Goal: Task Accomplishment & Management: Complete application form

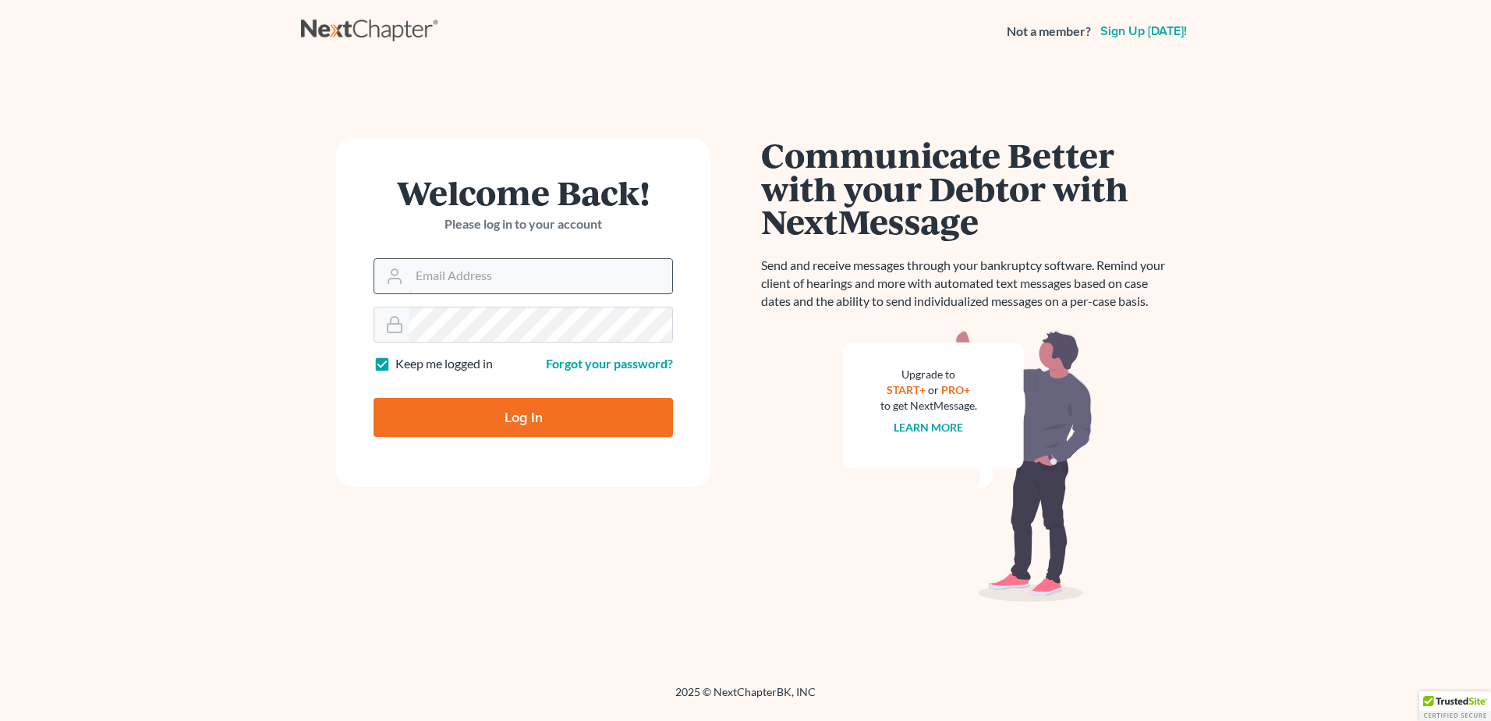
drag, startPoint x: 604, startPoint y: 278, endPoint x: 597, endPoint y: 285, distance: 9.9
click at [603, 282] on input "Email Address" at bounding box center [540, 276] width 263 height 34
type input "fesenmyer_law@hotmail.com"
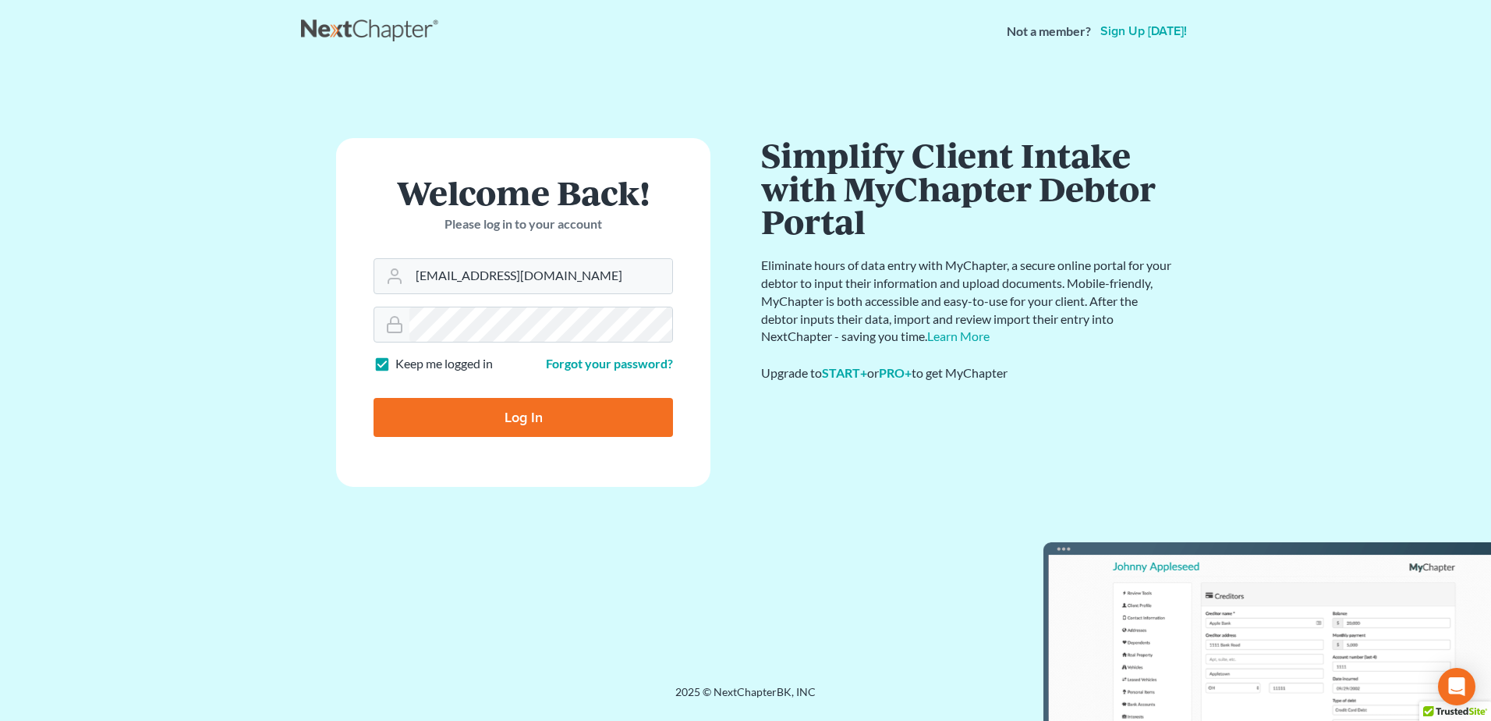
click at [540, 427] on input "Log In" at bounding box center [523, 417] width 299 height 39
type input "Thinking..."
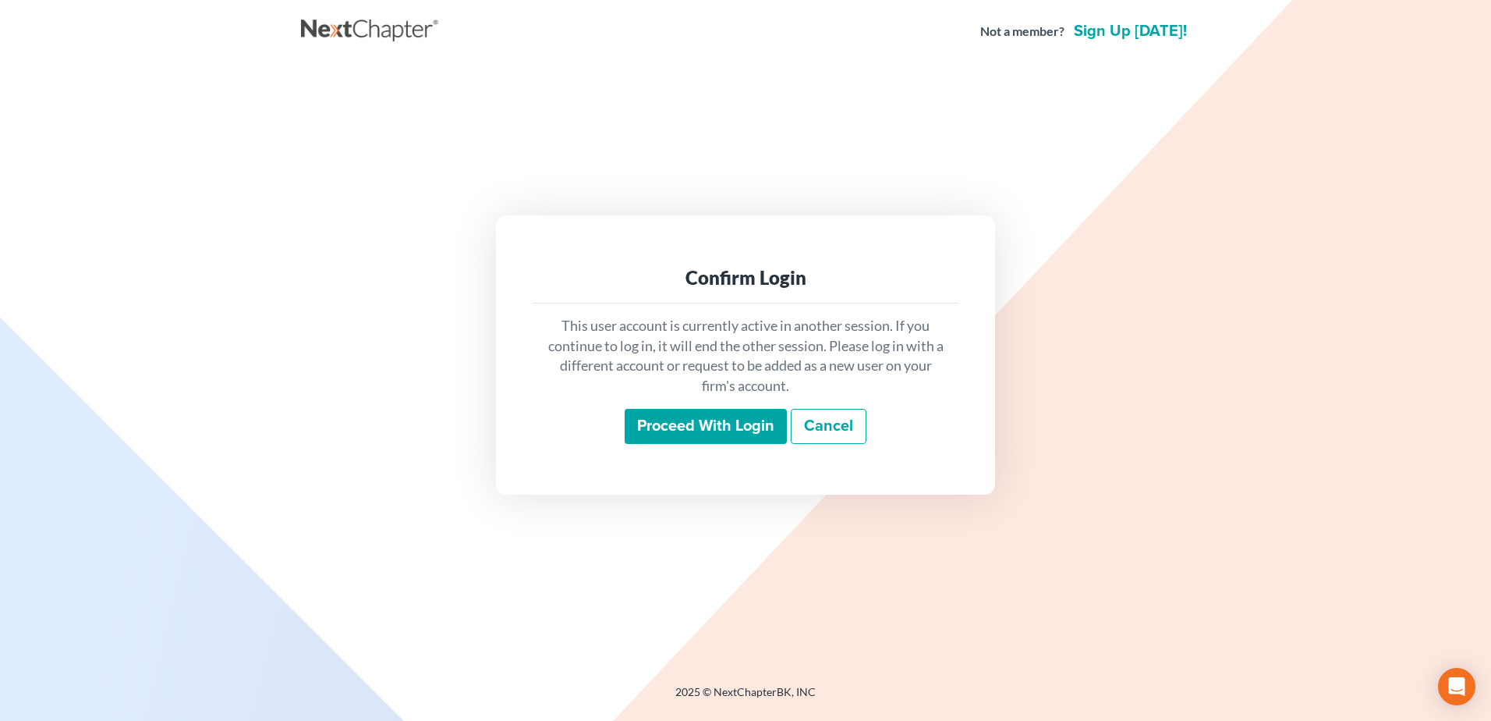
click at [692, 434] on input "Proceed with login" at bounding box center [706, 427] width 162 height 36
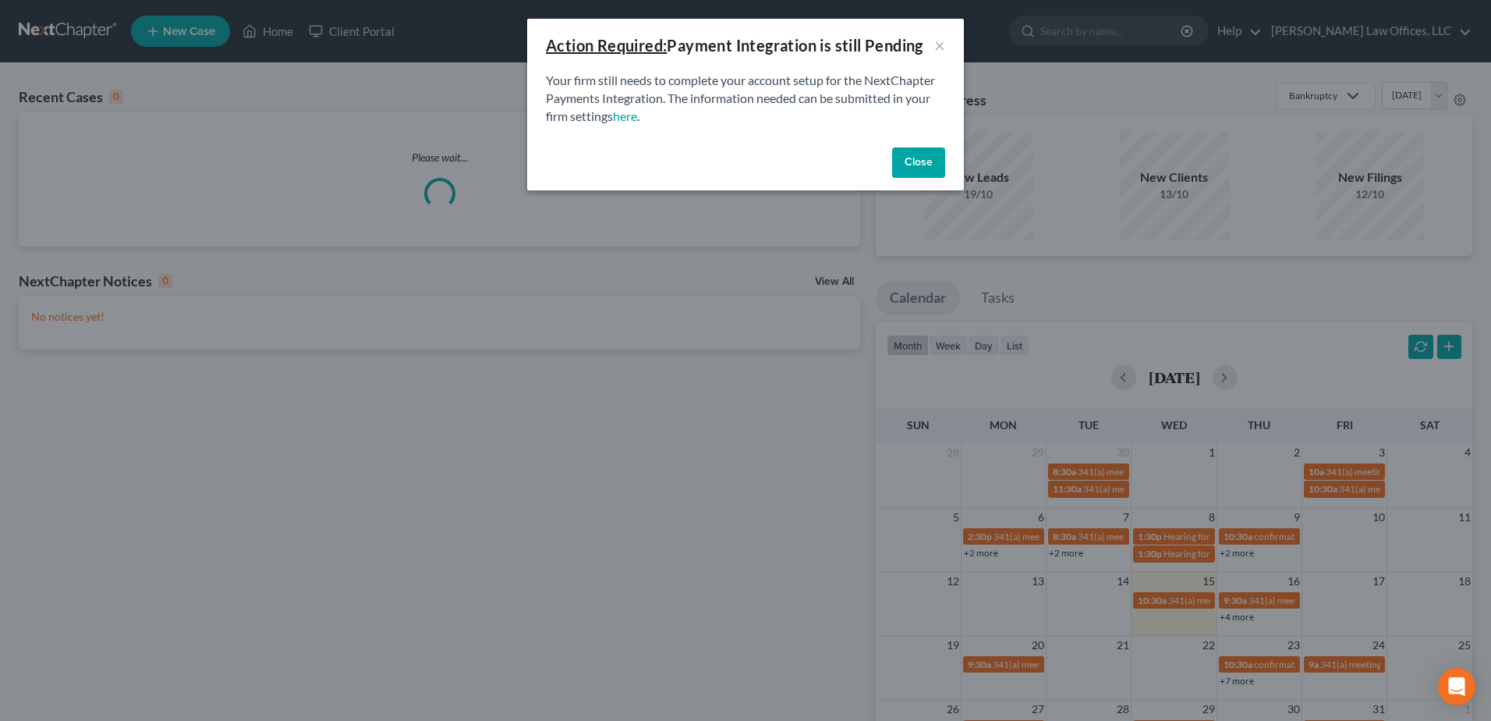
click at [917, 161] on button "Close" at bounding box center [918, 162] width 53 height 31
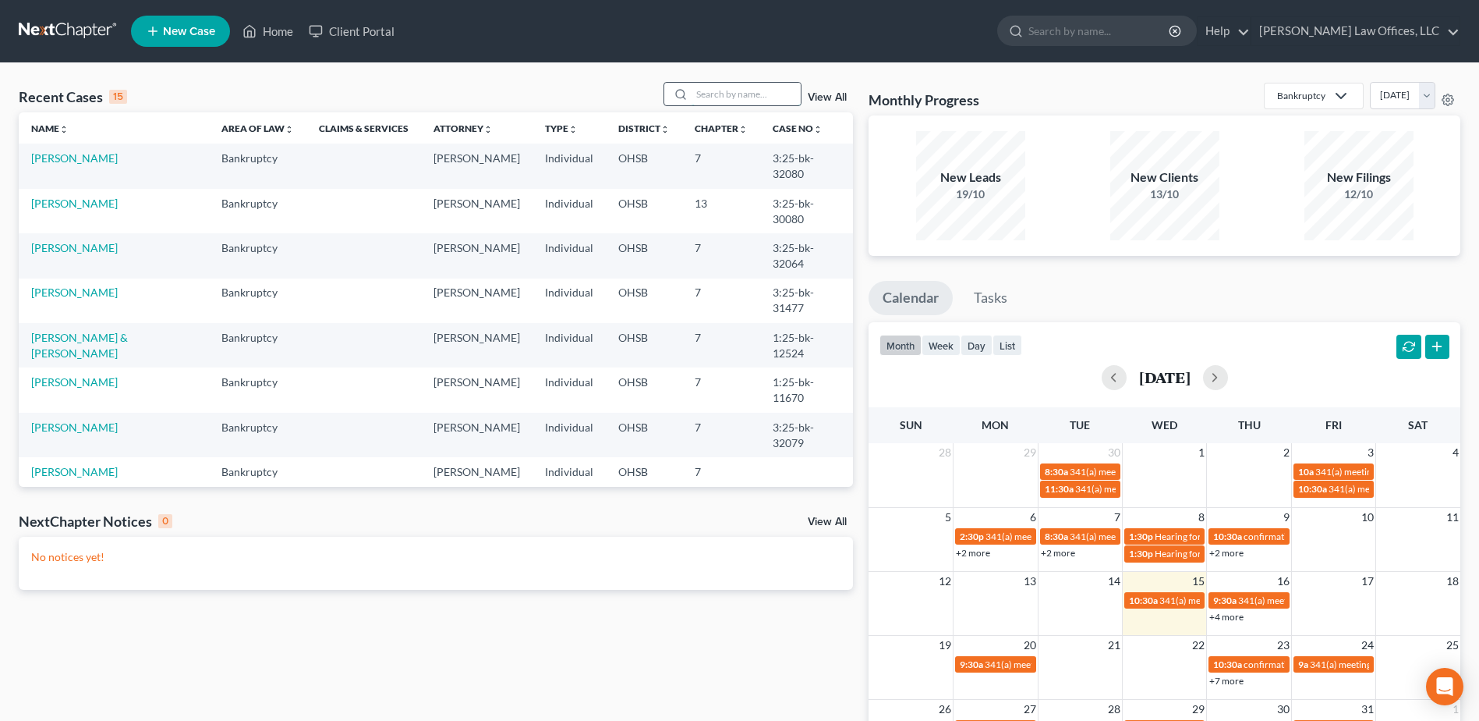
click at [723, 87] on input "search" at bounding box center [746, 94] width 109 height 23
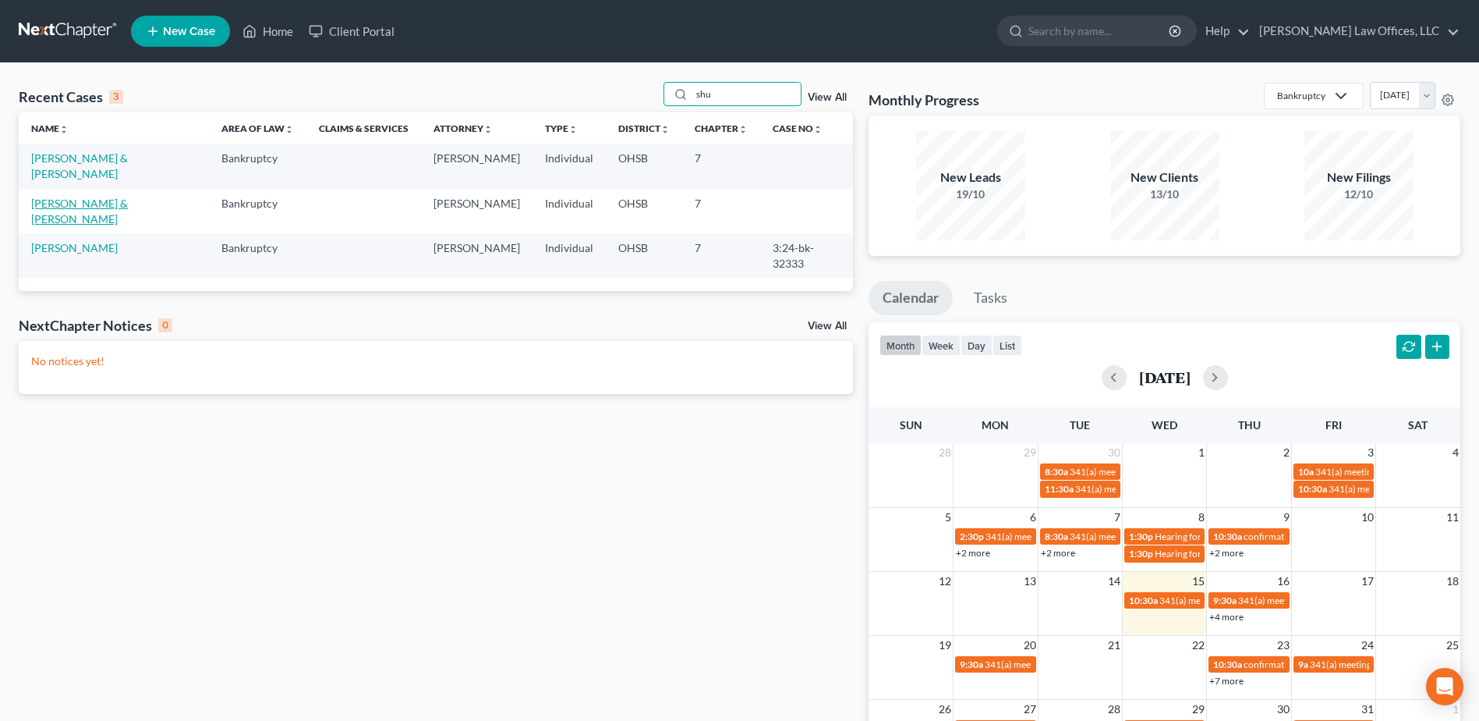
type input "shu"
click at [77, 197] on link "[PERSON_NAME] & [PERSON_NAME]" at bounding box center [79, 211] width 97 height 29
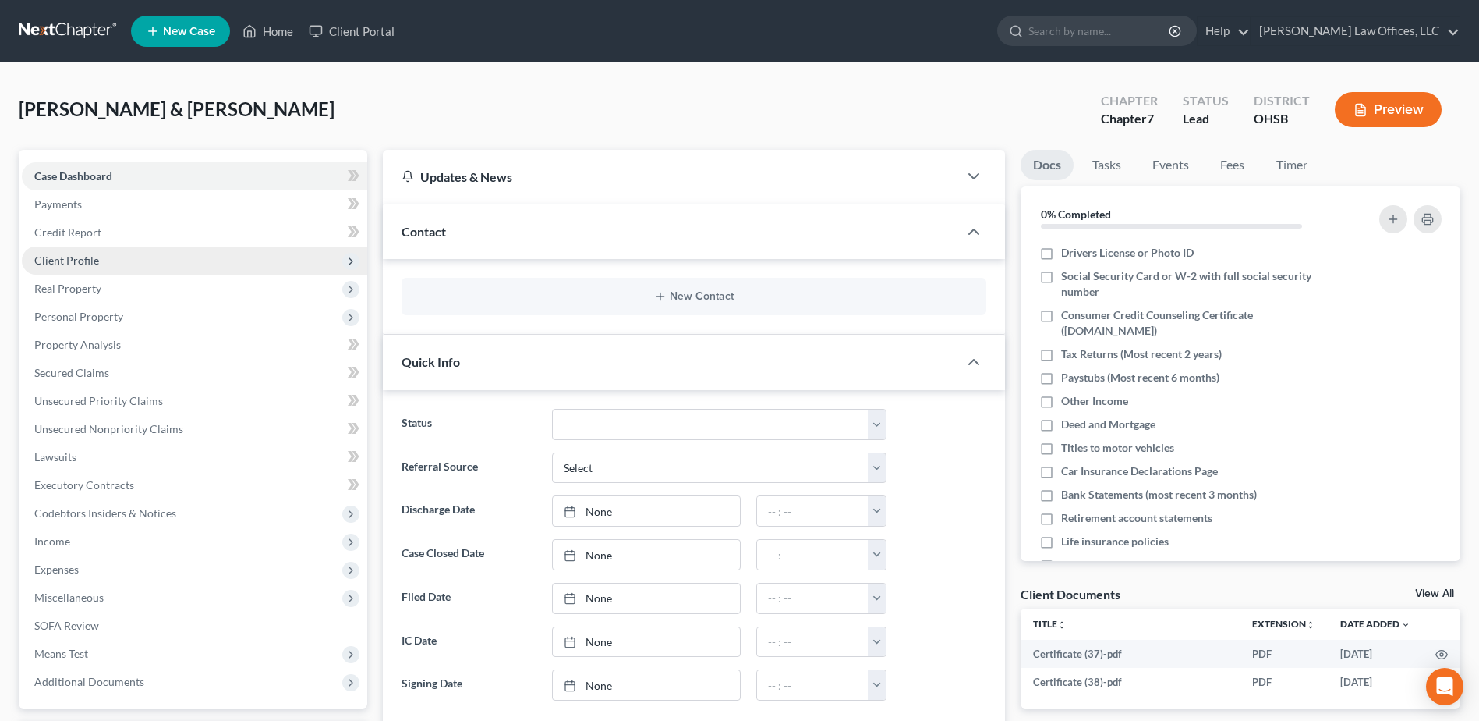
click at [136, 259] on span "Client Profile" at bounding box center [194, 260] width 345 height 28
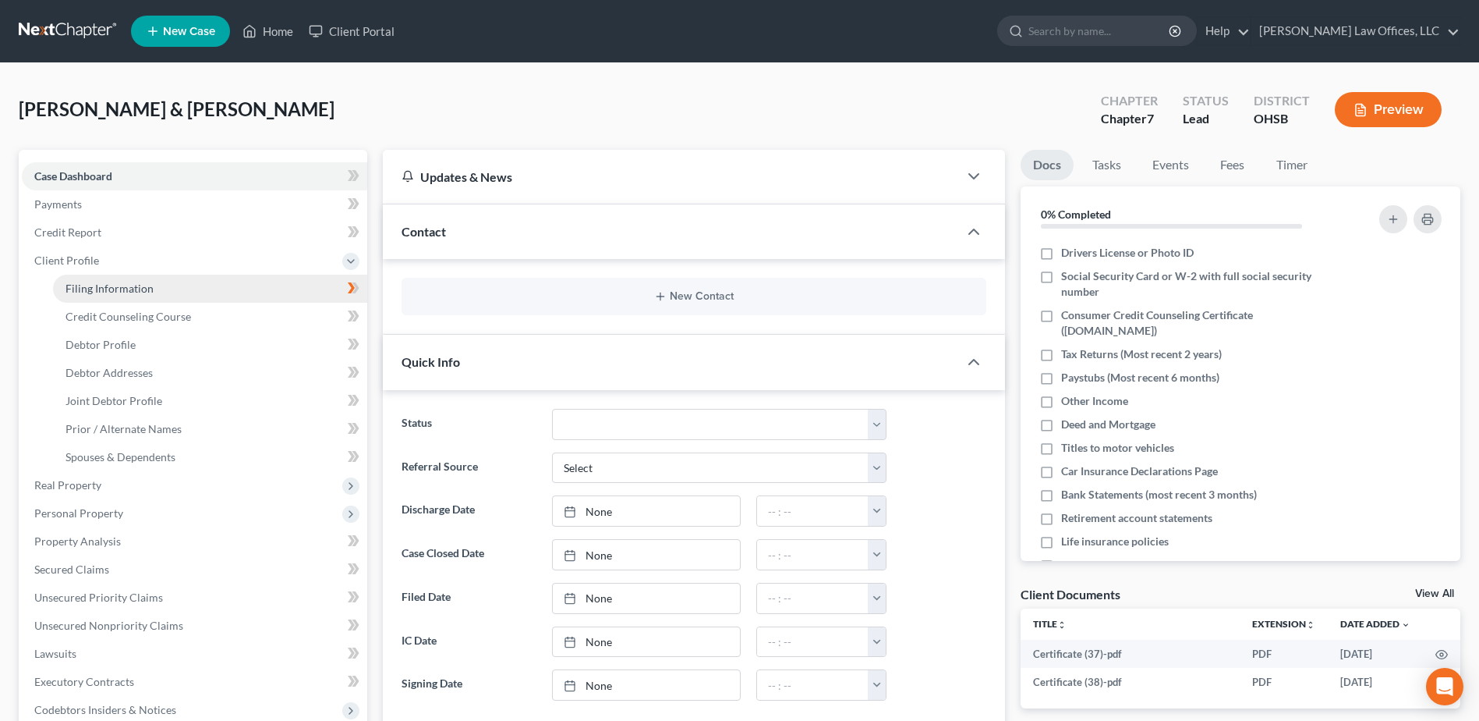
click at [137, 283] on span "Filing Information" at bounding box center [110, 288] width 88 height 13
select select "1"
select select "0"
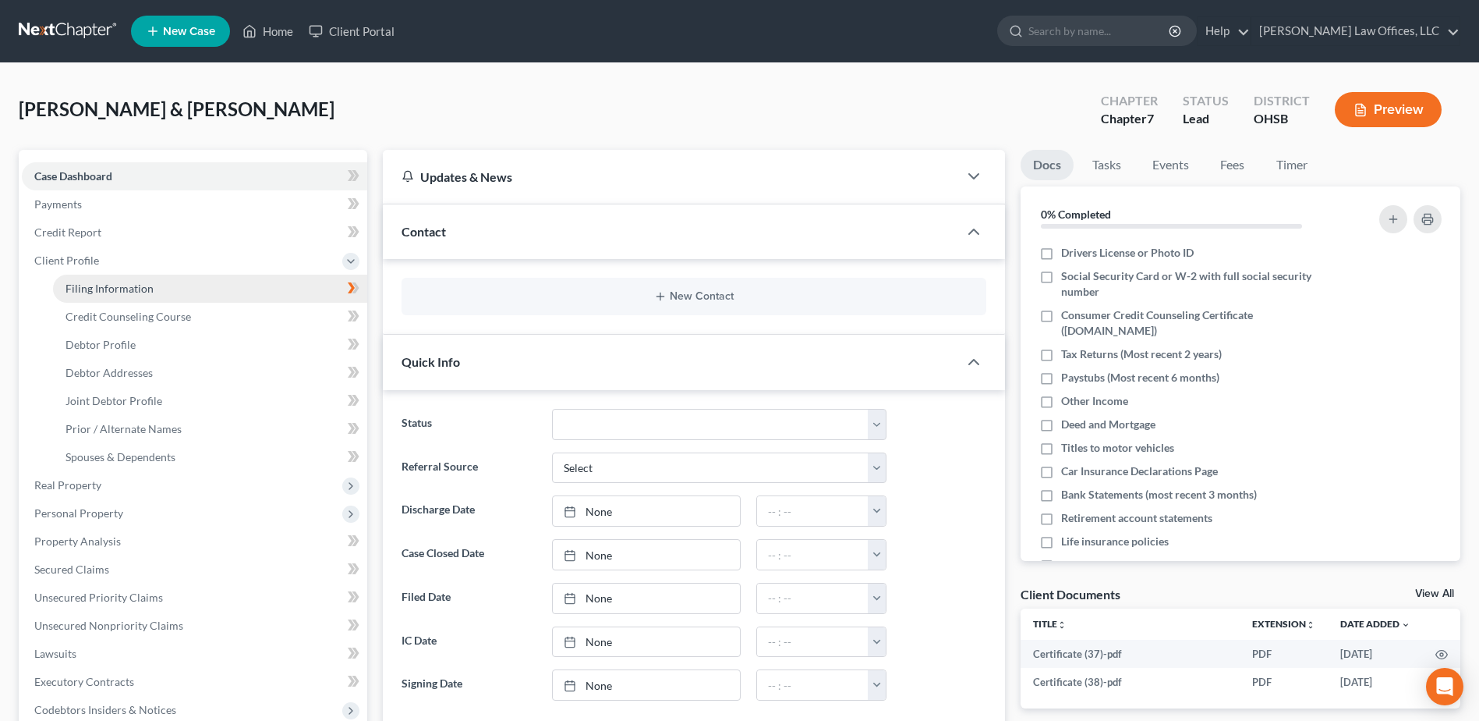
select select "36"
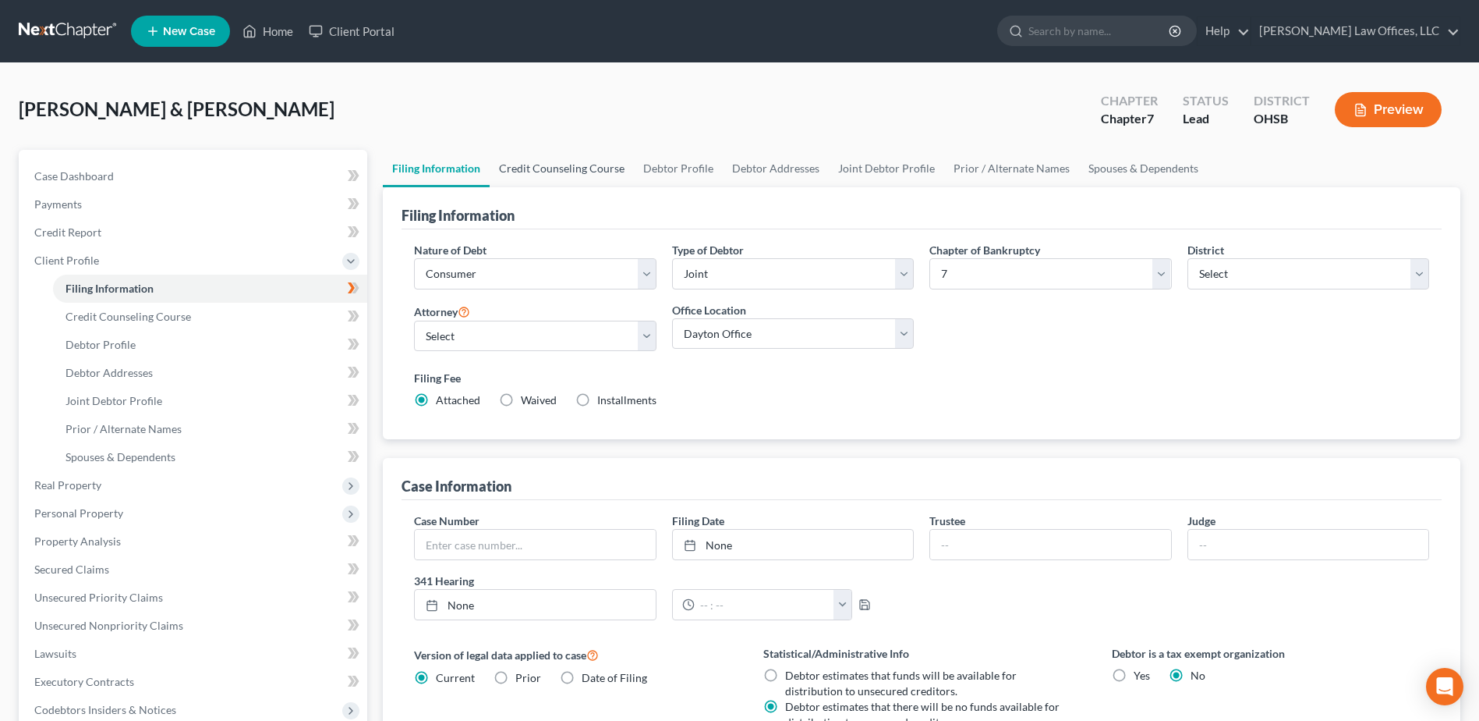
click at [584, 168] on link "Credit Counseling Course" at bounding box center [562, 168] width 144 height 37
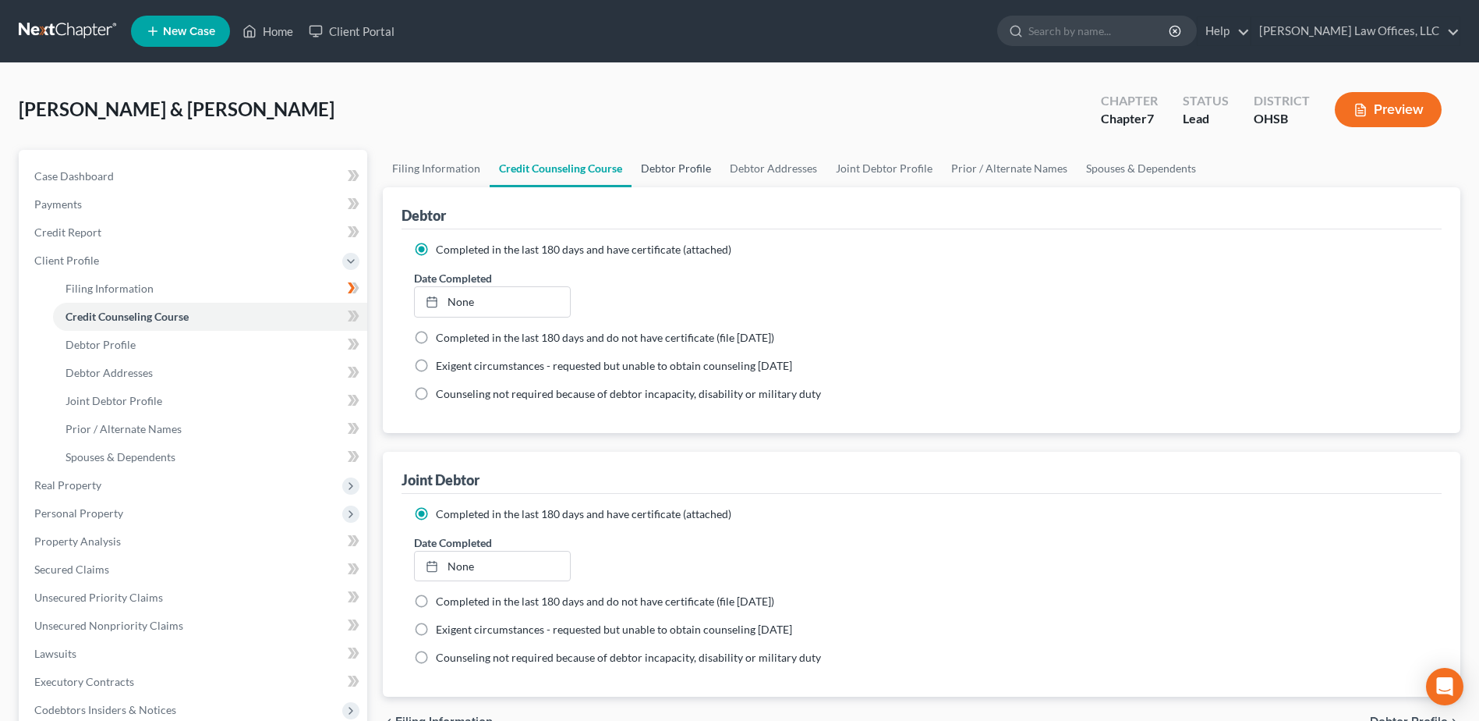
click at [659, 172] on link "Debtor Profile" at bounding box center [676, 168] width 89 height 37
select select "1"
select select "0"
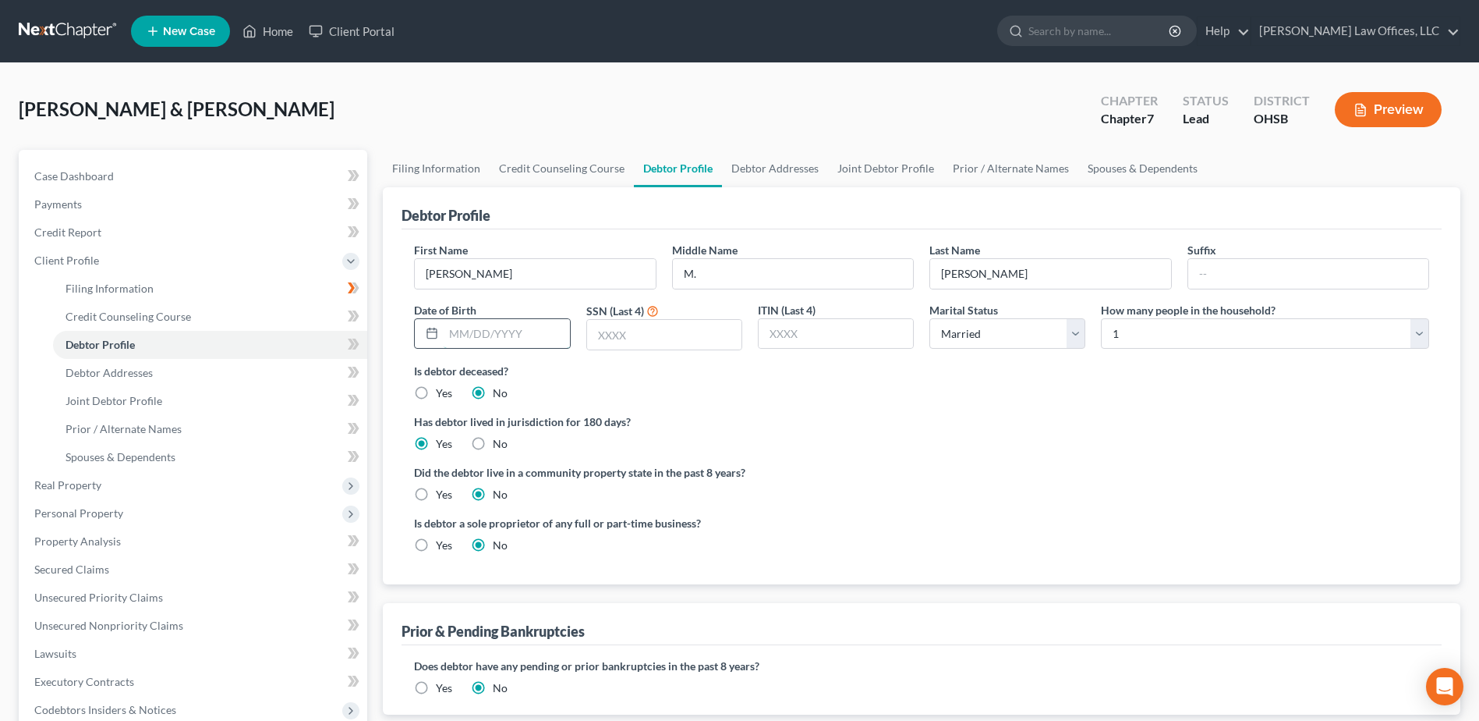
click at [501, 331] on input "text" at bounding box center [507, 334] width 126 height 30
type input "02/02/1988"
click at [640, 339] on input "text" at bounding box center [664, 335] width 154 height 30
type input "9770"
click at [1423, 342] on select "Select 1 2 3 4 5 6 7 8 9 10 11 12 13 14 15 16 17 18 19 20" at bounding box center [1265, 333] width 328 height 31
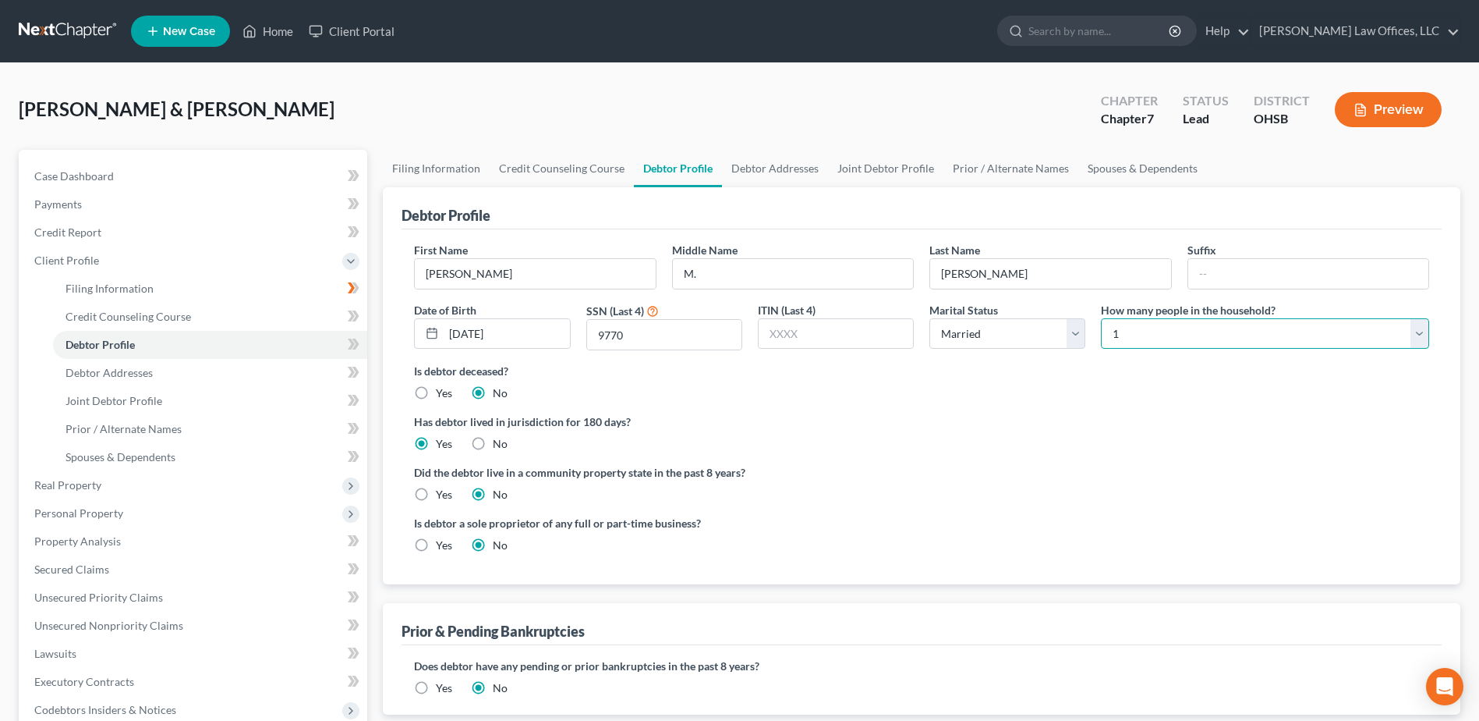
select select "2"
click at [1101, 318] on select "Select 1 2 3 4 5 6 7 8 9 10 11 12 13 14 15 16 17 18 19 20" at bounding box center [1265, 333] width 328 height 31
click at [764, 166] on link "Debtor Addresses" at bounding box center [775, 168] width 106 height 37
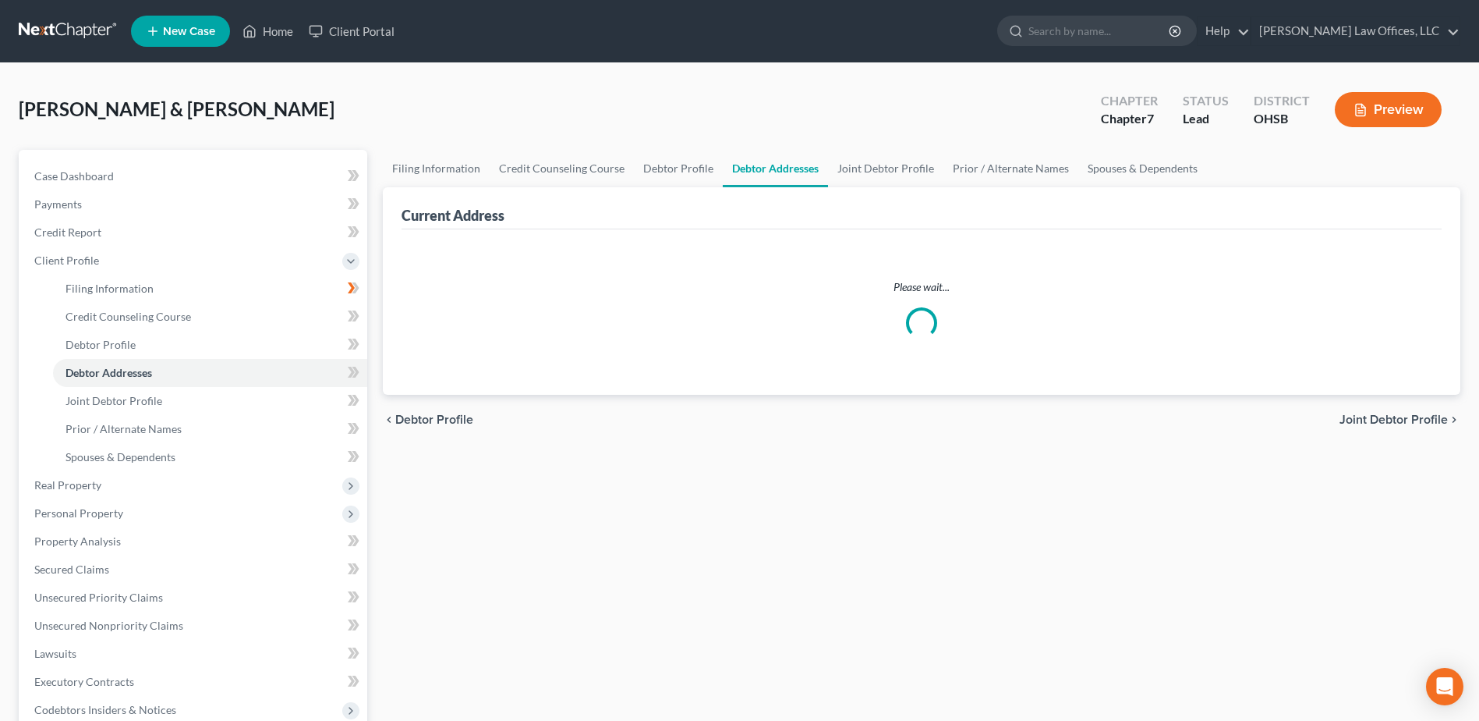
select select "0"
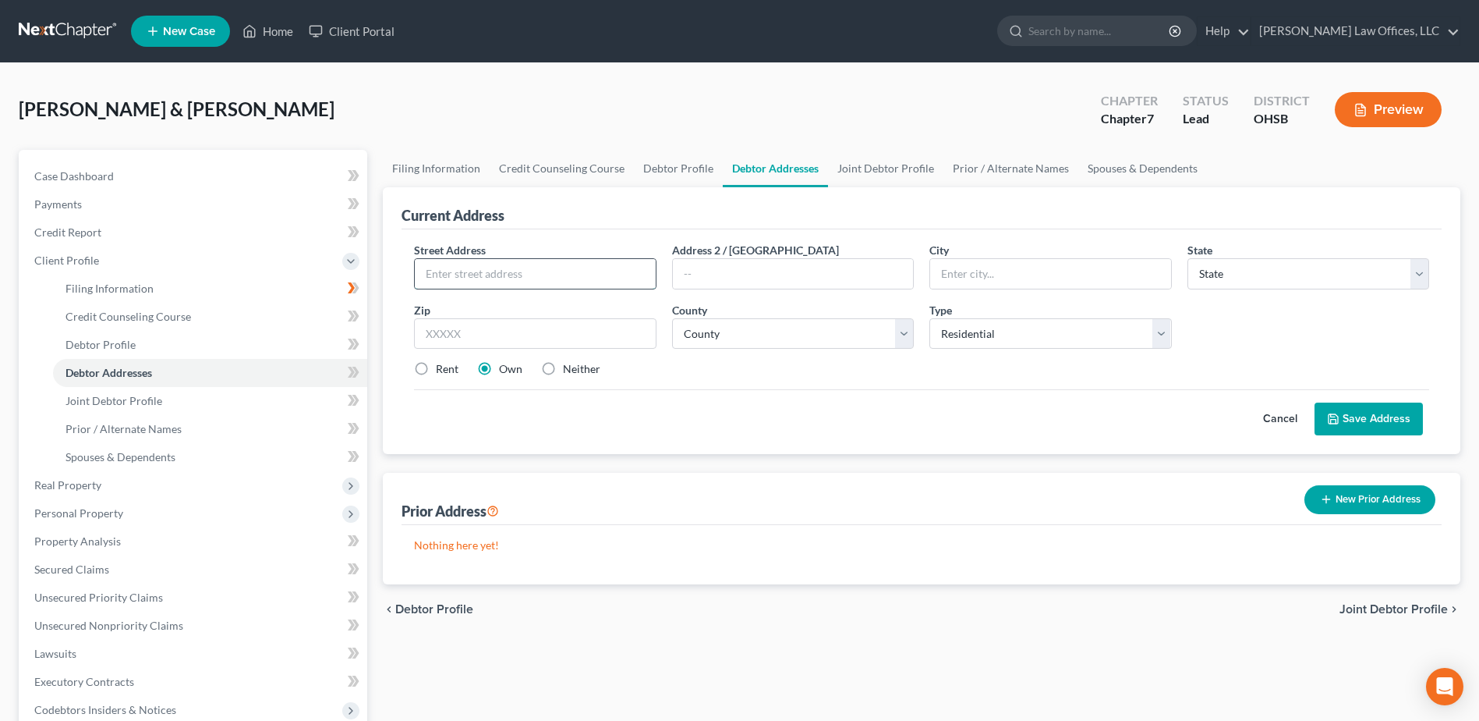
click at [578, 285] on input "text" at bounding box center [535, 274] width 240 height 30
type input "1085 Decker Dr."
type input "Miamisburg"
select select "36"
type input "45342"
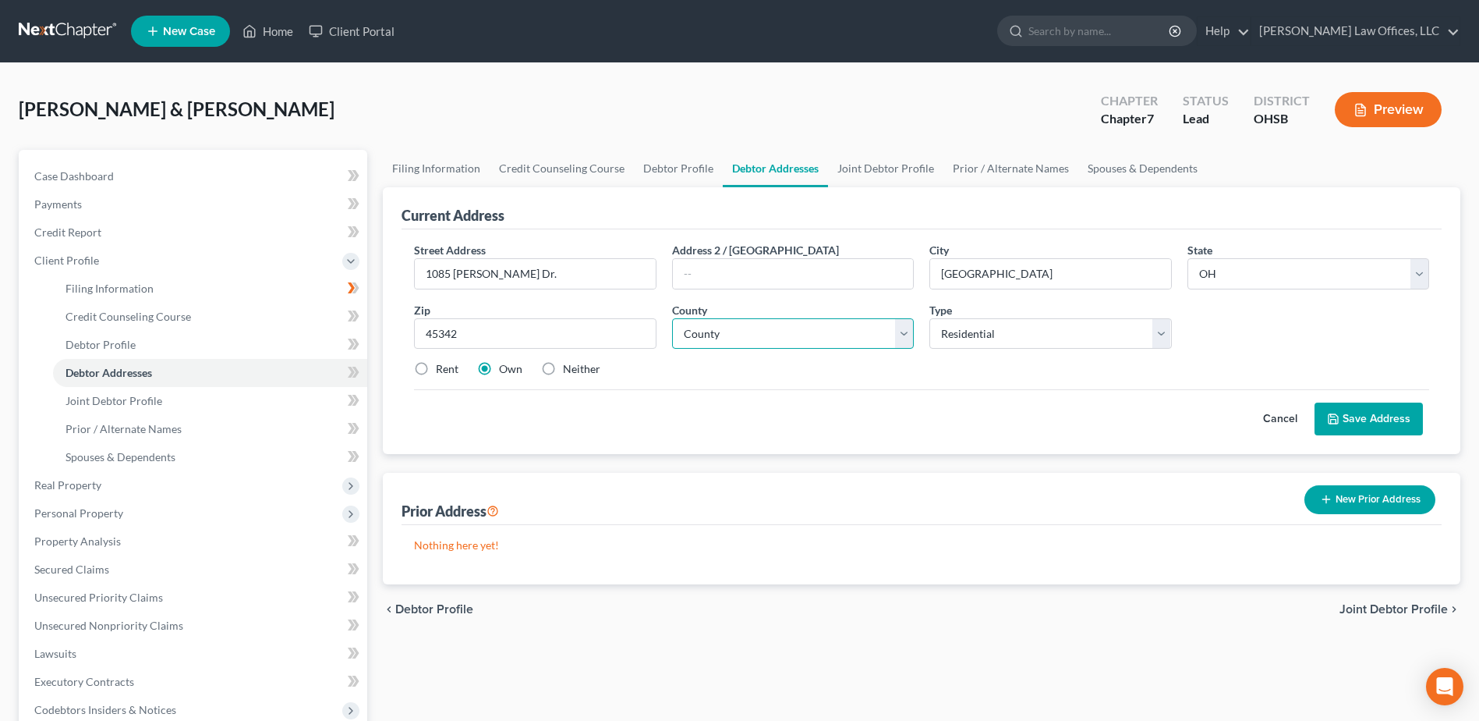
click at [907, 342] on select "County Adams County Allen County Ashland County Ashtabula County Athens County …" at bounding box center [793, 333] width 242 height 31
select select "56"
click at [672, 318] on select "County Adams County Allen County Ashland County Ashtabula County Athens County …" at bounding box center [793, 333] width 242 height 31
click at [901, 166] on link "Joint Debtor Profile" at bounding box center [885, 168] width 115 height 37
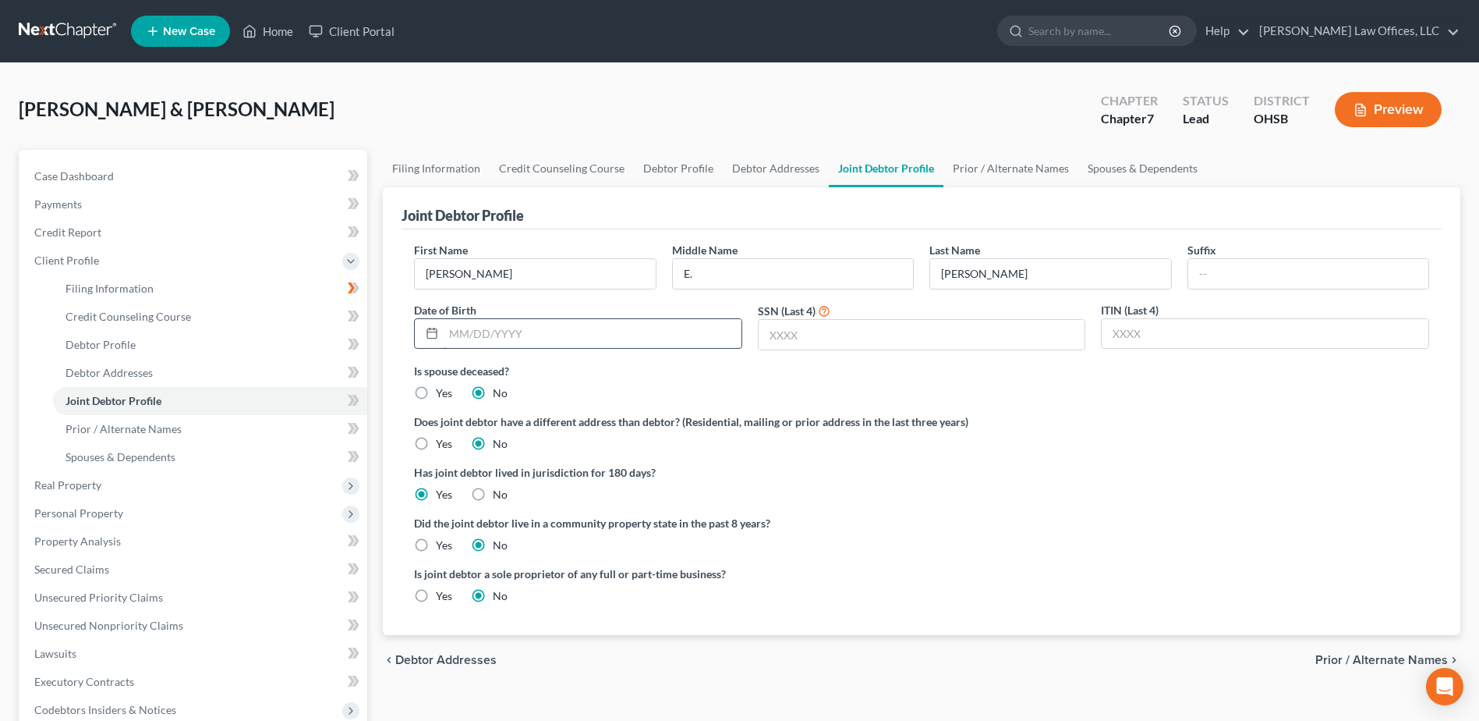
click at [642, 332] on input "text" at bounding box center [593, 334] width 298 height 30
type input "02/10/1988"
click at [994, 164] on link "Prior / Alternate Names" at bounding box center [1011, 168] width 135 height 37
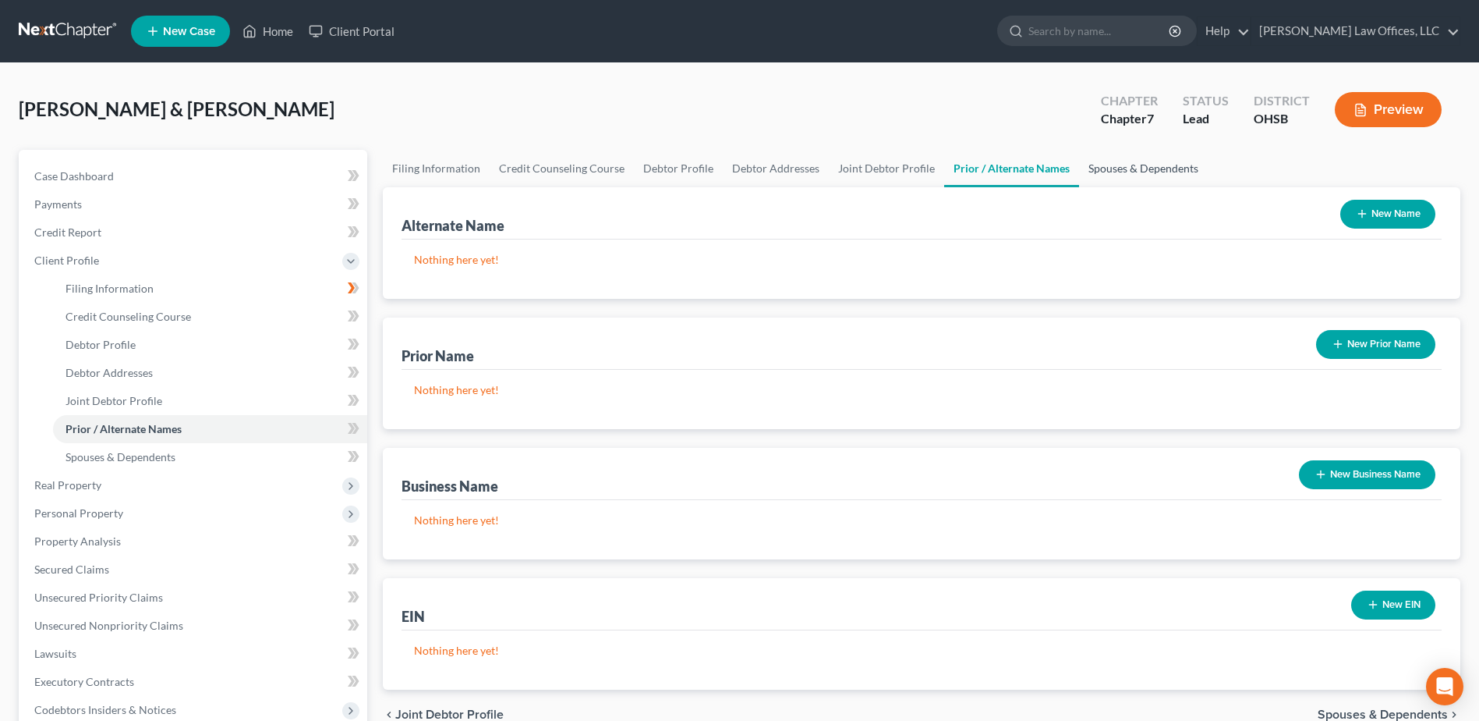
click at [1086, 164] on link "Spouses & Dependents" at bounding box center [1143, 168] width 129 height 37
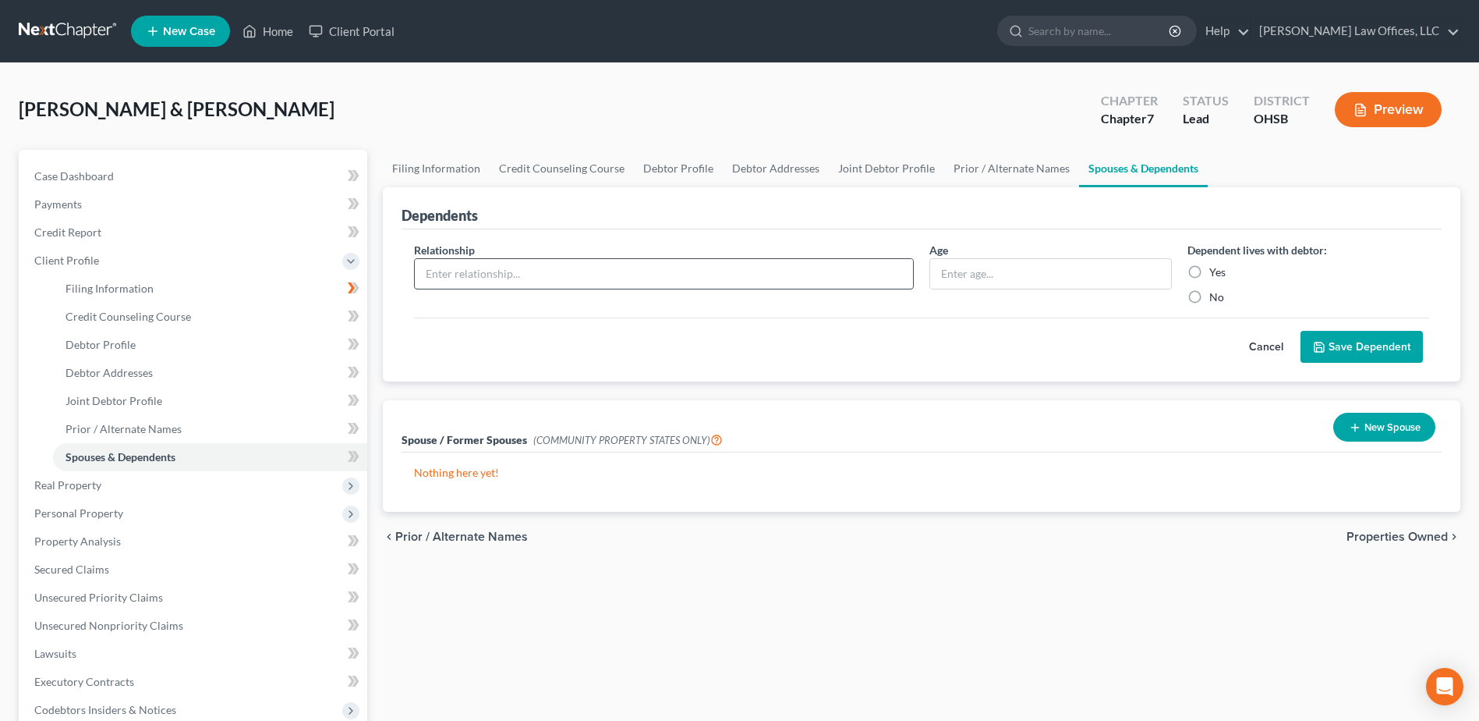
click at [604, 269] on input "text" at bounding box center [664, 274] width 498 height 30
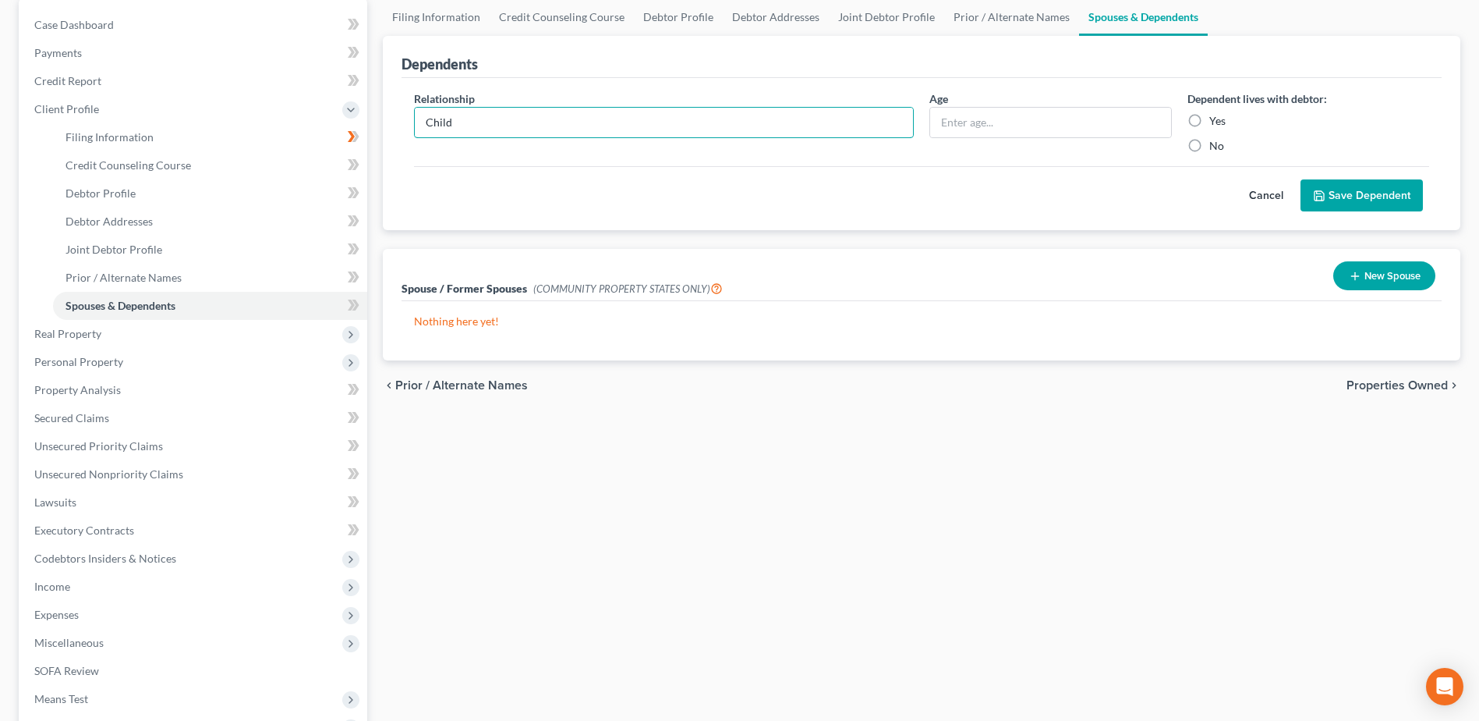
scroll to position [156, 0]
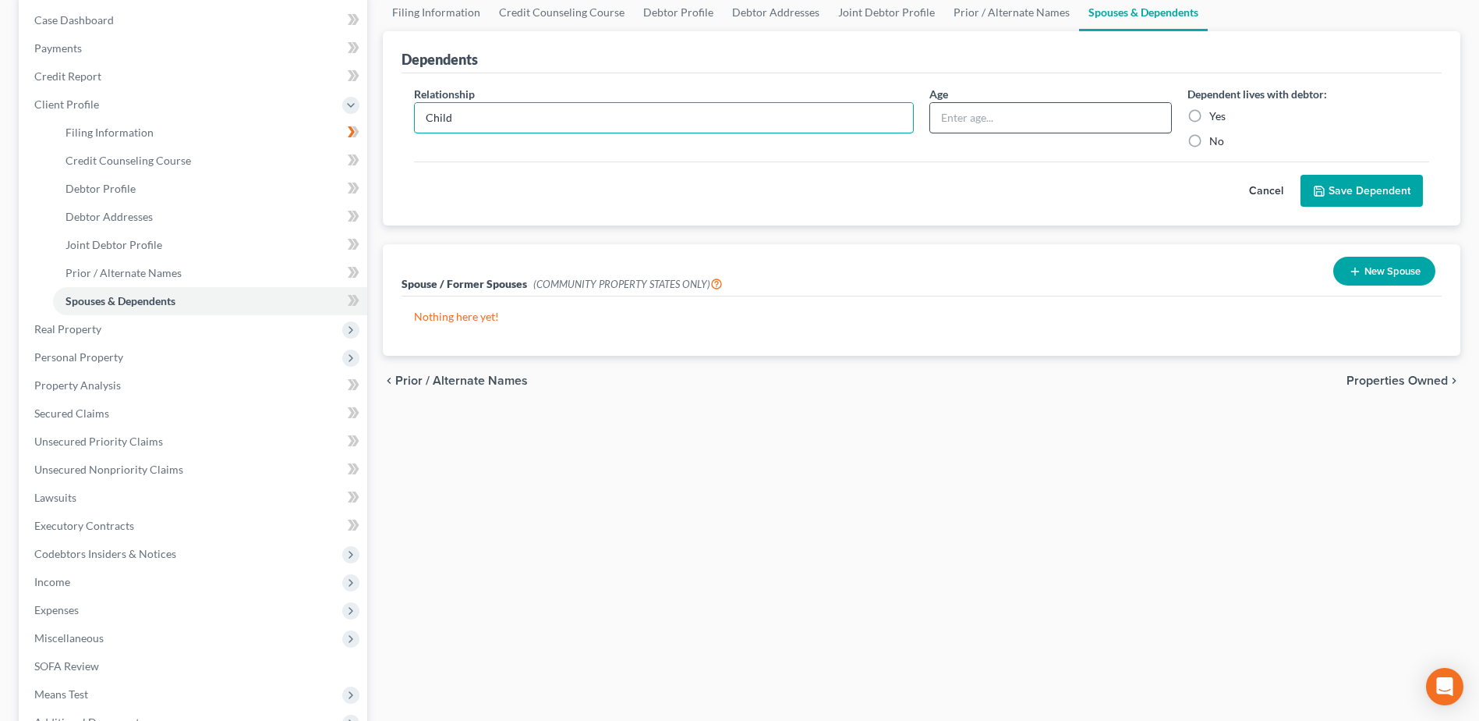
type input "Child"
click at [977, 124] on input "text" at bounding box center [1050, 118] width 240 height 30
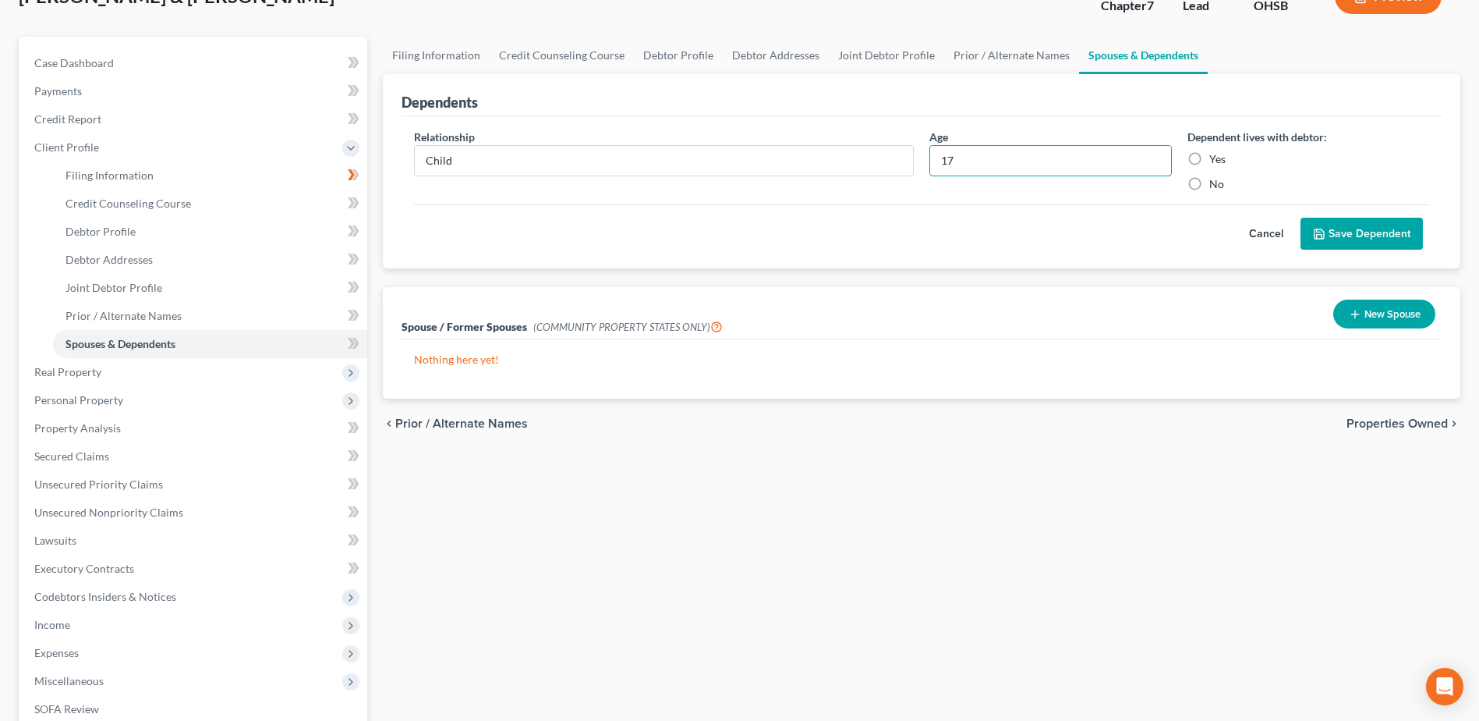
scroll to position [78, 0]
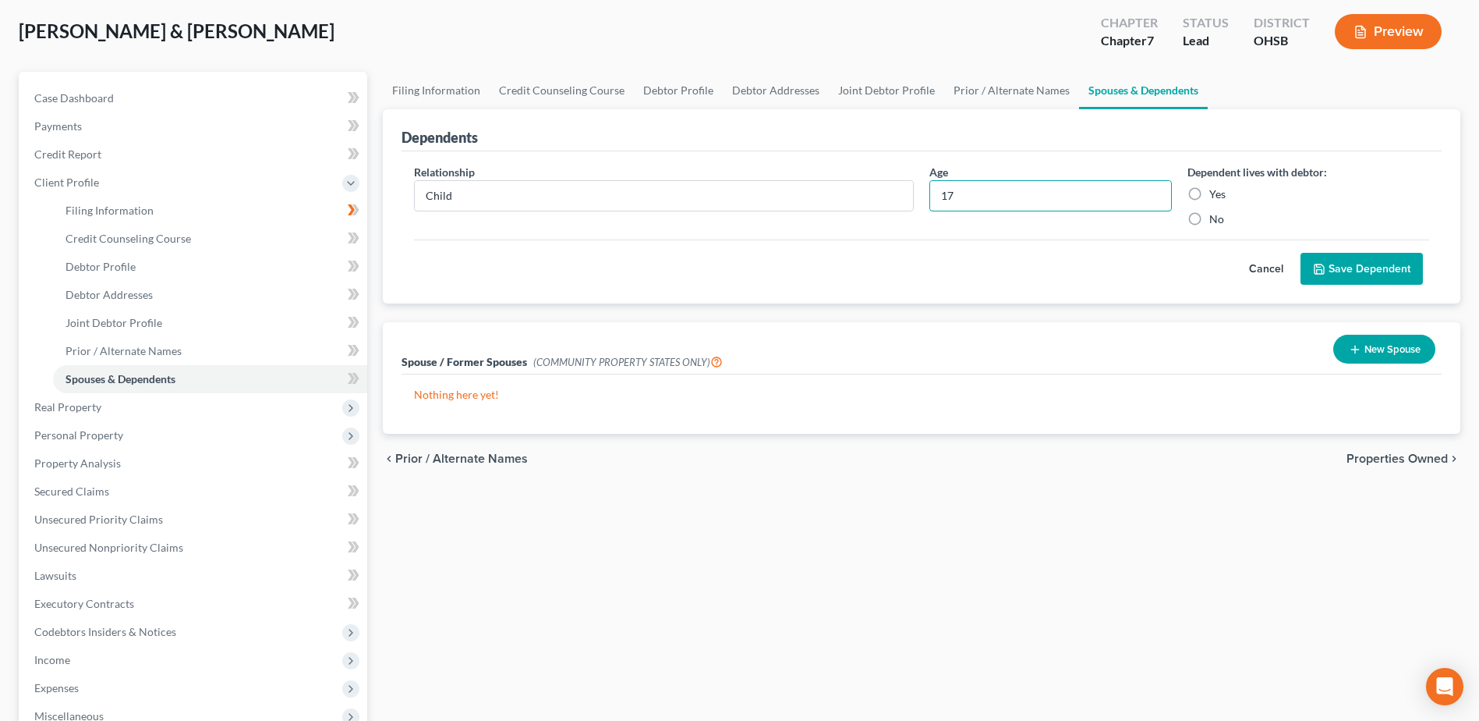
type input "17"
click at [1209, 196] on label "Yes" at bounding box center [1217, 194] width 16 height 16
click at [1216, 196] on input "Yes" at bounding box center [1221, 191] width 10 height 10
radio input "true"
click at [1347, 267] on button "Save Dependent" at bounding box center [1362, 269] width 122 height 33
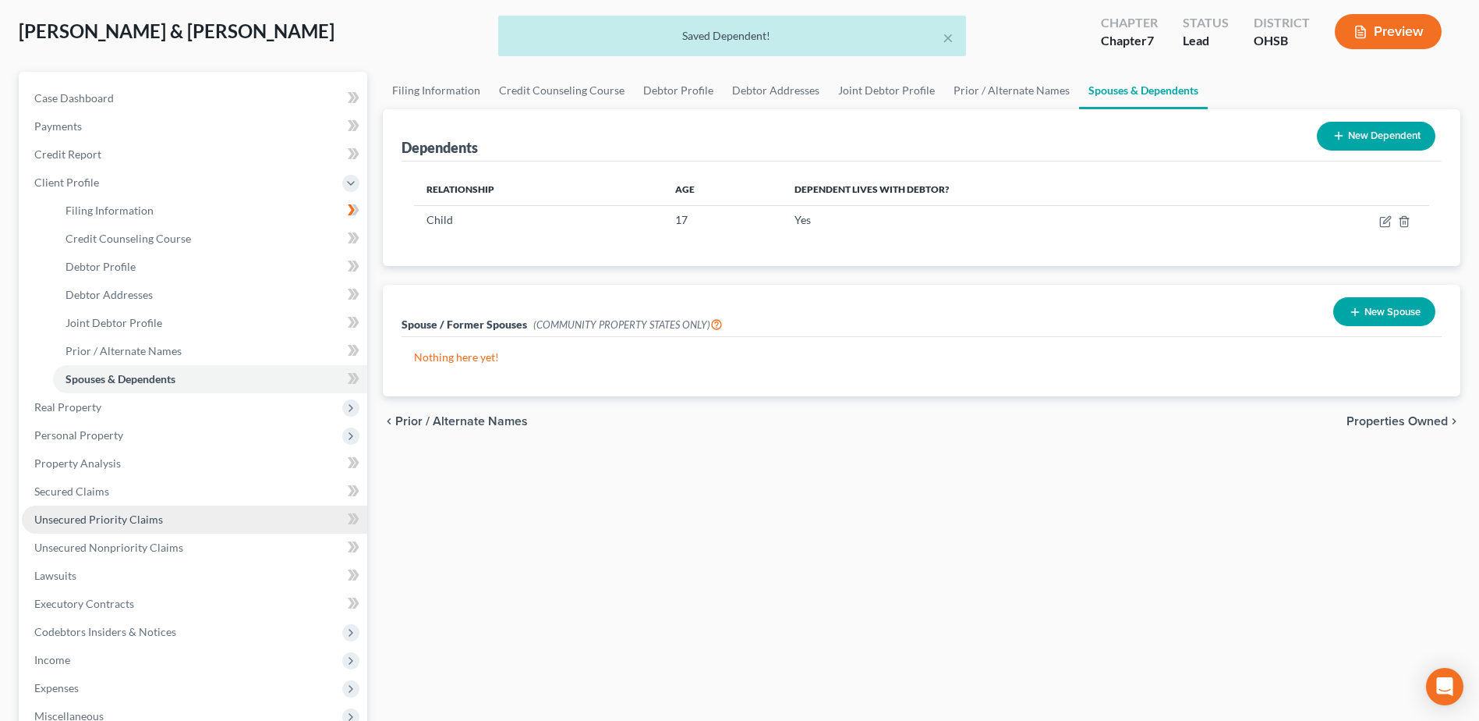
scroll to position [333, 0]
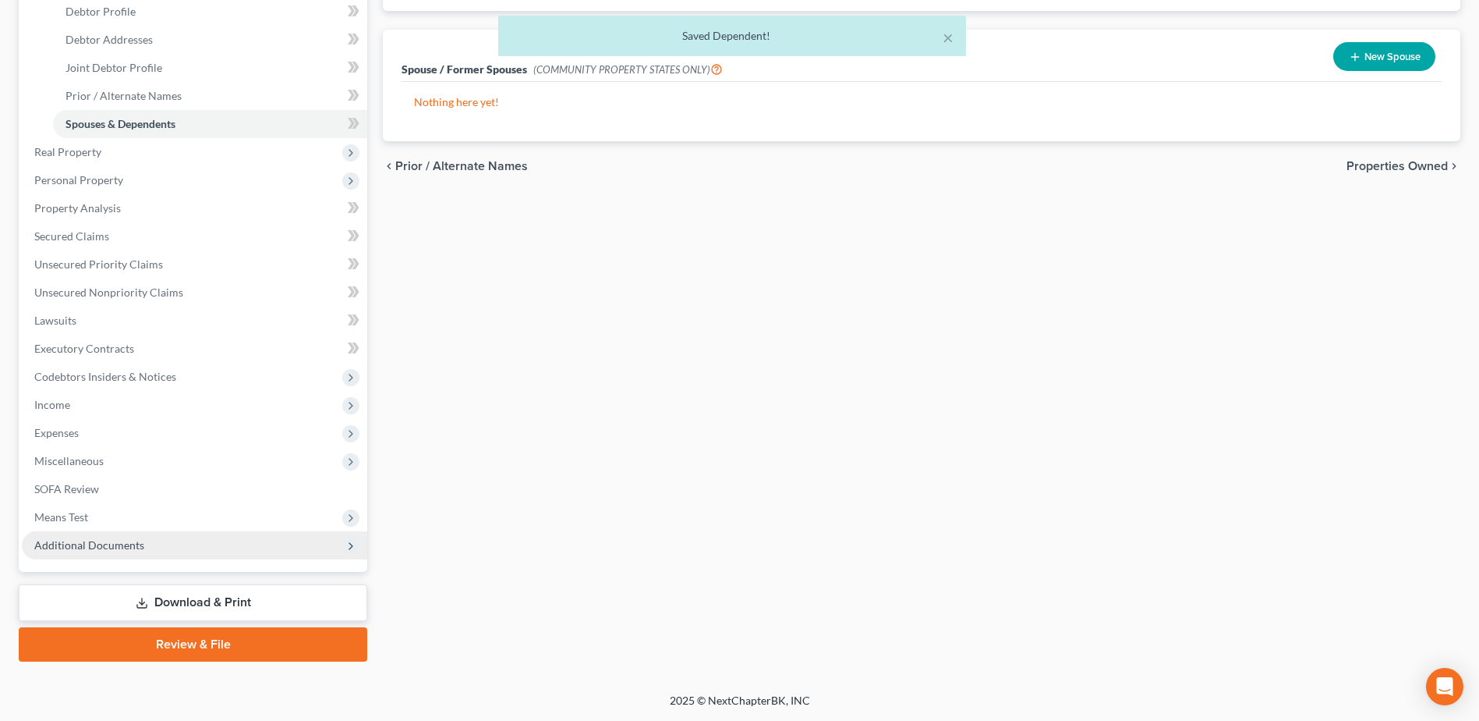
click at [132, 536] on span "Additional Documents" at bounding box center [194, 545] width 345 height 28
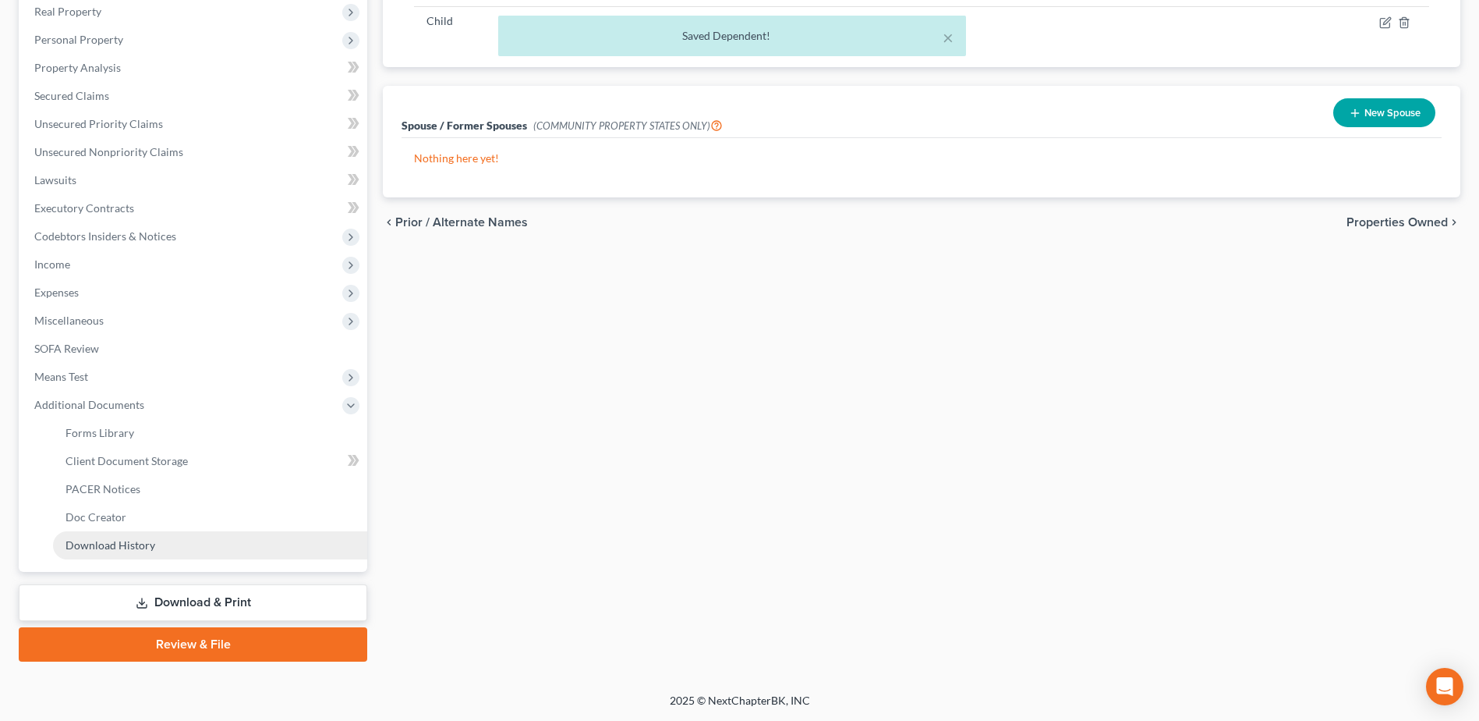
scroll to position [277, 0]
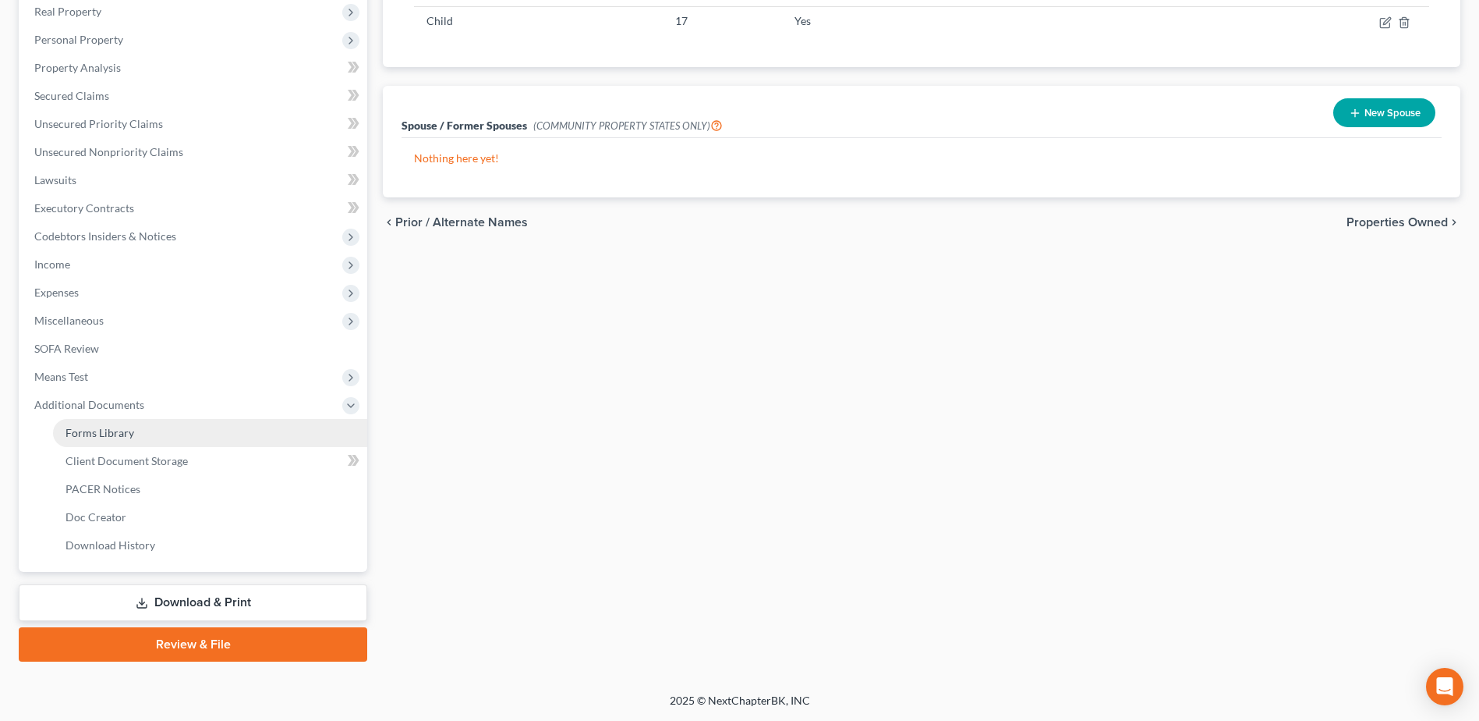
click at [140, 423] on link "Forms Library" at bounding box center [210, 433] width 314 height 28
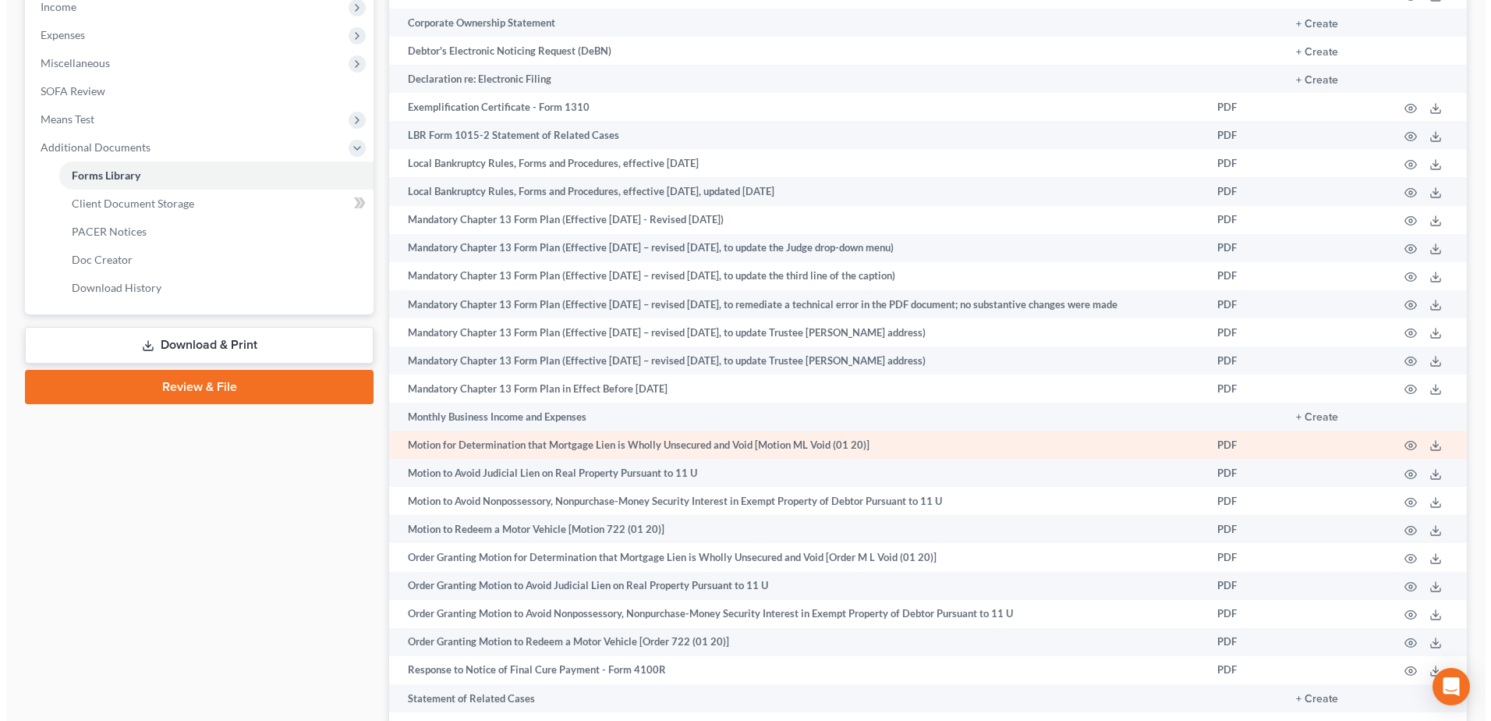
scroll to position [778, 0]
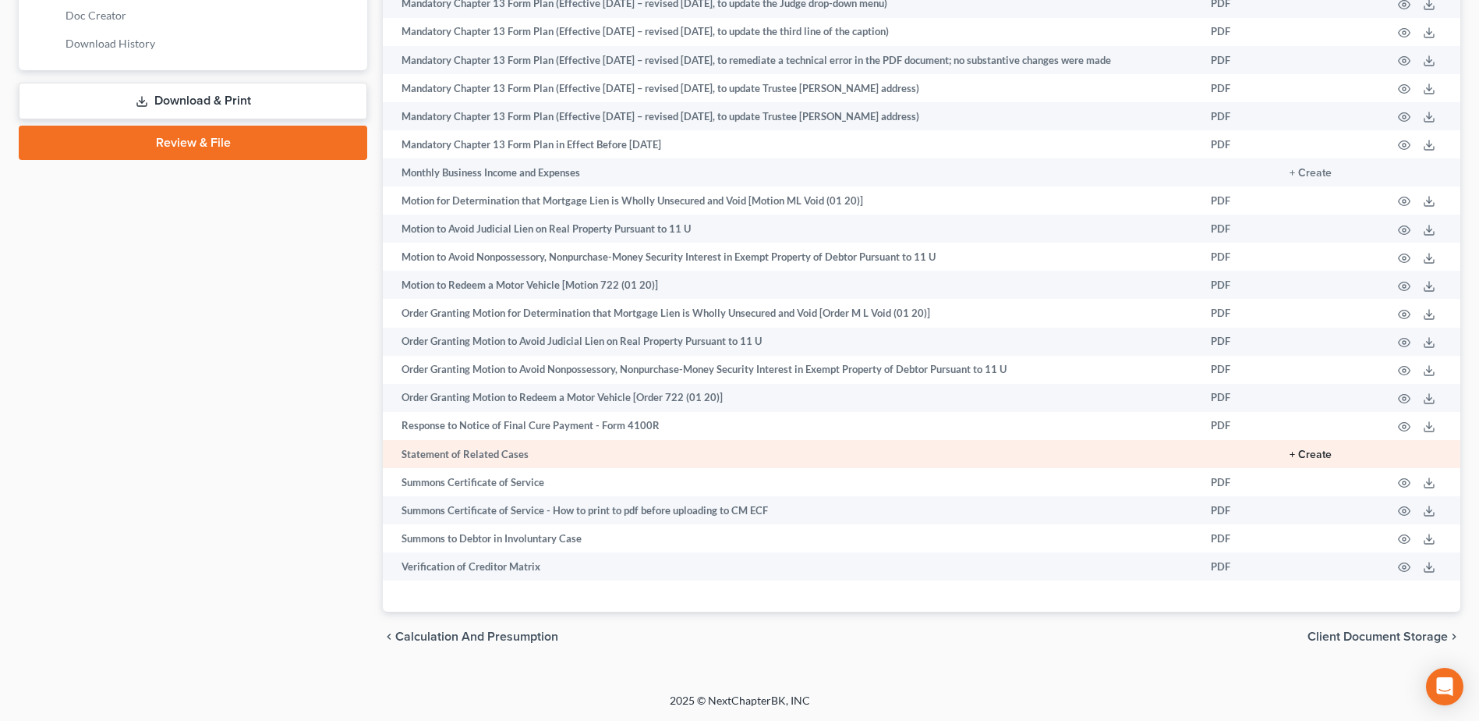
click at [1317, 459] on button "+ Create" at bounding box center [1311, 454] width 42 height 11
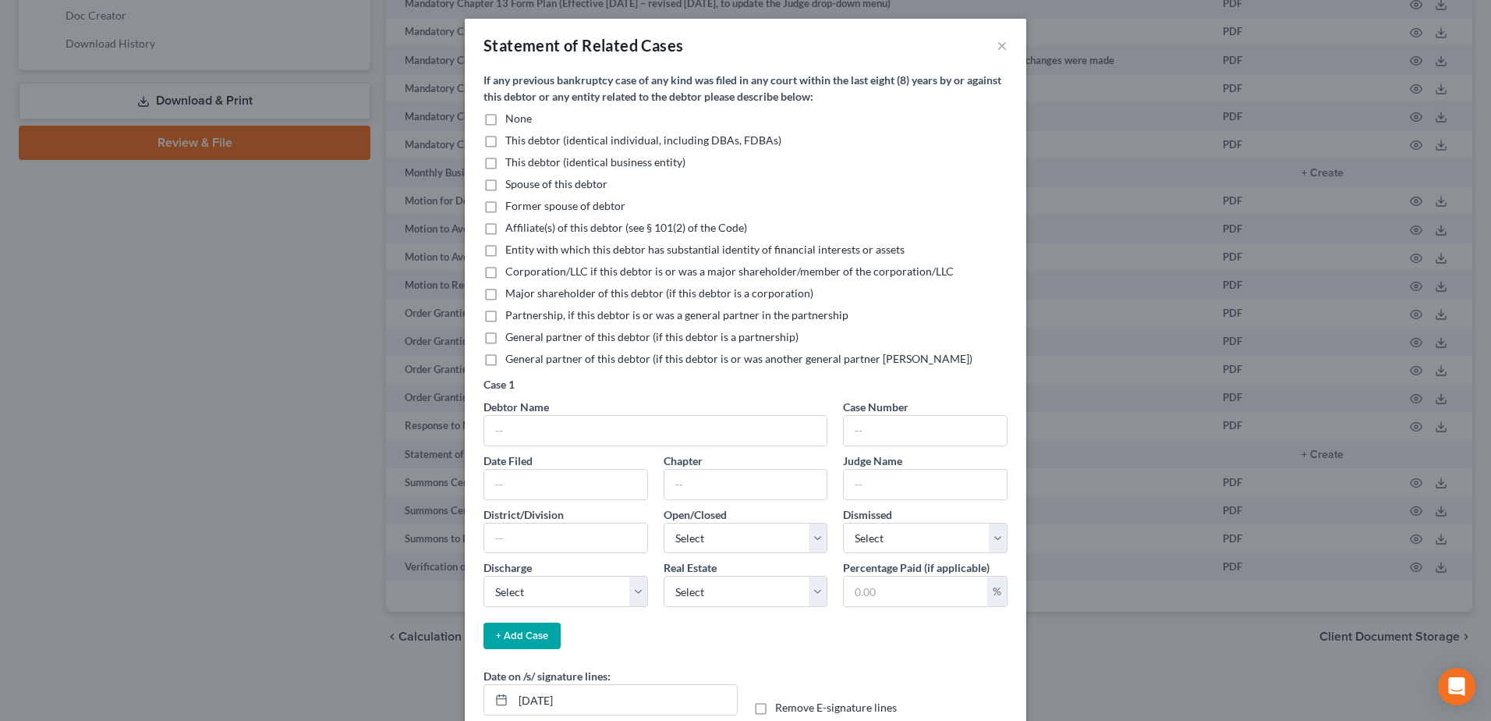
drag, startPoint x: 480, startPoint y: 119, endPoint x: 485, endPoint y: 125, distance: 8.3
click at [505, 122] on label "None" at bounding box center [518, 119] width 27 height 16
click at [512, 121] on input "None" at bounding box center [517, 116] width 10 height 10
checkbox input "true"
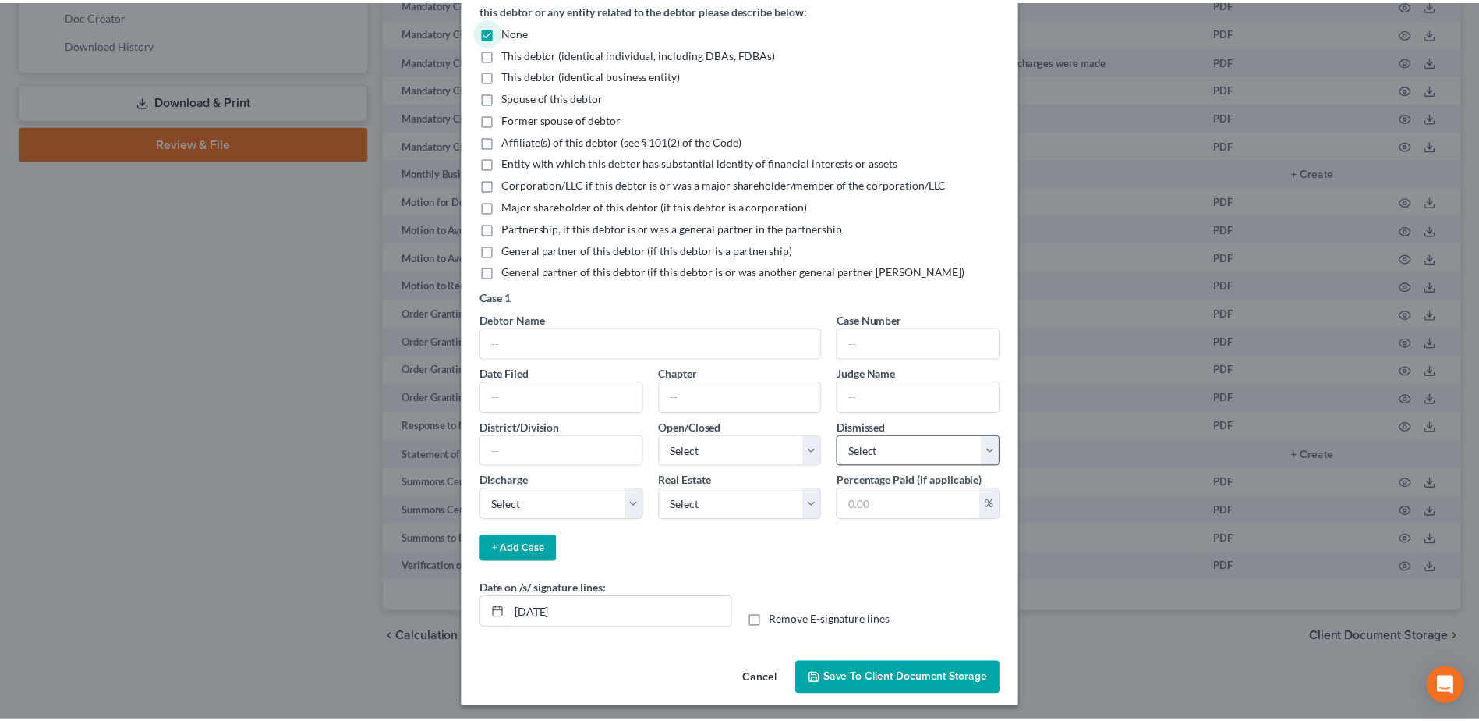
scroll to position [93, 0]
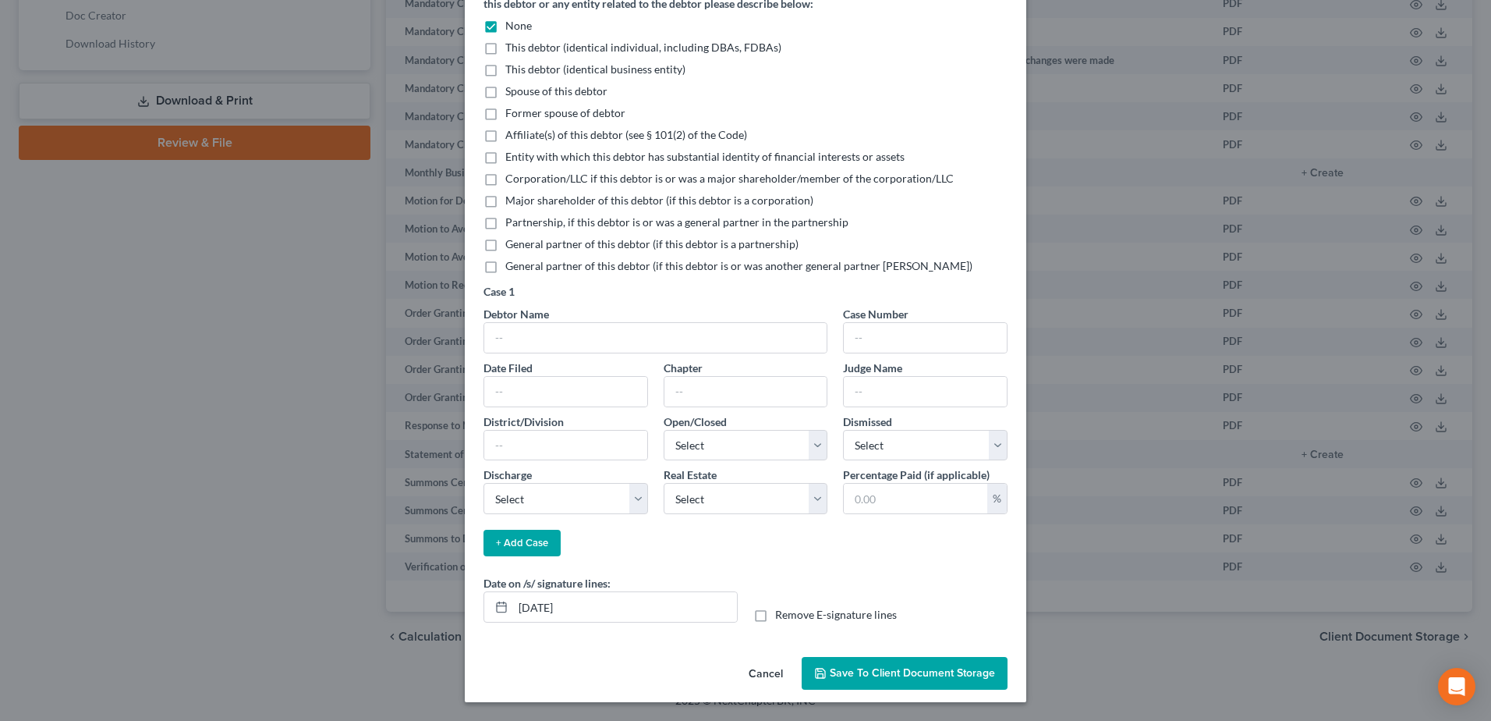
drag, startPoint x: 924, startPoint y: 674, endPoint x: 863, endPoint y: 649, distance: 65.7
click at [923, 674] on span "Save to Client Document Storage" at bounding box center [912, 672] width 165 height 13
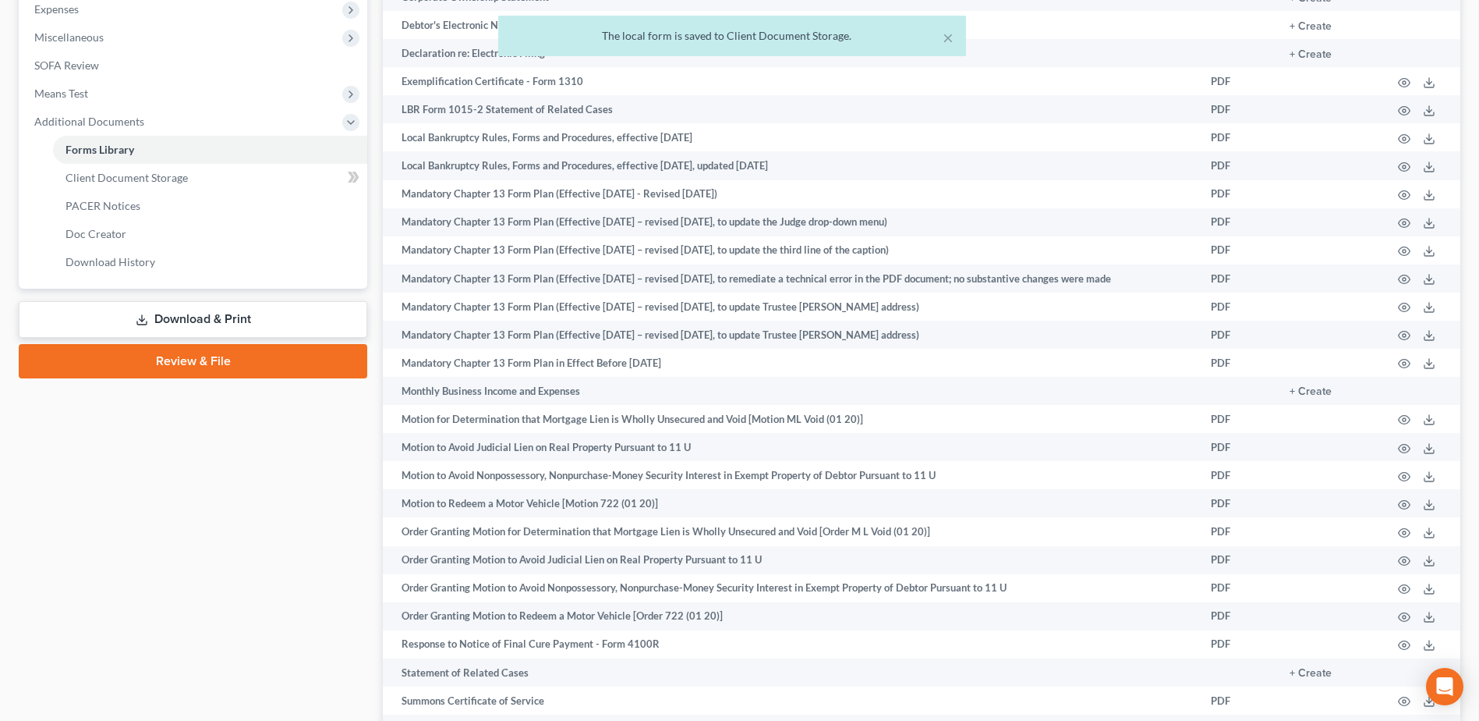
scroll to position [544, 0]
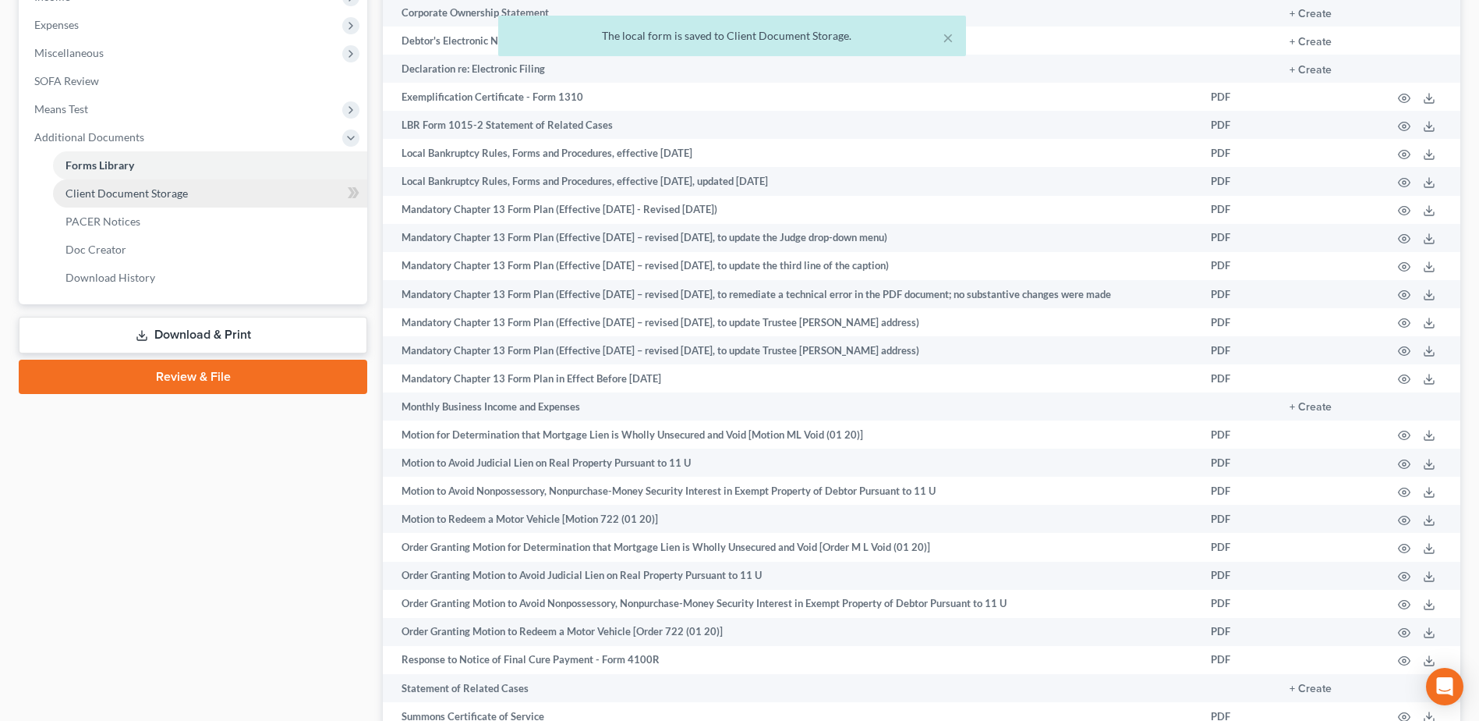
click at [255, 188] on link "Client Document Storage" at bounding box center [210, 193] width 314 height 28
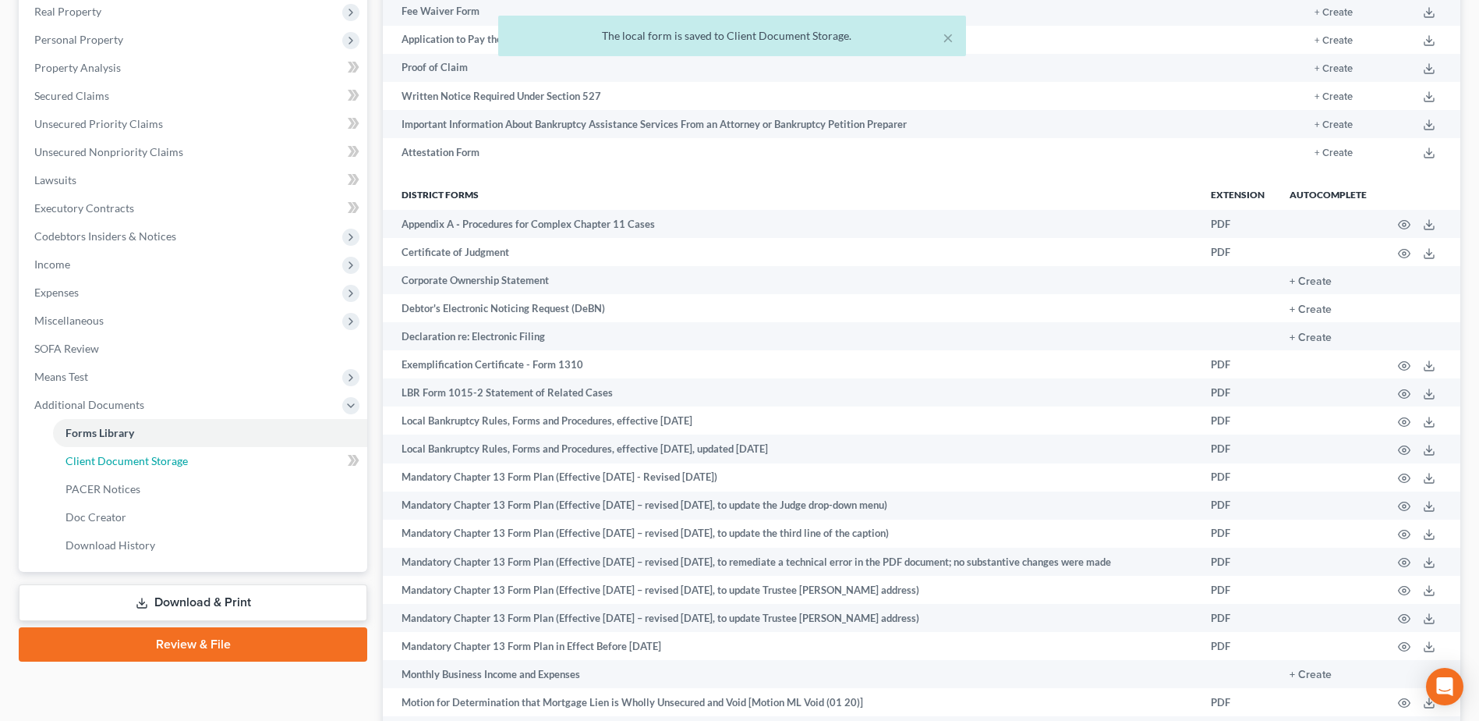
select select "7"
select select "33"
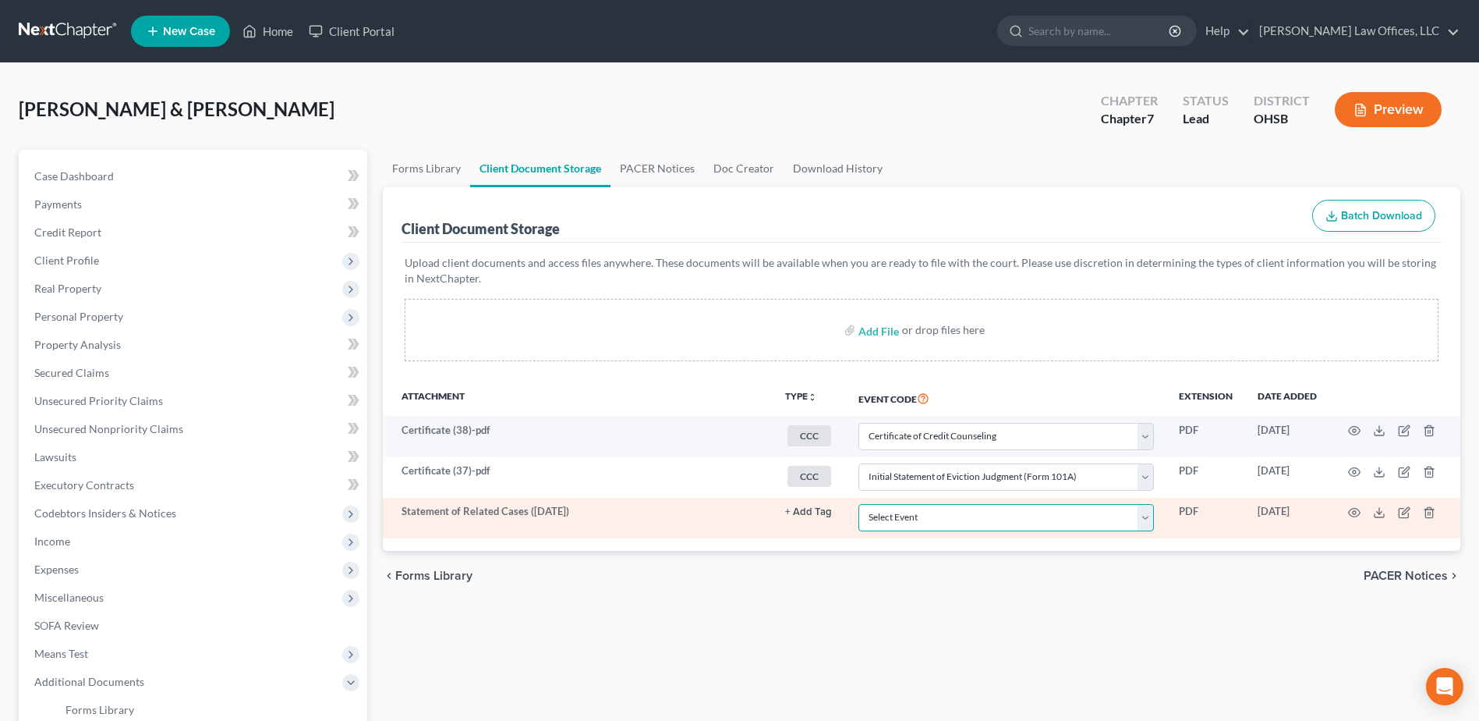
click at [1144, 519] on select "Select Event 20 Largest Unsecured Creditors Amended Document Amended List of Cr…" at bounding box center [1007, 517] width 296 height 27
select select "52"
click at [859, 504] on select "Select Event 20 Largest Unsecured Creditors Amended Document Amended List of Cr…" at bounding box center [1007, 517] width 296 height 27
click at [1379, 514] on line at bounding box center [1379, 511] width 0 height 6
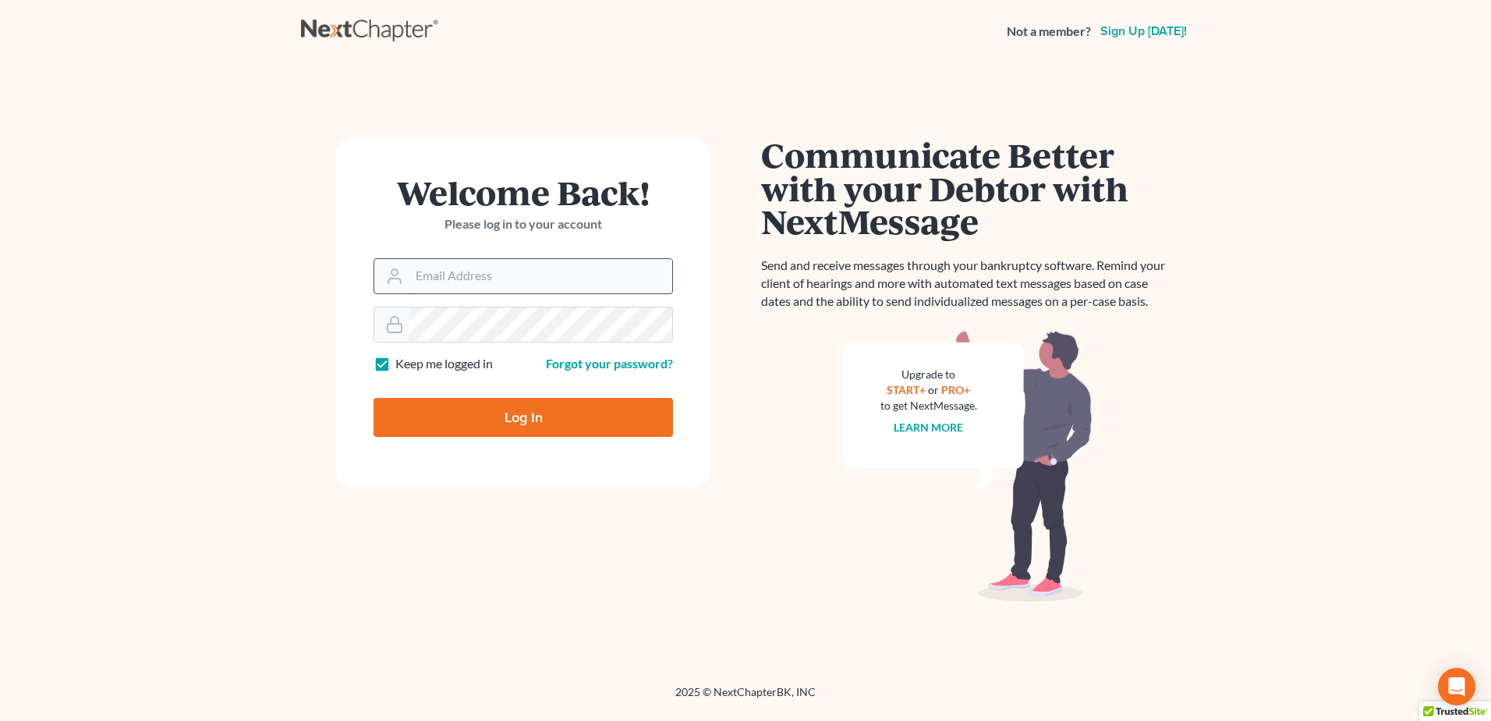
click at [429, 282] on input "Email Address" at bounding box center [540, 276] width 263 height 34
type input "fesenmyer_law@hotmail.com"
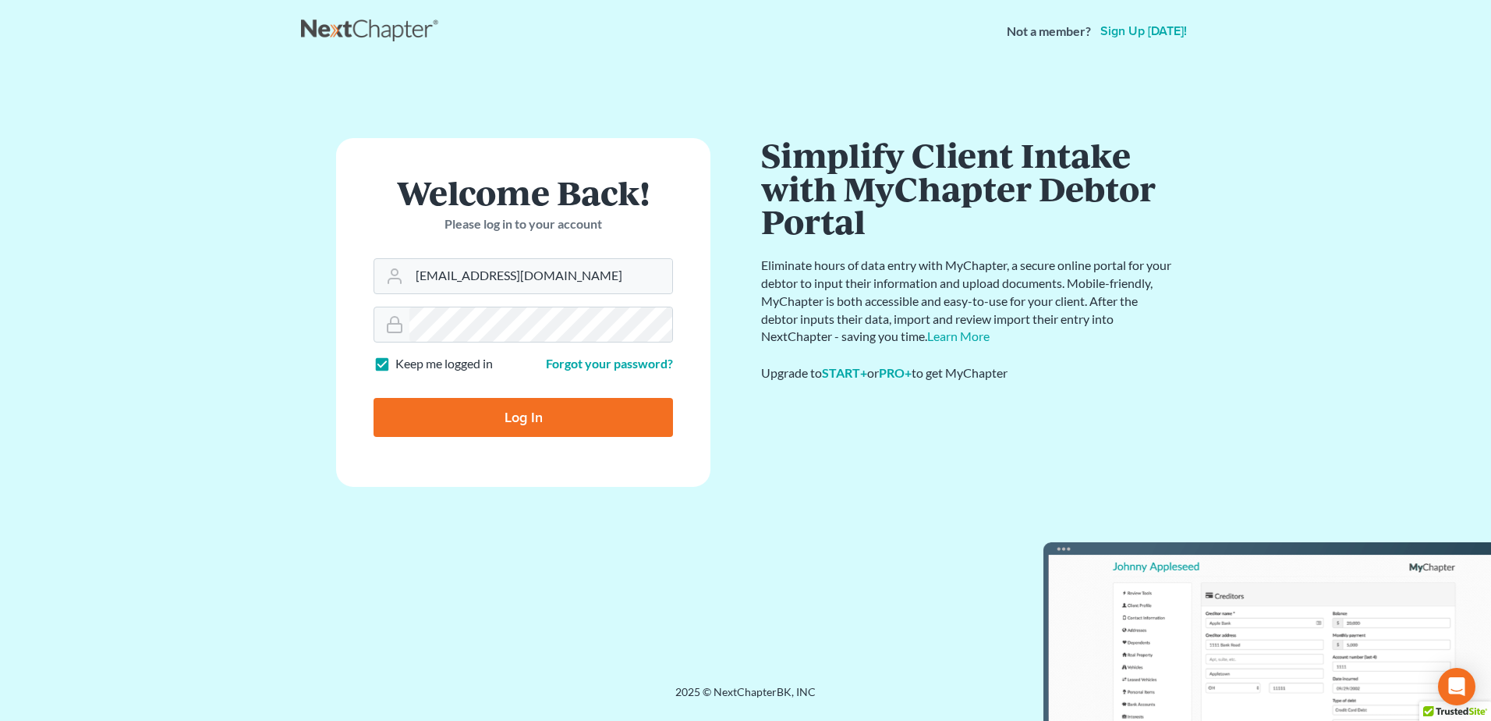
click at [543, 413] on input "Log In" at bounding box center [523, 417] width 299 height 39
type input "Thinking..."
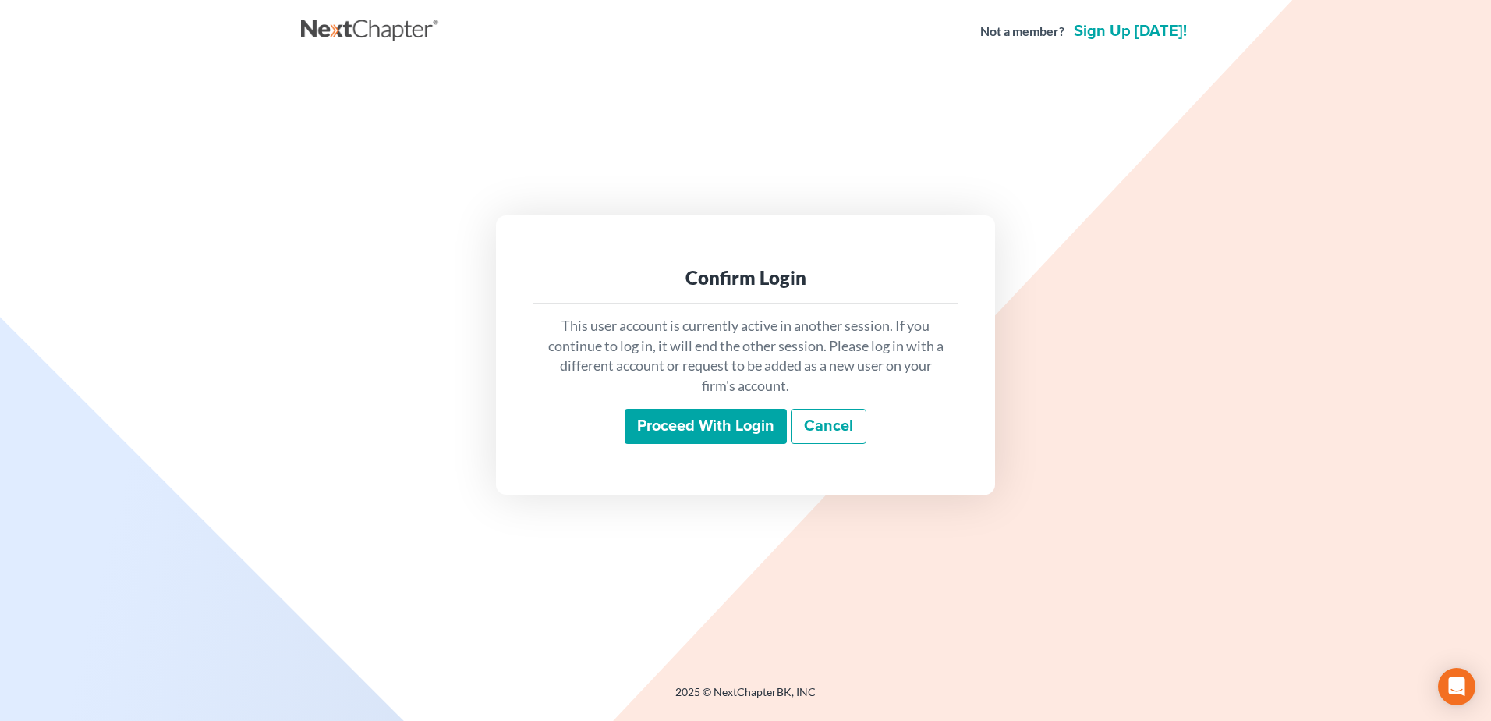
click at [684, 419] on input "Proceed with login" at bounding box center [706, 427] width 162 height 36
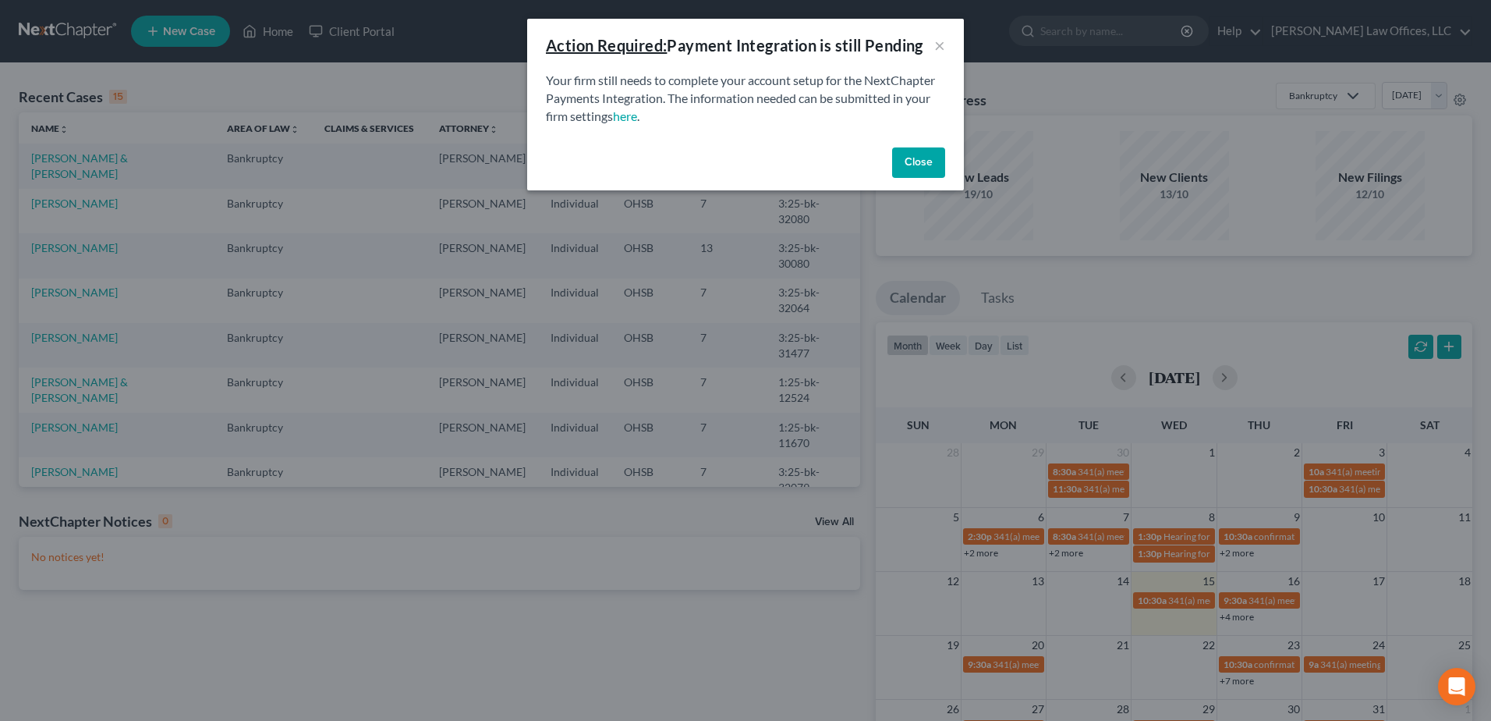
click at [919, 163] on button "Close" at bounding box center [918, 162] width 53 height 31
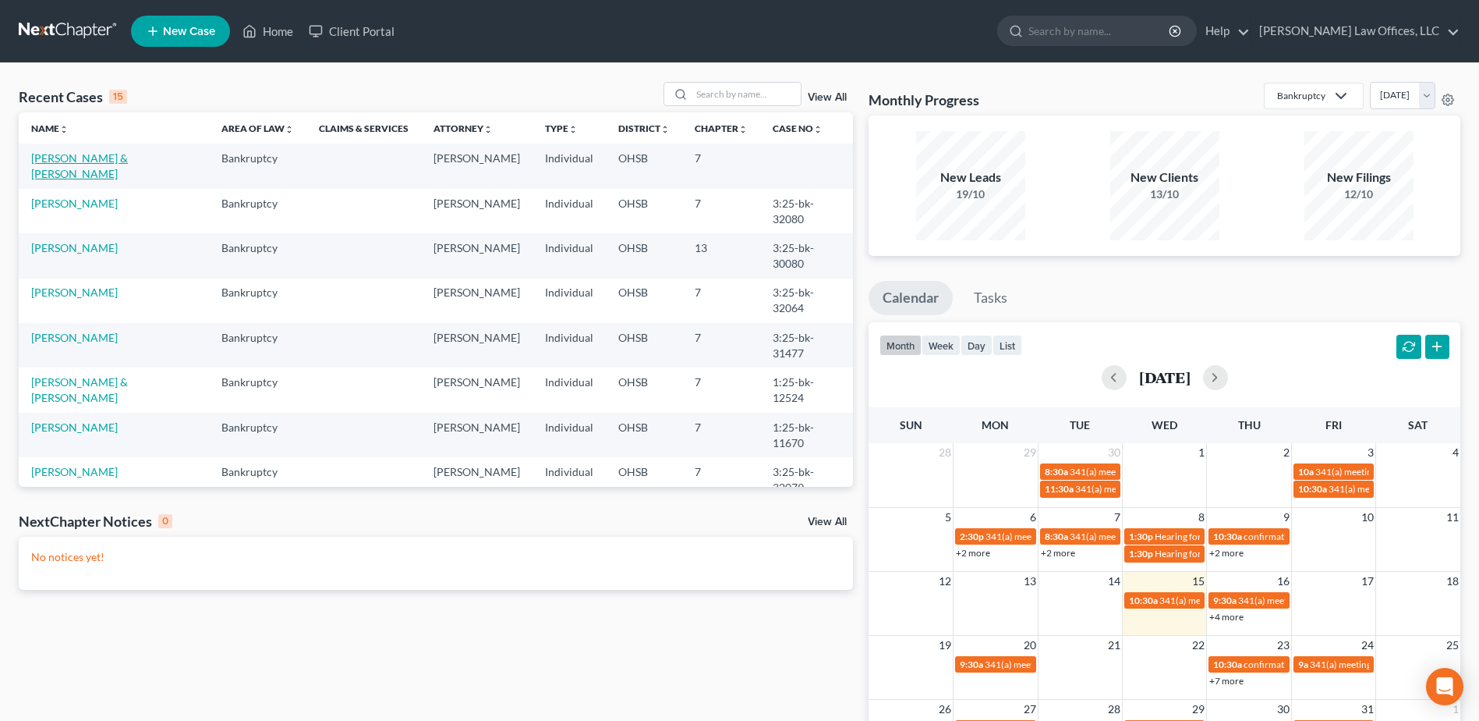
click at [94, 154] on link "[PERSON_NAME] & [PERSON_NAME]" at bounding box center [79, 165] width 97 height 29
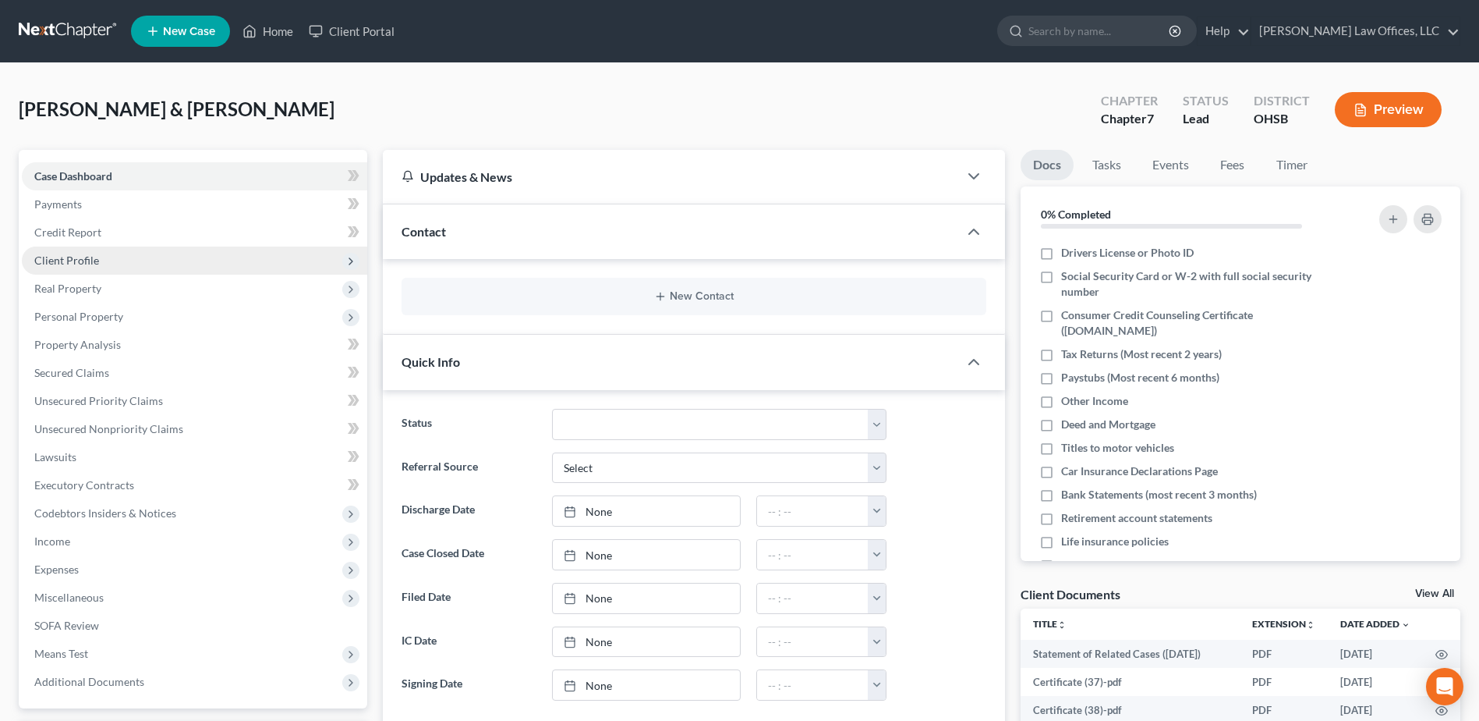
scroll to position [468, 0]
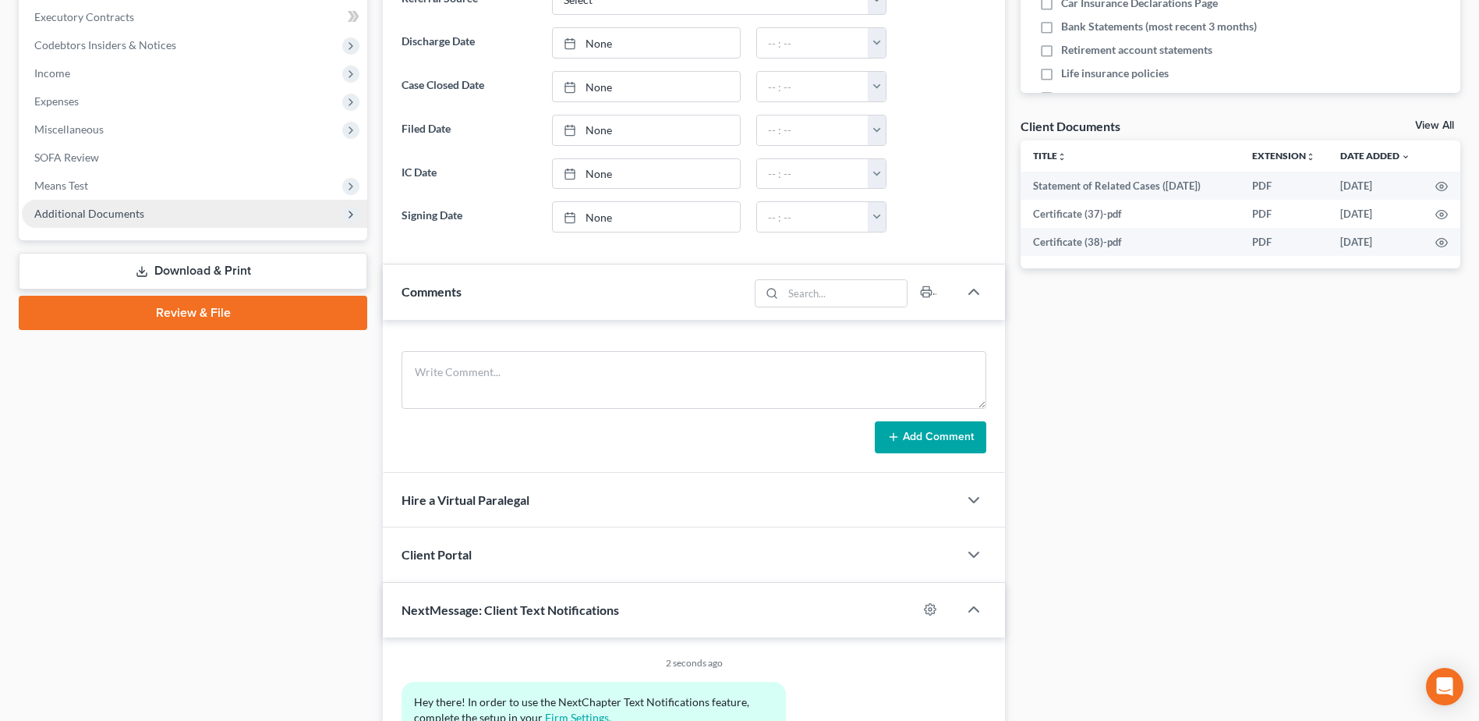
click at [127, 225] on span "Additional Documents" at bounding box center [194, 214] width 345 height 28
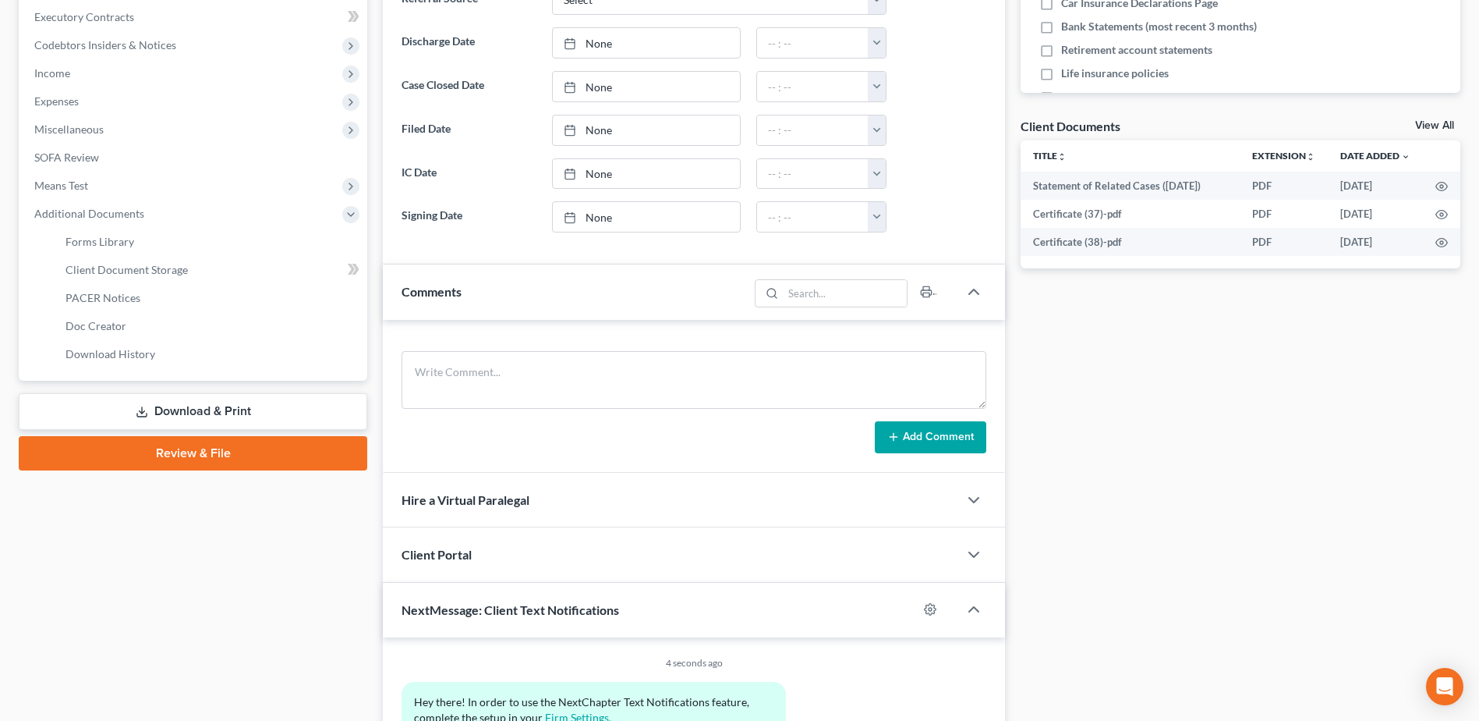
click at [180, 421] on link "Download & Print" at bounding box center [193, 411] width 349 height 37
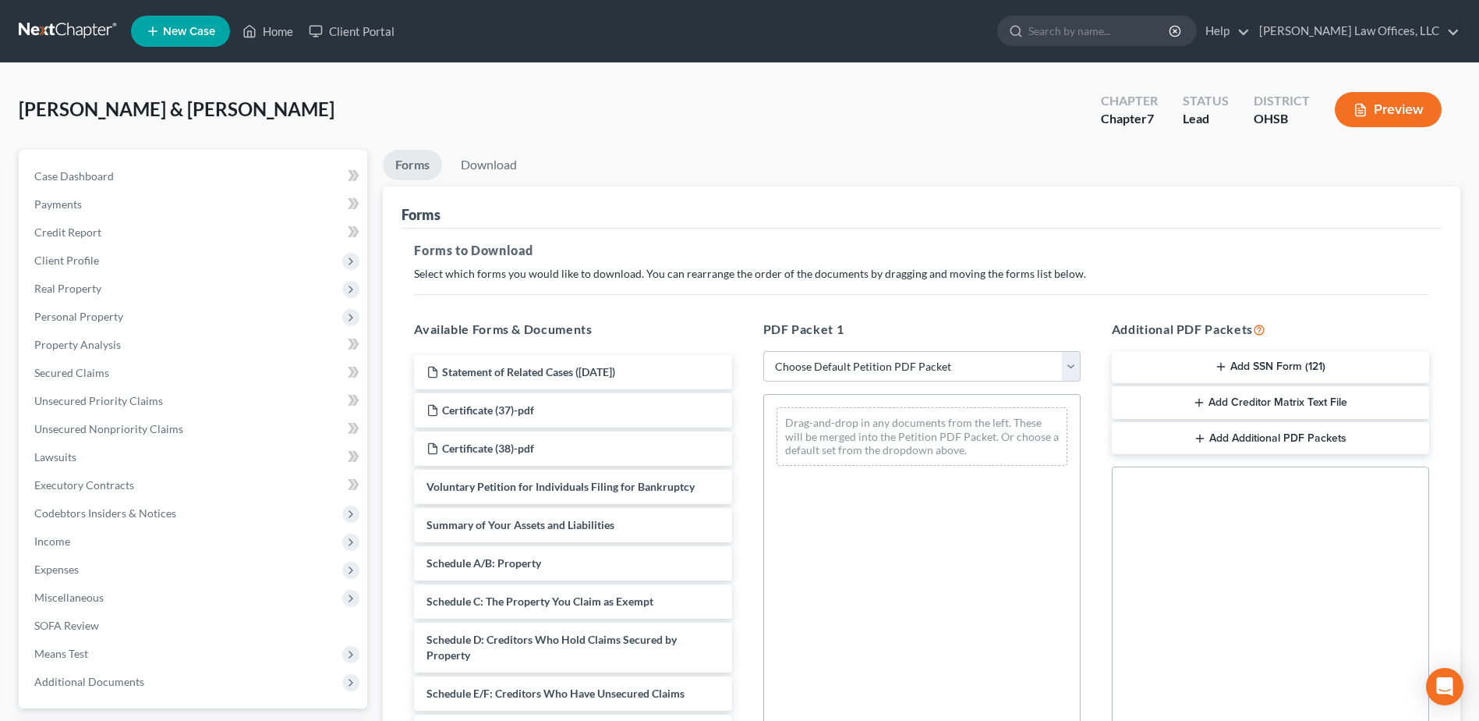
click at [1213, 361] on button "Add SSN Form (121)" at bounding box center [1270, 367] width 317 height 33
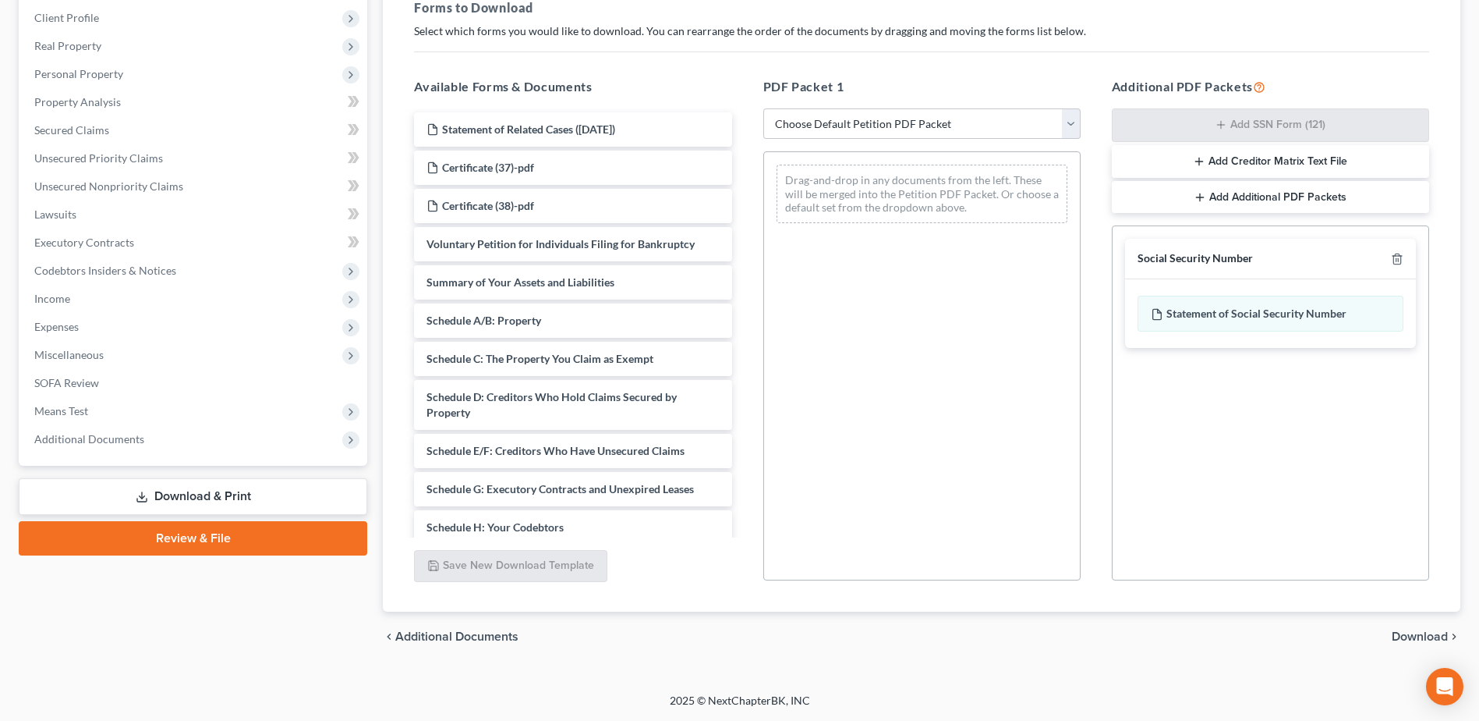
click at [1412, 636] on span "Download" at bounding box center [1420, 636] width 56 height 12
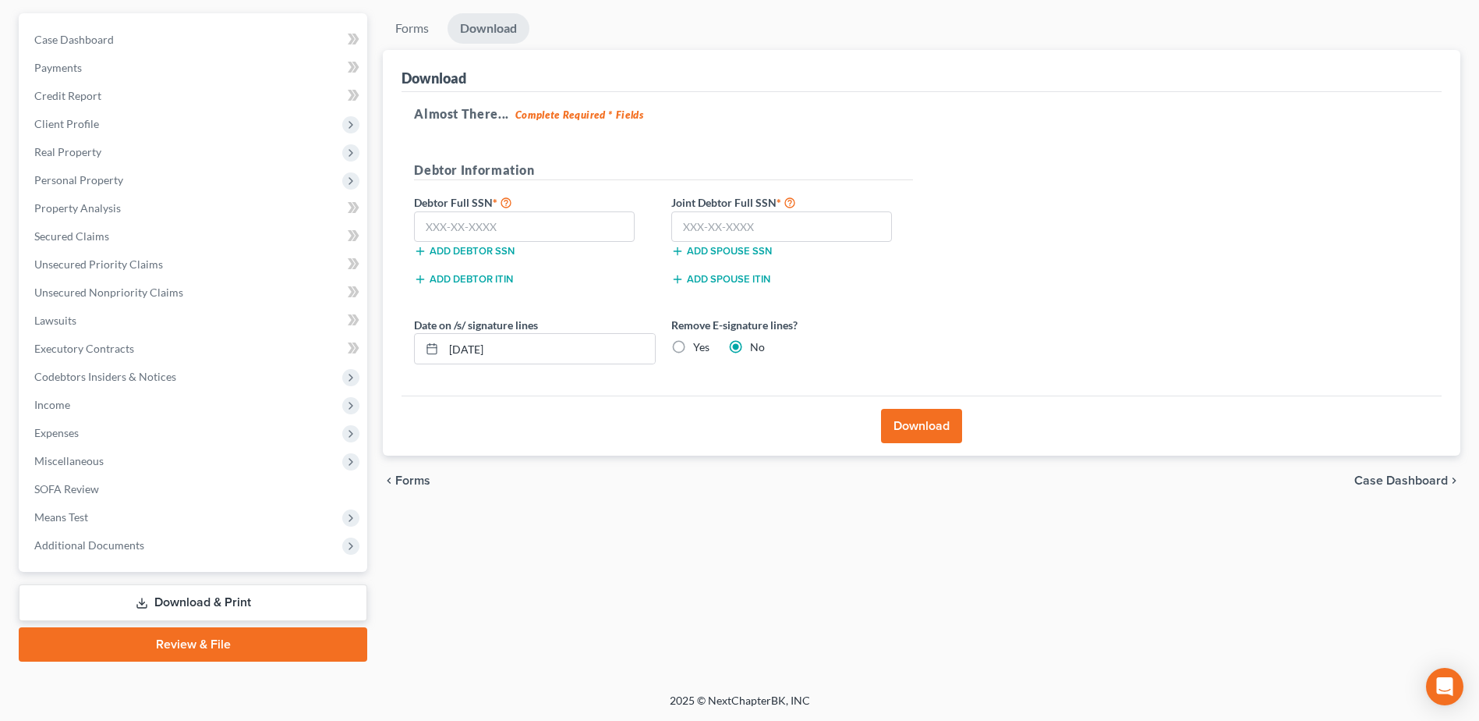
scroll to position [136, 0]
click at [556, 224] on input "text" at bounding box center [524, 226] width 221 height 31
type input "272-70-9770"
click at [709, 223] on input "text" at bounding box center [781, 226] width 221 height 31
type input "279-64-6404"
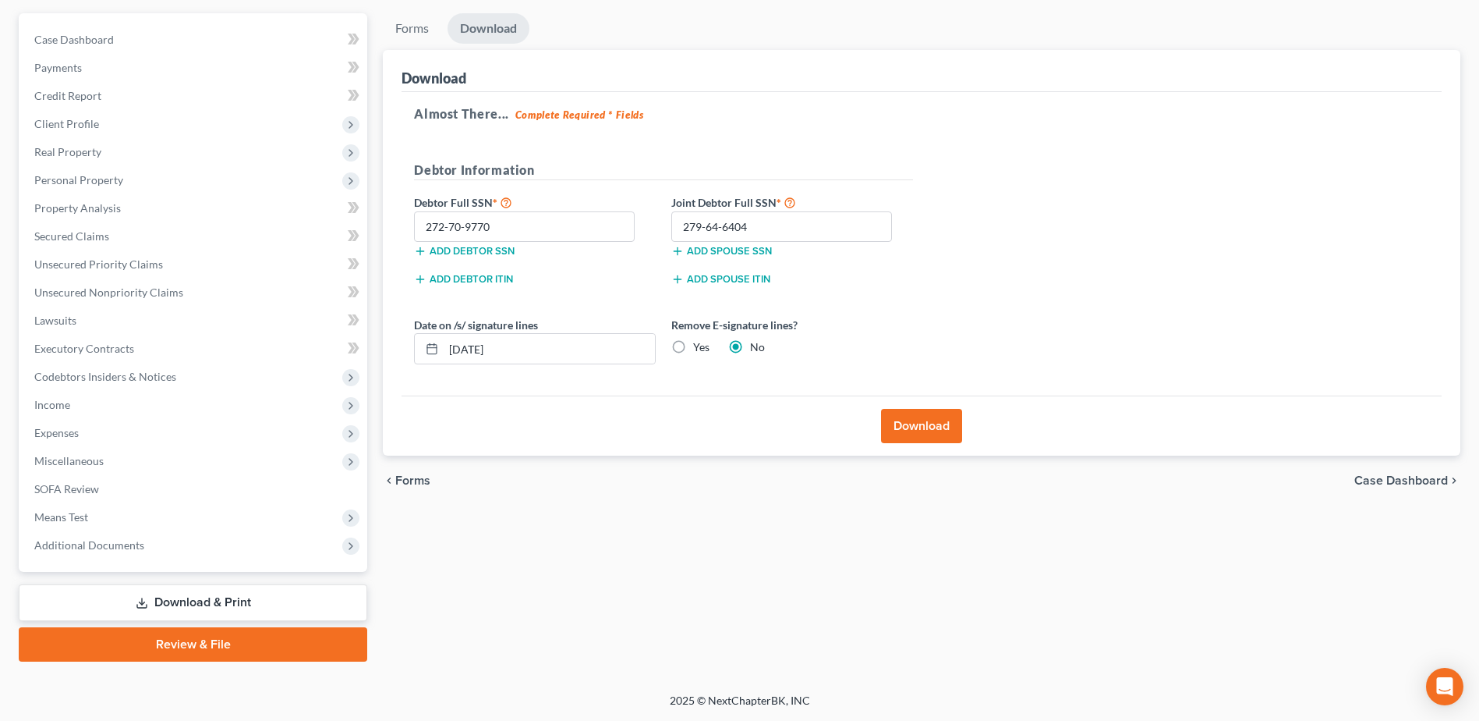
click at [905, 414] on button "Download" at bounding box center [921, 426] width 81 height 34
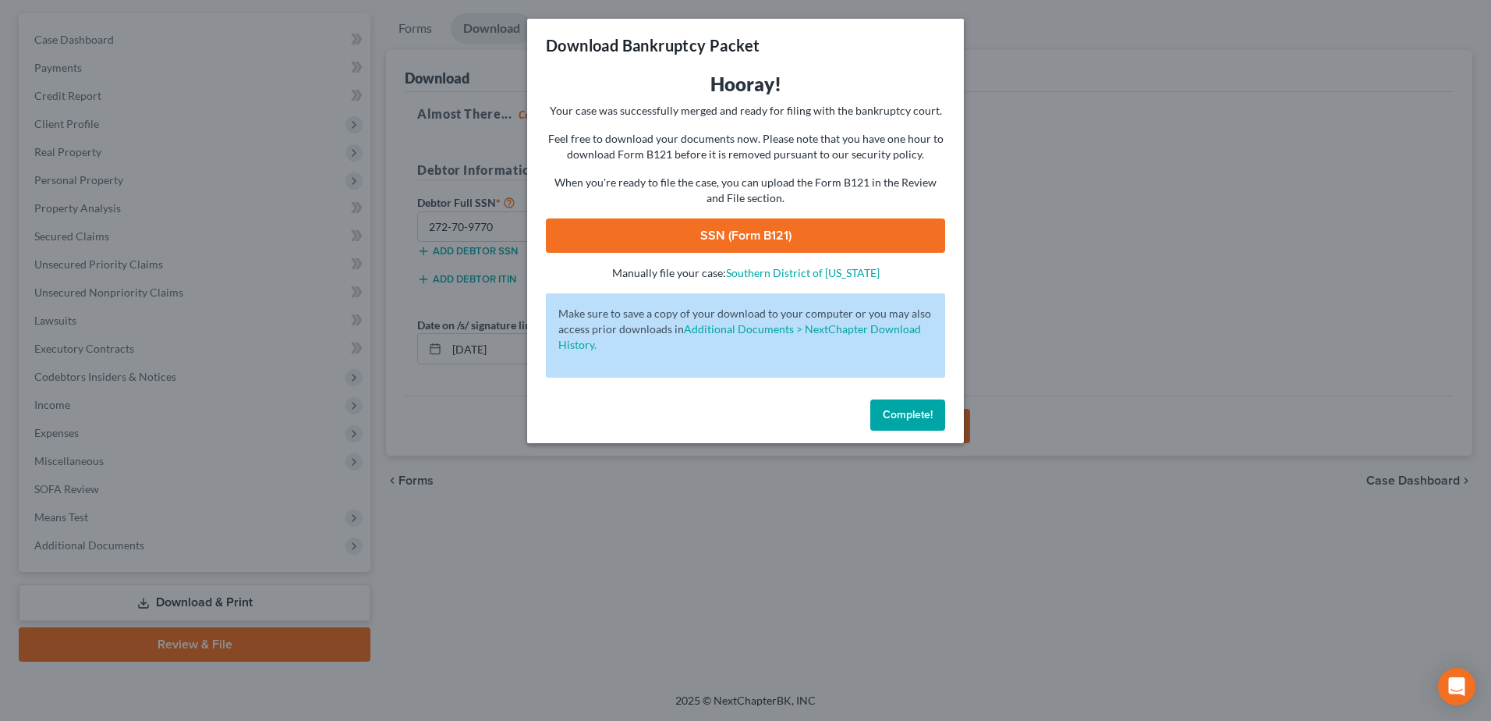
click at [774, 229] on link "SSN (Form B121)" at bounding box center [745, 235] width 399 height 34
click at [926, 413] on span "Complete!" at bounding box center [908, 414] width 50 height 13
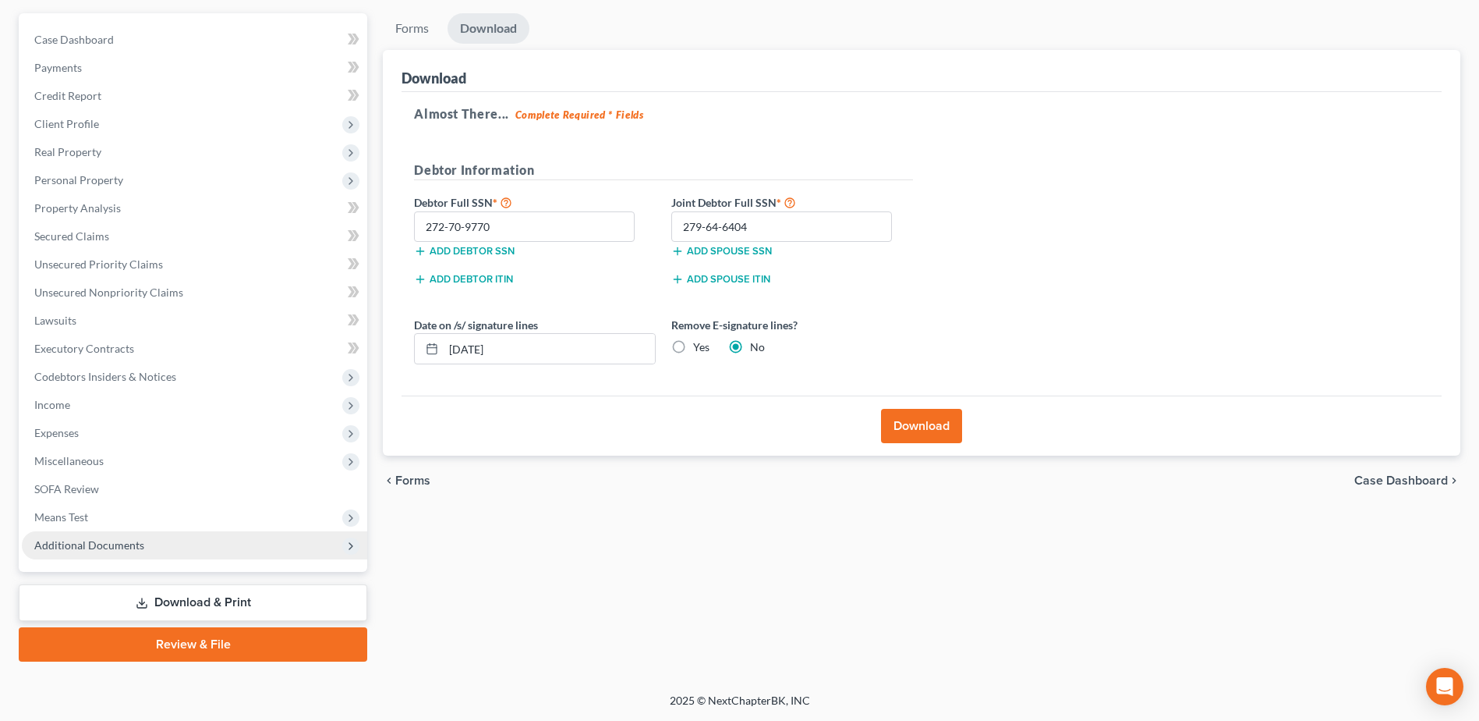
click at [121, 547] on span "Additional Documents" at bounding box center [89, 544] width 110 height 13
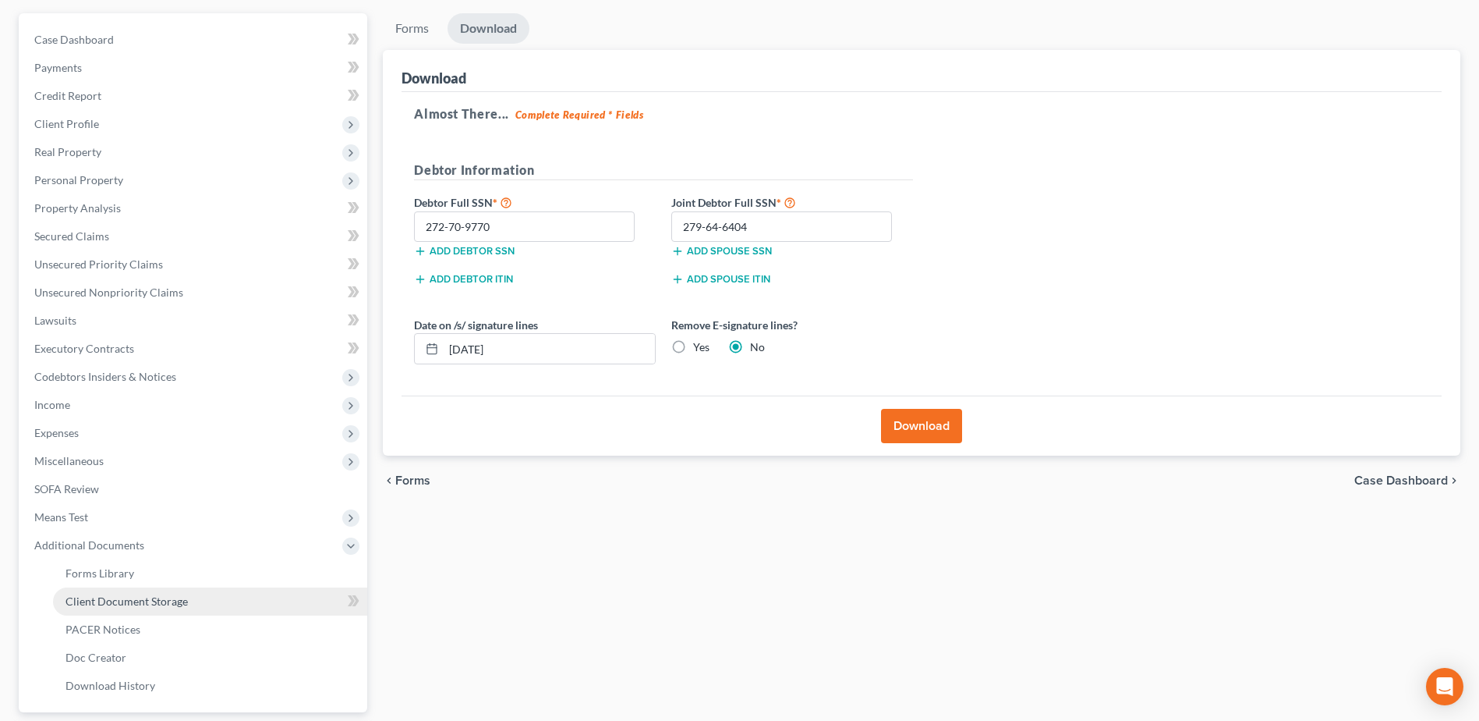
click at [185, 594] on span "Client Document Storage" at bounding box center [127, 600] width 122 height 13
select select "7"
select select "33"
select select "52"
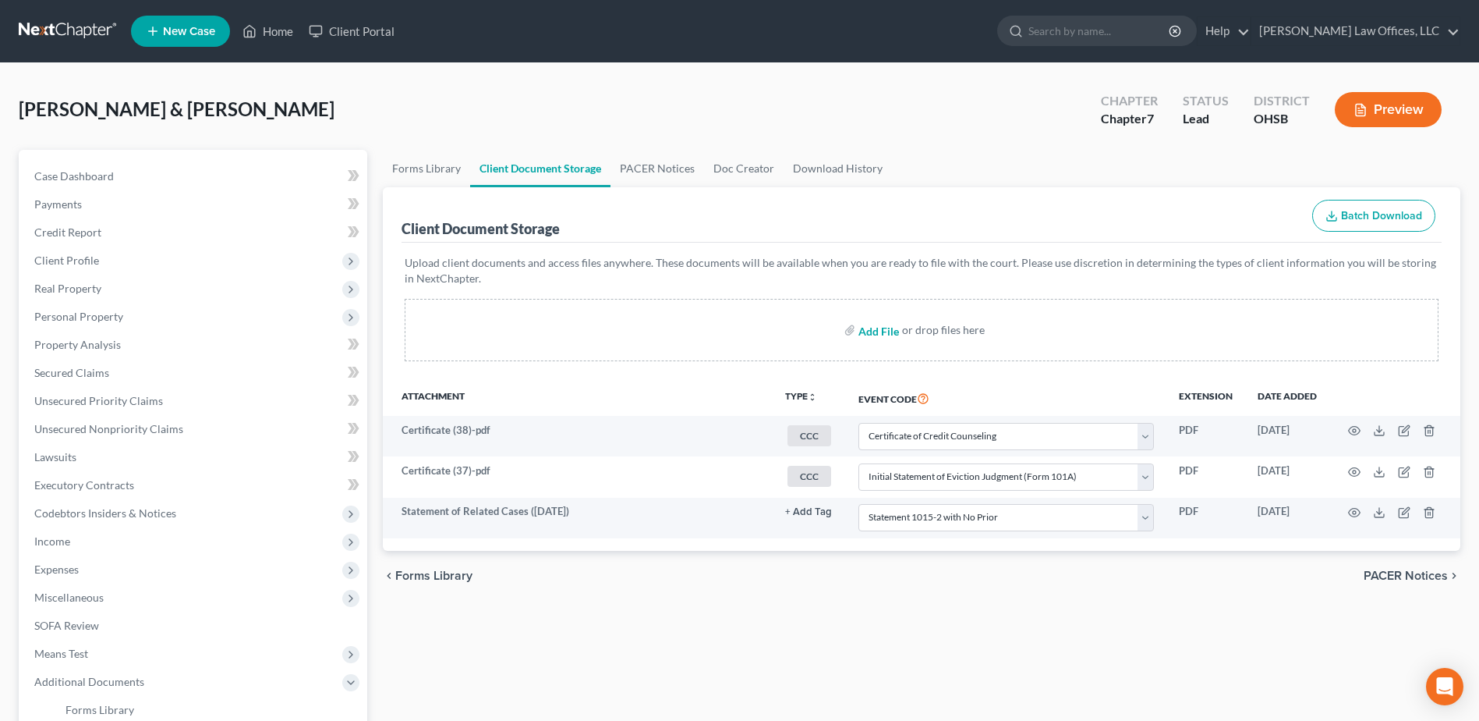
click at [880, 335] on input "file" at bounding box center [877, 330] width 37 height 28
type input "C:\fakepath\Shultz.SSN.pdf"
select select "7"
select select "33"
select select "52"
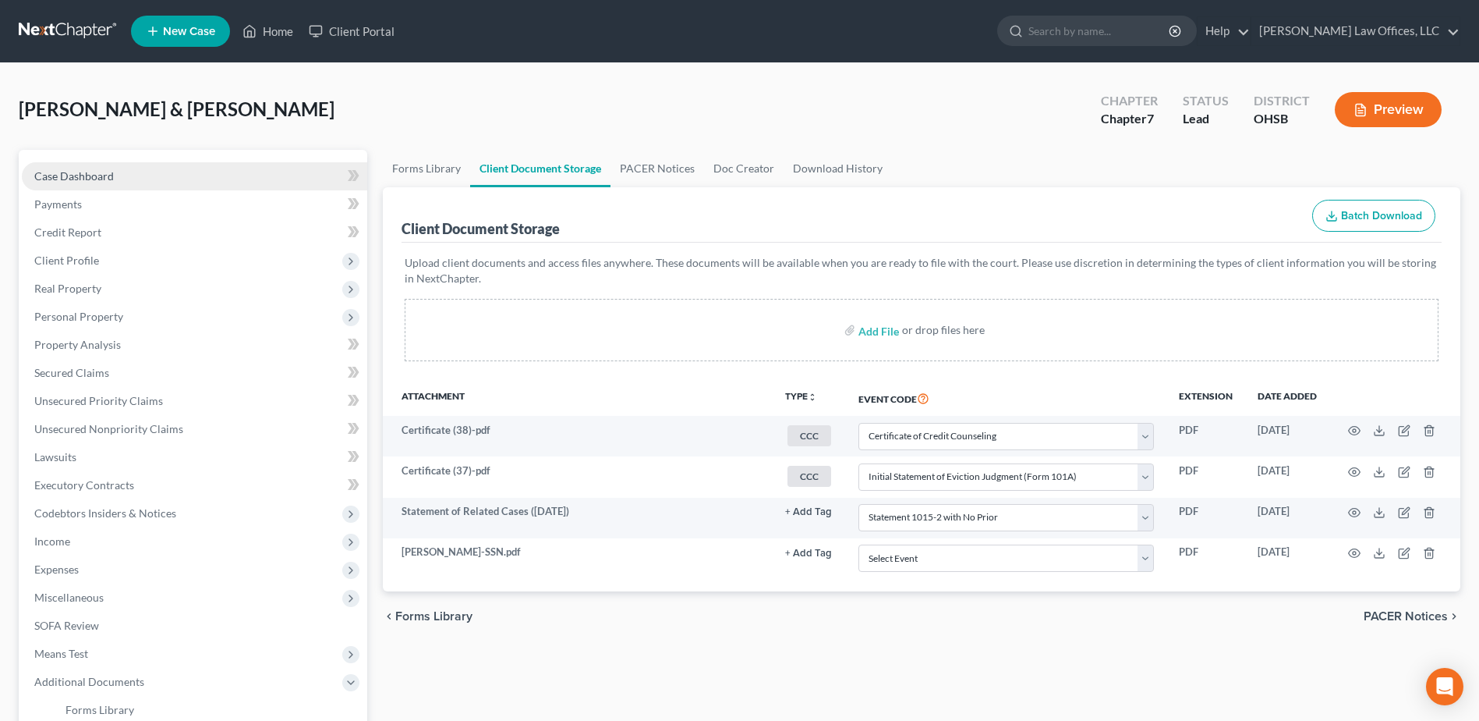
click at [121, 179] on link "Case Dashboard" at bounding box center [194, 176] width 345 height 28
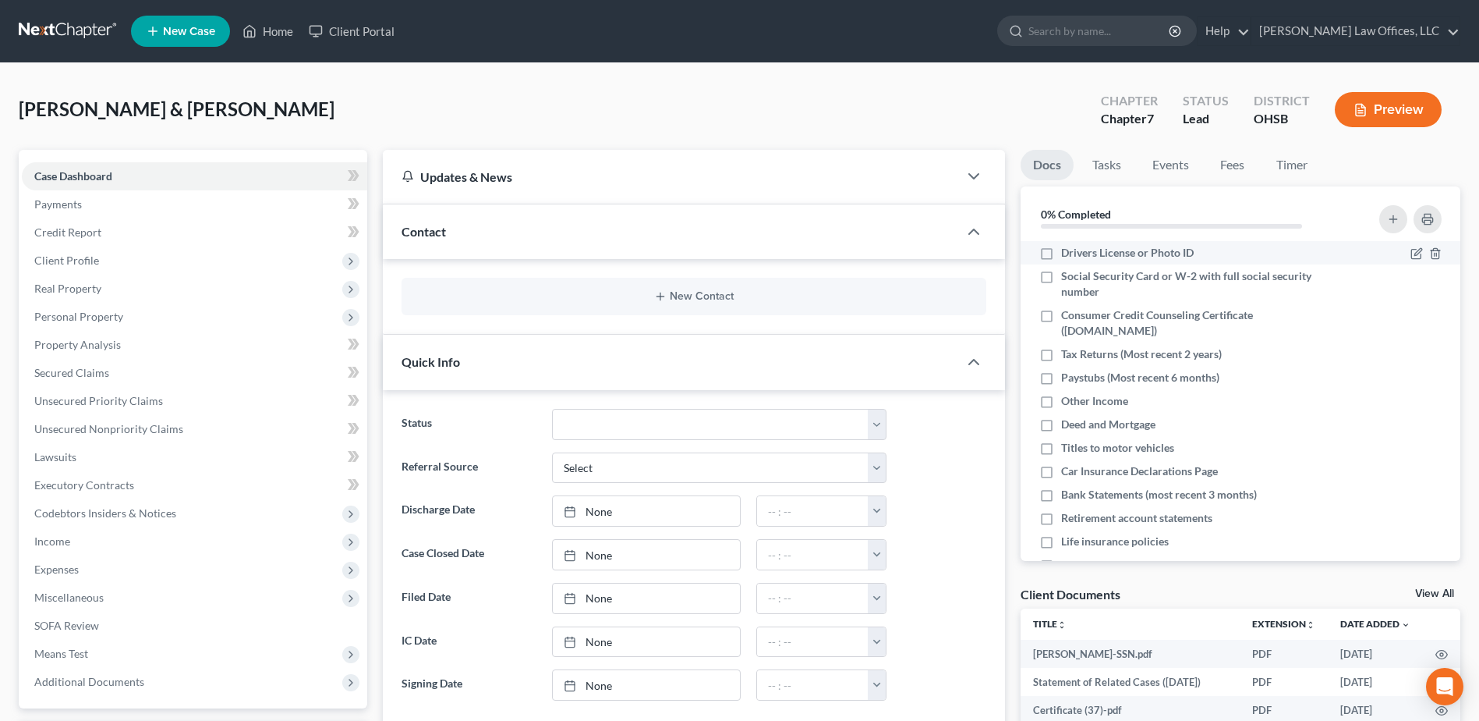
click at [1061, 253] on label "Drivers License or Photo ID" at bounding box center [1127, 253] width 133 height 16
click at [1068, 253] on input "Drivers License or Photo ID" at bounding box center [1073, 250] width 10 height 10
checkbox input "true"
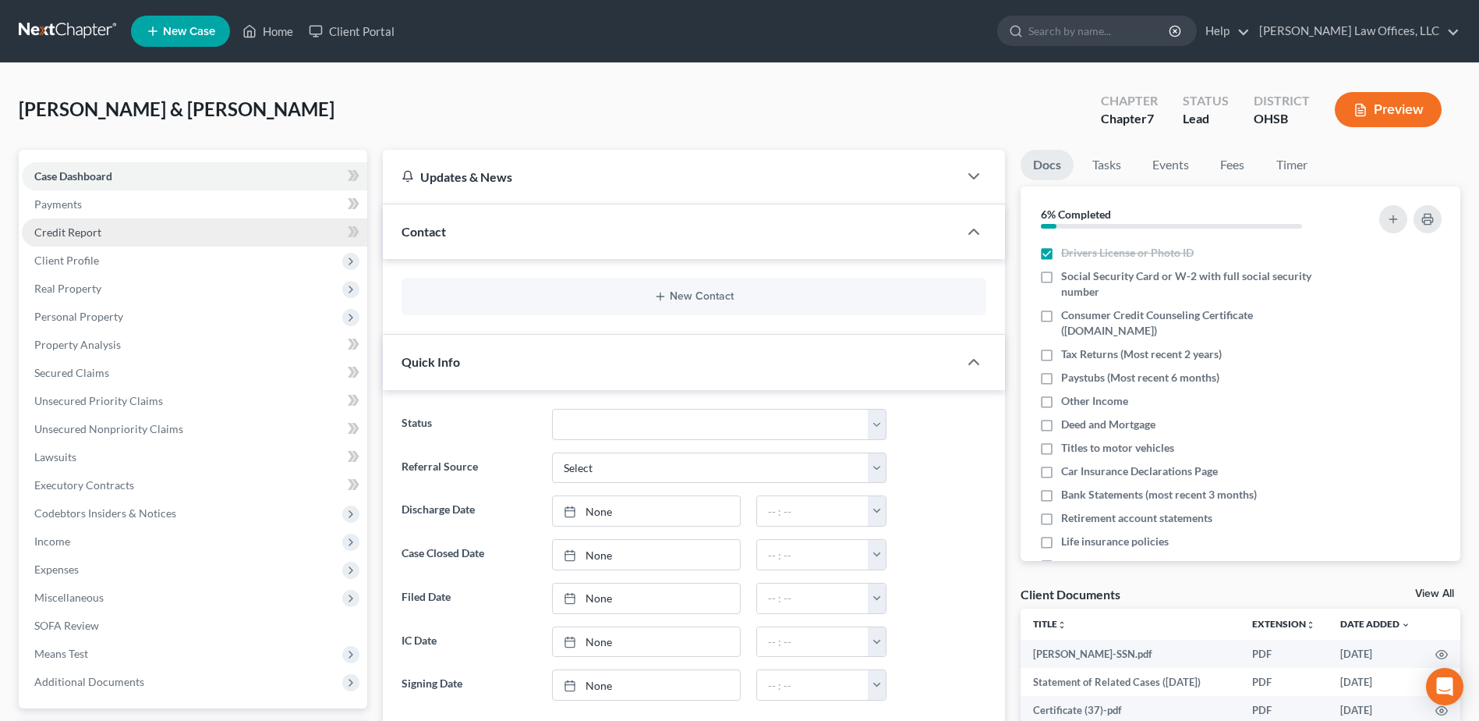
click at [122, 227] on link "Credit Report" at bounding box center [194, 232] width 345 height 28
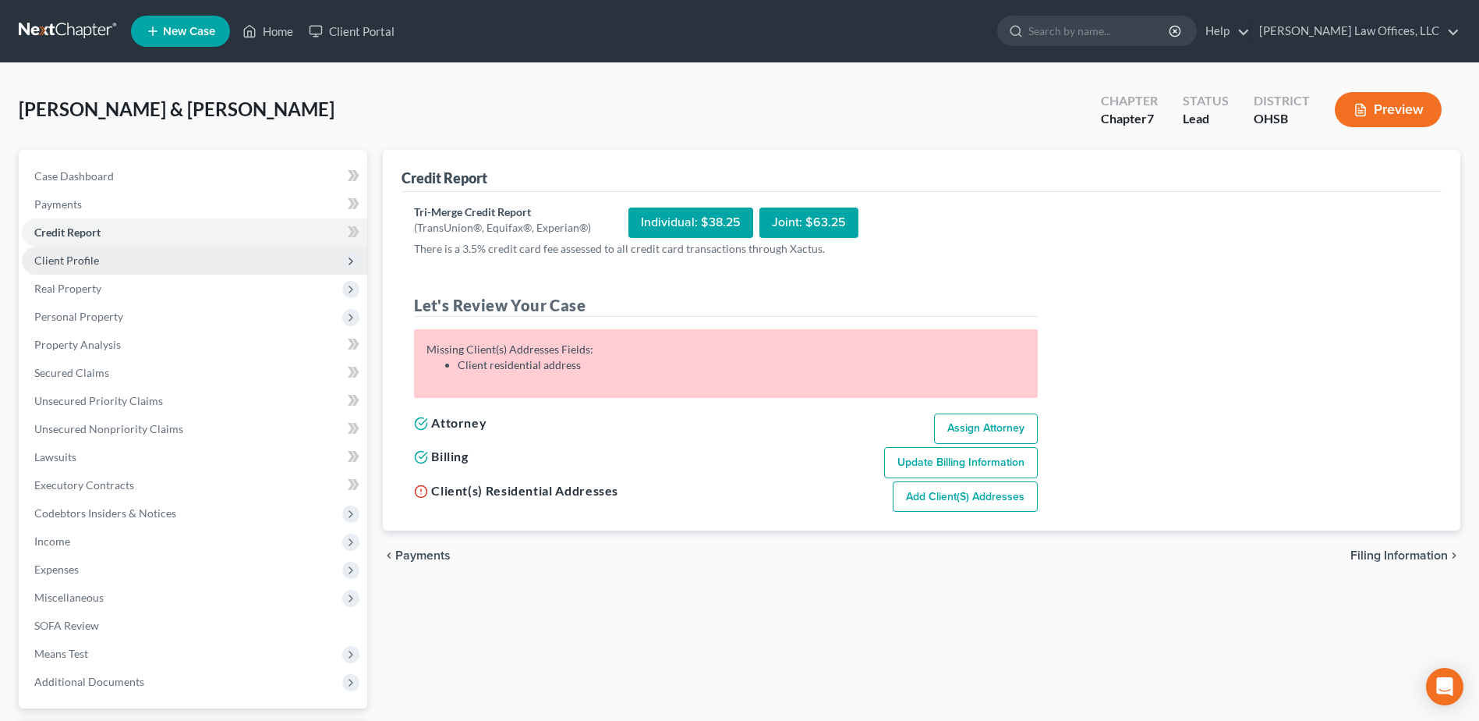
click at [157, 259] on span "Client Profile" at bounding box center [194, 260] width 345 height 28
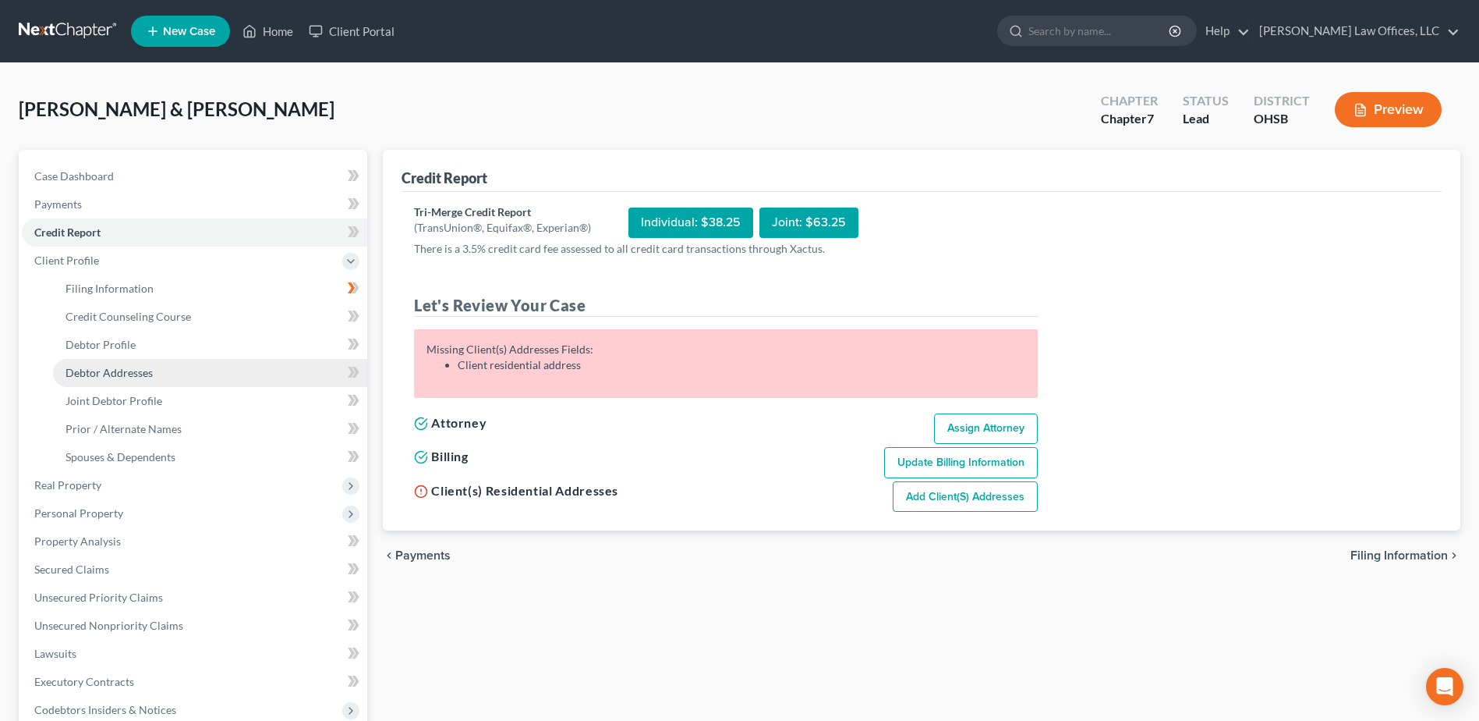
click at [157, 366] on link "Debtor Addresses" at bounding box center [210, 373] width 314 height 28
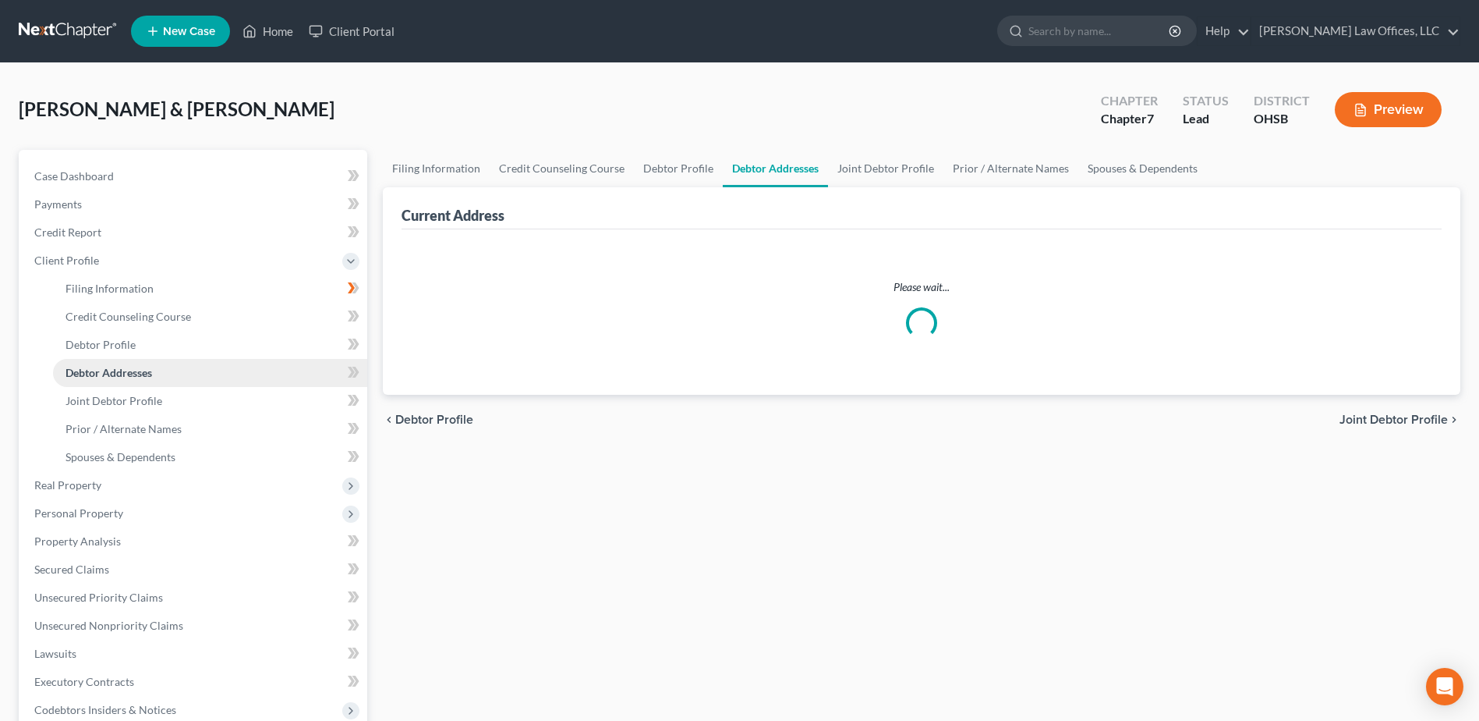
select select "0"
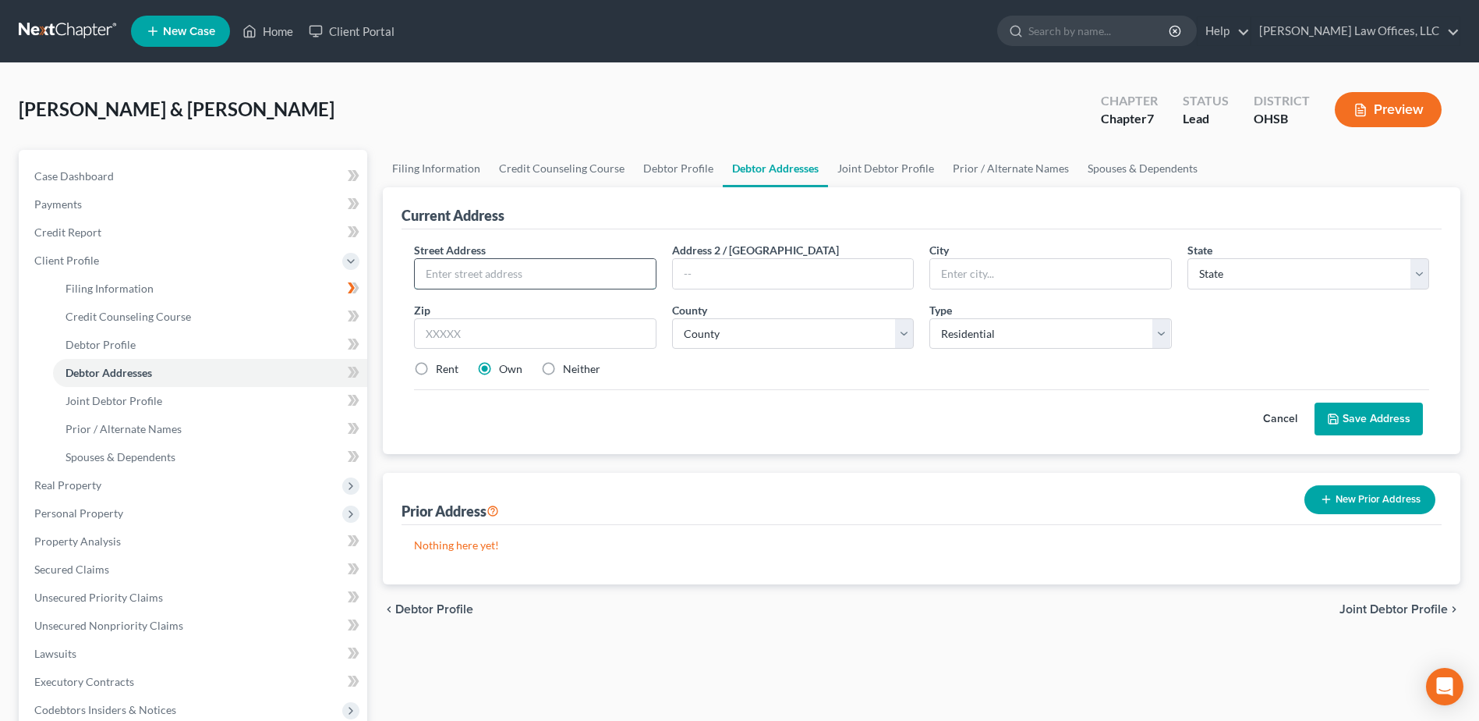
click at [554, 277] on input "text" at bounding box center [535, 274] width 240 height 30
type input "1085 [PERSON_NAME] Dr."
type input "Miamisburg"
type input "OH"
drag, startPoint x: 749, startPoint y: 277, endPoint x: 654, endPoint y: 281, distance: 95.2
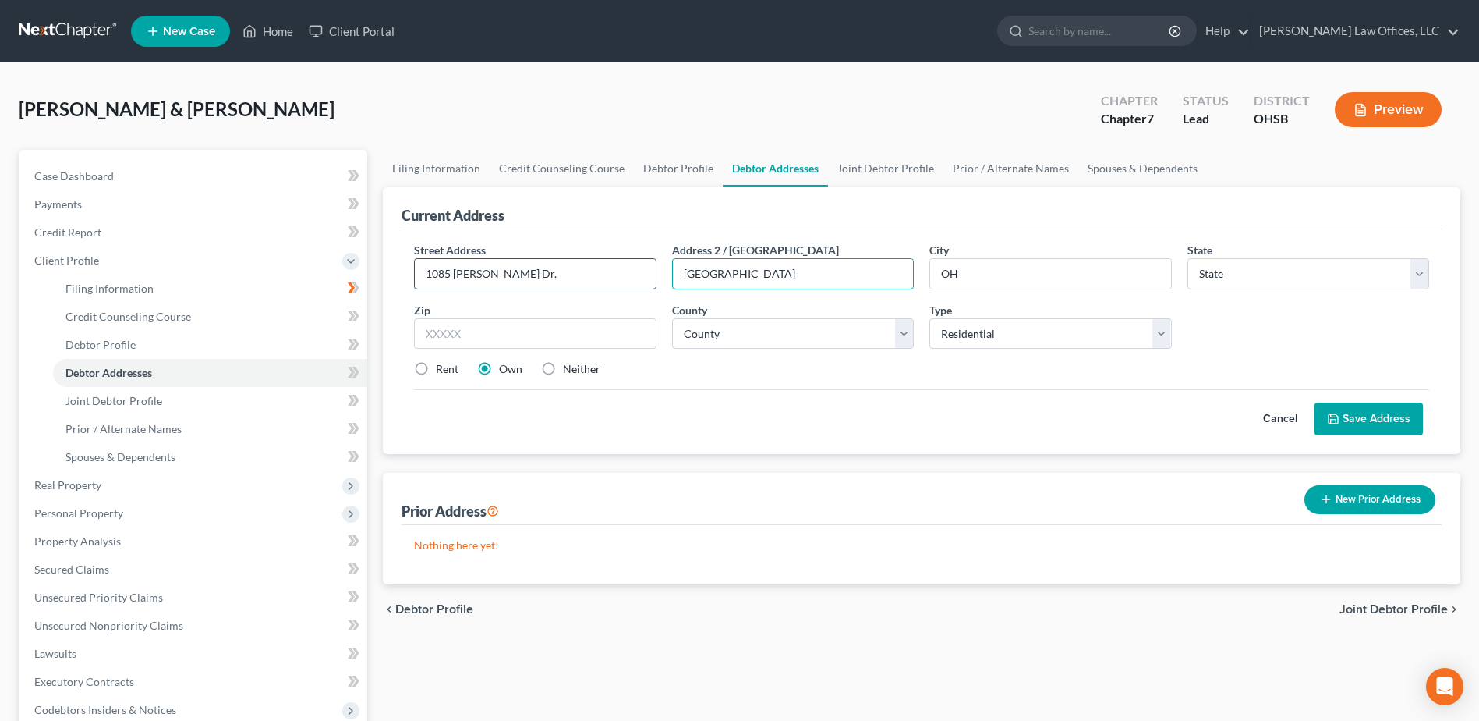
click at [654, 281] on div "Street Address * 1085 Decker Dr. Address 2 / PO Box Miamisburg City * OH State …" at bounding box center [921, 316] width 1031 height 148
type input "Miamisburg"
select select "36"
type input "45342"
click at [905, 330] on select "County Adams County Allen County Ashland County Ashtabula County Athens County …" at bounding box center [793, 333] width 242 height 31
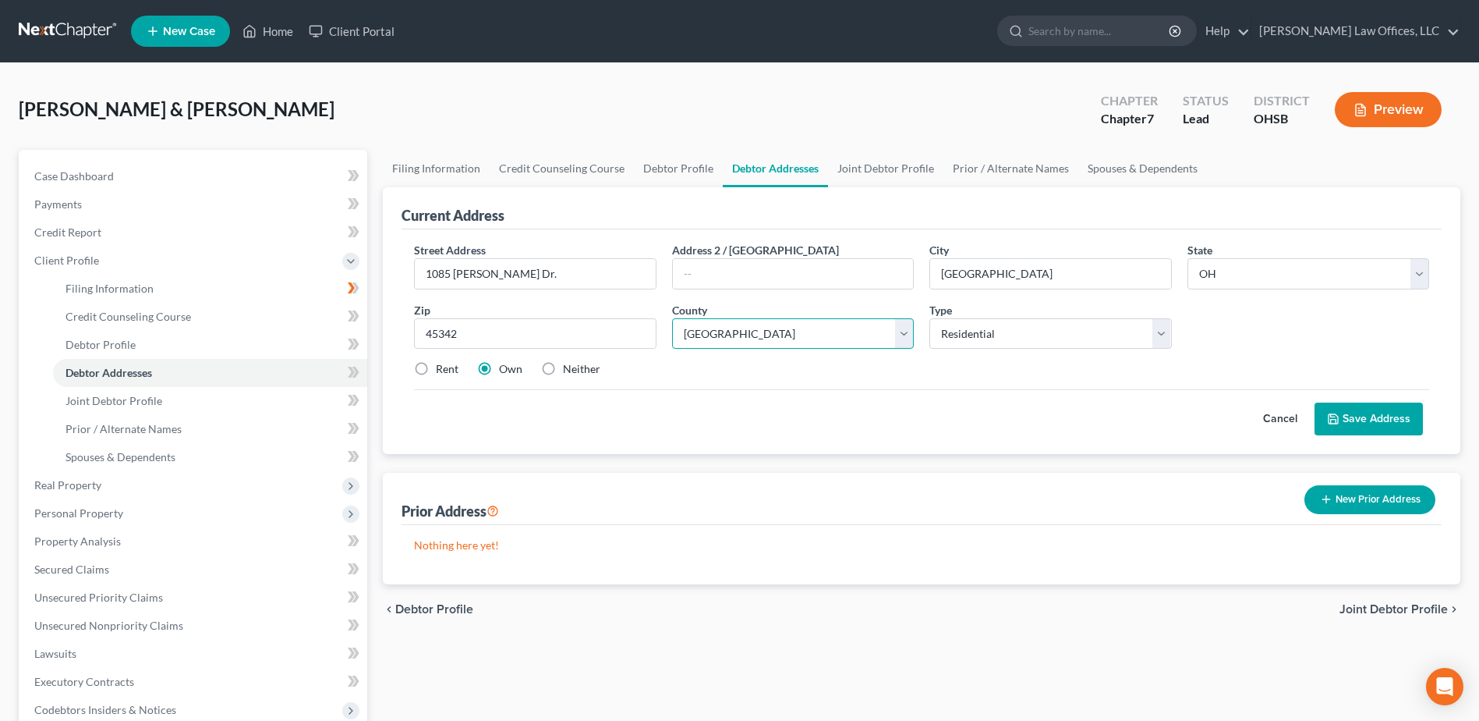
select select "56"
click at [672, 318] on select "County Adams County Allen County Ashland County Ashtabula County Athens County …" at bounding box center [793, 333] width 242 height 31
click at [1374, 416] on button "Save Address" at bounding box center [1369, 418] width 108 height 33
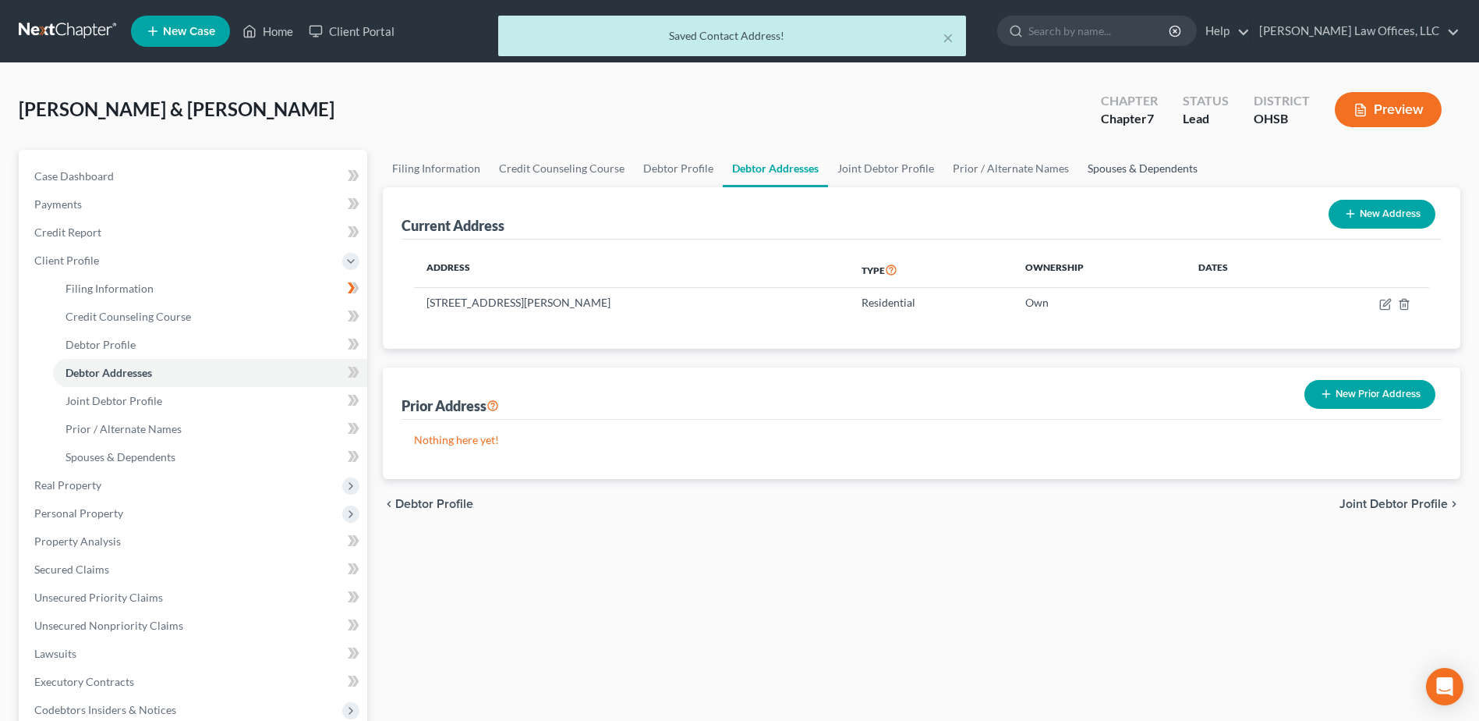
click at [1149, 158] on link "Spouses & Dependents" at bounding box center [1142, 168] width 129 height 37
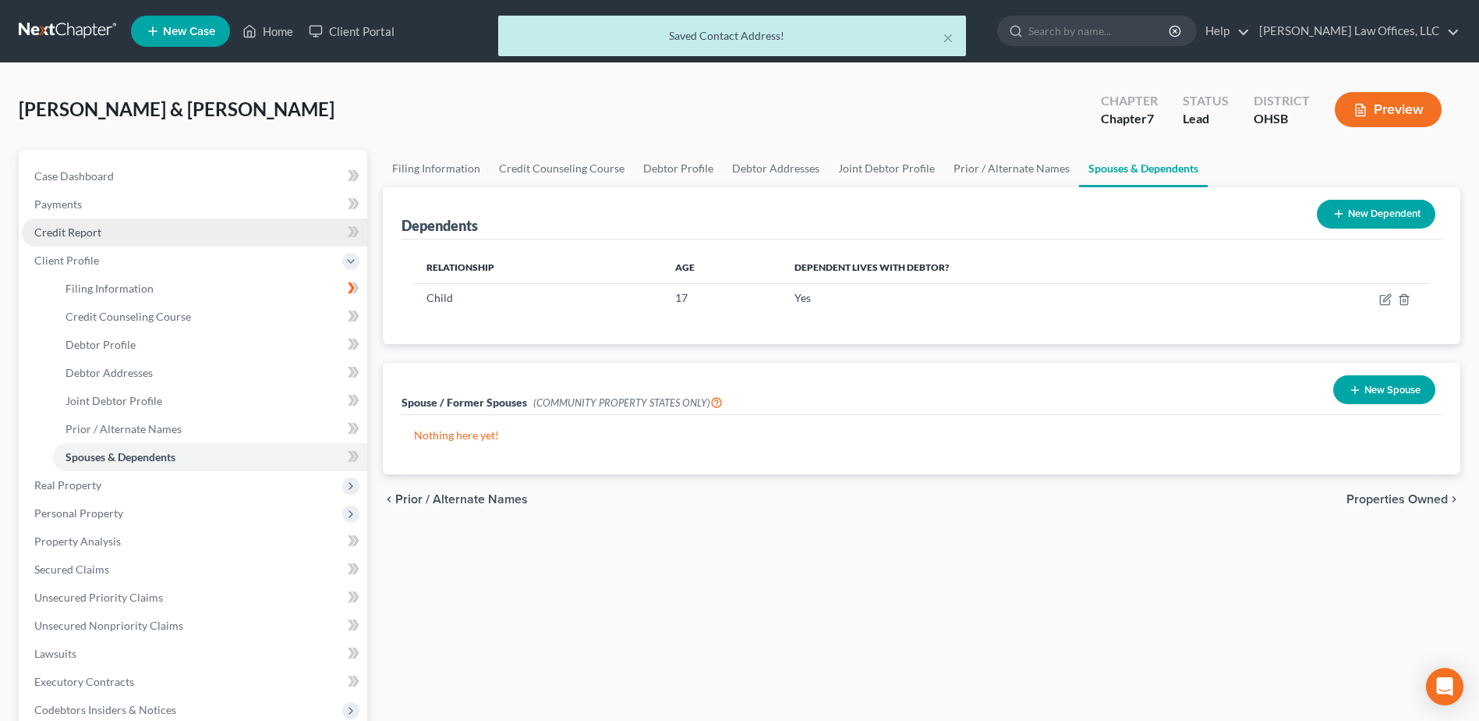
click at [159, 231] on link "Credit Report" at bounding box center [194, 232] width 345 height 28
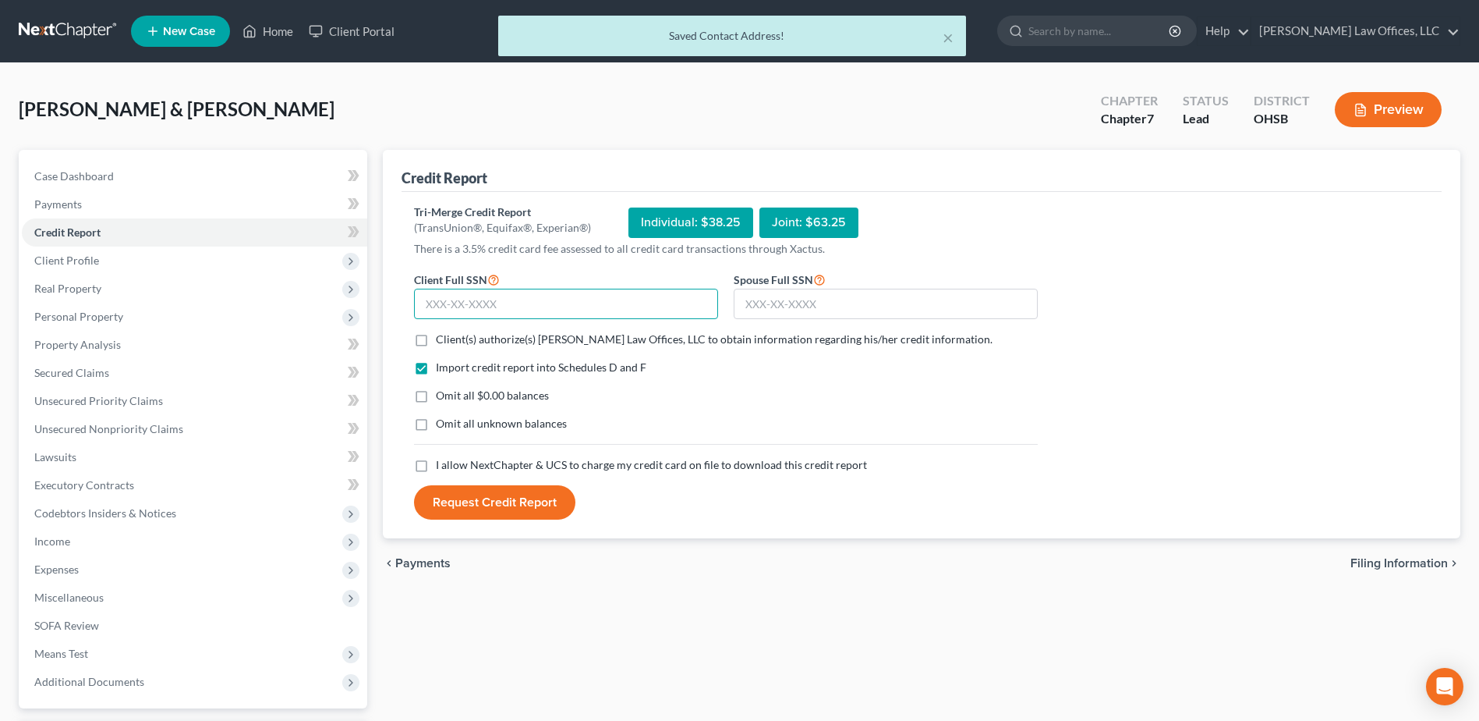
click at [604, 310] on input "text" at bounding box center [566, 304] width 304 height 31
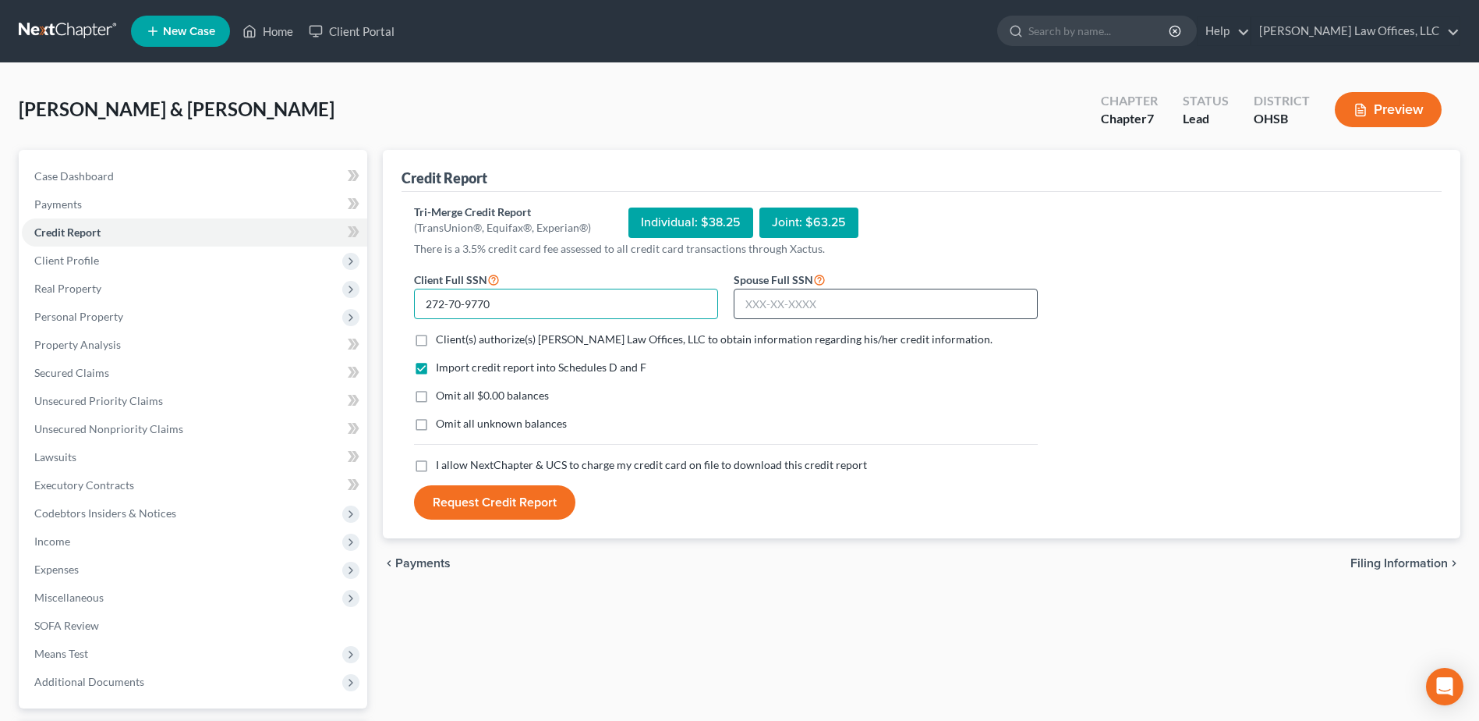
type input "272-70-9770"
click at [784, 297] on input "text" at bounding box center [886, 304] width 304 height 31
type input "279-64-6404"
click at [436, 338] on label "Client(s) authorize(s) [PERSON_NAME] Law Offices, LLC to obtain information reg…" at bounding box center [714, 339] width 557 height 16
click at [442, 338] on input "Client(s) authorize(s) [PERSON_NAME] Law Offices, LLC to obtain information reg…" at bounding box center [447, 336] width 10 height 10
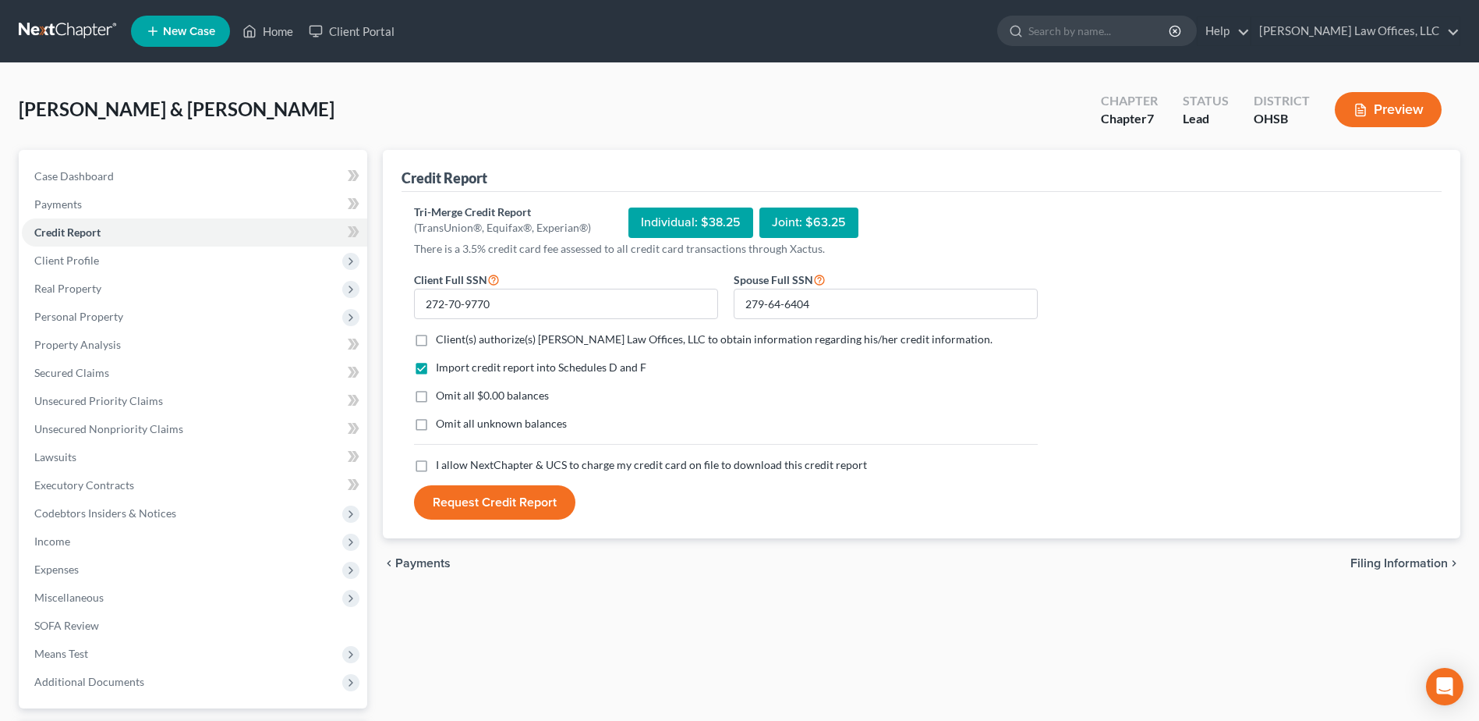
checkbox input "true"
click at [436, 395] on label "Omit all $0.00 balances" at bounding box center [492, 396] width 113 height 16
click at [442, 395] on input "Omit all $0.00 balances" at bounding box center [447, 393] width 10 height 10
checkbox input "true"
click at [436, 459] on label "I allow NextChapter & UCS to charge my credit card on file to download this cre…" at bounding box center [651, 465] width 431 height 16
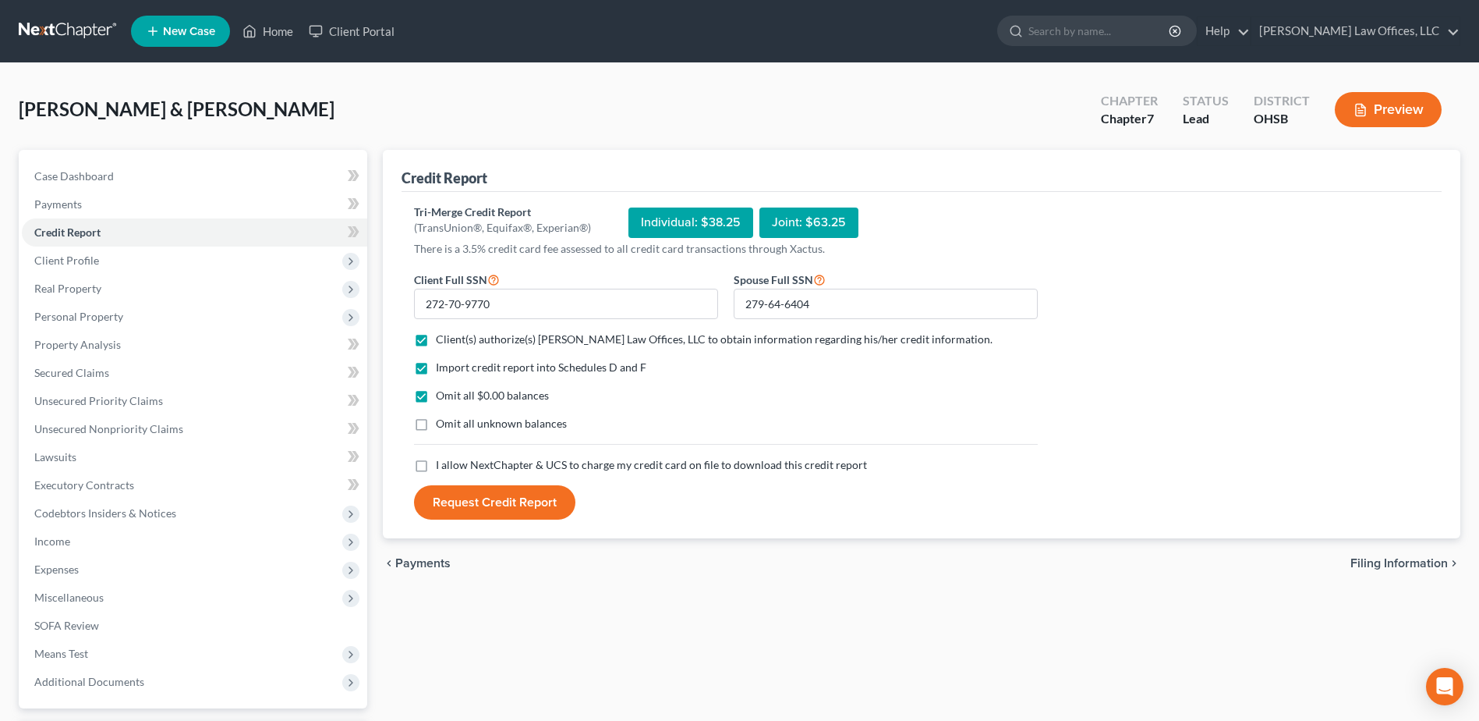
click at [442, 459] on input "I allow NextChapter & UCS to charge my credit card on file to download this cre…" at bounding box center [447, 462] width 10 height 10
checkbox input "true"
click at [490, 500] on button "Request Credit Report" at bounding box center [494, 502] width 161 height 34
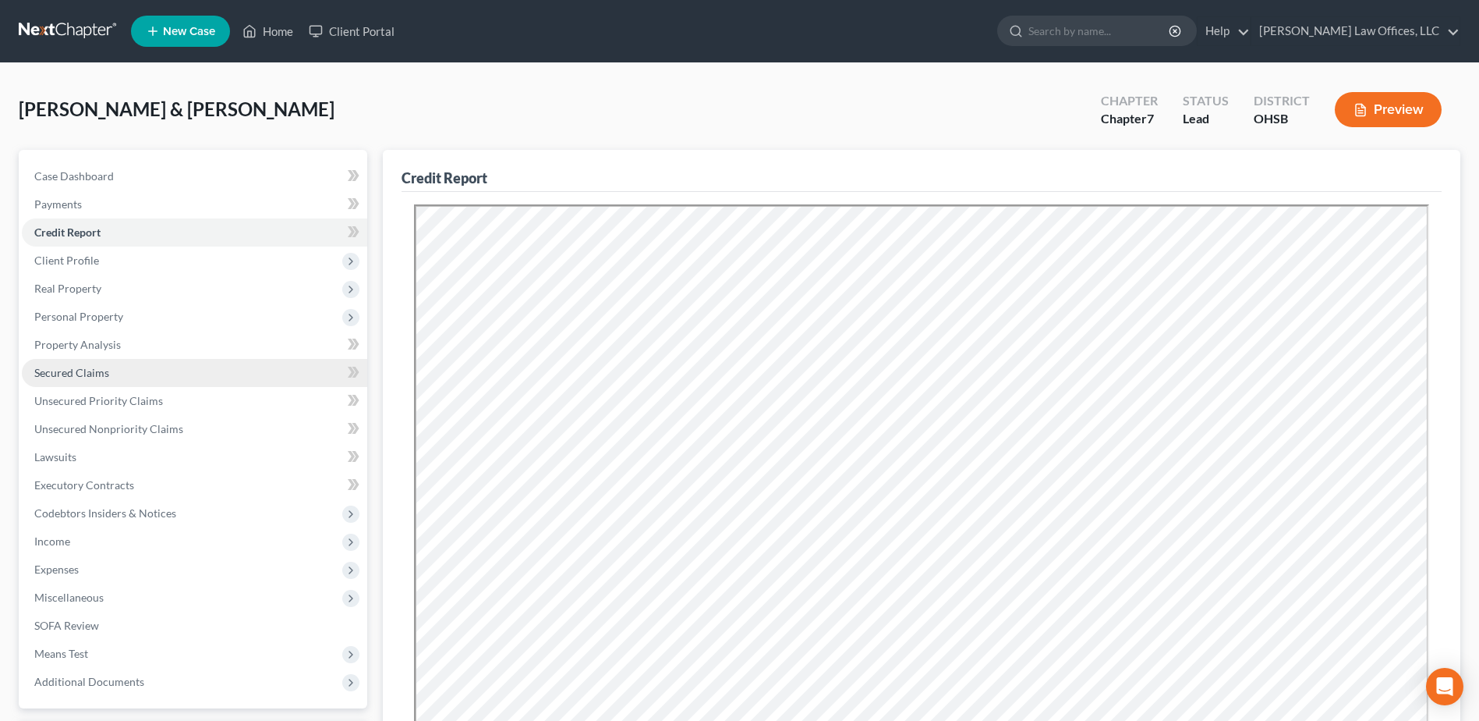
click at [101, 372] on span "Secured Claims" at bounding box center [71, 372] width 75 height 13
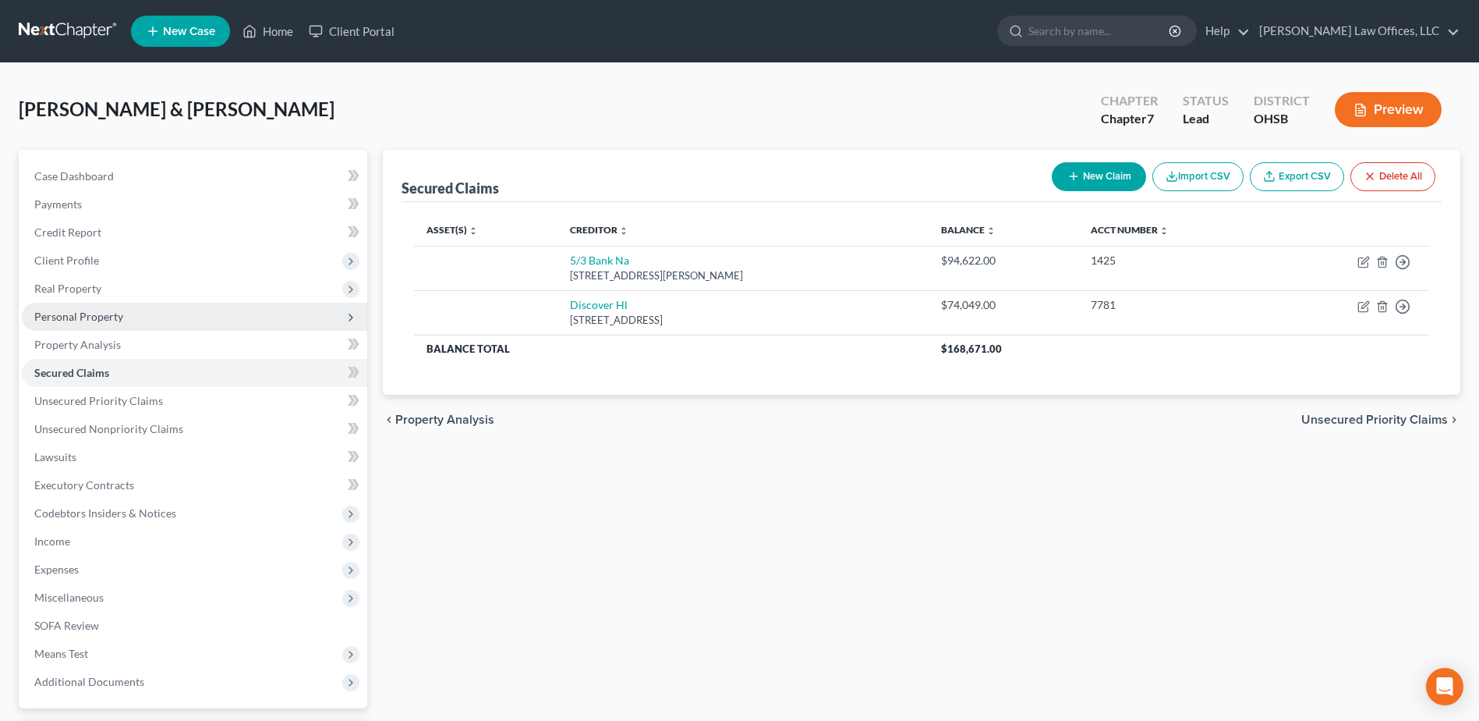
click at [141, 316] on span "Personal Property" at bounding box center [194, 317] width 345 height 28
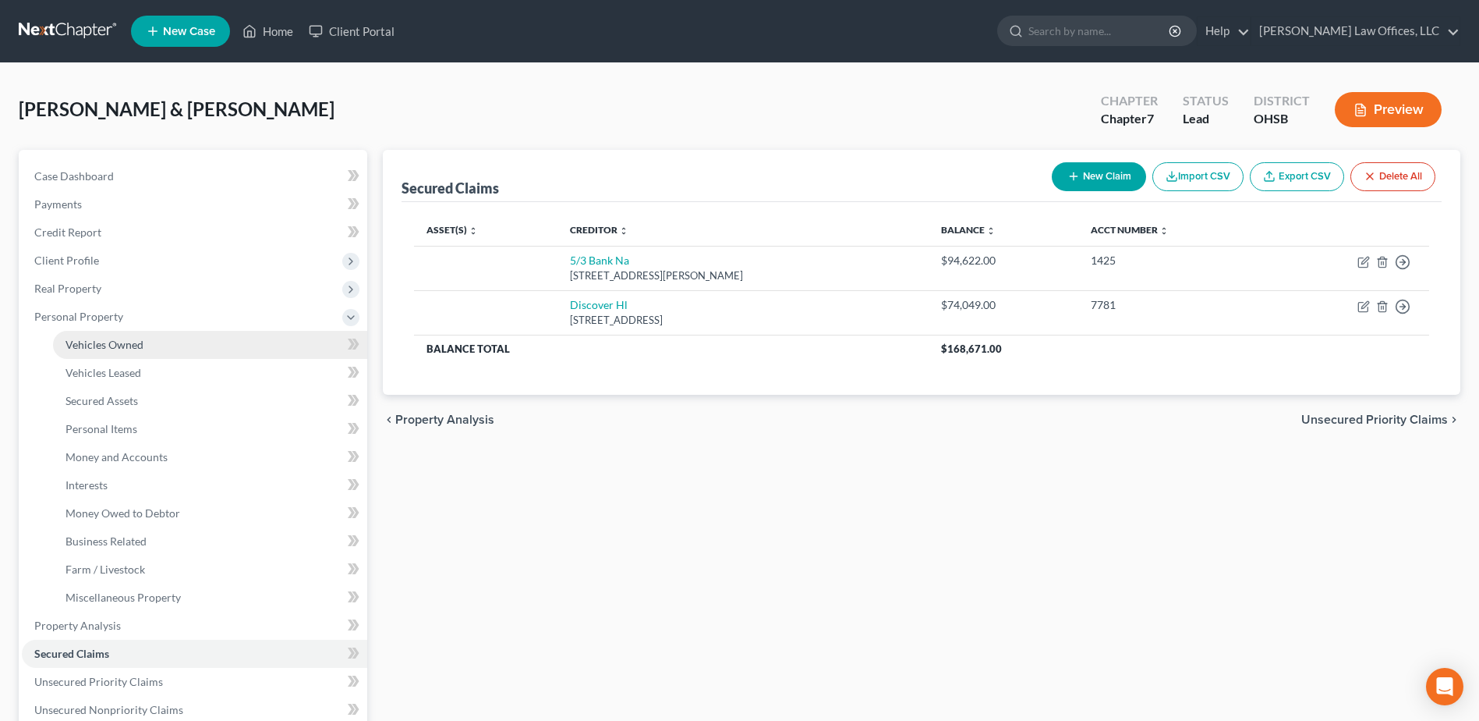
click at [186, 331] on link "Vehicles Owned" at bounding box center [210, 345] width 314 height 28
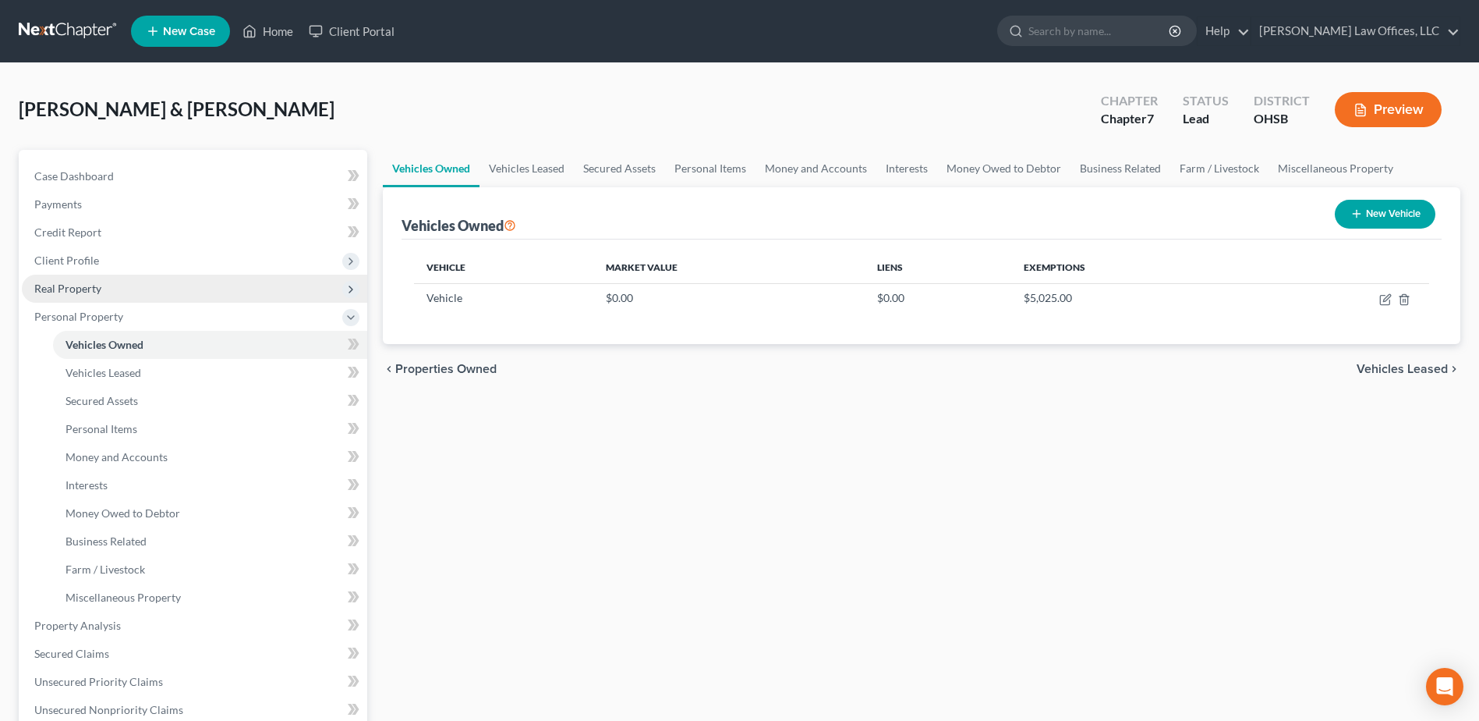
click at [121, 294] on span "Real Property" at bounding box center [194, 288] width 345 height 28
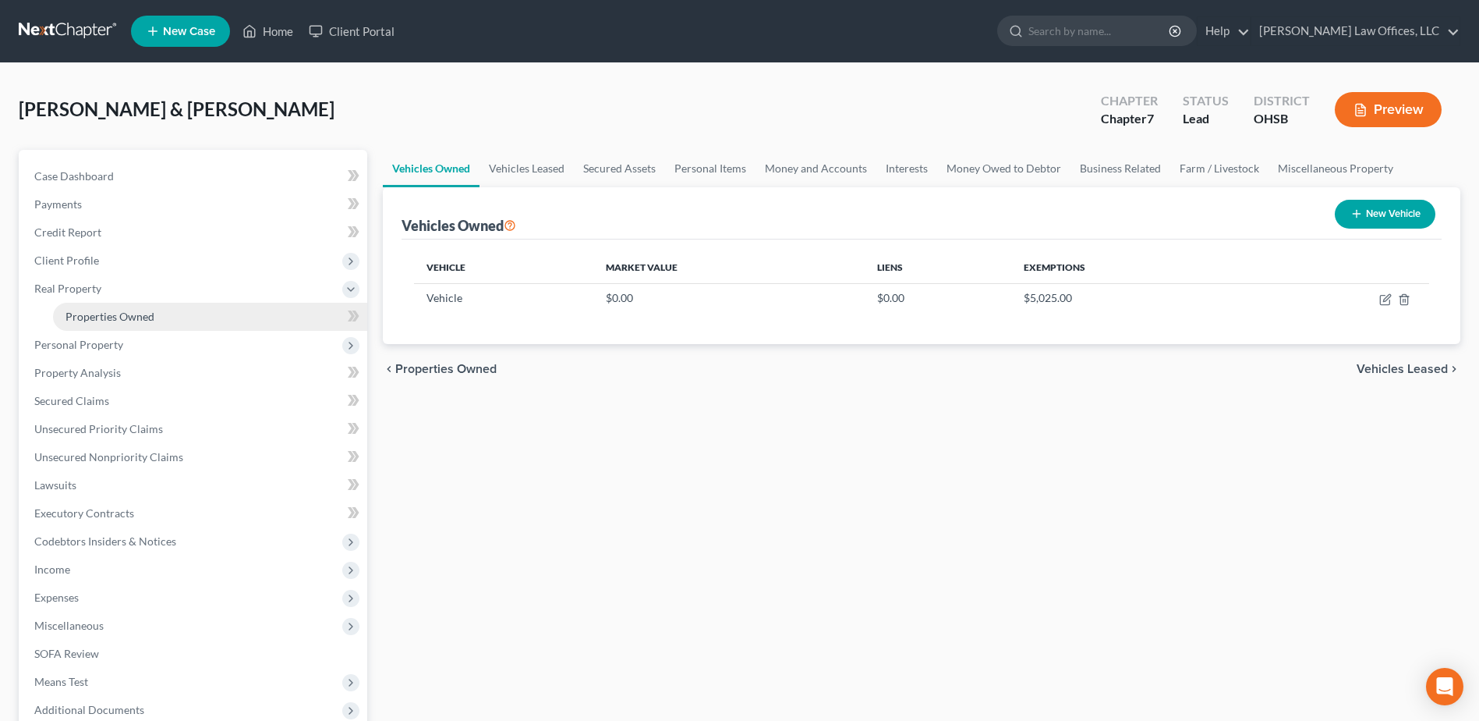
click at [139, 306] on link "Properties Owned" at bounding box center [210, 317] width 314 height 28
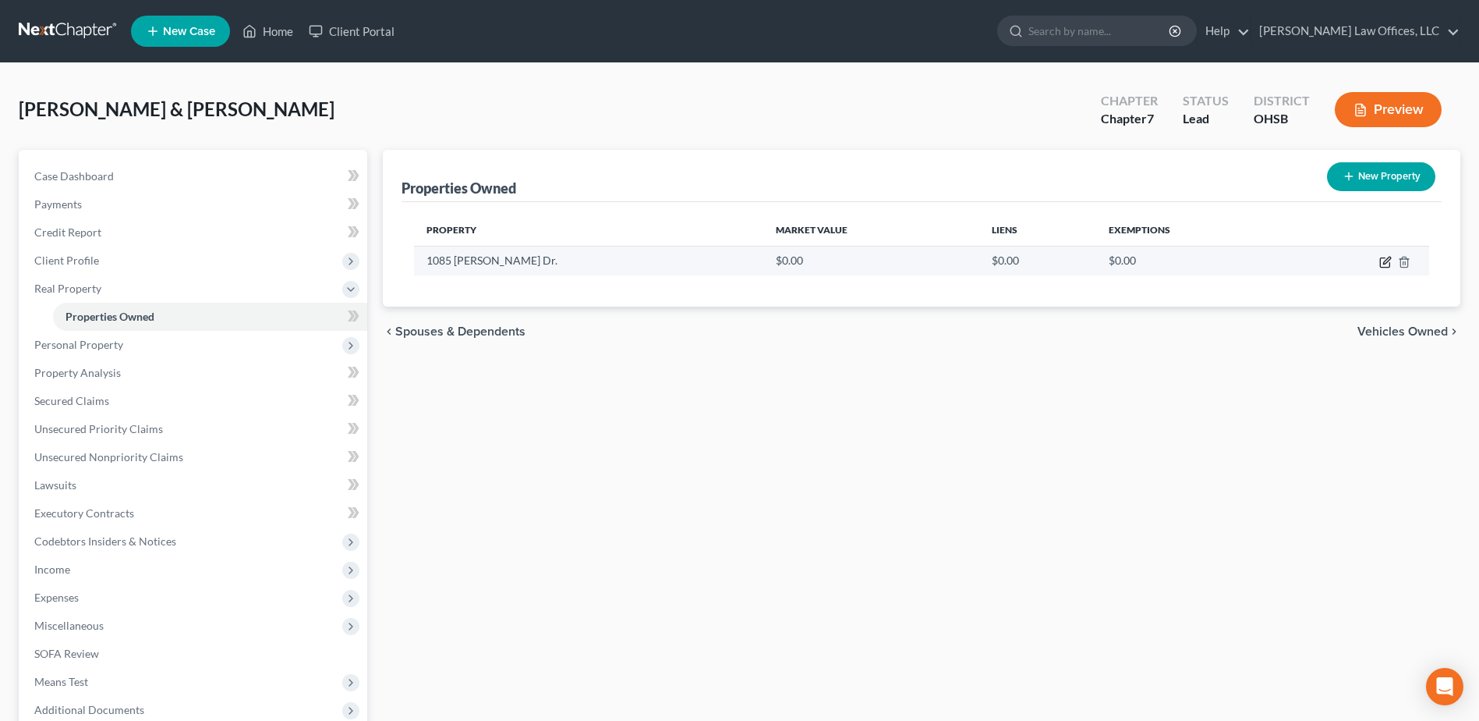
click at [1383, 258] on icon "button" at bounding box center [1384, 262] width 9 height 9
select select "36"
select select "56"
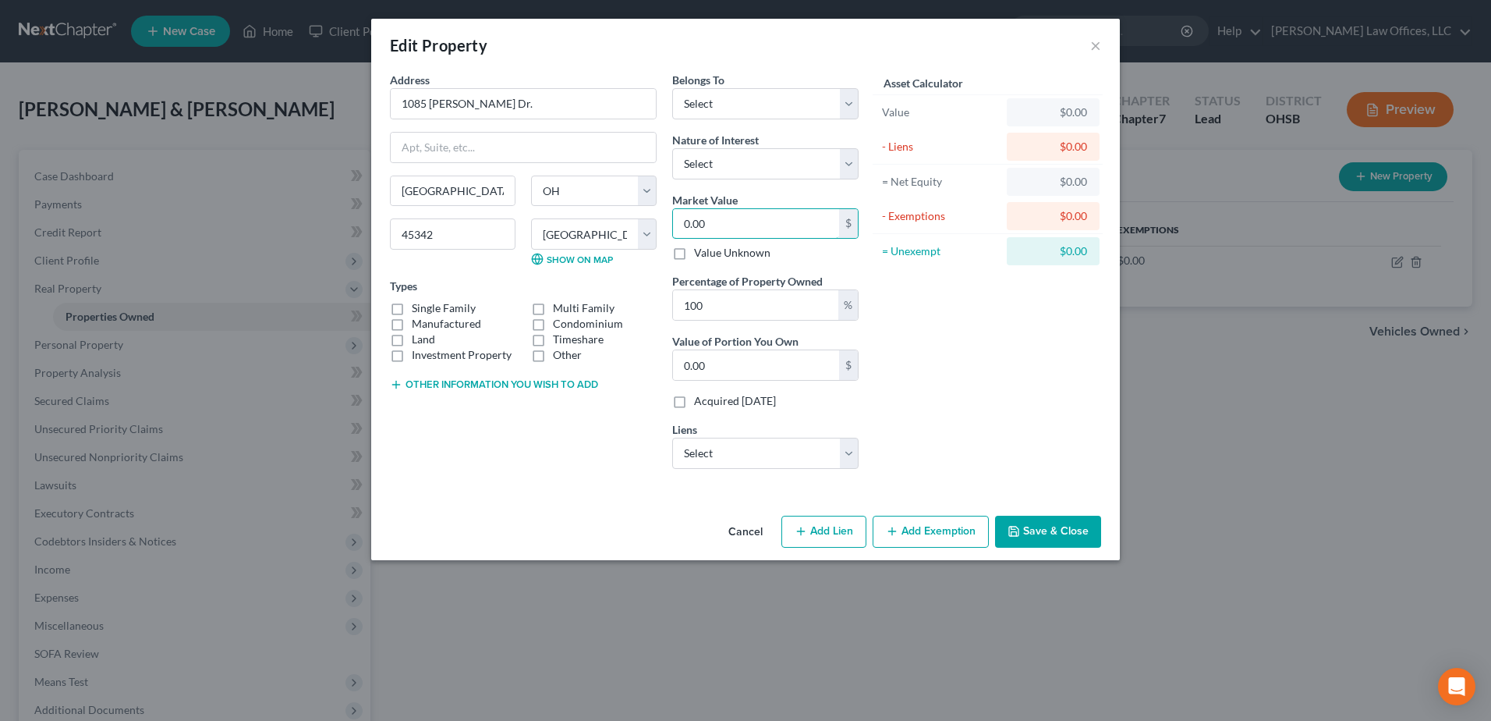
type input "3"
type input "3.00"
type input "30"
type input "30.00"
type input "301"
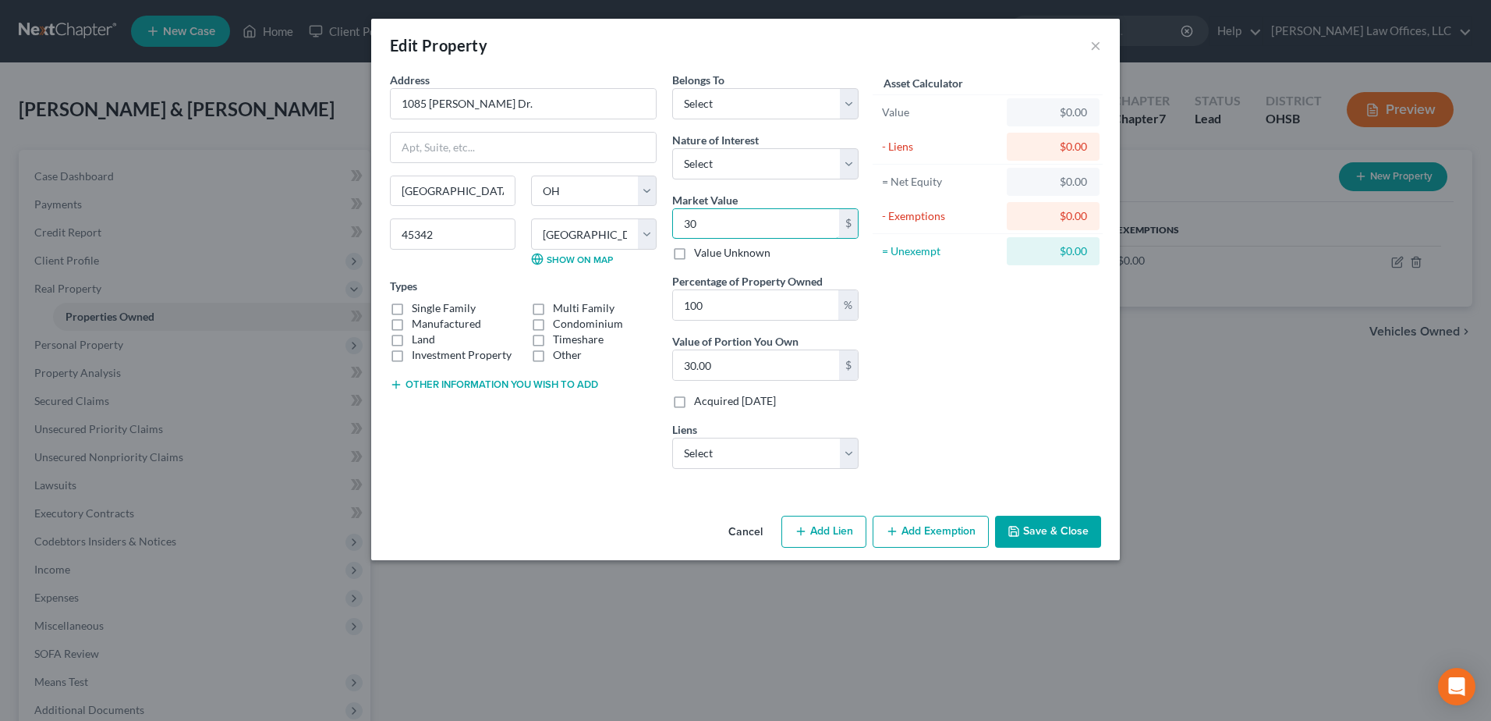
type input "301.00"
type input "3018"
type input "3,018.00"
type input "3,0180"
type input "30,180.00"
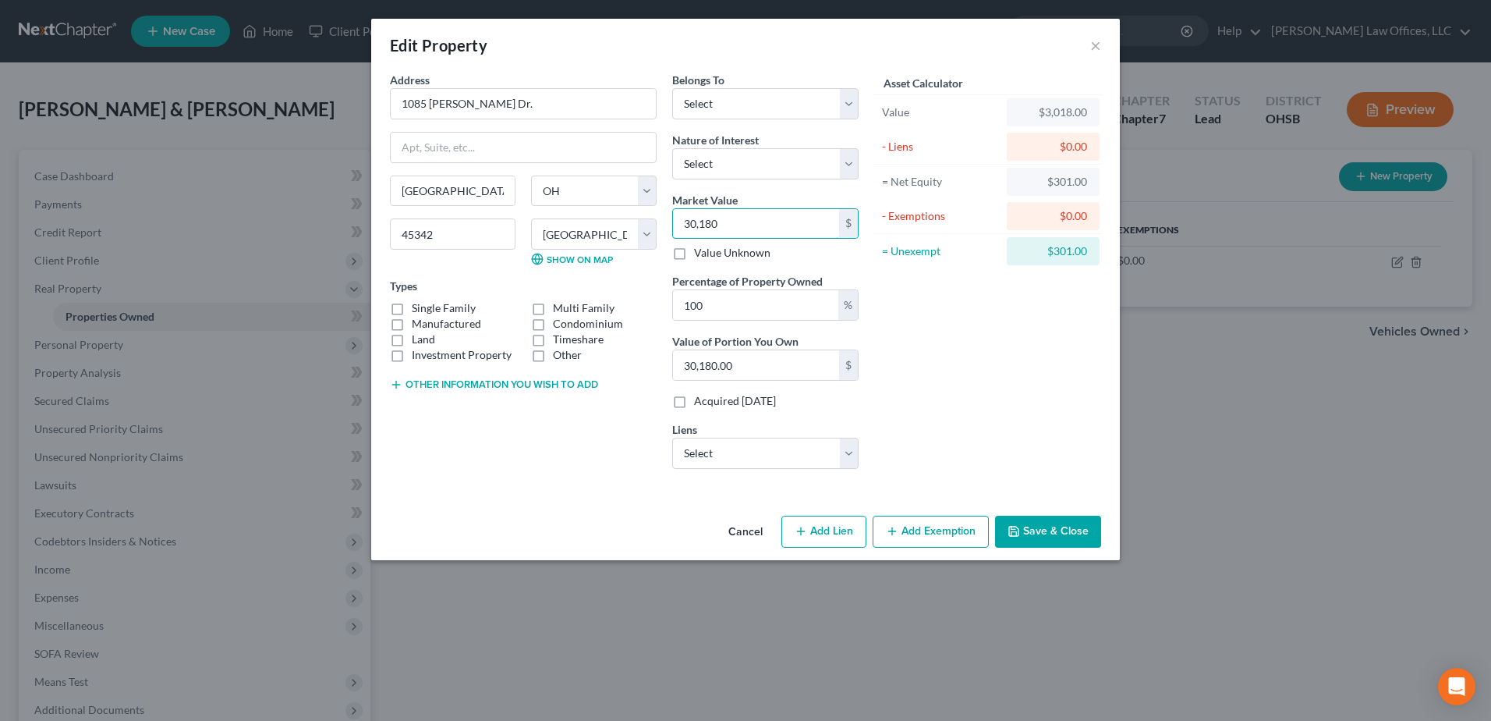
type input "30,1800"
type input "301,800.00"
type input "301,800"
click at [412, 316] on label "Manufactured" at bounding box center [446, 324] width 69 height 16
click at [418, 316] on input "Manufactured" at bounding box center [423, 321] width 10 height 10
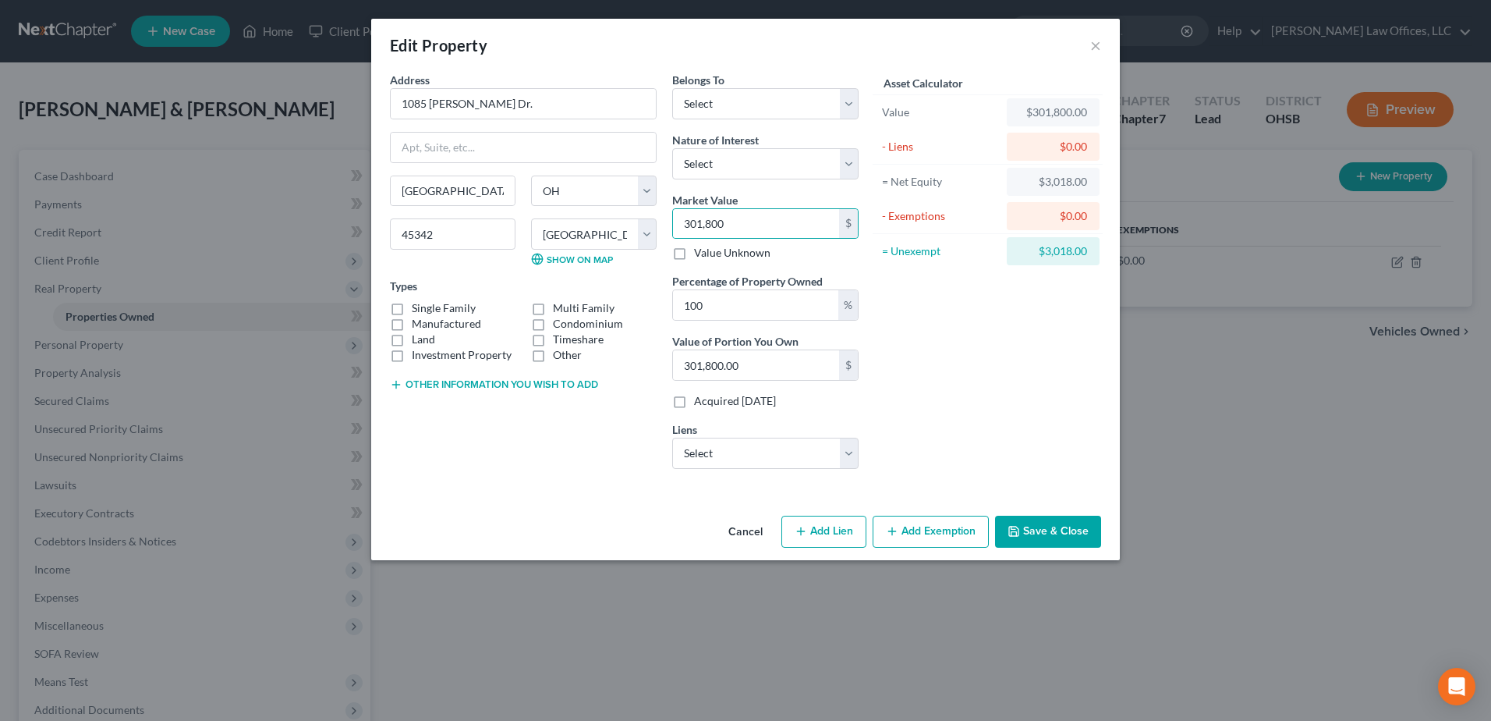
checkbox input "true"
click at [426, 378] on button "Other information you wish to add" at bounding box center [494, 384] width 208 height 12
click at [433, 409] on textarea at bounding box center [523, 420] width 267 height 58
paste textarea "PARID: K46 01517 0010"
click at [404, 412] on textarea "PARID: K46 01517 0010" at bounding box center [523, 420] width 267 height 58
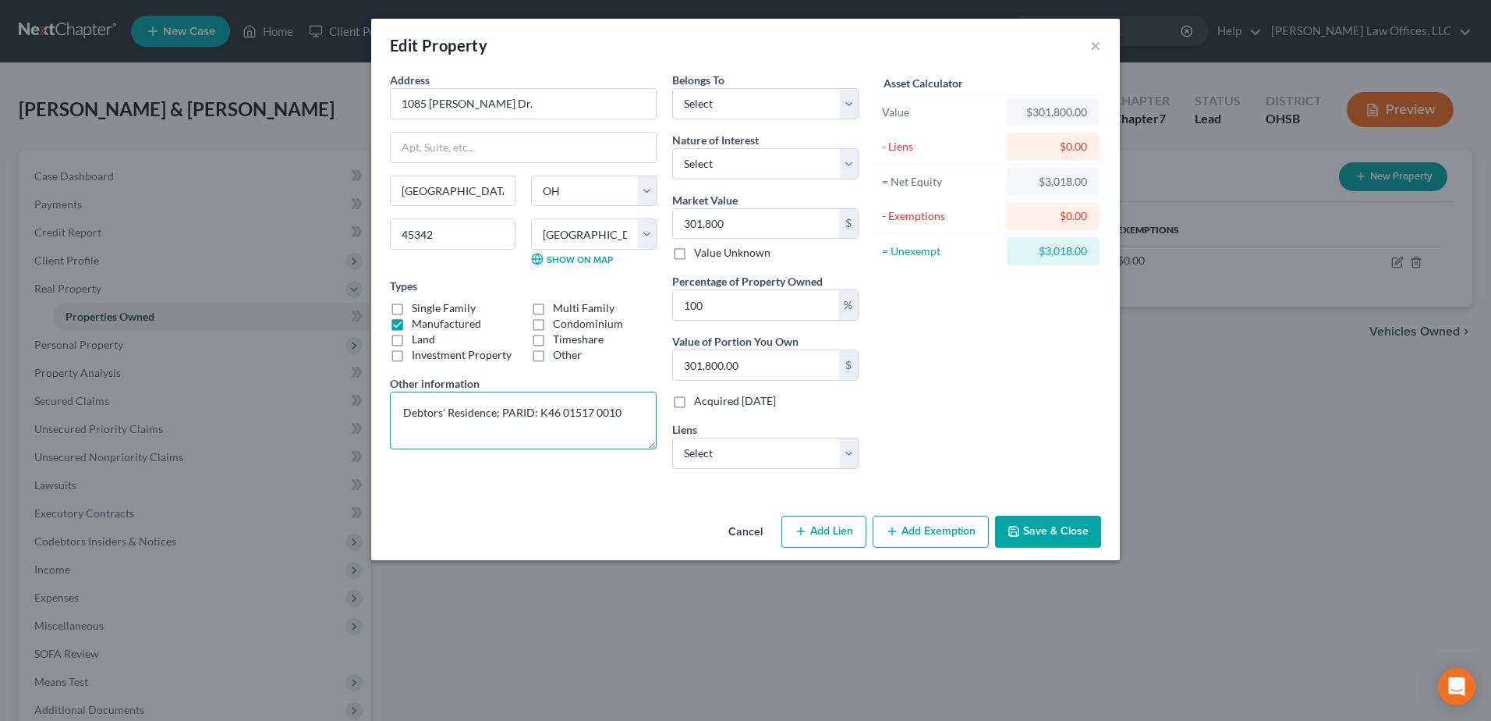
click at [410, 434] on textarea "Debtors' Residence; PARID: K46 01517 0010" at bounding box center [523, 420] width 267 height 58
click at [622, 416] on textarea "Debtors' Residence; PARID: K46 01517 0010" at bounding box center [523, 420] width 267 height 58
type textarea "Debtors' Residence; PARID: K46 01517 0010 Zillow Value: $357,600"
click at [848, 101] on select "Select Debtor 1 Only Debtor 2 Only Debtor 1 And Debtor 2 Only At Least One Of T…" at bounding box center [765, 103] width 186 height 31
select select "2"
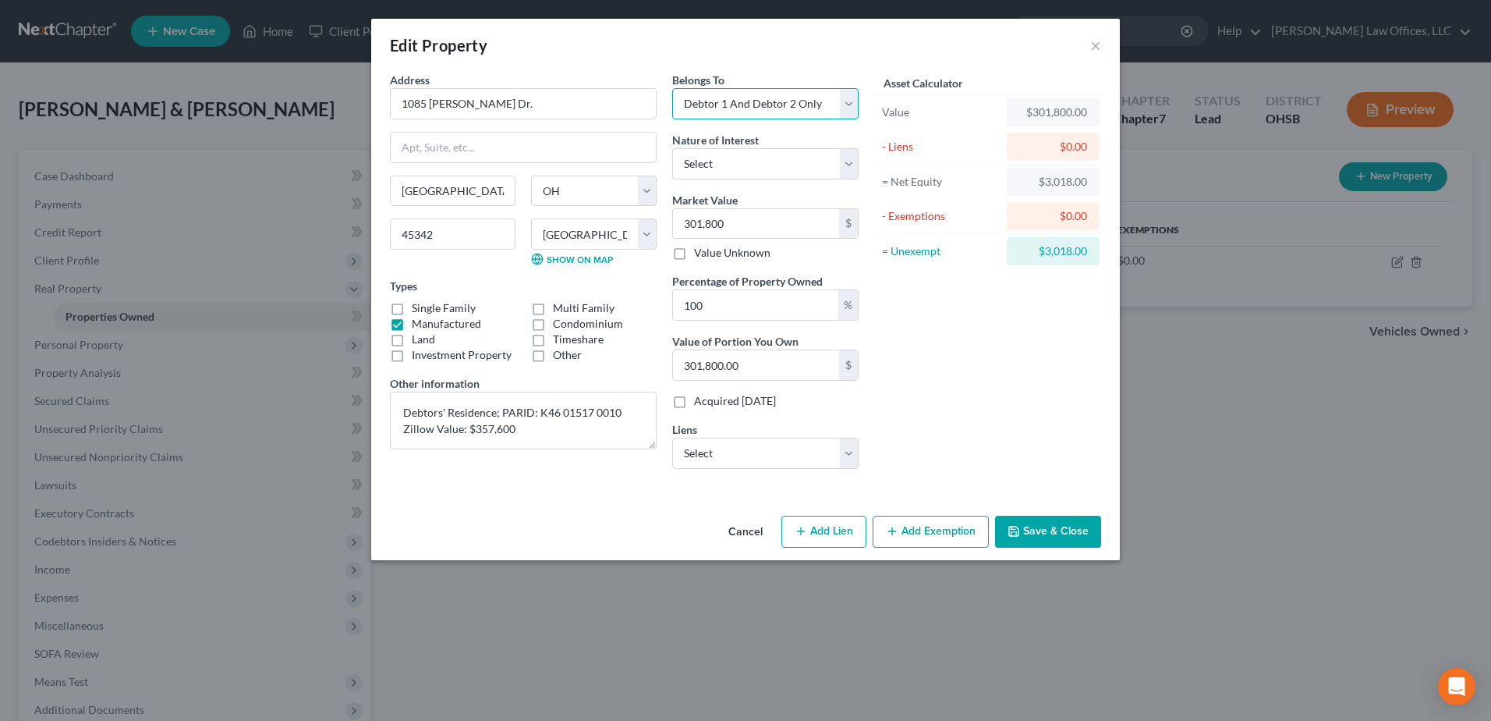
click at [672, 88] on select "Select Debtor 1 Only Debtor 2 Only Debtor 1 And Debtor 2 Only At Least One Of T…" at bounding box center [765, 103] width 186 height 31
click at [848, 167] on select "Select Fee Simple Joint Tenant Life Estate Equitable Interest Future Interest T…" at bounding box center [765, 163] width 186 height 31
select select "0"
click at [672, 148] on select "Select Fee Simple Joint Tenant Life Estate Equitable Interest Future Interest T…" at bounding box center [765, 163] width 186 height 31
click at [918, 539] on button "Add Exemption" at bounding box center [931, 531] width 116 height 33
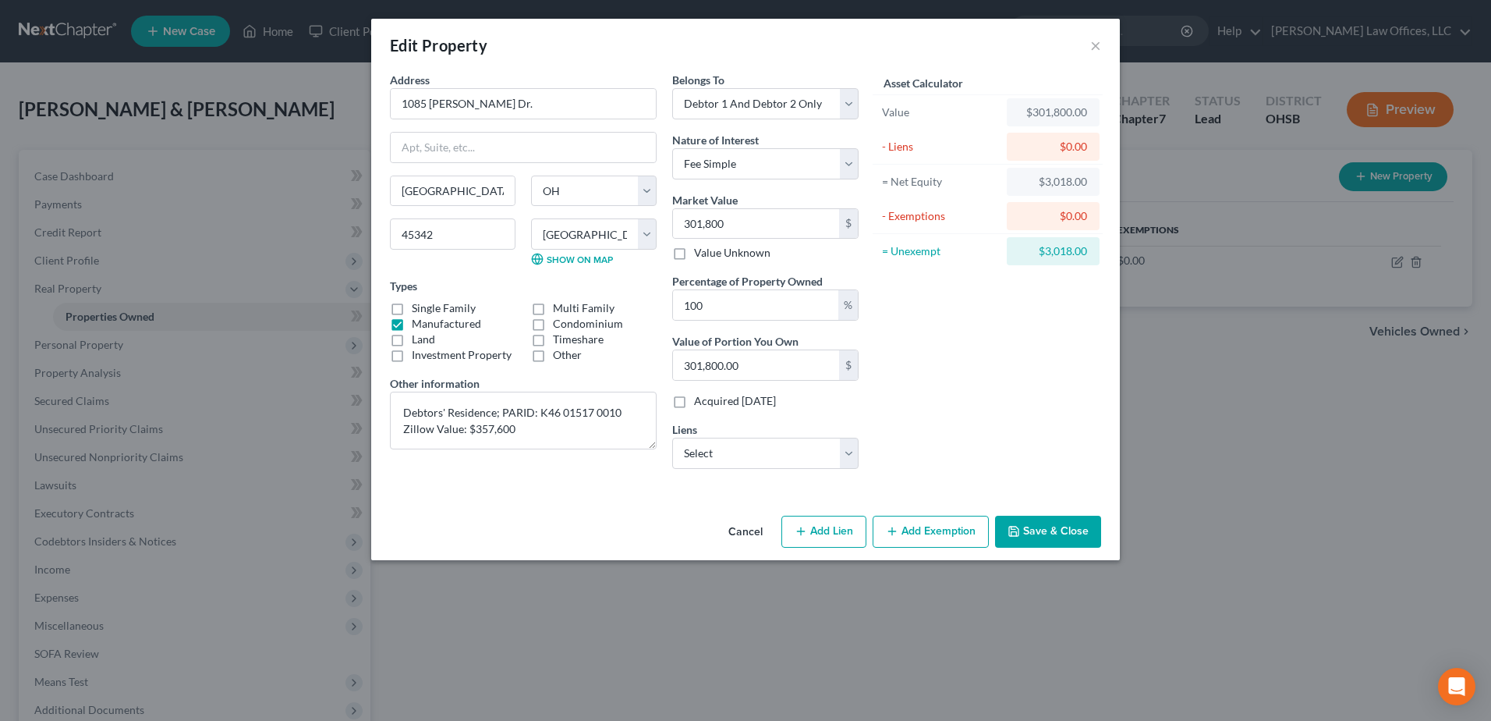
select select "2"
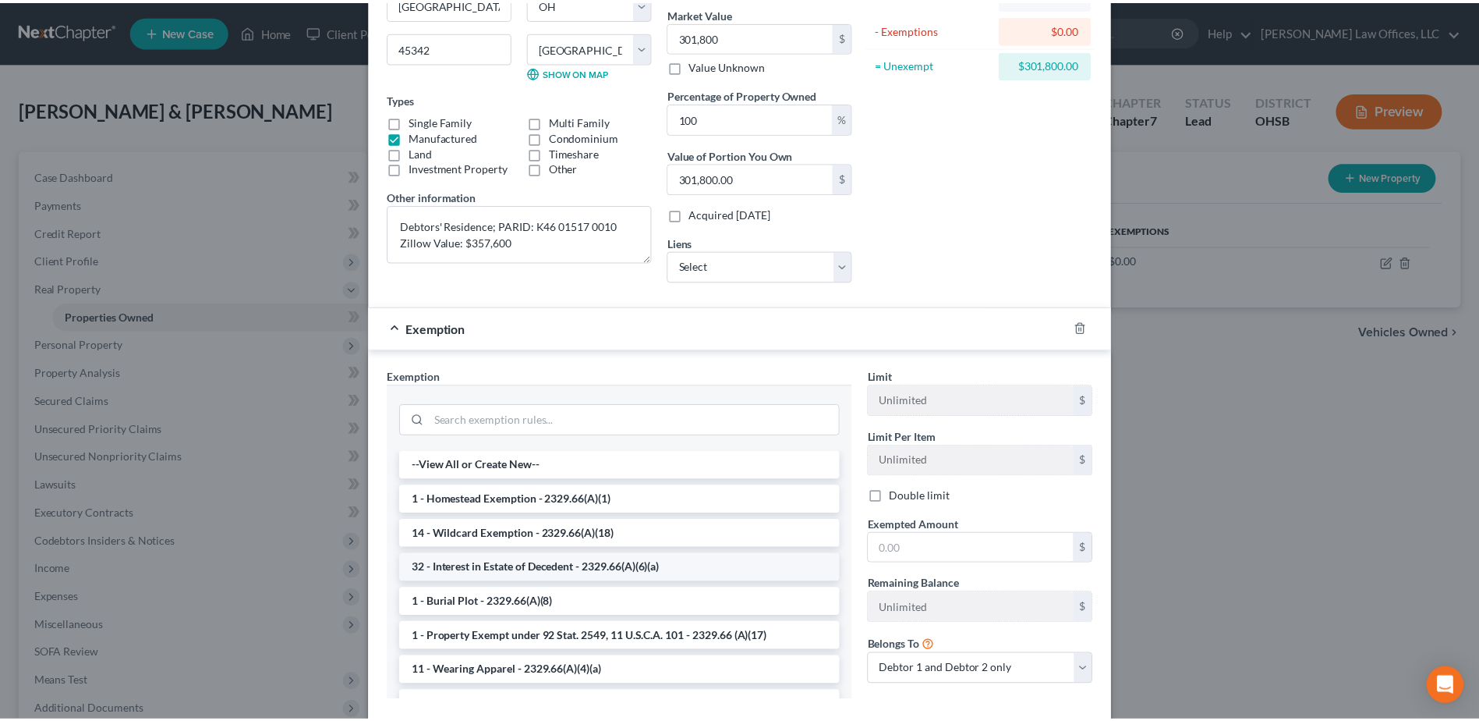
scroll to position [234, 0]
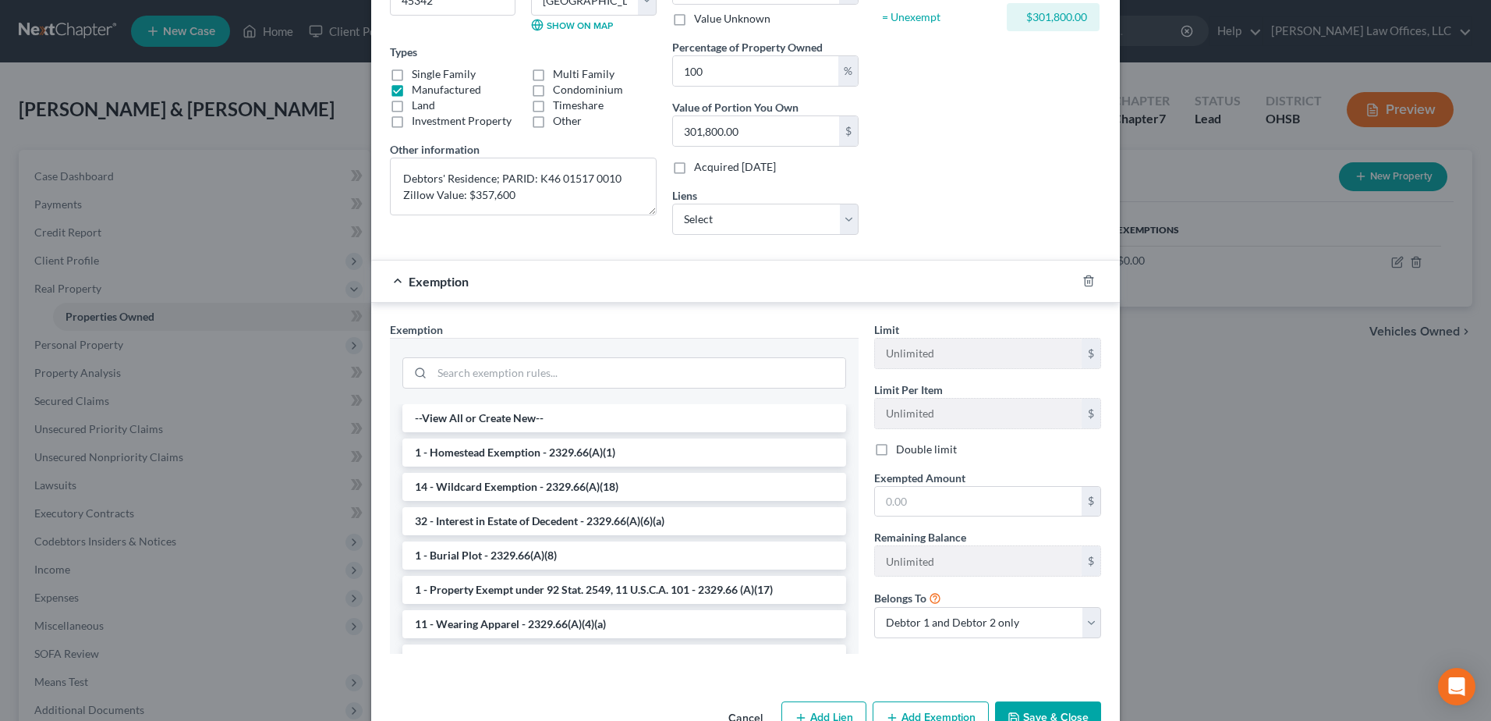
click at [896, 450] on label "Double limit" at bounding box center [926, 449] width 61 height 16
click at [902, 450] on input "Double limit" at bounding box center [907, 446] width 10 height 10
click at [551, 449] on li "1 - Homestead Exemption - 2329.66(A)(1)" at bounding box center [624, 452] width 444 height 28
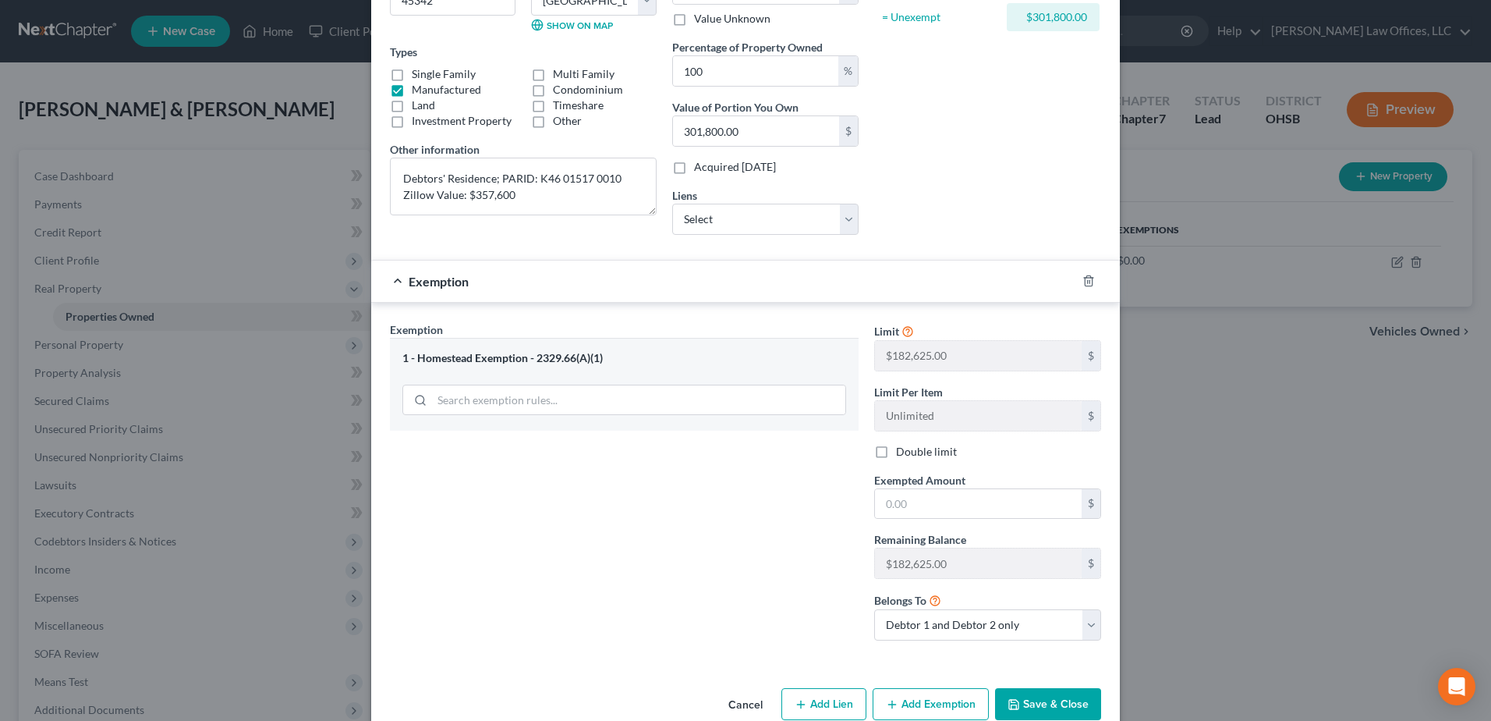
click at [896, 452] on label "Double limit" at bounding box center [926, 452] width 61 height 16
click at [902, 452] on input "Double limit" at bounding box center [907, 449] width 10 height 10
checkbox input "true"
click at [936, 499] on input "text" at bounding box center [978, 504] width 207 height 30
type input "365,250.00"
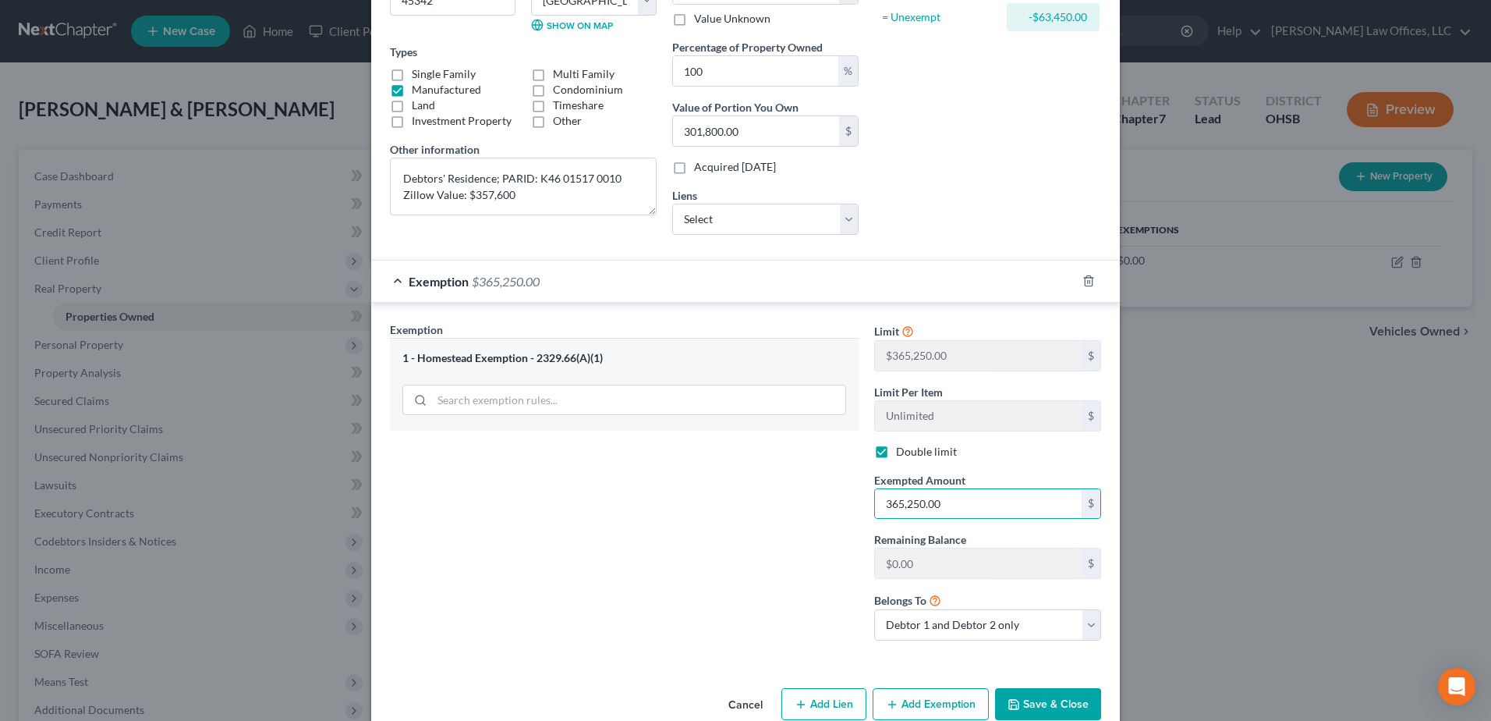
click at [1055, 699] on button "Save & Close" at bounding box center [1048, 704] width 106 height 33
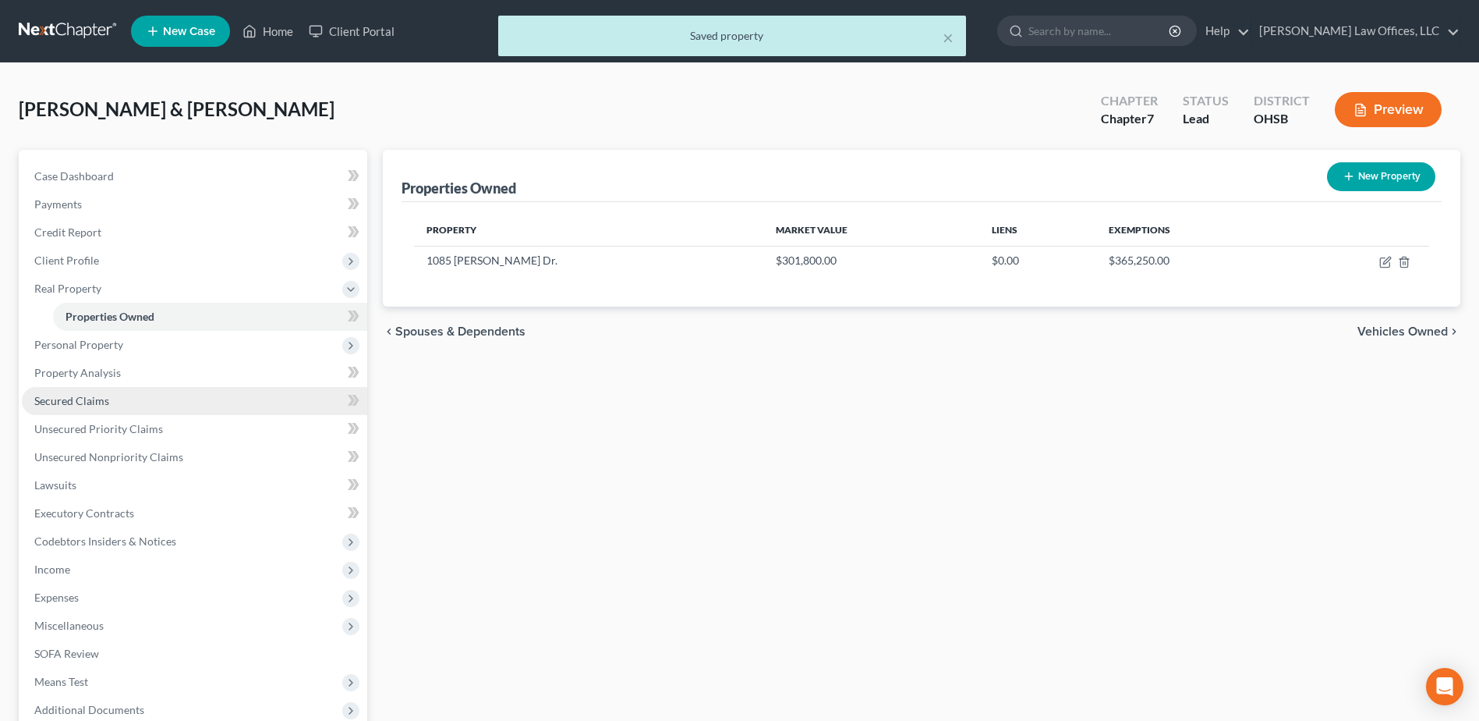
click at [96, 405] on span "Secured Claims" at bounding box center [71, 400] width 75 height 13
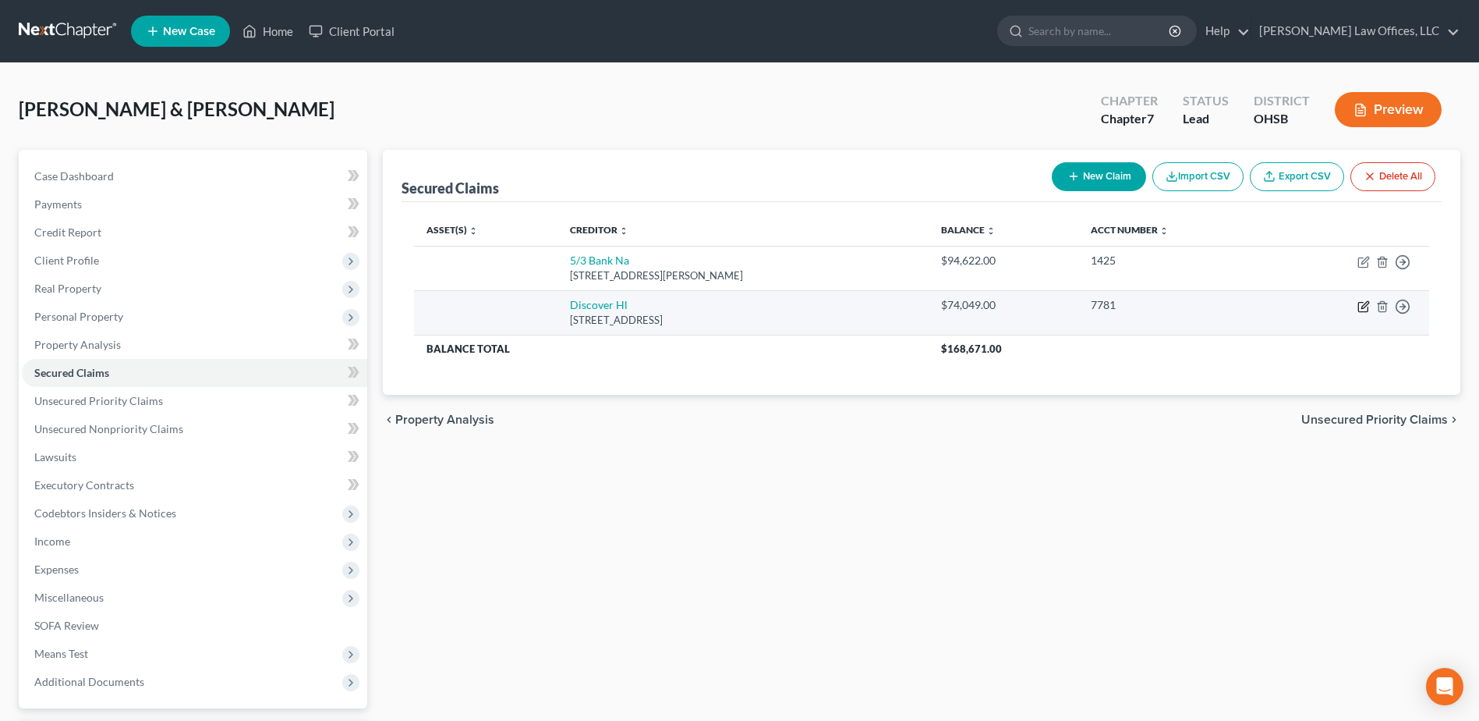
click at [1365, 301] on icon "button" at bounding box center [1364, 306] width 12 height 12
select select "14"
select select "2"
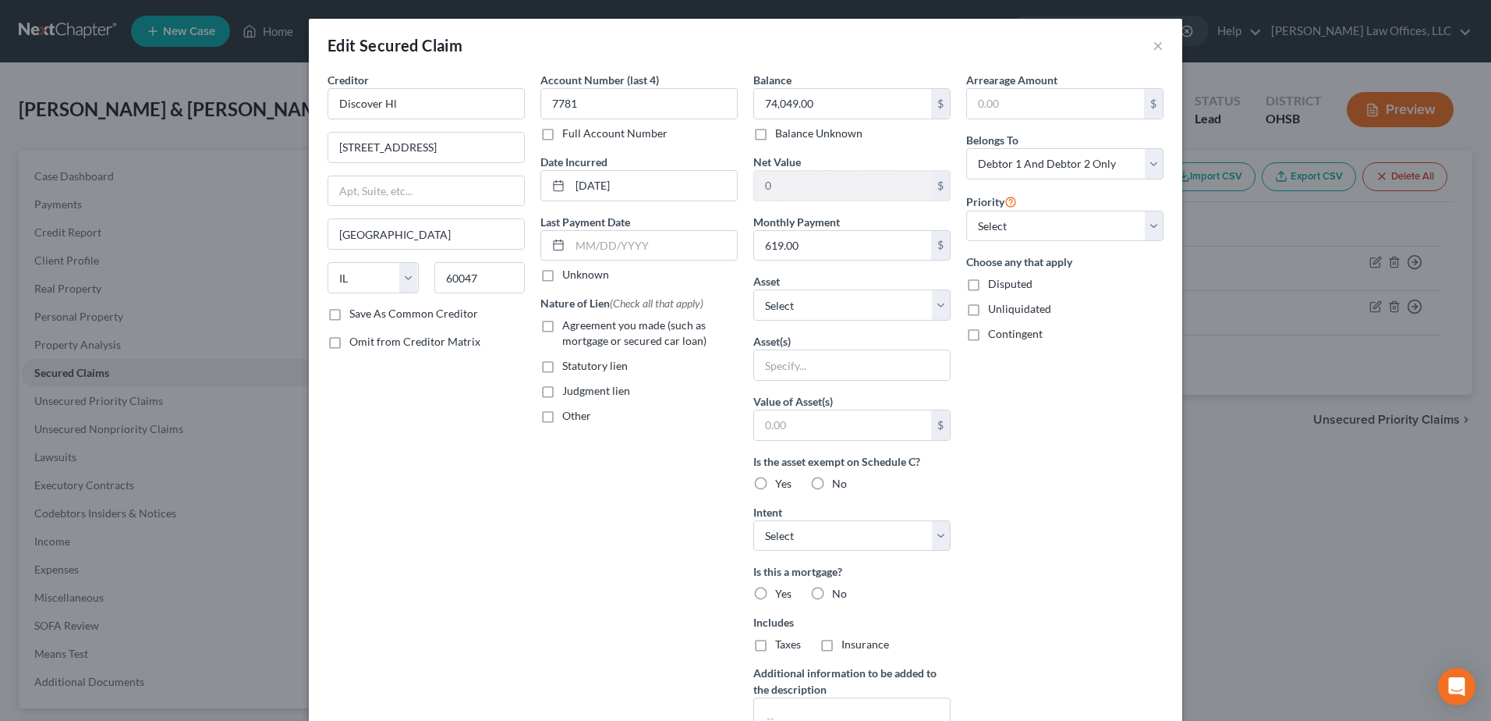
click at [562, 324] on label "Agreement you made (such as mortgage or secured car loan)" at bounding box center [649, 332] width 175 height 31
click at [568, 324] on input "Agreement you made (such as mortgage or secured car loan)" at bounding box center [573, 322] width 10 height 10
checkbox input "true"
click at [937, 307] on select "Select Other Multiple Assets 1085 Decker Dr. - $301800.0 Child support arrears …" at bounding box center [851, 304] width 197 height 31
select select "2"
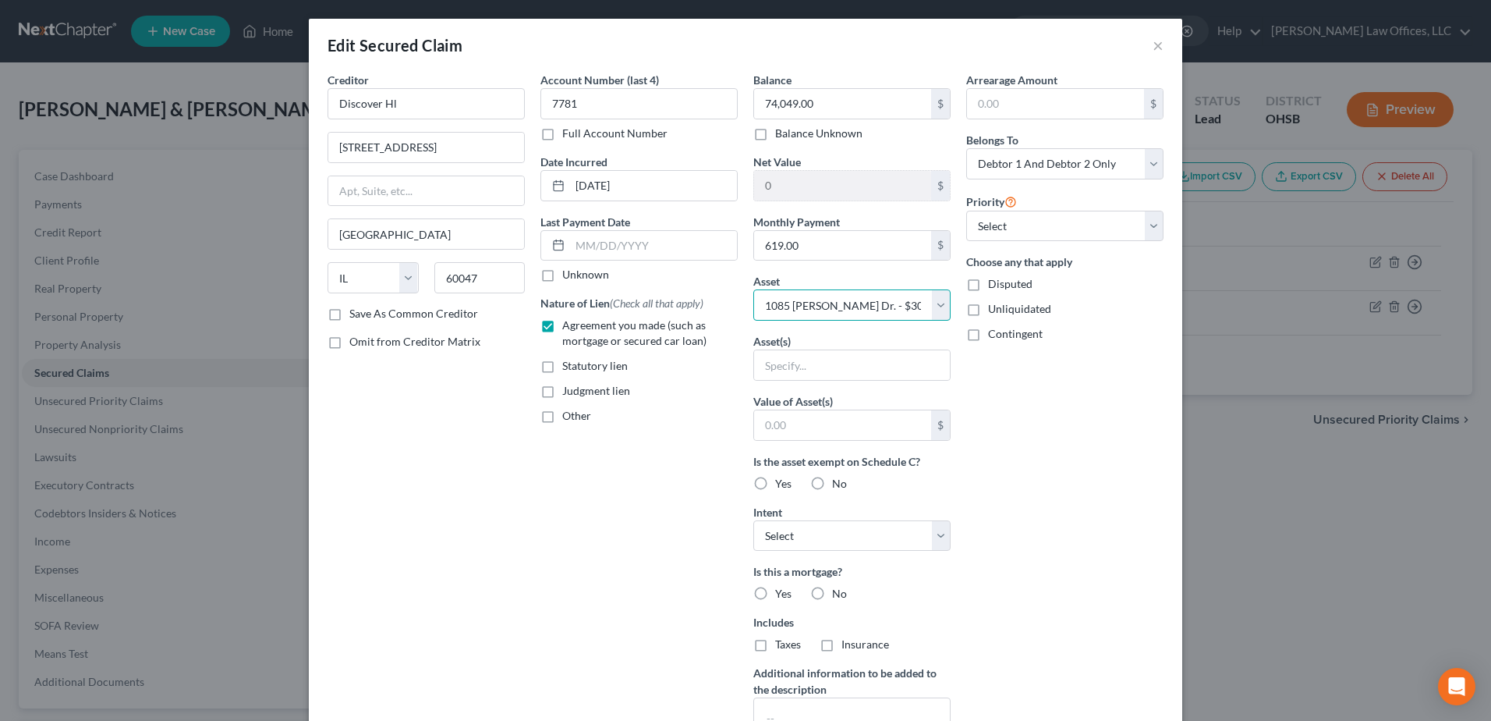
click at [753, 289] on select "Select Other Multiple Assets 1085 Decker Dr. - $301800.0 Child support arrears …" at bounding box center [851, 304] width 197 height 31
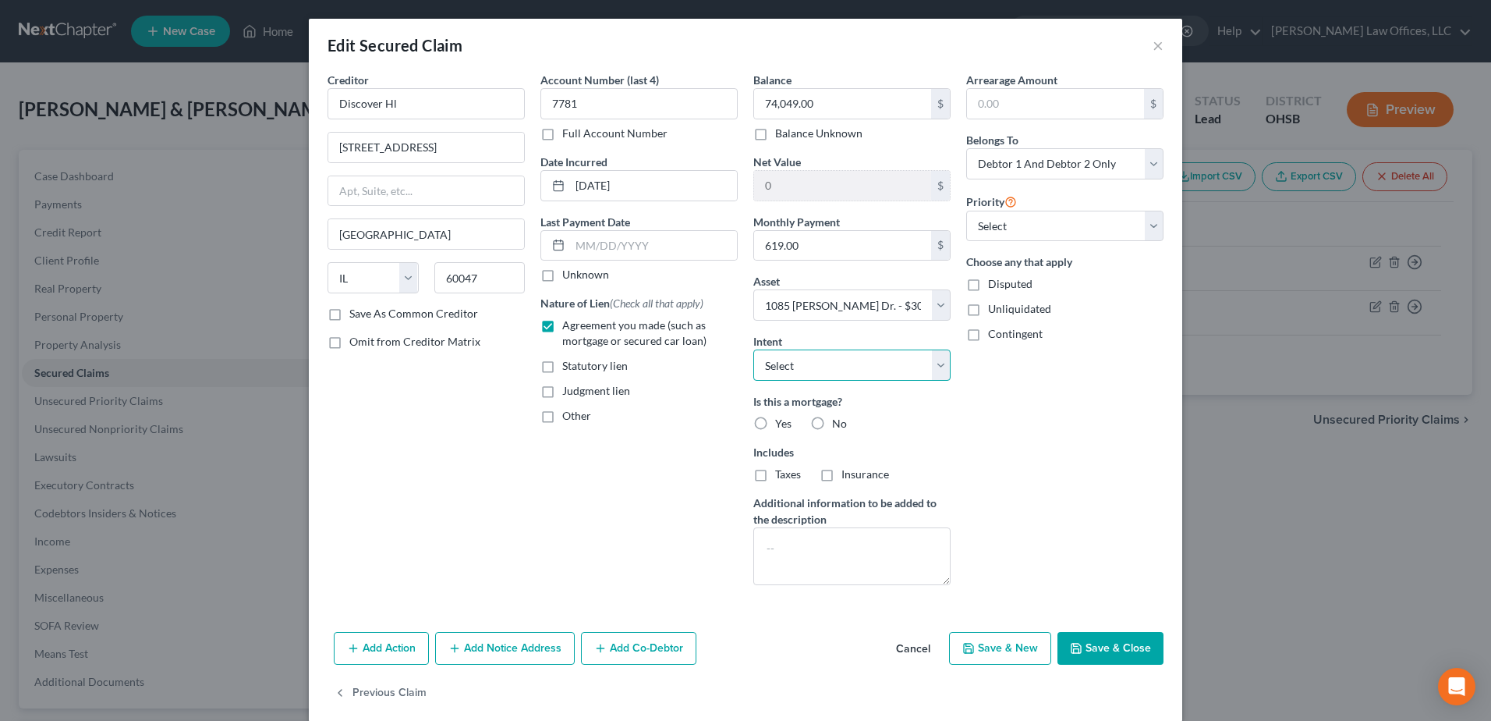
click at [931, 371] on select "Select Surrender Redeem Reaffirm Avoid Other" at bounding box center [851, 364] width 197 height 31
select select "2"
click at [753, 349] on select "Select Surrender Redeem Reaffirm Avoid Other" at bounding box center [851, 364] width 197 height 31
click at [775, 421] on label "Yes" at bounding box center [783, 424] width 16 height 16
click at [781, 421] on input "Yes" at bounding box center [786, 421] width 10 height 10
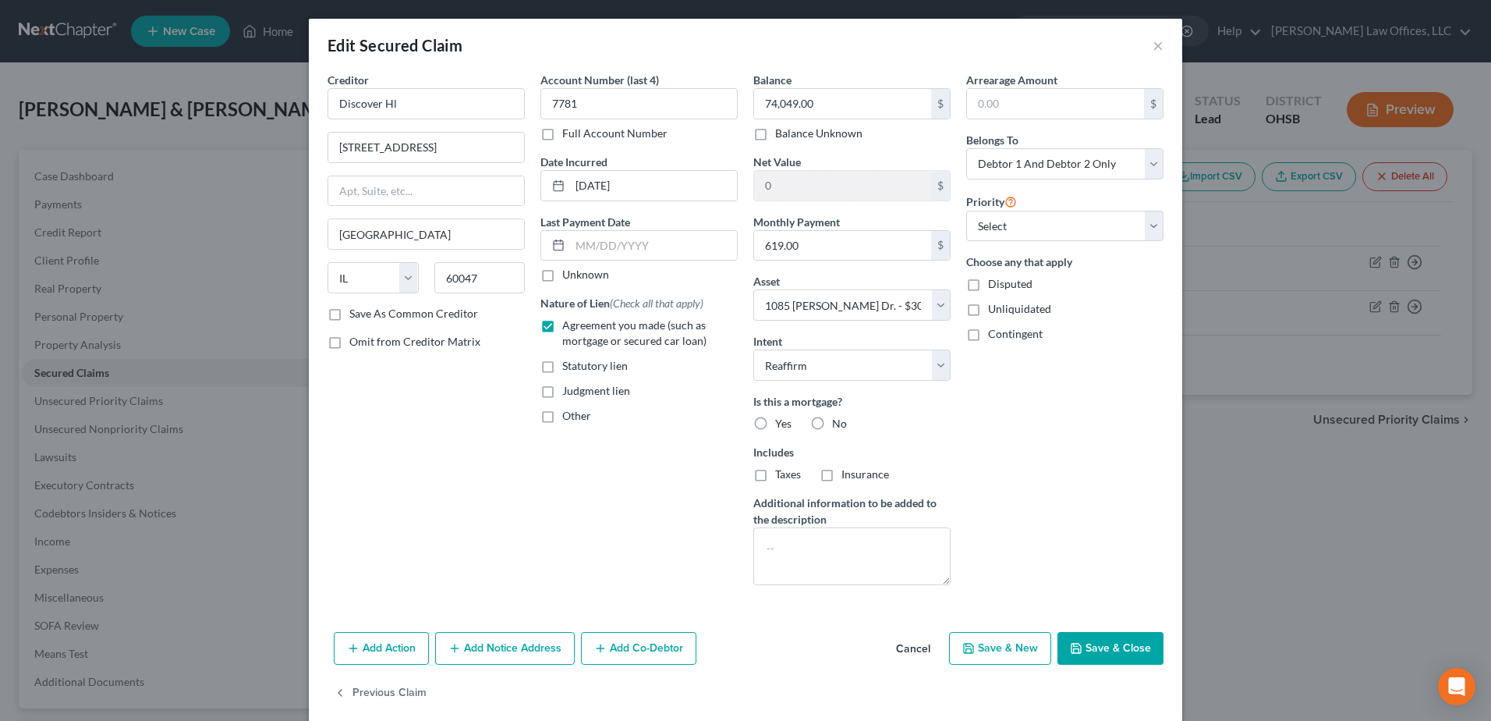
radio input "true"
click at [1118, 650] on button "Save & Close" at bounding box center [1110, 648] width 106 height 33
select select
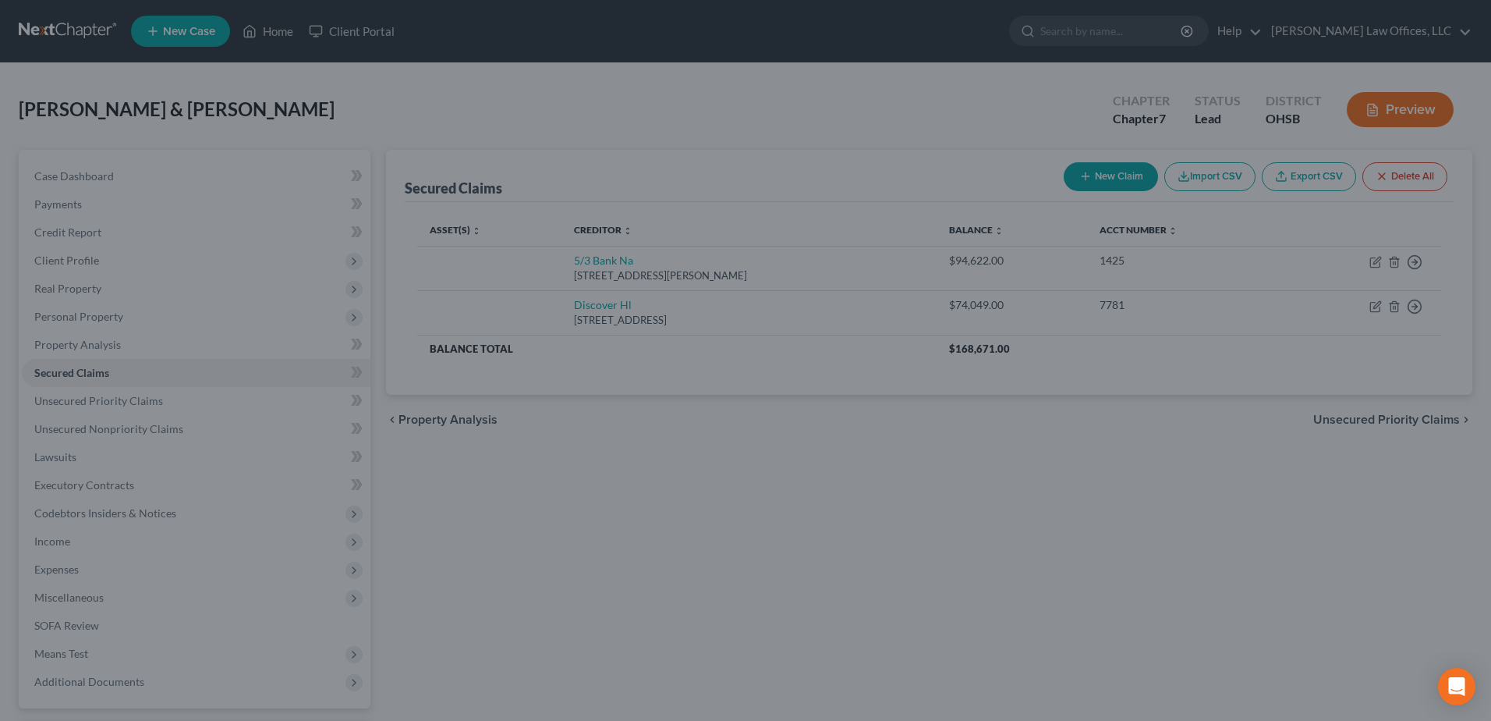
type input "227,751.00"
select select "2"
type input "0"
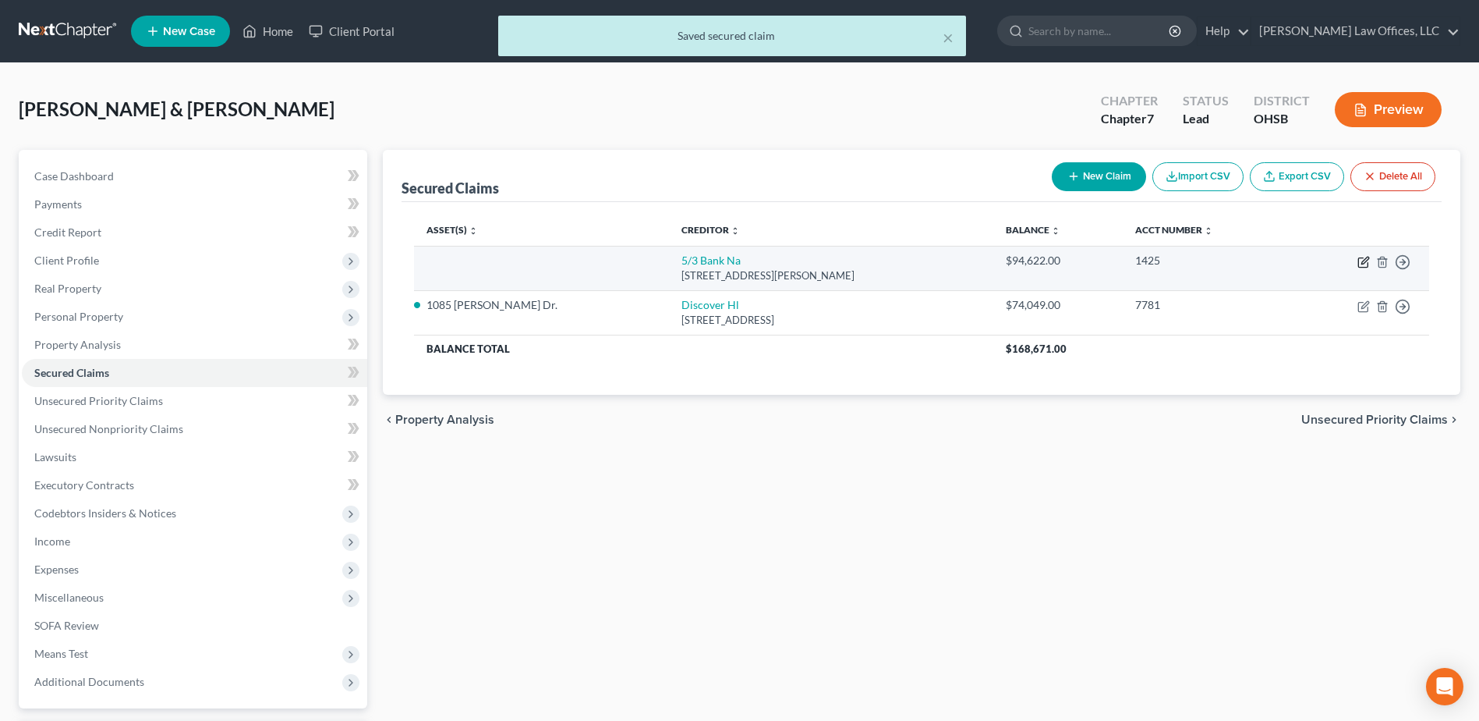
click at [1365, 258] on icon "button" at bounding box center [1365, 260] width 7 height 7
select select "36"
select select "2"
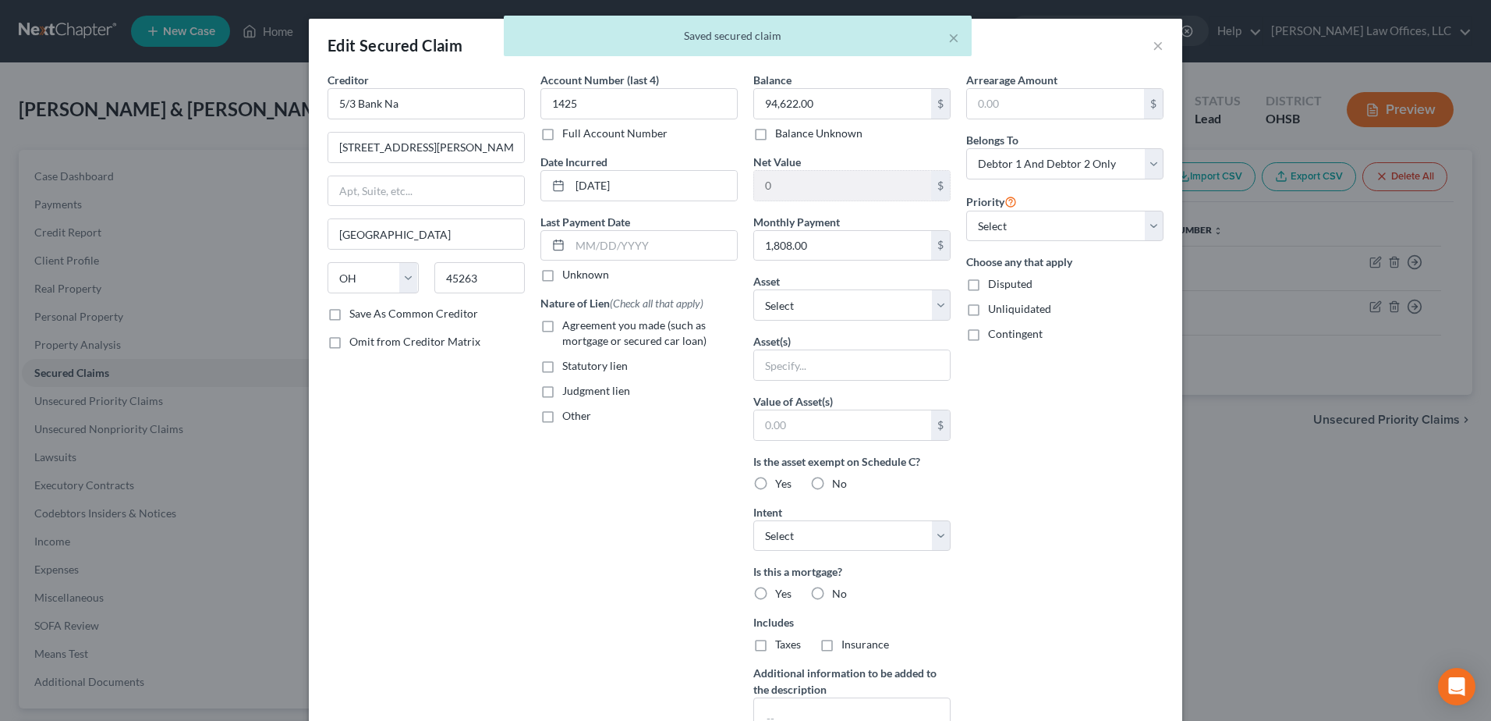
click at [562, 331] on label "Agreement you made (such as mortgage or secured car loan)" at bounding box center [649, 332] width 175 height 31
click at [568, 328] on input "Agreement you made (such as mortgage or secured car loan)" at bounding box center [573, 322] width 10 height 10
checkbox input "true"
click at [922, 306] on select "Select Other Multiple Assets 1085 Decker Dr. - $301800.0 Child support arrears …" at bounding box center [851, 304] width 197 height 31
select select "2"
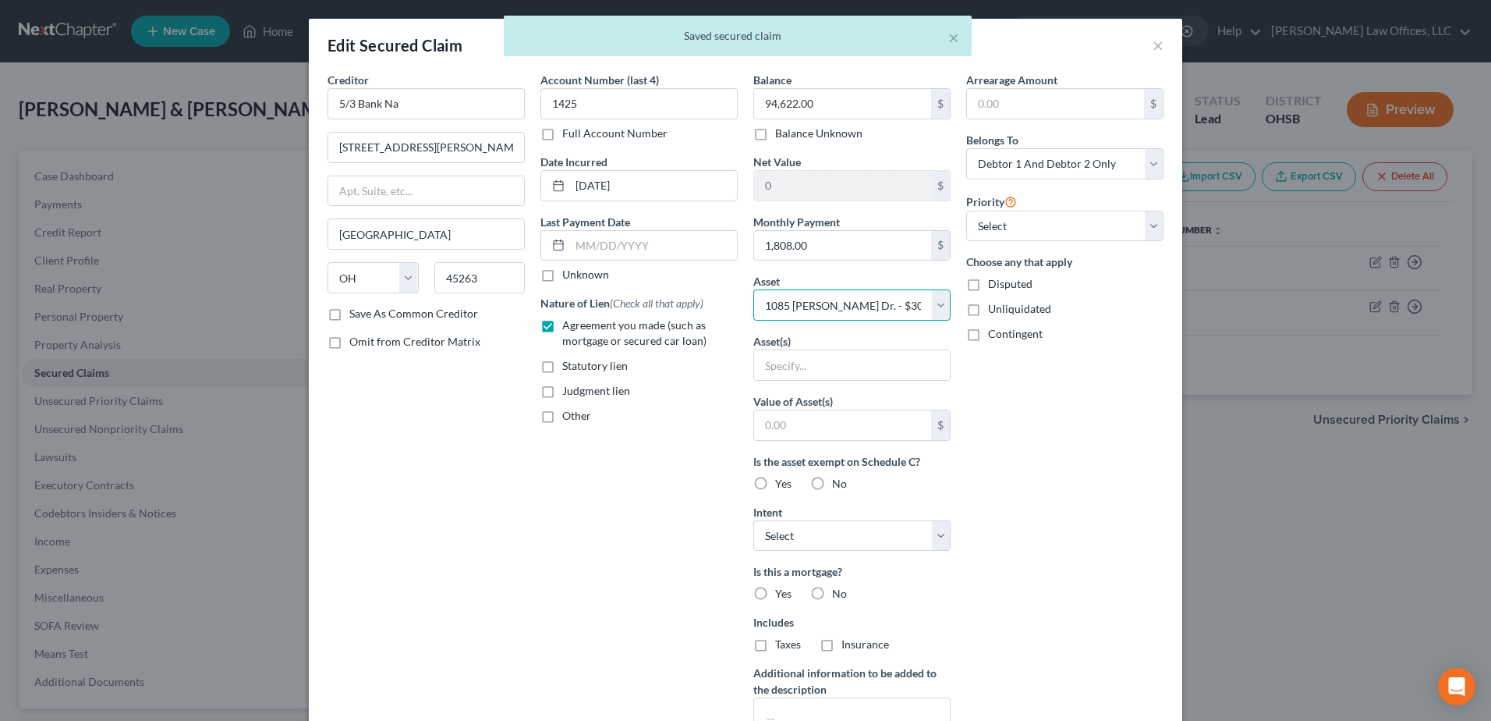
click at [753, 289] on select "Select Other Multiple Assets 1085 Decker Dr. - $301800.0 Child support arrears …" at bounding box center [851, 304] width 197 height 31
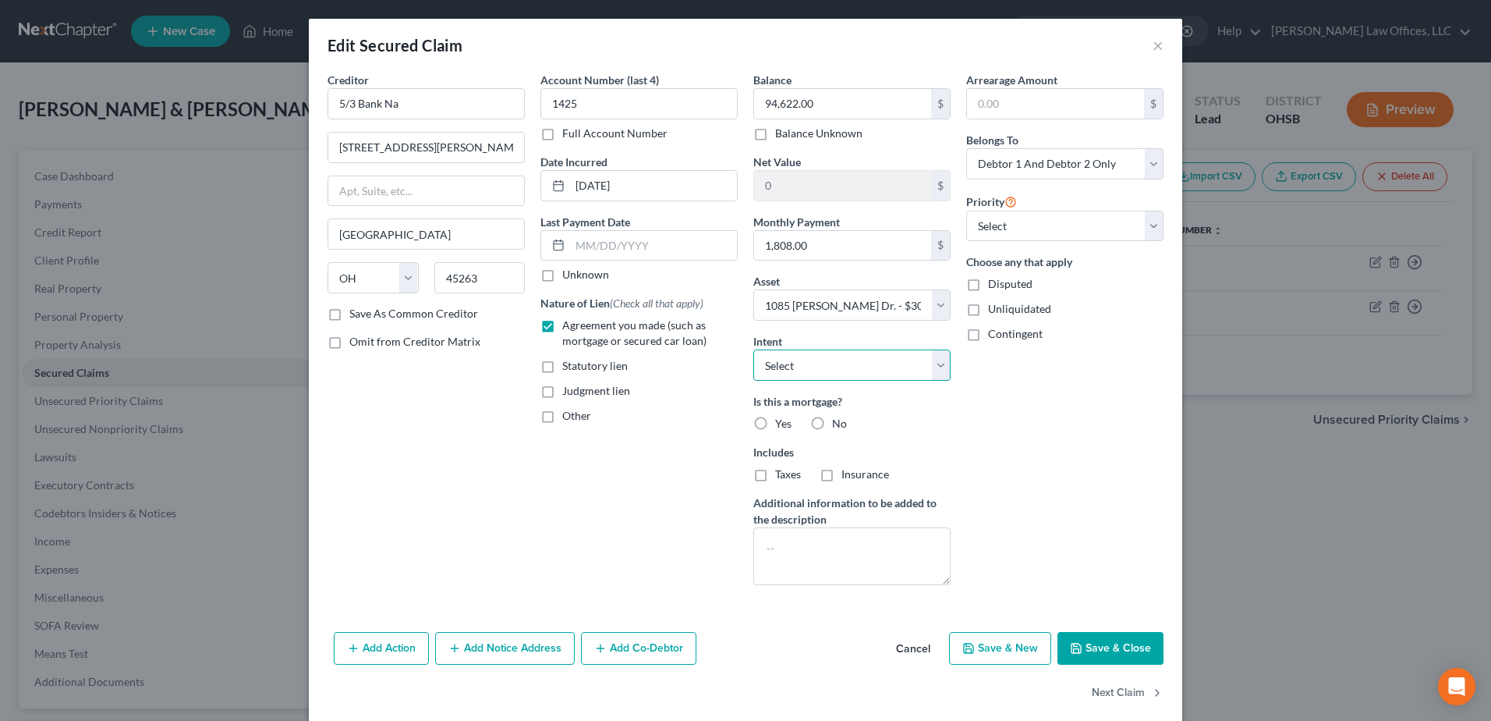
click at [932, 367] on select "Select Surrender Redeem Reaffirm Avoid Other" at bounding box center [851, 364] width 197 height 31
select select "2"
click at [753, 349] on select "Select Surrender Redeem Reaffirm Avoid Other" at bounding box center [851, 364] width 197 height 31
click at [775, 422] on label "Yes" at bounding box center [783, 424] width 16 height 16
click at [781, 422] on input "Yes" at bounding box center [786, 421] width 10 height 10
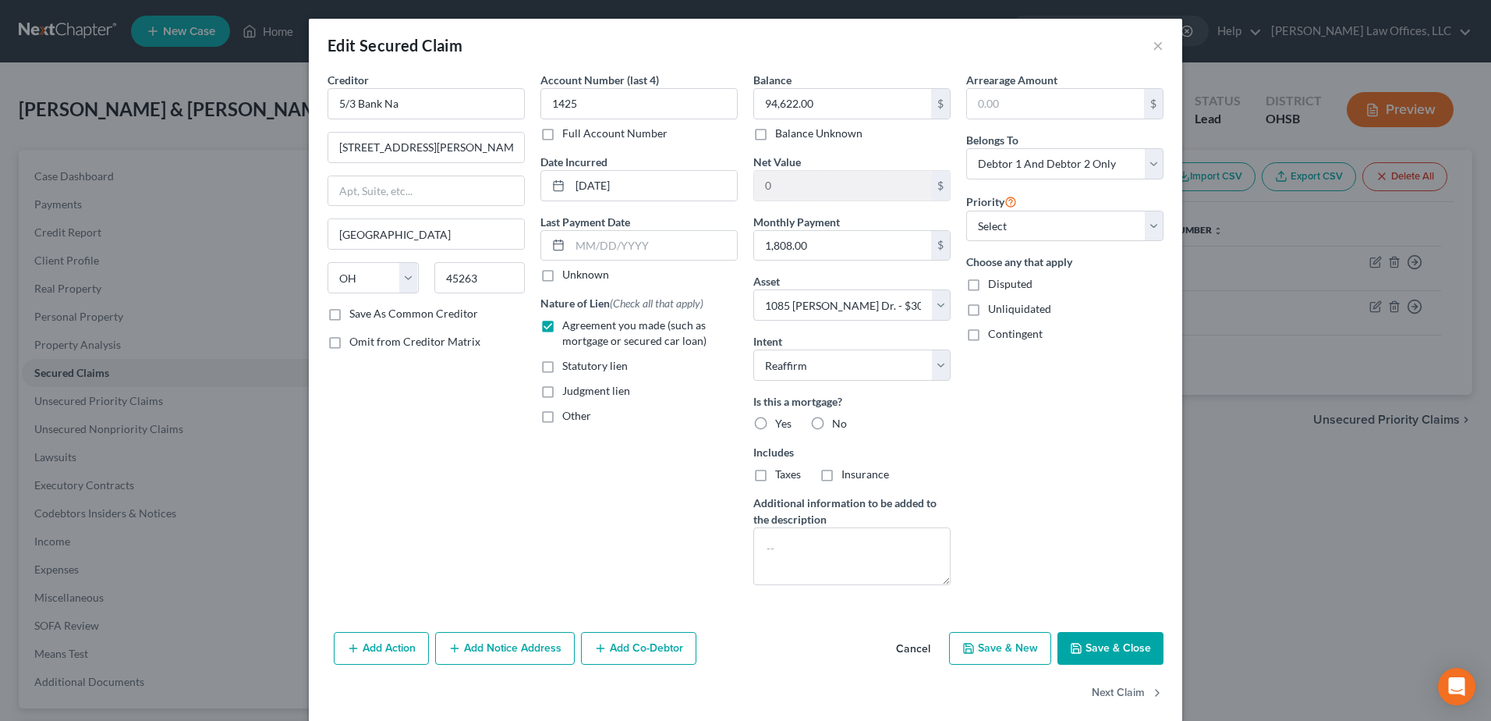
radio input "true"
click at [775, 475] on label "Taxes" at bounding box center [788, 474] width 26 height 16
click at [781, 475] on input "Taxes" at bounding box center [786, 471] width 10 height 10
checkbox input "true"
click at [841, 476] on label "Insurance" at bounding box center [865, 474] width 48 height 16
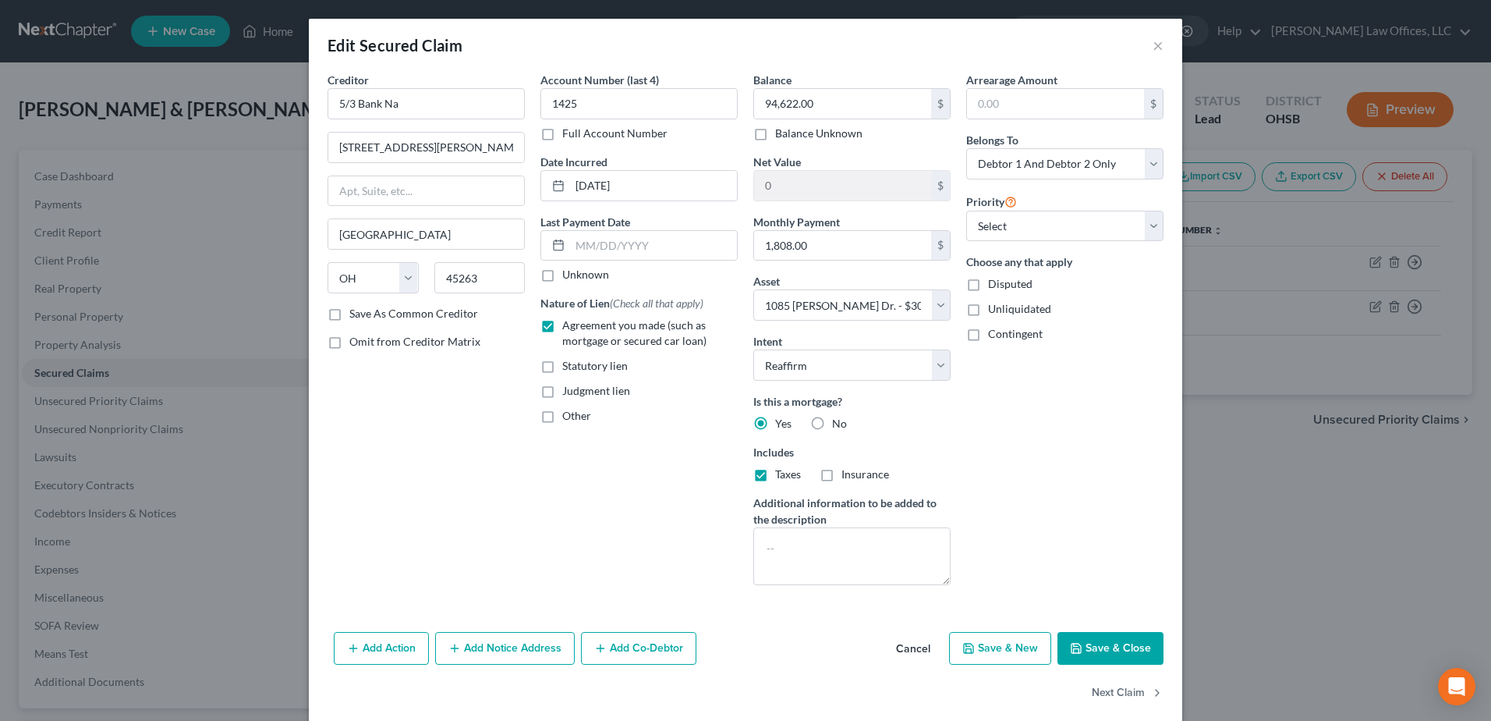
click at [848, 476] on input "Insurance" at bounding box center [853, 471] width 10 height 10
checkbox input "true"
drag, startPoint x: 1090, startPoint y: 644, endPoint x: 1086, endPoint y: 632, distance: 12.3
click at [1090, 643] on button "Save & Close" at bounding box center [1110, 648] width 106 height 33
select select
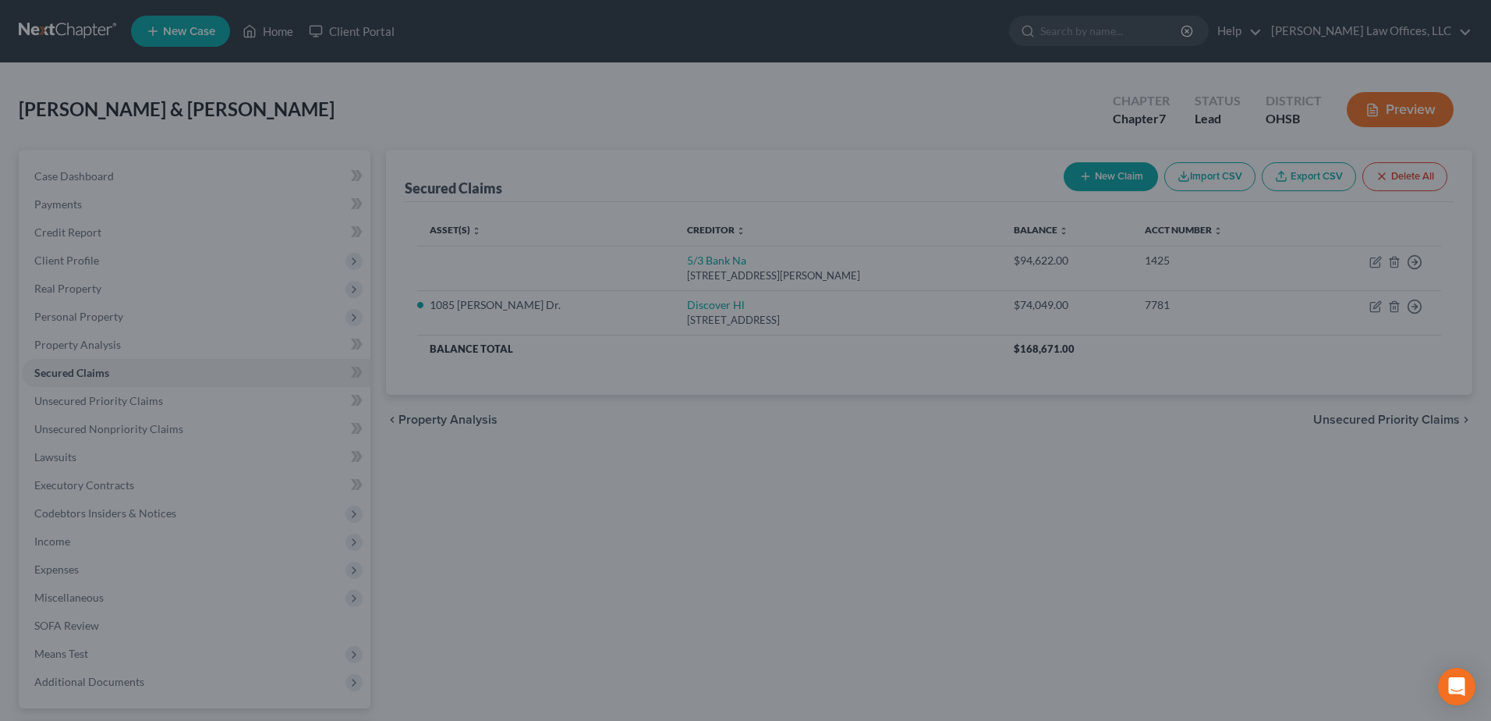
type input "207,178.00"
select select "2"
type input "0"
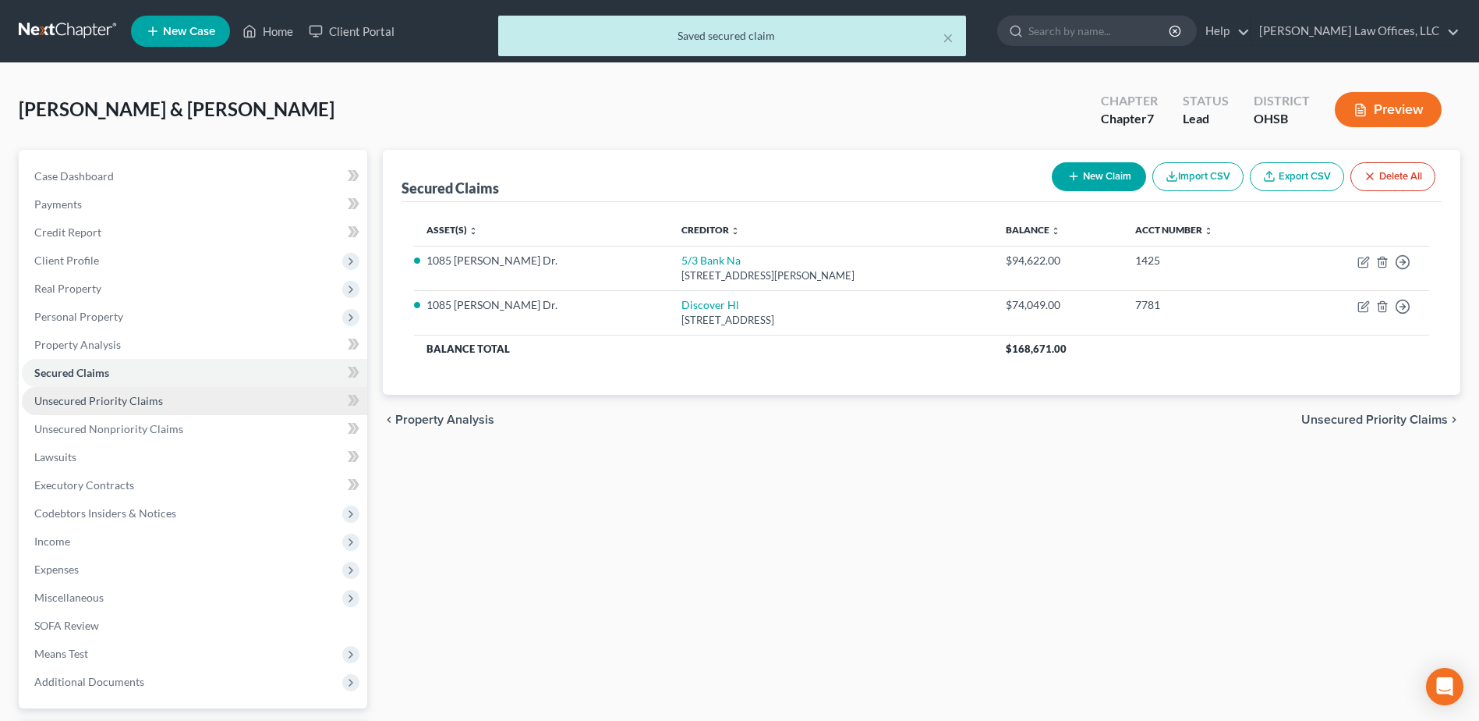
click at [149, 390] on link "Unsecured Priority Claims" at bounding box center [194, 401] width 345 height 28
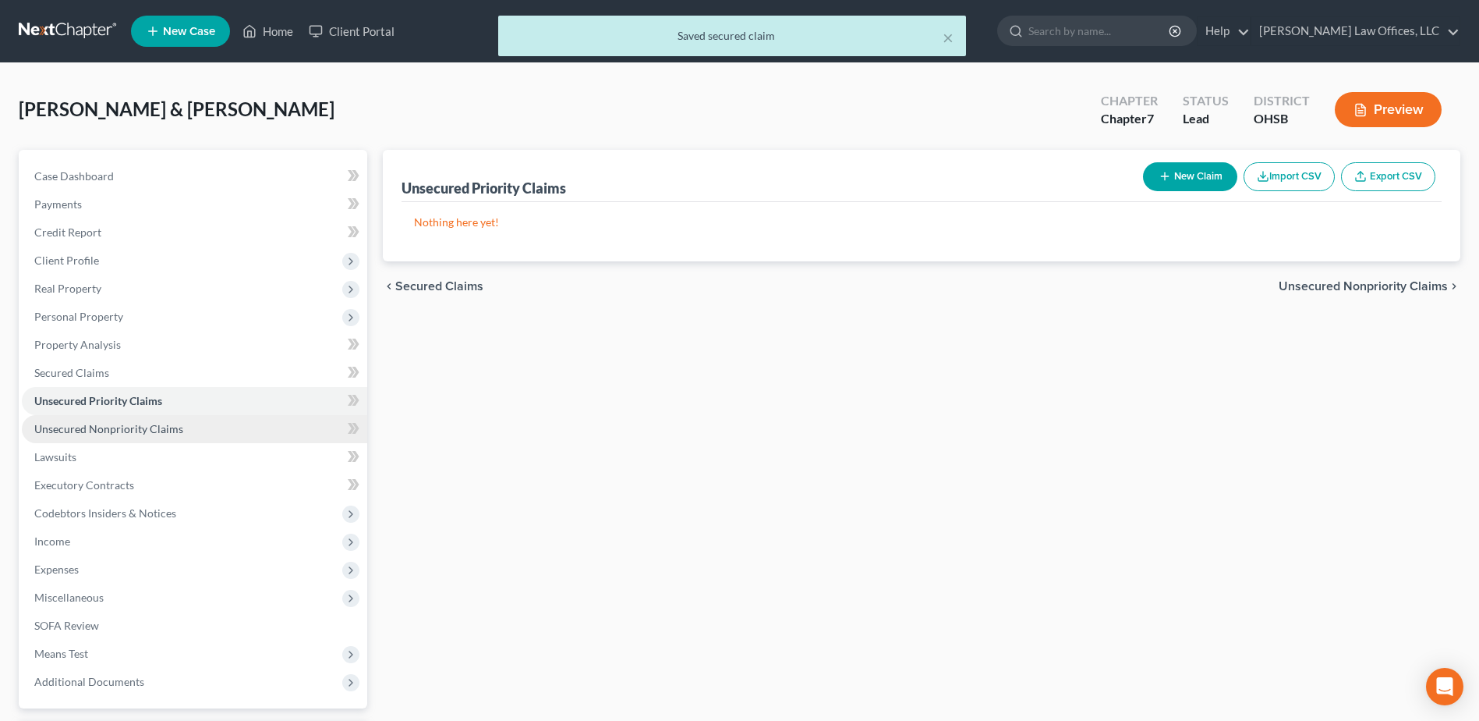
click at [145, 431] on span "Unsecured Nonpriority Claims" at bounding box center [108, 428] width 149 height 13
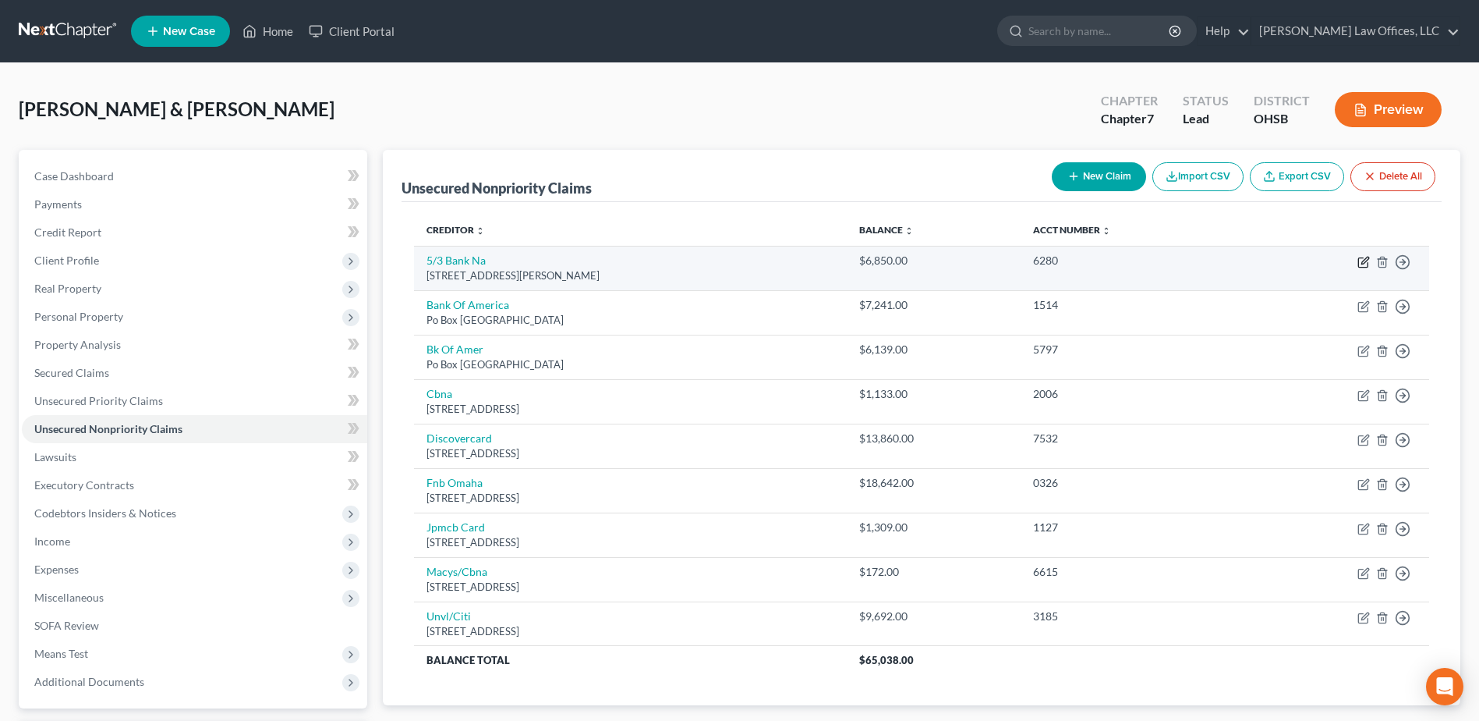
click at [1362, 259] on icon "button" at bounding box center [1364, 262] width 12 height 12
select select "36"
select select "2"
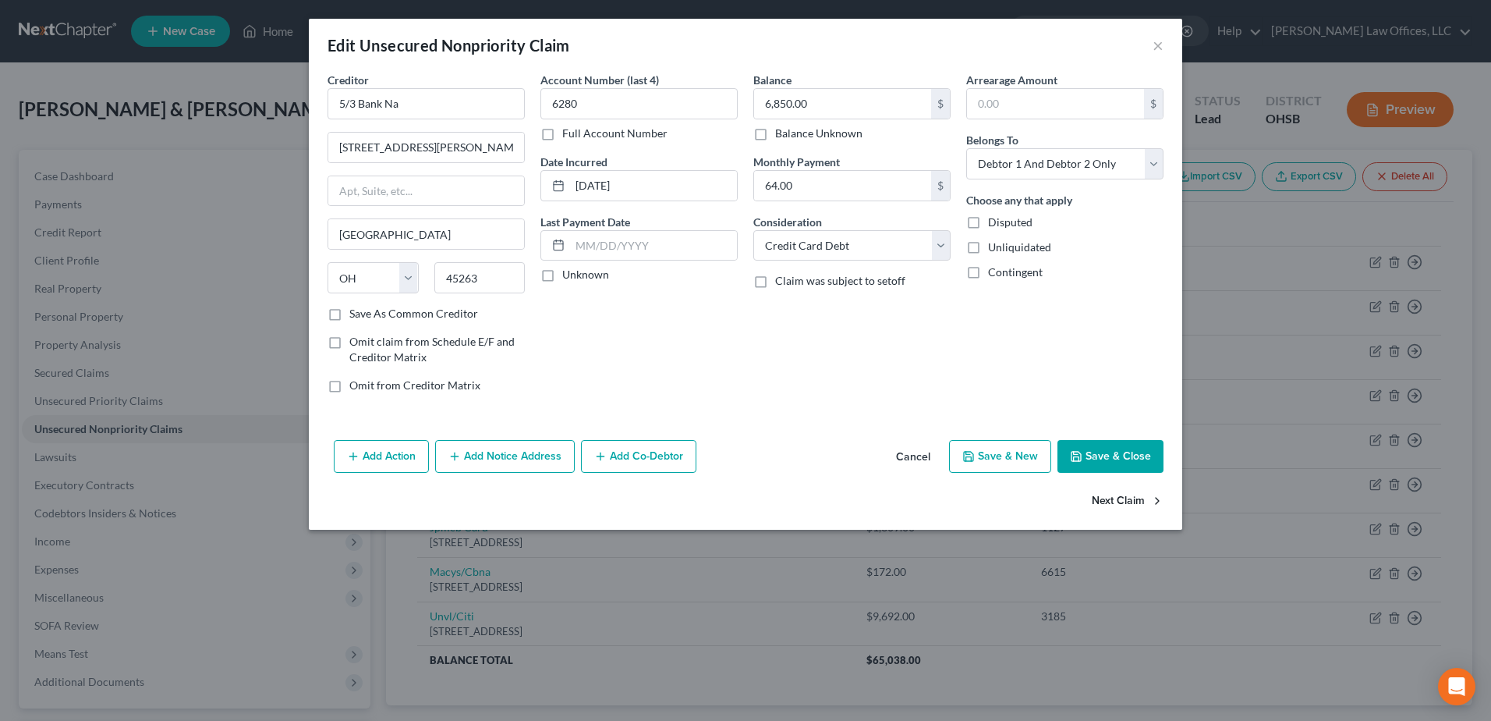
click at [1136, 499] on button "Next Claim" at bounding box center [1128, 501] width 72 height 33
select select "45"
select select "2"
select select "0"
click at [1136, 499] on button "Next Claim" at bounding box center [1128, 501] width 72 height 33
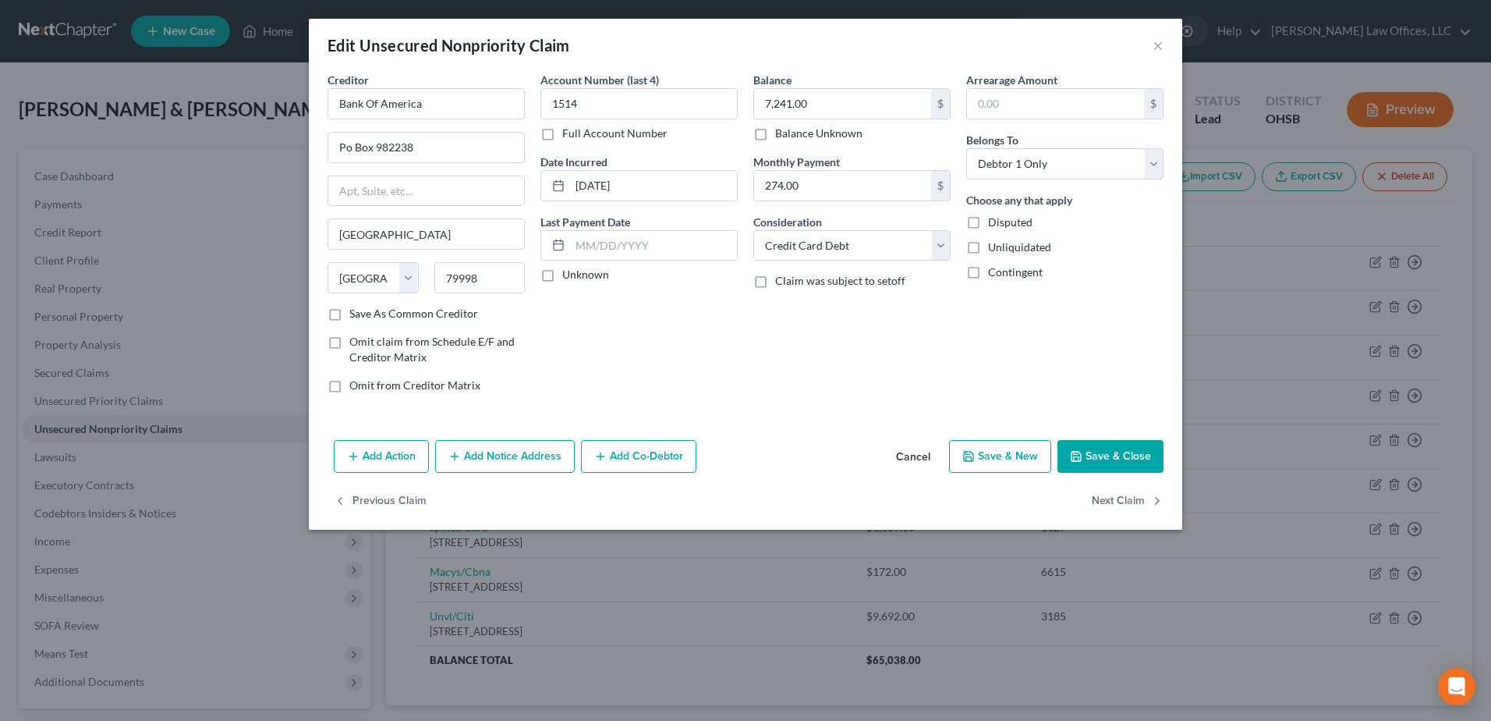
select select "45"
select select "2"
select select "0"
click at [1136, 499] on button "Next Claim" at bounding box center [1128, 501] width 72 height 33
select select "43"
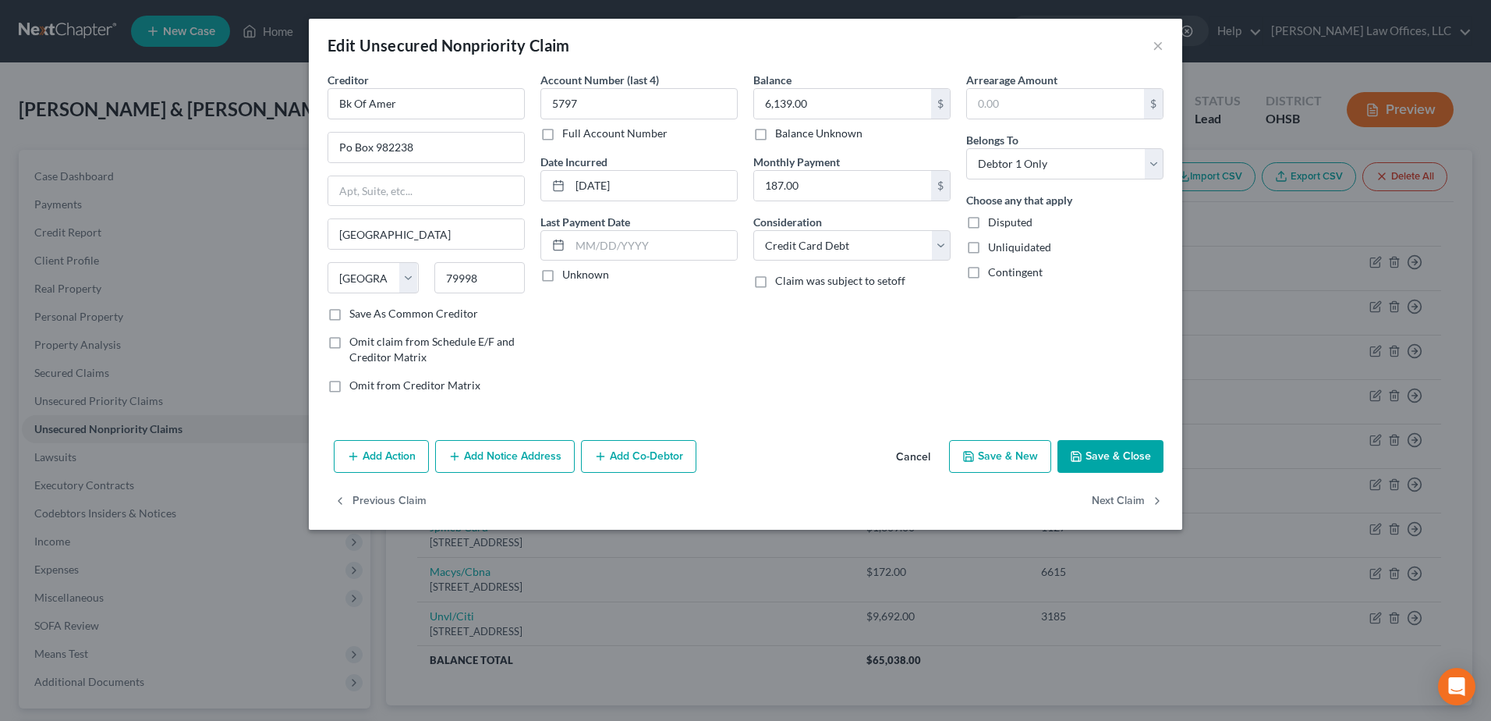
select select "2"
select select "0"
click at [1135, 499] on button "Next Claim" at bounding box center [1128, 501] width 72 height 33
select select "46"
select select "2"
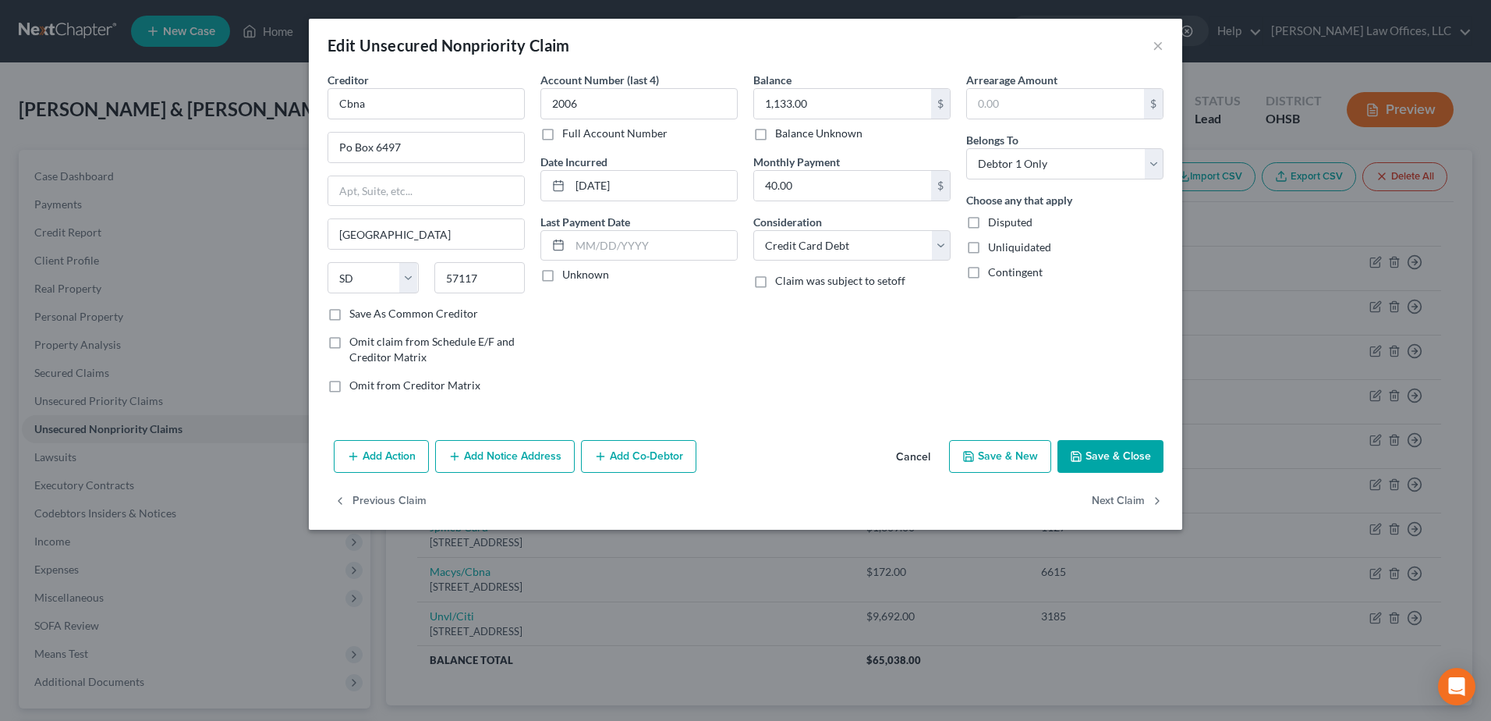
select select "2"
click at [1135, 499] on button "Next Claim" at bounding box center [1128, 501] width 72 height 33
select select "30"
select select "2"
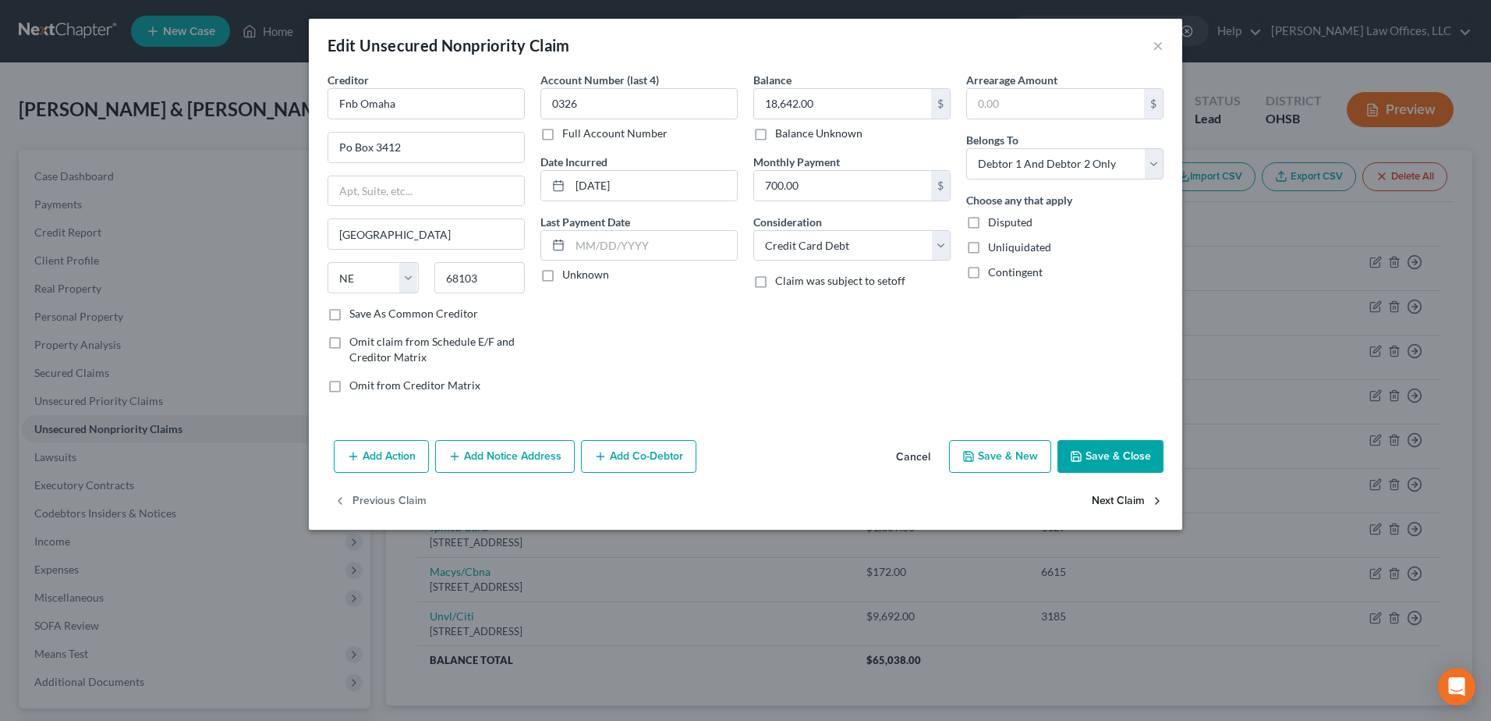
click at [1135, 499] on button "Next Claim" at bounding box center [1128, 501] width 72 height 33
select select "7"
select select "0"
click at [940, 246] on select "Select Cable / Satellite Services Collection Agency Credit Card Debt Debt Couns…" at bounding box center [851, 245] width 197 height 31
select select "2"
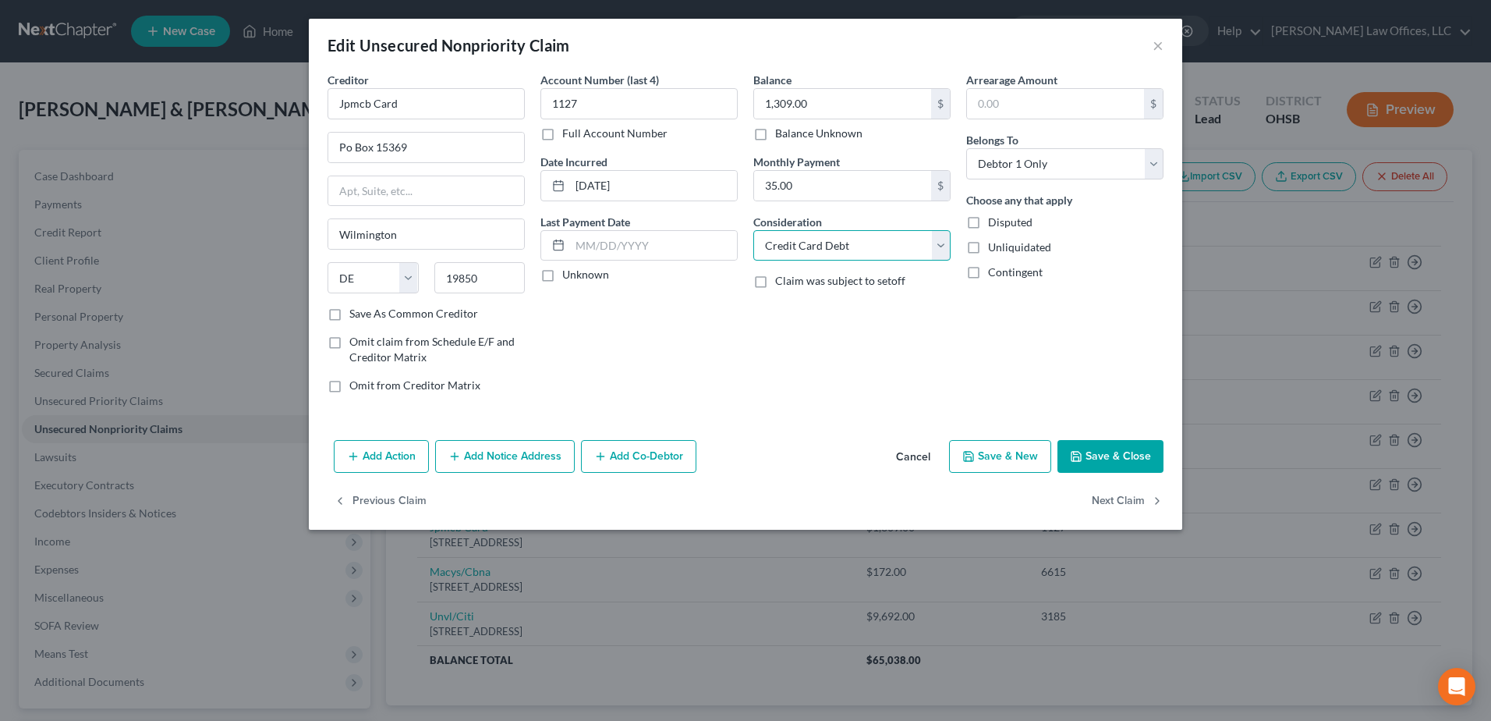
click at [753, 230] on select "Select Cable / Satellite Services Collection Agency Credit Card Debt Debt Couns…" at bounding box center [851, 245] width 197 height 31
click at [1121, 500] on button "Next Claim" at bounding box center [1128, 501] width 72 height 33
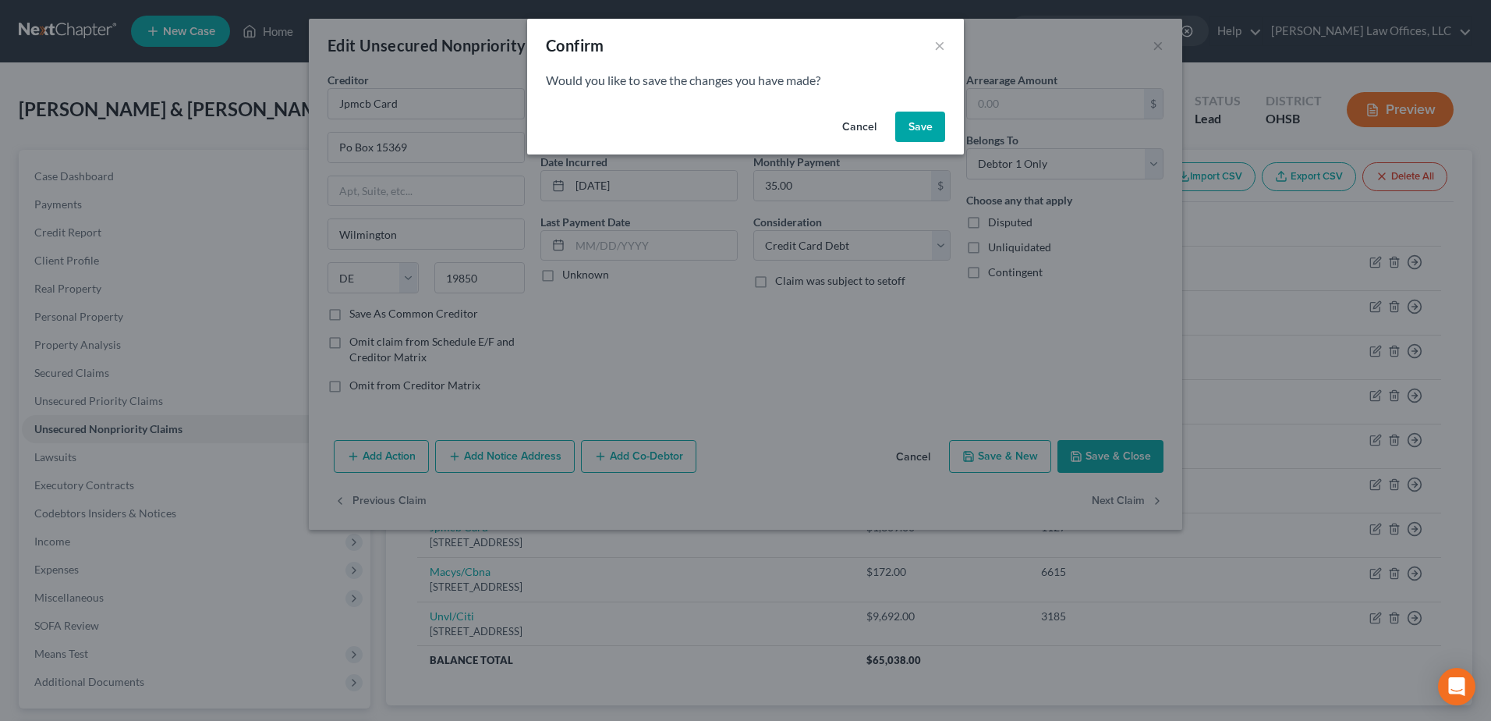
click at [926, 129] on button "Save" at bounding box center [920, 127] width 50 height 31
select select "43"
select select "2"
select select "0"
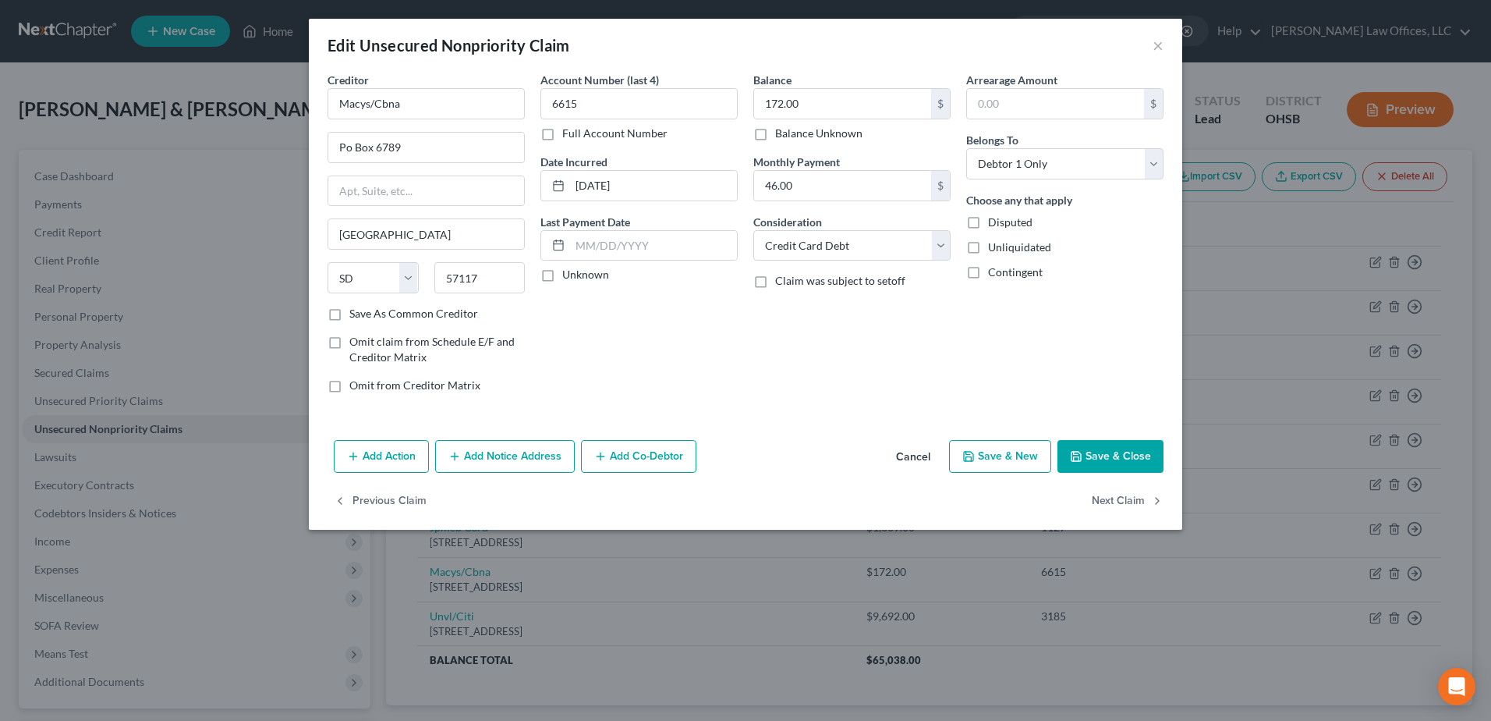
type input "0"
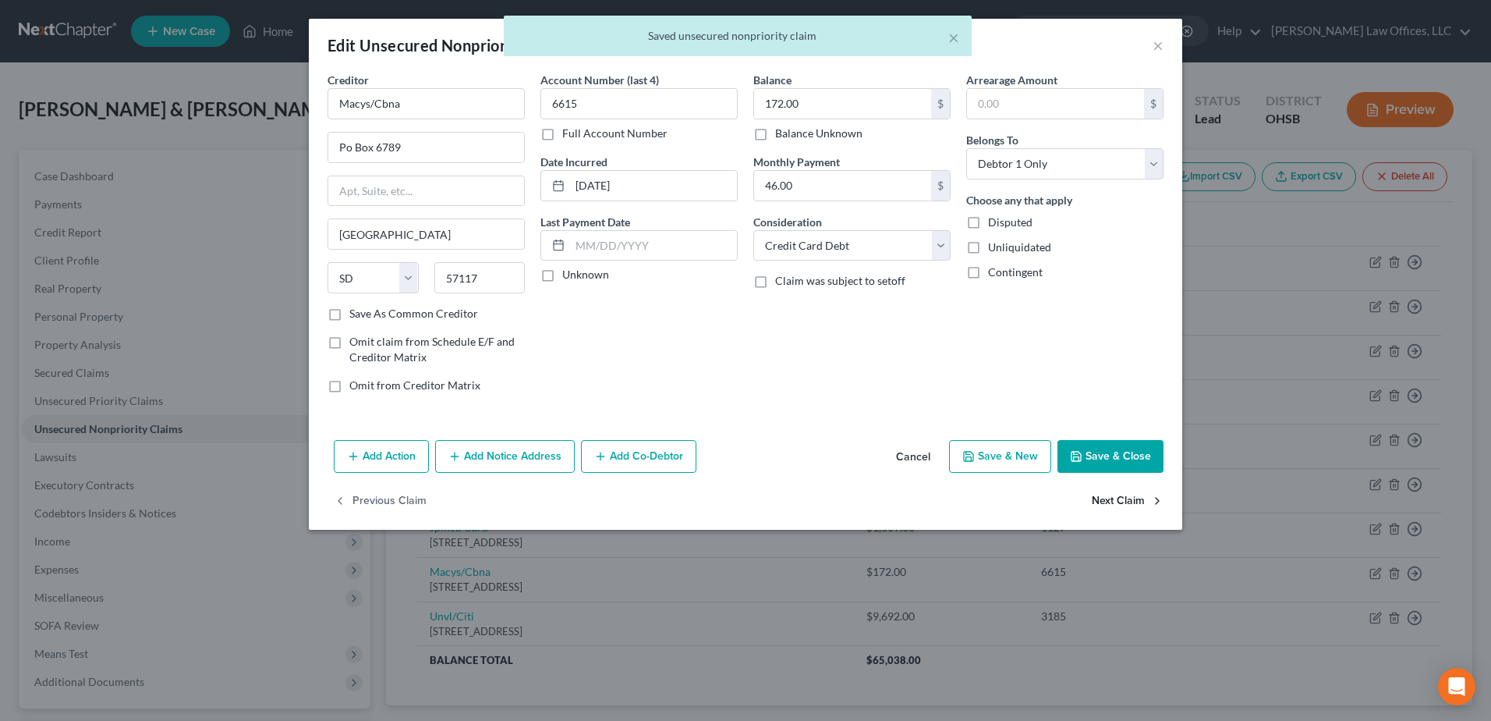
click at [1128, 500] on button "Next Claim" at bounding box center [1128, 501] width 72 height 33
select select "43"
select select "2"
click at [1115, 459] on button "Save & Close" at bounding box center [1110, 456] width 106 height 33
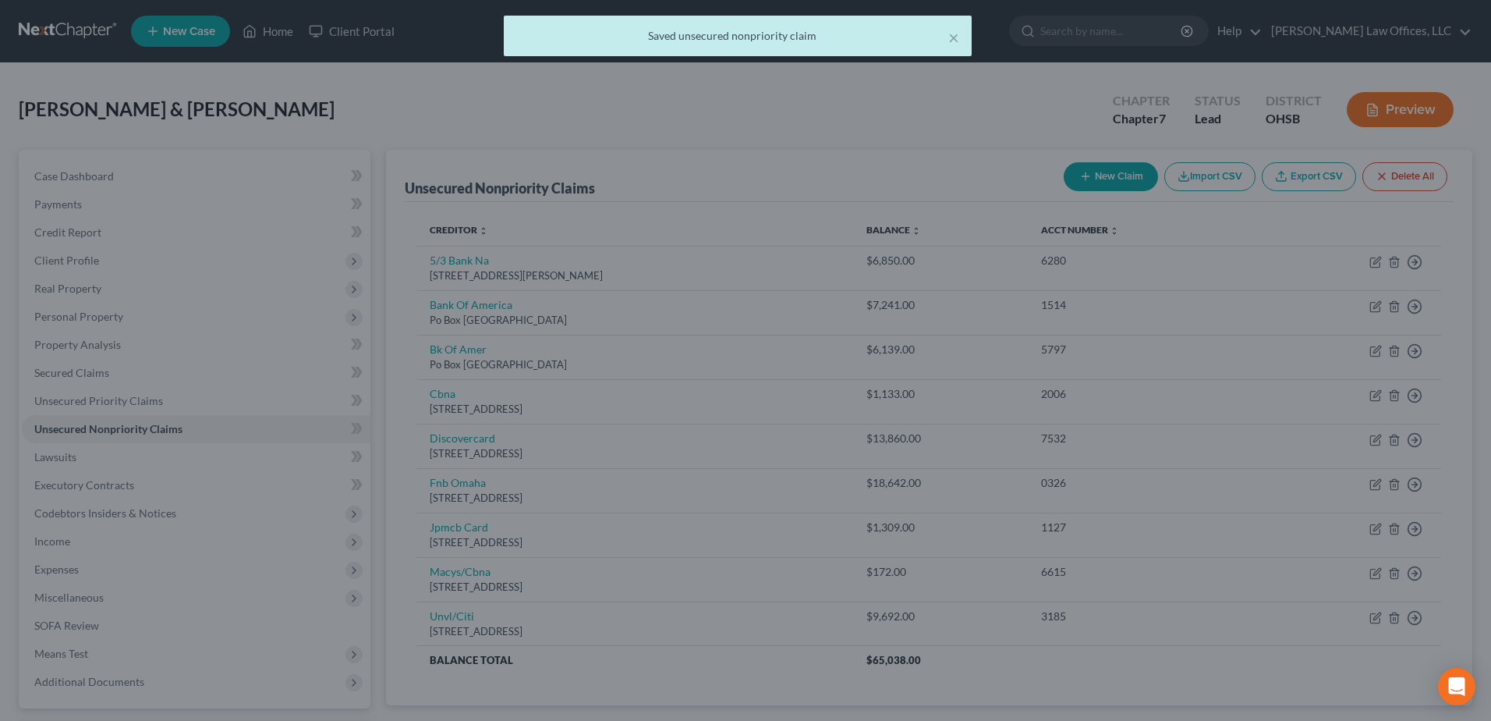
type input "0"
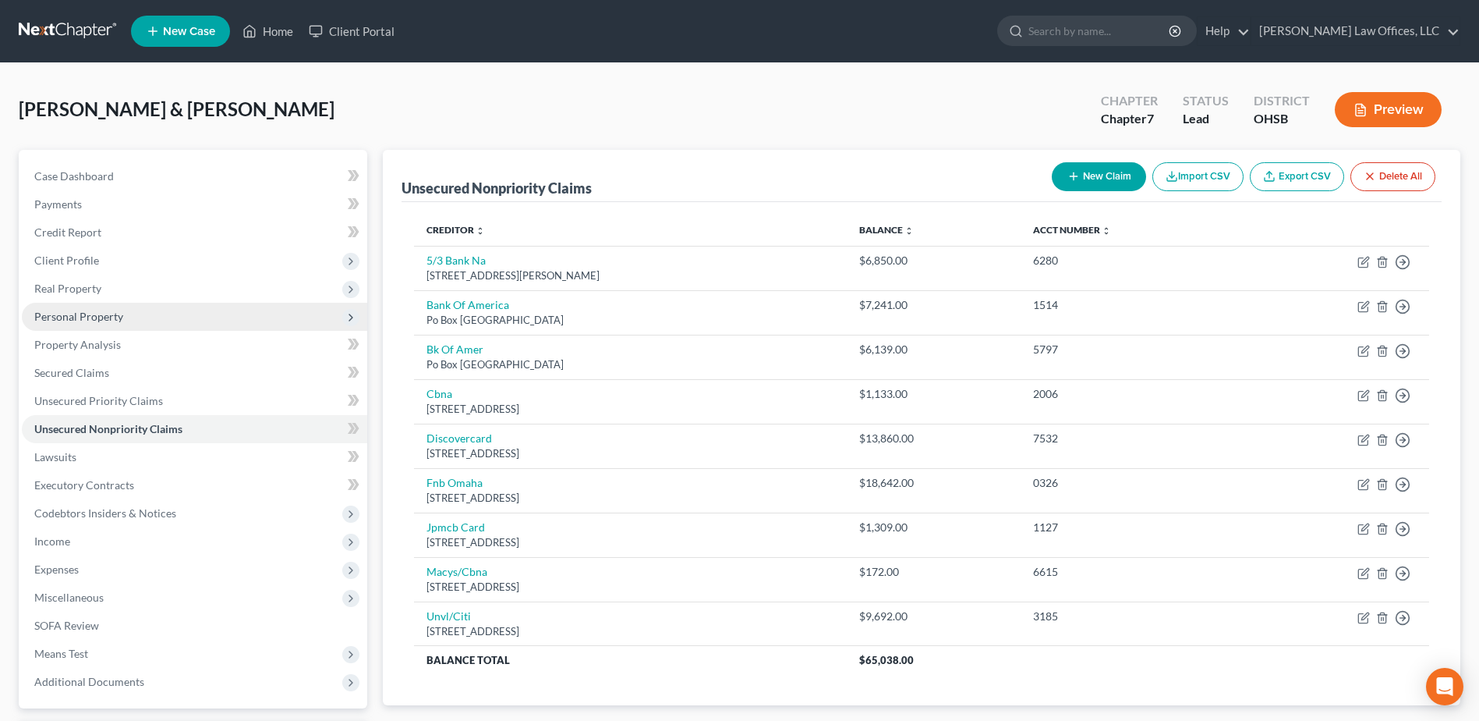
click at [133, 313] on span "Personal Property" at bounding box center [194, 317] width 345 height 28
click at [133, 321] on span "Personal Property" at bounding box center [194, 317] width 345 height 28
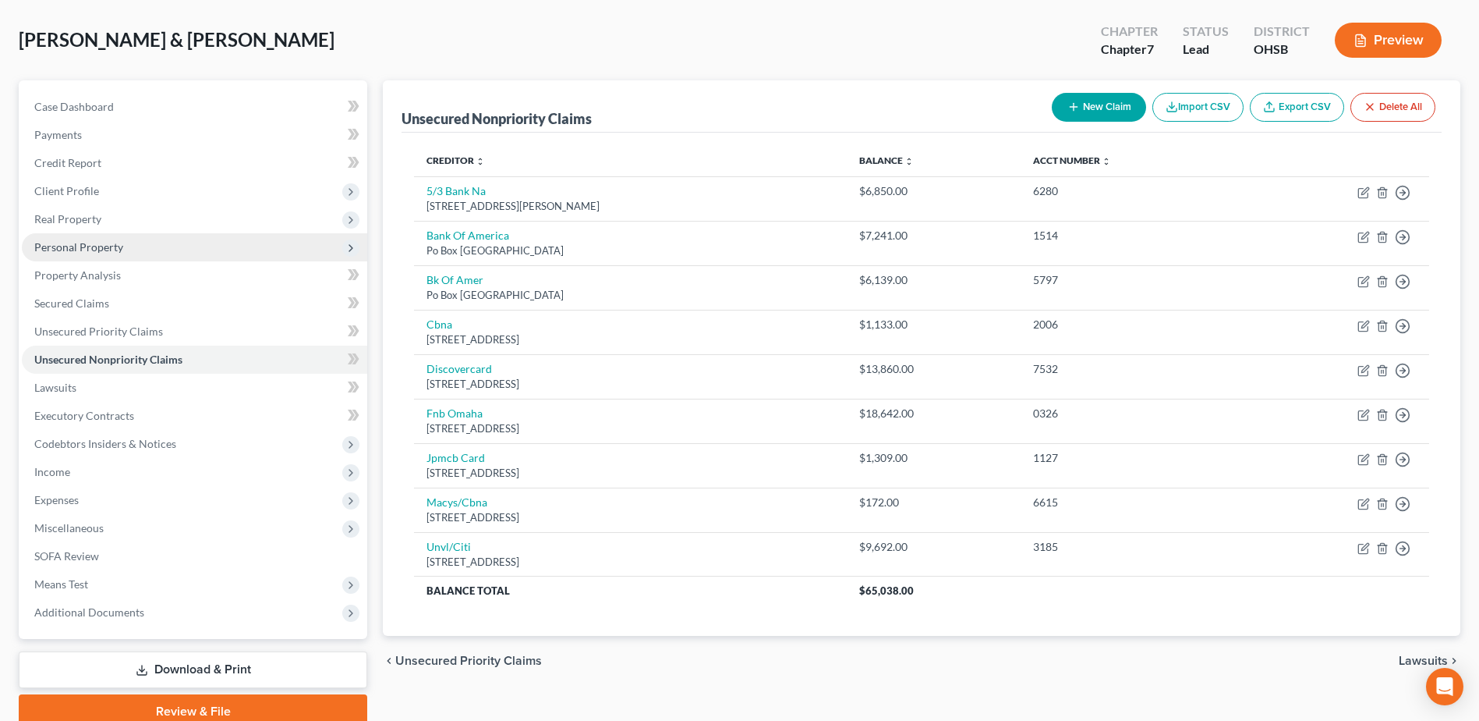
scroll to position [78, 0]
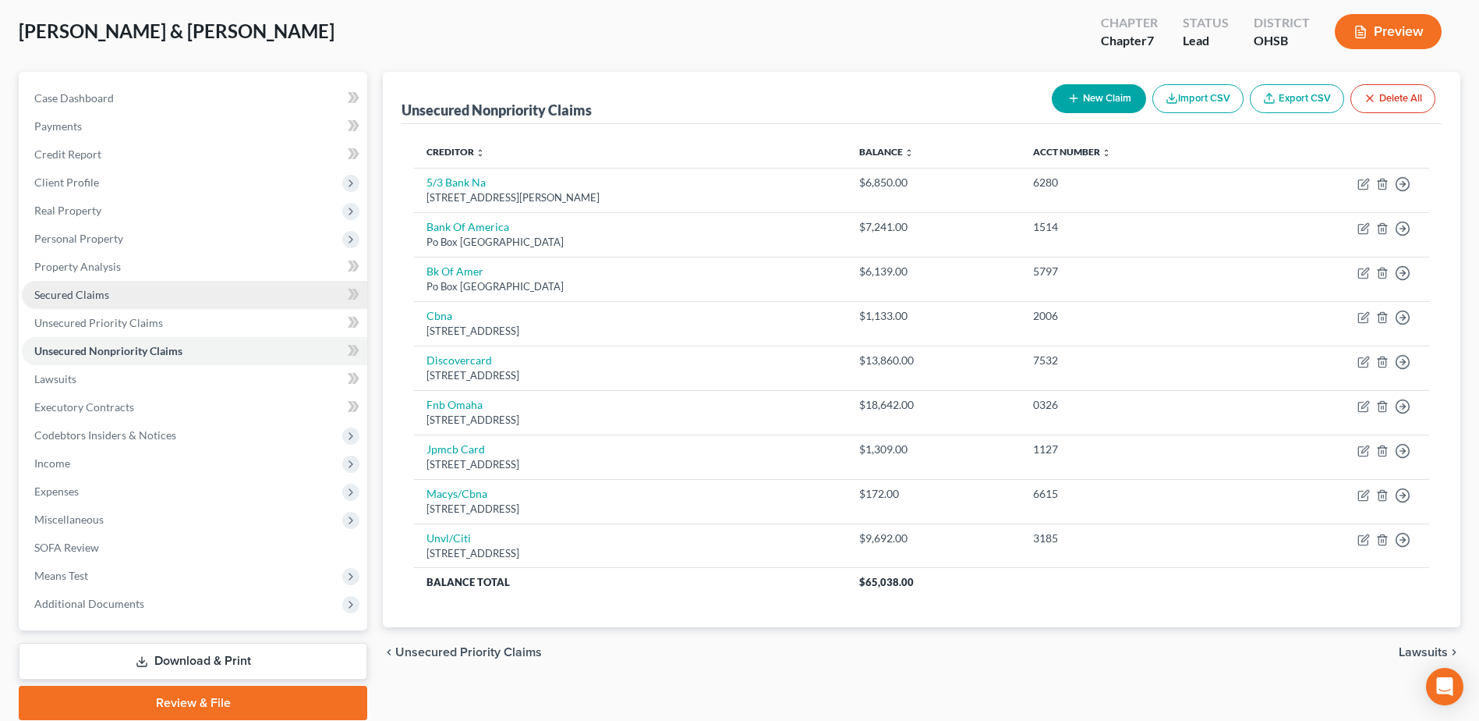
click at [140, 299] on link "Secured Claims" at bounding box center [194, 295] width 345 height 28
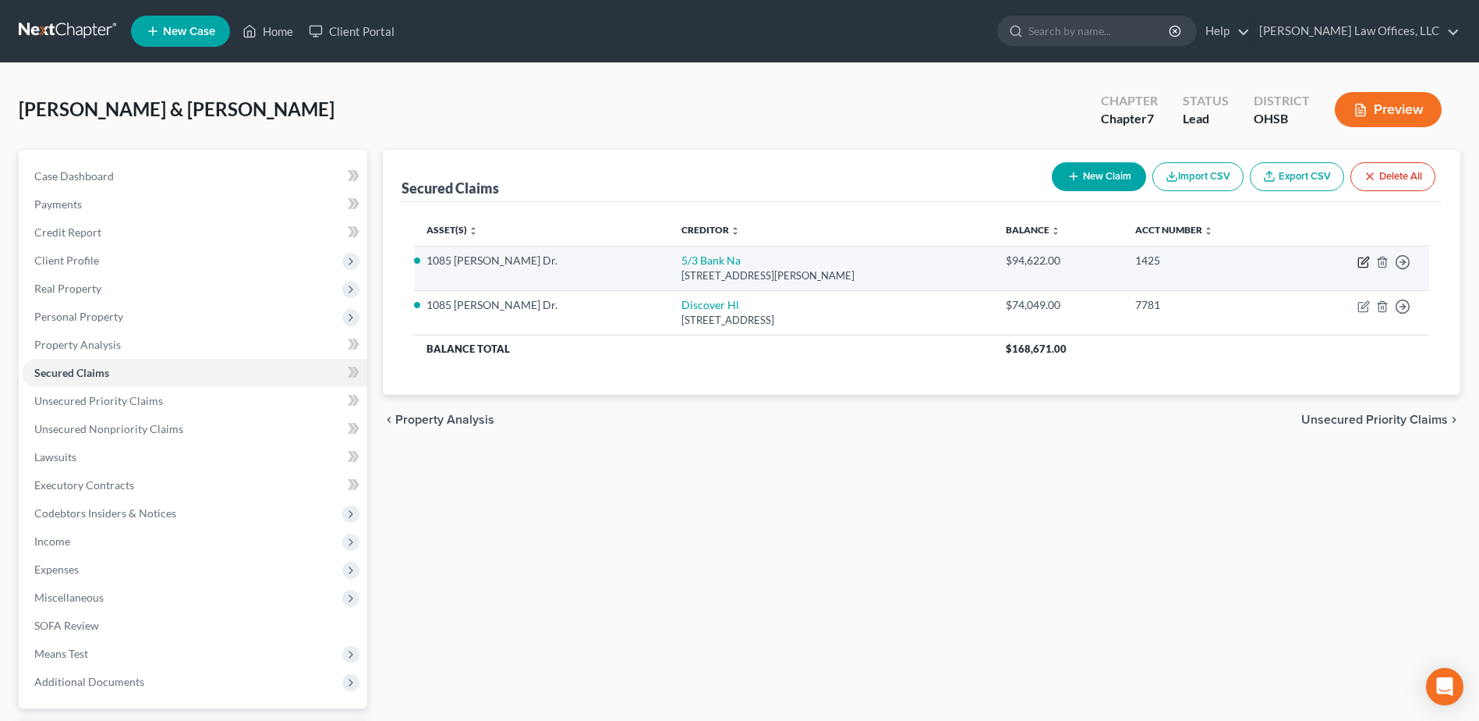
click at [1359, 260] on icon "button" at bounding box center [1362, 262] width 9 height 9
select select "36"
select select "2"
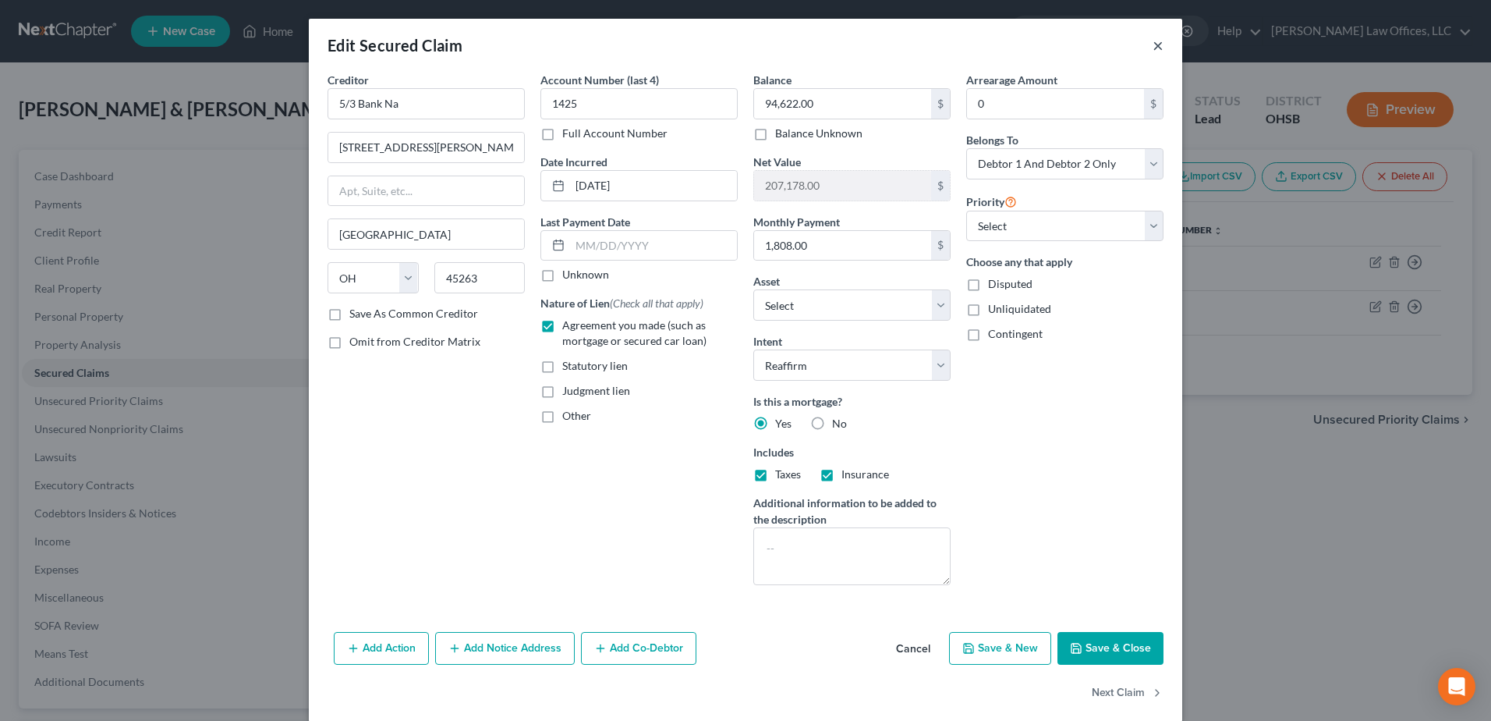
click at [1153, 44] on button "×" at bounding box center [1158, 45] width 11 height 19
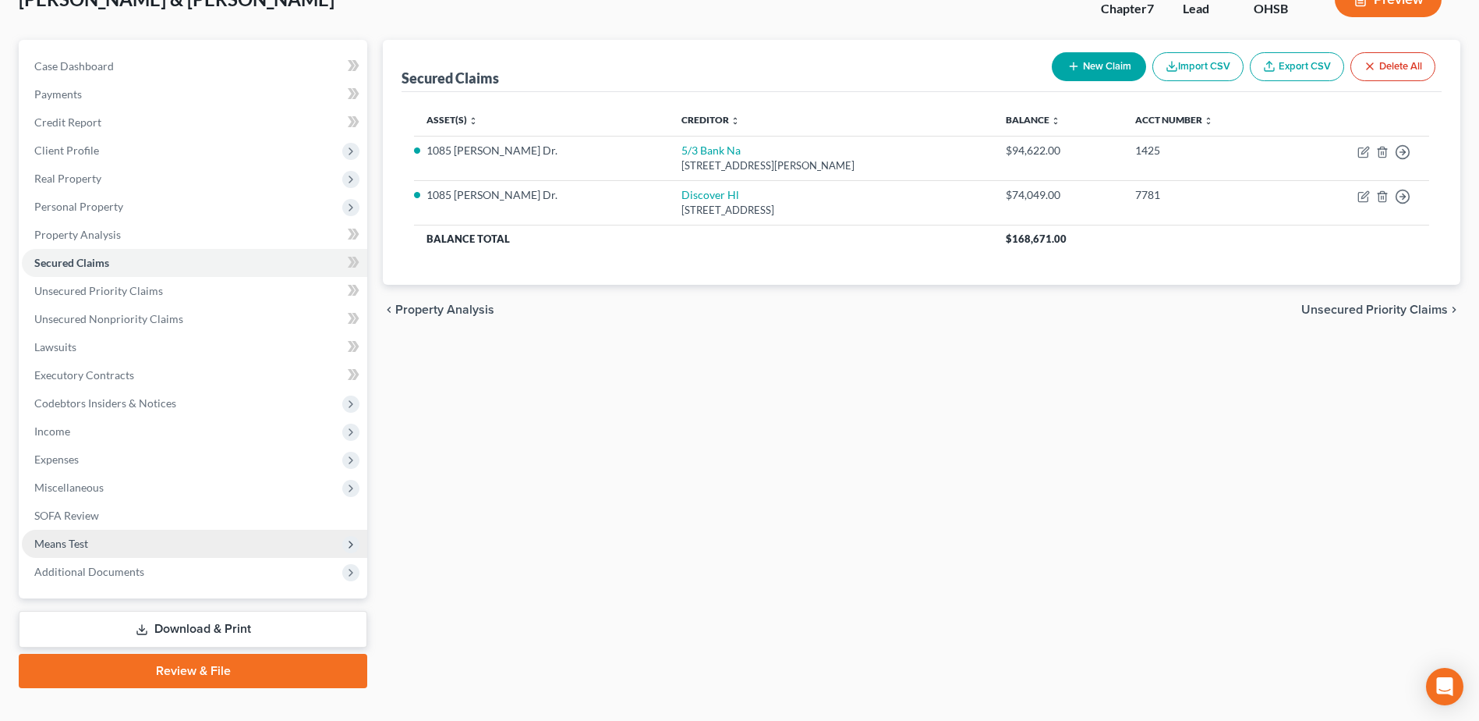
scroll to position [136, 0]
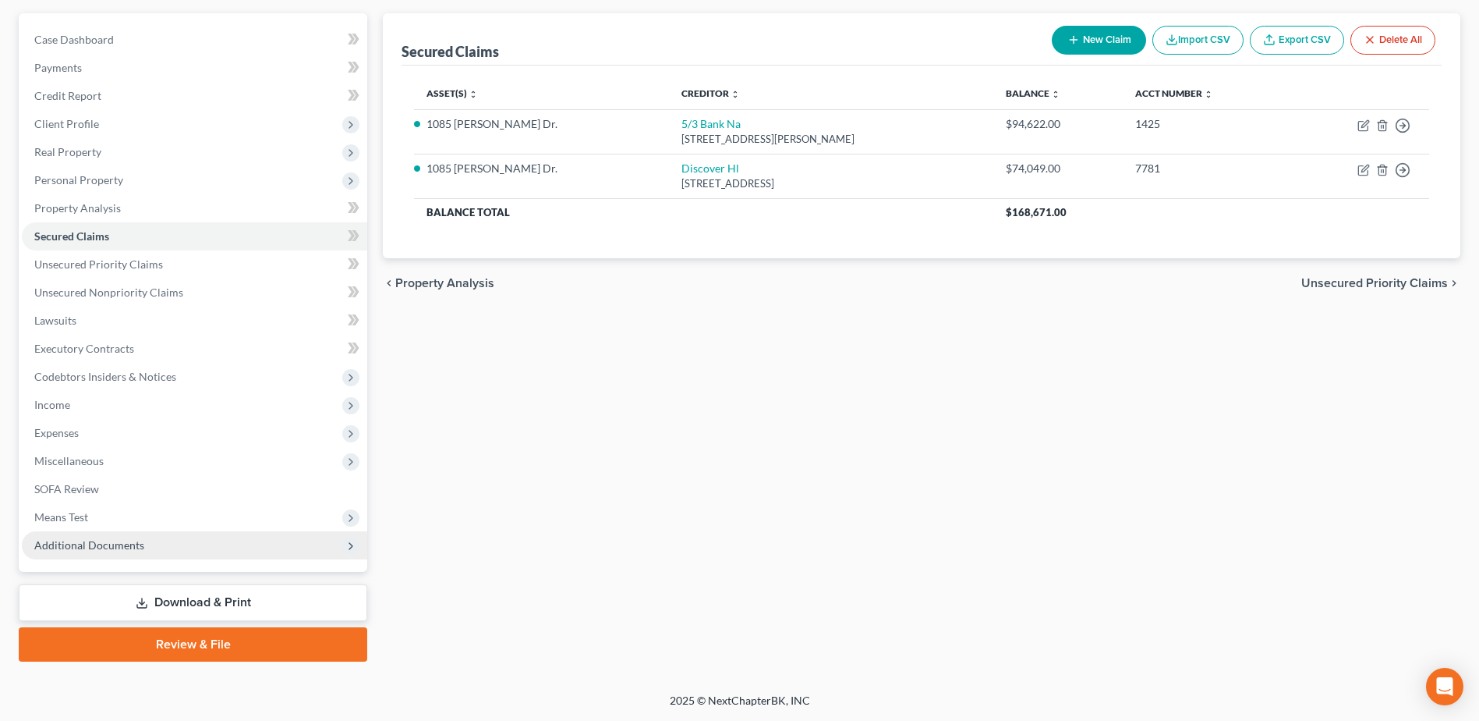
click at [115, 544] on span "Additional Documents" at bounding box center [89, 544] width 110 height 13
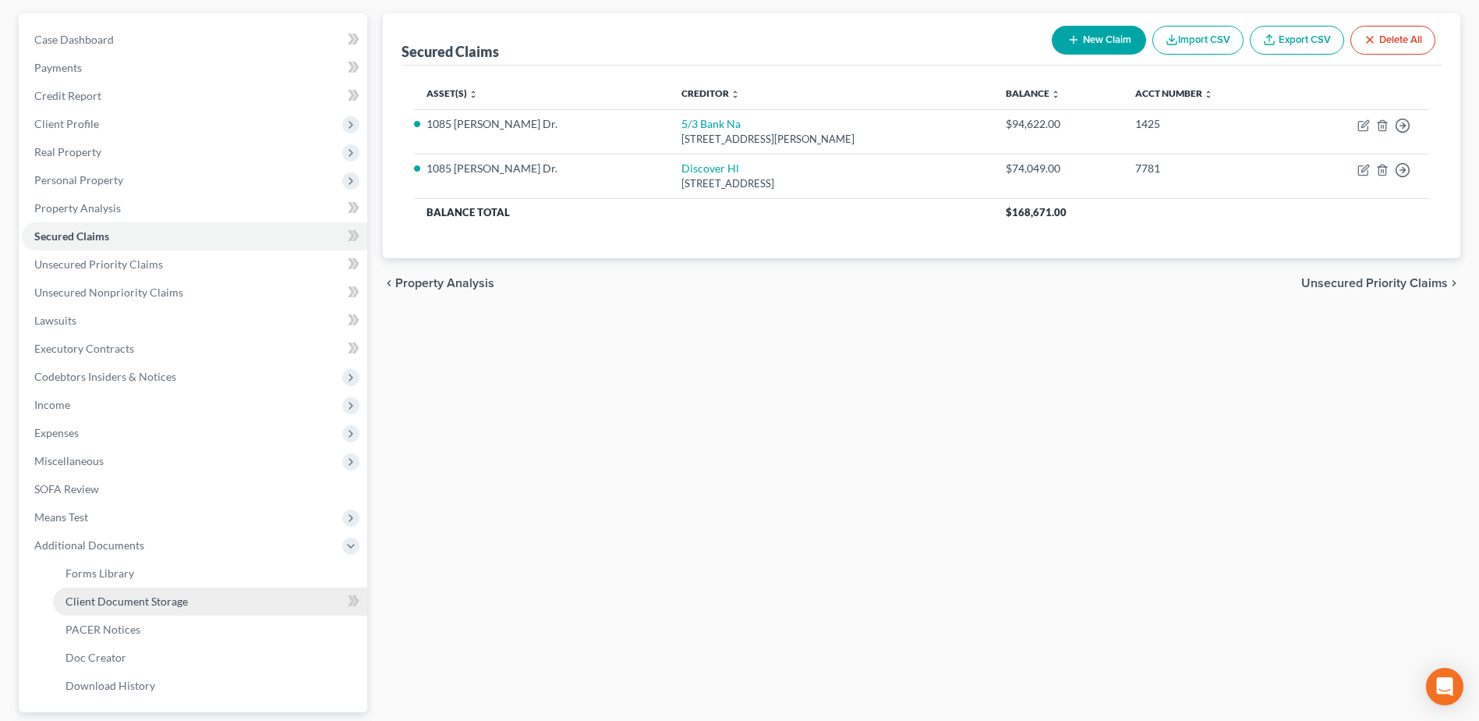
click at [175, 602] on span "Client Document Storage" at bounding box center [127, 600] width 122 height 13
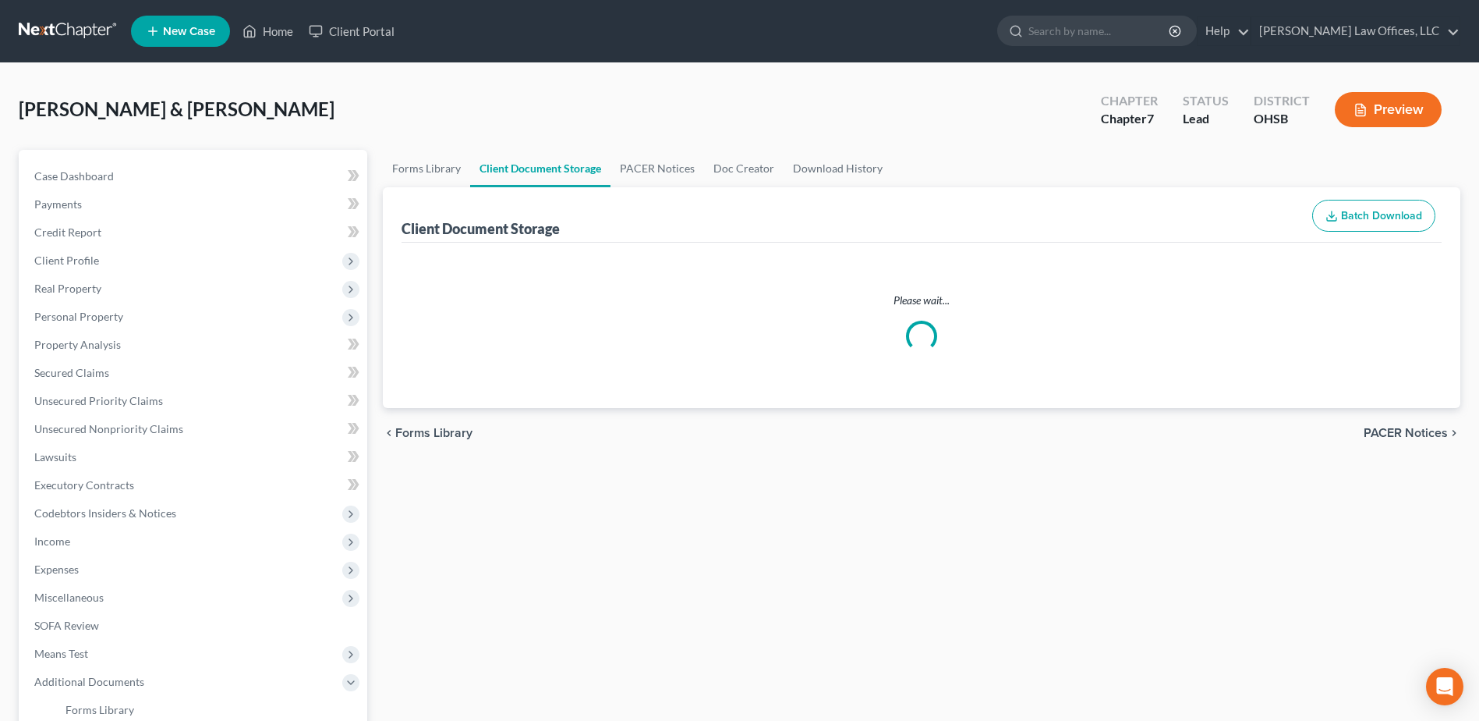
select select "7"
select select "33"
select select "52"
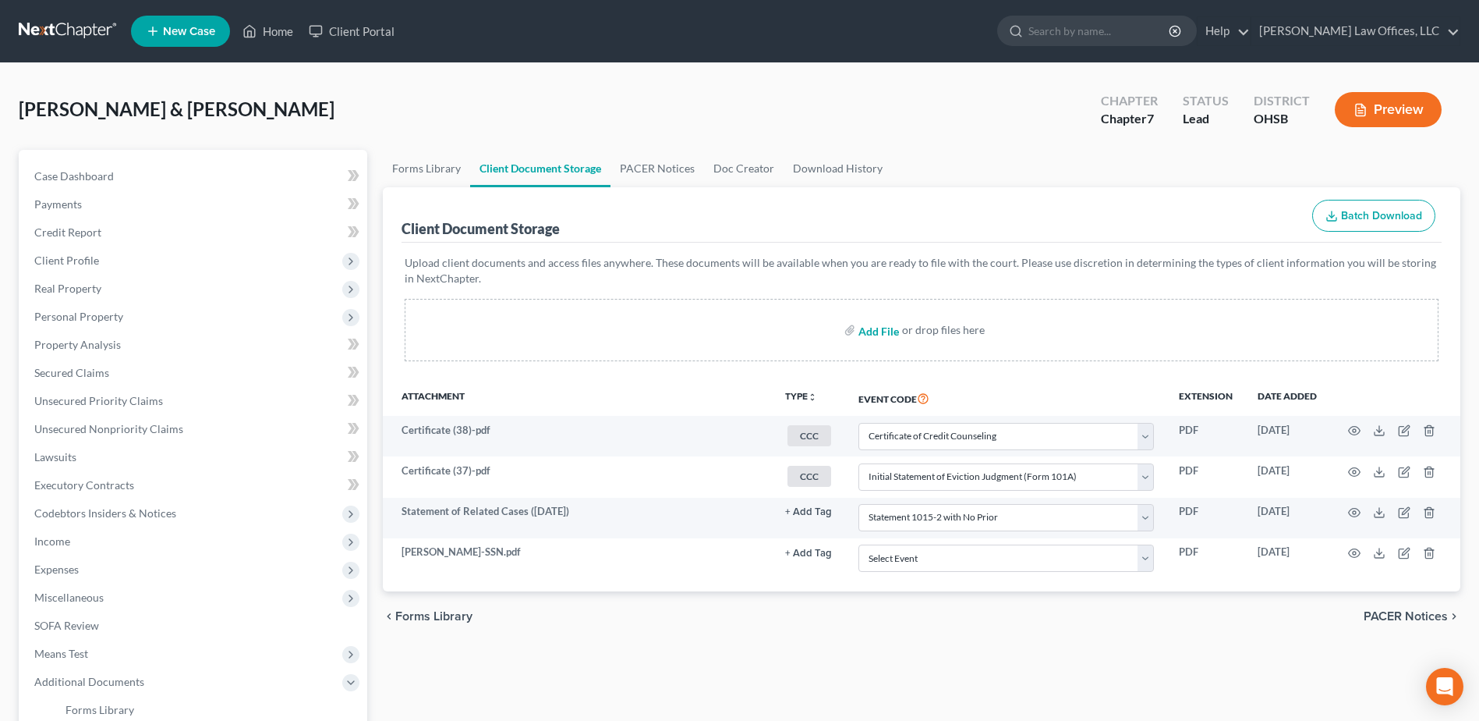
click at [884, 327] on input "file" at bounding box center [877, 330] width 37 height 28
type input "C:\fakepath\5.3.Mortgage.pdf"
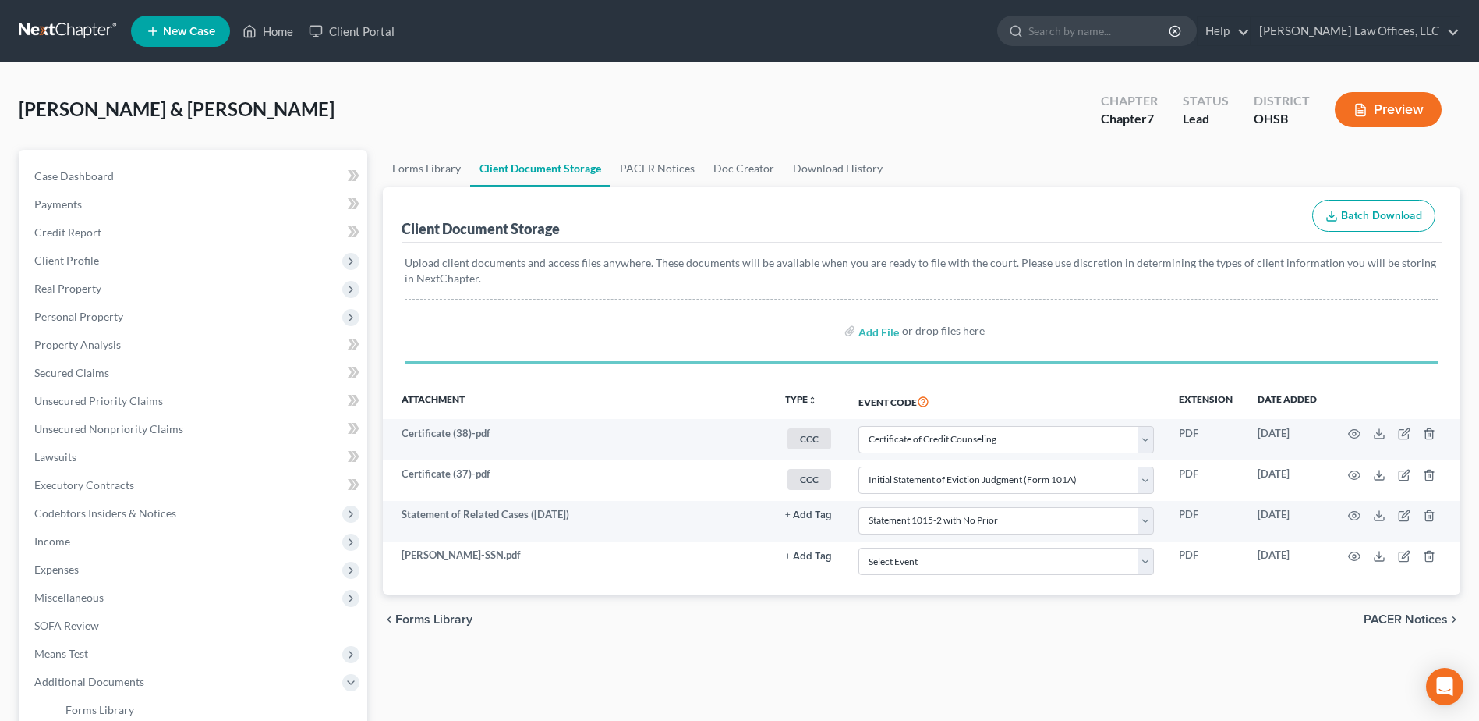
select select "7"
select select "33"
select select "52"
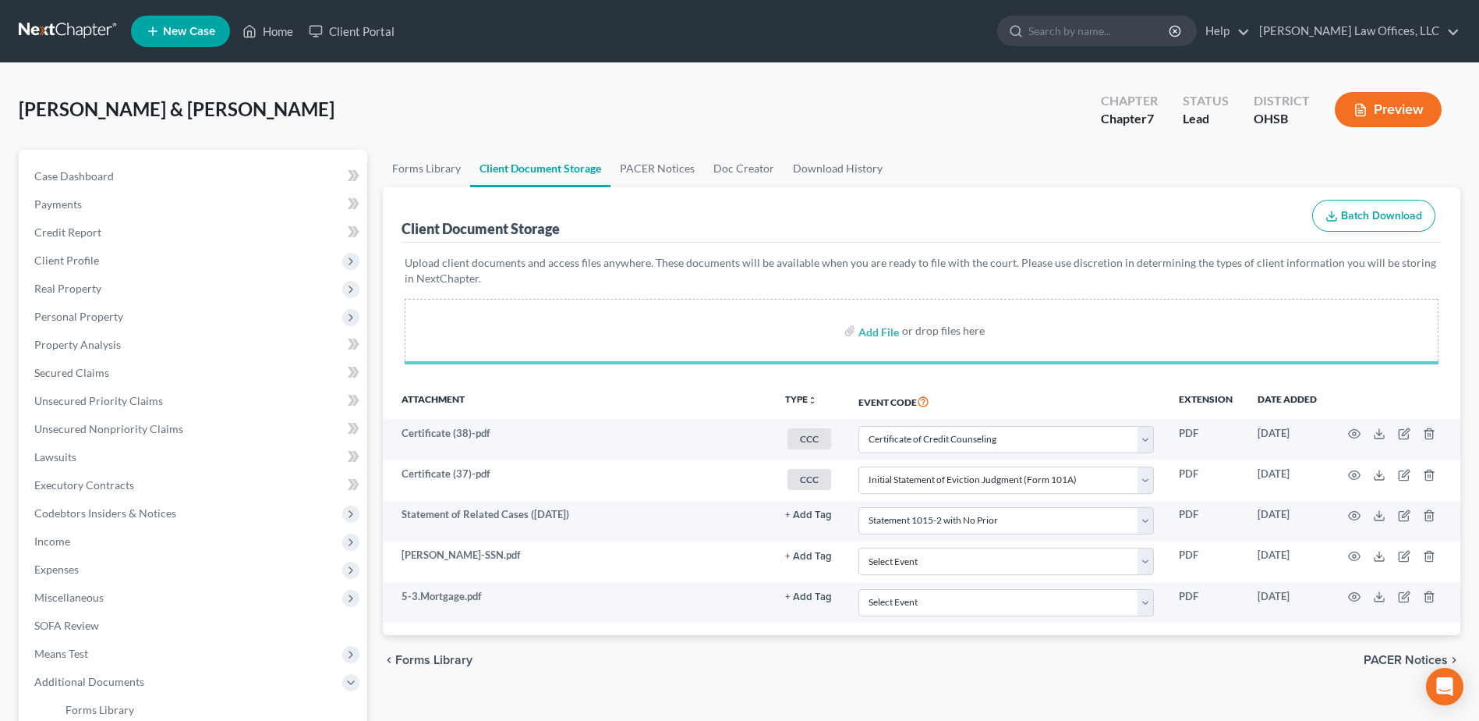
select select "7"
select select "33"
select select "52"
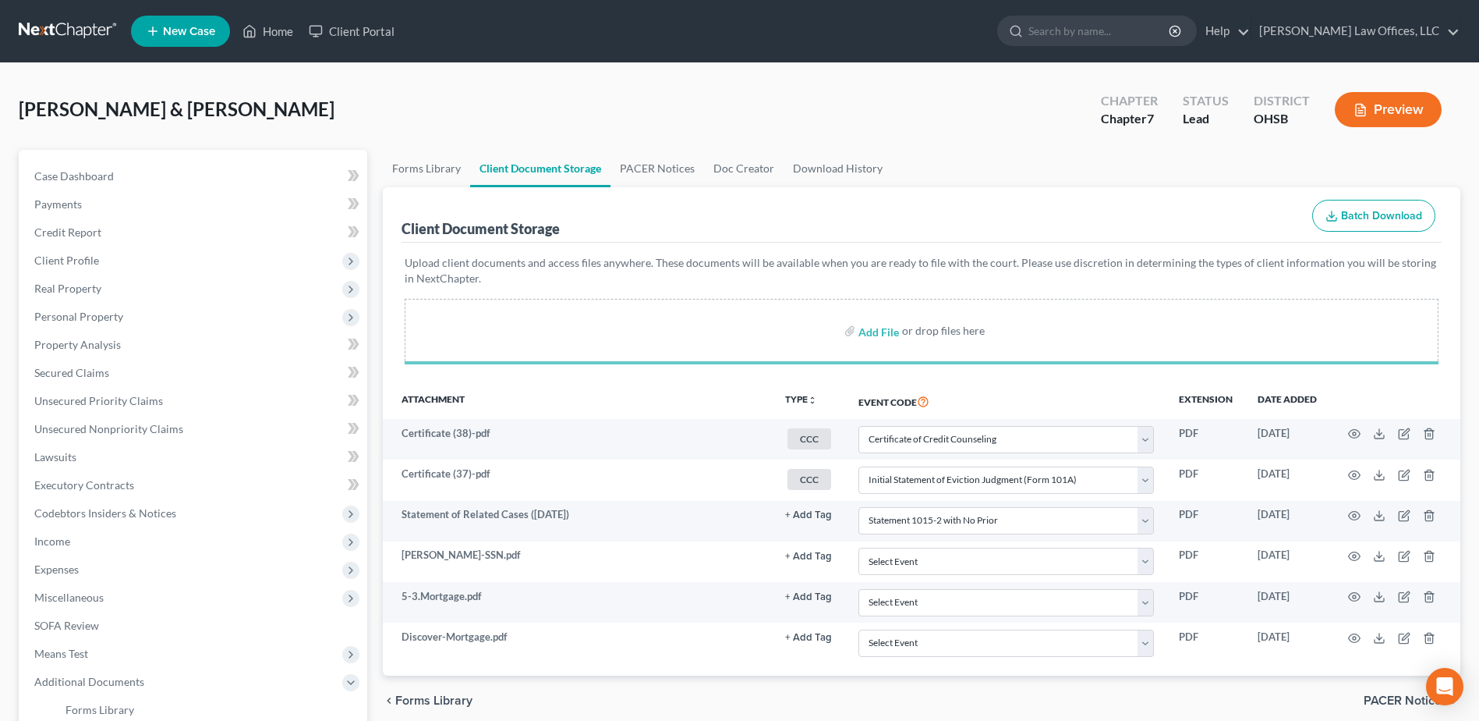
select select "7"
select select "33"
select select "52"
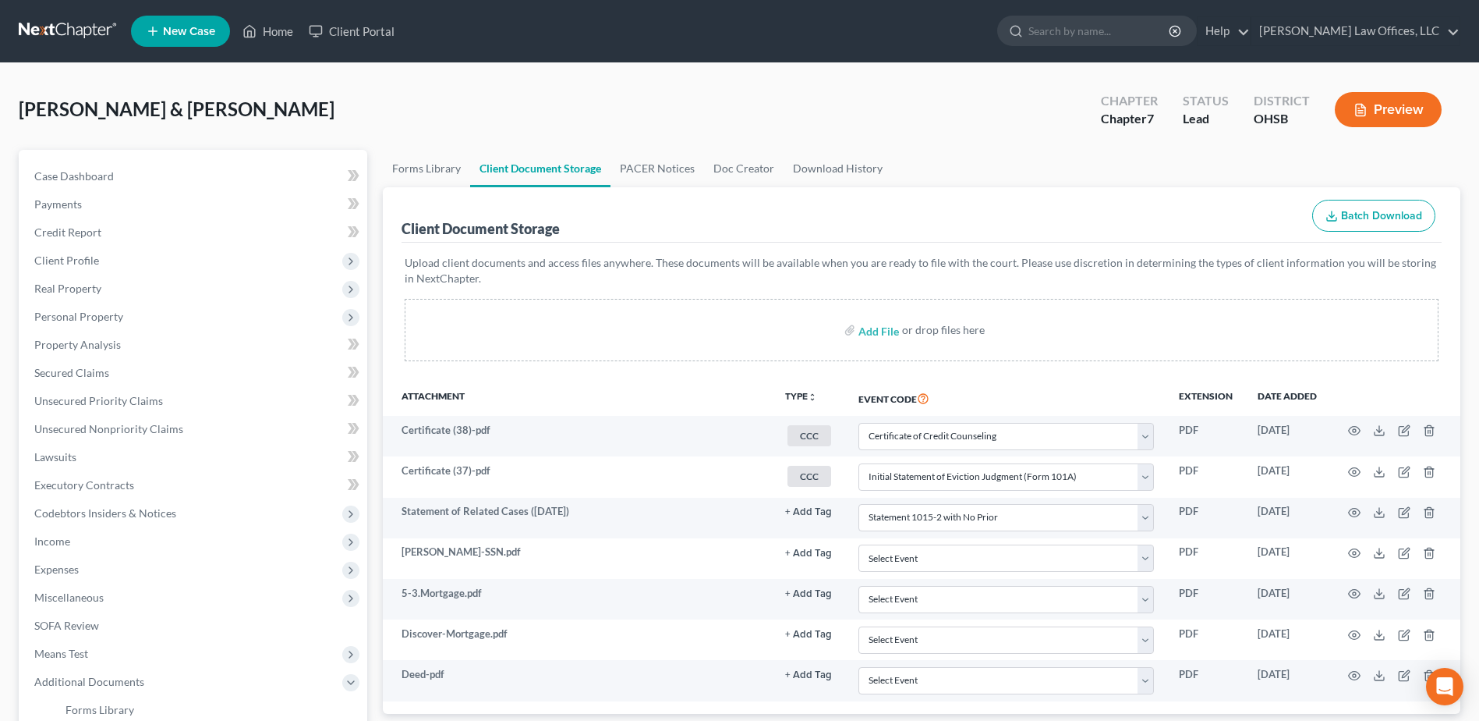
select select "7"
select select "33"
select select "52"
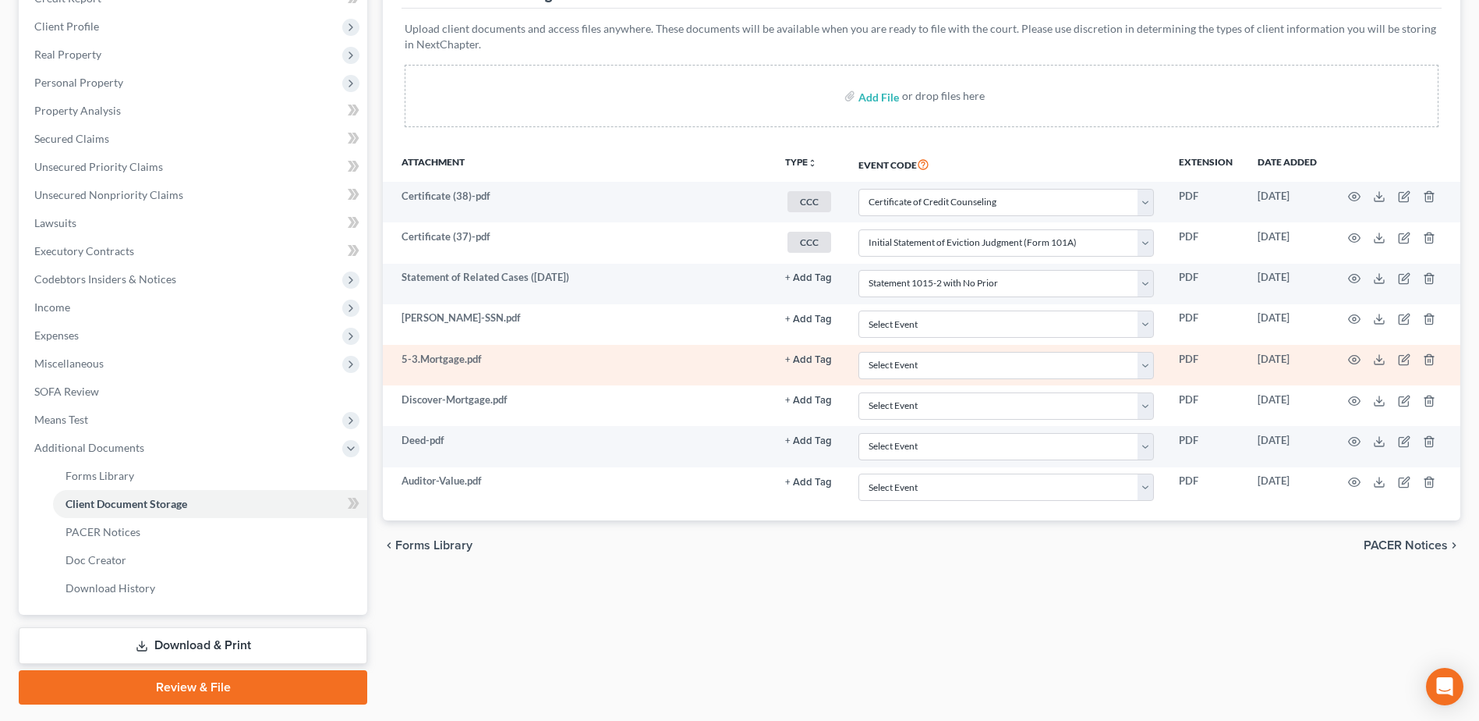
click at [813, 361] on button "+ Add Tag" at bounding box center [808, 360] width 47 height 10
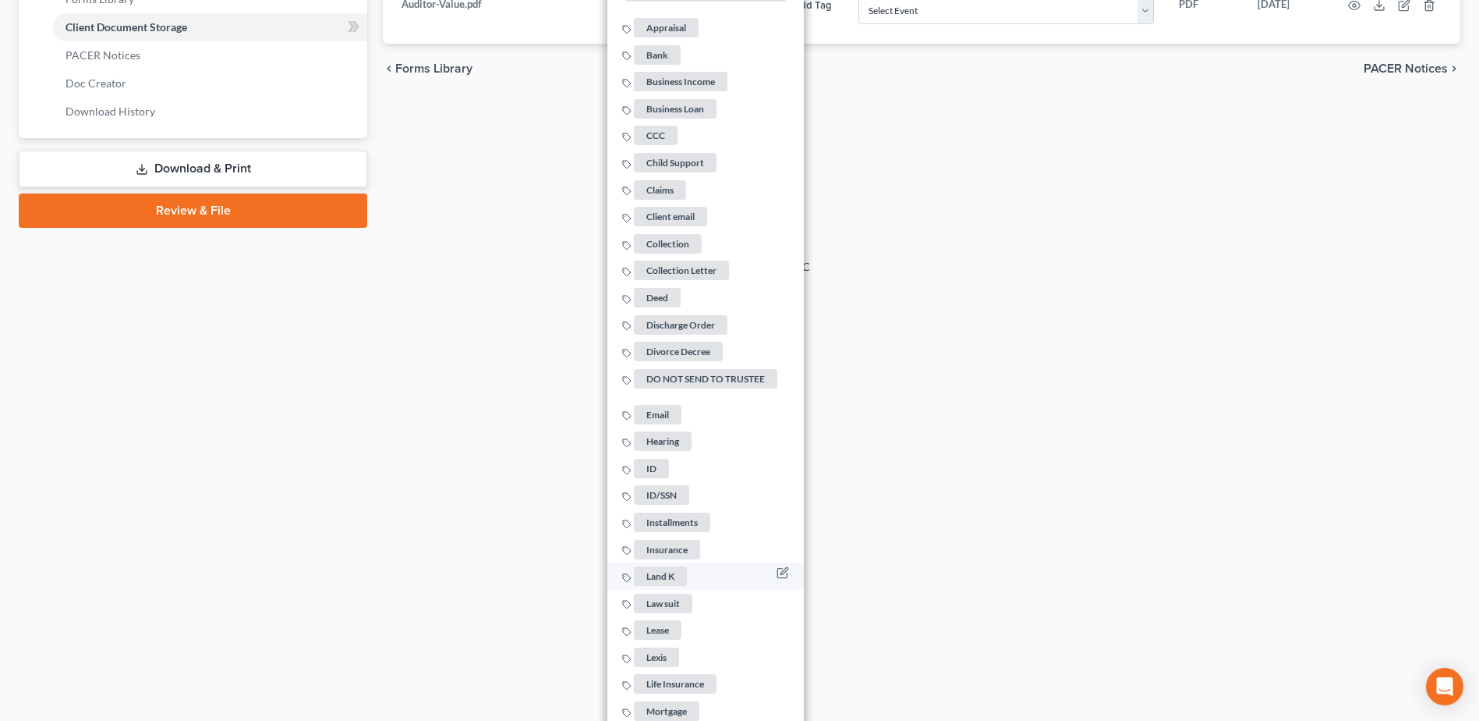
scroll to position [780, 0]
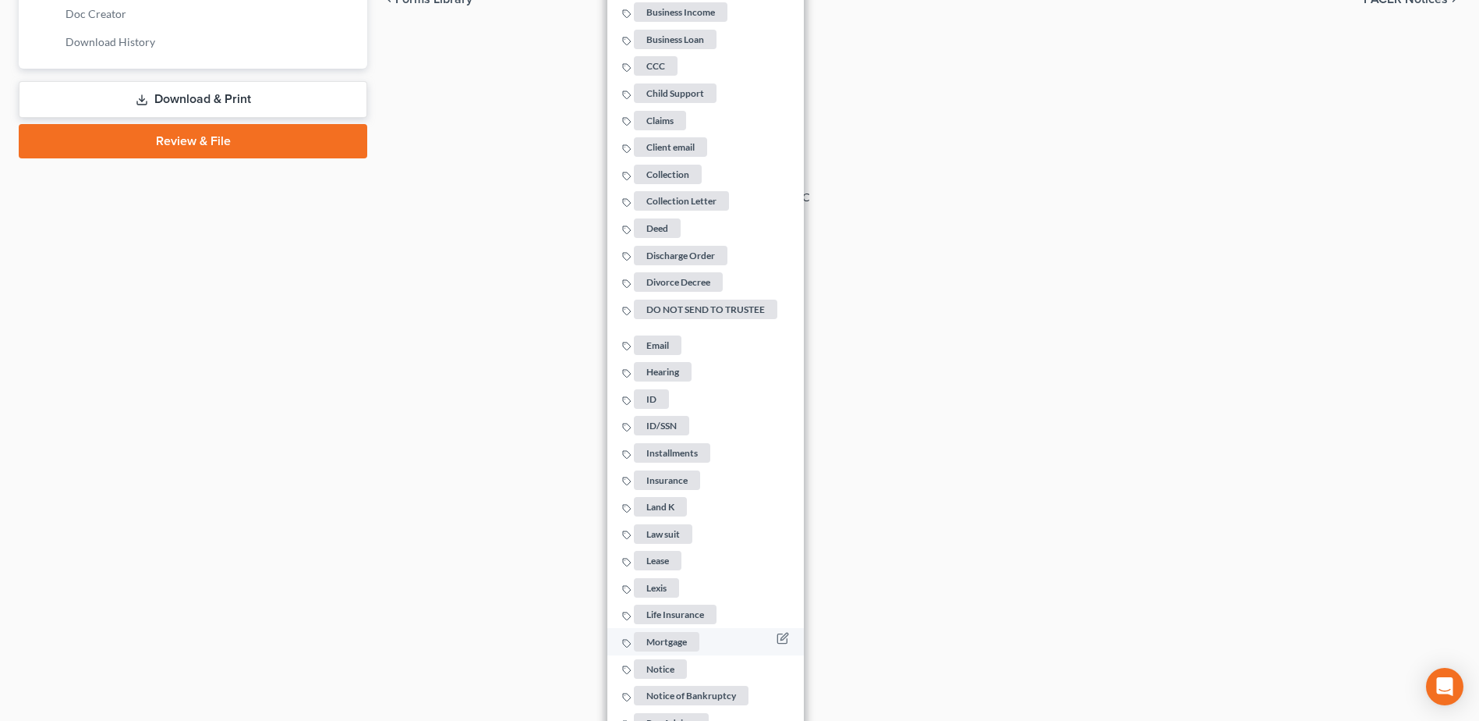
click at [673, 632] on span "Mortgage" at bounding box center [667, 641] width 66 height 19
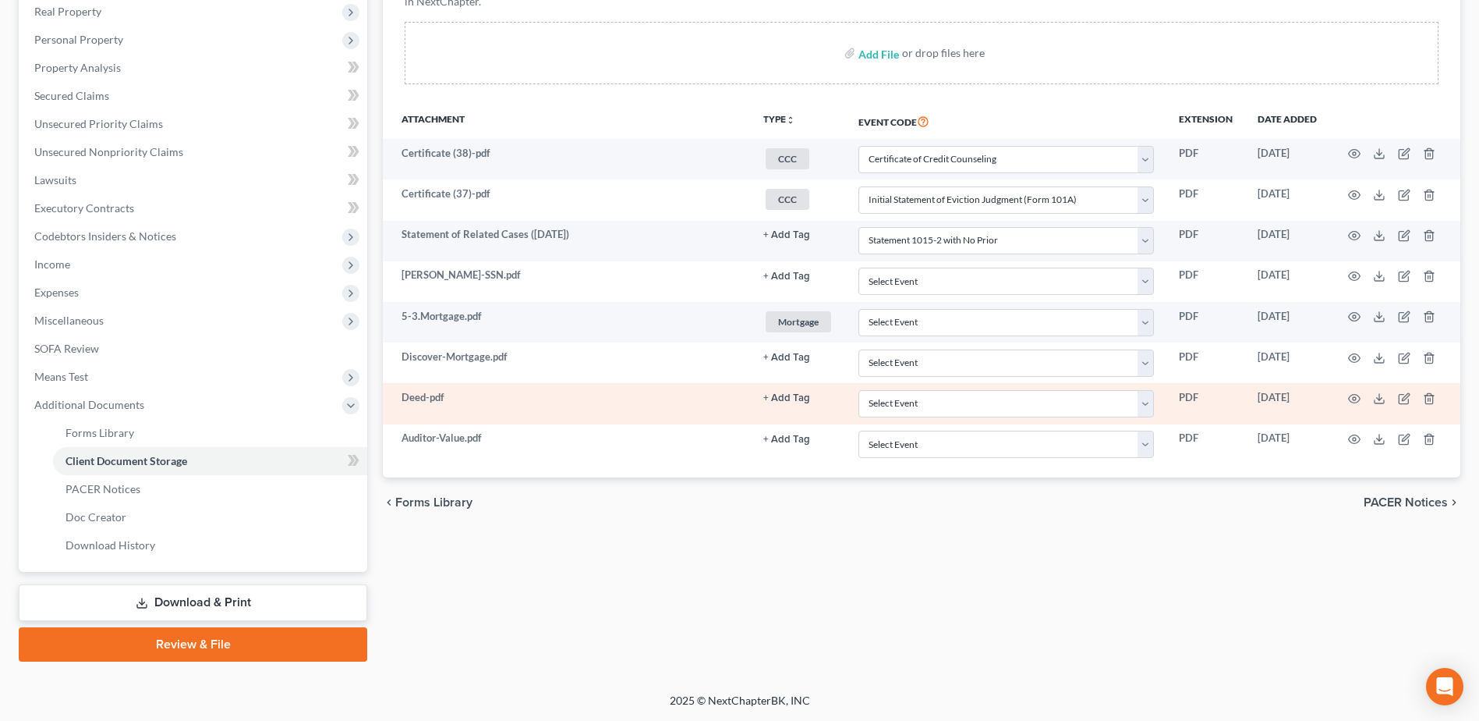
scroll to position [277, 0]
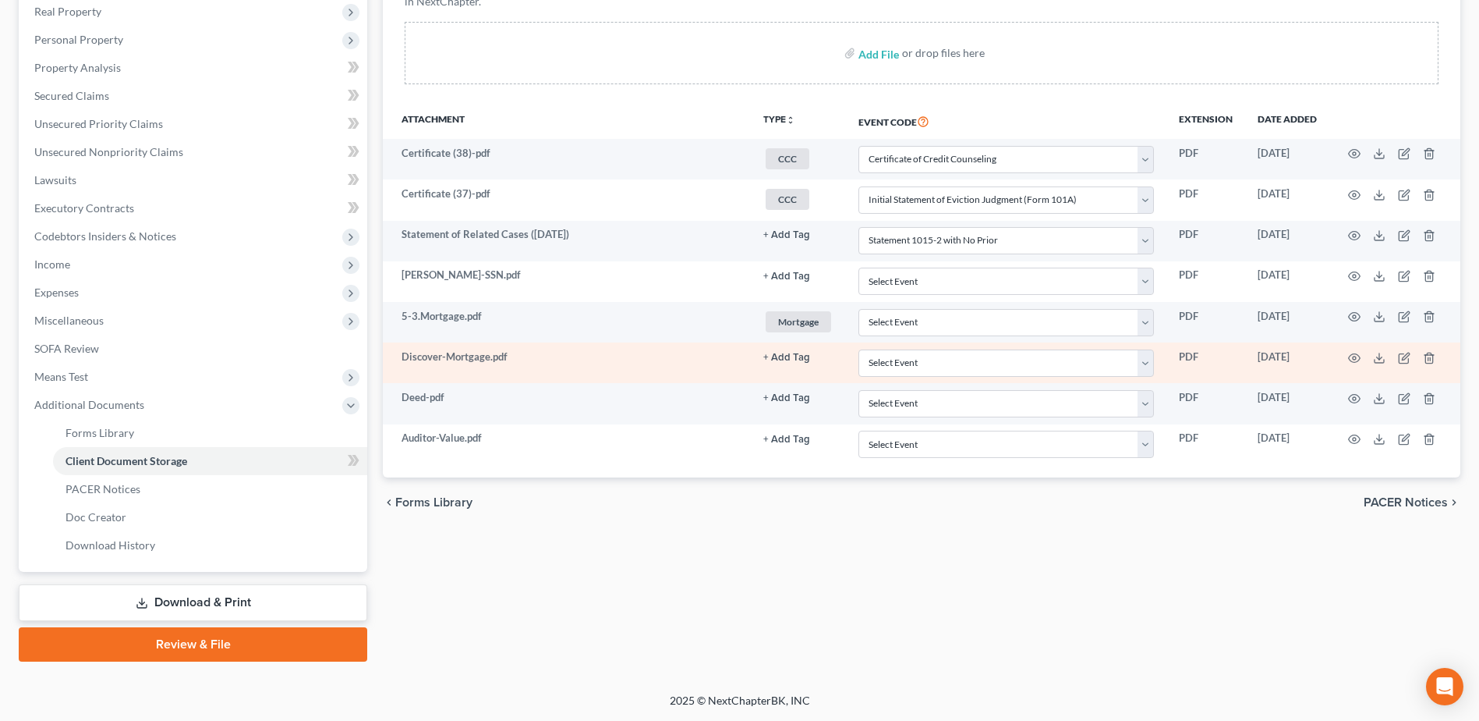
click at [799, 357] on button "+ Add Tag" at bounding box center [786, 357] width 47 height 10
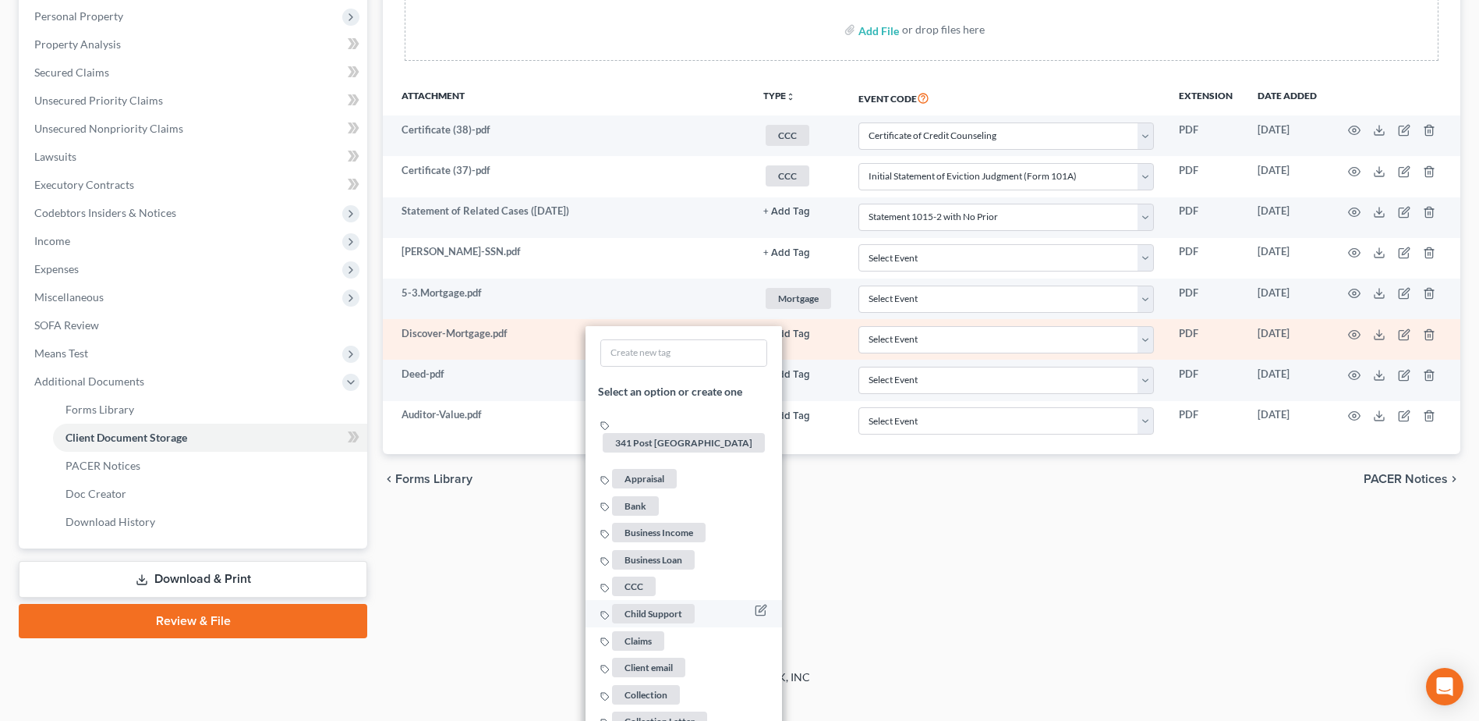
scroll to position [1213, 0]
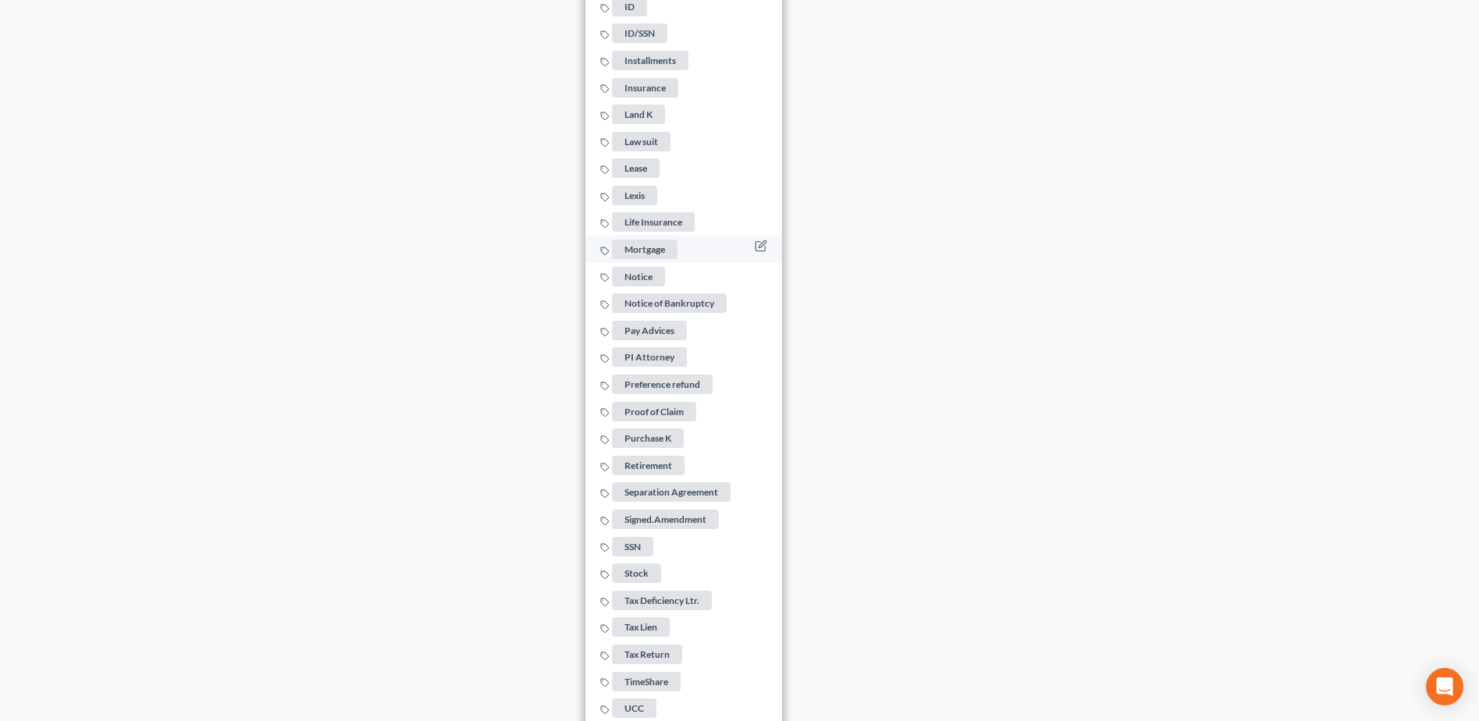
click at [648, 240] on span "Mortgage" at bounding box center [645, 248] width 66 height 19
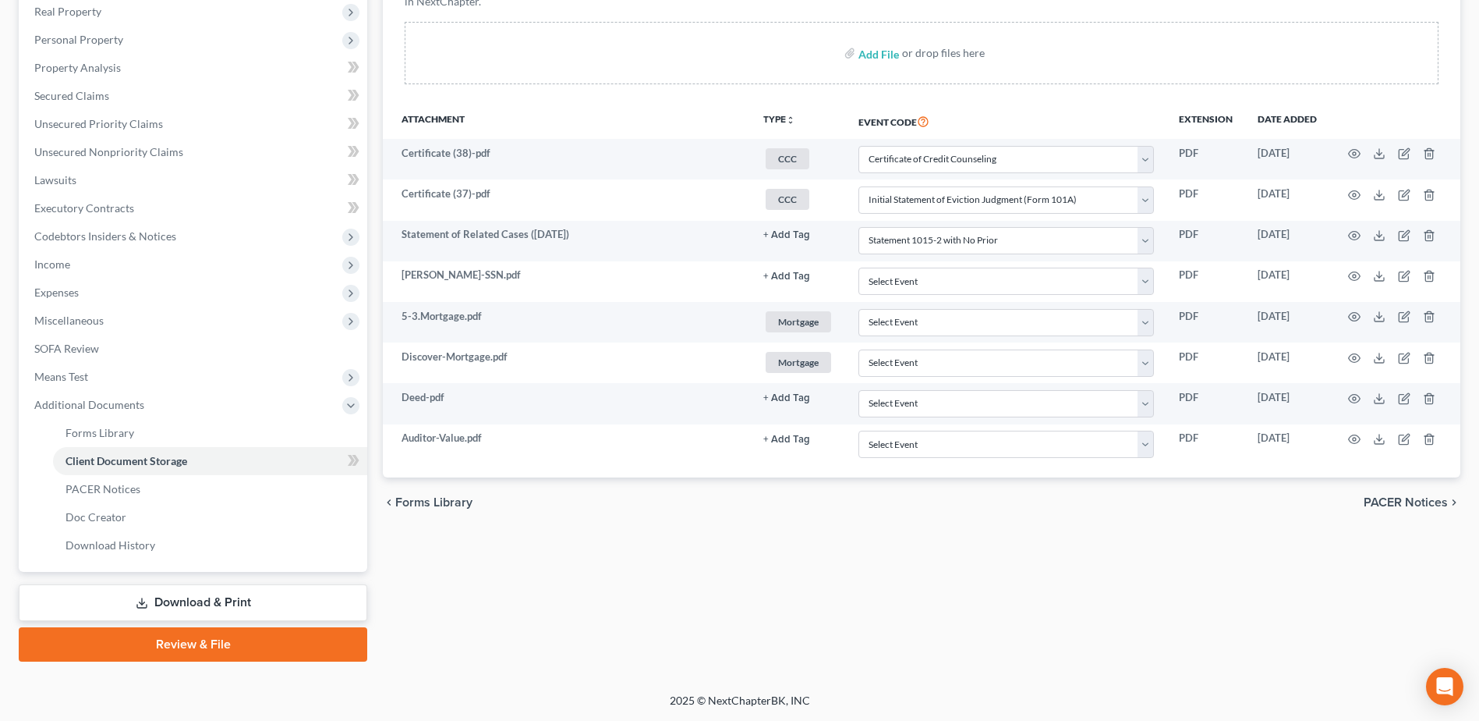
scroll to position [277, 0]
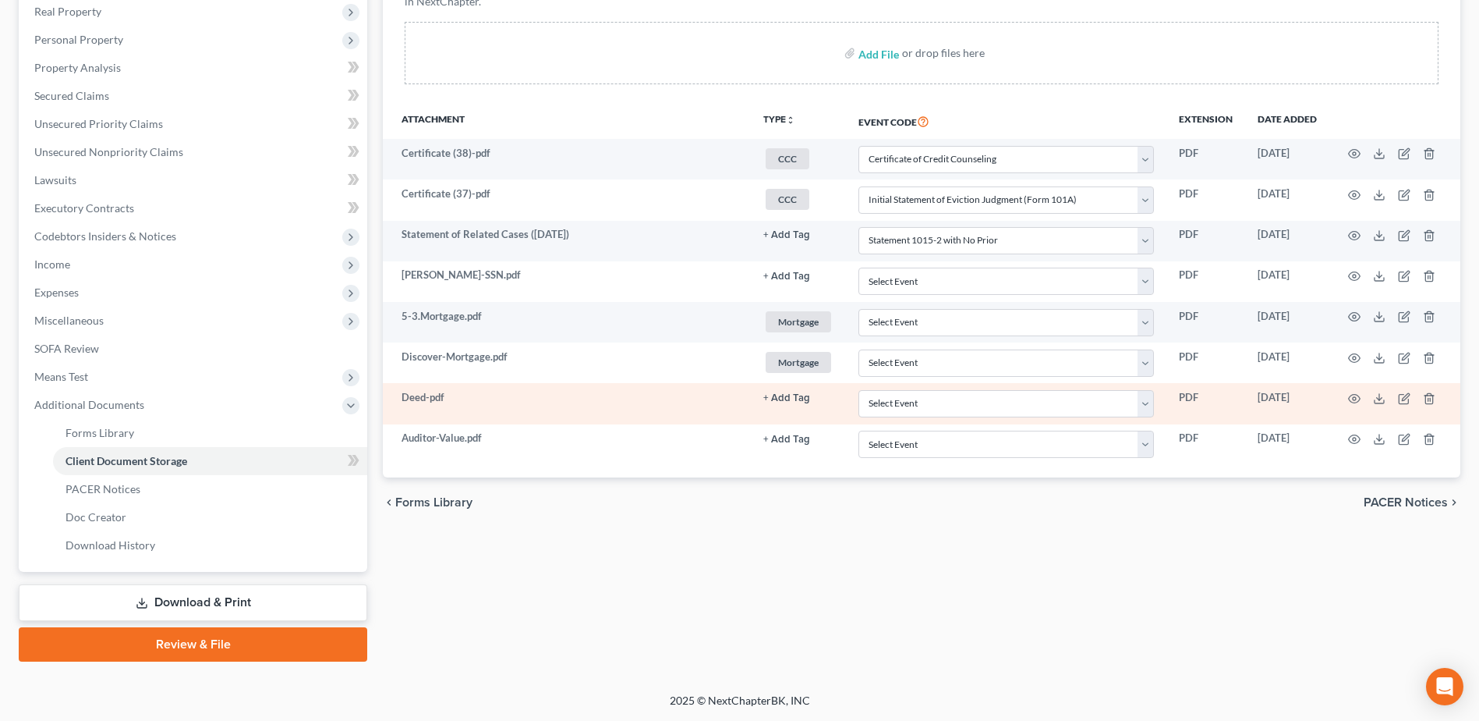
click at [789, 390] on link "+ Add Tag" at bounding box center [798, 397] width 70 height 15
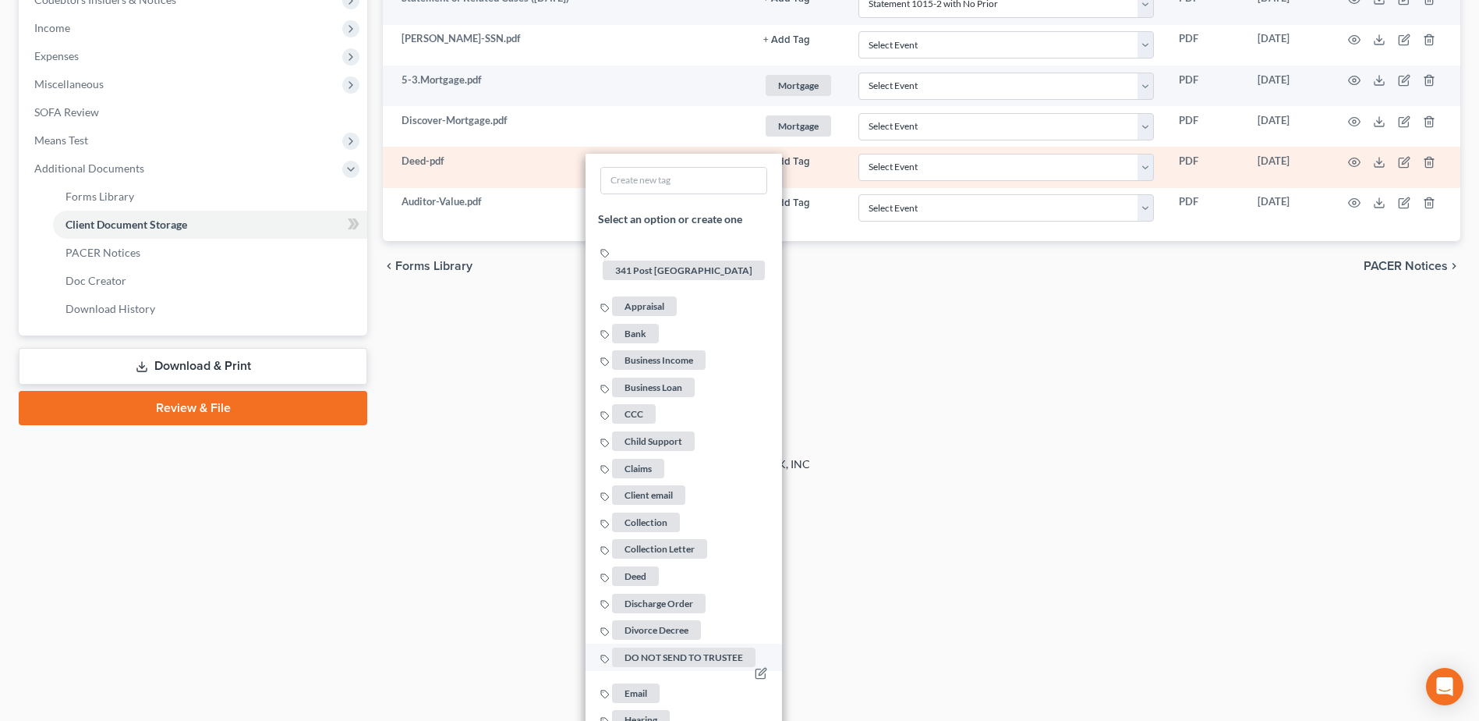
scroll to position [589, 0]
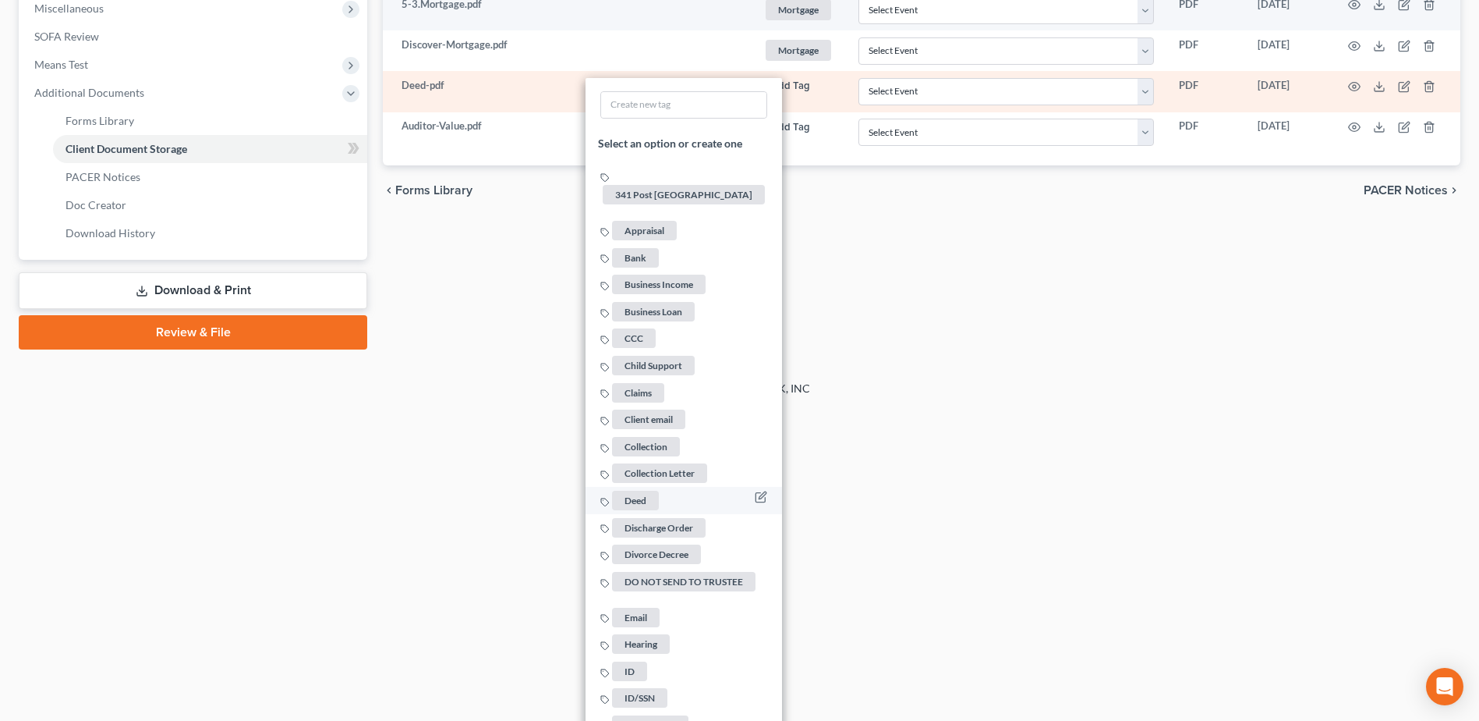
click at [639, 490] on span "Deed" at bounding box center [635, 499] width 47 height 19
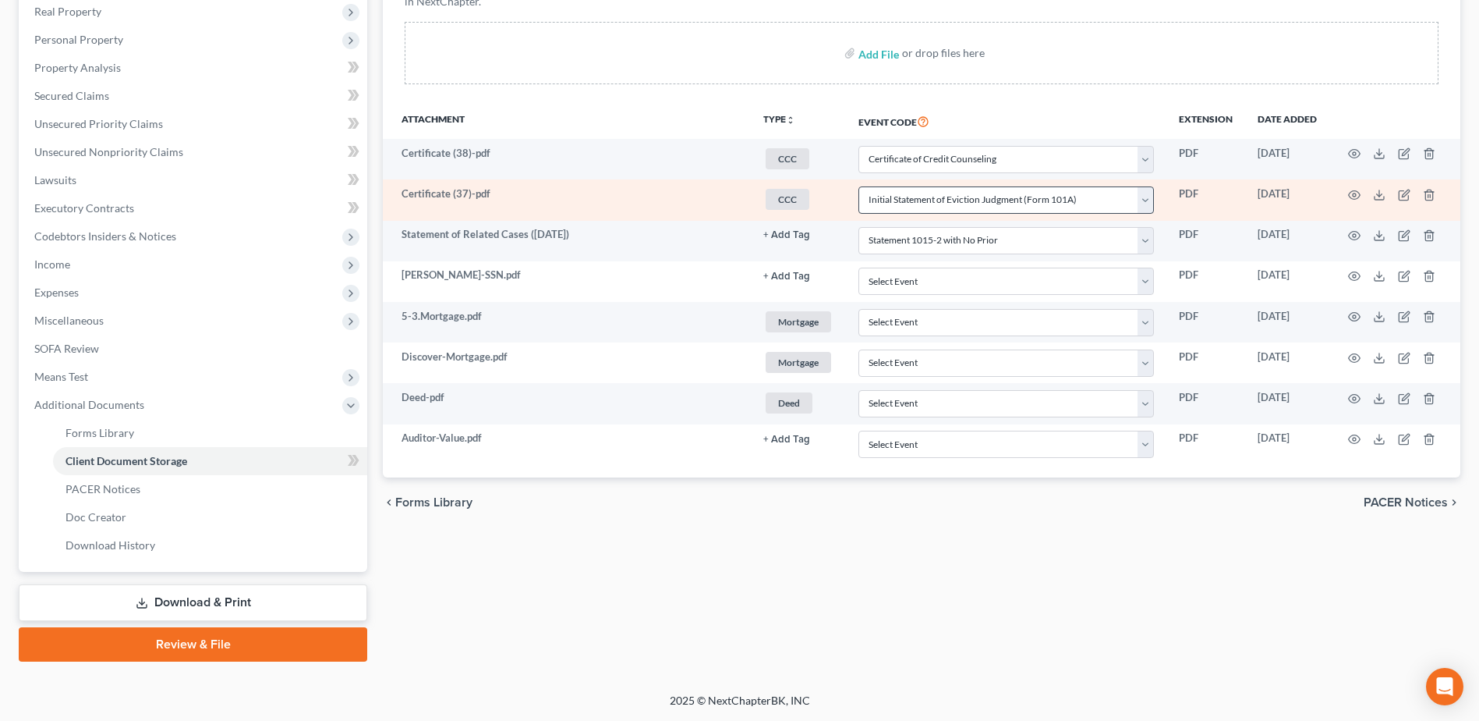
scroll to position [277, 0]
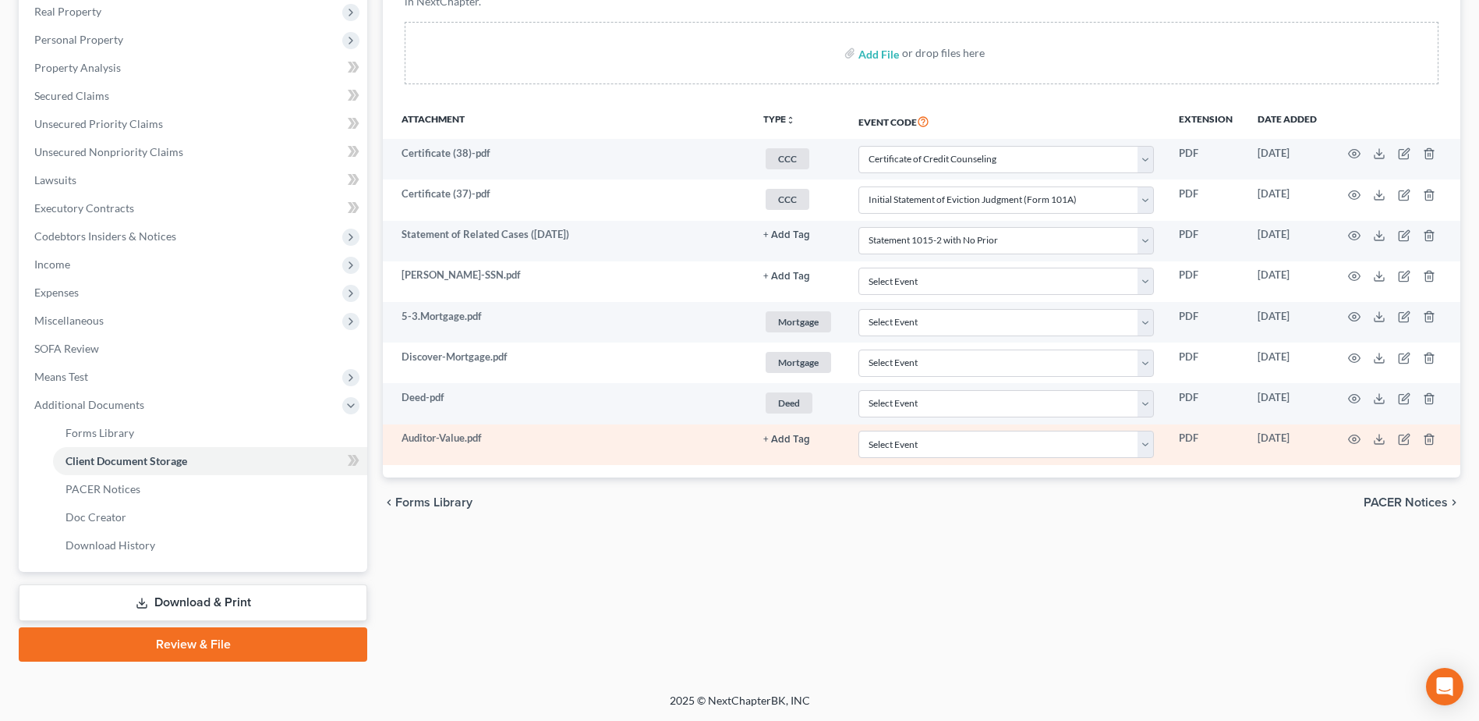
click at [787, 430] on td "+ Add Tag Select an option or create one 341 Post Dayton Appraisal Bank Busines…" at bounding box center [798, 444] width 95 height 41
click at [783, 439] on button "+ Add Tag" at bounding box center [786, 439] width 47 height 10
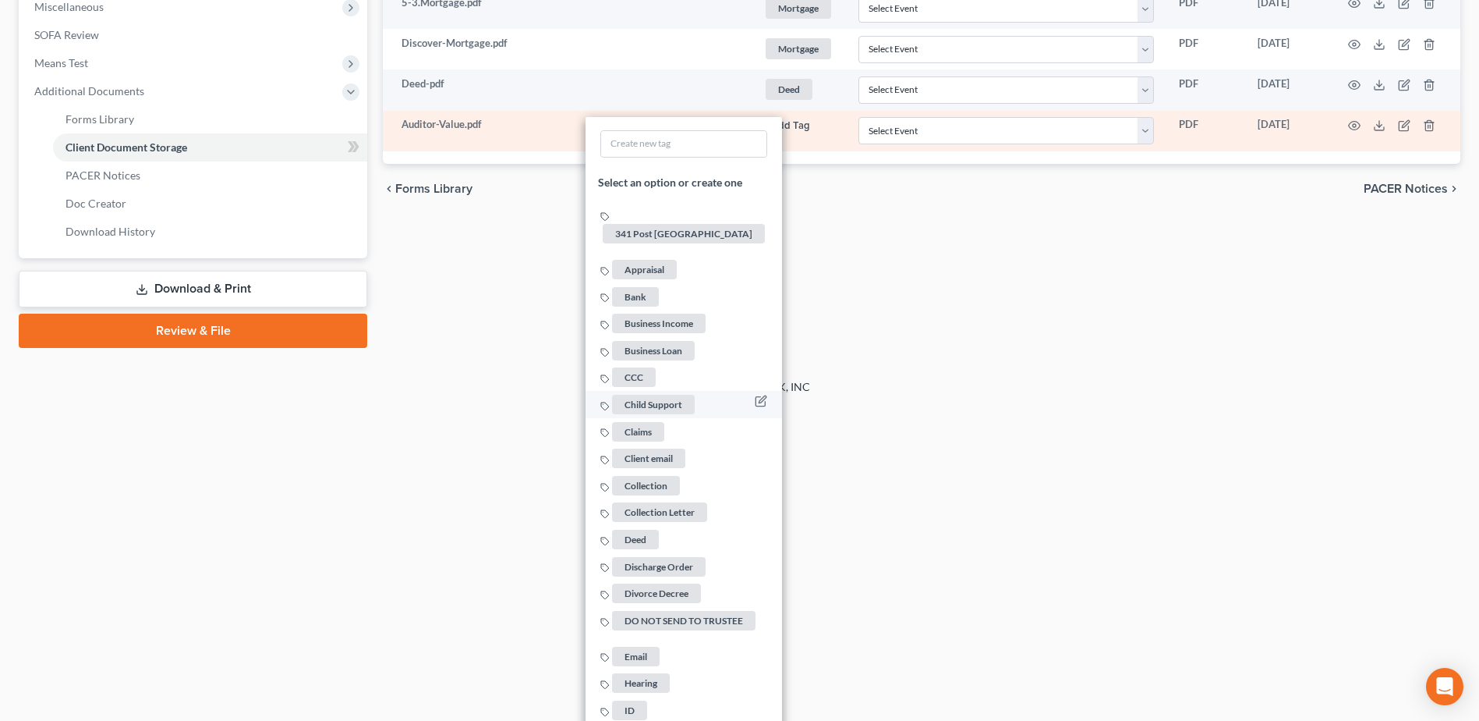
scroll to position [589, 0]
click at [641, 261] on span "Appraisal" at bounding box center [644, 270] width 65 height 19
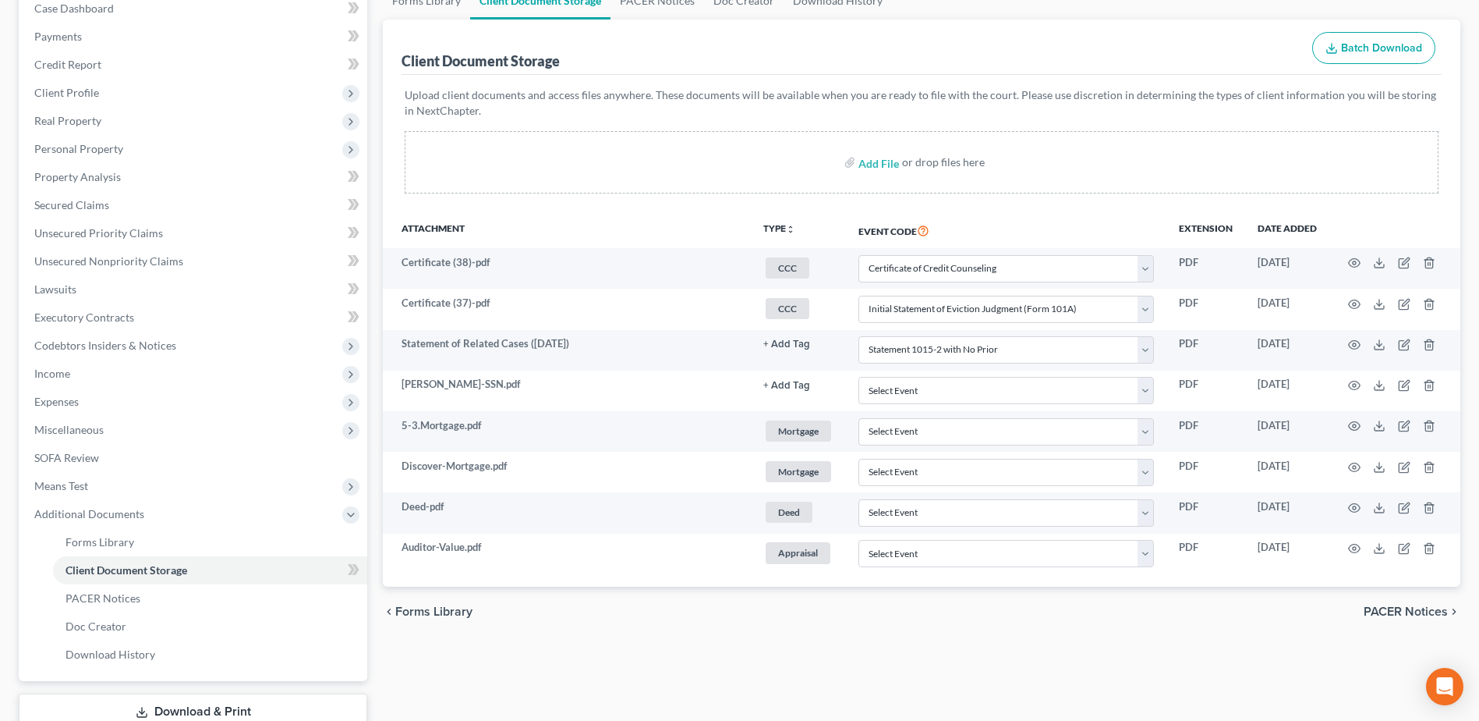
scroll to position [0, 0]
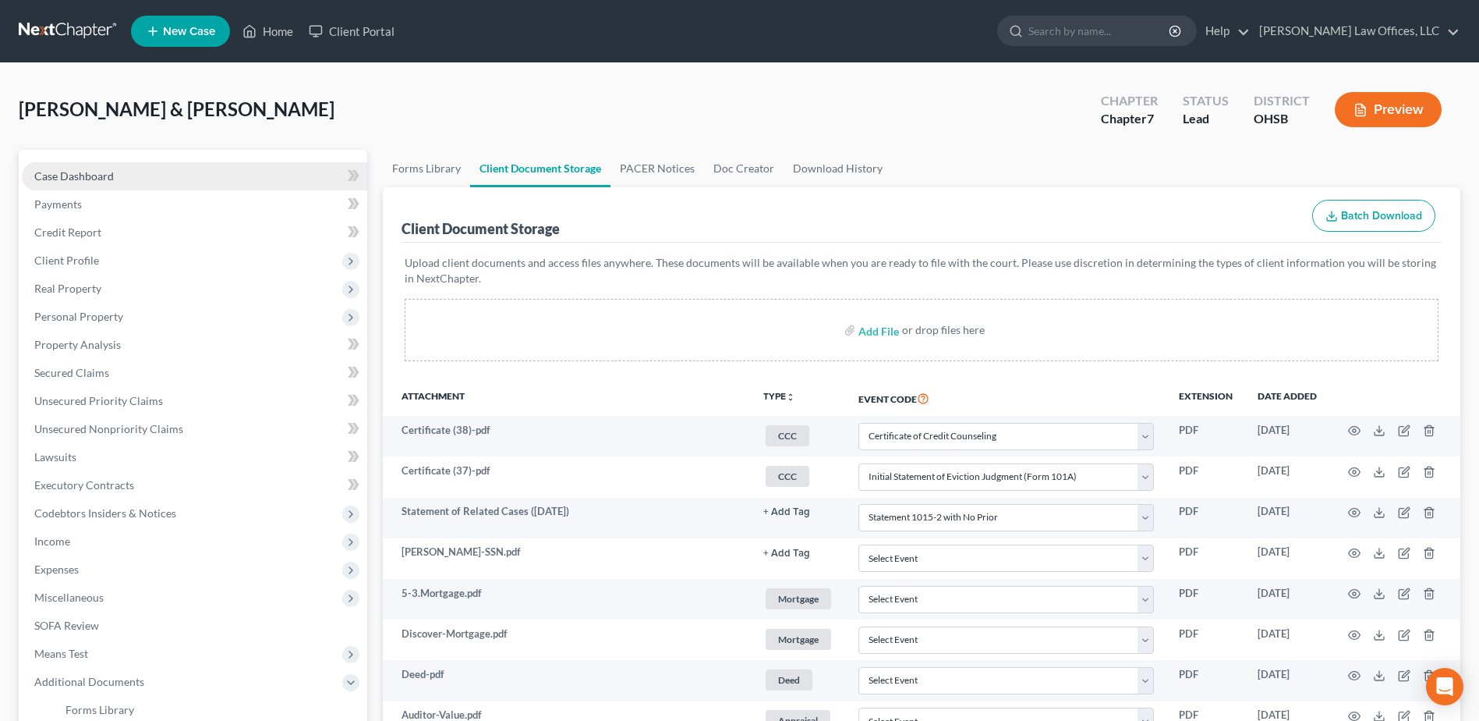
click at [243, 182] on link "Case Dashboard" at bounding box center [194, 176] width 345 height 28
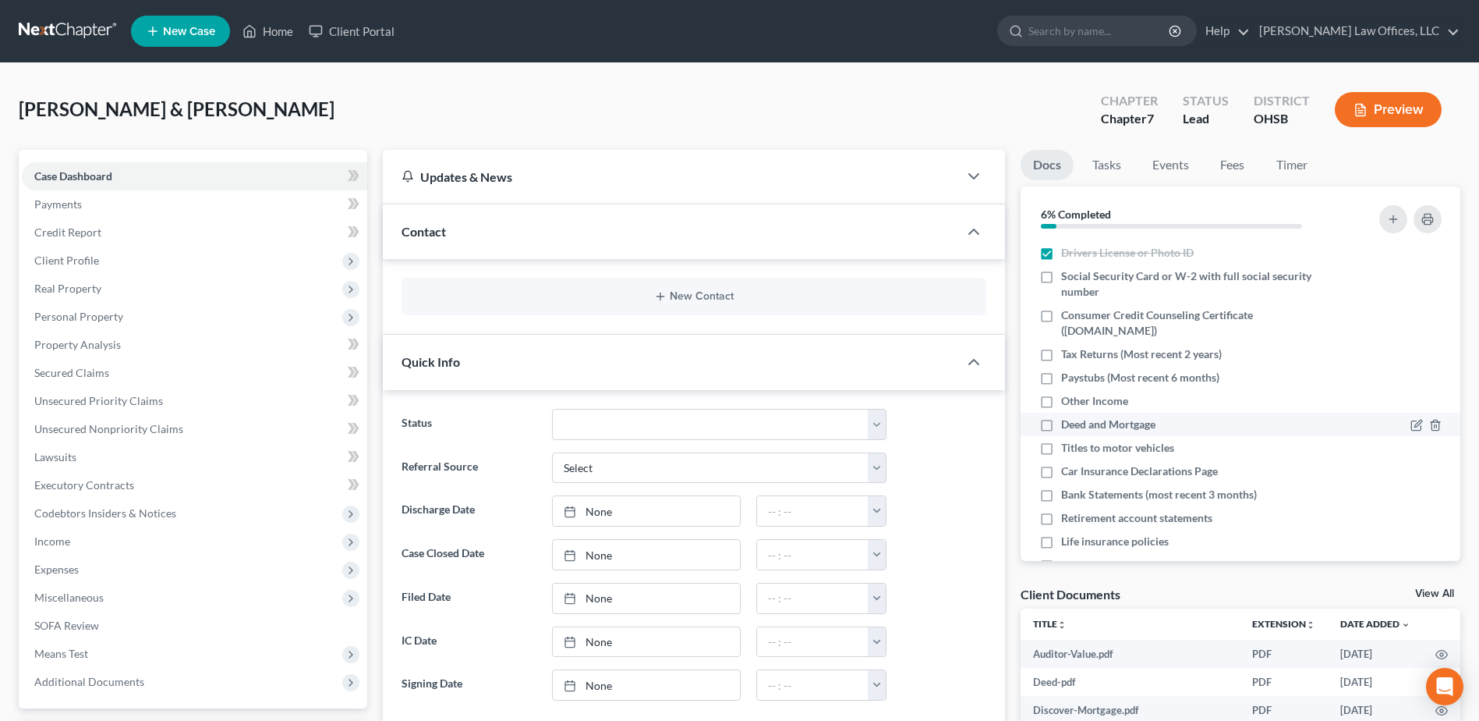
click at [1061, 423] on label "Deed and Mortgage" at bounding box center [1108, 424] width 94 height 16
click at [1068, 423] on input "Deed and Mortgage" at bounding box center [1073, 421] width 10 height 10
checkbox input "true"
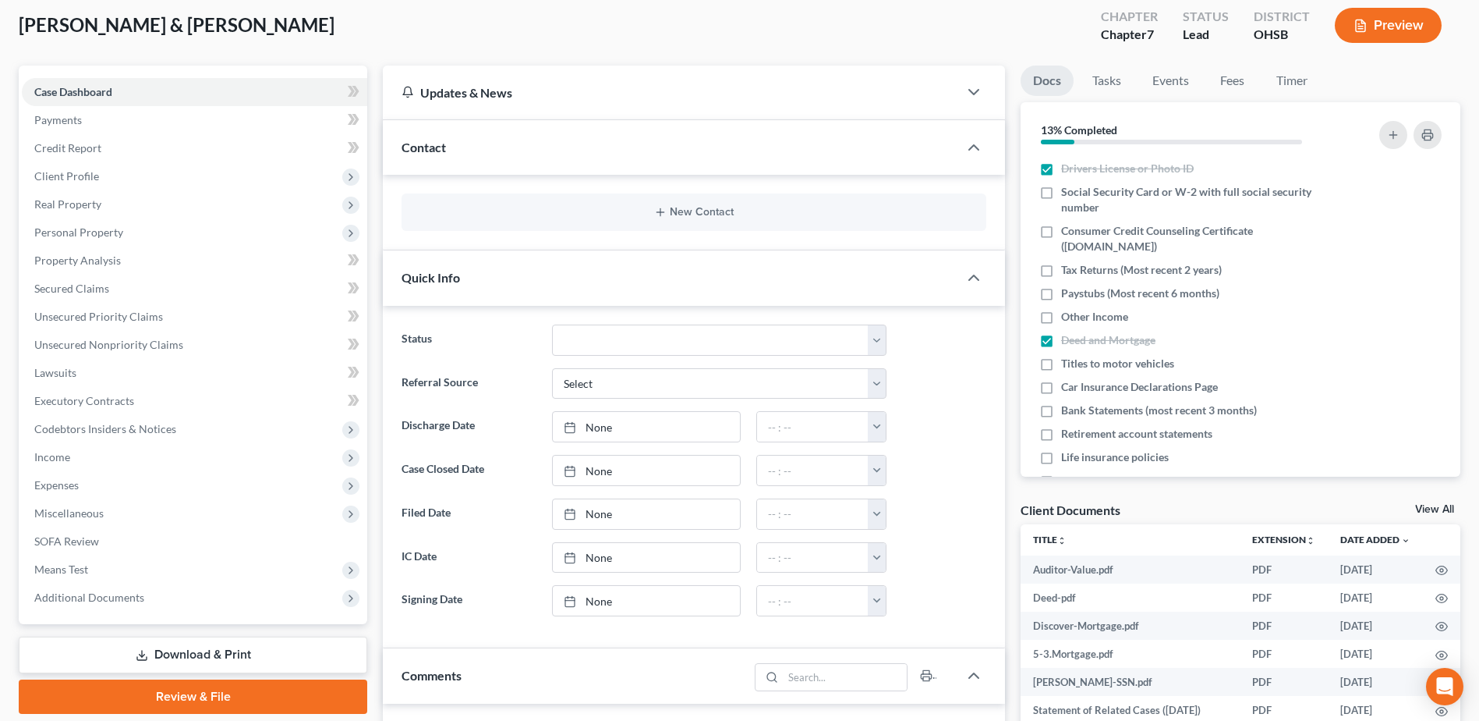
scroll to position [234, 0]
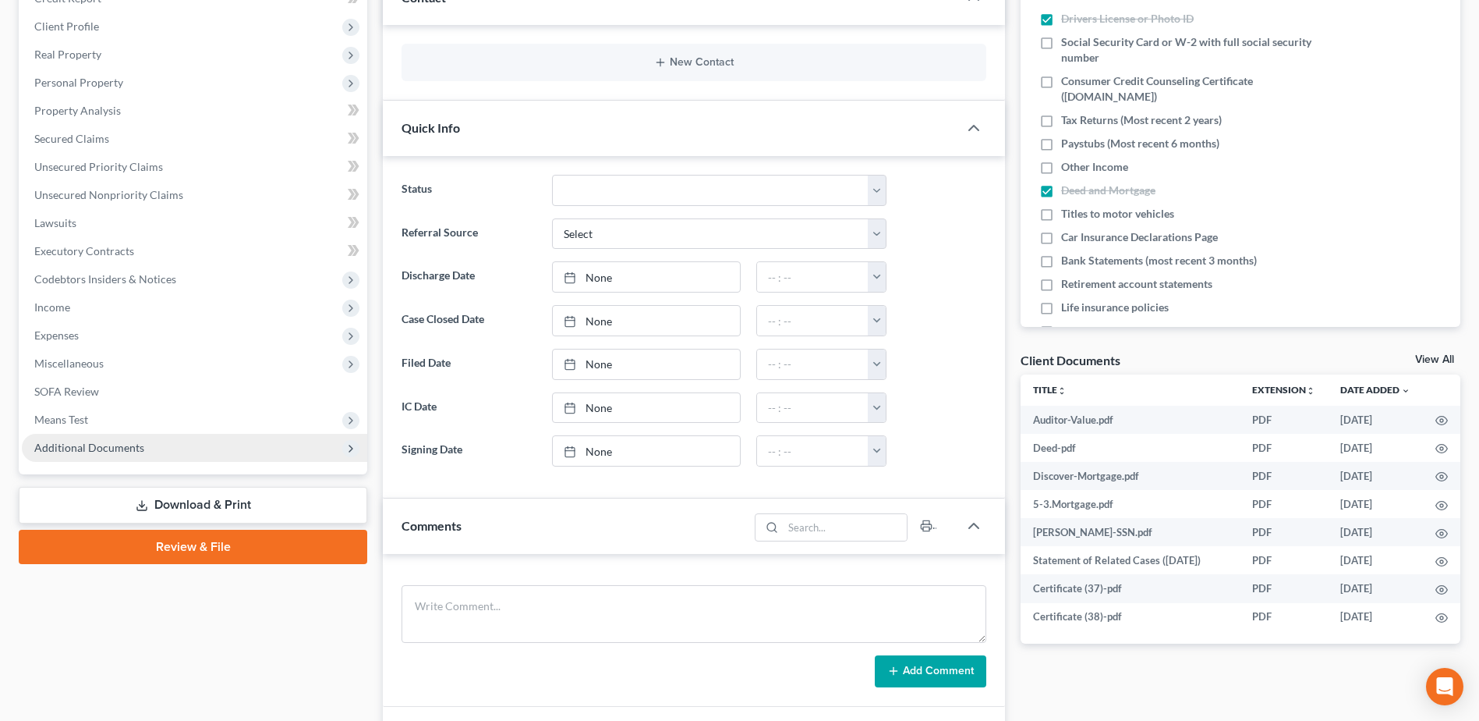
click at [104, 443] on span "Additional Documents" at bounding box center [89, 447] width 110 height 13
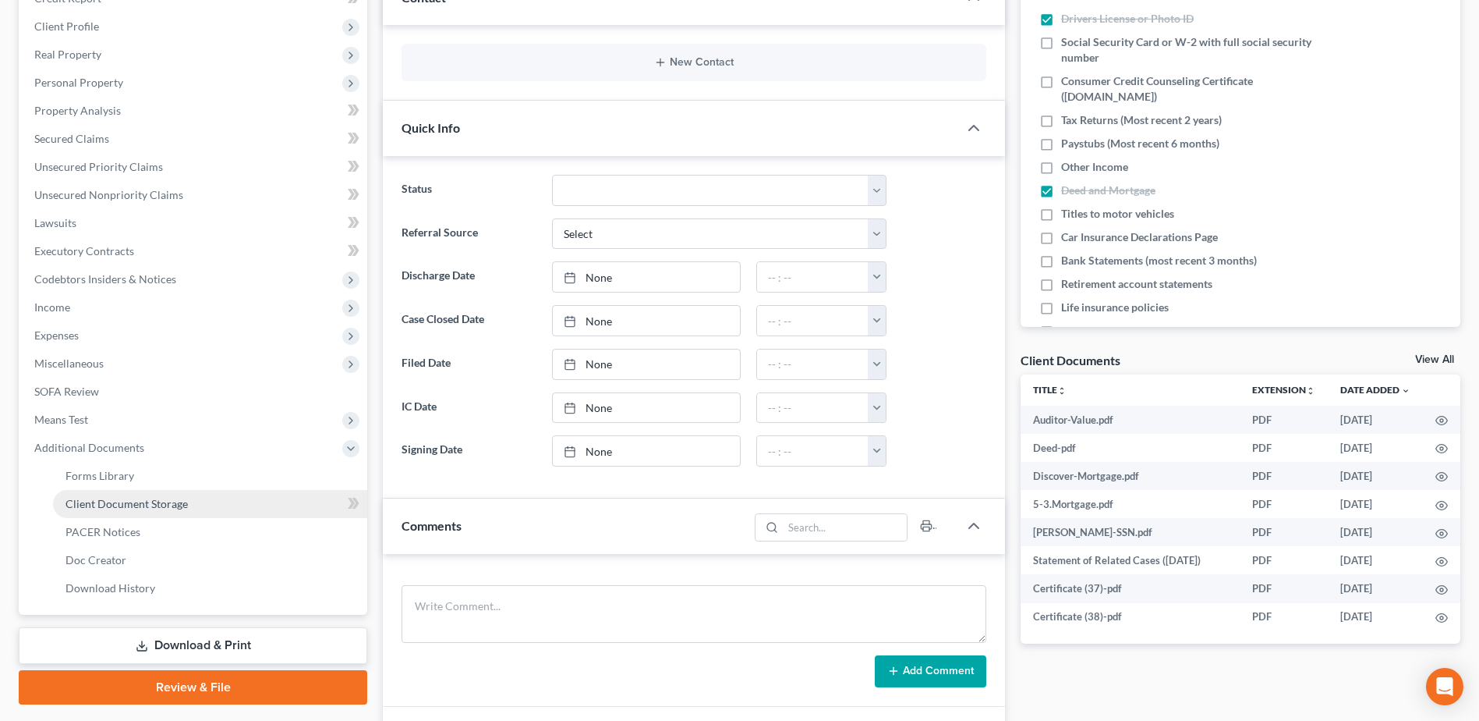
click at [133, 504] on span "Client Document Storage" at bounding box center [127, 503] width 122 height 13
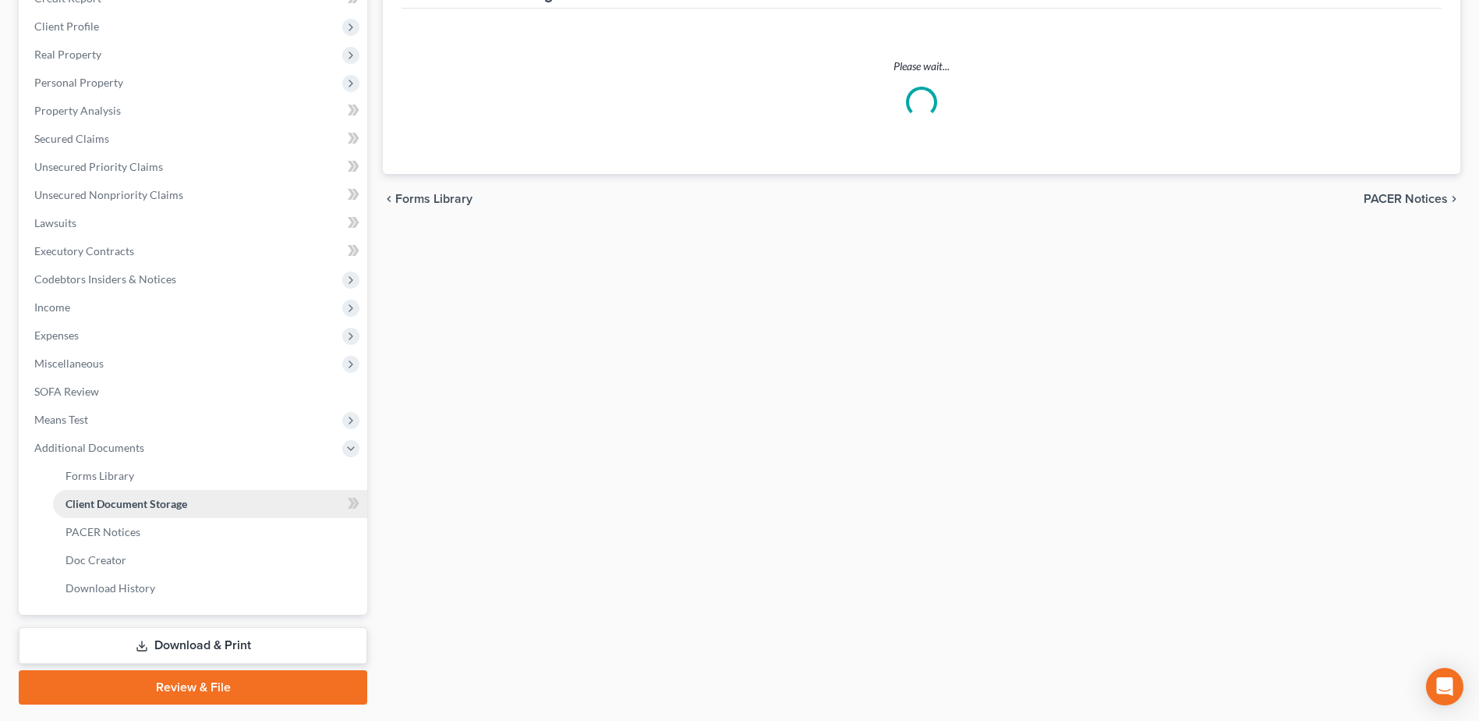
select select "7"
select select "33"
select select "52"
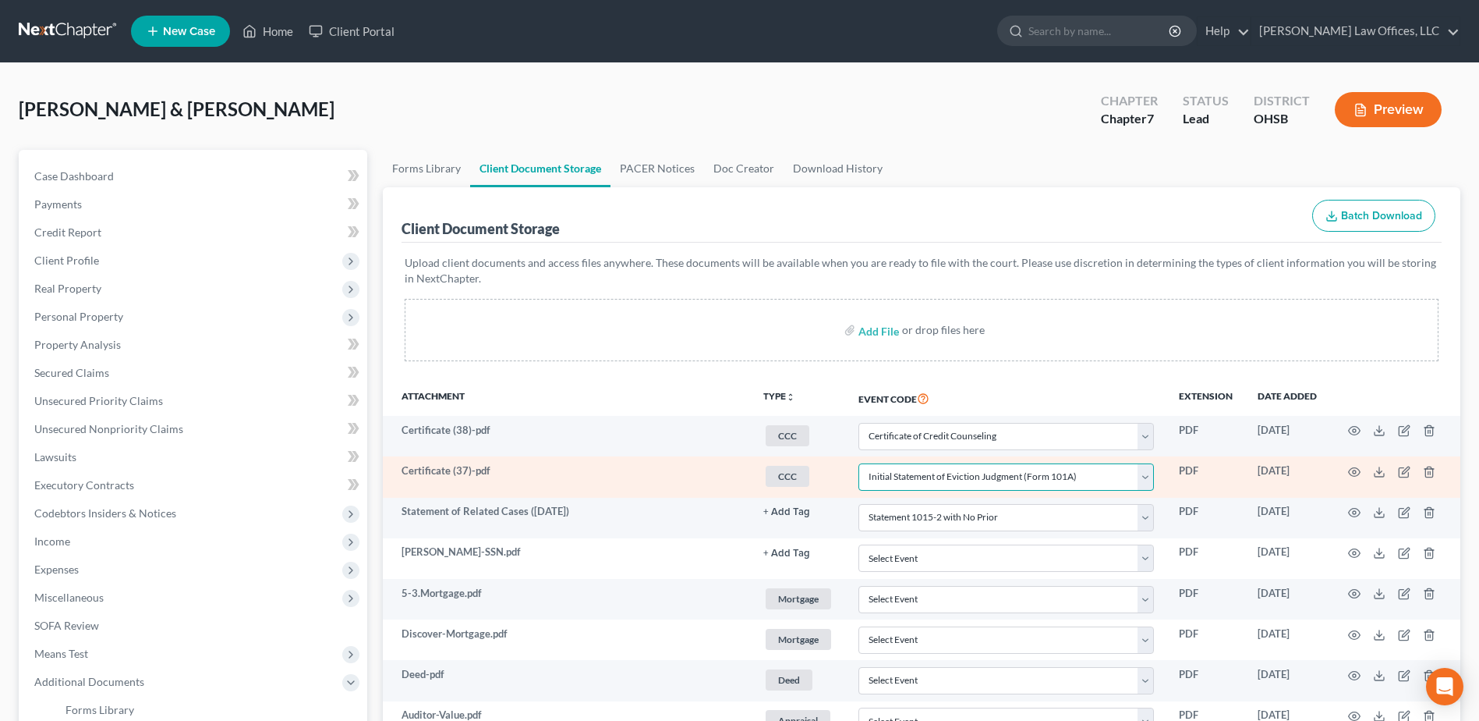
click at [1149, 474] on select "Select Event 20 Largest Unsecured Creditors Amended Document Amended List of Cr…" at bounding box center [1007, 476] width 296 height 27
select select "7"
click at [859, 463] on select "Select Event 20 Largest Unsecured Creditors Amended Document Amended List of Cr…" at bounding box center [1007, 476] width 296 height 27
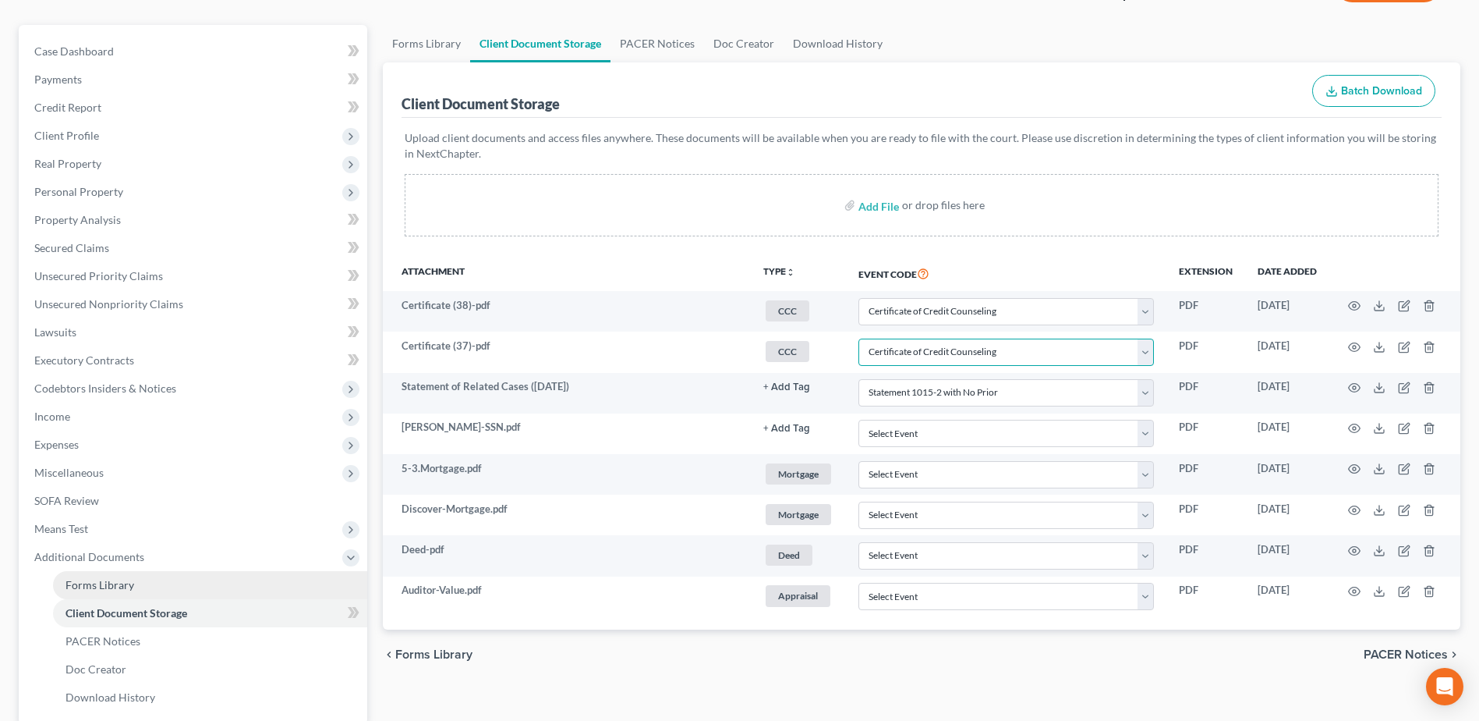
scroll to position [121, 0]
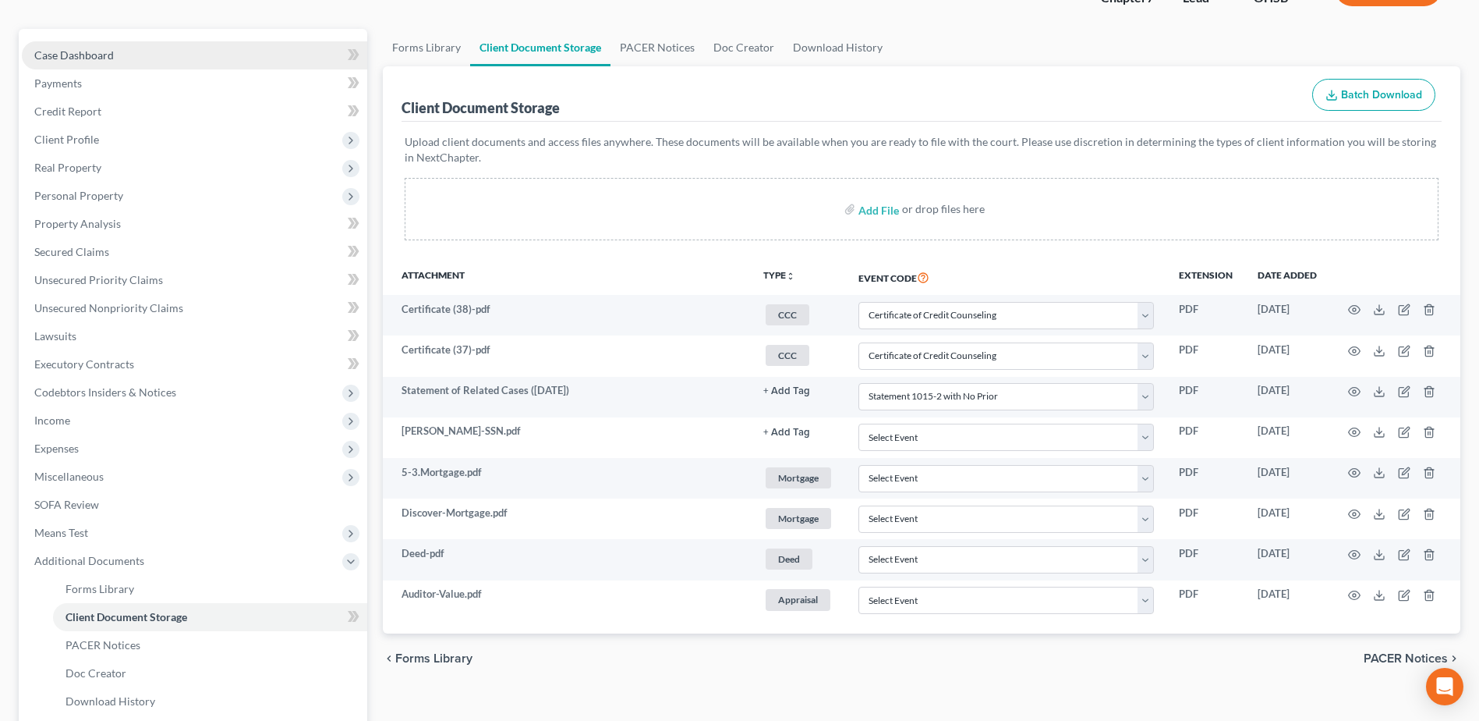
click at [193, 63] on link "Case Dashboard" at bounding box center [194, 55] width 345 height 28
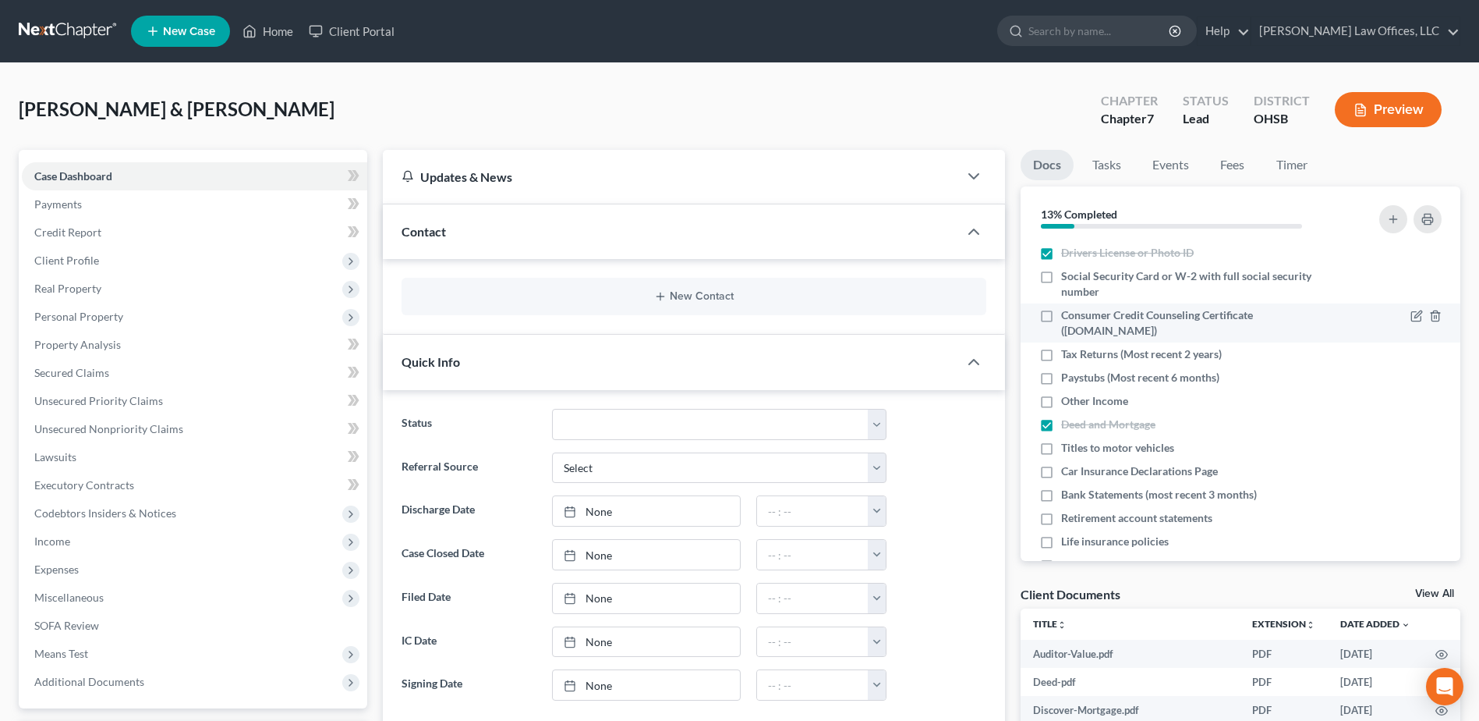
click at [1061, 316] on label "Consumer Credit Counseling Certificate ([DOMAIN_NAME])" at bounding box center [1199, 322] width 276 height 31
click at [1068, 316] on input "Consumer Credit Counseling Certificate ([DOMAIN_NAME])" at bounding box center [1073, 312] width 10 height 10
checkbox input "true"
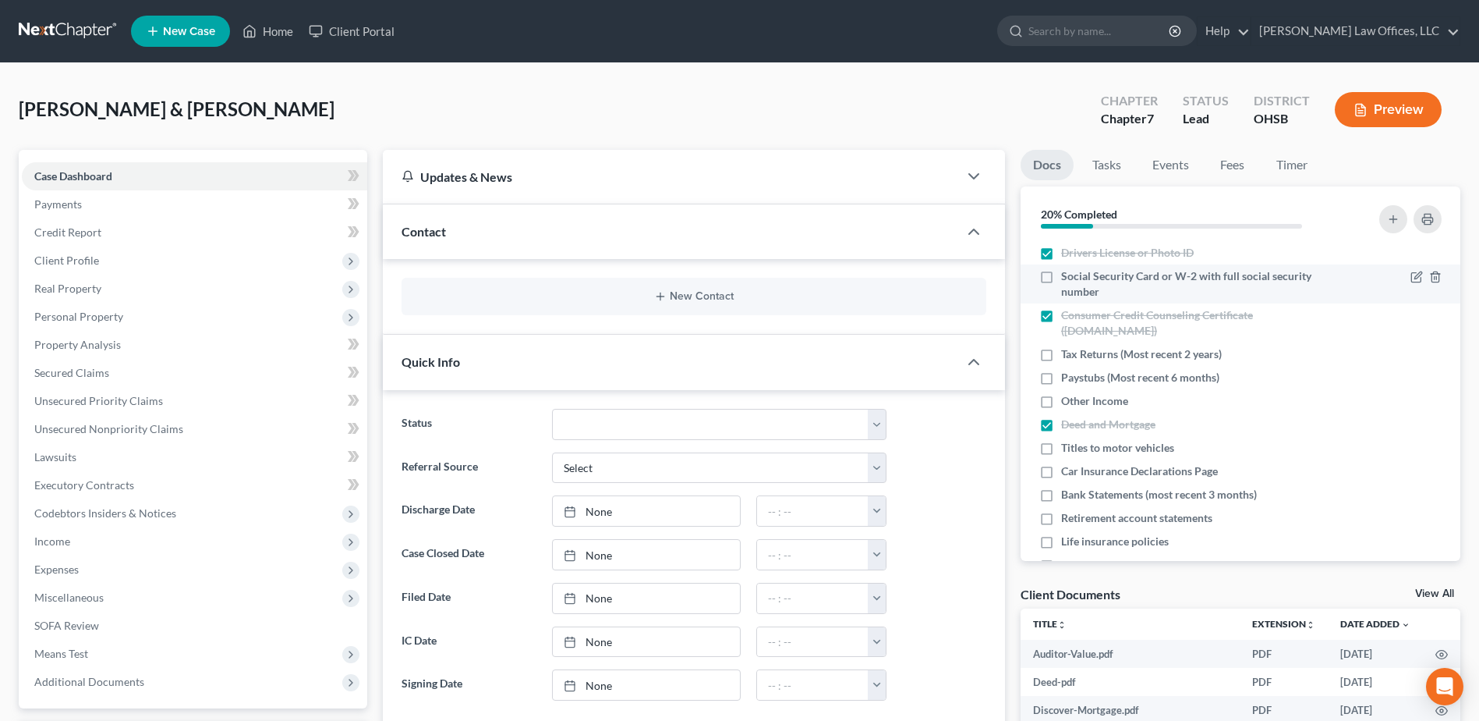
click at [1061, 281] on label "Social Security Card or W-2 with full social security number" at bounding box center [1199, 283] width 276 height 31
click at [1068, 278] on input "Social Security Card or W-2 with full social security number" at bounding box center [1073, 273] width 10 height 10
checkbox input "true"
click at [1061, 354] on label "Tax Returns (Most recent 2 years)" at bounding box center [1141, 354] width 161 height 16
click at [1068, 354] on input "Tax Returns (Most recent 2 years)" at bounding box center [1073, 351] width 10 height 10
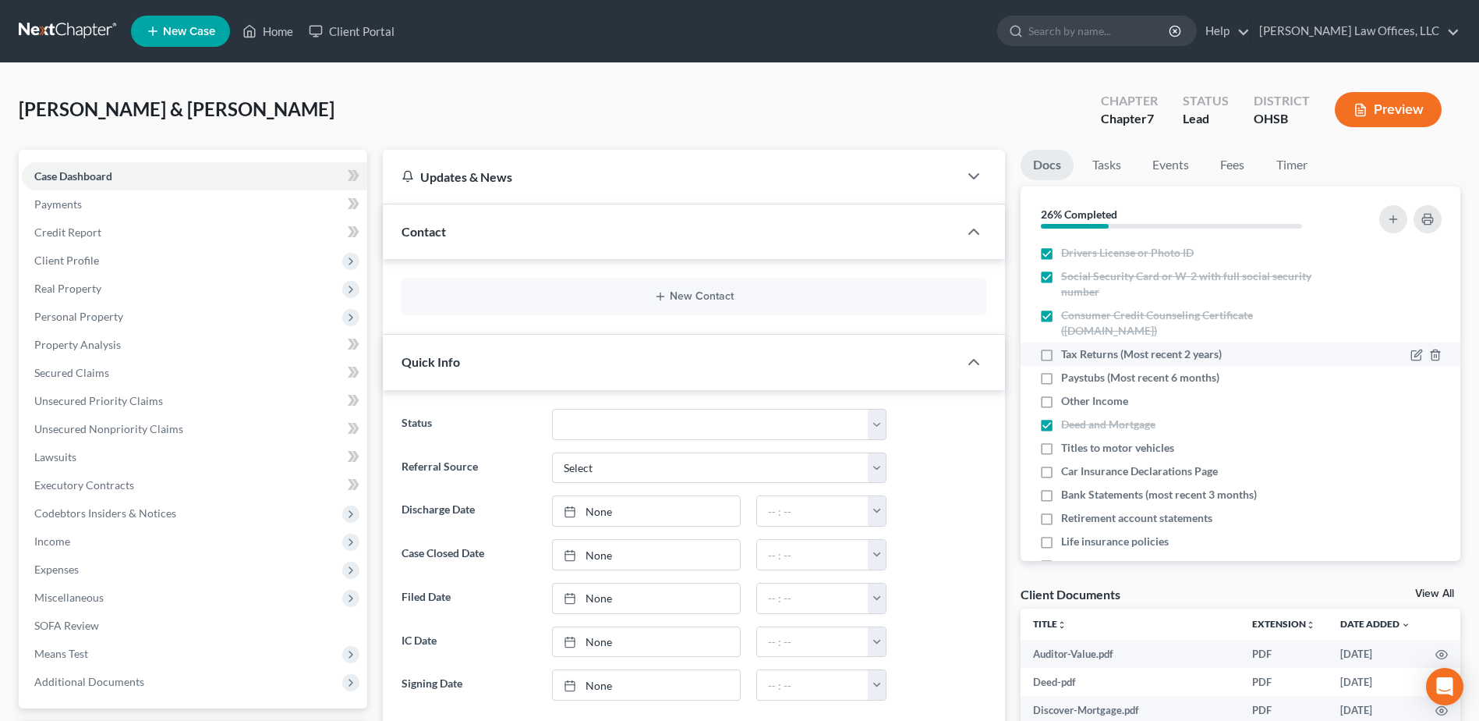
checkbox input "true"
click at [1061, 381] on label "Paystubs (Most recent 6 months)" at bounding box center [1140, 378] width 158 height 16
click at [1068, 380] on input "Paystubs (Most recent 6 months)" at bounding box center [1073, 375] width 10 height 10
checkbox input "true"
click at [1061, 405] on label "Other Income" at bounding box center [1094, 401] width 67 height 16
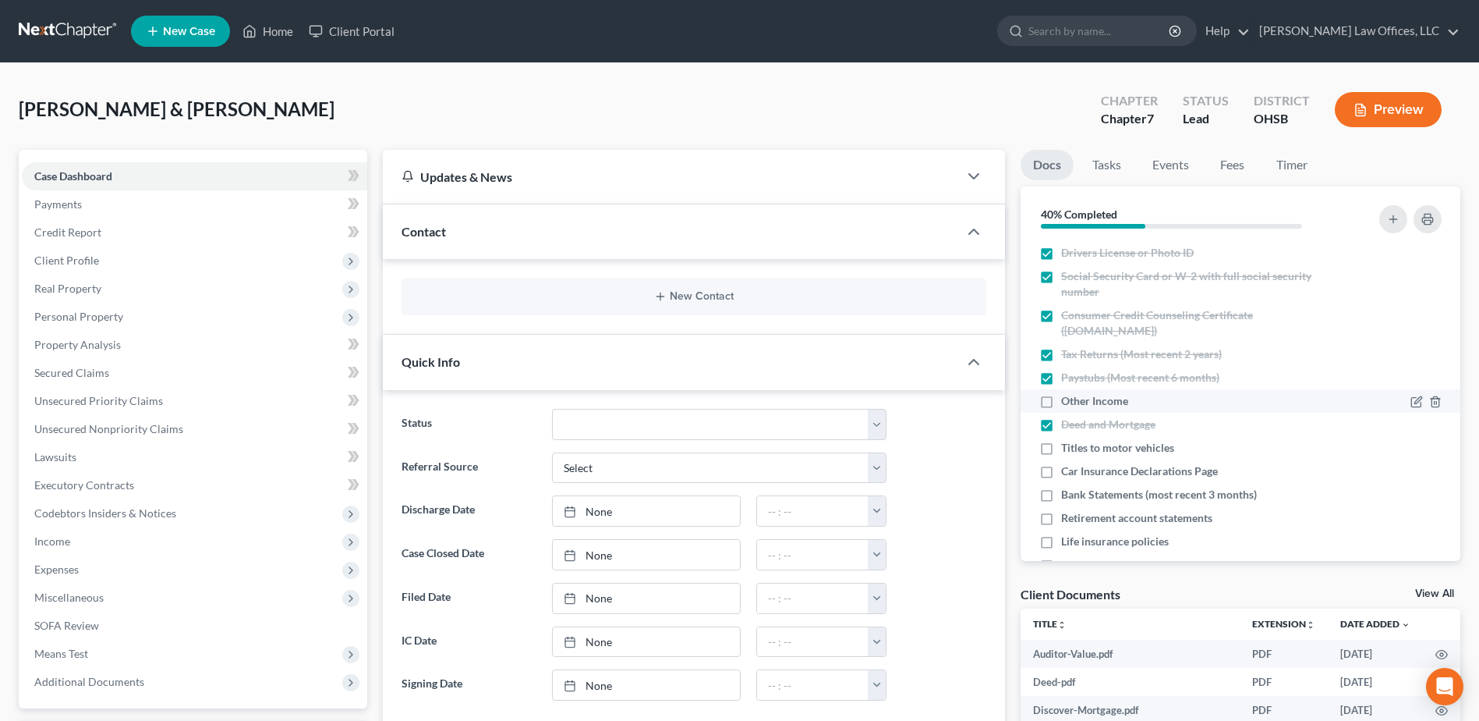
click at [1068, 403] on input "Other Income" at bounding box center [1073, 398] width 10 height 10
checkbox input "true"
click at [1061, 517] on label "Retirement account statements" at bounding box center [1136, 518] width 151 height 16
click at [1068, 517] on input "Retirement account statements" at bounding box center [1073, 515] width 10 height 10
checkbox input "true"
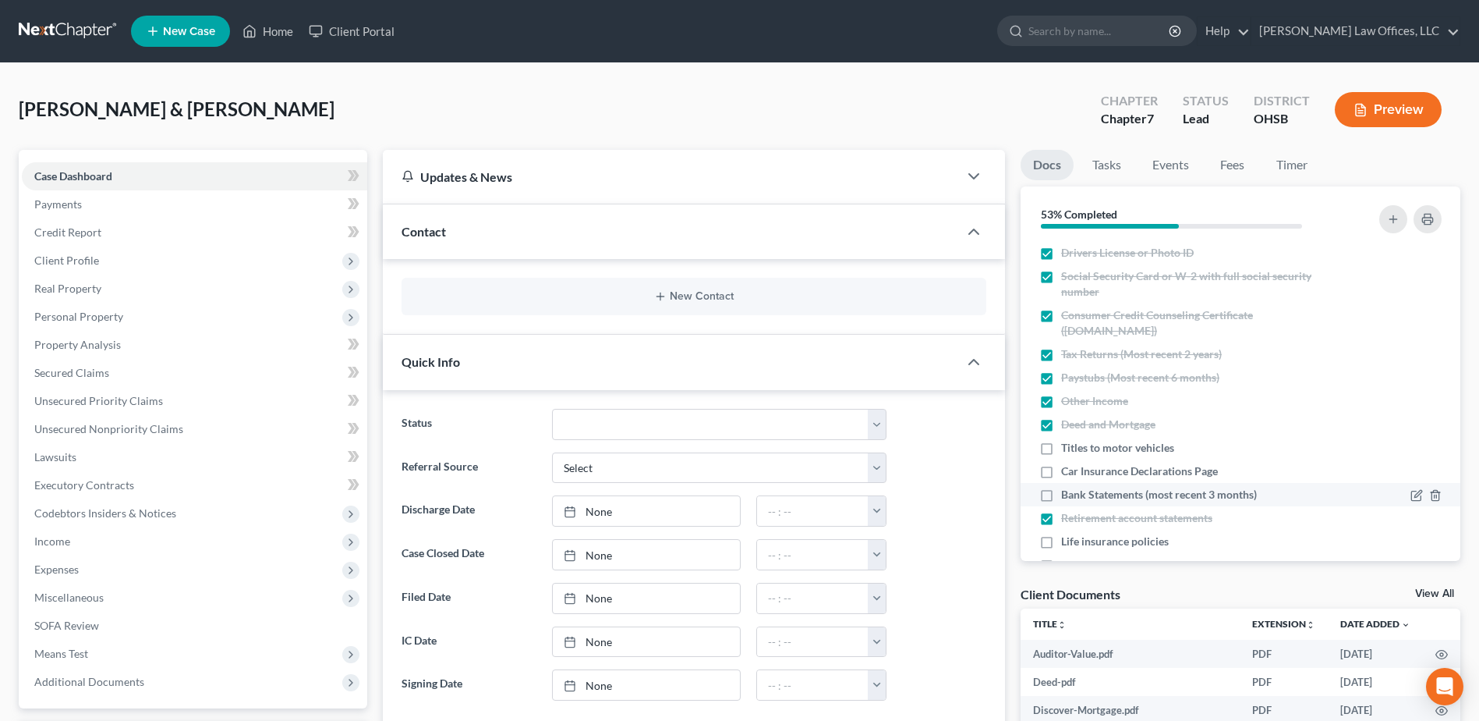
click at [1061, 496] on label "Bank Statements (most recent 3 months)" at bounding box center [1159, 495] width 196 height 16
click at [1068, 496] on input "Bank Statements (most recent 3 months)" at bounding box center [1073, 492] width 10 height 10
checkbox input "true"
click at [1061, 473] on label "Car Insurance Declarations Page" at bounding box center [1139, 471] width 157 height 16
click at [1068, 473] on input "Car Insurance Declarations Page" at bounding box center [1073, 468] width 10 height 10
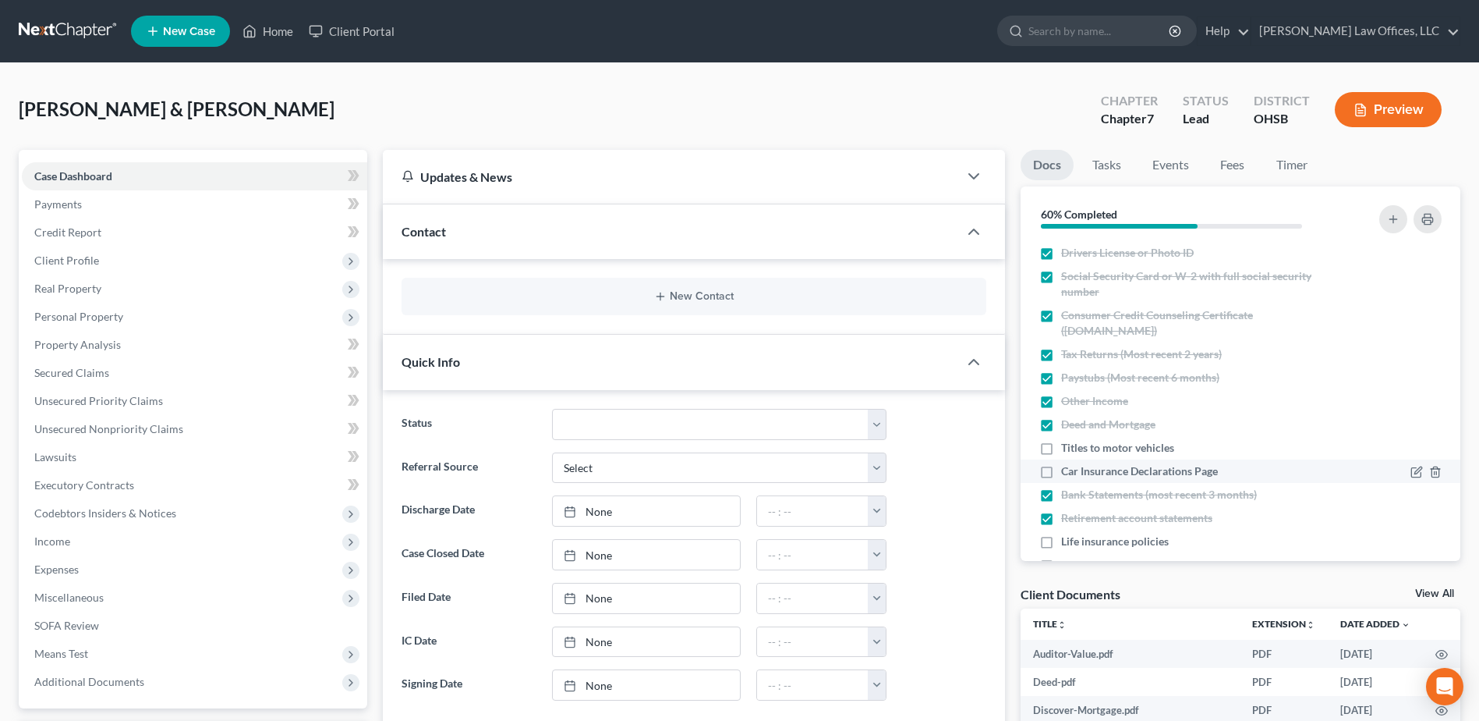
checkbox input "true"
click at [1061, 541] on label "Life insurance policies" at bounding box center [1115, 541] width 108 height 16
click at [1068, 541] on input "Life insurance policies" at bounding box center [1073, 538] width 10 height 10
checkbox input "true"
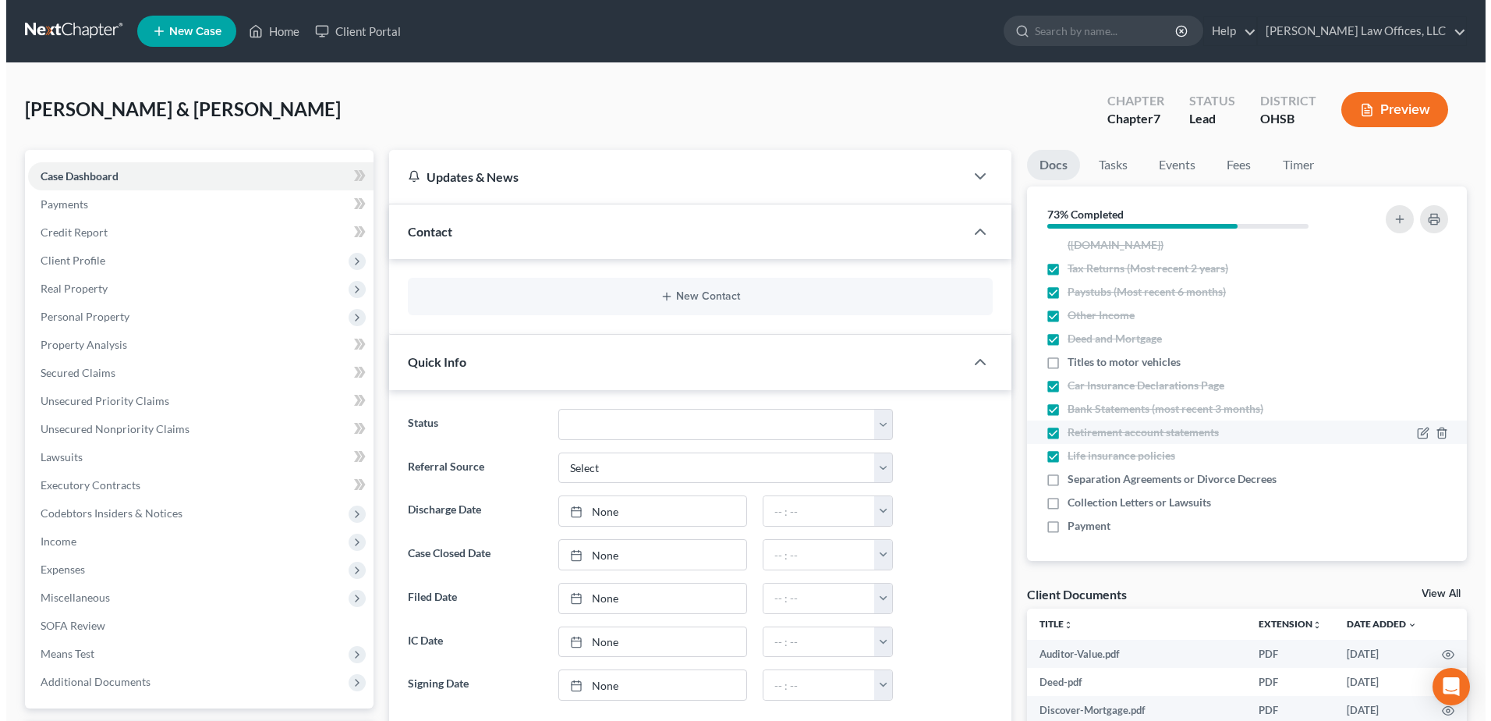
scroll to position [87, 0]
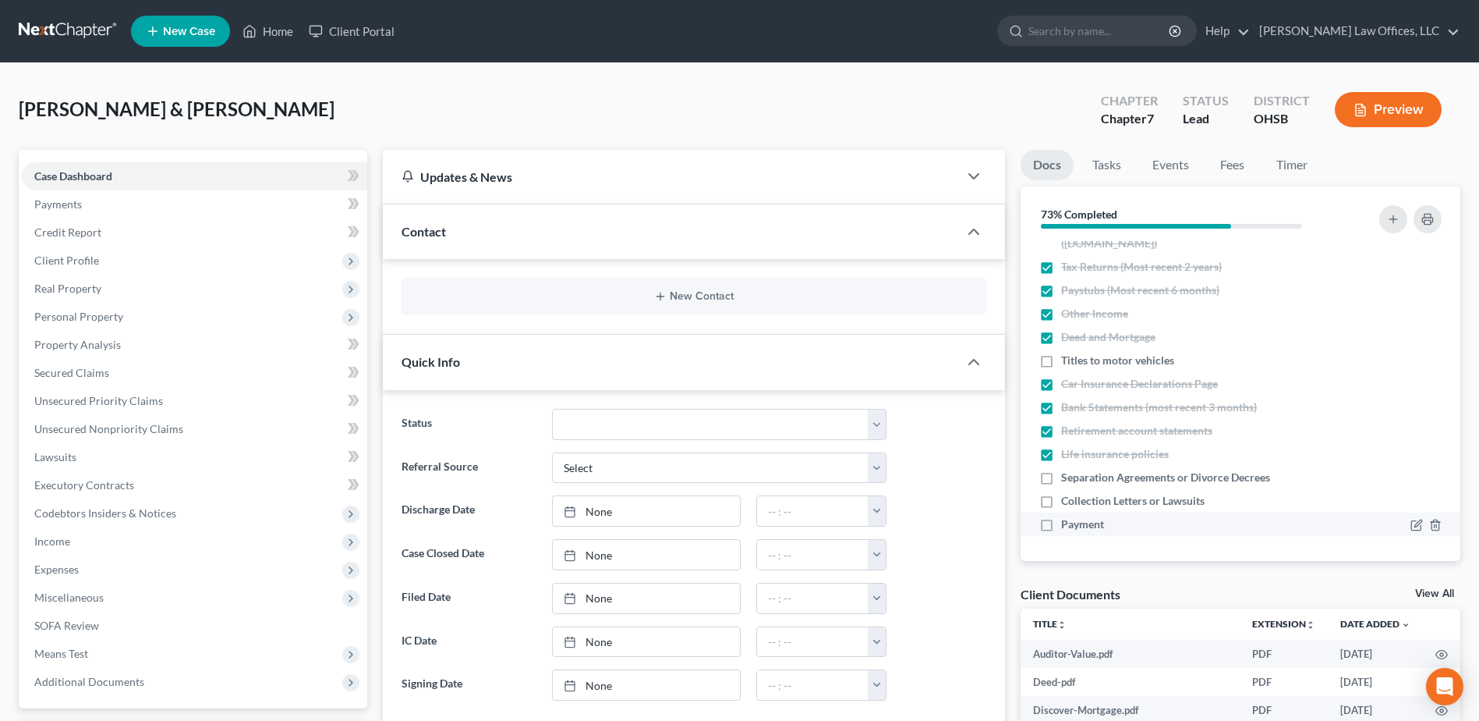
click at [1061, 526] on label "Payment" at bounding box center [1082, 524] width 43 height 16
click at [1068, 526] on input "Payment" at bounding box center [1073, 521] width 10 height 10
checkbox input "true"
click at [1061, 499] on label "Collection Letters or Lawsuits" at bounding box center [1132, 501] width 143 height 16
click at [1068, 499] on input "Collection Letters or Lawsuits" at bounding box center [1073, 498] width 10 height 10
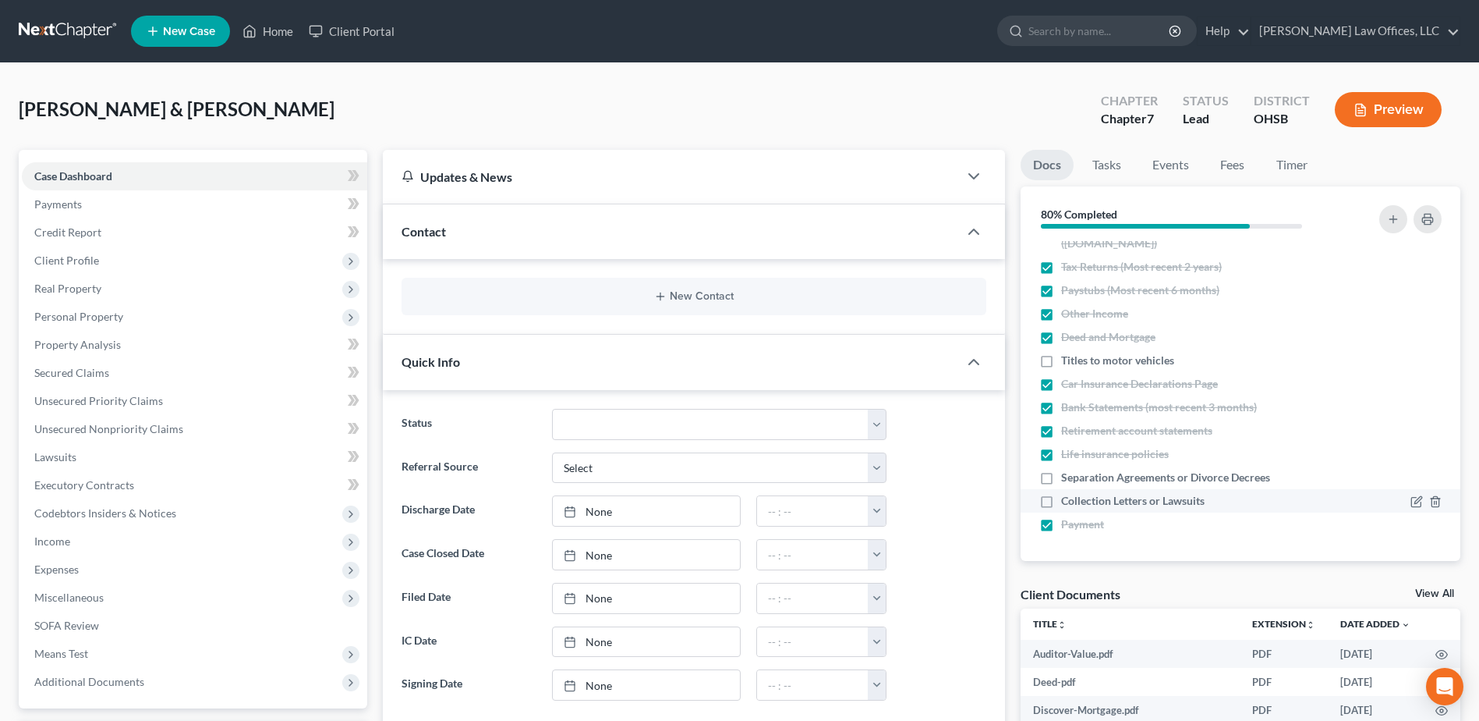
checkbox input "true"
click at [1432, 476] on icon "button" at bounding box center [1435, 478] width 7 height 10
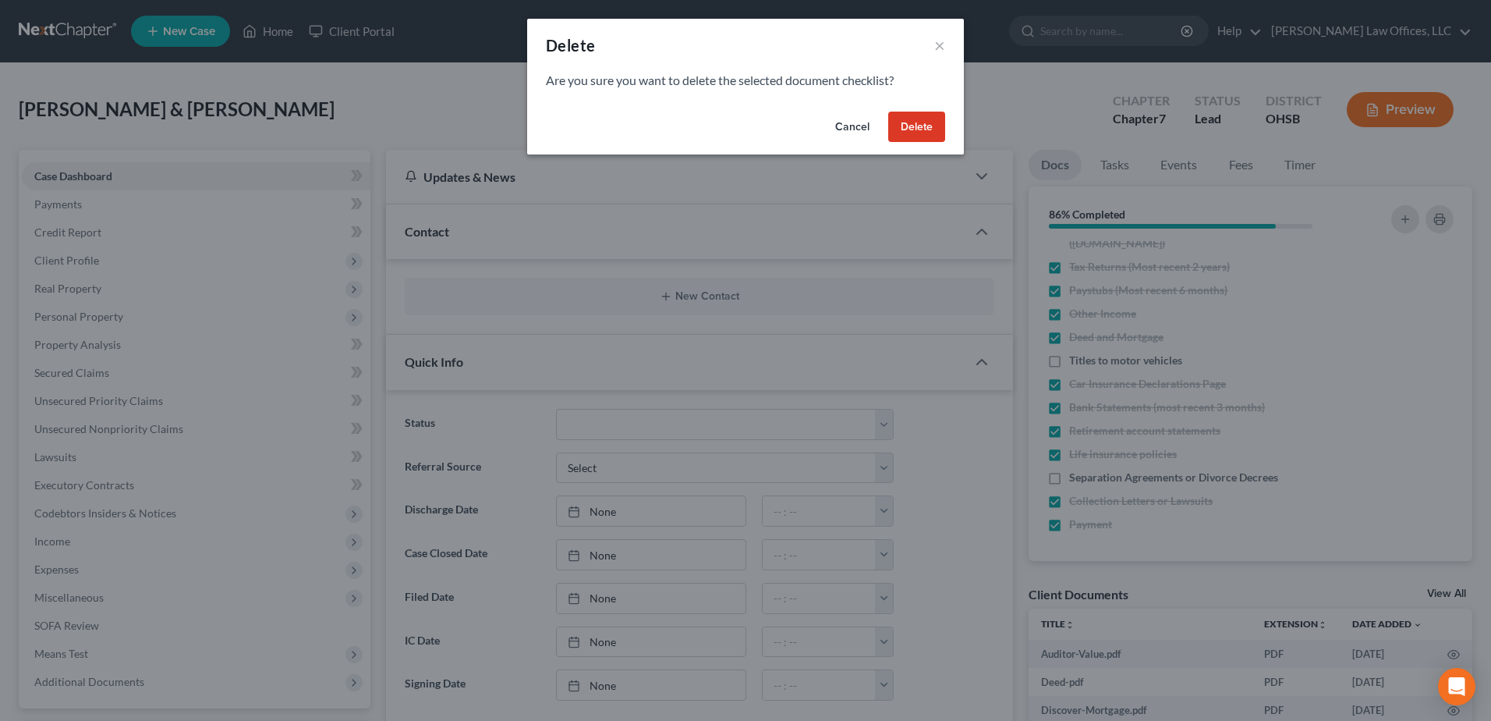
click at [924, 129] on button "Delete" at bounding box center [916, 127] width 57 height 31
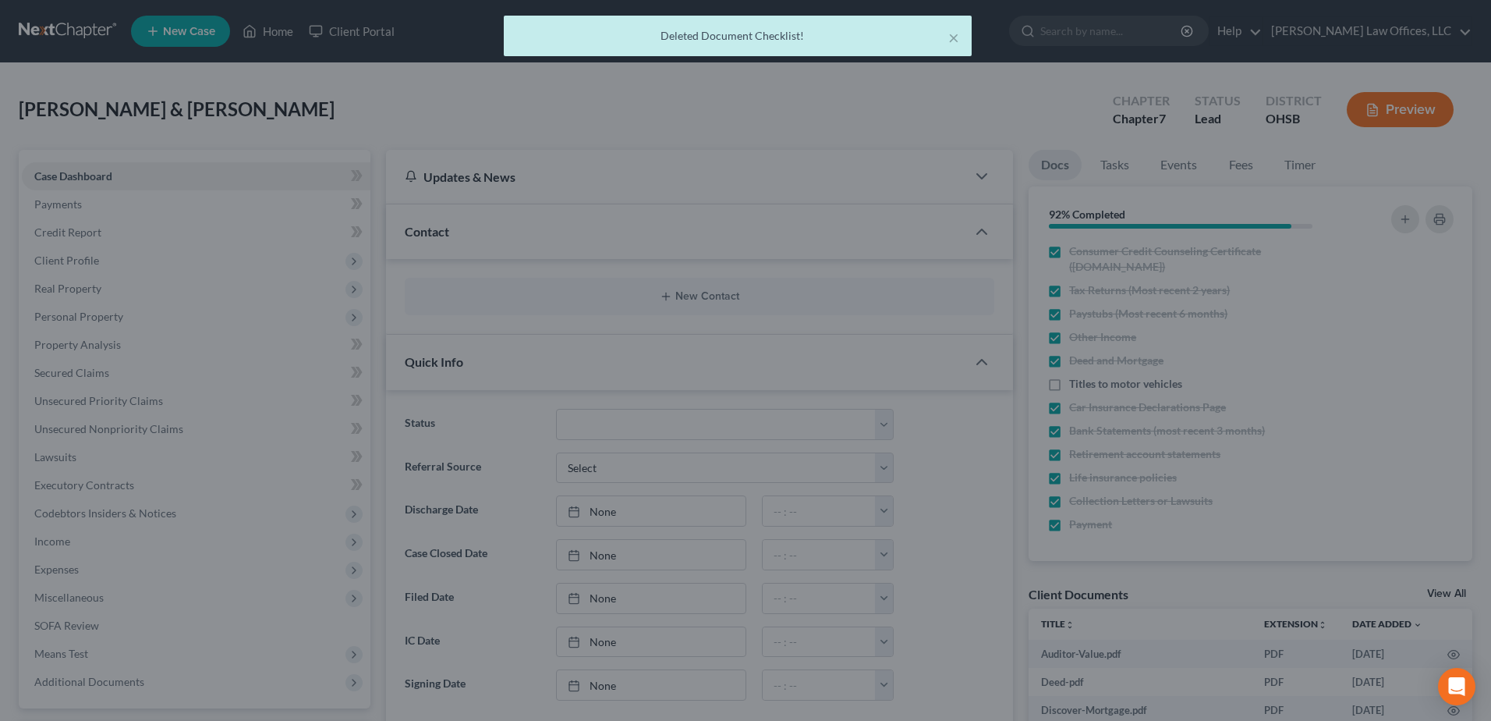
scroll to position [64, 0]
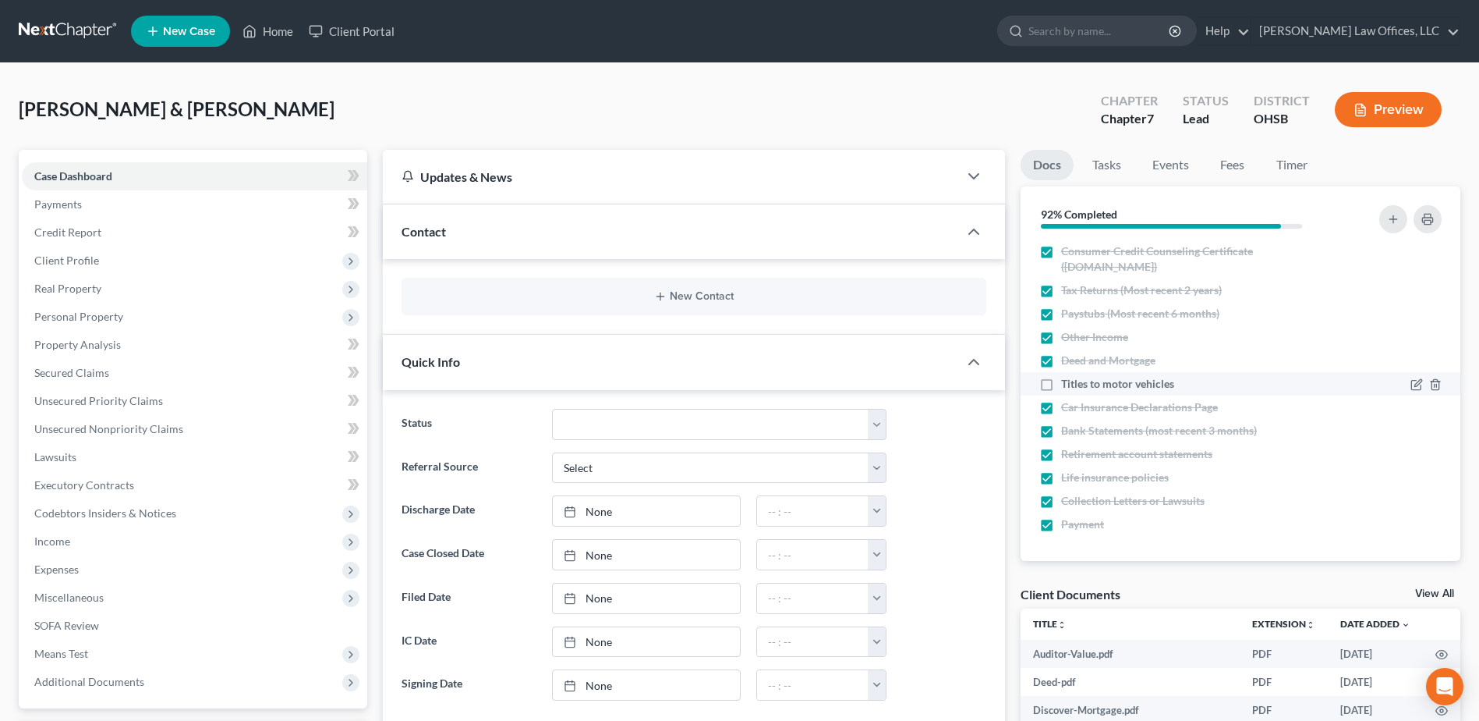
click at [1061, 383] on label "Titles to motor vehicles" at bounding box center [1117, 384] width 113 height 16
click at [1068, 383] on input "Titles to motor vehicles" at bounding box center [1073, 381] width 10 height 10
checkbox input "true"
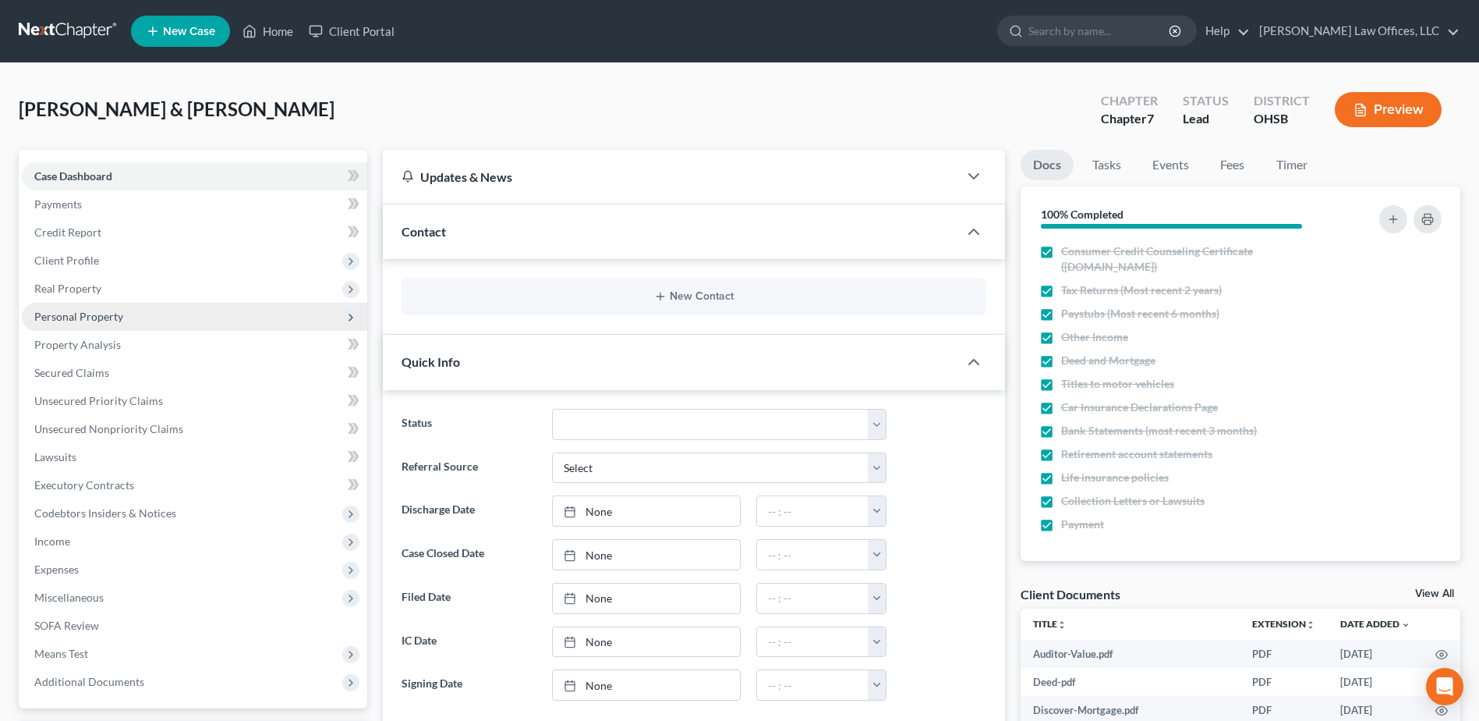
click at [92, 314] on span "Personal Property" at bounding box center [78, 316] width 89 height 13
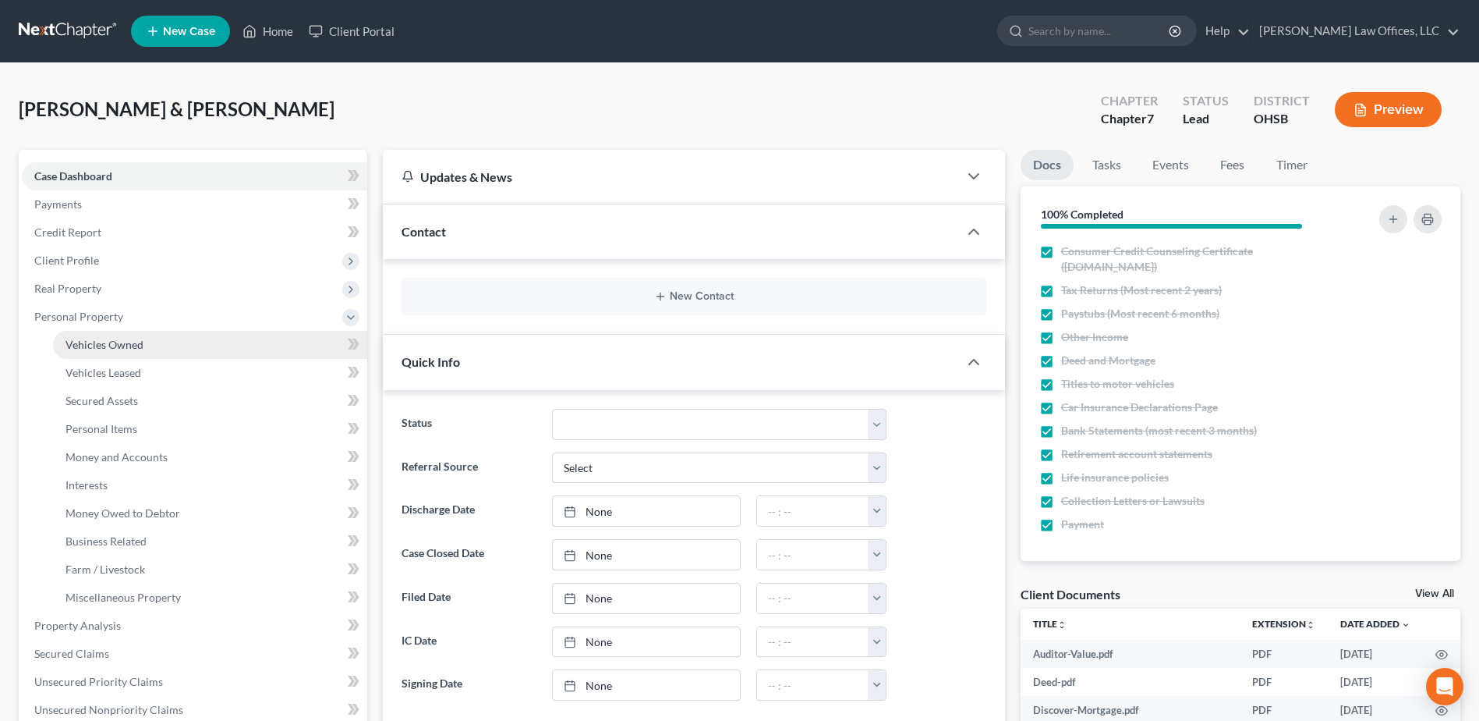
click at [136, 342] on span "Vehicles Owned" at bounding box center [105, 344] width 78 height 13
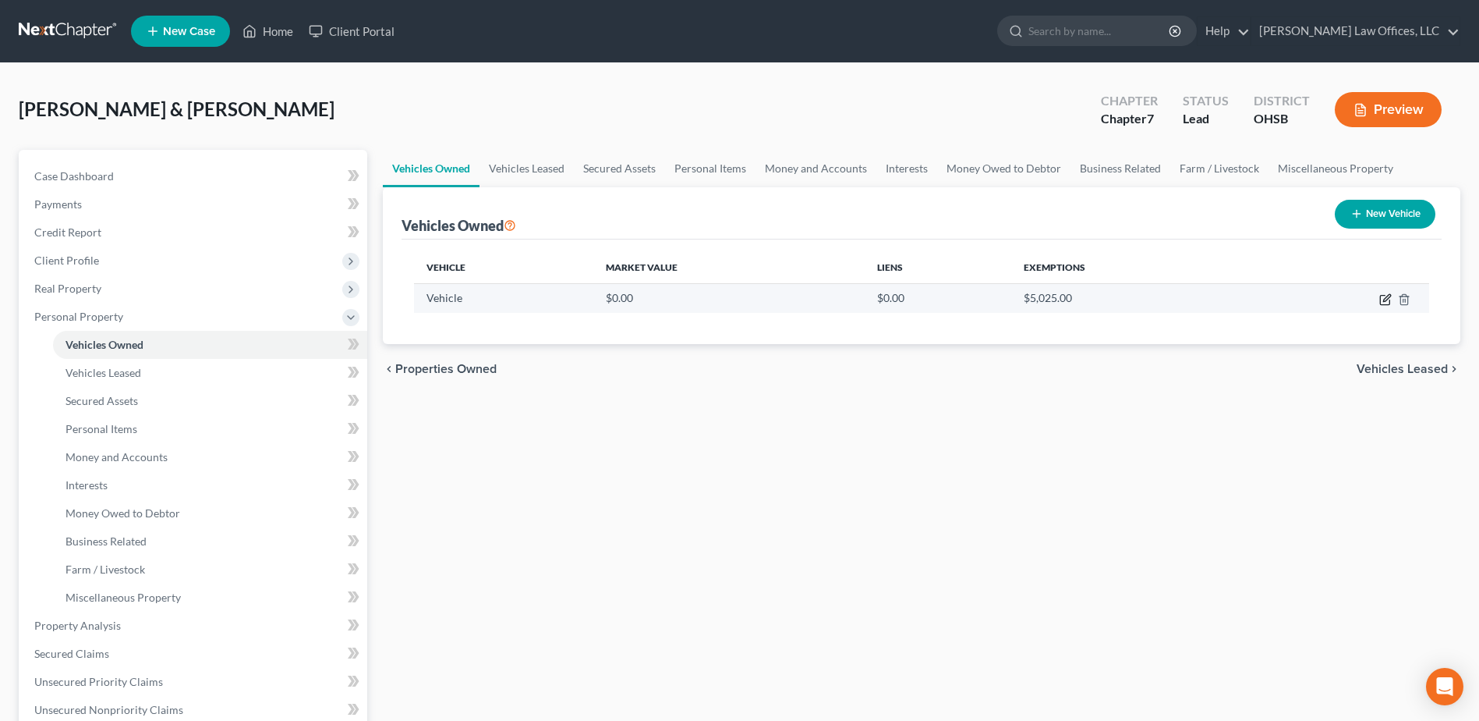
click at [1390, 295] on icon "button" at bounding box center [1385, 299] width 12 height 12
select select "0"
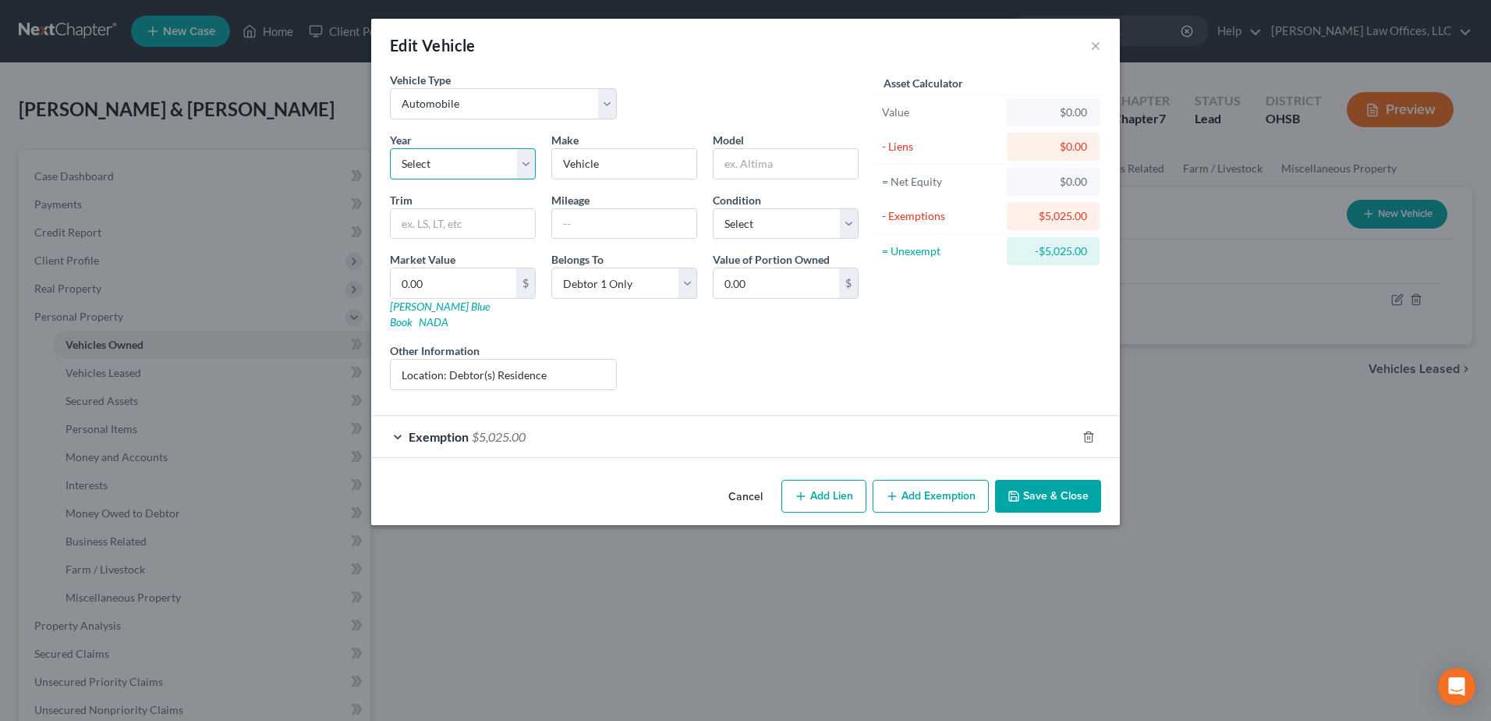
click at [526, 165] on select "Select 2026 2025 2024 2023 2022 2021 2020 2019 2018 2017 2016 2015 2014 2013 20…" at bounding box center [463, 163] width 146 height 31
select select "19"
click at [390, 148] on select "Select 2026 2025 2024 2023 2022 2021 2020 2019 2018 2017 2016 2015 2014 2013 20…" at bounding box center [463, 163] width 146 height 31
drag, startPoint x: 638, startPoint y: 158, endPoint x: 525, endPoint y: 161, distance: 113.1
click at [525, 161] on div "Year Select 2026 2025 2024 2023 2022 2021 2020 2019 2018 2017 2016 2015 2014 20…" at bounding box center [624, 267] width 484 height 271
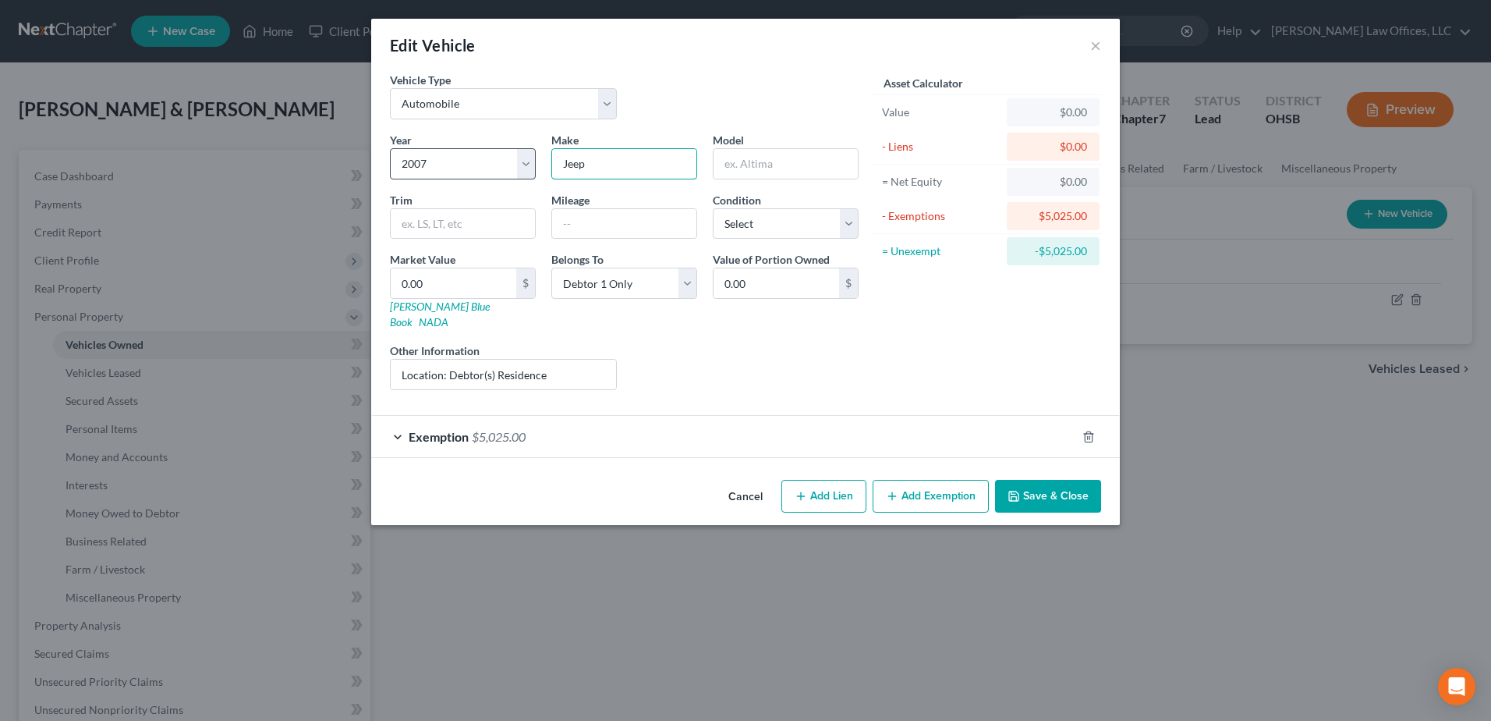
type input "Jeep"
type input "Commander"
click at [845, 222] on select "Select Excellent Very Good Good Fair Poor" at bounding box center [786, 223] width 146 height 31
select select "3"
click at [713, 208] on select "Select Excellent Very Good Good Fair Poor" at bounding box center [786, 223] width 146 height 31
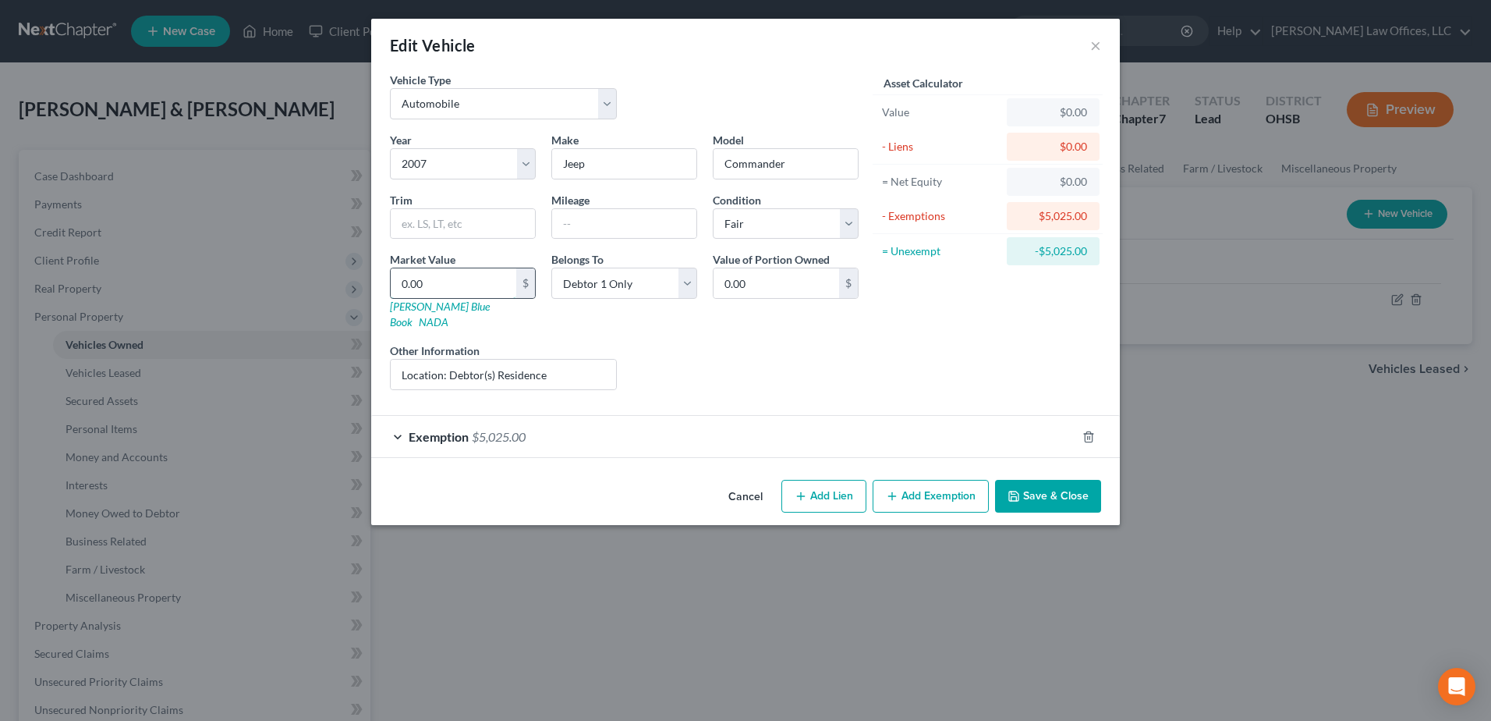
click at [491, 285] on input "0.00" at bounding box center [454, 283] width 126 height 30
type input "5"
type input "5.00"
type input "55"
type input "55.00"
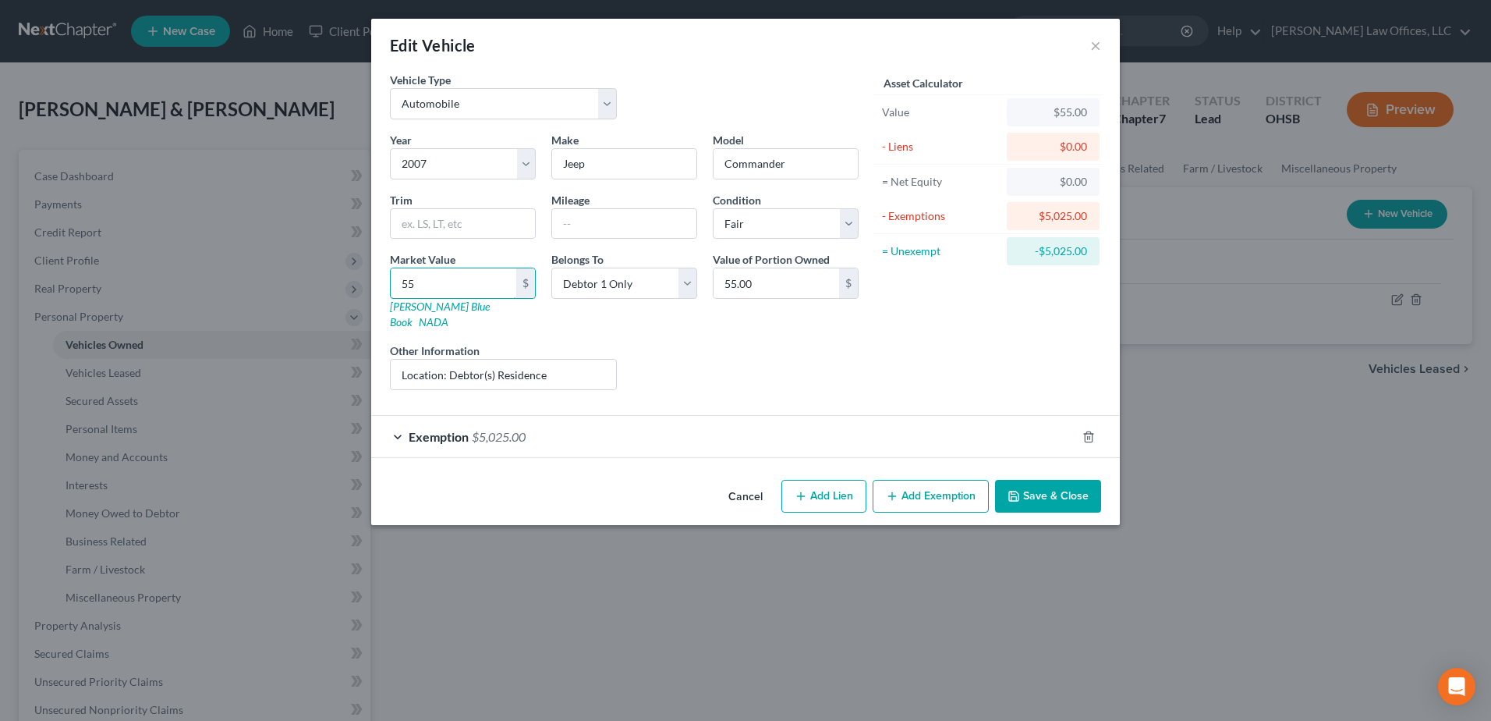
type input "550"
type input "550.00"
type input "5500"
type input "5,500.00"
type input "5,50"
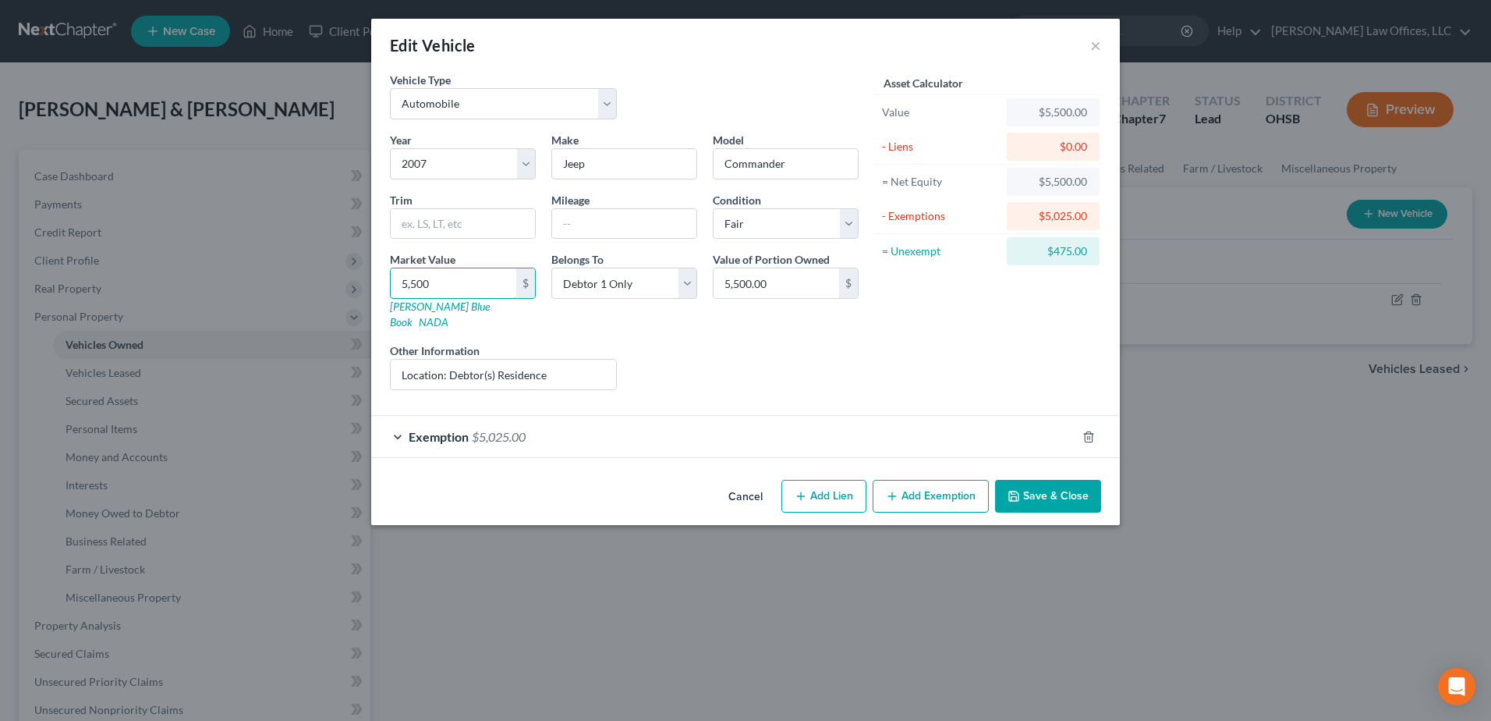
type input "550.00"
type input "55"
type input "55.00"
type input "5"
type input "5.00"
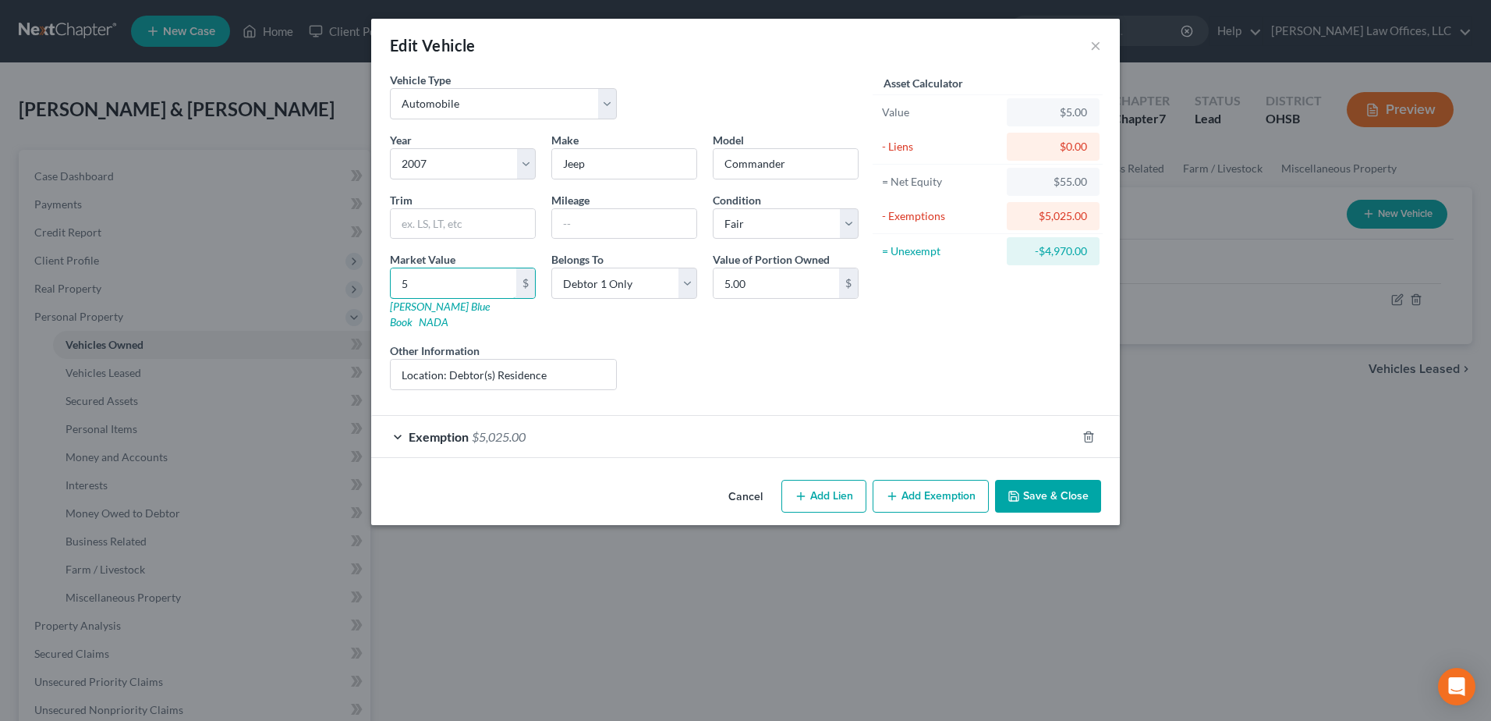
type input "50"
type input "50.00"
type input "500"
type input "500.00"
type input "5000"
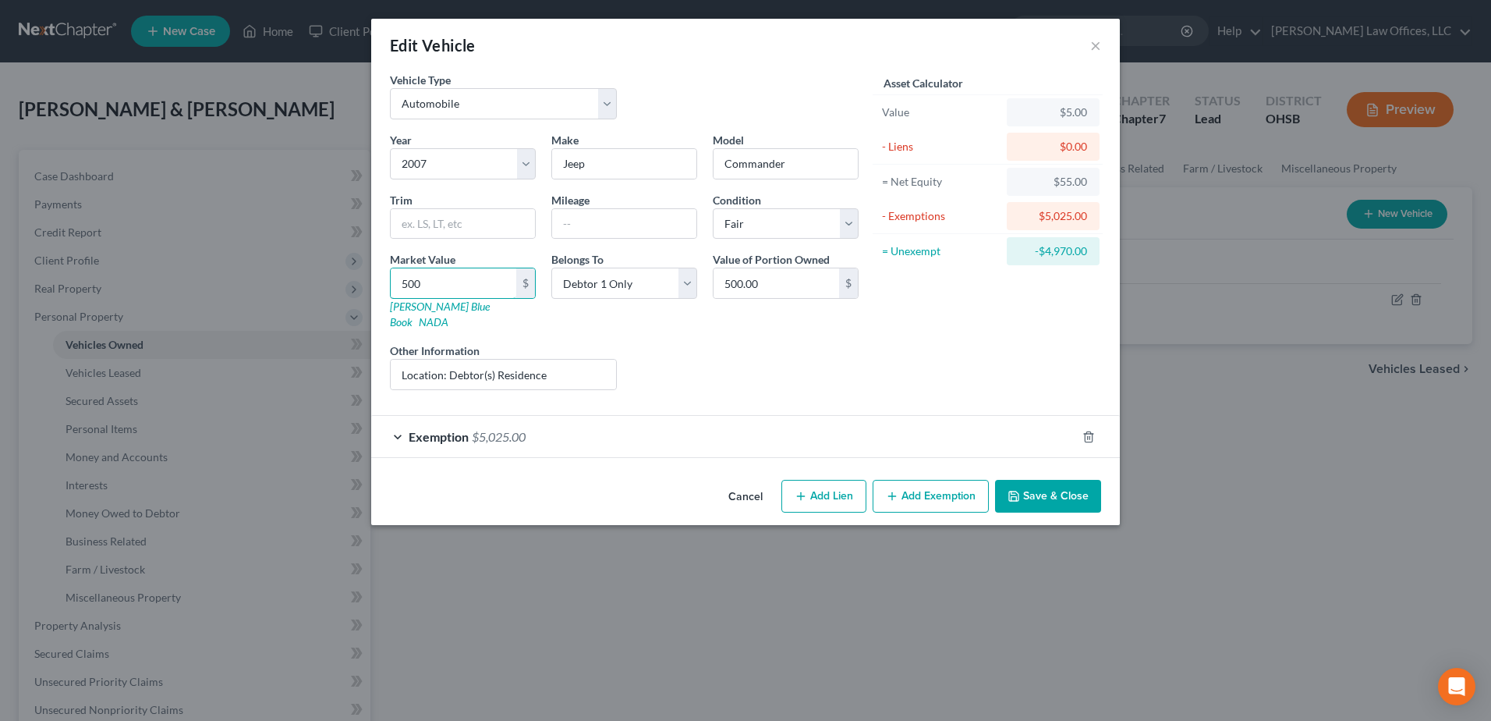
type input "5,000.00"
click at [1016, 490] on icon "button" at bounding box center [1013, 496] width 12 height 12
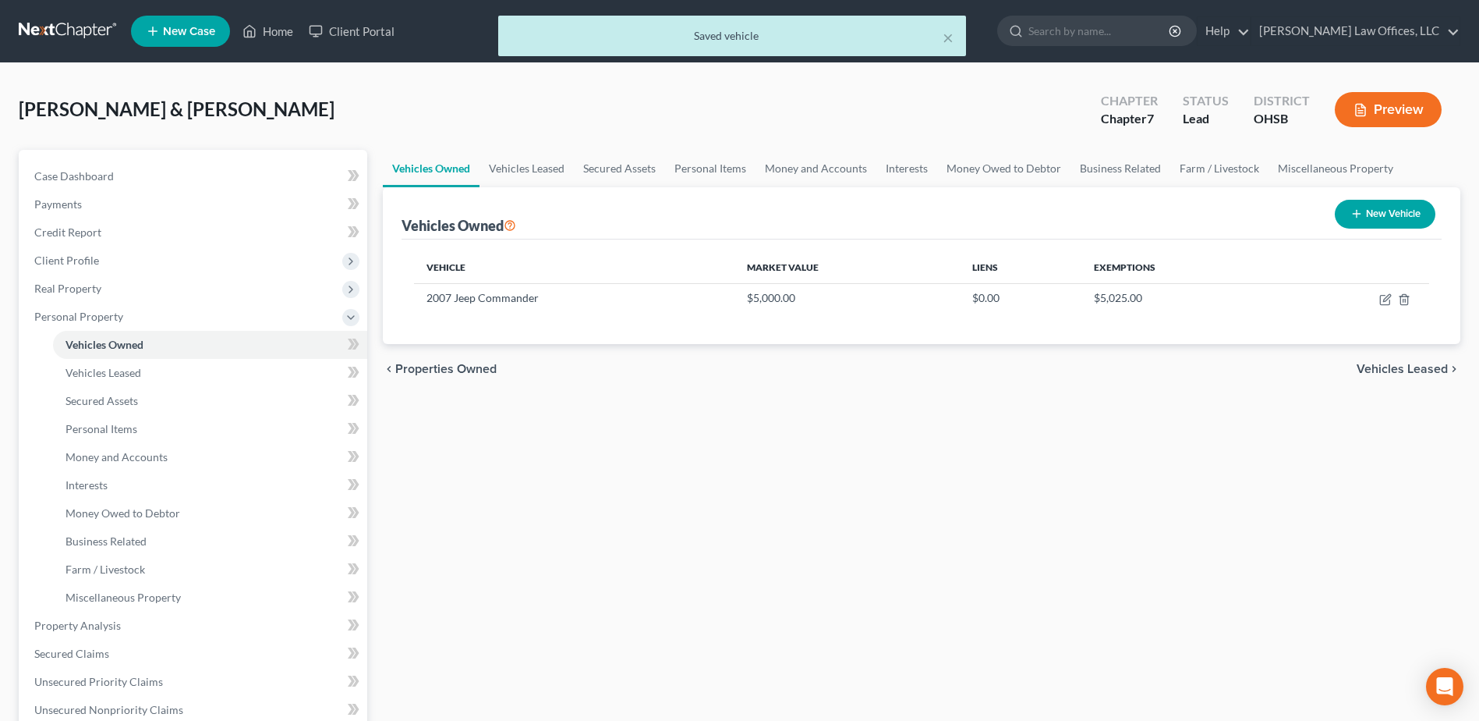
click at [1369, 210] on button "New Vehicle" at bounding box center [1385, 214] width 101 height 29
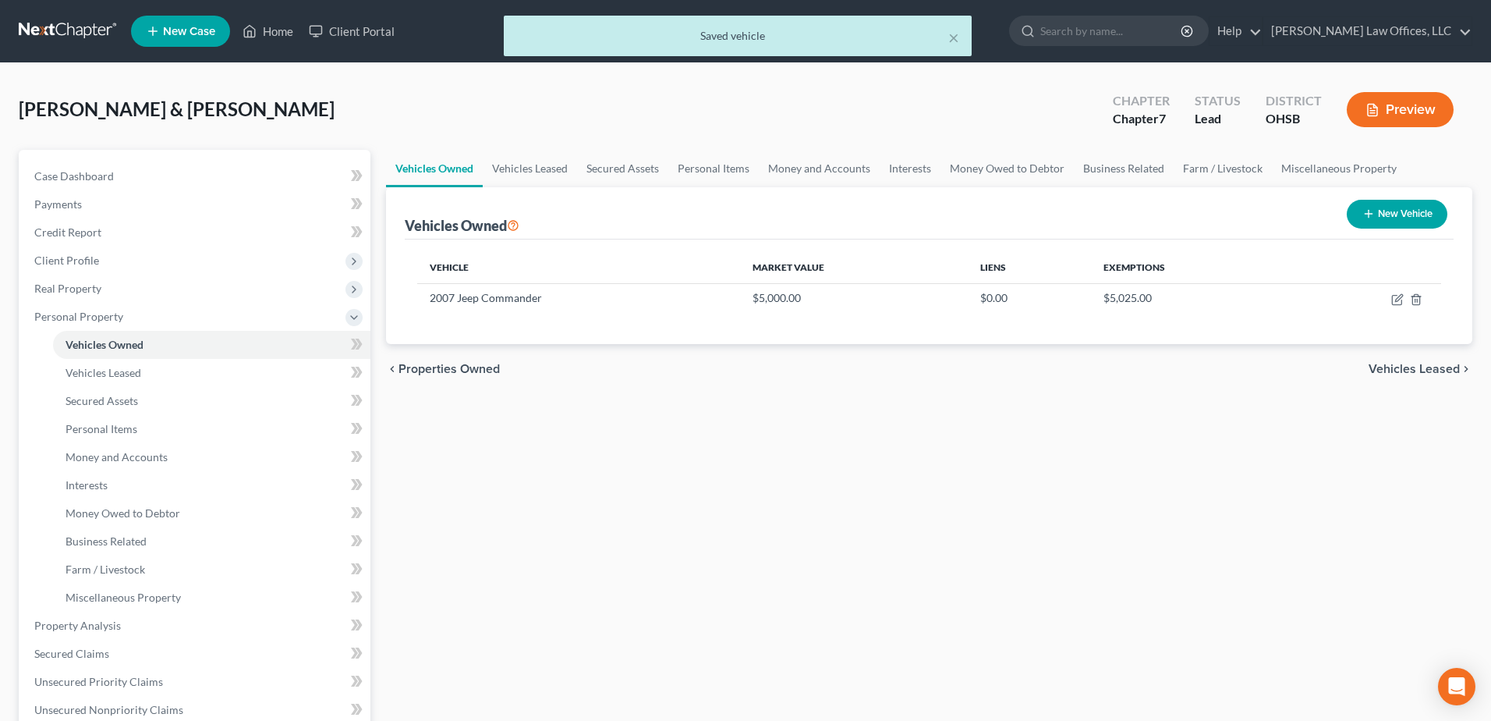
select select "0"
select select "2"
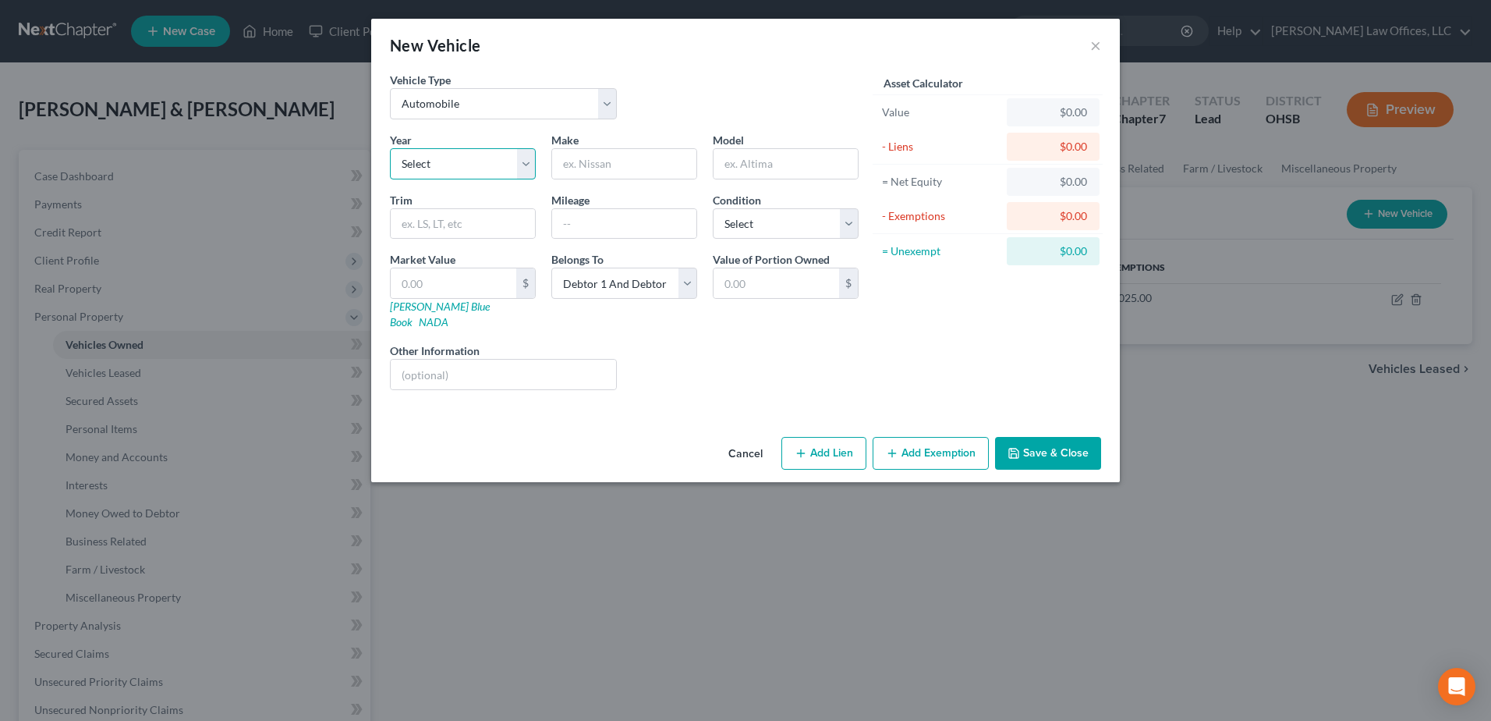
click at [522, 161] on select "Select 2026 2025 2024 2023 2022 2021 2020 2019 2018 2017 2016 2015 2014 2013 20…" at bounding box center [463, 163] width 146 height 31
select select "19"
click at [390, 148] on select "Select 2026 2025 2024 2023 2022 2021 2020 2019 2018 2017 2016 2015 2014 2013 20…" at bounding box center [463, 163] width 146 height 31
click at [590, 160] on input "text" at bounding box center [624, 164] width 144 height 30
type input "Jeep"
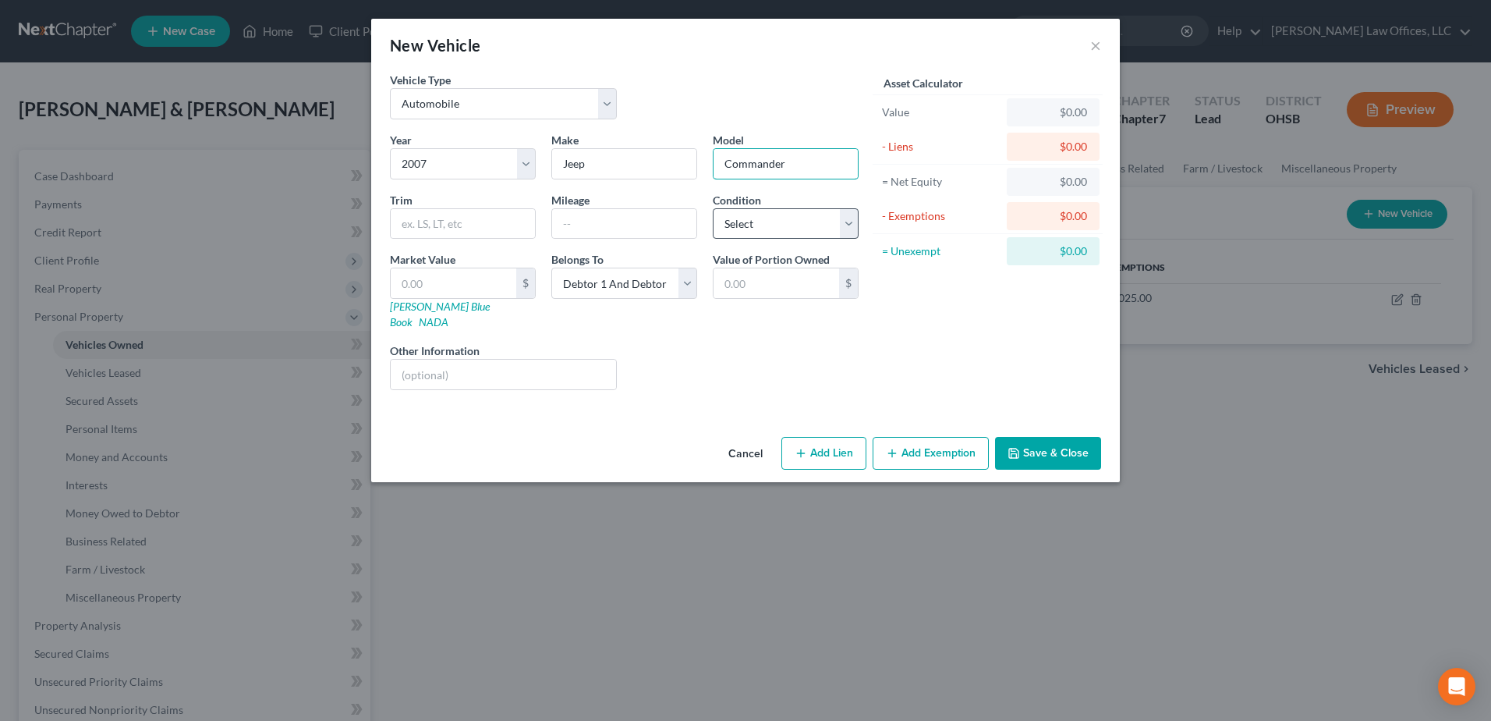
type input "Commander"
click at [852, 228] on select "Select Excellent Very Good Good Fair Poor" at bounding box center [786, 223] width 146 height 31
select select "3"
click at [713, 208] on select "Select Excellent Very Good Good Fair Poor" at bounding box center [786, 223] width 146 height 31
click at [499, 284] on input "text" at bounding box center [454, 283] width 126 height 30
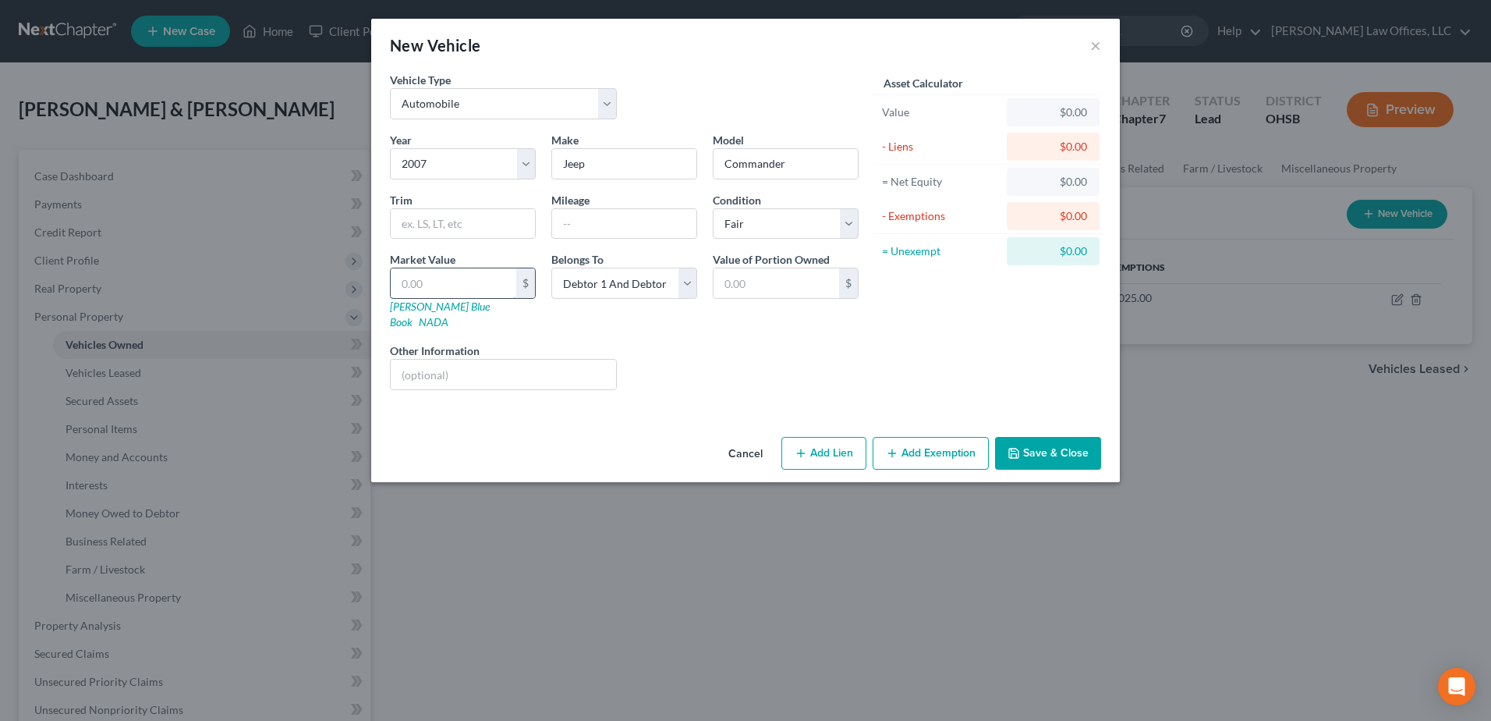
type input "5"
type input "5.00"
type input "50"
type input "50.00"
type input "500"
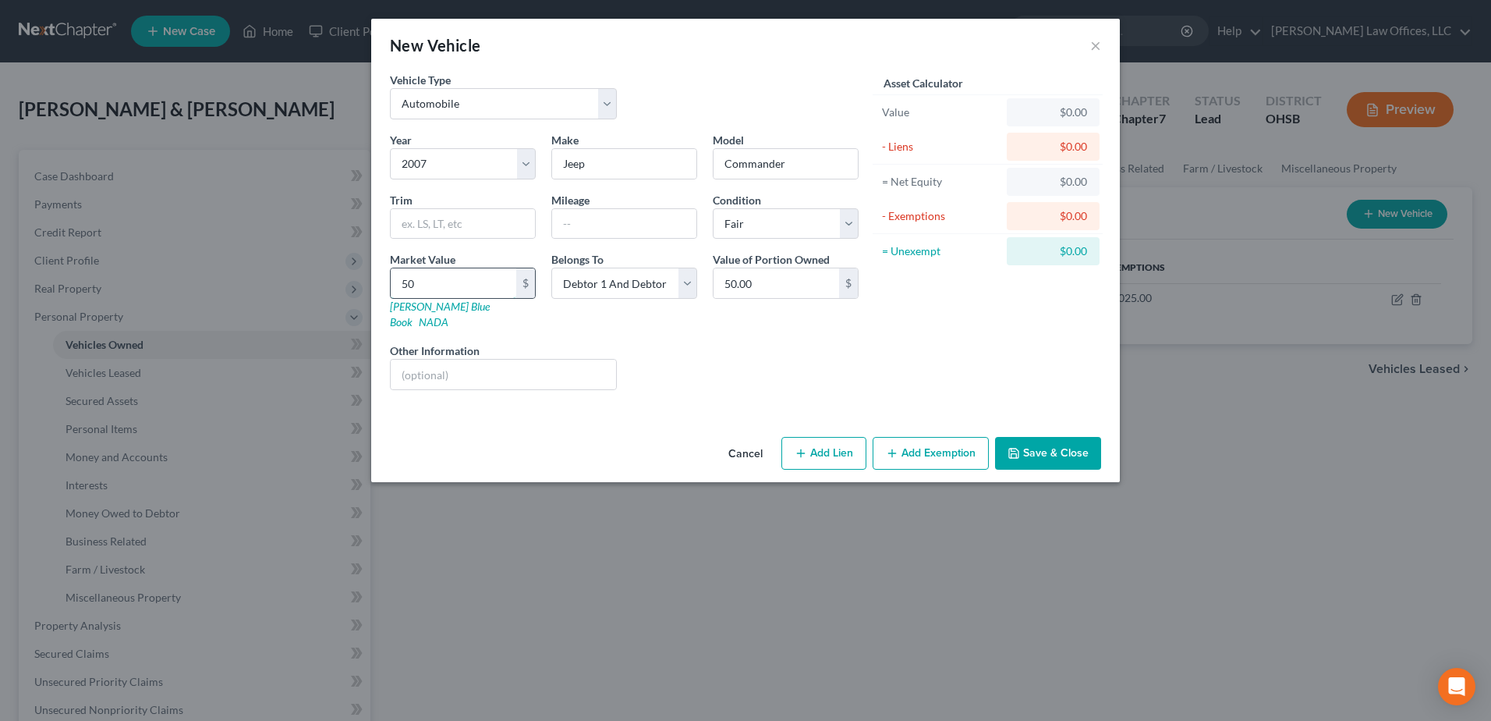
type input "500.00"
type input "5000"
type input "5,000.00"
click at [902, 440] on button "Add Exemption" at bounding box center [931, 453] width 116 height 33
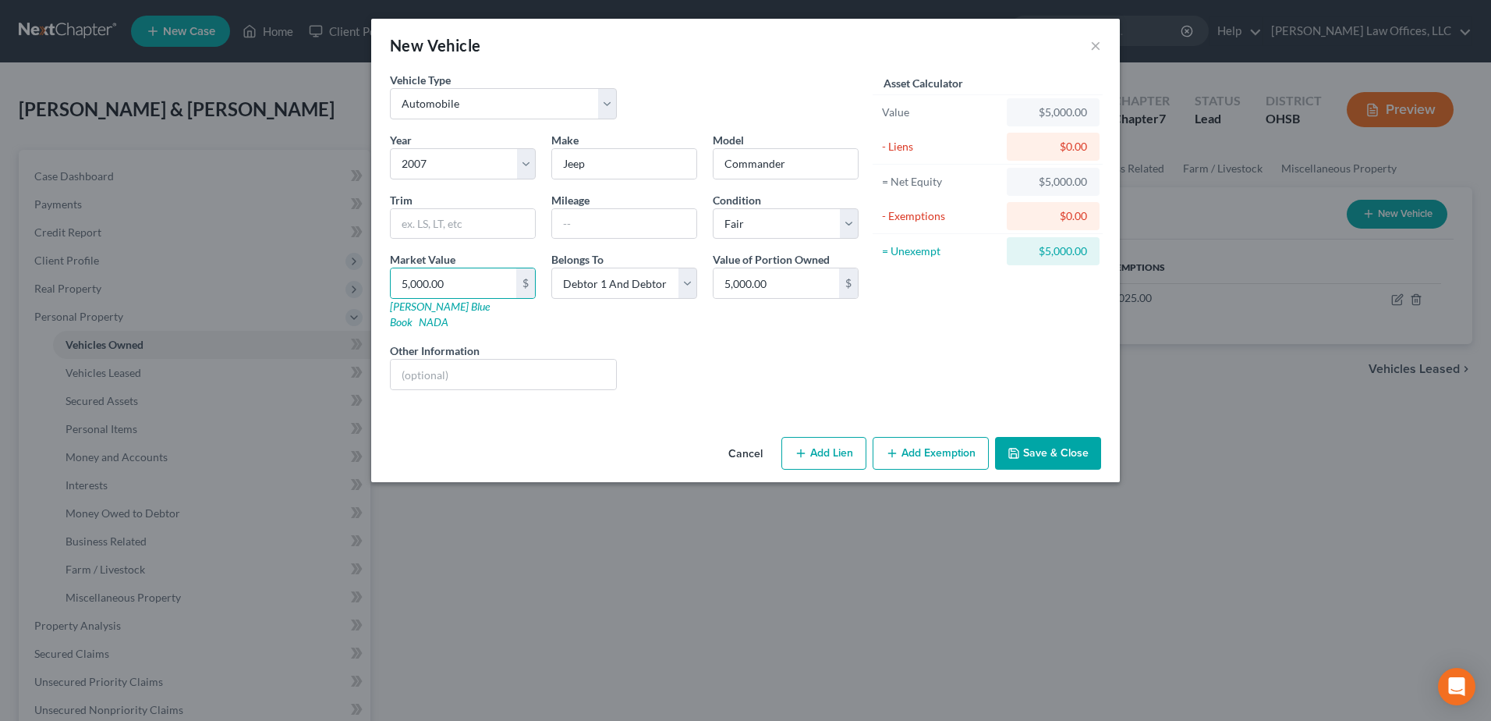
select select "2"
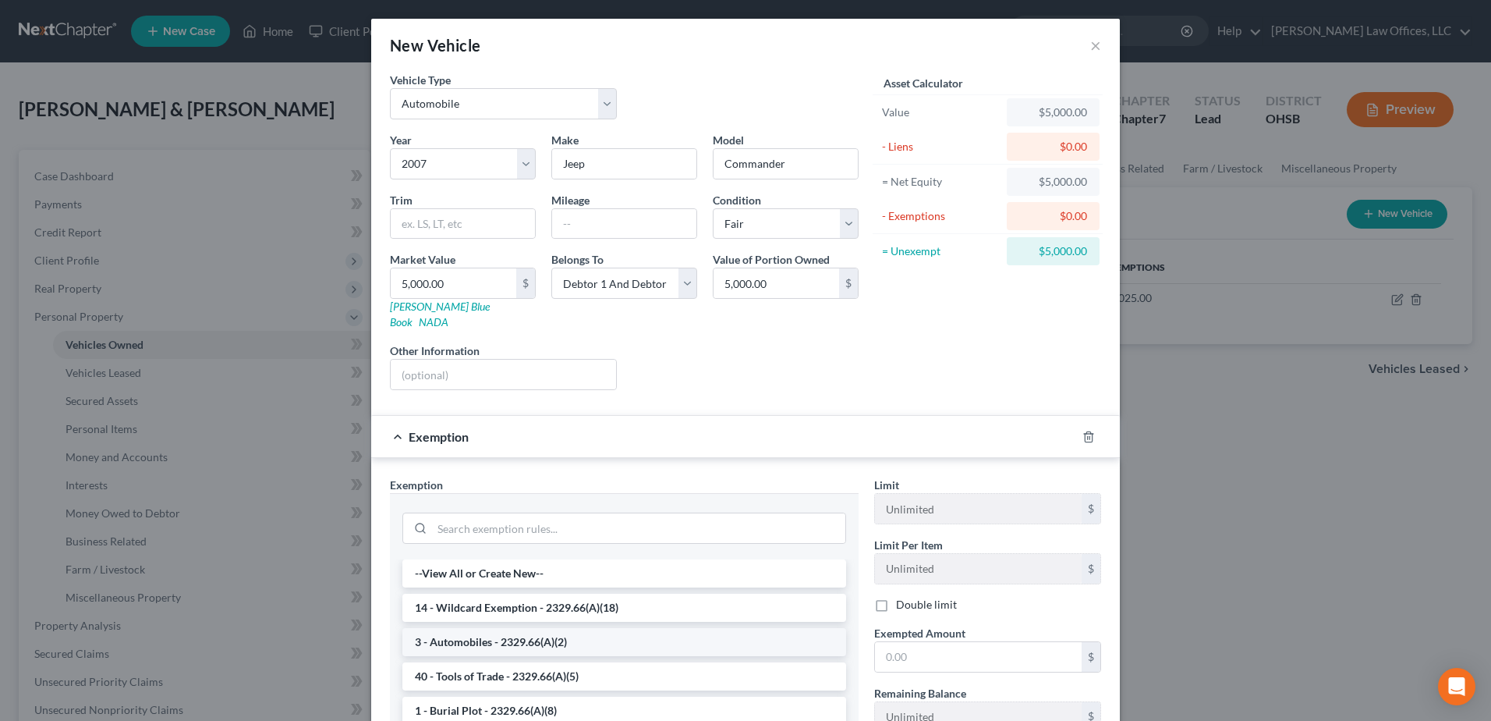
click at [499, 628] on li "3 - Automobiles - 2329.66(A)(2)" at bounding box center [624, 642] width 444 height 28
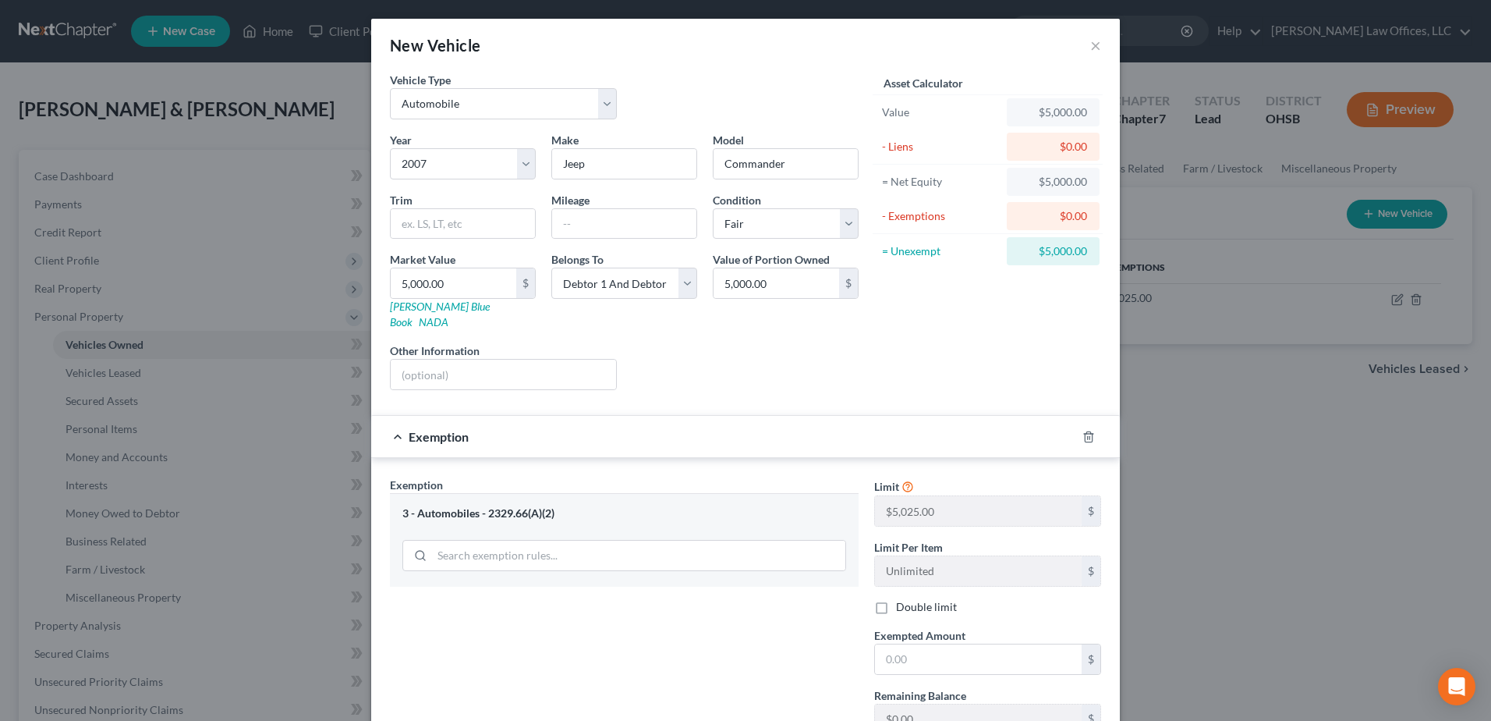
click at [896, 599] on label "Double limit" at bounding box center [926, 607] width 61 height 16
click at [902, 599] on input "Double limit" at bounding box center [907, 604] width 10 height 10
checkbox input "true"
click at [912, 644] on input "text" at bounding box center [978, 659] width 207 height 30
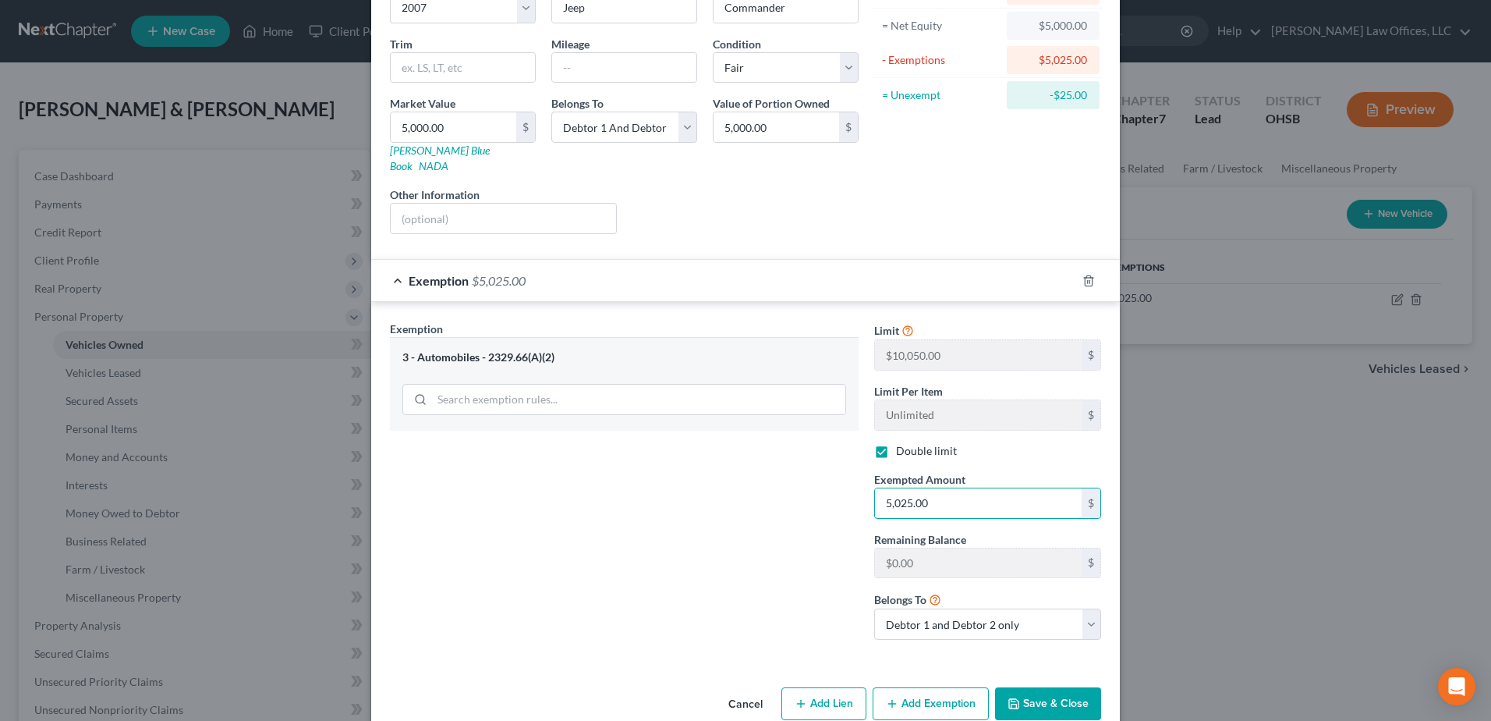
scroll to position [171, 0]
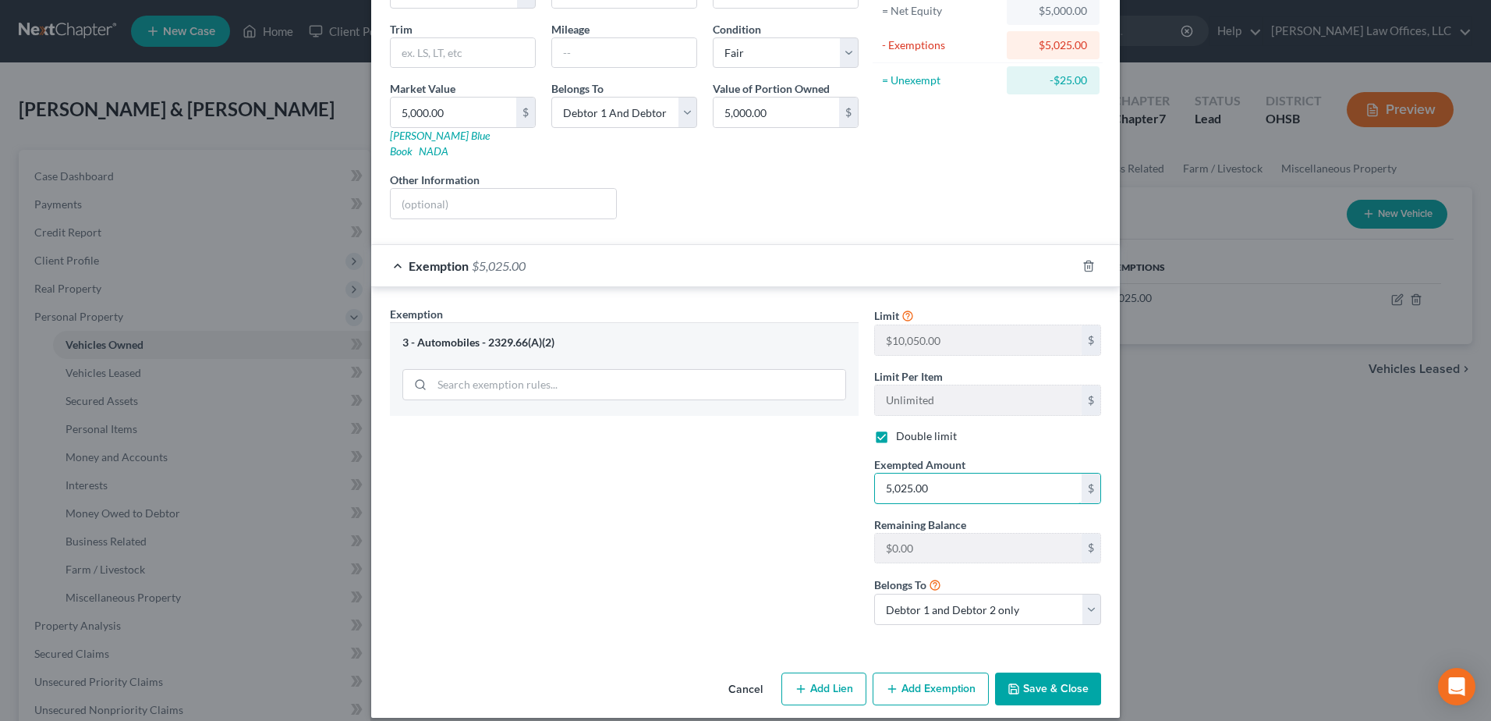
type input "5,025.00"
click at [1027, 672] on button "Save & Close" at bounding box center [1048, 688] width 106 height 33
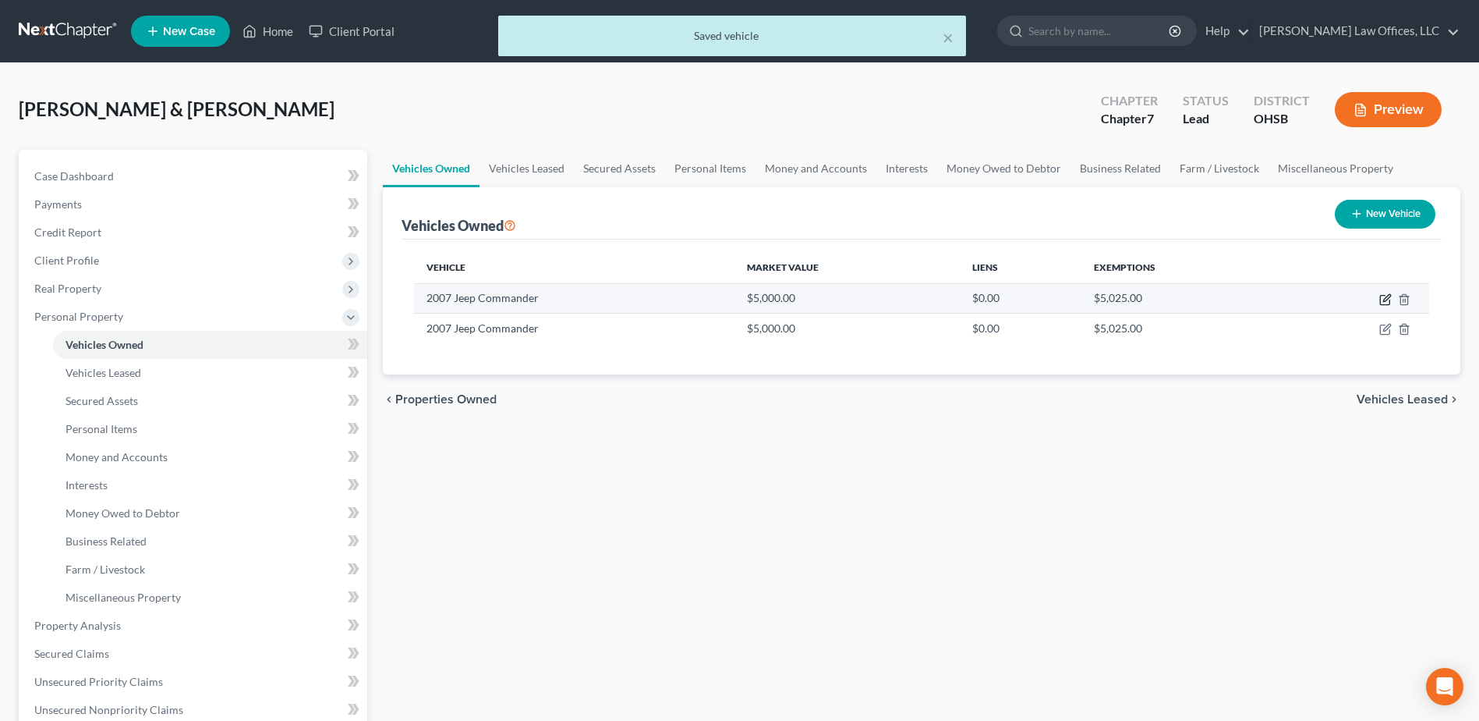
click at [1383, 299] on icon "button" at bounding box center [1385, 299] width 12 height 12
select select "0"
select select "19"
select select "3"
select select "0"
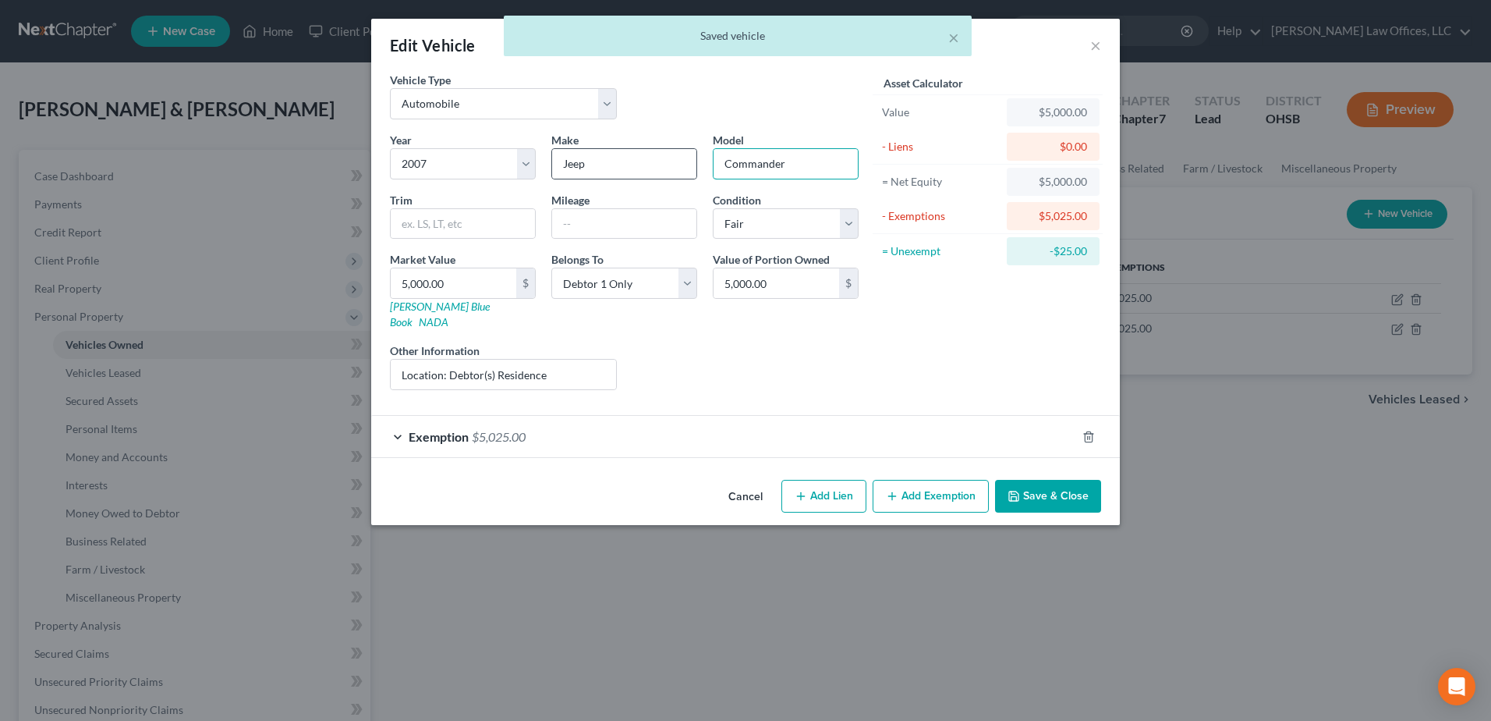
drag, startPoint x: 795, startPoint y: 161, endPoint x: 673, endPoint y: 179, distance: 122.9
click at [675, 177] on div "Year Select 2026 2025 2024 2023 2022 2021 2020 2019 2018 2017 2016 2015 2014 20…" at bounding box center [624, 267] width 484 height 271
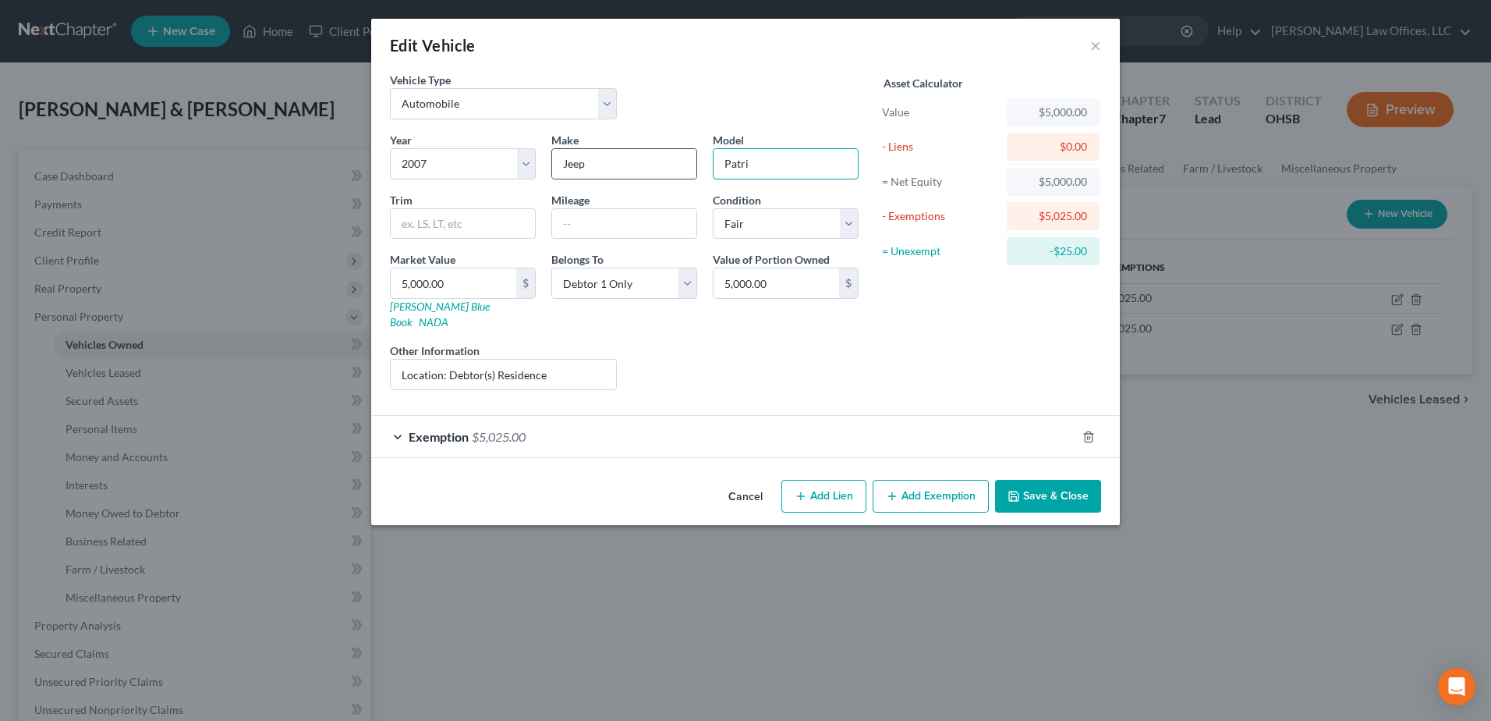
type input "Patriot"
click at [535, 162] on select "Select 2026 2025 2024 2023 2022 2021 2020 2019 2018 2017 2016 2015 2014 2013 20…" at bounding box center [463, 163] width 146 height 31
select select "9"
click at [390, 148] on select "Select 2026 2025 2024 2023 2022 2021 2020 2019 2018 2017 2016 2015 2014 2013 20…" at bounding box center [463, 163] width 146 height 31
click at [1064, 482] on button "Save & Close" at bounding box center [1048, 496] width 106 height 33
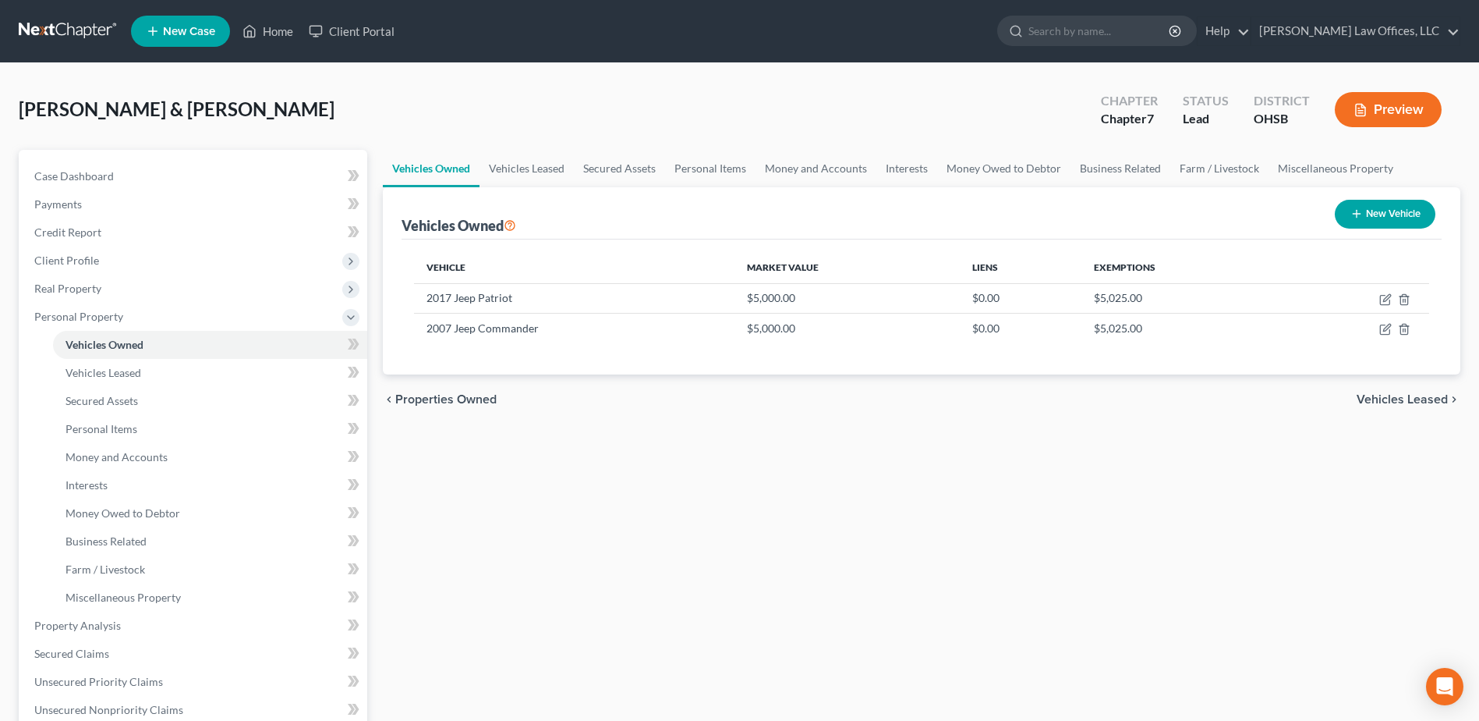
click at [1373, 202] on button "New Vehicle" at bounding box center [1385, 214] width 101 height 29
select select "0"
select select "2"
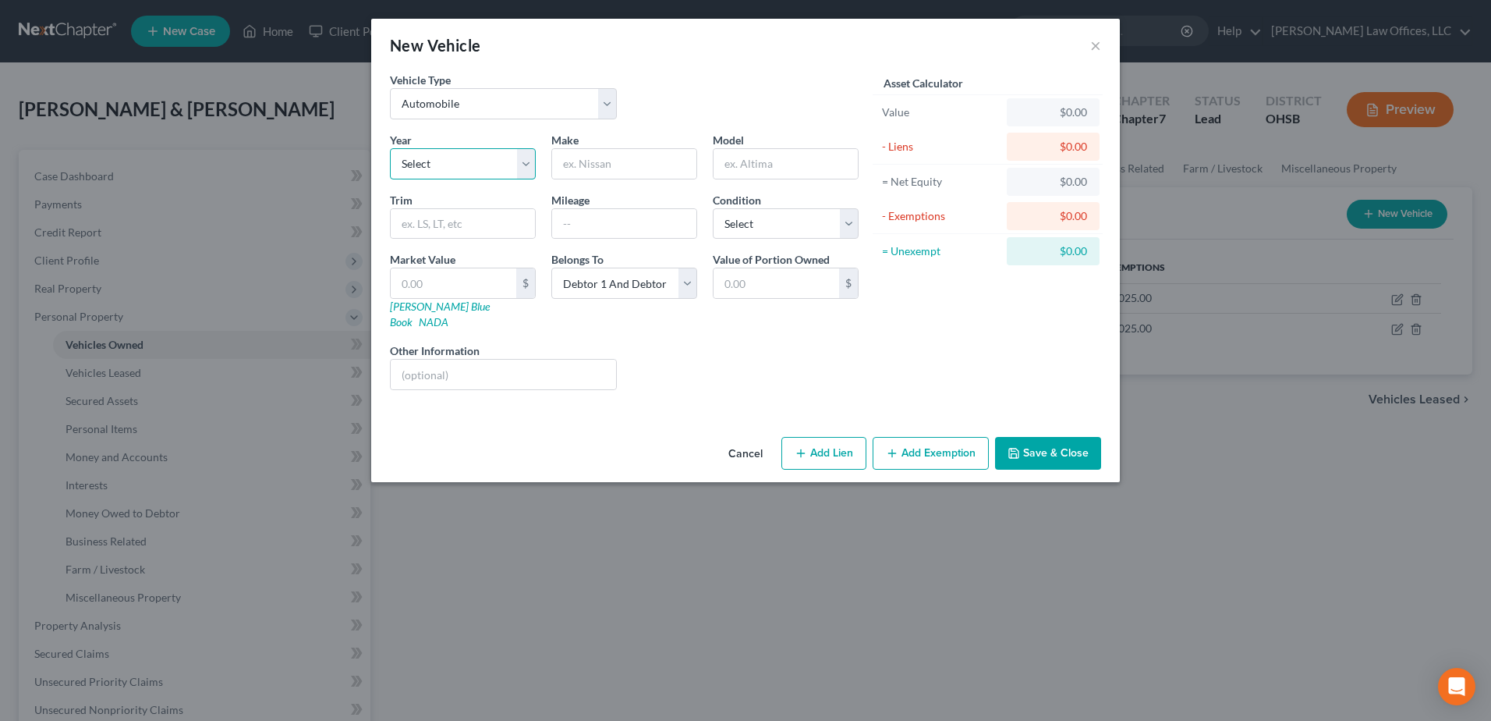
click at [525, 156] on select "Select 2026 2025 2024 2023 2022 2021 2020 2019 2018 2017 2016 2015 2014 2013 20…" at bounding box center [463, 163] width 146 height 31
select select "22"
click at [390, 148] on select "Select 2026 2025 2024 2023 2022 2021 2020 2019 2018 2017 2016 2015 2014 2013 20…" at bounding box center [463, 163] width 146 height 31
click at [651, 165] on input "text" at bounding box center [624, 164] width 144 height 30
type input "Honda"
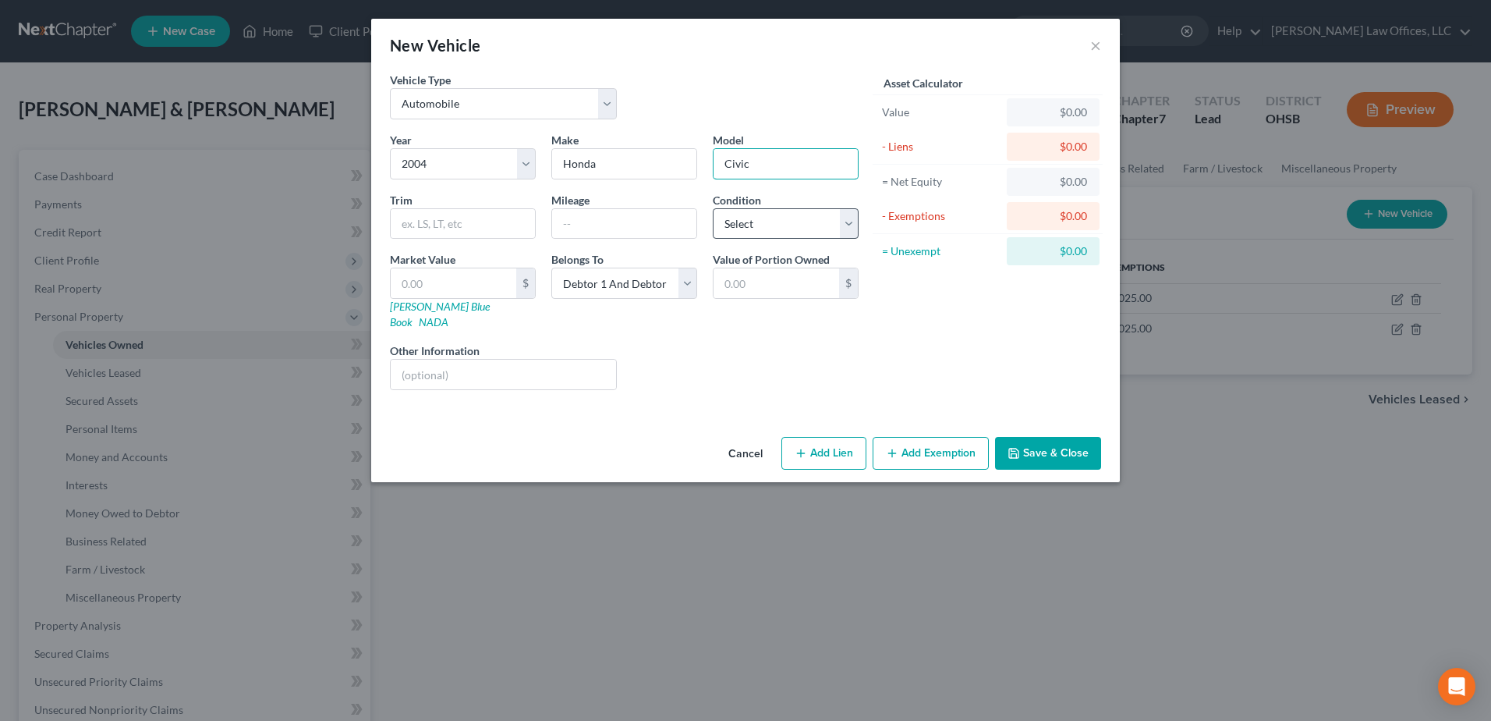
type input "Civic"
click at [852, 221] on select "Select Excellent Very Good Good Fair Poor" at bounding box center [786, 223] width 146 height 31
select select "4"
click at [713, 208] on select "Select Excellent Very Good Good Fair Poor" at bounding box center [786, 223] width 146 height 31
click at [638, 225] on input "text" at bounding box center [624, 224] width 144 height 30
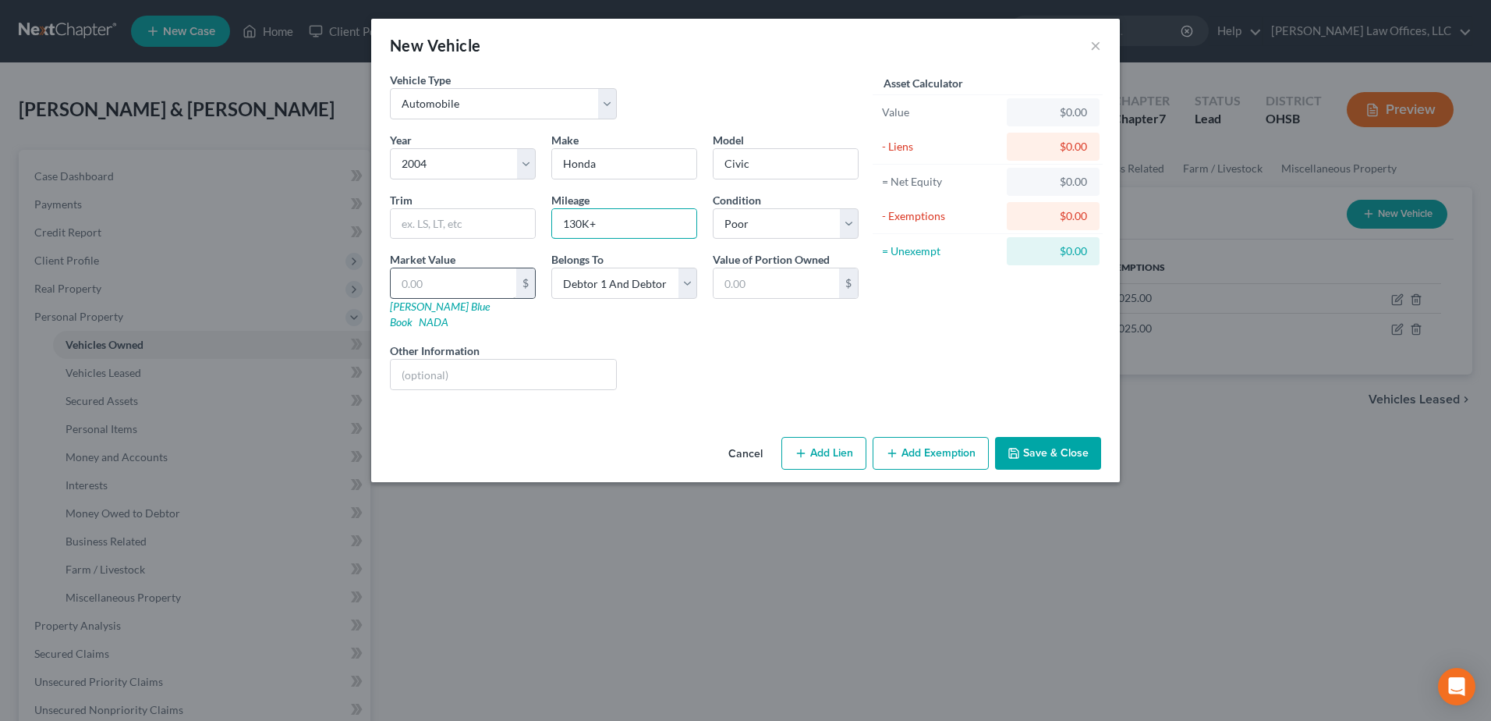
type input "130K+"
click at [437, 282] on input "text" at bounding box center [454, 283] width 126 height 30
type input "1"
type input "1.00"
type input "10"
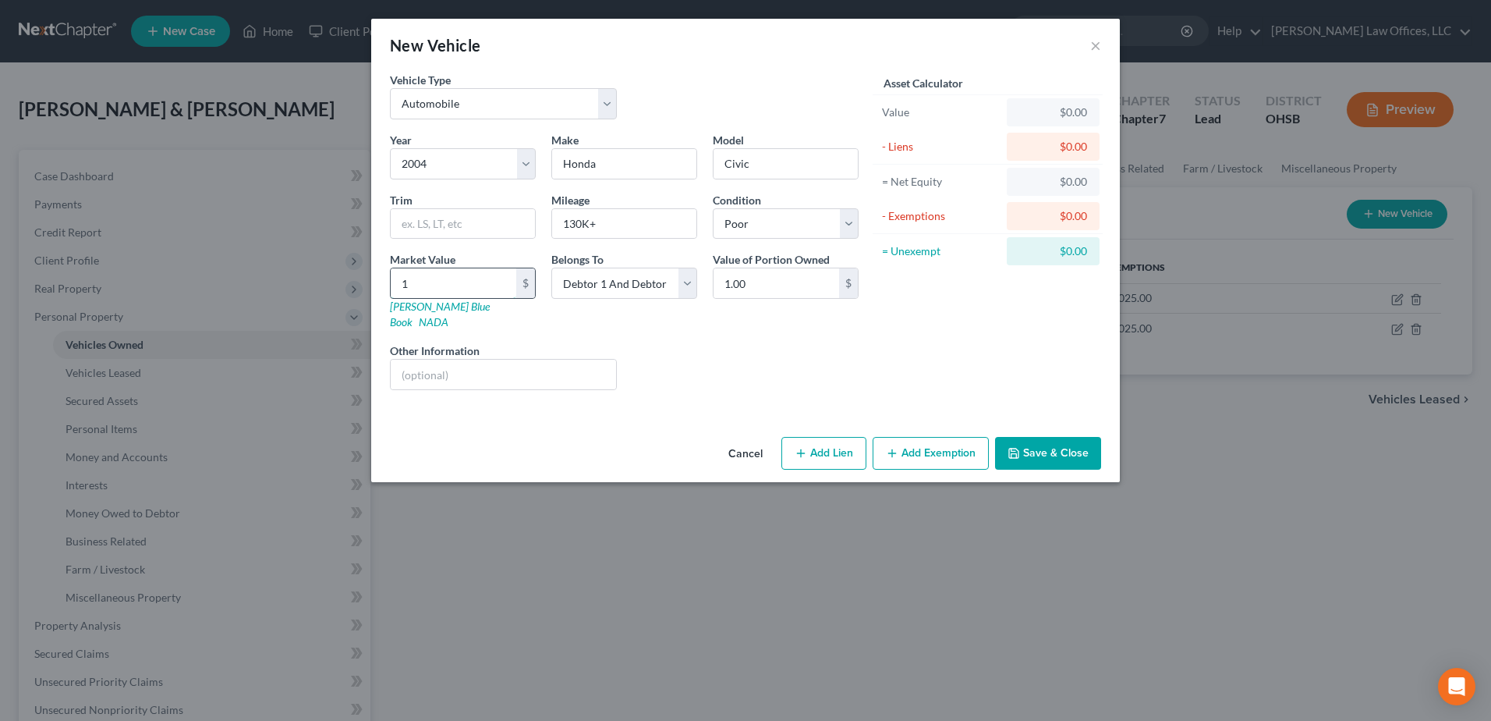
type input "10.00"
type input "100"
type input "100.00"
type input "1000"
click at [921, 441] on button "Add Exemption" at bounding box center [931, 453] width 116 height 33
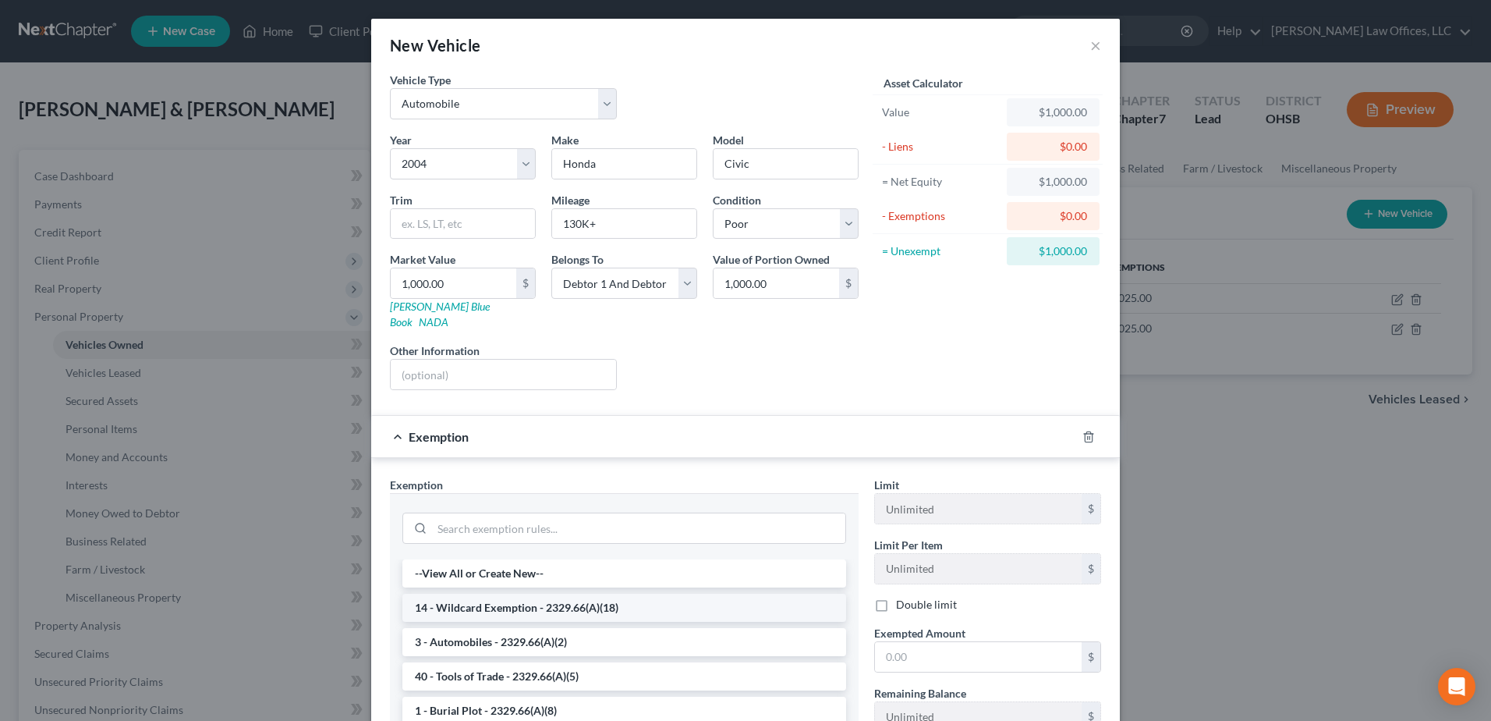
click at [593, 593] on li "14 - Wildcard Exemption - 2329.66(A)(18)" at bounding box center [624, 607] width 444 height 28
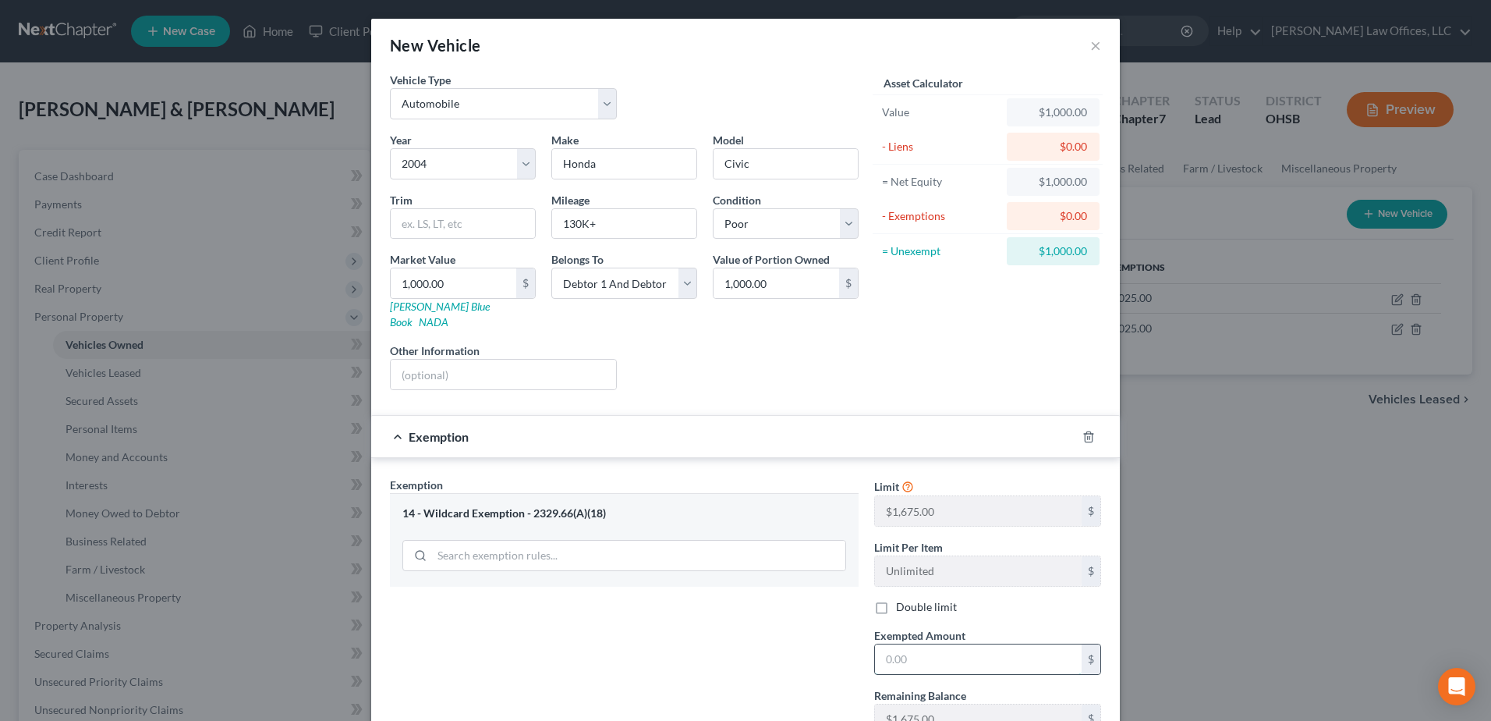
click at [916, 644] on input "text" at bounding box center [978, 659] width 207 height 30
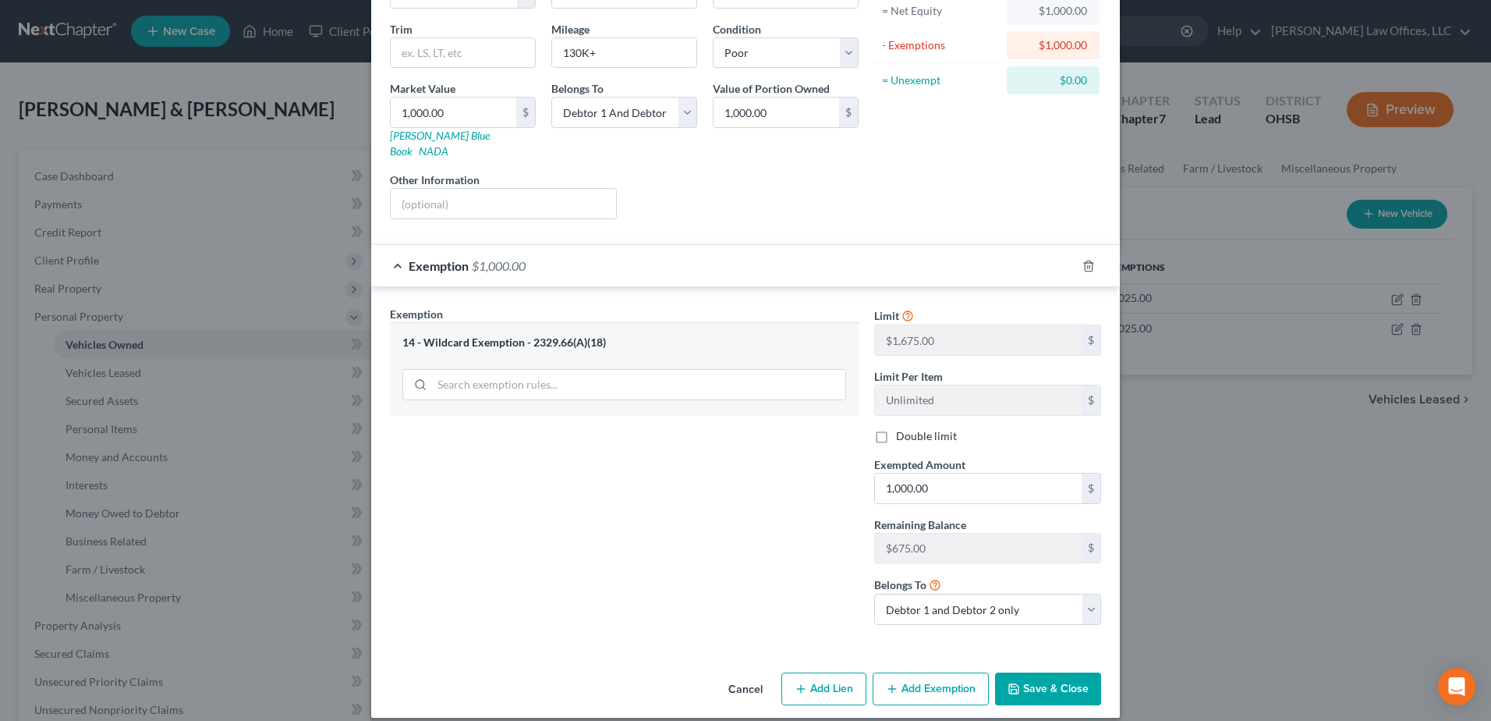
click at [1021, 672] on button "Save & Close" at bounding box center [1048, 688] width 106 height 33
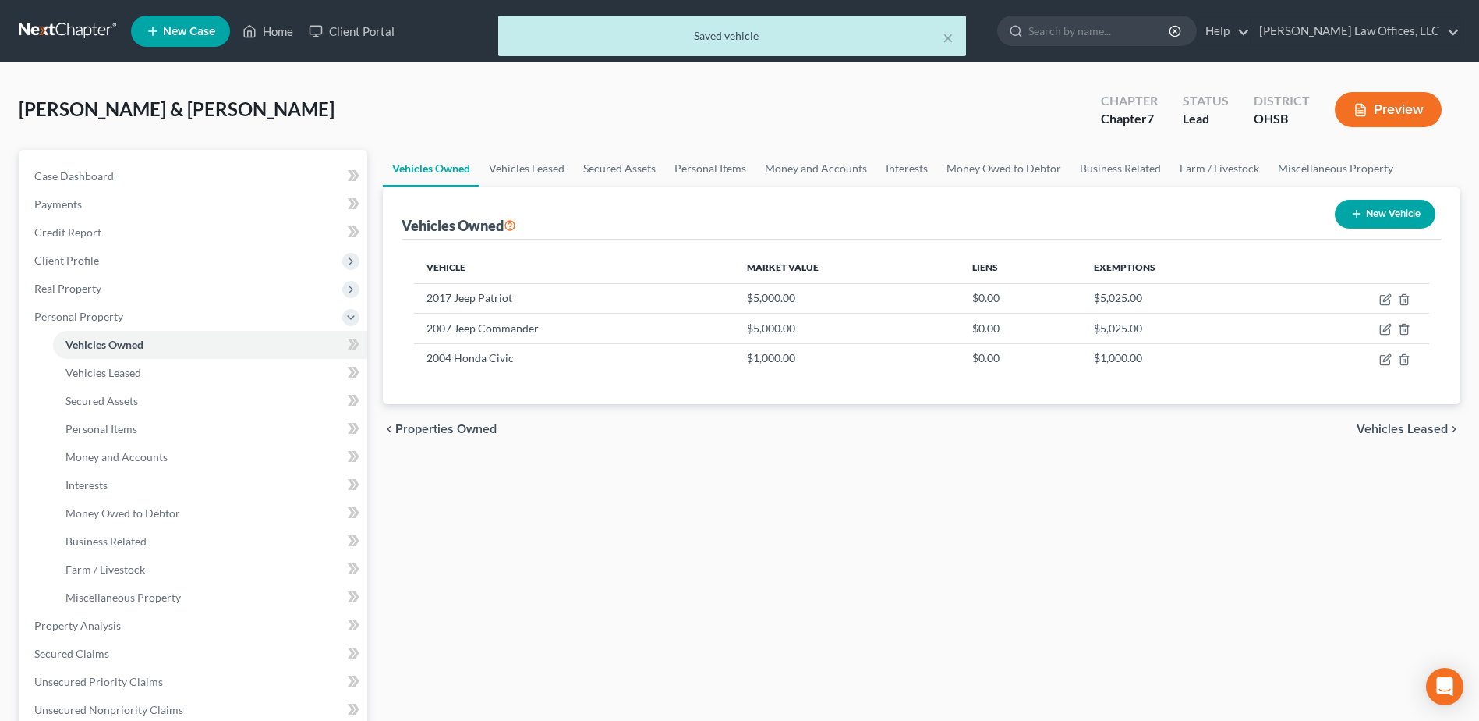
click at [1392, 212] on button "New Vehicle" at bounding box center [1385, 214] width 101 height 29
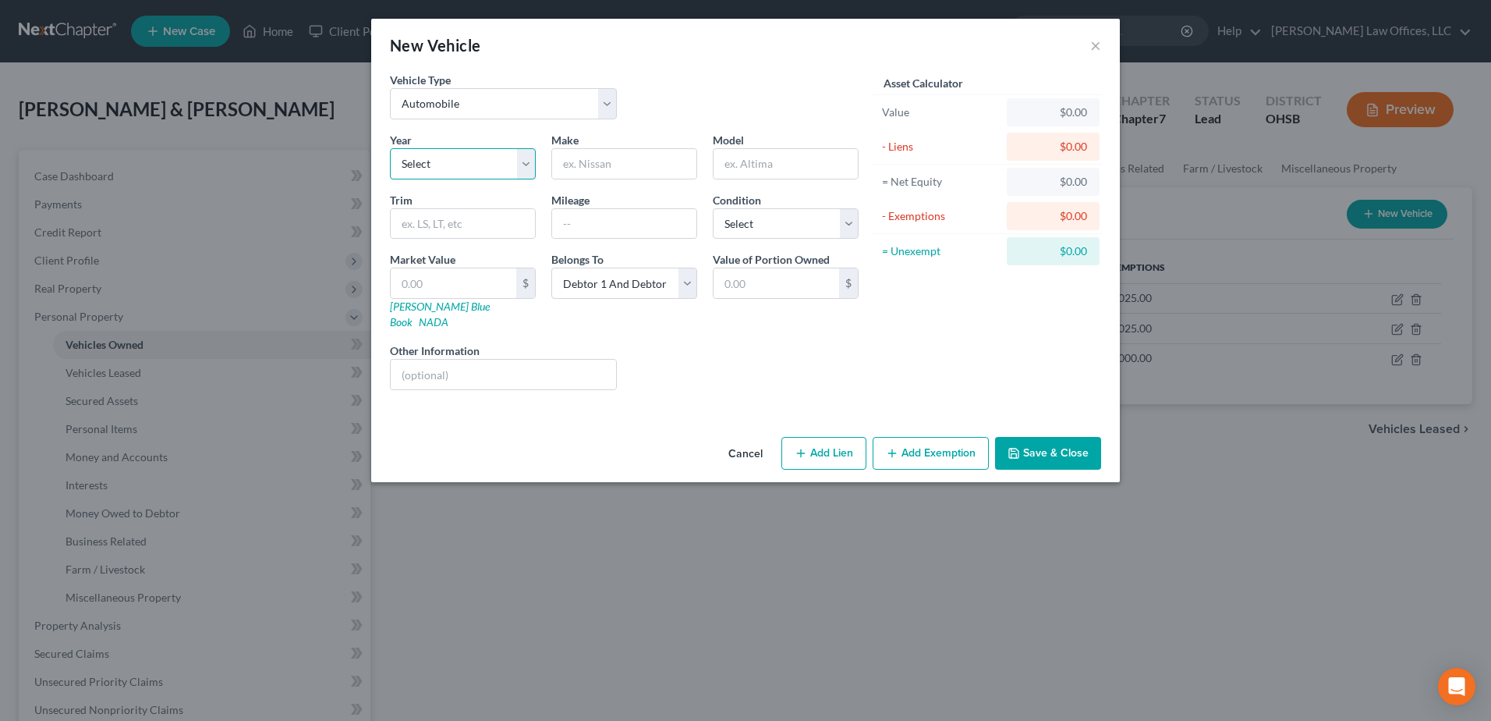
click at [516, 165] on select "Select 2026 2025 2024 2023 2022 2021 2020 2019 2018 2017 2016 2015 2014 2013 20…" at bounding box center [463, 163] width 146 height 31
click at [390, 148] on select "Select 2026 2025 2024 2023 2022 2021 2020 2019 2018 2017 2016 2015 2014 2013 20…" at bounding box center [463, 163] width 146 height 31
click at [620, 136] on div "Make *" at bounding box center [624, 156] width 161 height 48
click at [627, 165] on input "text" at bounding box center [624, 164] width 144 height 30
click at [853, 228] on select "Select Excellent Very Good Good Fair Poor" at bounding box center [786, 223] width 146 height 31
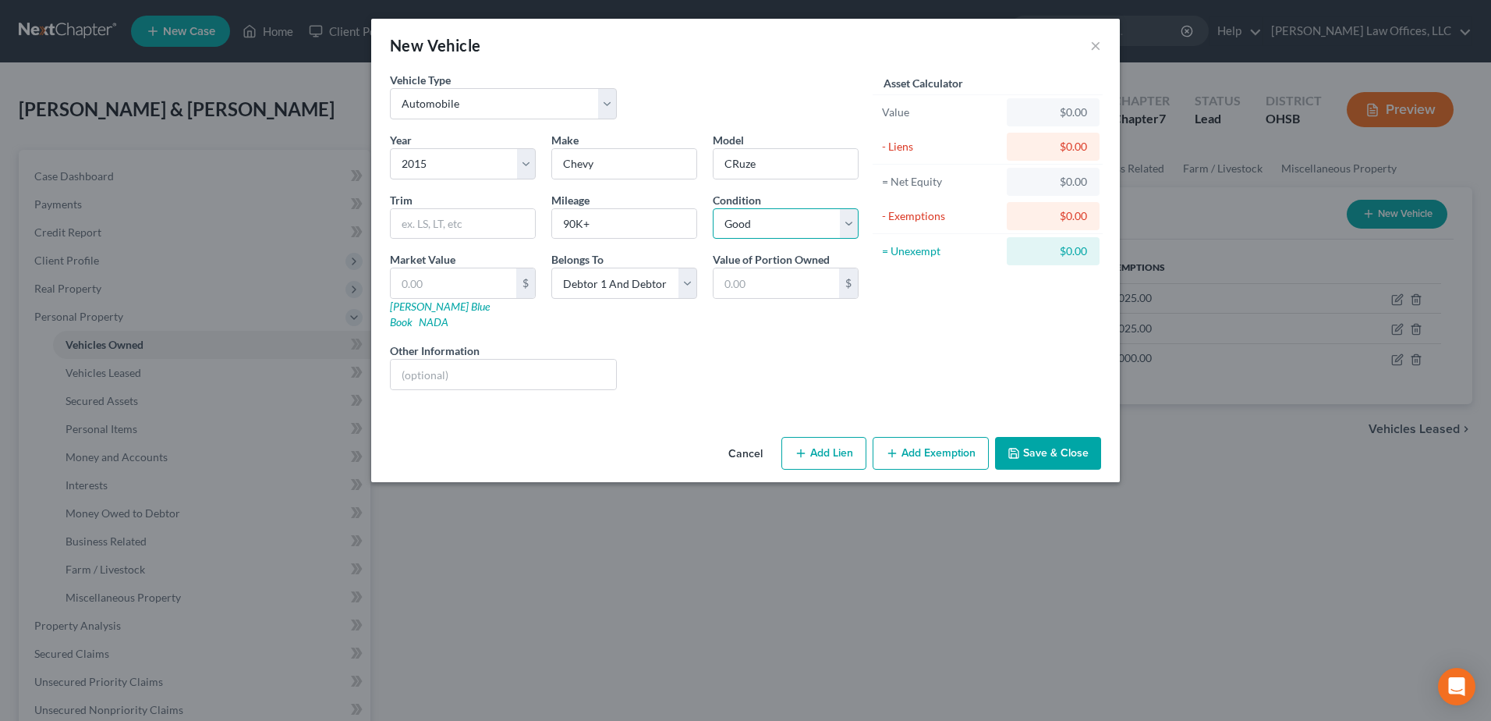
click at [713, 208] on select "Select Excellent Very Good Good Fair Poor" at bounding box center [786, 223] width 146 height 31
click at [492, 284] on input "text" at bounding box center [454, 283] width 126 height 30
click at [1018, 448] on icon "button" at bounding box center [1013, 452] width 9 height 9
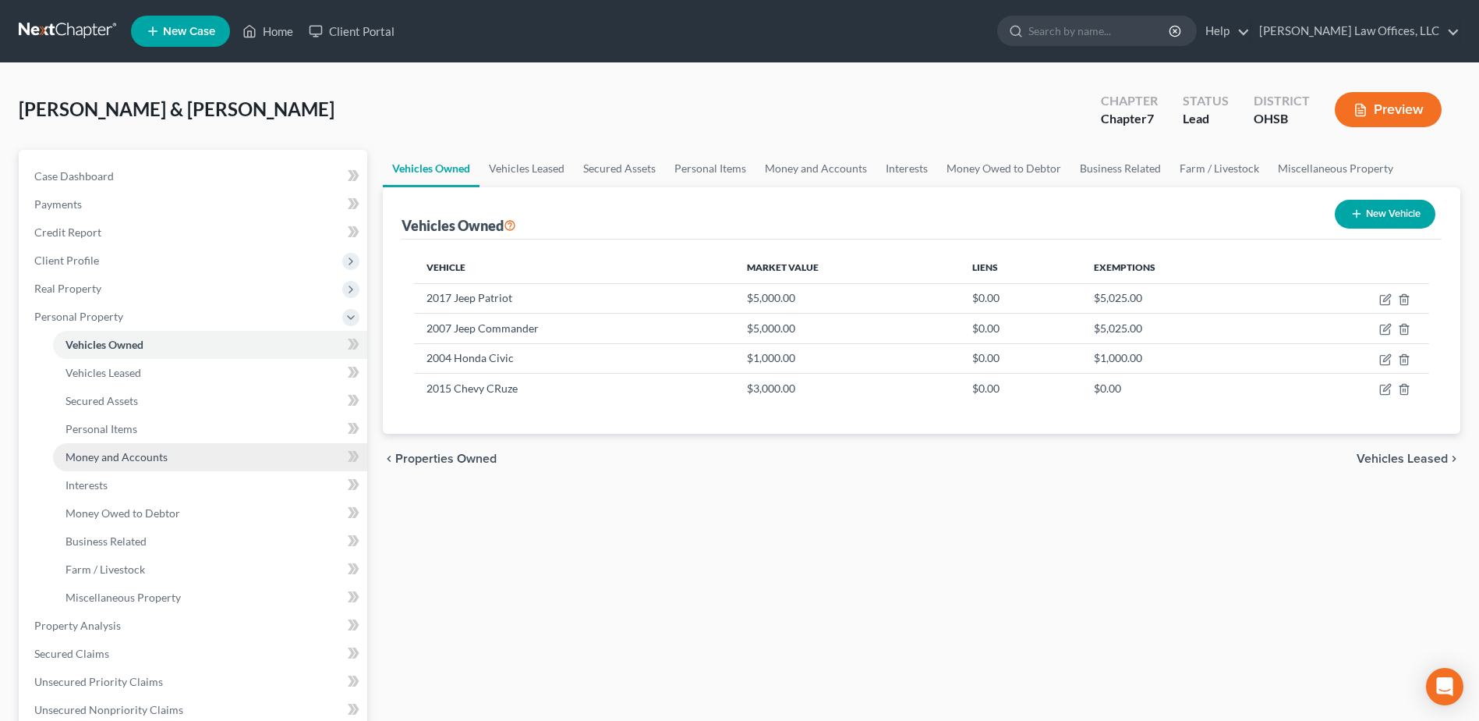
click at [175, 448] on link "Money and Accounts" at bounding box center [210, 457] width 314 height 28
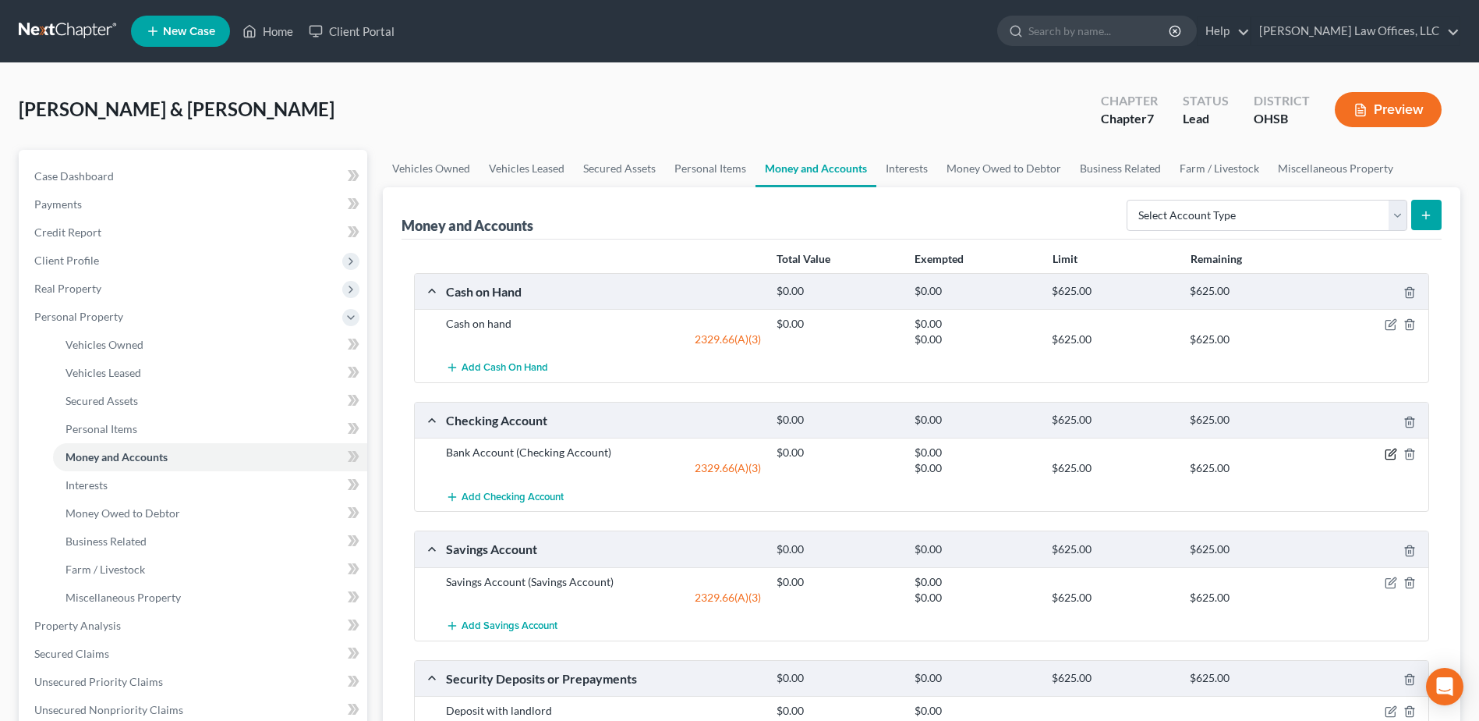
click at [1387, 452] on icon "button" at bounding box center [1391, 454] width 12 height 12
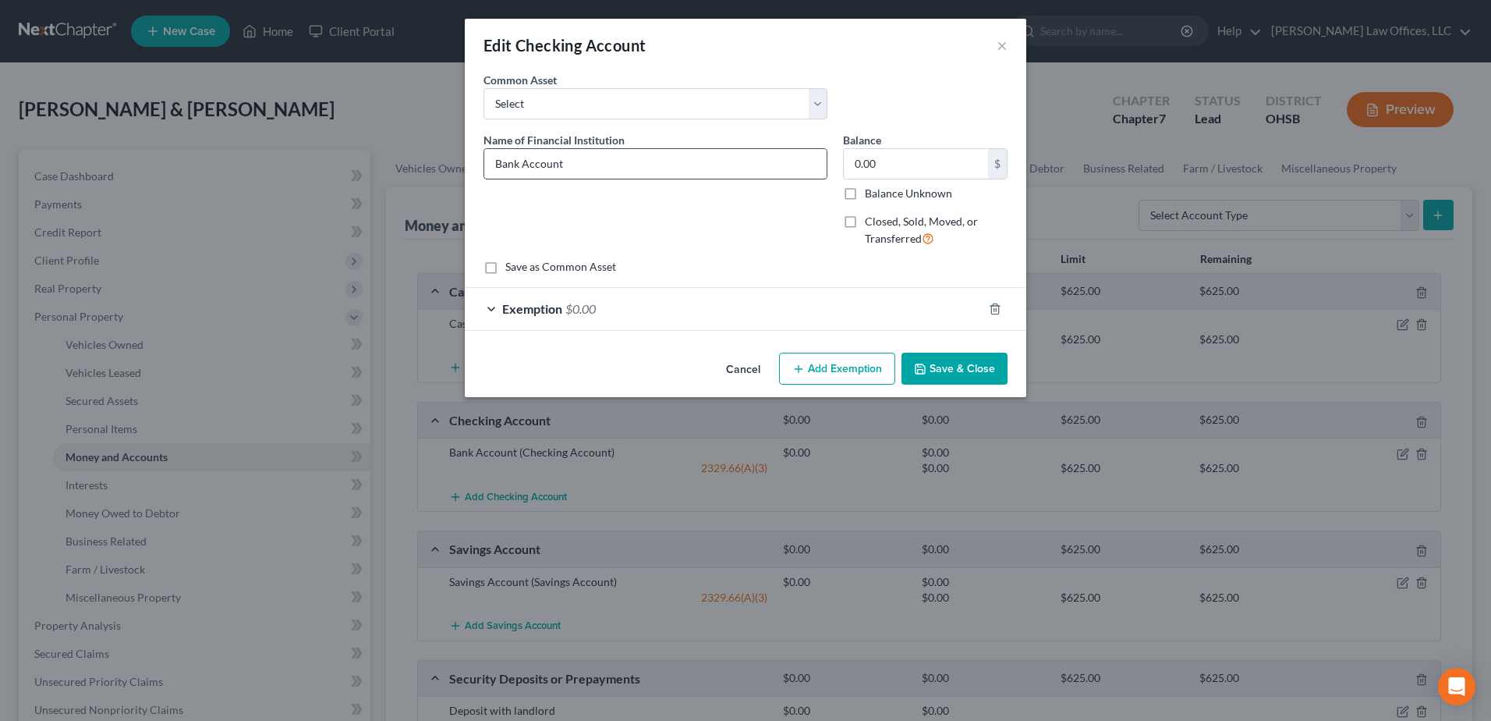
click at [495, 164] on input "Bank Account" at bounding box center [655, 164] width 342 height 30
click at [980, 374] on button "Save & Close" at bounding box center [954, 368] width 106 height 33
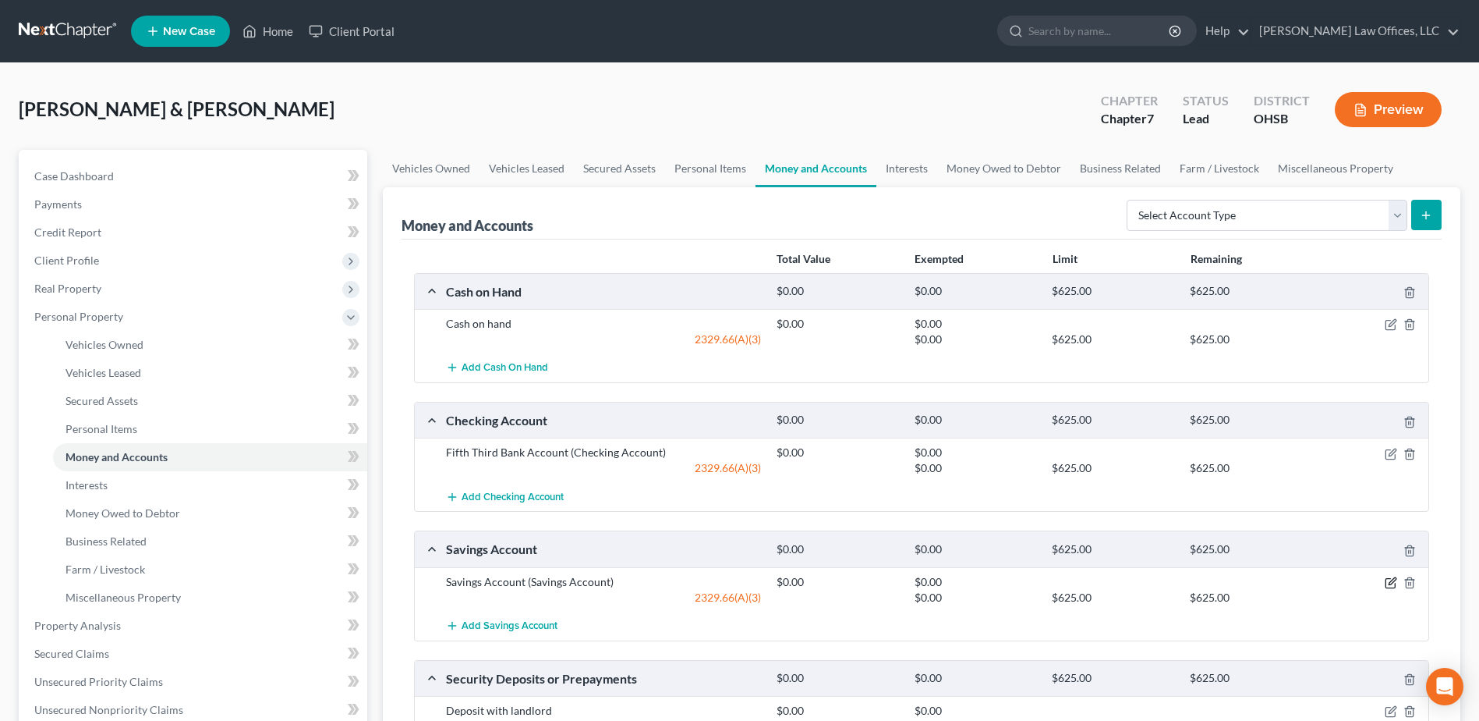
click at [1386, 583] on icon "button" at bounding box center [1390, 583] width 9 height 9
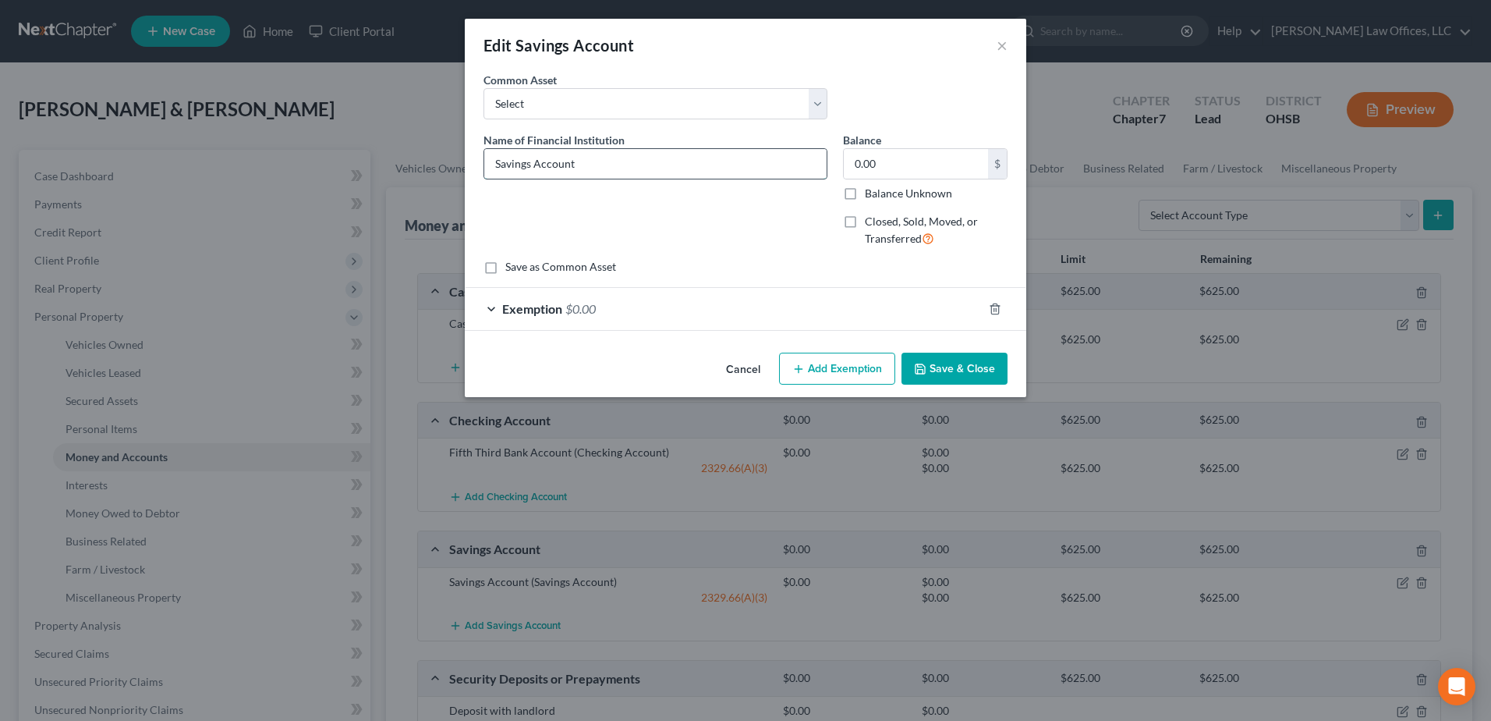
click at [497, 162] on input "Savings Account" at bounding box center [655, 164] width 342 height 30
click at [961, 368] on button "Save & Close" at bounding box center [954, 368] width 106 height 33
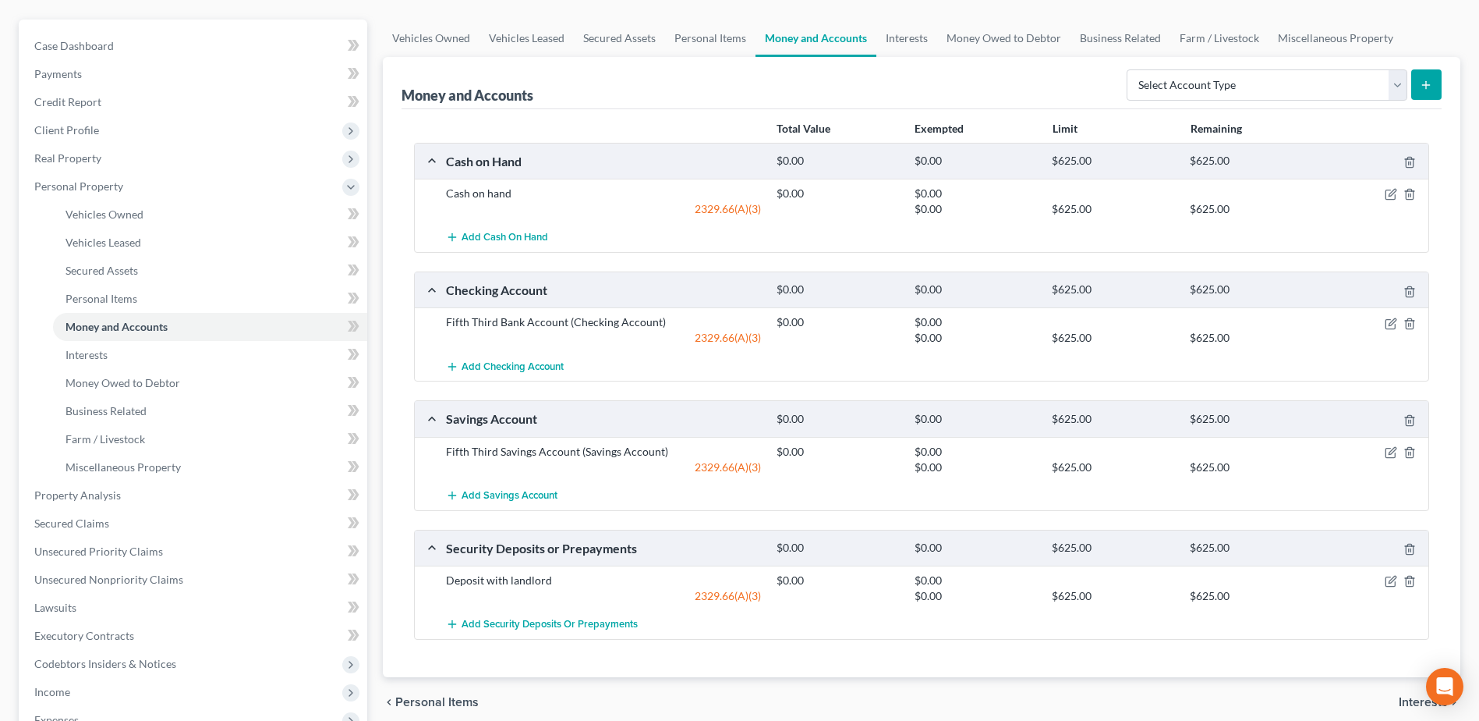
scroll to position [156, 0]
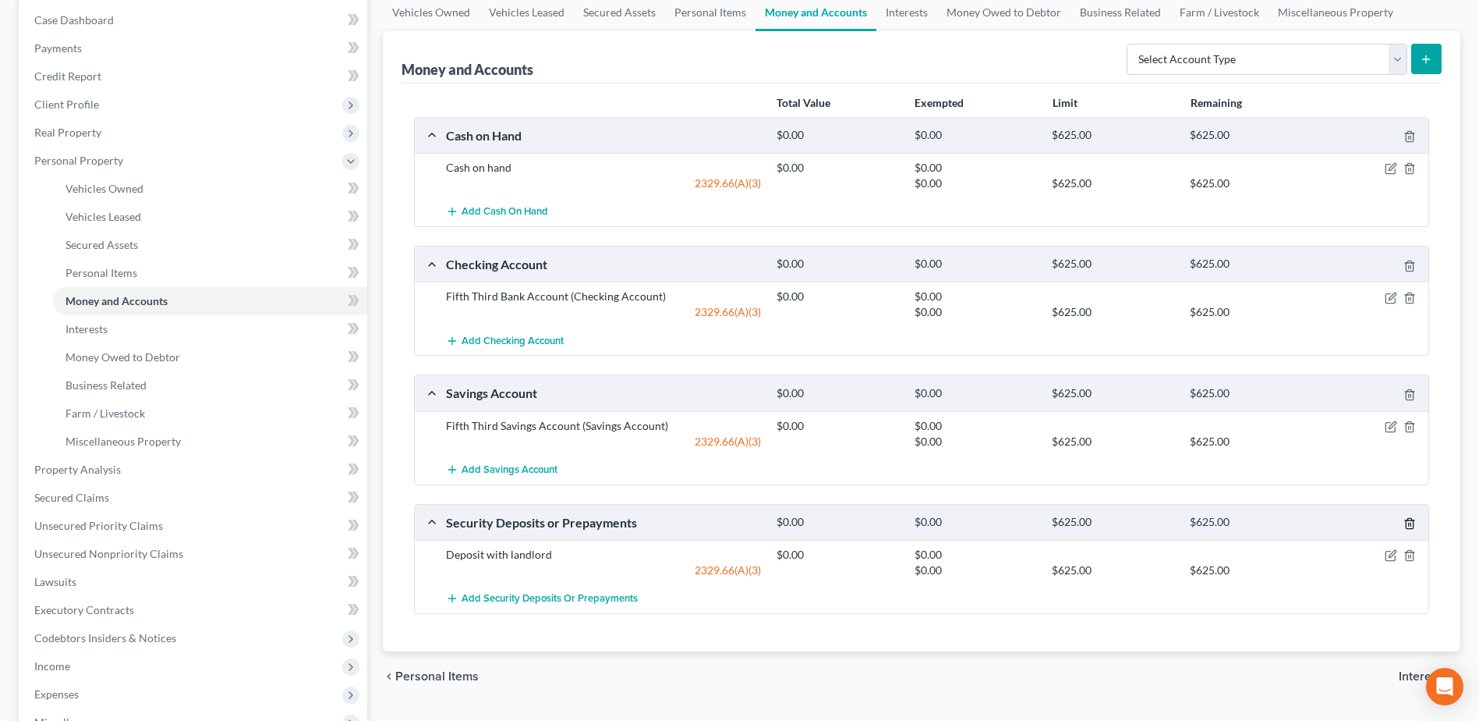
click at [1409, 522] on icon "button" at bounding box center [1410, 523] width 12 height 12
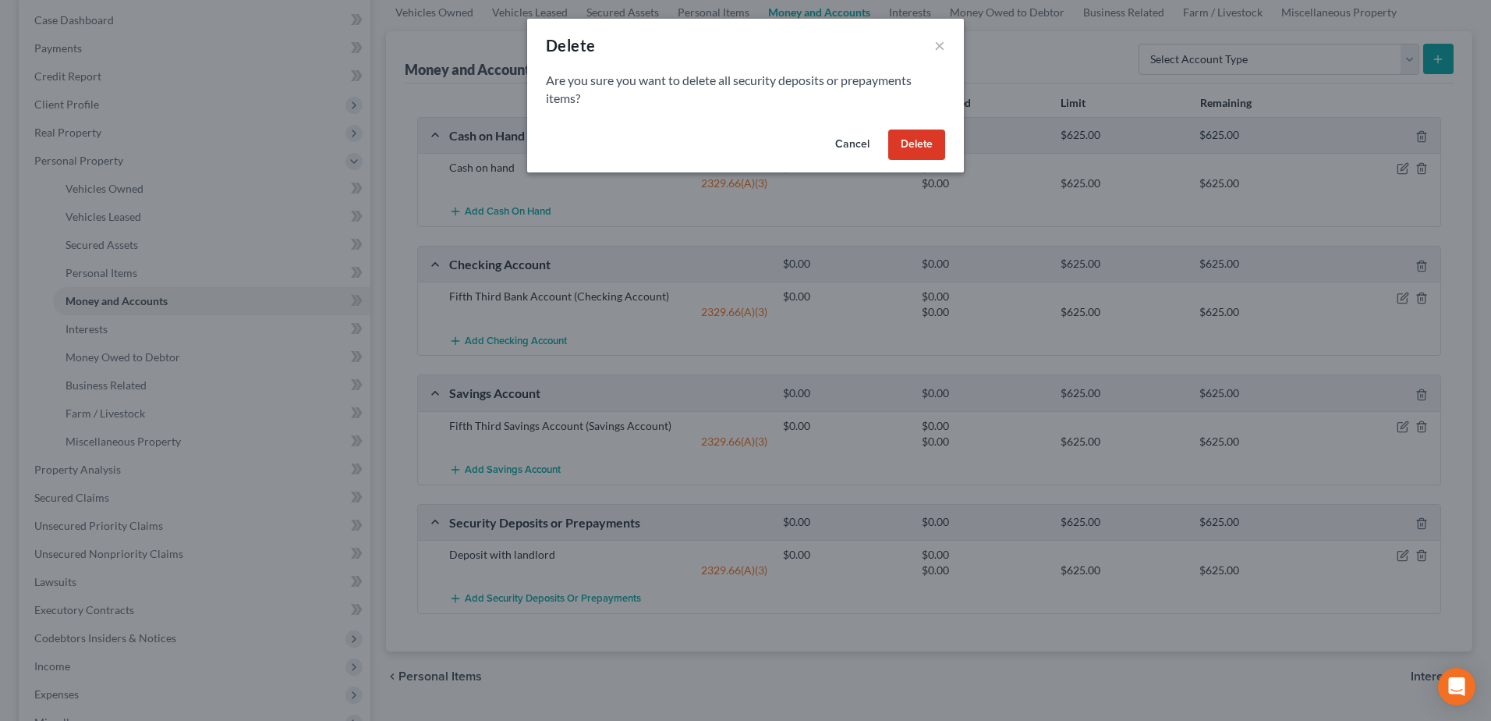
click at [930, 140] on button "Delete" at bounding box center [916, 144] width 57 height 31
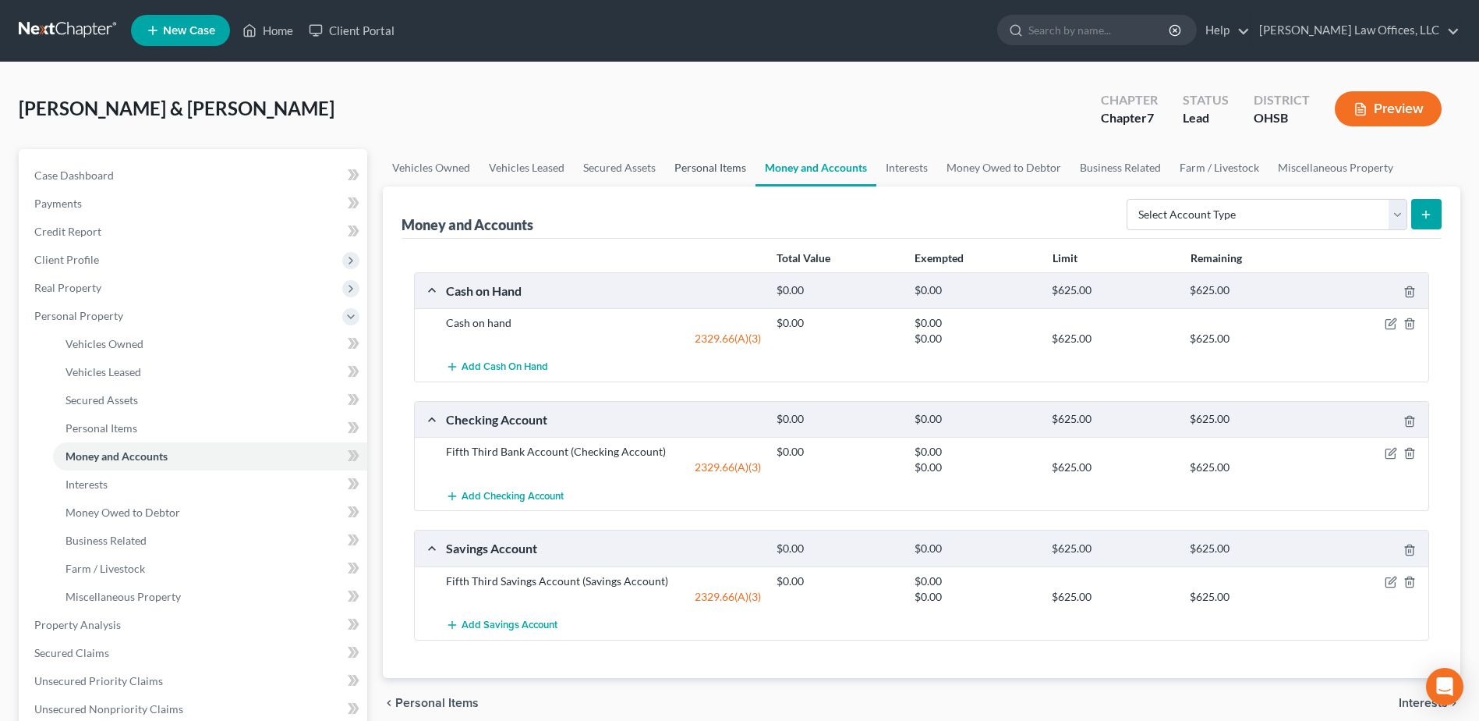
scroll to position [0, 0]
click at [1394, 218] on select "Select Account Type Brokerage Cash on Hand Certificates of Deposit Checking Acc…" at bounding box center [1267, 215] width 281 height 31
select select "other"
click at [1130, 200] on select "Select Account Type Brokerage Cash on Hand Certificates of Deposit Checking Acc…" at bounding box center [1267, 215] width 281 height 31
click at [1434, 214] on button "submit" at bounding box center [1426, 215] width 30 height 30
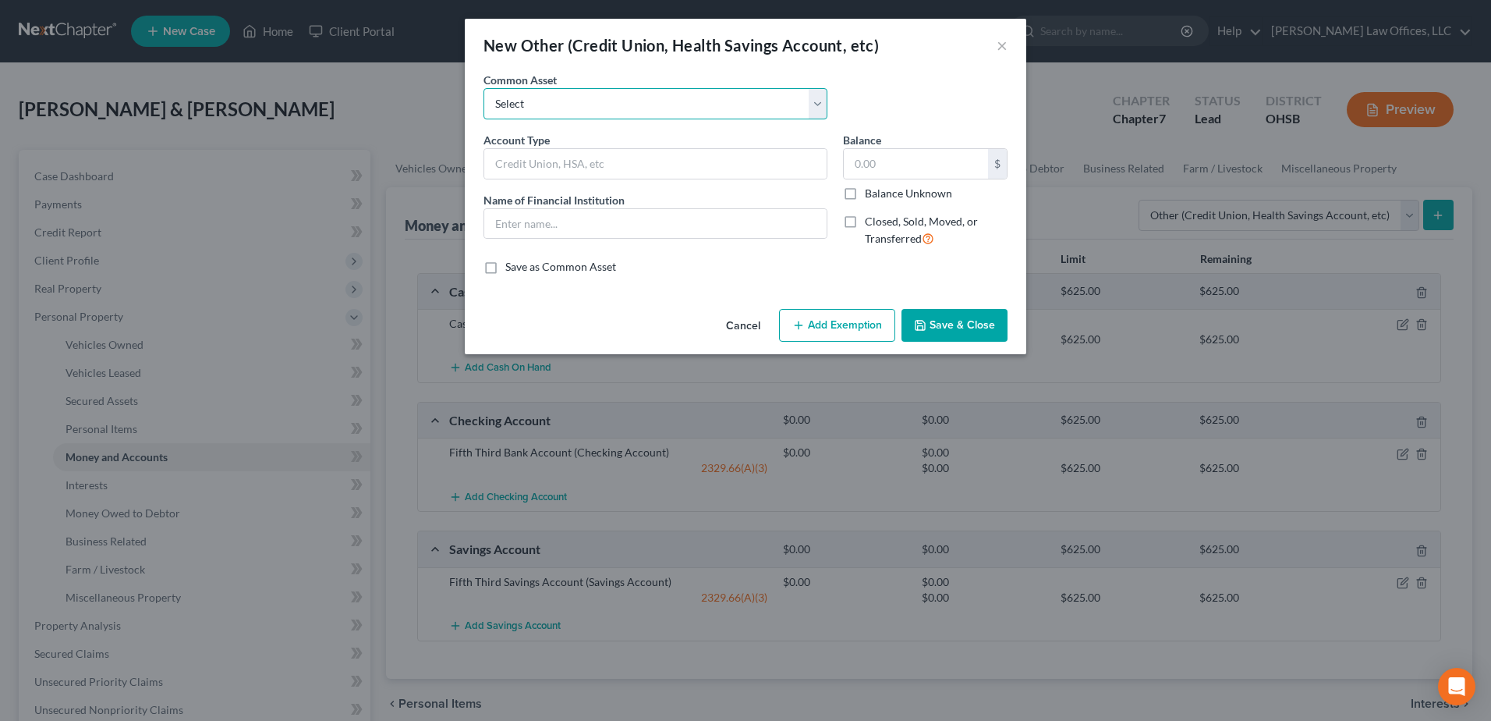
click at [629, 104] on select "Select Cash App" at bounding box center [655, 103] width 344 height 31
click at [816, 108] on select "Select Cash App" at bounding box center [655, 103] width 344 height 31
click at [816, 106] on select "Select Cash App" at bounding box center [655, 103] width 344 height 31
click at [854, 87] on div "Common Asset Select Cash App" at bounding box center [746, 102] width 540 height 60
click at [738, 158] on input "text" at bounding box center [655, 164] width 342 height 30
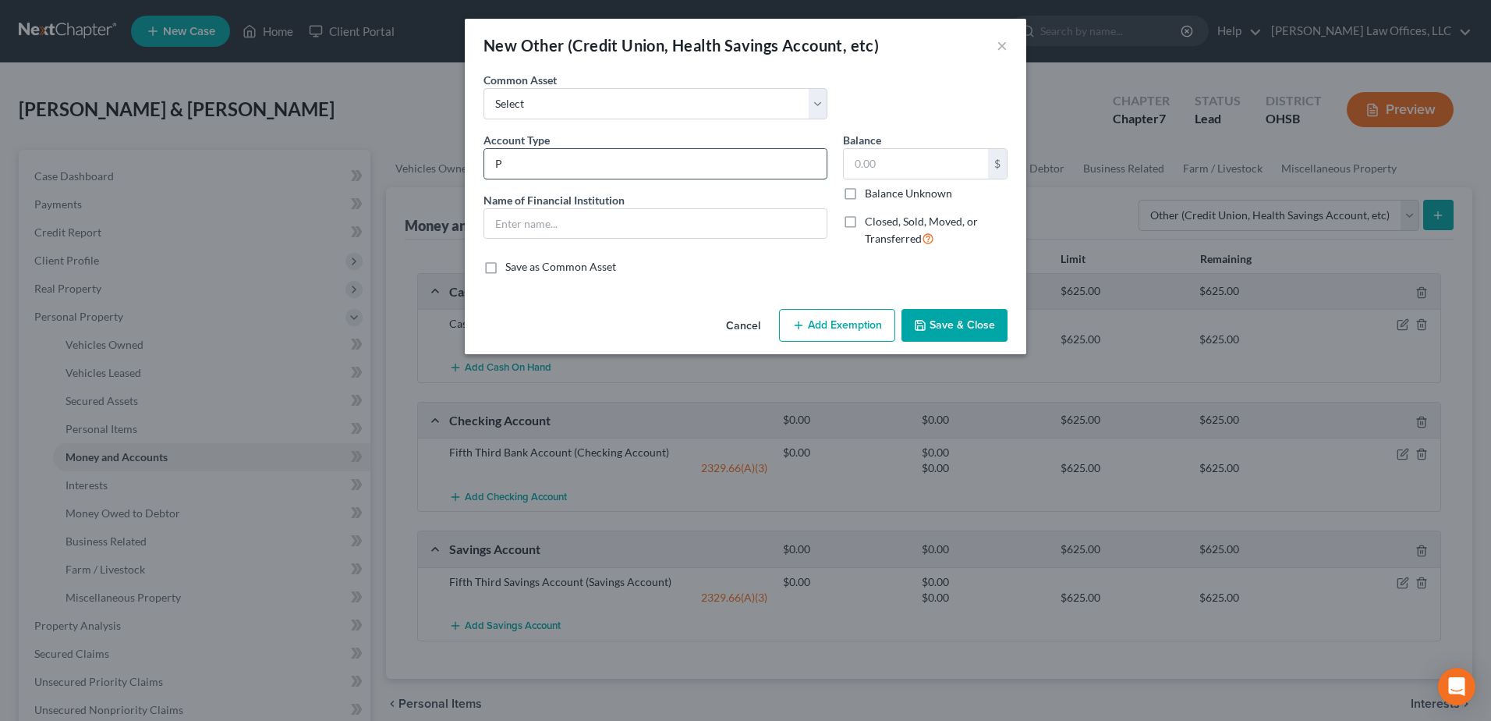
type input "PayPal Account"
click at [634, 224] on input "text" at bounding box center [655, 224] width 342 height 30
type input "PayPal Account"
click at [954, 331] on button "Save & Close" at bounding box center [954, 325] width 106 height 33
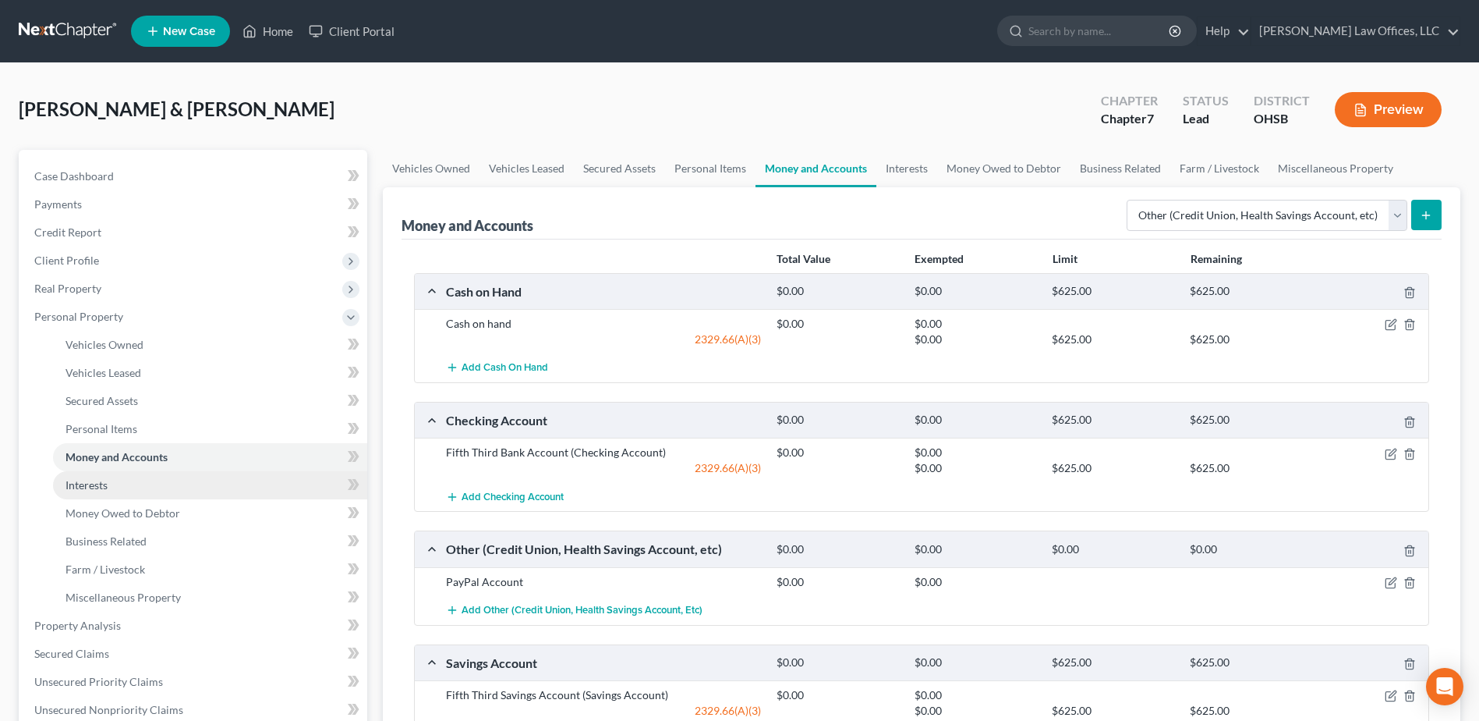
click at [167, 483] on link "Interests" at bounding box center [210, 485] width 314 height 28
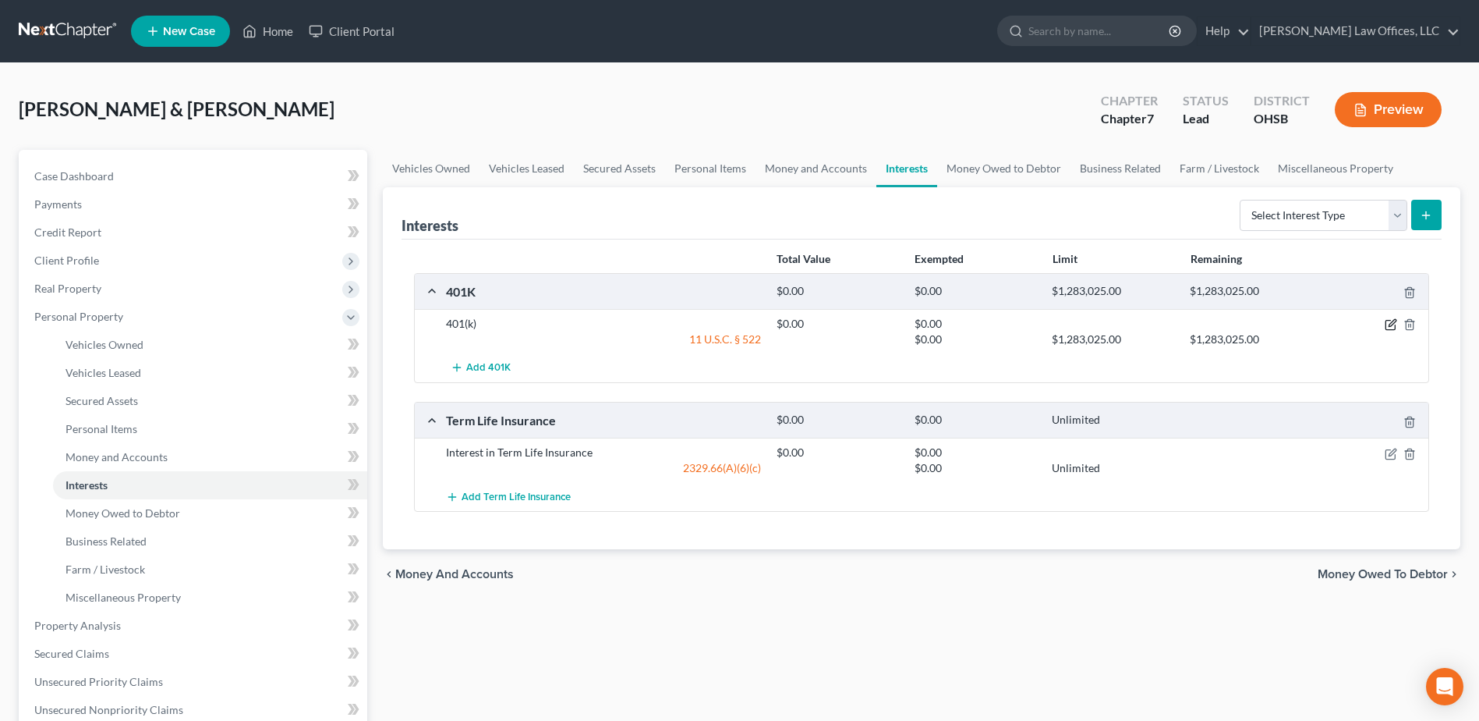
click at [1390, 324] on icon "button" at bounding box center [1392, 323] width 7 height 7
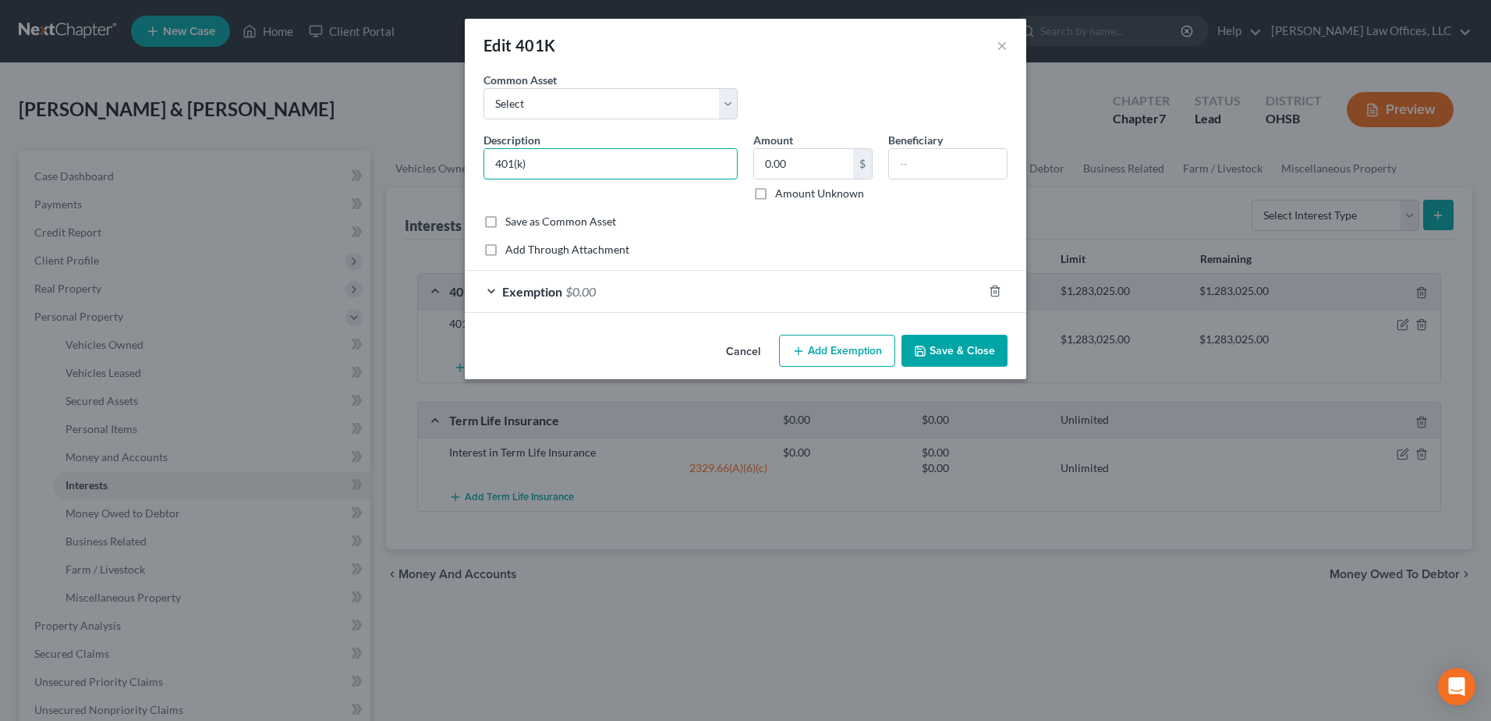
drag, startPoint x: 551, startPoint y: 163, endPoint x: 429, endPoint y: 187, distance: 124.8
click at [429, 187] on div "Edit 401K × An exemption set must first be selected from the Filing Information…" at bounding box center [745, 360] width 1491 height 721
type input "IRA"
click at [803, 164] on input "0.00" at bounding box center [803, 164] width 99 height 30
type input "148,567.12"
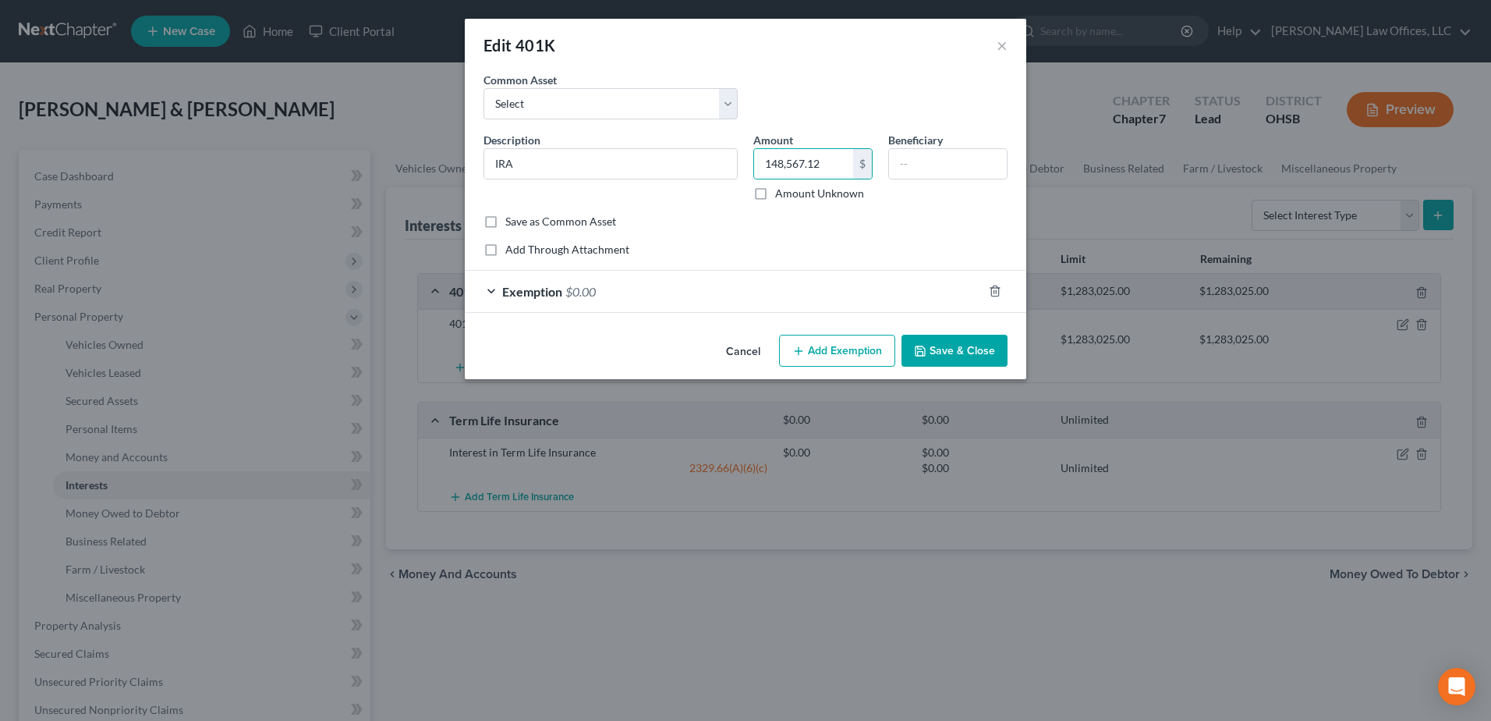
click at [802, 298] on div "Exemption $0.00" at bounding box center [724, 291] width 518 height 41
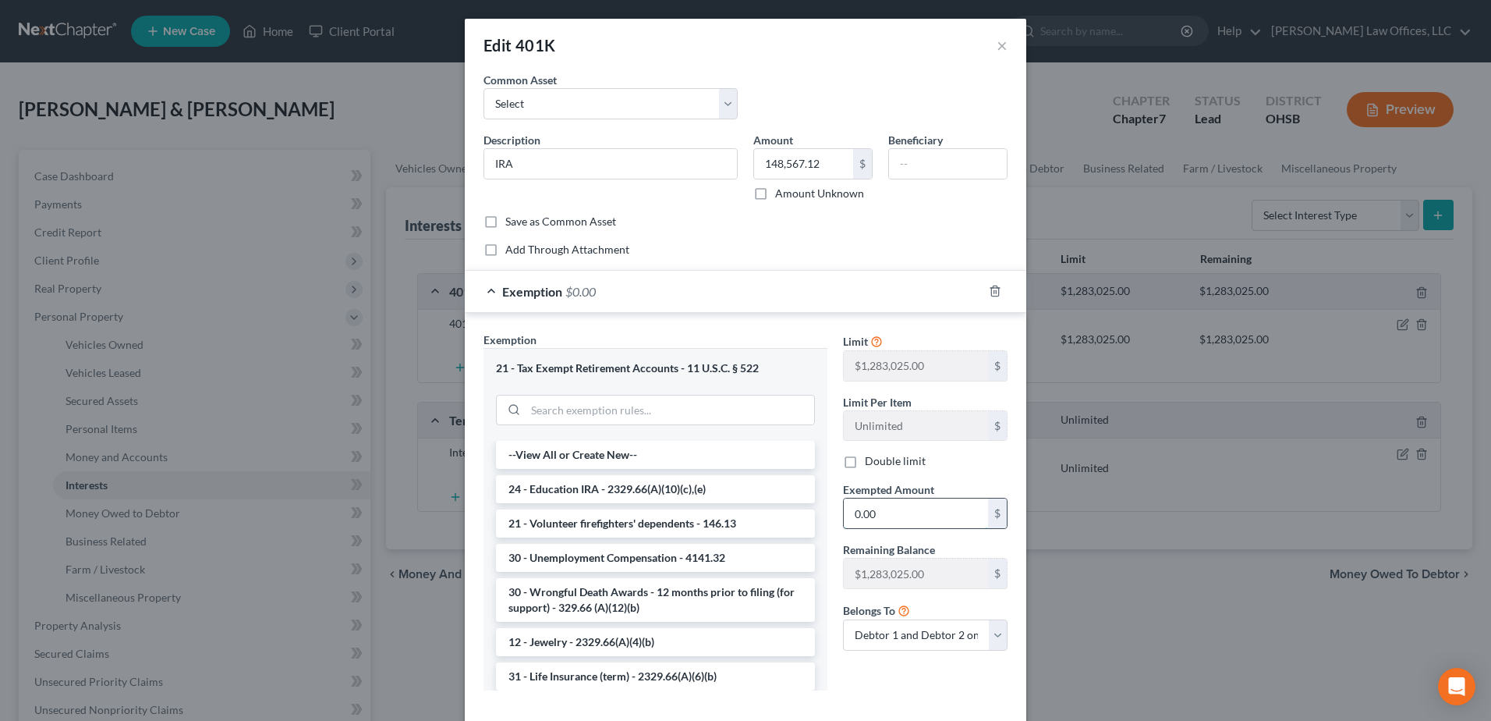
click at [888, 516] on input "0.00" at bounding box center [916, 513] width 144 height 30
type input "148,567.12"
click at [540, 168] on input "IRA" at bounding box center [610, 164] width 253 height 30
click at [617, 156] on input "IRA through St. Leonard (Balance is an estimate only, as the balance fluctuates…" at bounding box center [610, 164] width 253 height 30
drag, startPoint x: 611, startPoint y: 162, endPoint x: 466, endPoint y: 178, distance: 146.7
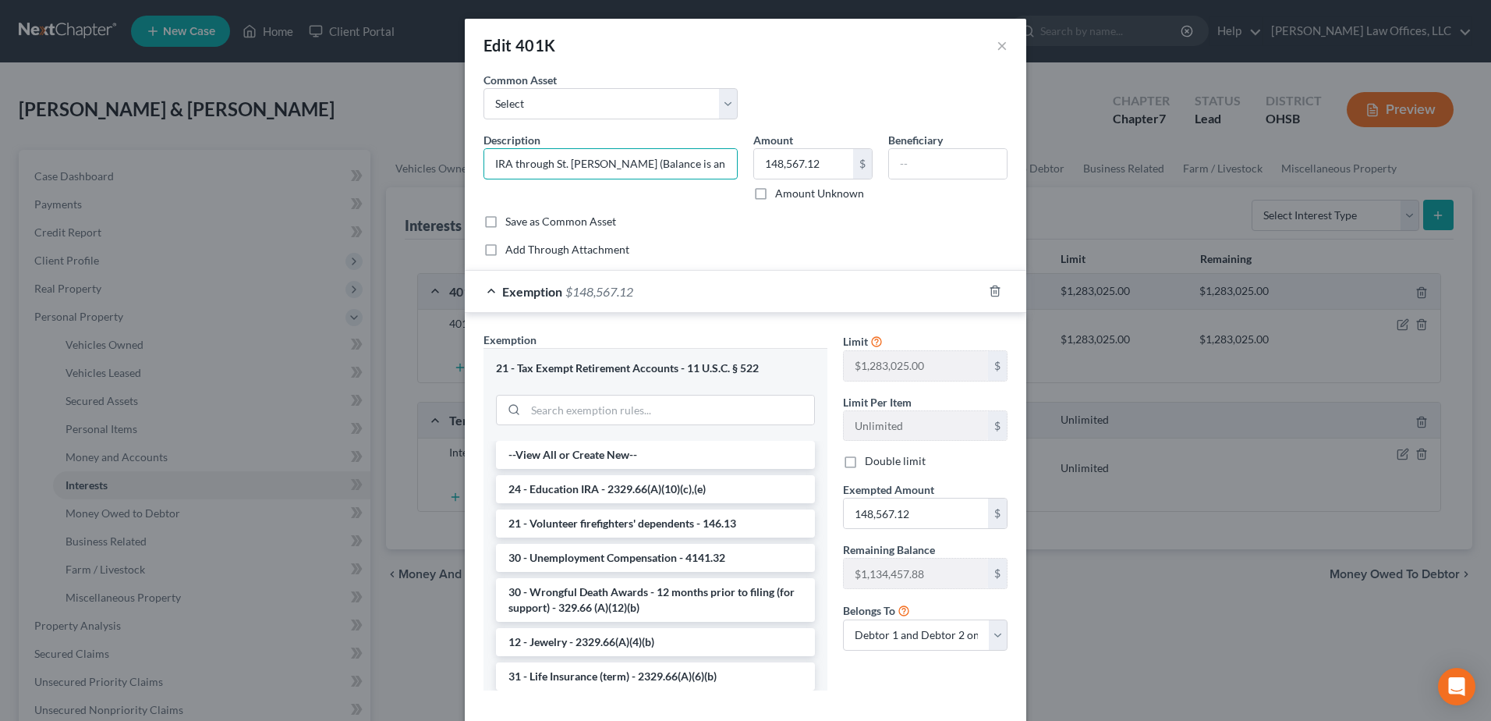
click at [466, 178] on div "An exemption set must first be selected from the Filing Information section. Co…" at bounding box center [745, 402] width 561 height 660
click at [551, 168] on input "IRA through St. Leonard (Balance is an estimate only, as the balance fluctuates…" at bounding box center [610, 164] width 253 height 30
drag, startPoint x: 551, startPoint y: 163, endPoint x: 603, endPoint y: 163, distance: 52.2
click at [603, 163] on input "IRA through St. Leonard (Balance is an estimate only, as the balance fluctuates…" at bounding box center [610, 164] width 253 height 30
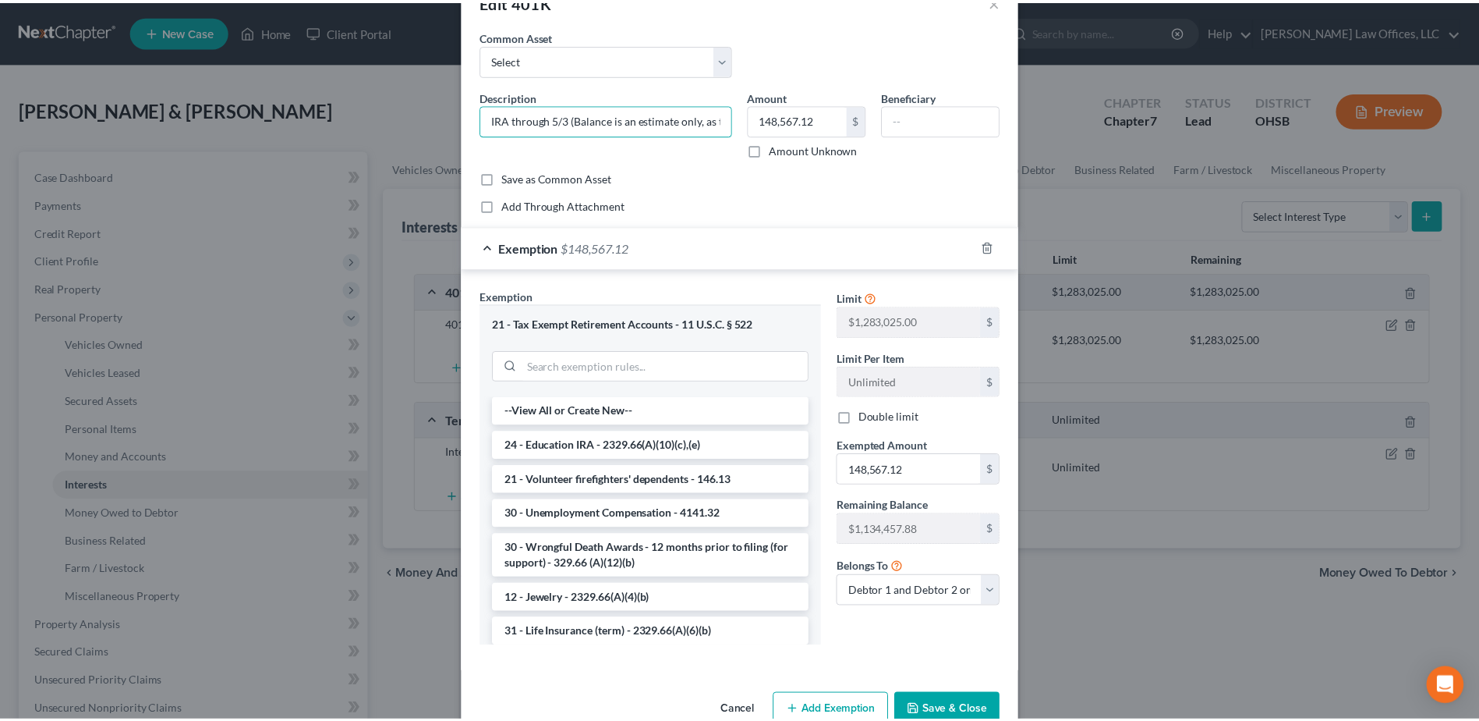
scroll to position [81, 0]
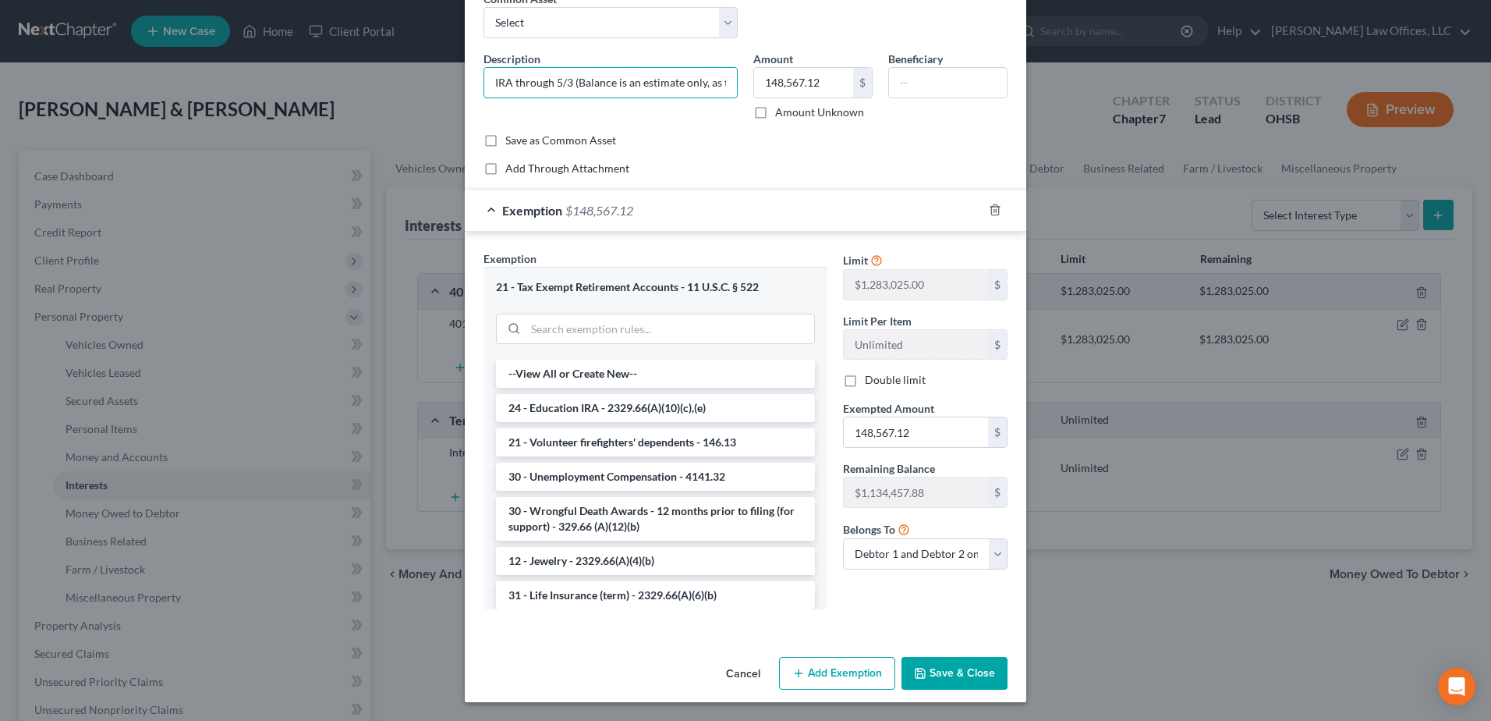
type input "IRA through 5/3 (Balance is an estimate only, as the balance fluctuates with th…"
click at [948, 660] on button "Save & Close" at bounding box center [954, 673] width 106 height 33
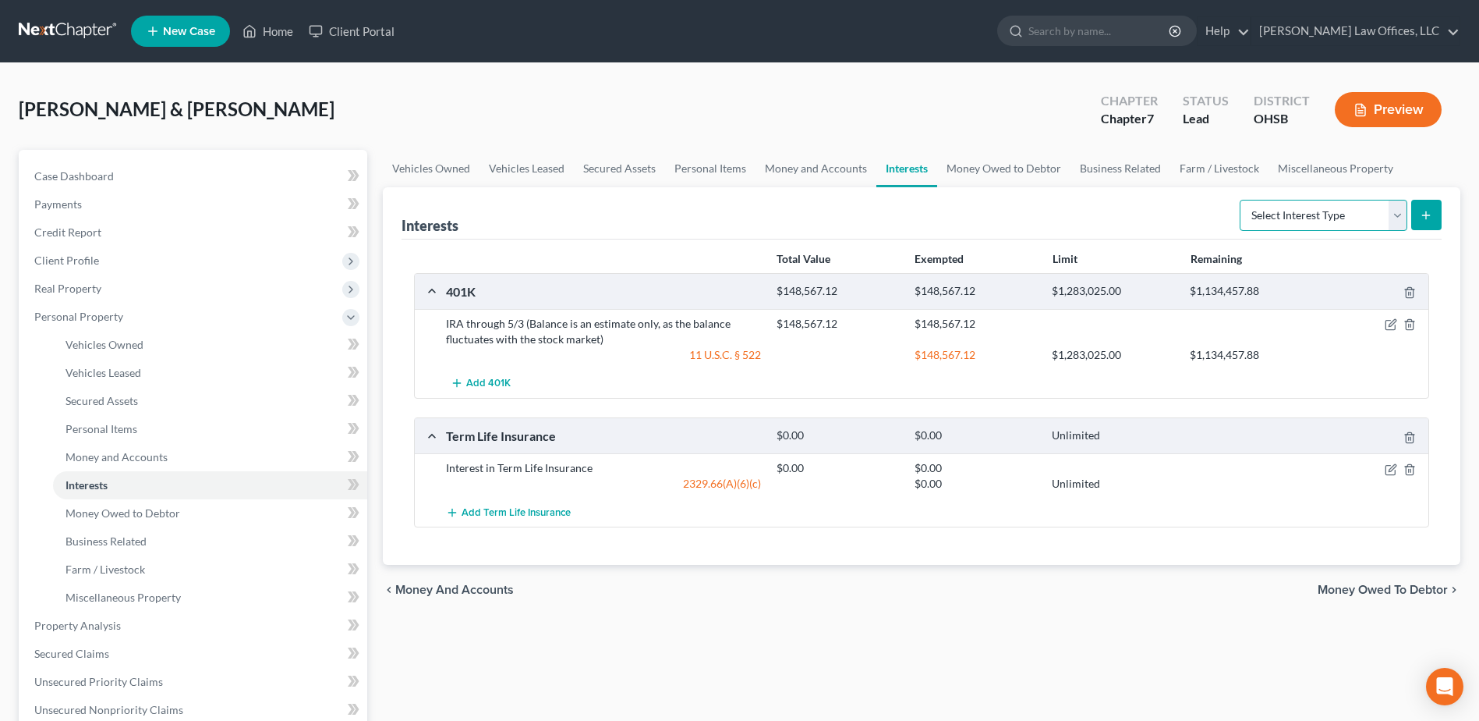
click at [1400, 215] on select "Select Interest Type 401K Annuity Bond Education IRA Government Bond Government…" at bounding box center [1324, 215] width 168 height 31
select select "other_retirement_plan"
click at [1241, 200] on select "Select Interest Type 401K Annuity Bond Education IRA Government Bond Government…" at bounding box center [1324, 215] width 168 height 31
click at [1425, 218] on icon "submit" at bounding box center [1426, 215] width 12 height 12
click at [1401, 216] on select "Select Interest Type 401K Annuity Bond Education IRA Government Bond Government…" at bounding box center [1324, 215] width 168 height 31
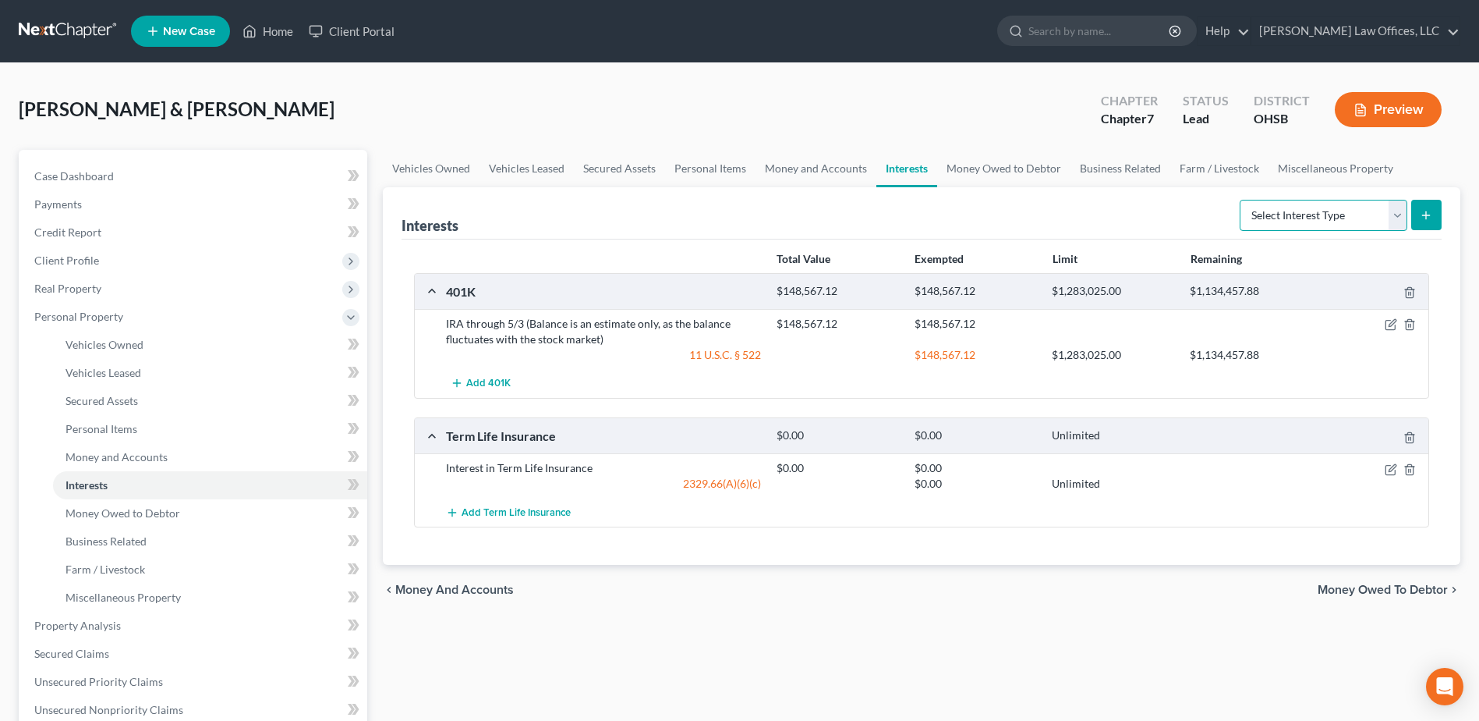
select select "other_retirement_plan"
click at [1241, 200] on select "Select Interest Type 401K Annuity Bond Education IRA Government Bond Government…" at bounding box center [1324, 215] width 168 height 31
click at [1429, 214] on icon "submit" at bounding box center [1426, 215] width 12 height 12
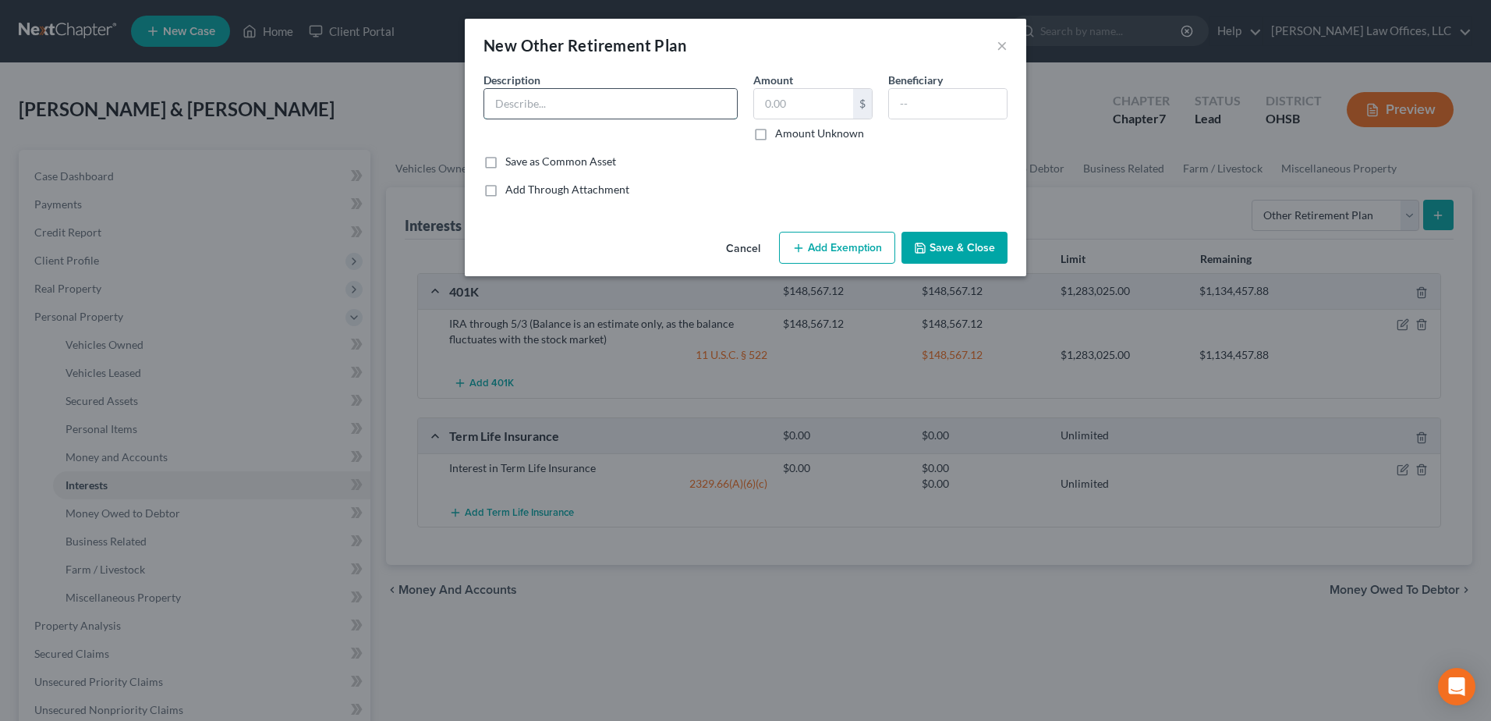
click at [547, 112] on input "text" at bounding box center [610, 104] width 253 height 30
type input "OPERS (Debtor received monthly payment)"
click at [775, 136] on label "Amount Unknown" at bounding box center [819, 134] width 89 height 16
click at [781, 136] on input "Amount Unknown" at bounding box center [786, 131] width 10 height 10
checkbox input "true"
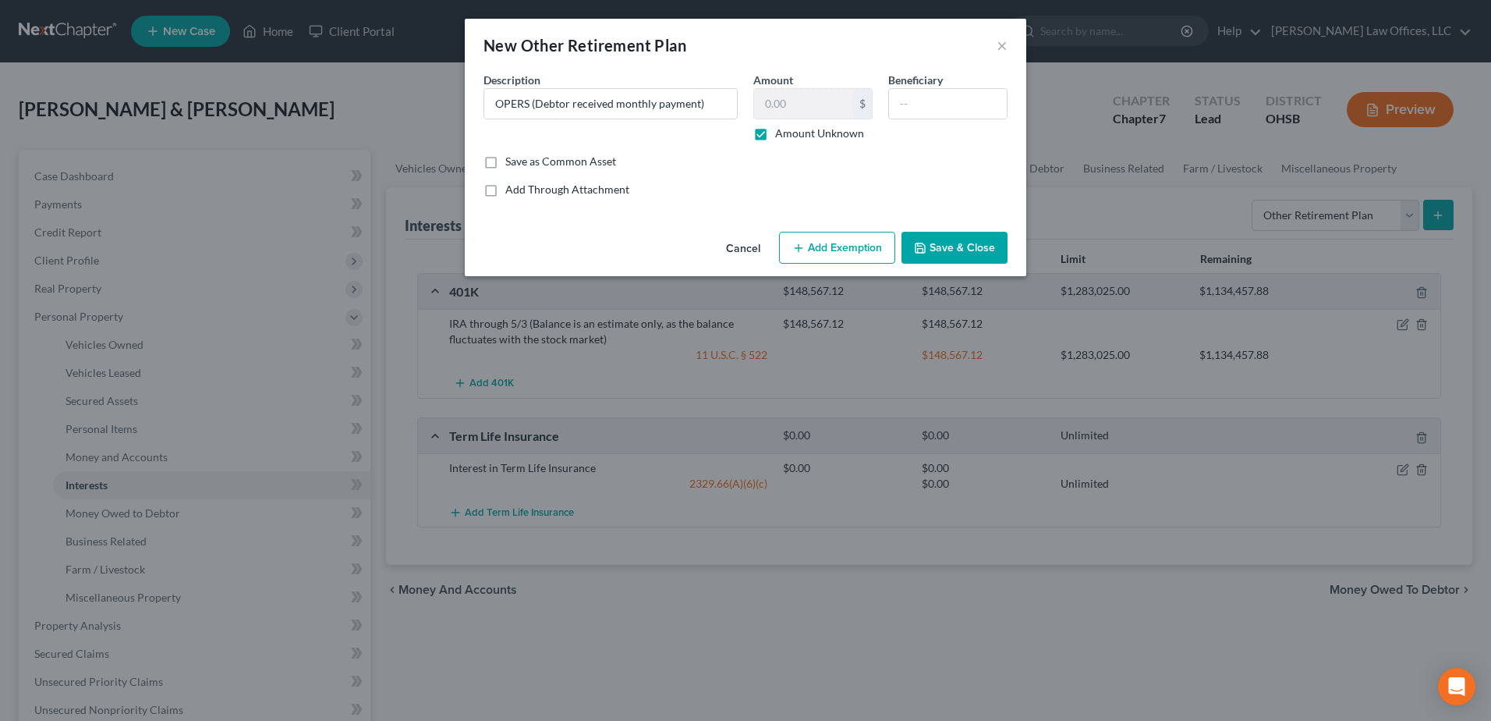
click at [833, 243] on button "Add Exemption" at bounding box center [837, 248] width 116 height 33
select select "2"
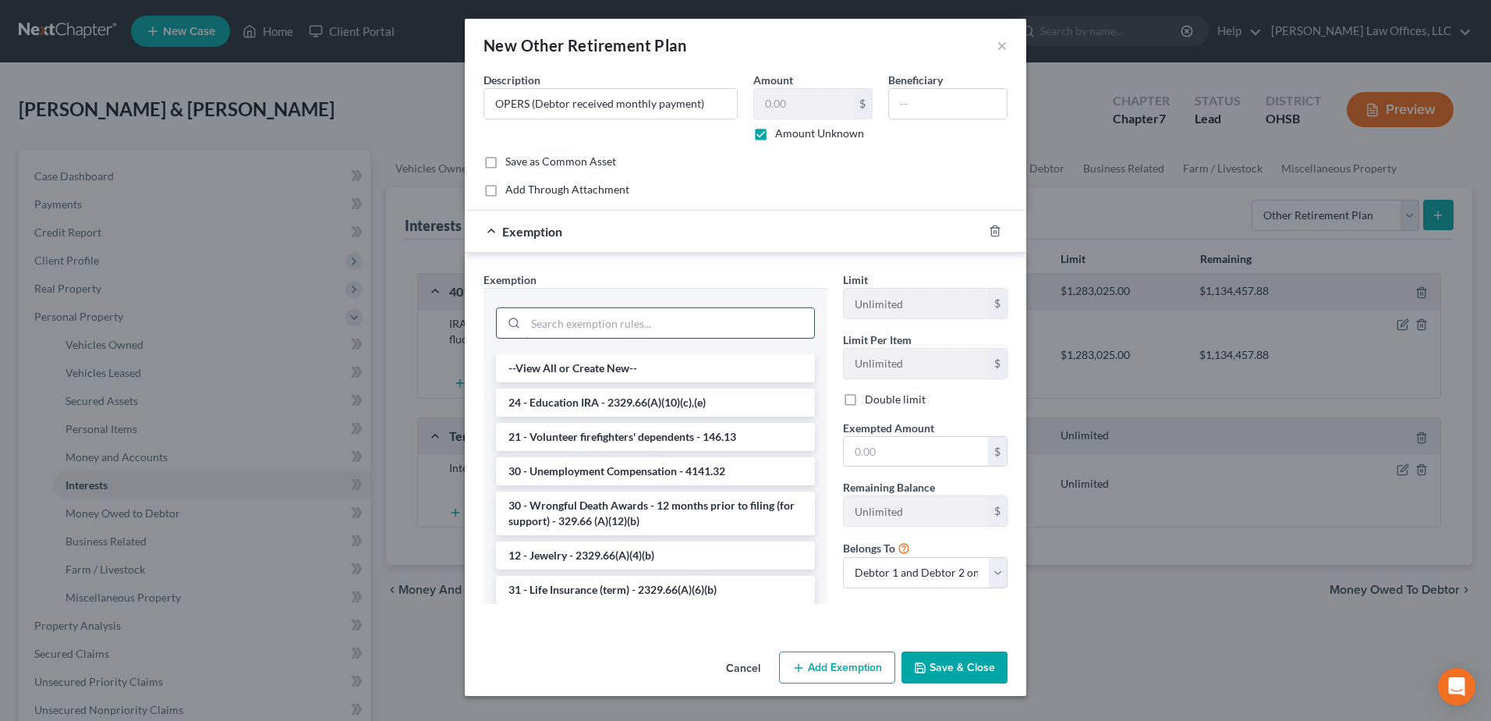
click at [709, 328] on input "search" at bounding box center [670, 323] width 289 height 30
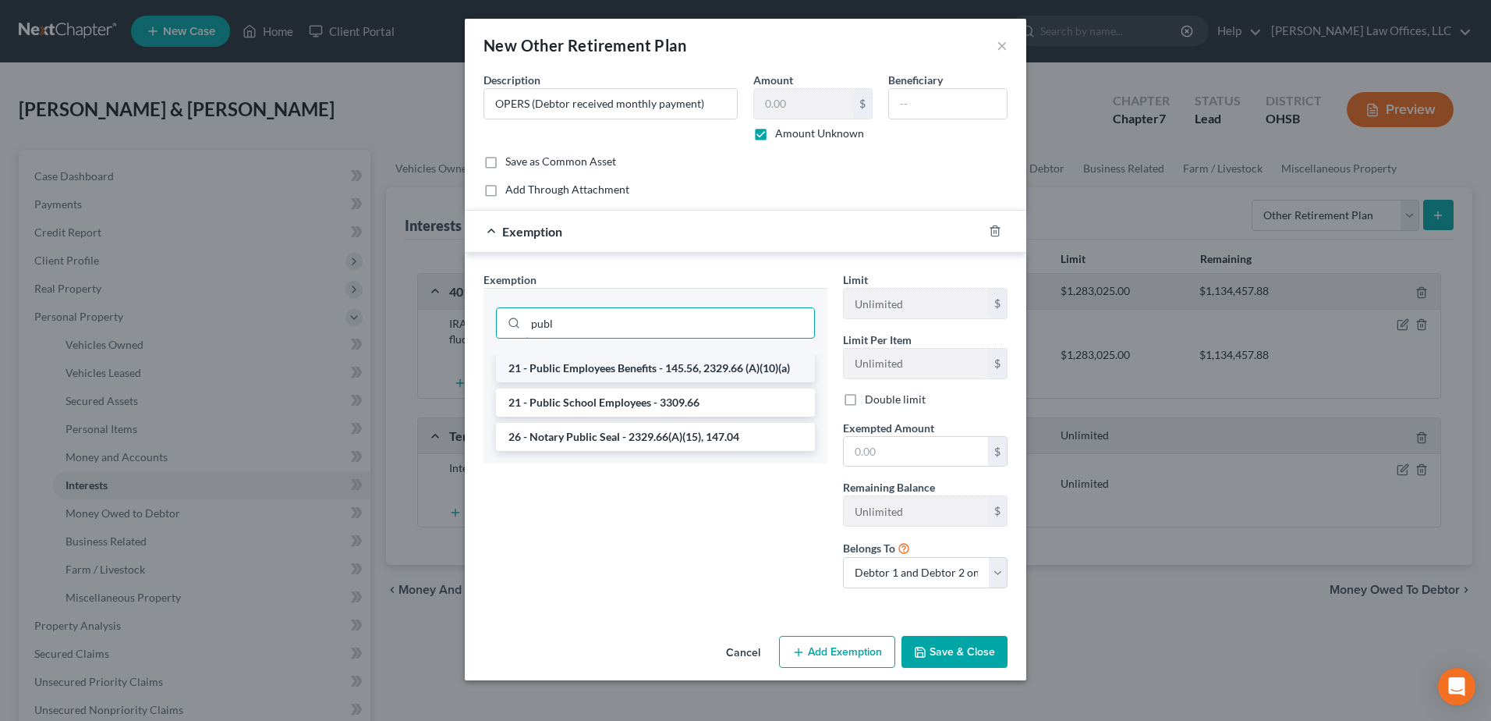
type input "publ"
click at [668, 367] on li "21 - Public Employees Benefits - 145.56, 2329.66 (A)(10)(a)" at bounding box center [655, 368] width 319 height 28
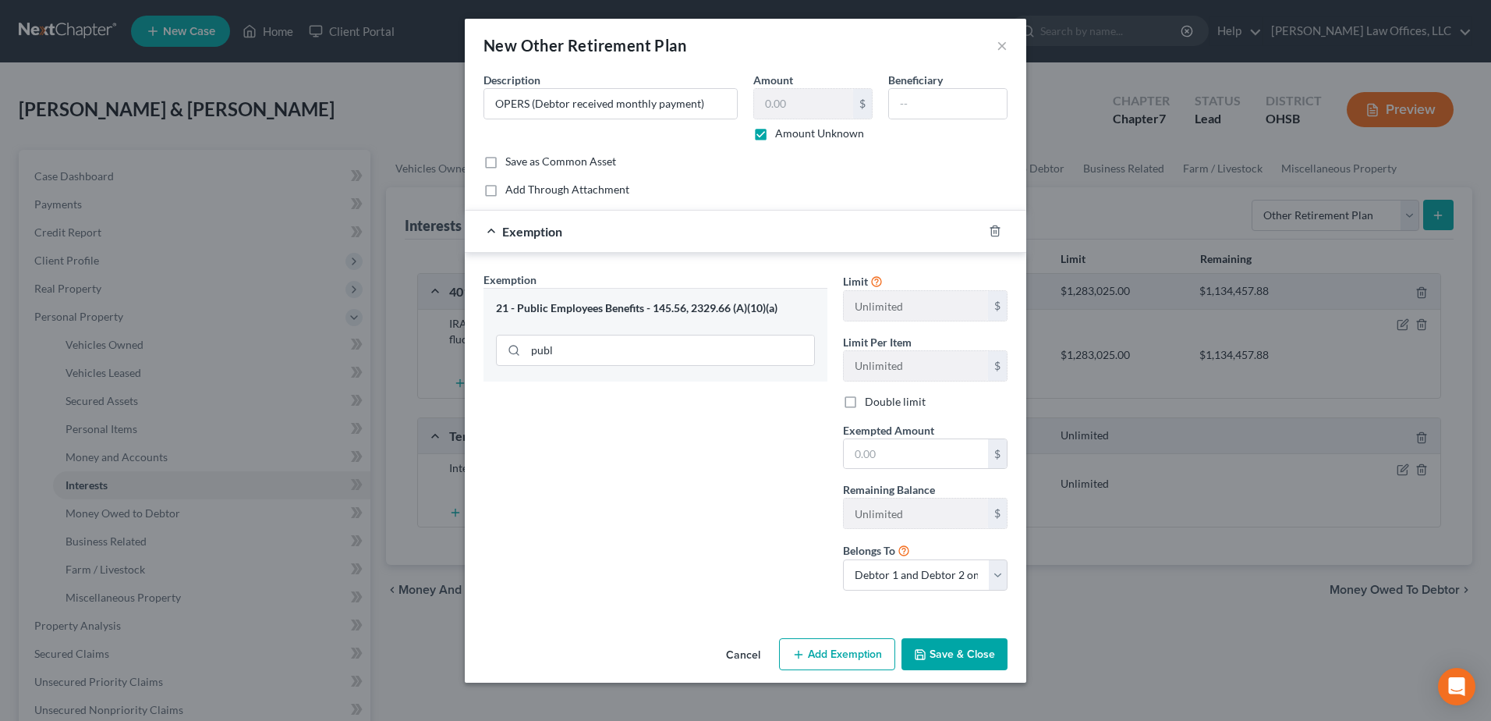
click at [955, 660] on button "Save & Close" at bounding box center [954, 654] width 106 height 33
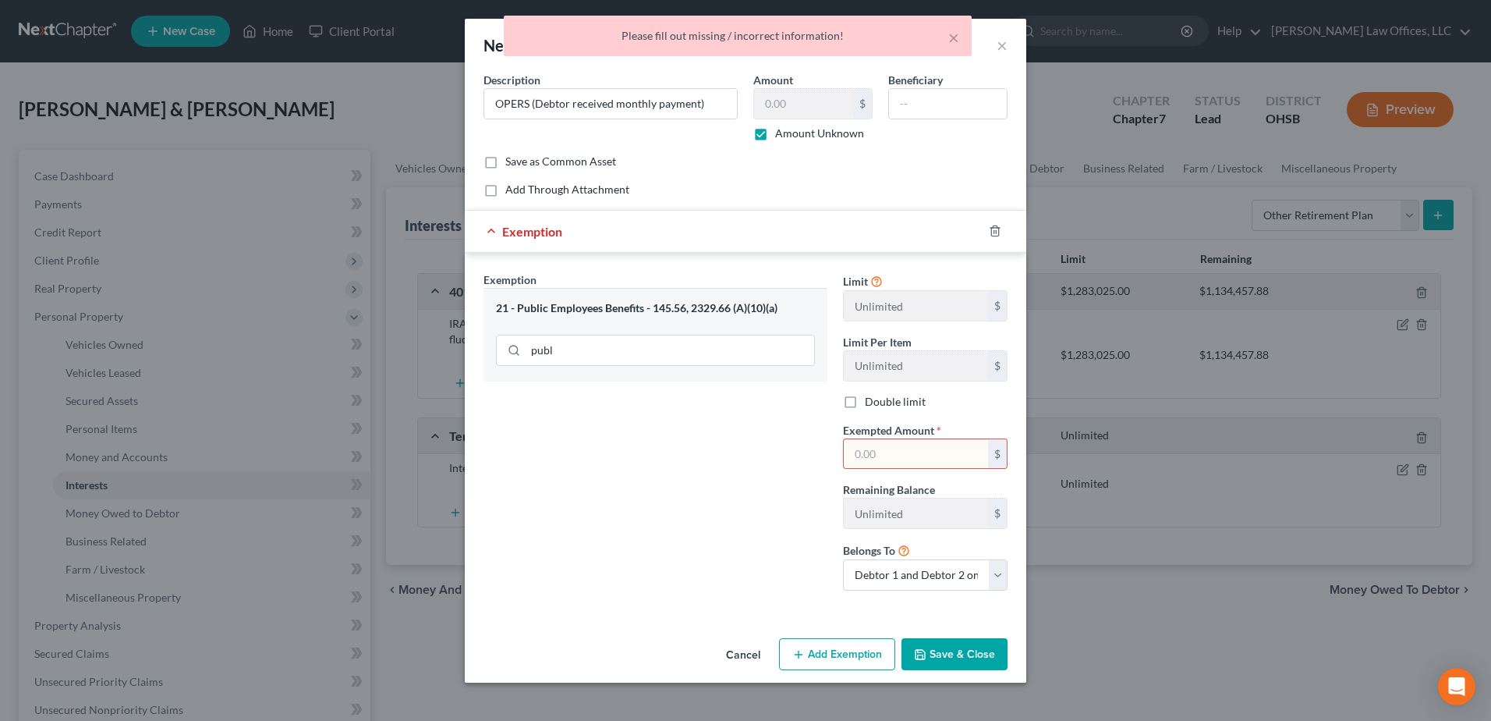
click at [887, 459] on input "text" at bounding box center [916, 454] width 144 height 30
type input "1.00"
click at [925, 660] on icon "button" at bounding box center [920, 654] width 12 height 12
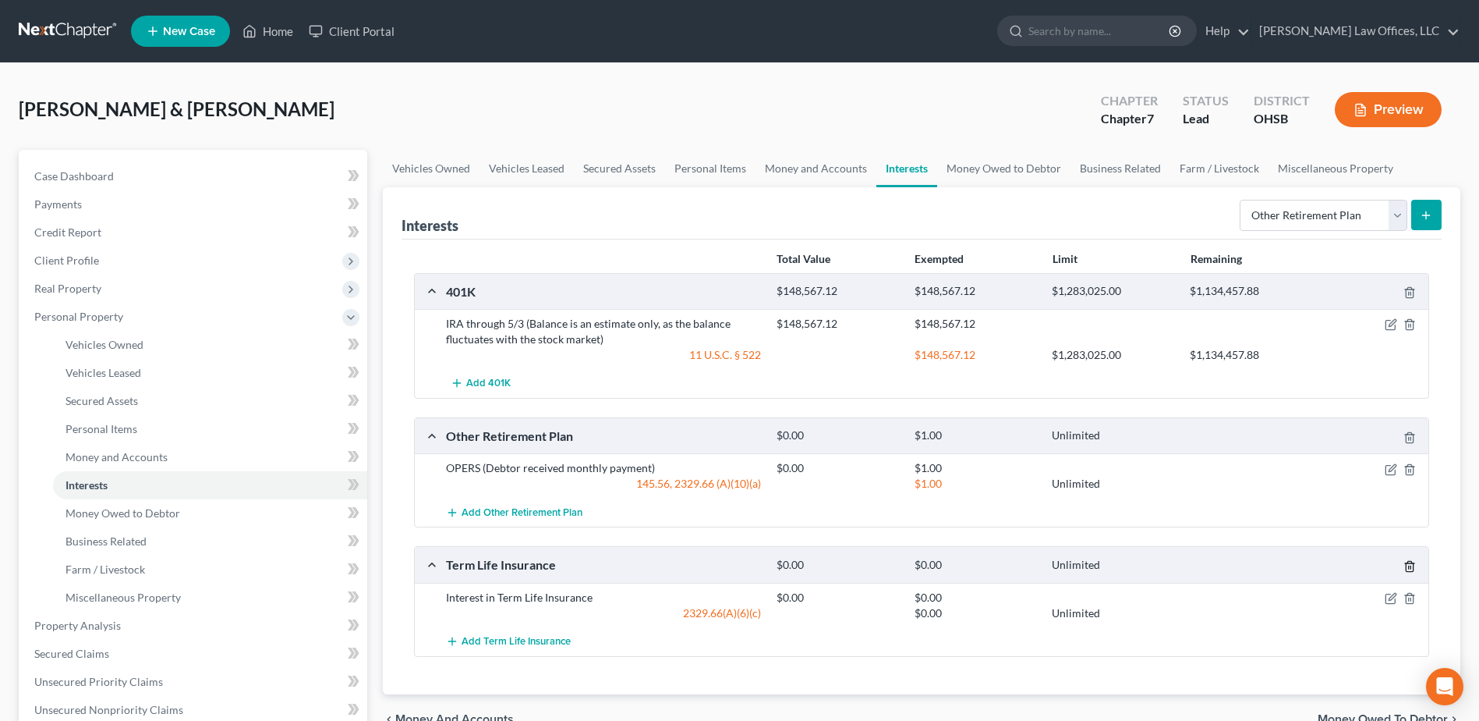
click at [1413, 568] on icon "button" at bounding box center [1409, 566] width 7 height 10
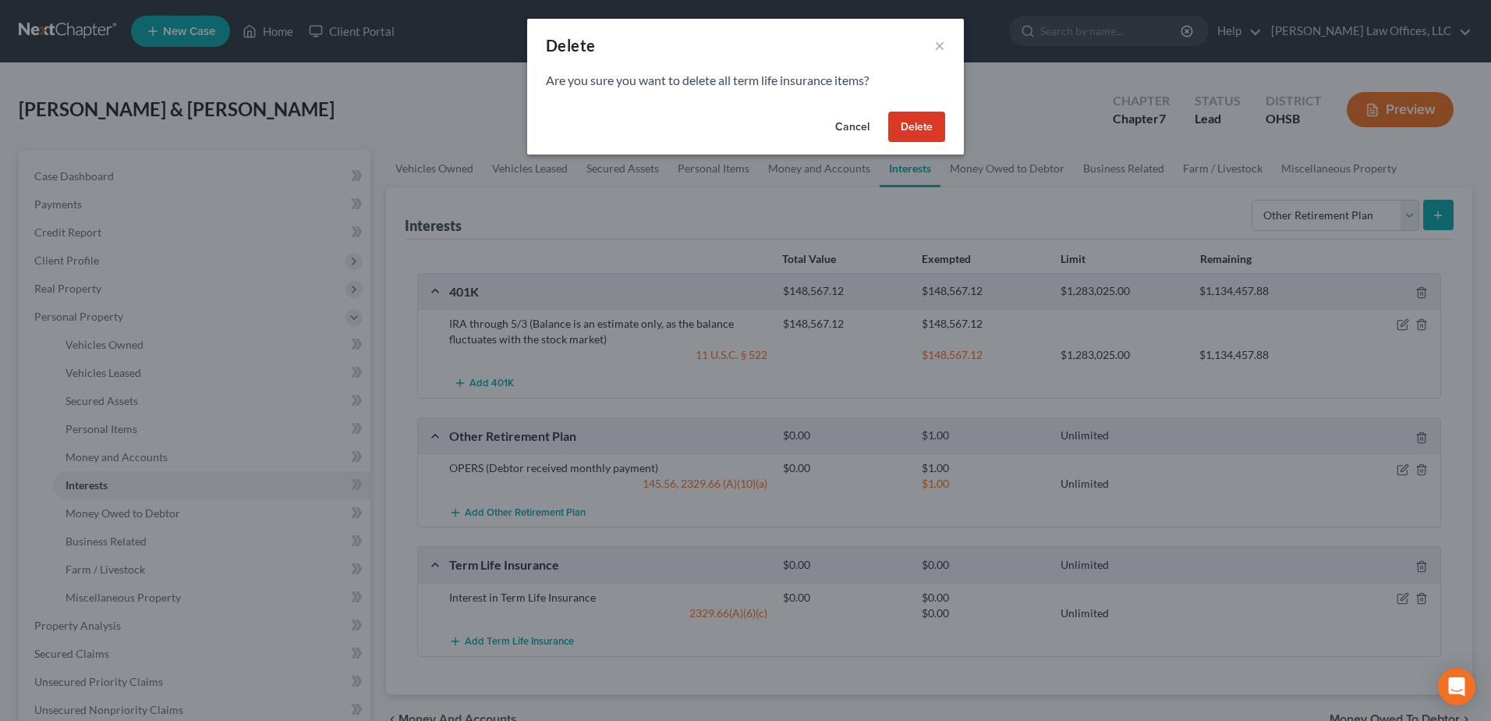
click at [913, 131] on button "Delete" at bounding box center [916, 127] width 57 height 31
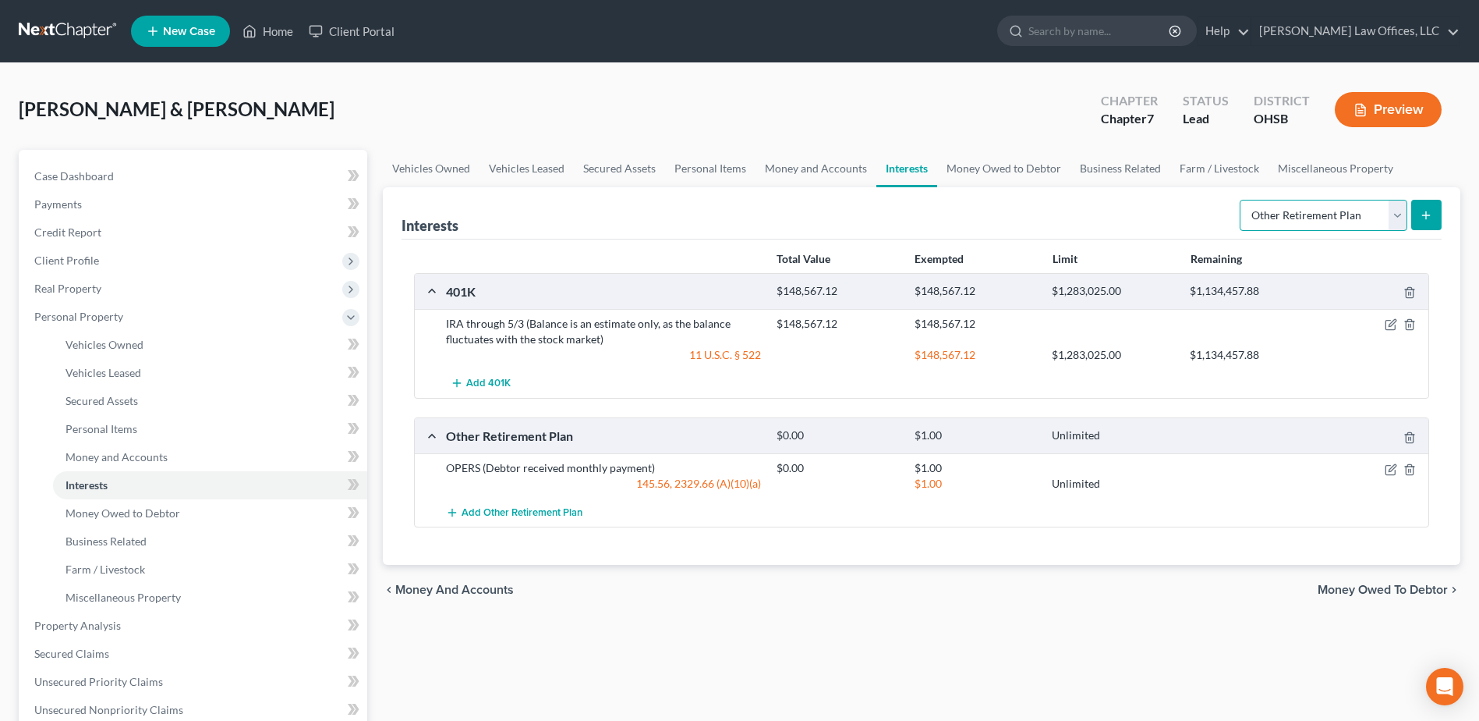
click at [1399, 220] on select "Select Interest Type 401K Annuity Bond Education IRA Government Bond Government…" at bounding box center [1324, 215] width 168 height 31
select select "whole_life_insurance"
click at [1241, 200] on select "Select Interest Type 401K Annuity Bond Education IRA Government Bond Government…" at bounding box center [1324, 215] width 168 height 31
click at [1425, 207] on button "submit" at bounding box center [1426, 215] width 30 height 30
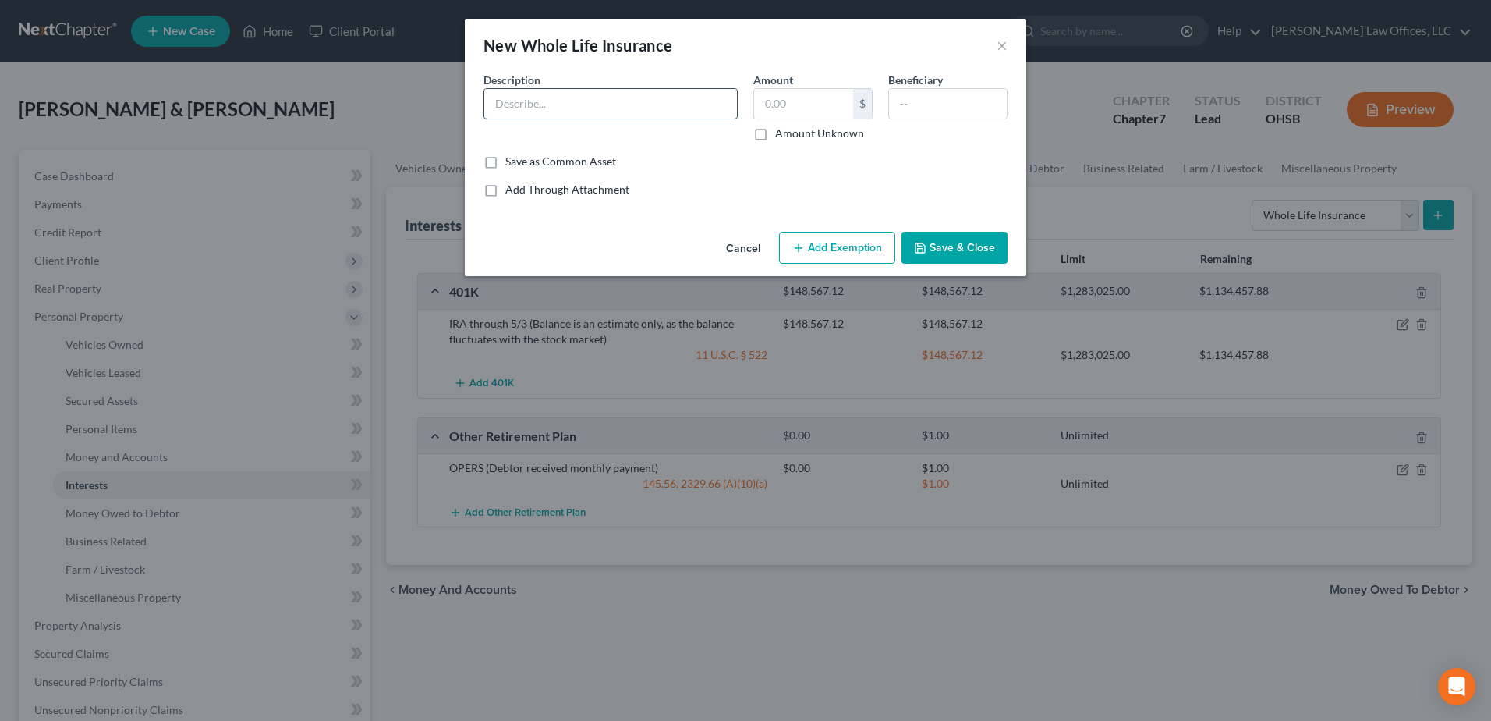
click at [621, 110] on input "text" at bounding box center [610, 104] width 253 height 30
click at [678, 101] on input "Interest in Whole Life Insurance Through Lincoln Heritage" at bounding box center [610, 104] width 253 height 30
drag, startPoint x: 690, startPoint y: 102, endPoint x: 768, endPoint y: 103, distance: 78.0
click at [768, 103] on div "Description * Interest in Whole Life Insurance Through Lincoln Heritage Amount …" at bounding box center [746, 113] width 540 height 82
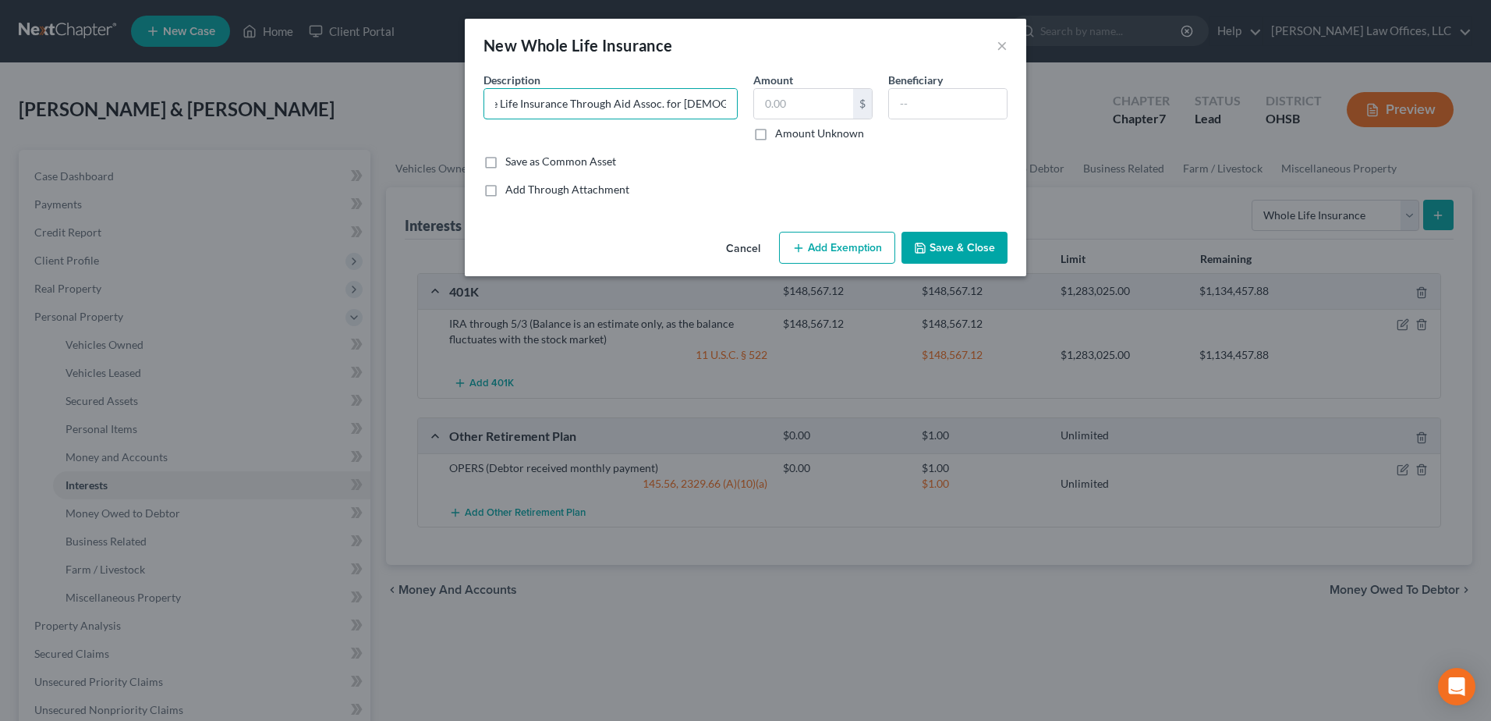
scroll to position [0, 0]
drag, startPoint x: 730, startPoint y: 101, endPoint x: 186, endPoint y: 131, distance: 544.3
click at [186, 131] on div "New Whole Life Insurance × An exemption set must first be selected from the Fil…" at bounding box center [745, 360] width 1491 height 721
type input "Interest in Whole Life Insurance Through Aid Assoc. for Lutherans"
click at [949, 250] on button "Save & Close" at bounding box center [954, 248] width 106 height 33
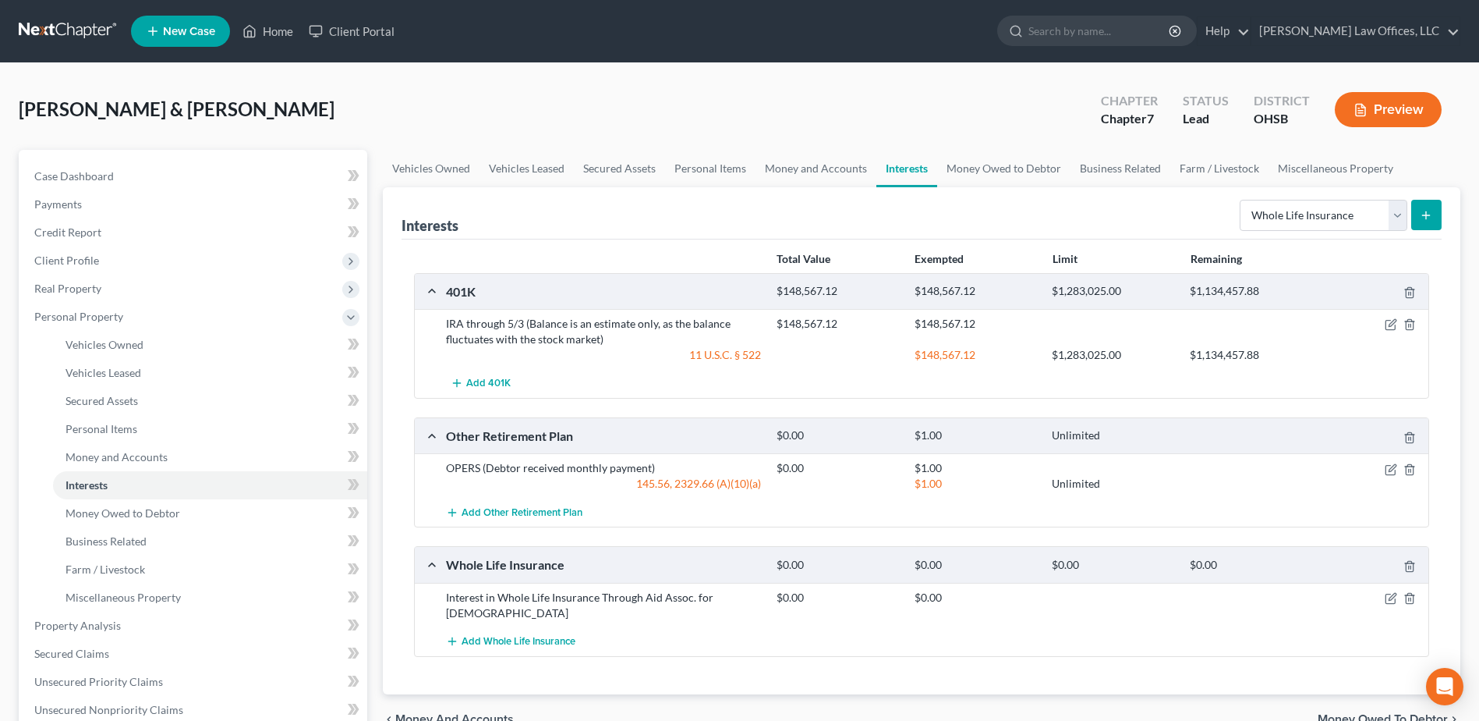
click at [1420, 211] on icon "submit" at bounding box center [1426, 215] width 12 height 12
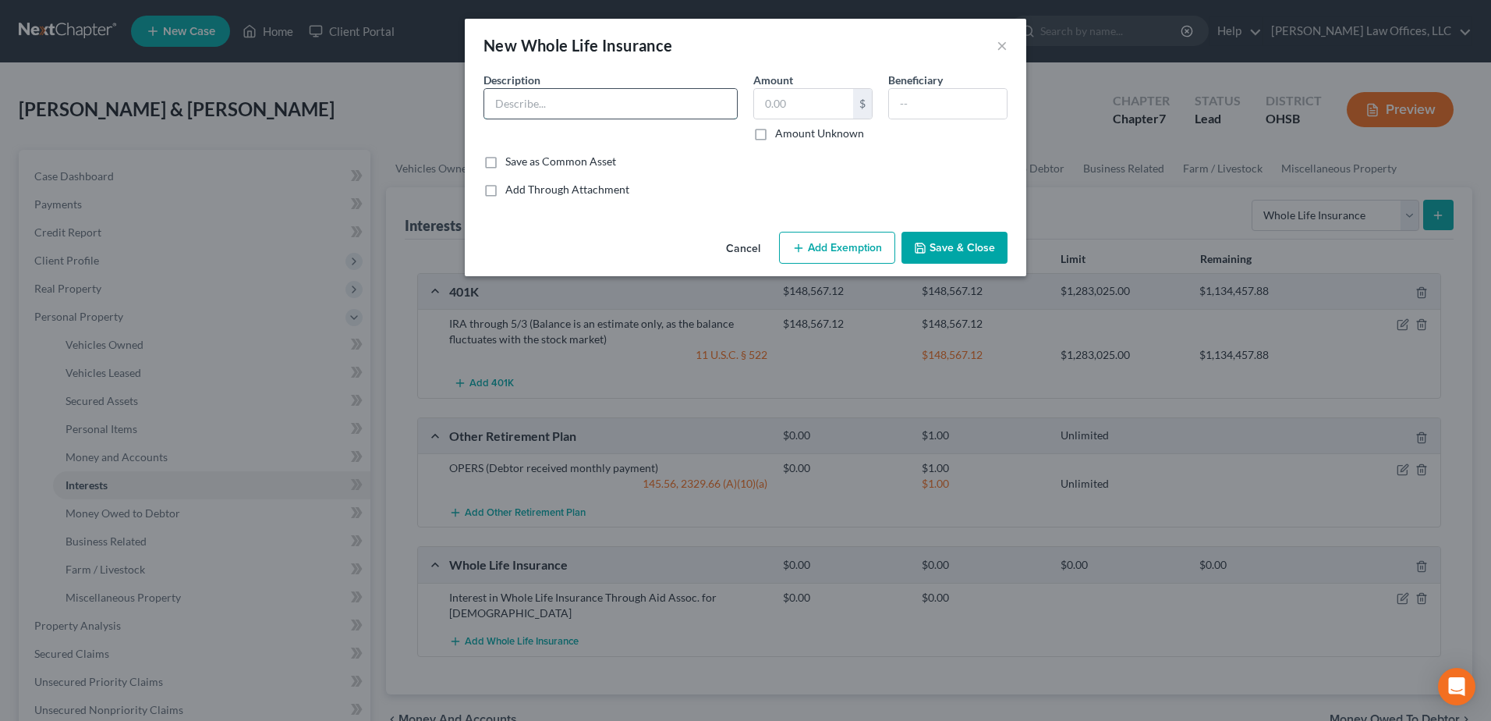
paste input "Interest in Whole Life Insurance Through Aid Assoc. for Lutherans"
type input "Interest in Whole Life Insurance Through Aid Assoc. for Lutherans"
click at [969, 252] on button "Save & Close" at bounding box center [954, 248] width 106 height 33
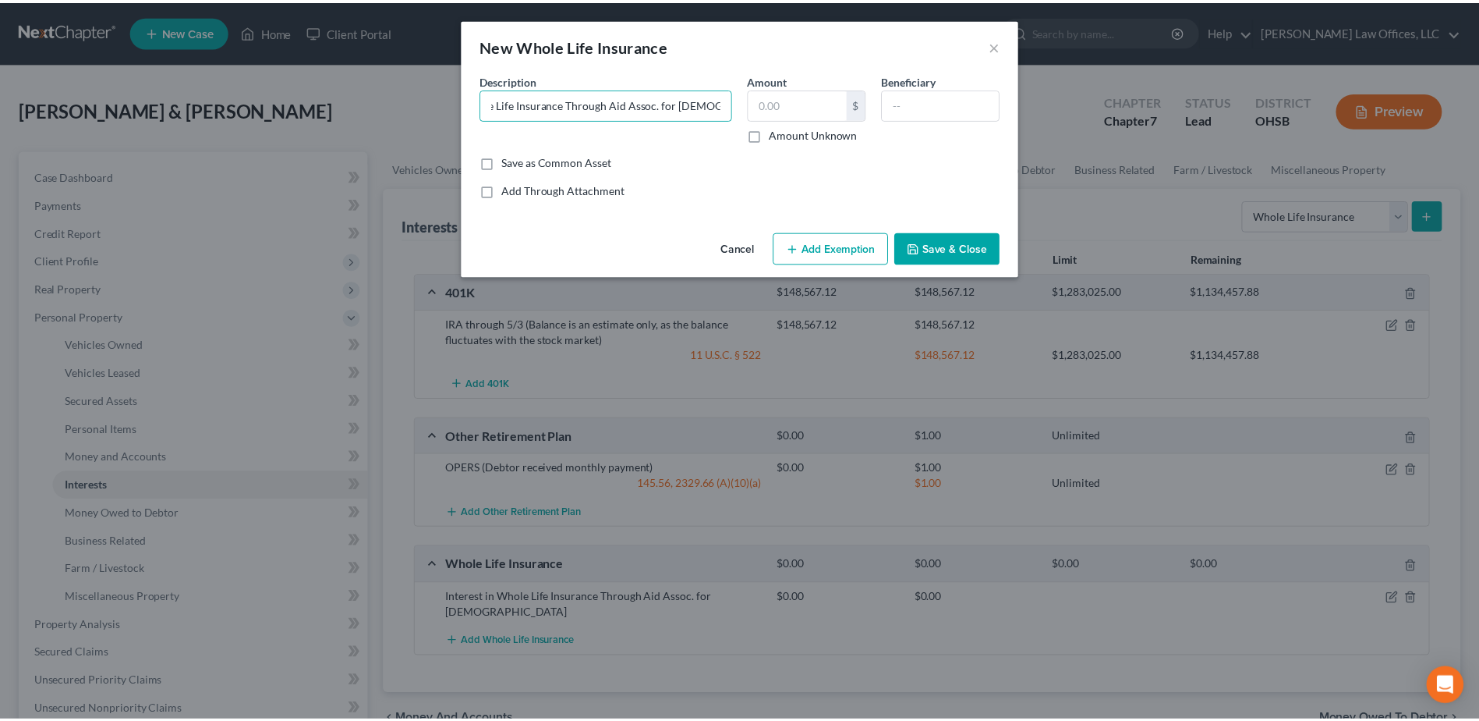
scroll to position [0, 0]
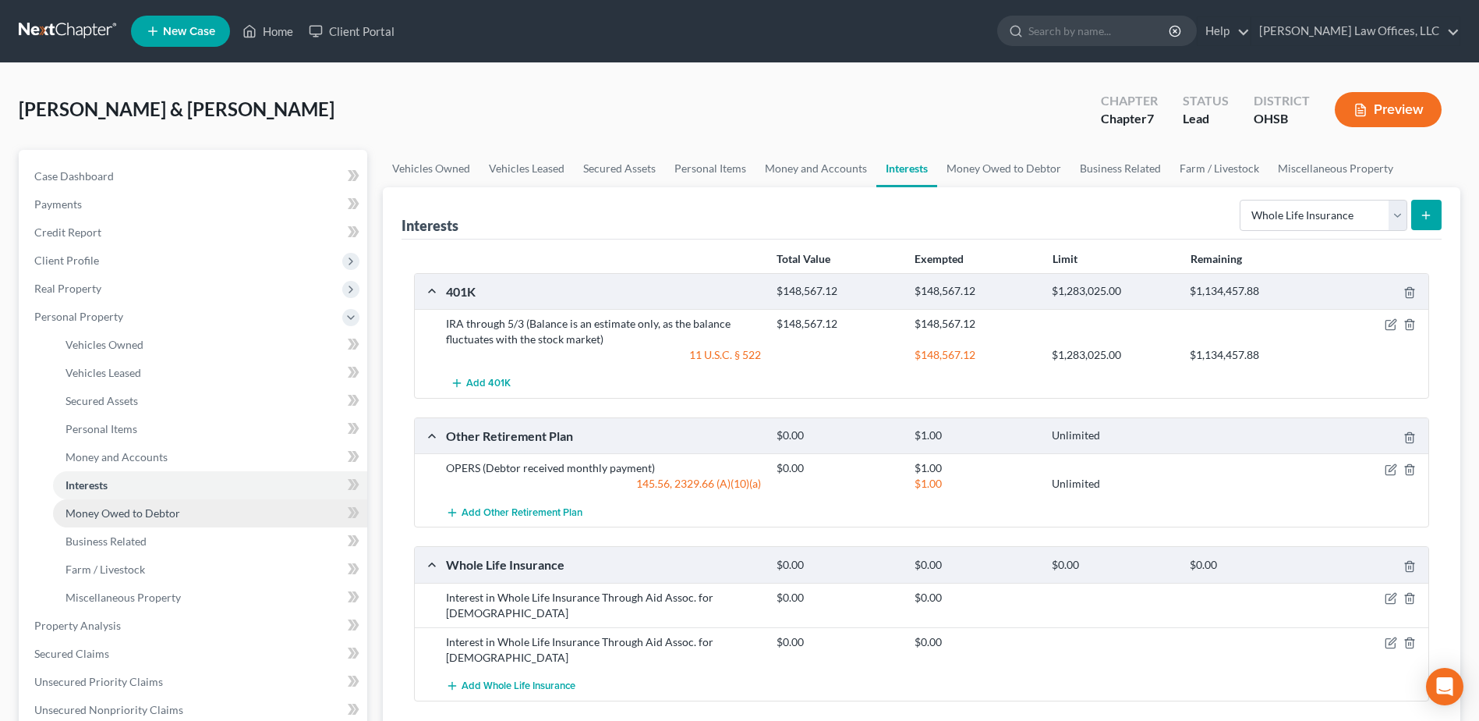
click at [201, 515] on link "Money Owed to Debtor" at bounding box center [210, 513] width 314 height 28
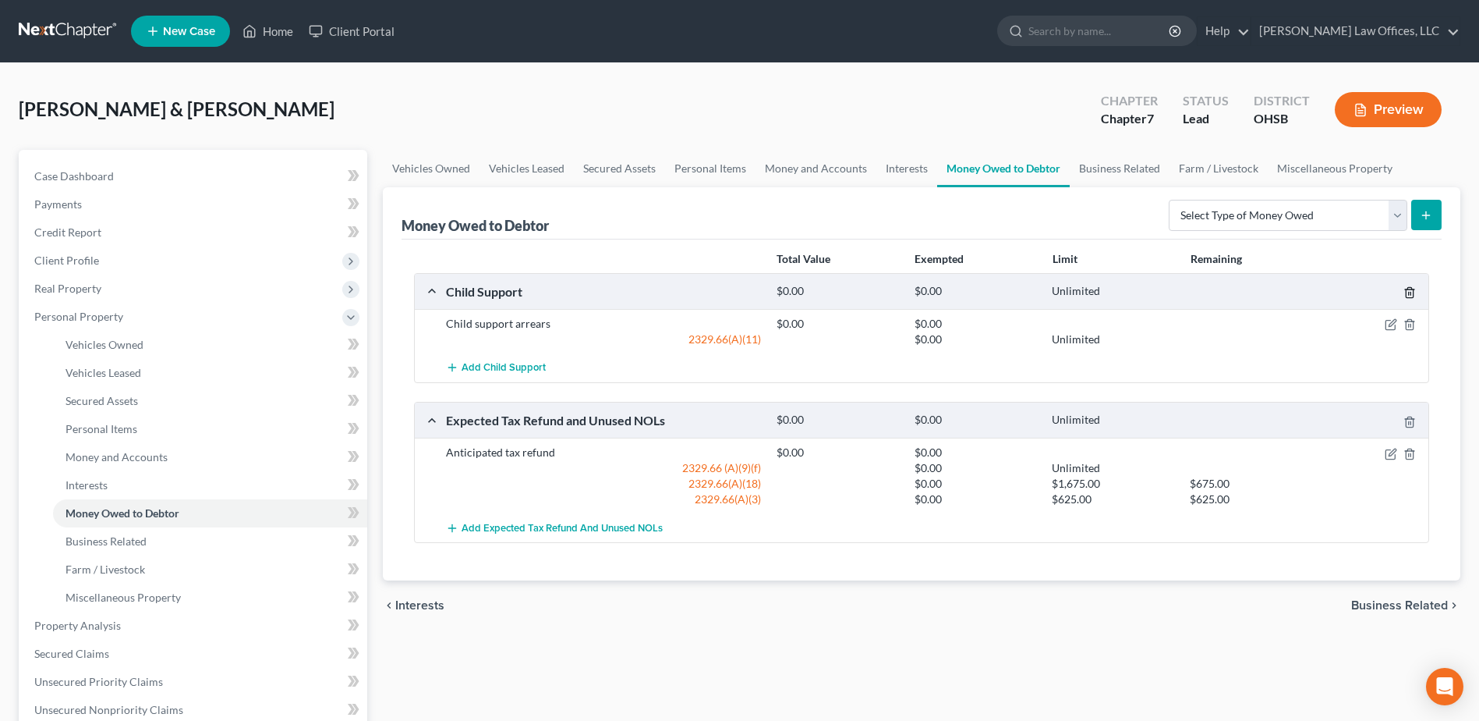
click at [1408, 289] on icon "button" at bounding box center [1409, 293] width 7 height 10
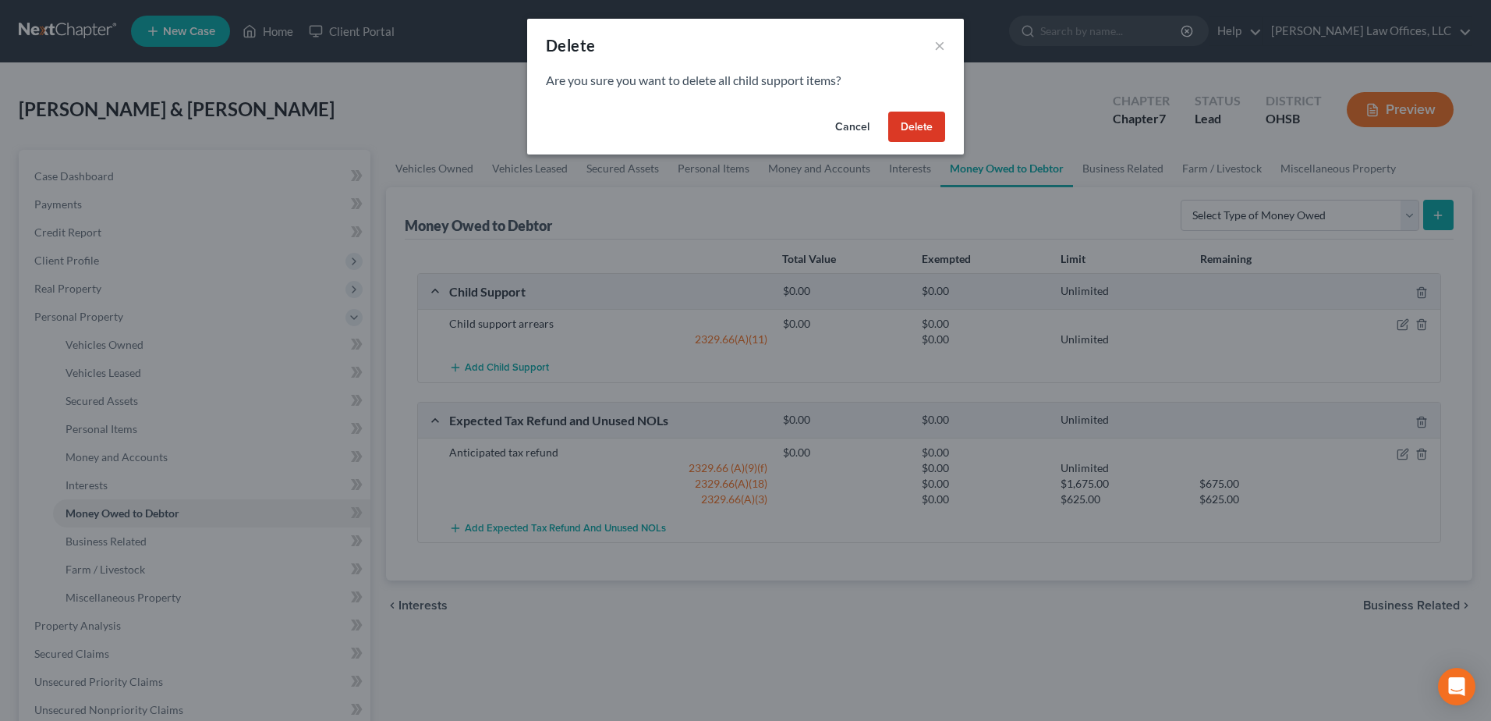
drag, startPoint x: 926, startPoint y: 125, endPoint x: 898, endPoint y: 123, distance: 28.1
click at [925, 125] on button "Delete" at bounding box center [916, 127] width 57 height 31
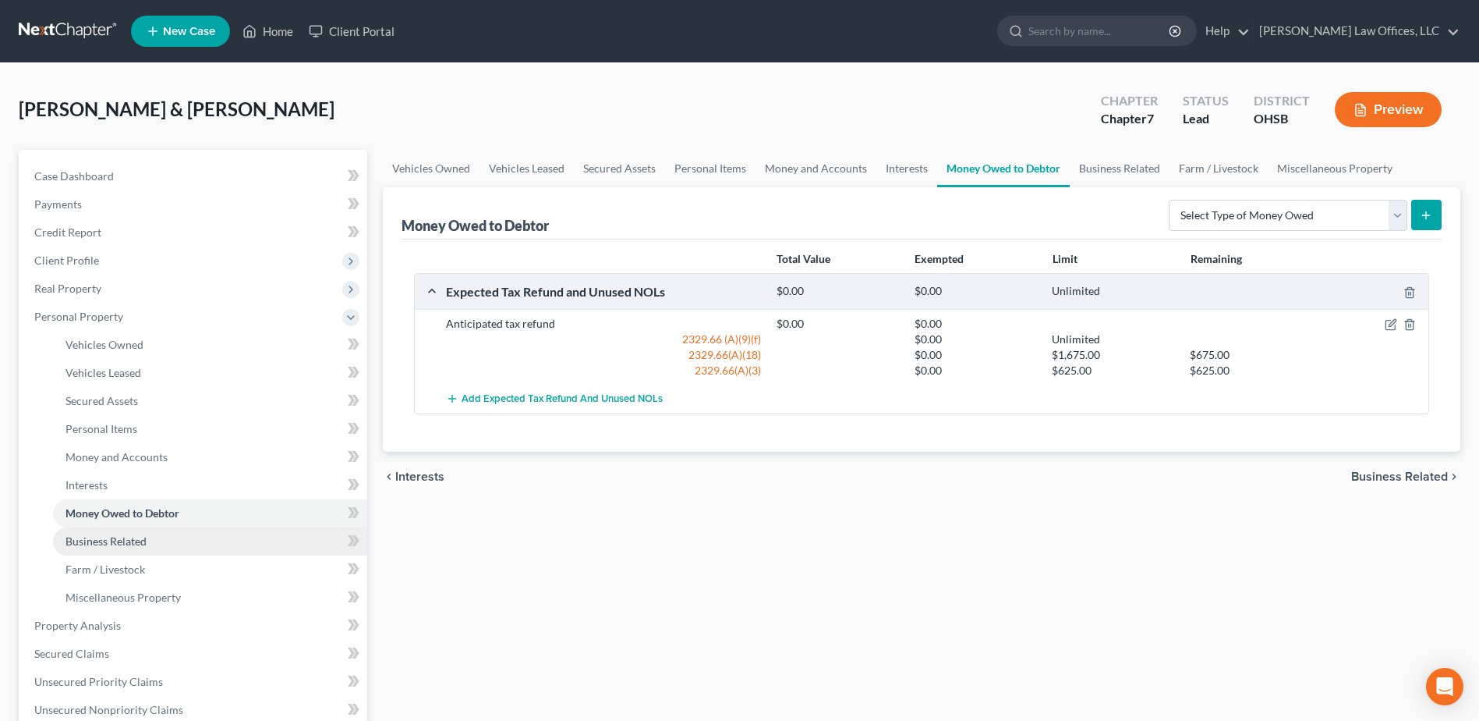
click at [108, 552] on link "Business Related" at bounding box center [210, 541] width 314 height 28
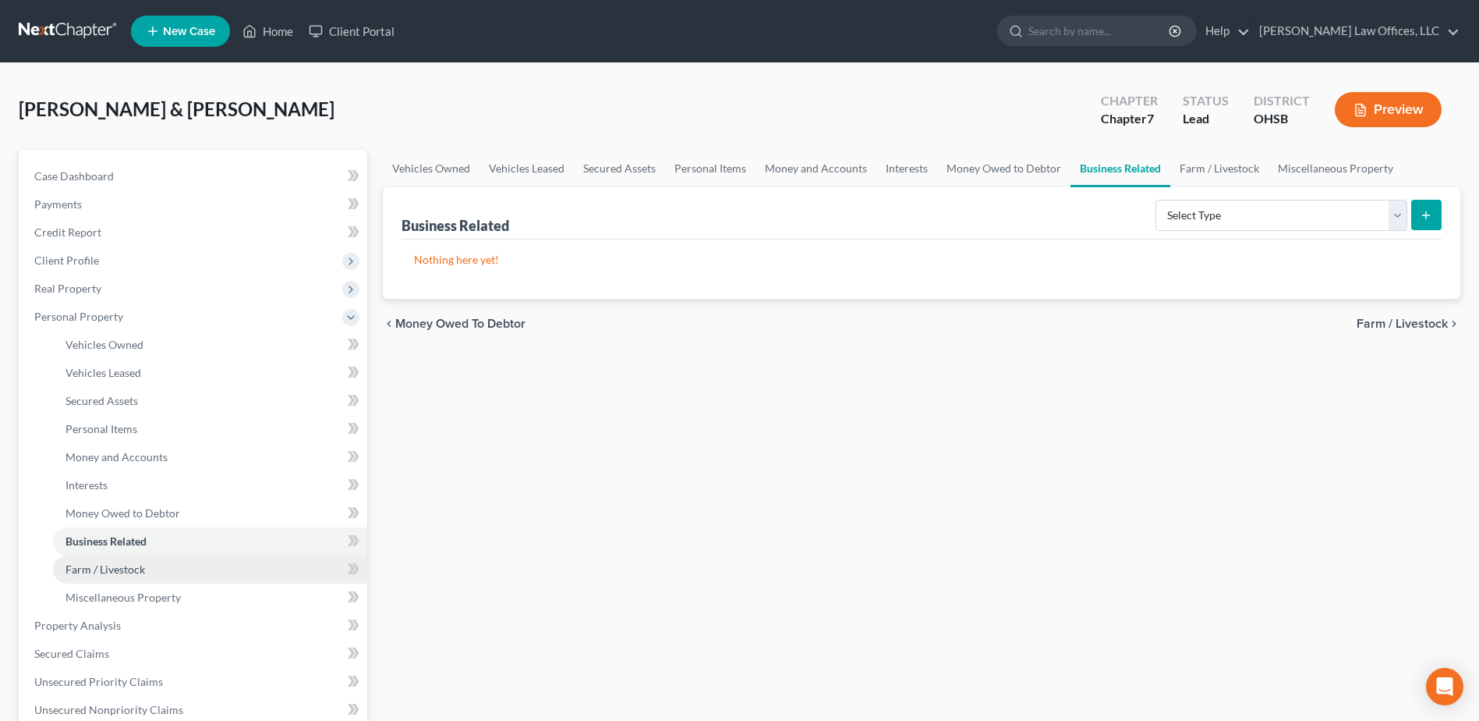
click at [108, 577] on link "Farm / Livestock" at bounding box center [210, 569] width 314 height 28
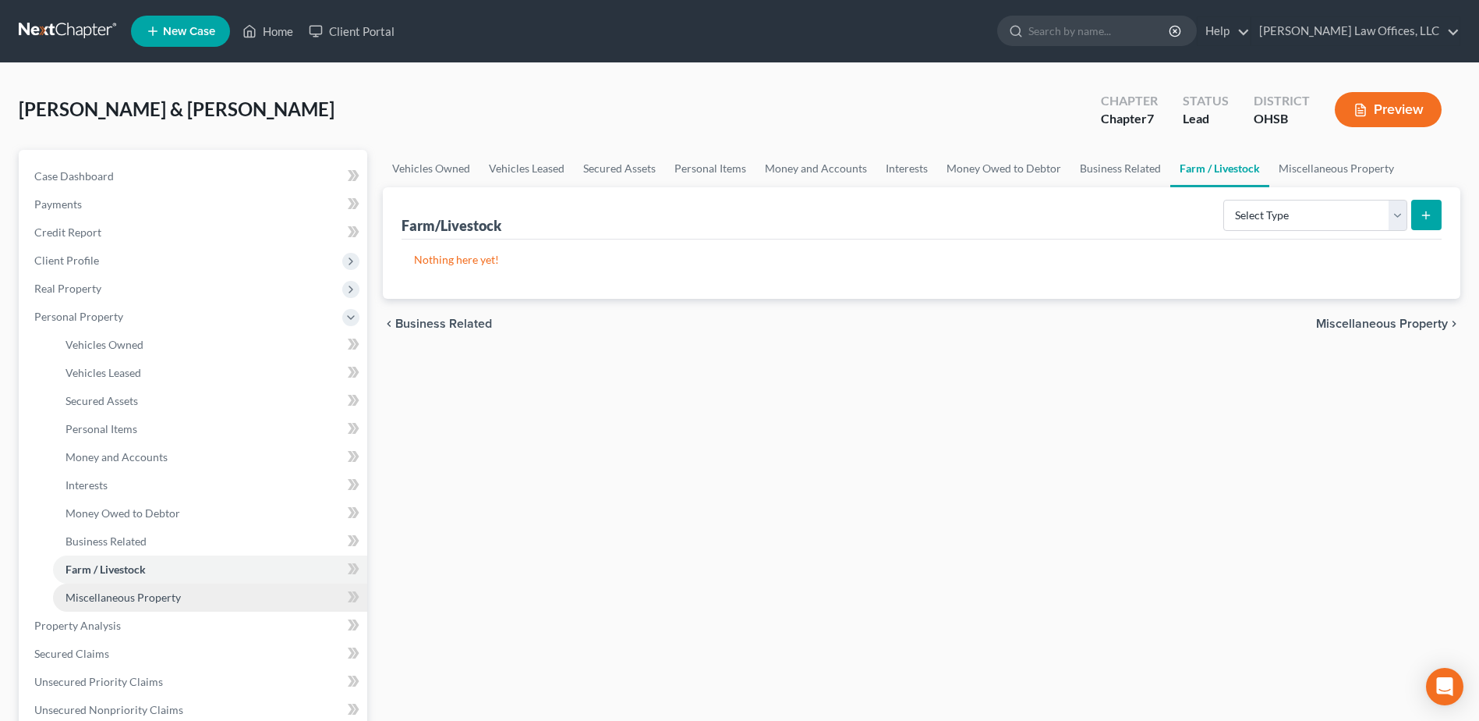
click at [125, 597] on span "Miscellaneous Property" at bounding box center [123, 596] width 115 height 13
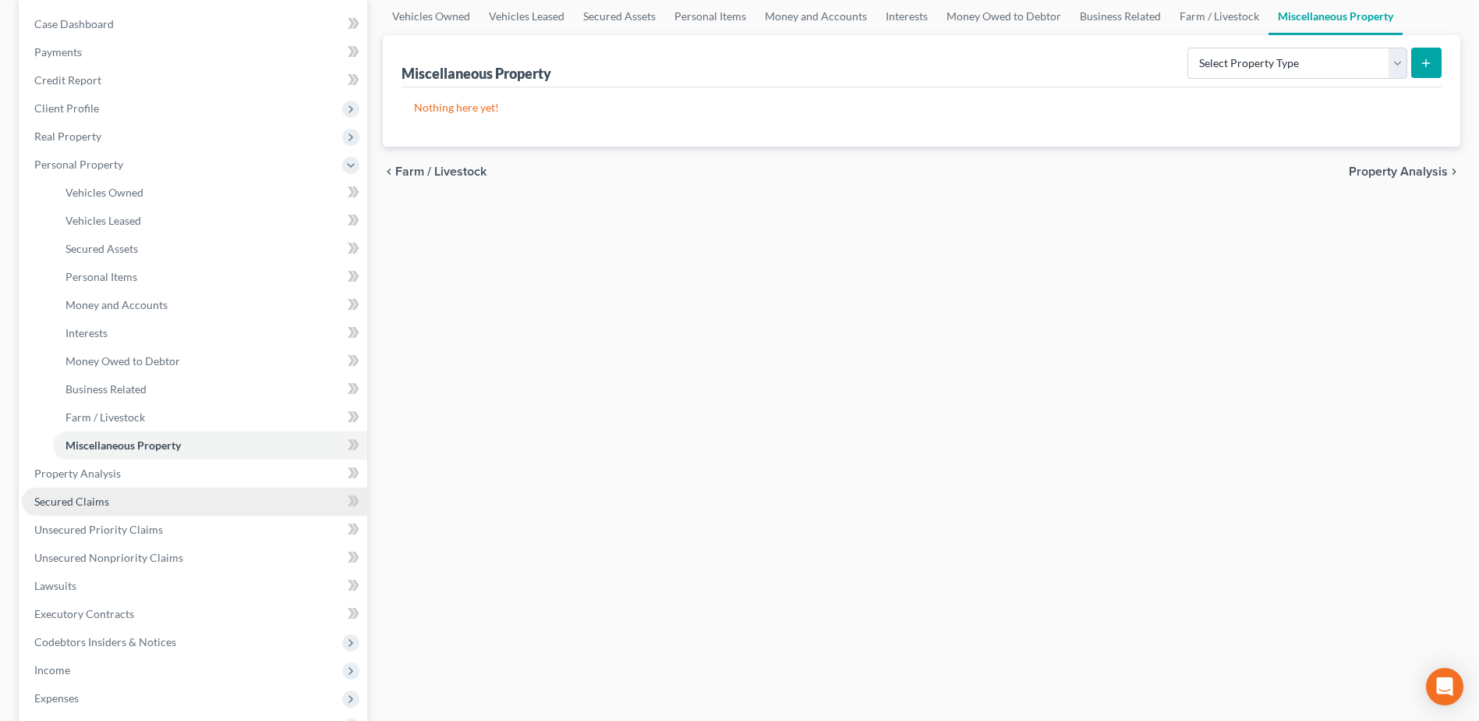
scroll to position [156, 0]
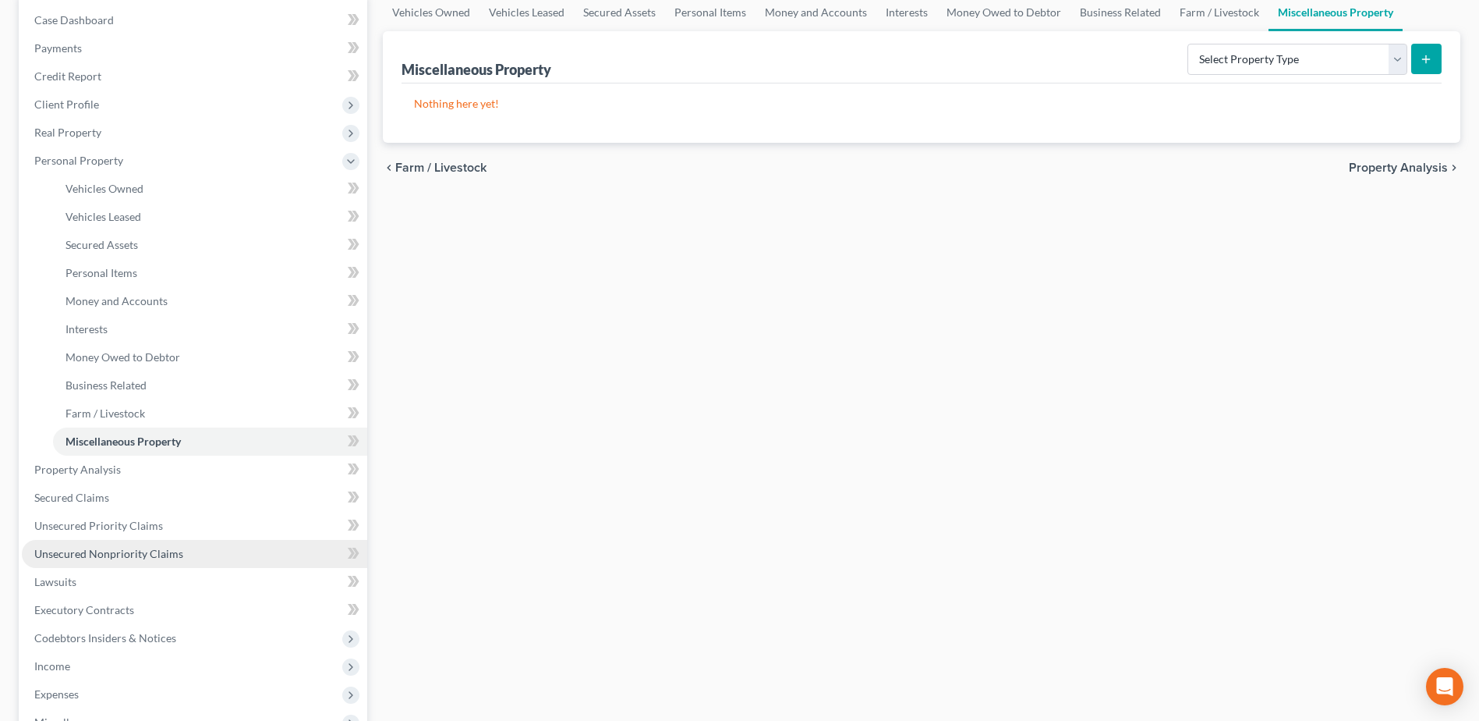
click at [191, 548] on link "Unsecured Nonpriority Claims" at bounding box center [194, 554] width 345 height 28
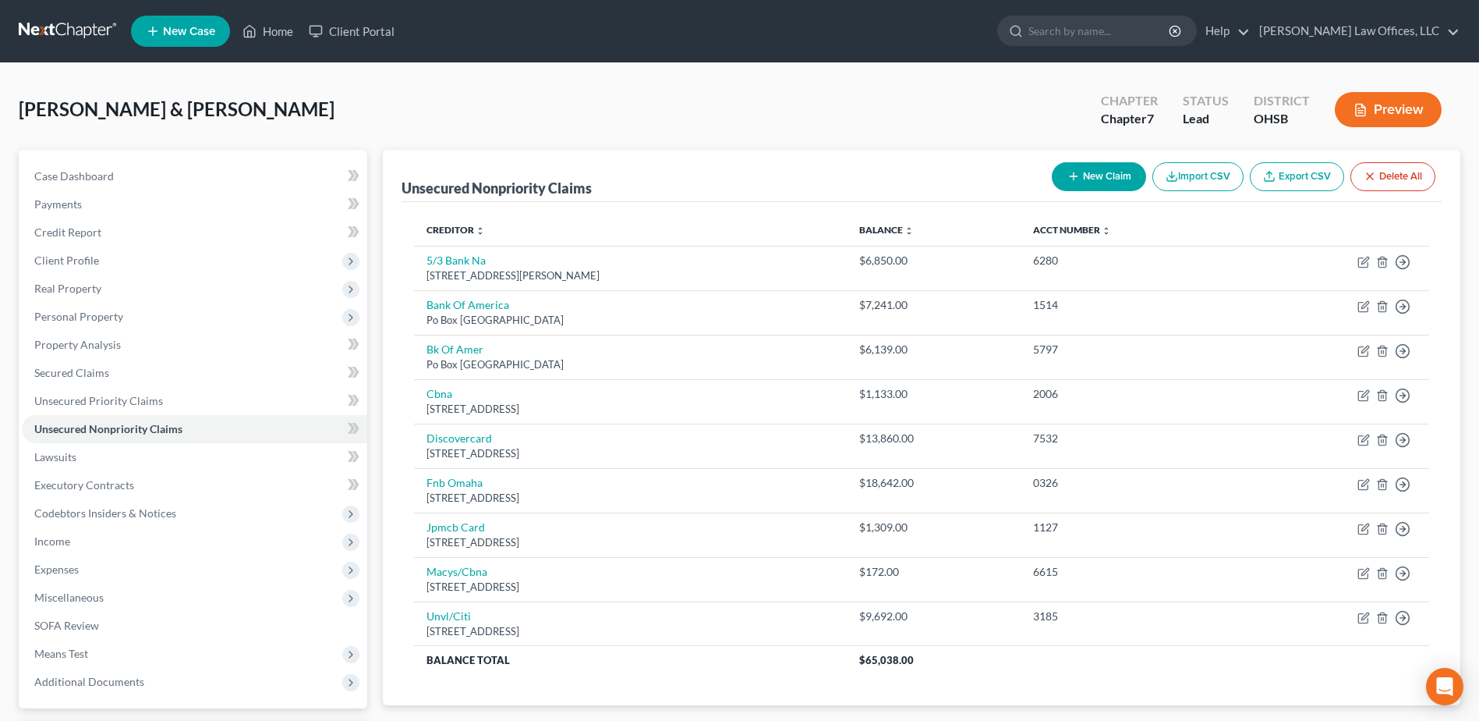
click at [1093, 172] on button "New Claim" at bounding box center [1099, 176] width 94 height 29
select select "2"
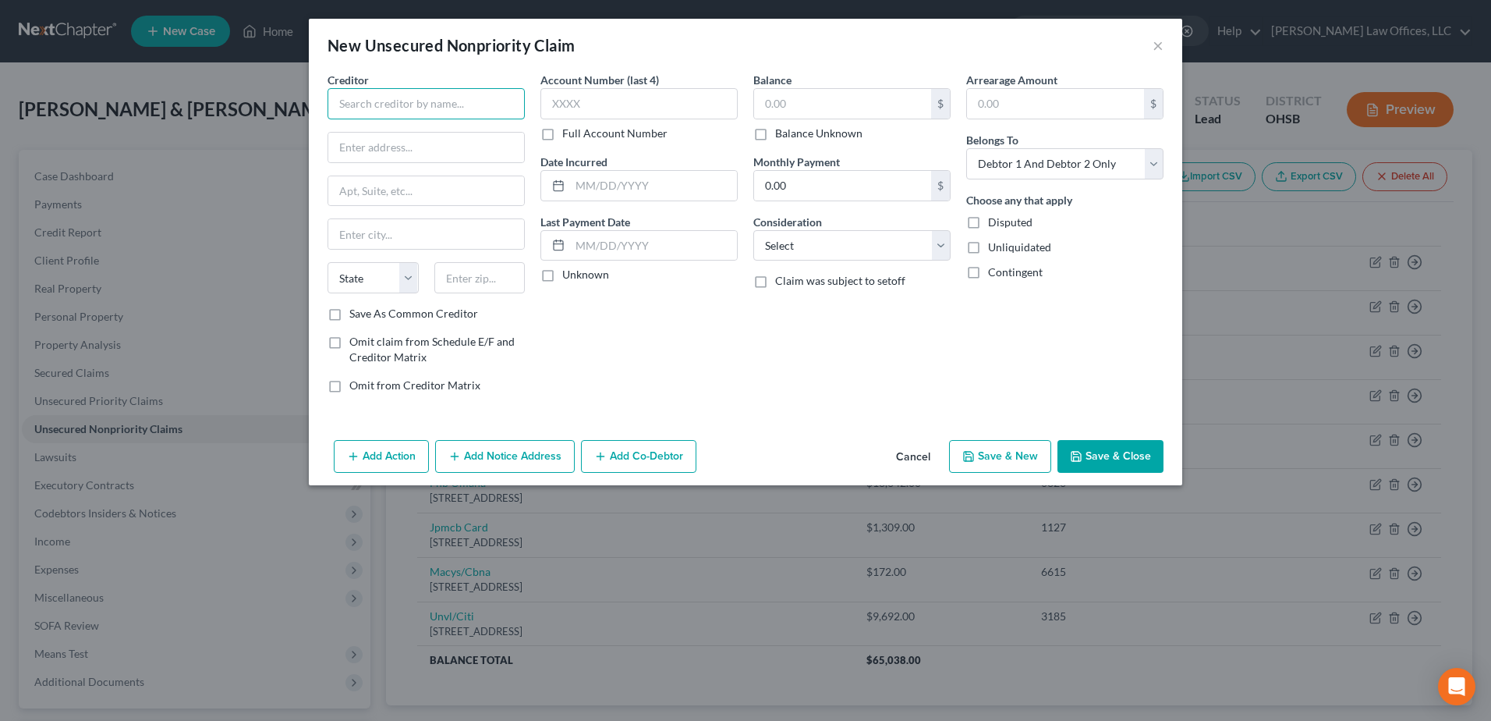
click at [404, 112] on input "text" at bounding box center [426, 103] width 197 height 31
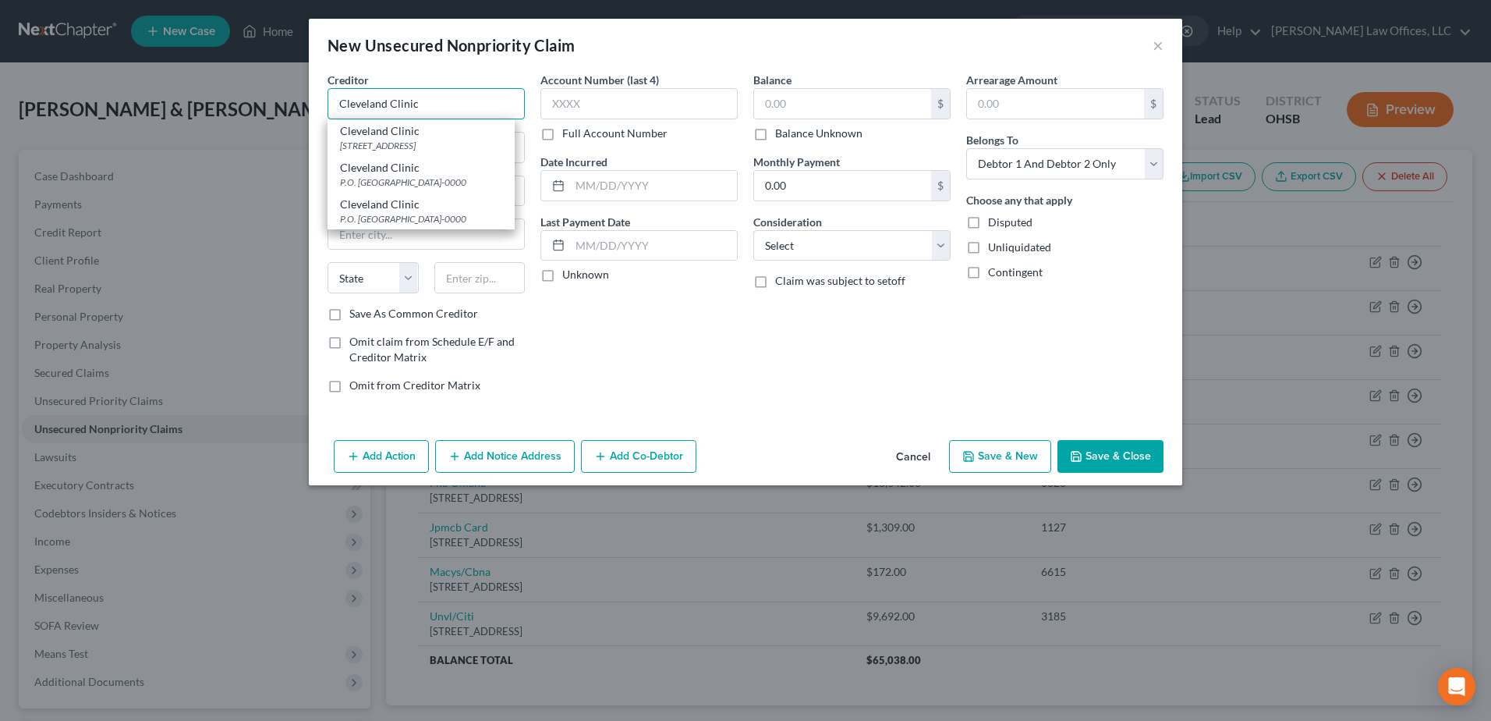
type input "Cleveland Clinic"
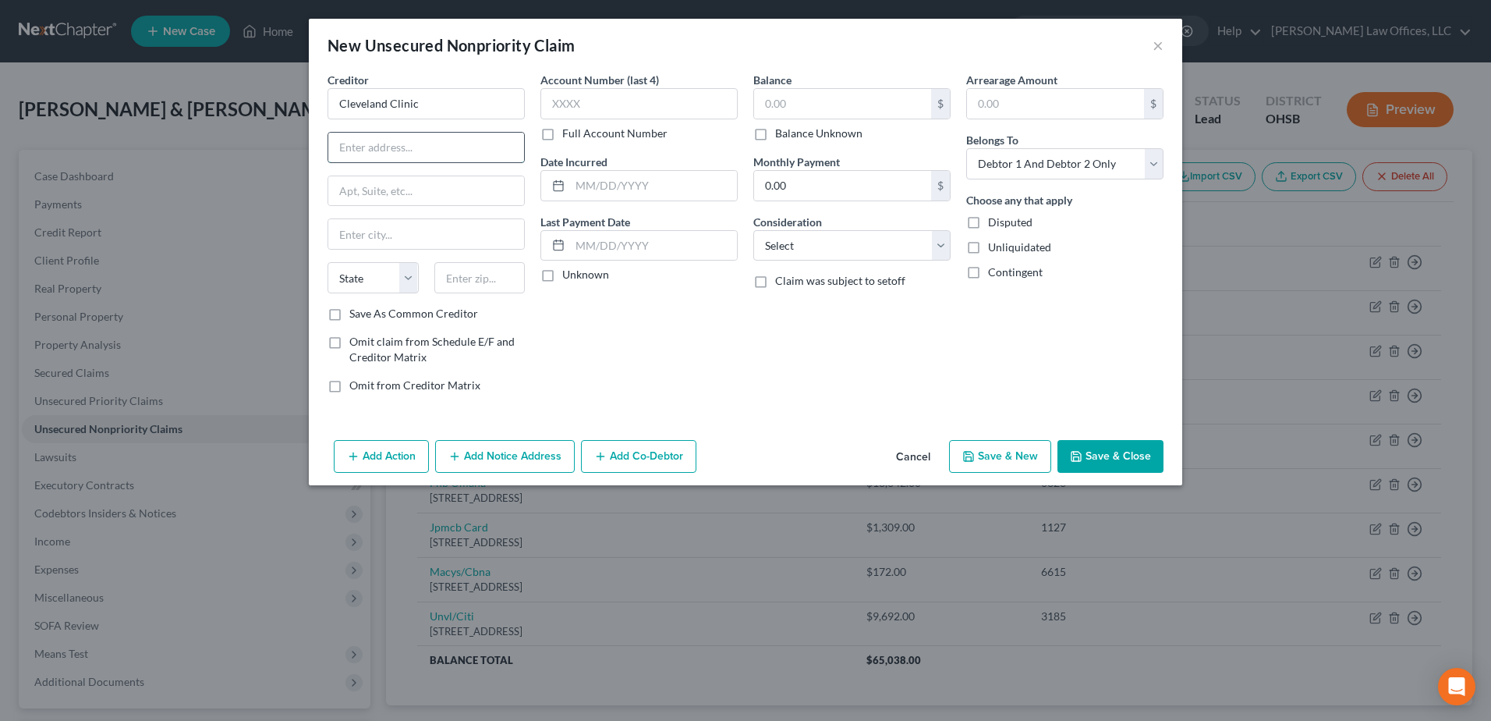
click at [439, 150] on input "text" at bounding box center [426, 148] width 196 height 30
type input "P.O. Box 93766"
type input "44101"
type input "Cleveland"
select select "36"
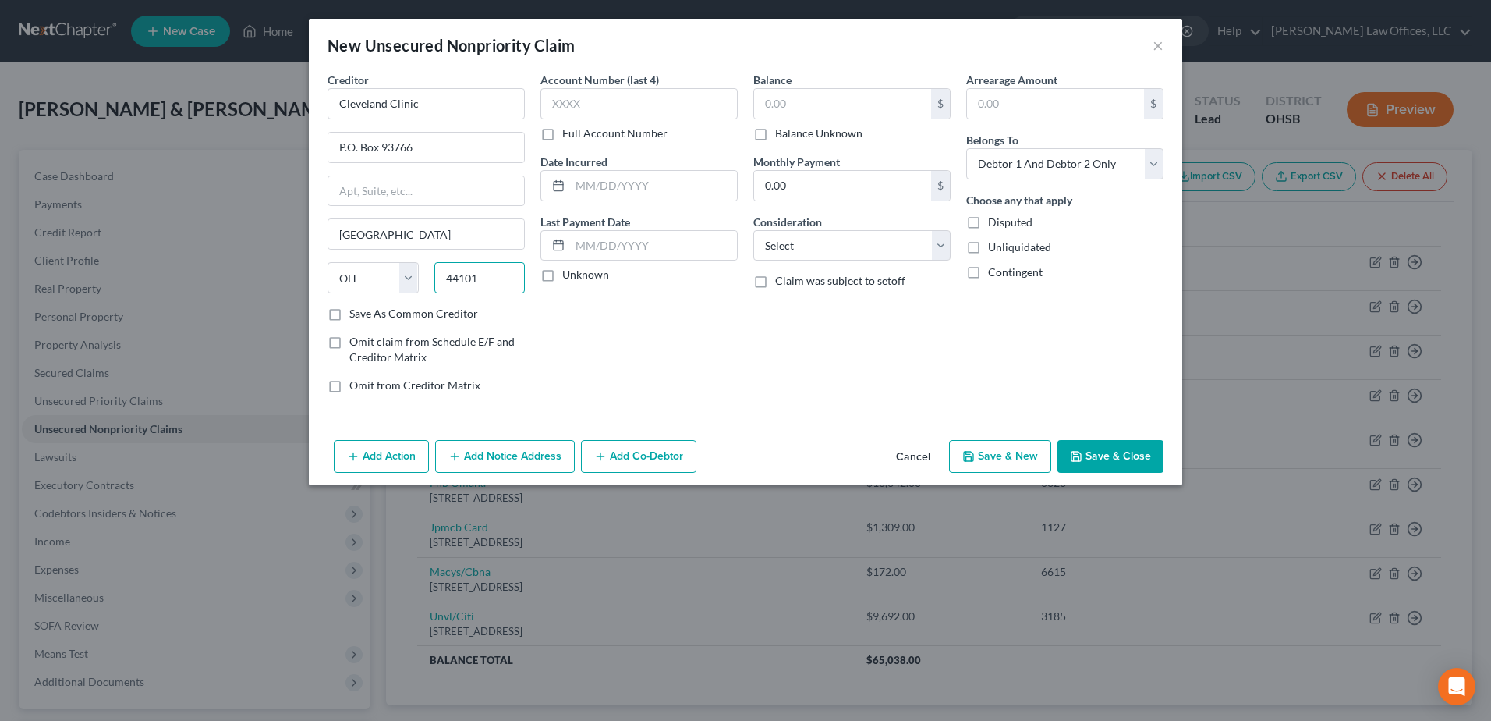
drag, startPoint x: 478, startPoint y: 279, endPoint x: 526, endPoint y: 211, distance: 83.5
click at [479, 278] on input "44101" at bounding box center [479, 277] width 91 height 31
type input "44101-9003"
drag, startPoint x: 803, startPoint y: 115, endPoint x: 770, endPoint y: 119, distance: 32.9
click at [770, 119] on div "$" at bounding box center [851, 103] width 197 height 31
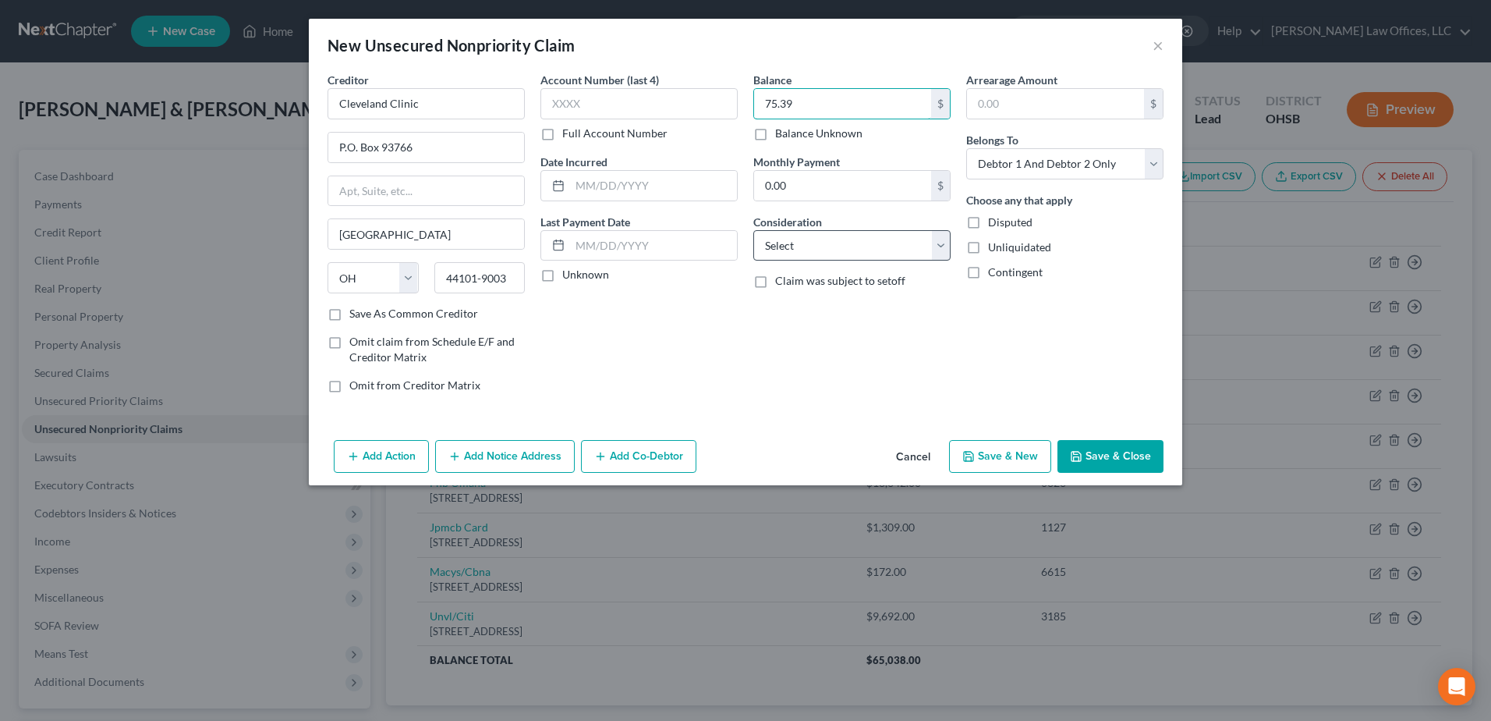
type input "75.39"
click at [938, 239] on select "Select Cable / Satellite Services Collection Agency Credit Card Debt Debt Couns…" at bounding box center [851, 245] width 197 height 31
select select "9"
click at [753, 230] on select "Select Cable / Satellite Services Collection Agency Credit Card Debt Debt Couns…" at bounding box center [851, 245] width 197 height 31
click at [1010, 453] on button "Save & New" at bounding box center [1000, 456] width 102 height 33
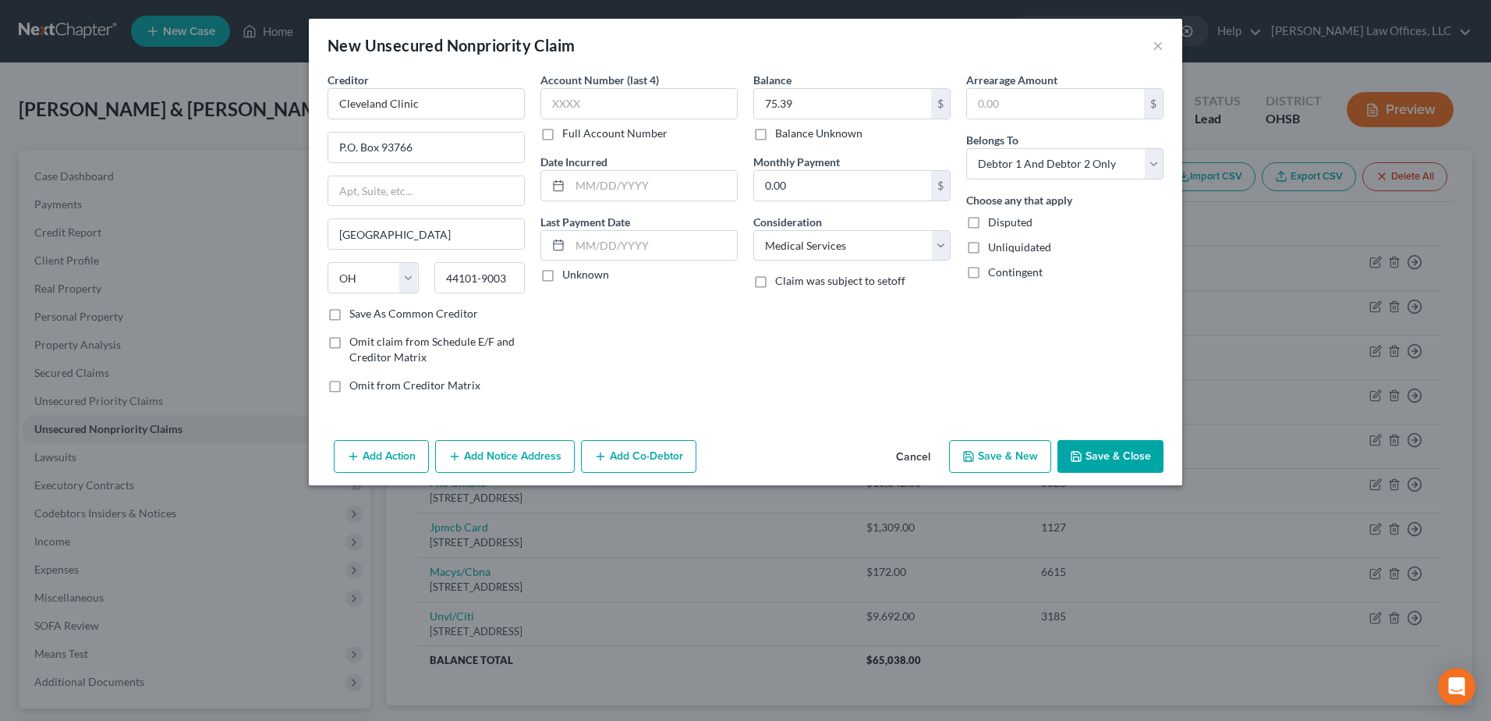
select select "2"
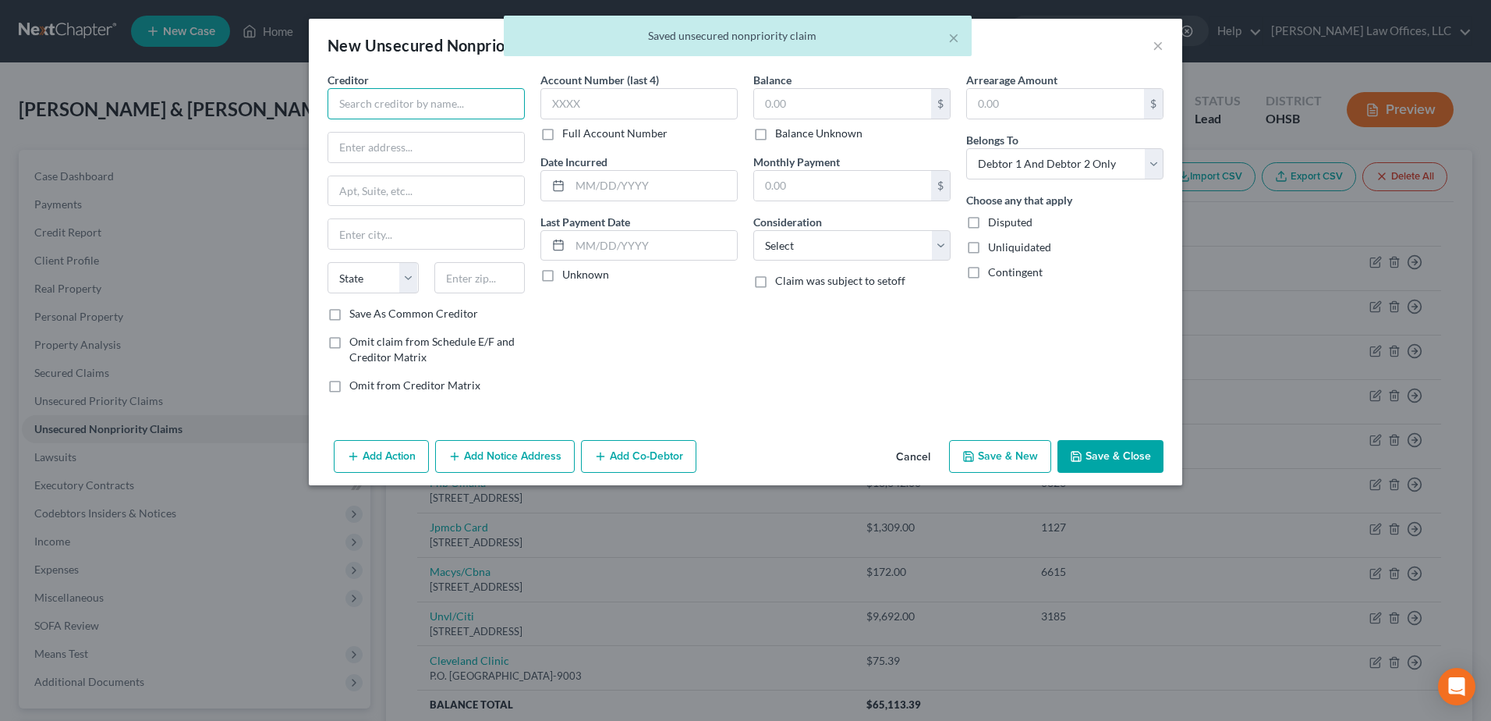
click at [450, 108] on input "text" at bounding box center [426, 103] width 197 height 31
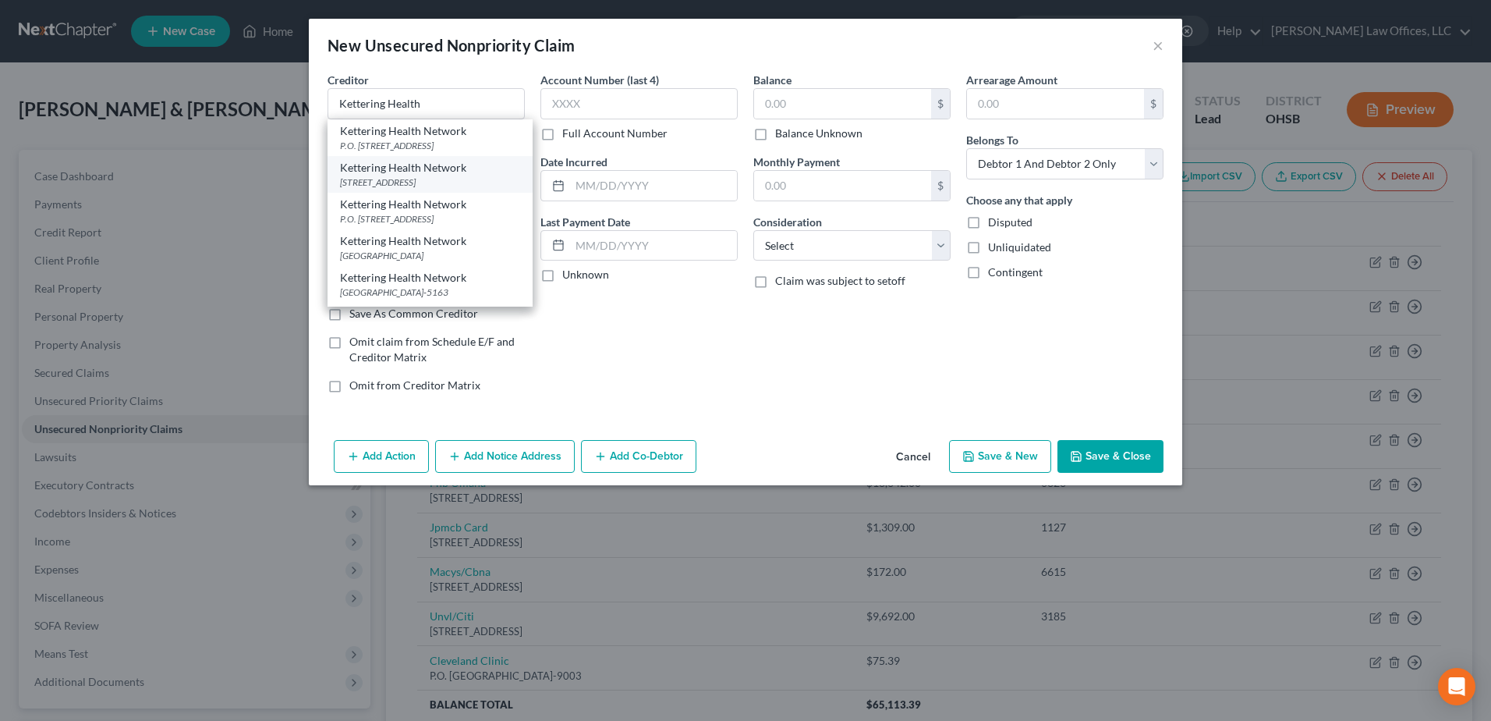
click at [457, 177] on div "3535 Southern Blvd., Dayton, OH 45429-0000" at bounding box center [430, 181] width 180 height 13
type input "Kettering Health Network"
type input "3535 Southern Blvd."
type input "Dayton"
select select "36"
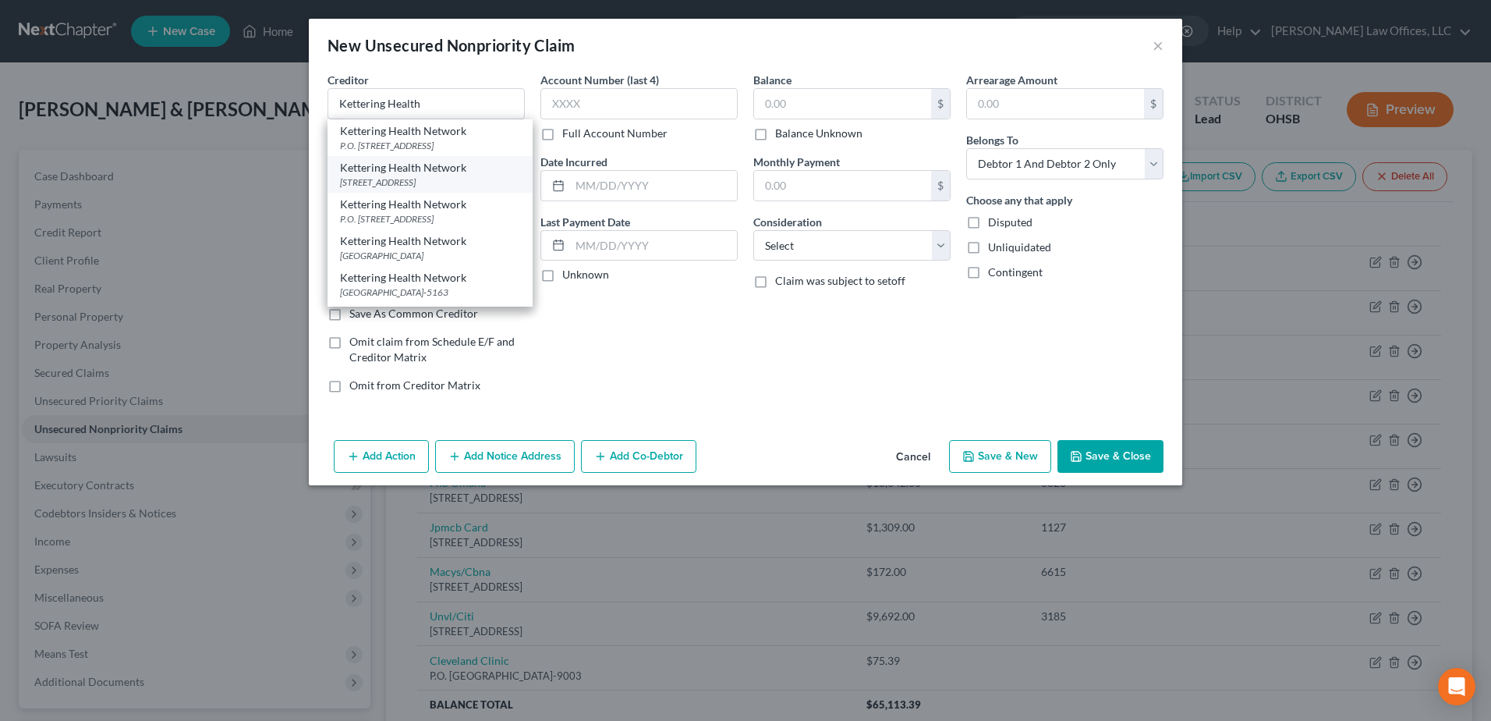
type input "45429-0000"
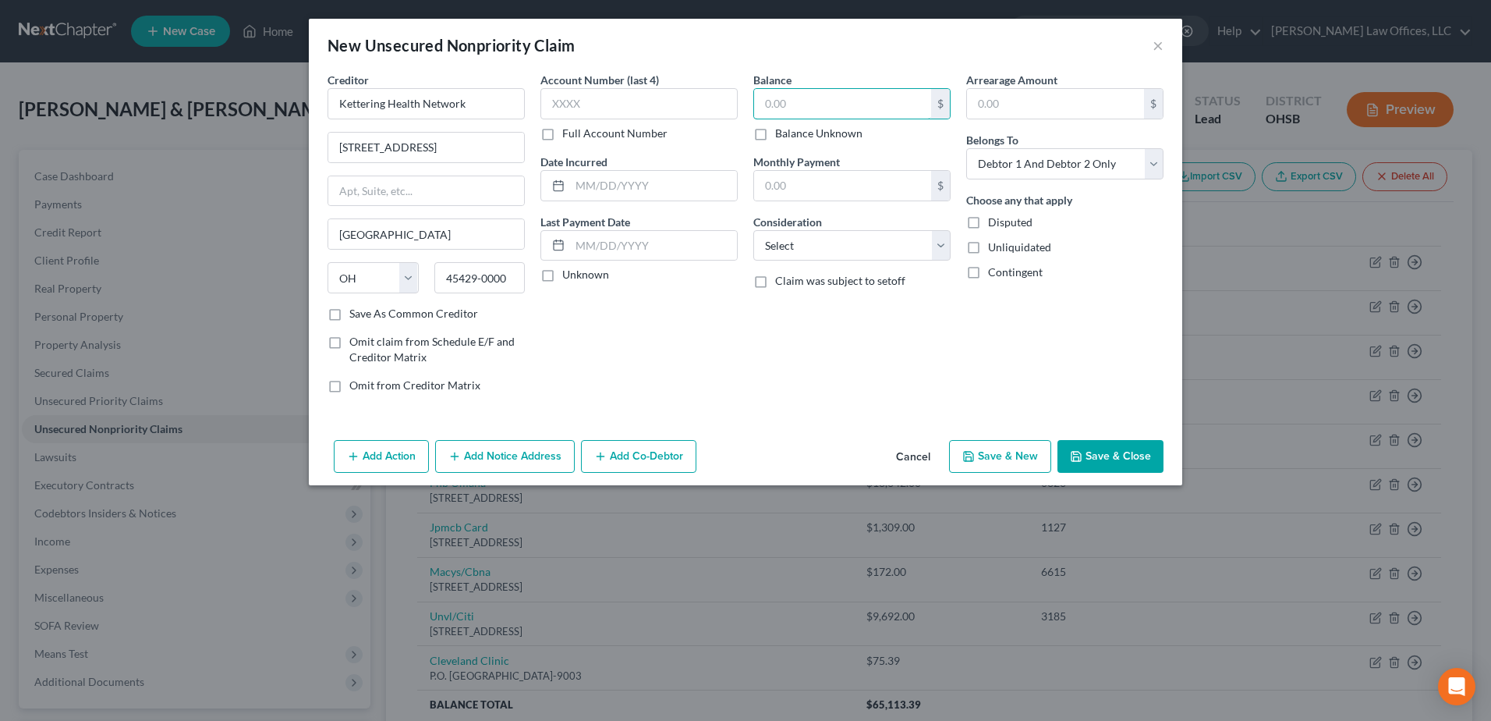
drag, startPoint x: 761, startPoint y: 106, endPoint x: 655, endPoint y: 122, distance: 107.2
click at [657, 122] on div "Creditor * Kettering Health Network 3535 Southern Blvd. Dayton State AL AK AR A…" at bounding box center [746, 239] width 852 height 334
type input "1,189.18"
click at [938, 252] on select "Select Cable / Satellite Services Collection Agency Credit Card Debt Debt Couns…" at bounding box center [851, 245] width 197 height 31
select select "9"
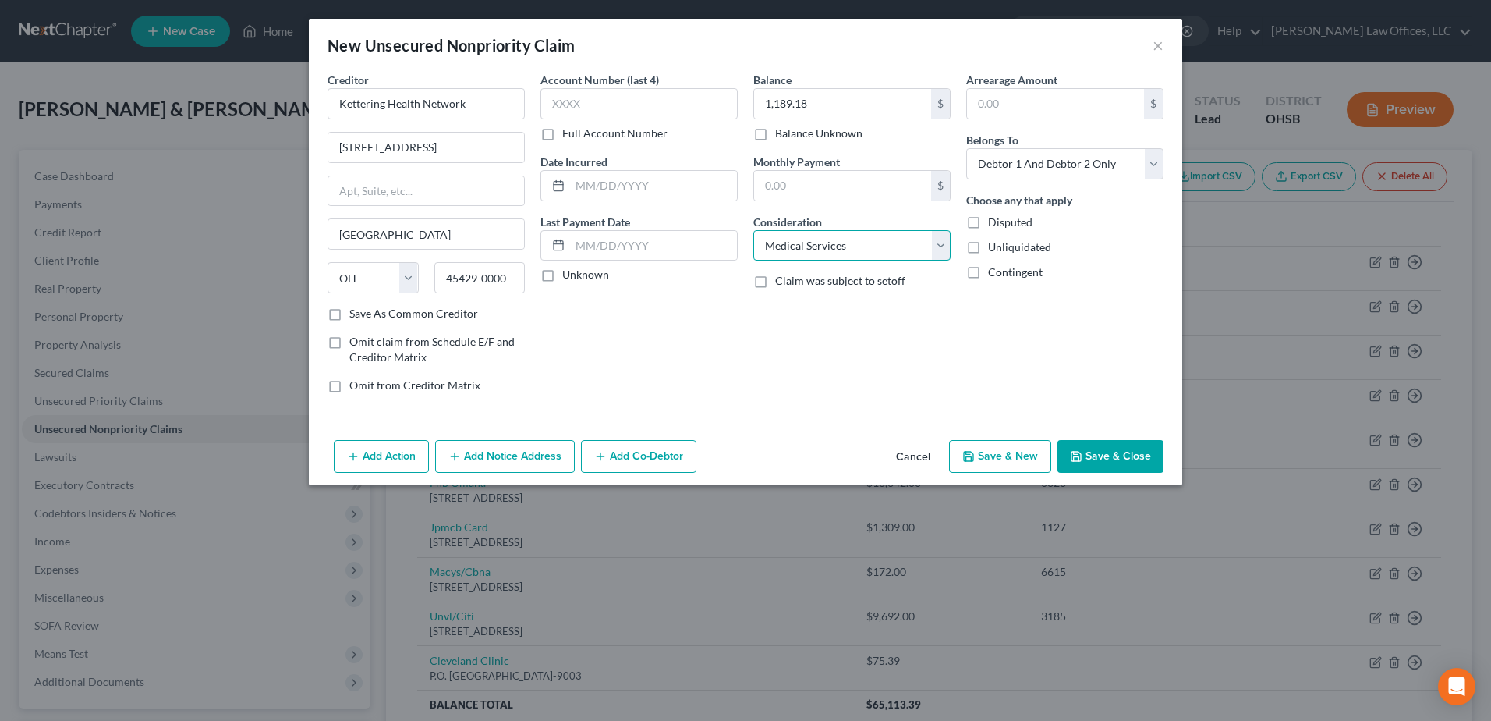
click at [753, 230] on select "Select Cable / Satellite Services Collection Agency Credit Card Debt Debt Couns…" at bounding box center [851, 245] width 197 height 31
click at [997, 461] on button "Save & New" at bounding box center [1000, 456] width 102 height 33
select select "2"
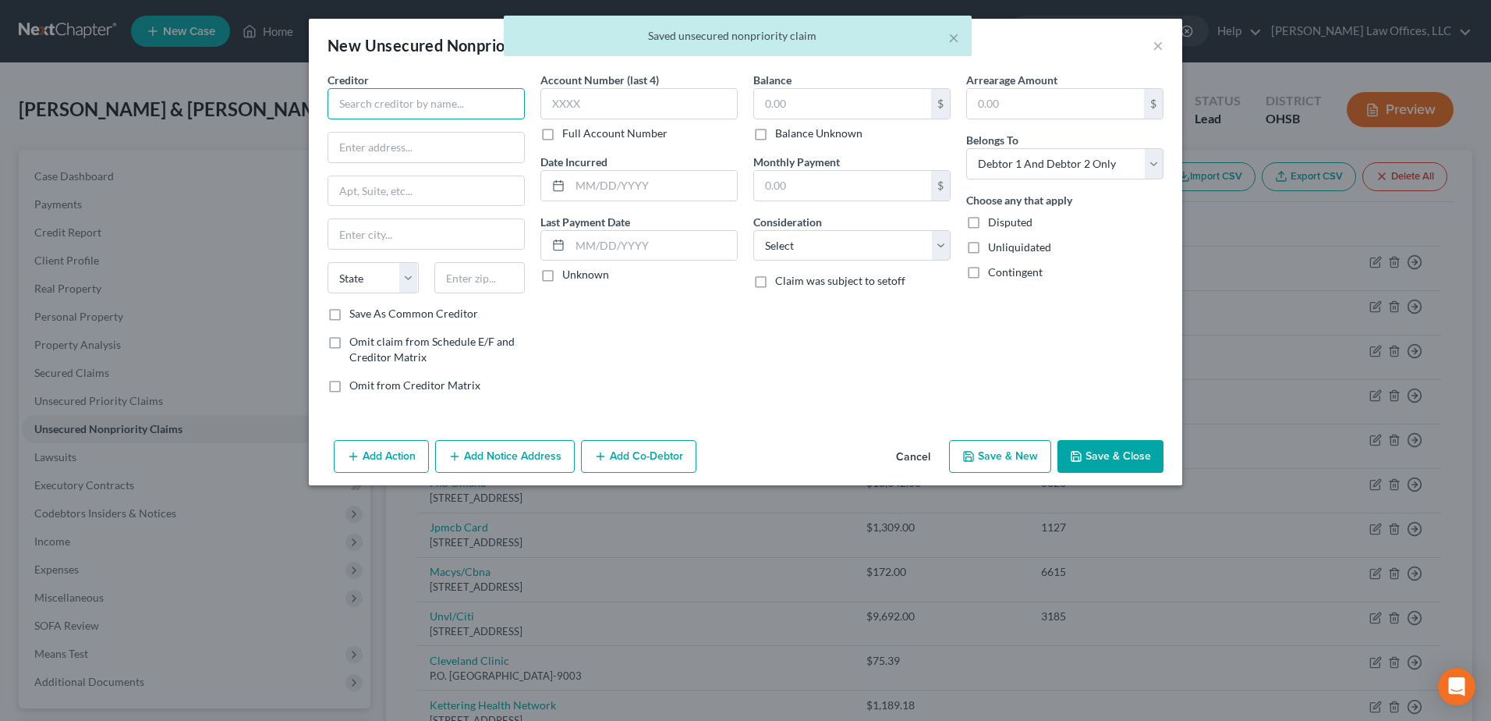
click at [494, 112] on input "text" at bounding box center [426, 103] width 197 height 31
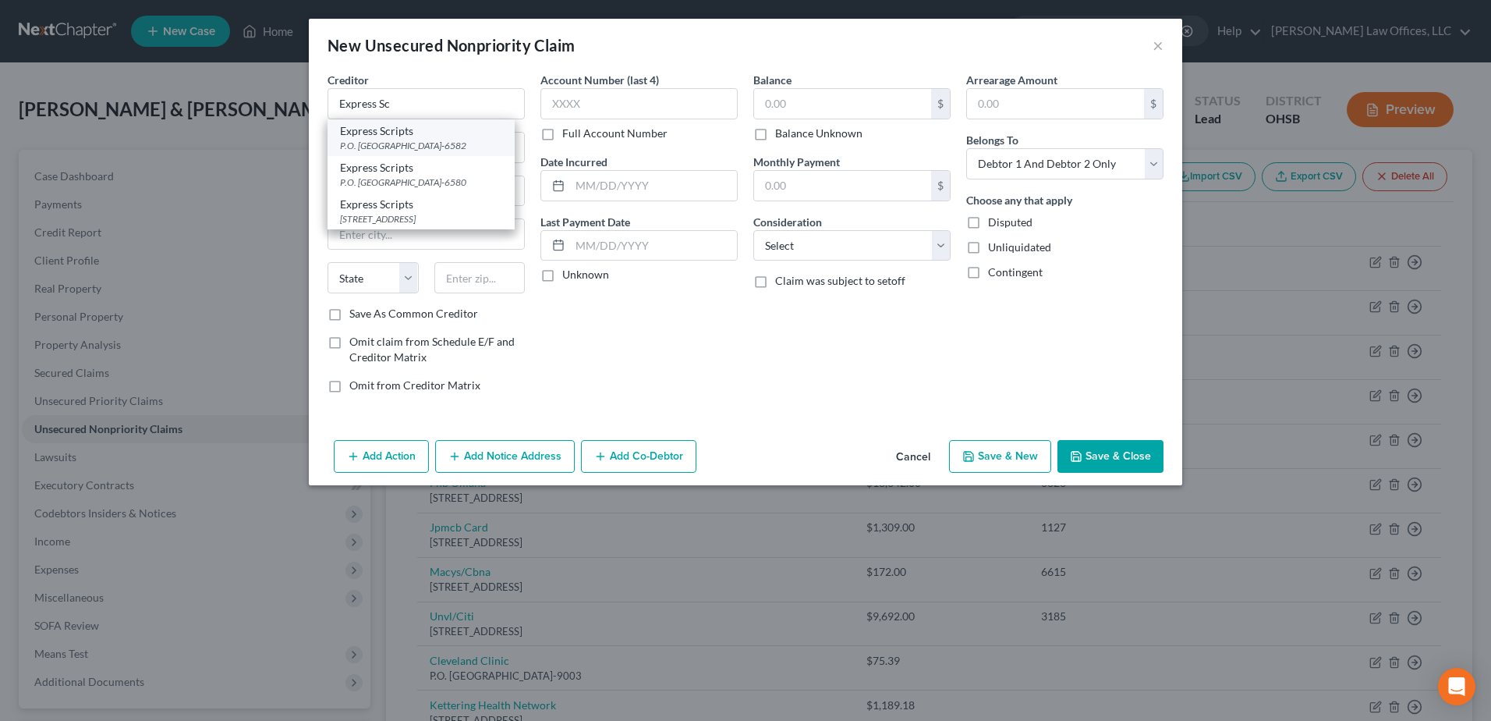
click at [445, 140] on div "P.O. Box 66582, Saint Louis, MO 63166-6582" at bounding box center [421, 145] width 162 height 13
type input "Express Scripts"
type input "P.O. Box 66582"
type input "Saint Louis"
select select "26"
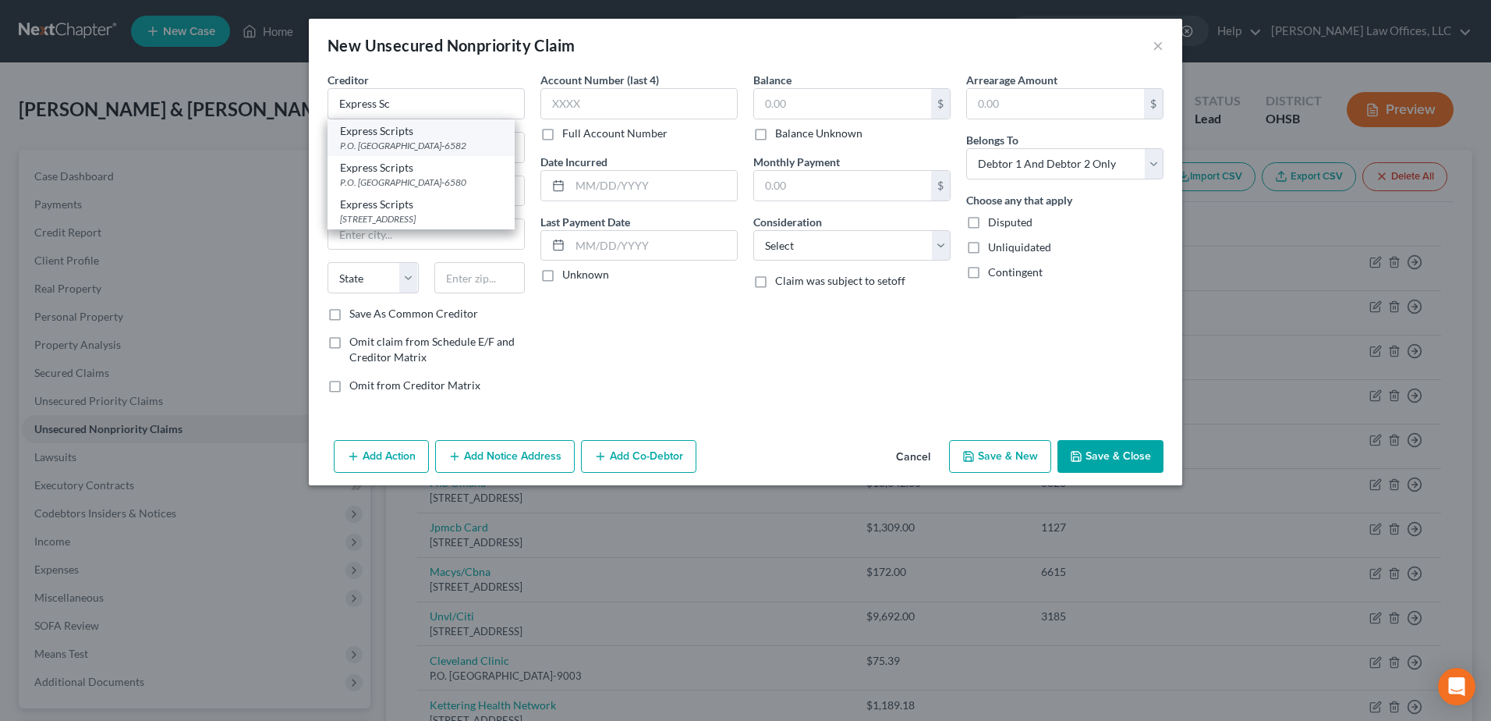
type input "63166-6582"
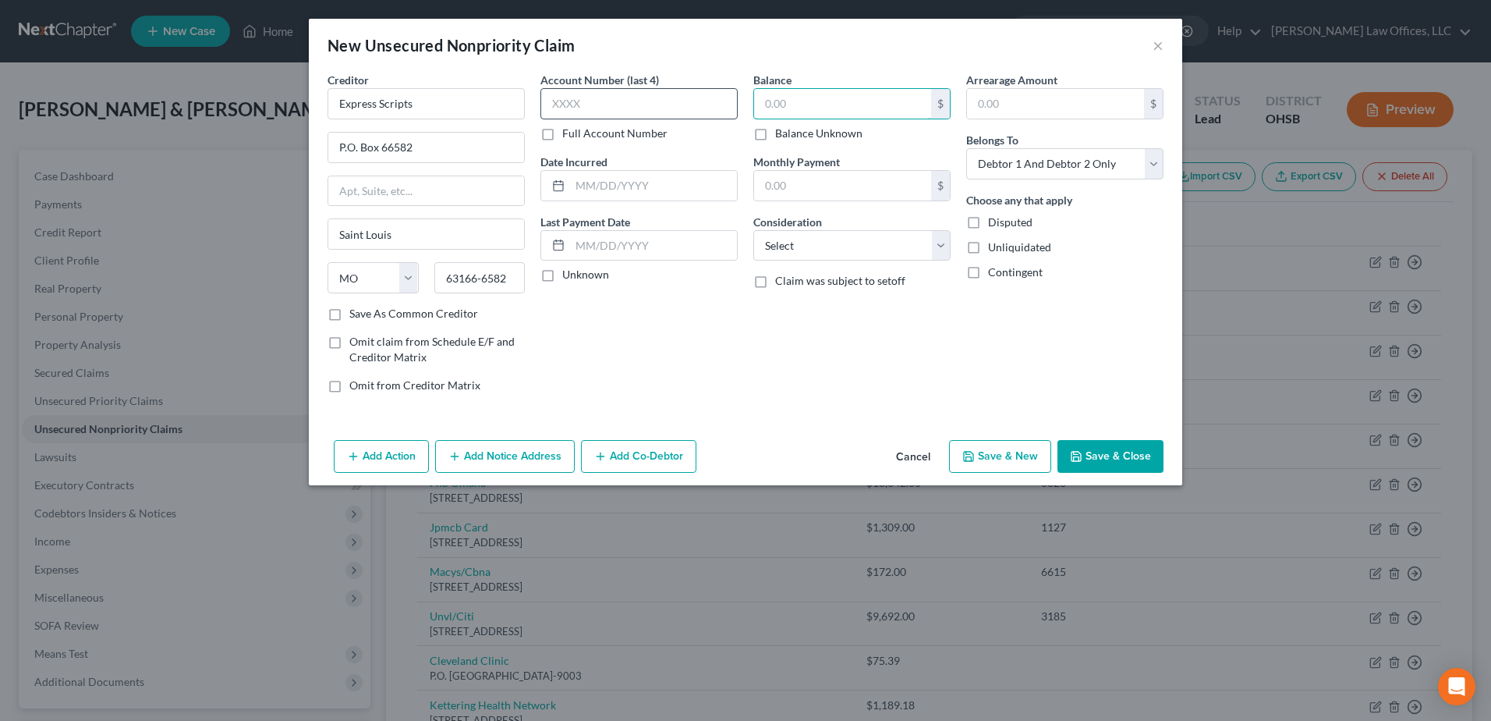
drag, startPoint x: 798, startPoint y: 106, endPoint x: 721, endPoint y: 108, distance: 77.2
click at [721, 108] on div "Creditor * Express Scripts P.O. Box 66582 Saint Louis State AL AK AR AZ CA CO C…" at bounding box center [746, 239] width 852 height 334
drag, startPoint x: 829, startPoint y: 110, endPoint x: 753, endPoint y: 109, distance: 75.6
click at [753, 109] on div "100.00 $" at bounding box center [851, 103] width 197 height 31
type input "1,700.00"
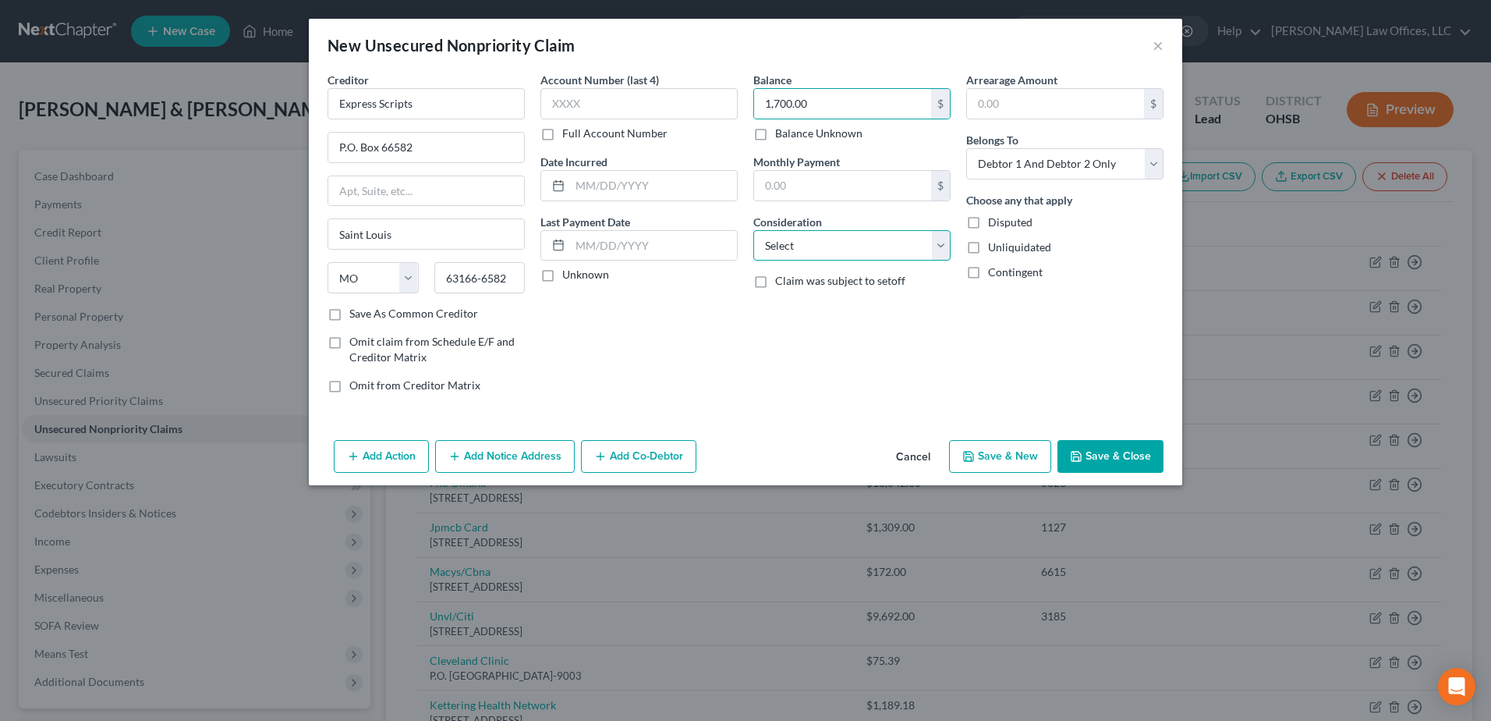
click at [938, 241] on select "Select Cable / Satellite Services Collection Agency Credit Card Debt Debt Couns…" at bounding box center [851, 245] width 197 height 31
select select "9"
click at [753, 230] on select "Select Cable / Satellite Services Collection Agency Credit Card Debt Debt Couns…" at bounding box center [851, 245] width 197 height 31
click at [1097, 458] on button "Save & Close" at bounding box center [1110, 456] width 106 height 33
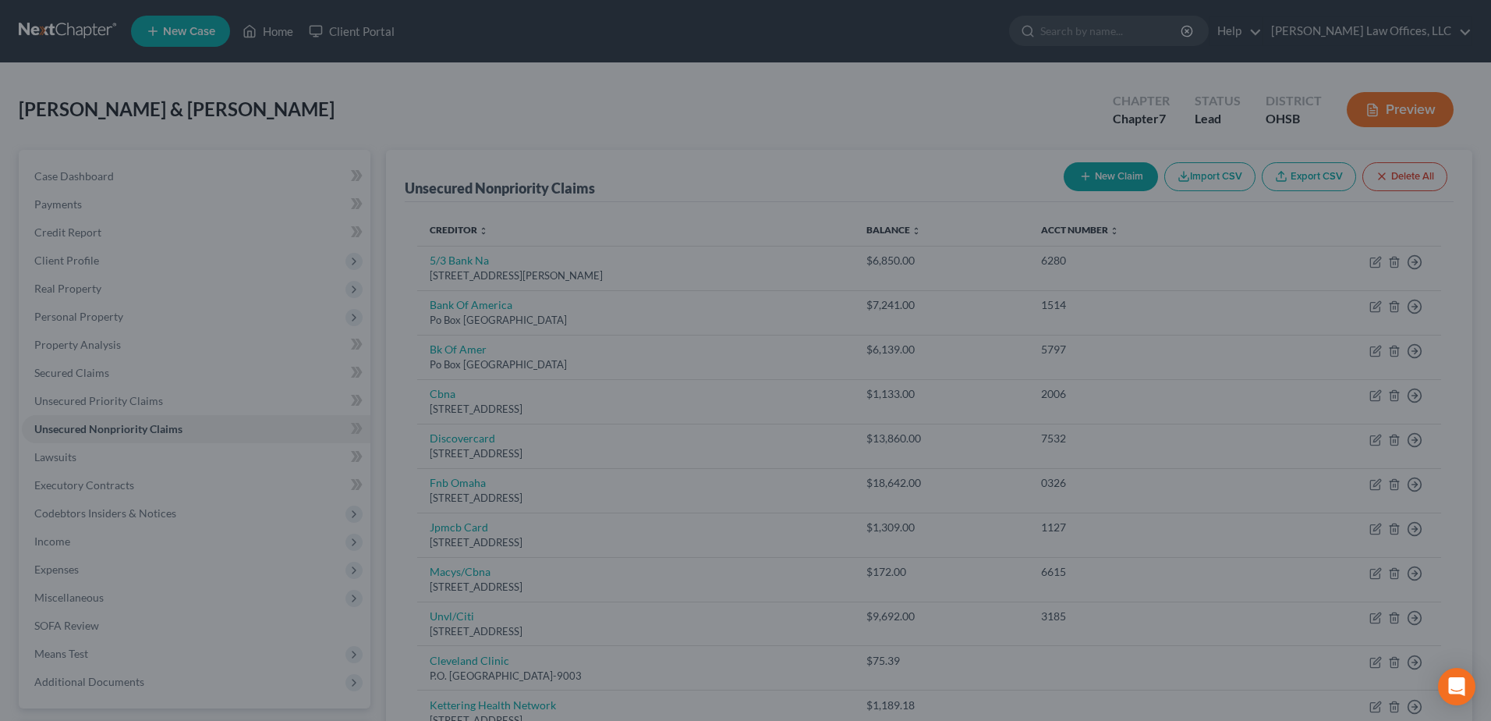
type input "0.00"
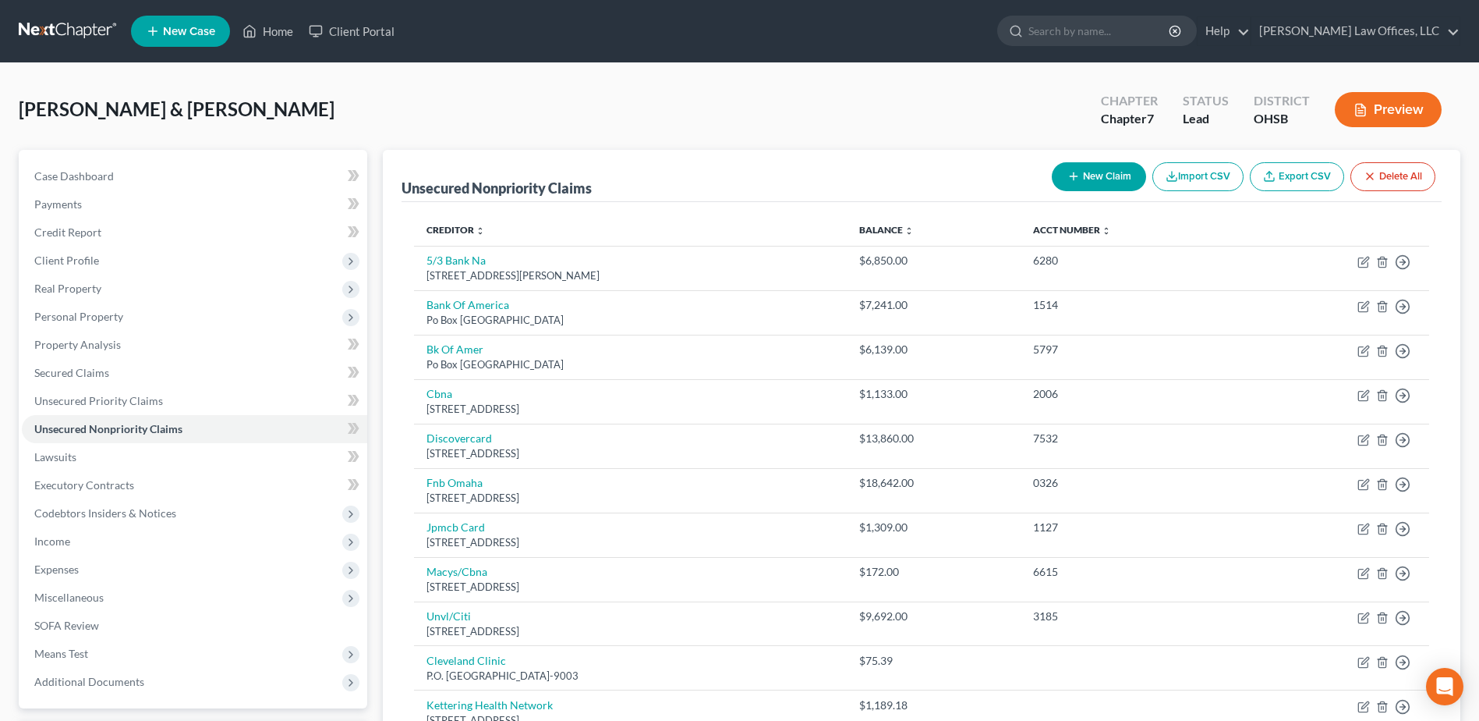
scroll to position [172, 0]
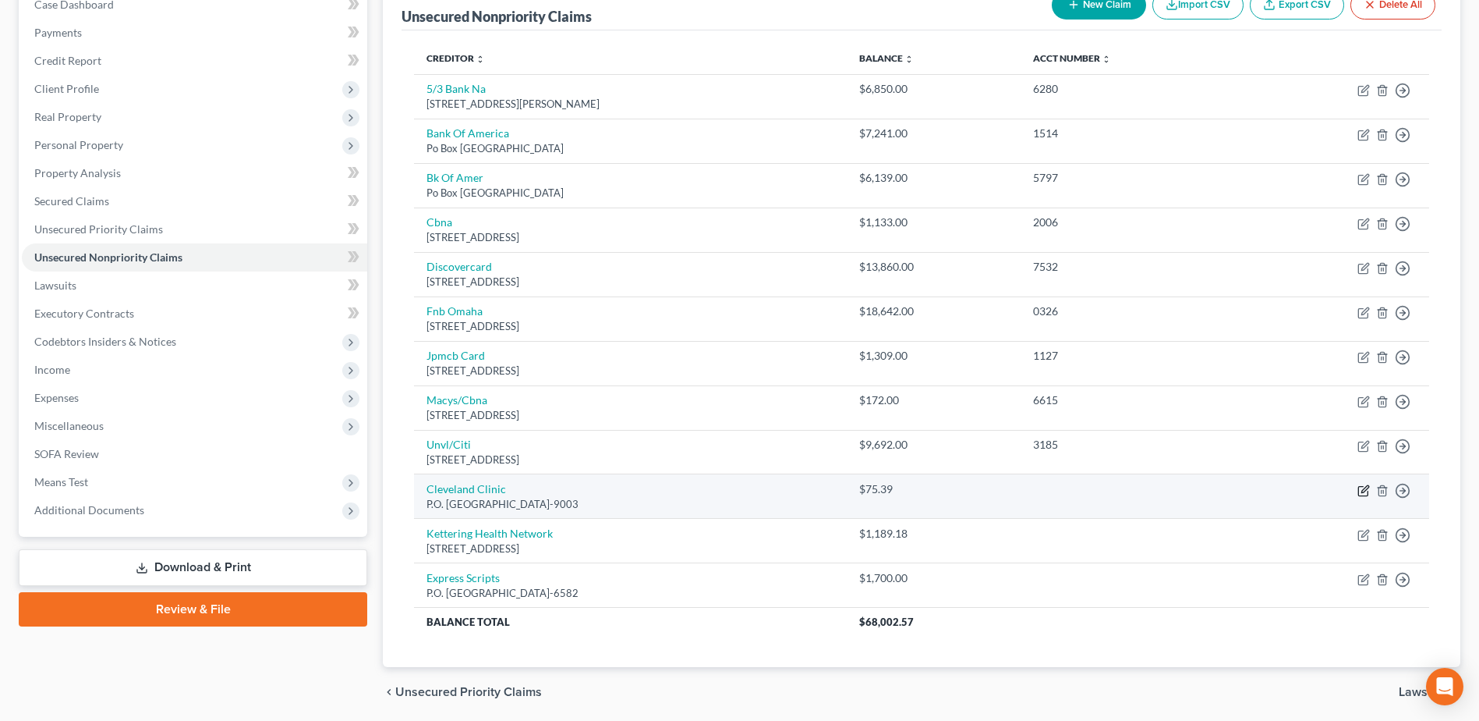
click at [1364, 487] on icon "button" at bounding box center [1364, 490] width 12 height 12
select select "36"
select select "9"
select select "2"
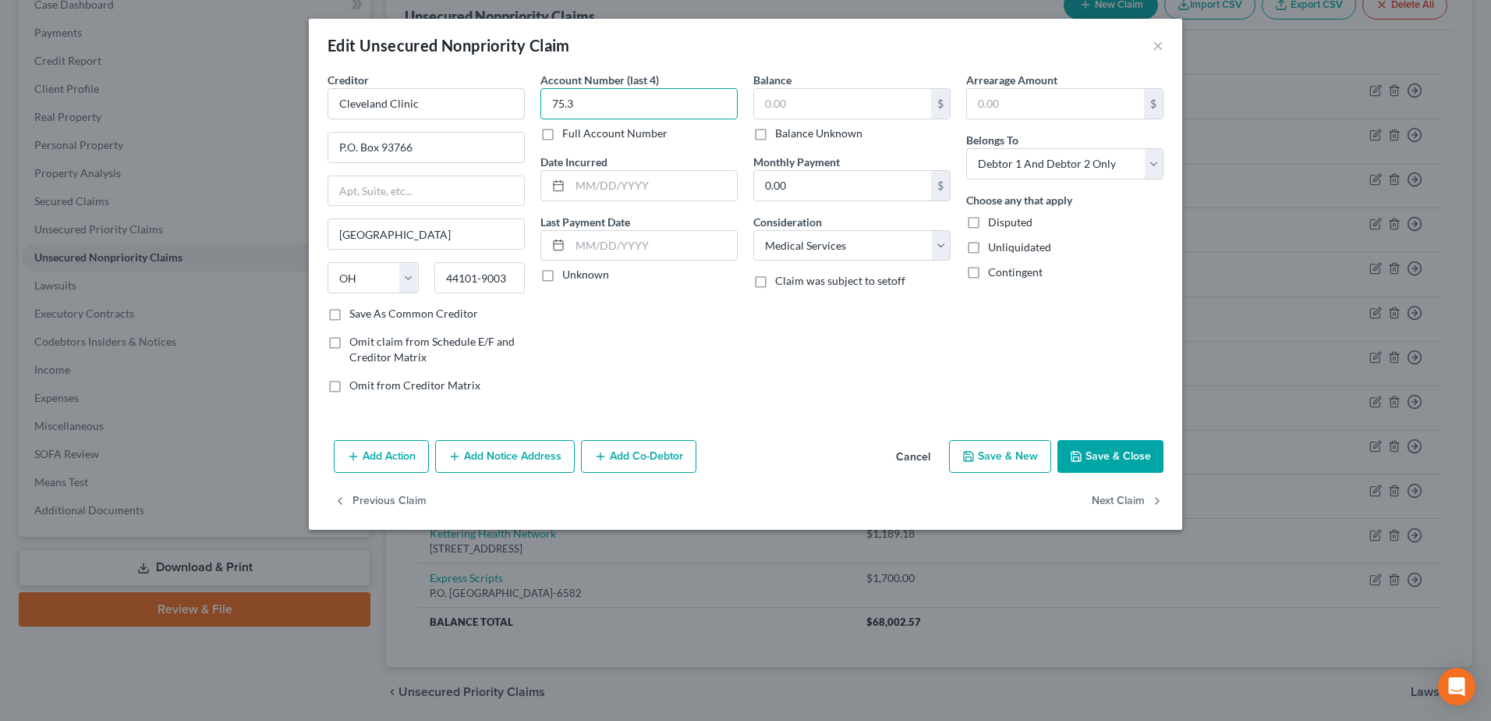
type input "75.3"
drag, startPoint x: 649, startPoint y: 97, endPoint x: 534, endPoint y: 112, distance: 115.6
click at [534, 112] on div "Account Number (last 4) 75.3 Full Account Number Date Incurred Last Payment Dat…" at bounding box center [639, 239] width 213 height 334
click at [863, 103] on input "text" at bounding box center [842, 104] width 177 height 30
type input "400.00"
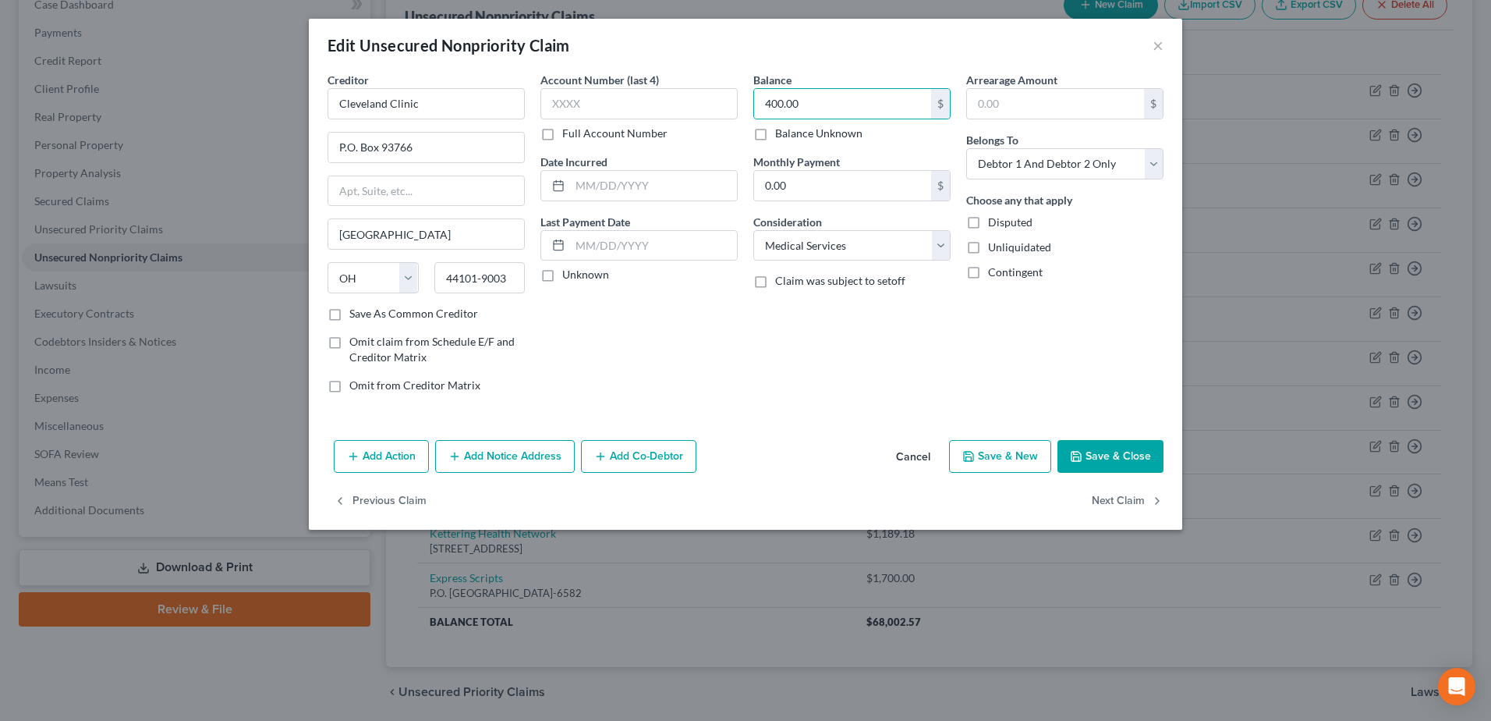
click at [1104, 446] on button "Save & Close" at bounding box center [1110, 456] width 106 height 33
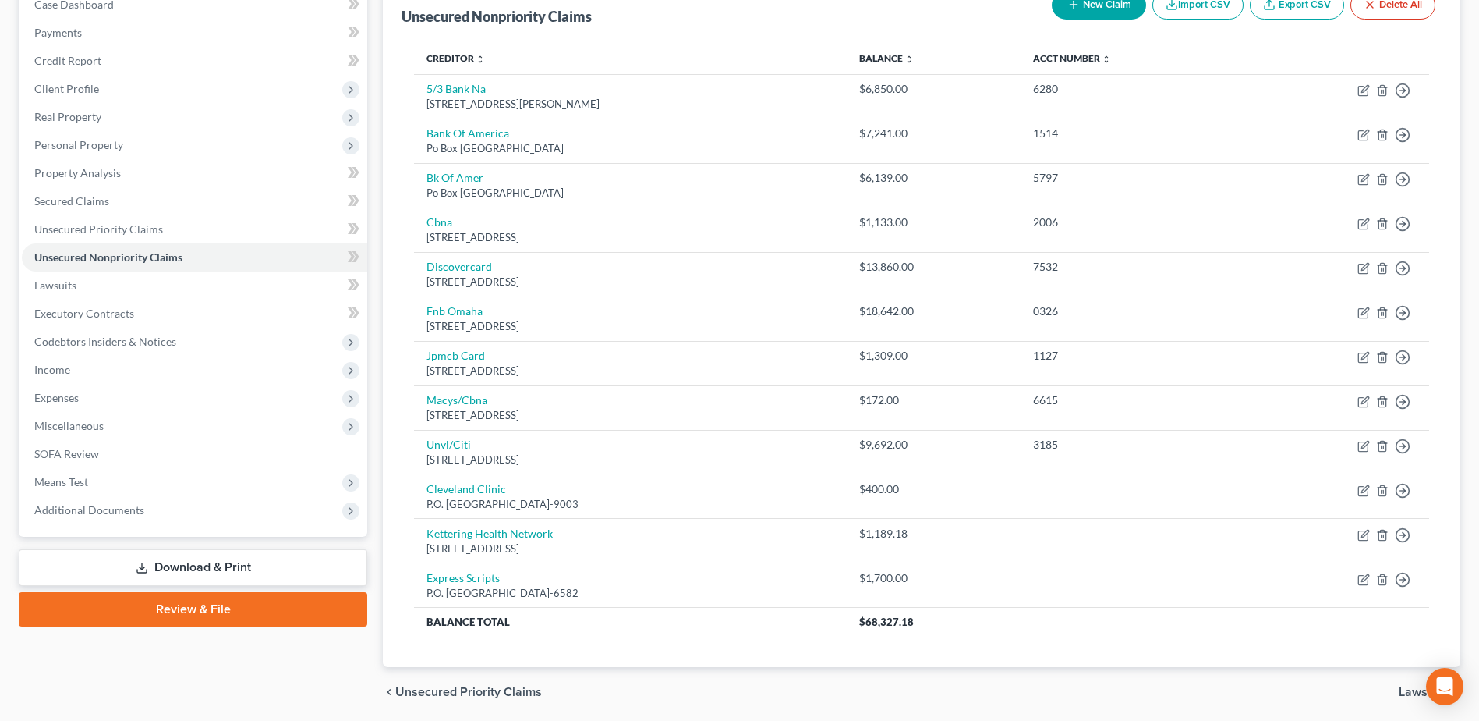
scroll to position [0, 0]
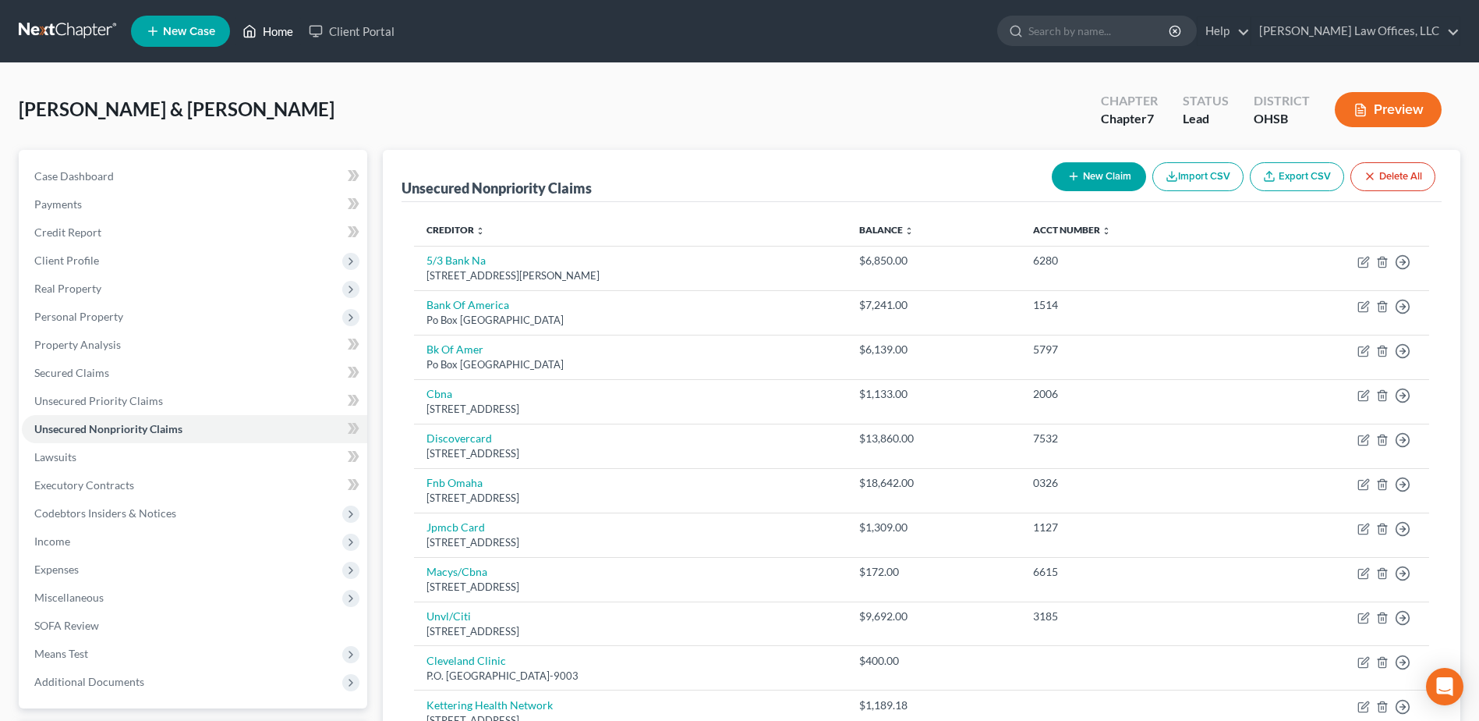
click at [274, 35] on link "Home" at bounding box center [268, 31] width 66 height 28
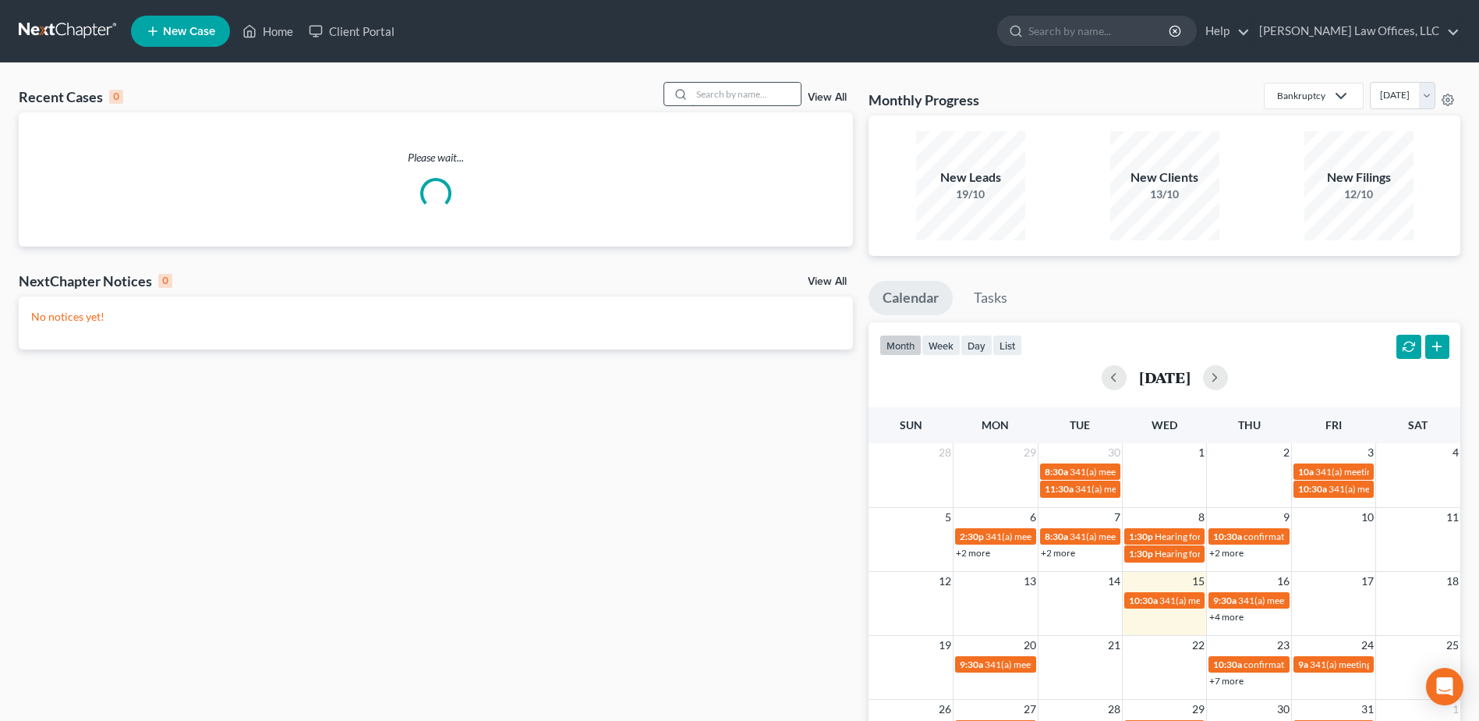
click at [751, 98] on input "search" at bounding box center [746, 94] width 109 height 23
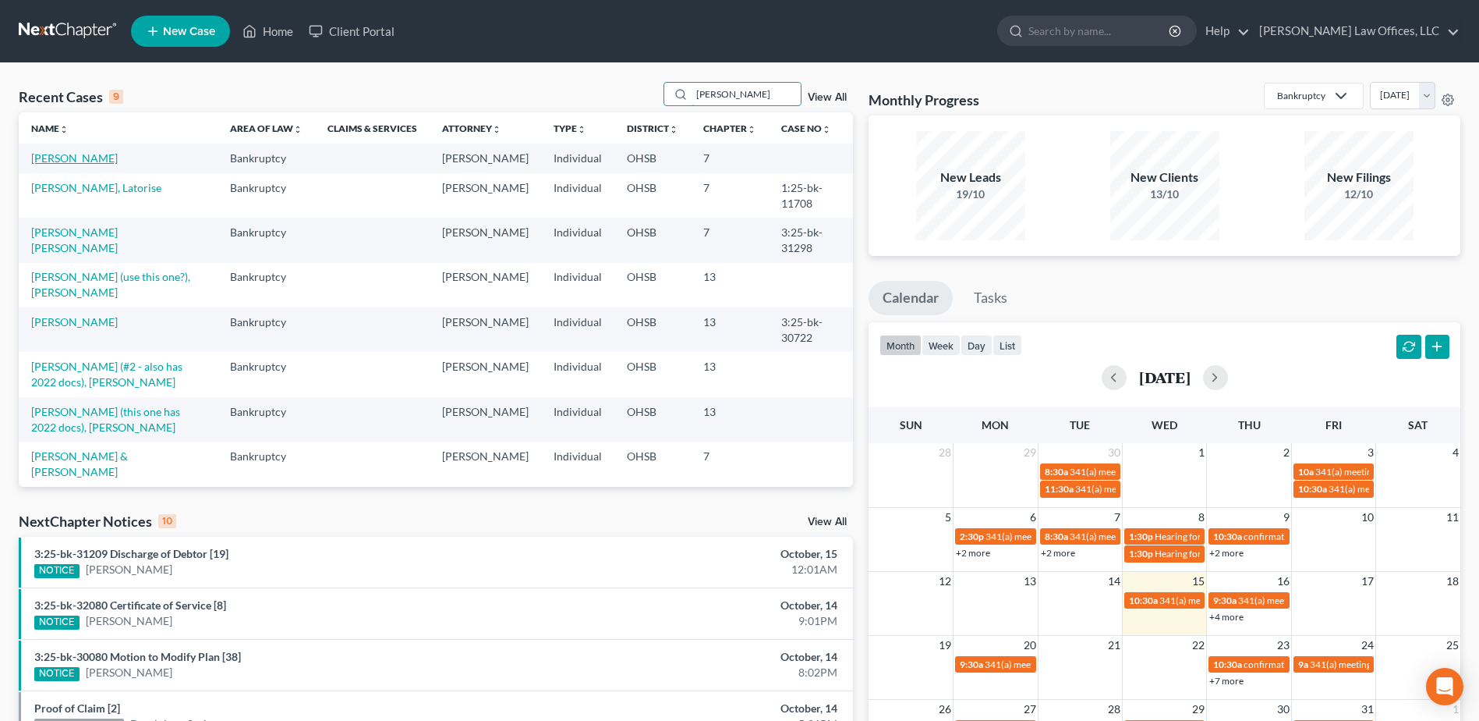
type input "johnson"
click at [73, 158] on link "[PERSON_NAME]" at bounding box center [74, 157] width 87 height 13
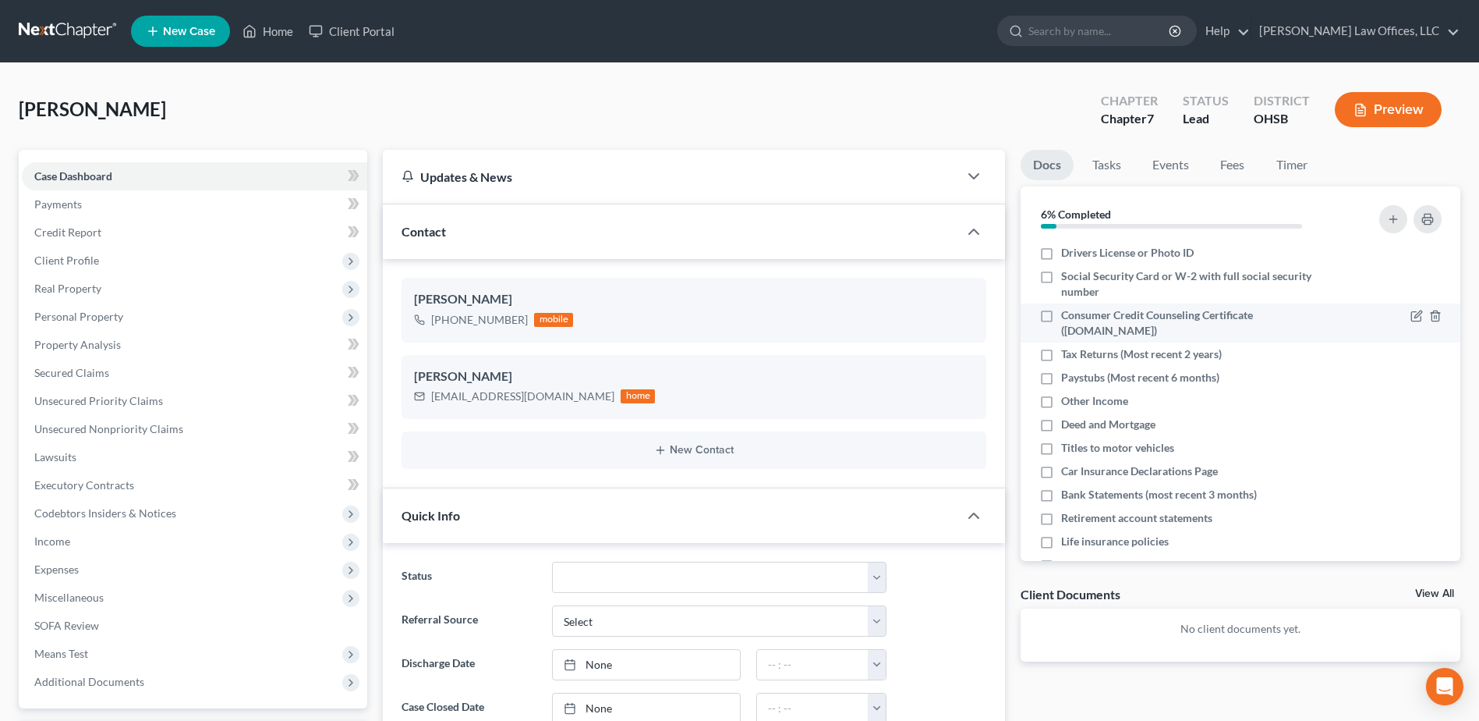
click at [1061, 317] on label "Consumer Credit Counseling Certificate ([DOMAIN_NAME])" at bounding box center [1199, 322] width 276 height 31
click at [1068, 317] on input "Consumer Credit Counseling Certificate ([DOMAIN_NAME])" at bounding box center [1073, 312] width 10 height 10
checkbox input "true"
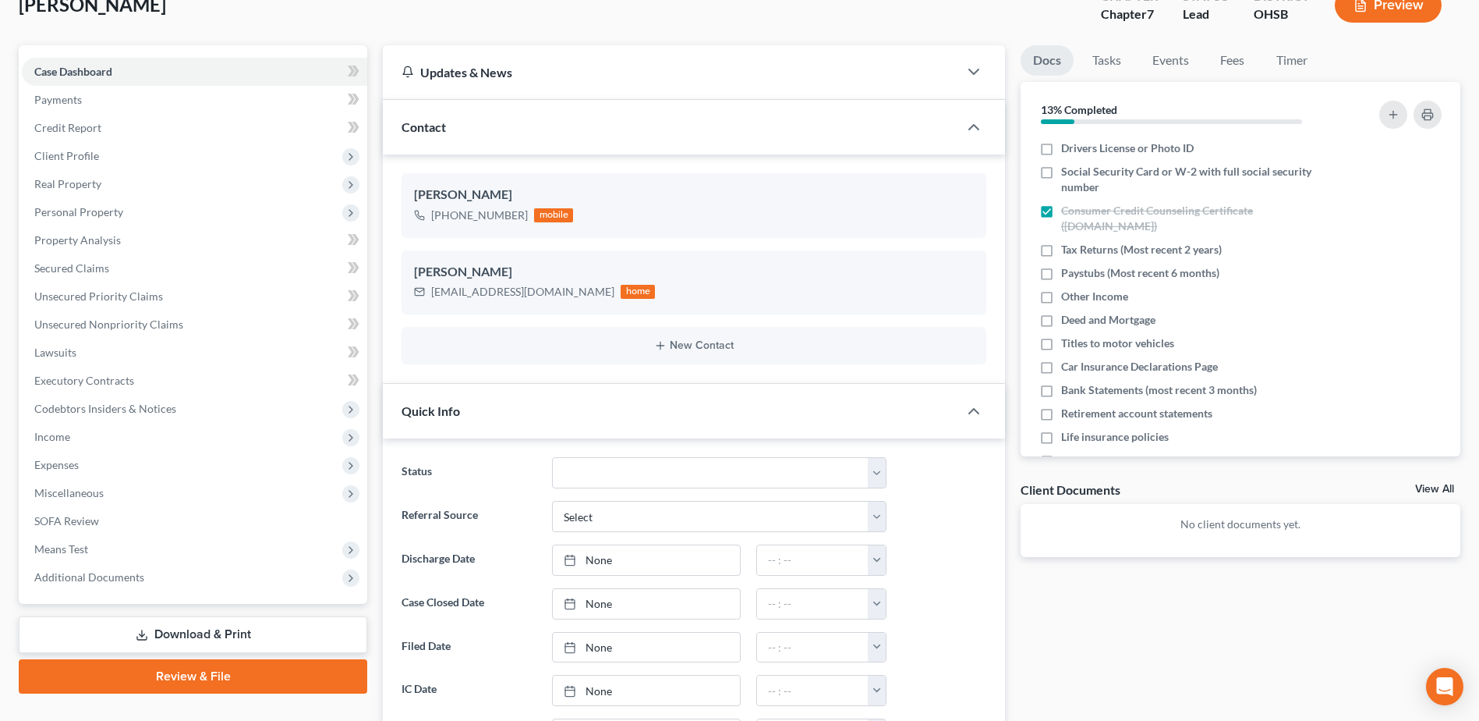
scroll to position [312, 0]
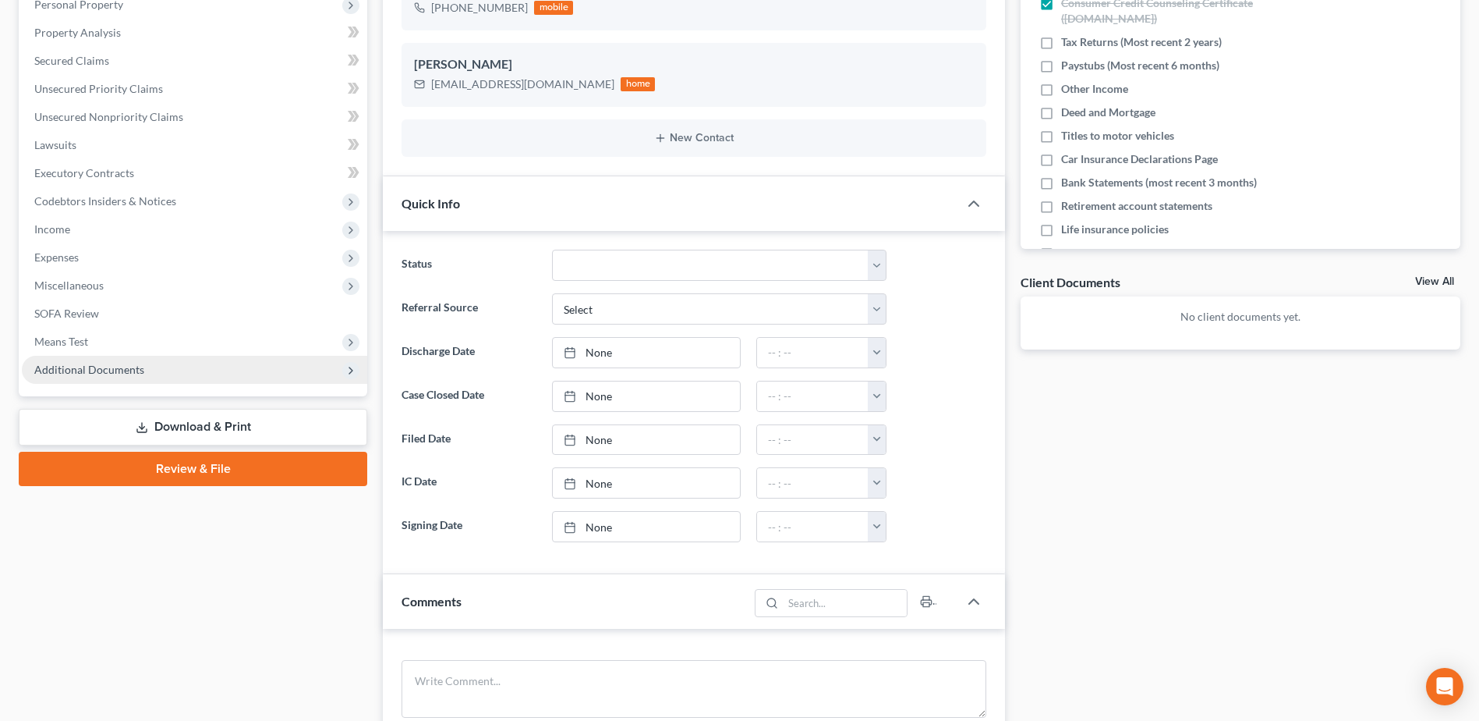
click at [139, 358] on span "Additional Documents" at bounding box center [194, 370] width 345 height 28
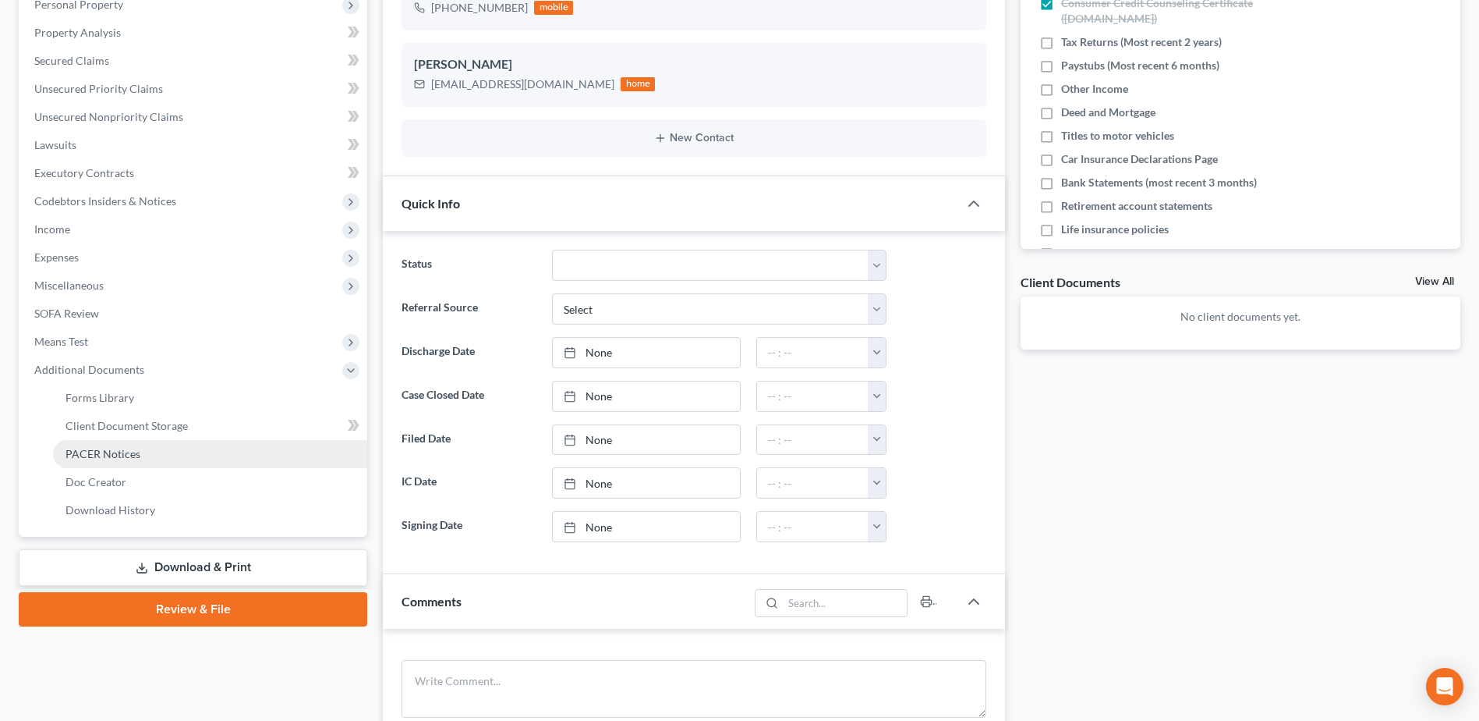
click at [200, 453] on link "PACER Notices" at bounding box center [210, 454] width 314 height 28
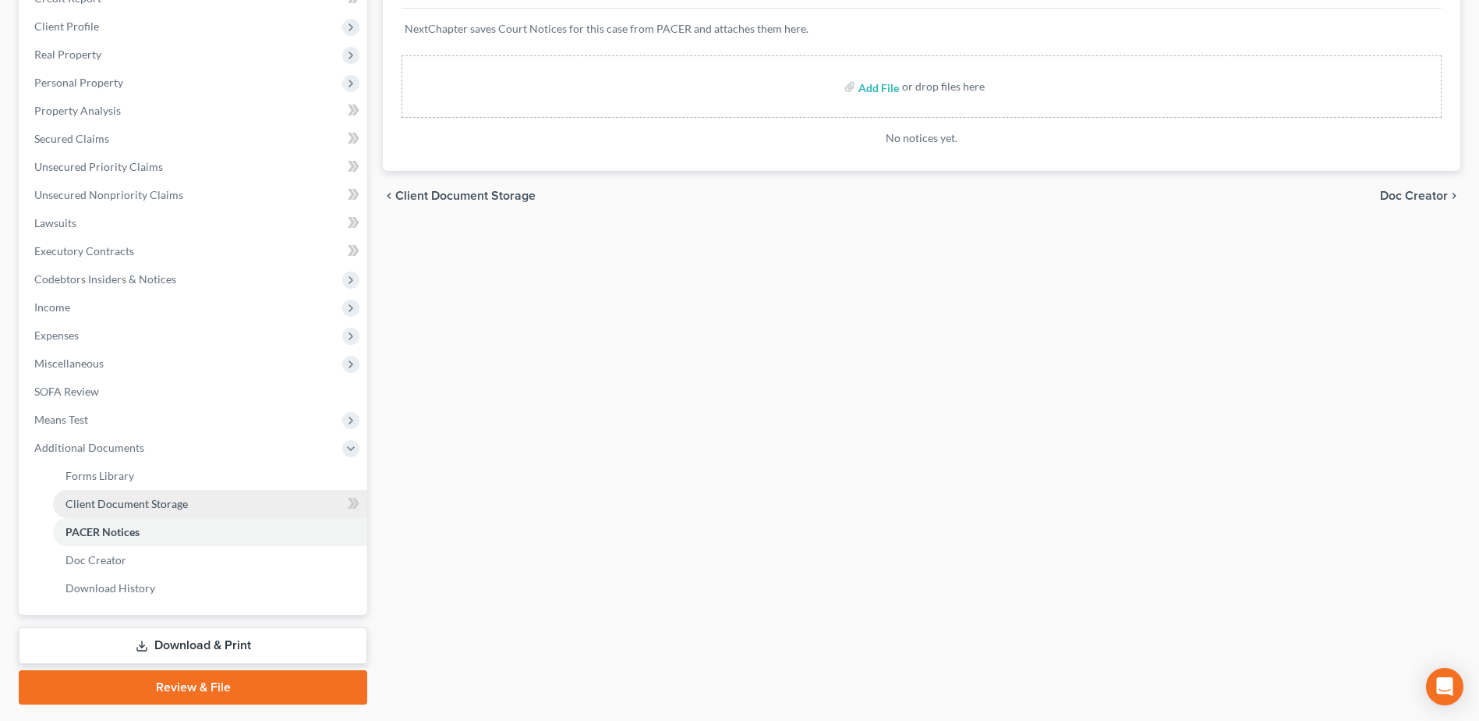
click at [197, 493] on link "Client Document Storage" at bounding box center [210, 504] width 314 height 28
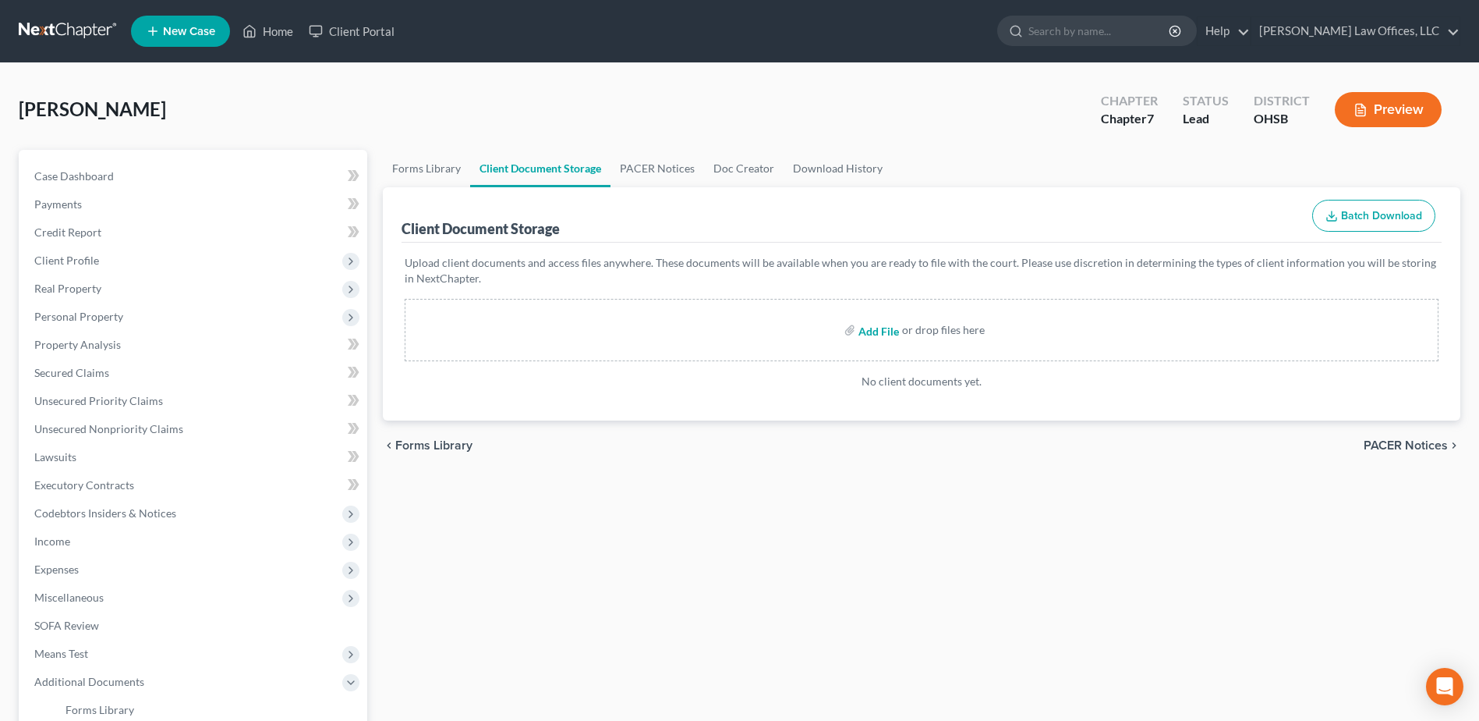
click at [867, 331] on input "file" at bounding box center [877, 330] width 37 height 28
type input "C:\fakepath\Certificate (51).pdf"
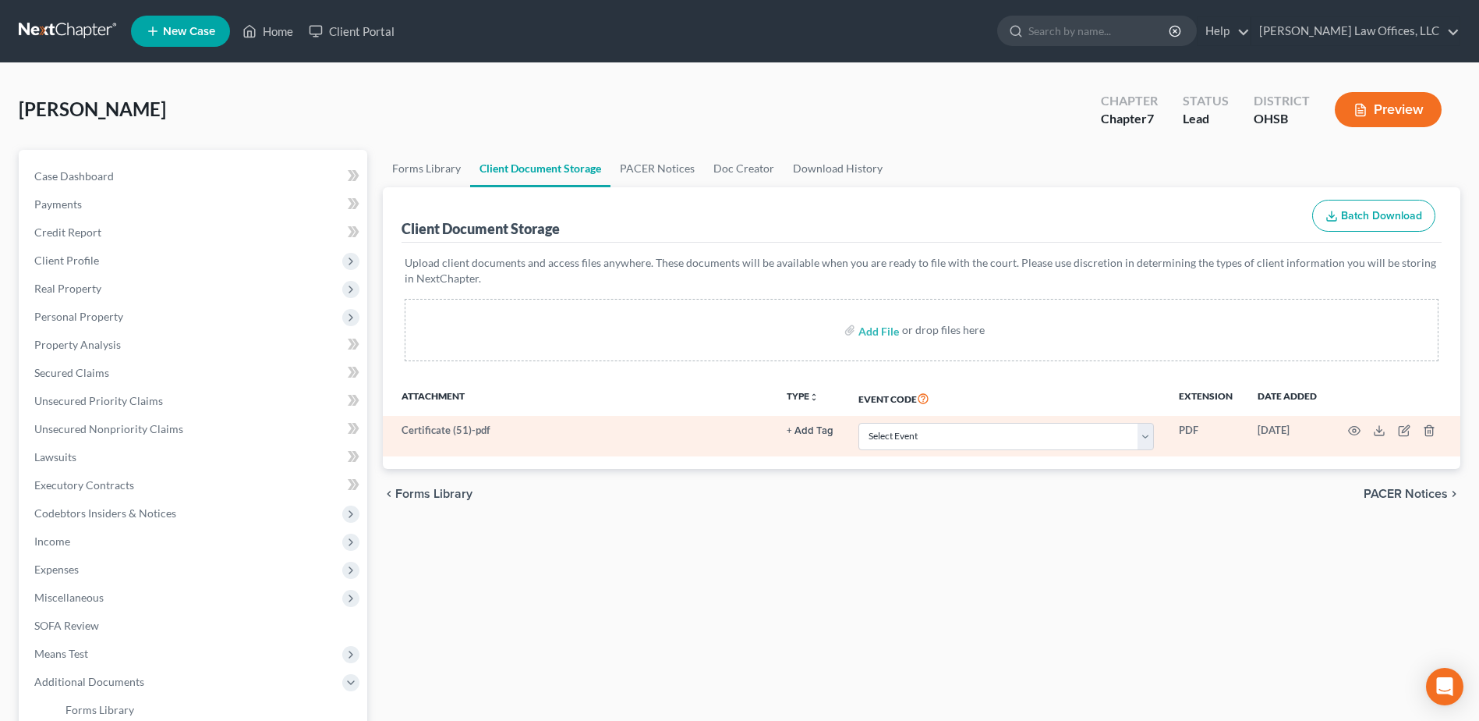
click at [825, 430] on button "+ Add Tag" at bounding box center [810, 431] width 47 height 10
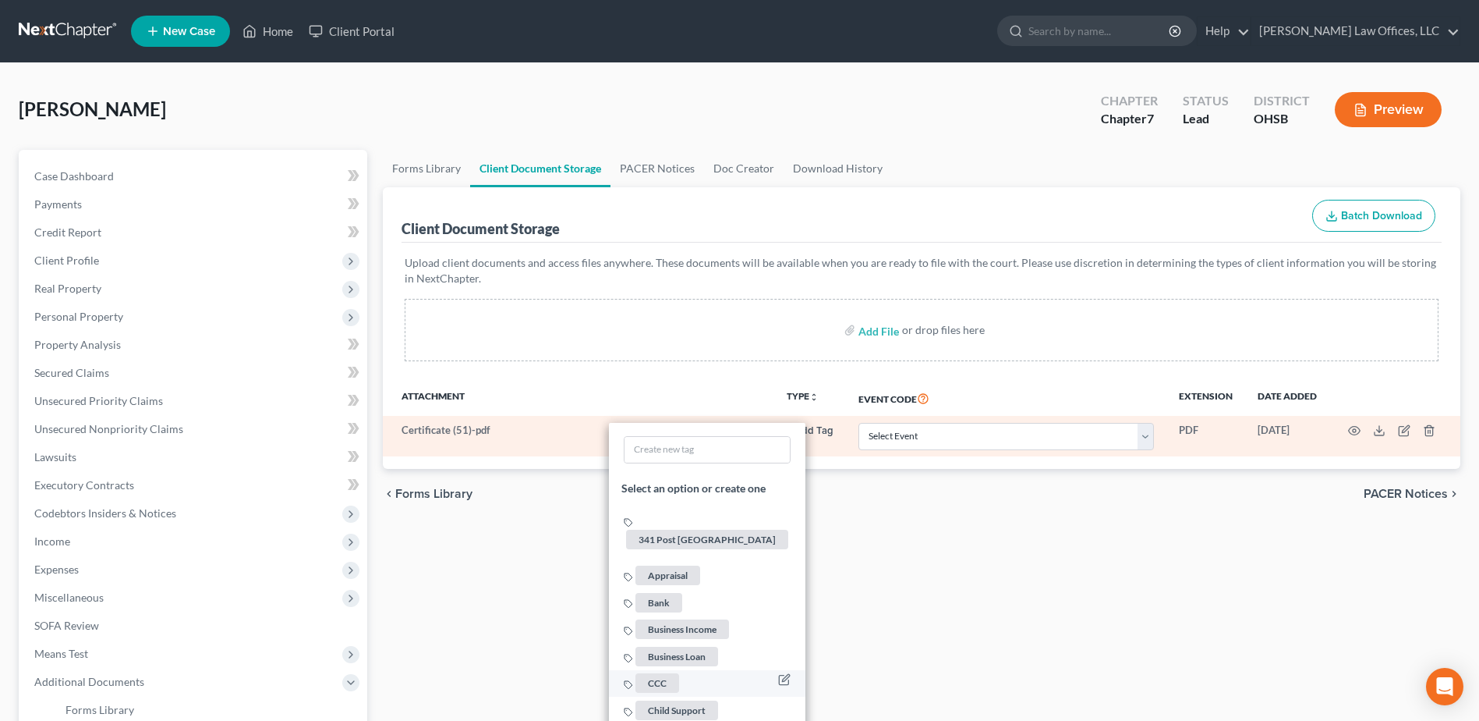
click at [662, 673] on span "CCC" at bounding box center [658, 682] width 44 height 19
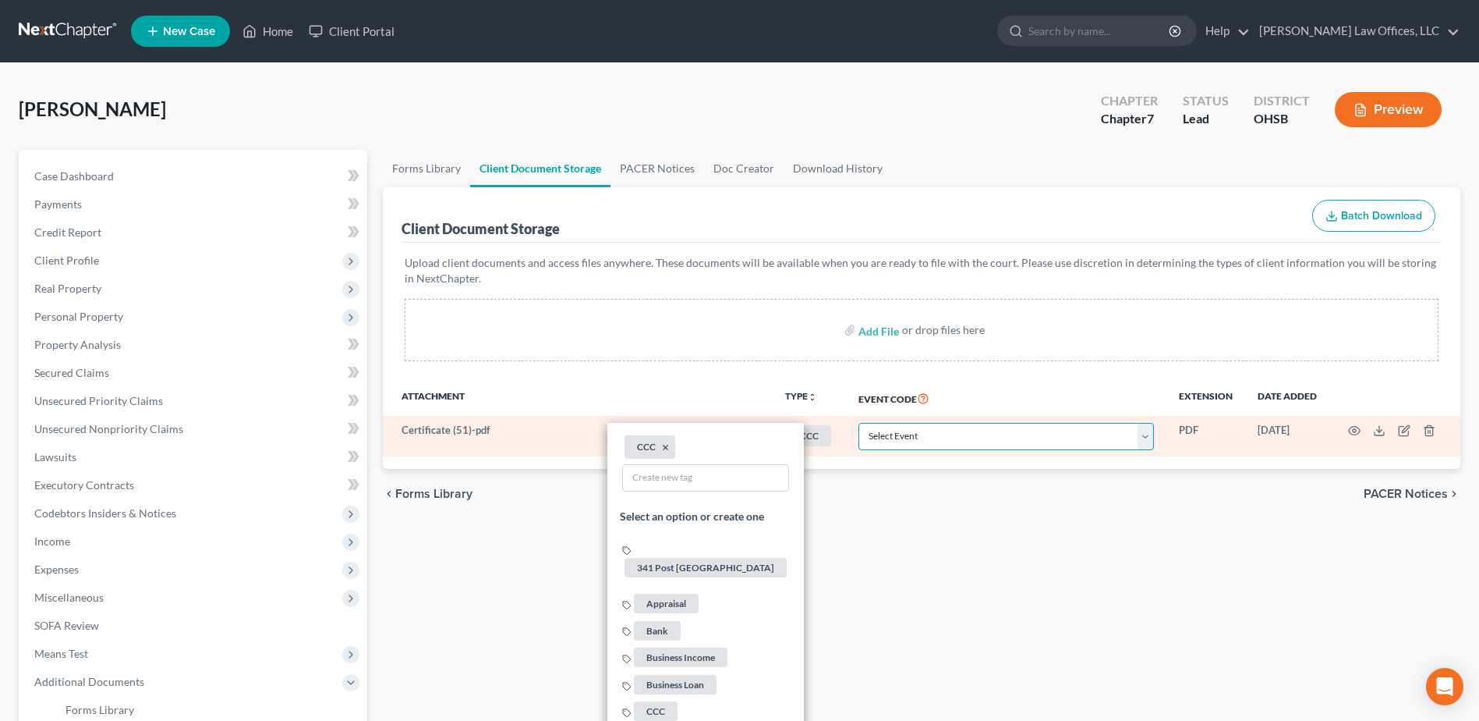
click at [1153, 439] on select "Select Event 20 Largest Unsecured Creditors Amended Document Amended List of Cr…" at bounding box center [1007, 436] width 296 height 27
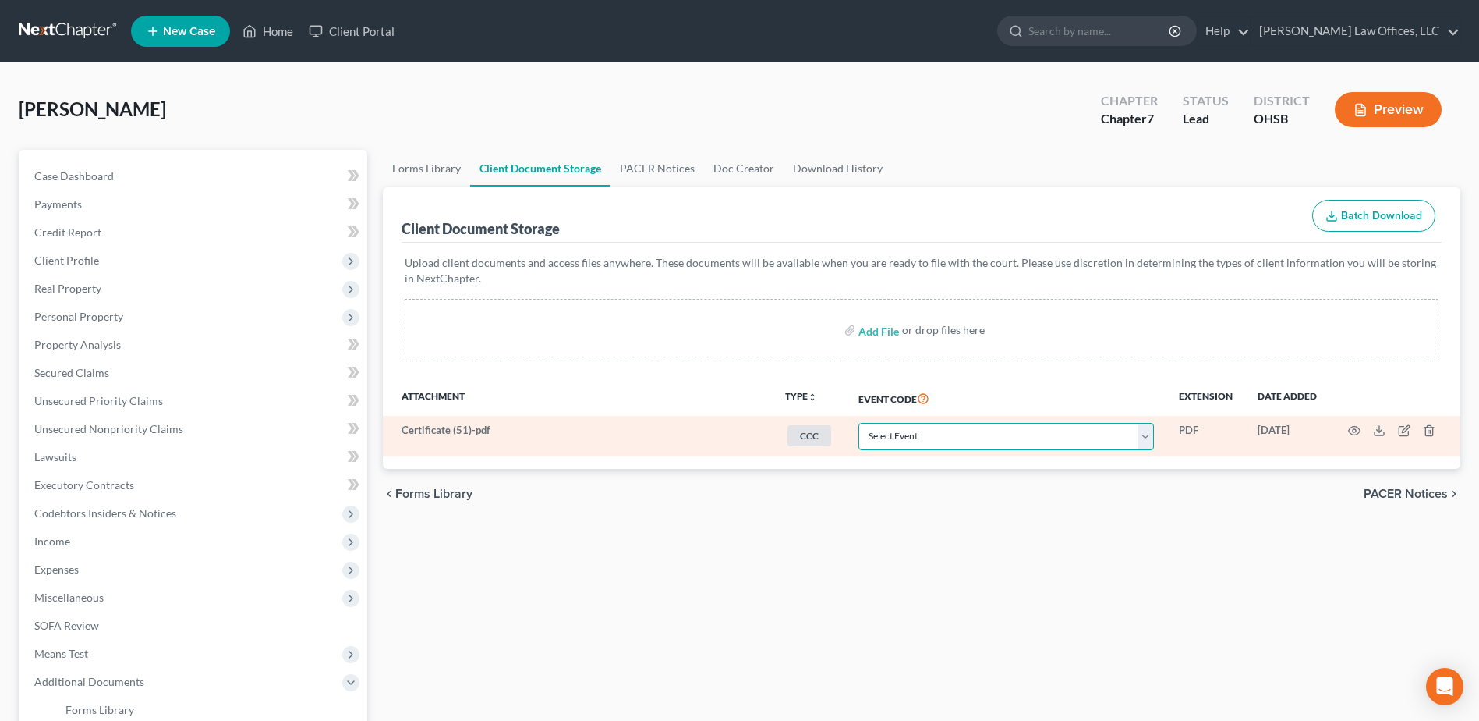
select select "7"
click at [859, 423] on select "Select Event 20 Largest Unsecured Creditors Amended Document Amended List of Cr…" at bounding box center [1007, 436] width 296 height 27
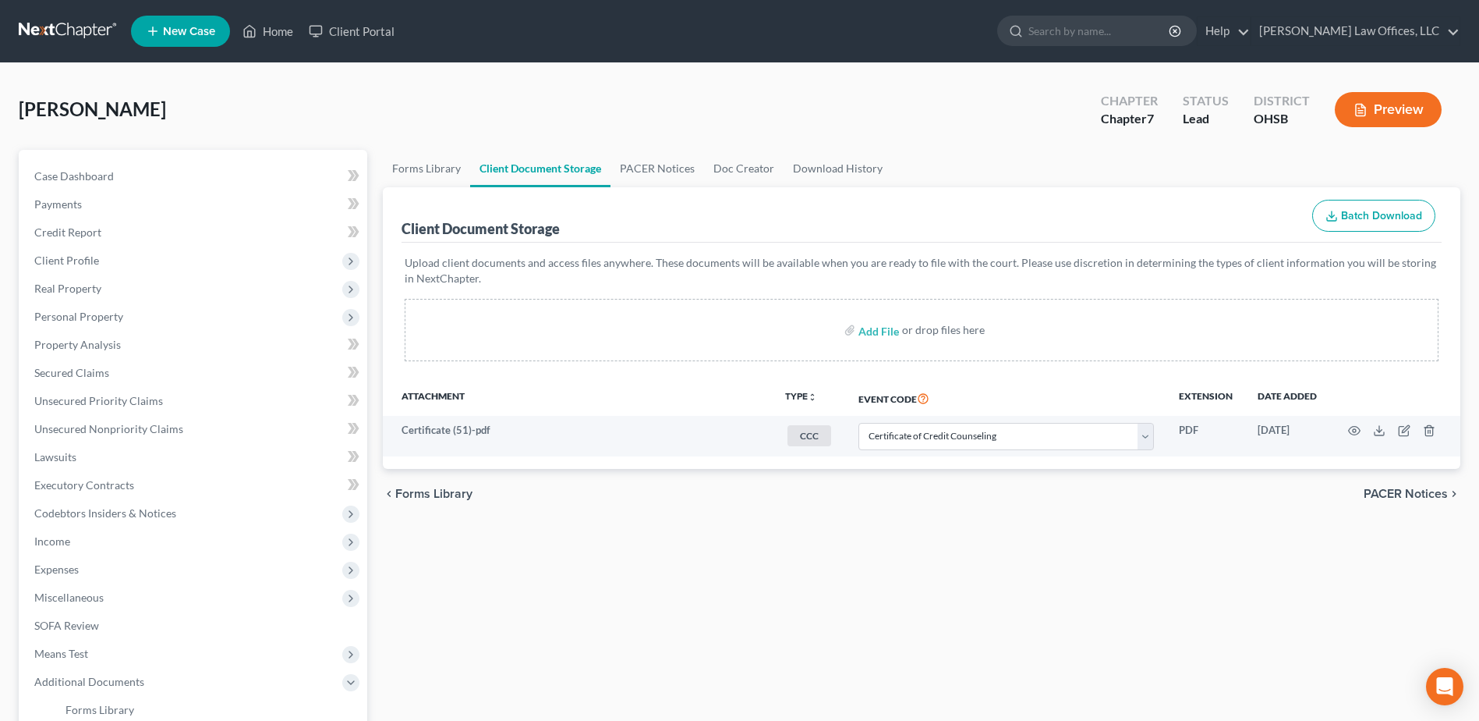
drag, startPoint x: 1035, startPoint y: 560, endPoint x: 1007, endPoint y: 558, distance: 28.1
click at [1032, 560] on div "Forms Library Client Document Storage PACER Notices Doc Creator Download Histor…" at bounding box center [921, 544] width 1093 height 788
click at [288, 24] on link "Home" at bounding box center [268, 31] width 66 height 28
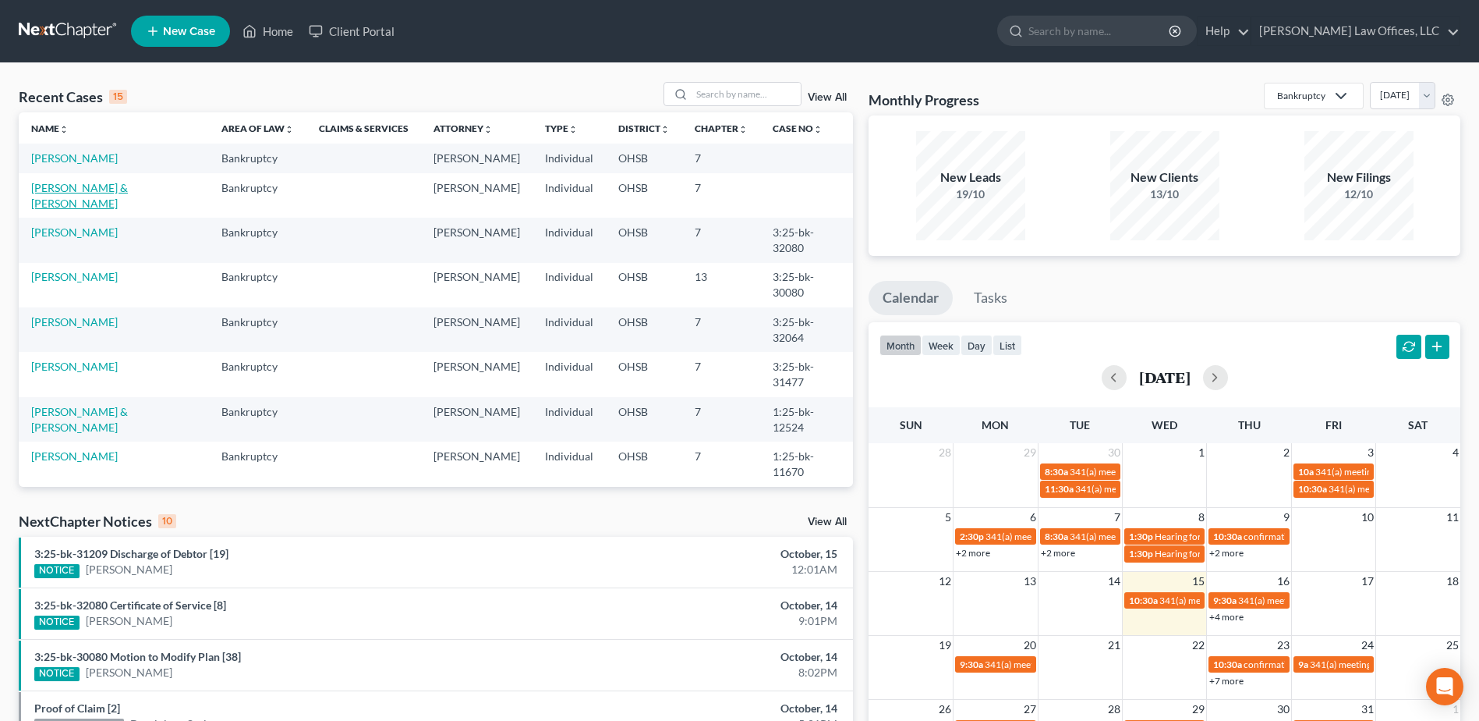
click at [109, 189] on link "[PERSON_NAME] & [PERSON_NAME]" at bounding box center [79, 195] width 97 height 29
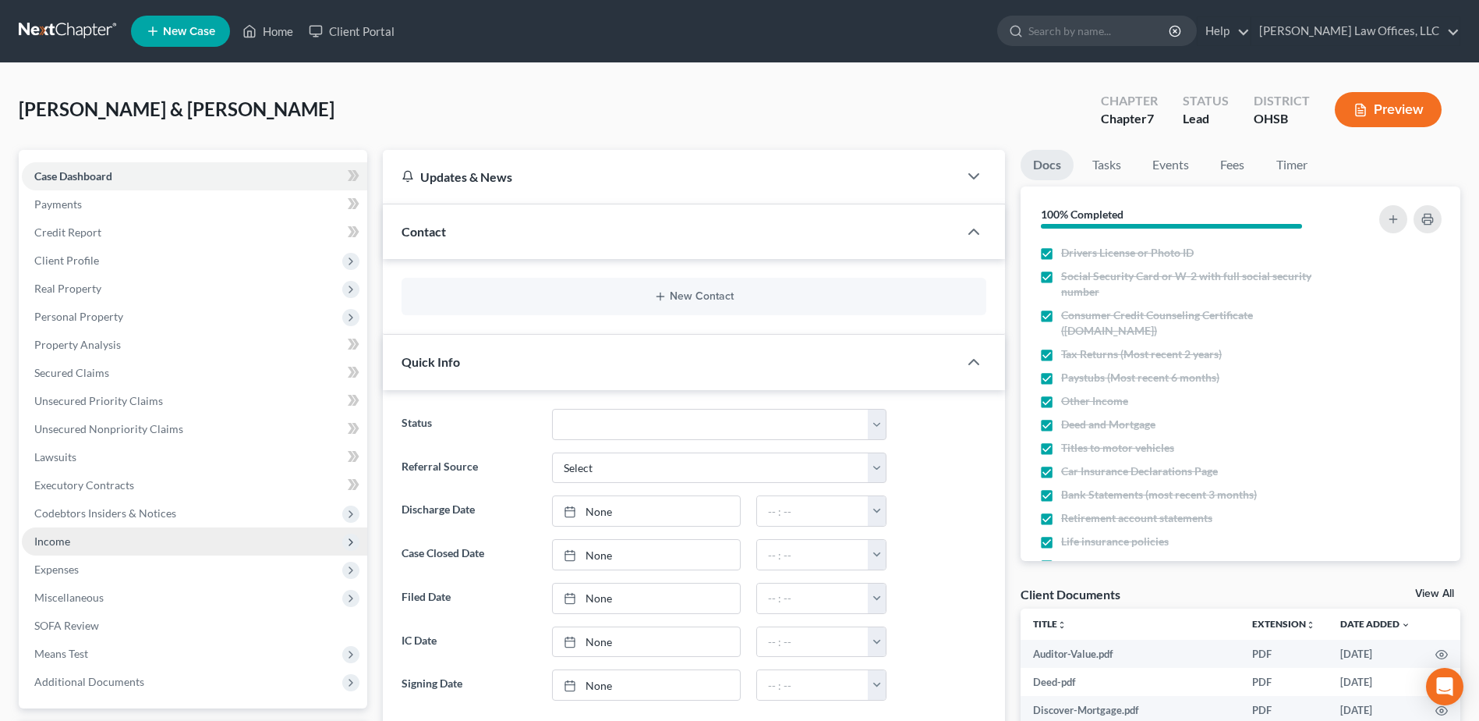
click at [73, 536] on span "Income" at bounding box center [194, 541] width 345 height 28
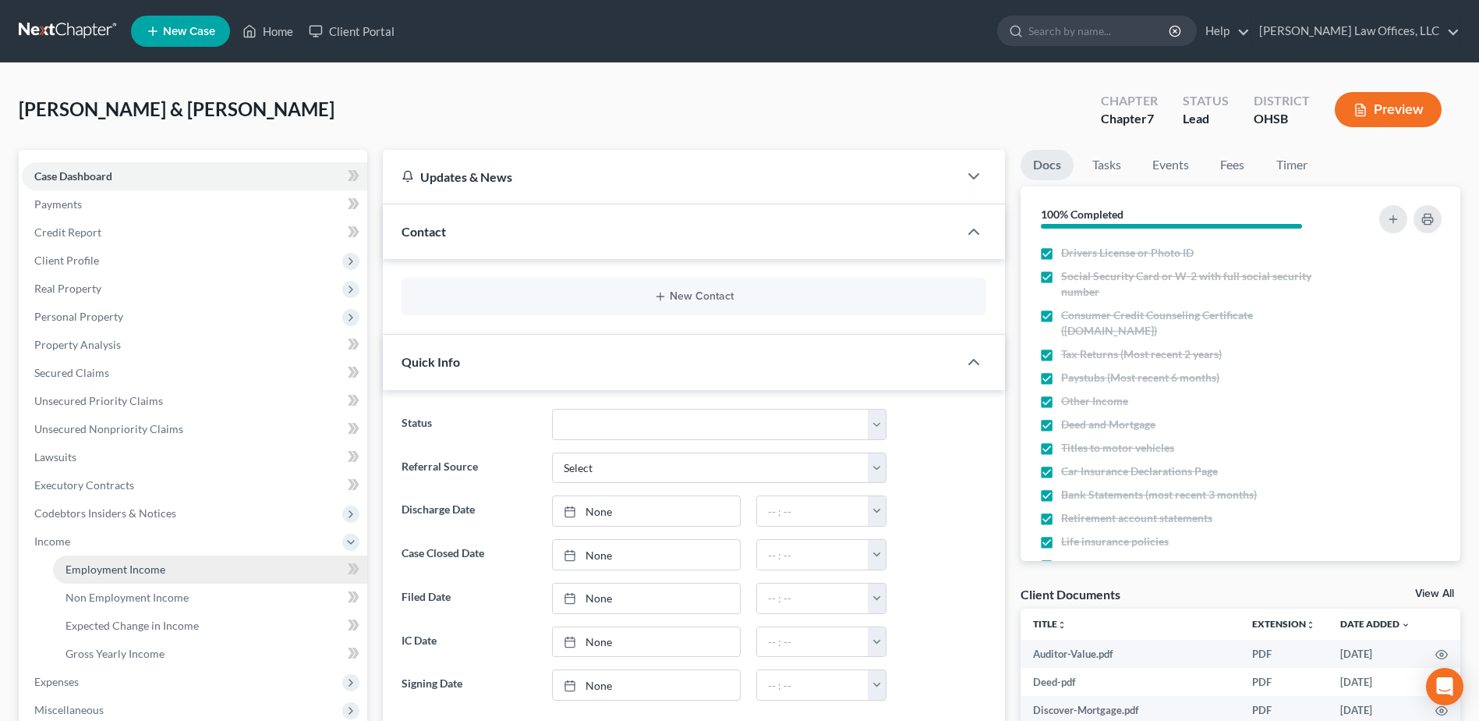
click at [91, 562] on span "Employment Income" at bounding box center [116, 568] width 100 height 13
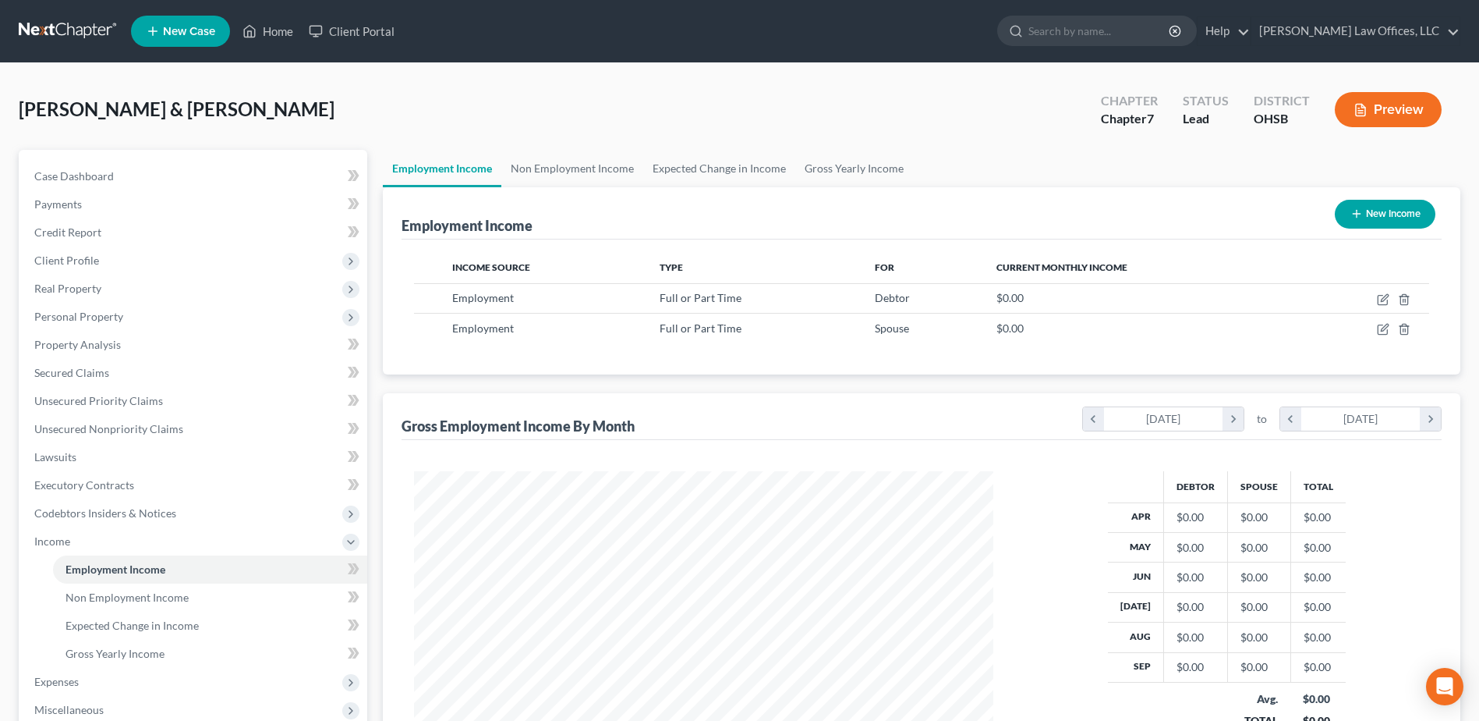
scroll to position [289, 610]
click at [1404, 299] on line "button" at bounding box center [1404, 300] width 0 height 3
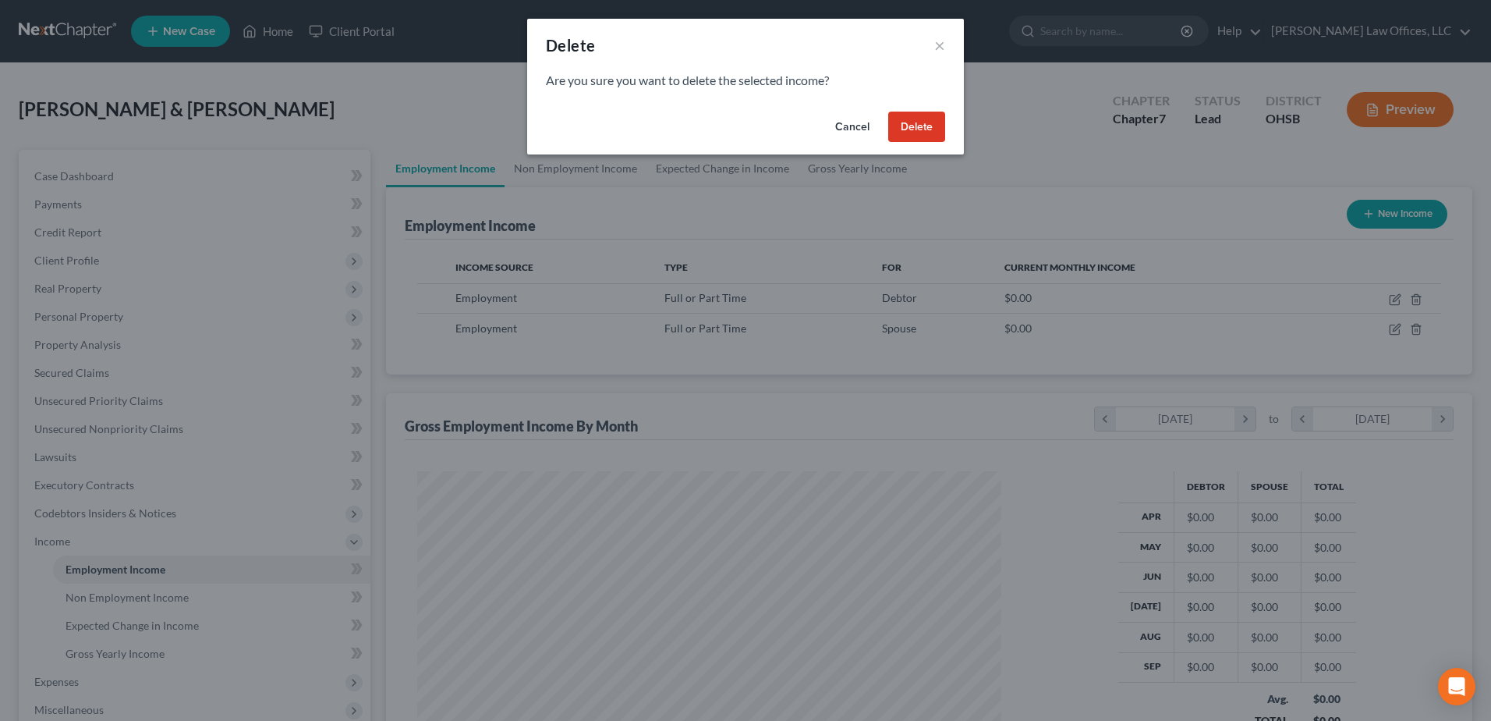
click at [920, 130] on button "Delete" at bounding box center [916, 127] width 57 height 31
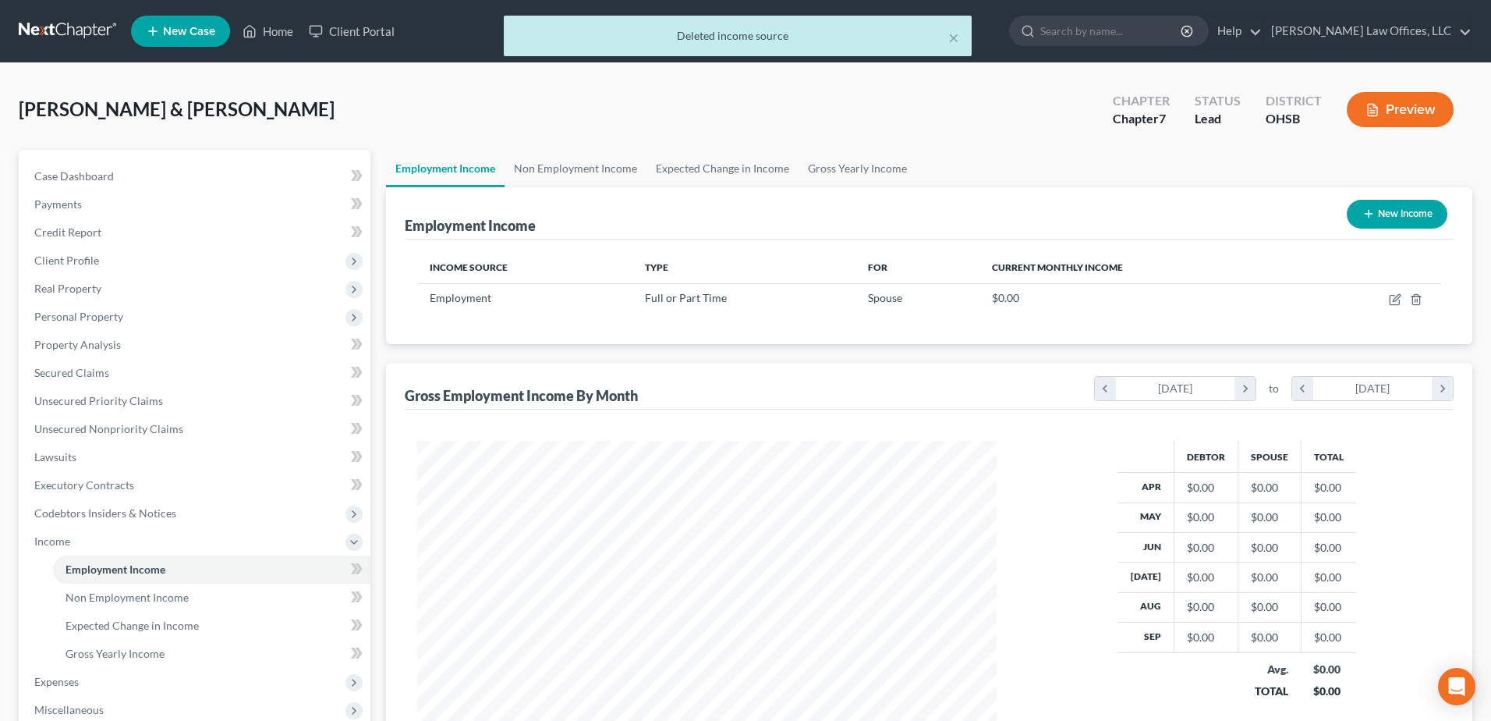
scroll to position [779505, 779183]
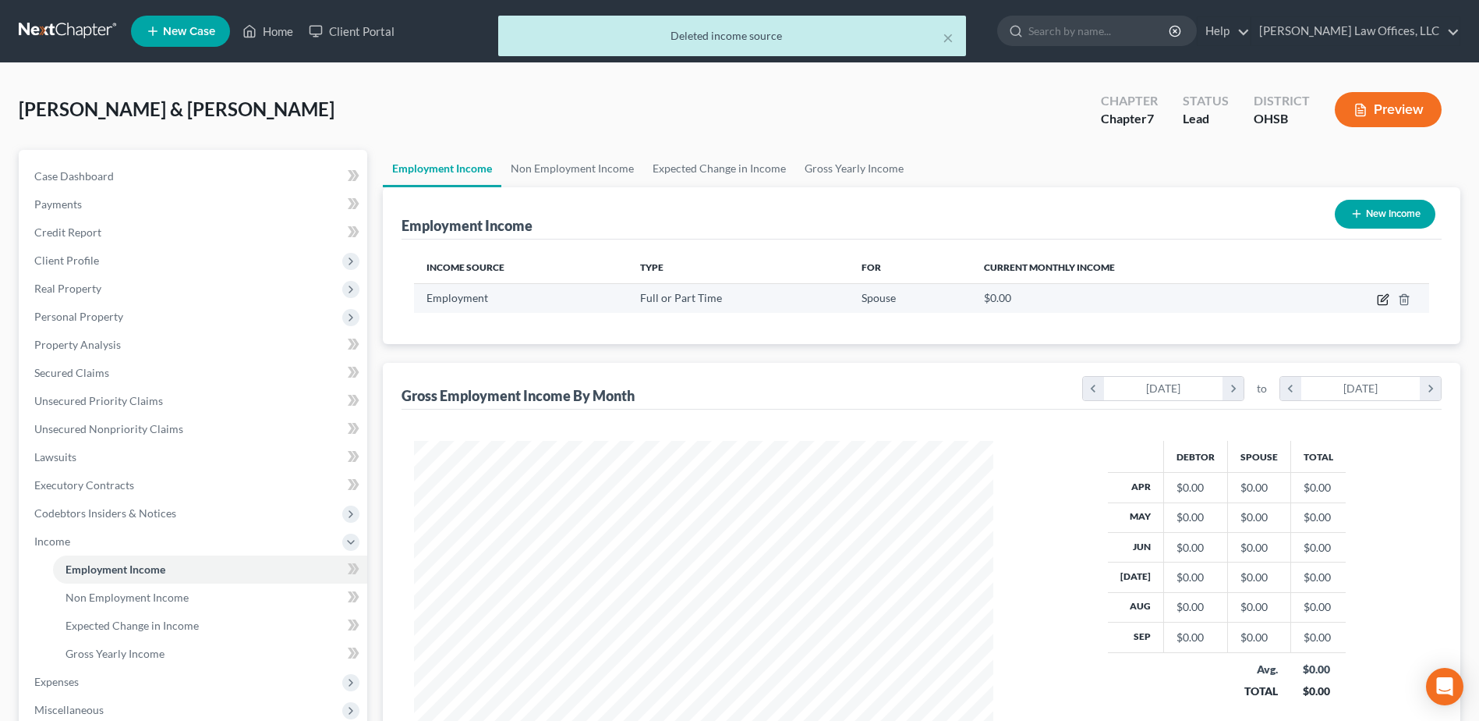
click at [1377, 296] on td at bounding box center [1362, 298] width 134 height 30
click at [1386, 301] on icon "button" at bounding box center [1383, 299] width 12 height 12
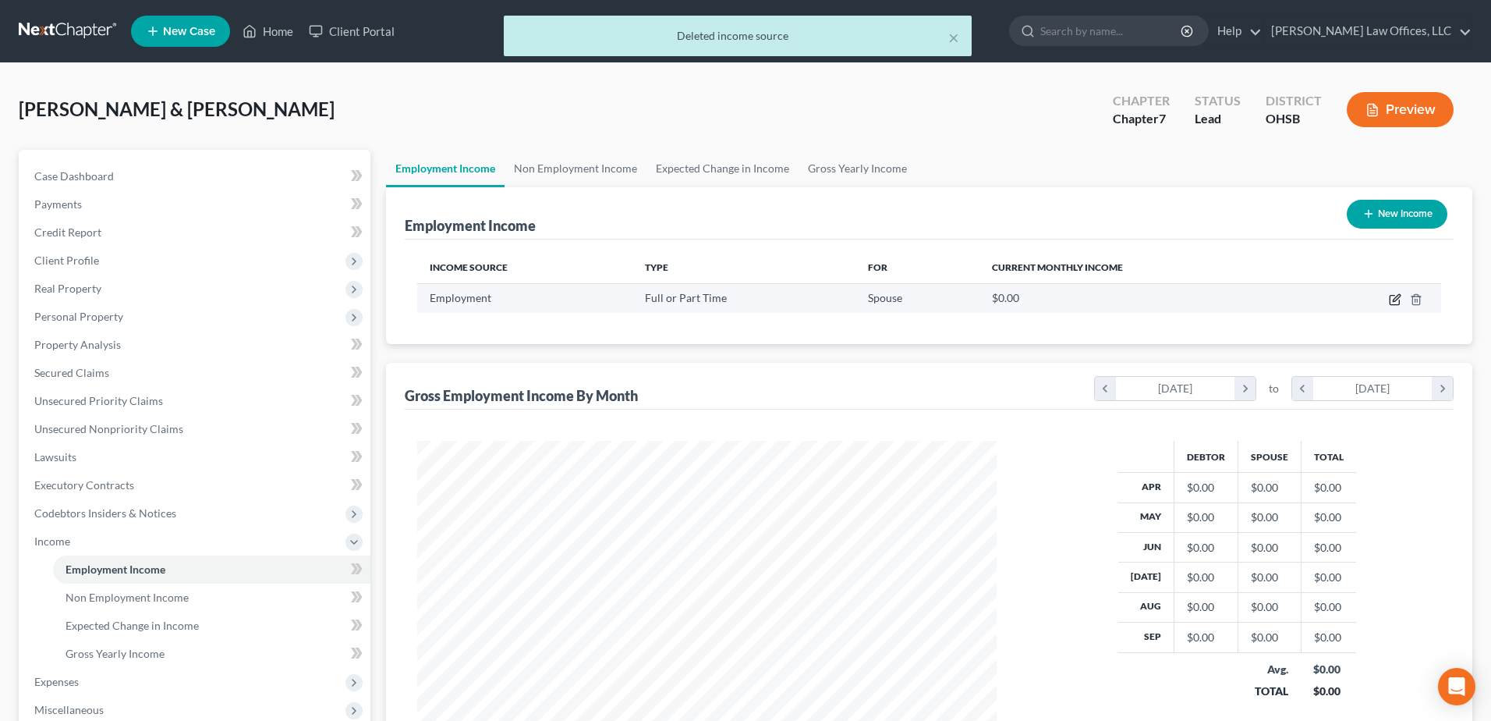
select select "0"
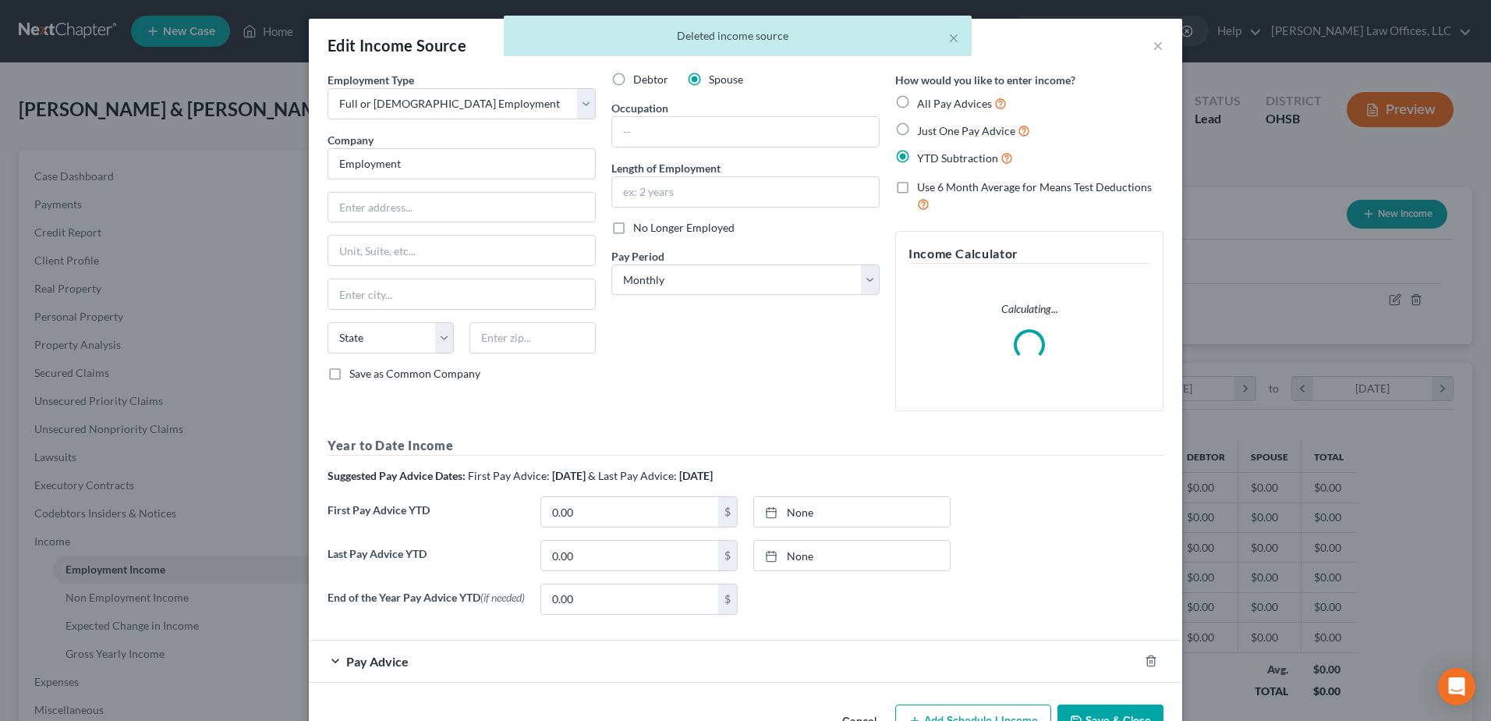
scroll to position [292, 616]
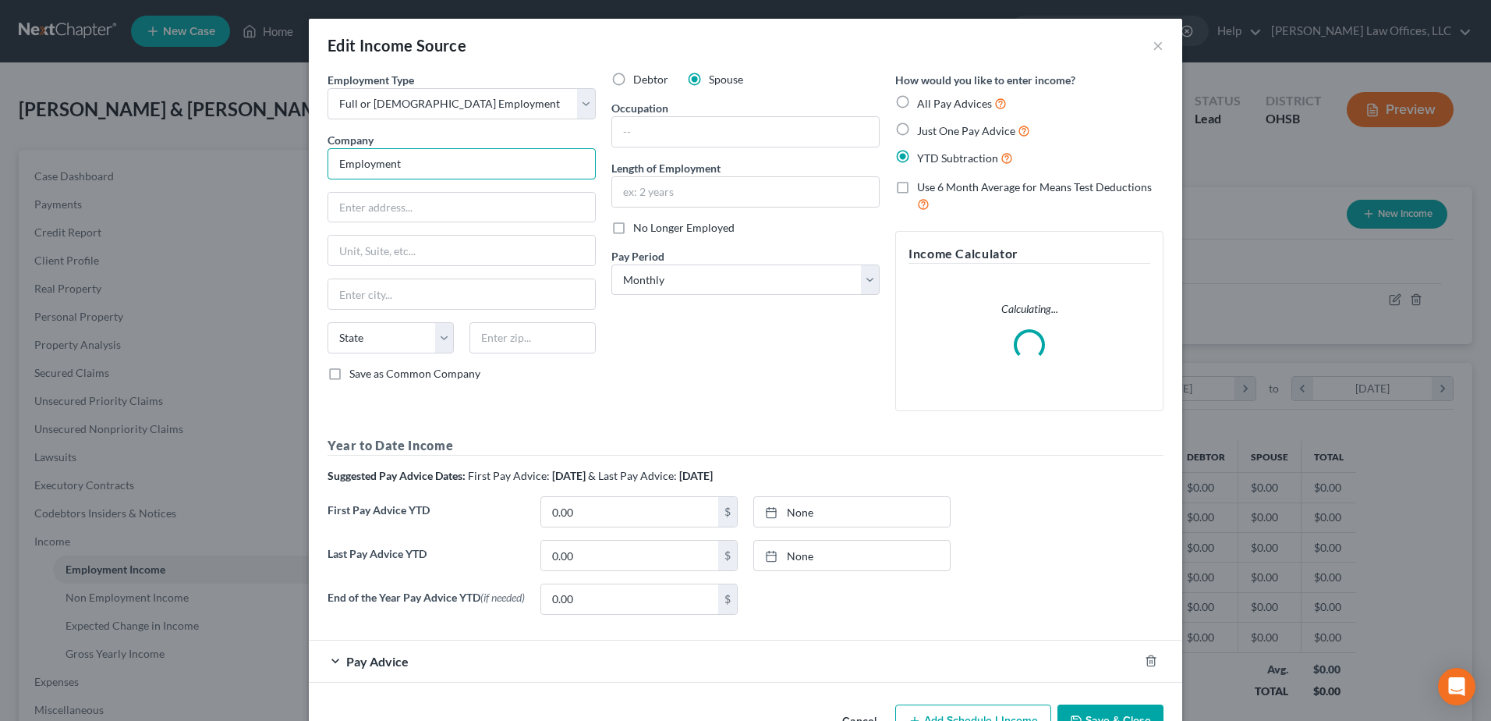
drag, startPoint x: 409, startPoint y: 160, endPoint x: 299, endPoint y: 169, distance: 110.3
click at [299, 169] on div "Edit Income Source × Employment Type * Select Full or Part Time Employment Self…" at bounding box center [745, 360] width 1491 height 721
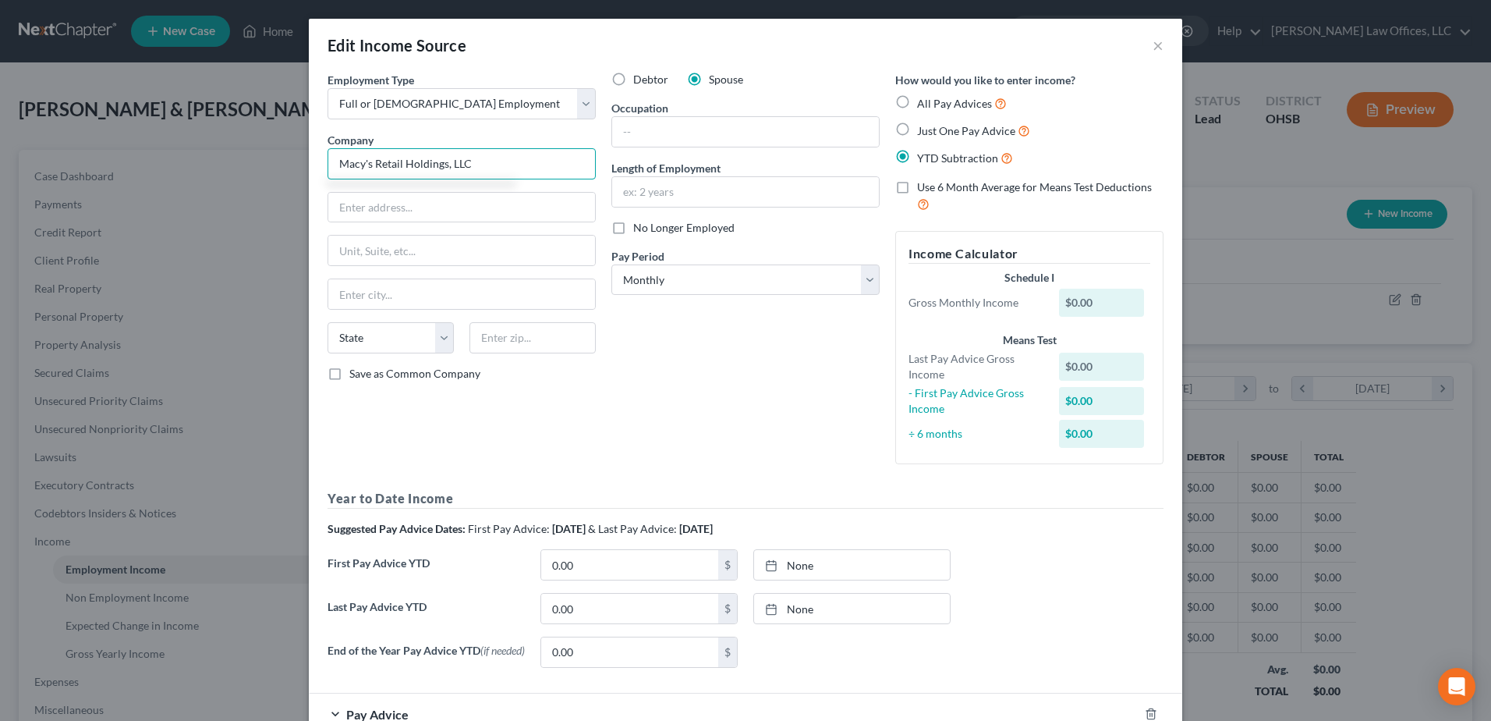
type input "Macy's Retail Holdings, LLC"
type input "145 Progress Place"
type input "45246"
type input "Cincinnati"
select select "36"
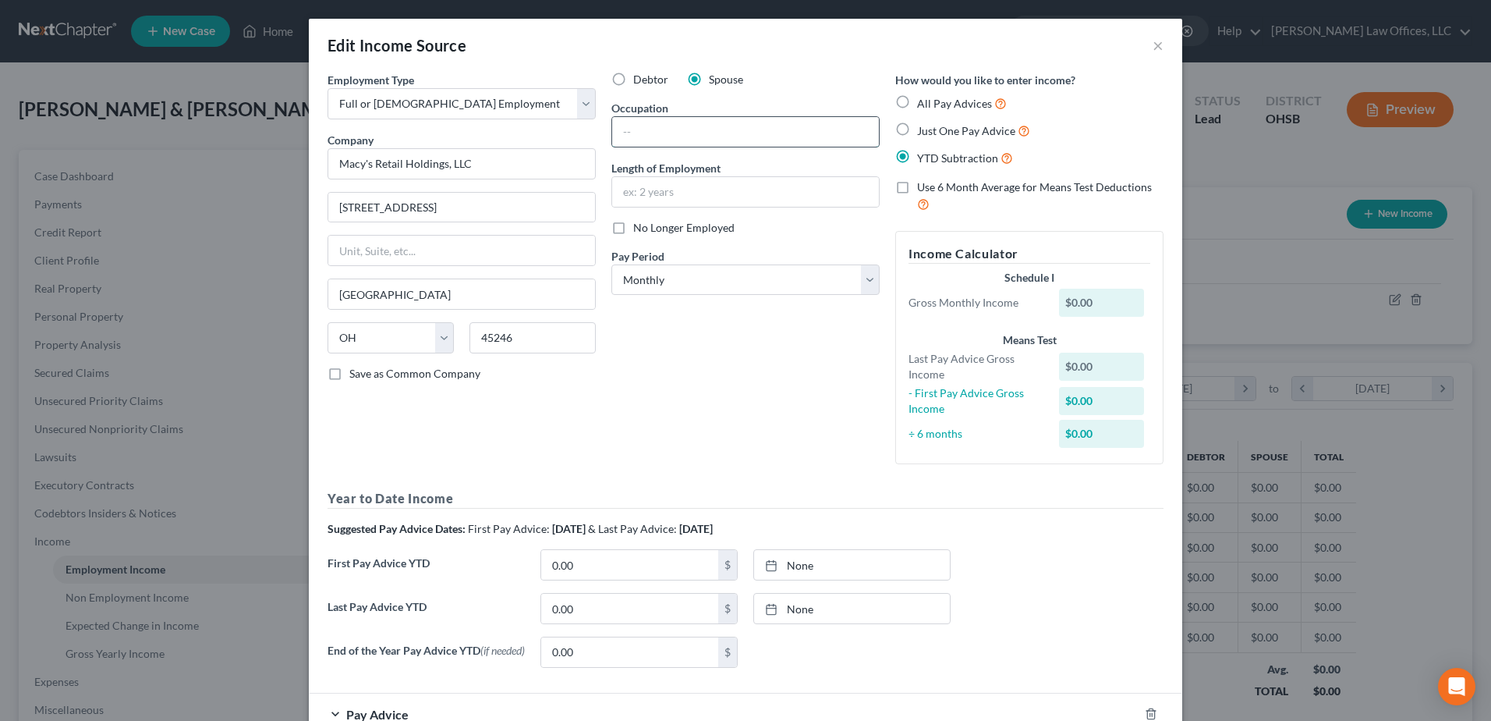
click at [662, 137] on input "text" at bounding box center [745, 132] width 267 height 30
type input "Display Assistance"
click at [864, 278] on select "Select Monthly Twice Monthly Every Other Week Weekly" at bounding box center [745, 279] width 268 height 31
select select "2"
click at [611, 264] on select "Select Monthly Twice Monthly Every Other Week Weekly" at bounding box center [745, 279] width 268 height 31
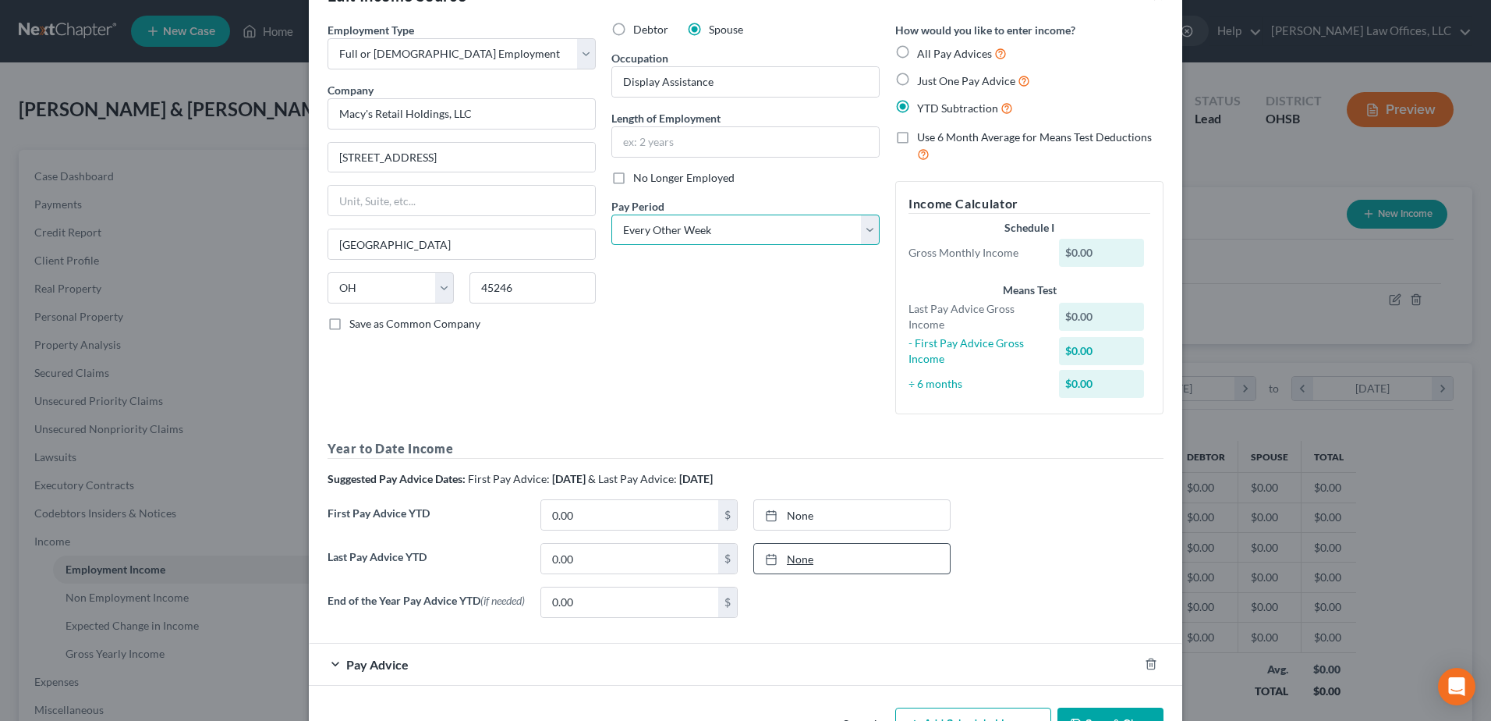
scroll to position [78, 0]
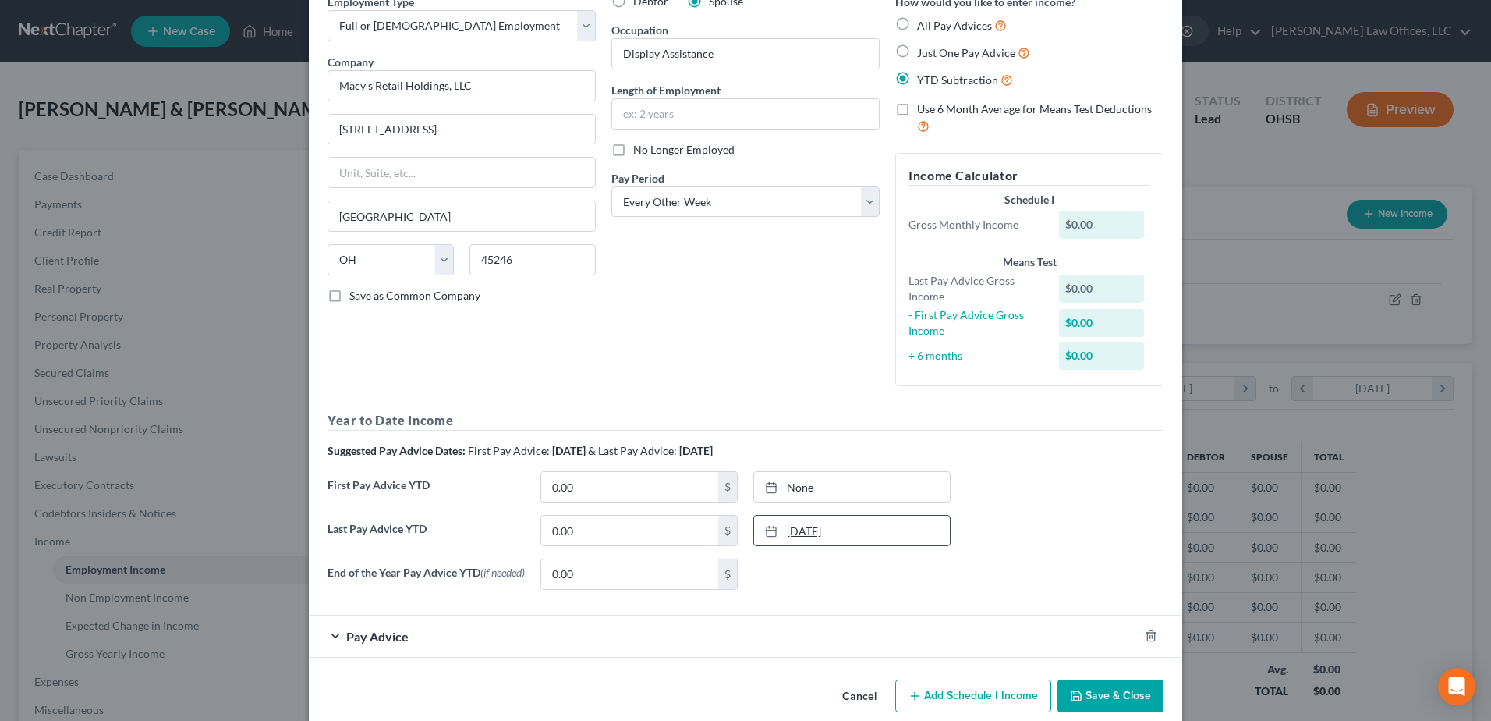
type input "[DATE]"
click at [793, 527] on link "[DATE]" at bounding box center [852, 530] width 196 height 30
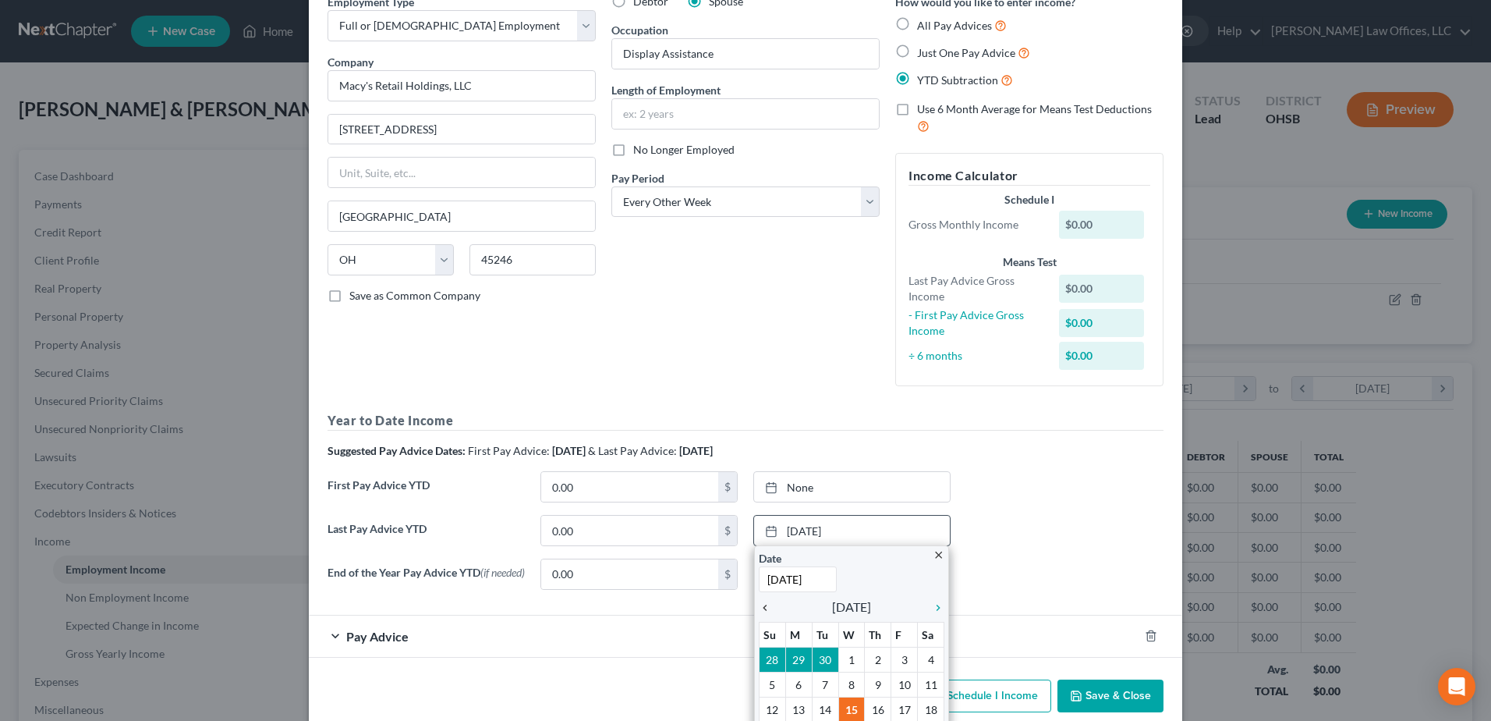
click at [759, 604] on icon "chevron_left" at bounding box center [769, 607] width 20 height 12
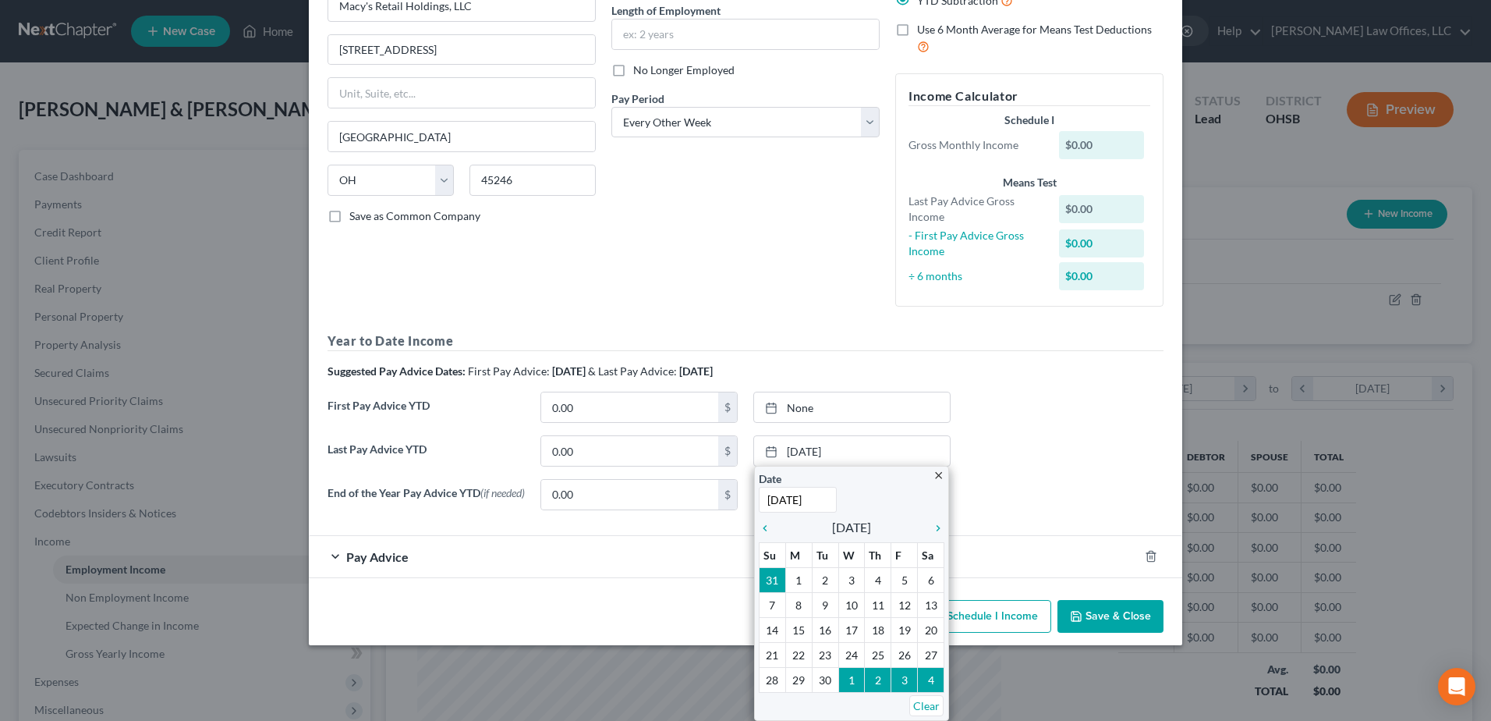
scroll to position [104, 0]
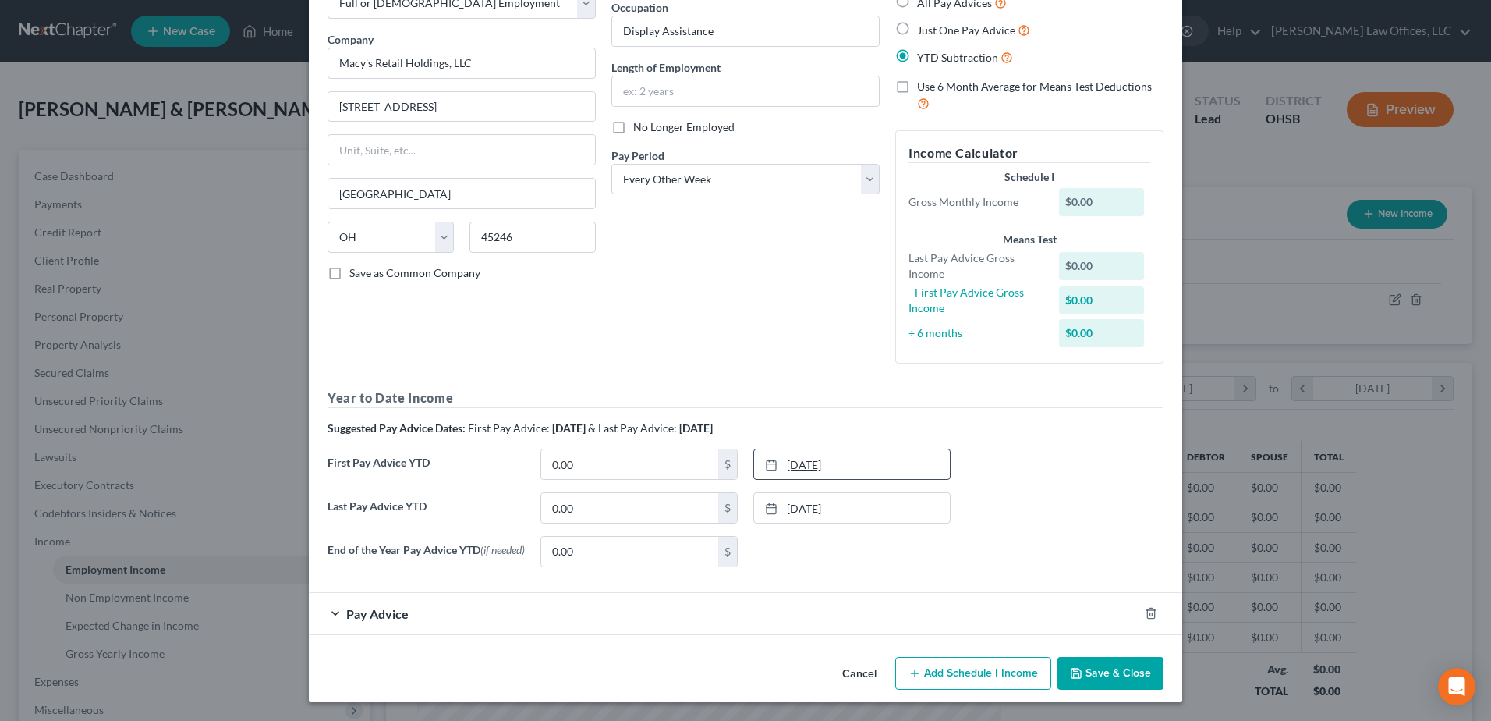
type input "[DATE]"
click at [790, 462] on link "[DATE]" at bounding box center [852, 464] width 196 height 30
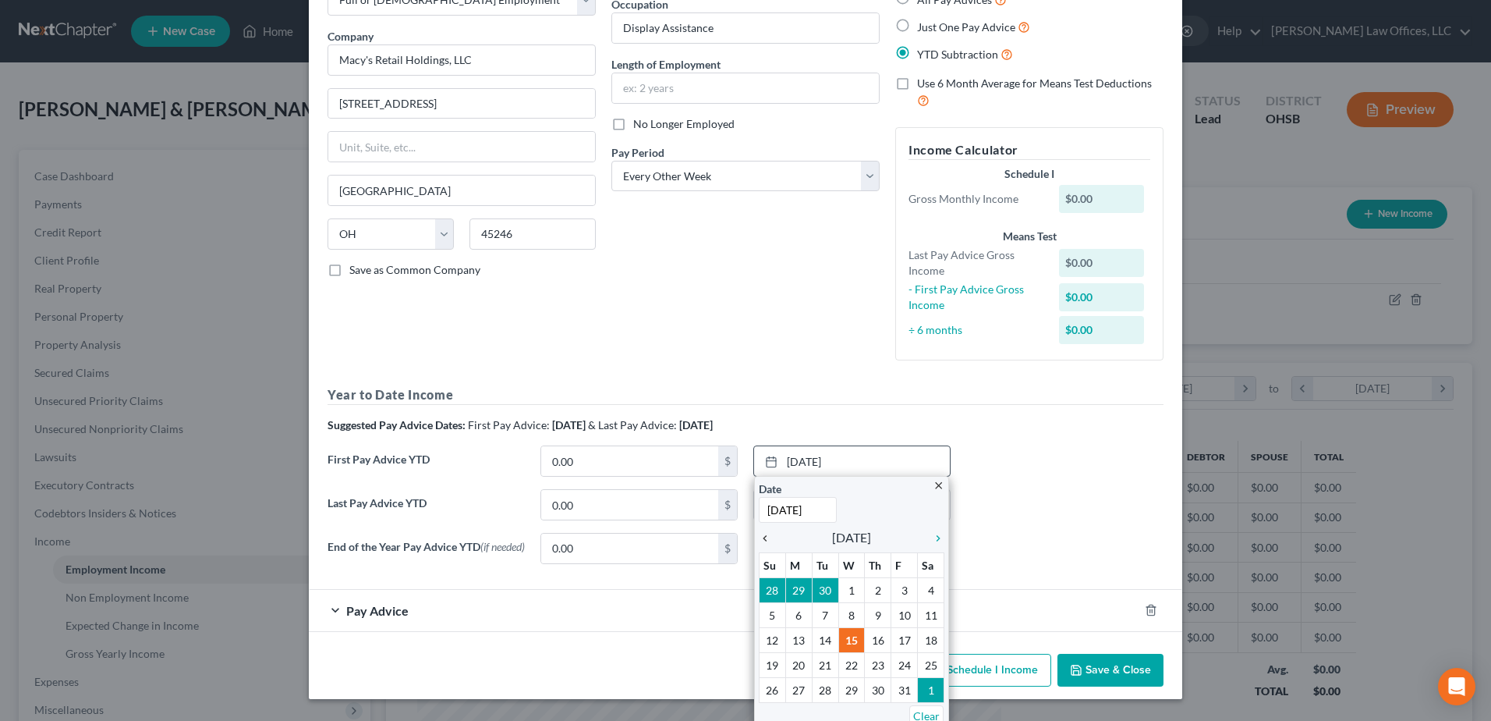
click at [759, 538] on icon "chevron_left" at bounding box center [769, 538] width 20 height 12
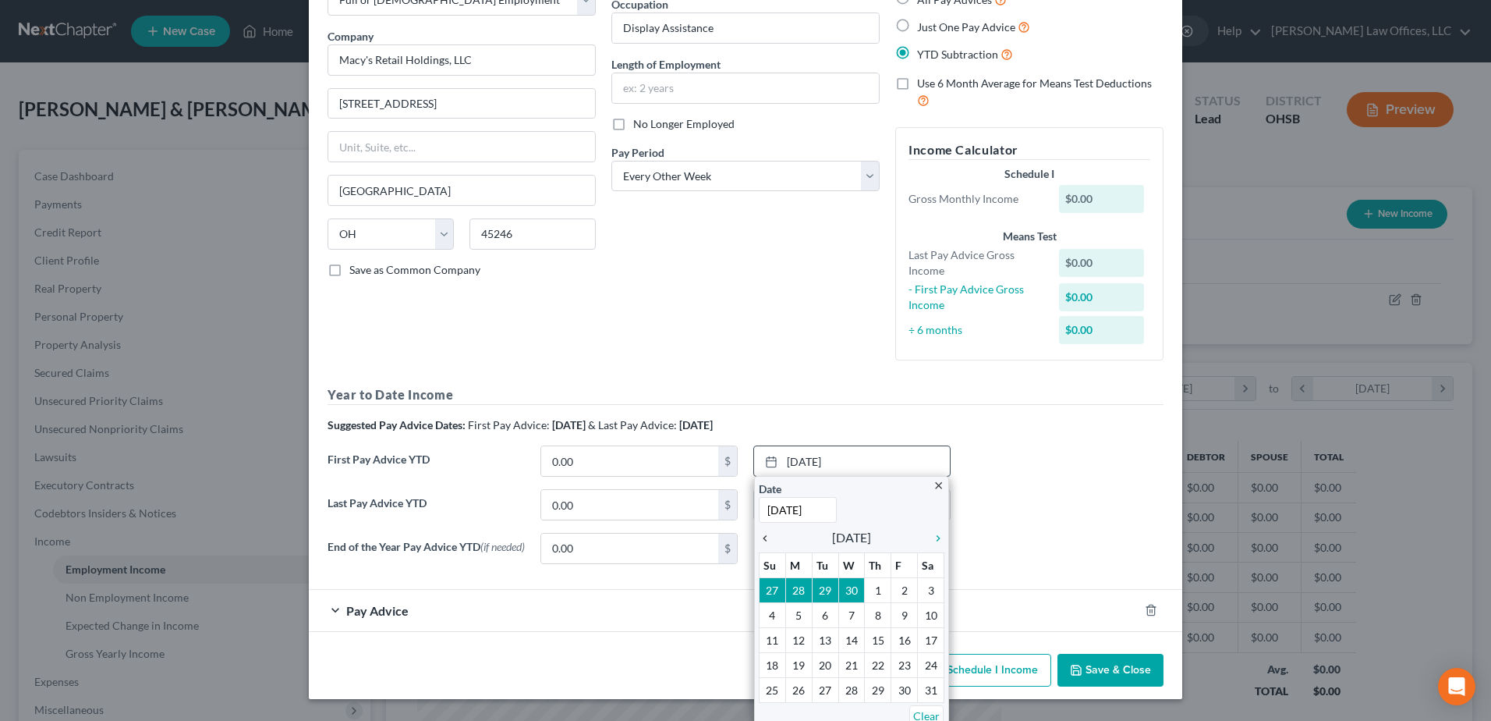
click at [759, 538] on icon "chevron_left" at bounding box center [769, 538] width 20 height 12
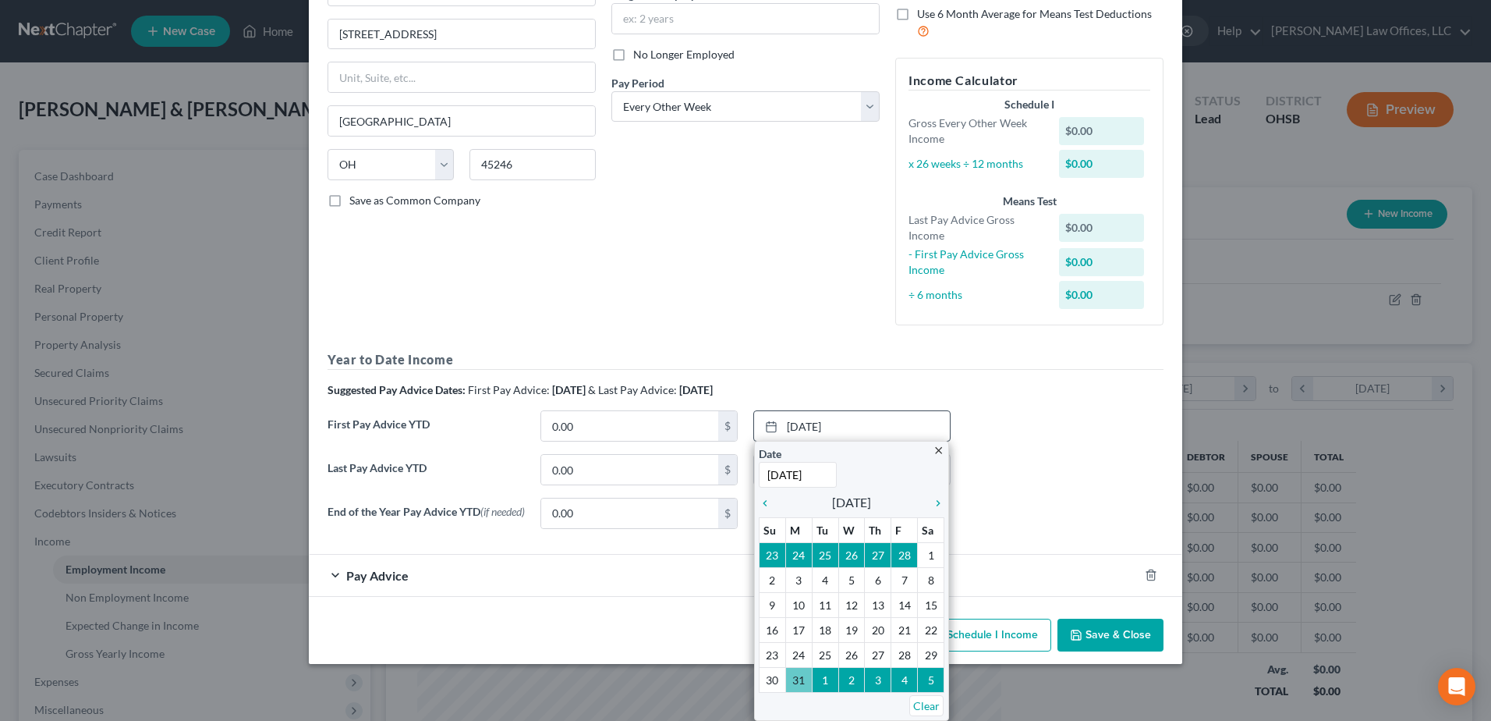
scroll to position [138, 0]
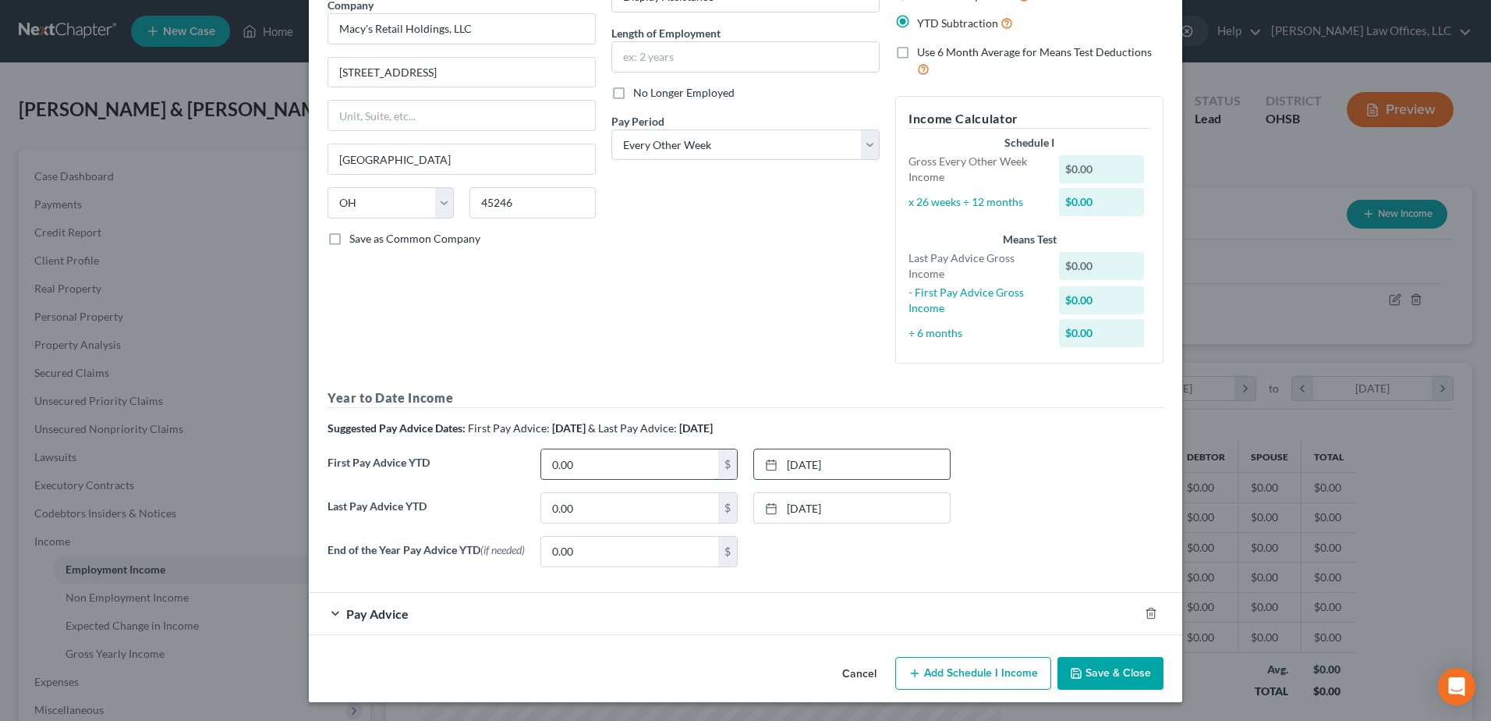
click at [623, 473] on input "0.00" at bounding box center [629, 464] width 177 height 30
paste input "10,943.11"
type input "10,943.11"
type input "34,294.19"
click at [1148, 613] on icon "button" at bounding box center [1151, 613] width 12 height 12
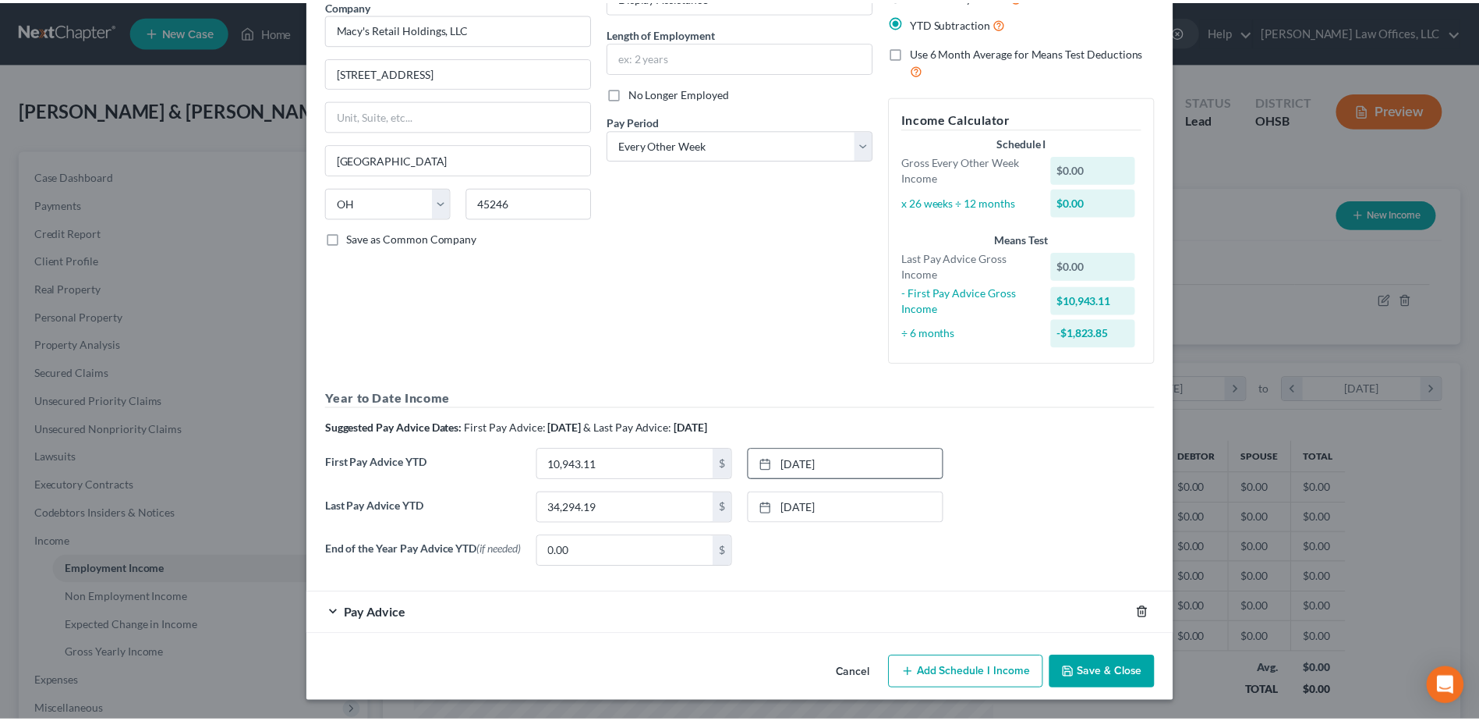
scroll to position [95, 0]
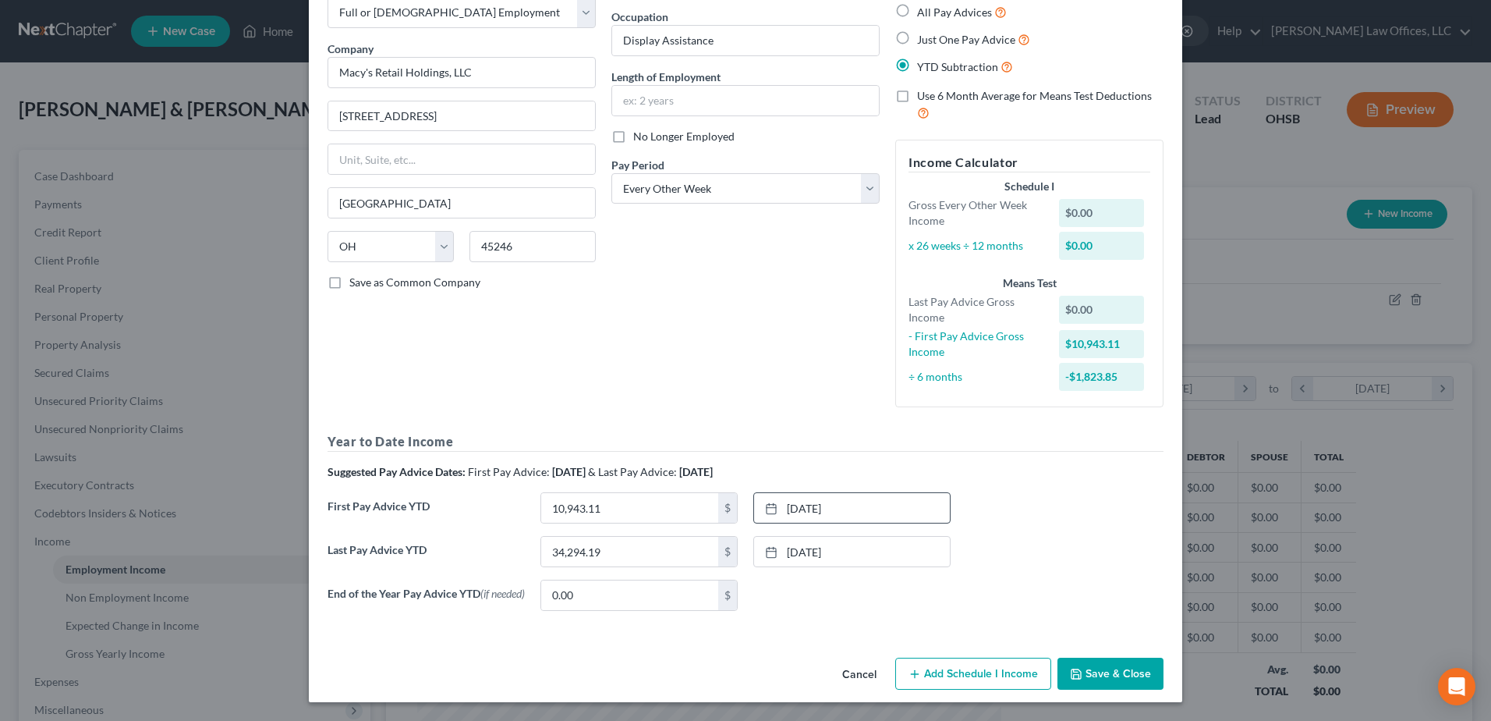
click at [1092, 675] on button "Save & Close" at bounding box center [1110, 673] width 106 height 33
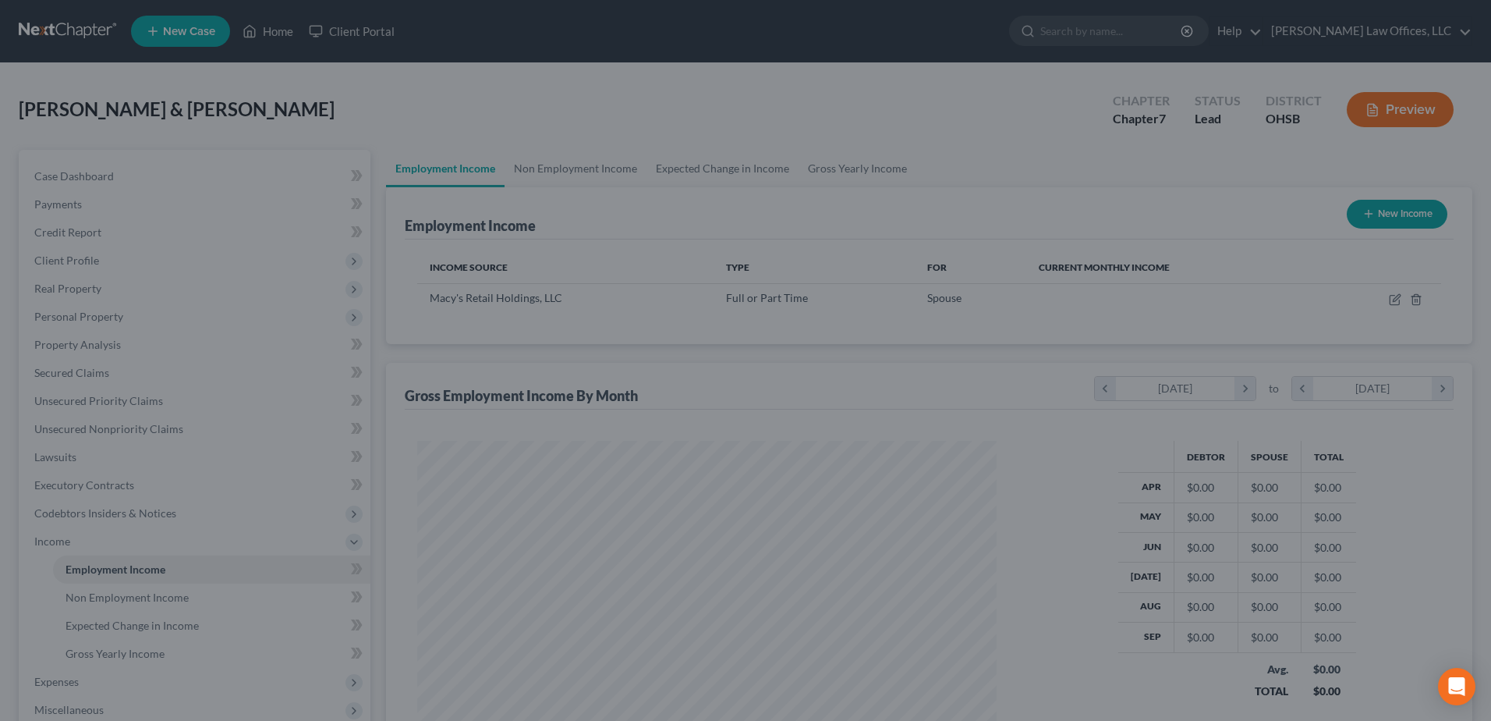
scroll to position [779505, 779183]
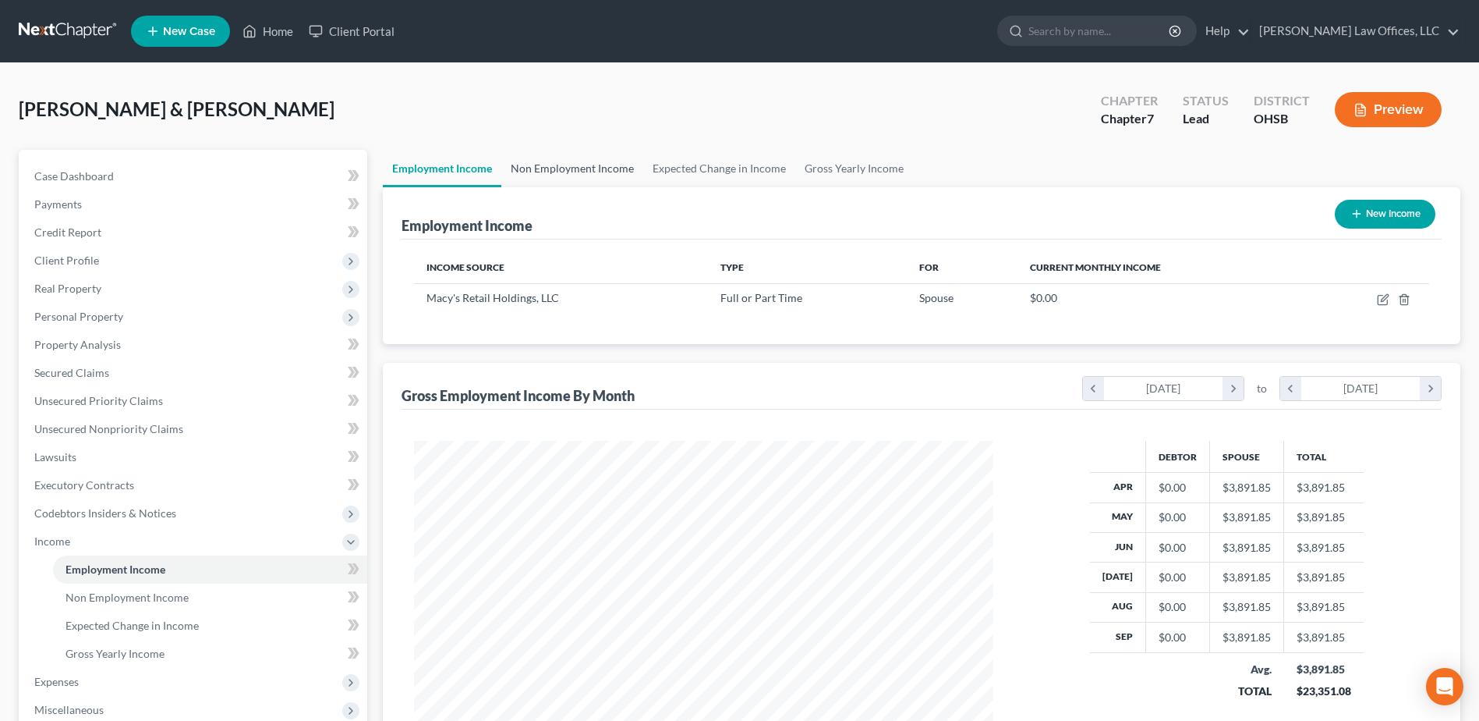
click at [574, 168] on link "Non Employment Income" at bounding box center [572, 168] width 142 height 37
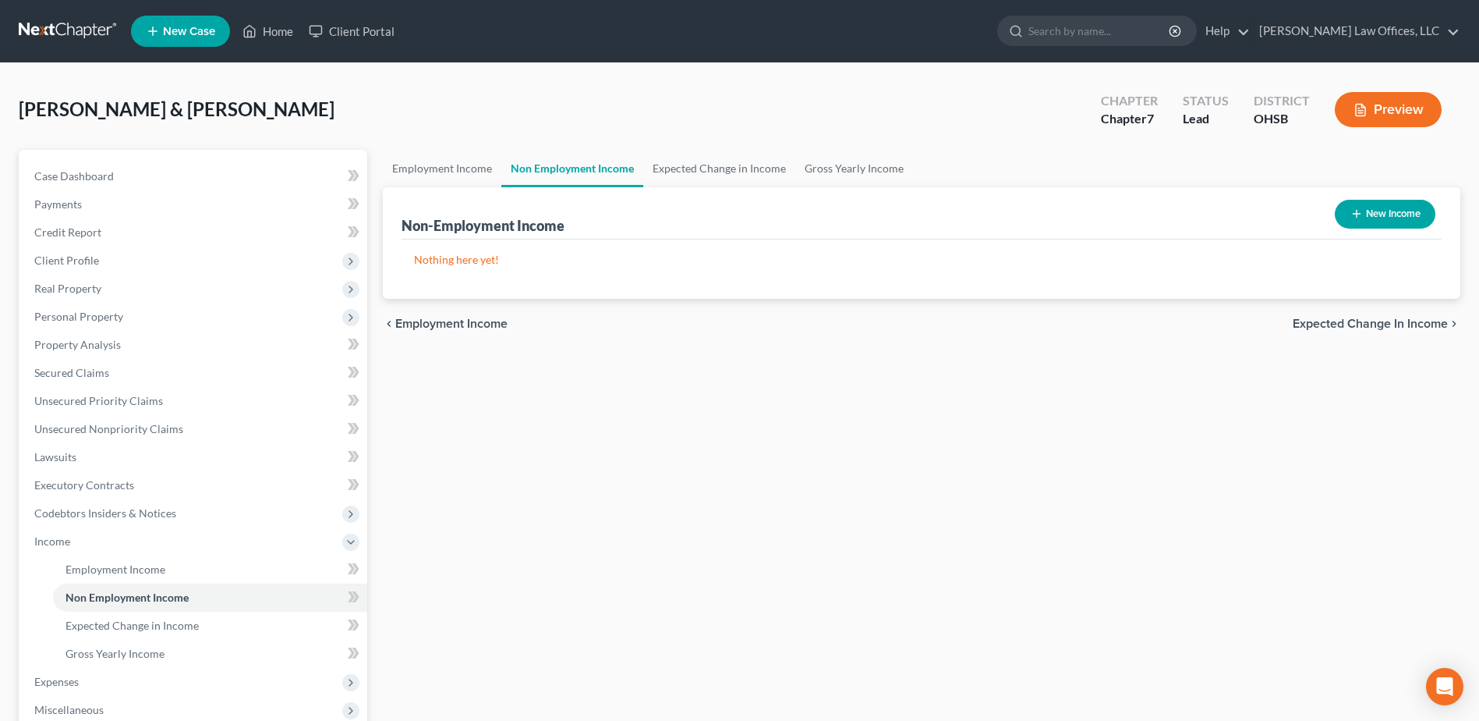
click at [1407, 213] on button "New Income" at bounding box center [1385, 214] width 101 height 29
select select "0"
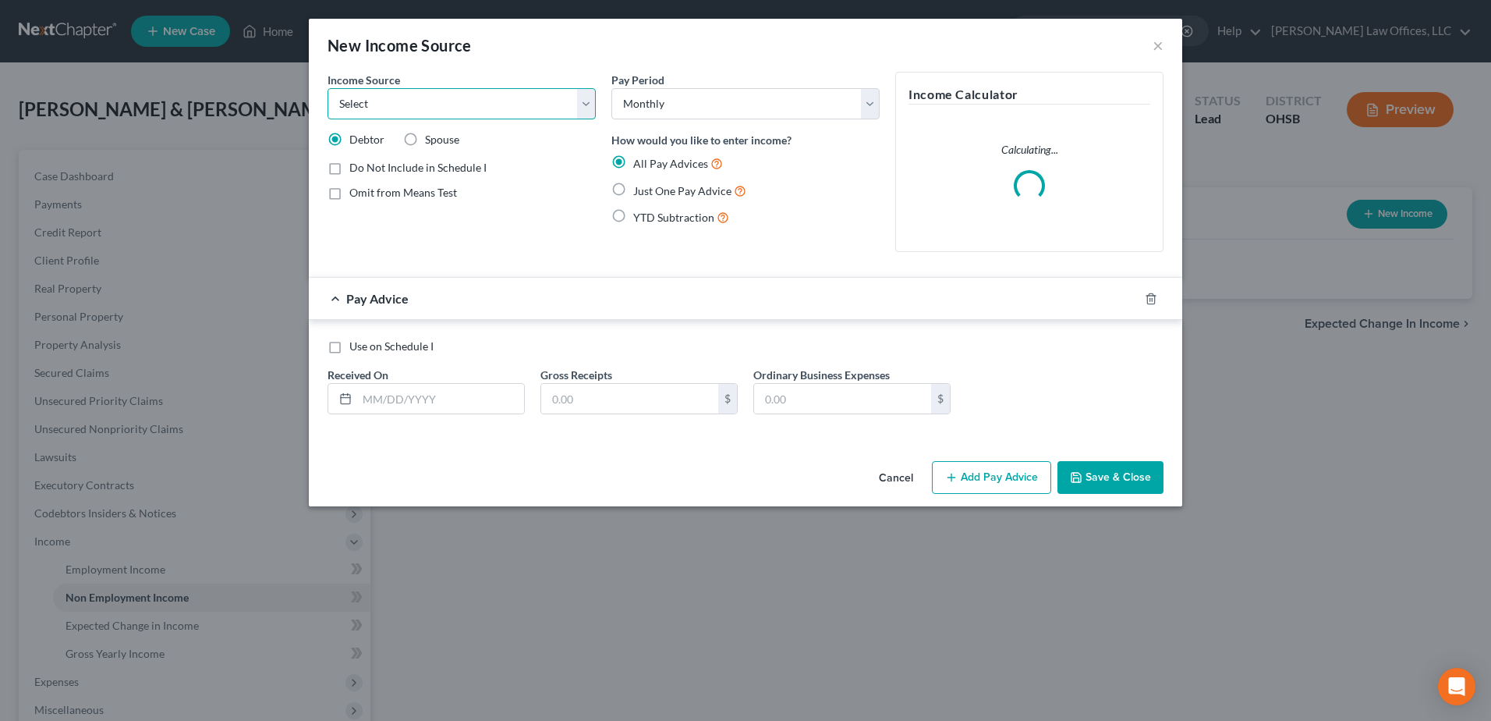
click at [587, 102] on select "Select Unemployment Disability (from employer) Pension Retirement Social Securi…" at bounding box center [462, 103] width 268 height 31
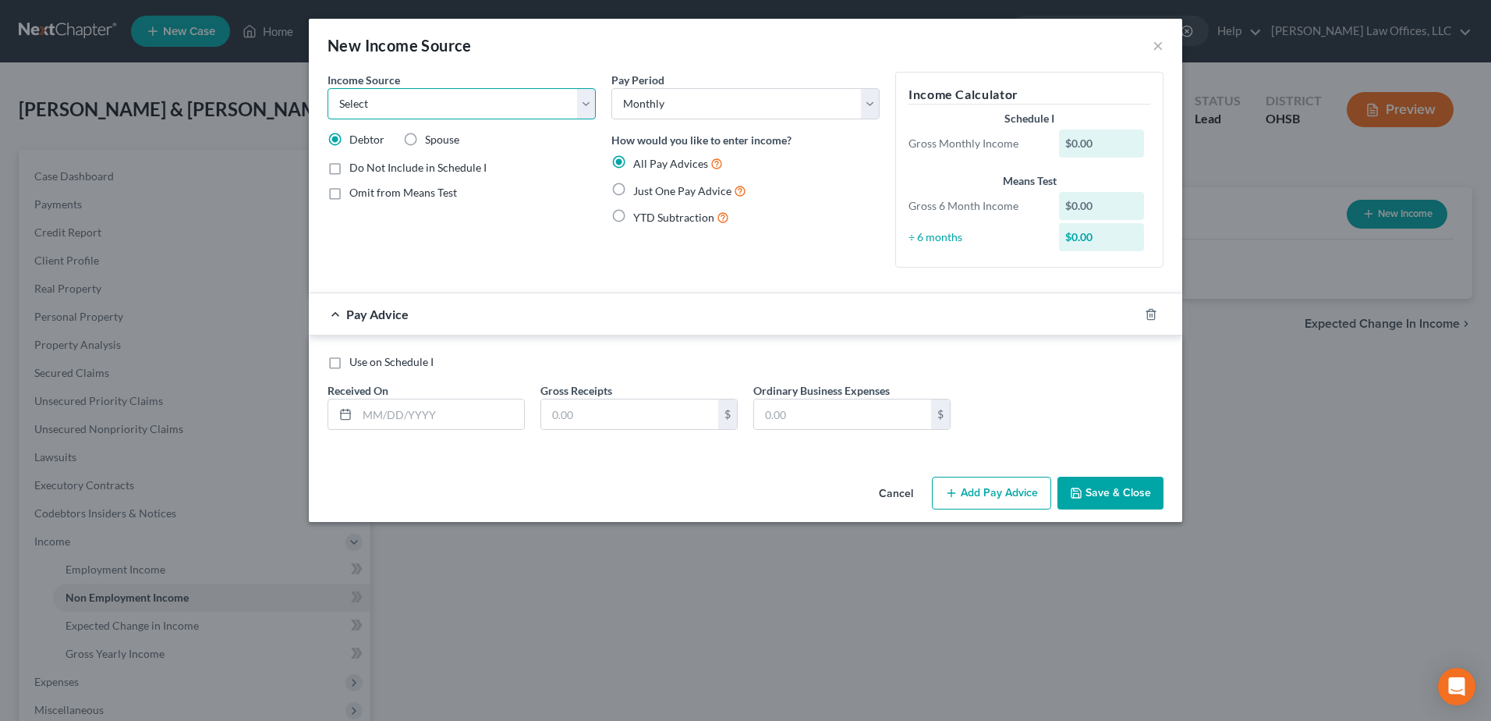
select select "1"
click at [328, 88] on select "Select Unemployment Disability (from employer) Pension Retirement Social Securi…" at bounding box center [462, 103] width 268 height 31
click at [633, 190] on label "Just One Pay Advice" at bounding box center [689, 191] width 113 height 18
click at [639, 190] on input "Just One Pay Advice" at bounding box center [644, 187] width 10 height 10
radio input "true"
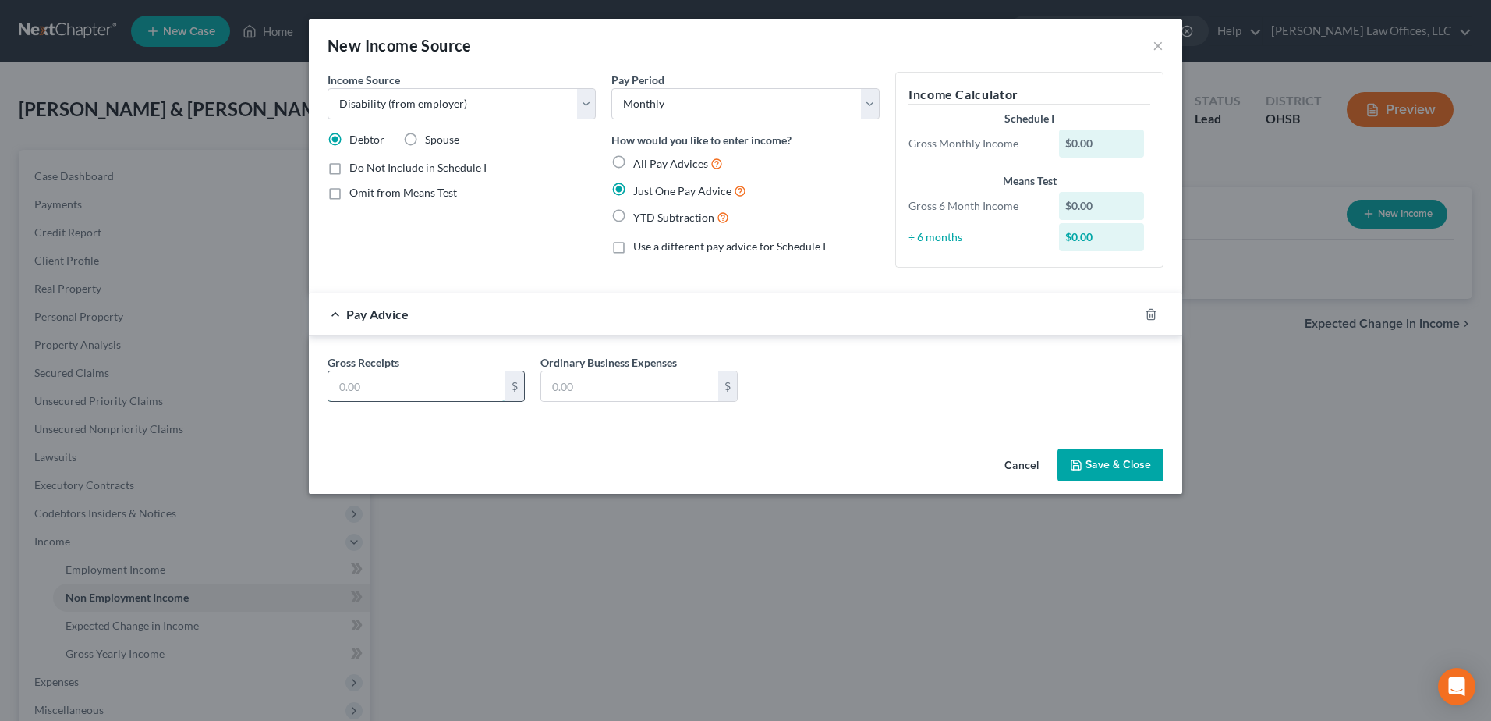
click at [433, 376] on input "text" at bounding box center [416, 386] width 177 height 30
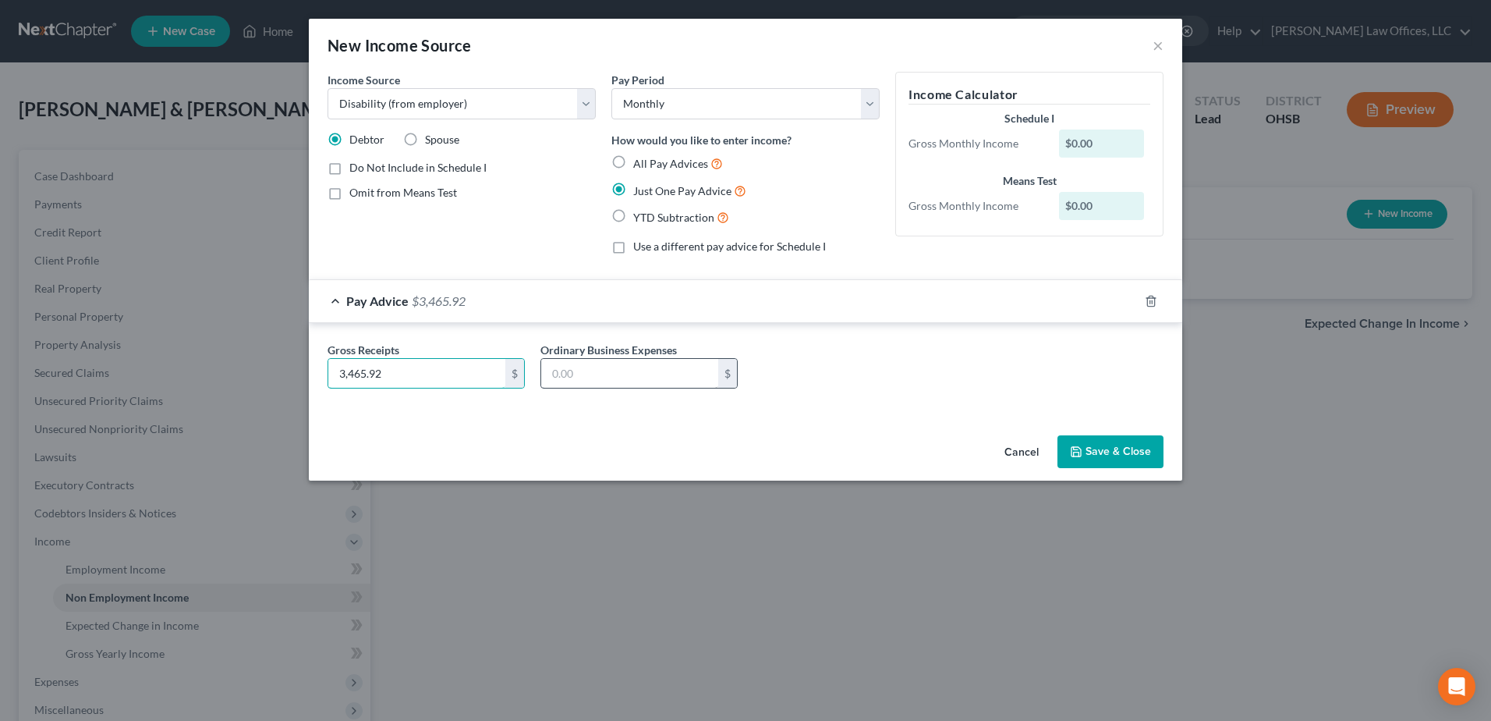
type input "3,465.92"
click at [597, 366] on input "text" at bounding box center [629, 374] width 177 height 30
click at [580, 367] on input "text" at bounding box center [629, 374] width 177 height 30
type input "281.24"
click at [827, 405] on div "Gross Receipts 3,465.92 $ Ordinary Business Expenses 281.24 $" at bounding box center [745, 368] width 873 height 91
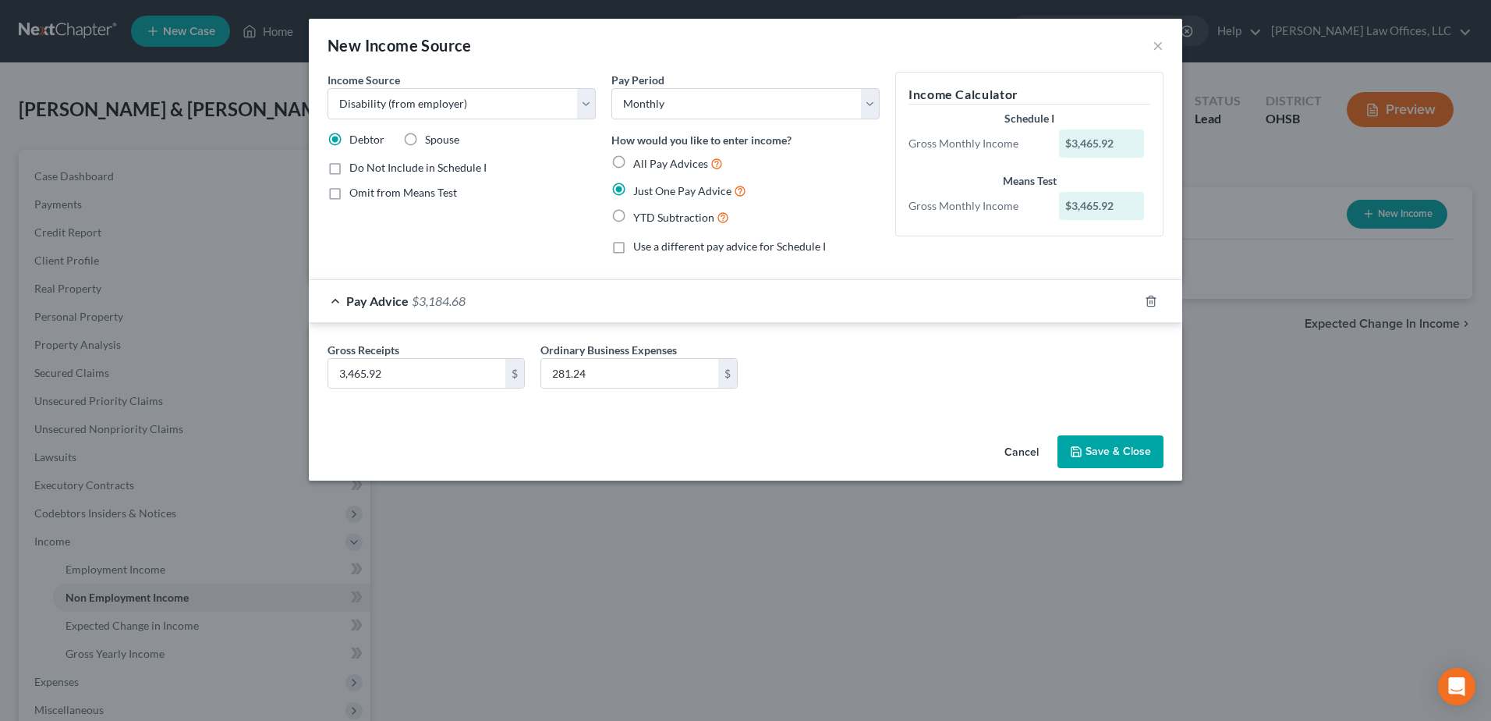
click at [1102, 446] on button "Save & Close" at bounding box center [1110, 451] width 106 height 33
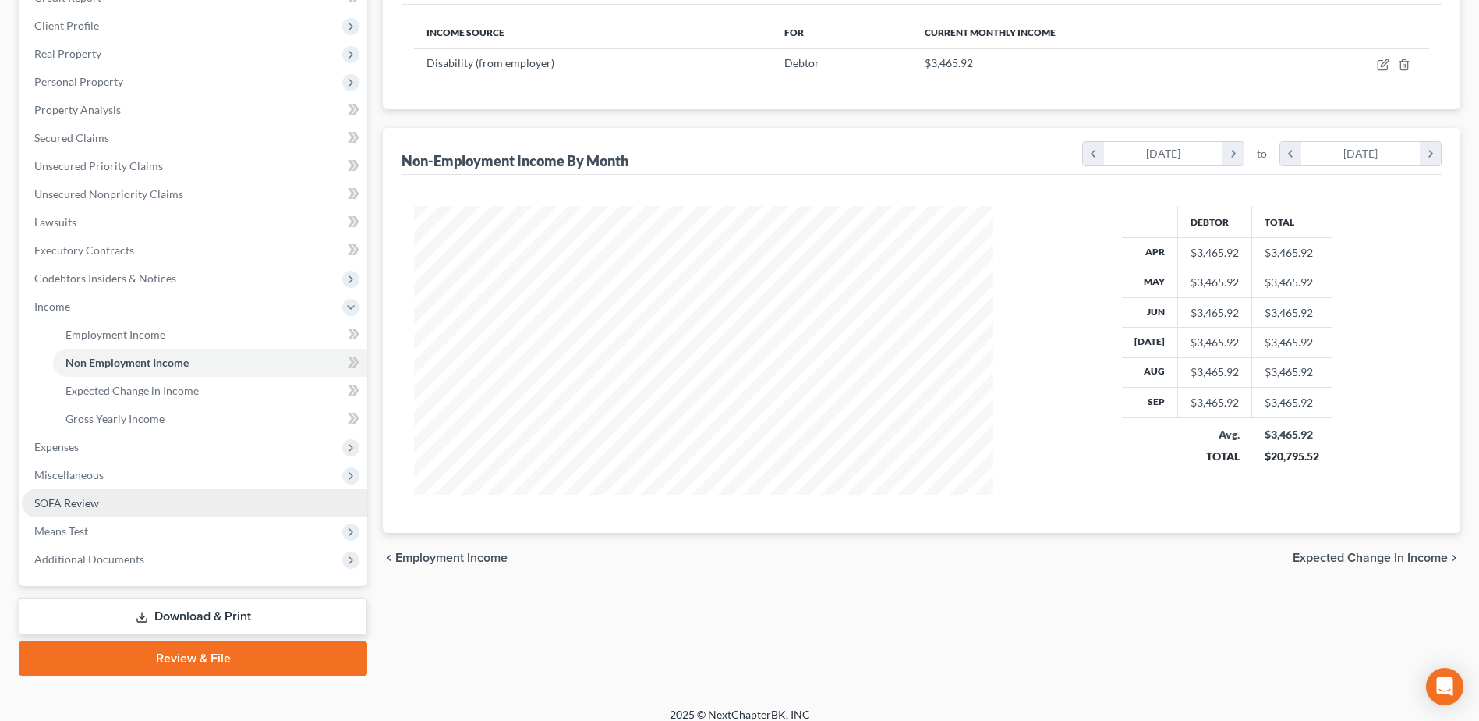
scroll to position [249, 0]
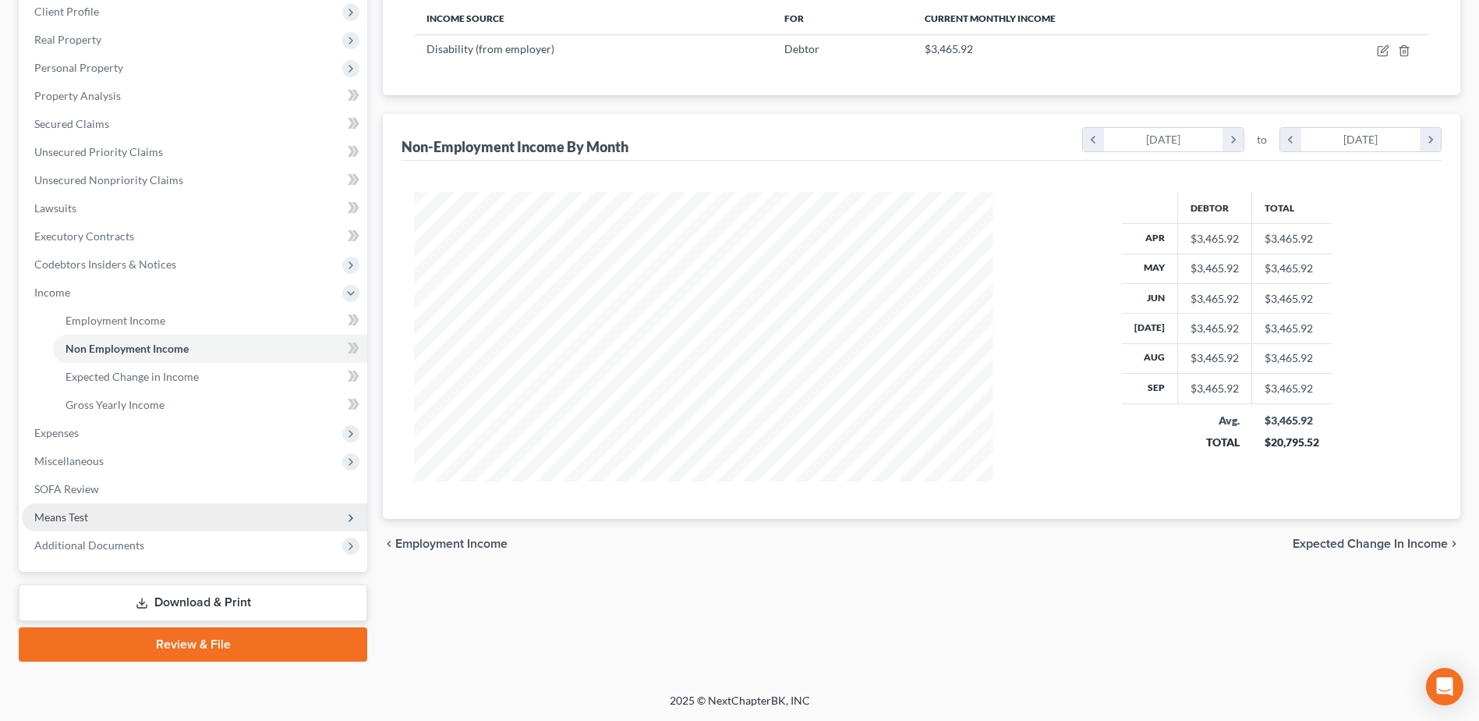
click at [132, 509] on span "Means Test" at bounding box center [194, 517] width 345 height 28
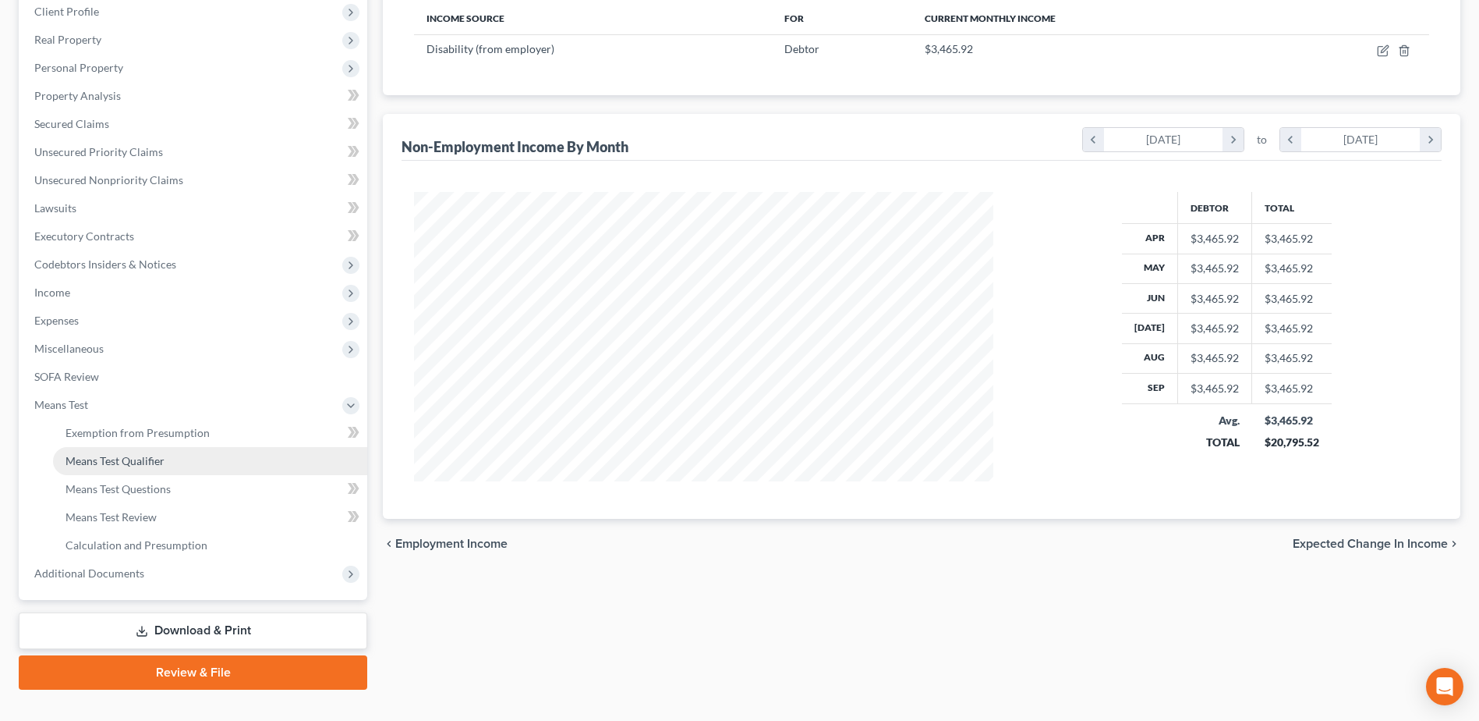
click at [146, 461] on span "Means Test Qualifier" at bounding box center [115, 460] width 99 height 13
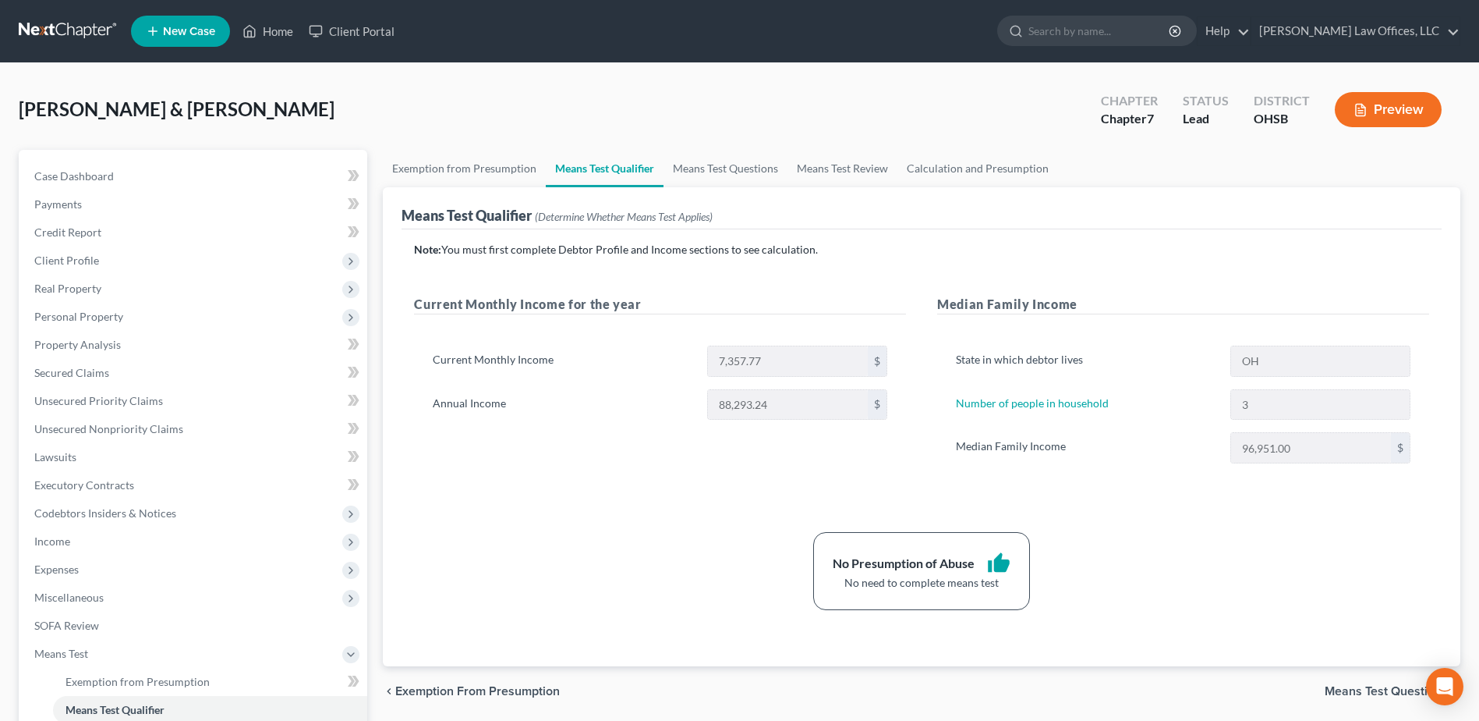
click at [599, 433] on div "Current Monthly Income 7,357.77 $ Annual Income 88,293.24 $" at bounding box center [660, 389] width 492 height 125
click at [114, 536] on span "Income" at bounding box center [194, 541] width 345 height 28
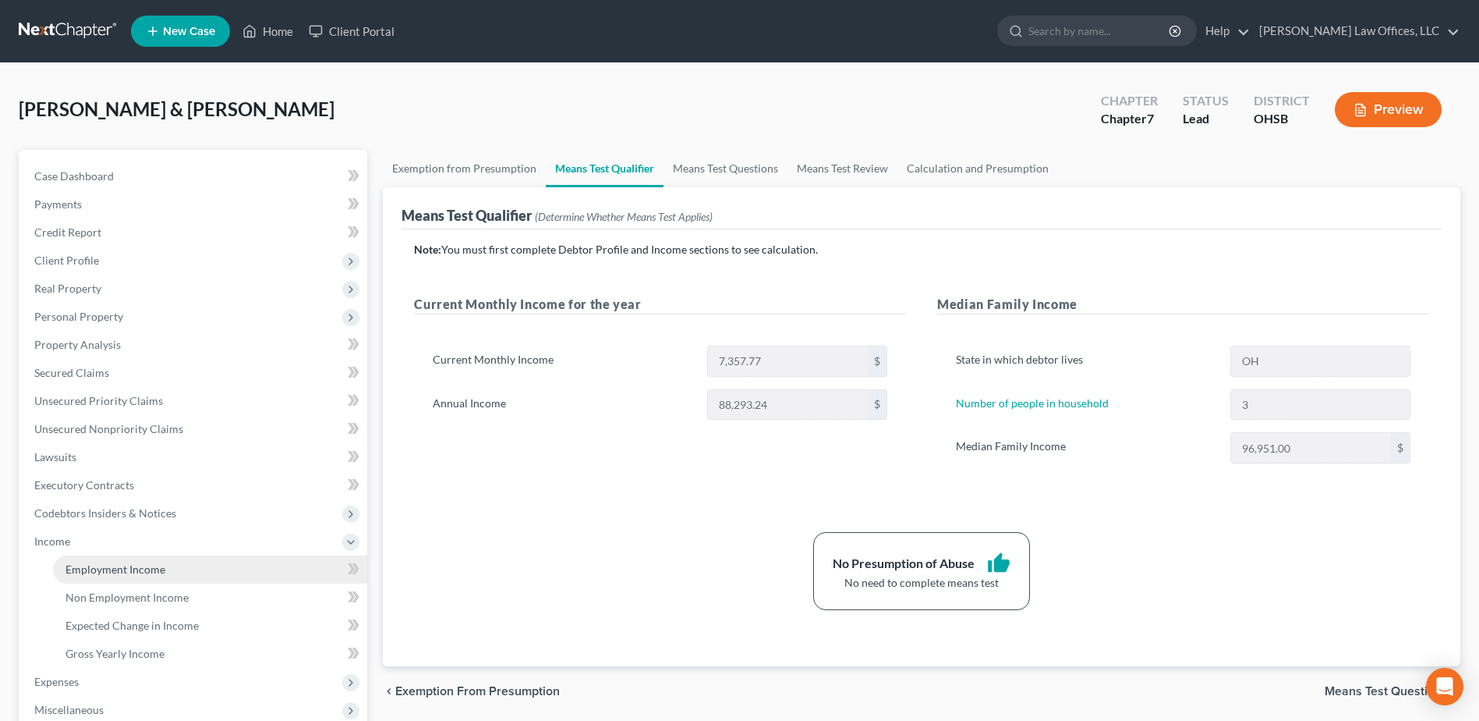
click at [133, 571] on span "Employment Income" at bounding box center [116, 568] width 100 height 13
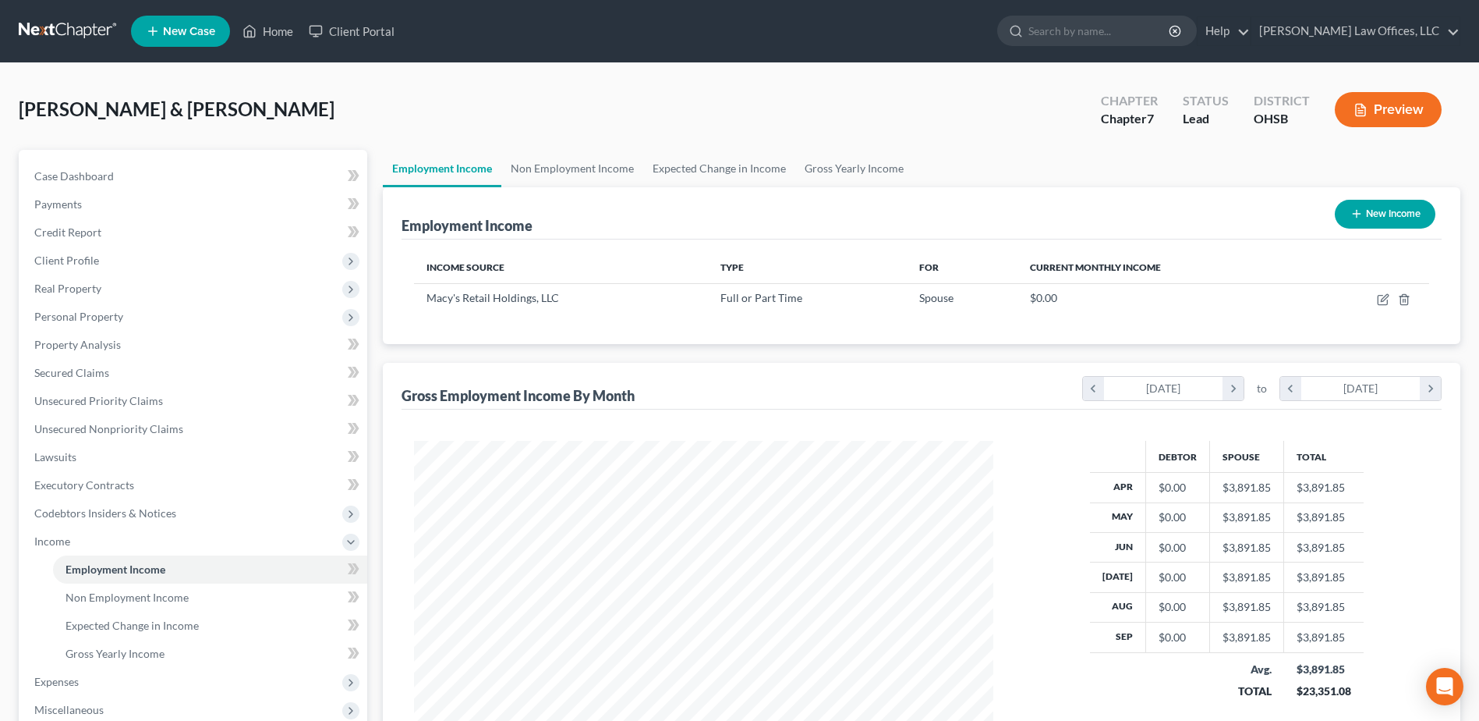
scroll to position [289, 610]
click at [863, 161] on link "Gross Yearly Income" at bounding box center [854, 168] width 118 height 37
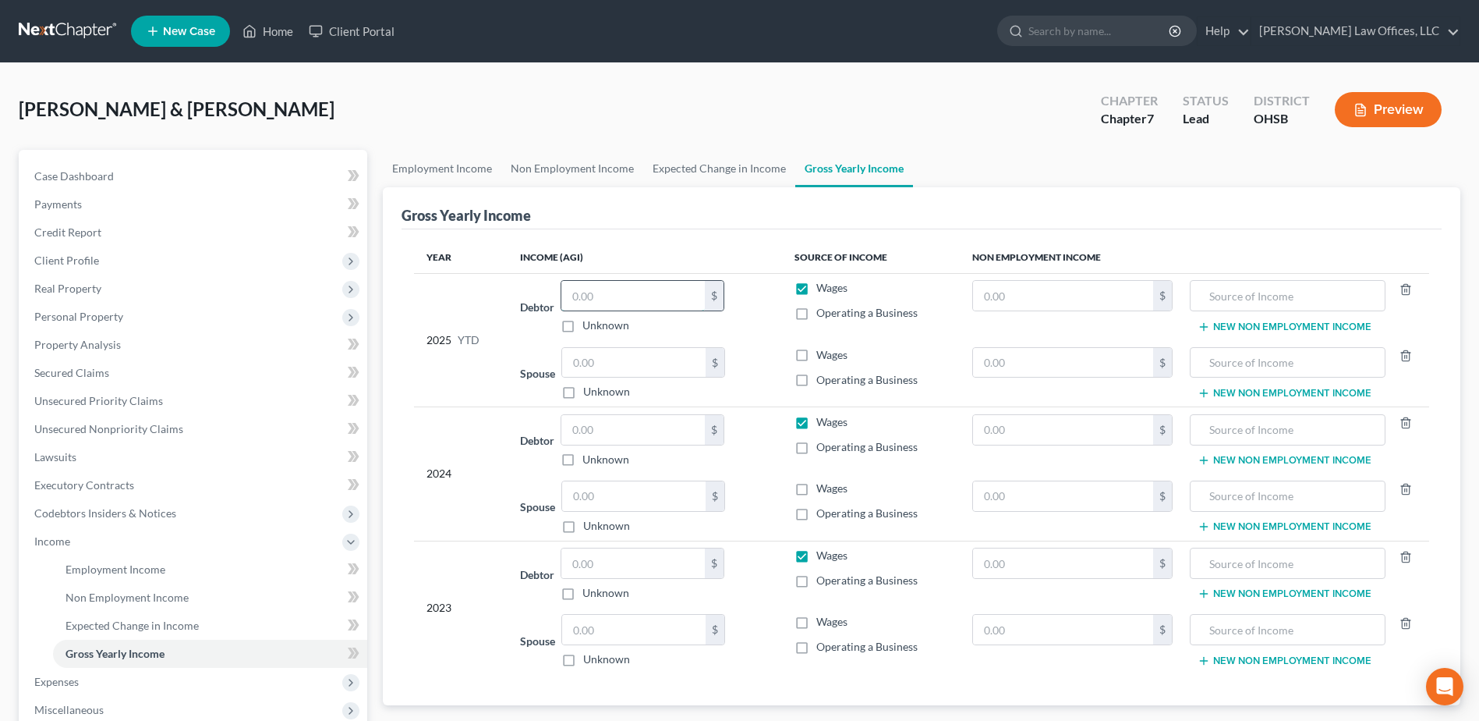
drag, startPoint x: 609, startPoint y: 297, endPoint x: 568, endPoint y: 296, distance: 41.3
click at [568, 296] on input "text" at bounding box center [632, 296] width 143 height 30
drag, startPoint x: 589, startPoint y: 296, endPoint x: 666, endPoint y: 243, distance: 93.7
click at [665, 243] on th "Income (AGI)" at bounding box center [645, 257] width 275 height 31
click at [1004, 296] on input "text" at bounding box center [1063, 296] width 180 height 30
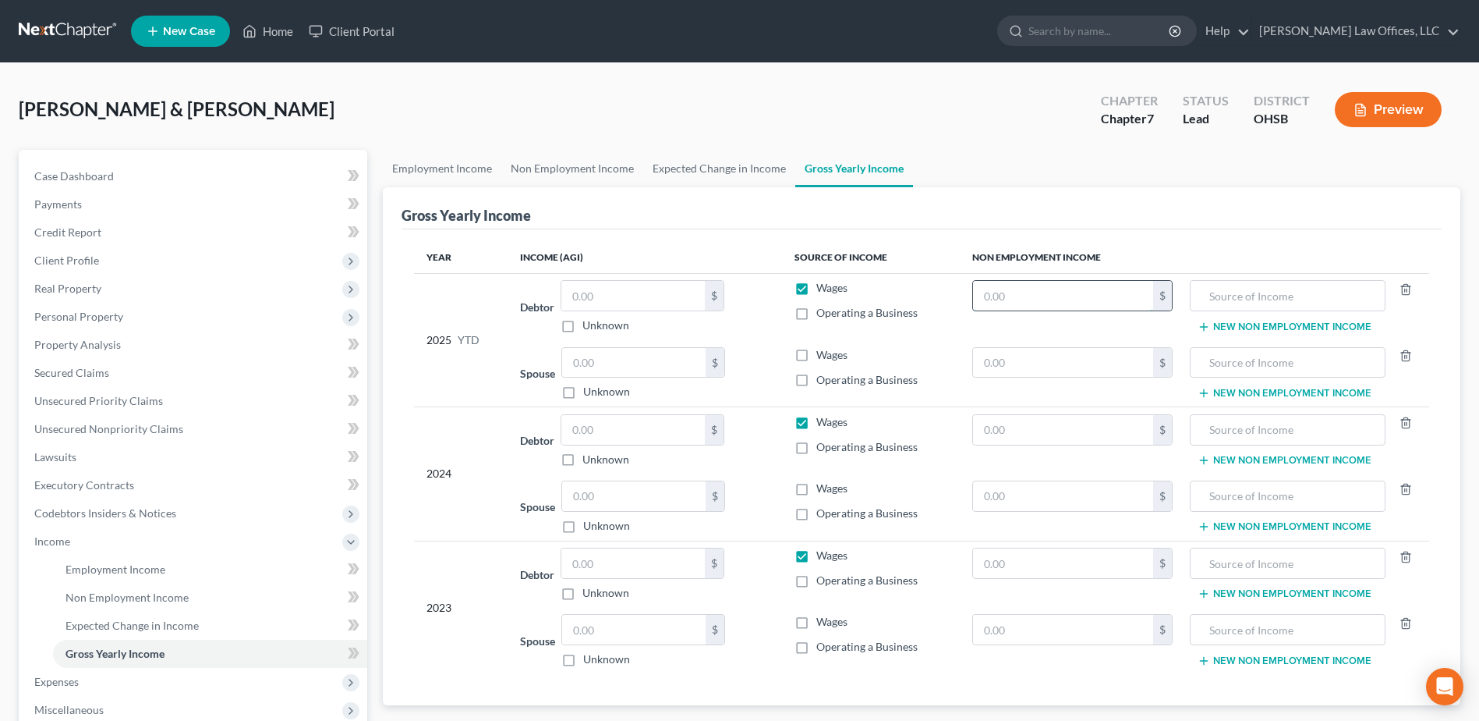
paste input "34,659.2"
type input "34,659.2"
click at [1245, 301] on input "text" at bounding box center [1288, 296] width 179 height 30
type input "OPERS"
drag, startPoint x: 618, startPoint y: 353, endPoint x: 483, endPoint y: 394, distance: 140.9
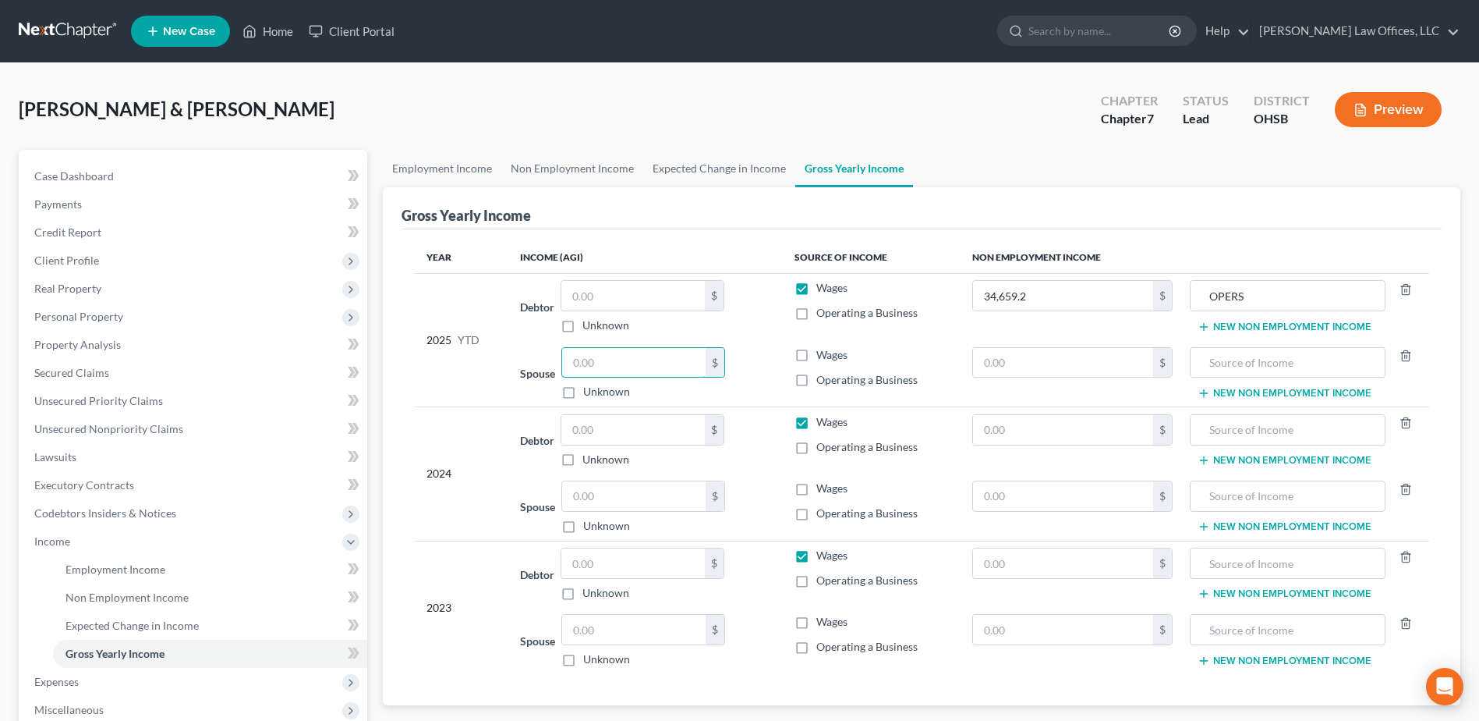
click at [483, 394] on tbody "2025 YTD Debtor $ Unknown Balance Undetermined $ Unknown Wages Operating a Busi…" at bounding box center [921, 339] width 1015 height 133
type input "35,044.67"
click at [614, 494] on input "text" at bounding box center [633, 496] width 143 height 30
type input "28,515.00"
click at [1052, 425] on input "text" at bounding box center [1063, 430] width 180 height 30
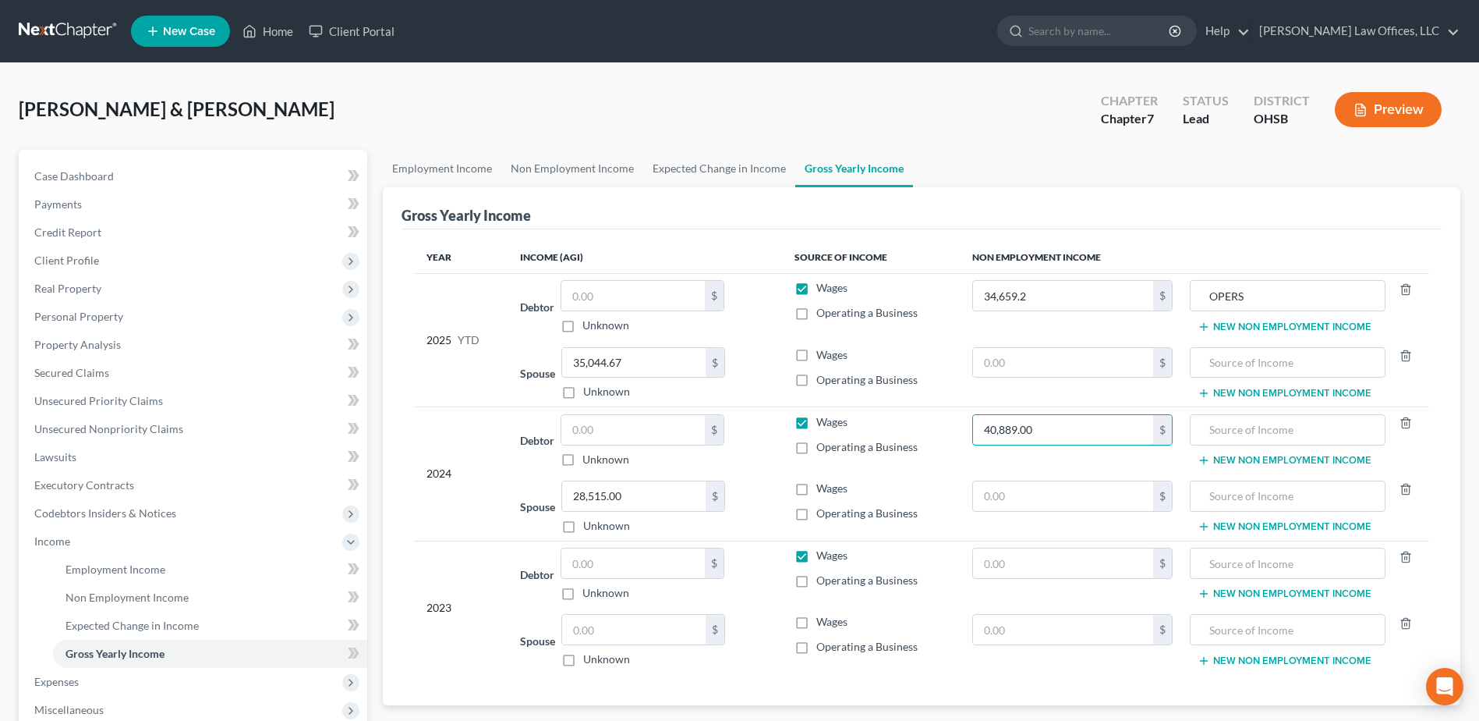
type input "40,889.00"
click at [637, 566] on input "text" at bounding box center [632, 563] width 143 height 30
click at [624, 611] on td "Spouse $ Unknown Balance Undetermined $ Unknown" at bounding box center [645, 640] width 275 height 66
click at [621, 620] on input "text" at bounding box center [633, 629] width 143 height 30
type input "25,697.00"
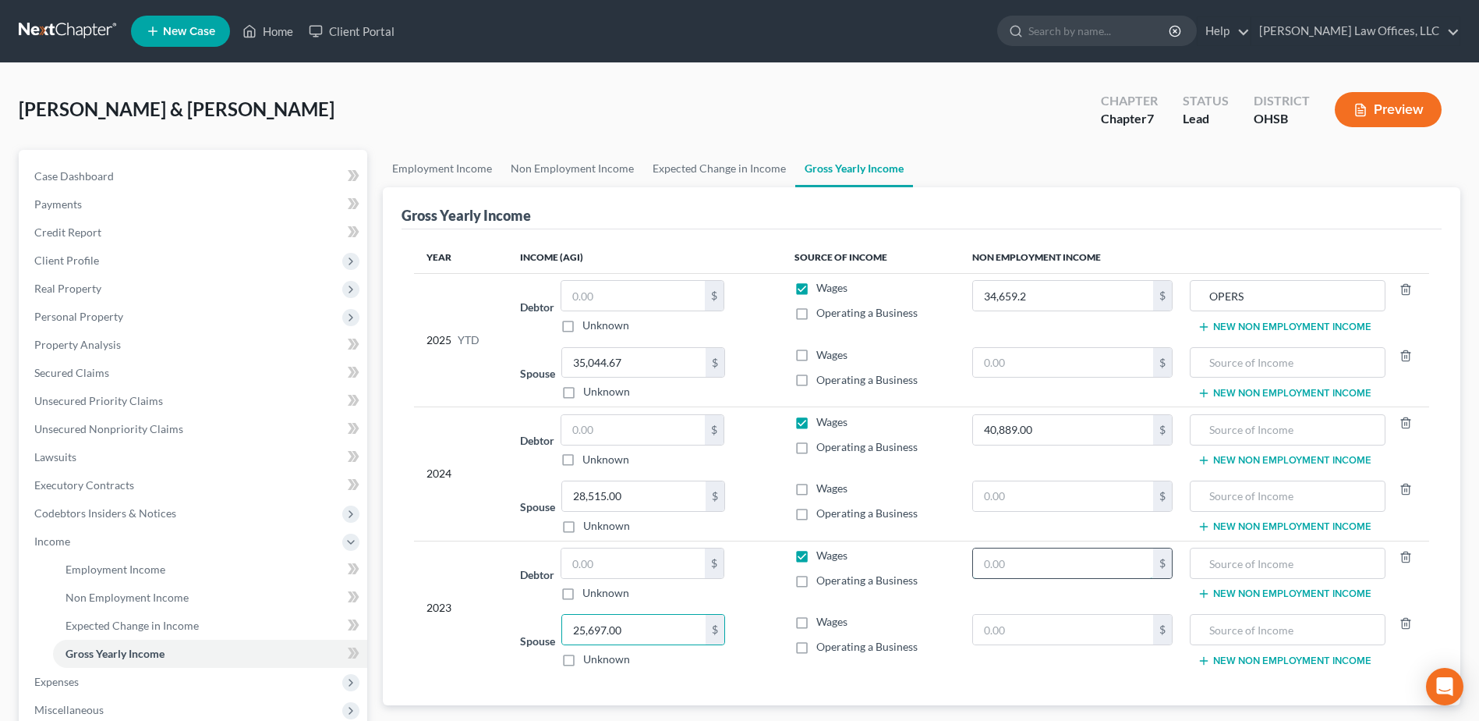
click at [1018, 562] on input "text" at bounding box center [1063, 563] width 180 height 30
type input "40,124.00"
click at [1248, 443] on input "text" at bounding box center [1288, 430] width 179 height 30
type input "OPERS"
click at [1249, 561] on input "text" at bounding box center [1288, 563] width 179 height 30
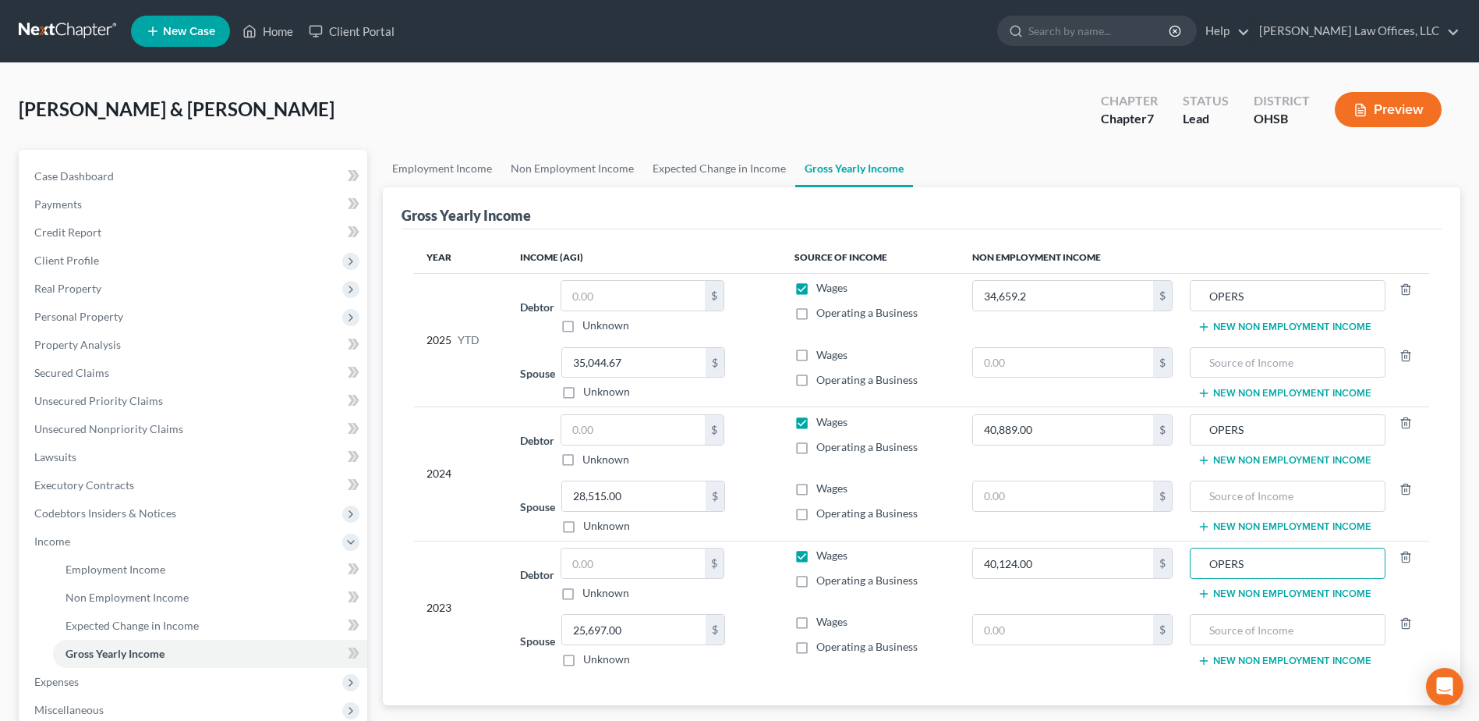
type input "OPERS"
click at [1238, 594] on button "New Non Employment Income" at bounding box center [1285, 593] width 174 height 12
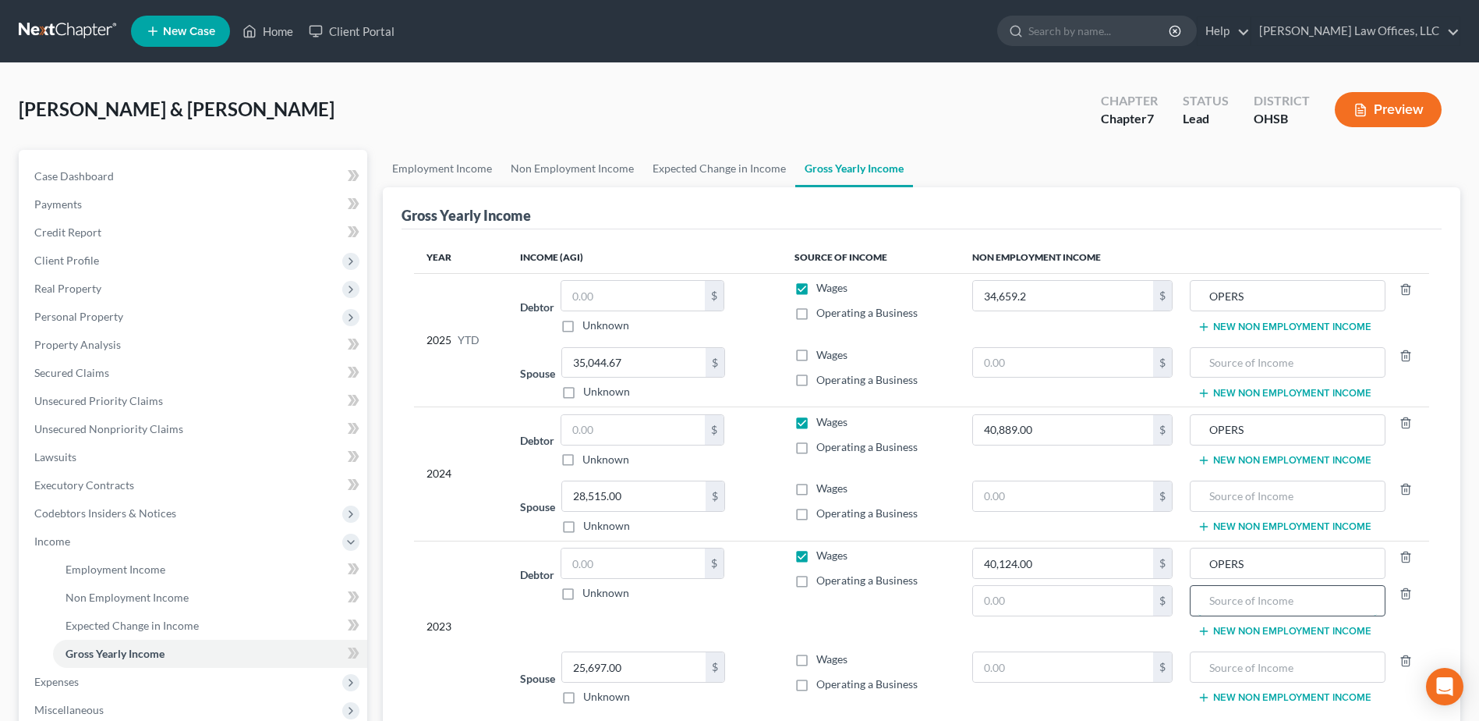
click at [1238, 597] on input "text" at bounding box center [1288, 601] width 179 height 30
type input "IRA Distribution"
click at [1054, 604] on input "text" at bounding box center [1063, 601] width 180 height 30
type input "2,222.00"
click at [145, 568] on span "Employment Income" at bounding box center [116, 568] width 100 height 13
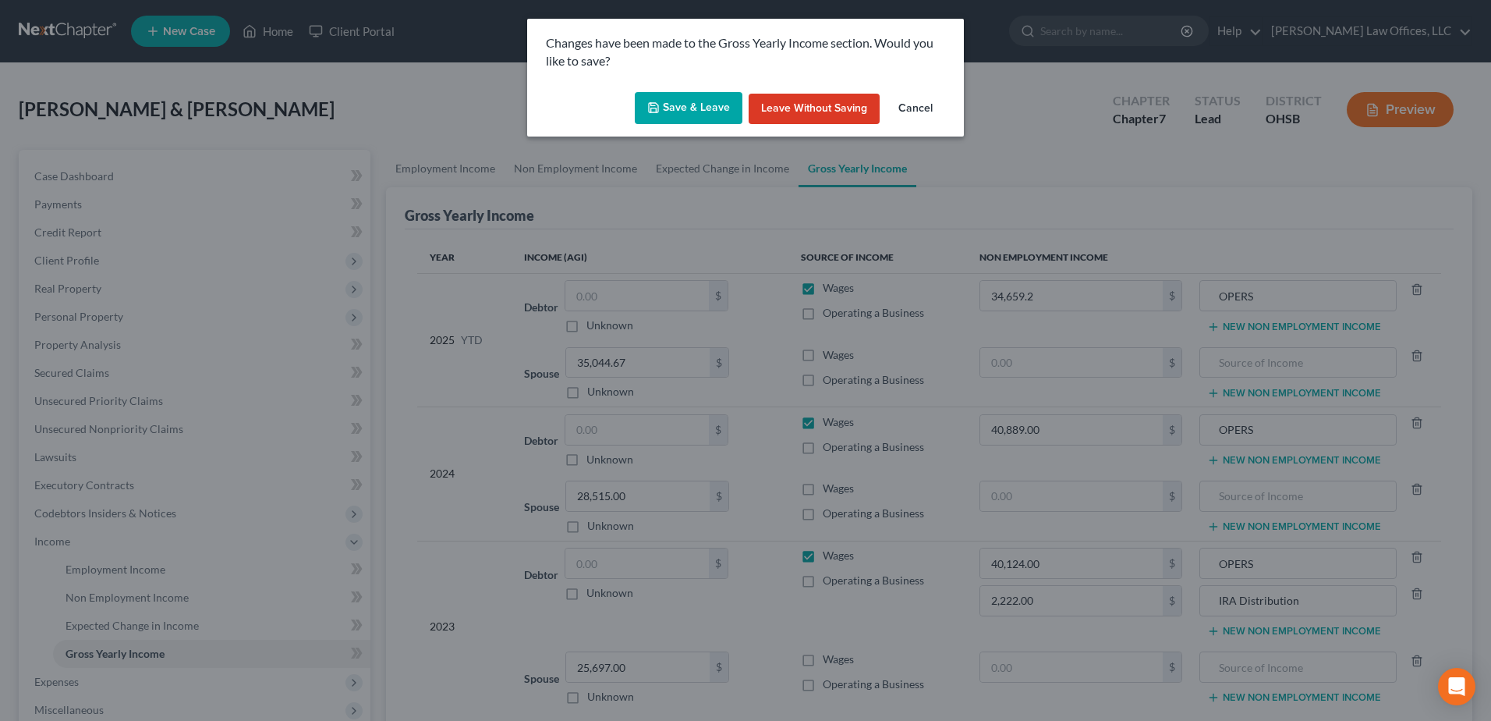
click at [671, 114] on button "Save & Leave" at bounding box center [689, 108] width 108 height 33
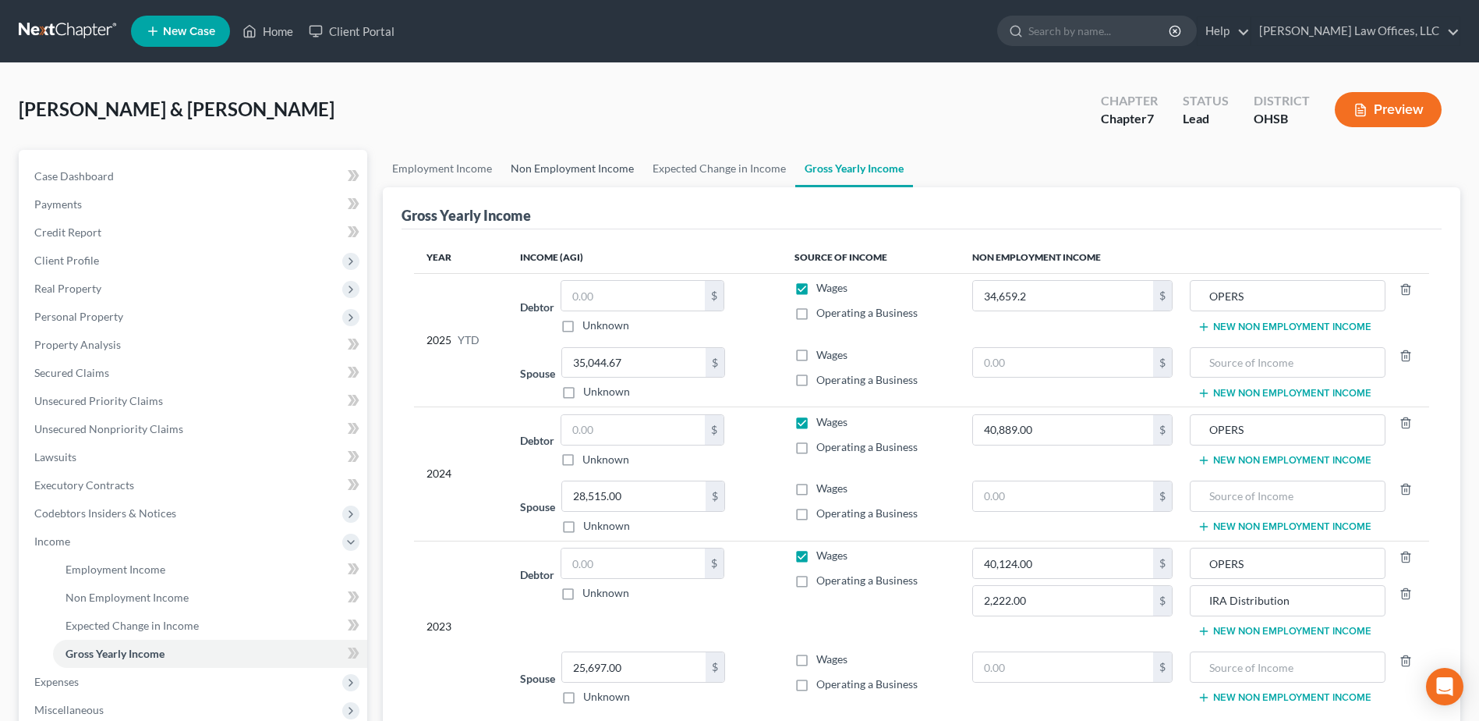
type input "2,222.00"
type input "IRA Distribution"
click at [456, 174] on link "Employment Income" at bounding box center [442, 168] width 119 height 37
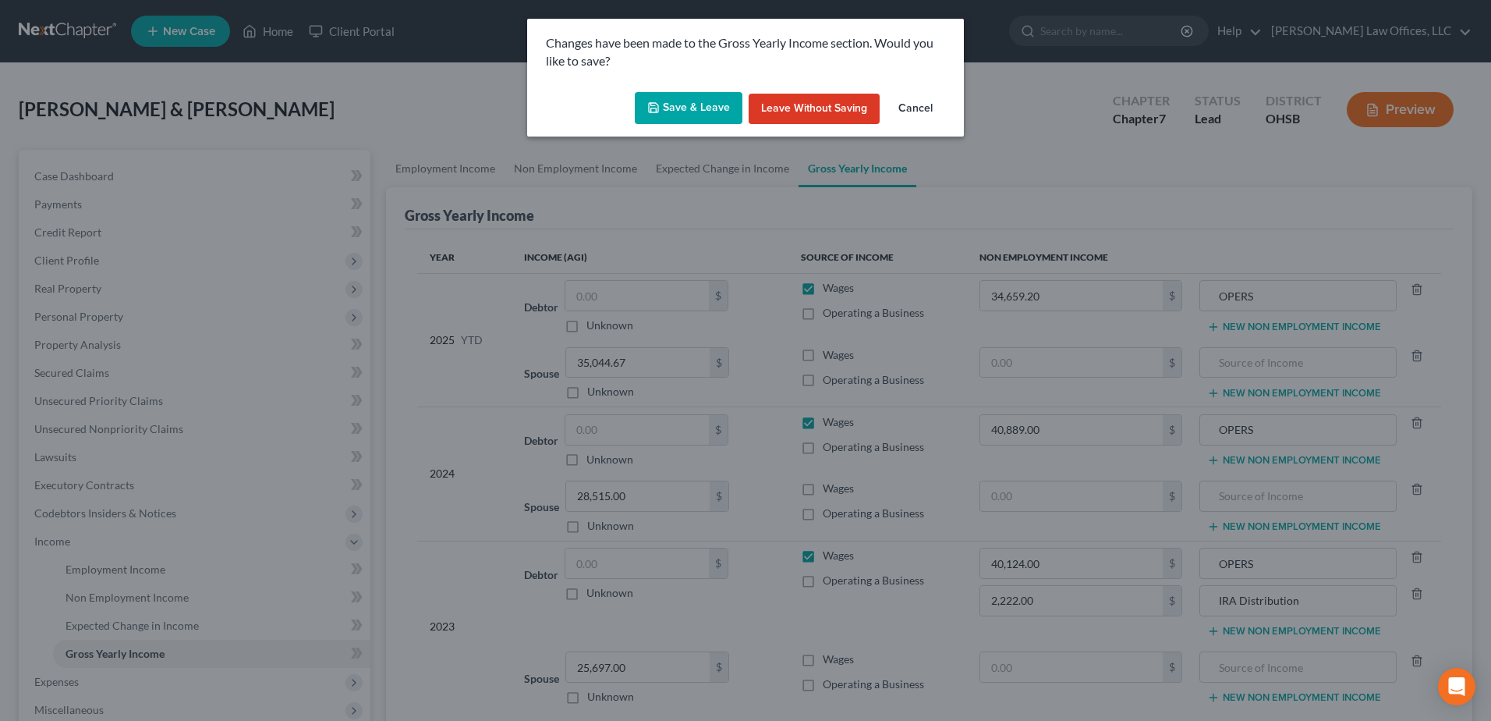
click at [674, 112] on button "Save & Leave" at bounding box center [689, 108] width 108 height 33
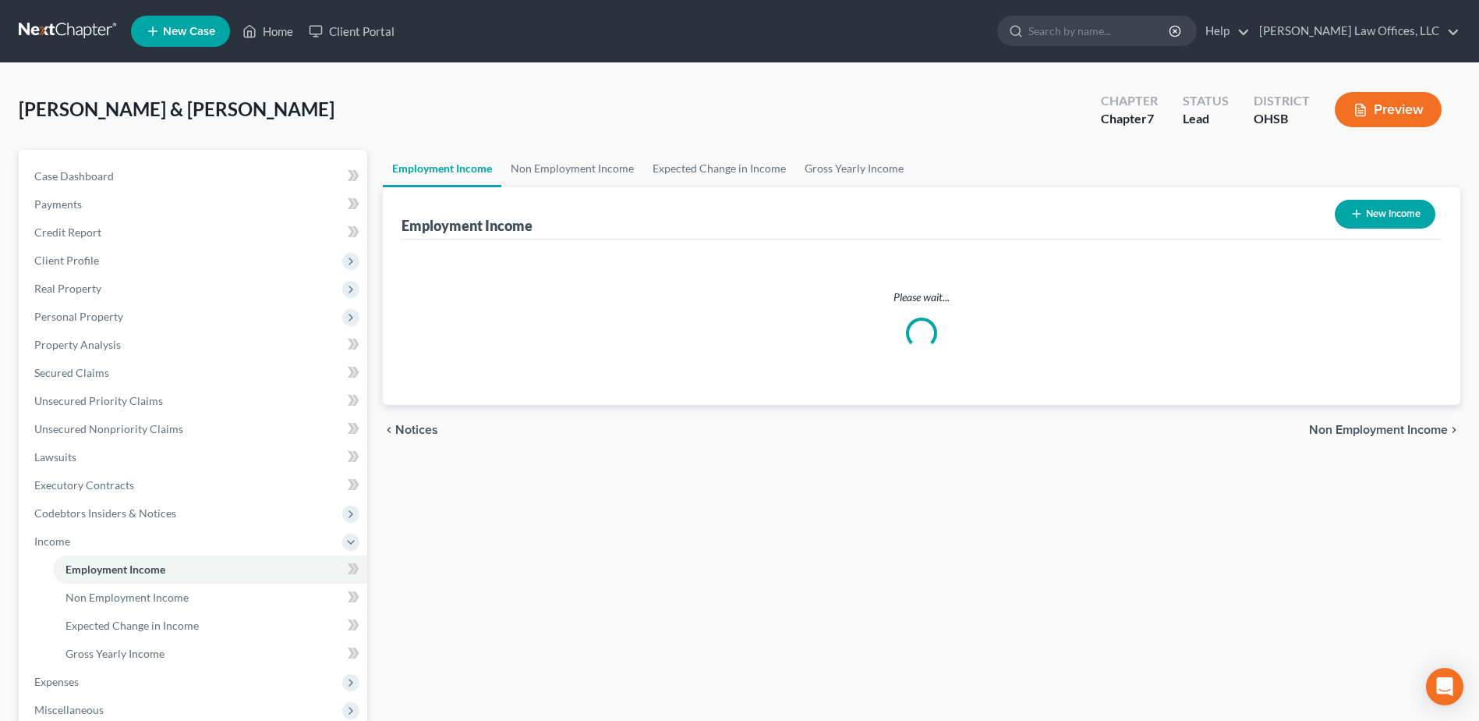
click at [475, 162] on link "Employment Income" at bounding box center [442, 168] width 119 height 37
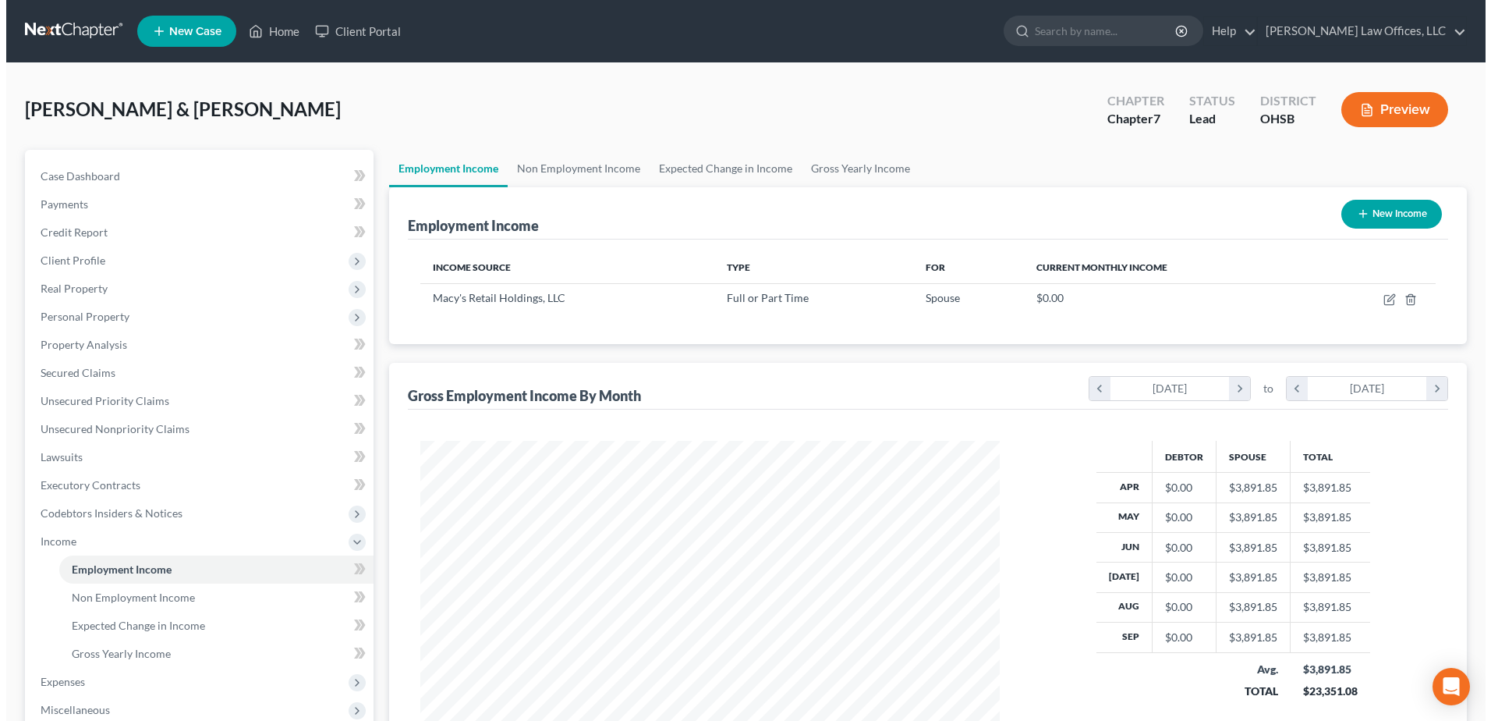
scroll to position [289, 610]
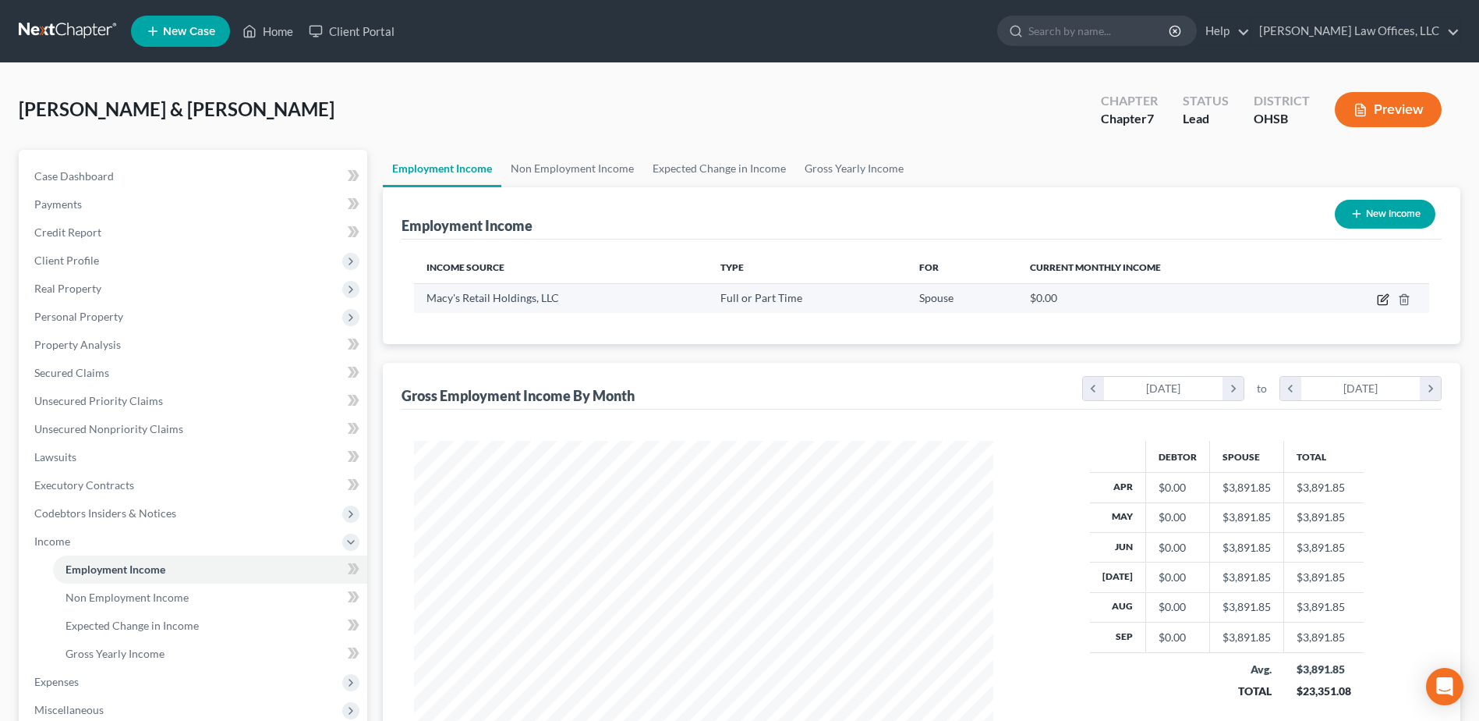
click at [1379, 296] on icon "button" at bounding box center [1382, 300] width 9 height 9
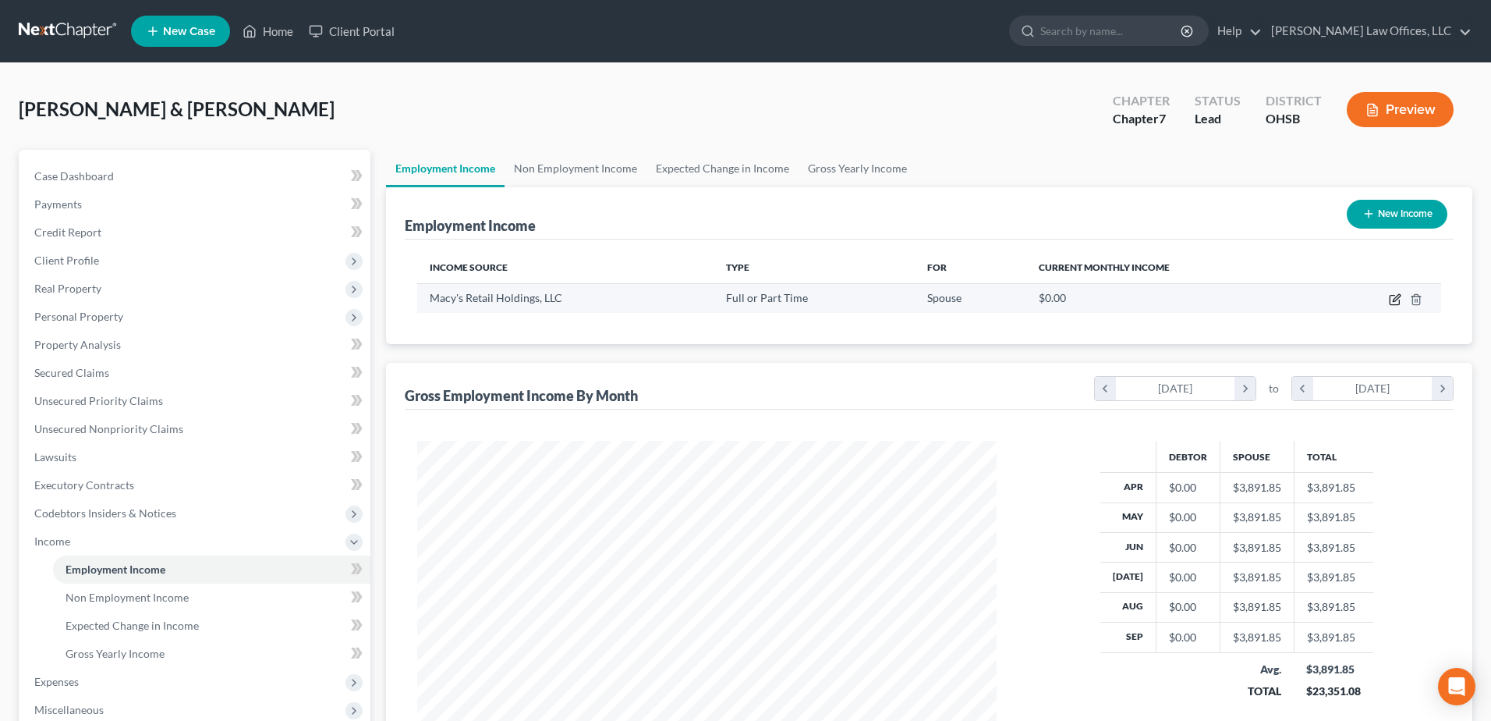
select select "0"
select select "36"
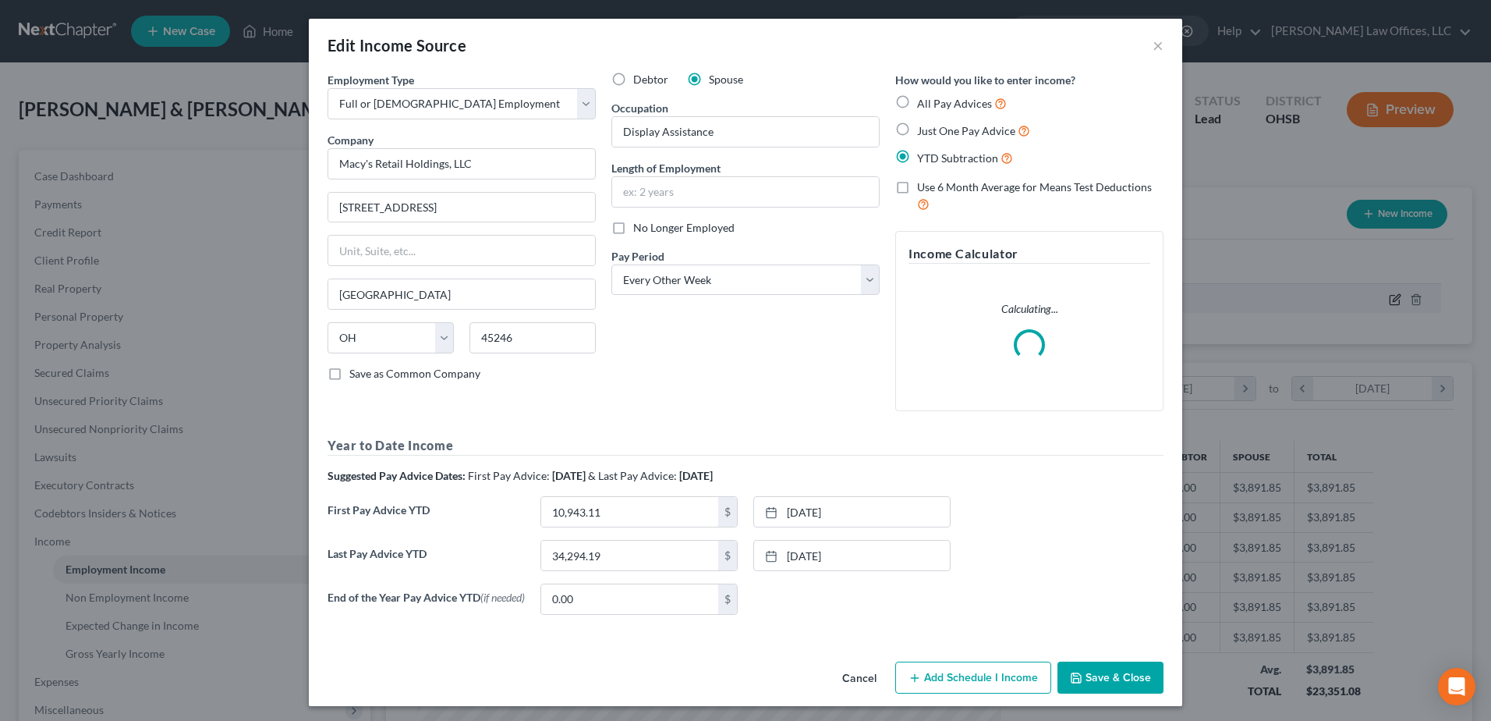
scroll to position [292, 616]
click at [960, 681] on button "Add Schedule I Income" at bounding box center [973, 677] width 156 height 33
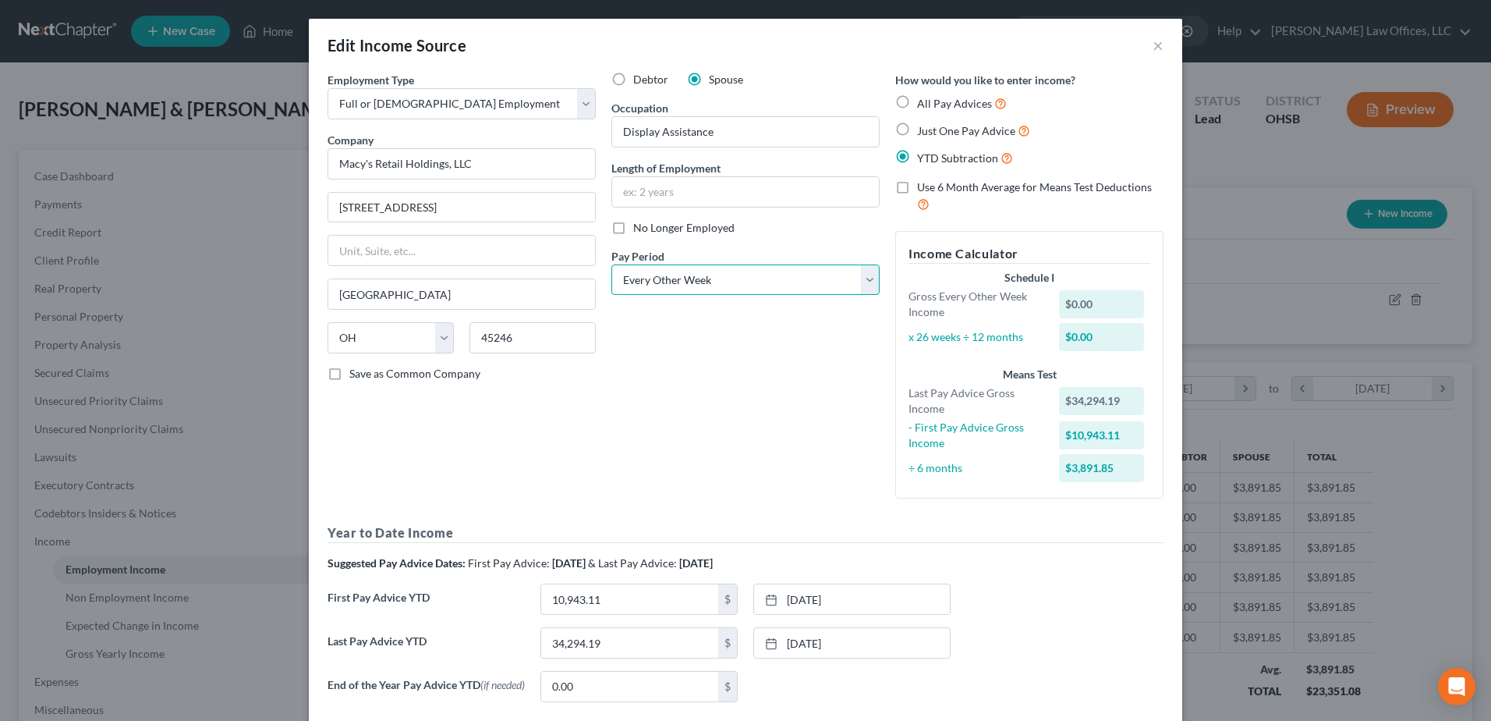
click at [861, 274] on select "Select Monthly Twice Monthly Every Other Week Weekly" at bounding box center [745, 279] width 268 height 31
select select "3"
click at [611, 264] on select "Select Monthly Twice Monthly Every Other Week Weekly" at bounding box center [745, 279] width 268 height 31
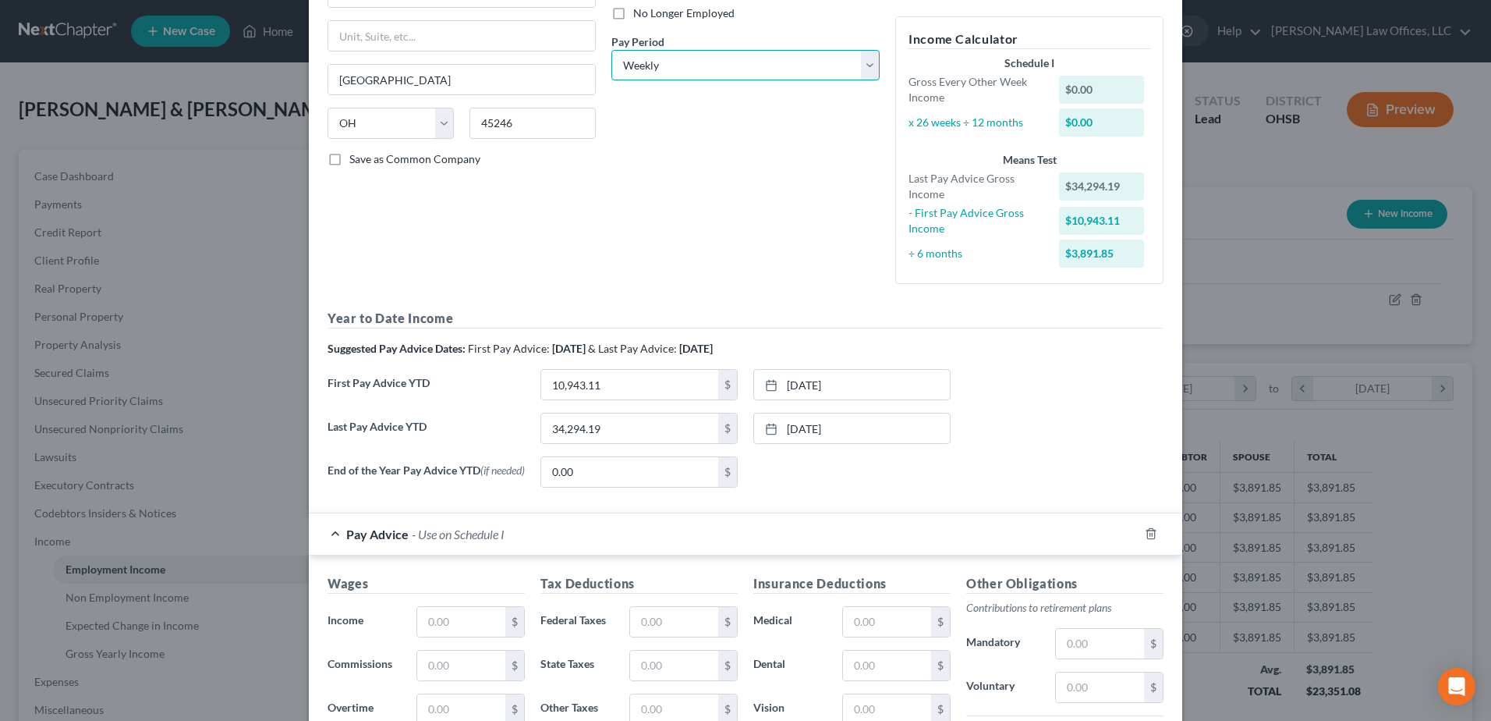
scroll to position [234, 0]
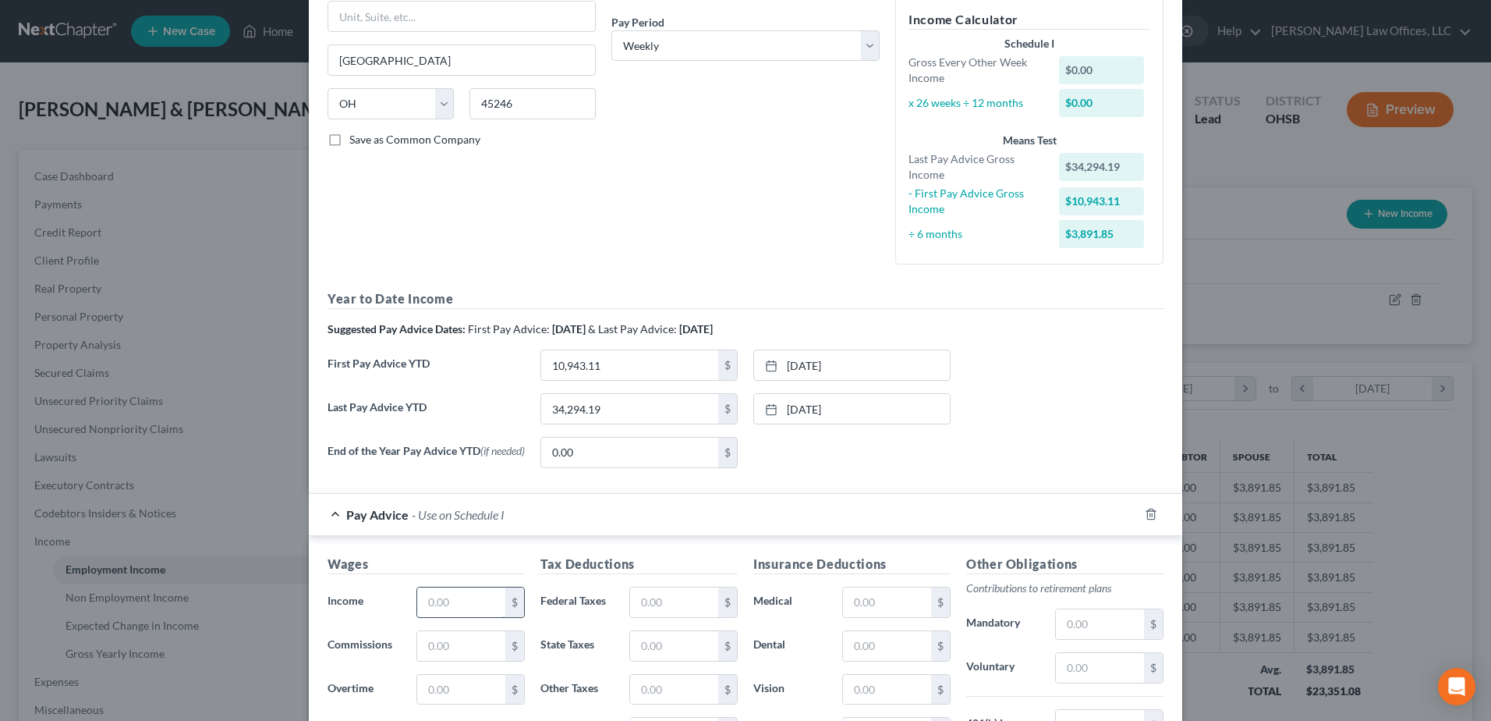
drag, startPoint x: 469, startPoint y: 600, endPoint x: 410, endPoint y: 607, distance: 59.7
click at [417, 607] on input "text" at bounding box center [461, 602] width 88 height 30
click at [425, 600] on input "text" at bounding box center [461, 599] width 88 height 30
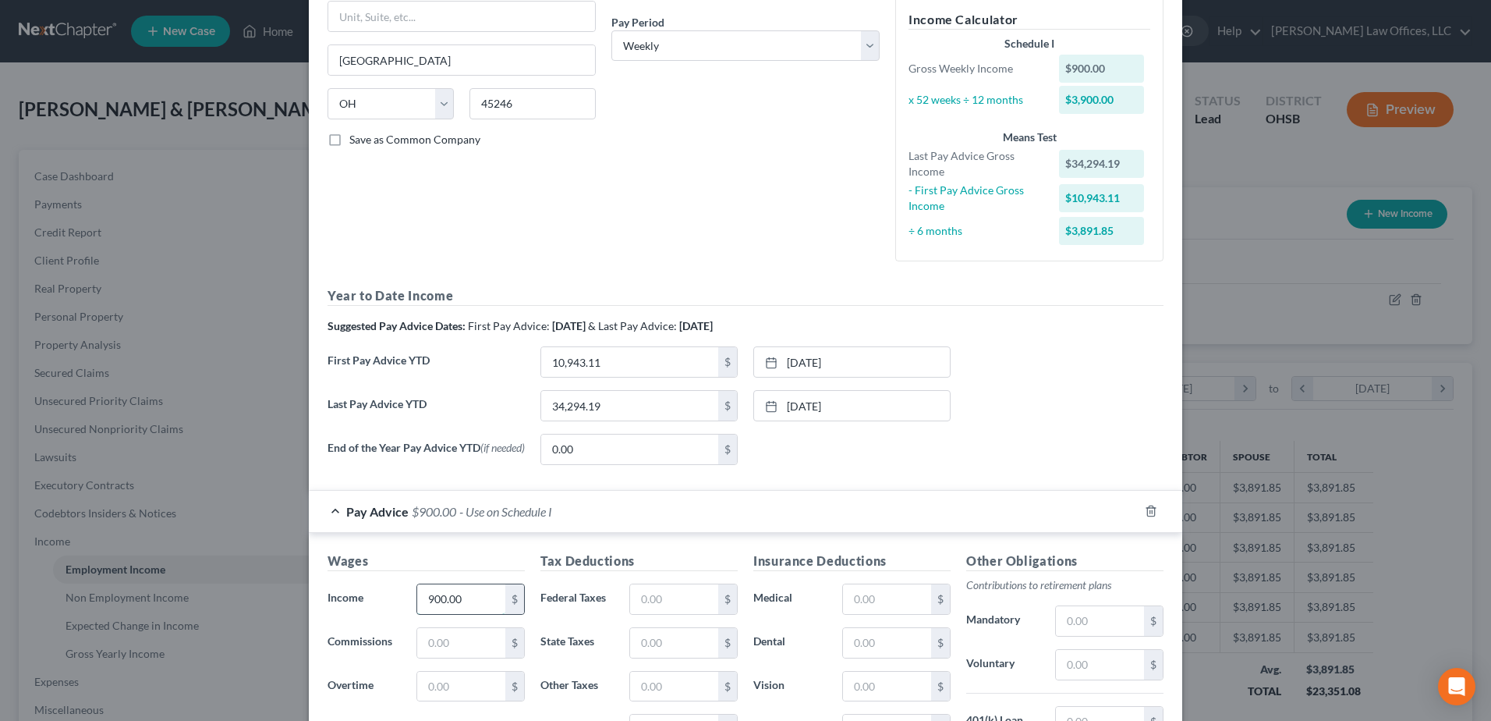
drag, startPoint x: 476, startPoint y: 598, endPoint x: 413, endPoint y: 601, distance: 62.5
click at [417, 601] on input "900.00" at bounding box center [461, 599] width 88 height 30
type input "850.00"
drag, startPoint x: 671, startPoint y: 601, endPoint x: 632, endPoint y: 607, distance: 39.5
click at [632, 607] on input "text" at bounding box center [674, 599] width 88 height 30
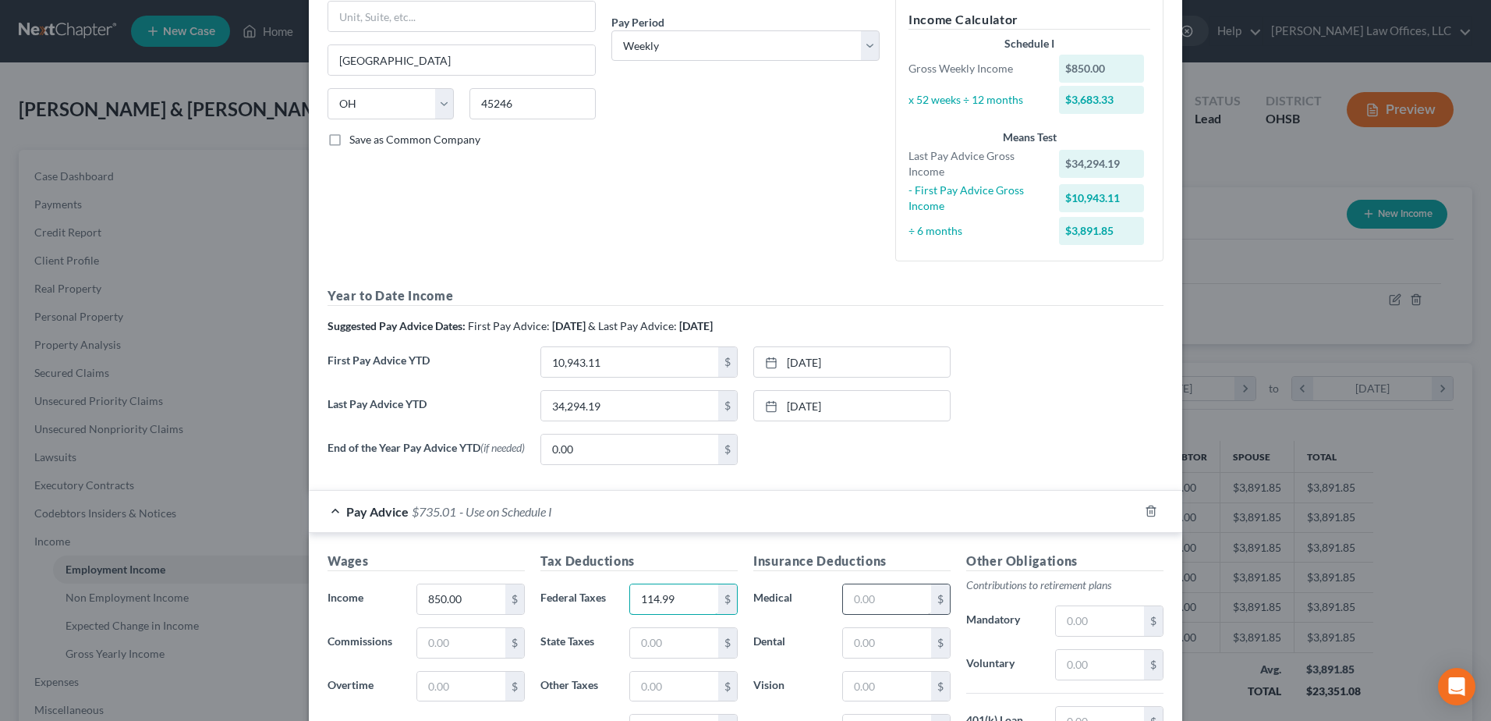
type input "114.99"
click at [883, 599] on input "text" at bounding box center [887, 599] width 88 height 30
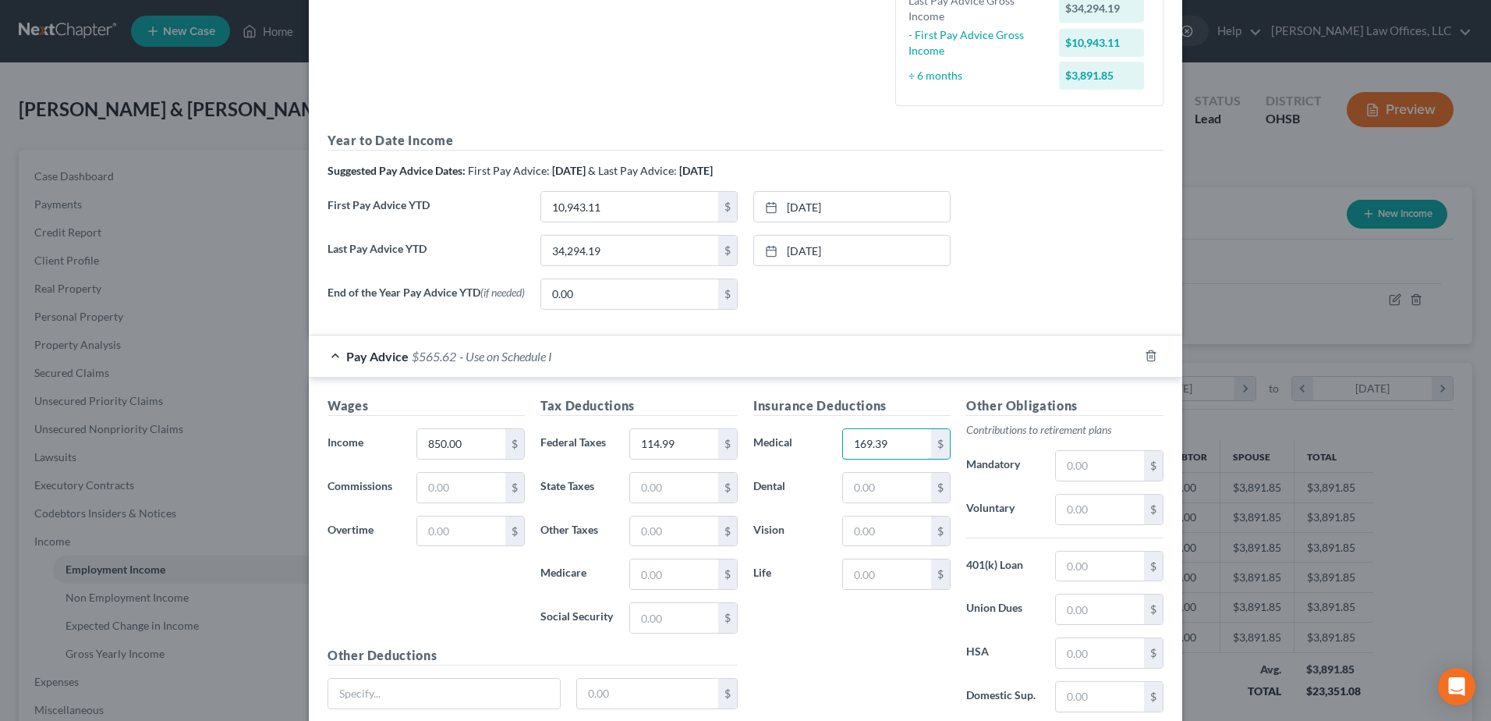
scroll to position [390, 0]
type input "169.39"
click at [1090, 512] on input "text" at bounding box center [1100, 509] width 88 height 30
type input "50.92"
drag, startPoint x: 896, startPoint y: 483, endPoint x: 848, endPoint y: 493, distance: 49.4
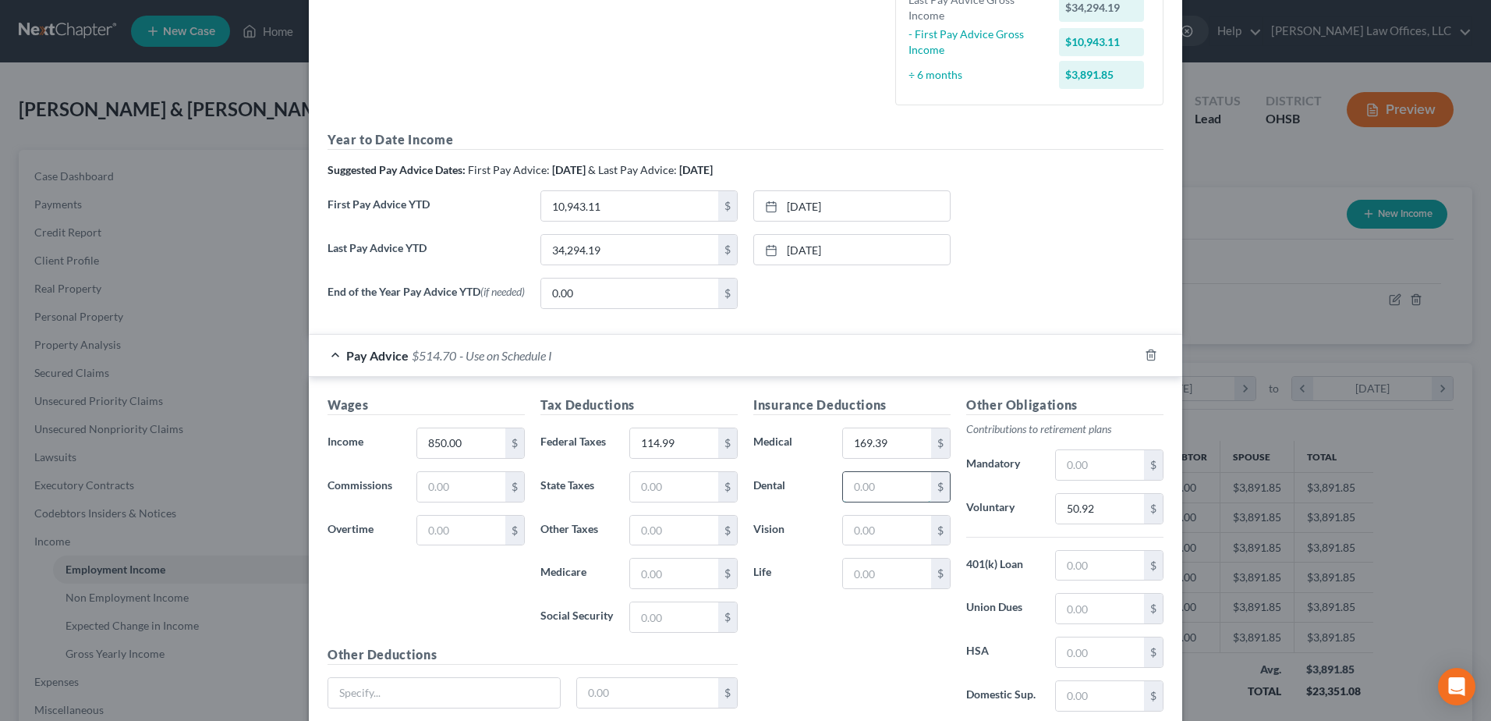
click at [848, 493] on input "text" at bounding box center [887, 487] width 88 height 30
type input "23.69"
click at [869, 531] on input "text" at bounding box center [887, 530] width 88 height 30
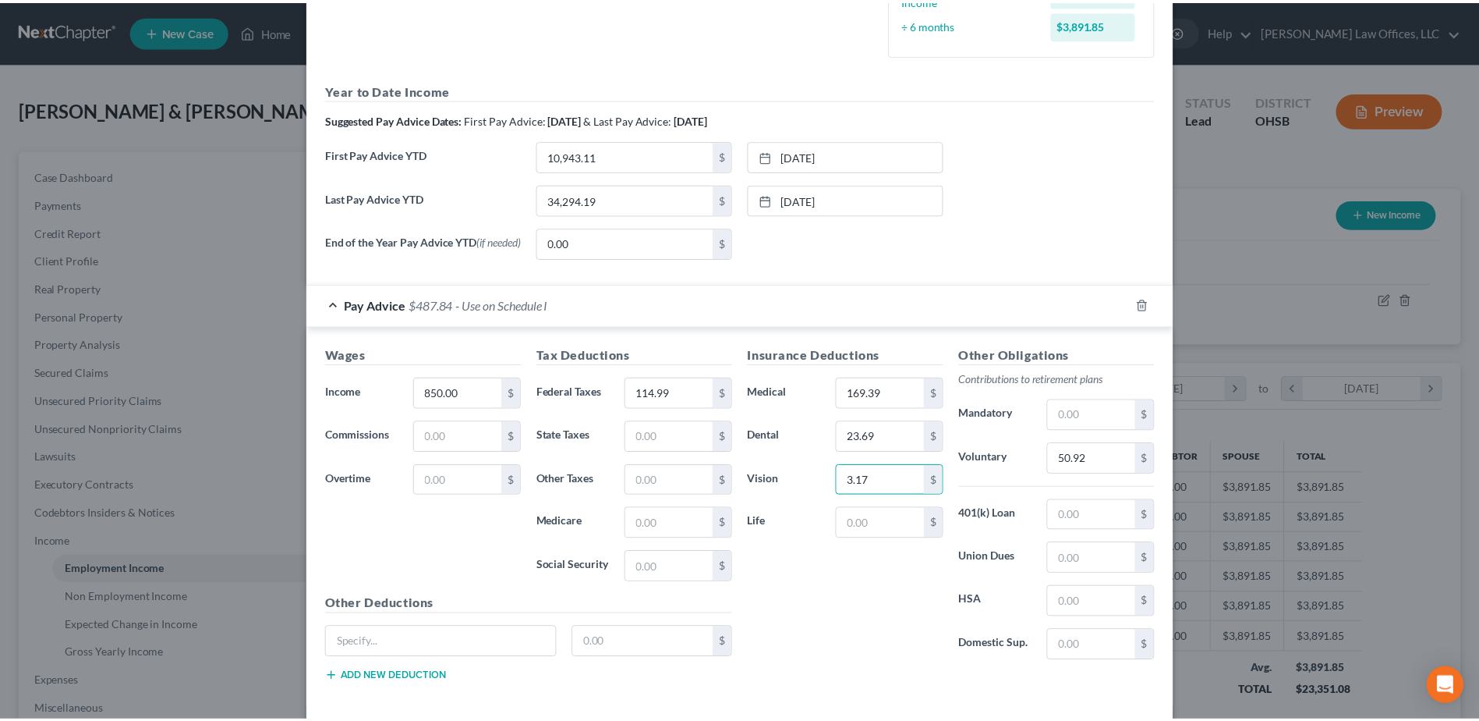
scroll to position [516, 0]
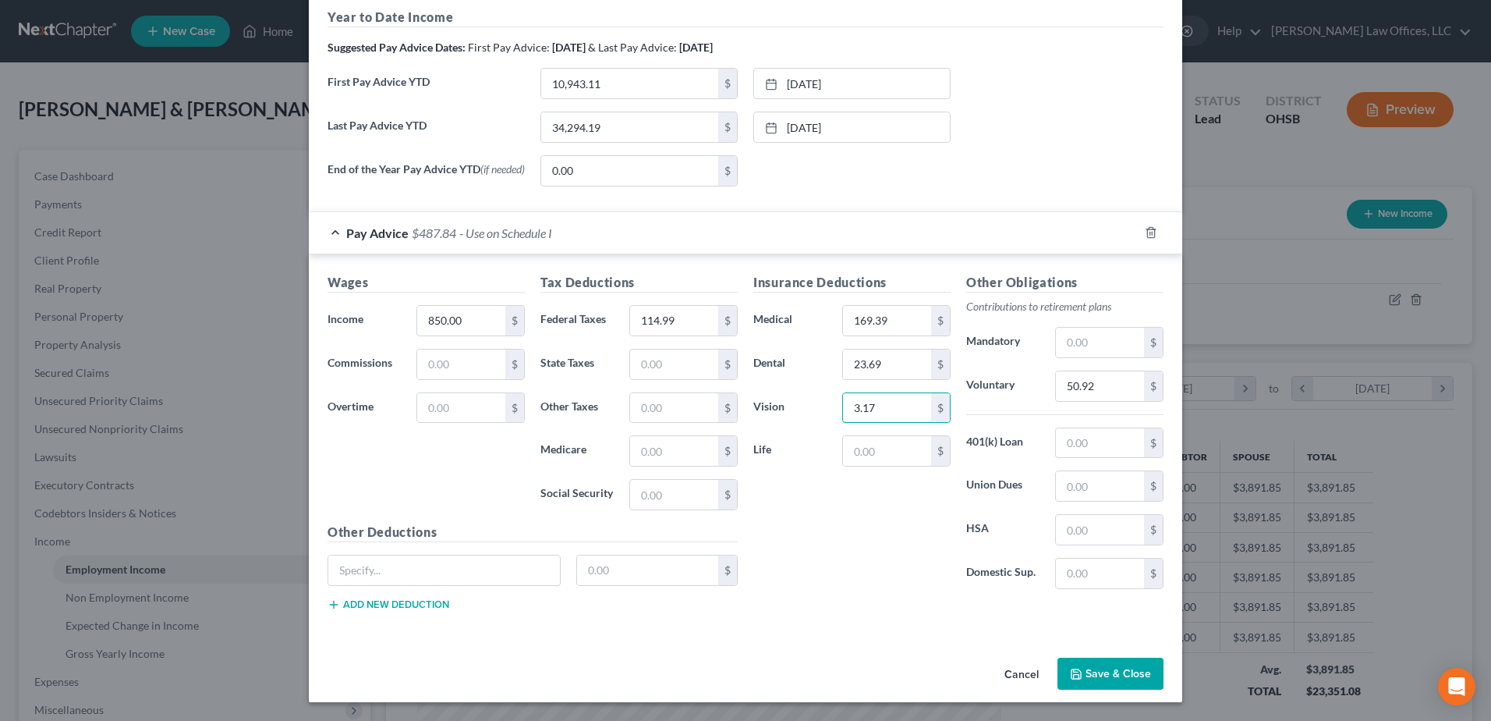
type input "3.17"
click at [1110, 666] on button "Save & Close" at bounding box center [1110, 673] width 106 height 33
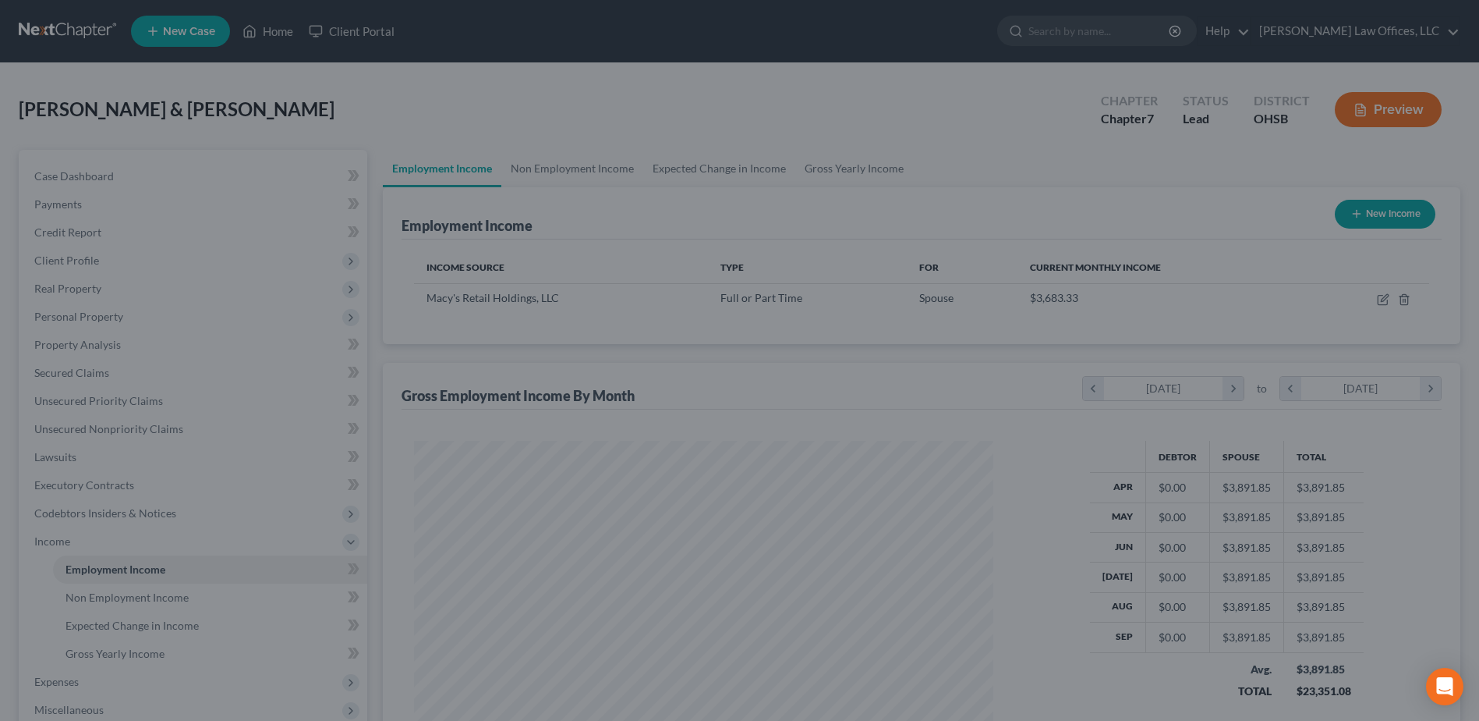
scroll to position [779505, 779183]
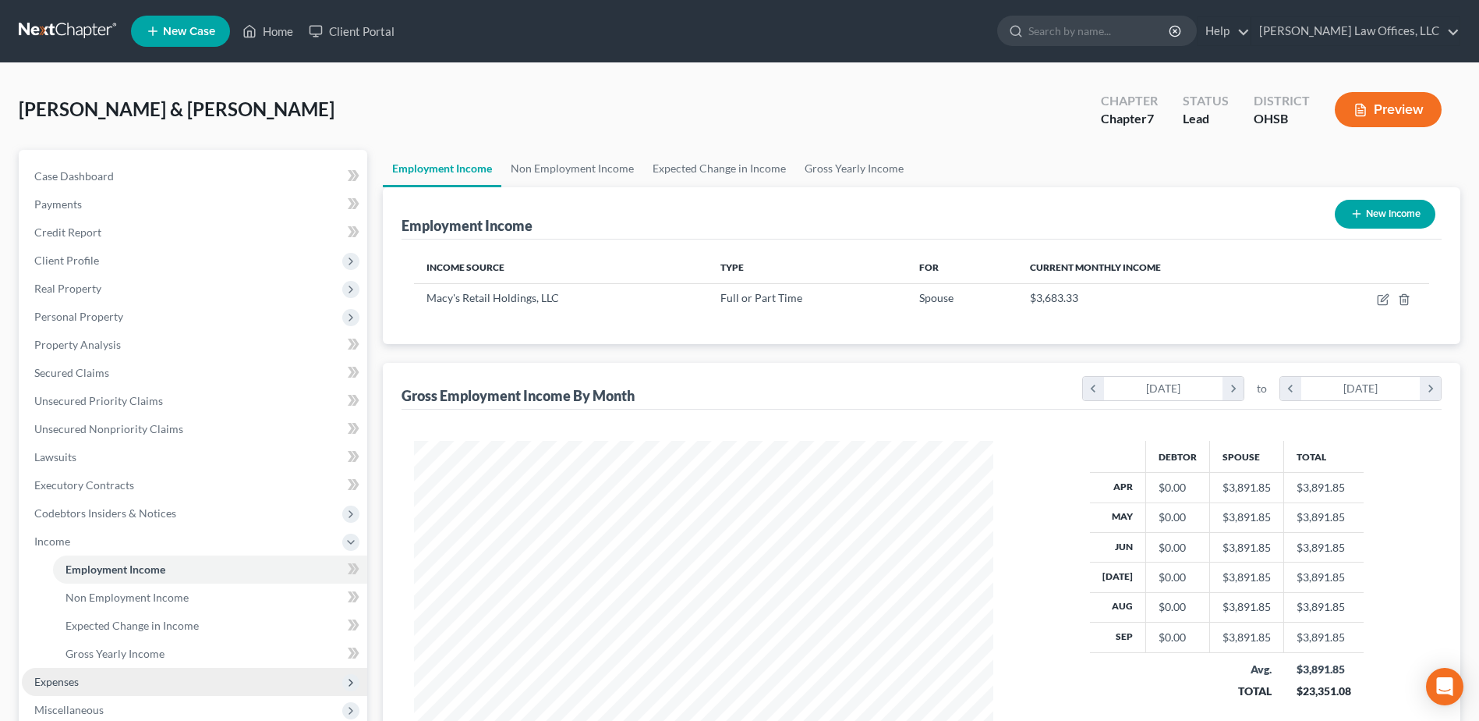
click at [73, 680] on span "Expenses" at bounding box center [56, 681] width 44 height 13
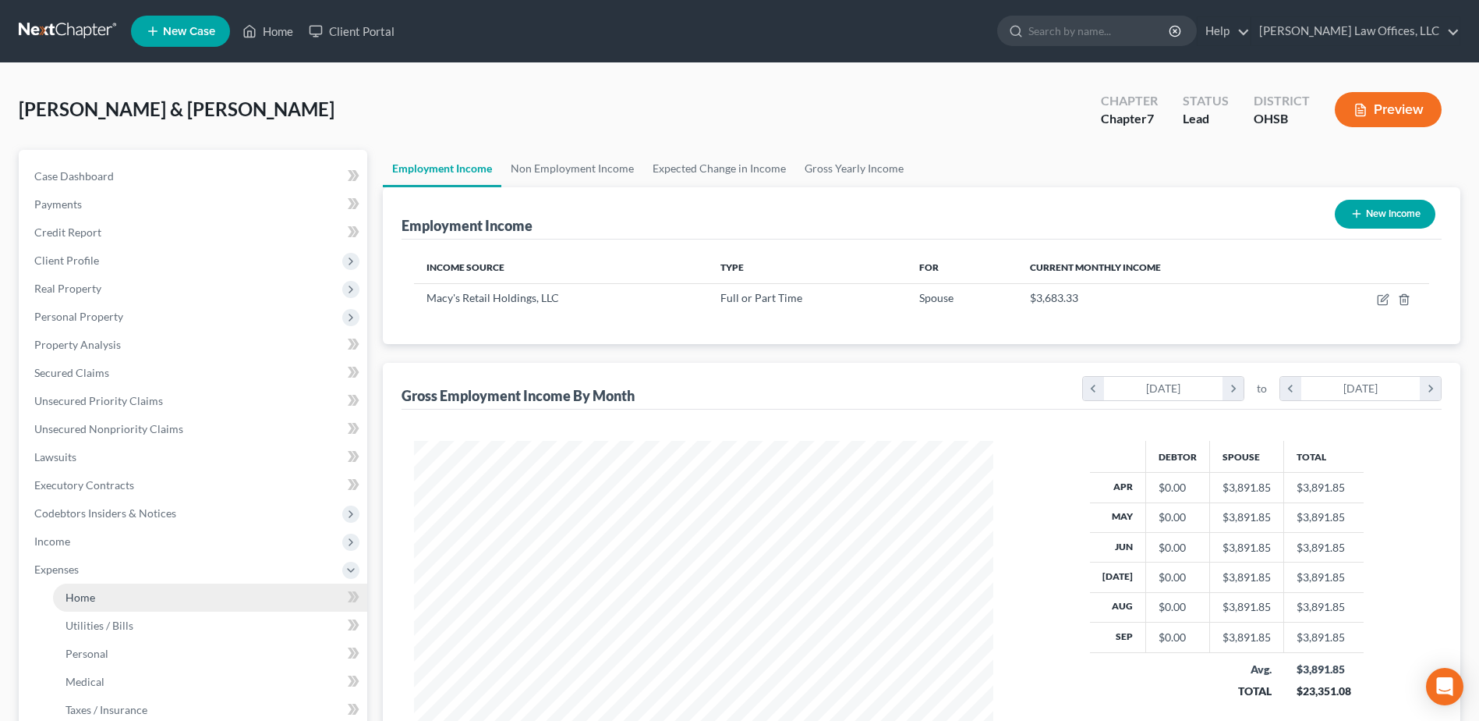
click at [103, 604] on link "Home" at bounding box center [210, 597] width 314 height 28
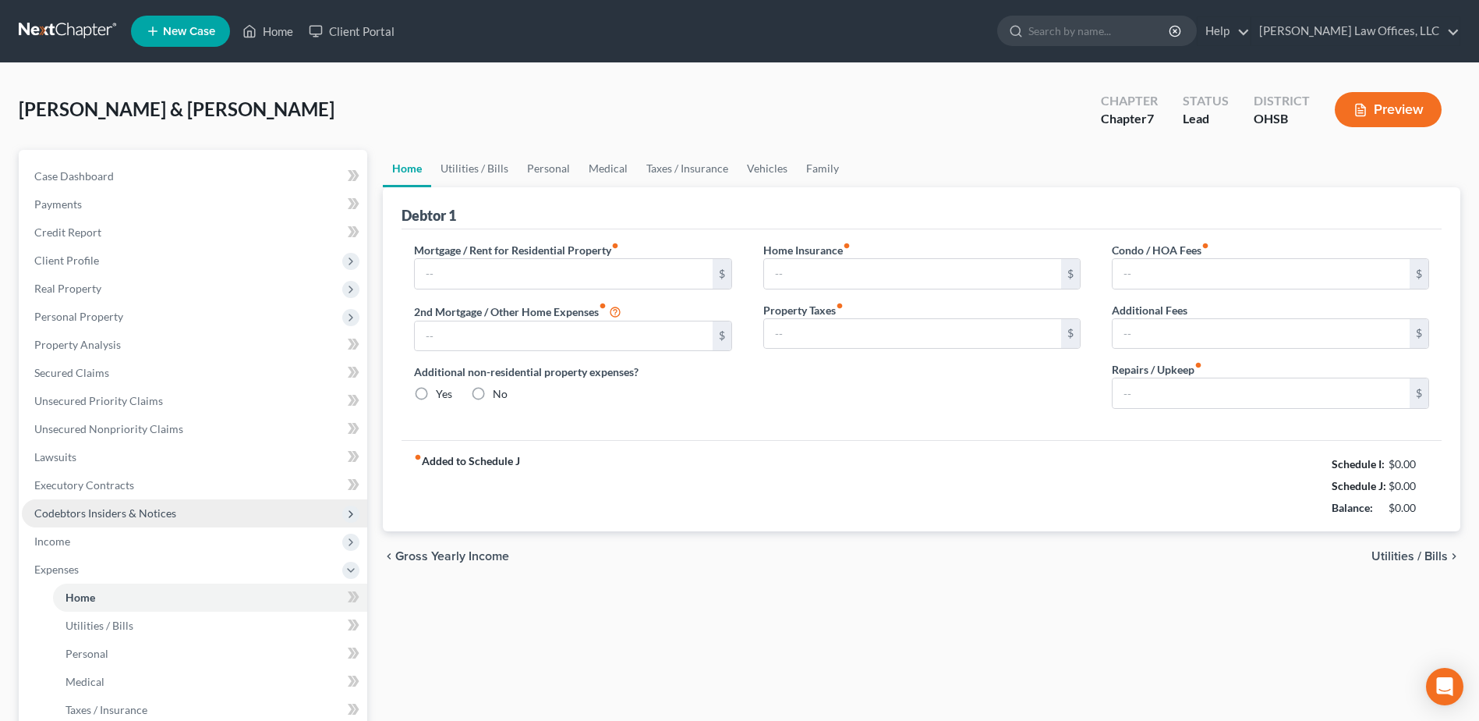
type input "0.00"
radio input "true"
type input "0.00"
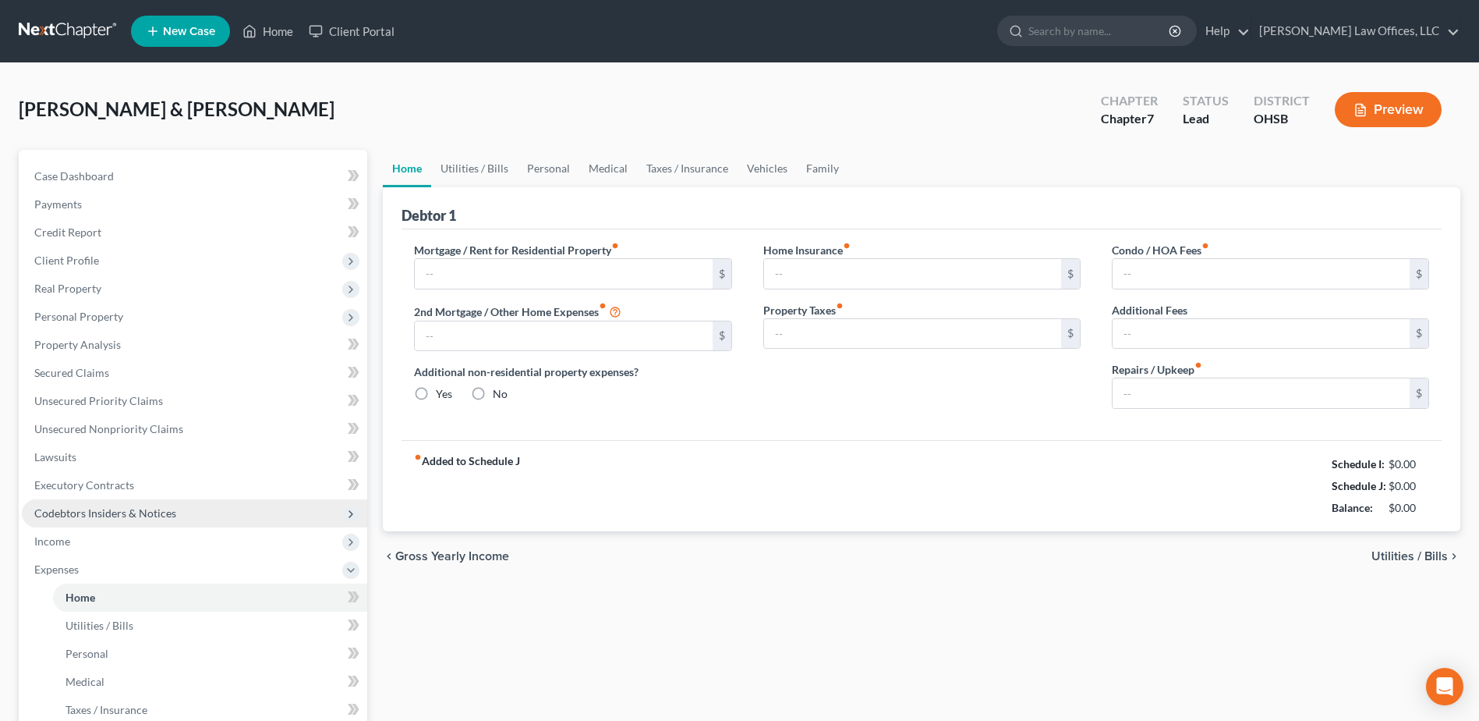
type input "0.00"
click at [478, 269] on input "text" at bounding box center [563, 274] width 297 height 30
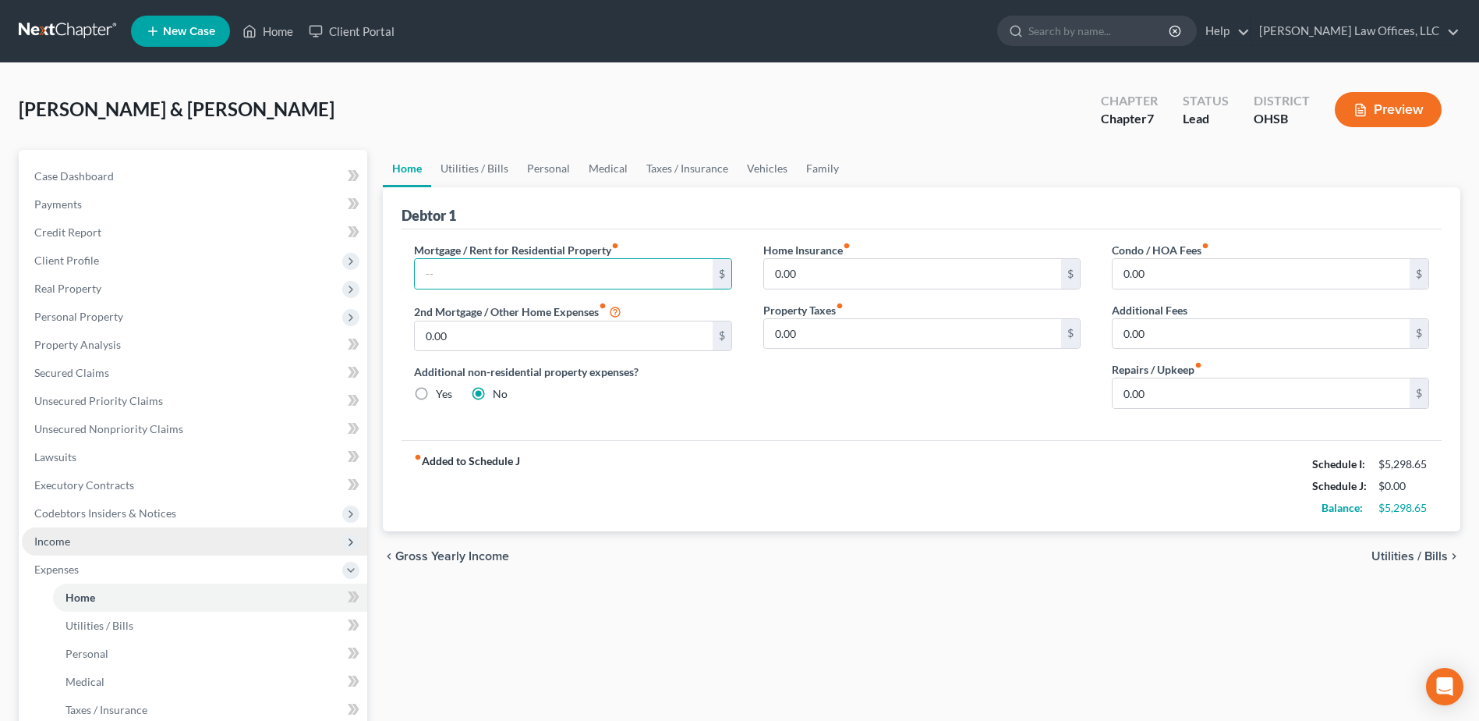
click at [165, 546] on span "Income" at bounding box center [194, 541] width 345 height 28
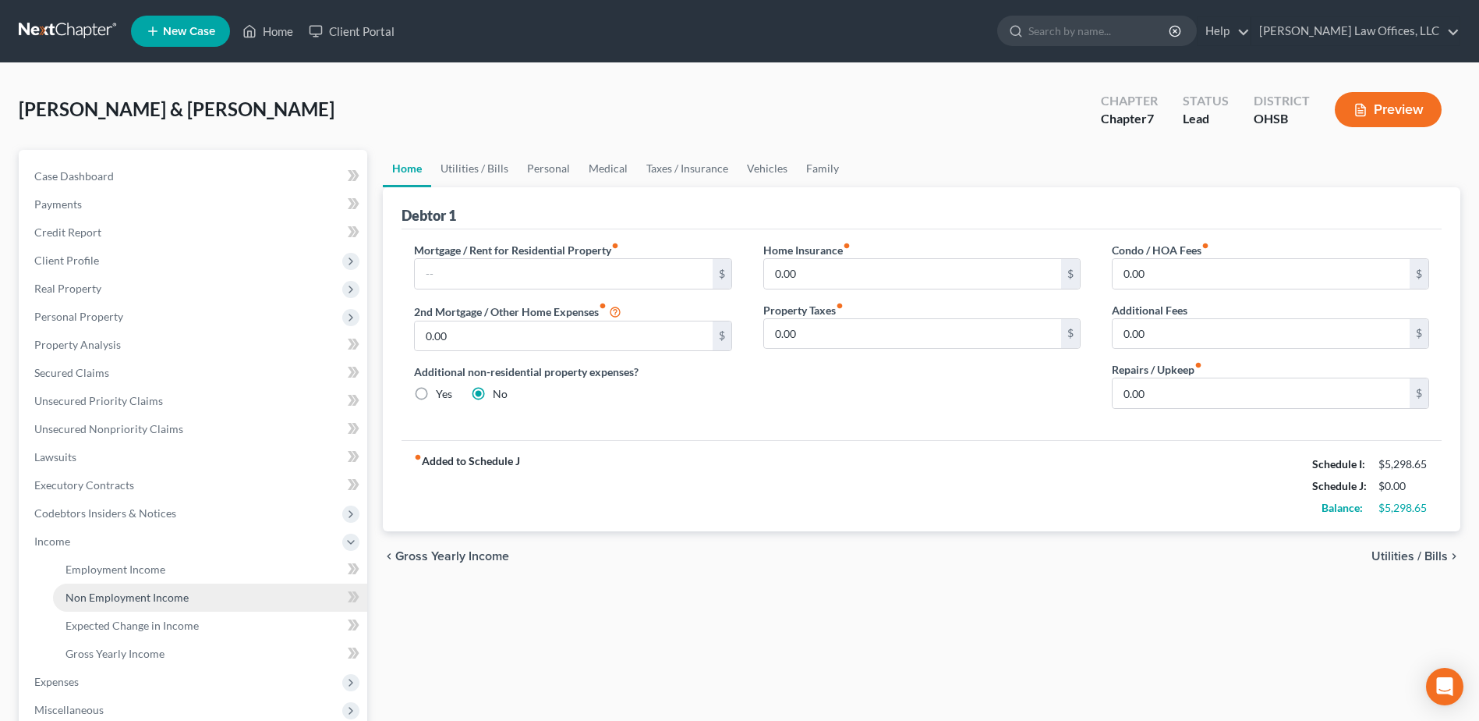
click at [180, 602] on span "Non Employment Income" at bounding box center [127, 596] width 123 height 13
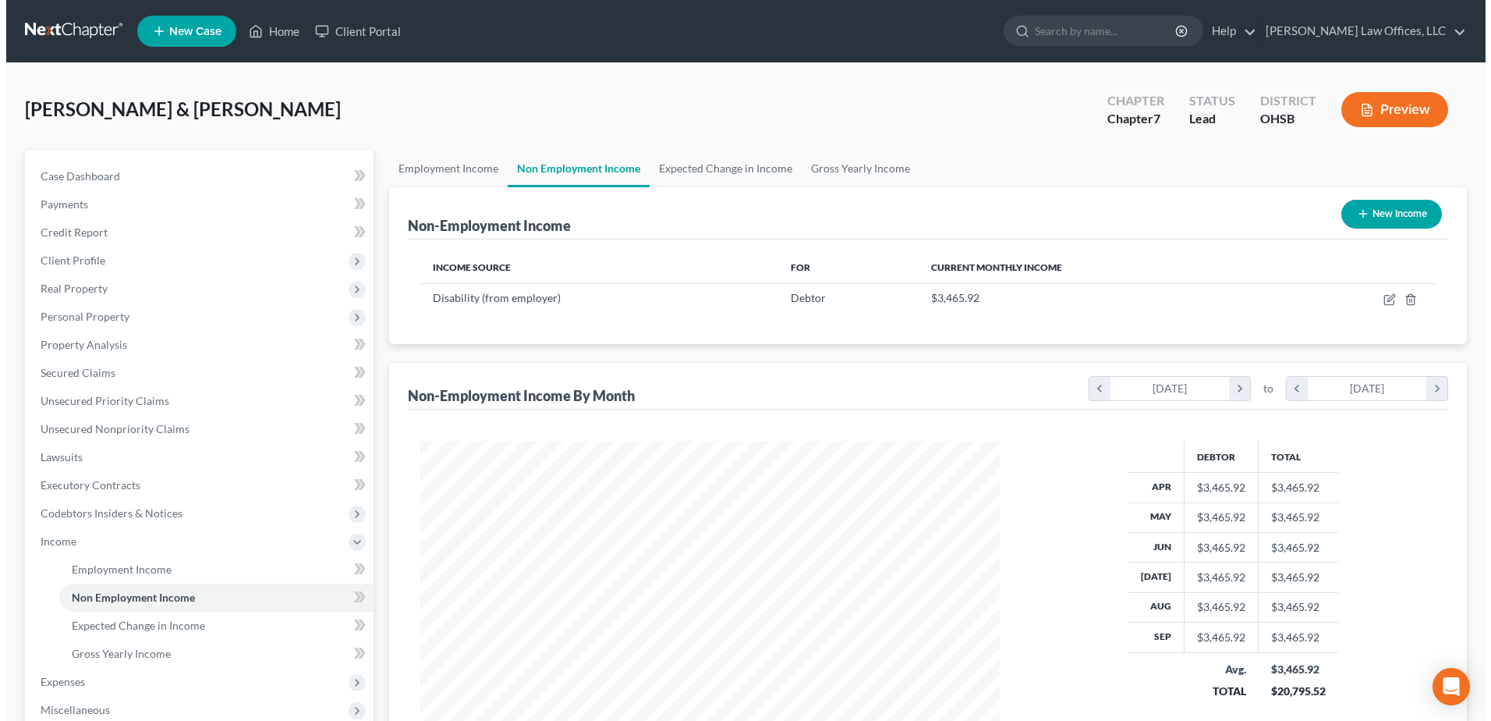
scroll to position [289, 610]
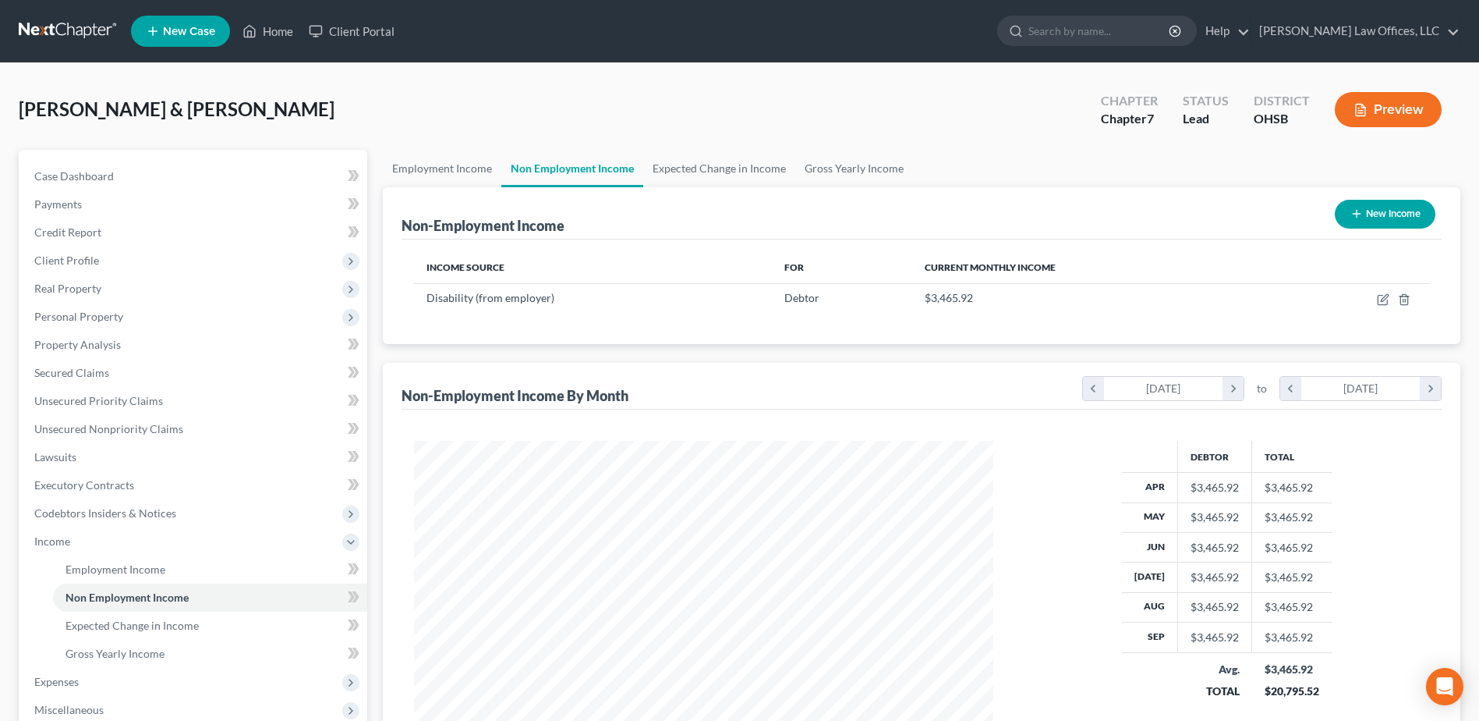
click at [1367, 220] on button "New Income" at bounding box center [1385, 214] width 101 height 29
select select "0"
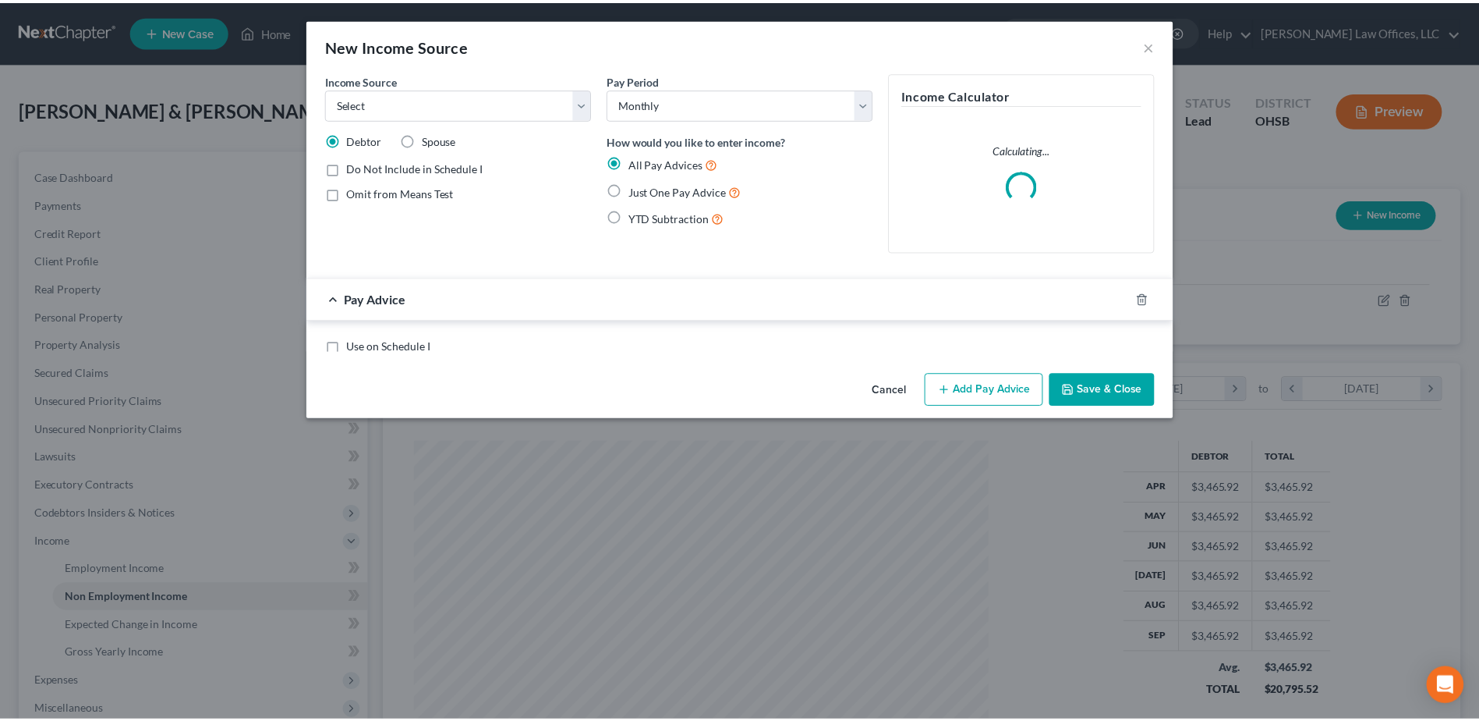
scroll to position [292, 616]
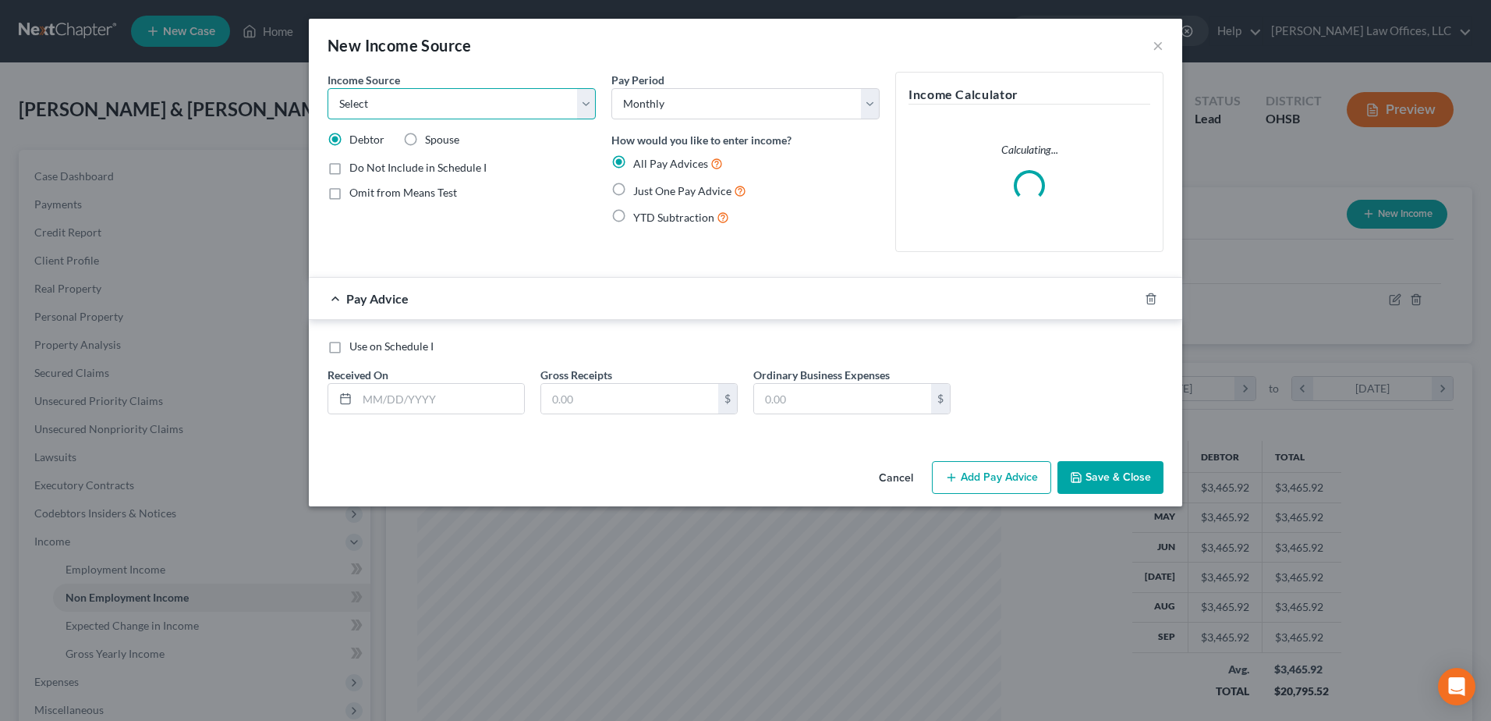
click at [585, 97] on select "Select Unemployment Disability (from employer) Pension Retirement Social Securi…" at bounding box center [462, 103] width 268 height 31
click at [328, 88] on select "Select Unemployment Disability (from employer) Pension Retirement Social Securi…" at bounding box center [462, 103] width 268 height 31
click at [589, 105] on select "Select Unemployment Disability (from employer) Pension Retirement Social Securi…" at bounding box center [462, 103] width 268 height 31
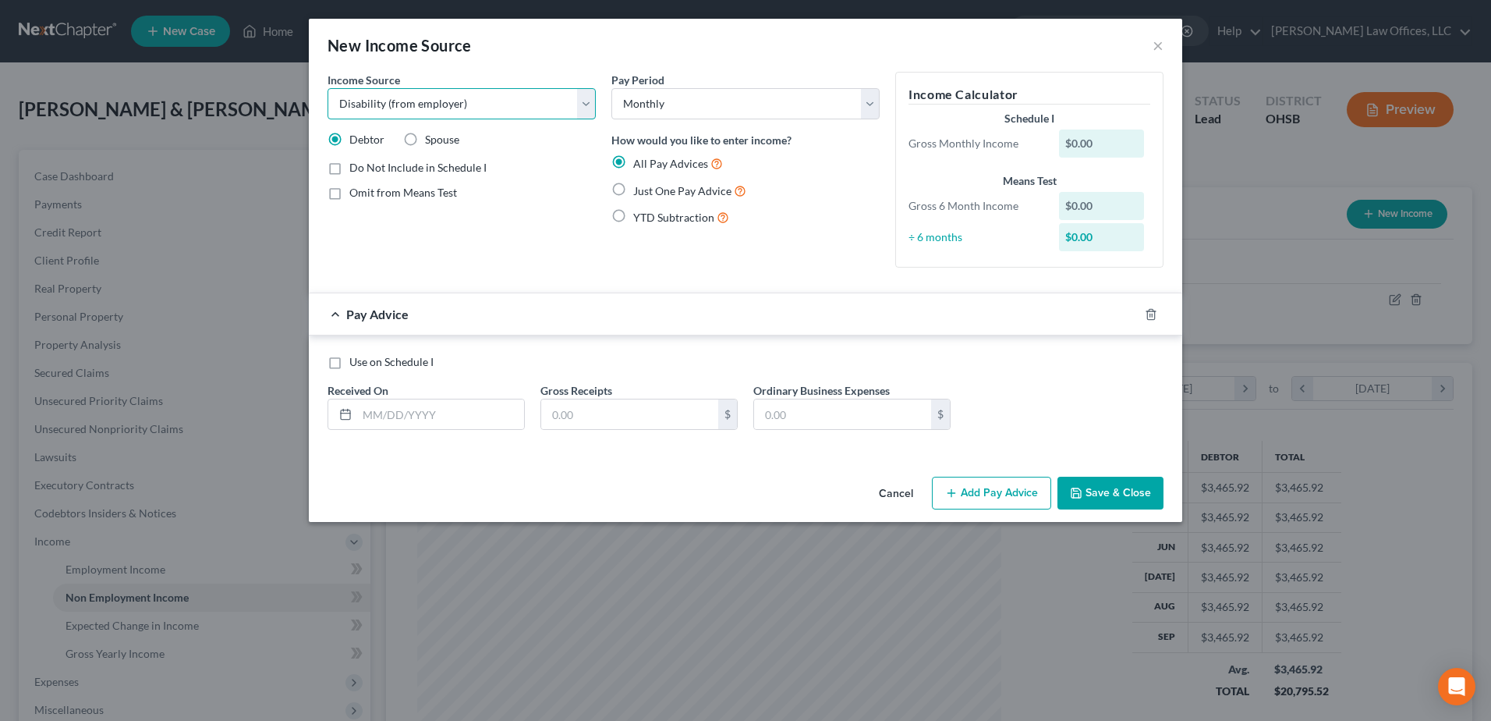
select select "13"
click at [328, 88] on select "Select Unemployment Disability (from employer) Pension Retirement Social Securi…" at bounding box center [462, 103] width 268 height 31
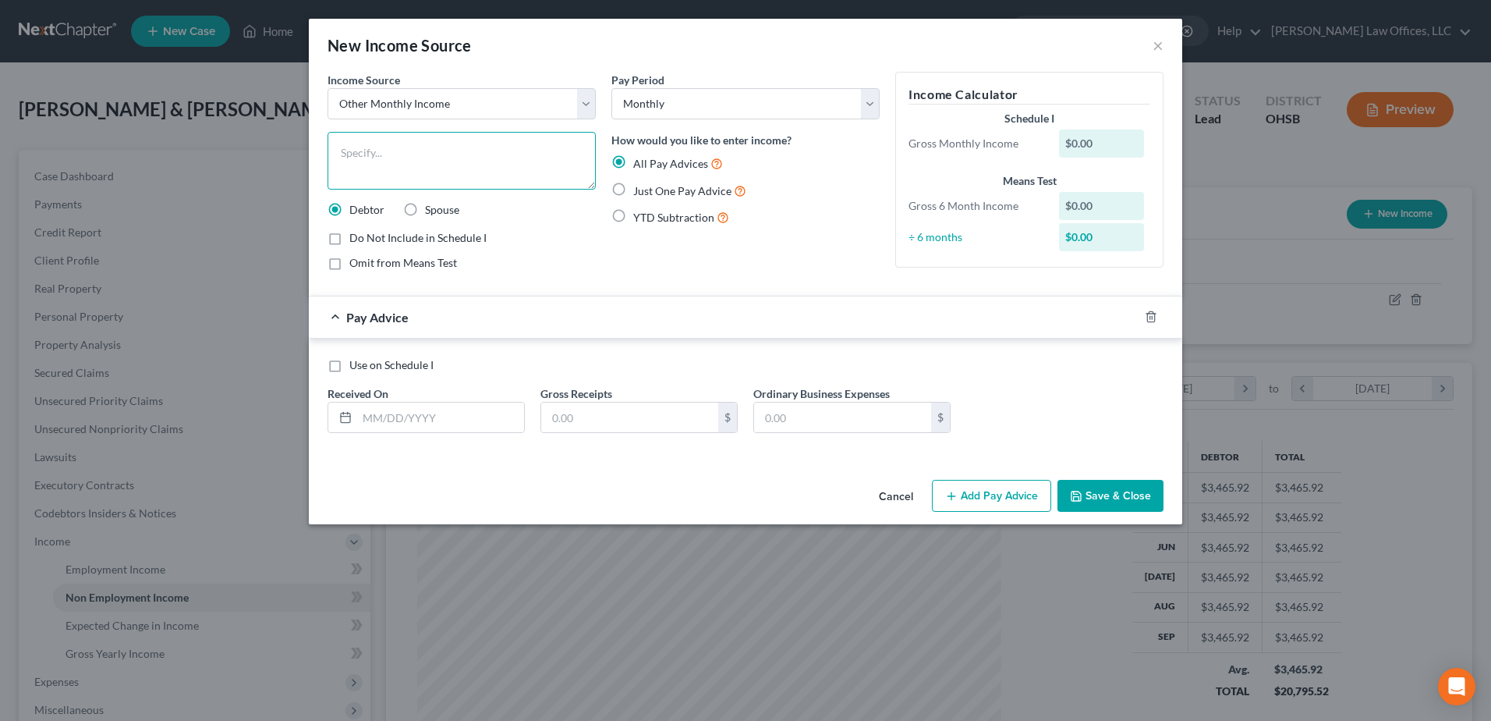
click at [444, 155] on textarea at bounding box center [462, 161] width 268 height 58
type textarea "Thivent Disability"
click at [633, 186] on label "Just One Pay Advice" at bounding box center [689, 191] width 113 height 18
click at [639, 186] on input "Just One Pay Advice" at bounding box center [644, 187] width 10 height 10
radio input "true"
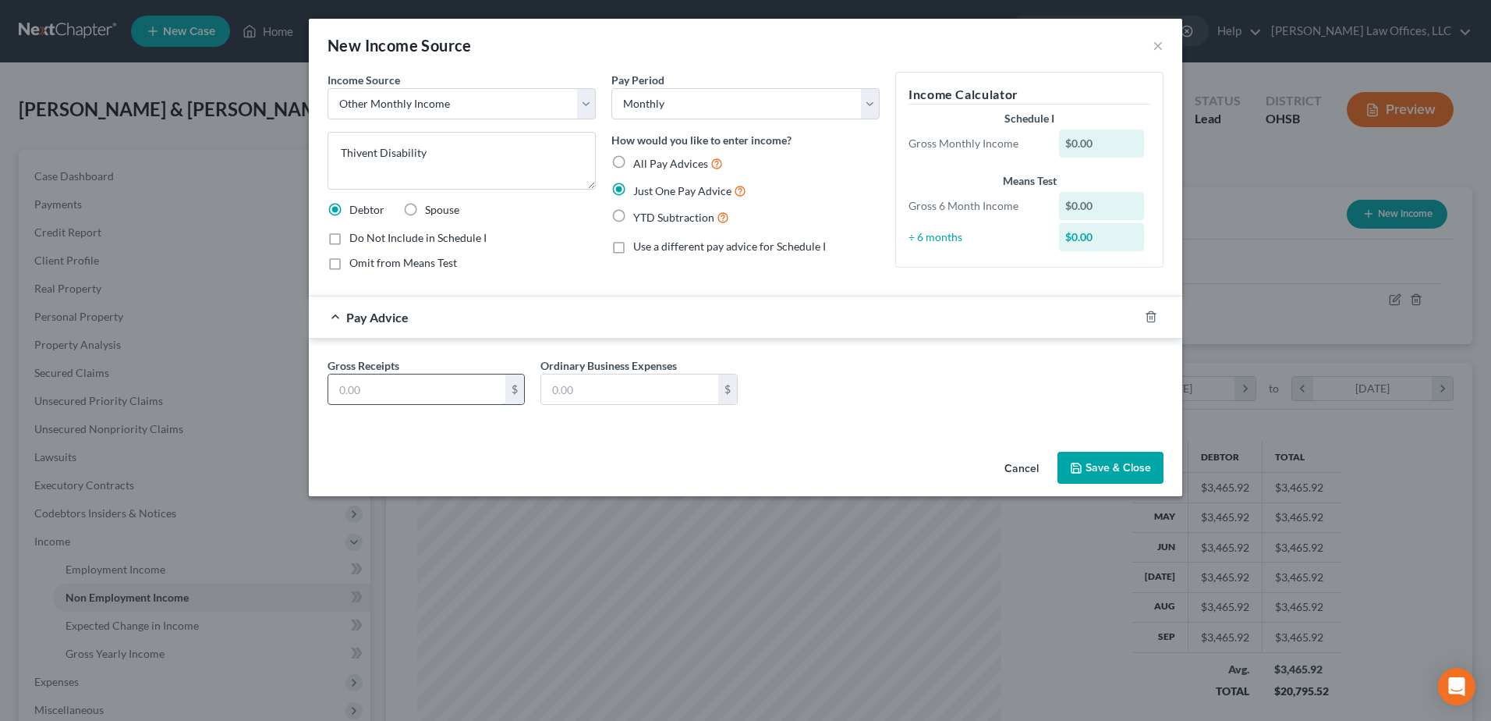
click at [429, 384] on input "text" at bounding box center [416, 389] width 177 height 30
type input "1,000.00"
click at [1106, 459] on button "Save & Close" at bounding box center [1110, 468] width 106 height 33
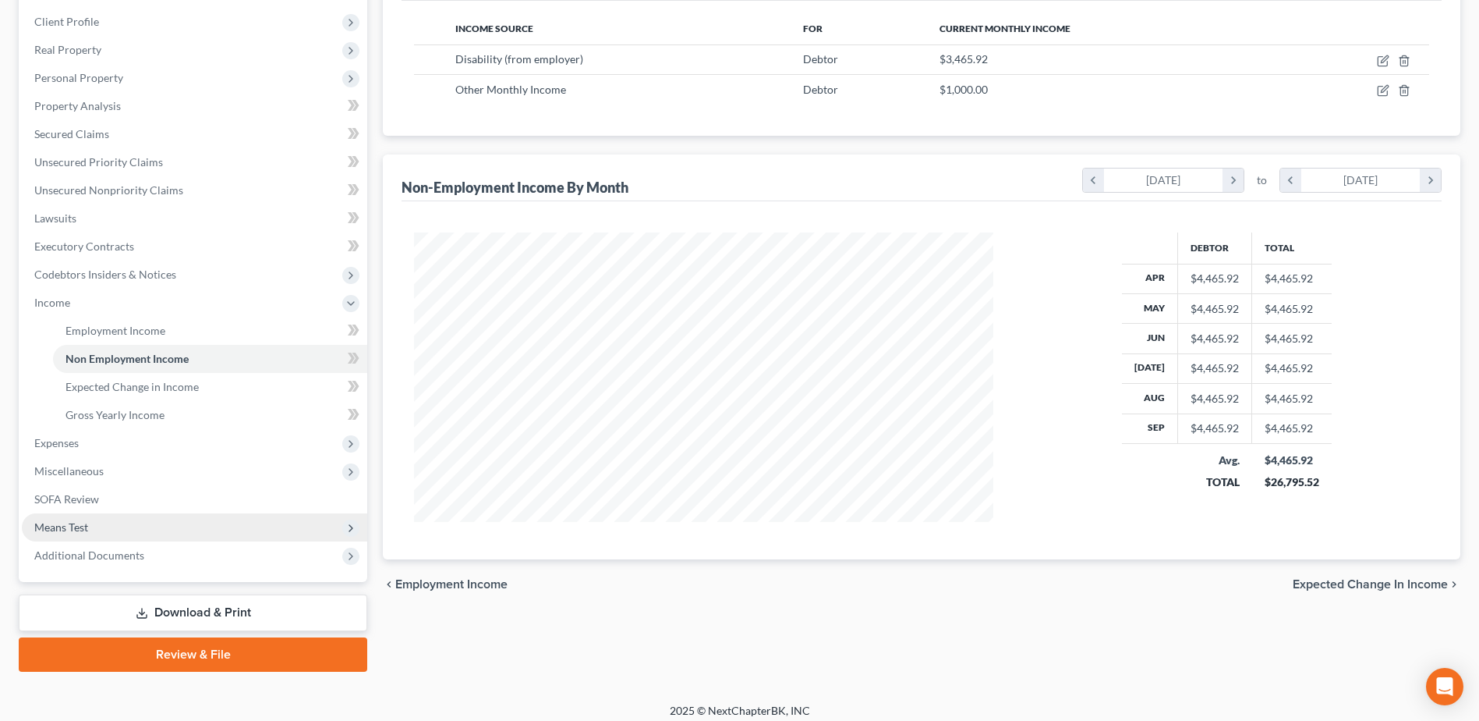
scroll to position [249, 0]
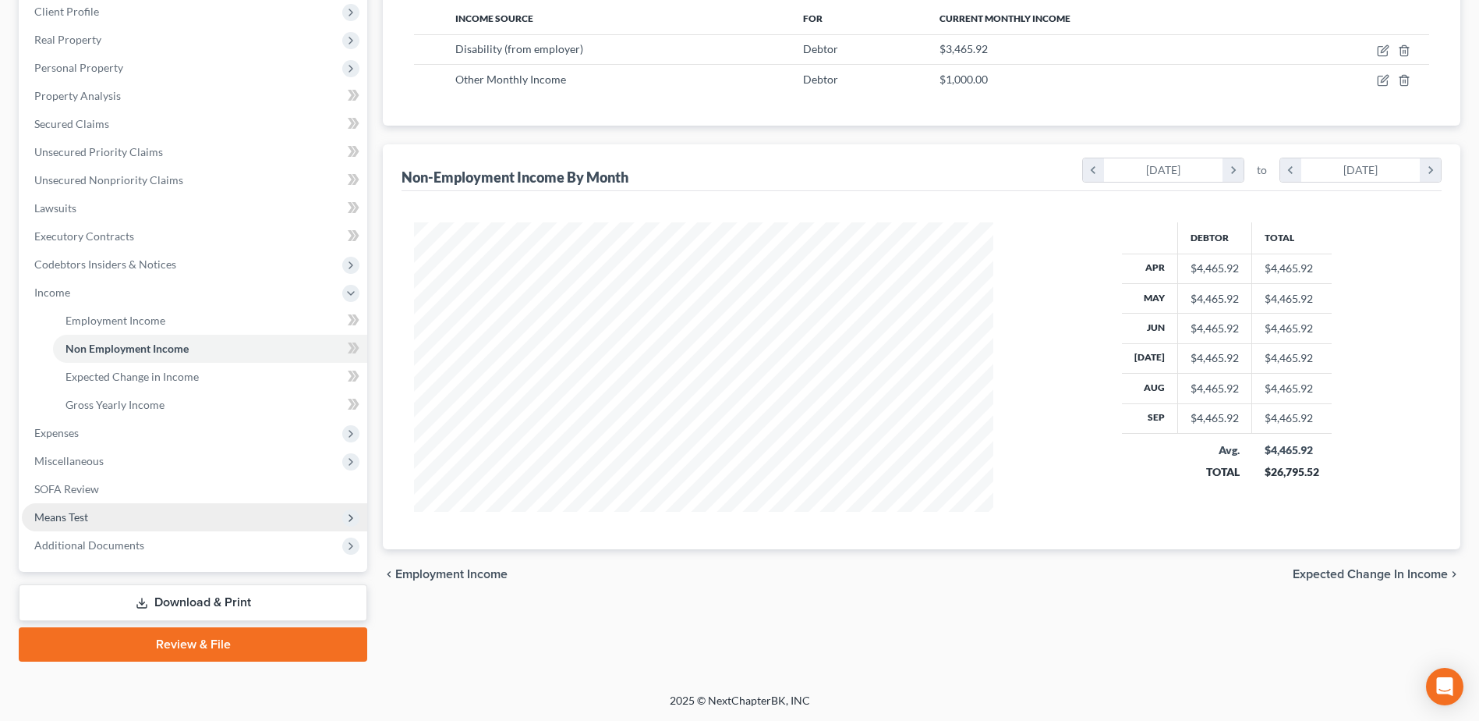
click at [125, 517] on span "Means Test" at bounding box center [194, 517] width 345 height 28
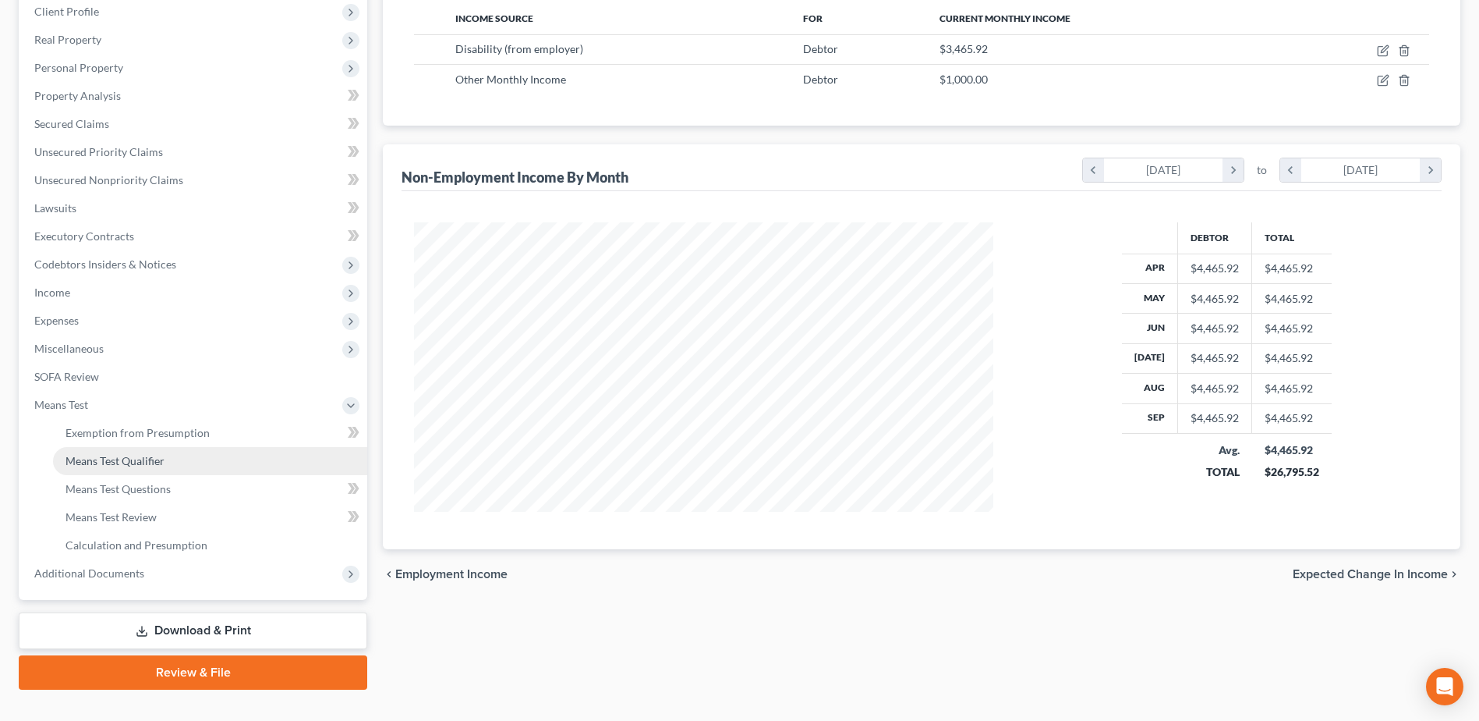
click at [132, 462] on span "Means Test Qualifier" at bounding box center [115, 460] width 99 height 13
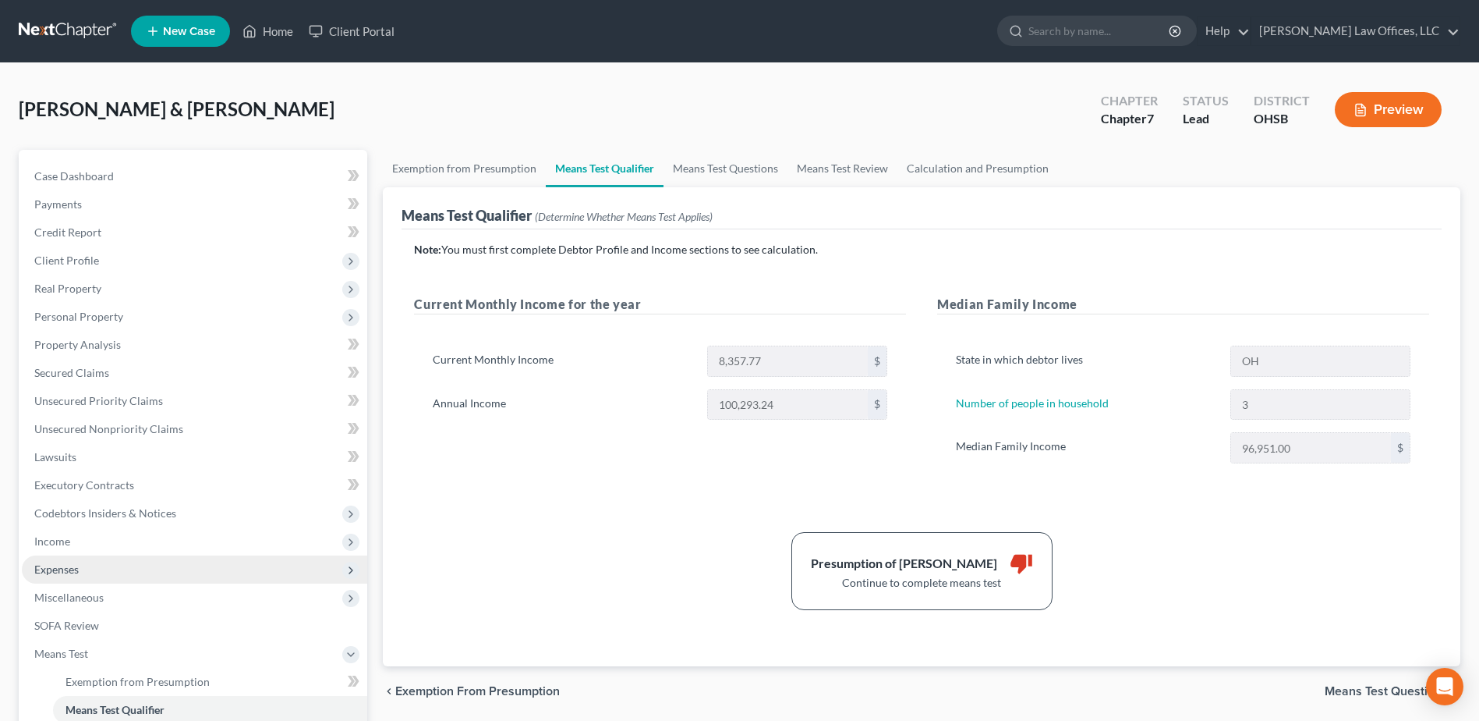
click at [109, 565] on span "Expenses" at bounding box center [194, 569] width 345 height 28
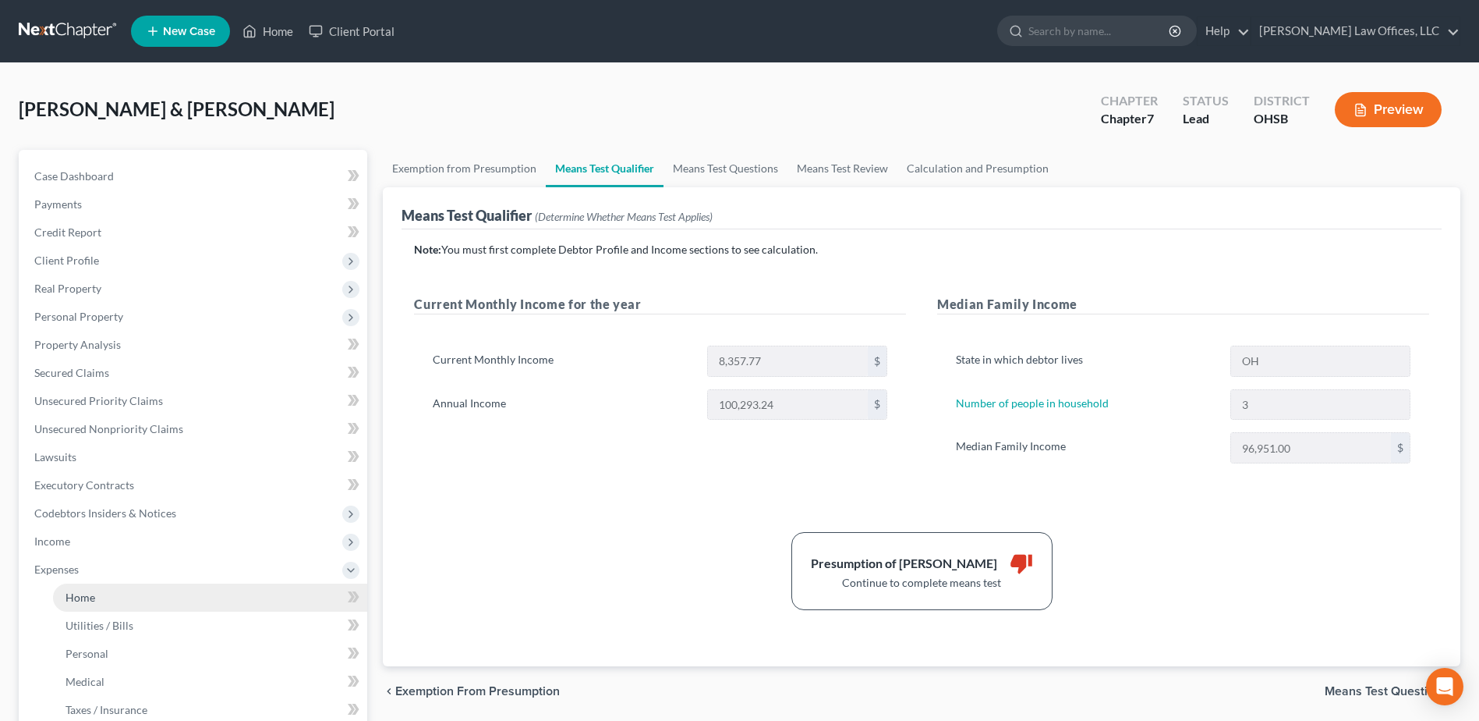
click at [112, 591] on link "Home" at bounding box center [210, 597] width 314 height 28
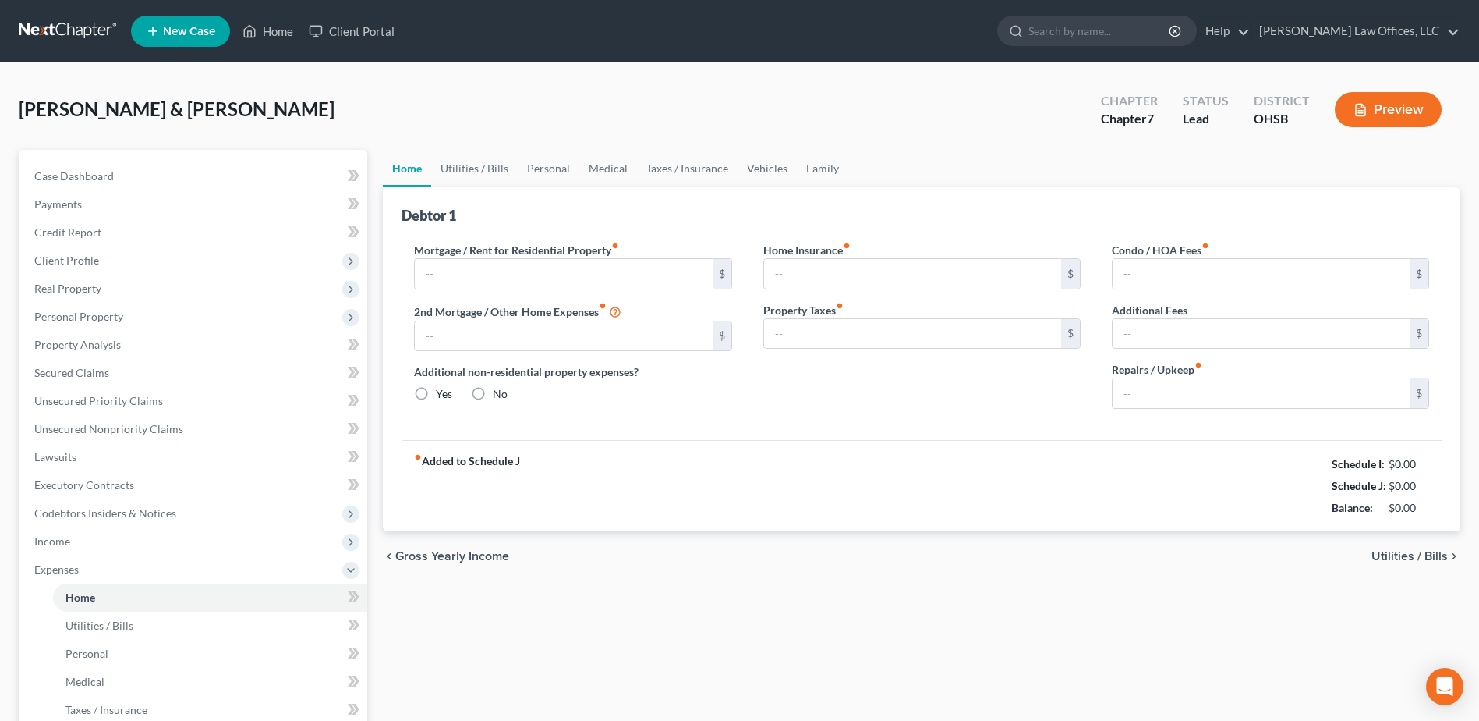
type input "0.00"
radio input "true"
type input "0.00"
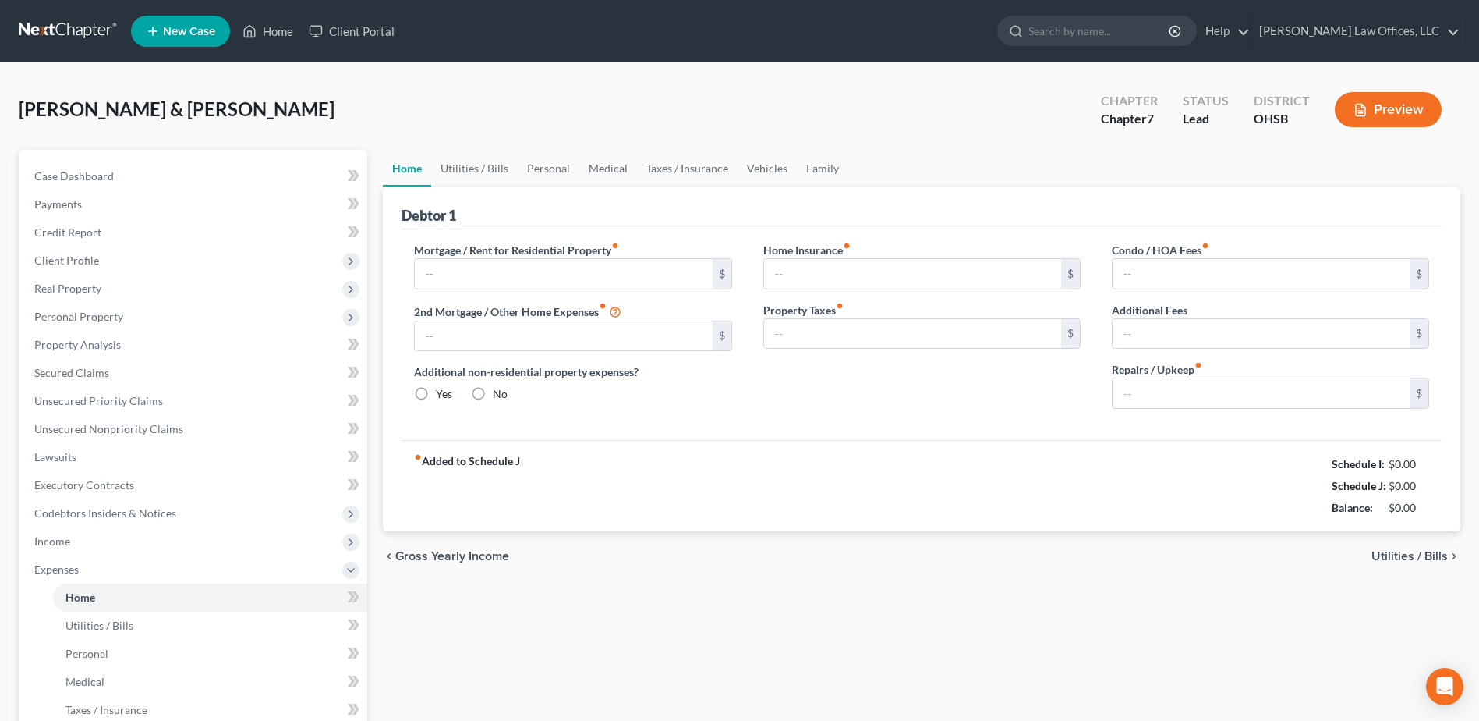
type input "0.00"
click at [509, 277] on input "text" at bounding box center [563, 274] width 297 height 30
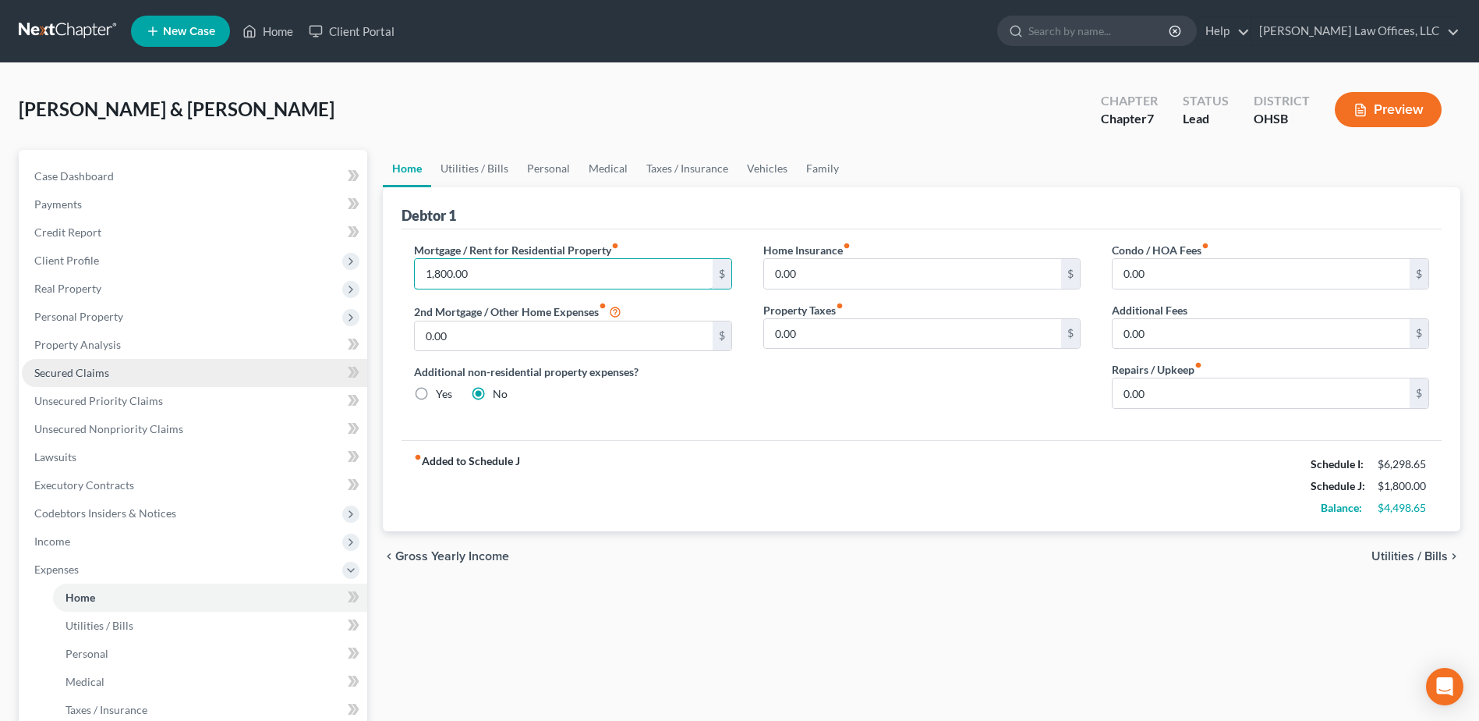
type input "1,800.00"
click at [104, 363] on link "Secured Claims" at bounding box center [194, 373] width 345 height 28
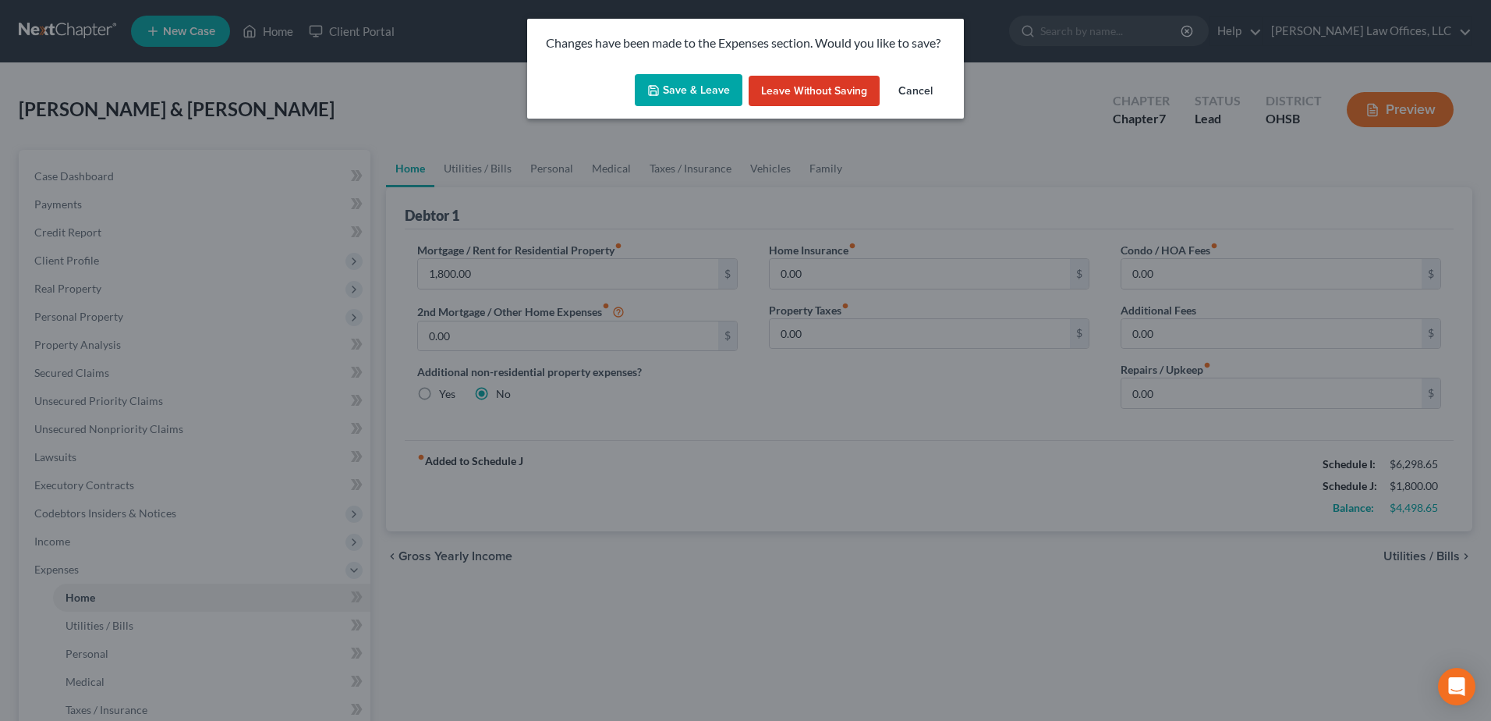
click at [703, 83] on button "Save & Leave" at bounding box center [689, 90] width 108 height 33
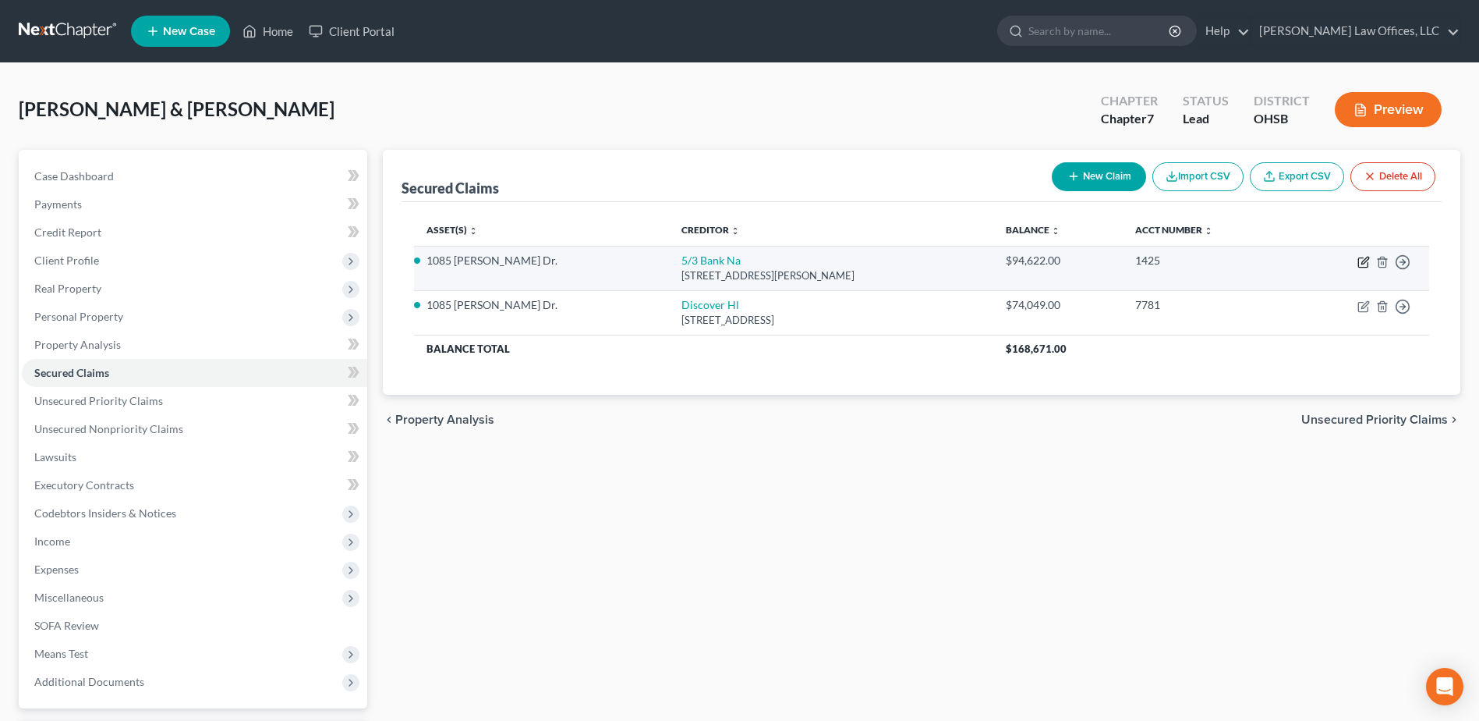
click at [1359, 260] on icon "button" at bounding box center [1362, 262] width 9 height 9
select select "36"
select select "2"
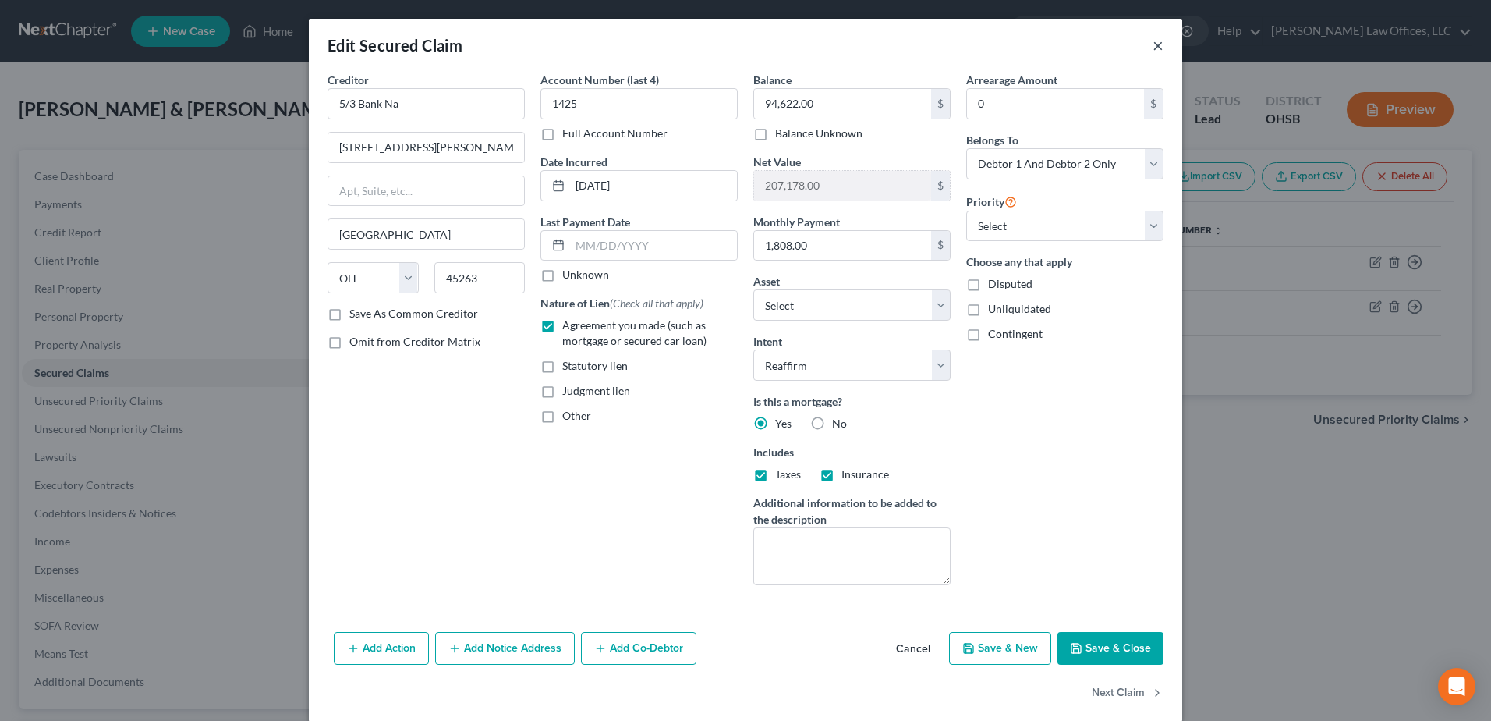
click at [1153, 45] on button "×" at bounding box center [1158, 45] width 11 height 19
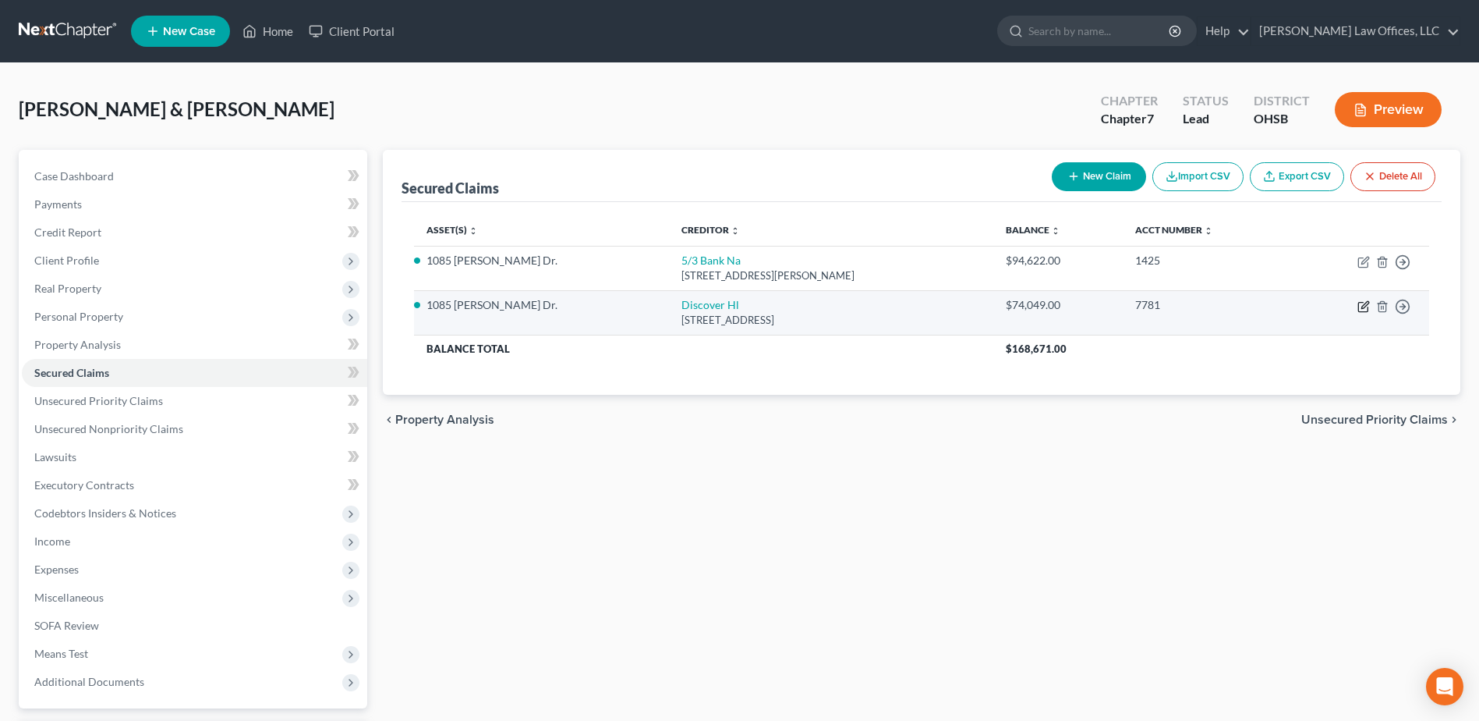
click at [1359, 307] on icon "button" at bounding box center [1362, 307] width 9 height 9
select select "14"
select select "2"
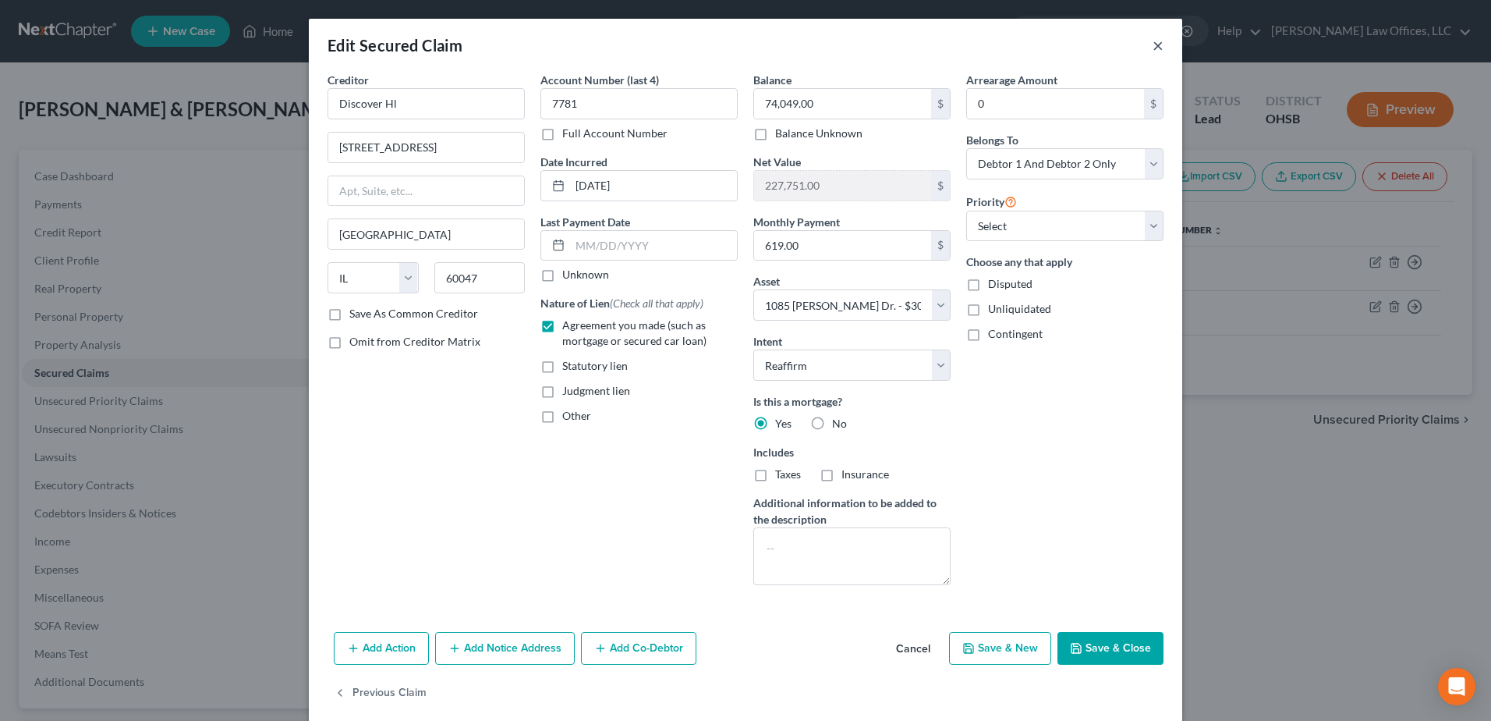
drag, startPoint x: 1153, startPoint y: 51, endPoint x: 1128, endPoint y: 61, distance: 26.9
click at [1153, 50] on button "×" at bounding box center [1158, 45] width 11 height 19
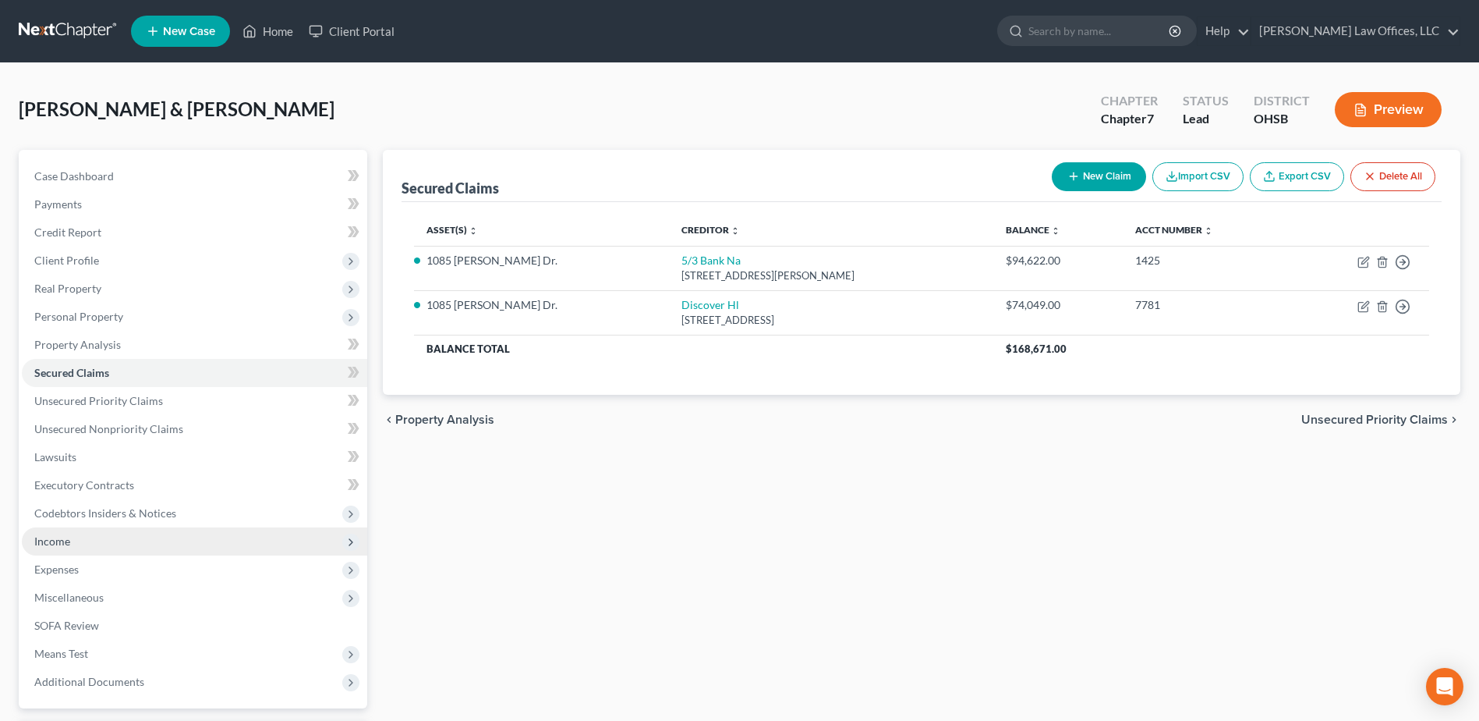
click at [171, 547] on span "Income" at bounding box center [194, 541] width 345 height 28
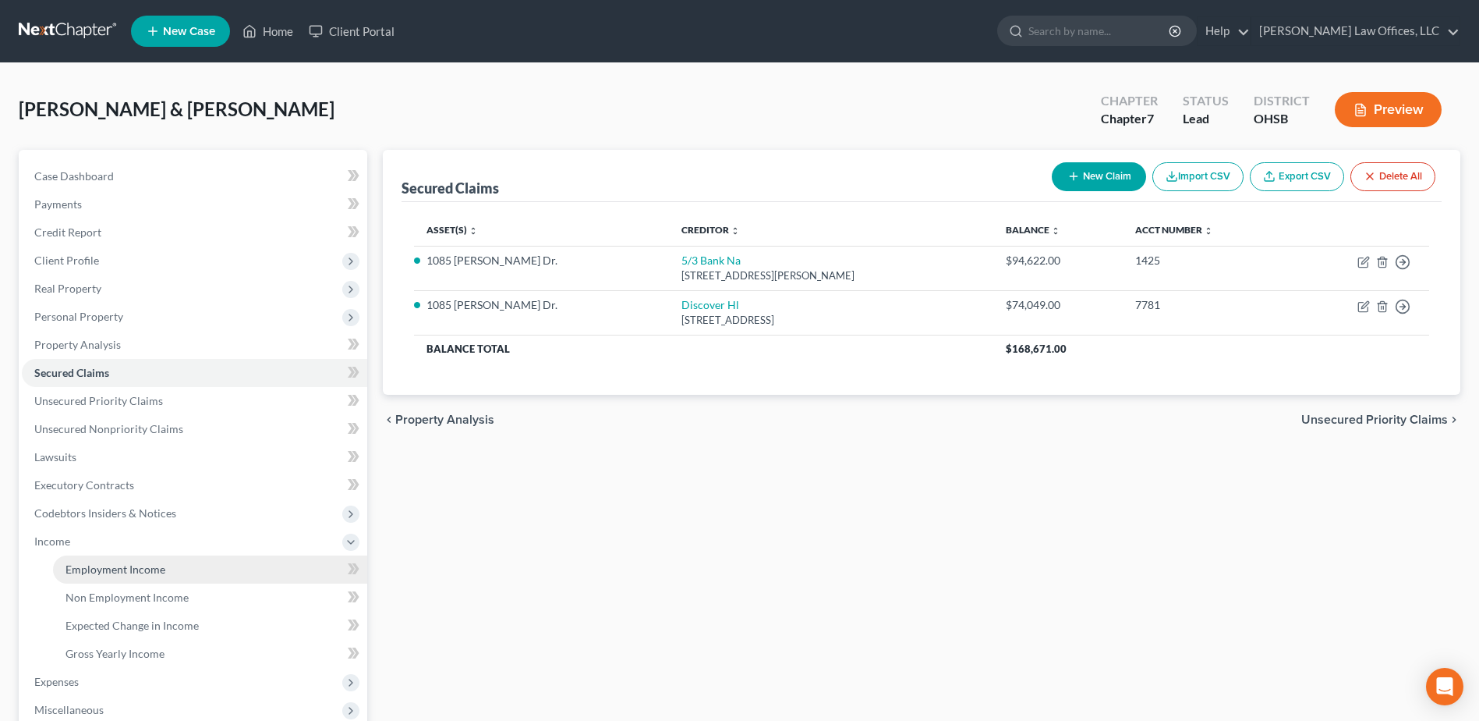
click at [132, 572] on span "Employment Income" at bounding box center [116, 568] width 100 height 13
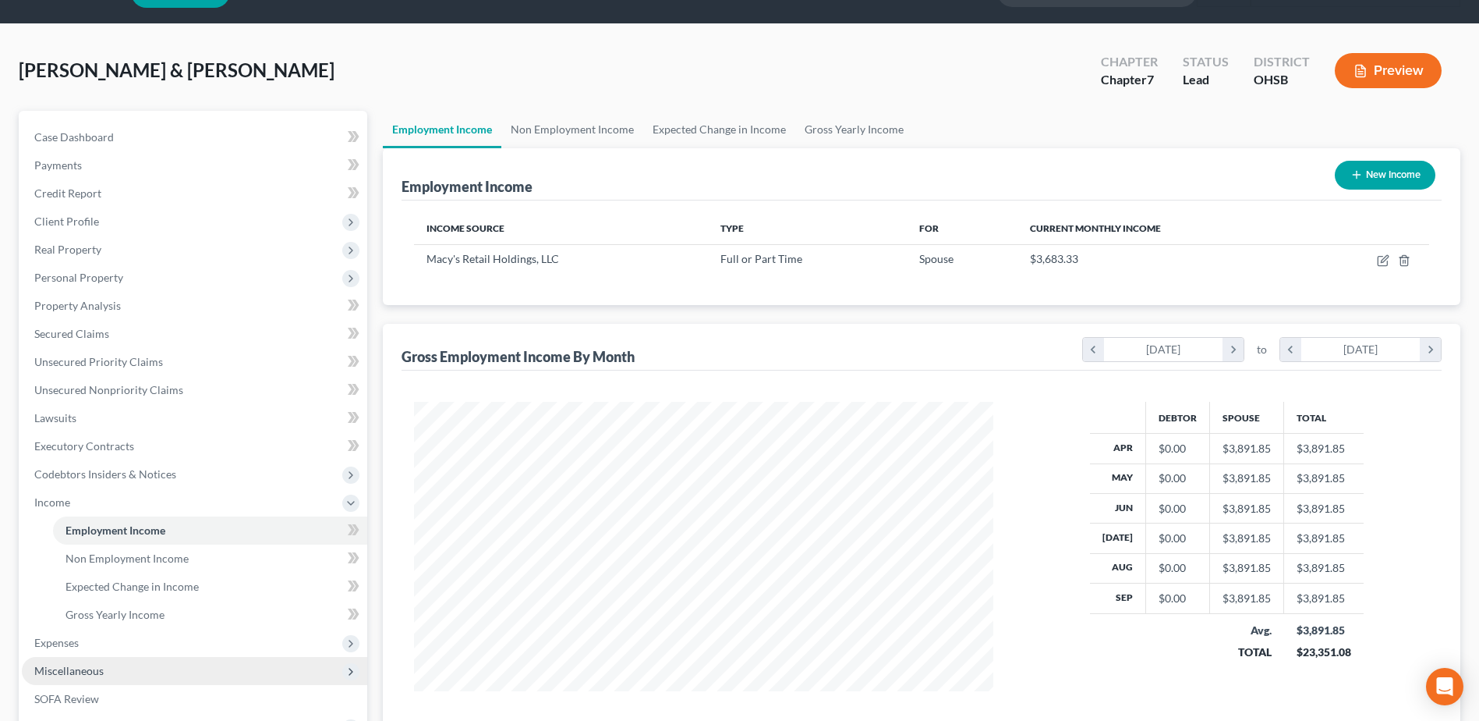
scroll to position [78, 0]
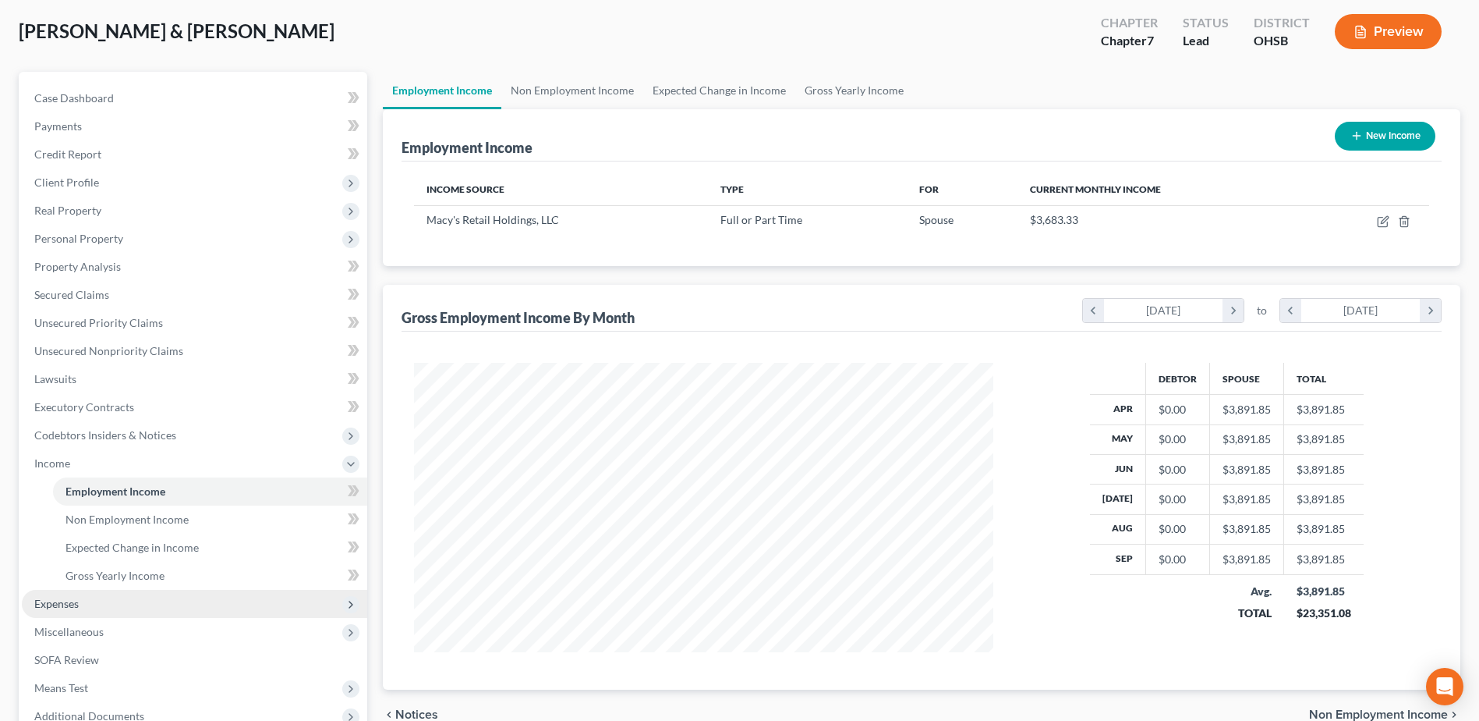
click at [66, 606] on span "Expenses" at bounding box center [56, 603] width 44 height 13
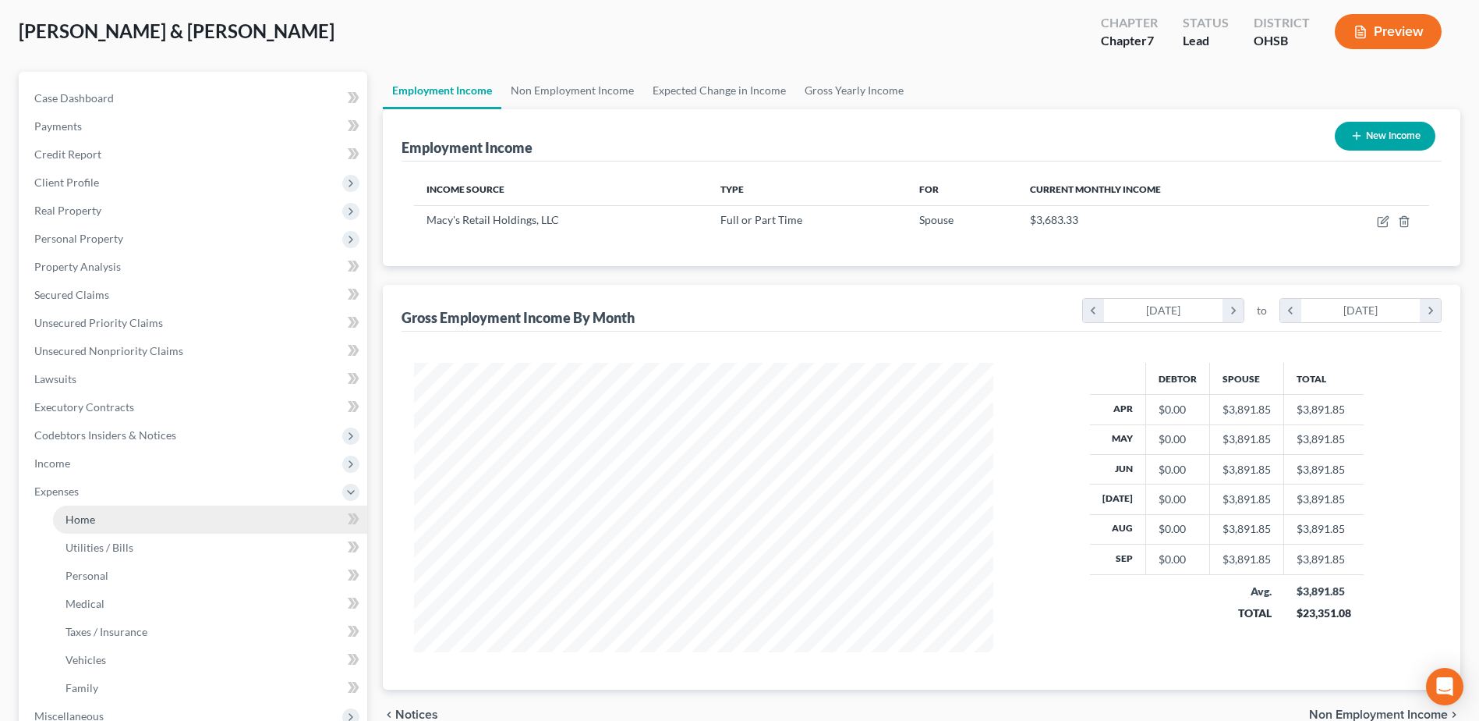
click at [93, 514] on span "Home" at bounding box center [81, 518] width 30 height 13
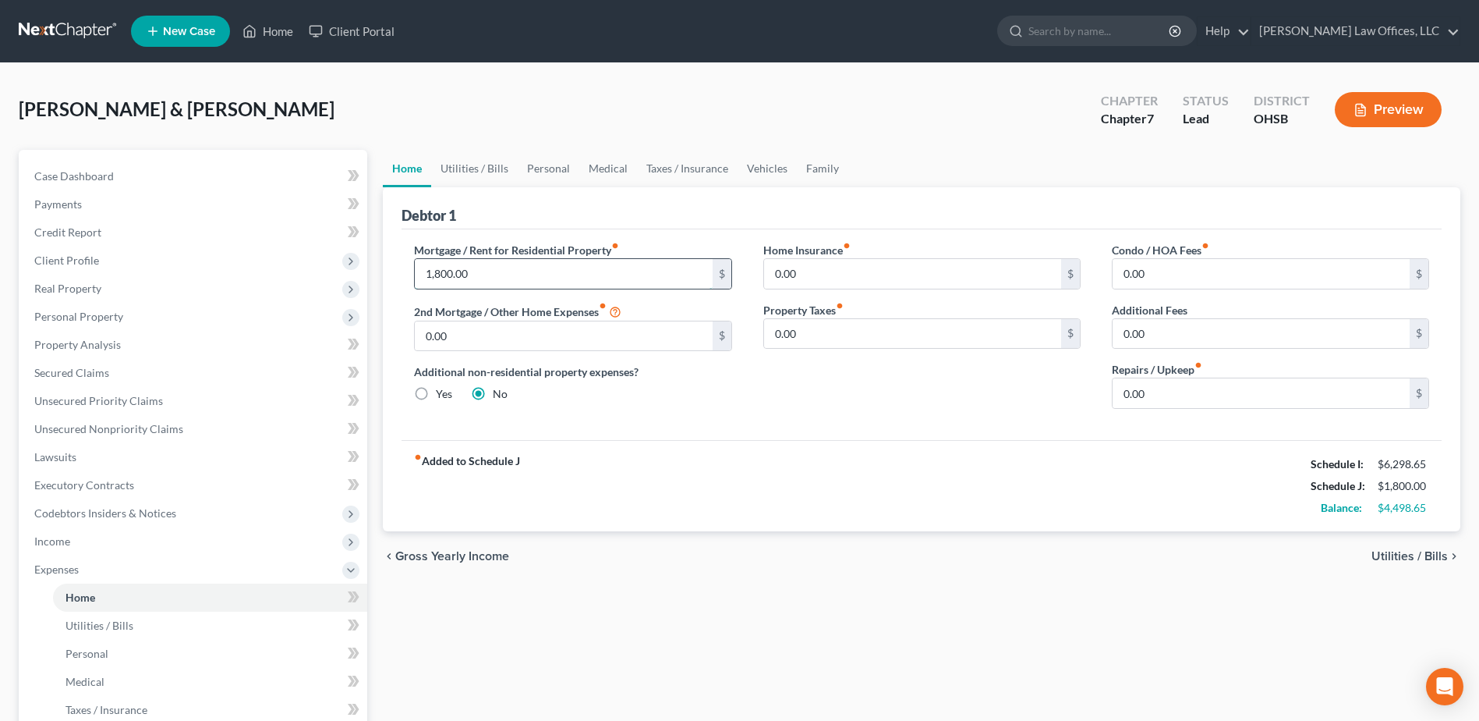
click at [451, 275] on input "1,800.00" at bounding box center [563, 274] width 297 height 30
type input "180.00"
drag, startPoint x: 472, startPoint y: 354, endPoint x: 434, endPoint y: 356, distance: 37.5
click at [434, 356] on div "Mortgage / Rent for Residential Property fiber_manual_record 180.00 $ 2nd Mortg…" at bounding box center [572, 331] width 349 height 179
click at [473, 336] on input "0.00" at bounding box center [563, 336] width 297 height 30
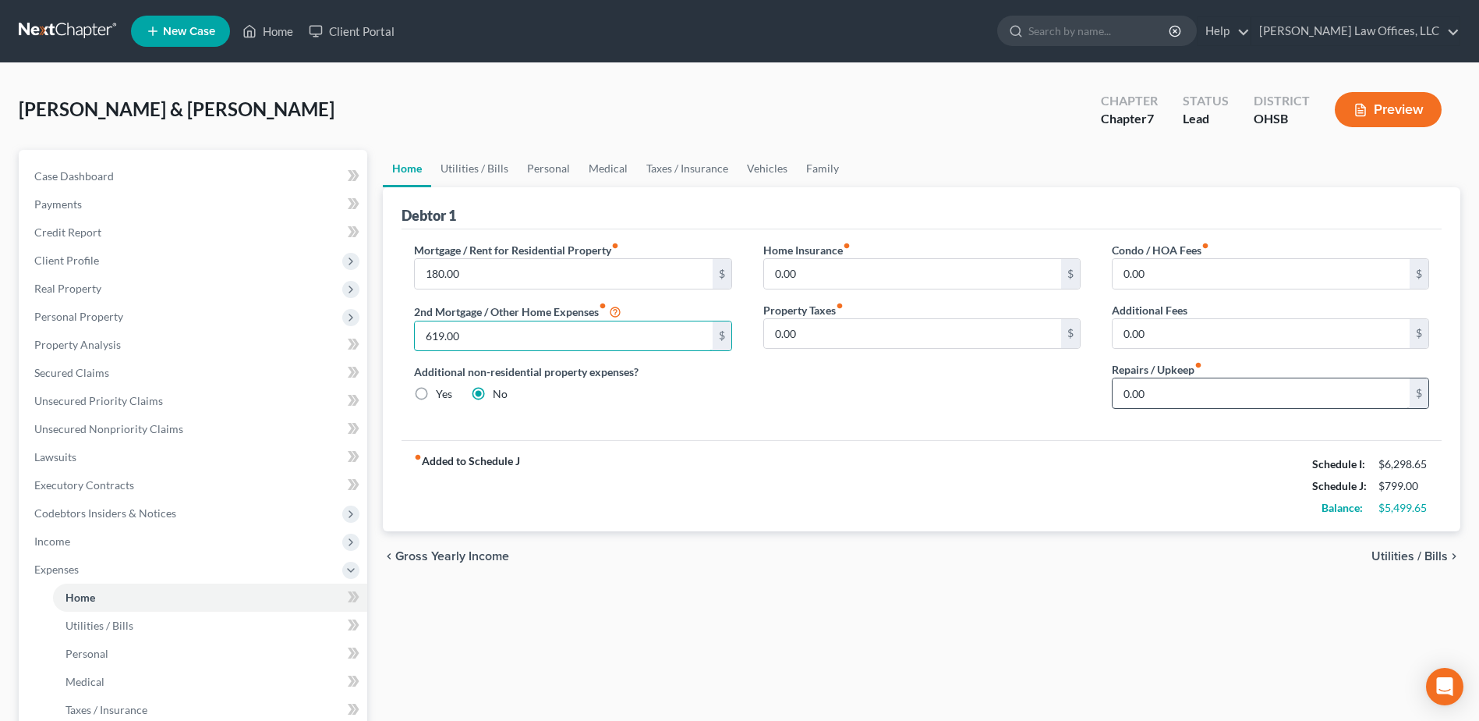
type input "619.00"
click at [1176, 384] on input "0.00" at bounding box center [1261, 393] width 297 height 30
type input "150.00"
click at [483, 171] on link "Utilities / Bills" at bounding box center [474, 168] width 87 height 37
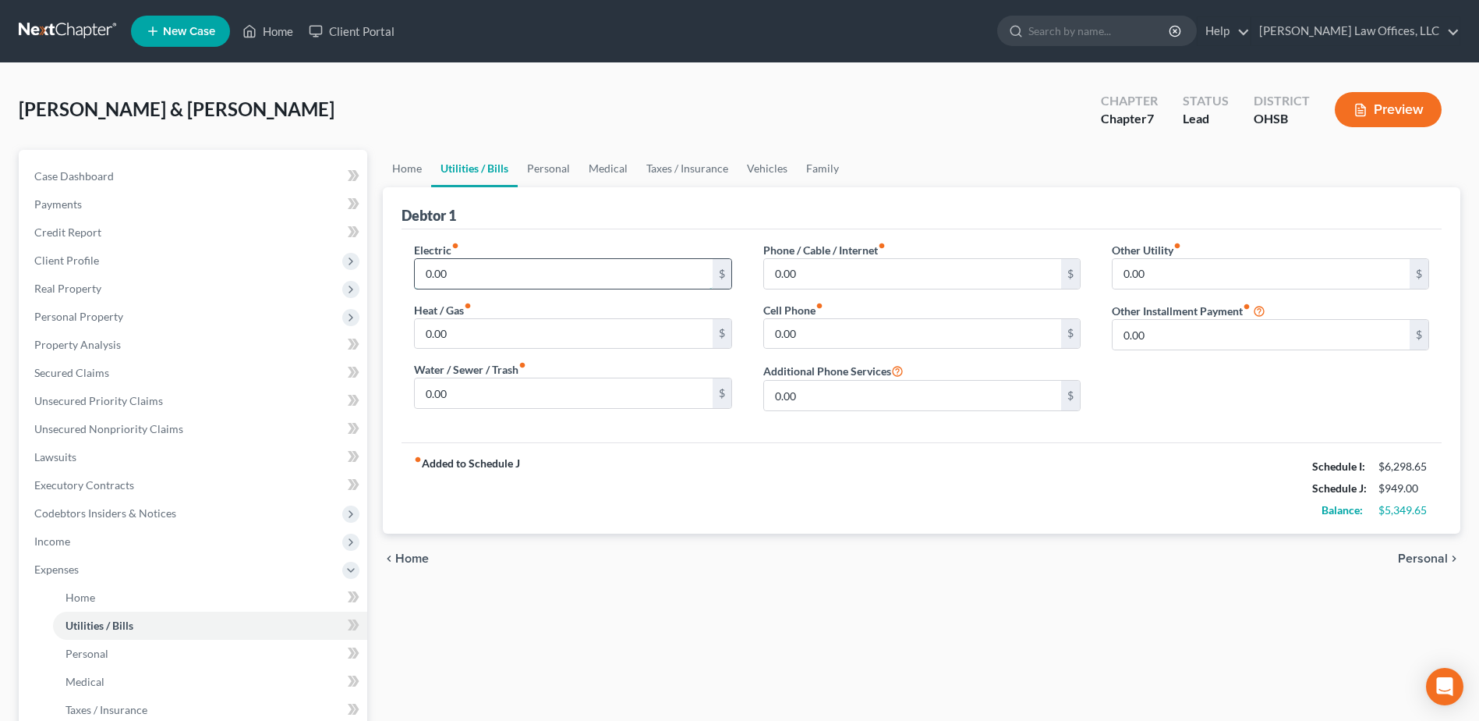
click at [490, 274] on input "0.00" at bounding box center [563, 274] width 297 height 30
type input "250.00"
click at [504, 331] on input "0.00" at bounding box center [563, 334] width 297 height 30
type input "125.00"
click at [515, 388] on input "0.00" at bounding box center [563, 393] width 297 height 30
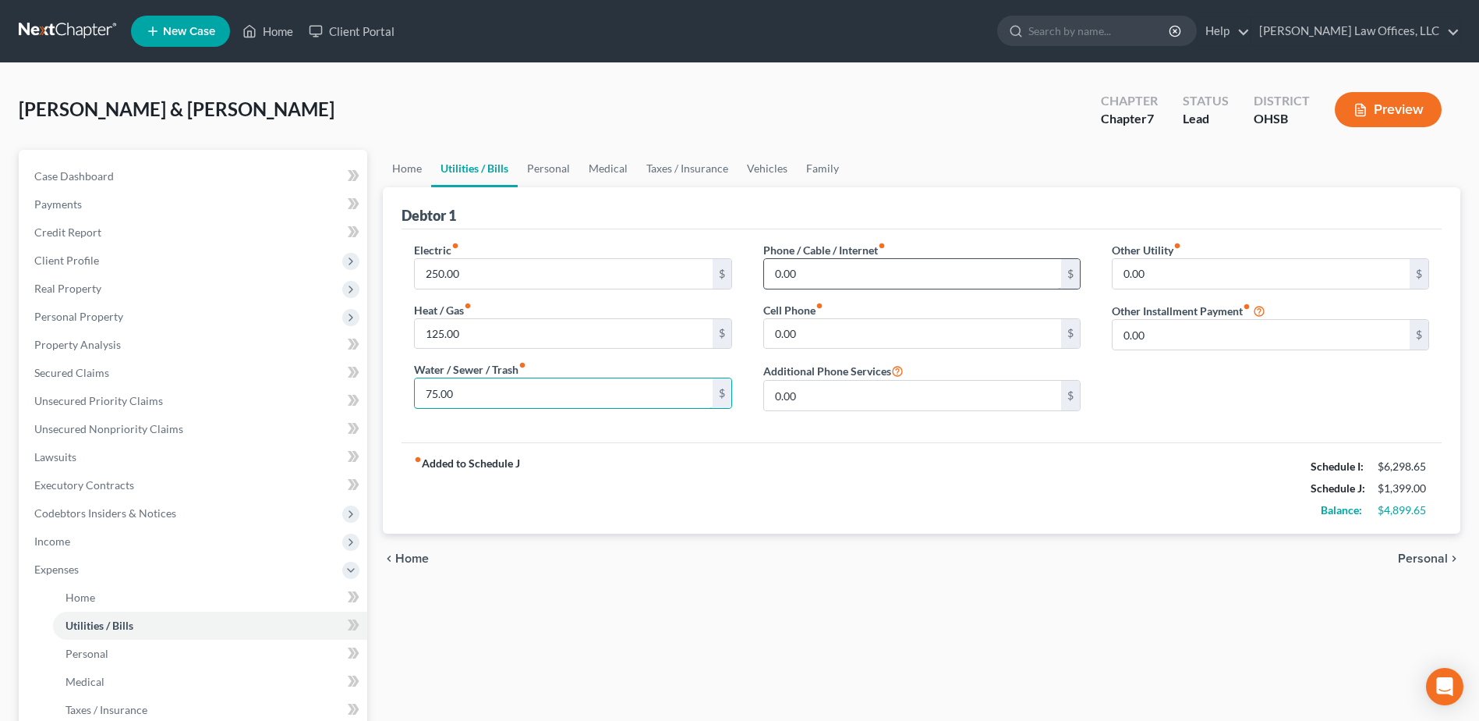
type input "75.00"
click at [813, 267] on input "0.00" at bounding box center [912, 274] width 297 height 30
type input "100.00"
click at [788, 331] on input "0.00" at bounding box center [912, 334] width 297 height 30
type input "135.00"
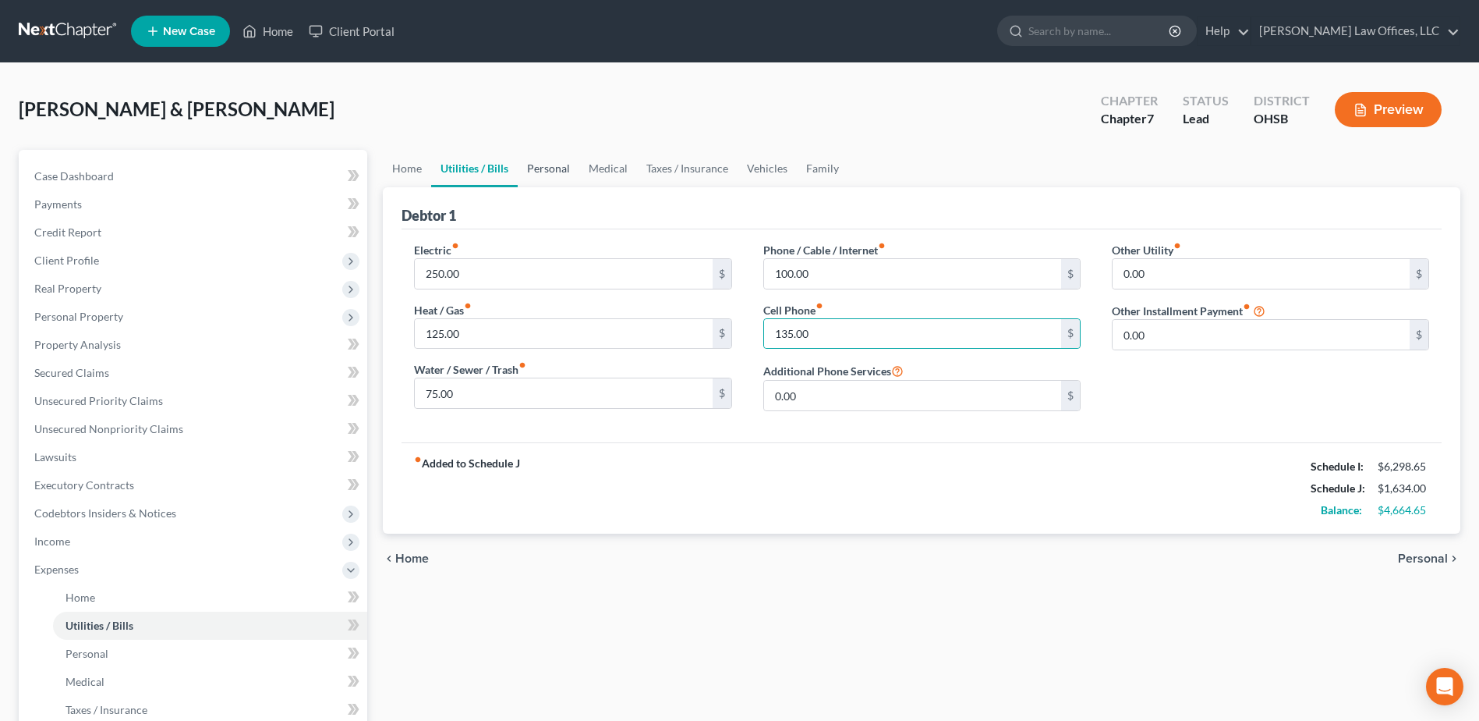
click at [561, 169] on link "Personal" at bounding box center [549, 168] width 62 height 37
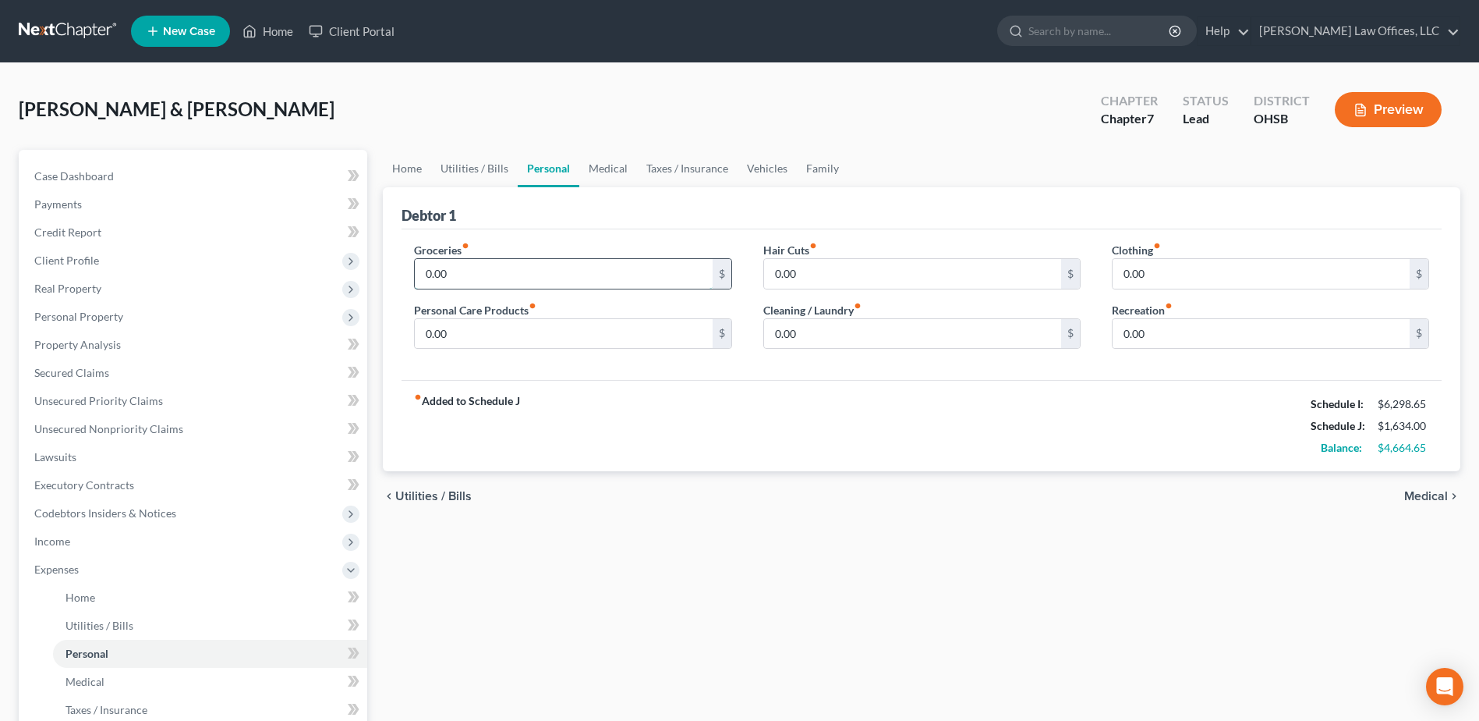
click at [475, 281] on input "0.00" at bounding box center [563, 274] width 297 height 30
type input "1,000.00"
click at [487, 324] on input "0.00" at bounding box center [563, 334] width 297 height 30
type input "125.00"
click at [806, 271] on input "0.00" at bounding box center [912, 274] width 297 height 30
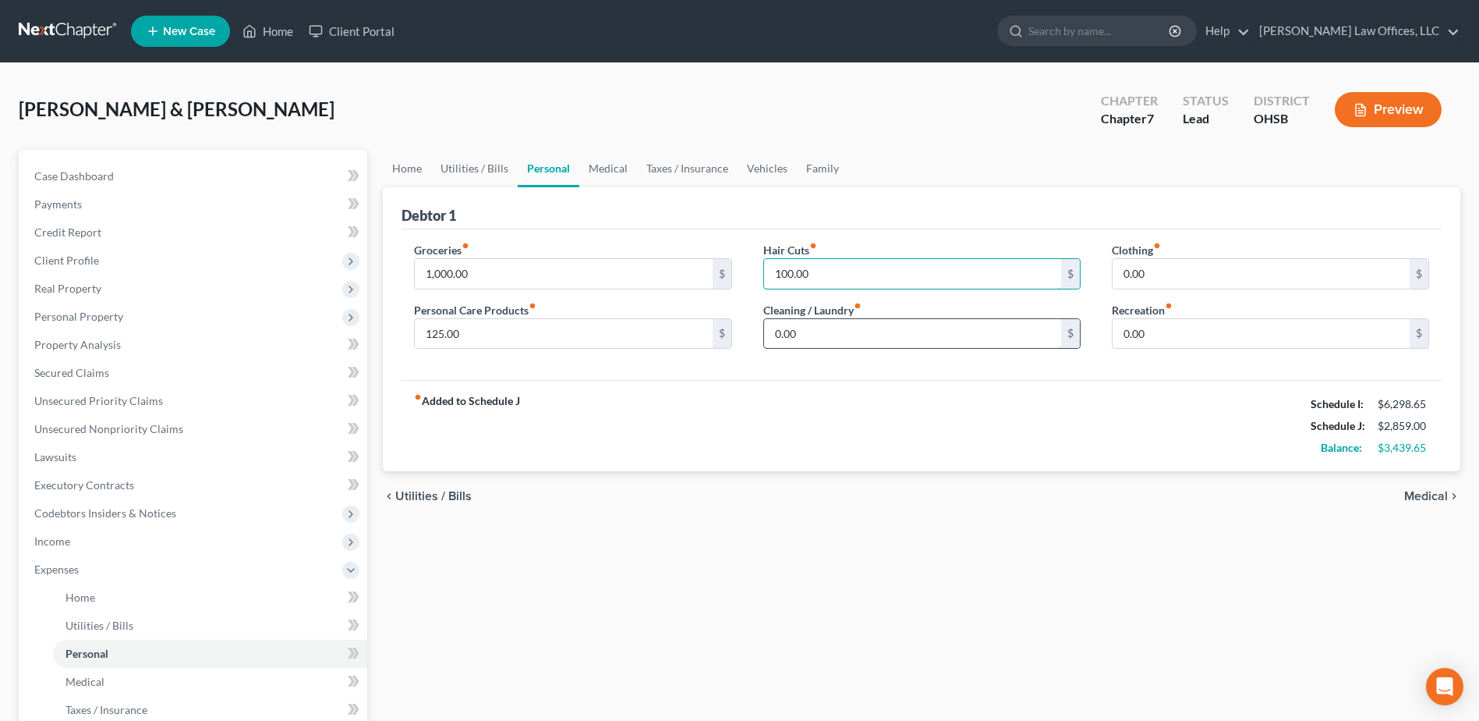
type input "100.00"
click at [773, 332] on input "0.00" at bounding box center [912, 334] width 297 height 30
type input "85.00"
click at [1163, 274] on input "0.00" at bounding box center [1261, 274] width 297 height 30
type input "185.00"
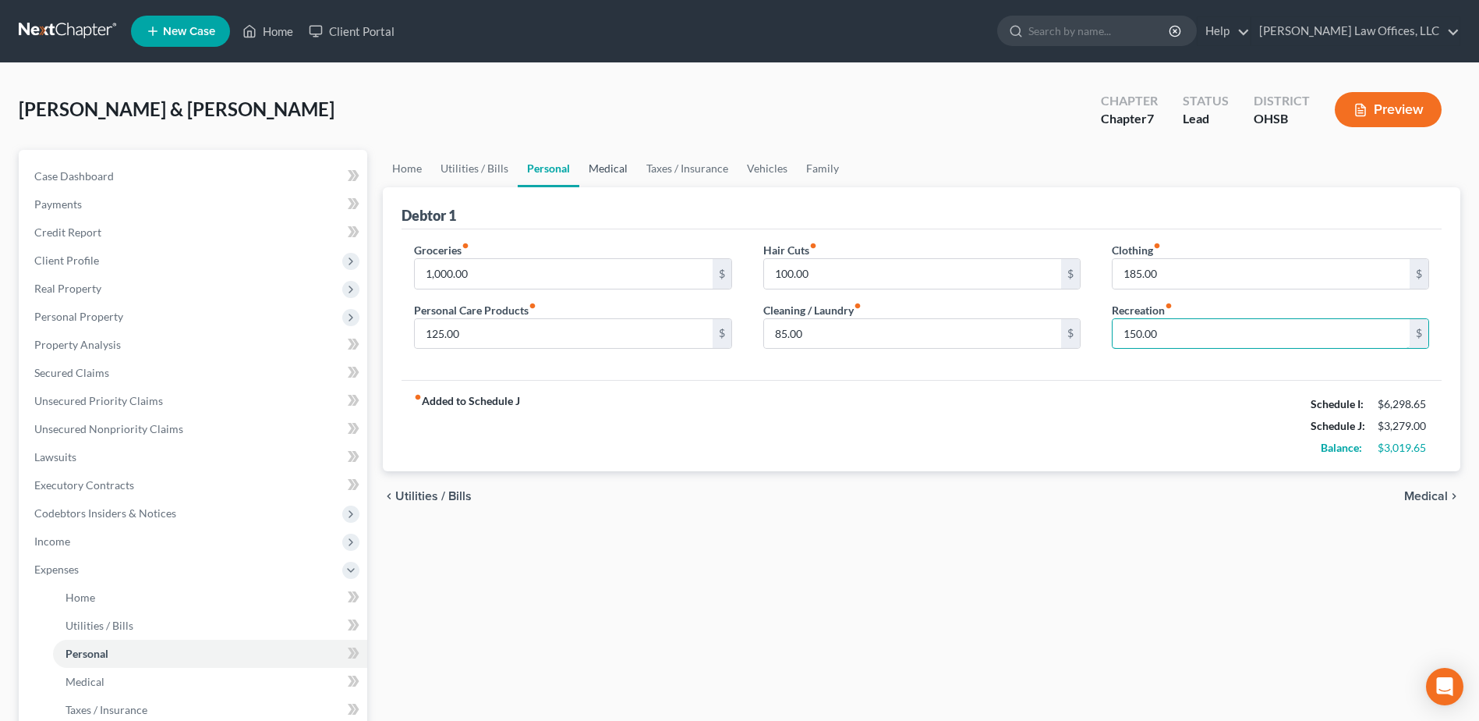
type input "150.00"
click at [593, 168] on link "Medical" at bounding box center [608, 168] width 58 height 37
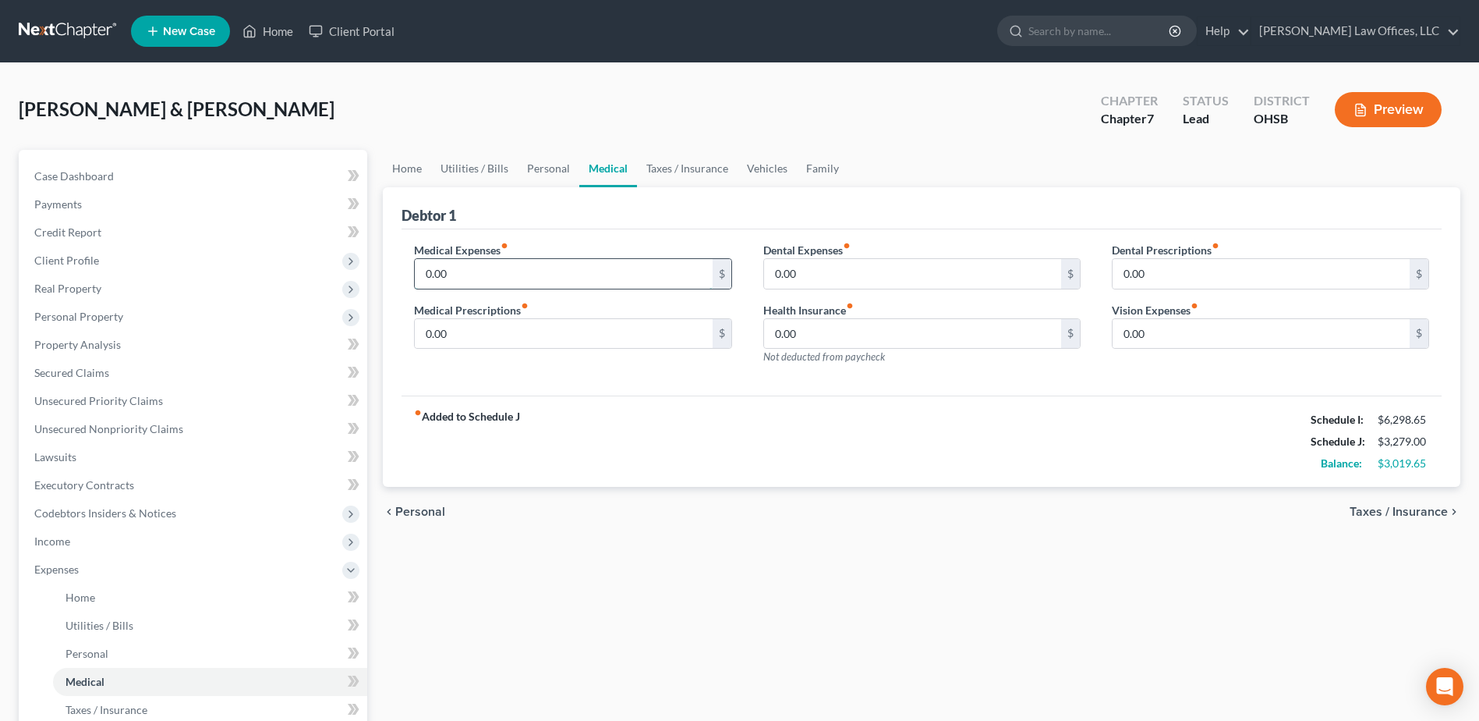
click at [473, 271] on input "0.00" at bounding box center [563, 274] width 297 height 30
type input "250.00"
click at [501, 336] on input "0.00" at bounding box center [563, 334] width 297 height 30
type input "50.00"
click at [879, 266] on input "0.00" at bounding box center [912, 274] width 297 height 30
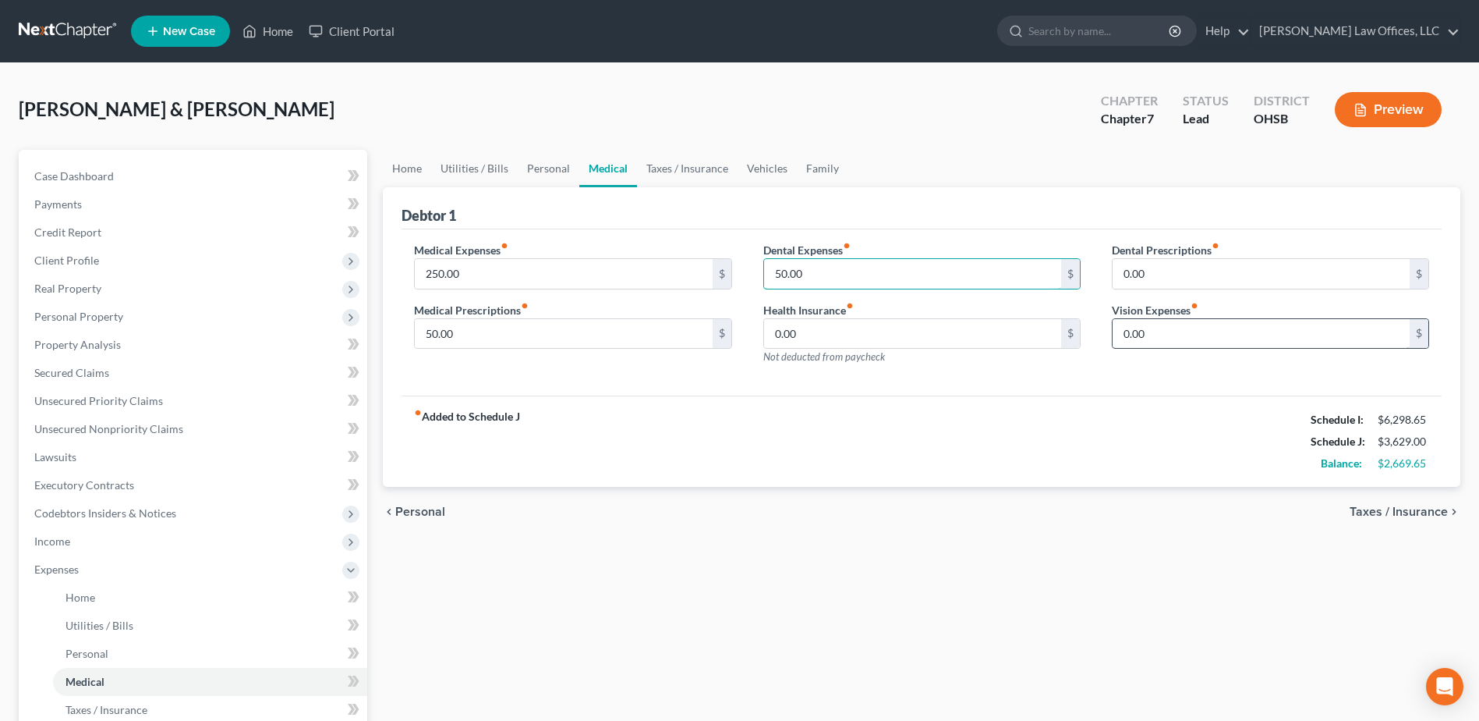
type input "50.00"
drag, startPoint x: 1218, startPoint y: 320, endPoint x: 1210, endPoint y: 323, distance: 8.4
click at [1216, 320] on input "0.00" at bounding box center [1261, 334] width 297 height 30
type input "25.00"
click at [704, 164] on link "Taxes / Insurance" at bounding box center [687, 168] width 101 height 37
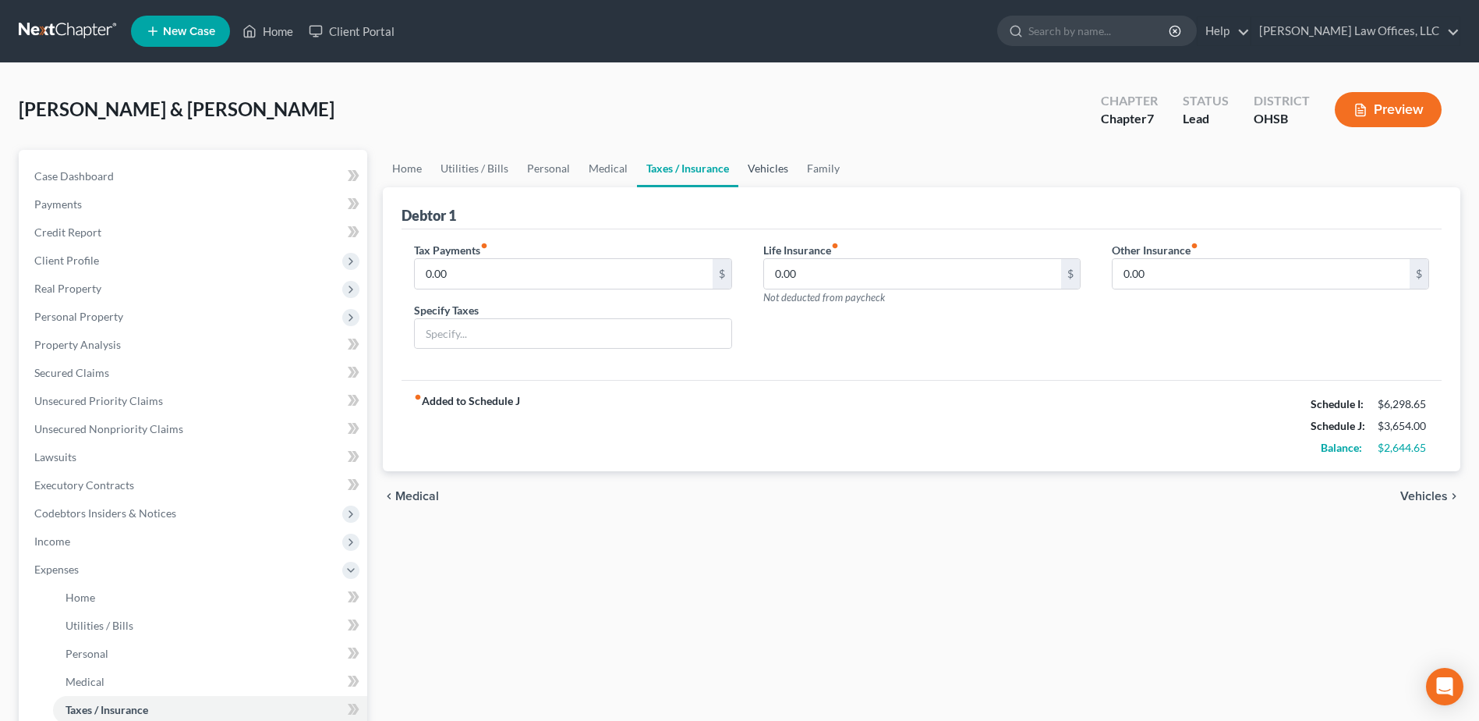
click at [753, 168] on link "Vehicles" at bounding box center [767, 168] width 59 height 37
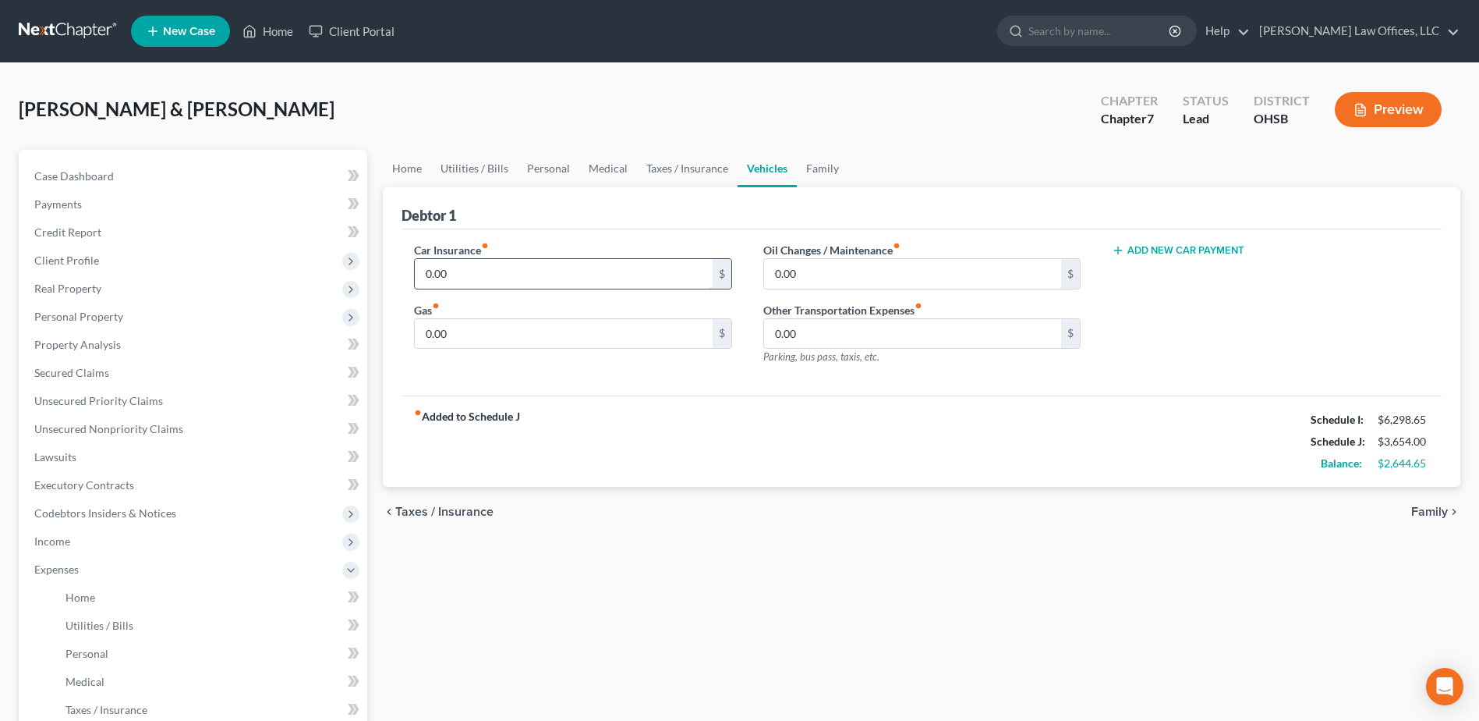
click at [558, 274] on input "0.00" at bounding box center [563, 274] width 297 height 30
type input "225.00"
click at [553, 333] on input "0.00" at bounding box center [563, 334] width 297 height 30
type input "350.00"
click at [806, 274] on input "0.00" at bounding box center [912, 274] width 297 height 30
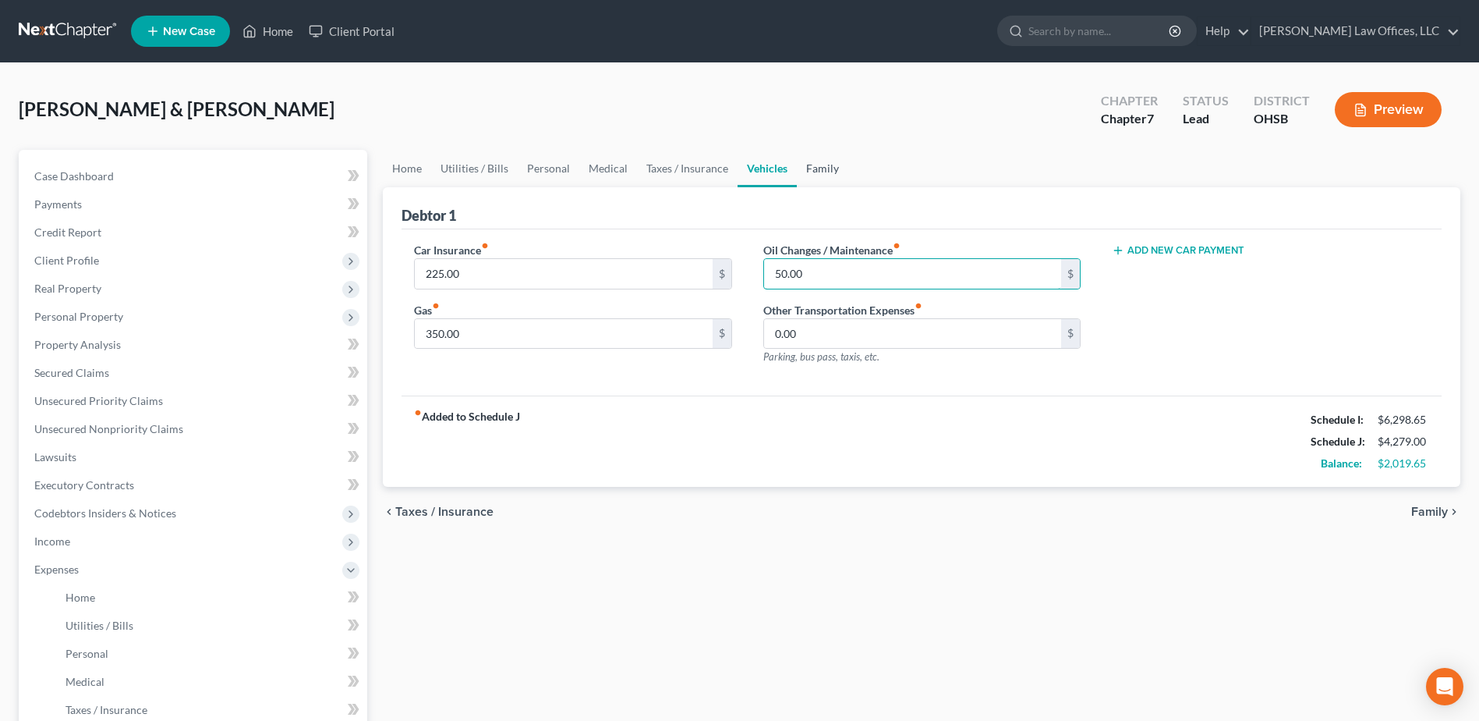
type input "50.00"
click at [799, 165] on link "Family" at bounding box center [822, 168] width 51 height 37
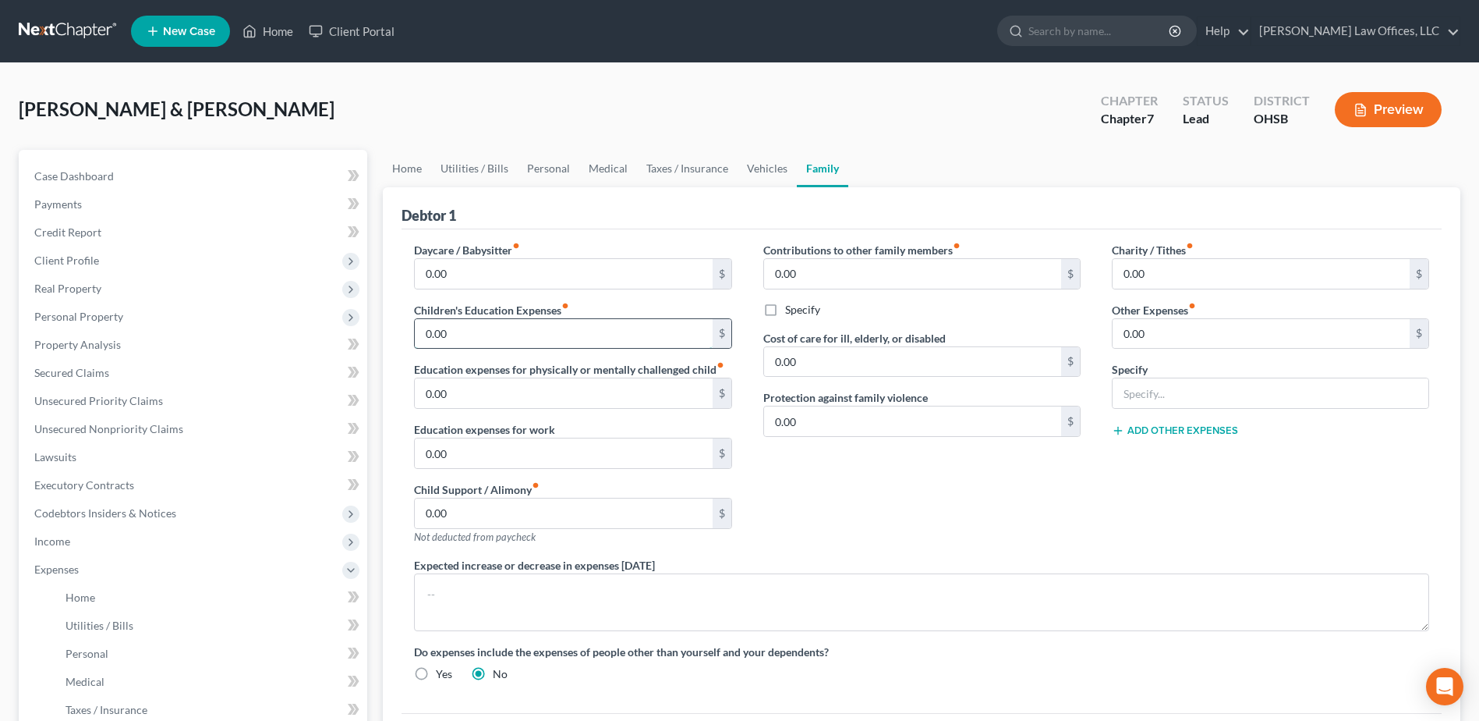
click at [498, 334] on input "0.00" at bounding box center [563, 334] width 297 height 30
type input "150.00"
click at [888, 459] on div "Contributions to other family members fiber_manual_record 0.00 $ Specify Cost o…" at bounding box center [922, 399] width 349 height 315
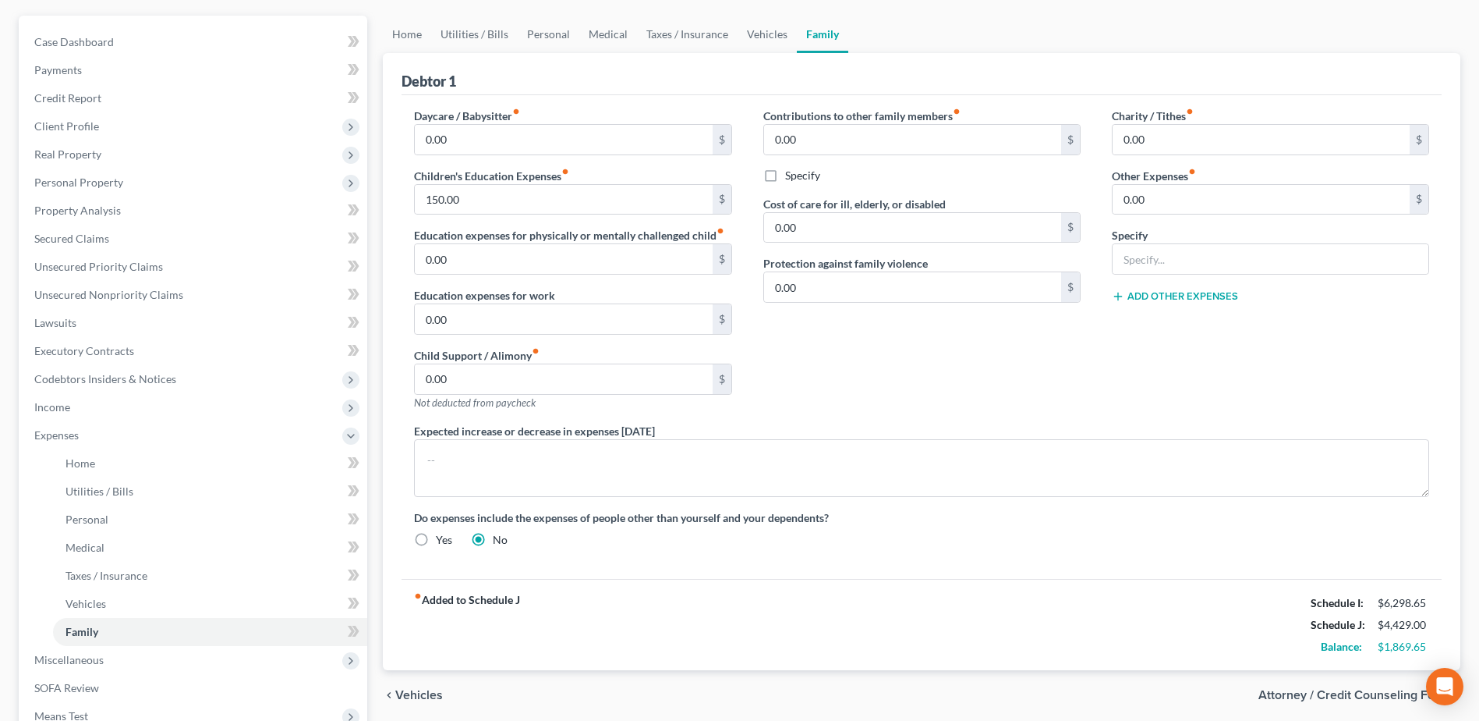
scroll to position [156, 0]
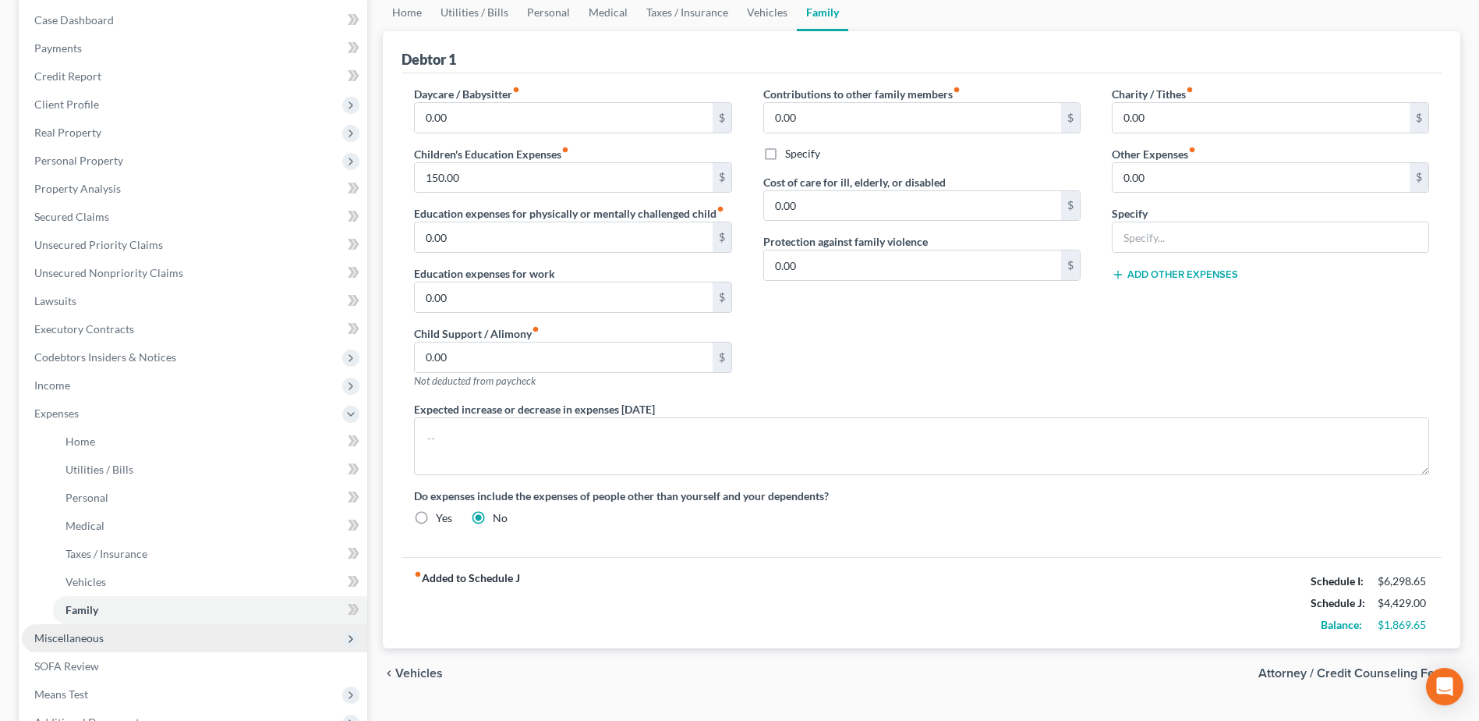
click at [117, 638] on span "Miscellaneous" at bounding box center [194, 638] width 345 height 28
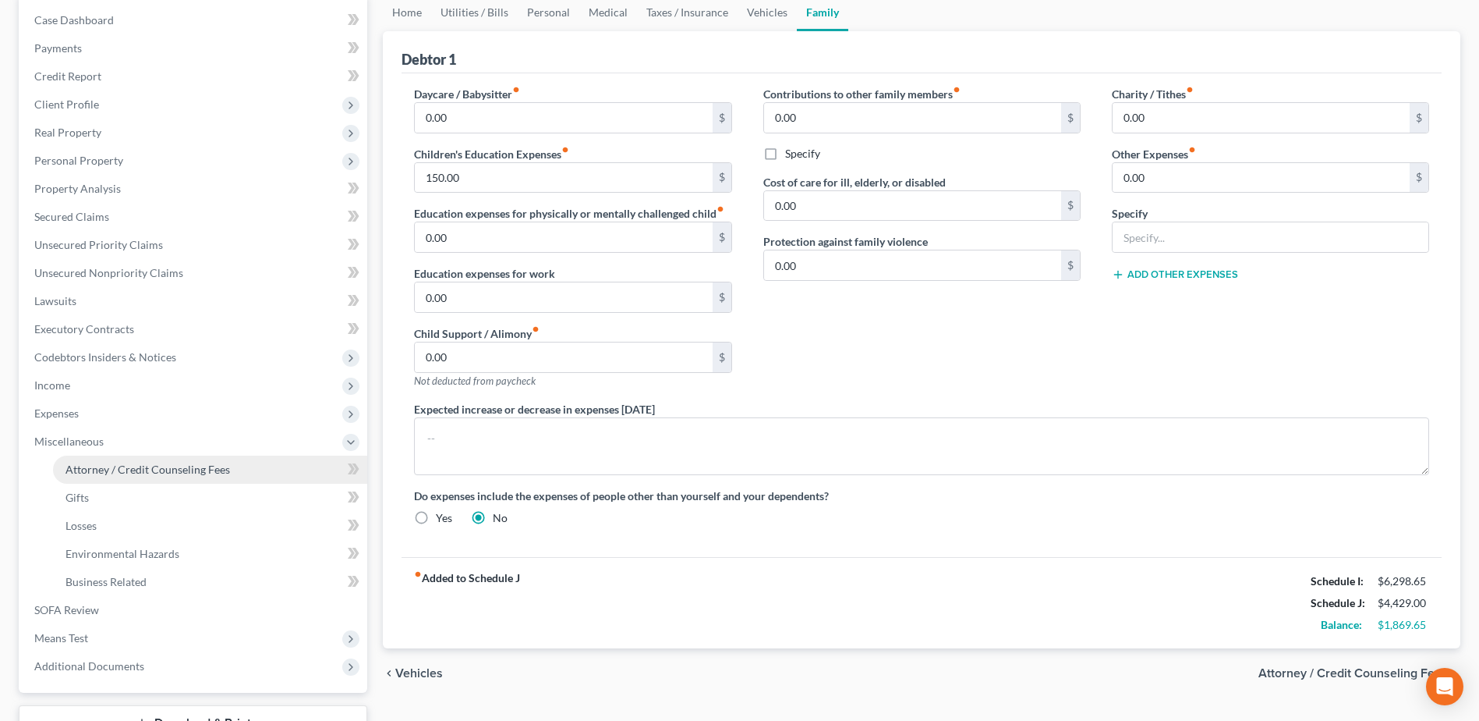
click at [131, 473] on span "Attorney / Credit Counseling Fees" at bounding box center [148, 468] width 165 height 13
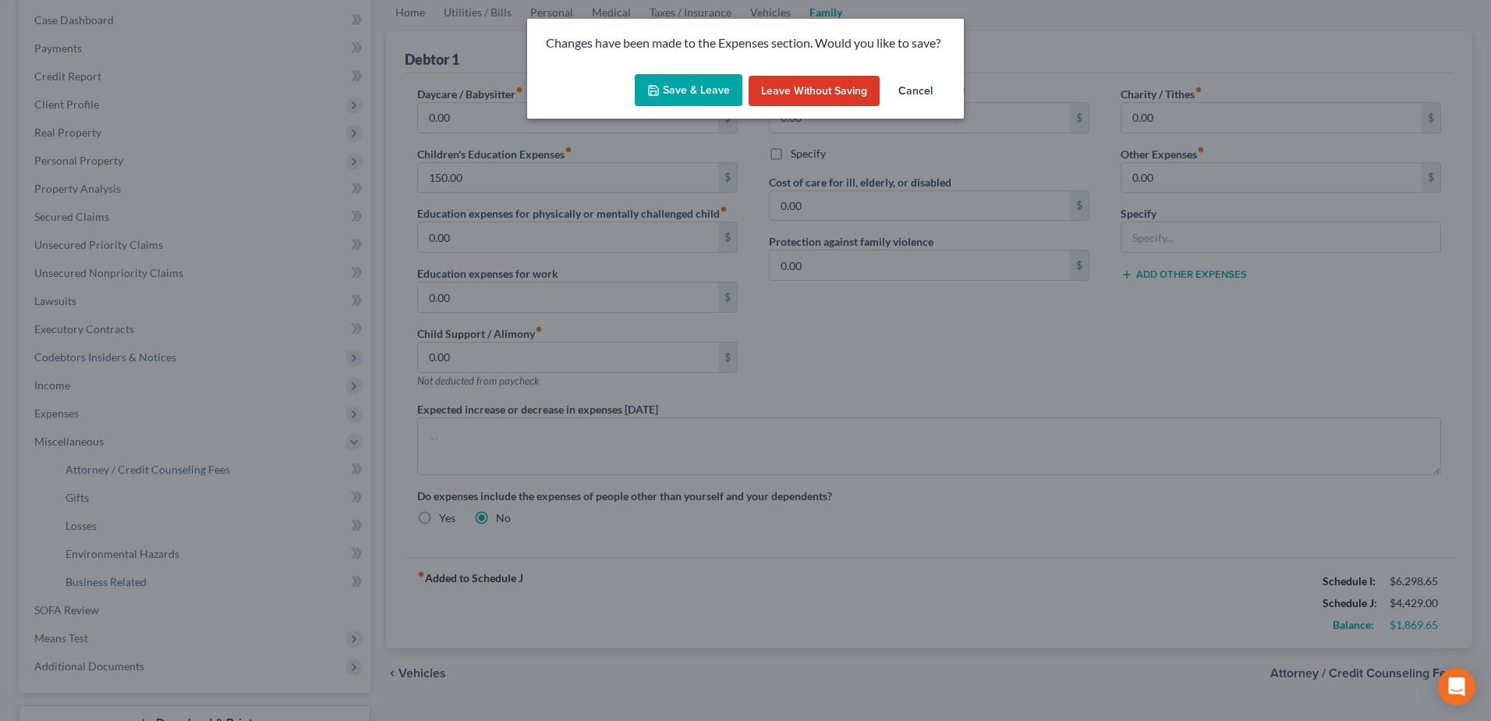
click at [694, 76] on button "Save & Leave" at bounding box center [689, 90] width 108 height 33
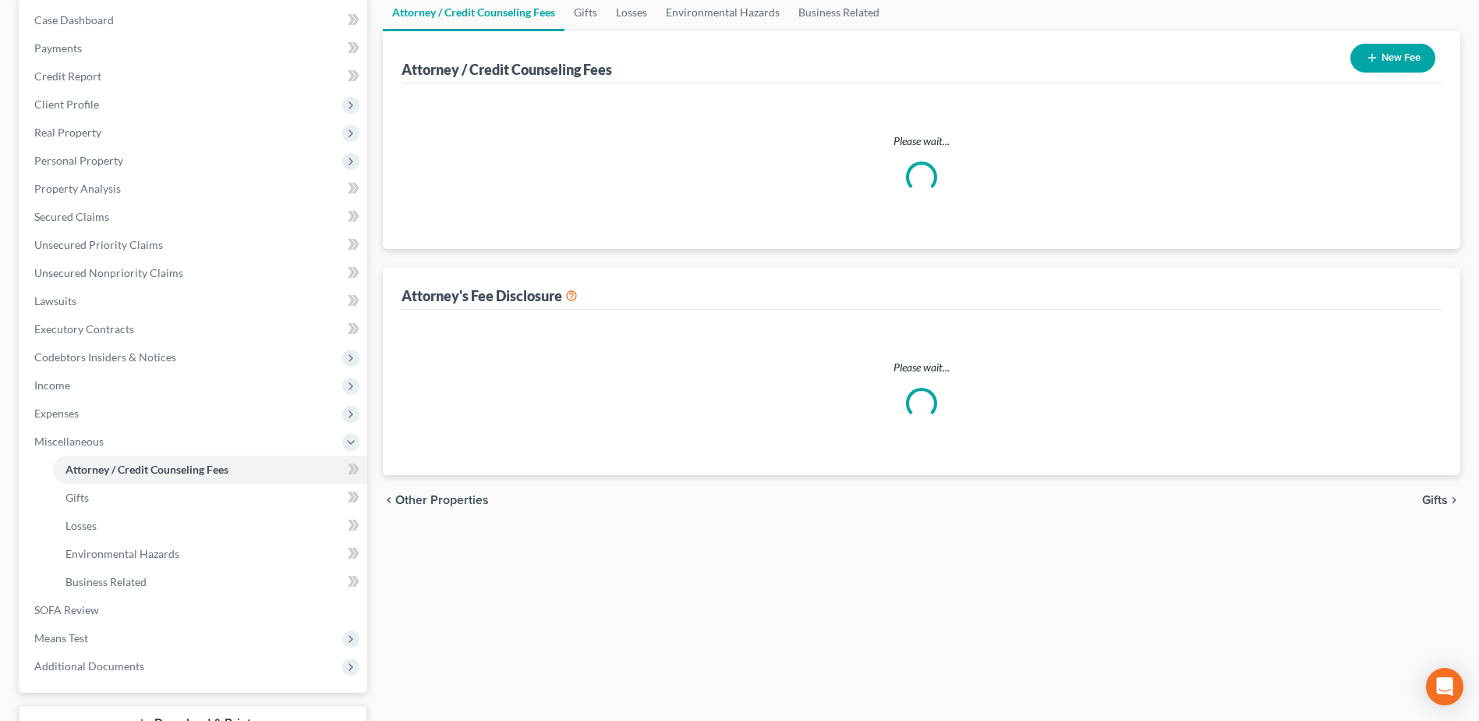
scroll to position [130, 0]
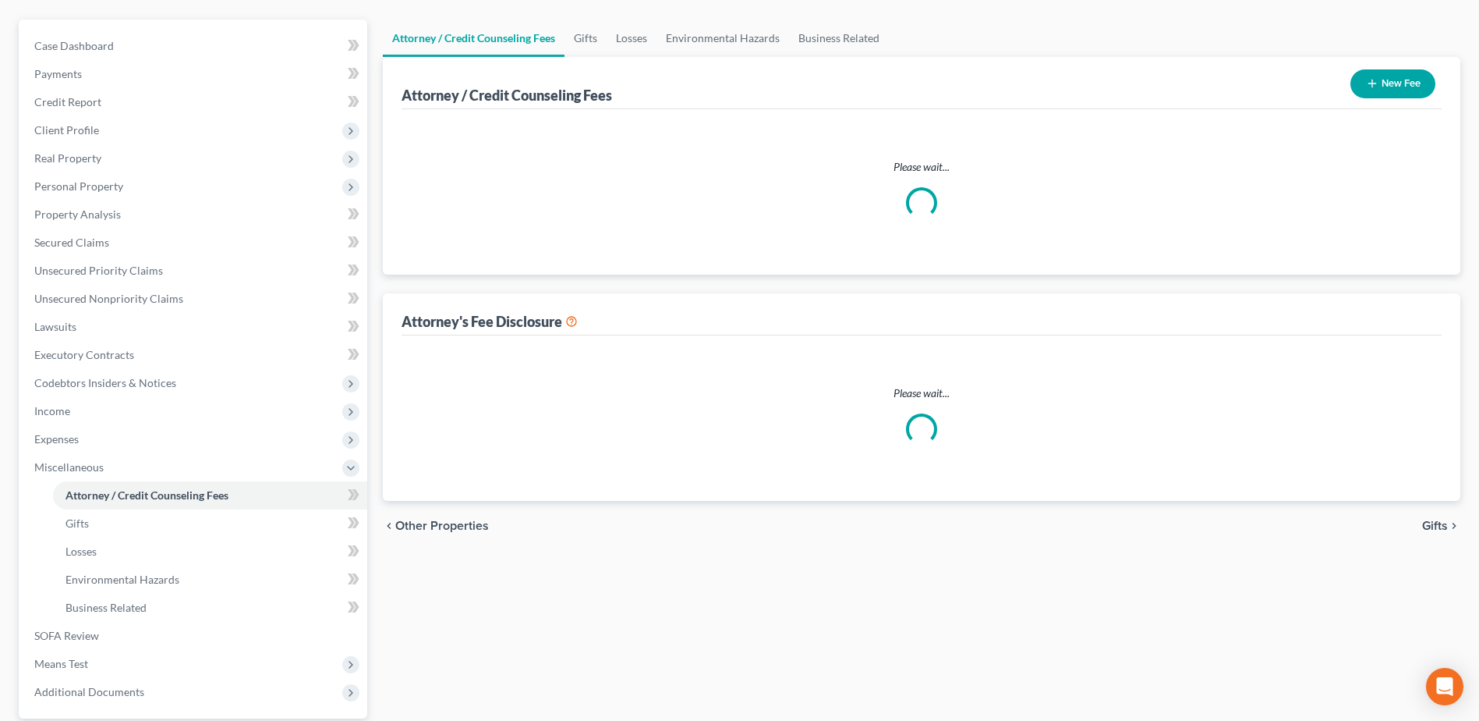
select select "1"
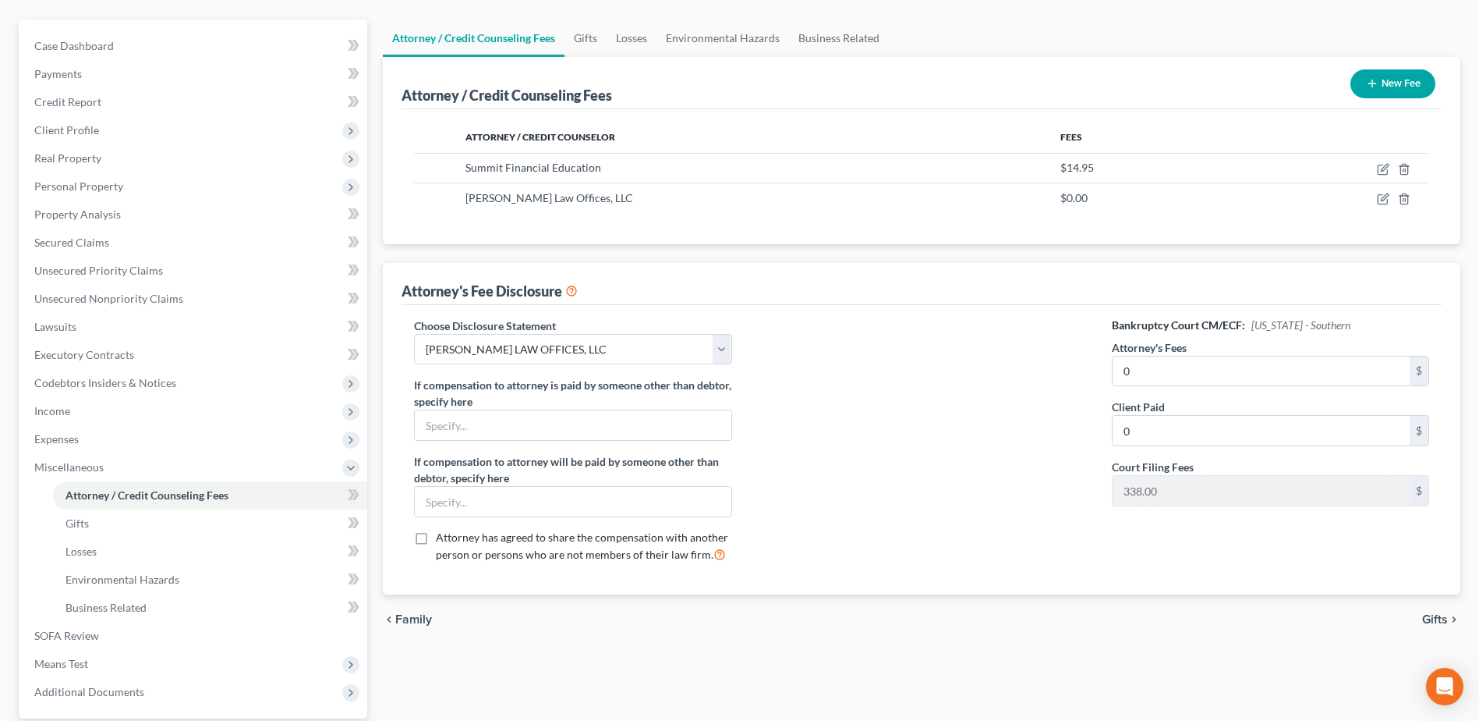
scroll to position [0, 0]
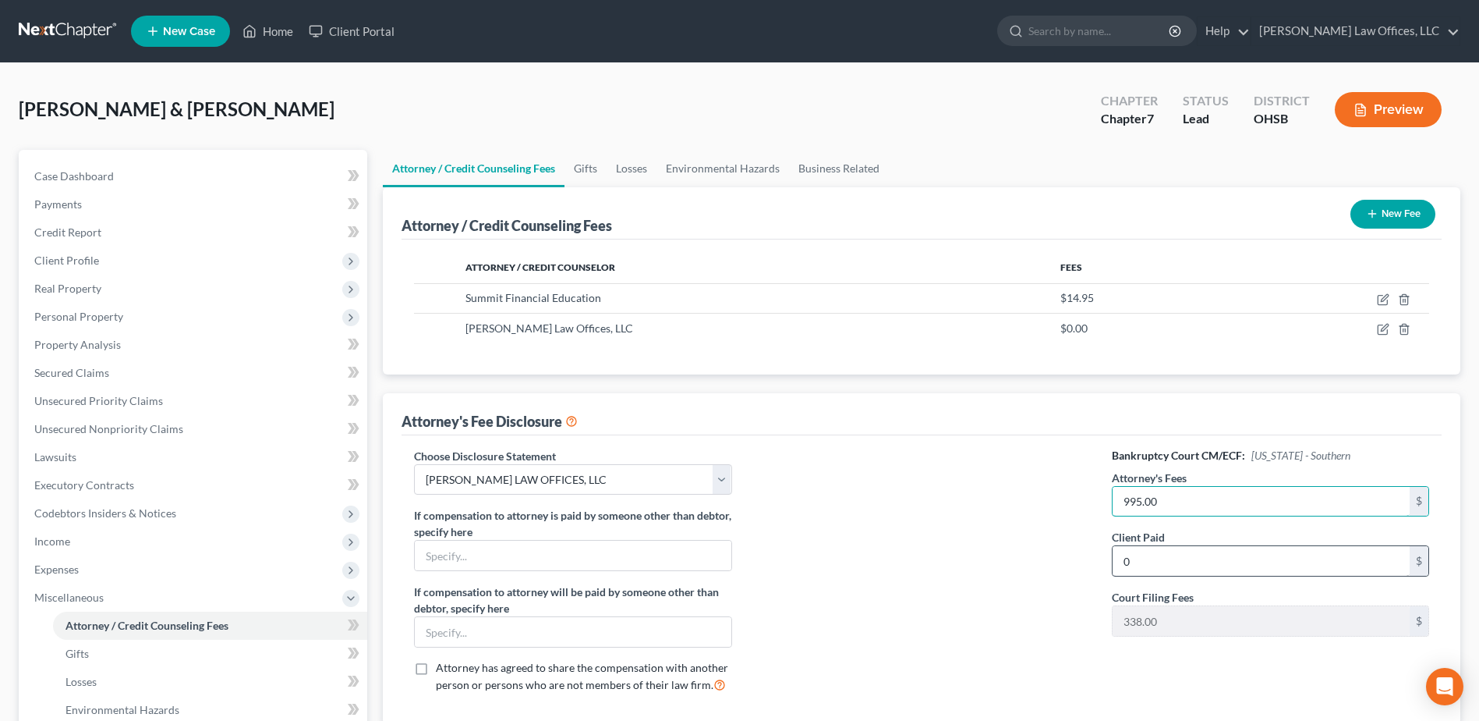
type input "995.00"
click at [1198, 568] on input "0" at bounding box center [1261, 561] width 297 height 30
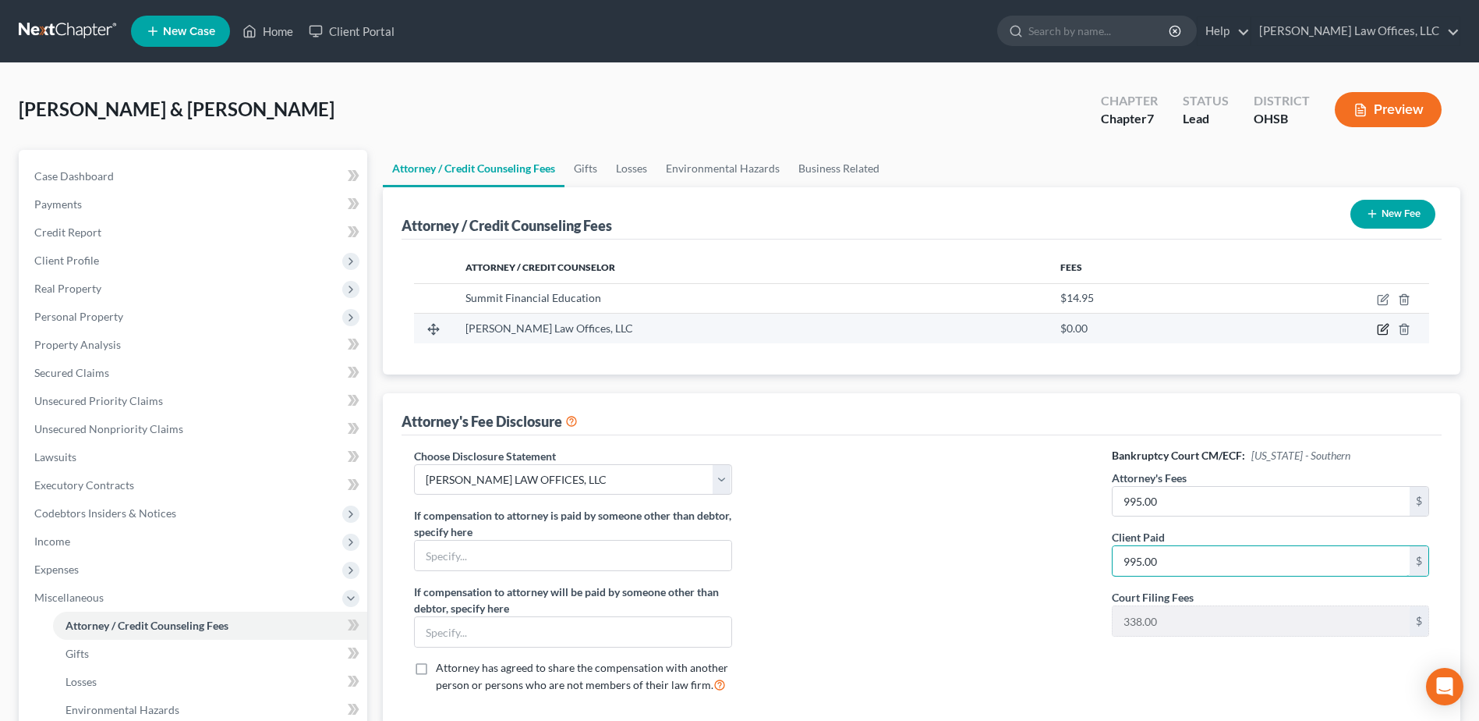
type input "995.00"
click at [1386, 331] on icon "button" at bounding box center [1383, 329] width 12 height 12
select select "36"
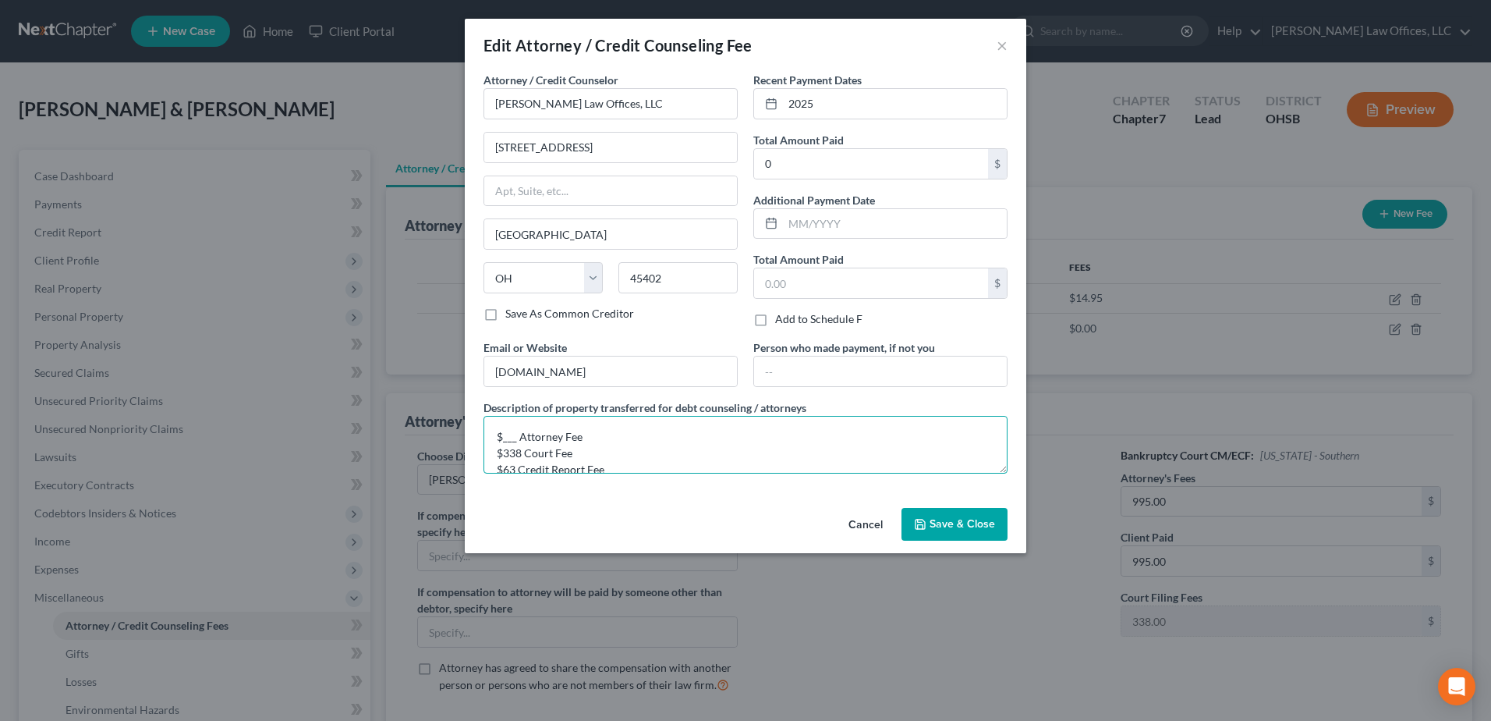
drag, startPoint x: 502, startPoint y: 441, endPoint x: 515, endPoint y: 443, distance: 12.6
click at [515, 443] on textarea "$___ Attorney Fee $338 Court Fee $63 Credit Report Fee" at bounding box center [745, 445] width 524 height 58
type textarea "$995 Attorney Fee $338 Court Fee $63 Credit Report Fee"
type input "1"
click at [887, 160] on input "text" at bounding box center [871, 164] width 234 height 30
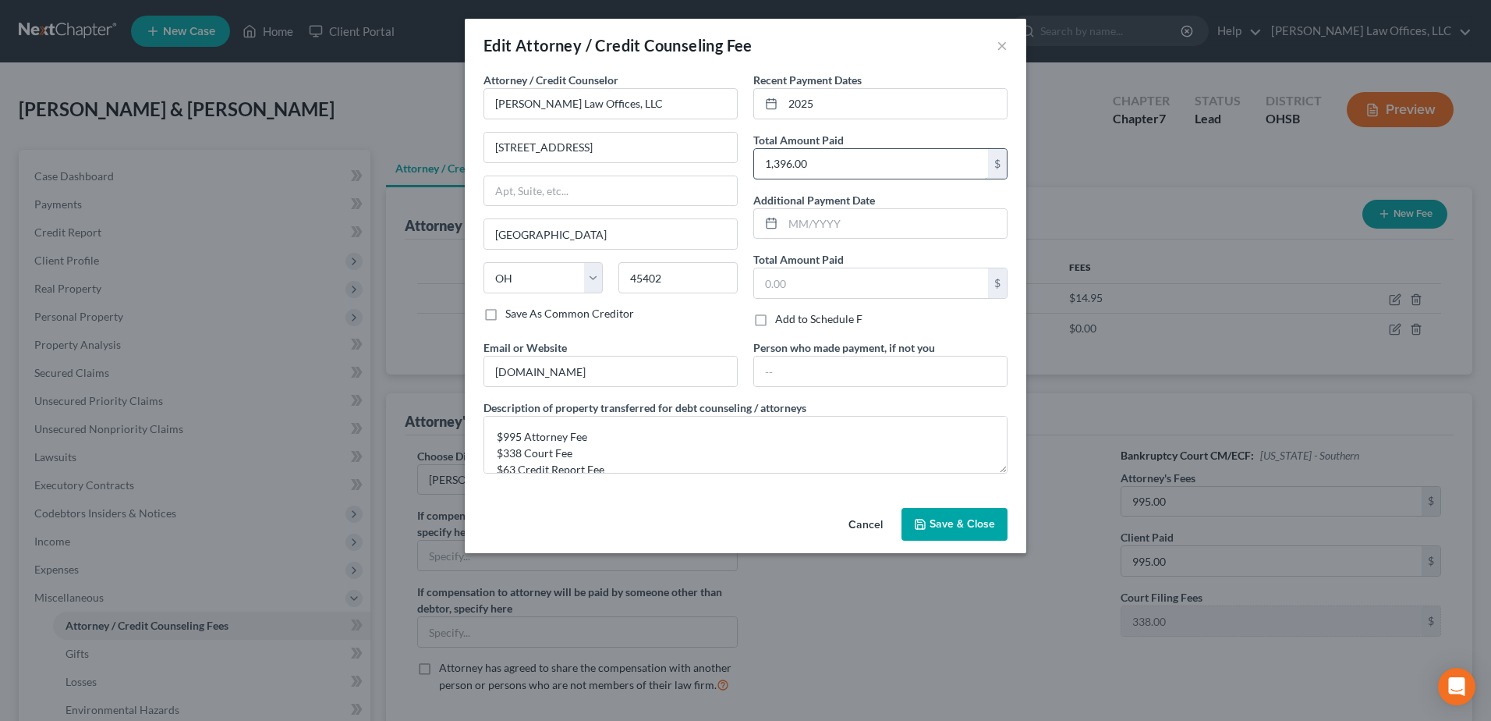
type input "1,396.00"
click at [962, 524] on span "Save & Close" at bounding box center [963, 523] width 66 height 13
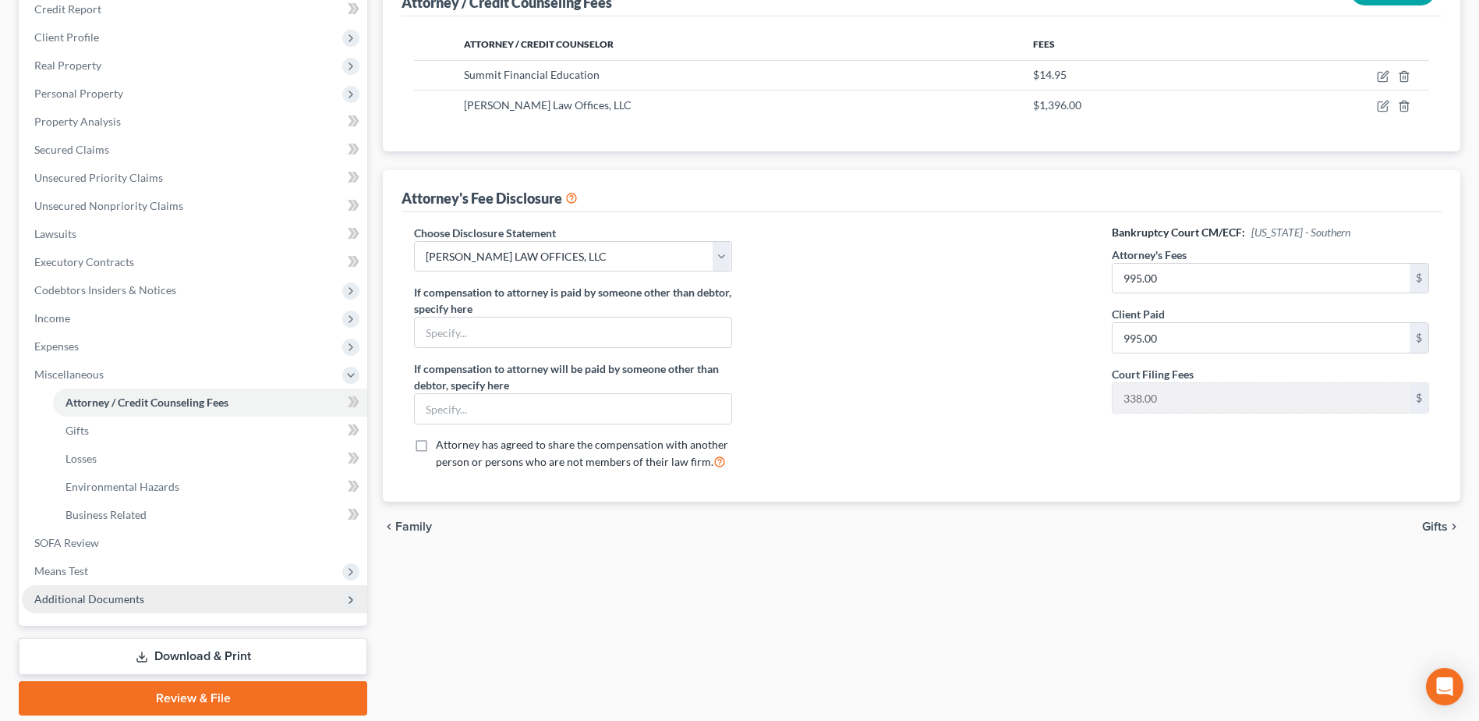
scroll to position [234, 0]
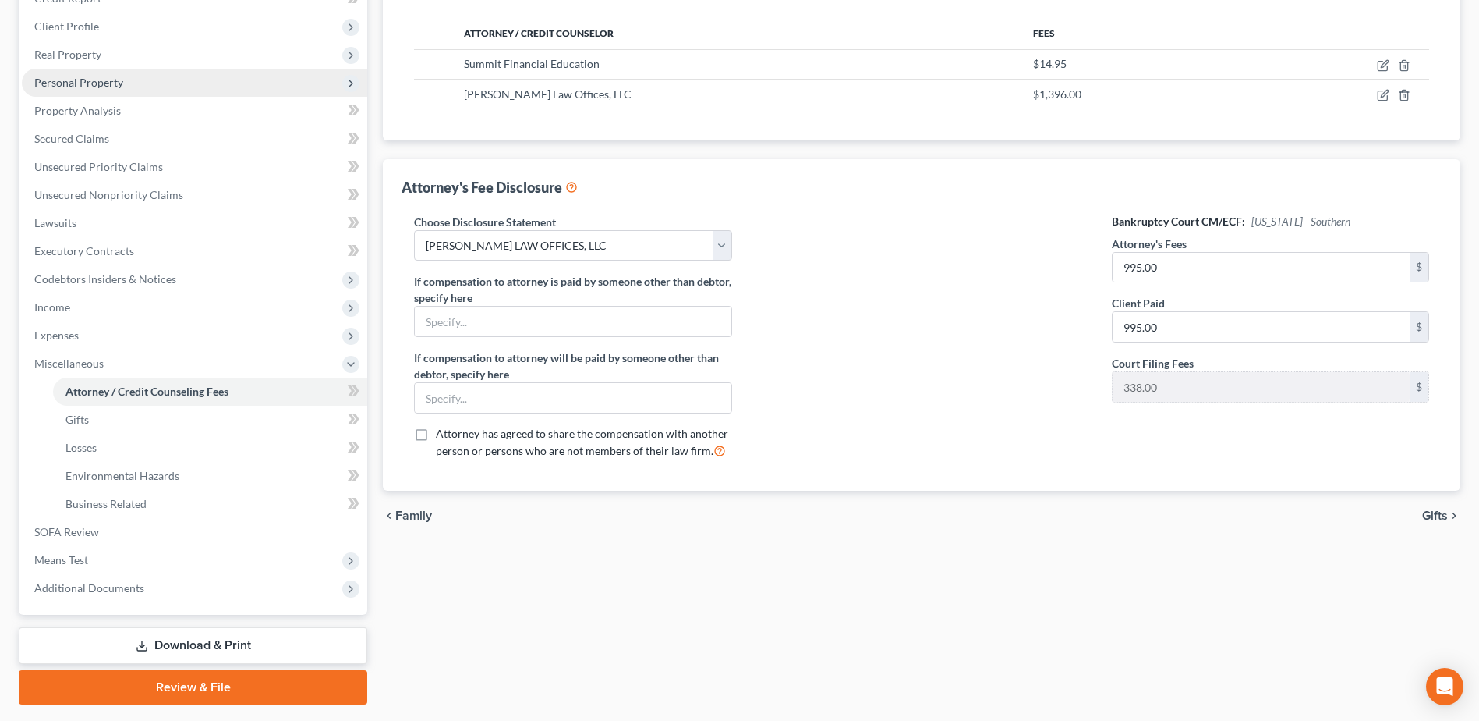
click at [129, 86] on span "Personal Property" at bounding box center [194, 83] width 345 height 28
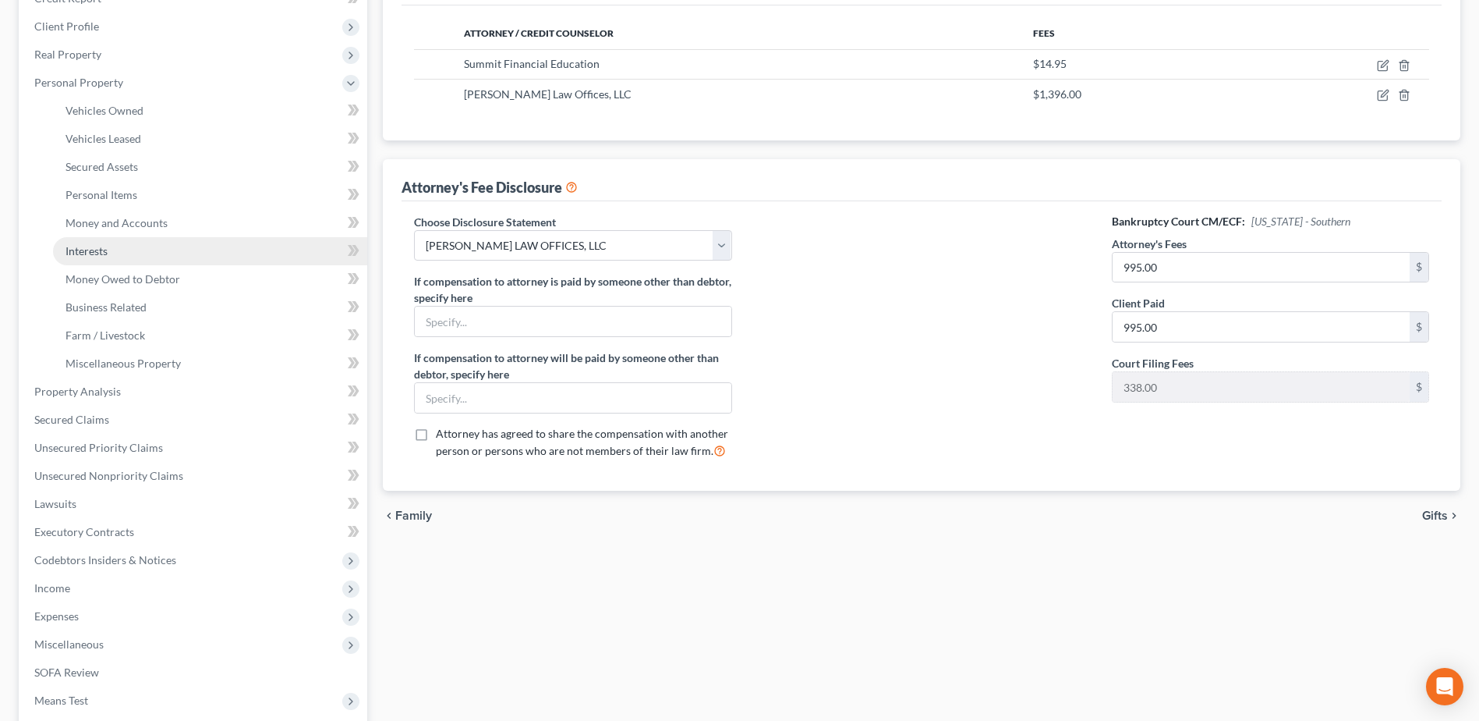
click at [116, 250] on link "Interests" at bounding box center [210, 251] width 314 height 28
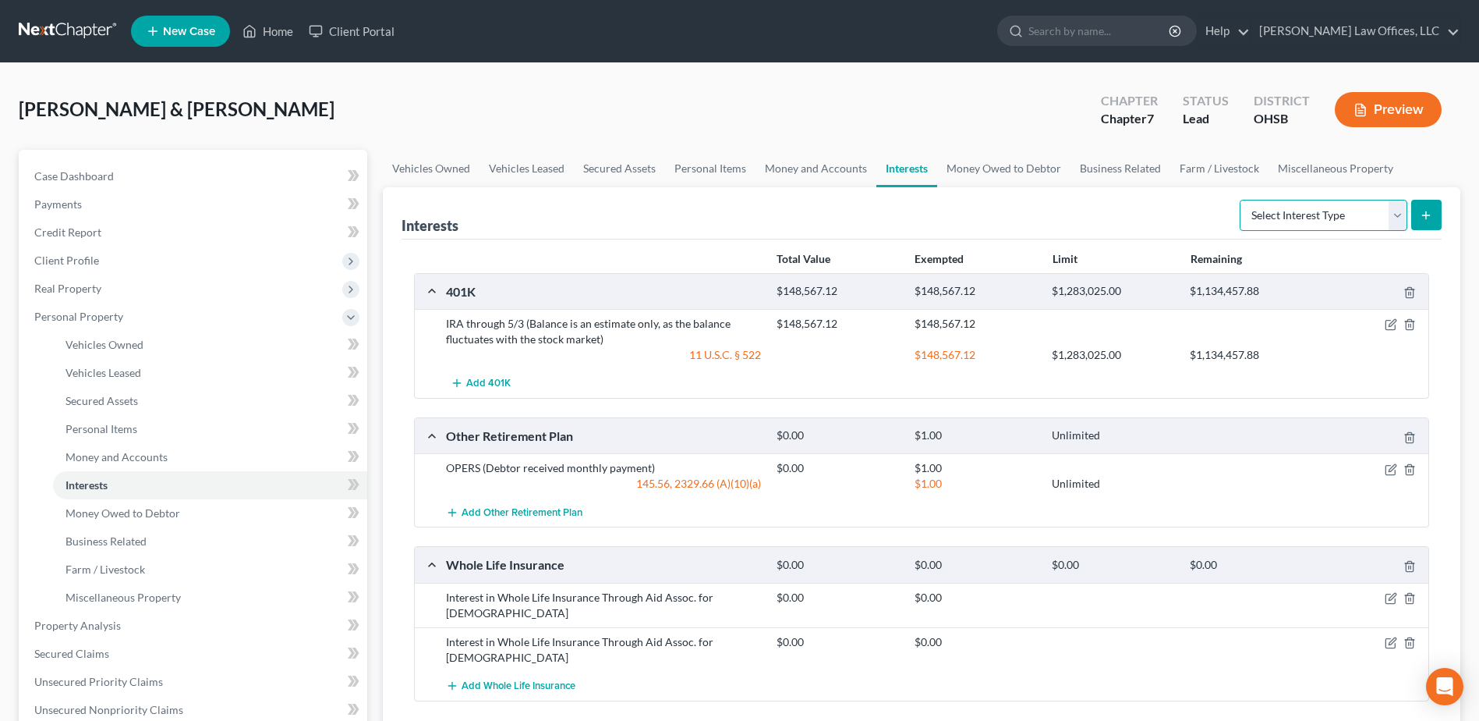
click at [1400, 209] on select "Select Interest Type 401K Annuity Bond Education IRA Government Bond Government…" at bounding box center [1324, 215] width 168 height 31
select select "401k"
click at [1241, 200] on select "Select Interest Type 401K Annuity Bond Education IRA Government Bond Government…" at bounding box center [1324, 215] width 168 height 31
click at [1431, 211] on icon "submit" at bounding box center [1426, 215] width 12 height 12
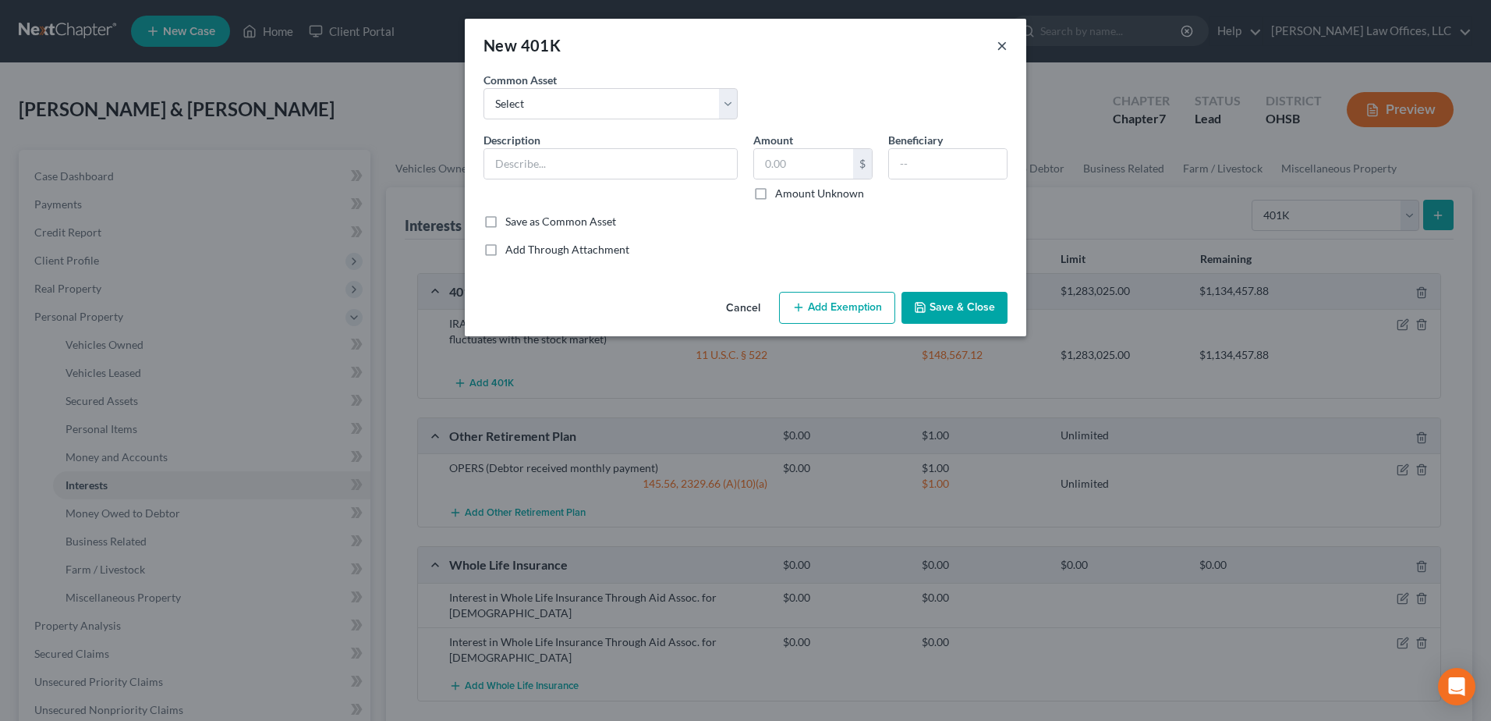
click at [1000, 44] on button "×" at bounding box center [1002, 45] width 11 height 19
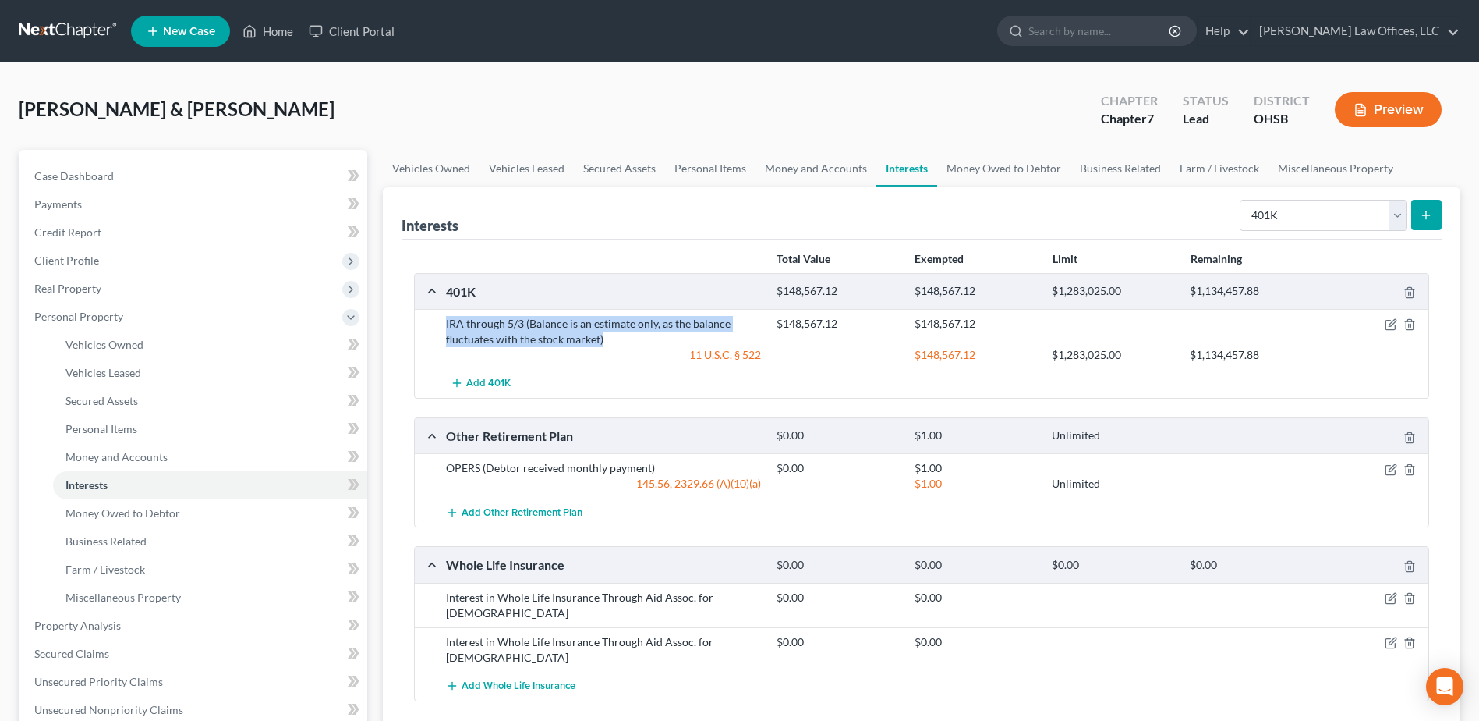
drag, startPoint x: 606, startPoint y: 339, endPoint x: 439, endPoint y: 325, distance: 167.5
click at [439, 325] on div "IRA through 5/3 (Balance is an estimate only, as the balance fluctuates with th…" at bounding box center [603, 331] width 331 height 31
drag, startPoint x: 445, startPoint y: 323, endPoint x: 480, endPoint y: 328, distance: 34.7
copy div "IRA through 5/3 (Balance is an estimate only, as the balance fluctuates with th…"
click at [1393, 322] on icon "button" at bounding box center [1392, 323] width 7 height 7
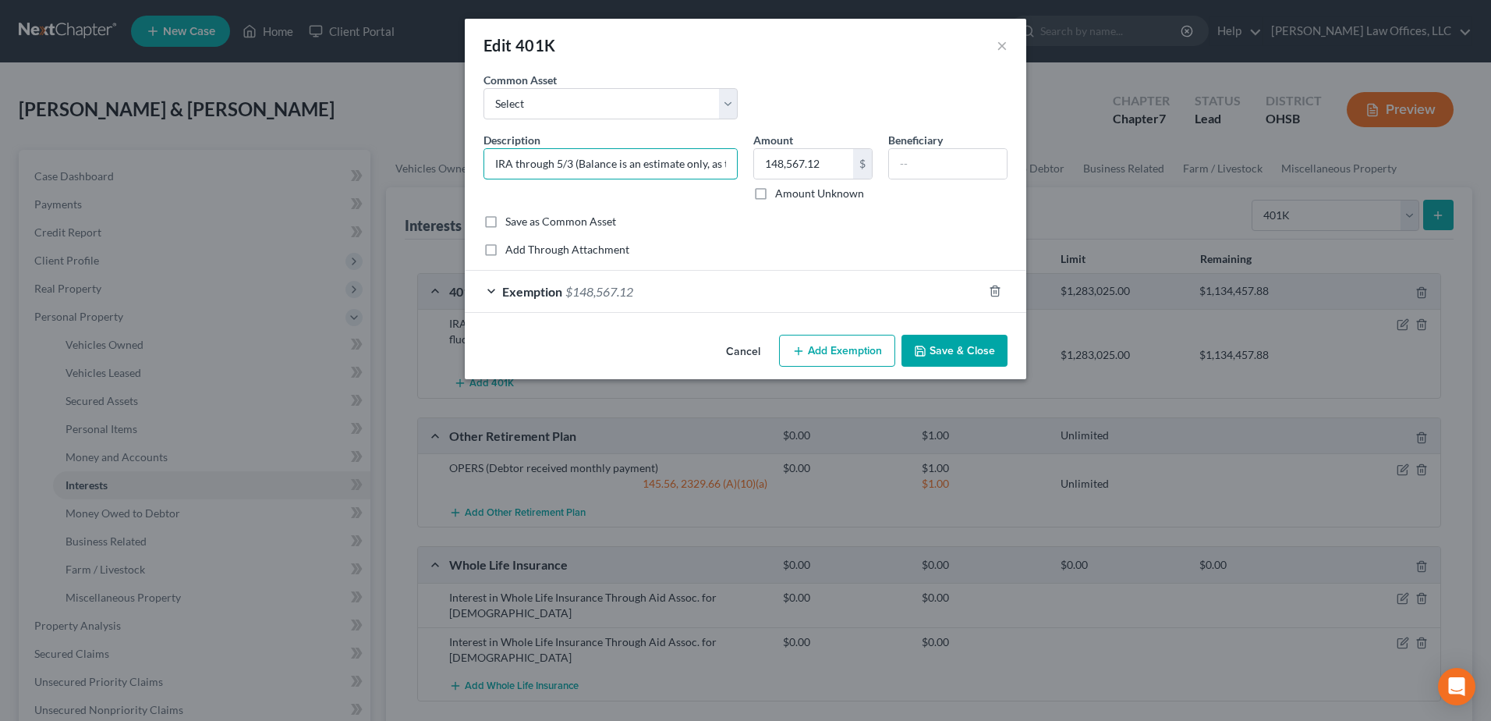
scroll to position [0, 209]
drag, startPoint x: 490, startPoint y: 165, endPoint x: 1141, endPoint y: 153, distance: 651.2
click at [1141, 153] on div "Edit 401K × An exemption set must first be selected from the Filing Information…" at bounding box center [745, 360] width 1491 height 721
type input "401(k) Through Current Employer (Estimated b/c of Market Changes)"
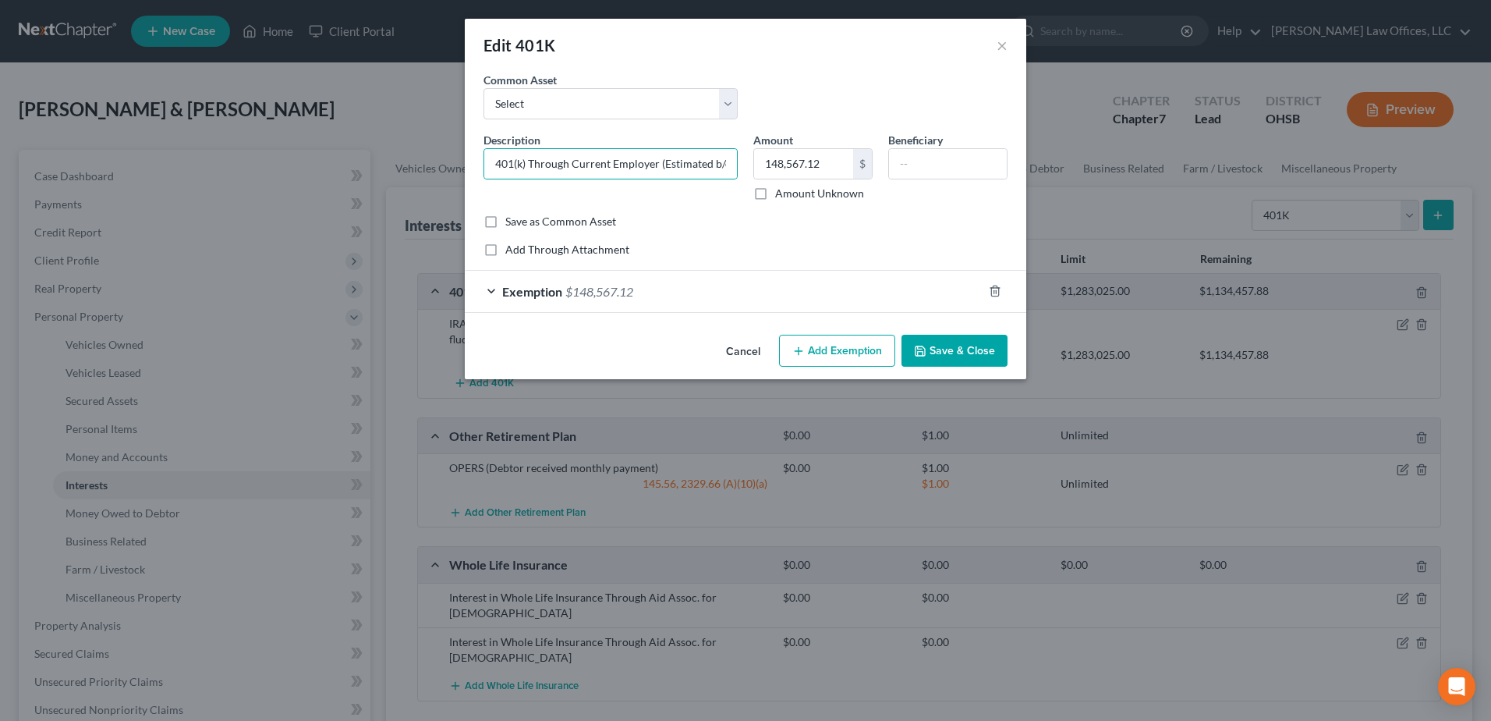
click at [775, 197] on label "Amount Unknown" at bounding box center [819, 194] width 89 height 16
click at [781, 196] on input "Amount Unknown" at bounding box center [786, 191] width 10 height 10
checkbox input "true"
click at [785, 275] on div "Exemption $148,567.12" at bounding box center [724, 291] width 518 height 41
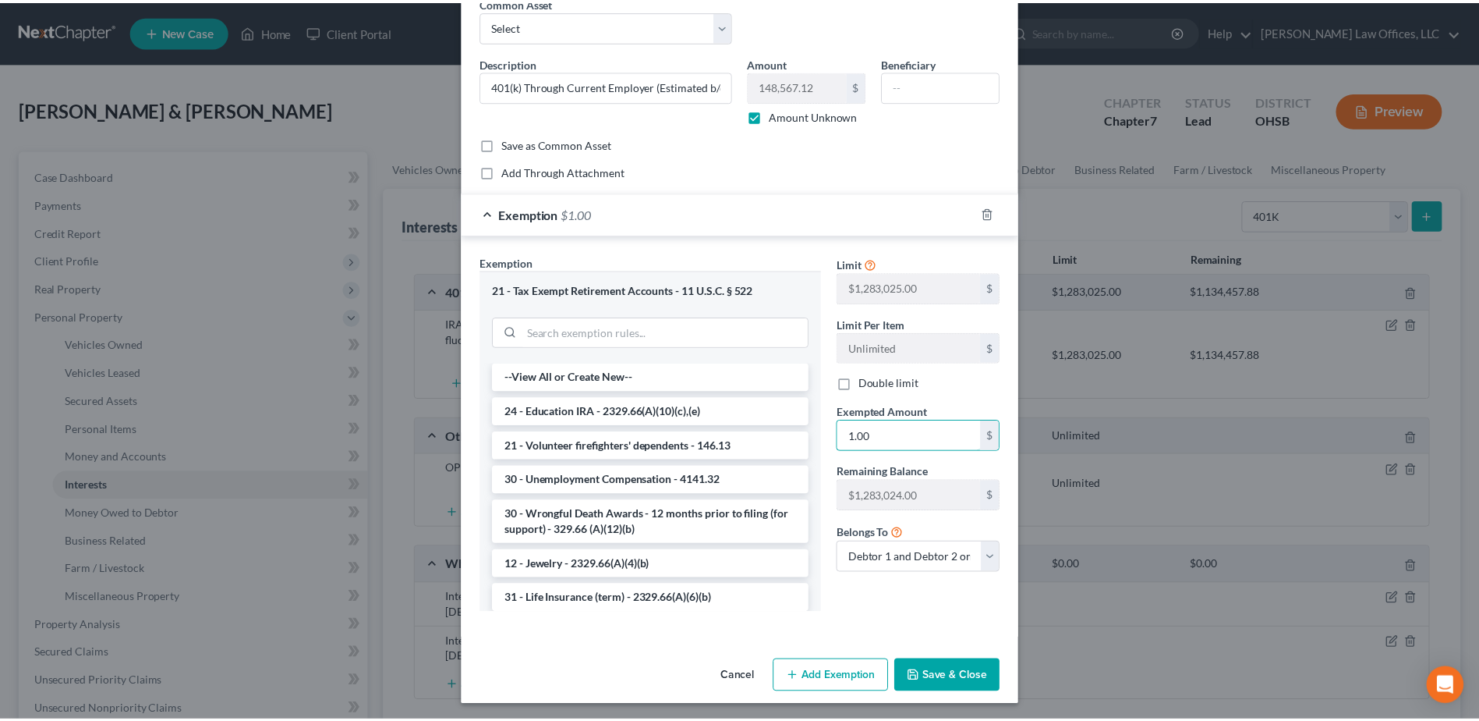
scroll to position [81, 0]
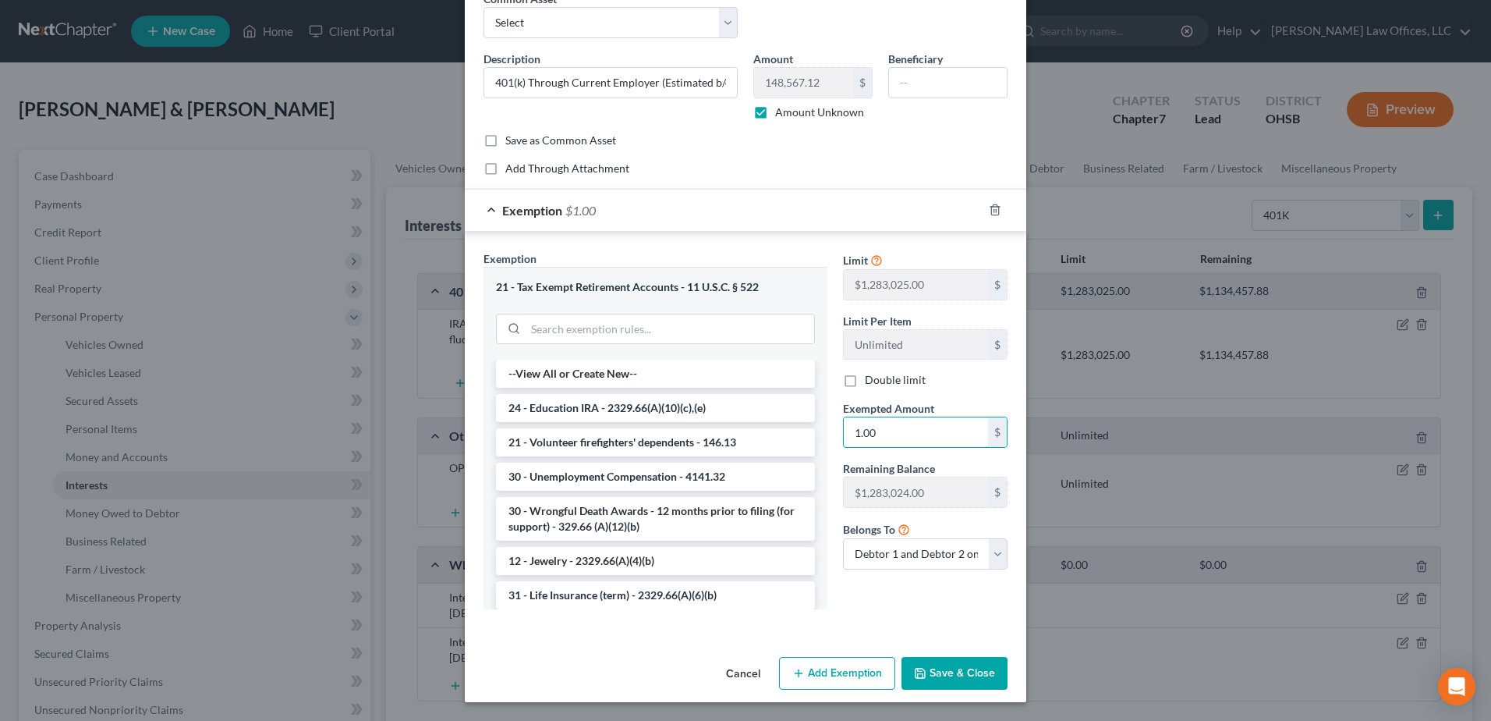
type input "1.00"
click at [934, 668] on button "Save & Close" at bounding box center [954, 673] width 106 height 33
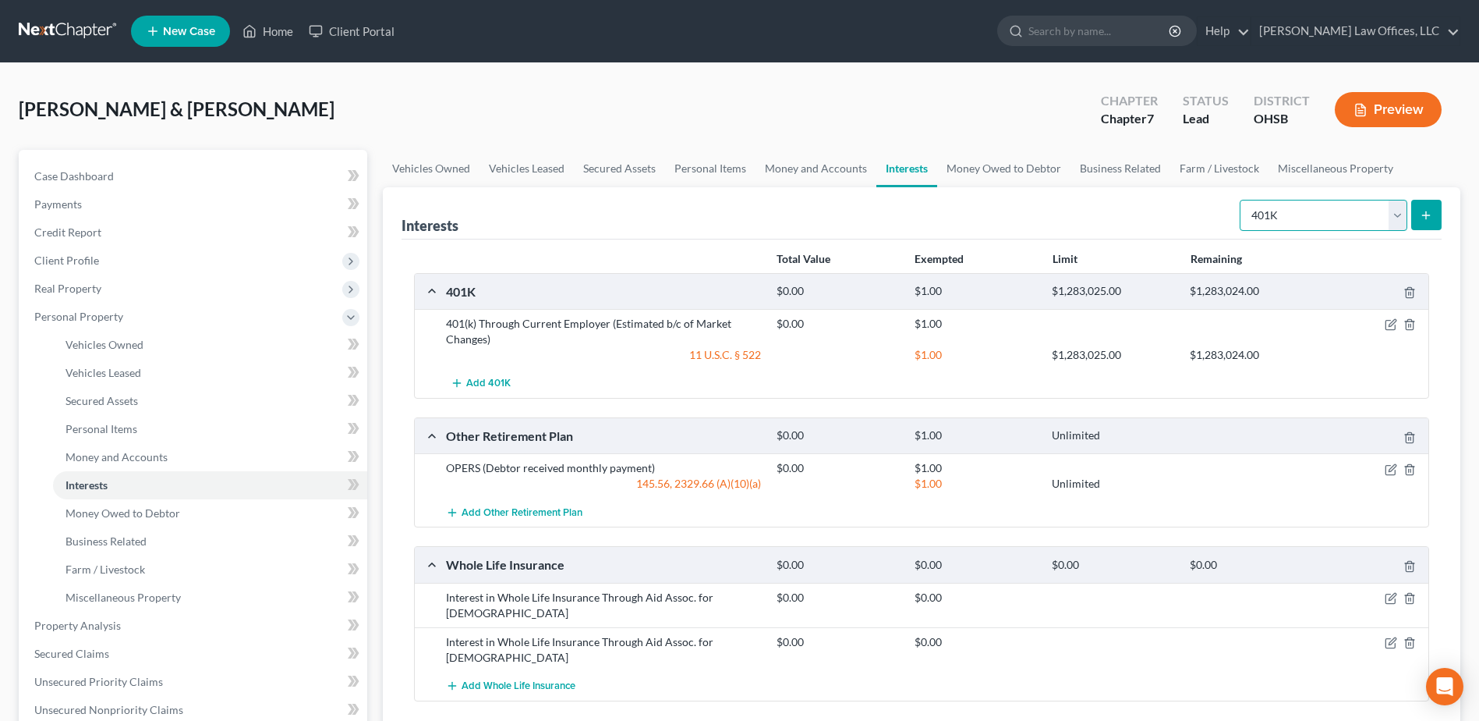
click at [1397, 215] on select "Select Interest Type 401K Annuity Bond Education IRA Government Bond Government…" at bounding box center [1324, 215] width 168 height 31
select select "ira"
click at [1241, 200] on select "Select Interest Type 401K Annuity Bond Education IRA Government Bond Government…" at bounding box center [1324, 215] width 168 height 31
click at [1424, 212] on icon "submit" at bounding box center [1426, 215] width 12 height 12
click at [1401, 216] on select "Select Interest Type 401K Annuity Bond Education IRA Government Bond Government…" at bounding box center [1324, 215] width 168 height 31
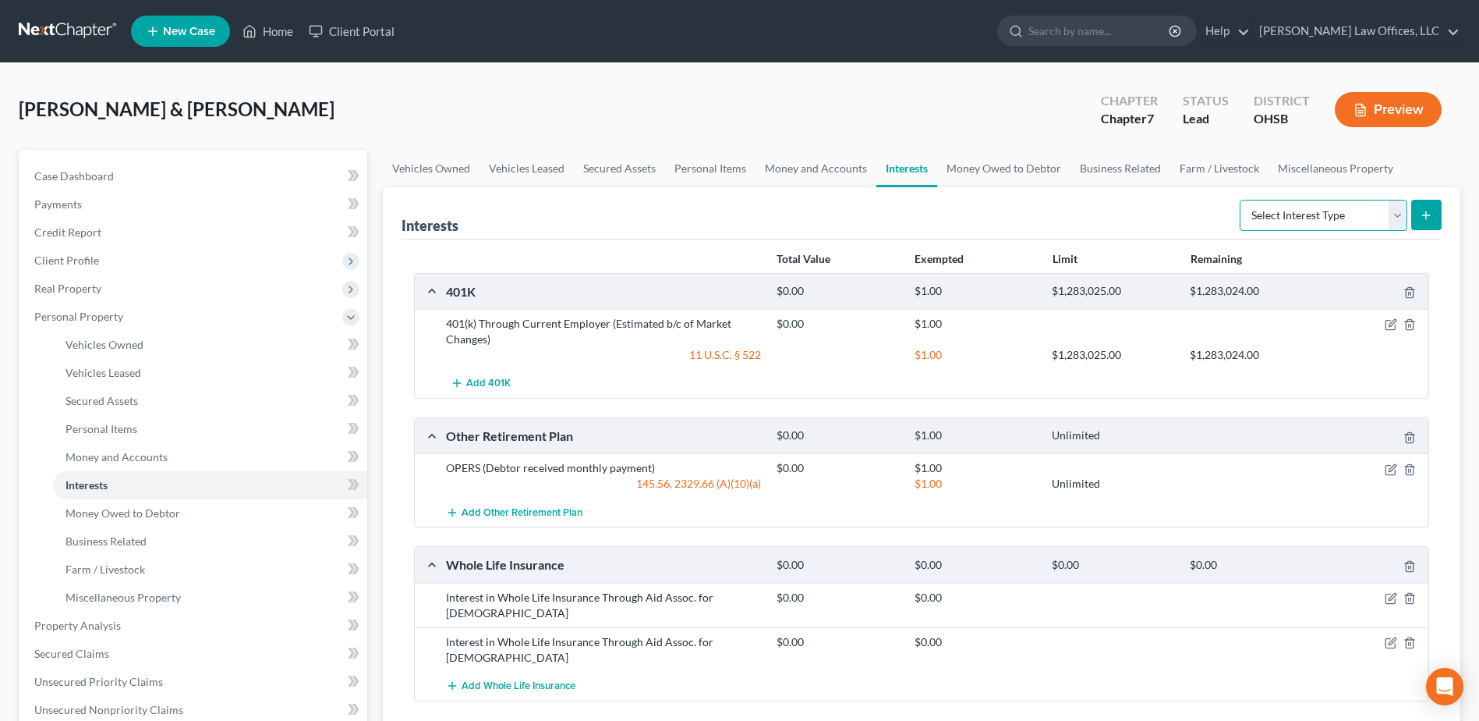
select select "ira"
click at [1241, 200] on select "Select Interest Type 401K Annuity Bond Education IRA Government Bond Government…" at bounding box center [1324, 215] width 168 height 31
click at [1421, 210] on icon "submit" at bounding box center [1426, 215] width 12 height 12
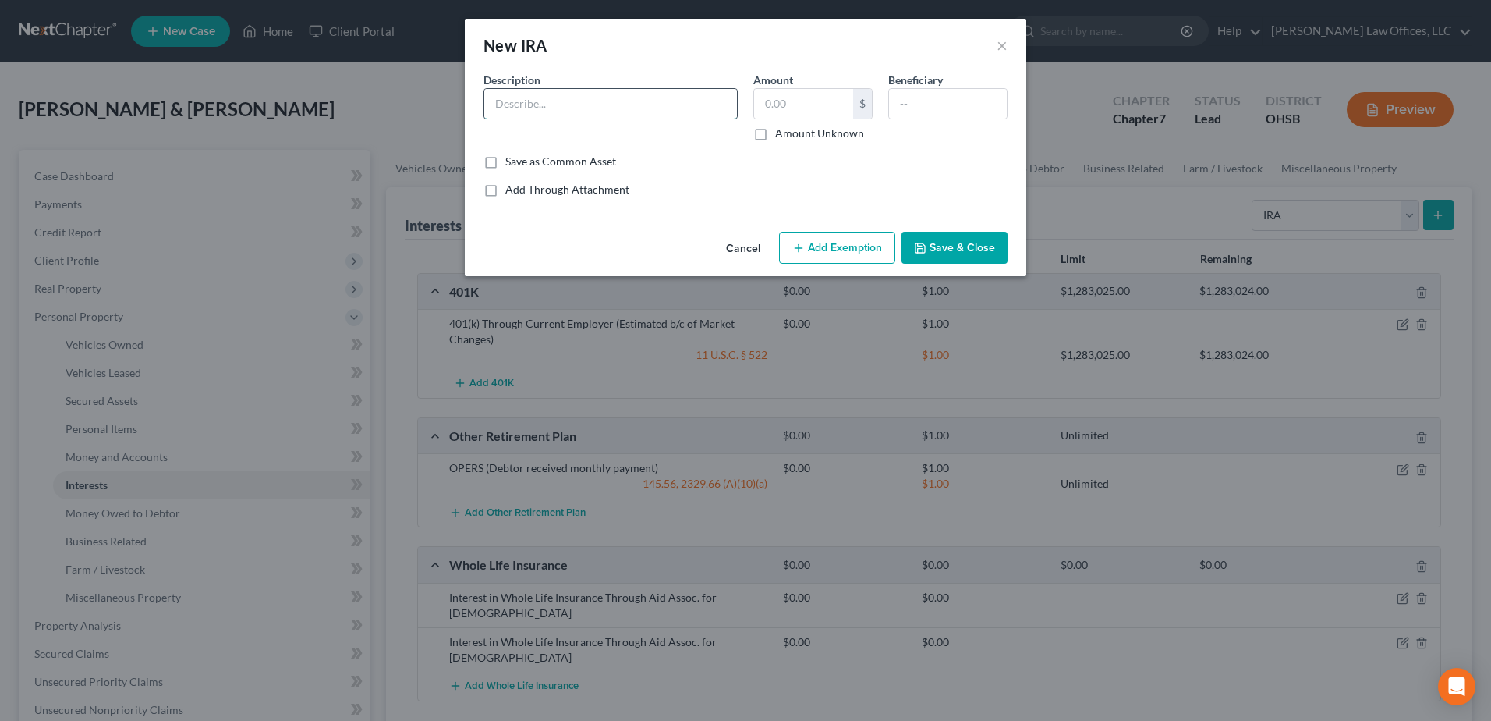
paste input "IRA through 5/3 (Balance is an estimate only, as the balance fluctuates with th…"
type input "IRA through 5/3 (Balance is an estimate only, as the balance fluctuates with th…"
click at [788, 104] on input "text" at bounding box center [803, 104] width 99 height 30
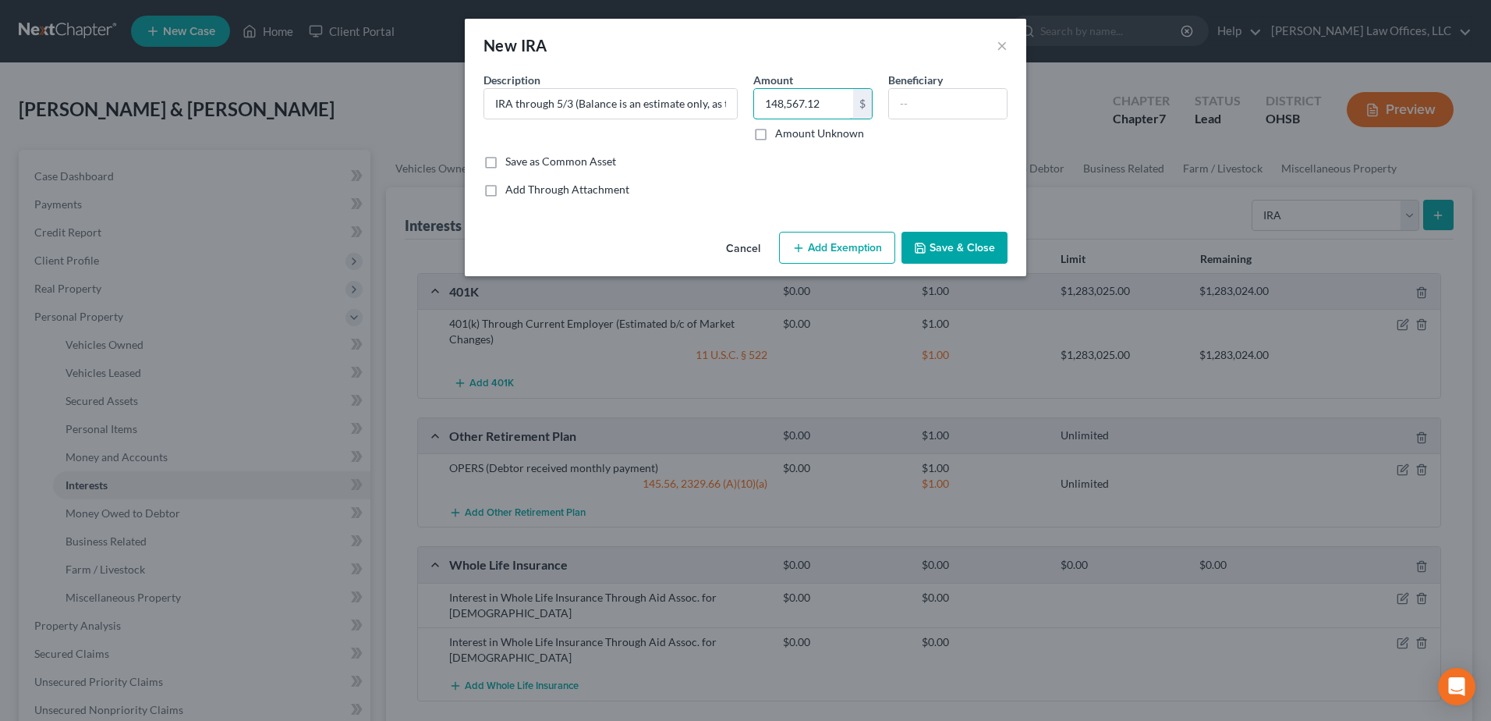
type input "148,567.12"
click at [816, 245] on button "Add Exemption" at bounding box center [837, 248] width 116 height 33
select select "2"
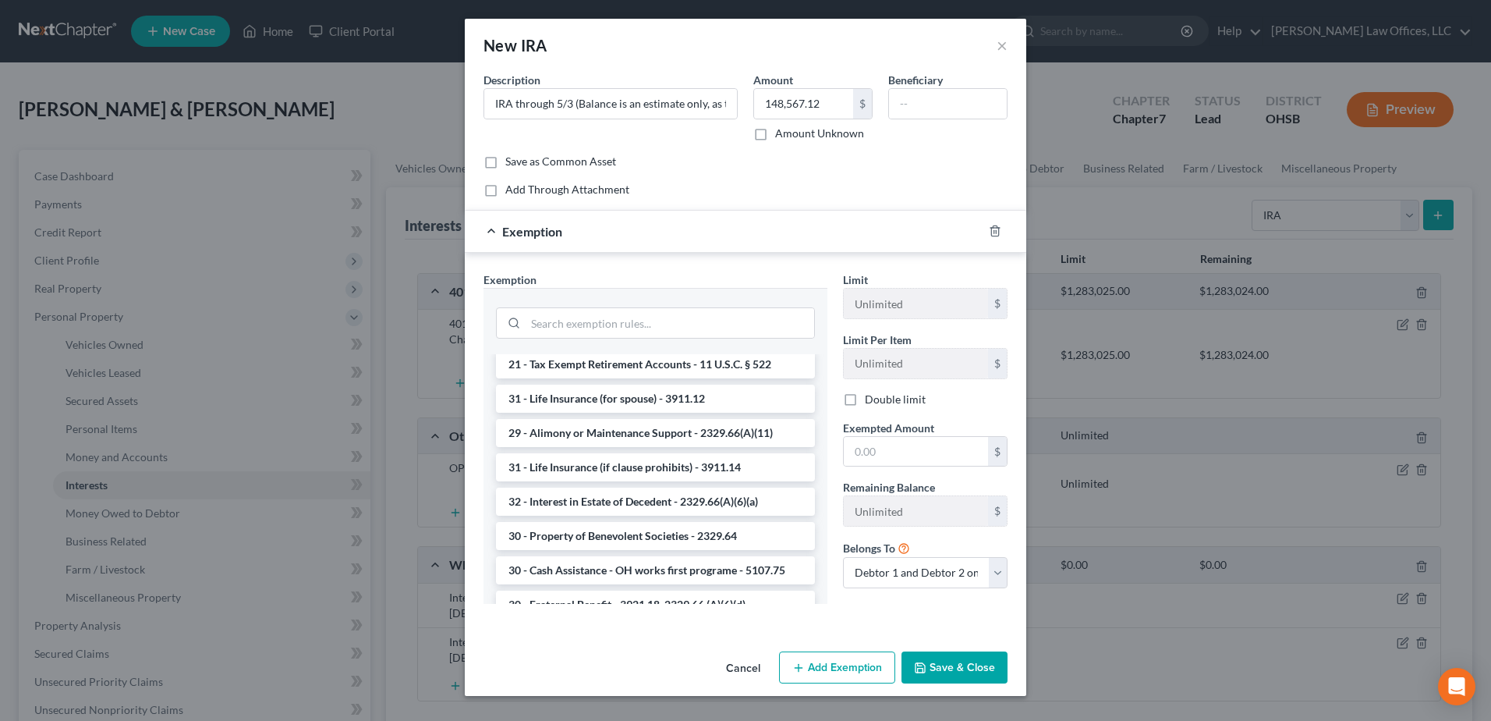
scroll to position [390, 0]
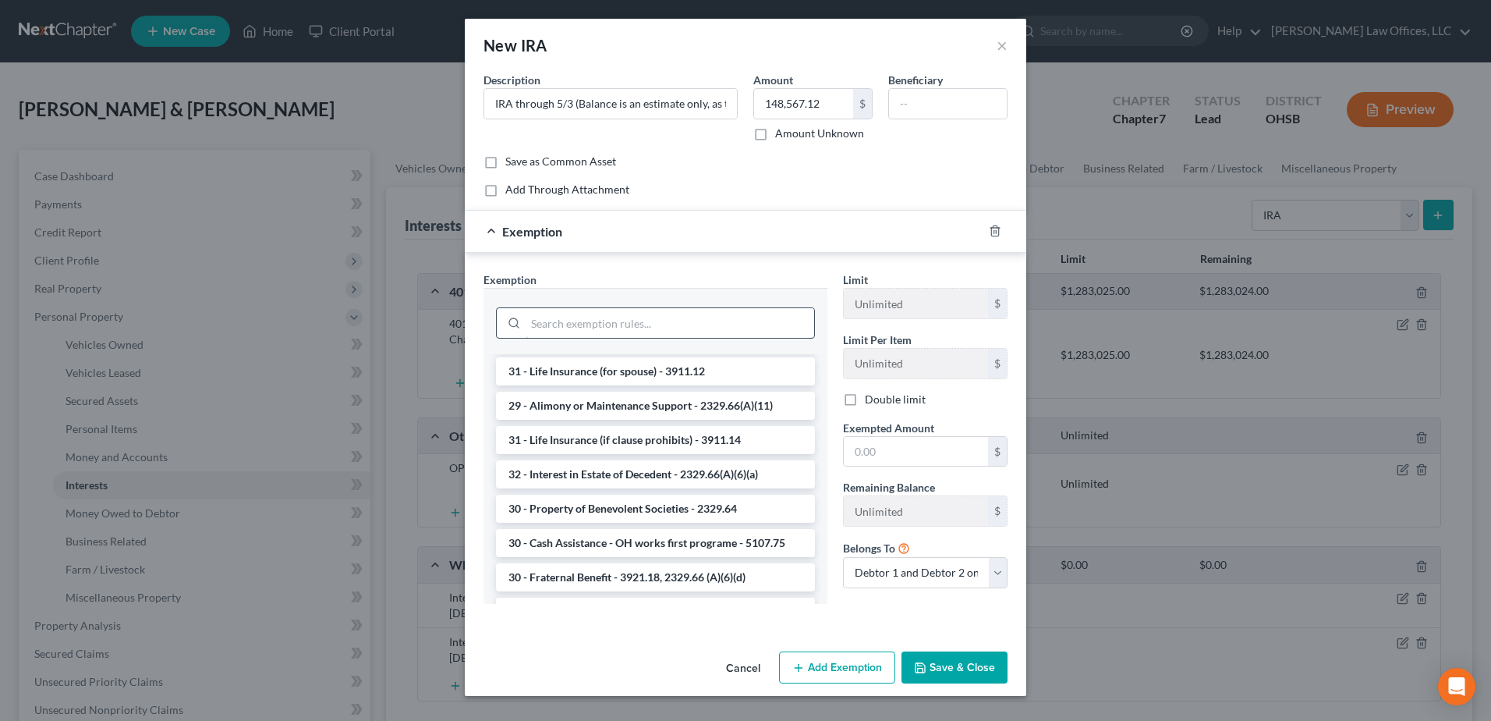
click at [619, 330] on input "search" at bounding box center [670, 323] width 289 height 30
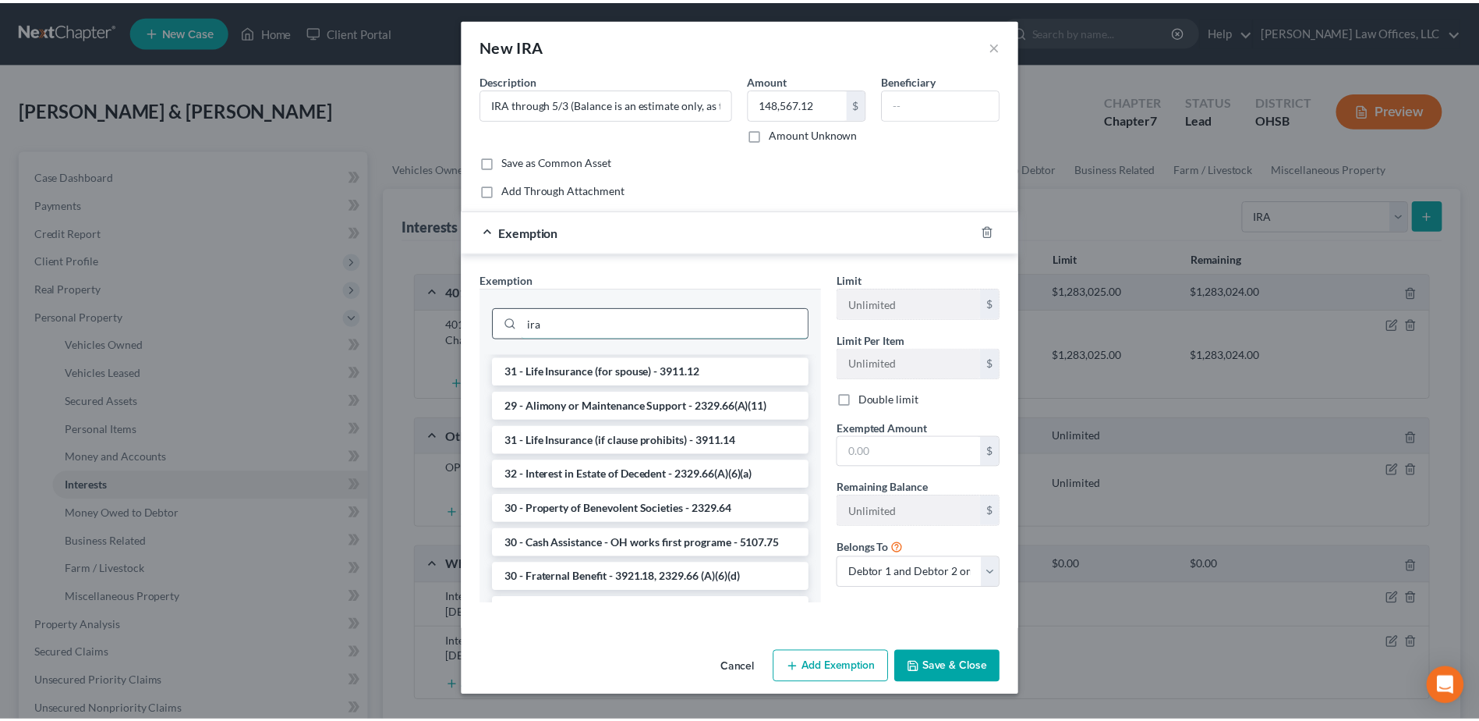
scroll to position [0, 0]
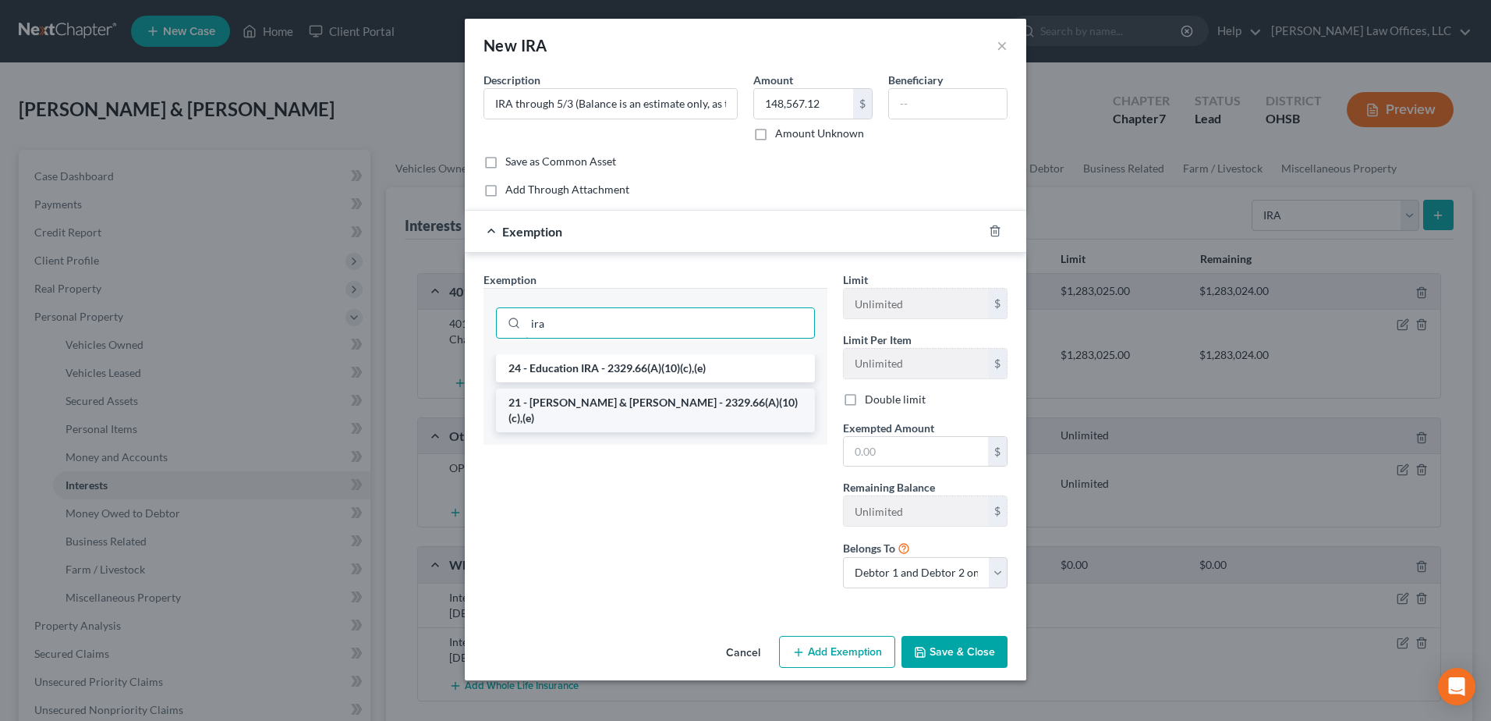
type input "ira"
click at [598, 398] on li "21 - [PERSON_NAME] & [PERSON_NAME] - 2329.66(A)(10)(c),(e)" at bounding box center [655, 410] width 319 height 44
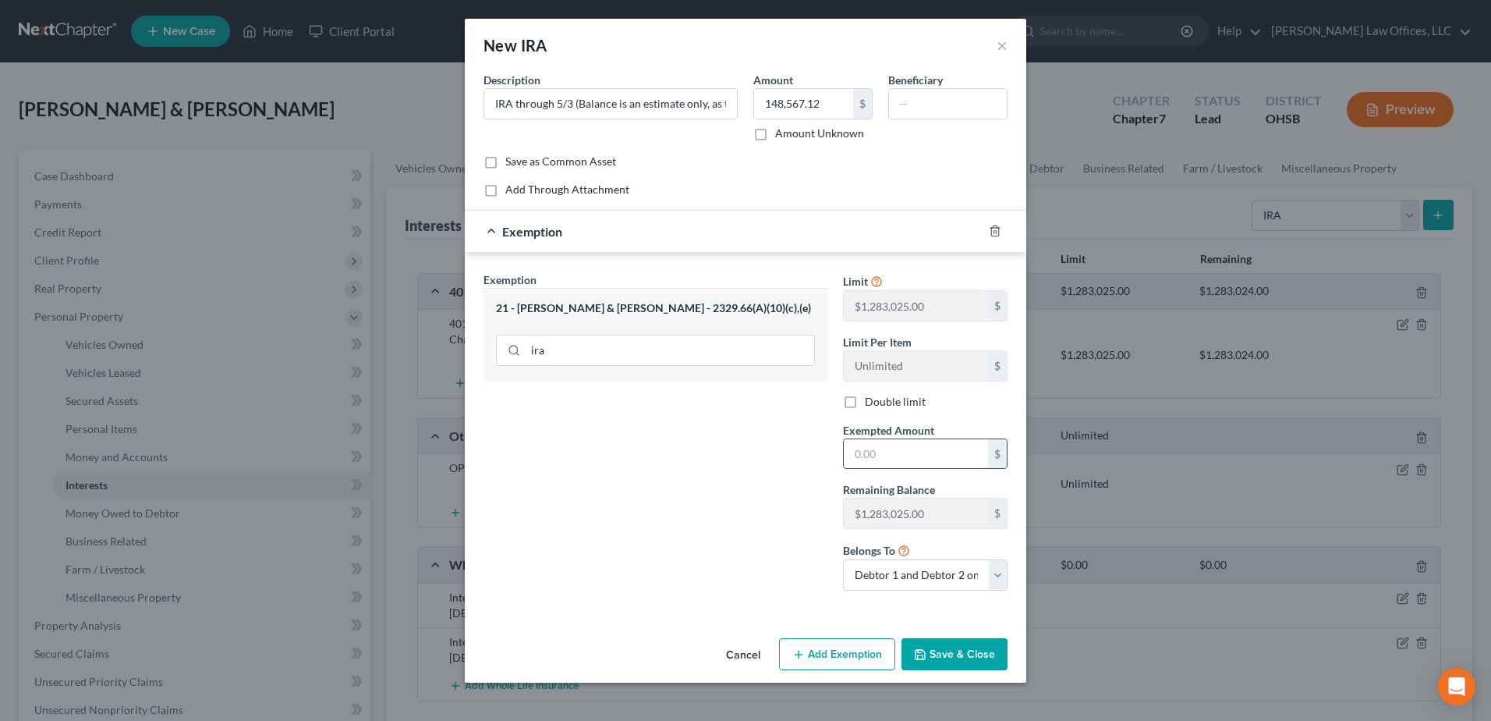
click at [896, 462] on input "text" at bounding box center [916, 454] width 144 height 30
type input "148,567.12"
click at [935, 644] on button "Save & Close" at bounding box center [954, 654] width 106 height 33
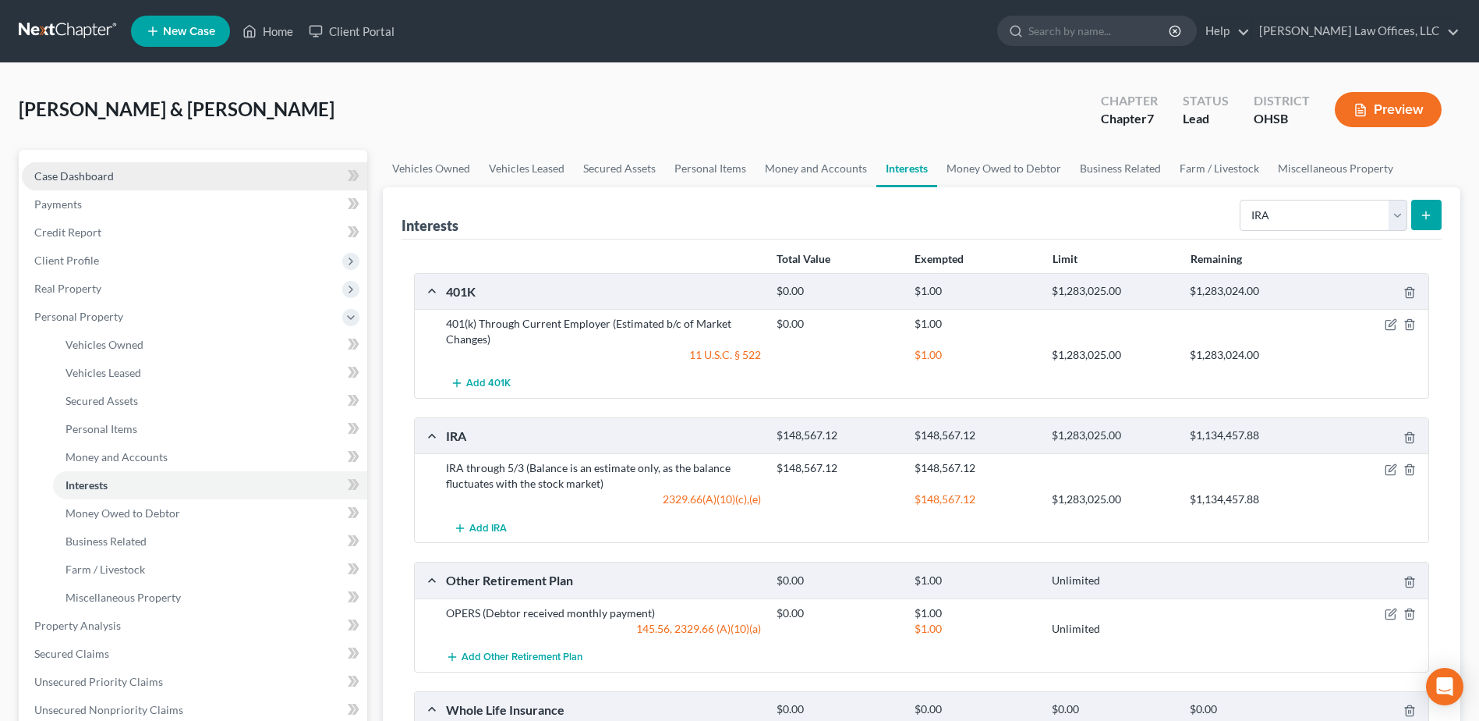
click at [152, 176] on link "Case Dashboard" at bounding box center [194, 176] width 345 height 28
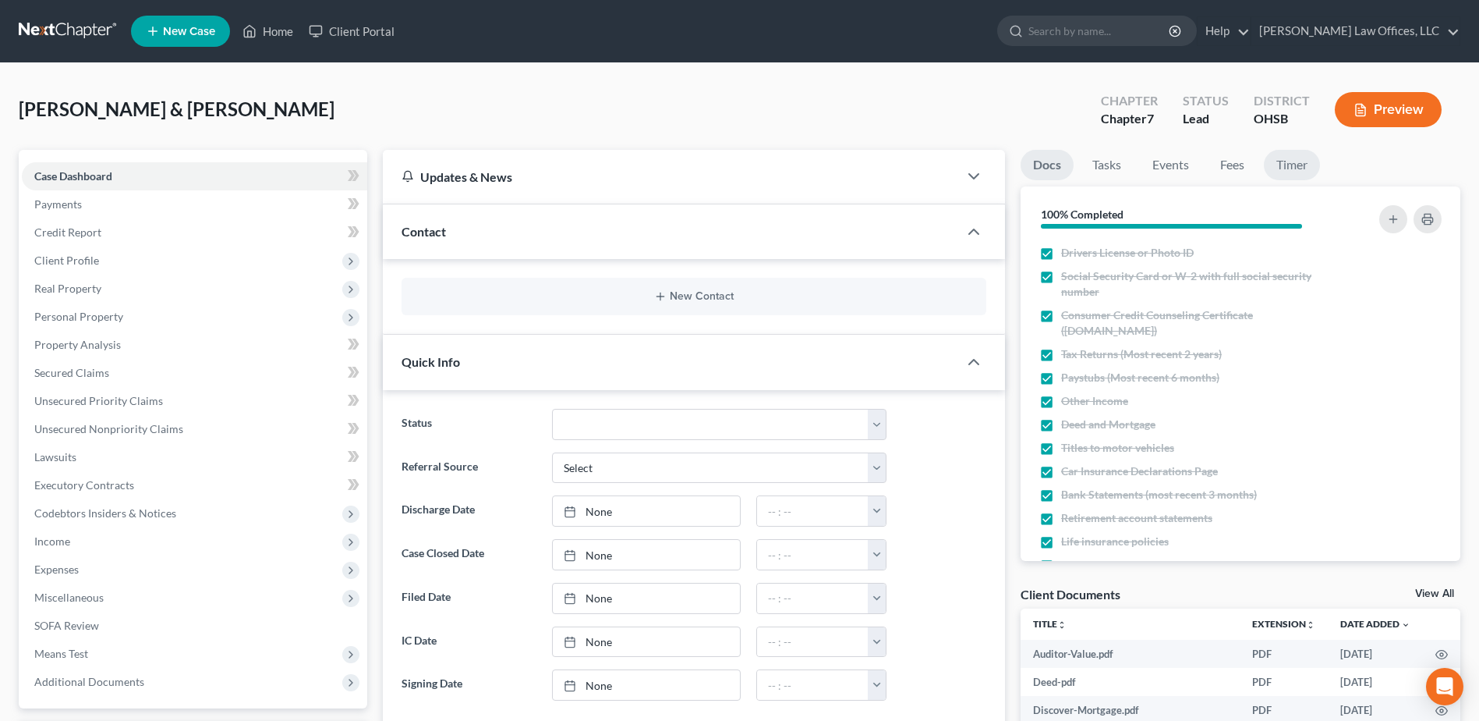
click at [1280, 161] on link "Timer" at bounding box center [1292, 165] width 56 height 30
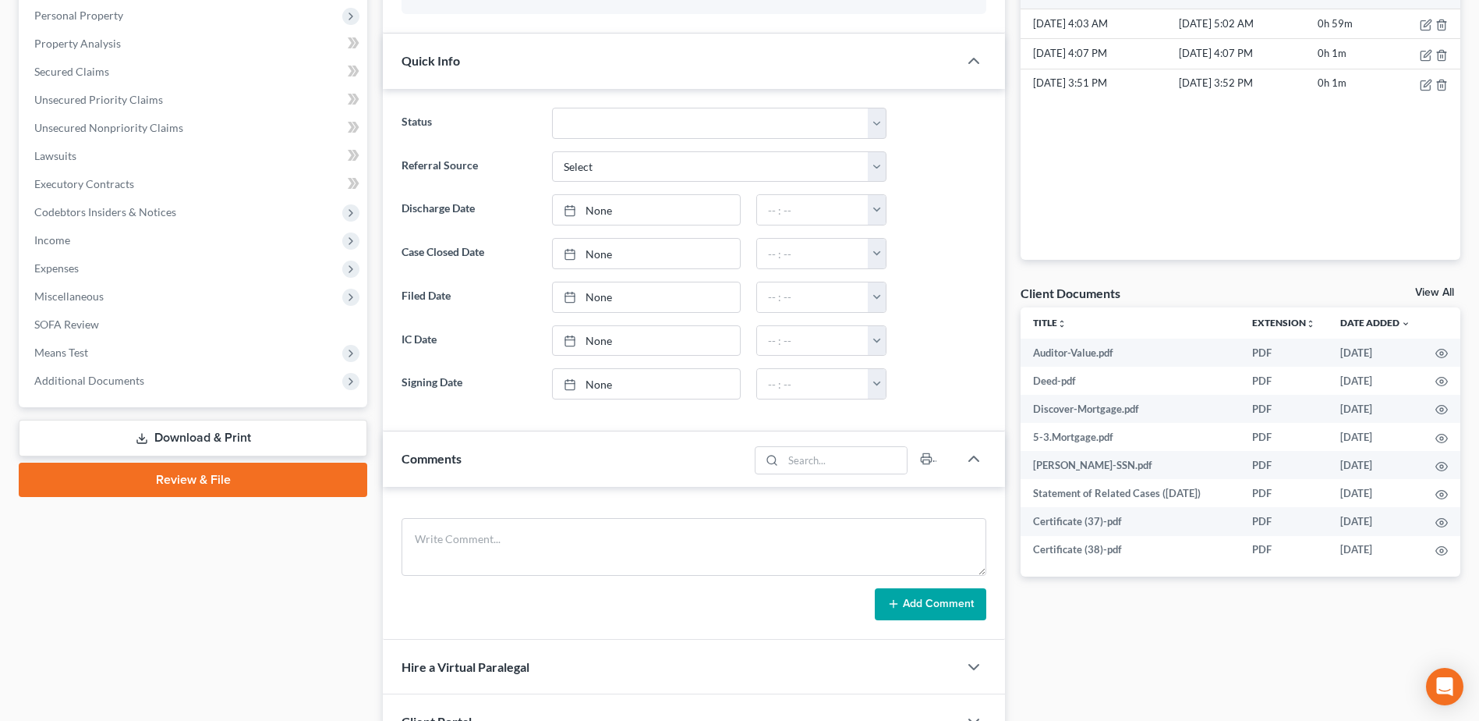
scroll to position [312, 0]
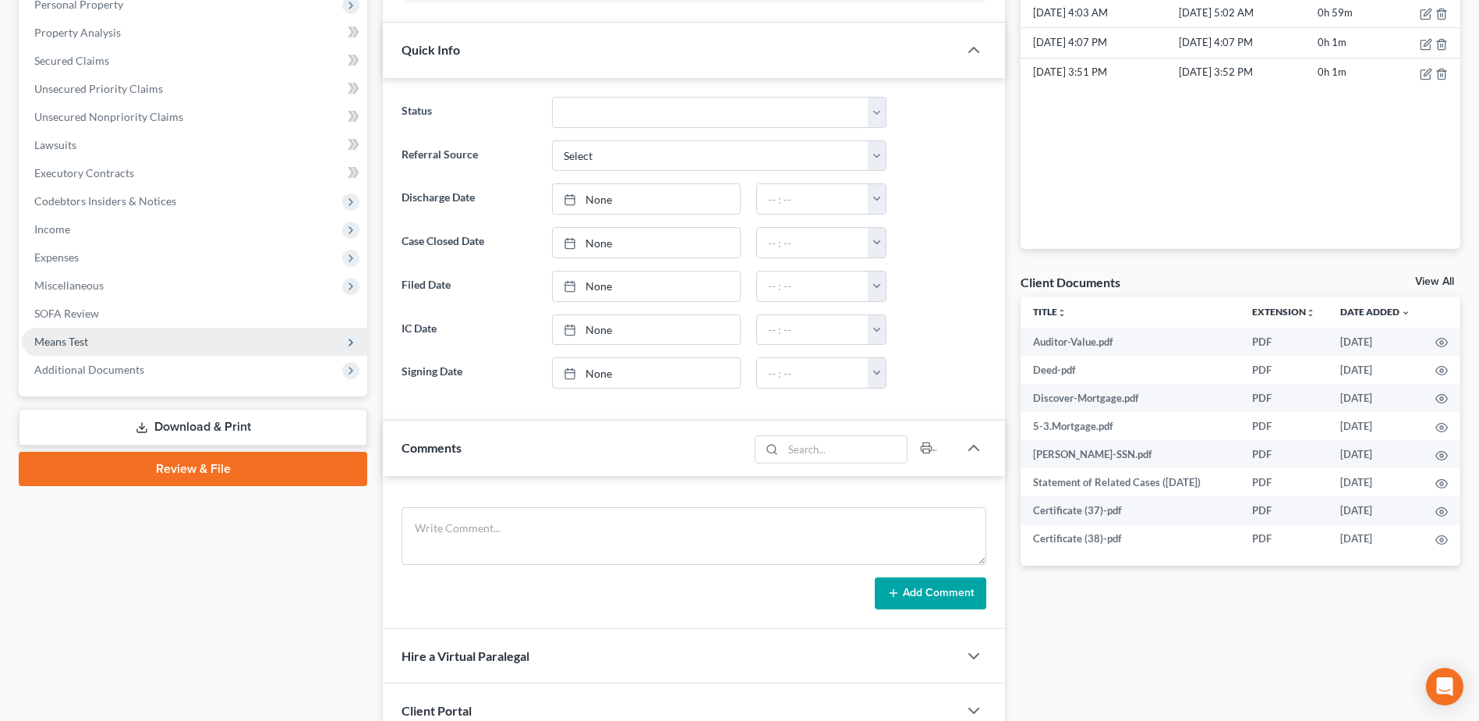
click at [97, 345] on span "Means Test" at bounding box center [194, 342] width 345 height 28
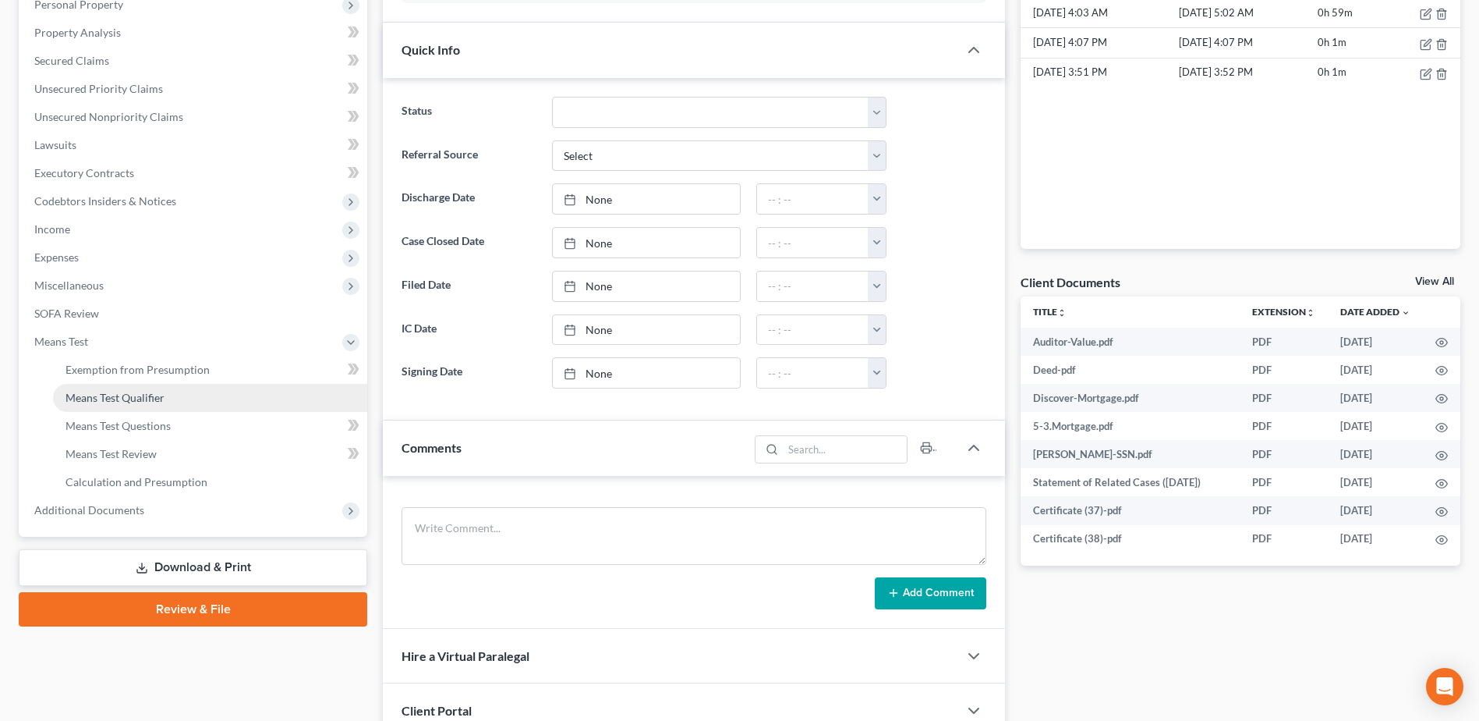
click at [133, 397] on span "Means Test Qualifier" at bounding box center [115, 397] width 99 height 13
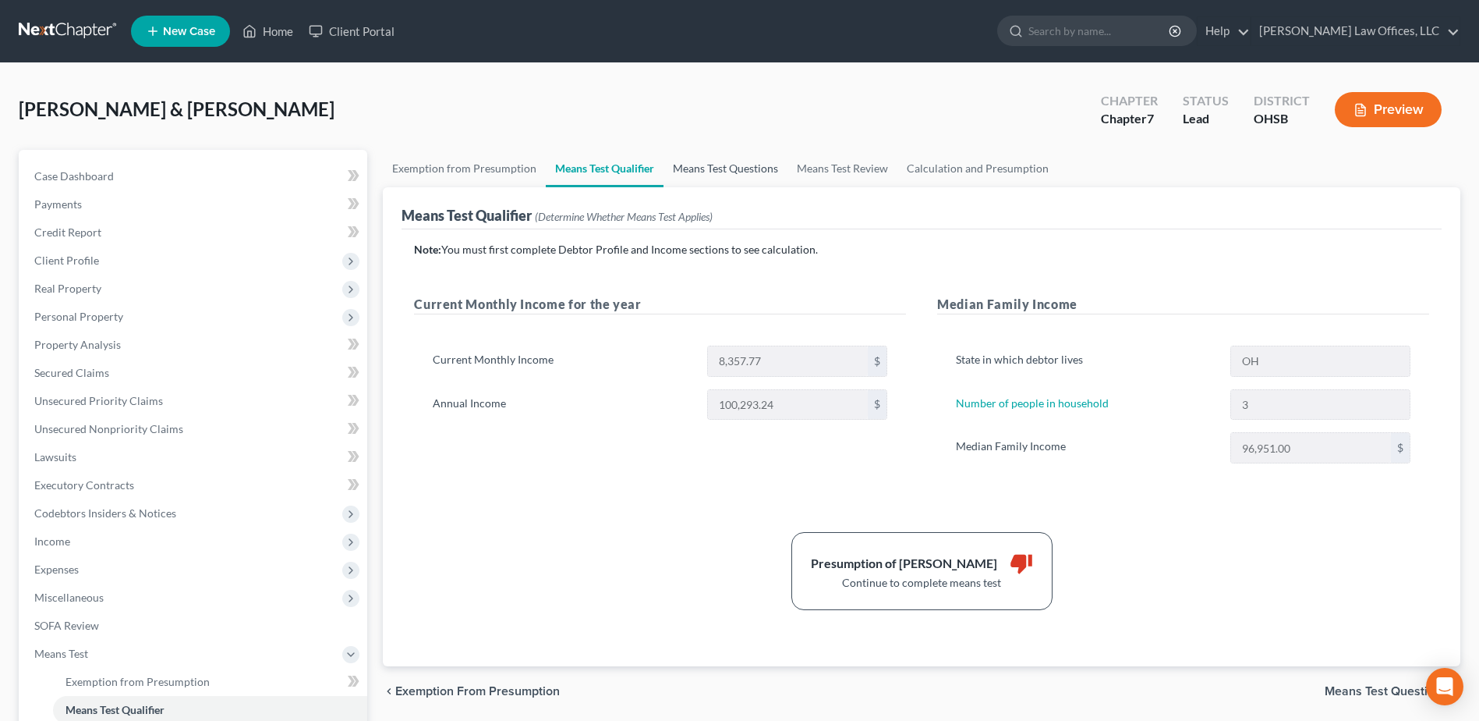
click at [730, 172] on link "Means Test Questions" at bounding box center [726, 168] width 124 height 37
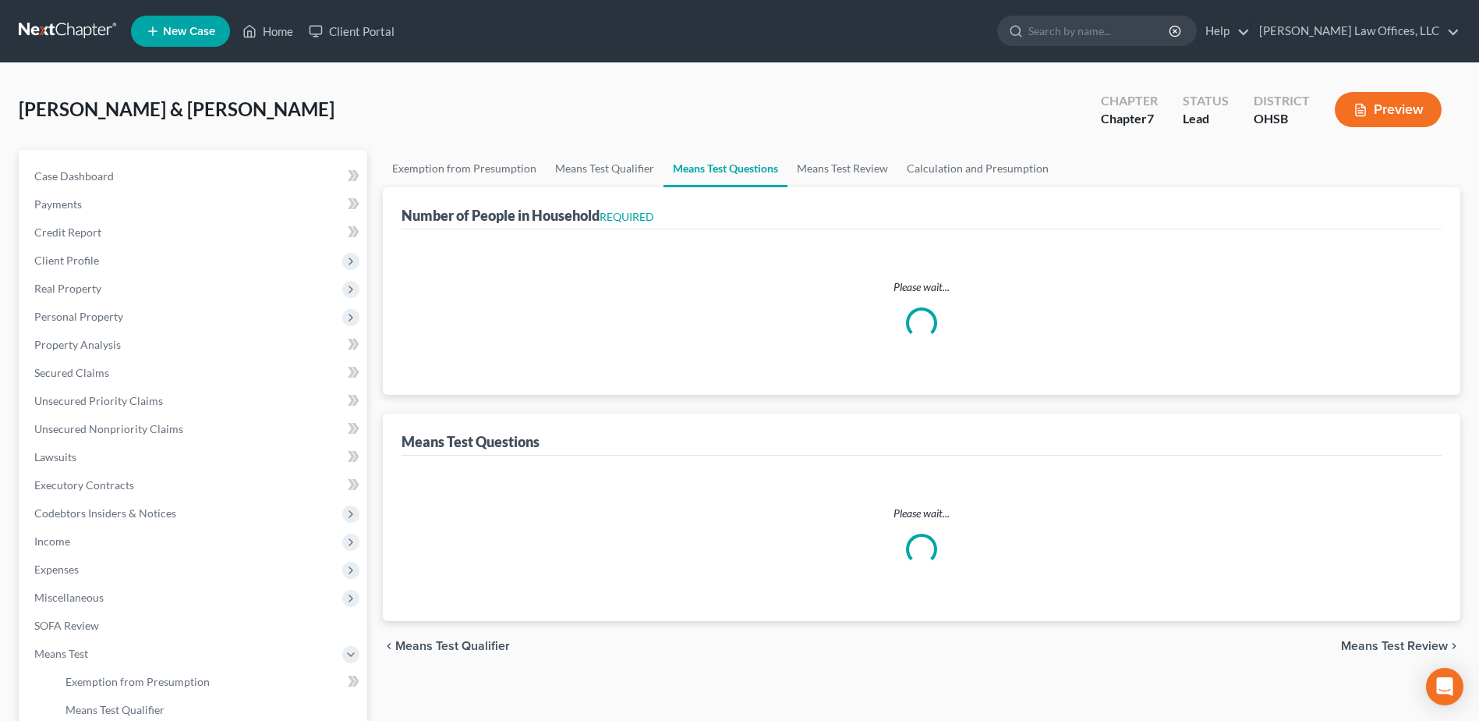
select select "0"
select select "60"
select select "0"
select select "60"
select select "4"
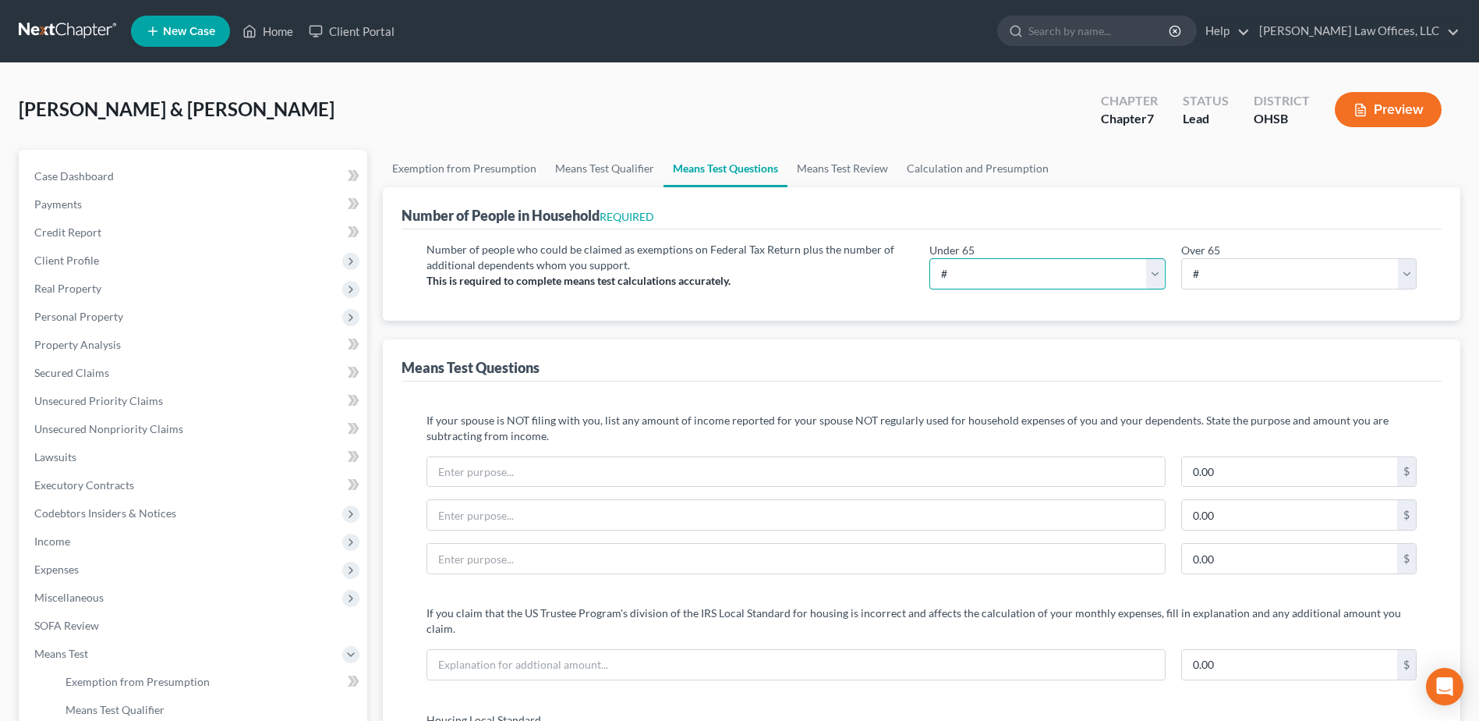
click at [1153, 271] on select "# 0 1 2 3 4 5 6 7 8 9 10" at bounding box center [1047, 273] width 235 height 31
select select "3"
click at [930, 258] on select "# 0 1 2 3 4 5 6 7 8 9 10" at bounding box center [1047, 273] width 235 height 31
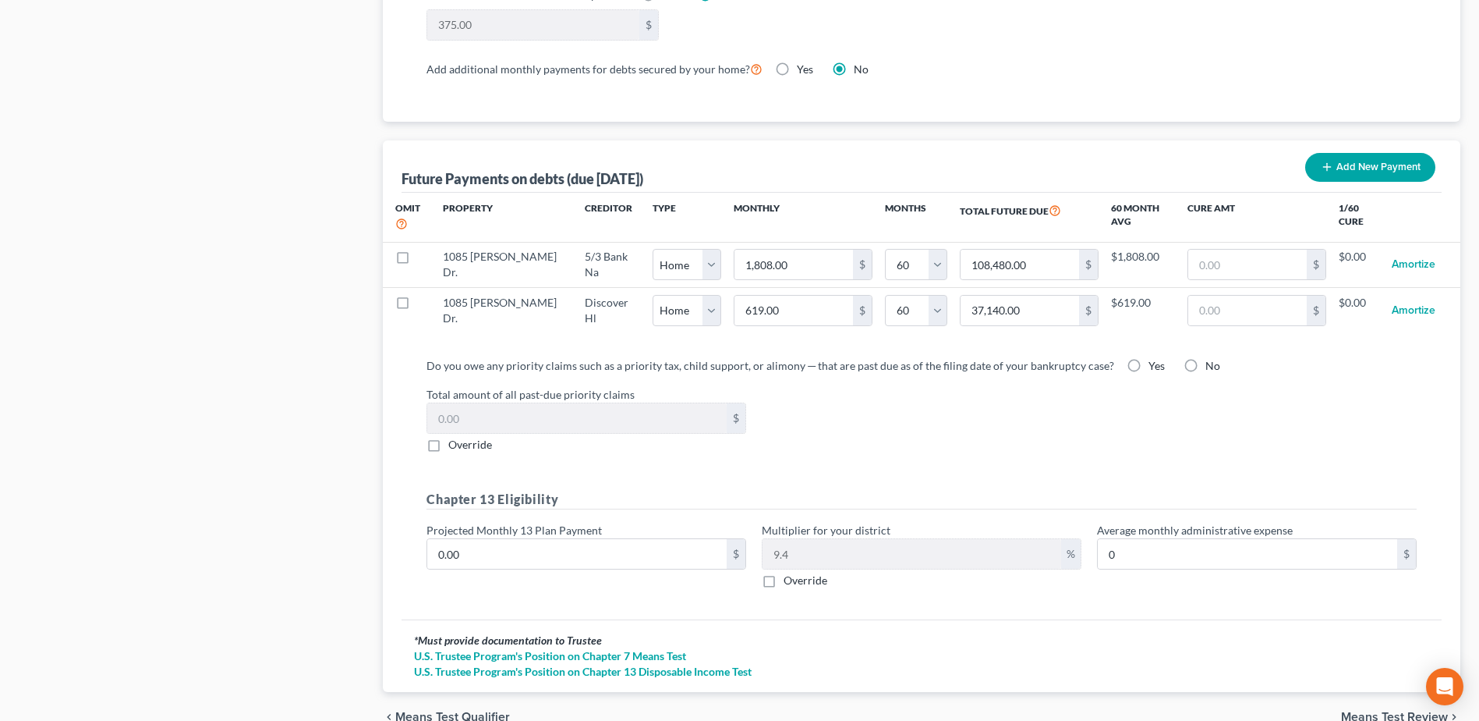
scroll to position [1482, 0]
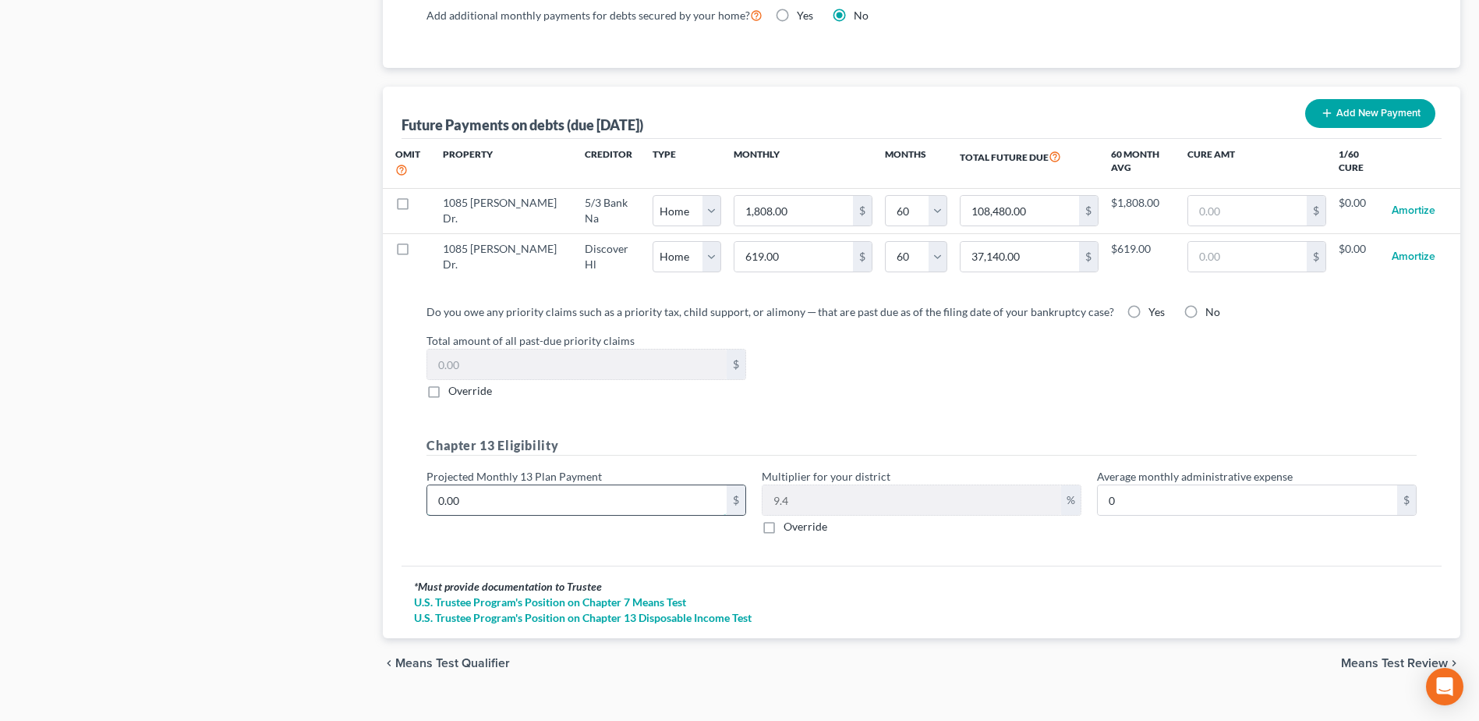
click at [562, 485] on input "0.00" at bounding box center [576, 500] width 299 height 30
type input "5"
type input "0.47"
type input "50"
type input "4.70"
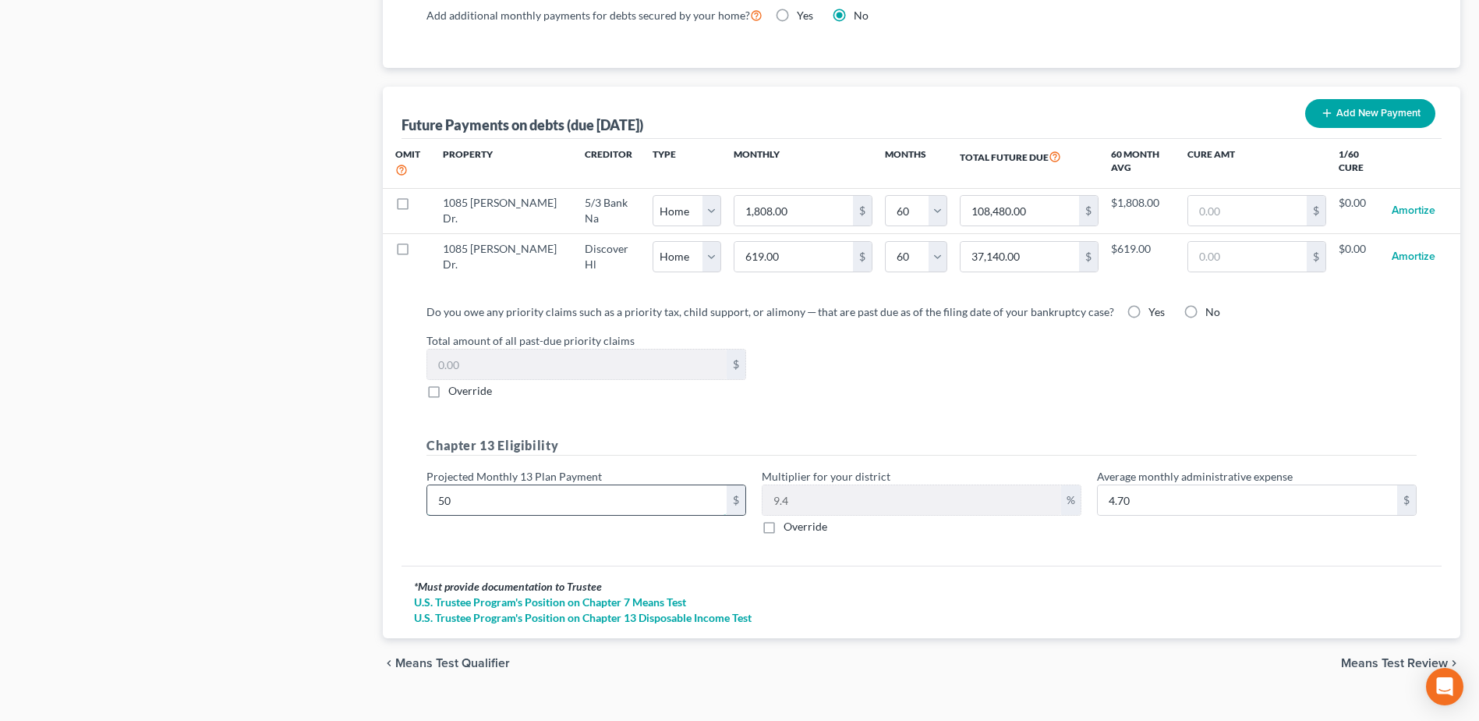
type input "500"
type input "47.00"
type input "500.00"
click at [883, 357] on div "Total amount of all past-due priority claims $ Override" at bounding box center [922, 365] width 1006 height 66
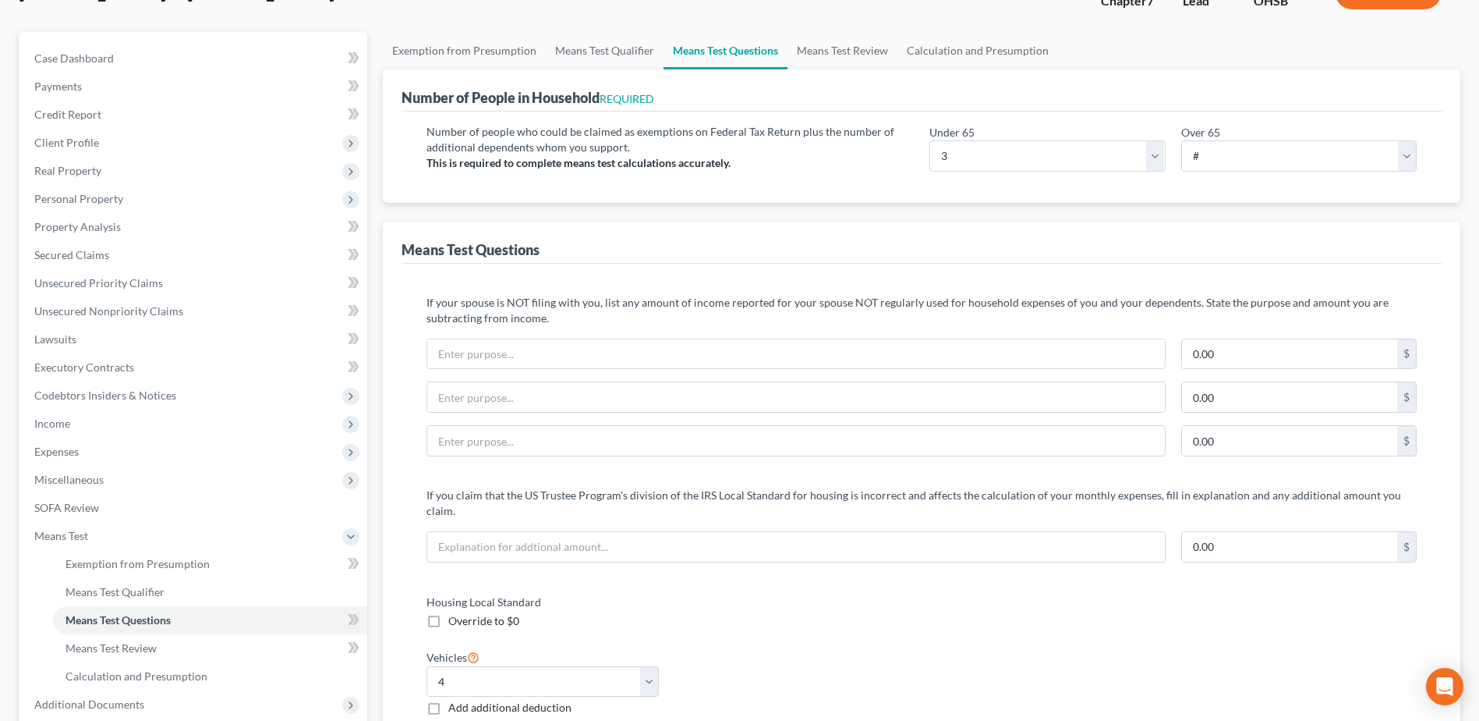
scroll to position [0, 0]
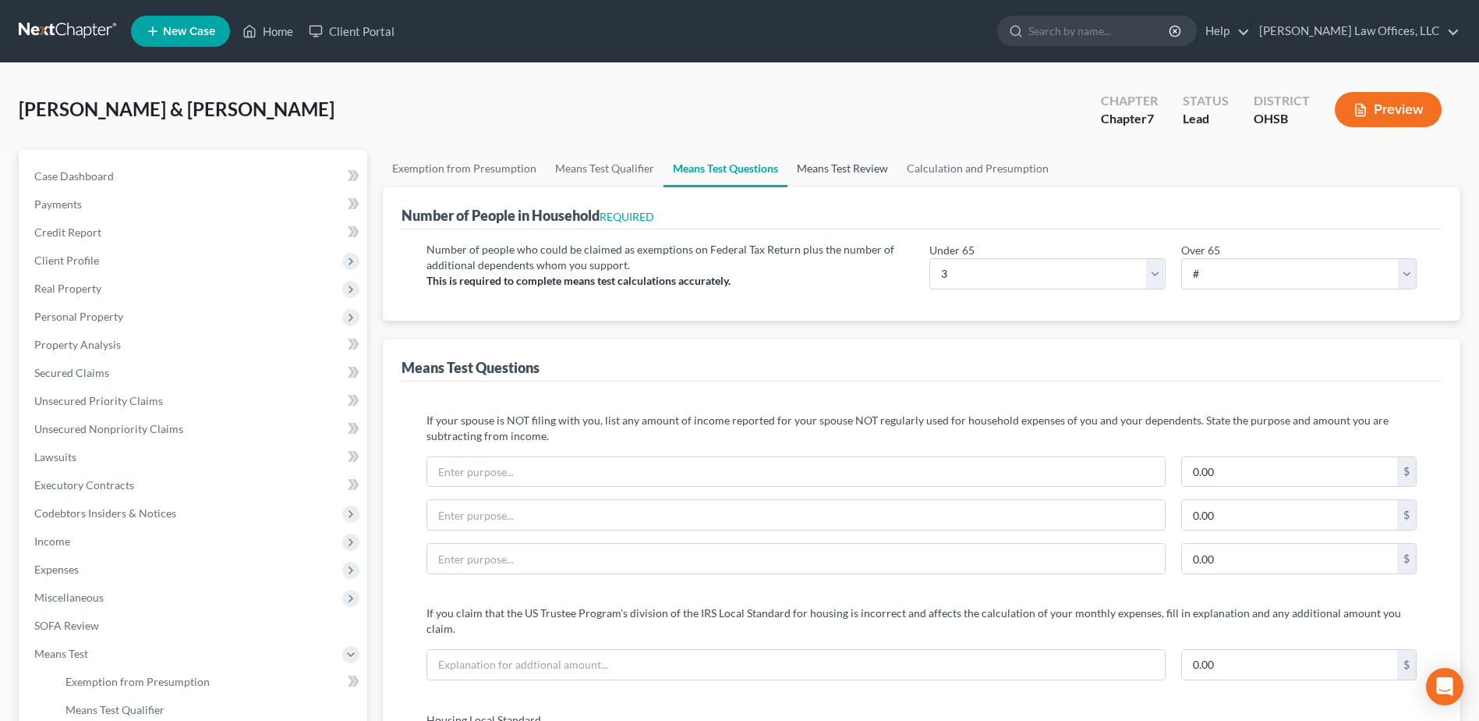
click at [861, 172] on link "Means Test Review" at bounding box center [843, 168] width 110 height 37
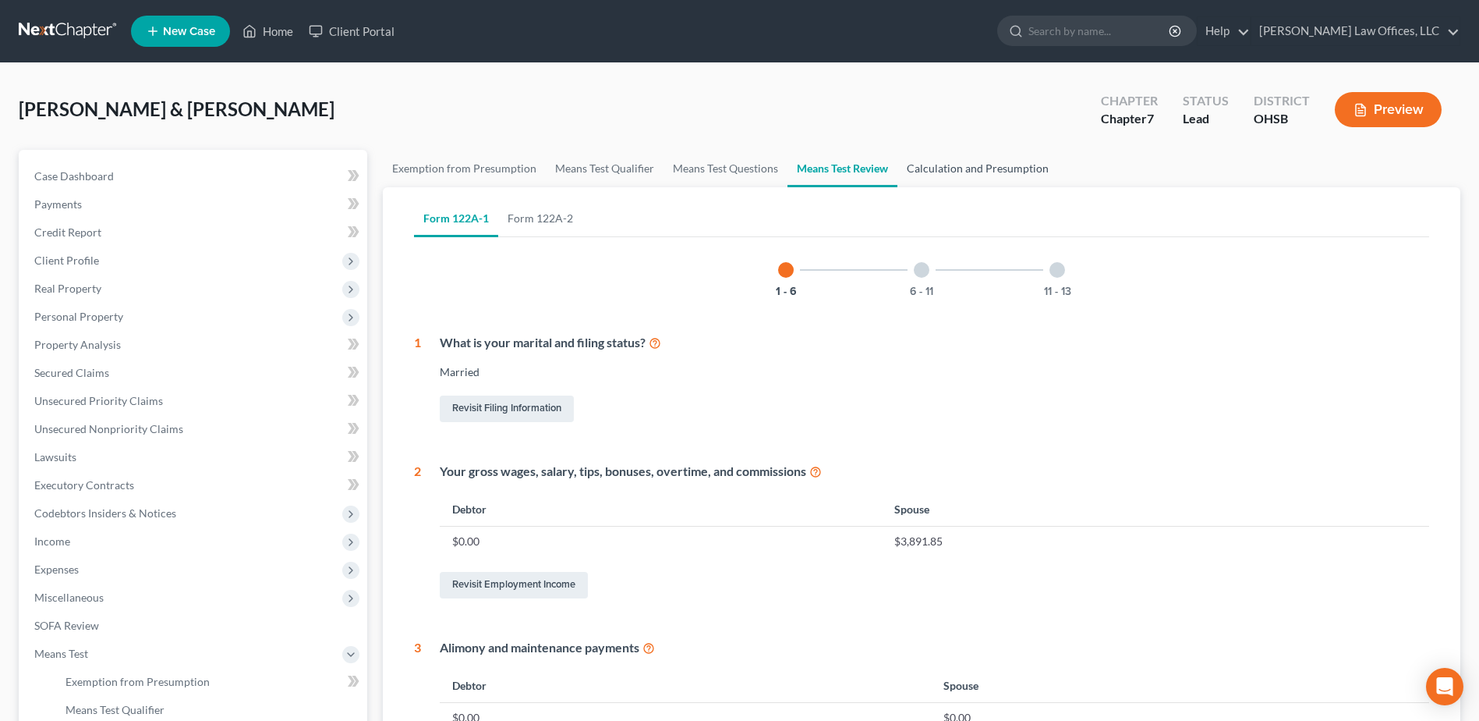
click at [959, 160] on link "Calculation and Presumption" at bounding box center [978, 168] width 161 height 37
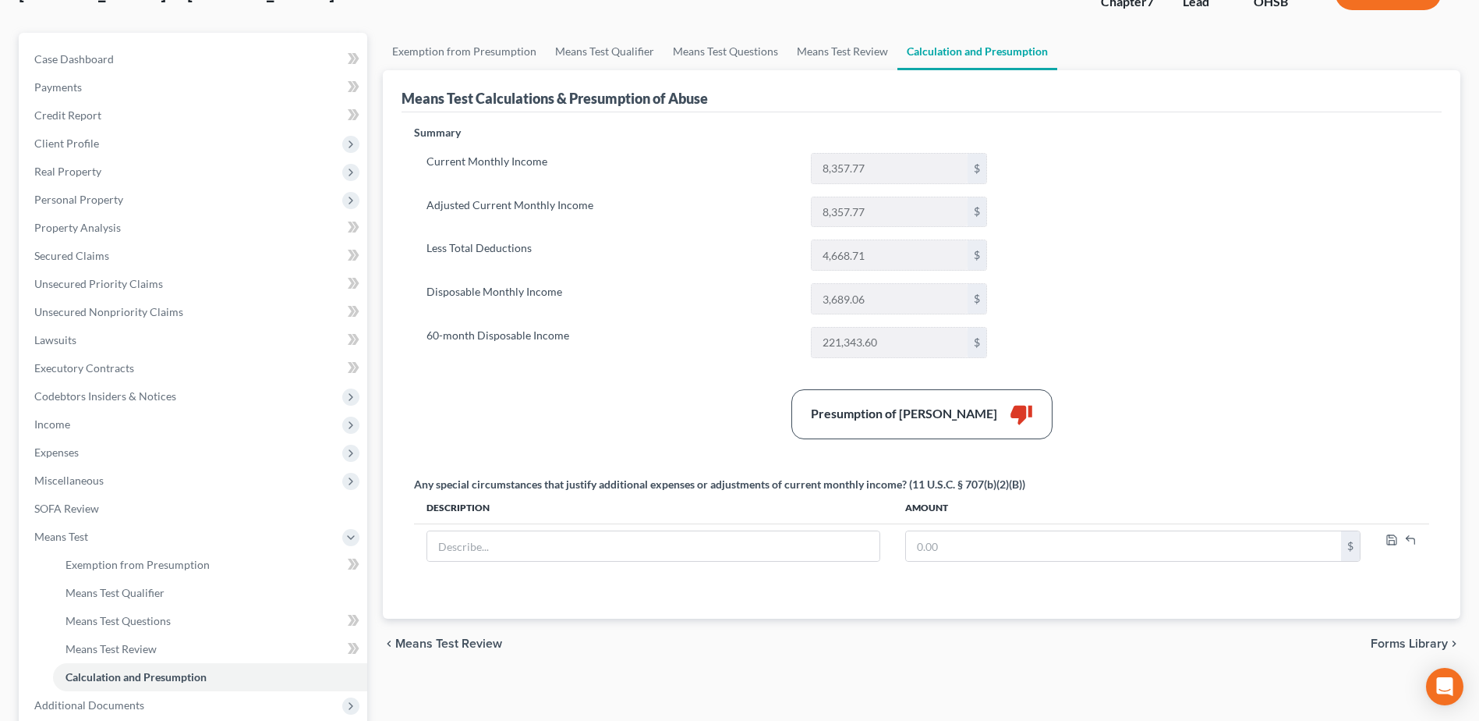
scroll to position [156, 0]
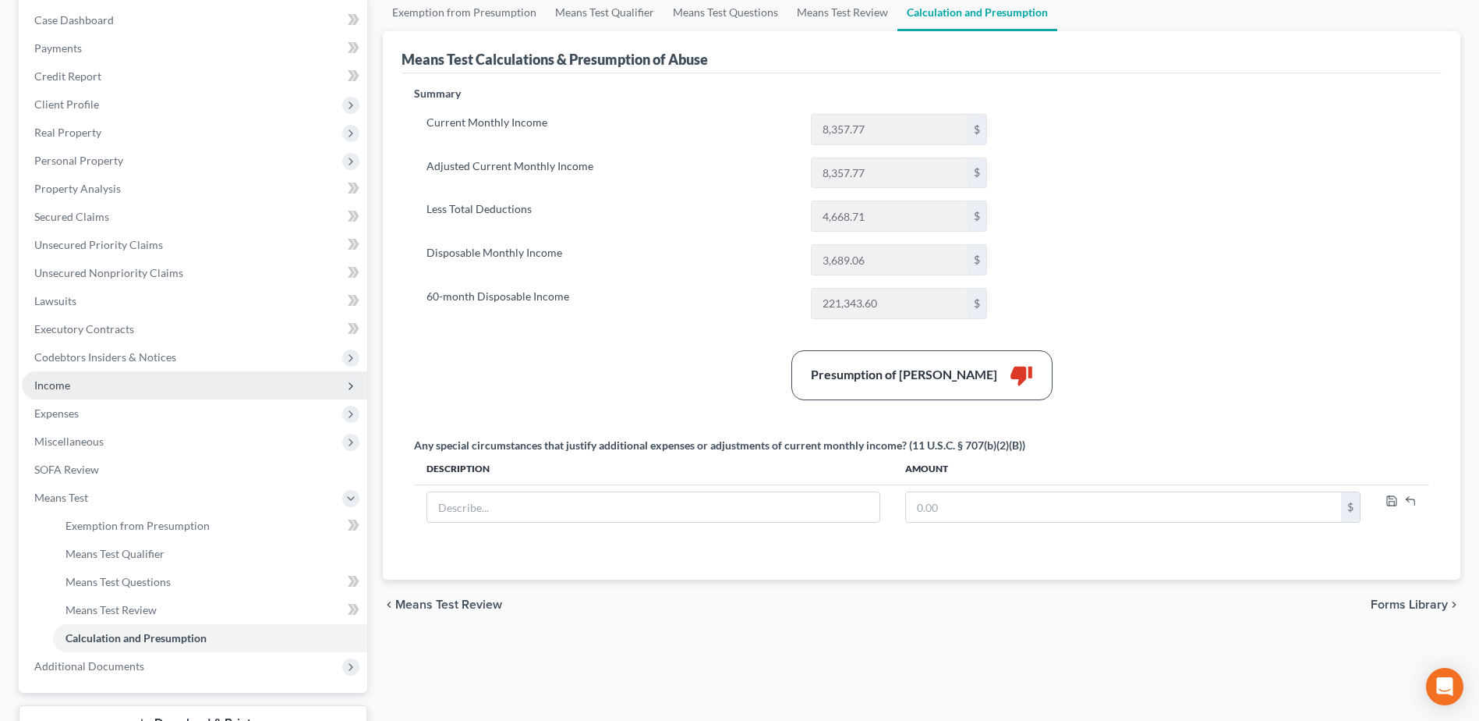
click at [171, 381] on span "Income" at bounding box center [194, 385] width 345 height 28
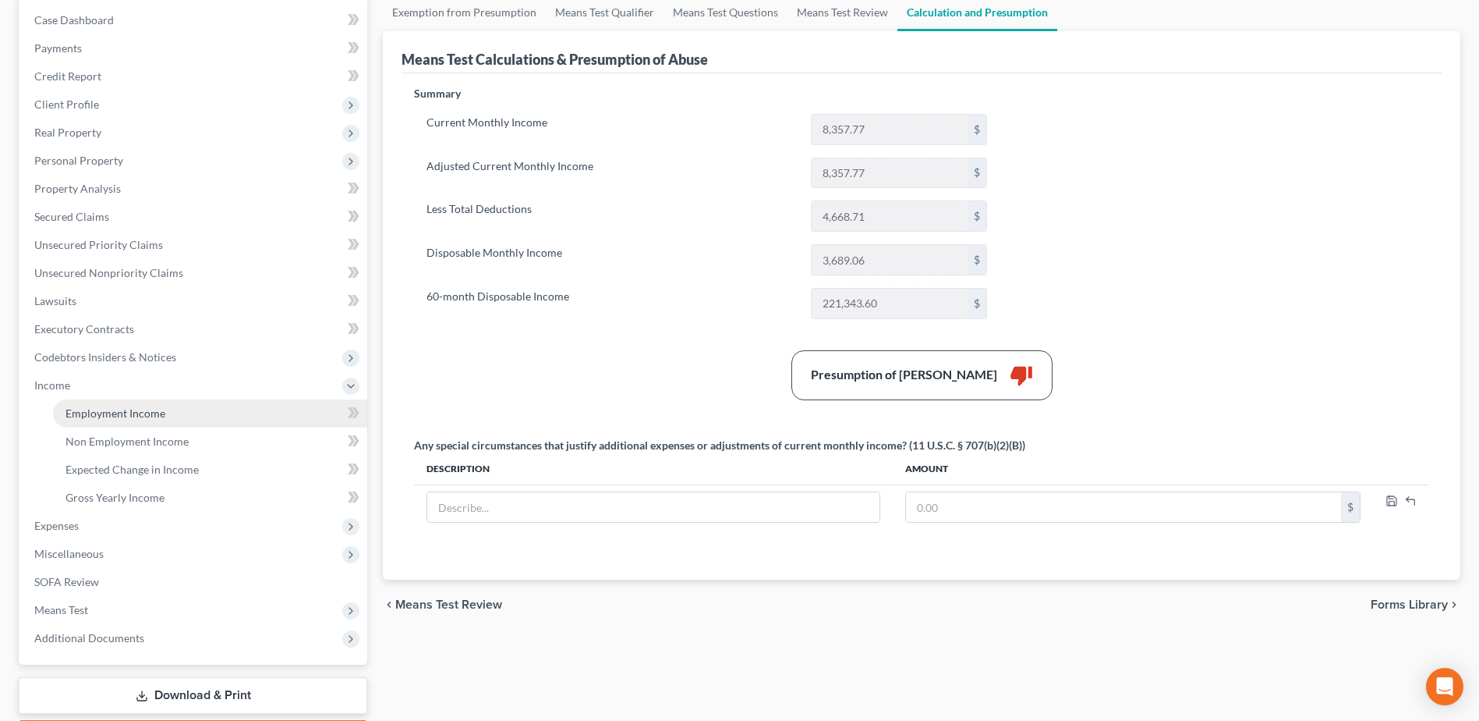
click at [165, 413] on link "Employment Income" at bounding box center [210, 413] width 314 height 28
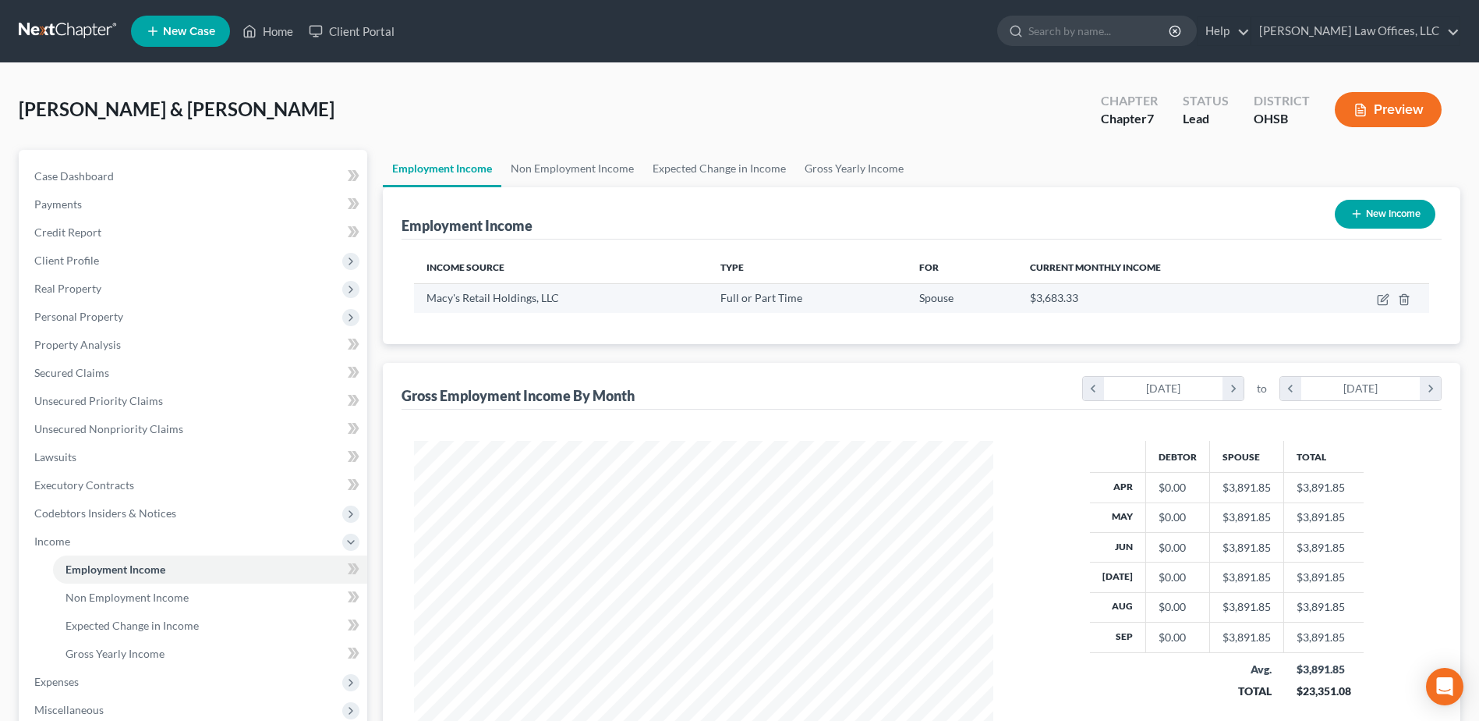
scroll to position [289, 610]
click at [606, 168] on link "Non Employment Income" at bounding box center [572, 168] width 142 height 37
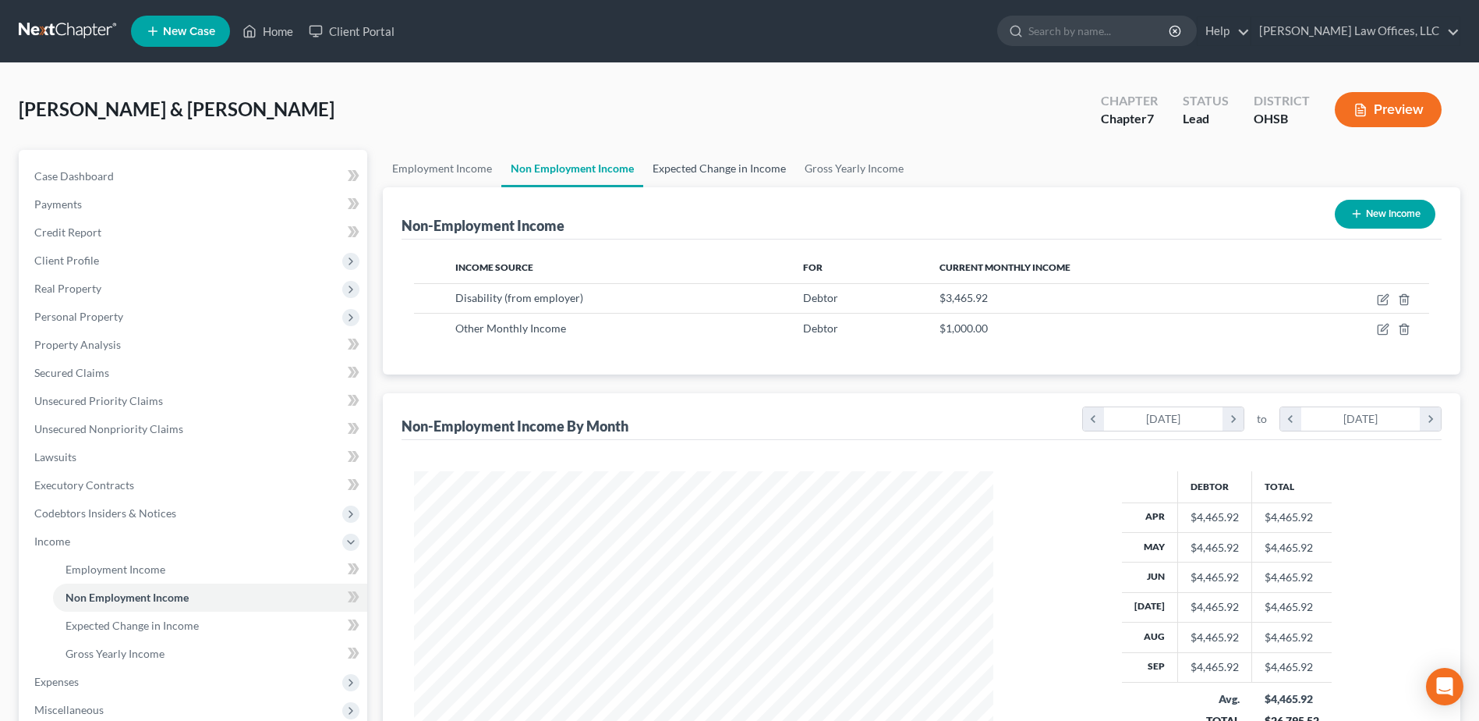
scroll to position [289, 610]
click at [708, 167] on link "Expected Change in Income" at bounding box center [719, 168] width 152 height 37
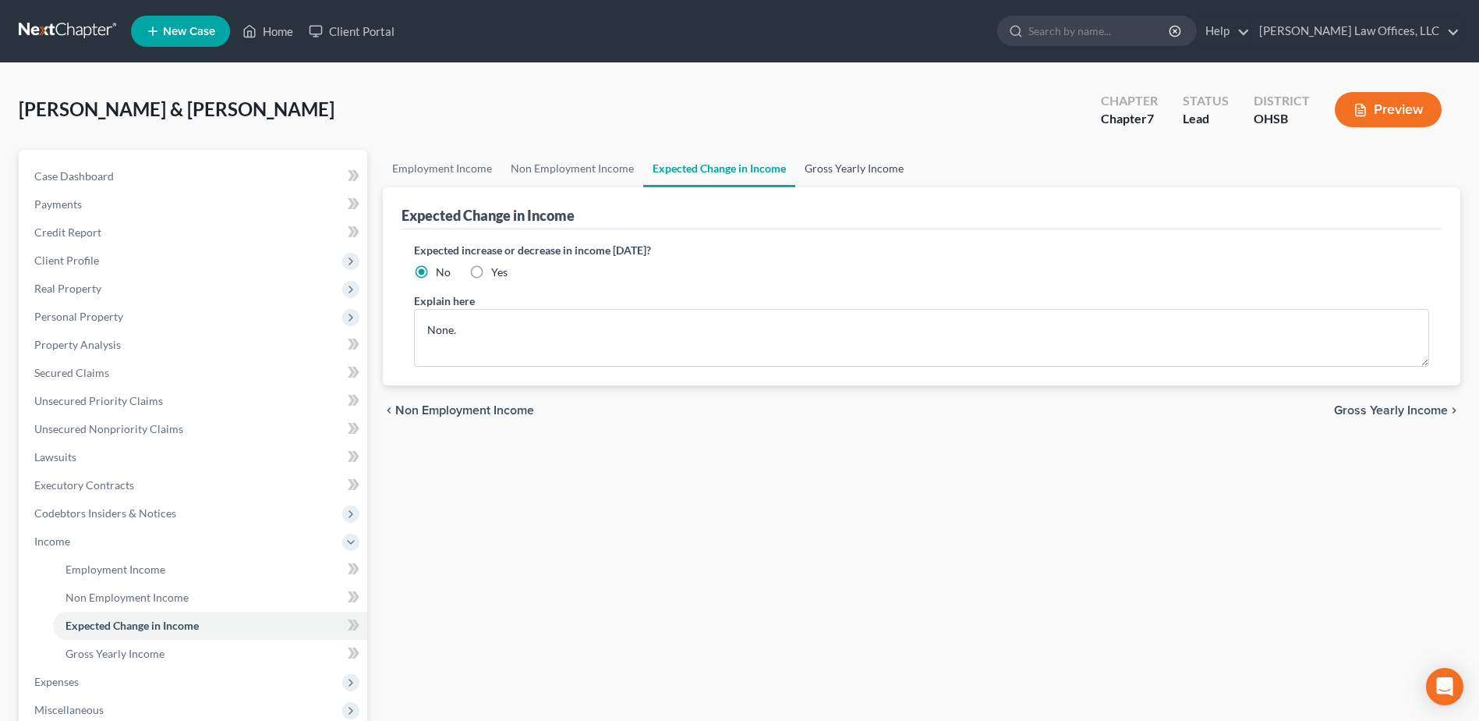
click at [845, 163] on link "Gross Yearly Income" at bounding box center [854, 168] width 118 height 37
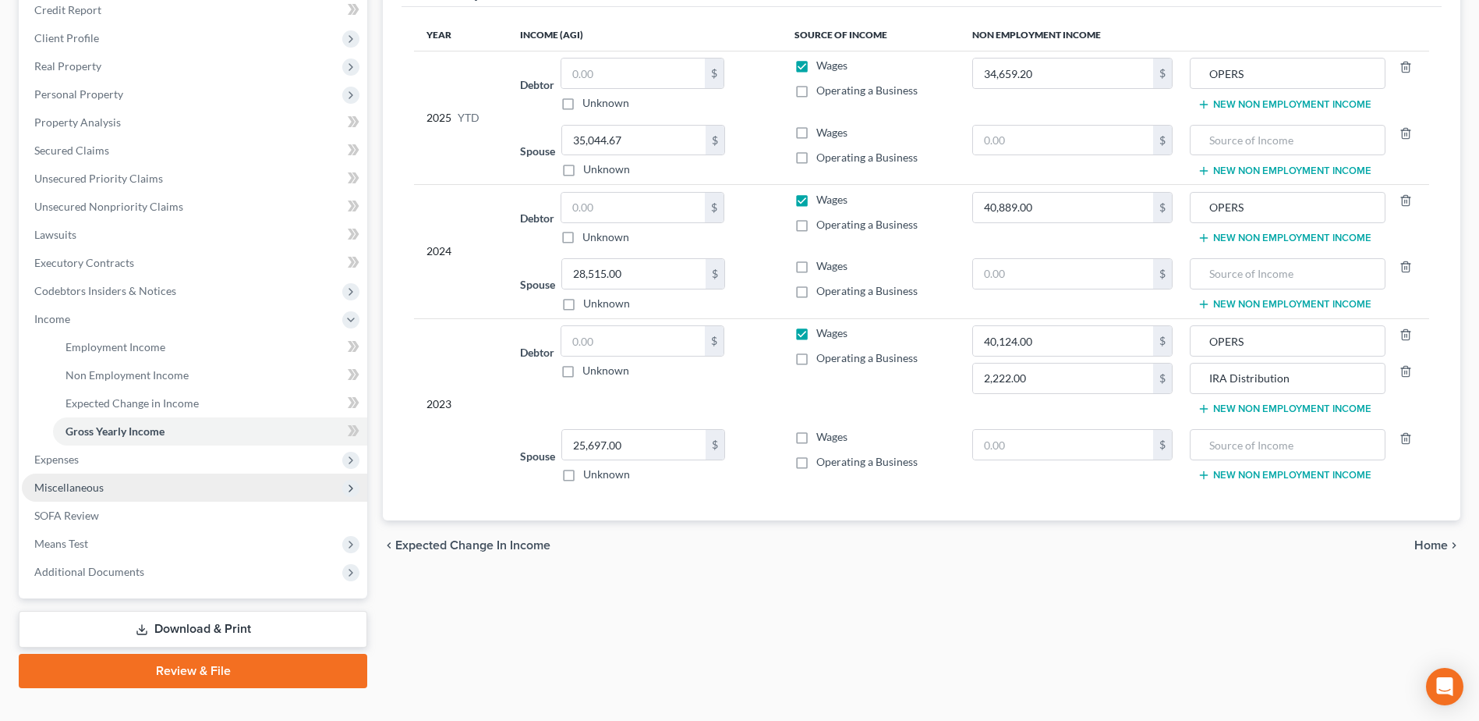
scroll to position [249, 0]
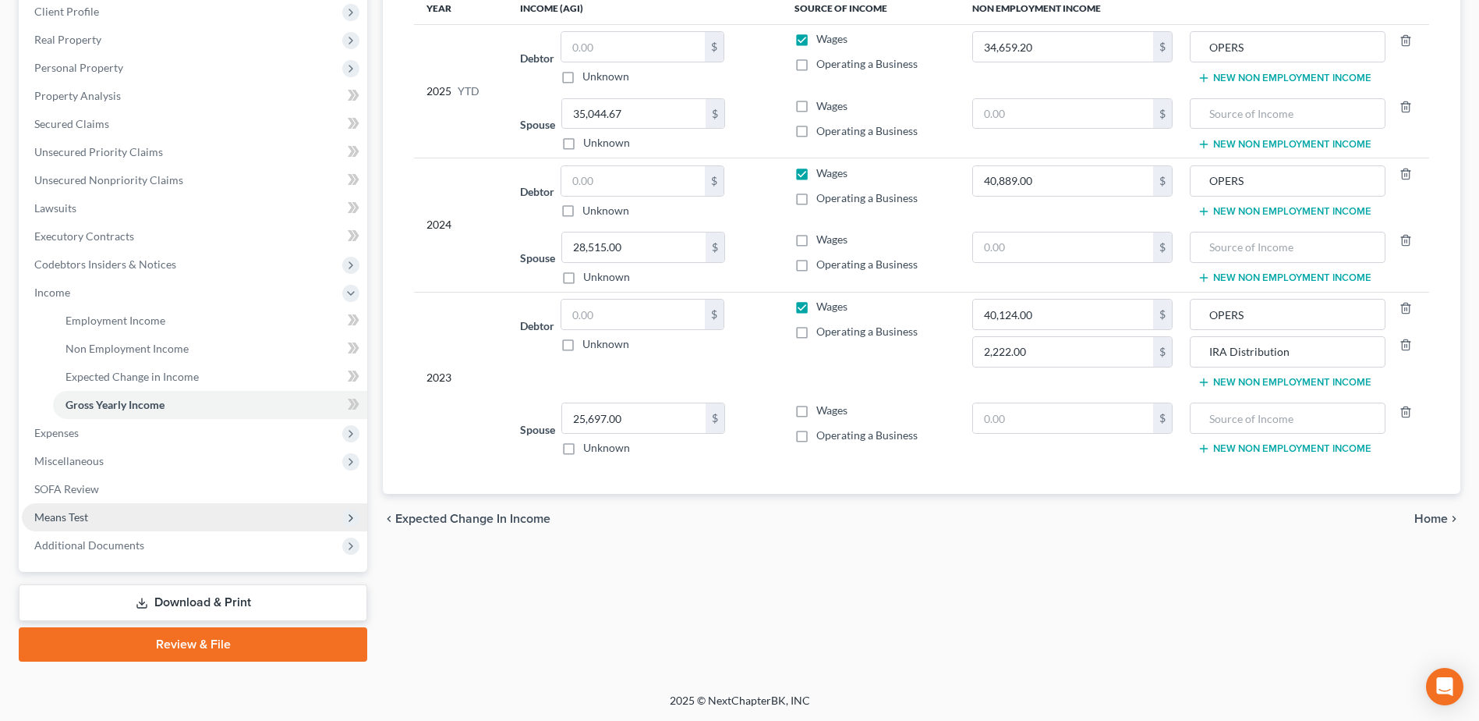
click at [145, 515] on span "Means Test" at bounding box center [194, 517] width 345 height 28
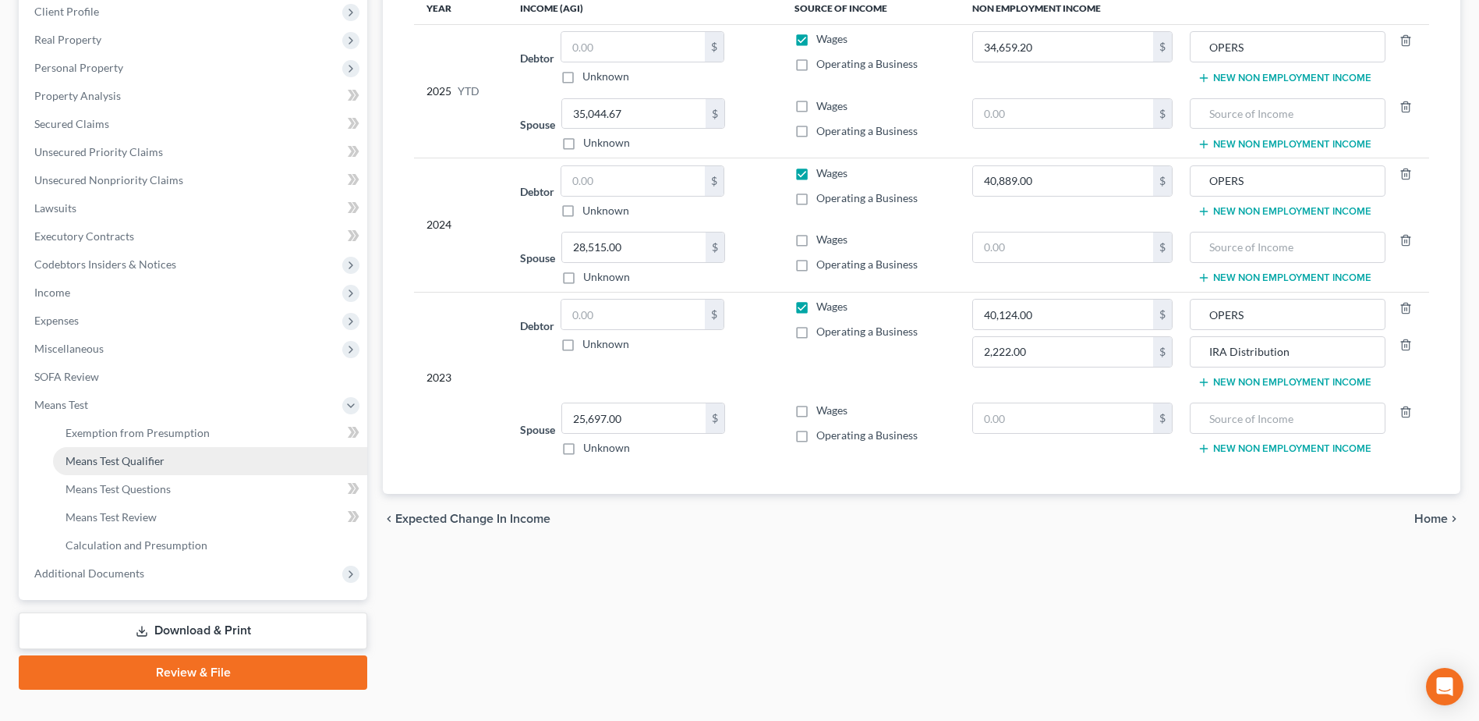
click at [147, 463] on span "Means Test Qualifier" at bounding box center [115, 460] width 99 height 13
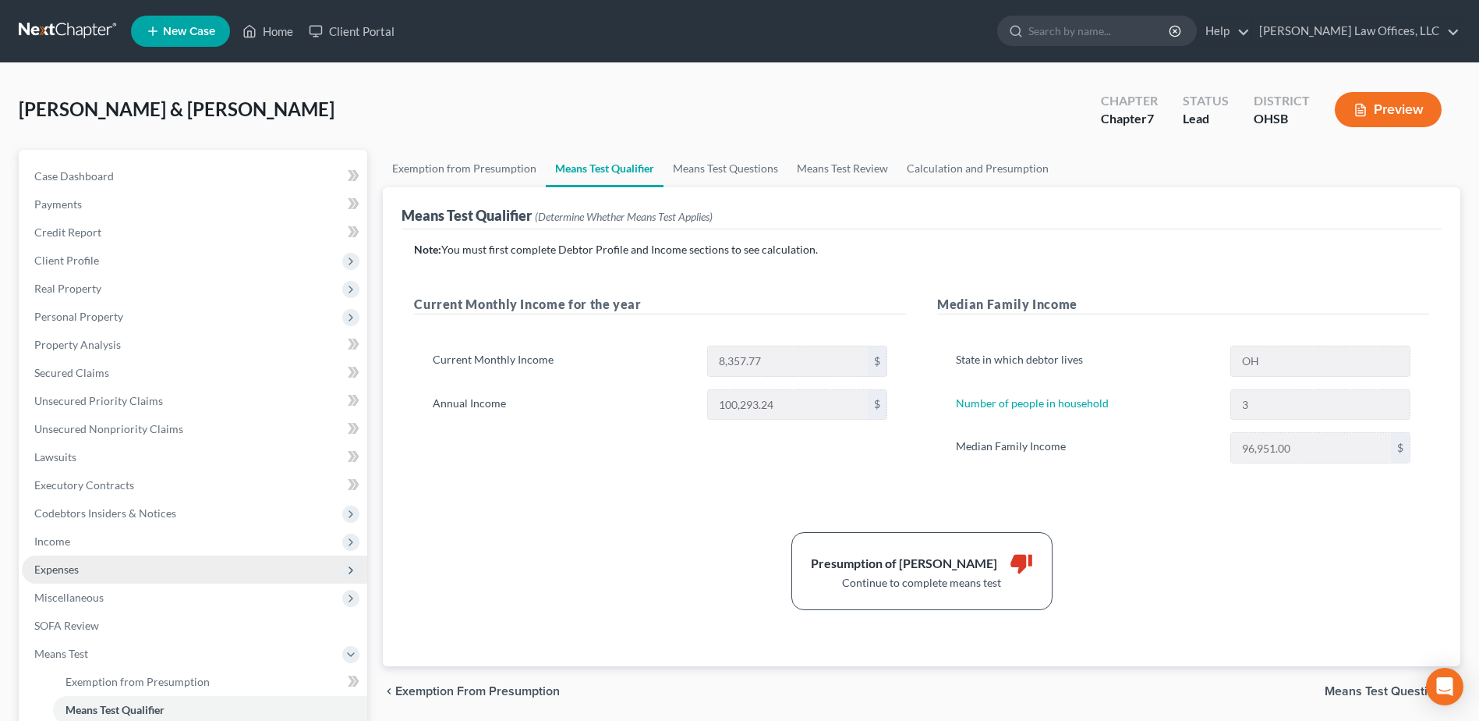
click at [108, 568] on span "Expenses" at bounding box center [194, 569] width 345 height 28
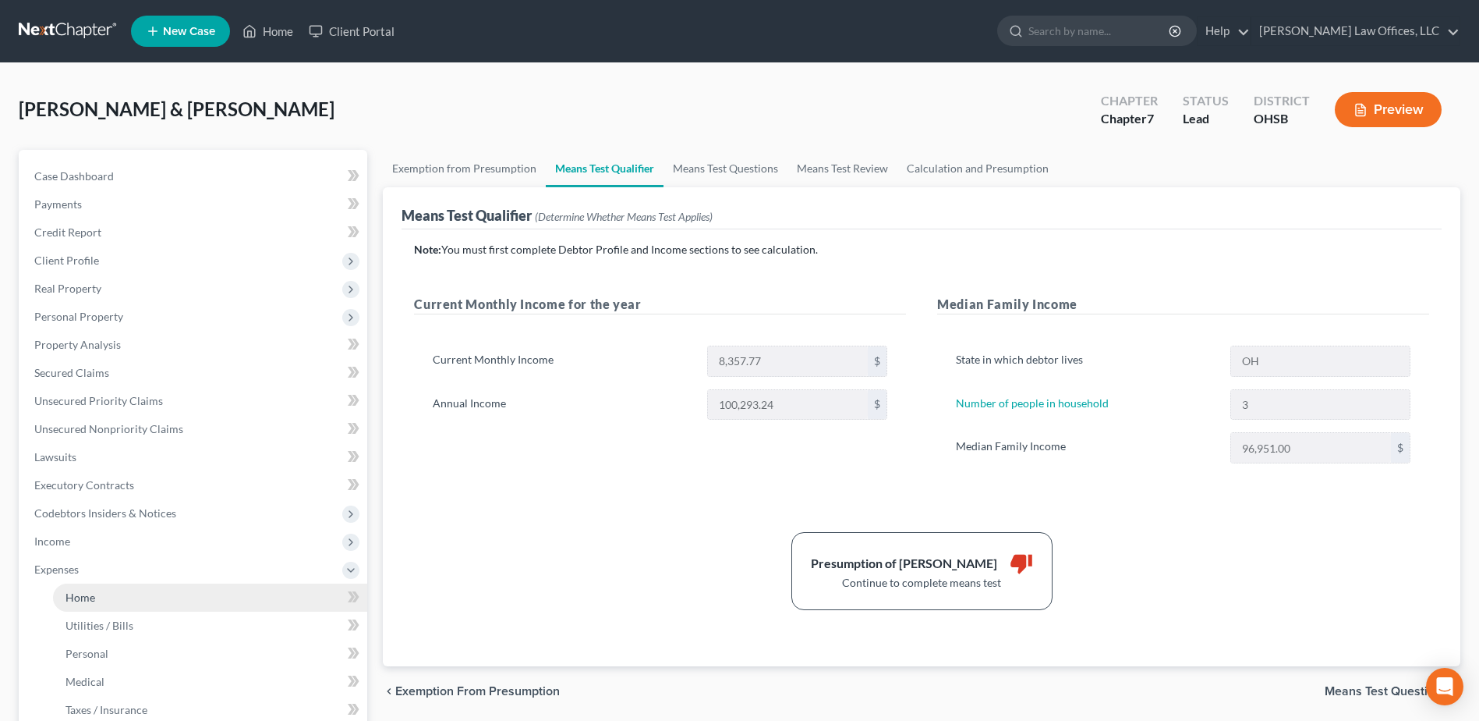
click at [115, 597] on link "Home" at bounding box center [210, 597] width 314 height 28
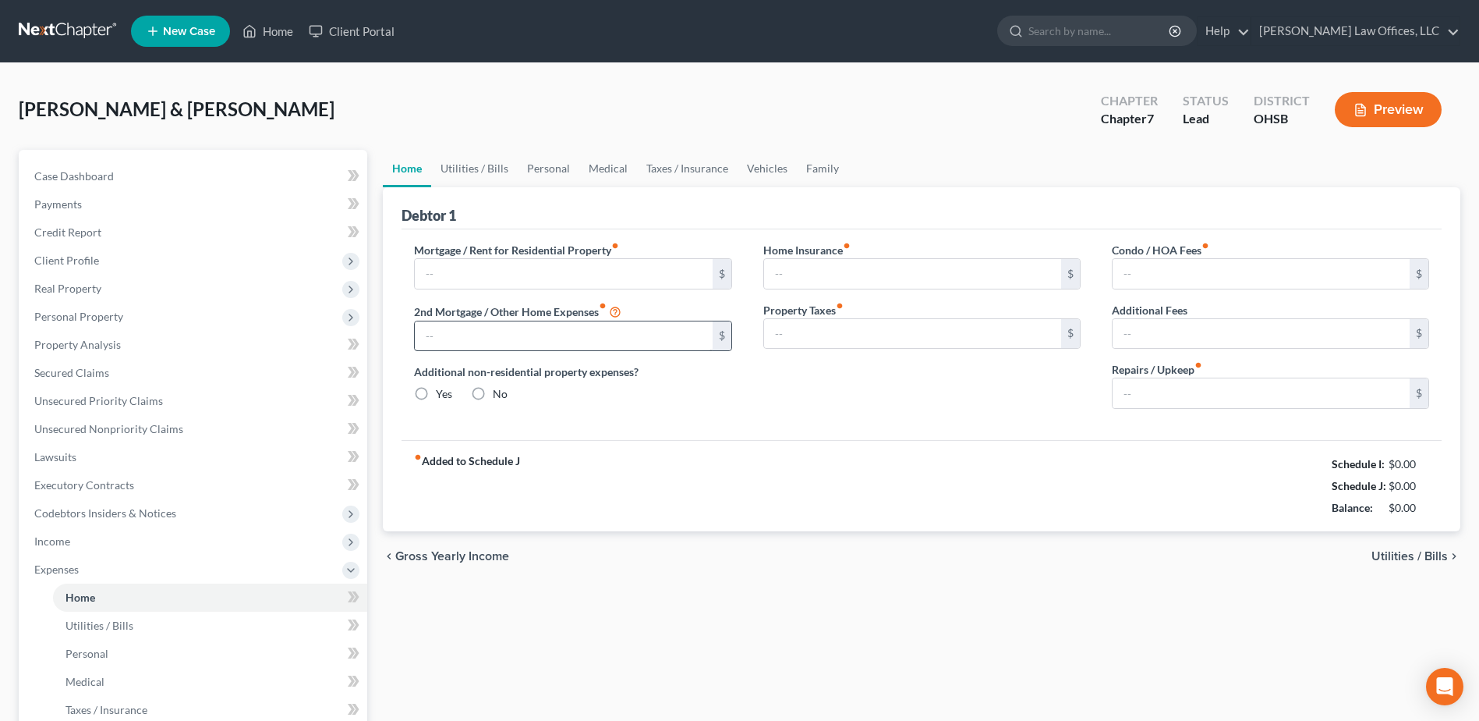
type input "180.00"
type input "619.00"
radio input "true"
type input "0.00"
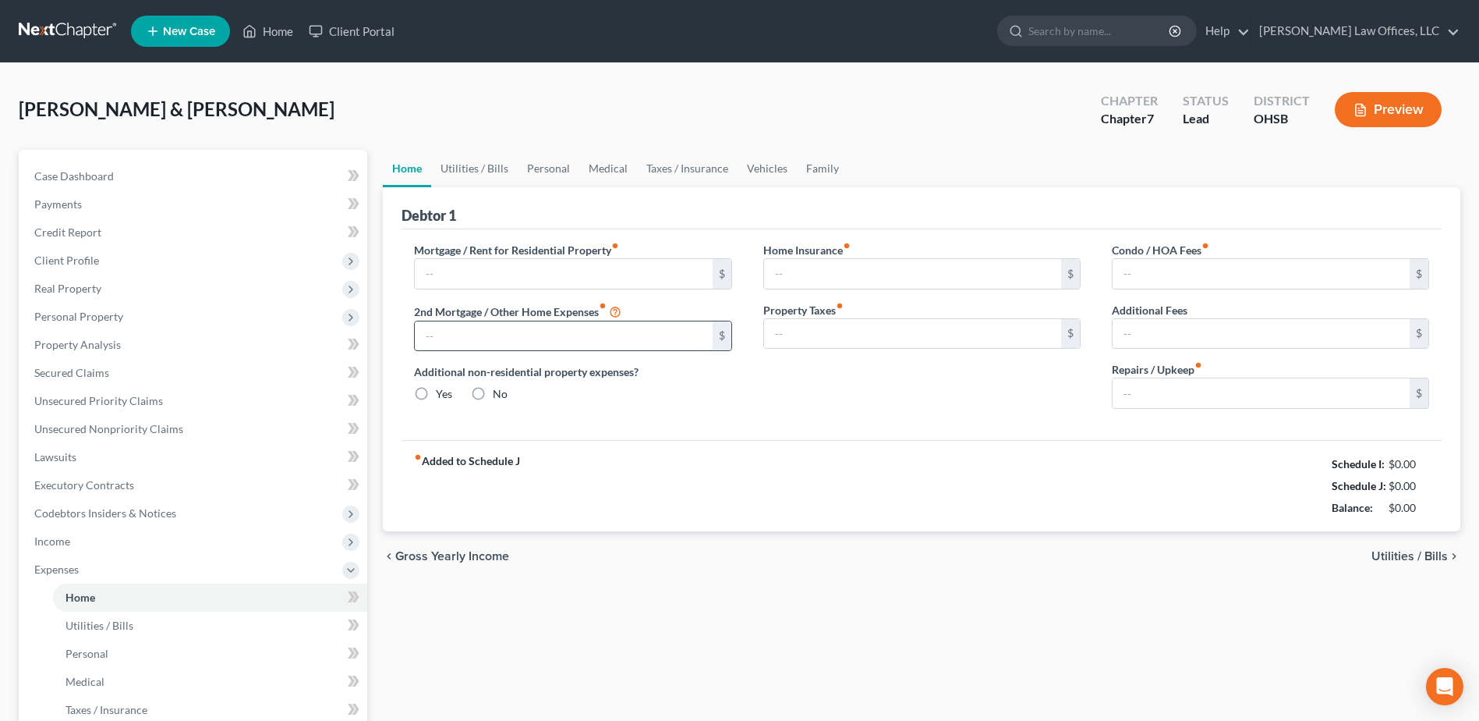
type input "0.00"
click at [1180, 394] on input "150.00" at bounding box center [1261, 393] width 297 height 30
type input "200.00"
click at [443, 275] on input "180.00" at bounding box center [563, 274] width 297 height 30
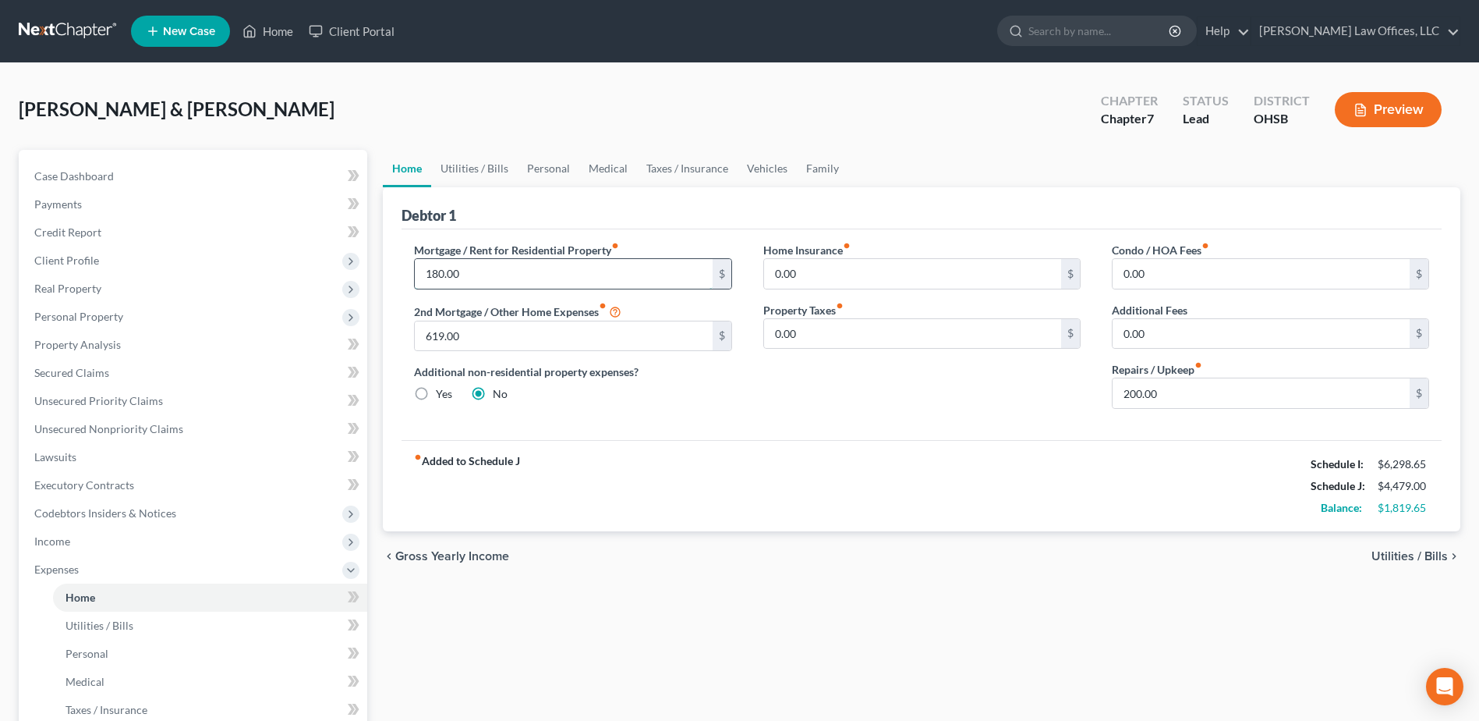
click at [447, 271] on input "180.00" at bounding box center [563, 274] width 297 height 30
type input "1"
type input "1,808.00"
click at [784, 403] on div "Home Insurance fiber_manual_record 0.00 $ Property Taxes fiber_manual_record 0.…" at bounding box center [922, 331] width 349 height 179
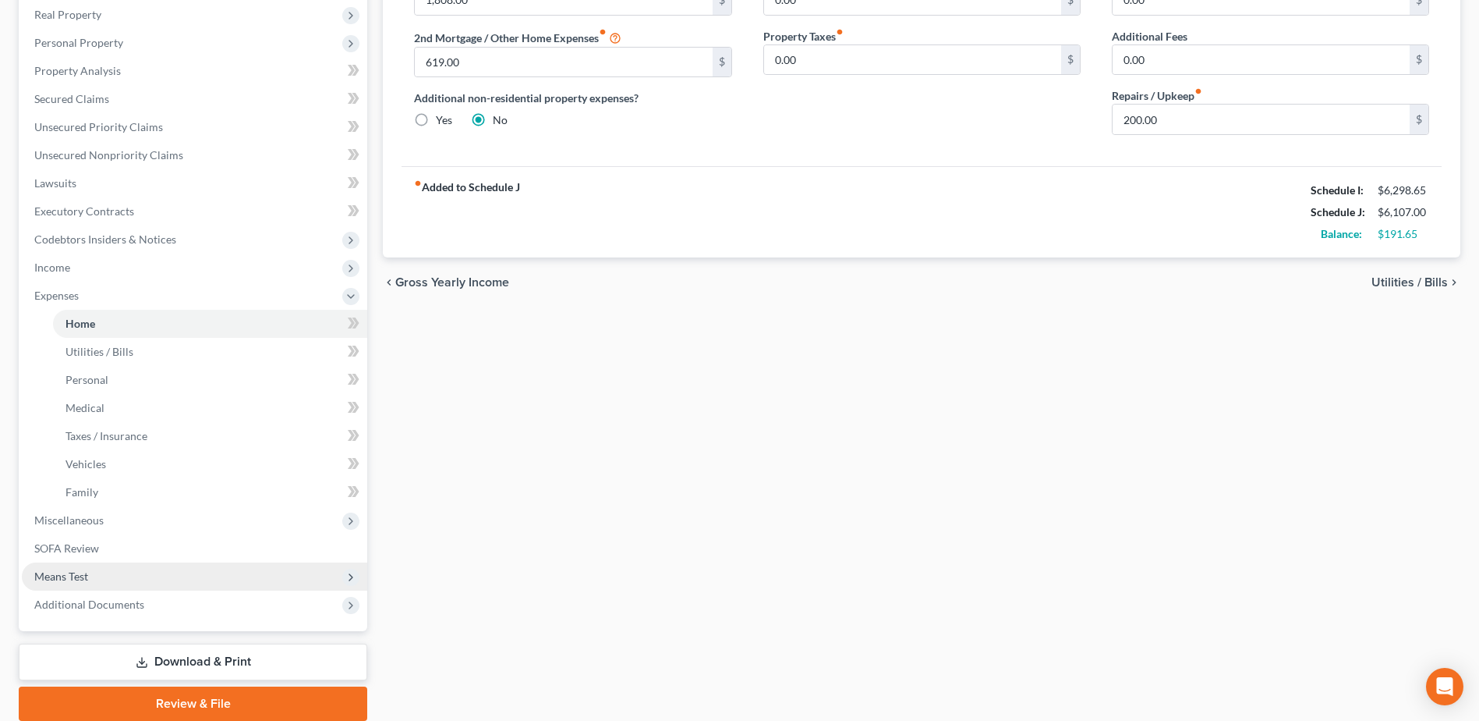
scroll to position [312, 0]
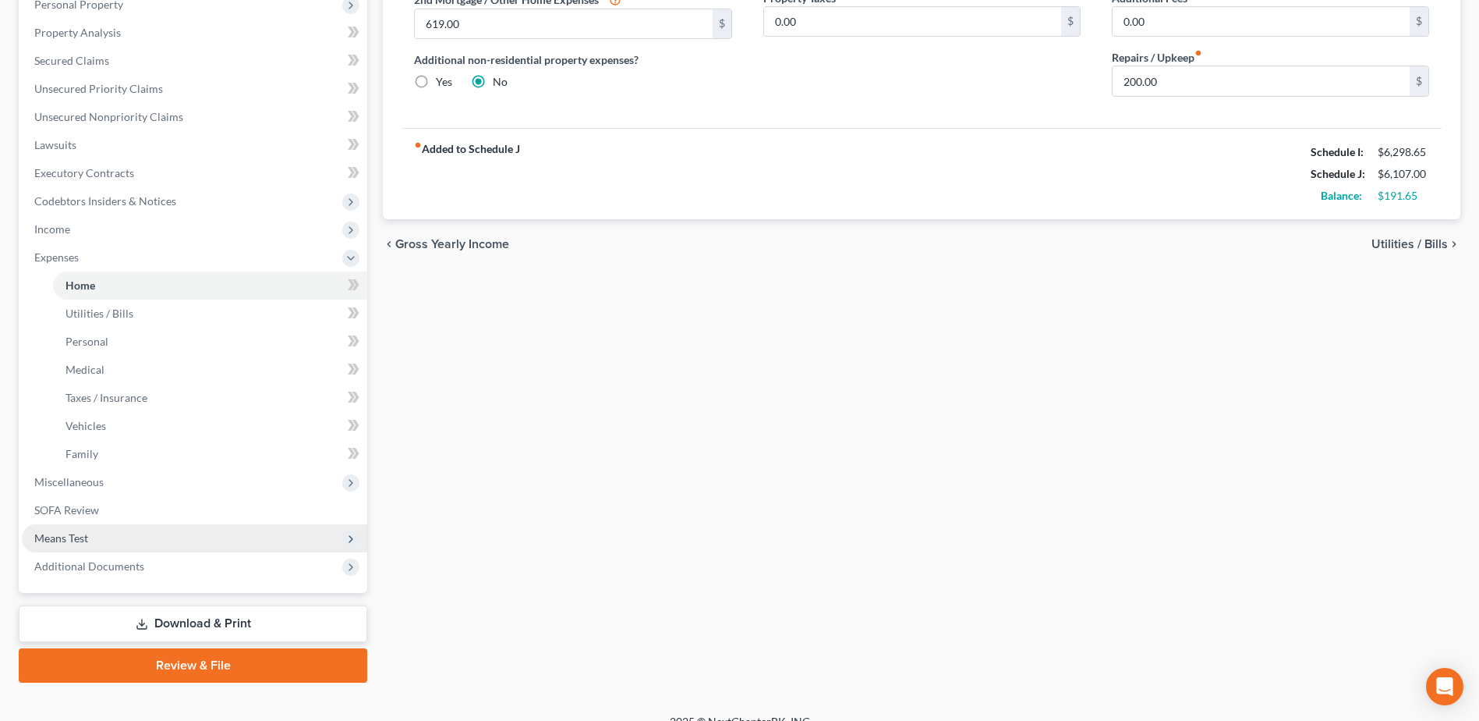
click at [127, 535] on span "Means Test" at bounding box center [194, 538] width 345 height 28
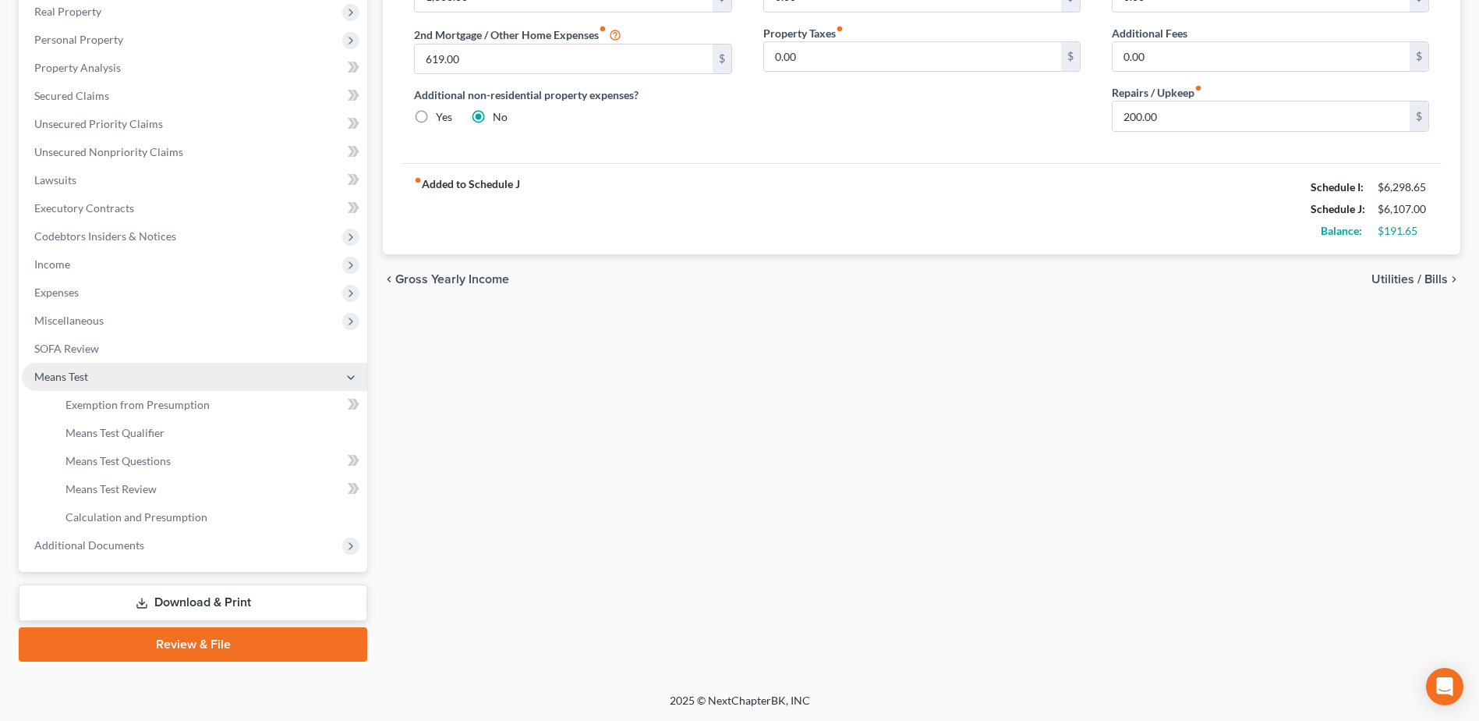
scroll to position [277, 0]
click at [162, 407] on span "Exemption from Presumption" at bounding box center [138, 404] width 144 height 13
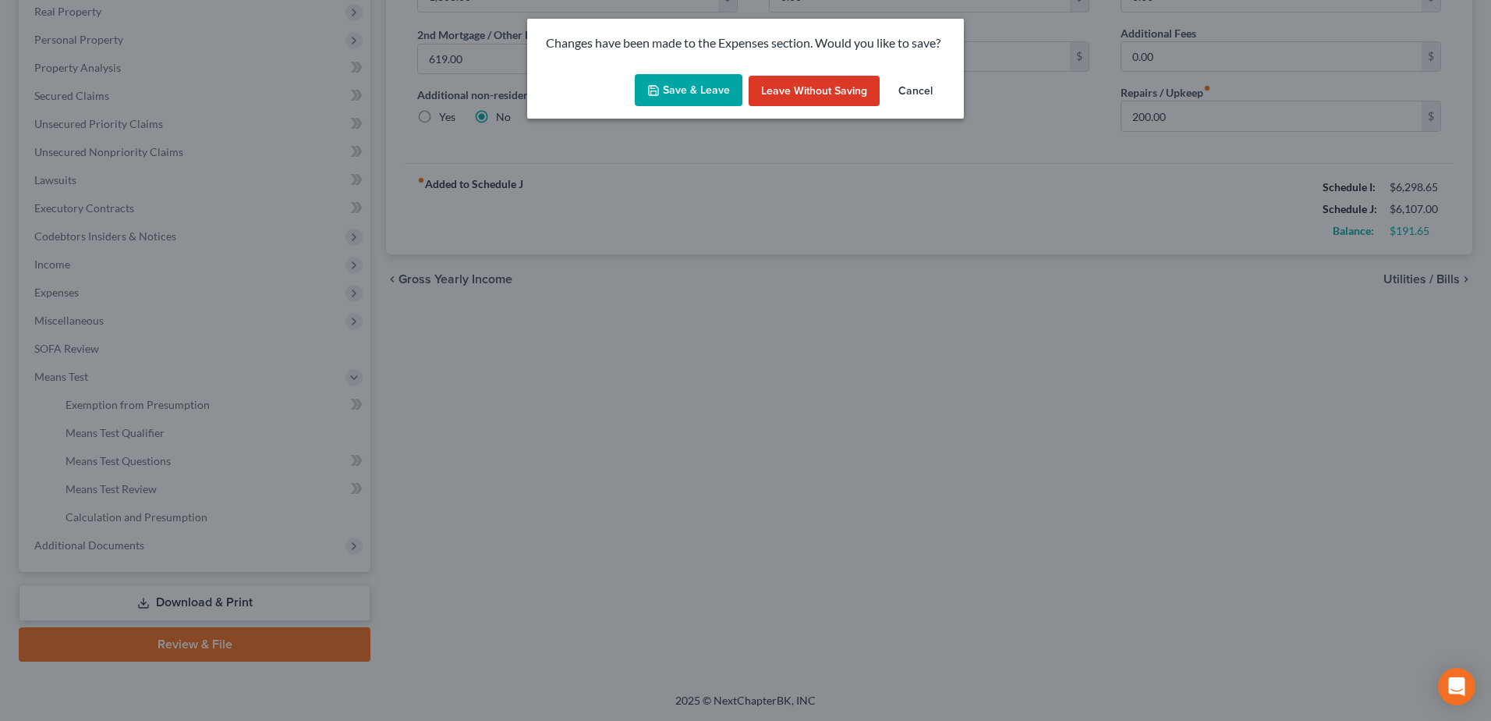
click at [694, 87] on button "Save & Leave" at bounding box center [689, 90] width 108 height 33
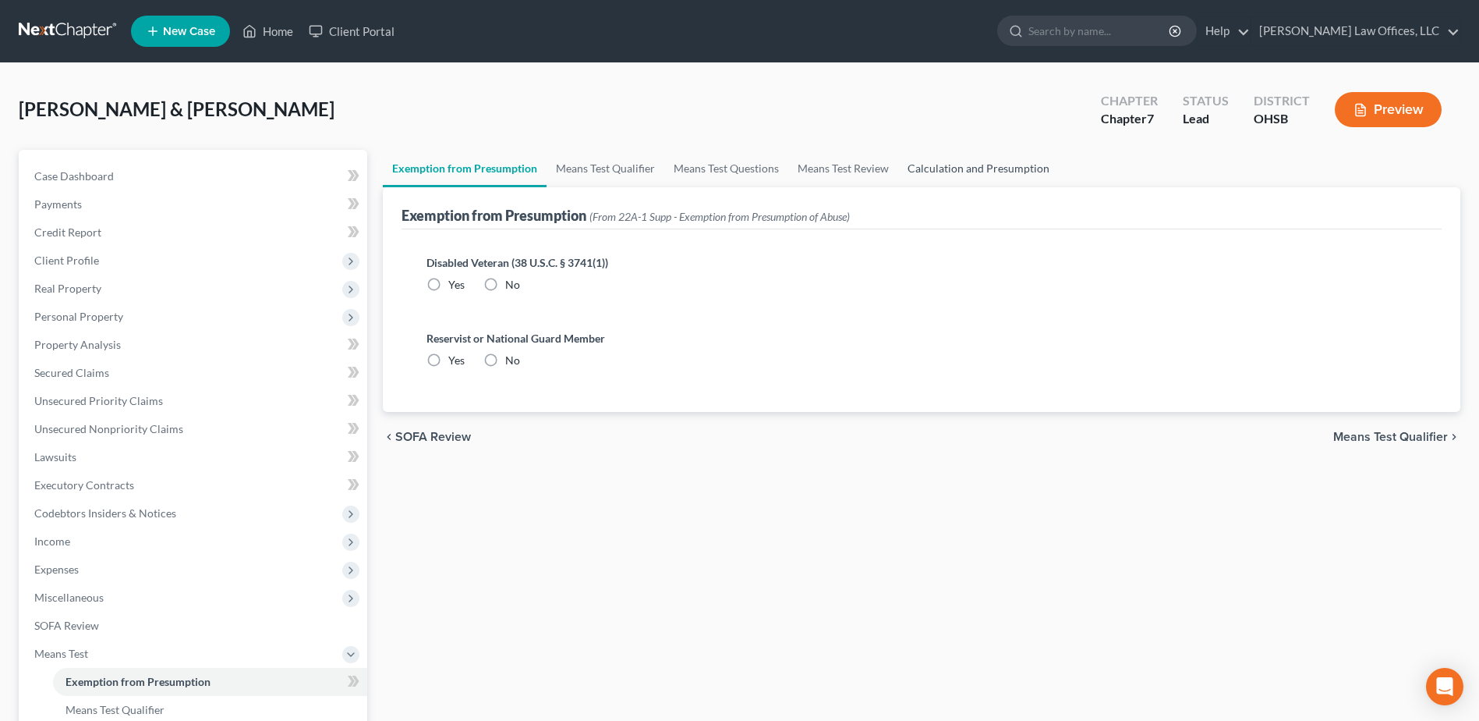
click at [937, 166] on link "Calculation and Presumption" at bounding box center [978, 168] width 161 height 37
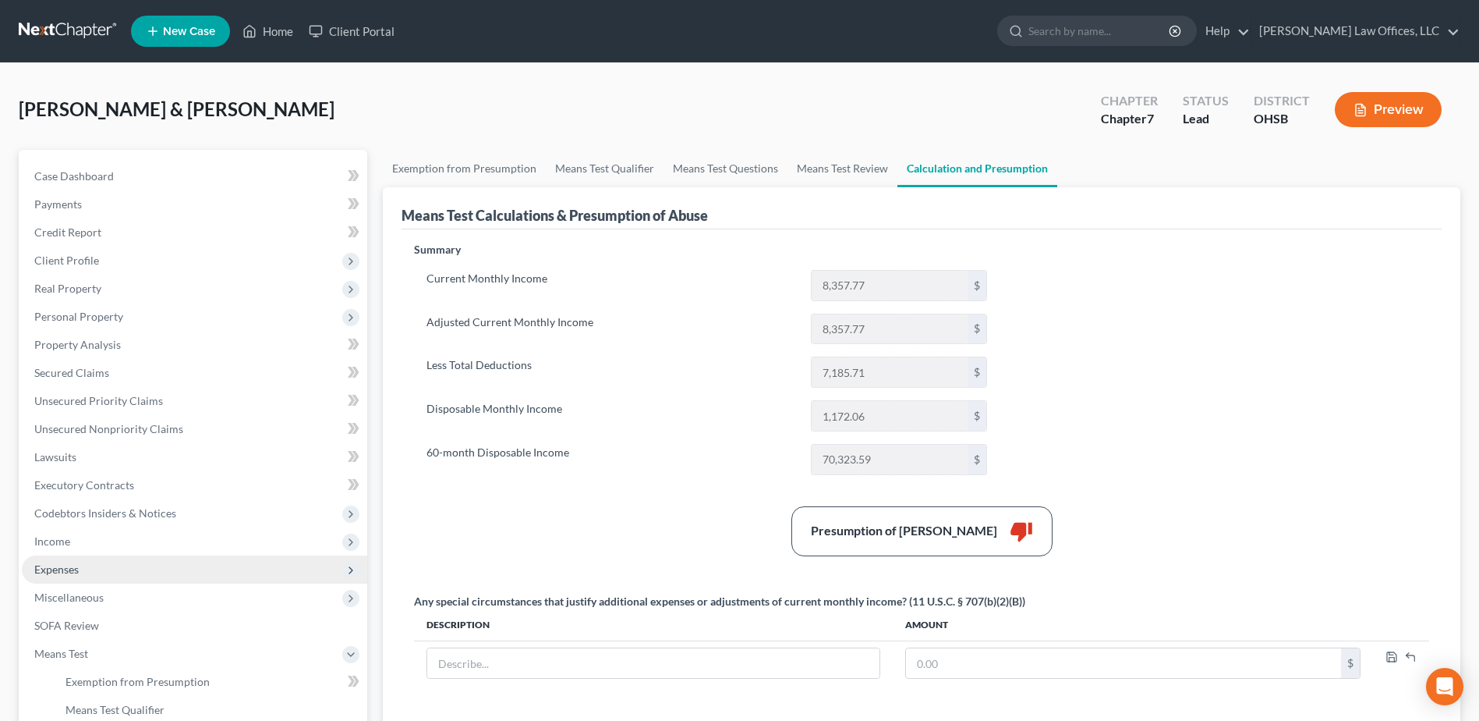
click at [95, 573] on span "Expenses" at bounding box center [194, 569] width 345 height 28
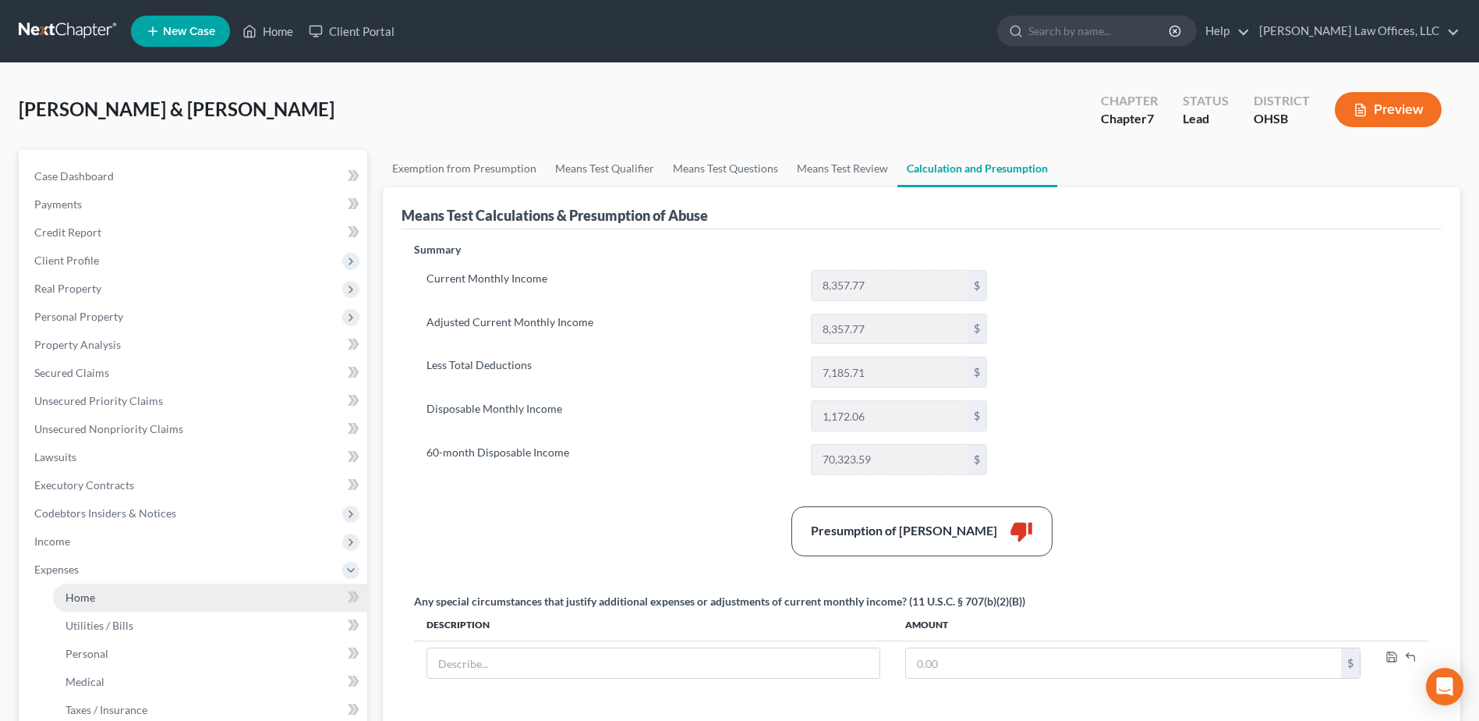
click at [102, 589] on link "Home" at bounding box center [210, 597] width 314 height 28
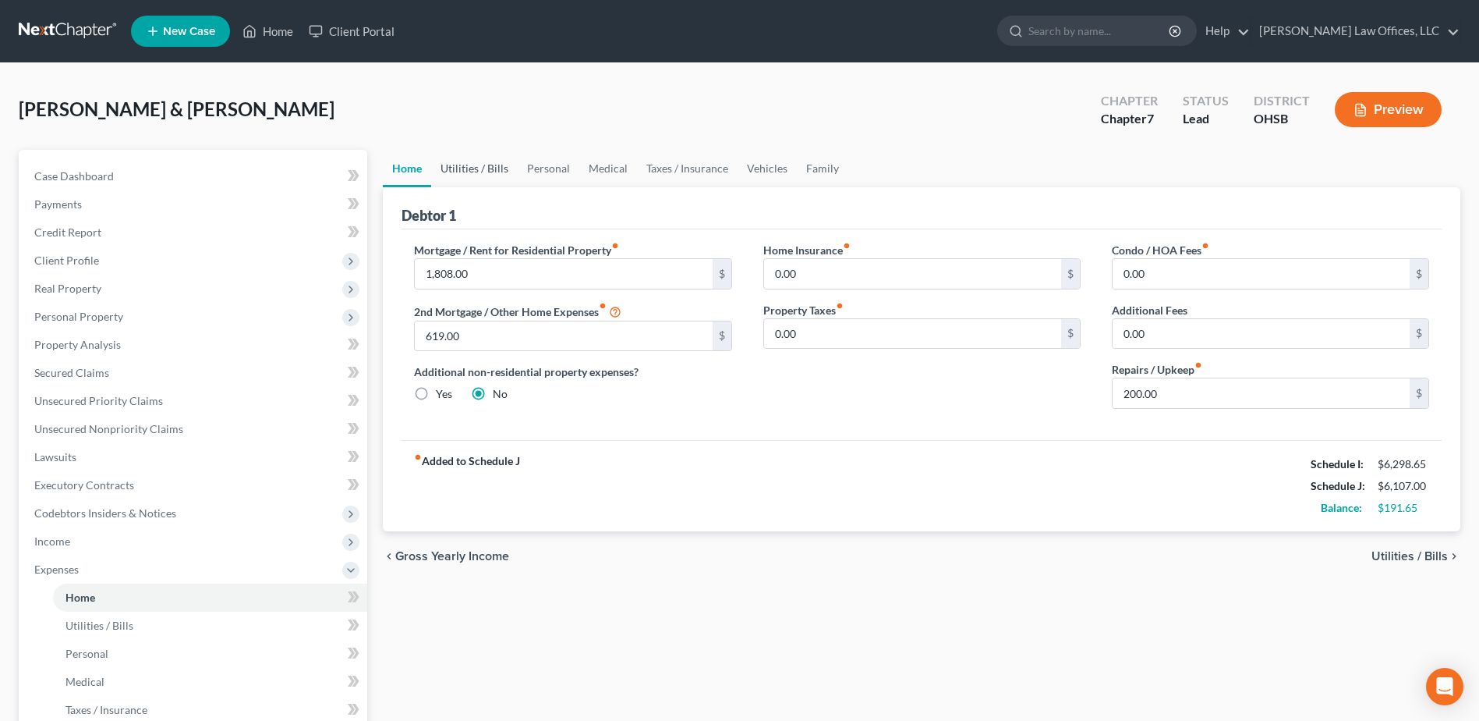
click at [501, 165] on link "Utilities / Bills" at bounding box center [474, 168] width 87 height 37
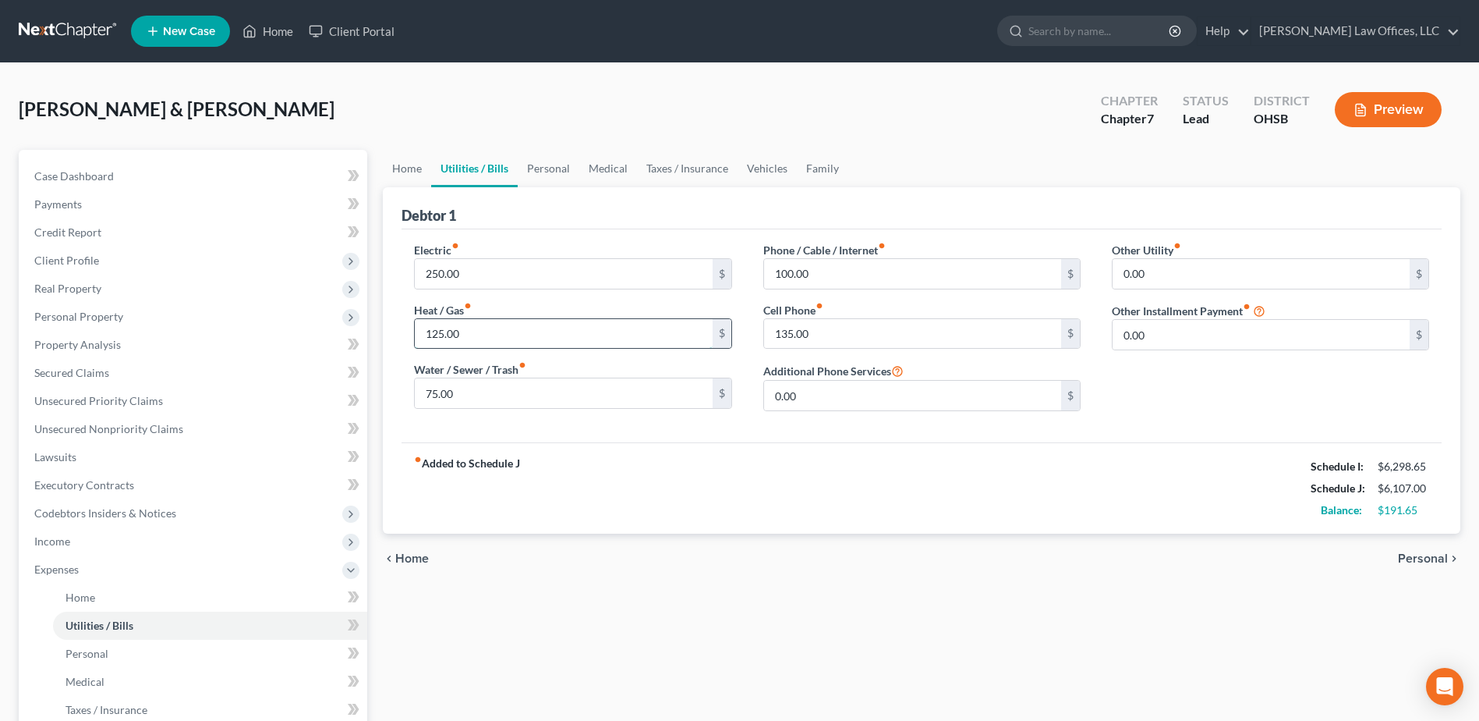
click at [515, 325] on input "125.00" at bounding box center [563, 334] width 297 height 30
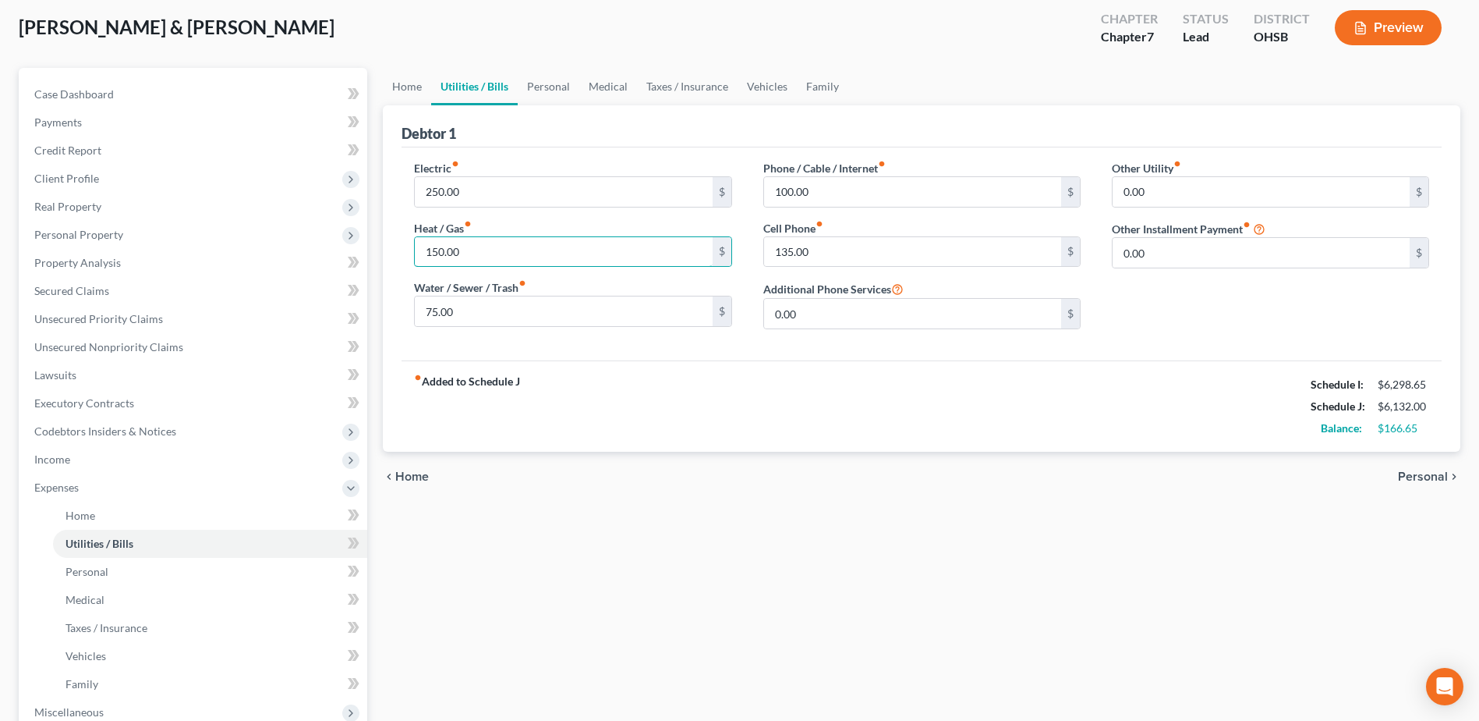
scroll to position [156, 0]
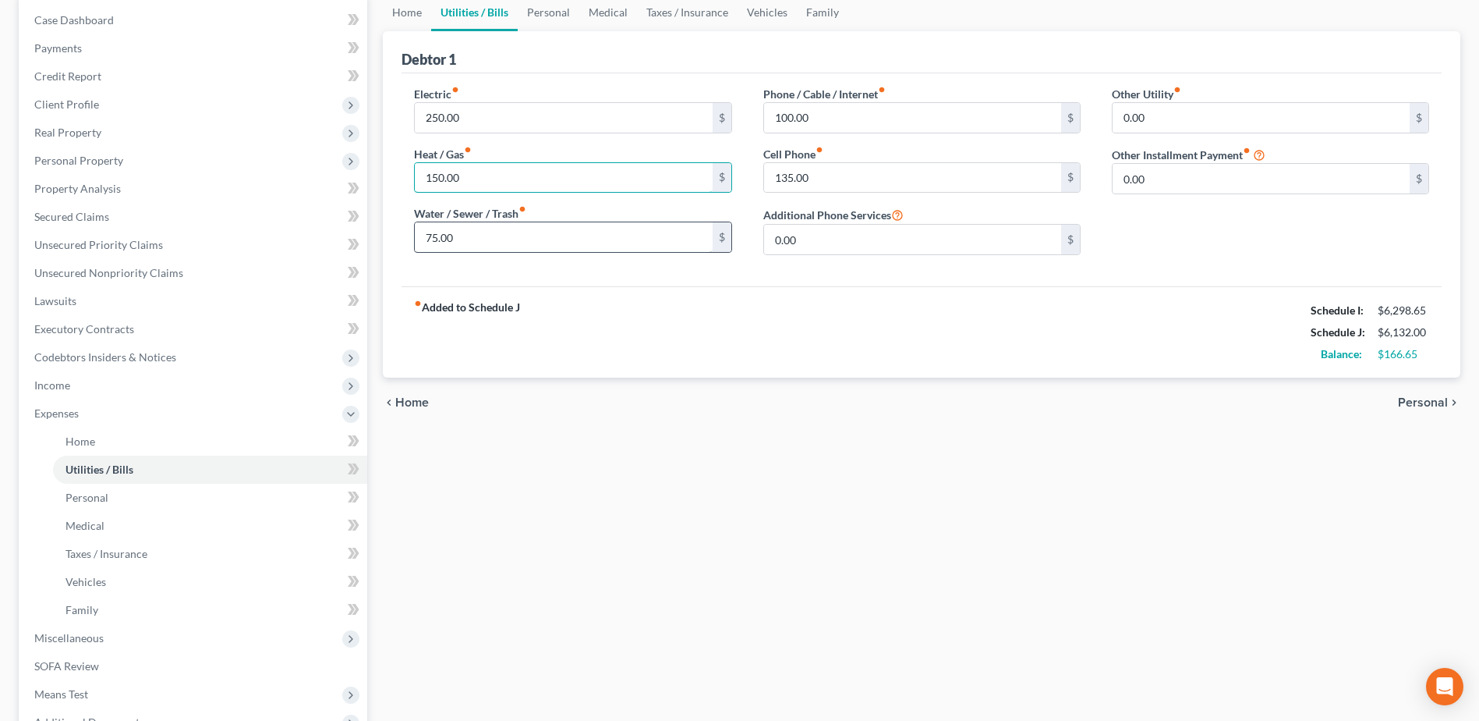
type input "150.00"
click at [504, 247] on input "75.00" at bounding box center [563, 237] width 297 height 30
type input "80.00"
click at [819, 117] on input "100.00" at bounding box center [912, 118] width 297 height 30
type input "125.00"
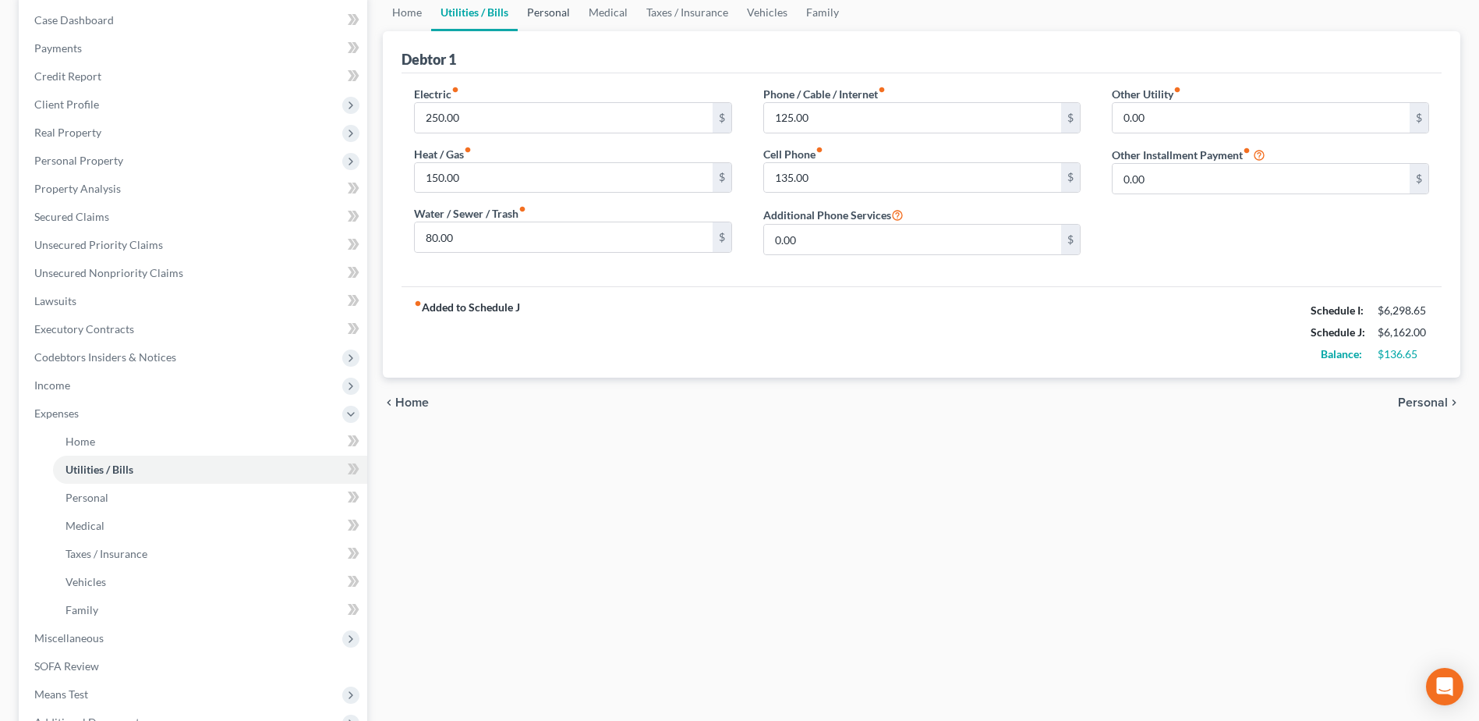
click at [554, 16] on link "Personal" at bounding box center [549, 12] width 62 height 37
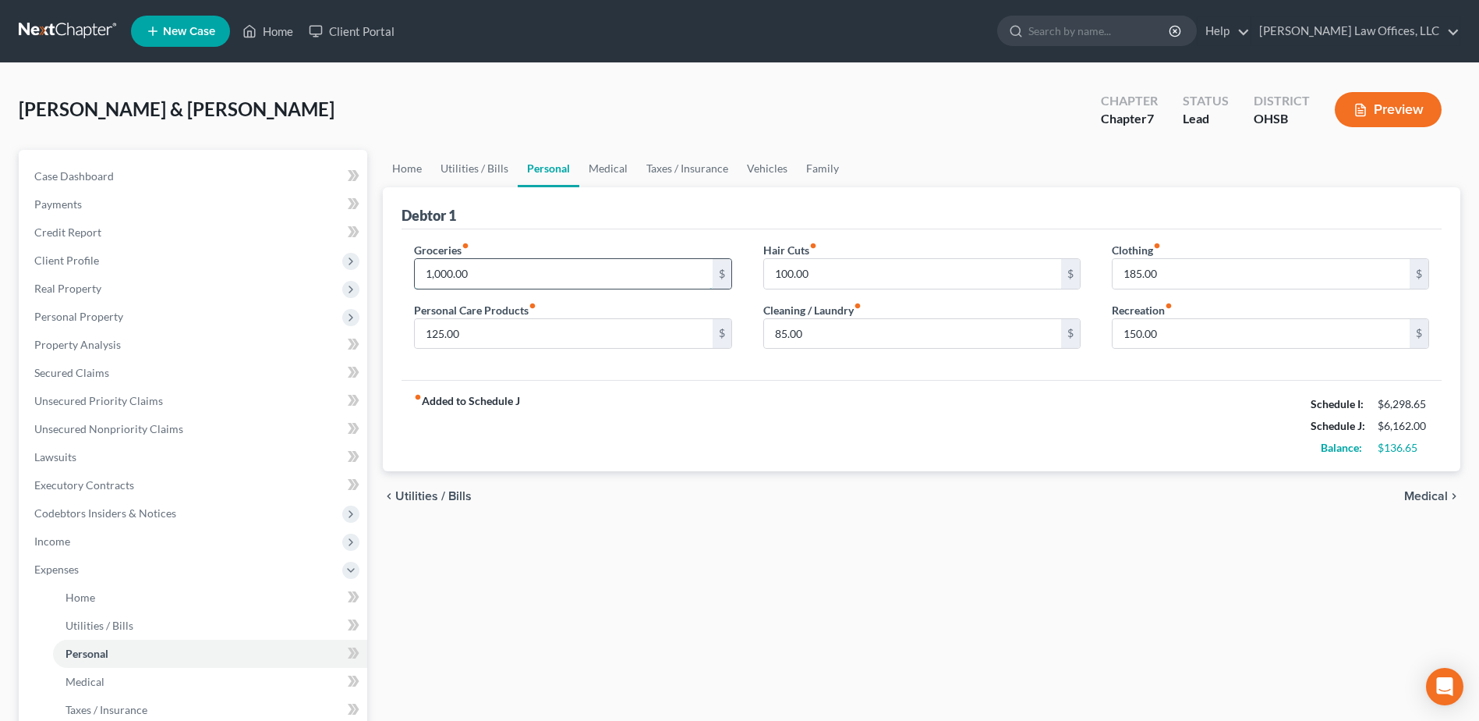
click at [491, 276] on input "1,000.00" at bounding box center [563, 274] width 297 height 30
type input "1,025.00"
click at [1141, 336] on input "144.65" at bounding box center [1261, 334] width 297 height 30
type input "146.65"
click at [614, 170] on link "Medical" at bounding box center [608, 168] width 58 height 37
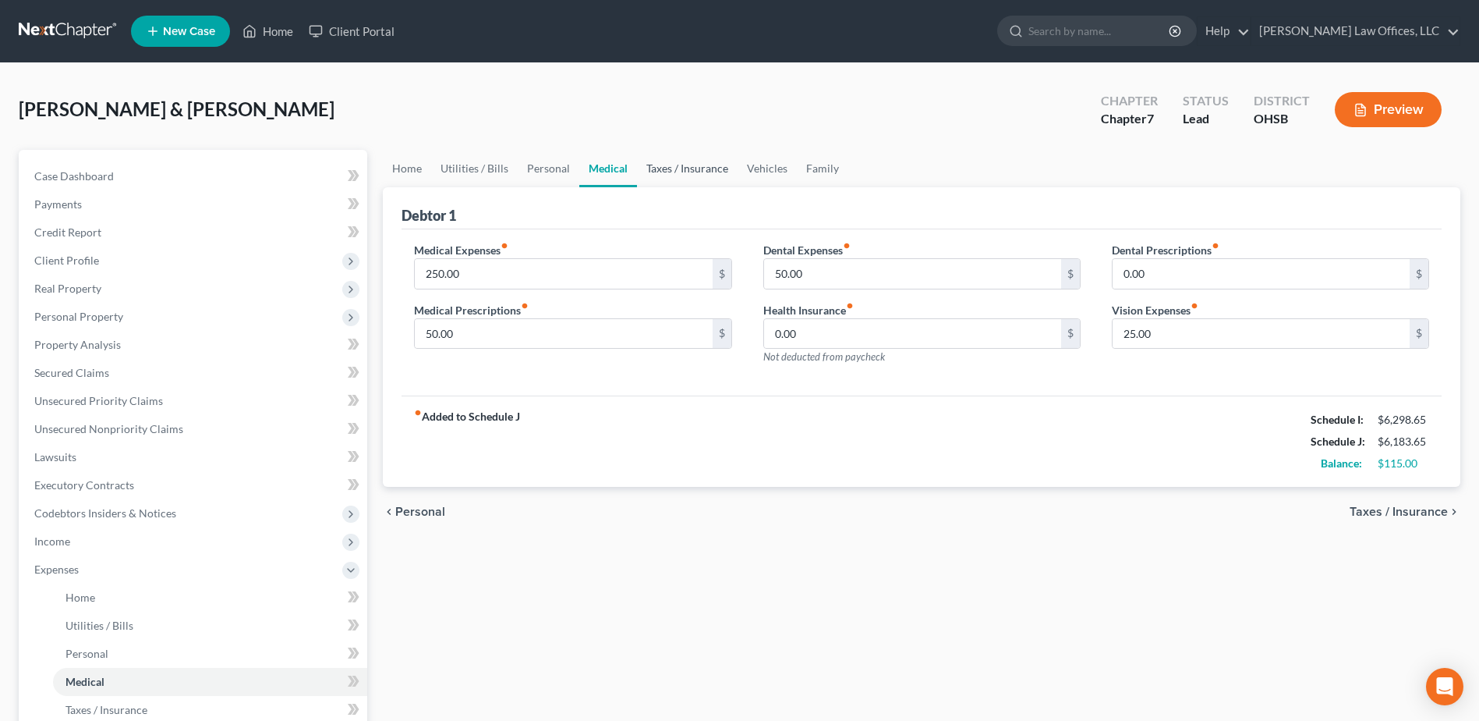
click at [698, 168] on link "Taxes / Insurance" at bounding box center [687, 168] width 101 height 37
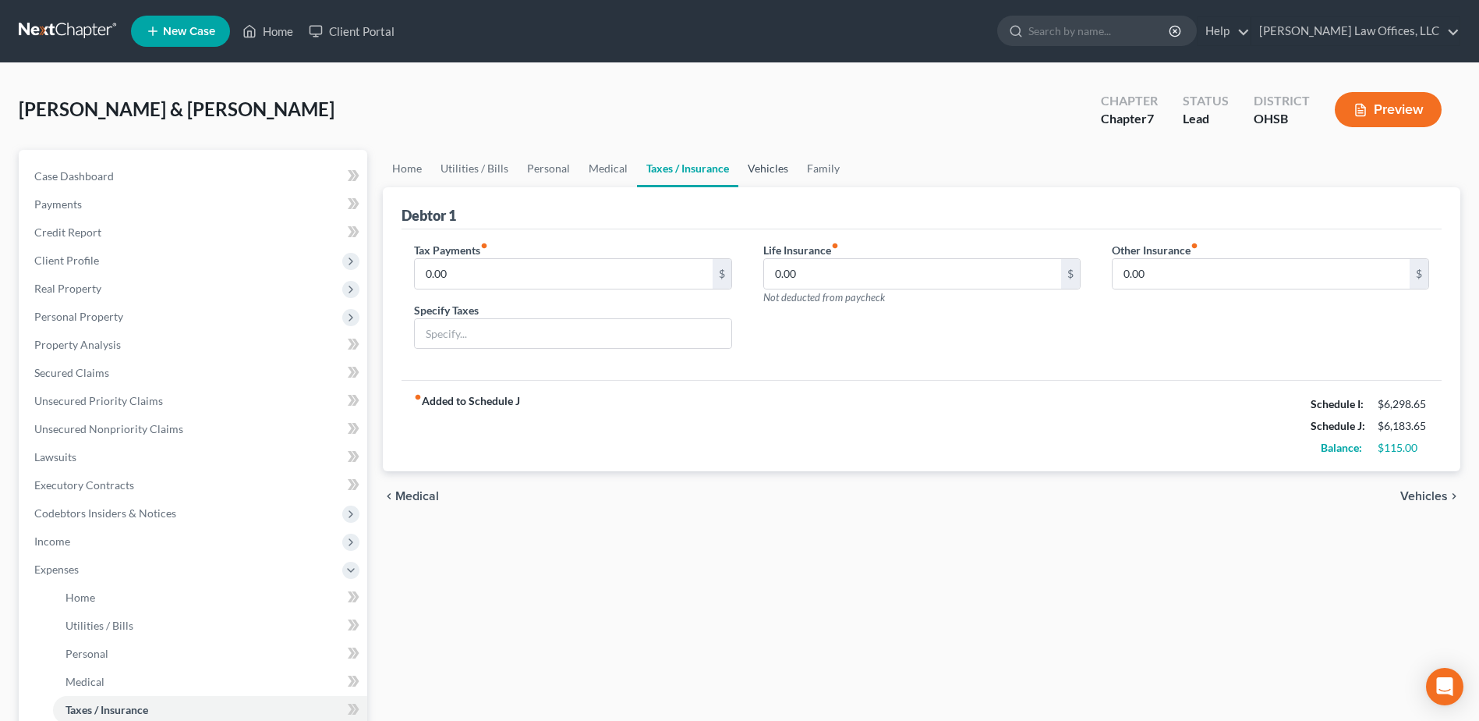
click at [759, 162] on link "Vehicles" at bounding box center [767, 168] width 59 height 37
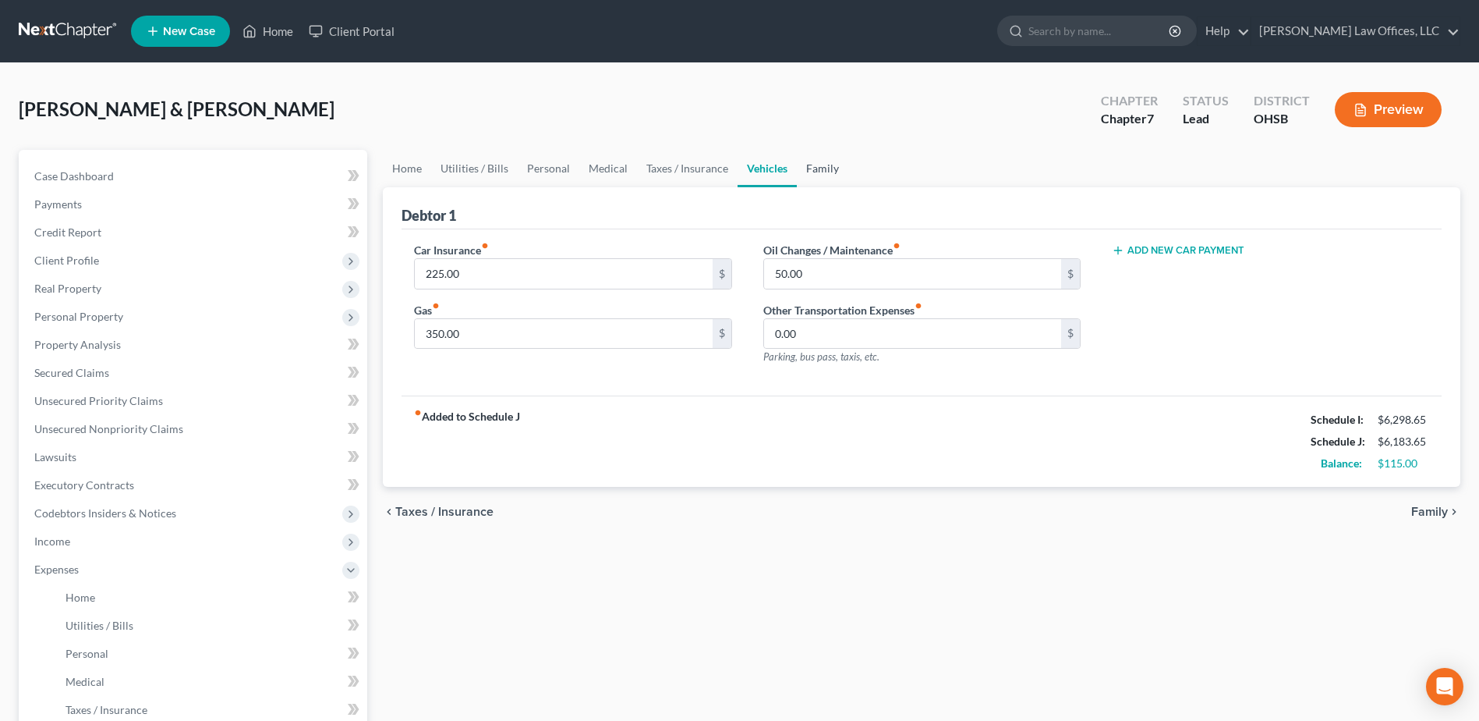
click at [832, 167] on link "Family" at bounding box center [822, 168] width 51 height 37
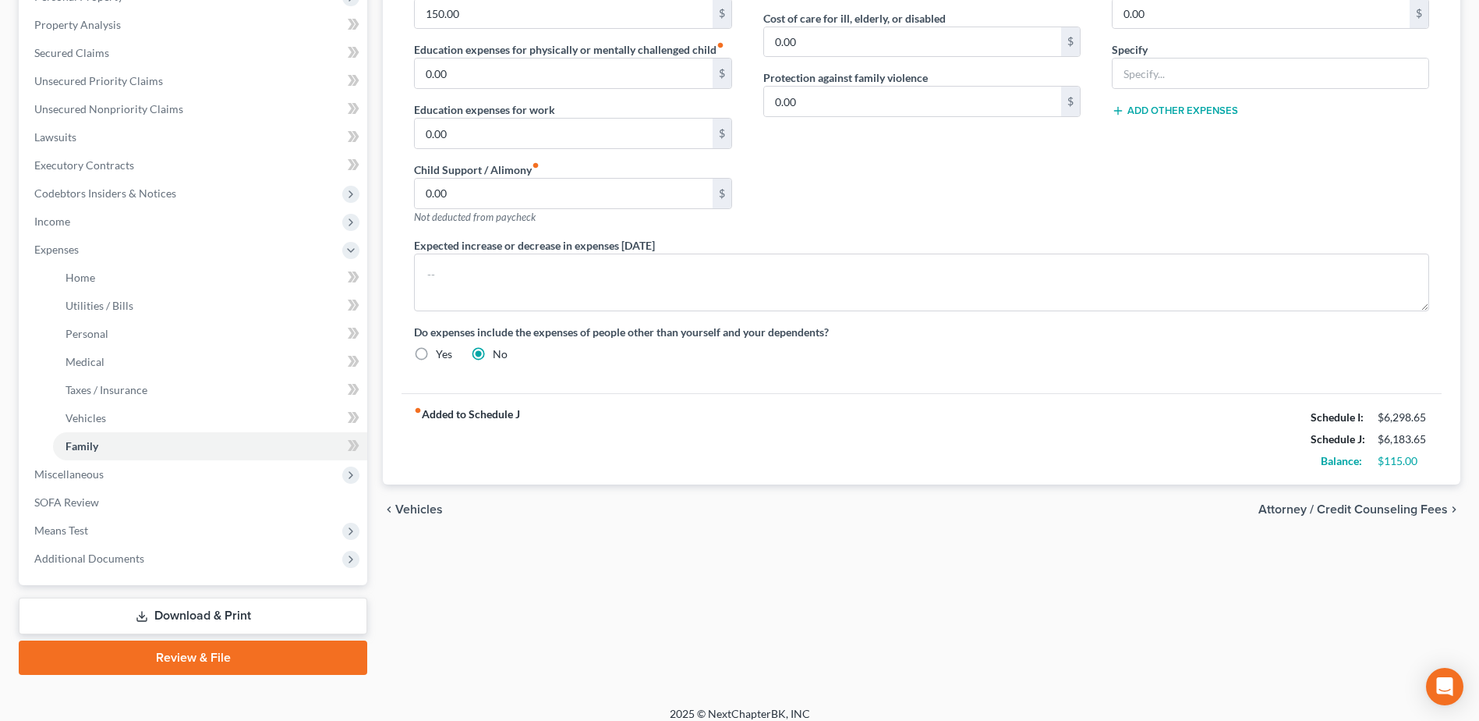
scroll to position [333, 0]
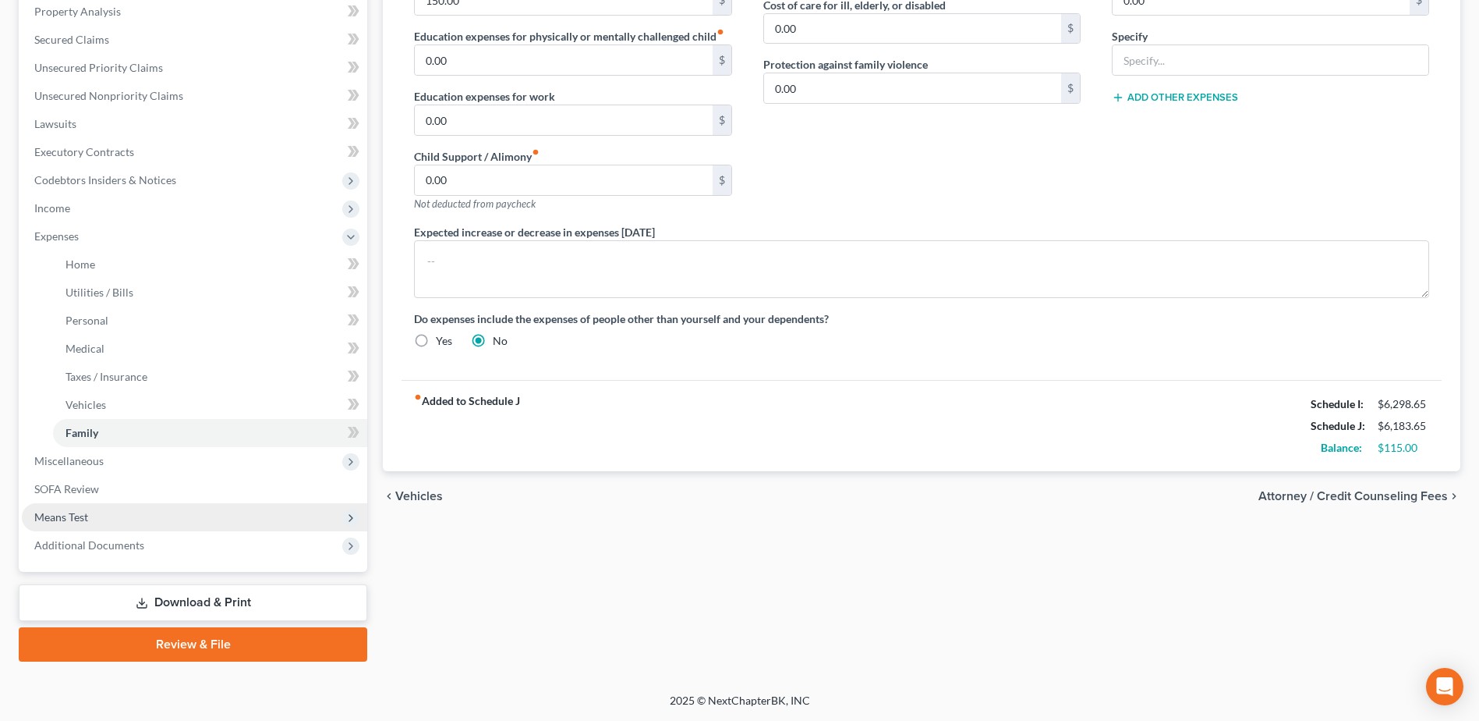
click at [212, 510] on span "Means Test" at bounding box center [194, 517] width 345 height 28
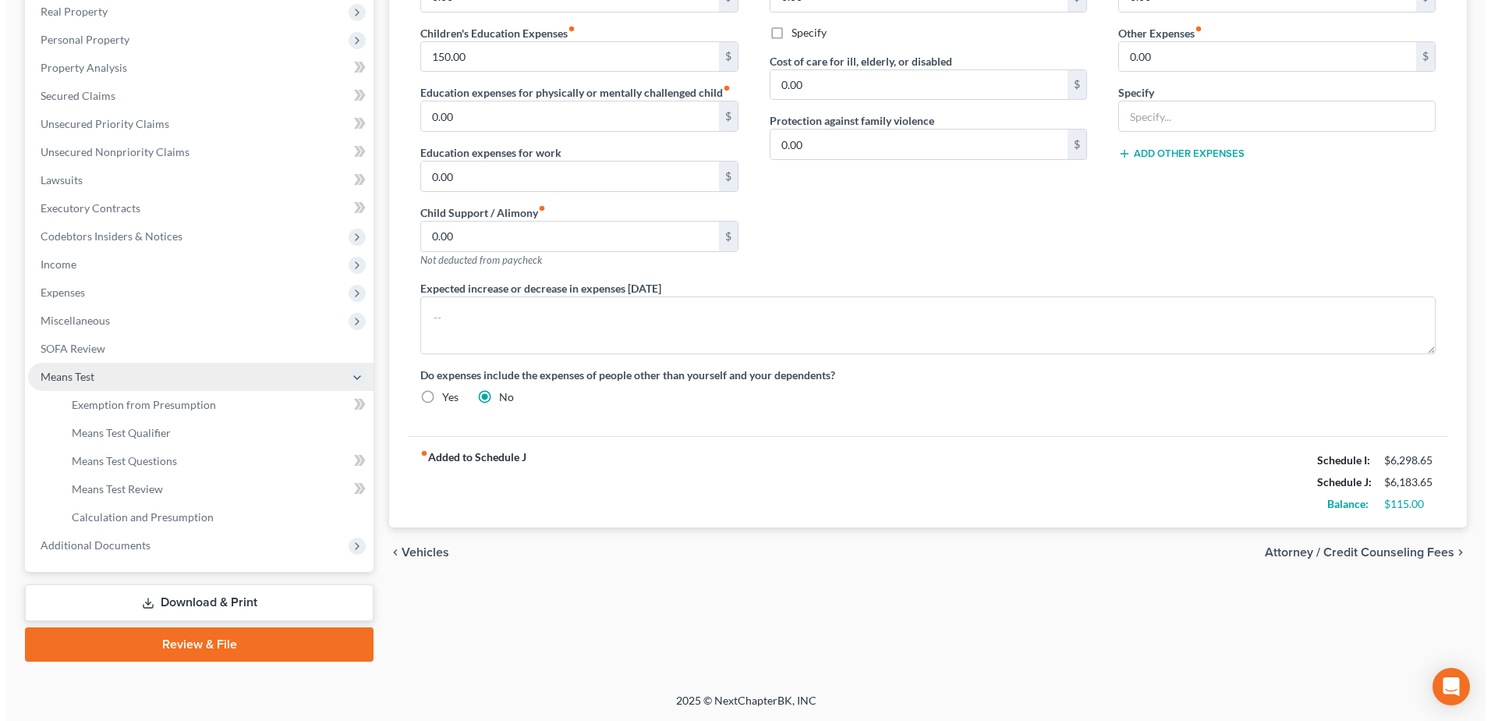
scroll to position [277, 0]
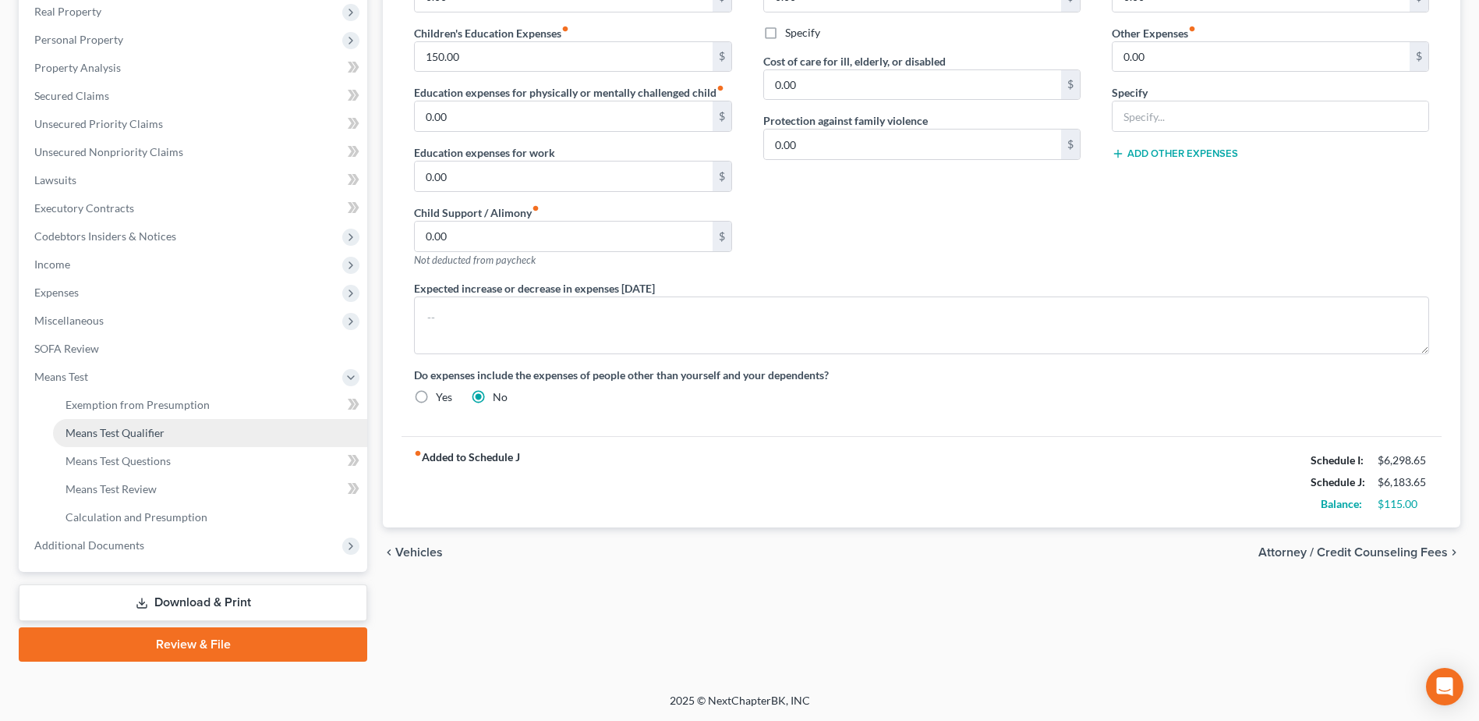
click at [204, 441] on link "Means Test Qualifier" at bounding box center [210, 433] width 314 height 28
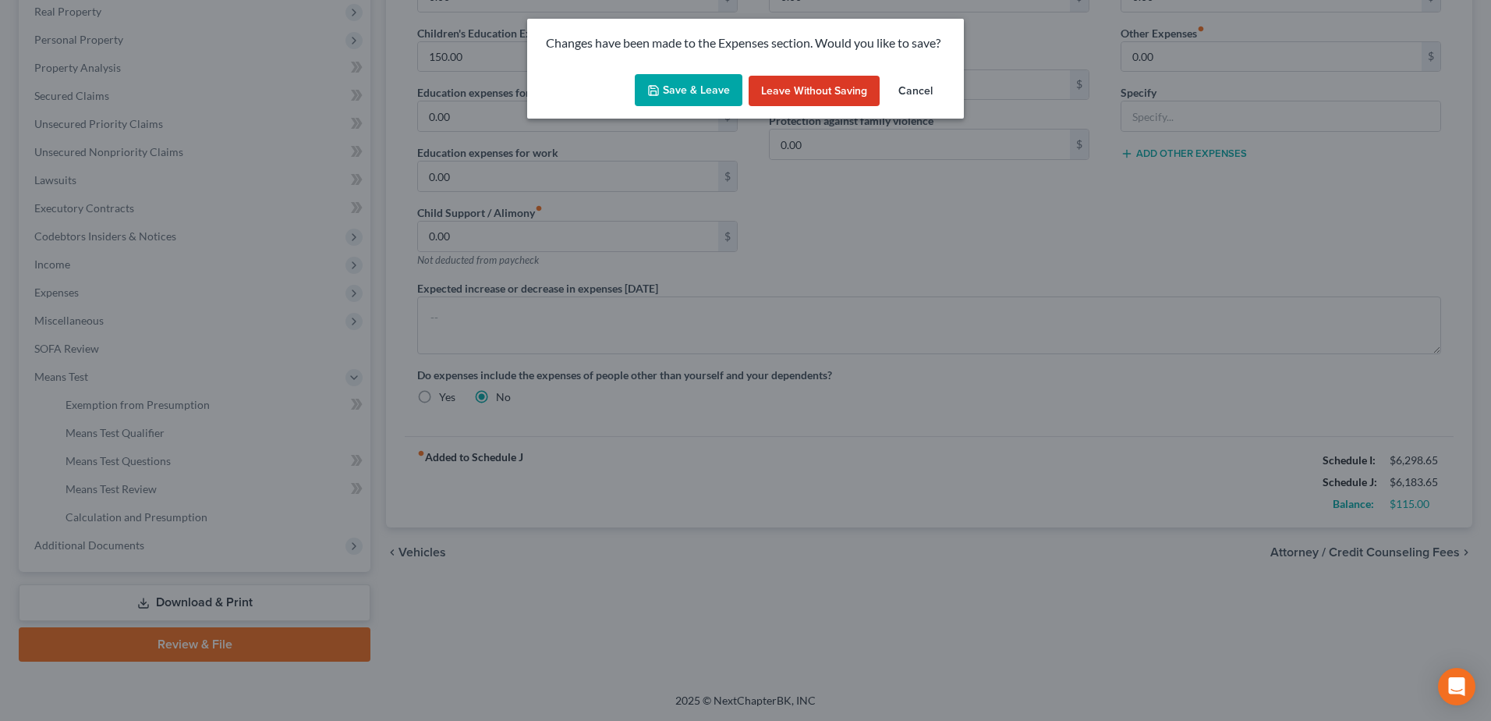
click at [694, 83] on button "Save & Leave" at bounding box center [689, 90] width 108 height 33
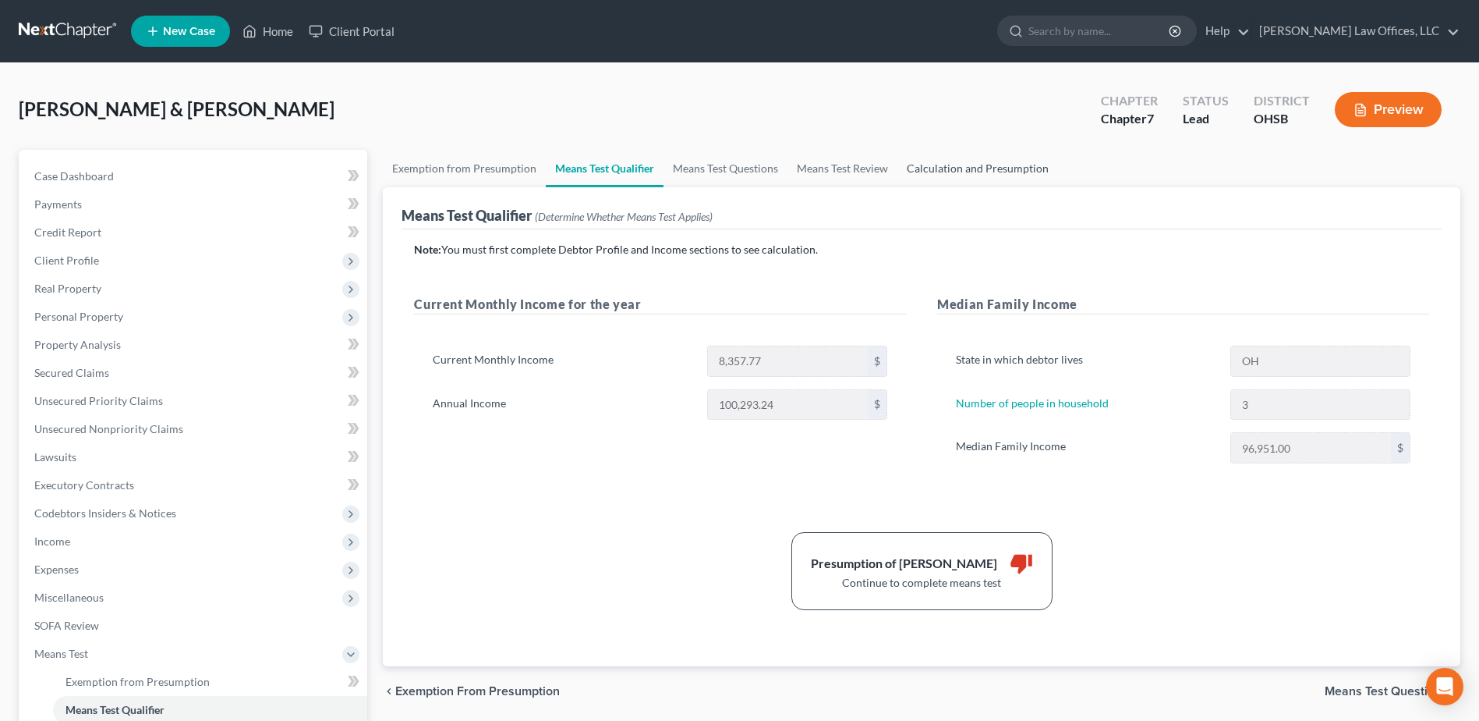
click at [930, 174] on link "Calculation and Presumption" at bounding box center [978, 168] width 161 height 37
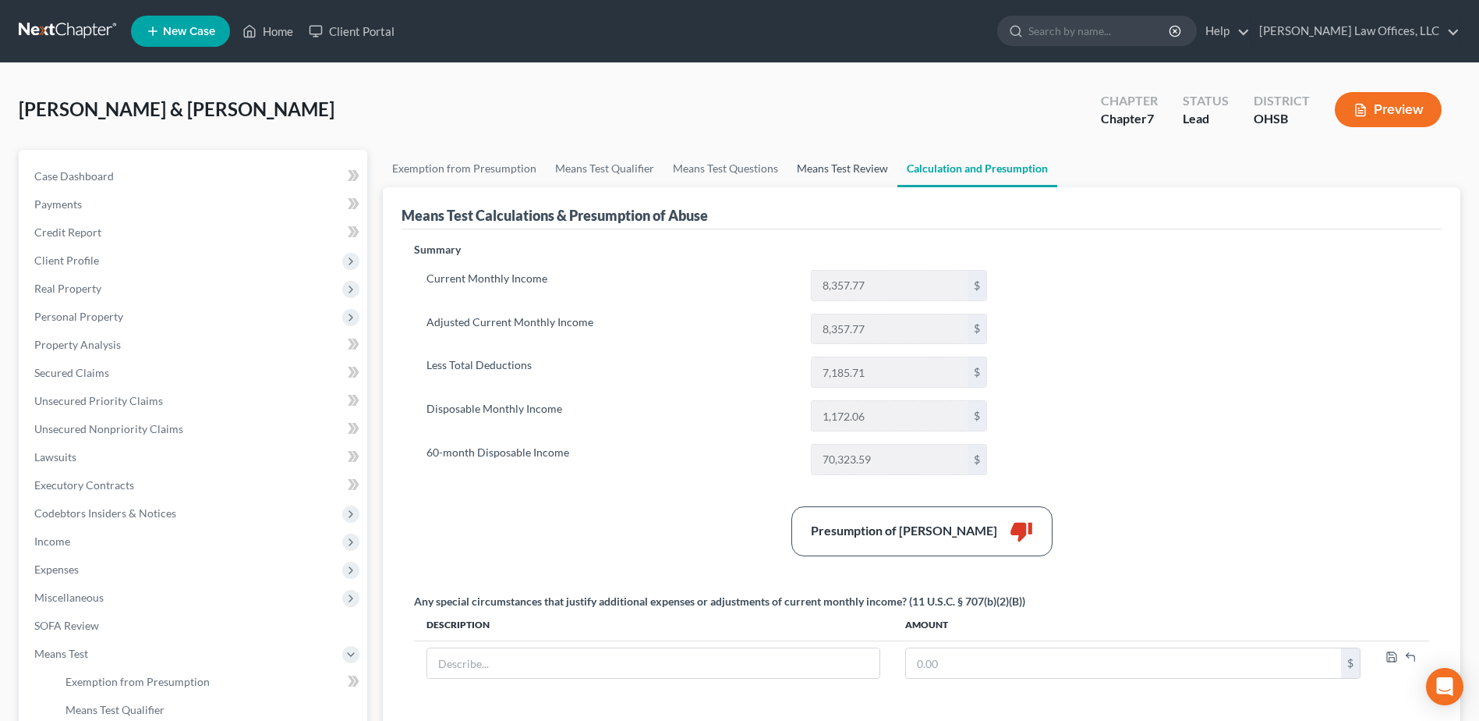
click at [823, 165] on link "Means Test Review" at bounding box center [843, 168] width 110 height 37
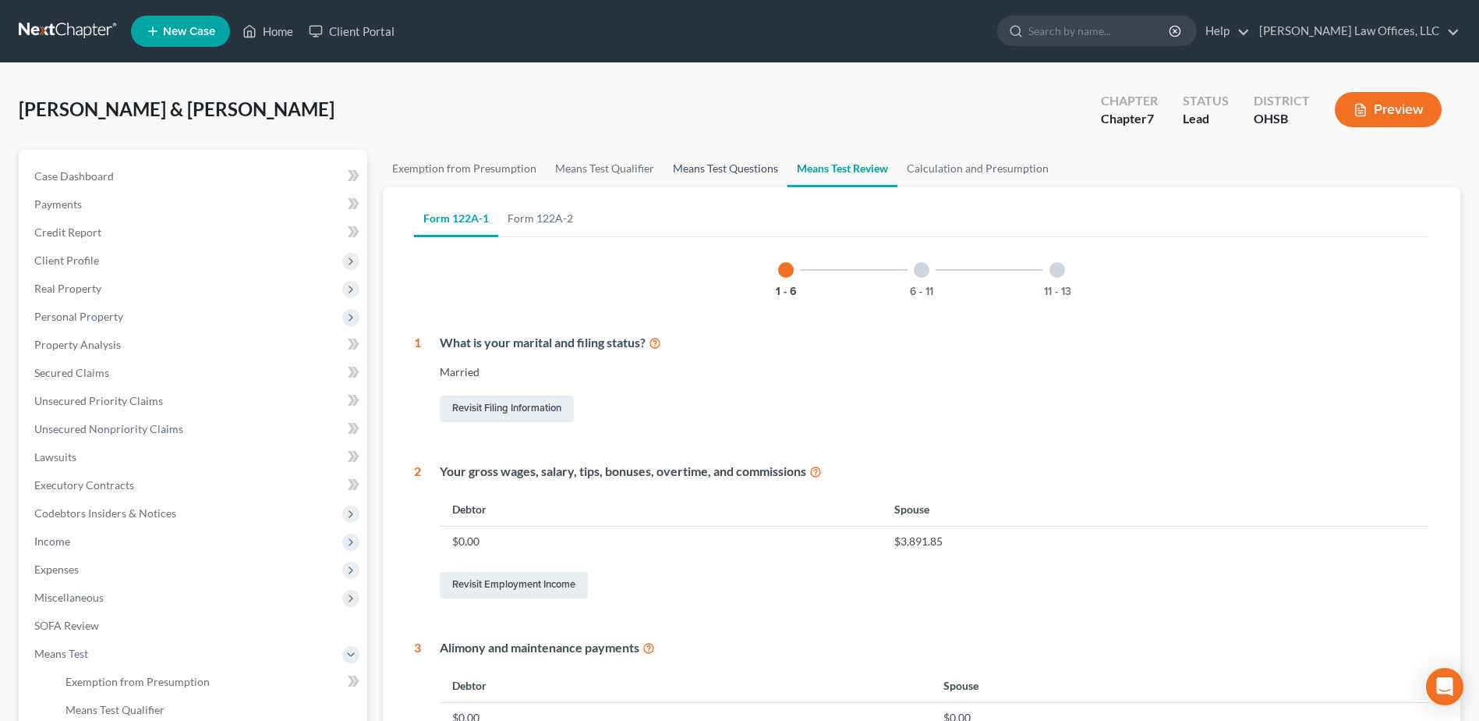
click at [756, 171] on link "Means Test Questions" at bounding box center [726, 168] width 124 height 37
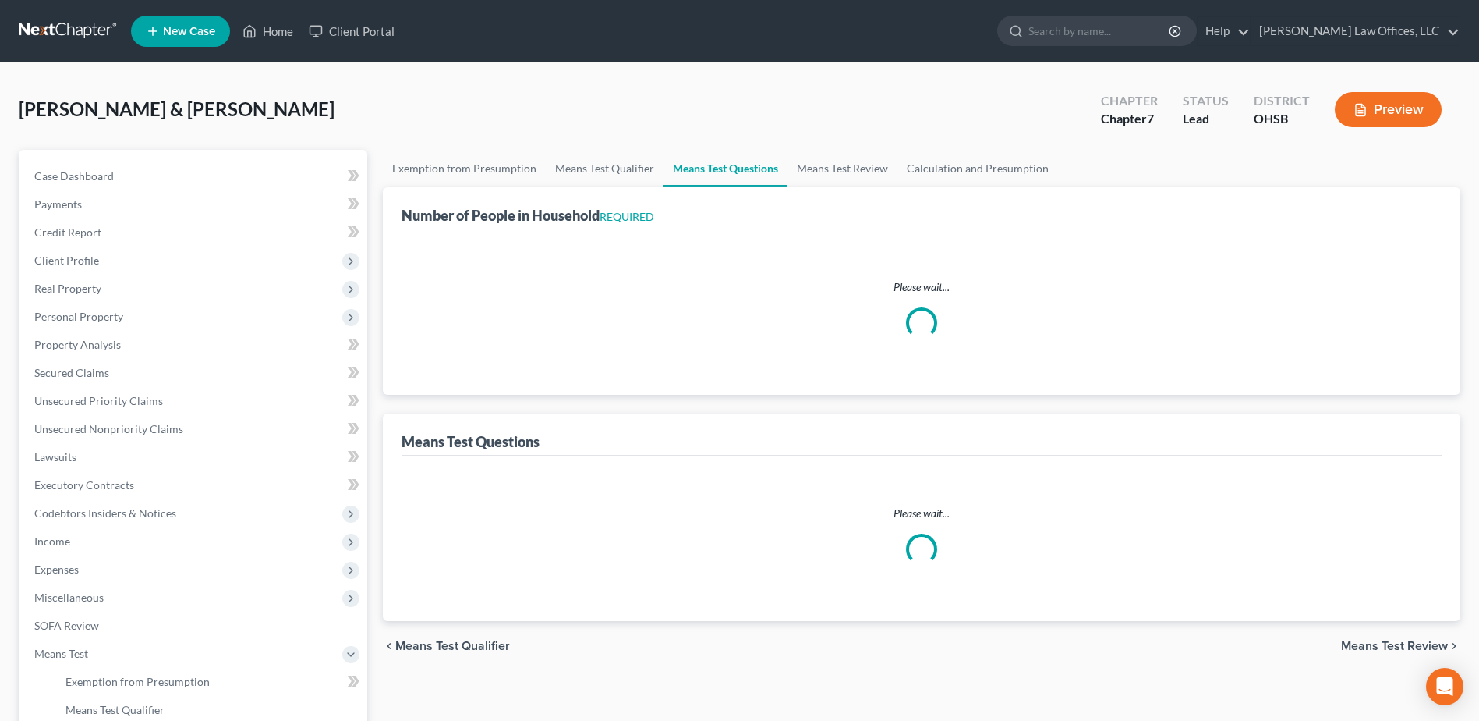
select select "0"
select select "60"
select select "0"
select select "60"
select select "3"
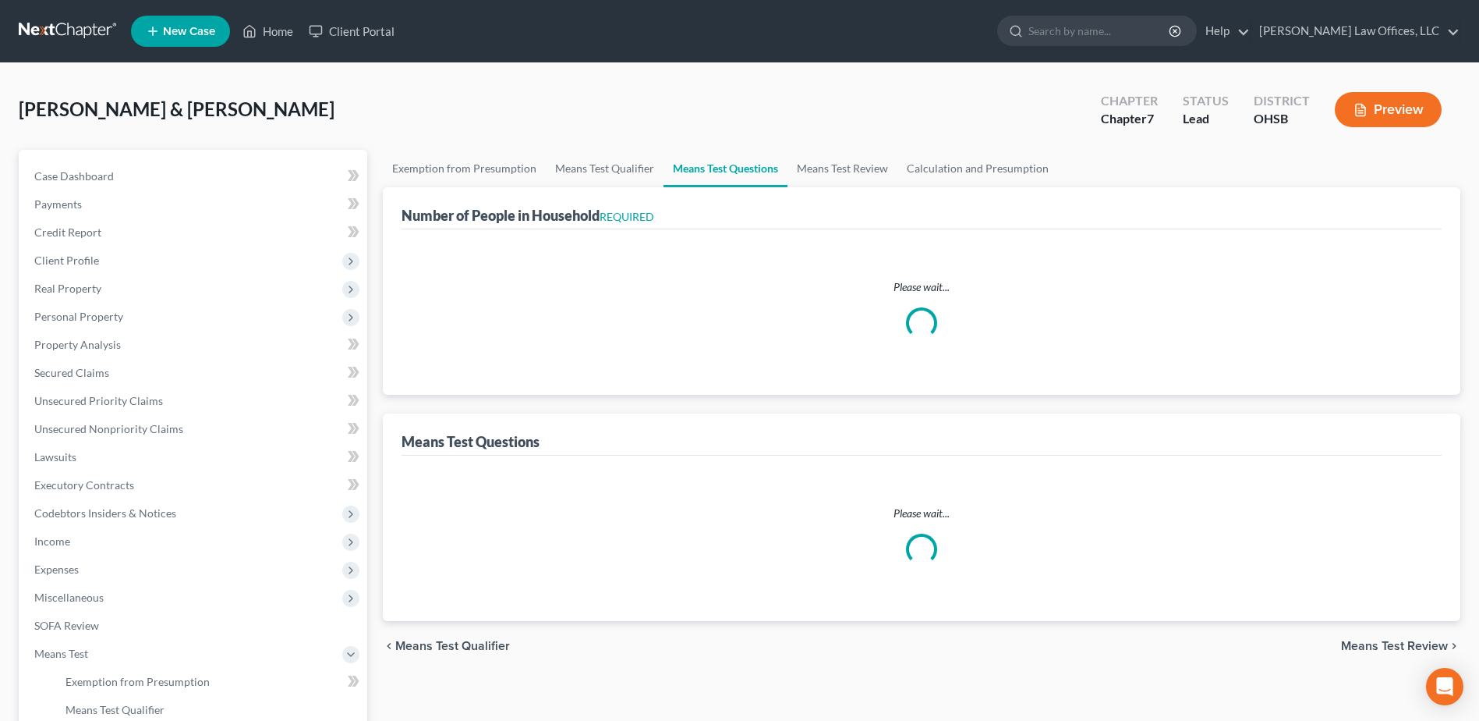
select select "4"
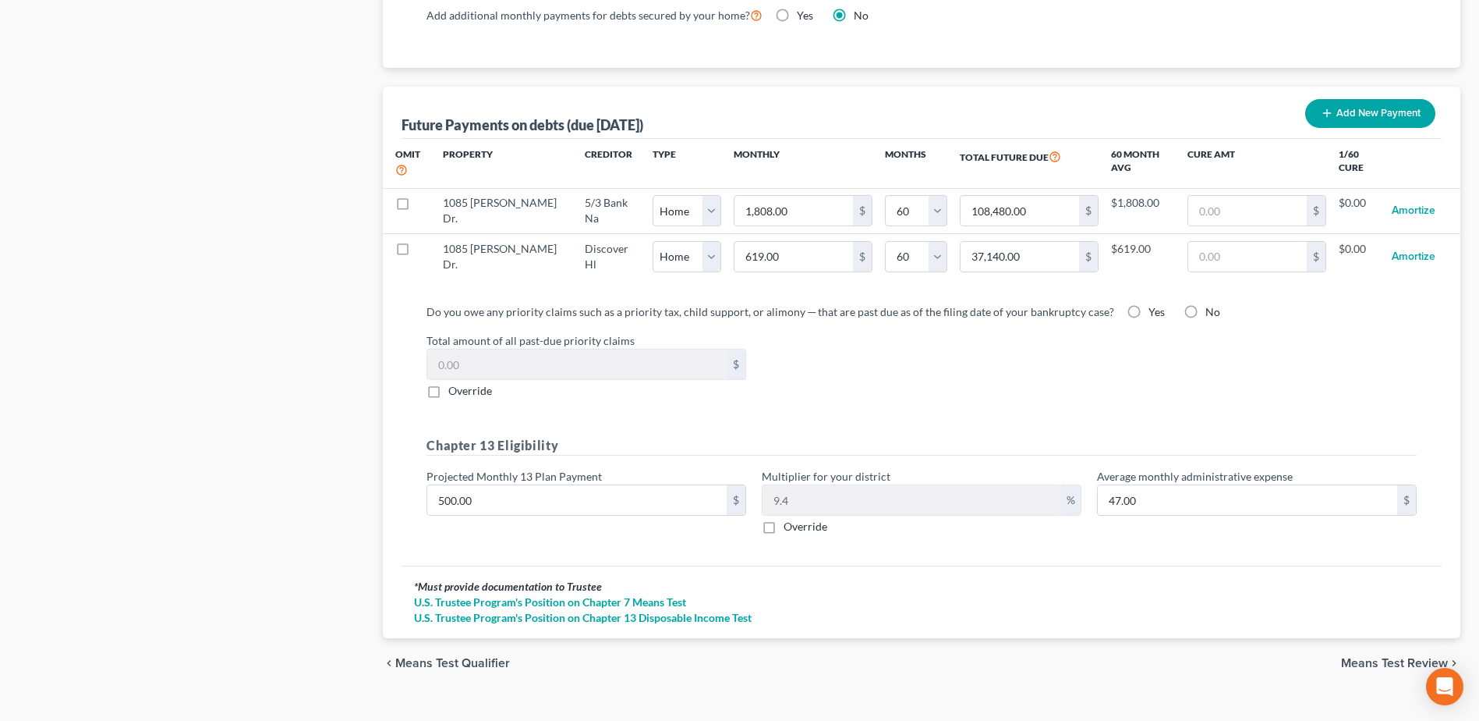
scroll to position [1493, 0]
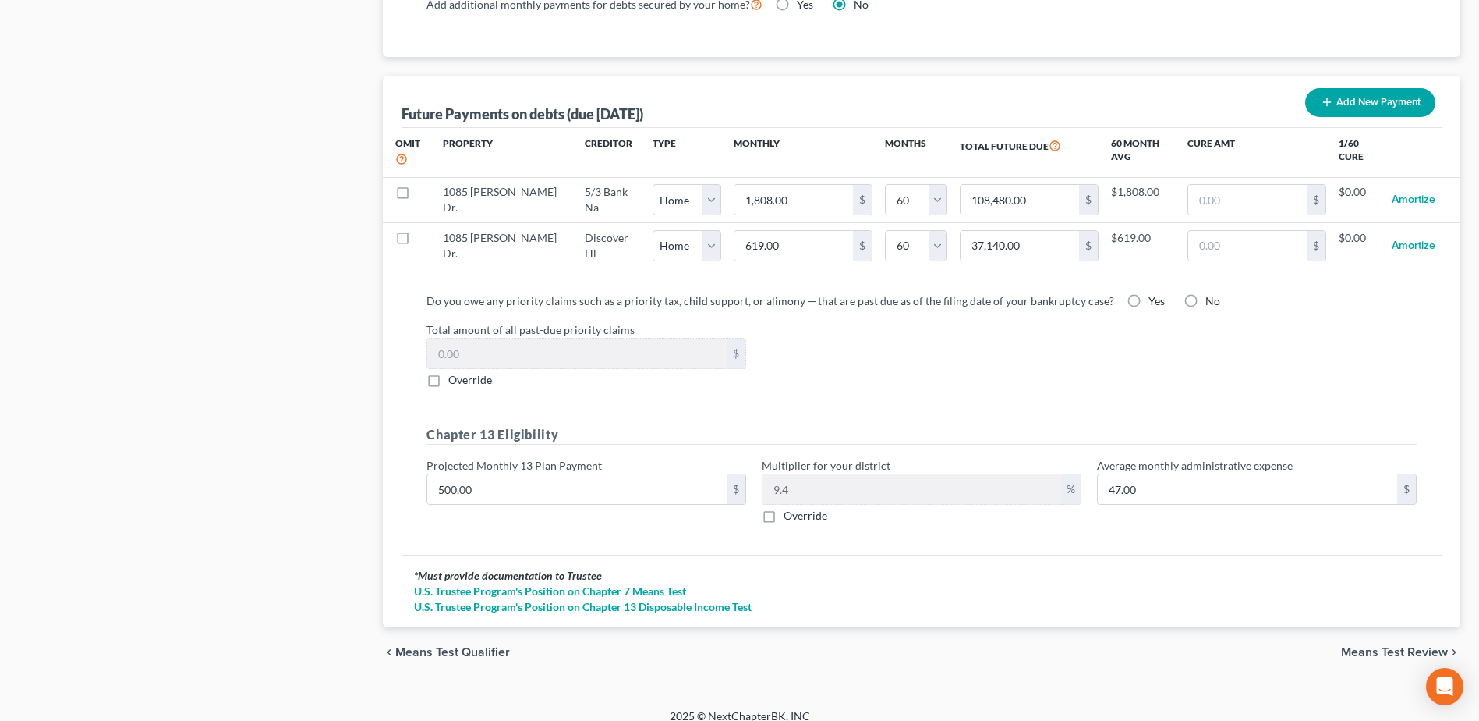
click at [1422, 646] on span "Means Test Review" at bounding box center [1394, 652] width 107 height 12
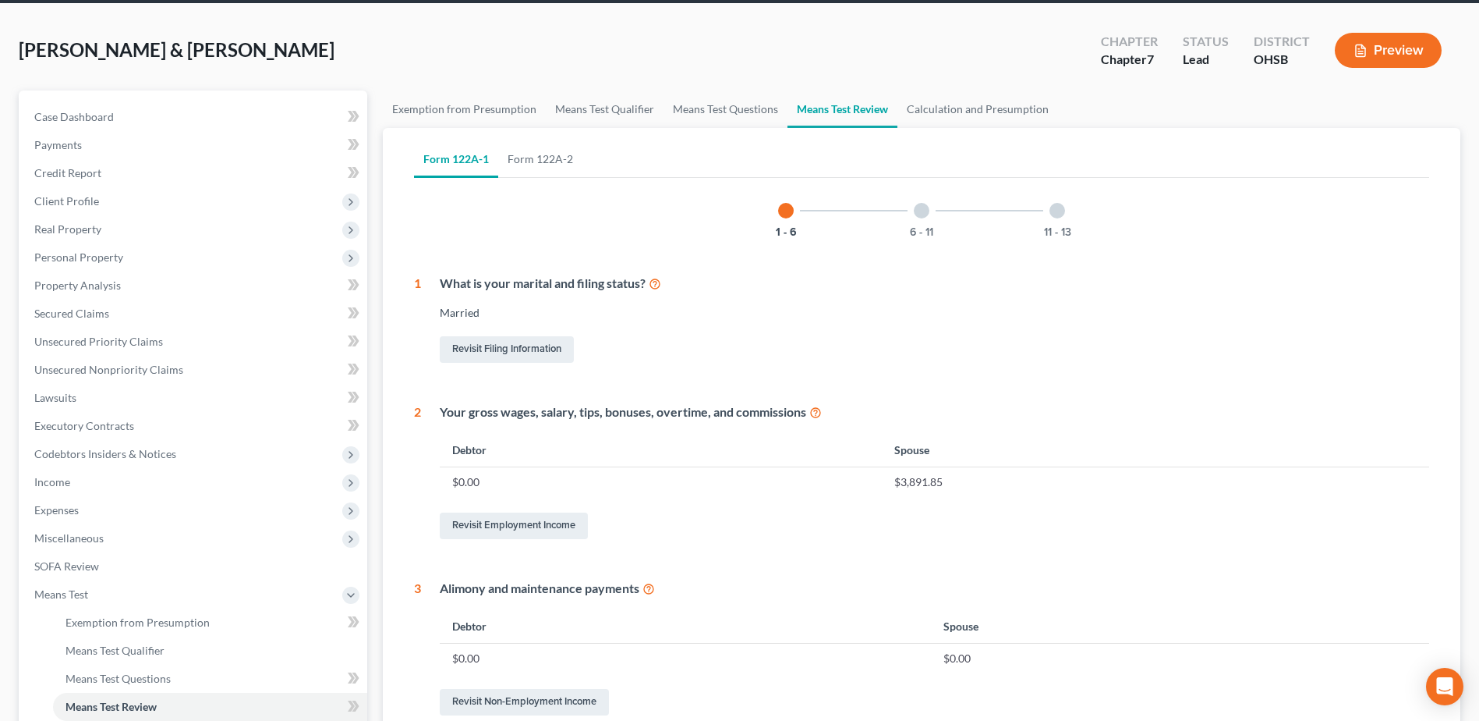
scroll to position [58, 0]
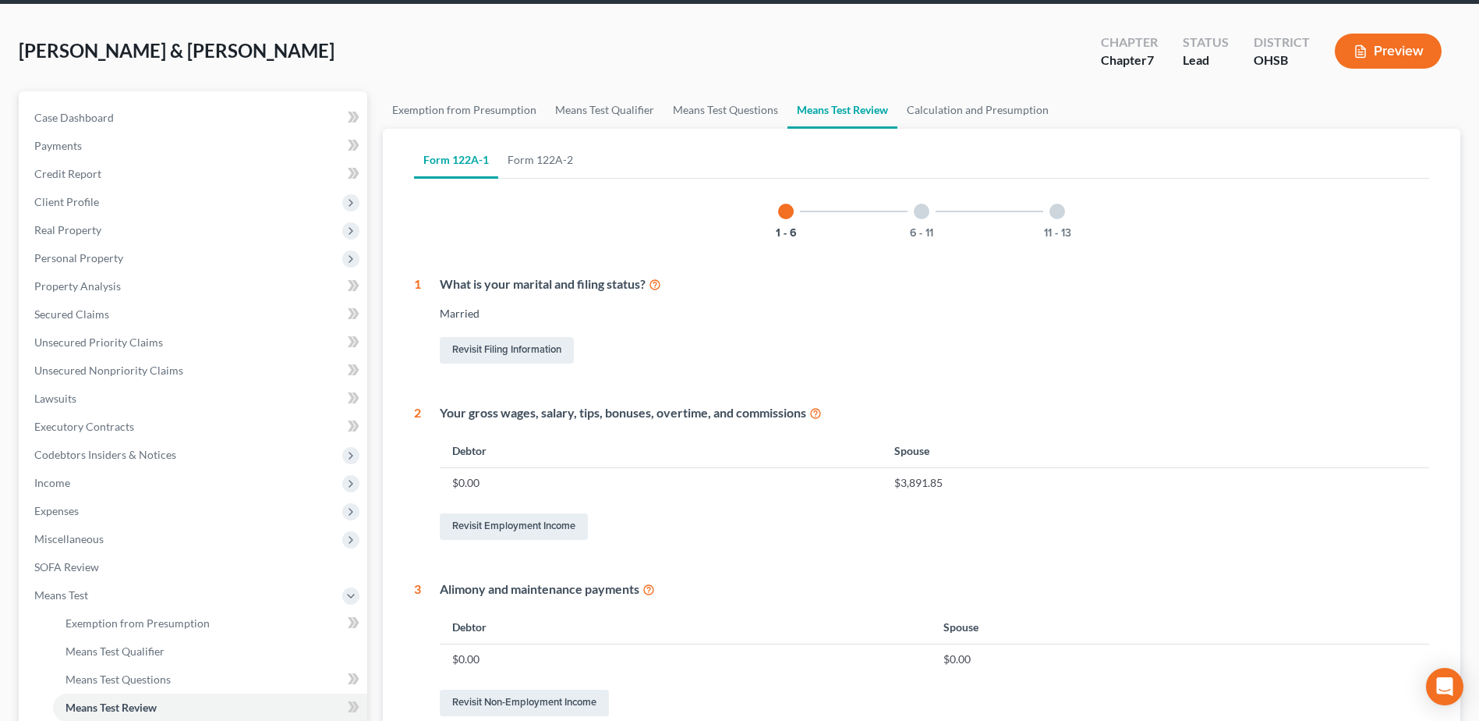
click at [920, 217] on div at bounding box center [922, 212] width 16 height 16
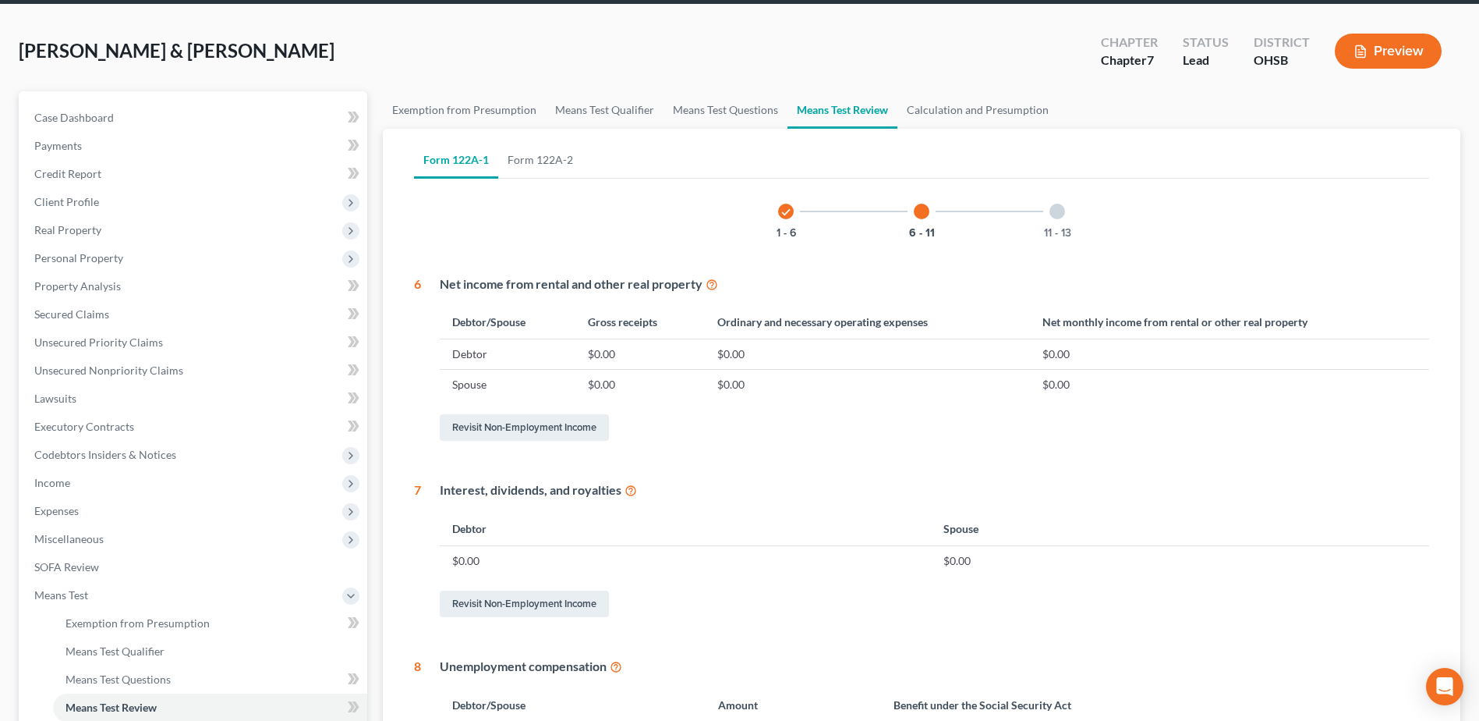
click at [1057, 213] on div at bounding box center [1058, 212] width 16 height 16
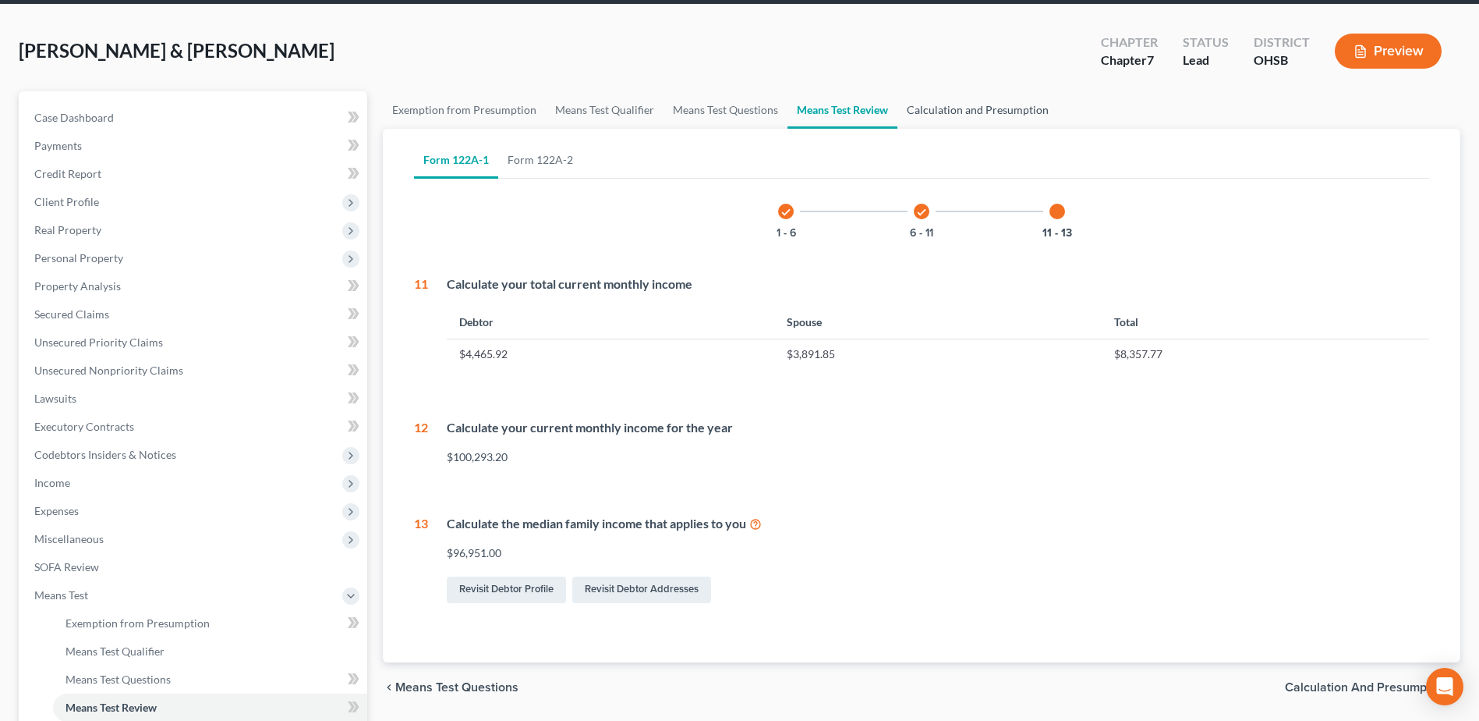
click at [1011, 112] on link "Calculation and Presumption" at bounding box center [978, 109] width 161 height 37
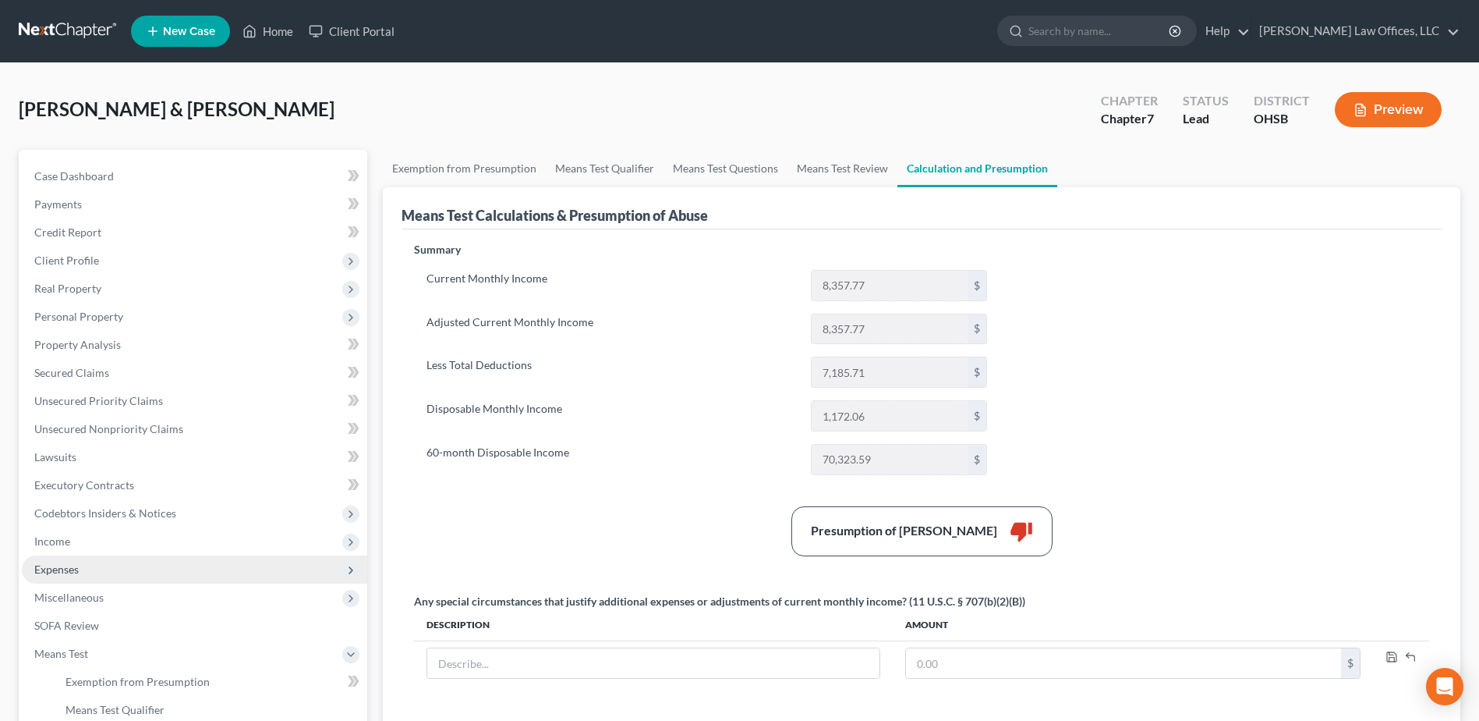
click at [116, 568] on span "Expenses" at bounding box center [194, 569] width 345 height 28
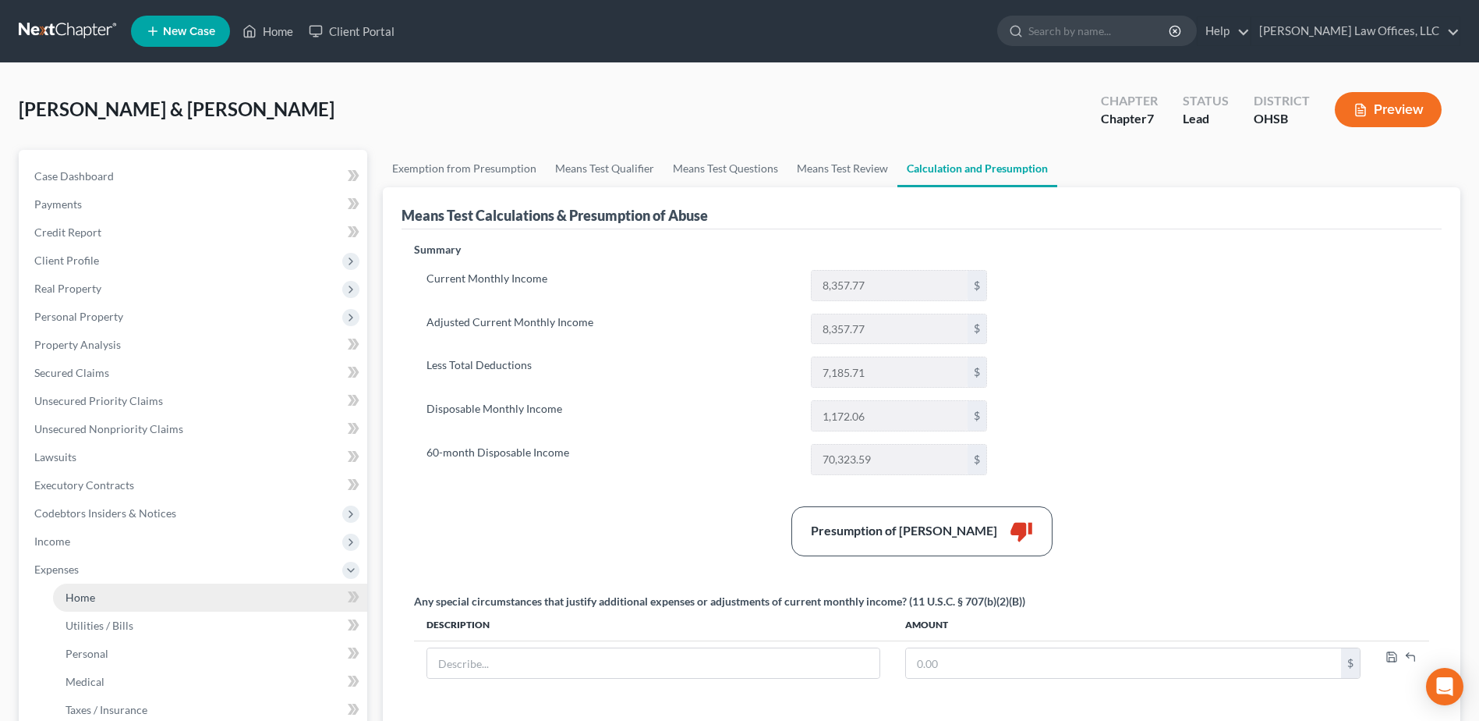
click at [123, 602] on link "Home" at bounding box center [210, 597] width 314 height 28
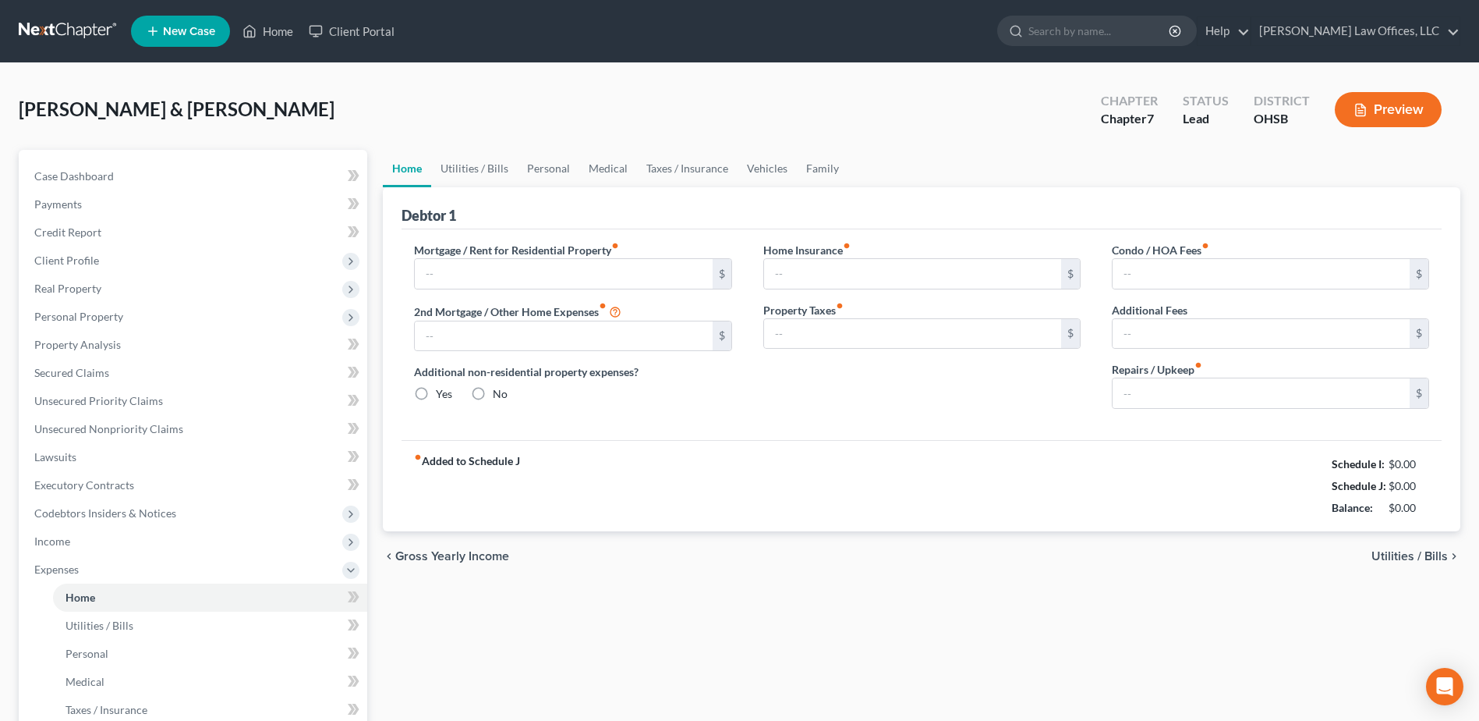
type input "1,808.00"
type input "619.00"
radio input "true"
type input "0.00"
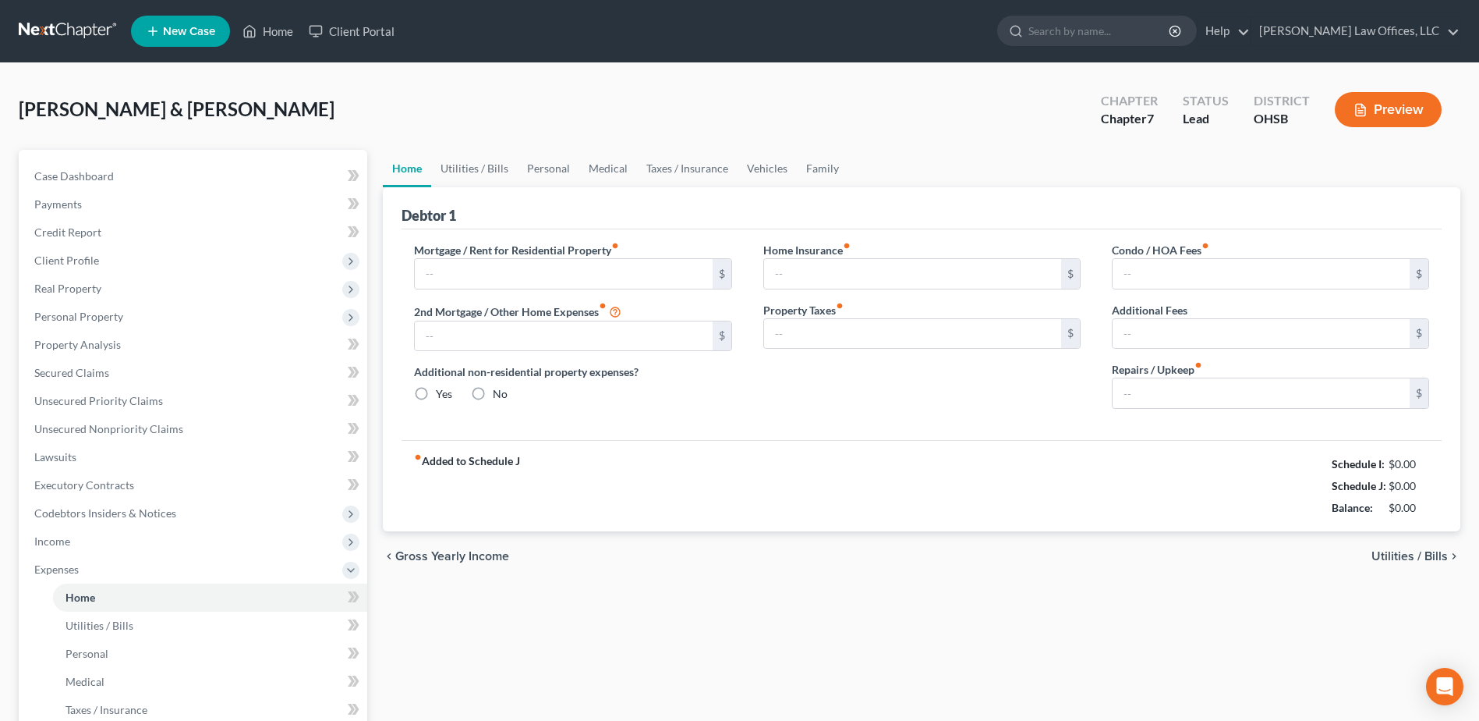
type input "0.00"
type input "200.00"
click at [493, 167] on link "Utilities / Bills" at bounding box center [474, 168] width 87 height 37
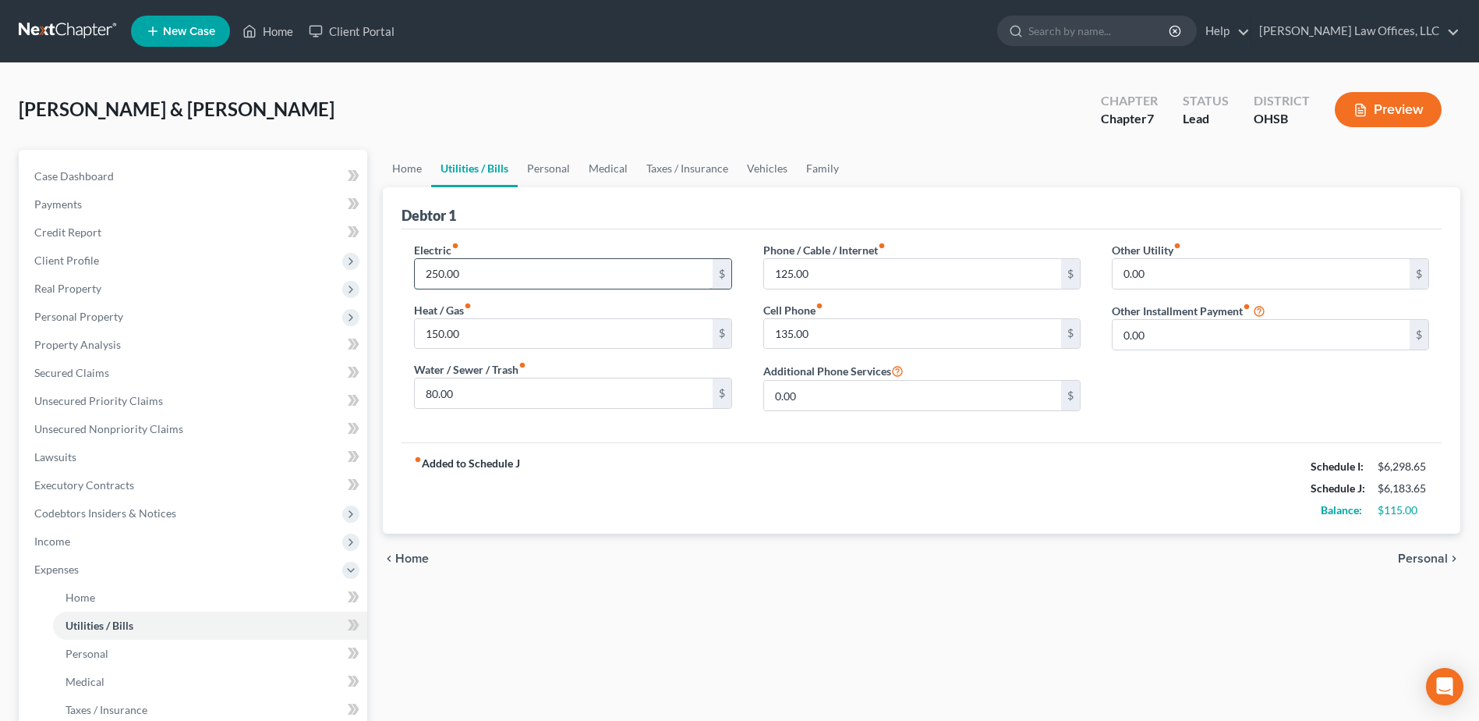
click at [517, 267] on input "250.00" at bounding box center [563, 274] width 297 height 30
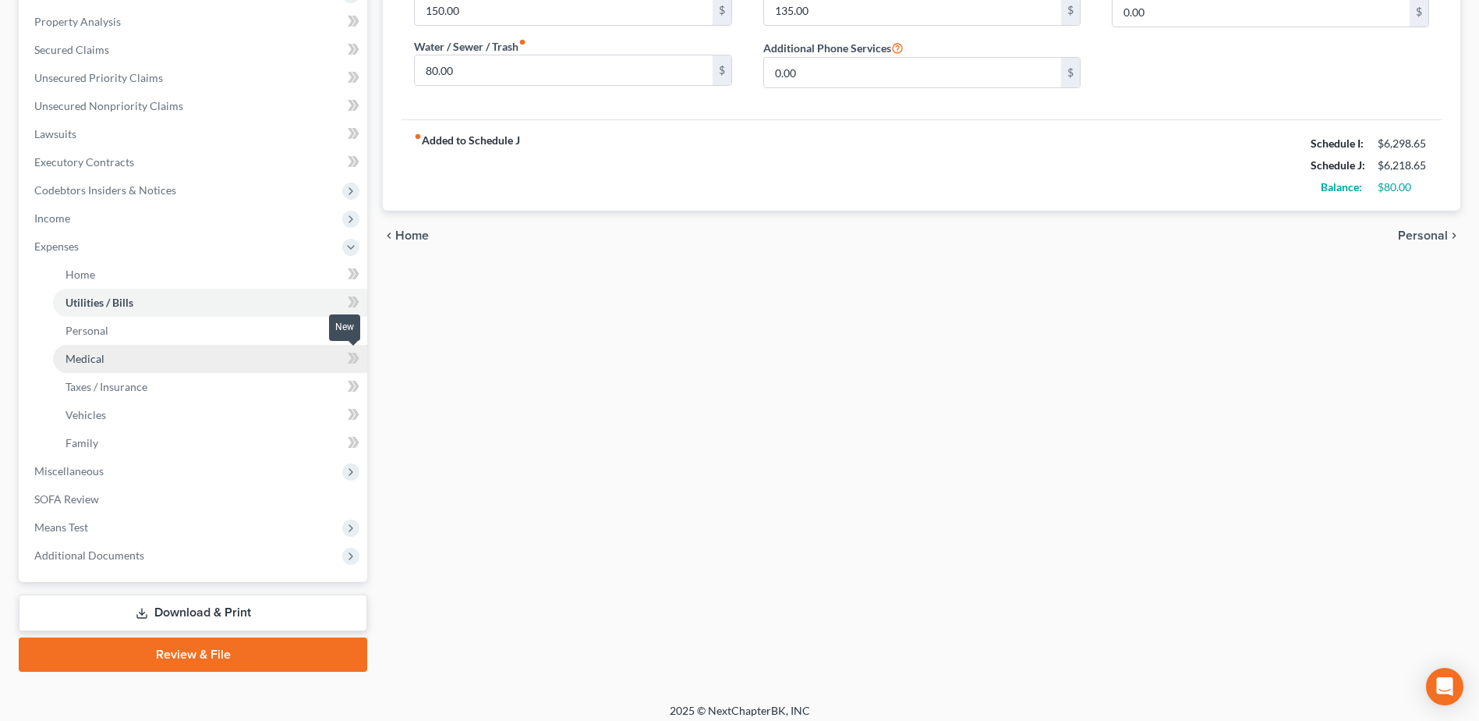
scroll to position [333, 0]
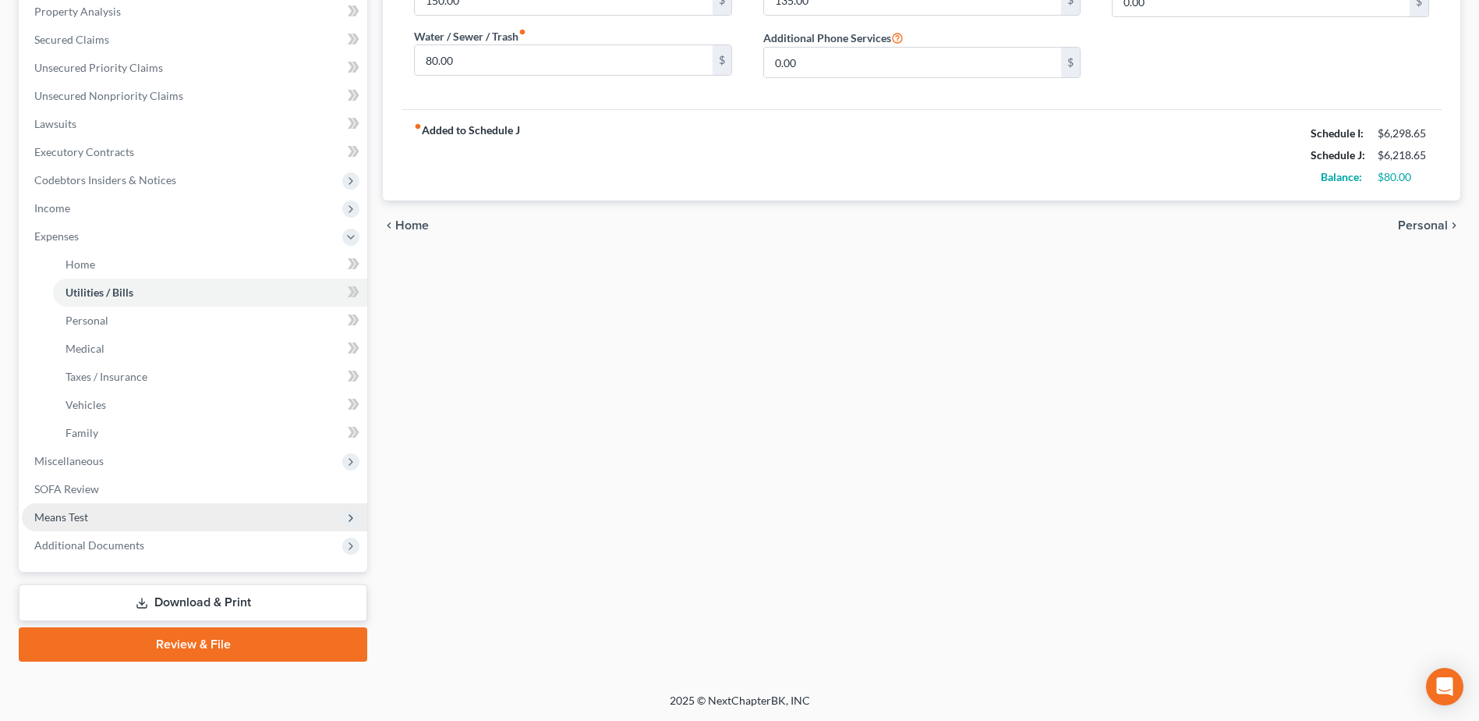
type input "285.00"
click at [165, 518] on span "Means Test" at bounding box center [194, 517] width 345 height 28
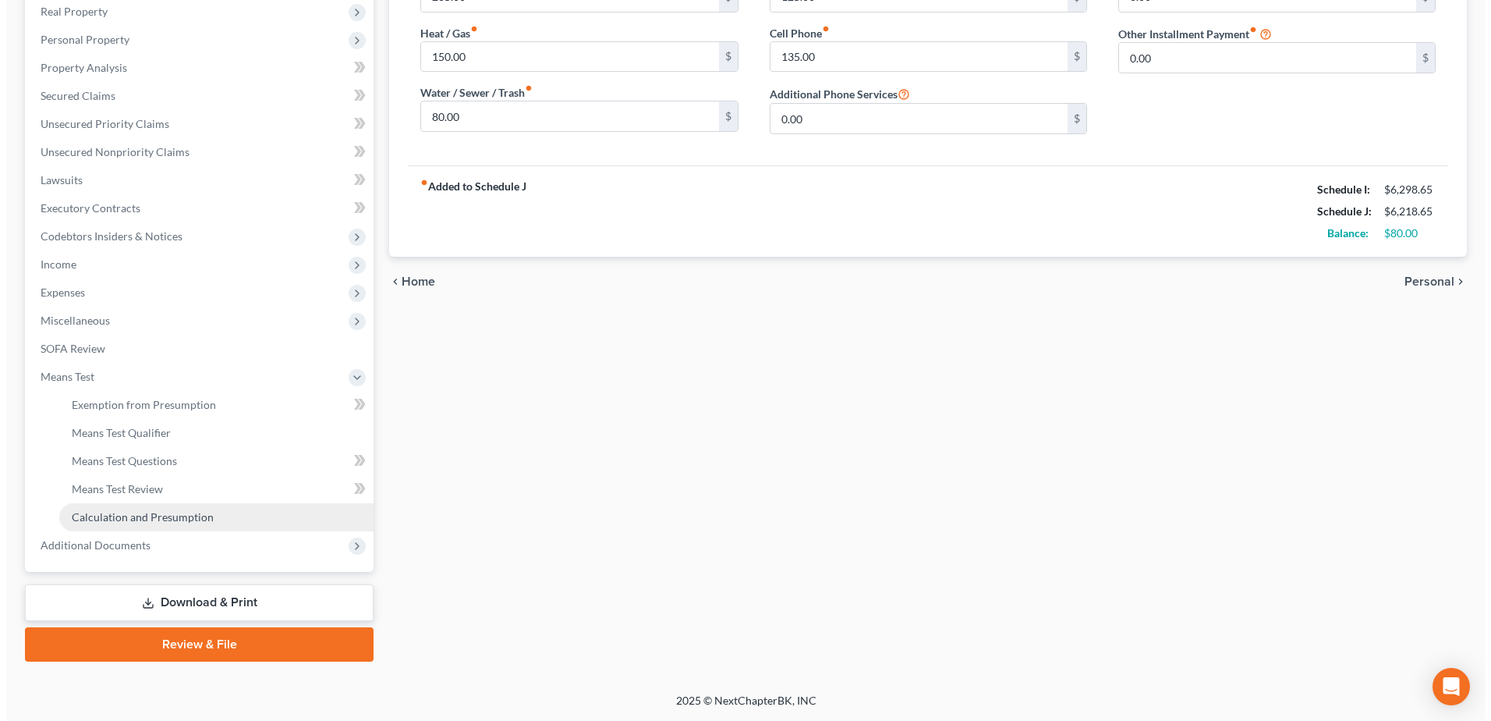
scroll to position [277, 0]
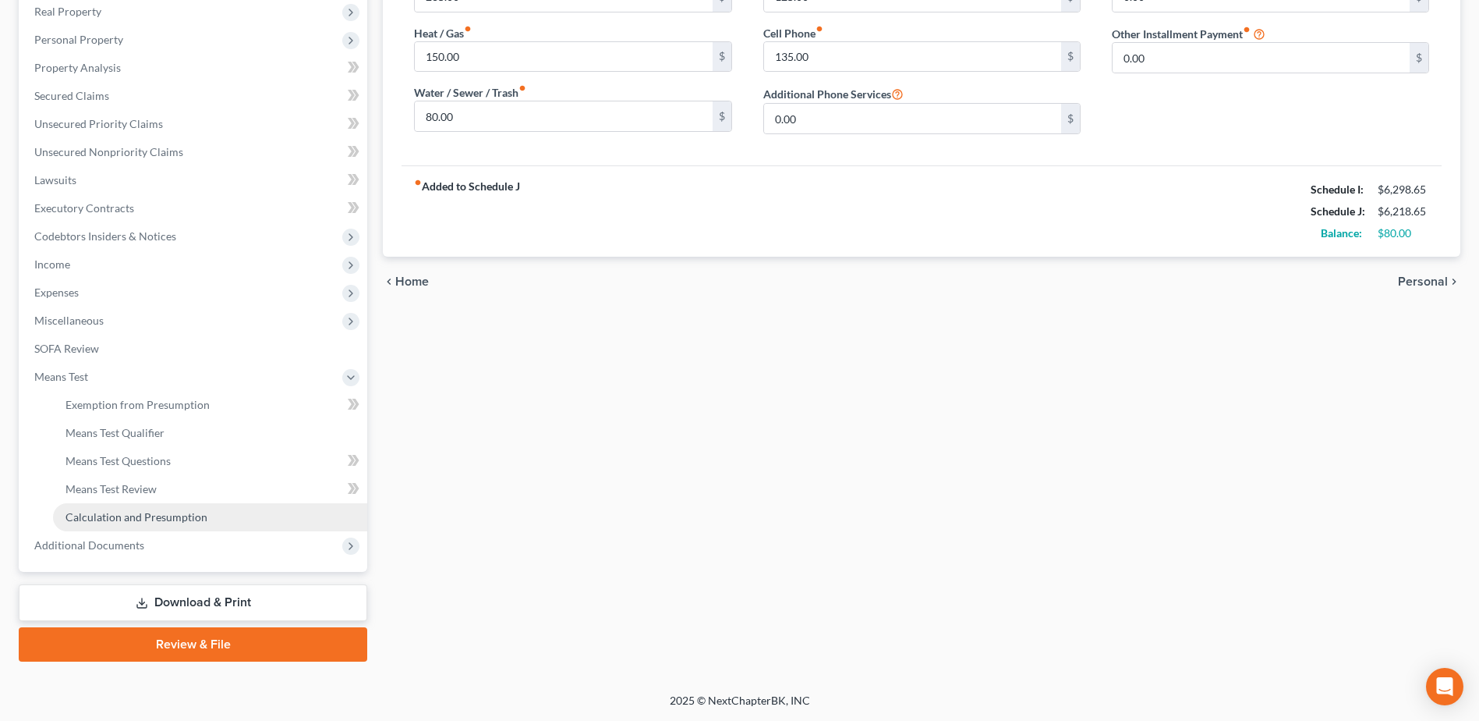
click at [190, 508] on link "Calculation and Presumption" at bounding box center [210, 517] width 314 height 28
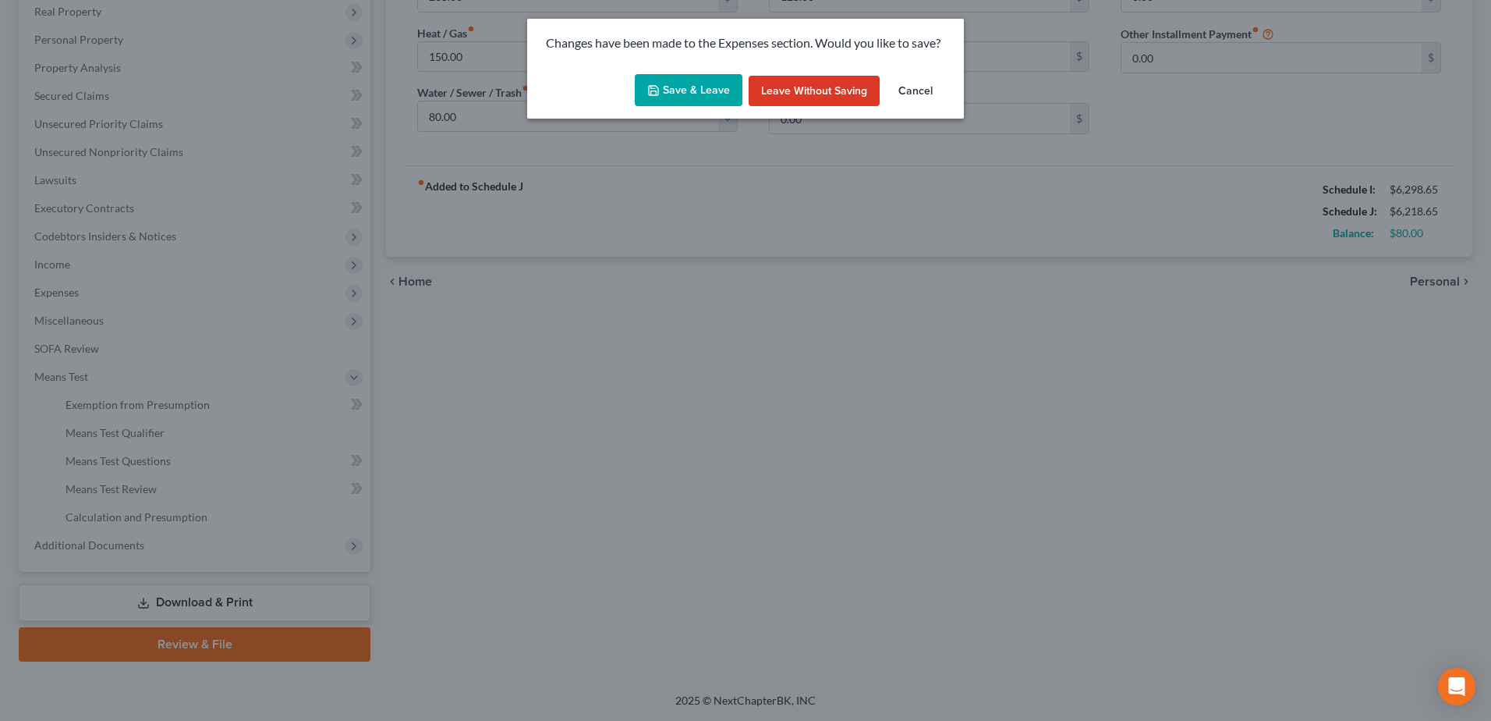
click at [685, 80] on button "Save & Leave" at bounding box center [689, 90] width 108 height 33
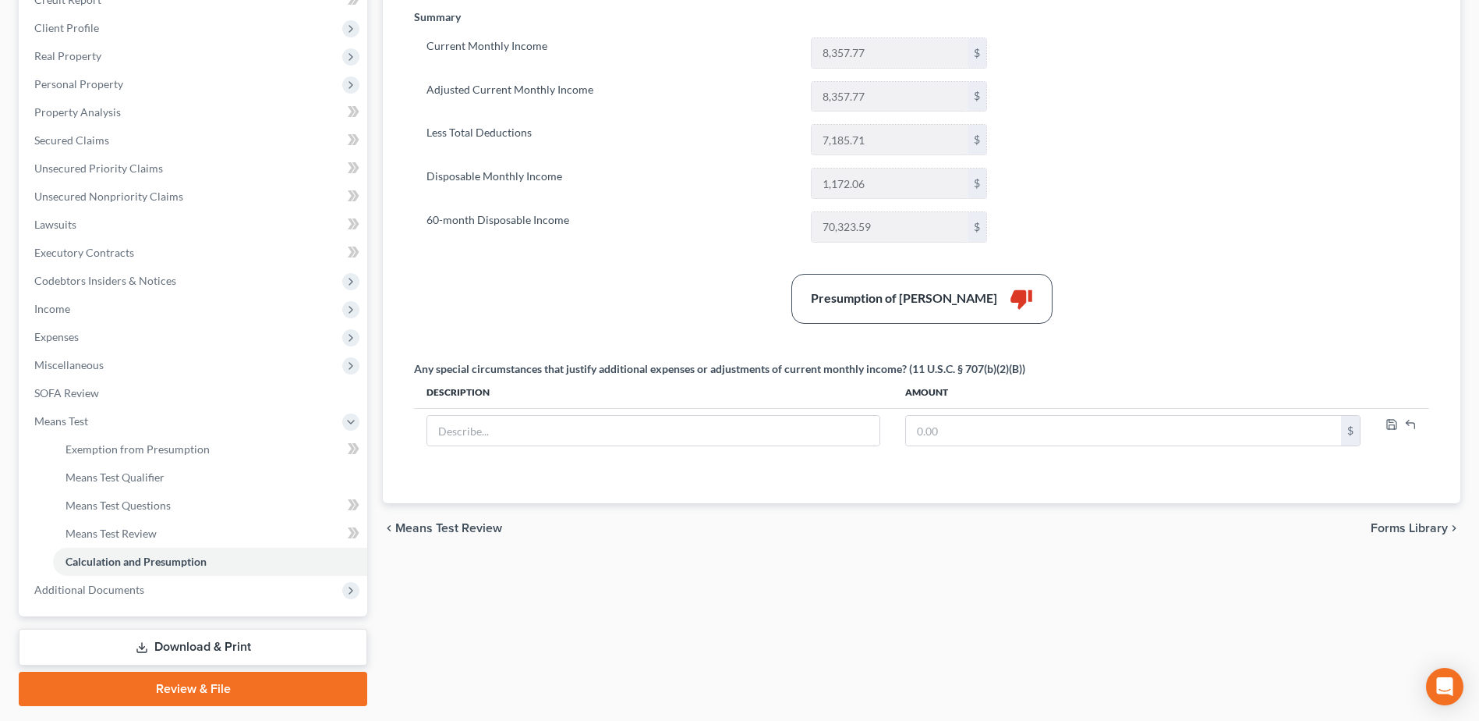
scroll to position [277, 0]
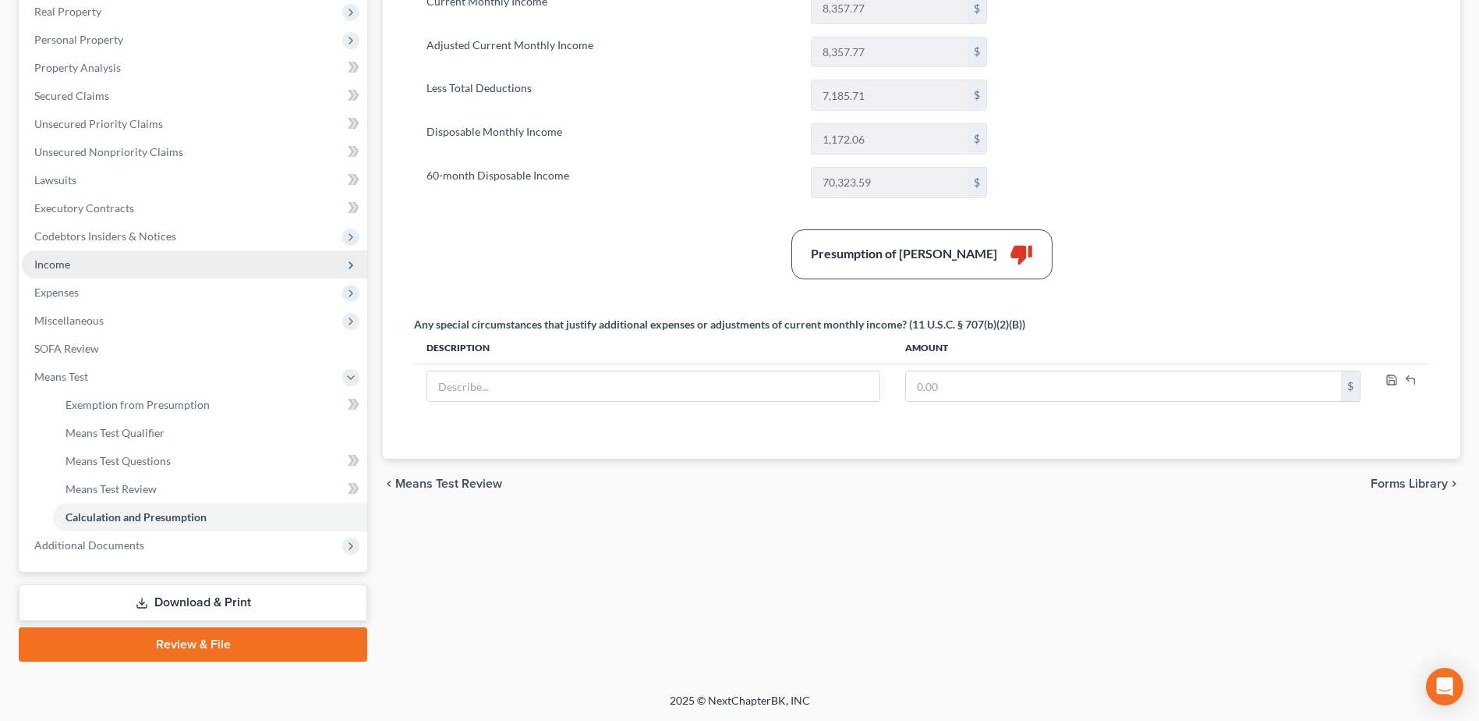
click at [119, 269] on span "Income" at bounding box center [194, 264] width 345 height 28
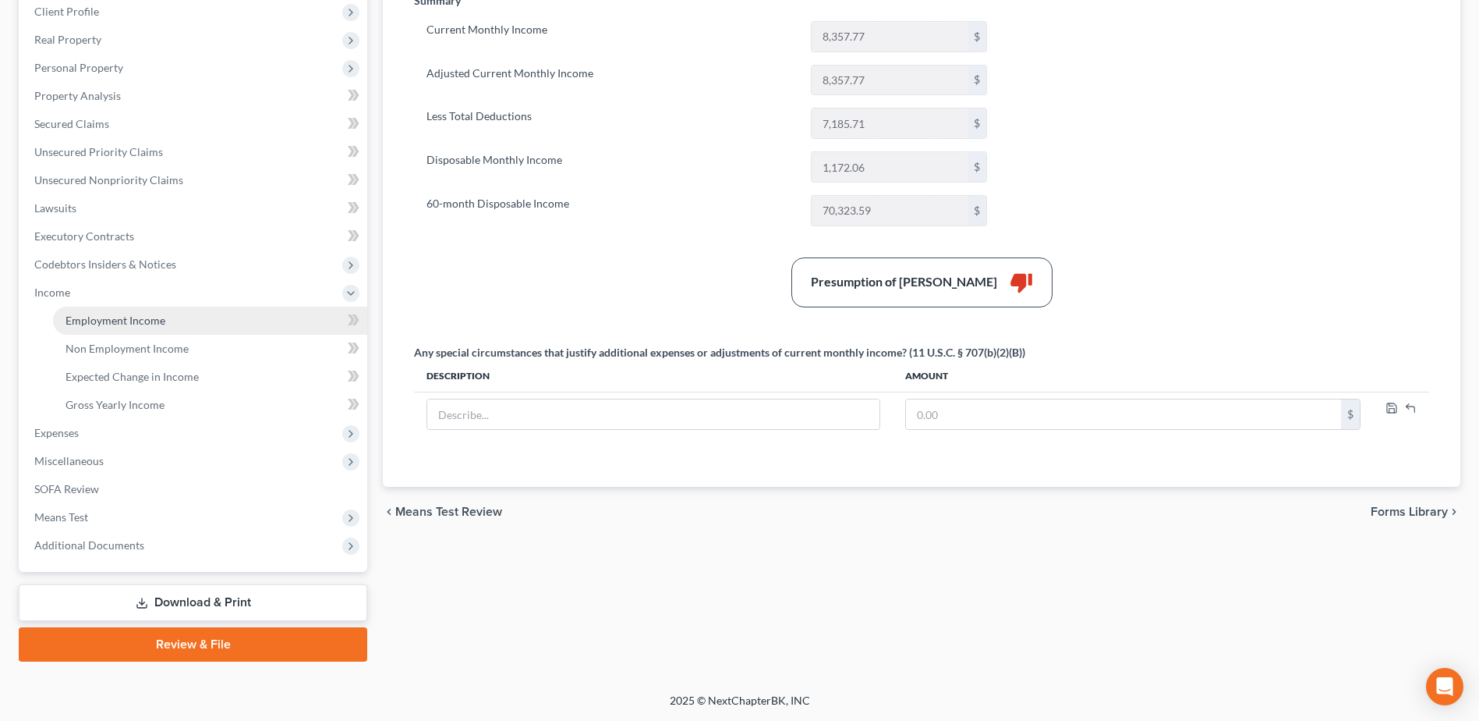
click at [146, 320] on span "Employment Income" at bounding box center [116, 319] width 100 height 13
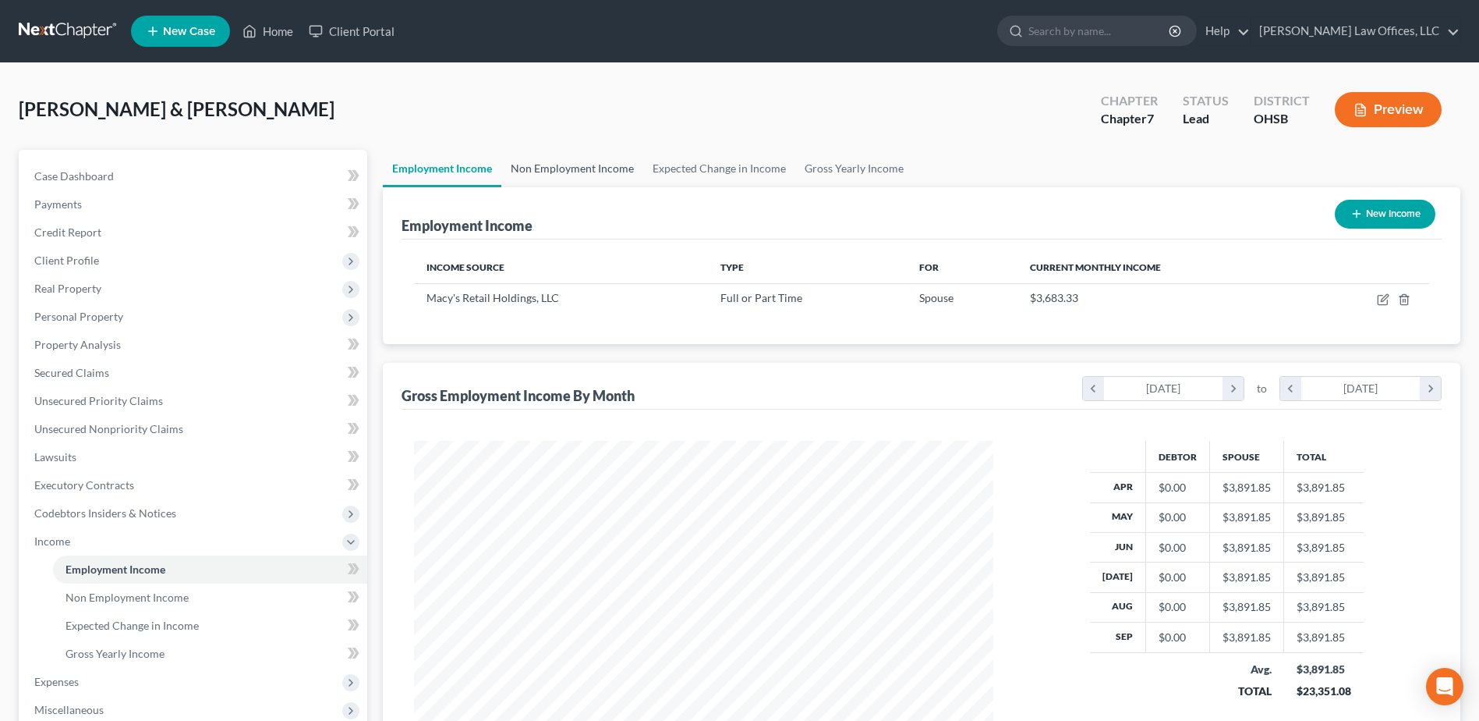
click at [575, 177] on link "Non Employment Income" at bounding box center [572, 168] width 142 height 37
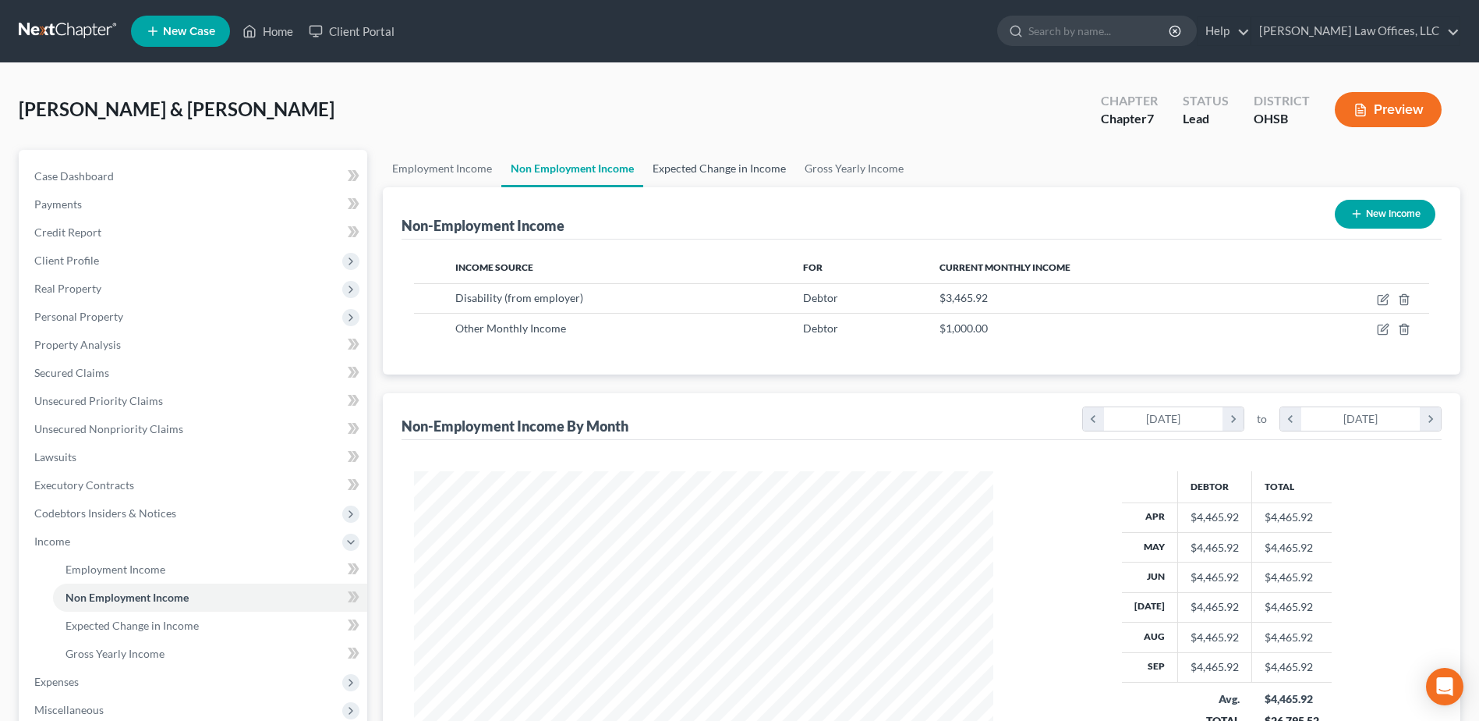
scroll to position [289, 610]
click at [696, 168] on link "Expected Change in Income" at bounding box center [719, 168] width 152 height 37
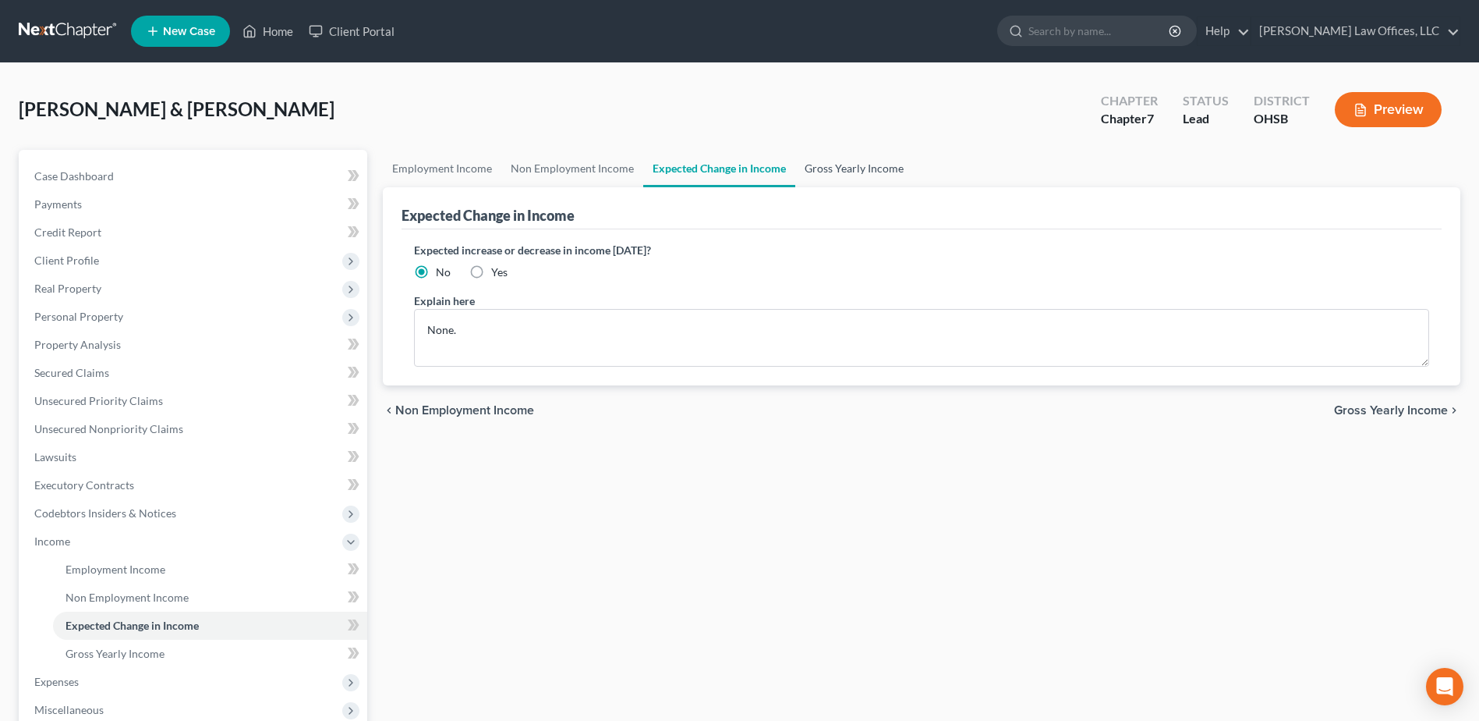
click at [823, 164] on link "Gross Yearly Income" at bounding box center [854, 168] width 118 height 37
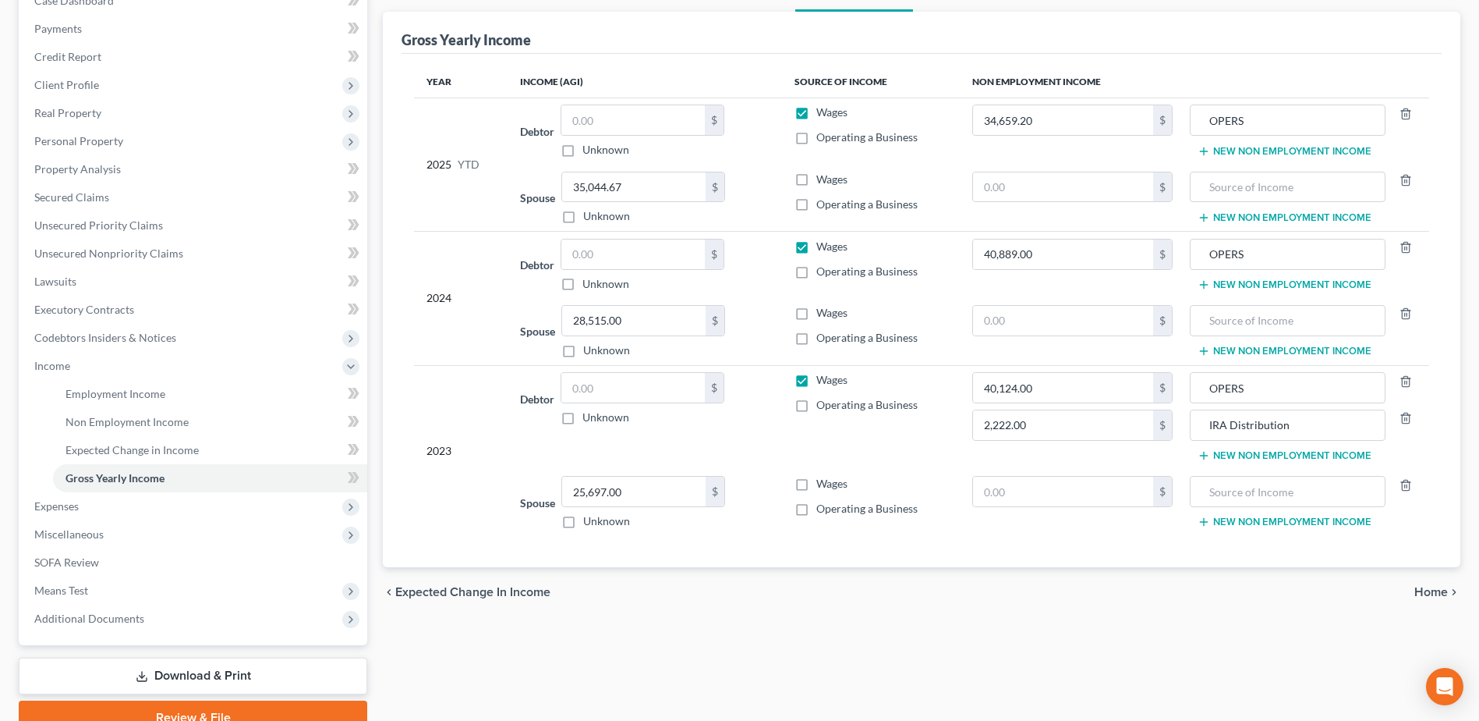
scroll to position [249, 0]
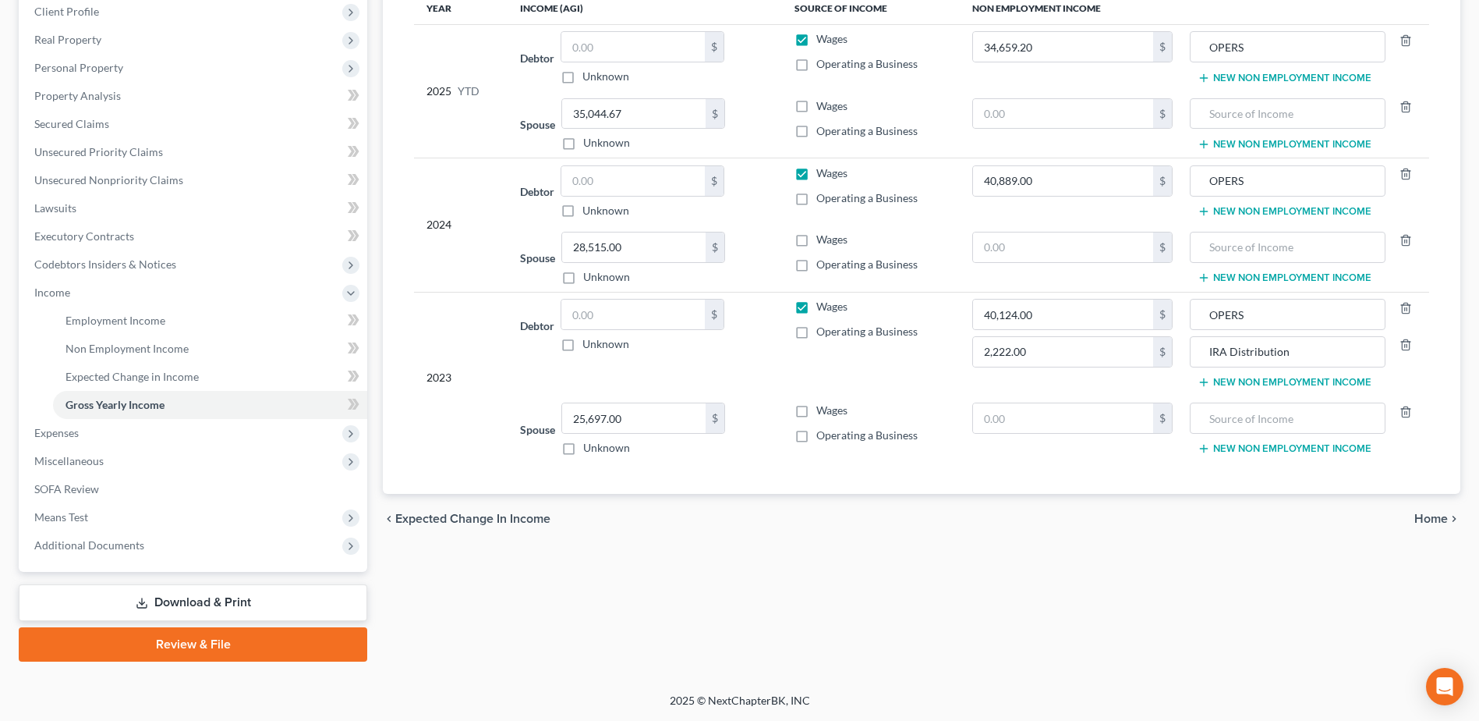
click at [1281, 72] on button "New Non Employment Income" at bounding box center [1285, 78] width 174 height 12
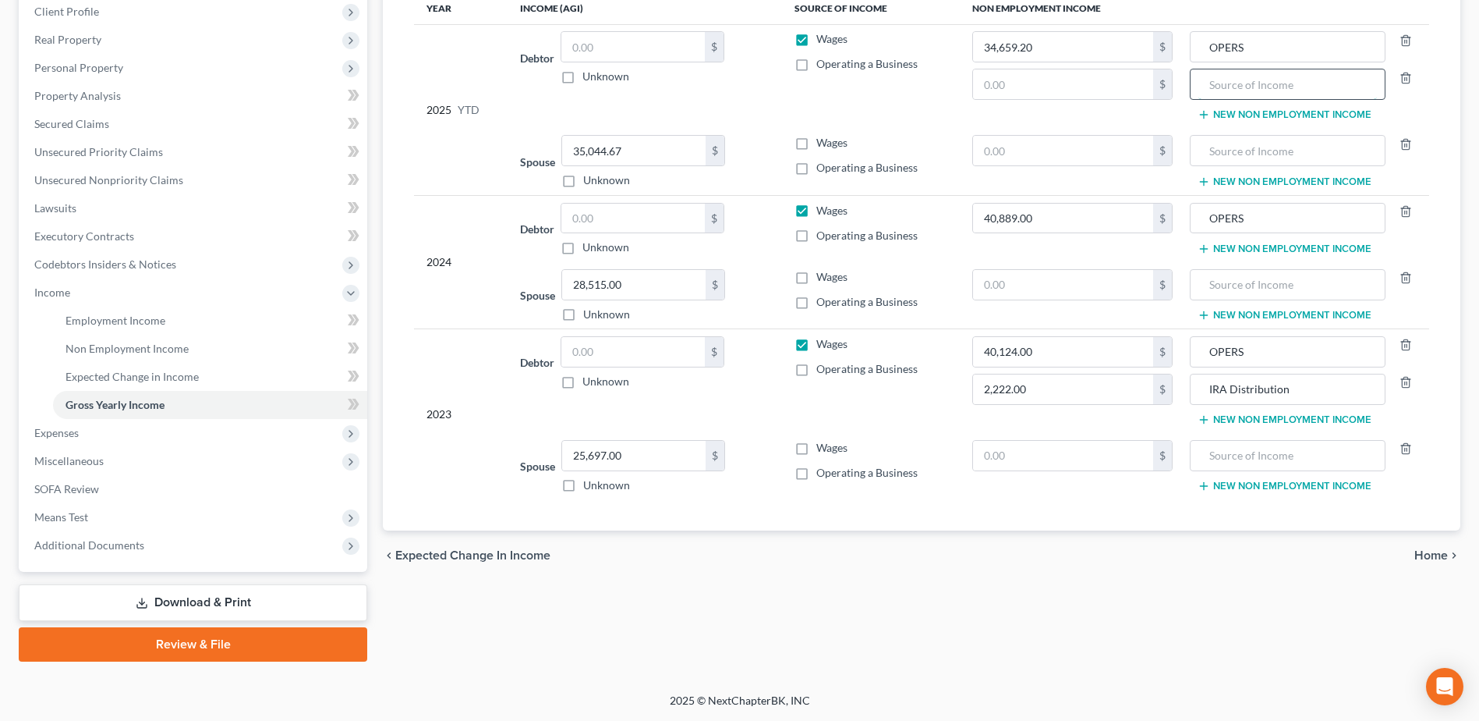
click at [1242, 83] on input "text" at bounding box center [1288, 84] width 179 height 30
type input "L"
type input "Disability Benefit"
click at [1075, 90] on input "text" at bounding box center [1063, 84] width 180 height 30
type input "10,000.00"
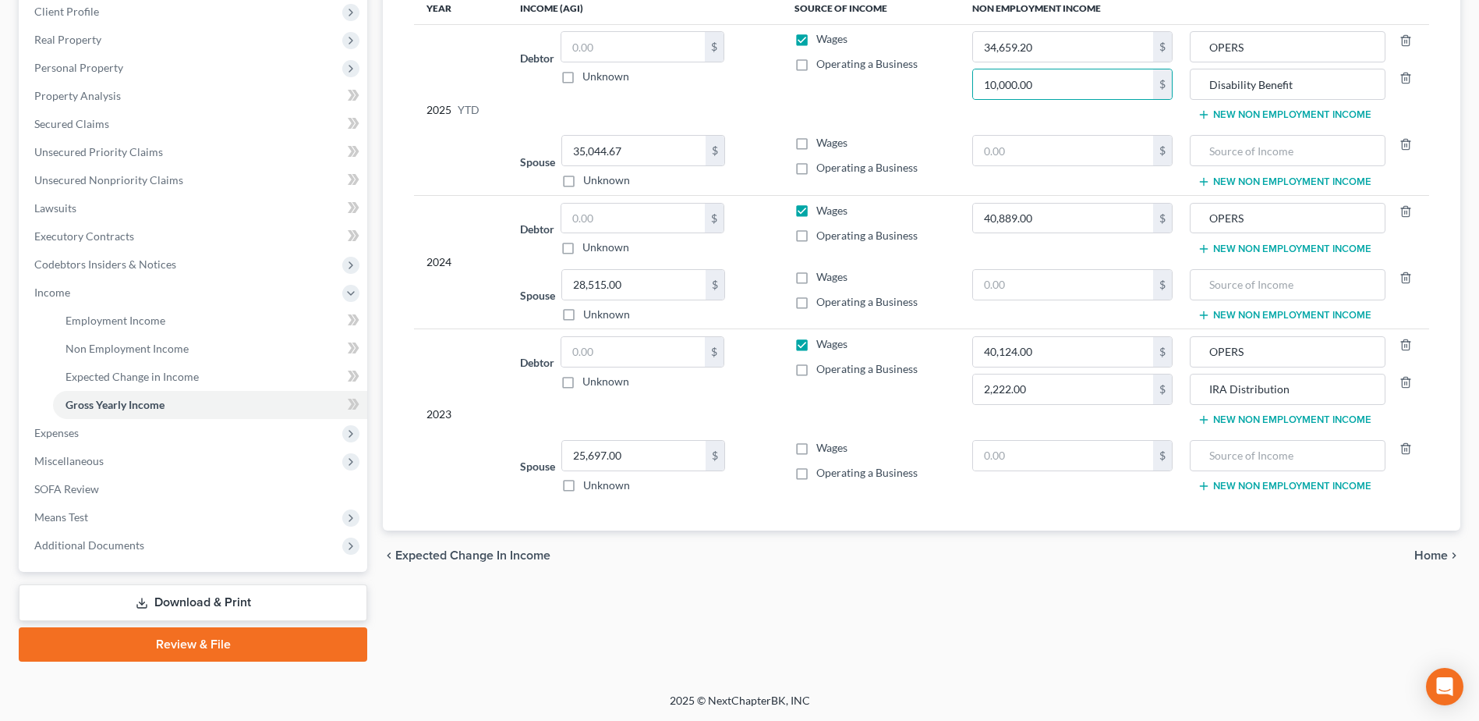
click at [854, 533] on div "chevron_left Expected Change in Income Home chevron_right" at bounding box center [922, 555] width 1078 height 50
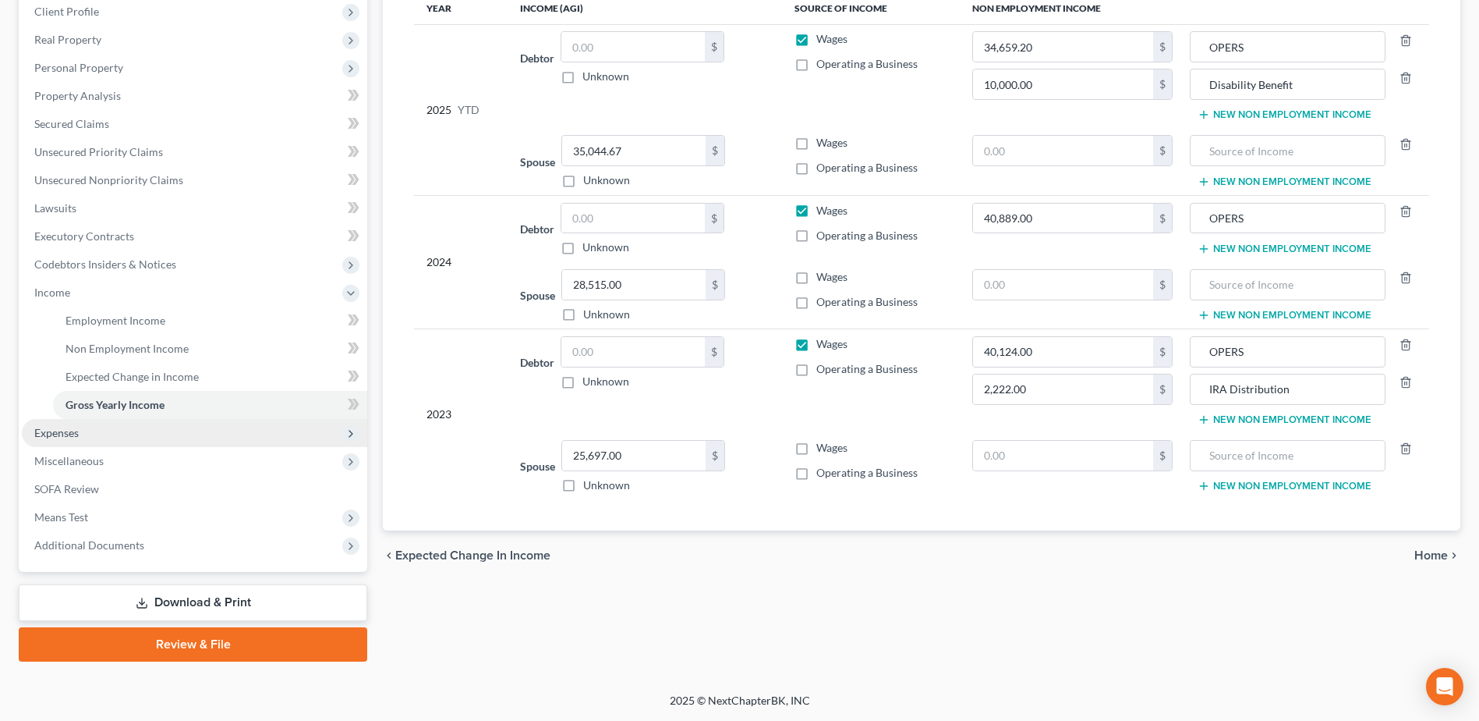
click at [104, 436] on span "Expenses" at bounding box center [194, 433] width 345 height 28
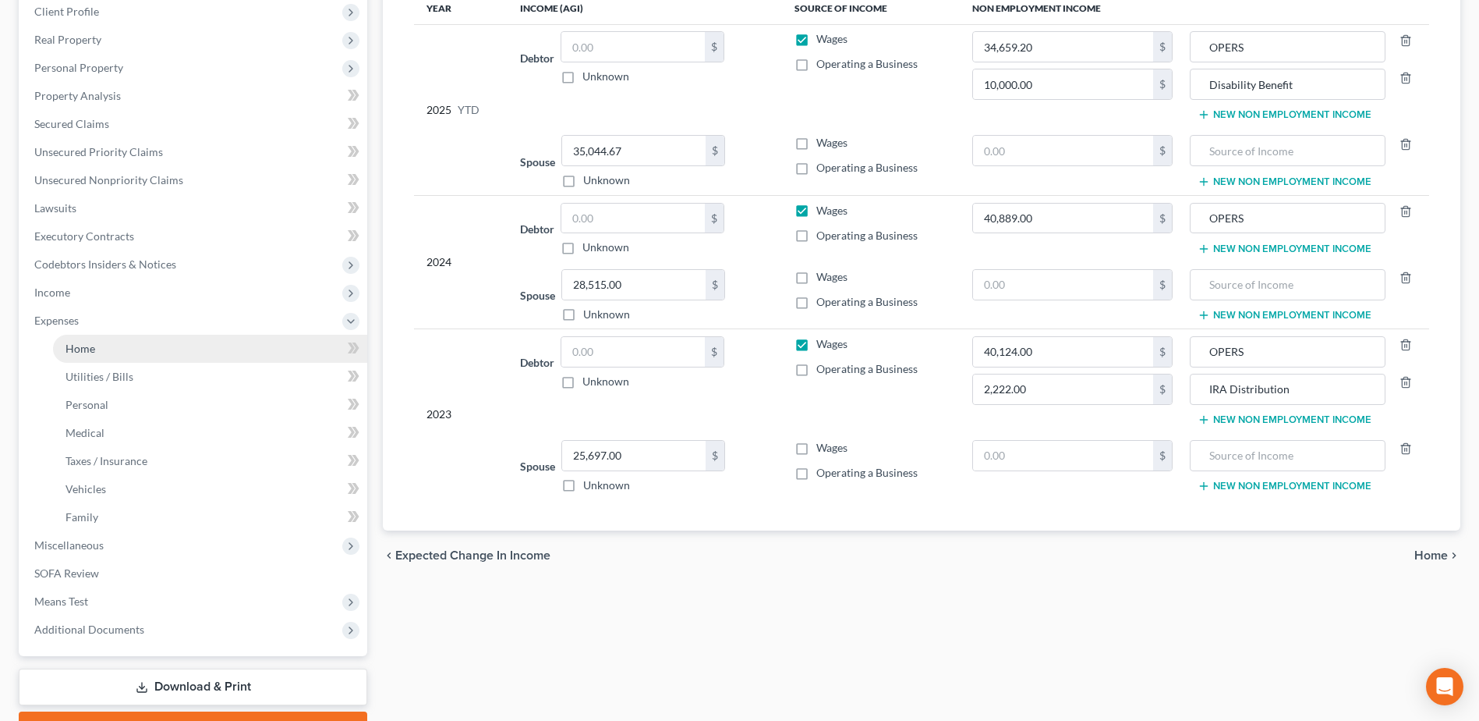
click at [104, 353] on link "Home" at bounding box center [210, 349] width 314 height 28
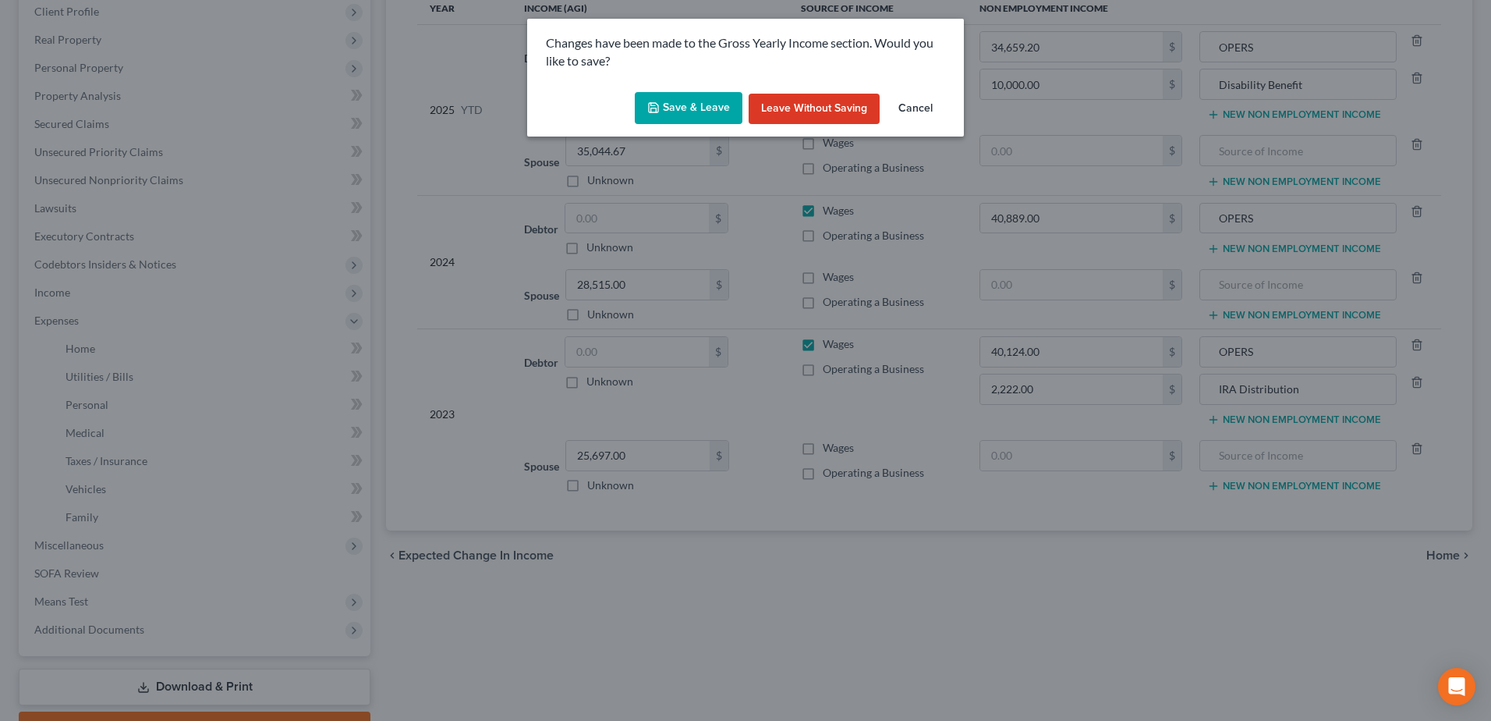
click at [689, 104] on button "Save & Leave" at bounding box center [689, 108] width 108 height 33
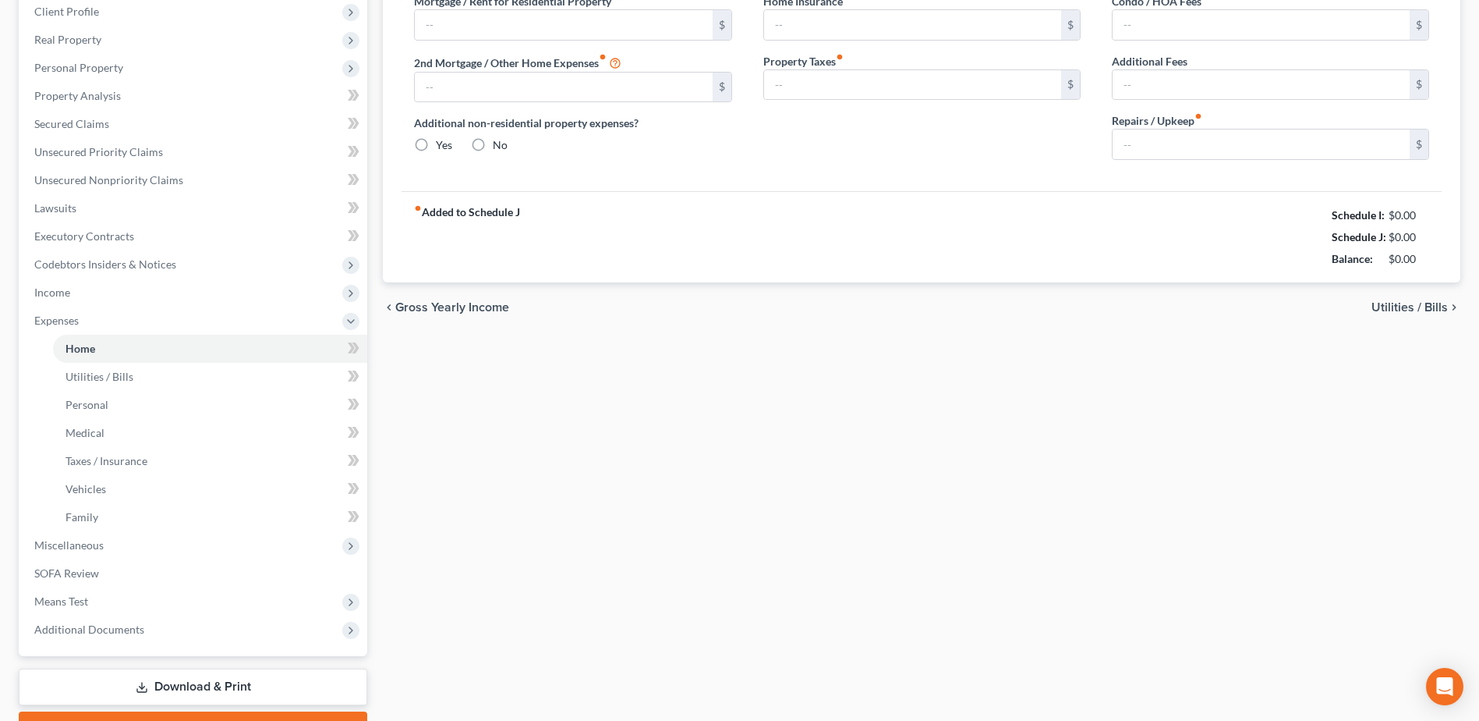
type input "1,808.00"
type input "619.00"
radio input "true"
type input "0.00"
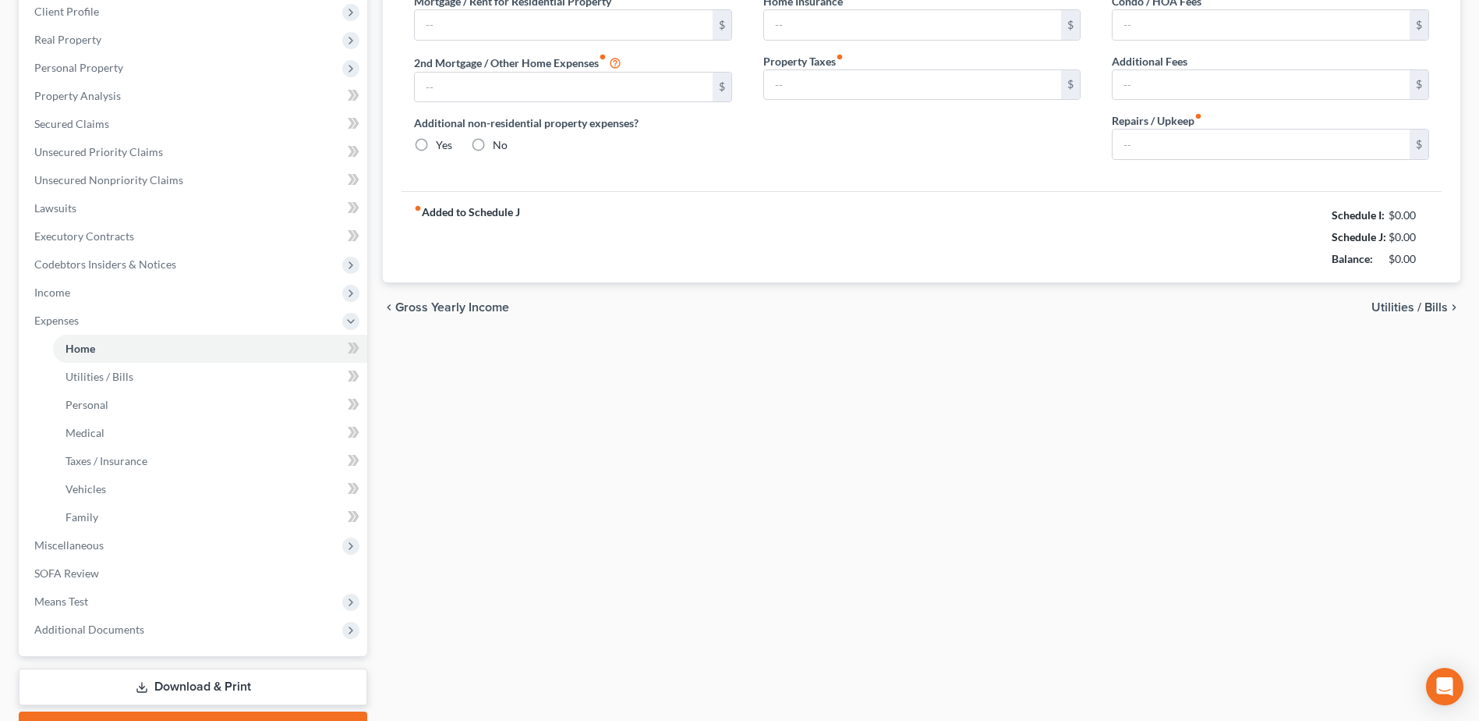
type input "0.00"
type input "200.00"
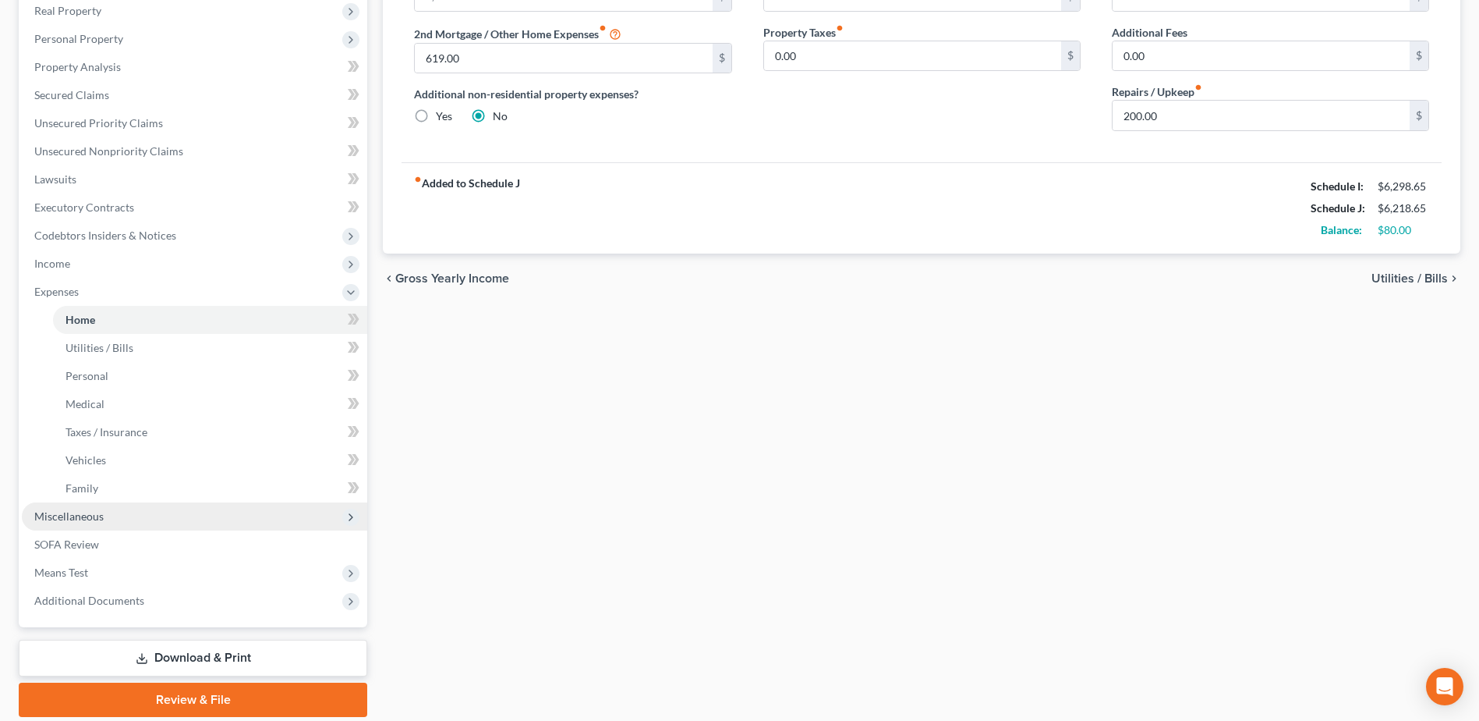
scroll to position [312, 0]
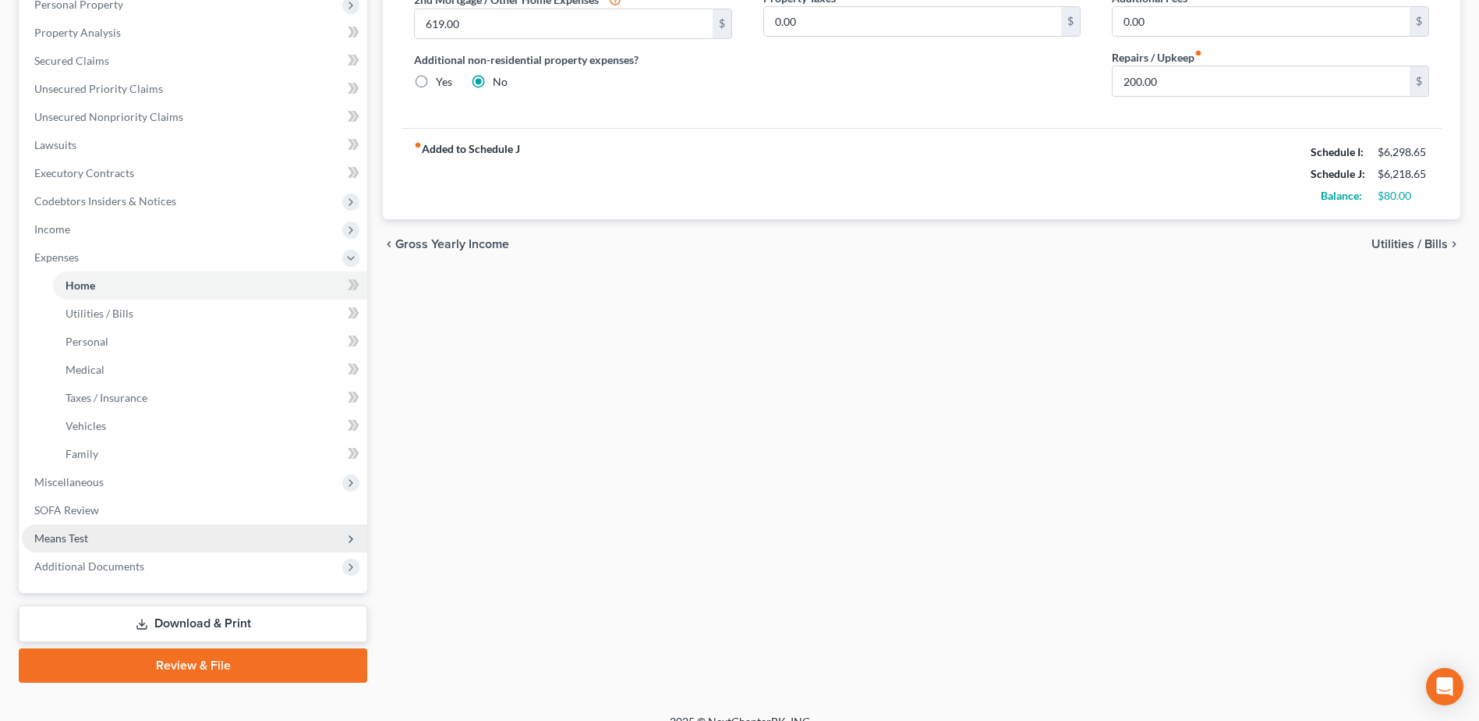
click at [144, 533] on span "Means Test" at bounding box center [194, 538] width 345 height 28
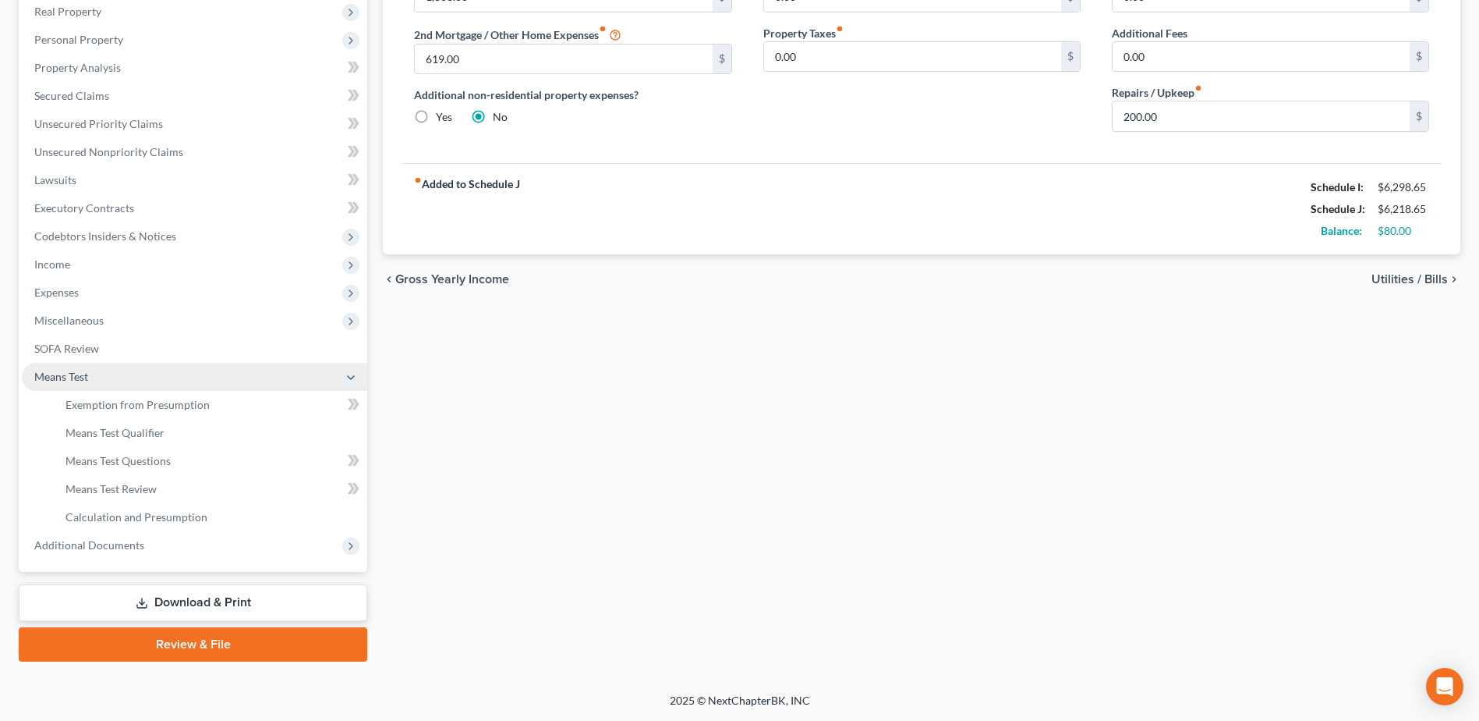
scroll to position [277, 0]
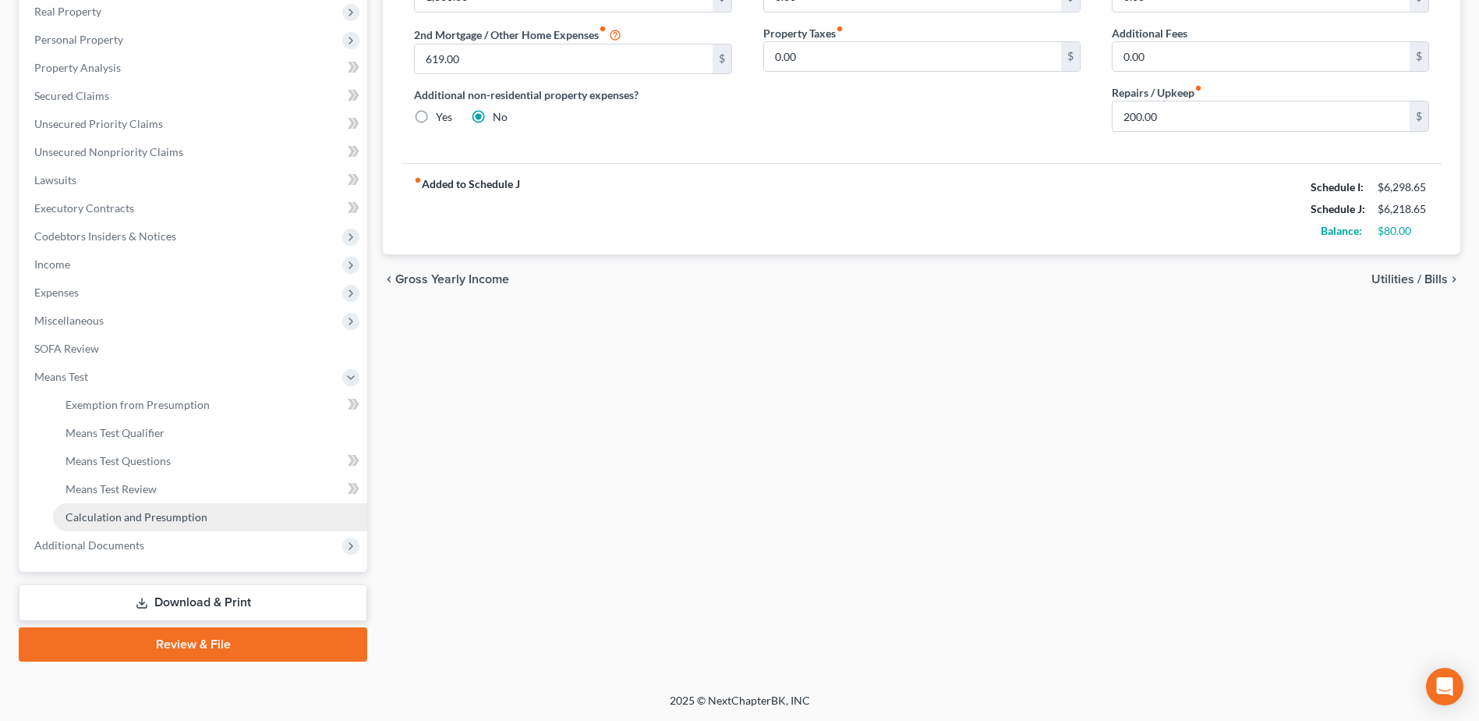
click at [165, 517] on span "Calculation and Presumption" at bounding box center [137, 516] width 142 height 13
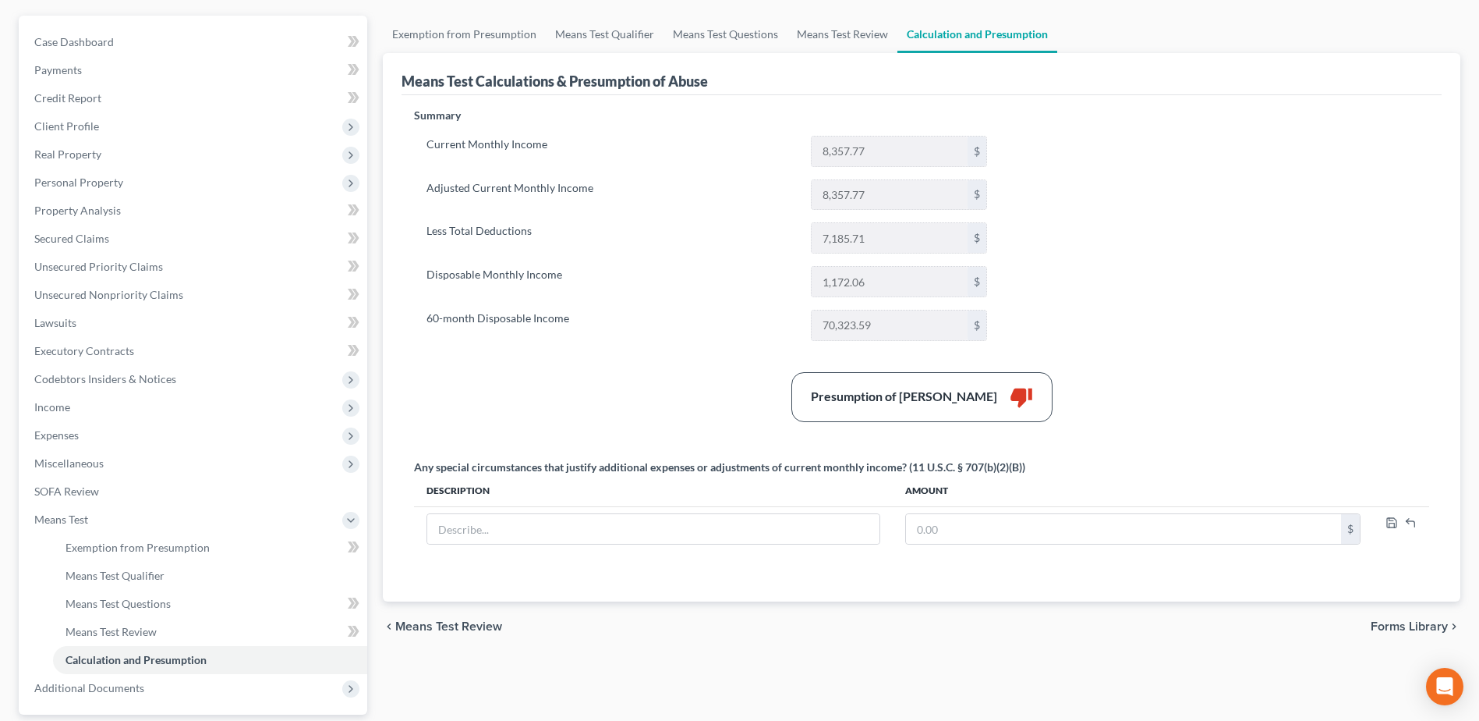
scroll to position [156, 0]
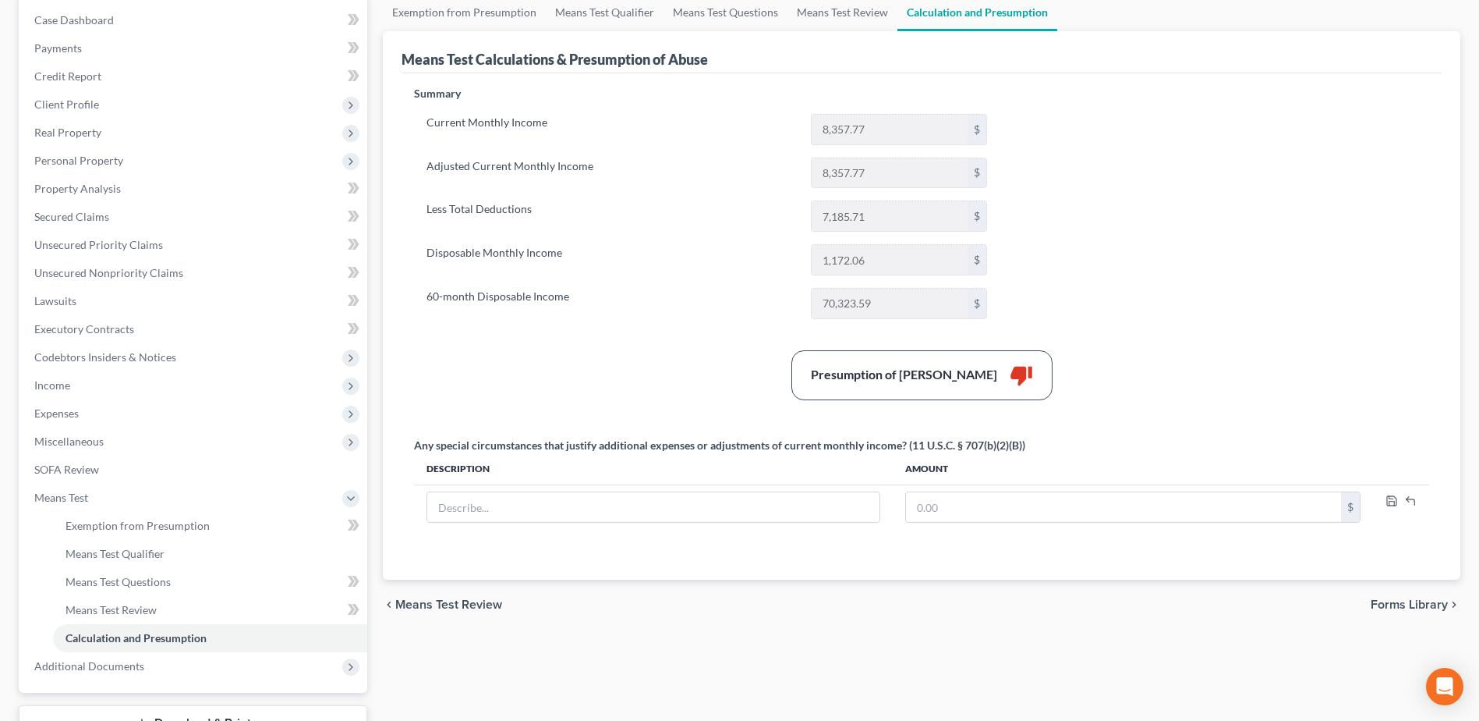
click at [653, 192] on div "Current Monthly Income 8,357.77 $ Adjusted Current Monthly Income 8,357.77 $ Le…" at bounding box center [707, 216] width 586 height 205
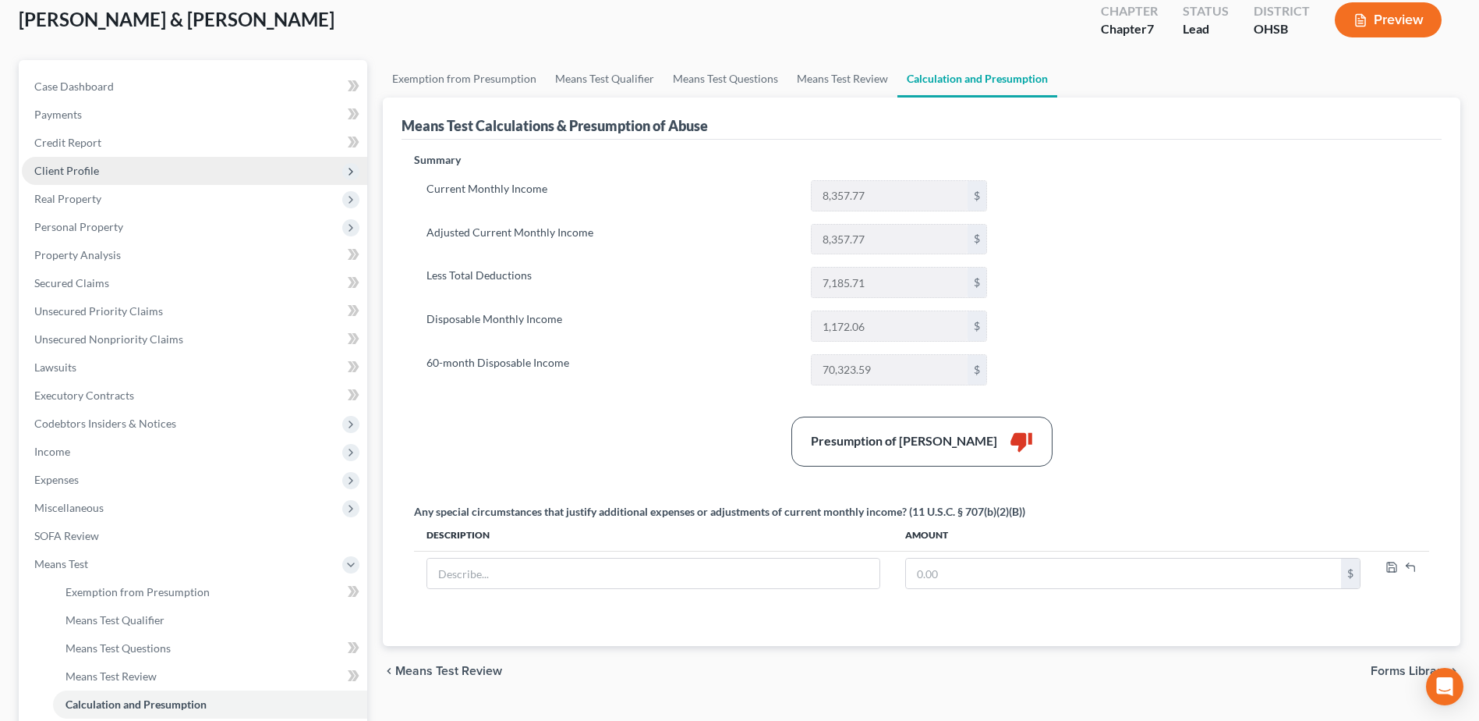
scroll to position [0, 0]
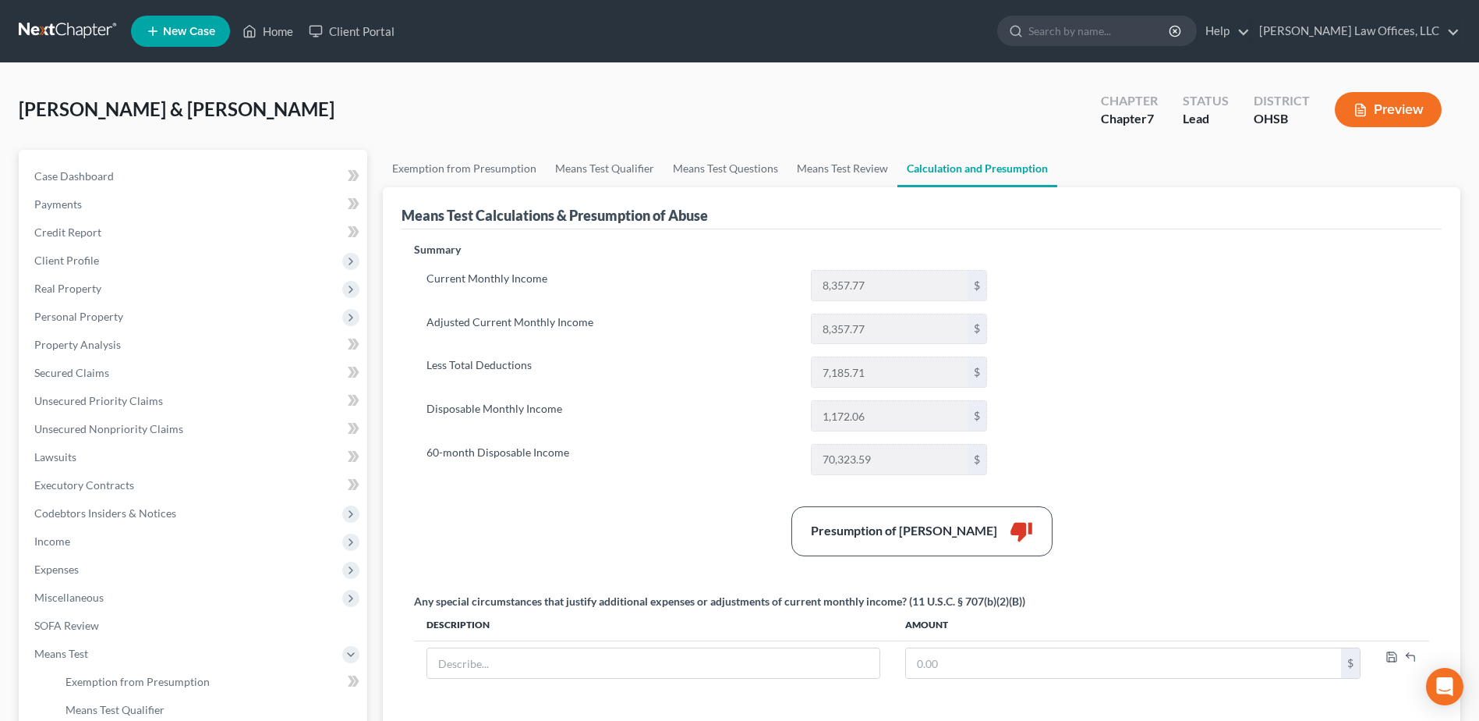
click at [291, 16] on ul "New Case Home Client Portal - No Result - See all results Or Press Enter... Hel…" at bounding box center [796, 31] width 1330 height 41
click at [278, 27] on link "Home" at bounding box center [268, 31] width 66 height 28
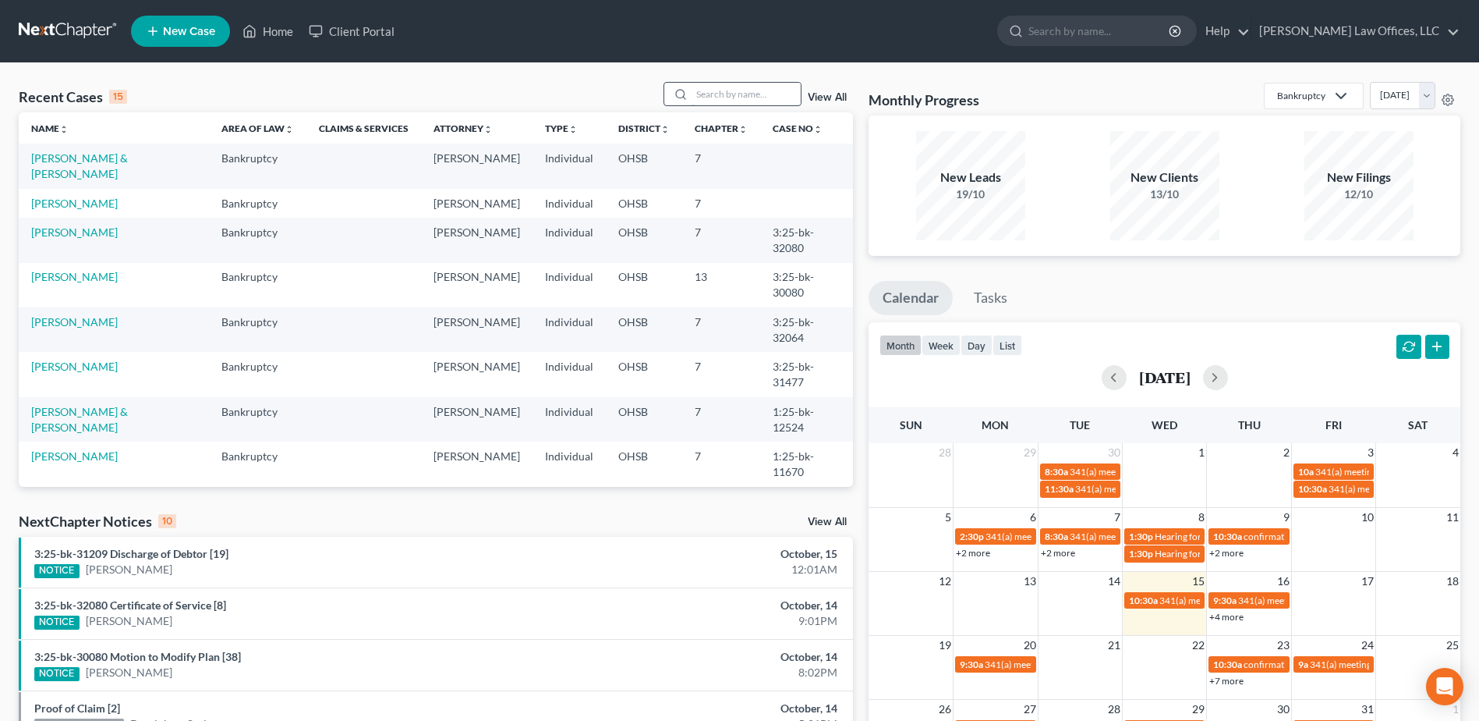
click at [733, 90] on input "search" at bounding box center [746, 94] width 109 height 23
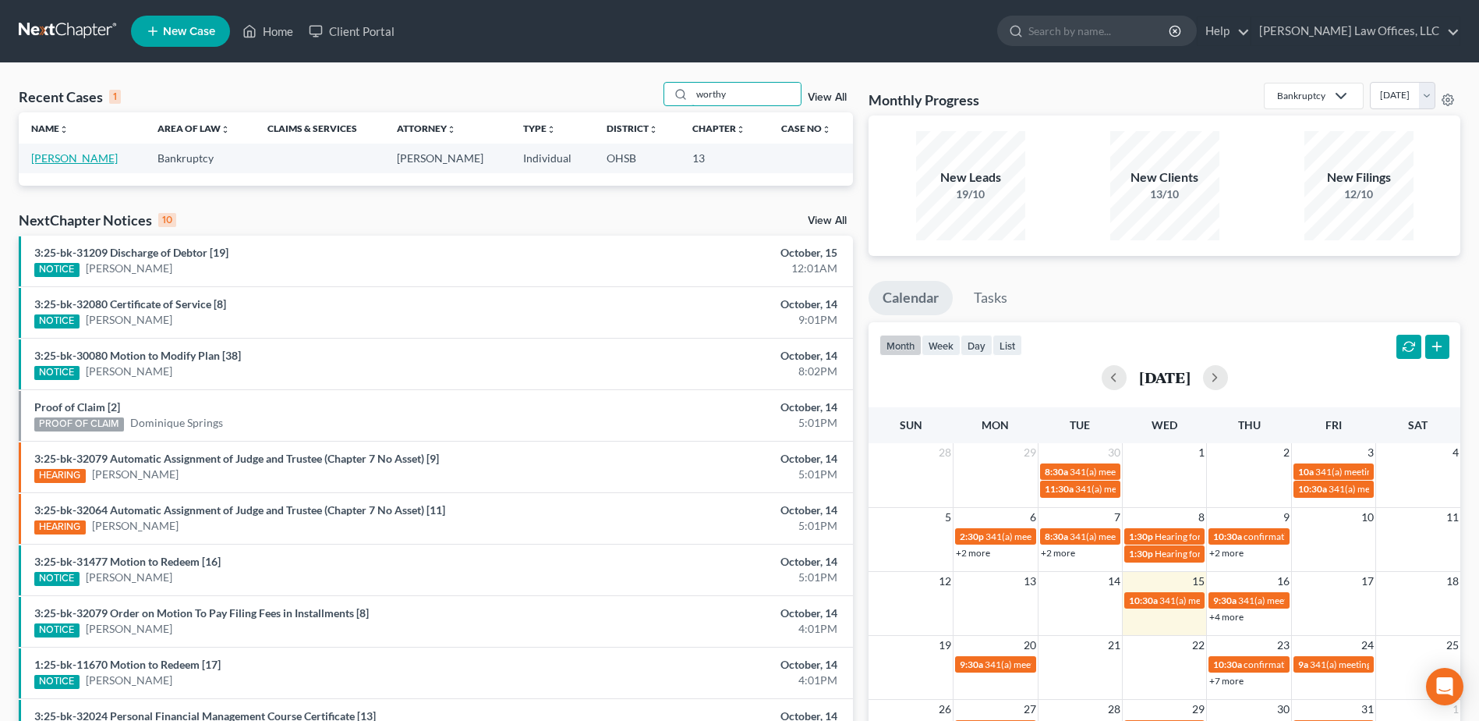
type input "worthy"
click at [80, 162] on link "[PERSON_NAME]" at bounding box center [74, 157] width 87 height 13
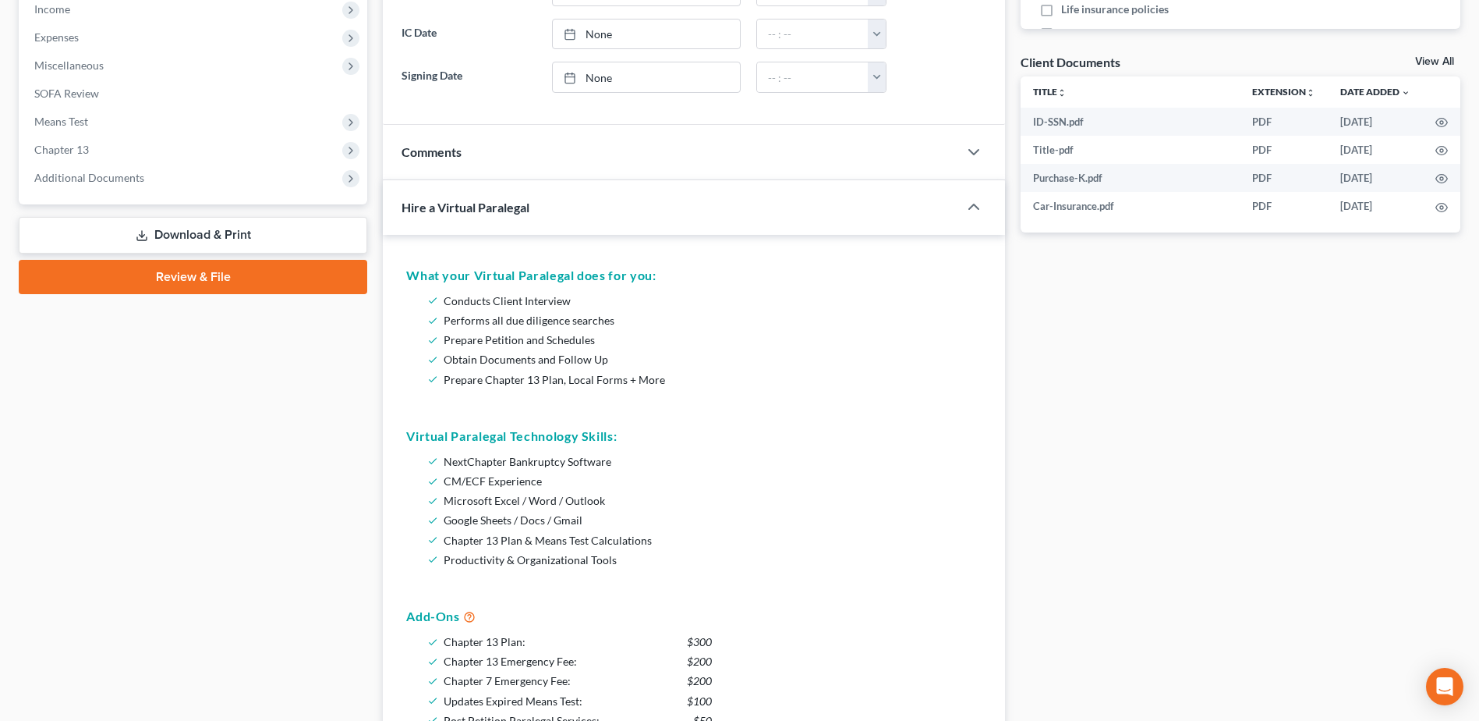
scroll to position [546, 0]
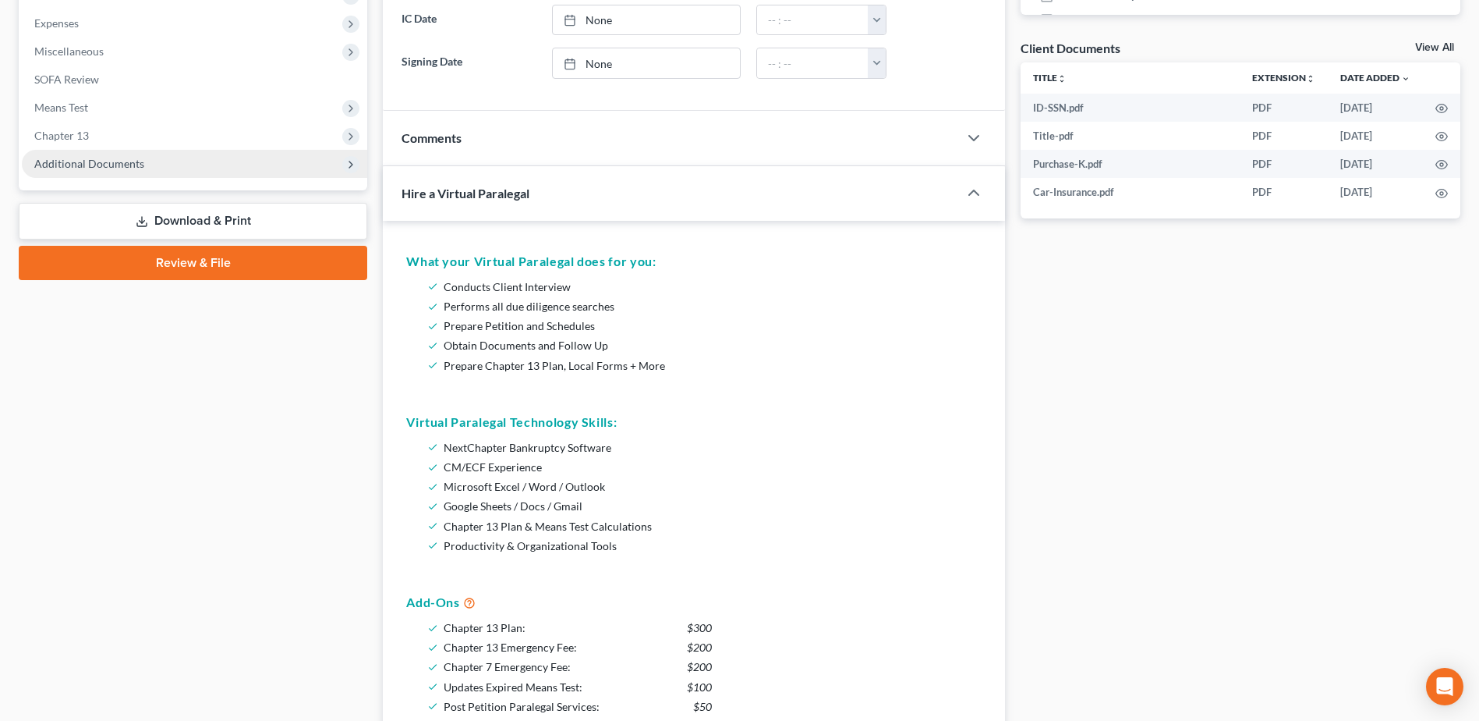
click at [153, 164] on span "Additional Documents" at bounding box center [194, 164] width 345 height 28
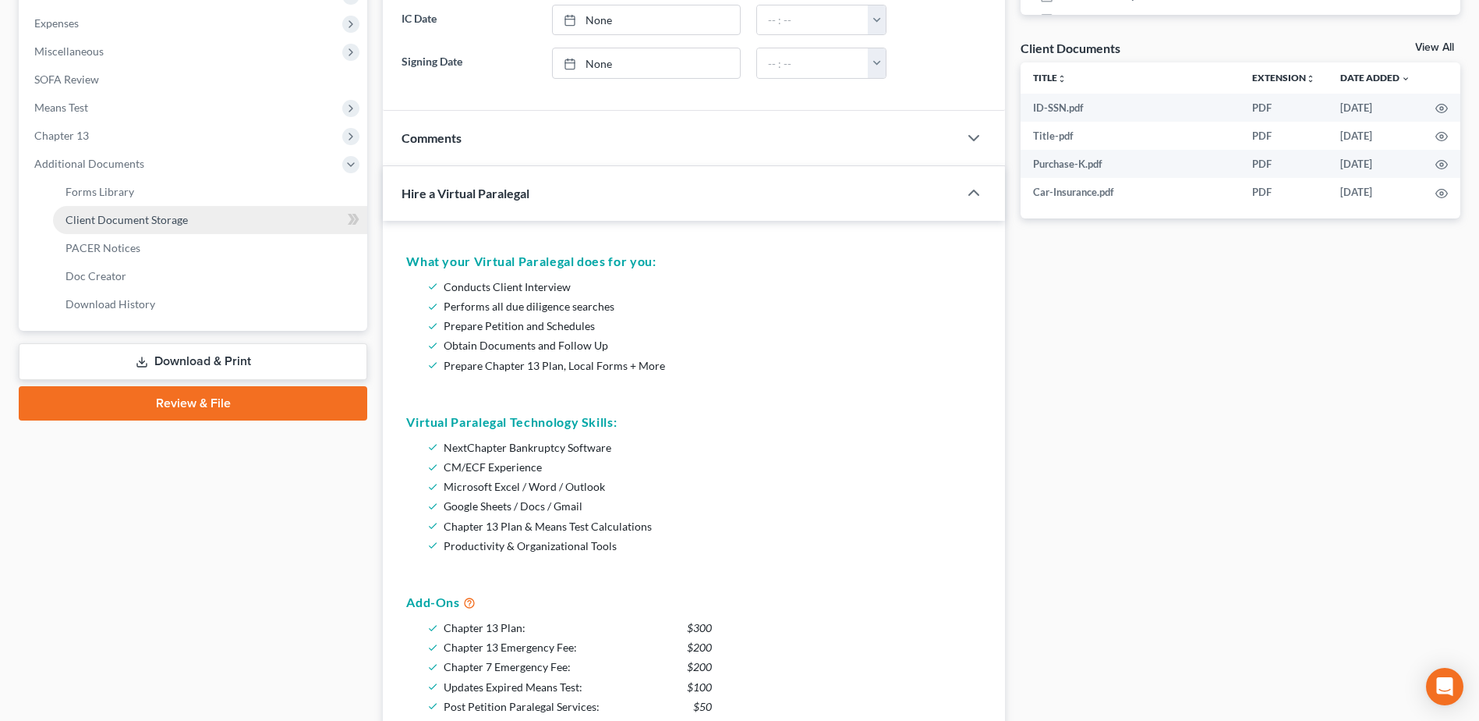
click at [184, 221] on span "Client Document Storage" at bounding box center [127, 219] width 122 height 13
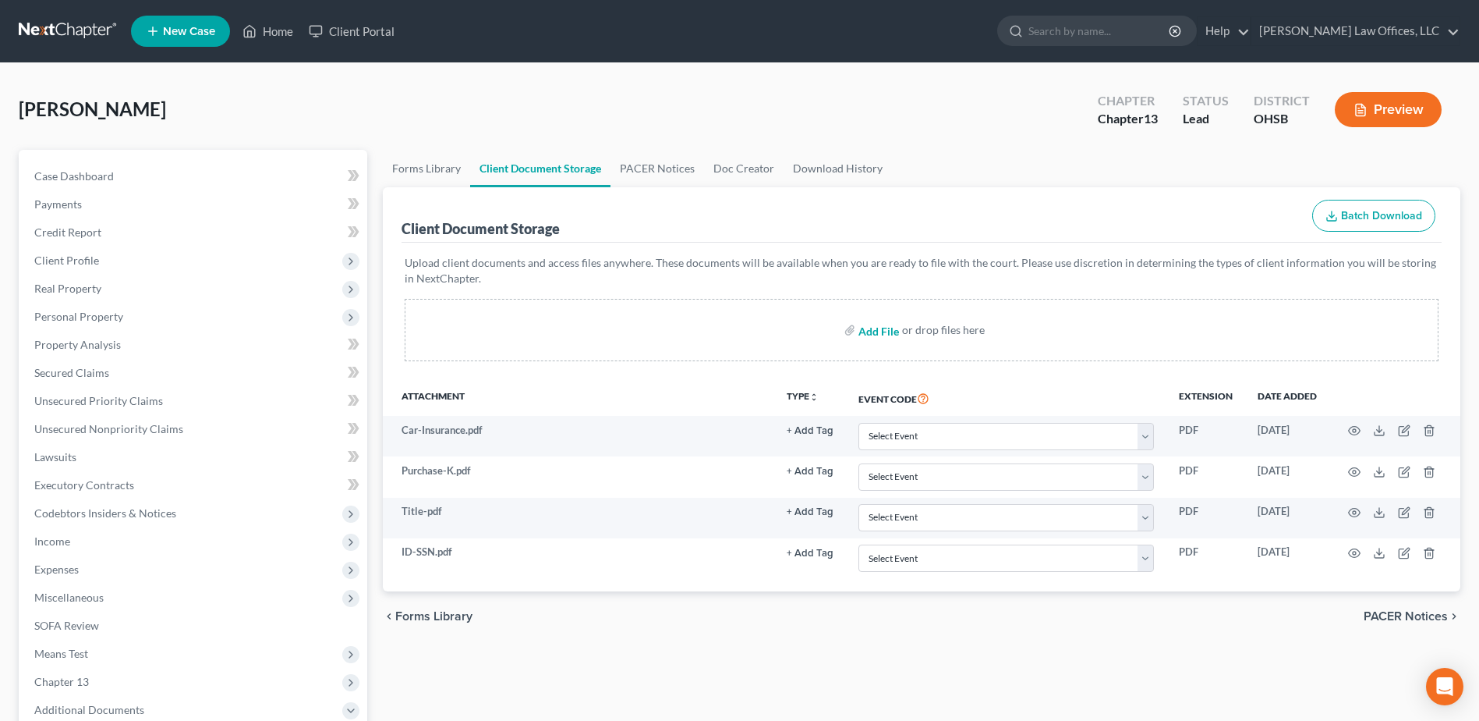
click at [873, 331] on input "file" at bounding box center [877, 330] width 37 height 28
type input "C:\fakepath\Lexis.pdf"
click at [274, 34] on link "Home" at bounding box center [268, 31] width 66 height 28
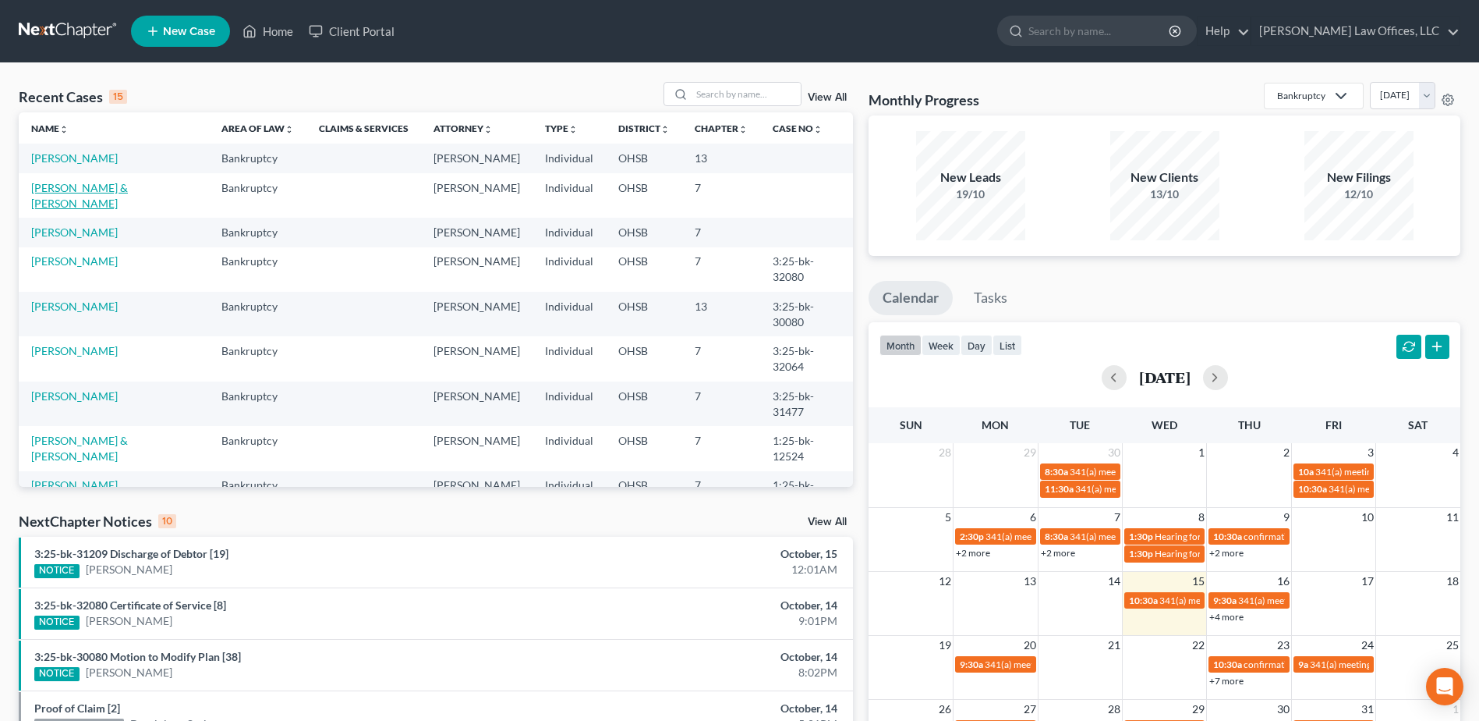
click at [88, 190] on link "[PERSON_NAME] & [PERSON_NAME]" at bounding box center [79, 195] width 97 height 29
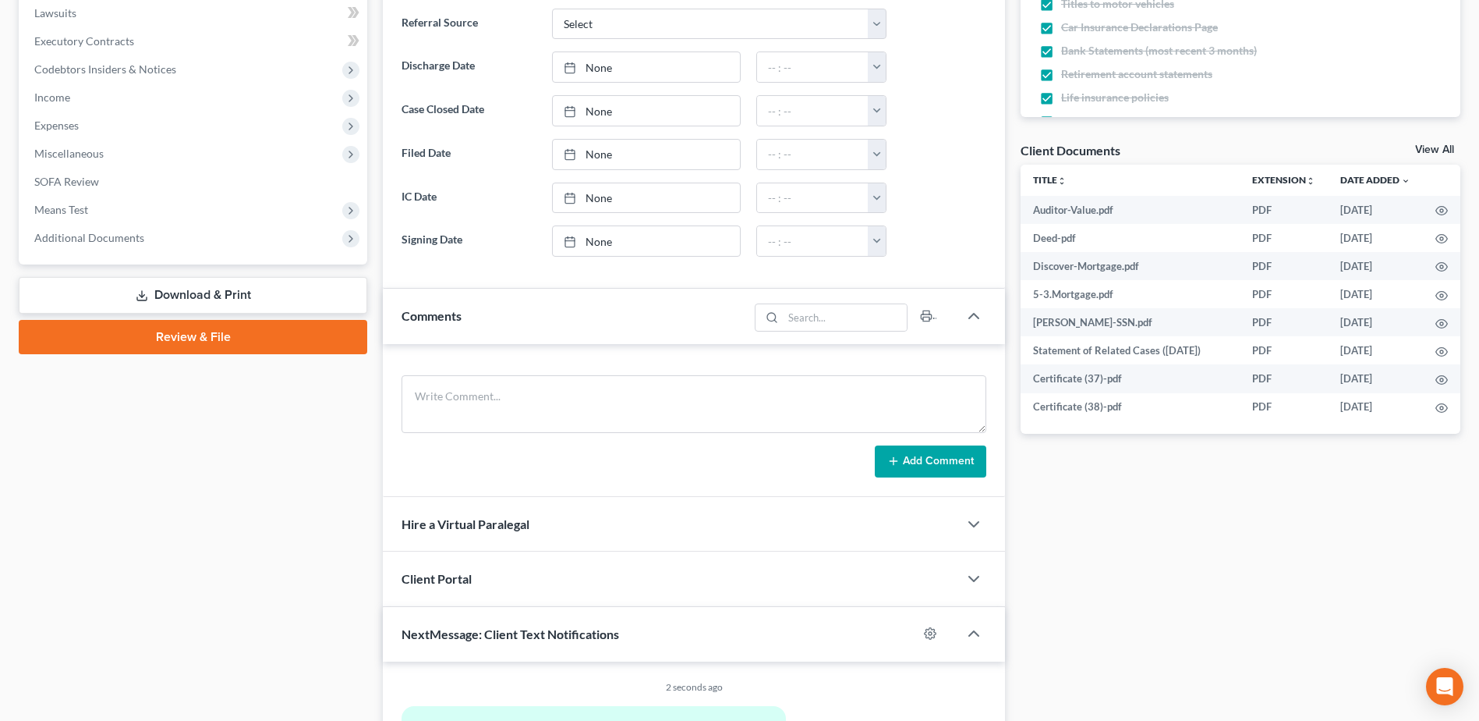
scroll to position [468, 0]
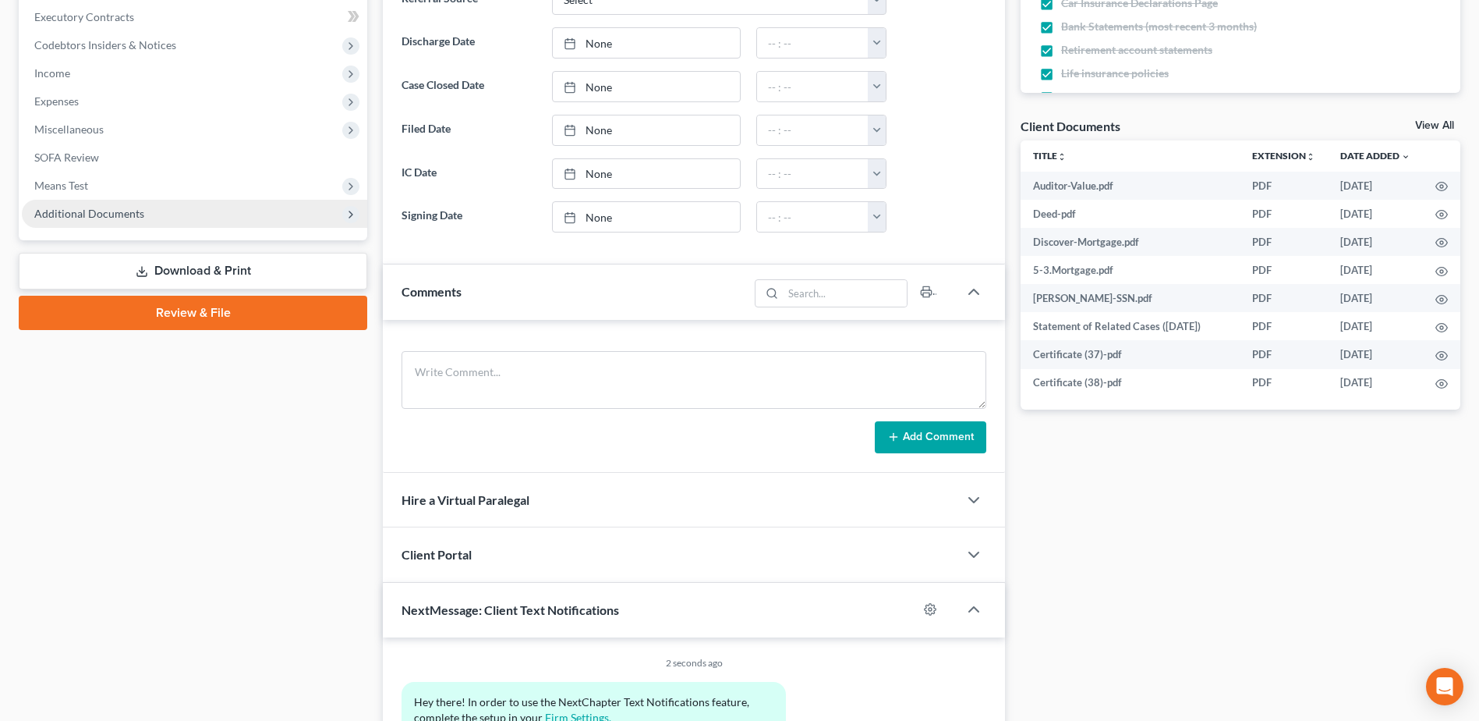
click at [193, 218] on span "Additional Documents" at bounding box center [194, 214] width 345 height 28
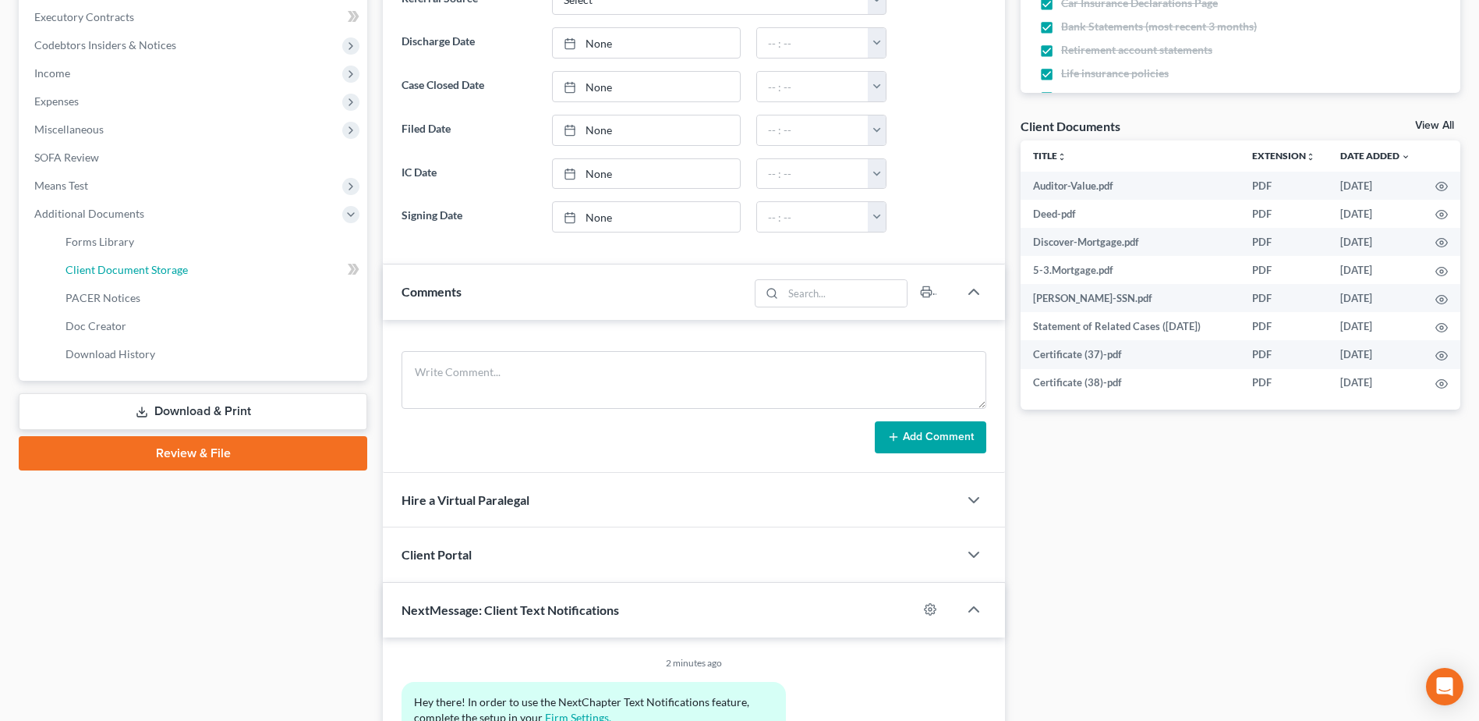
click at [214, 271] on link "Client Document Storage" at bounding box center [210, 270] width 314 height 28
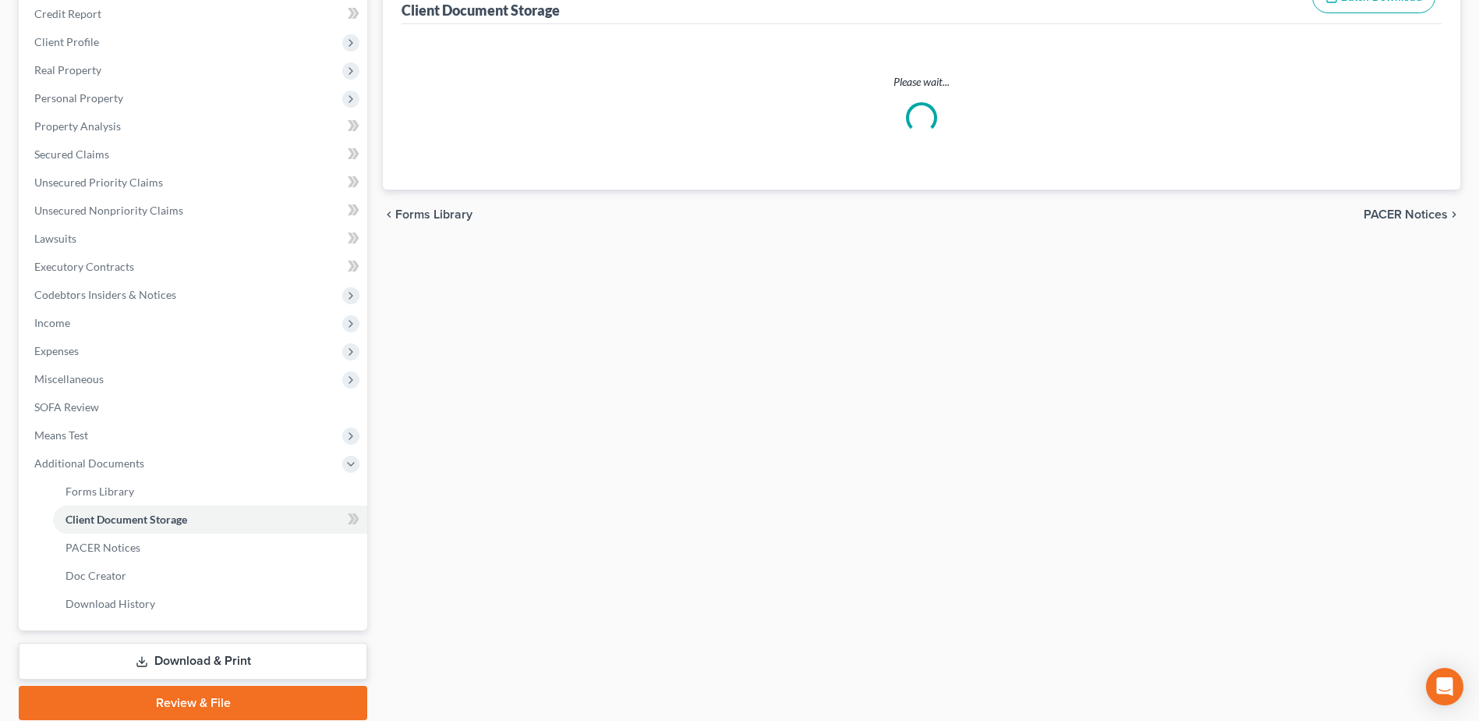
scroll to position [55, 0]
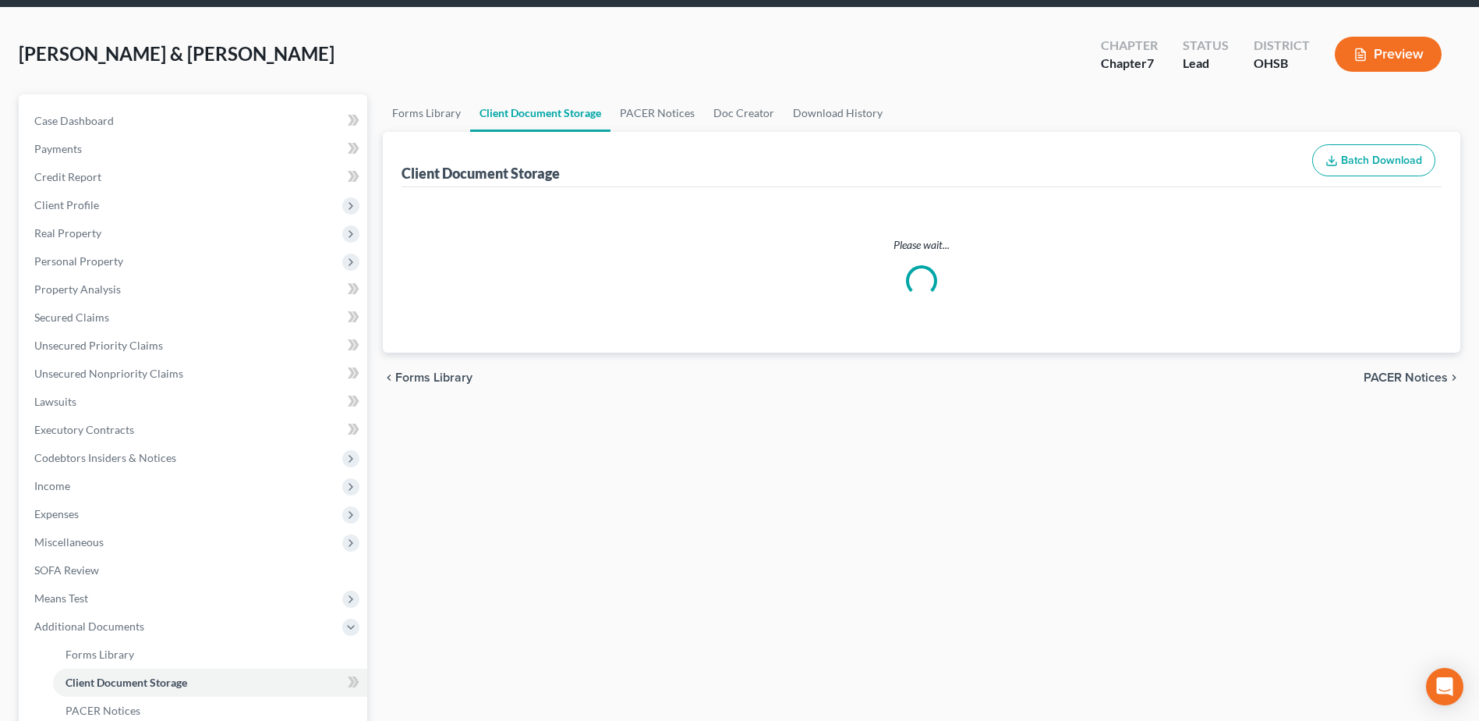
select select "7"
select select "52"
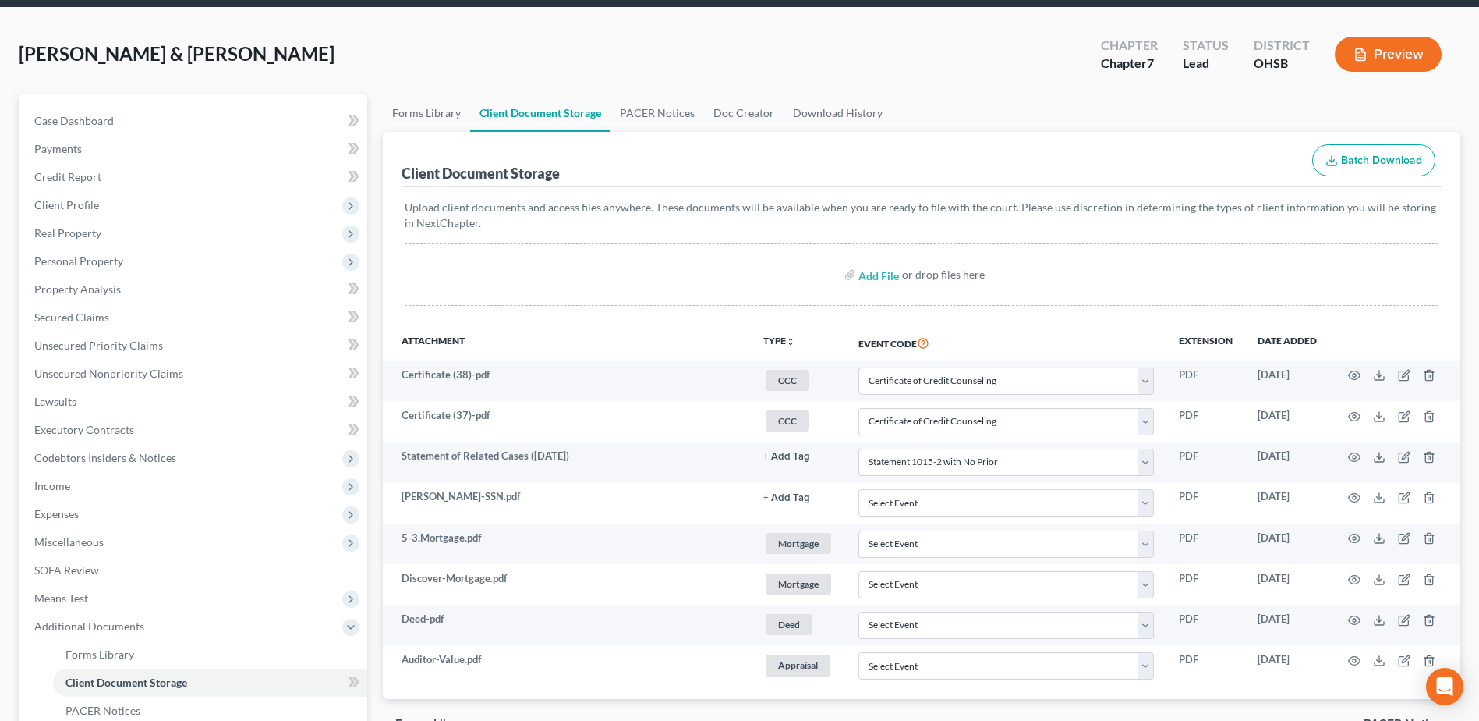
scroll to position [0, 0]
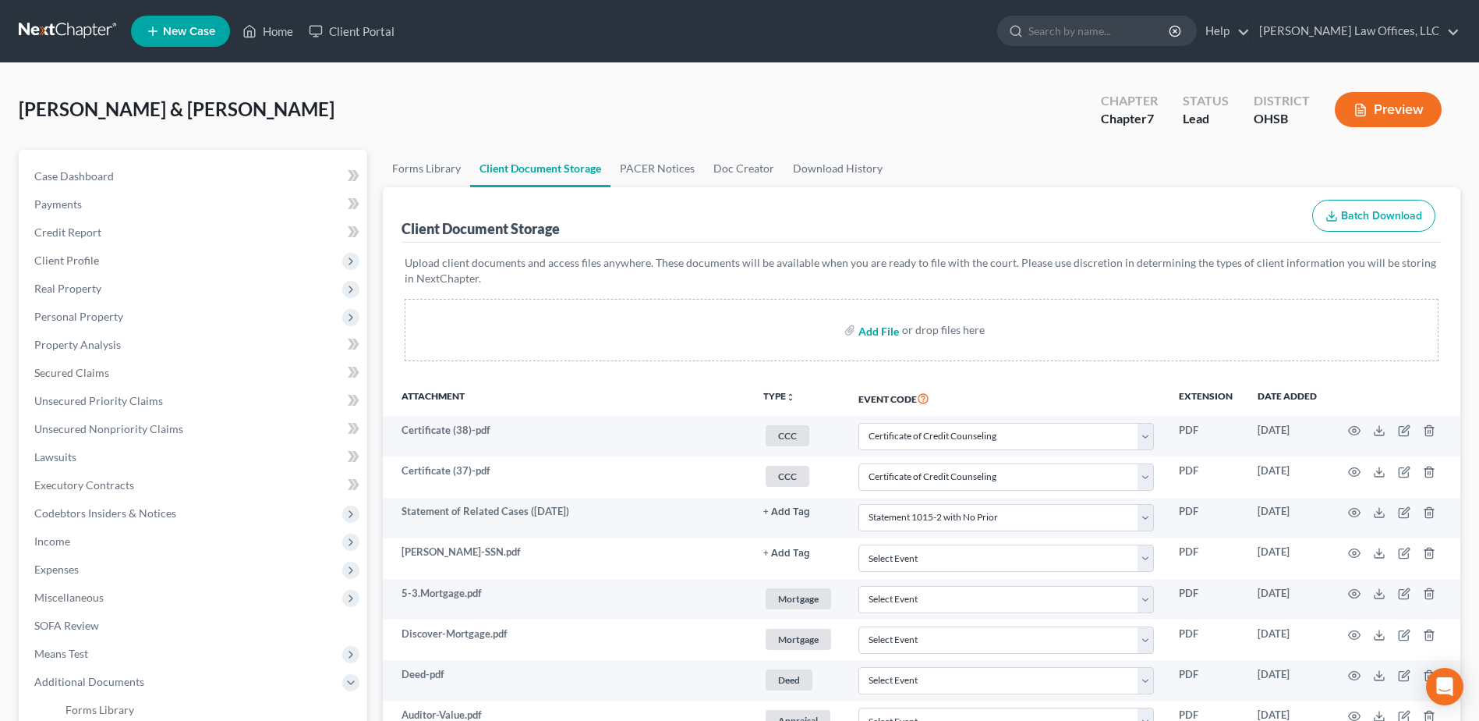
click at [873, 335] on input "file" at bounding box center [877, 330] width 37 height 28
type input "C:\fakepath\Lexis.Tristan.pdf"
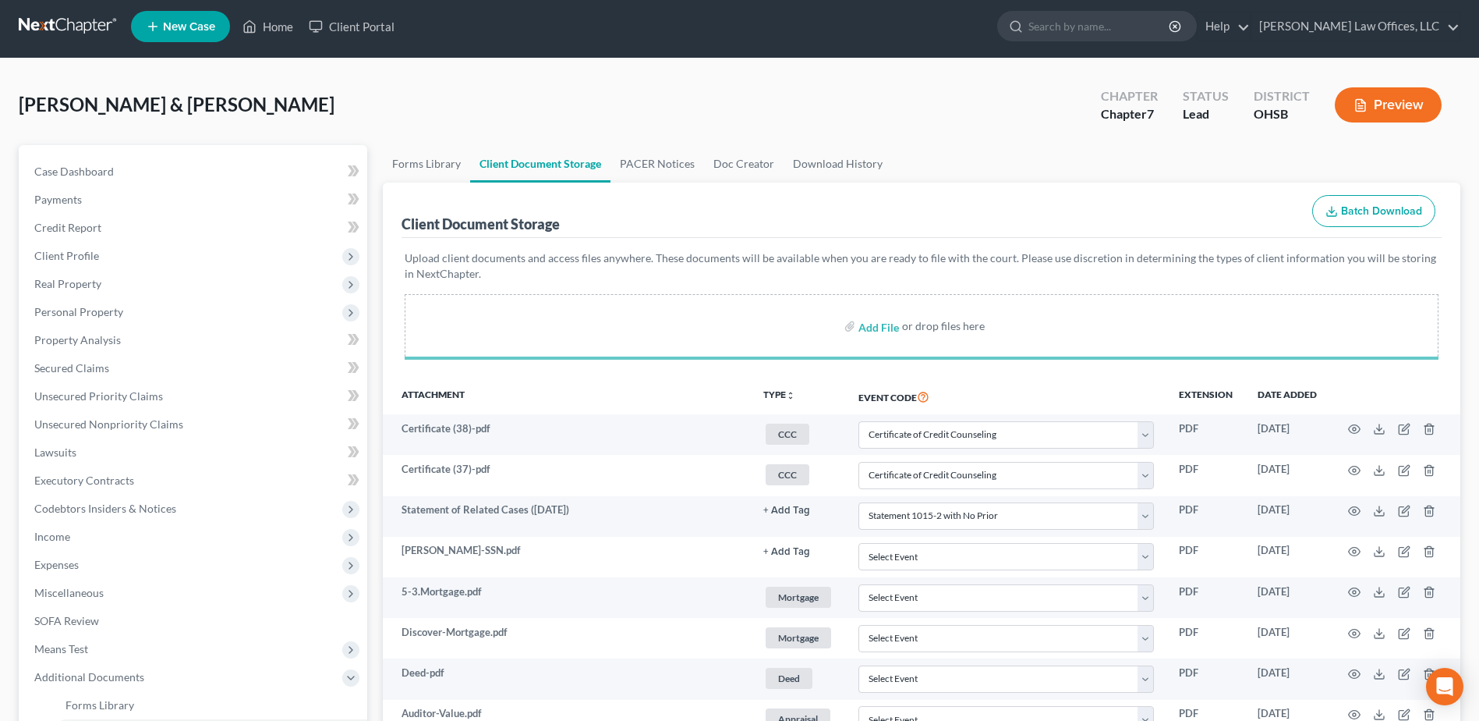
select select "7"
select select "52"
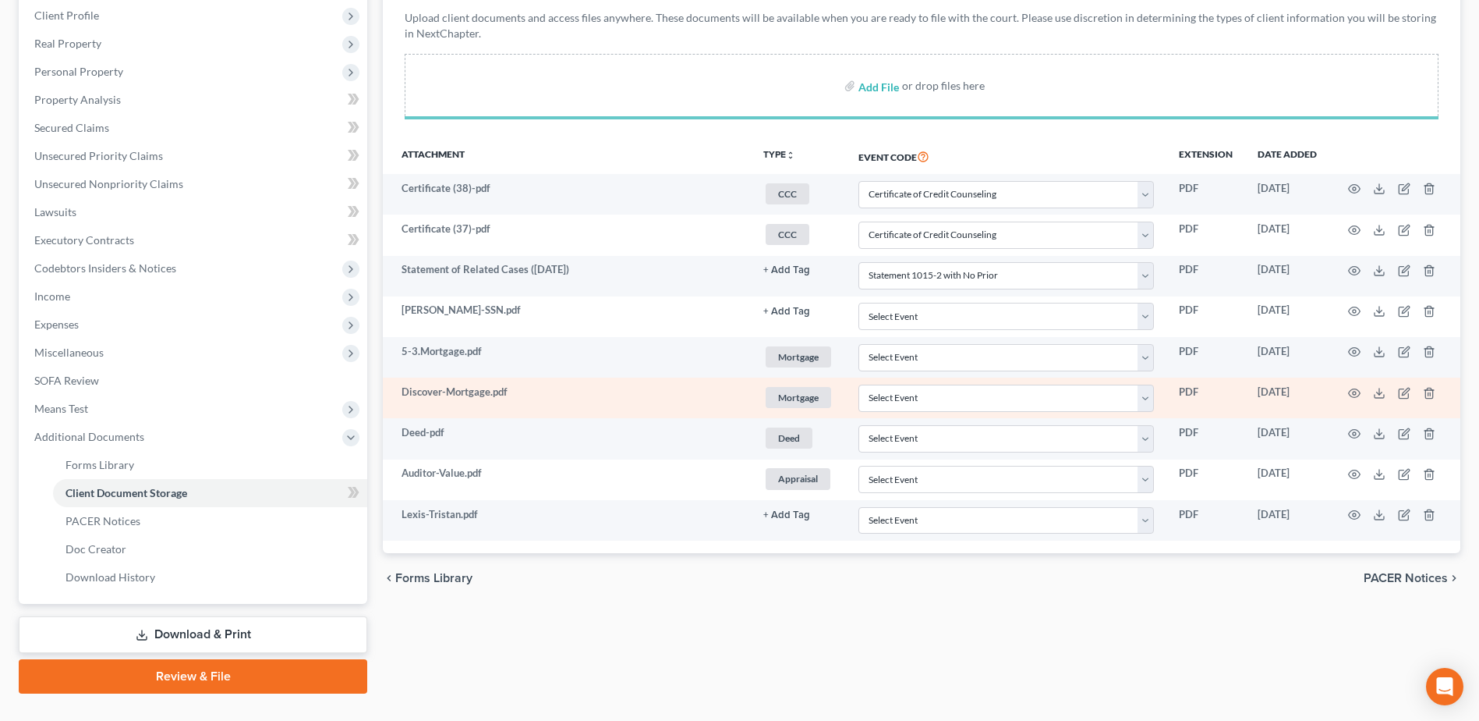
scroll to position [277, 0]
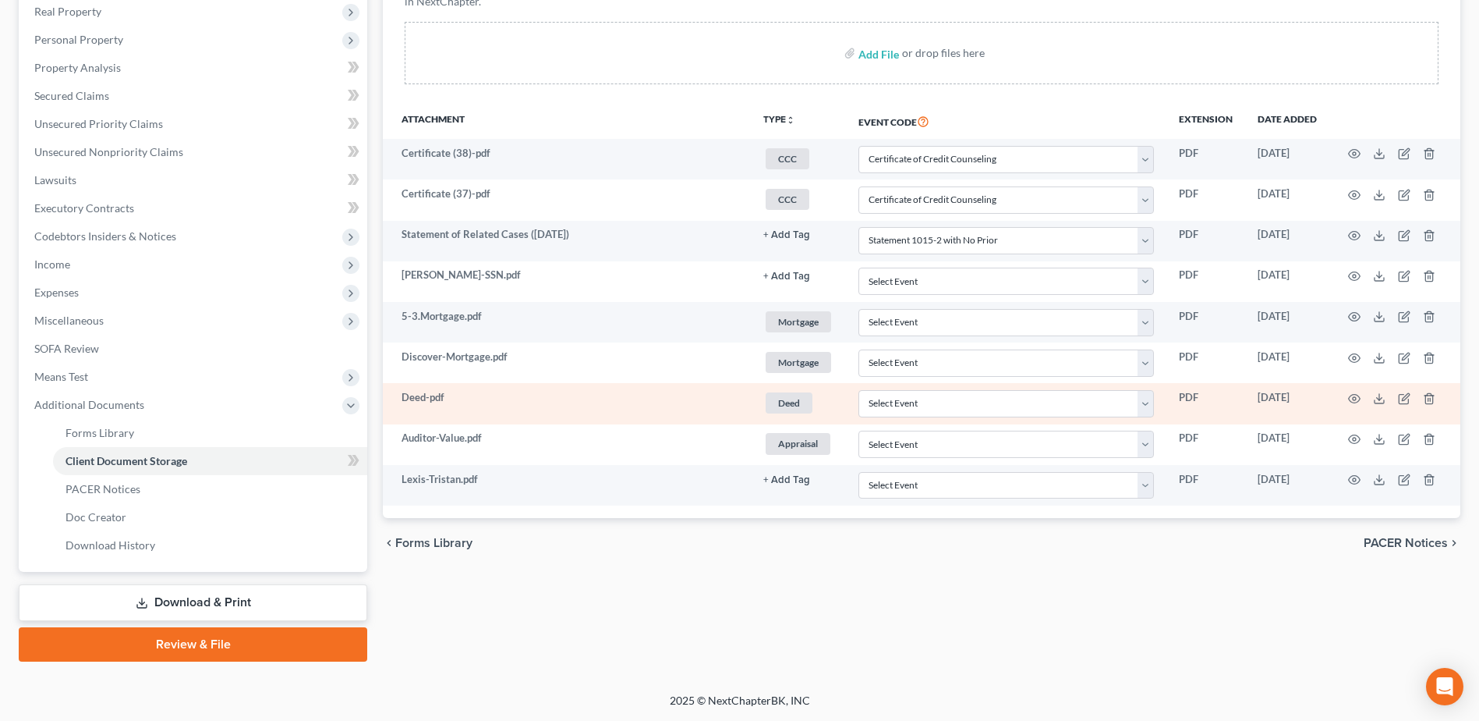
select select "7"
select select "52"
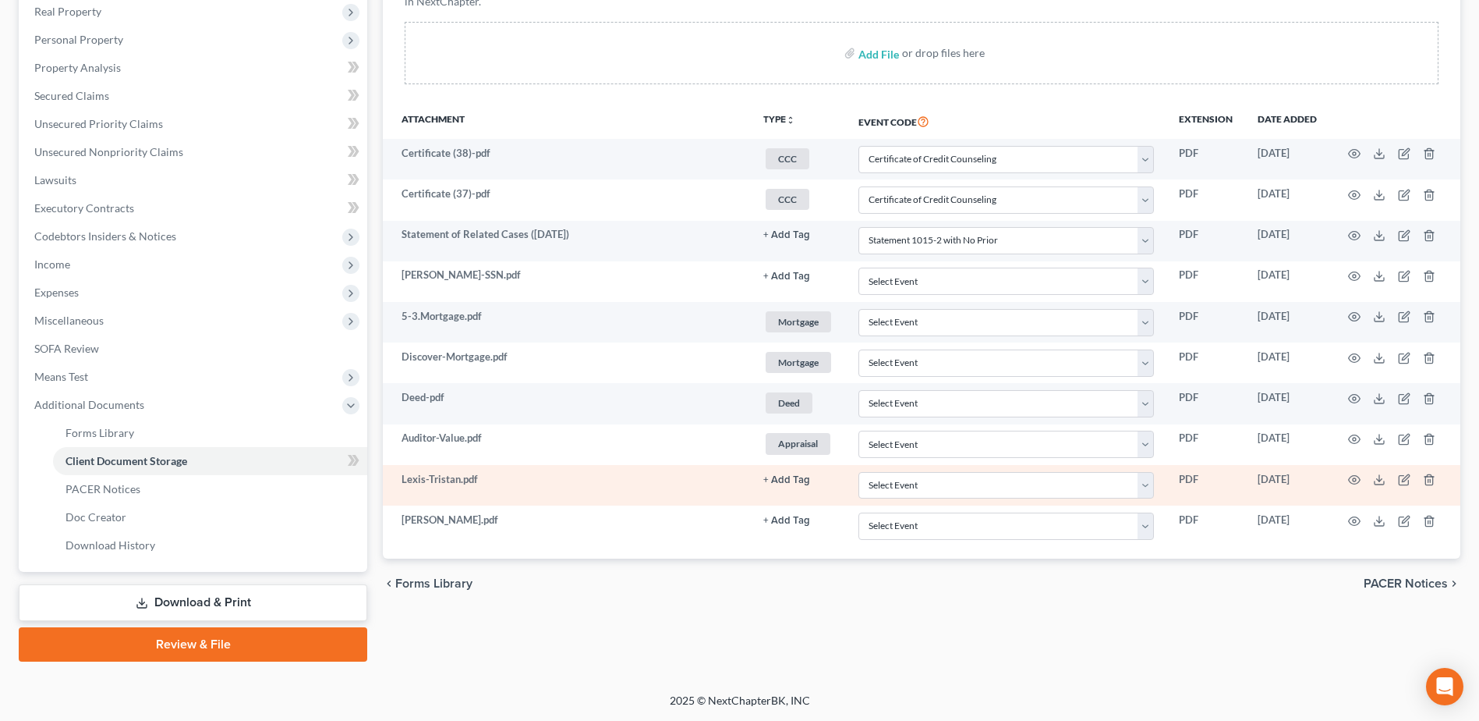
click at [793, 481] on button "+ Add Tag" at bounding box center [786, 480] width 47 height 10
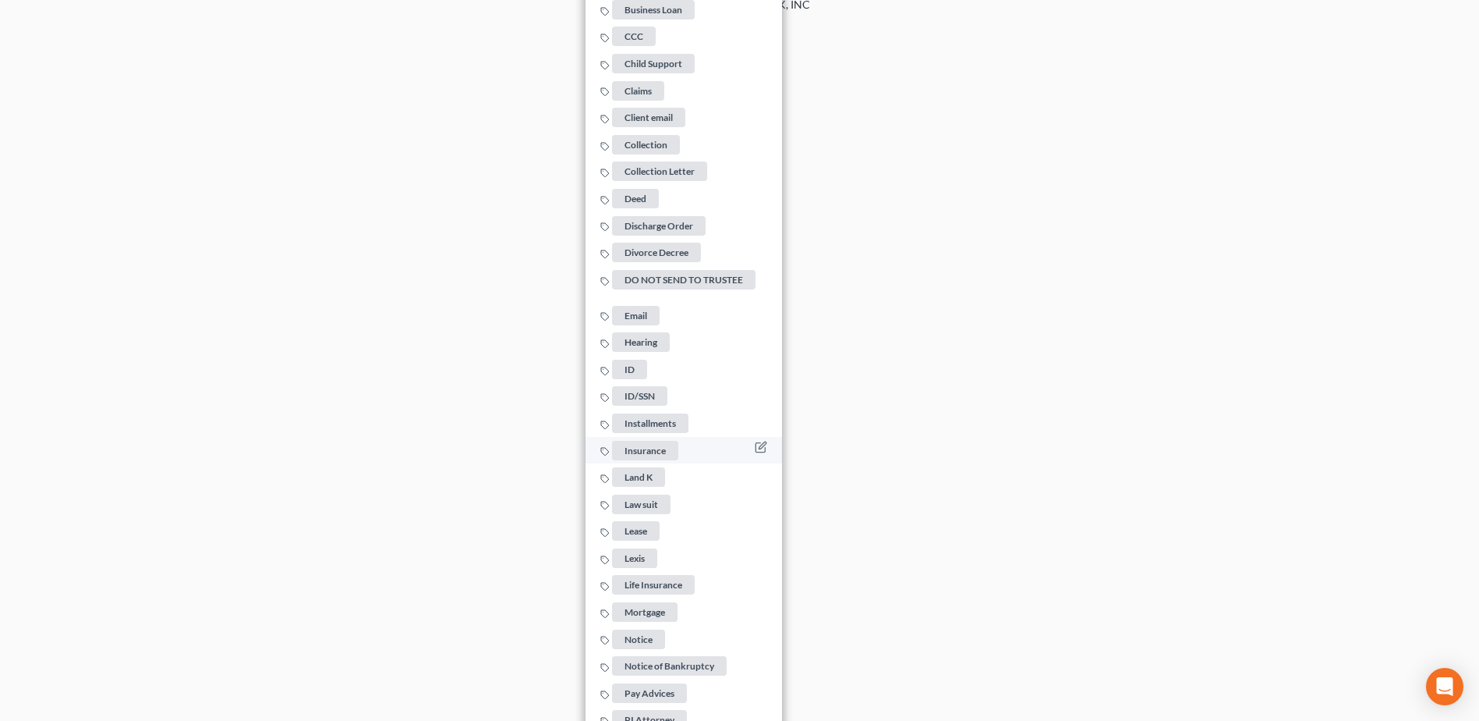
scroll to position [979, 0]
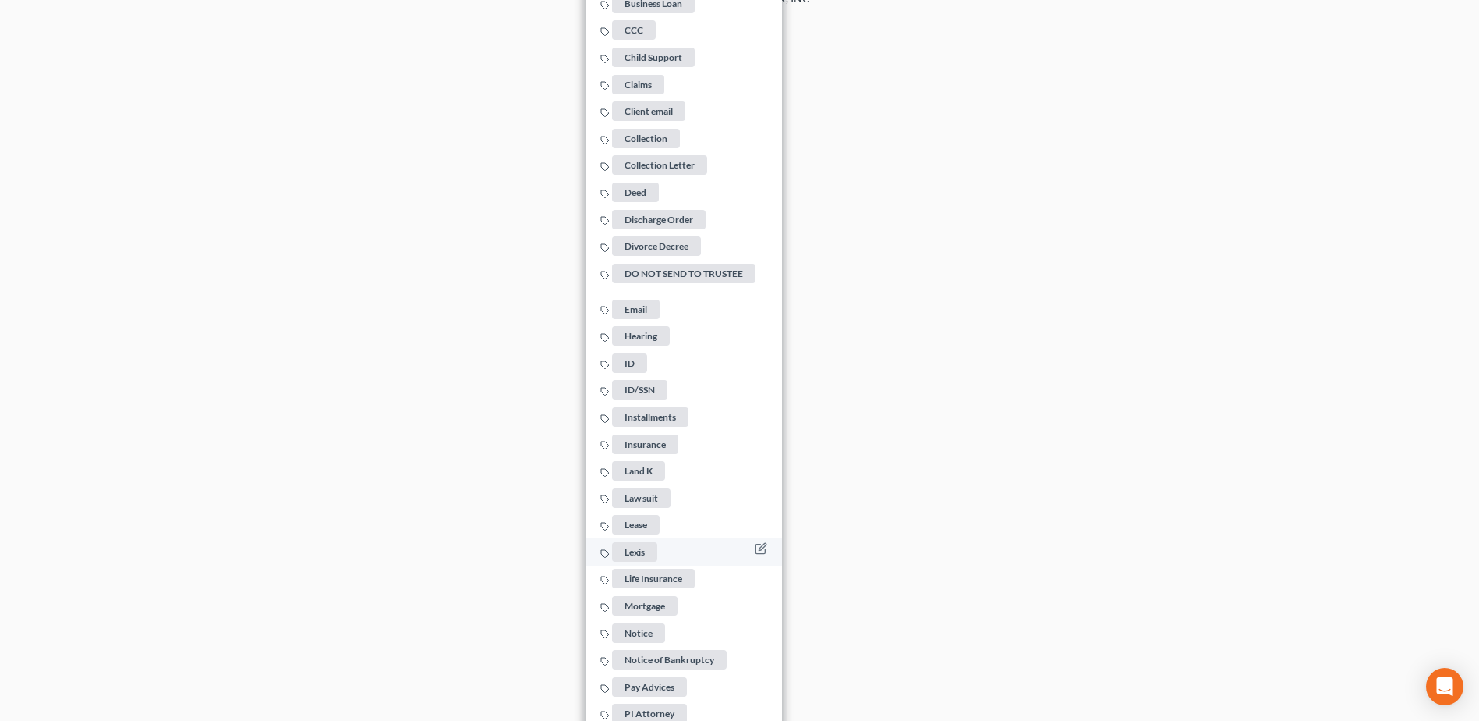
click at [644, 542] on span "Lexis" at bounding box center [634, 551] width 45 height 19
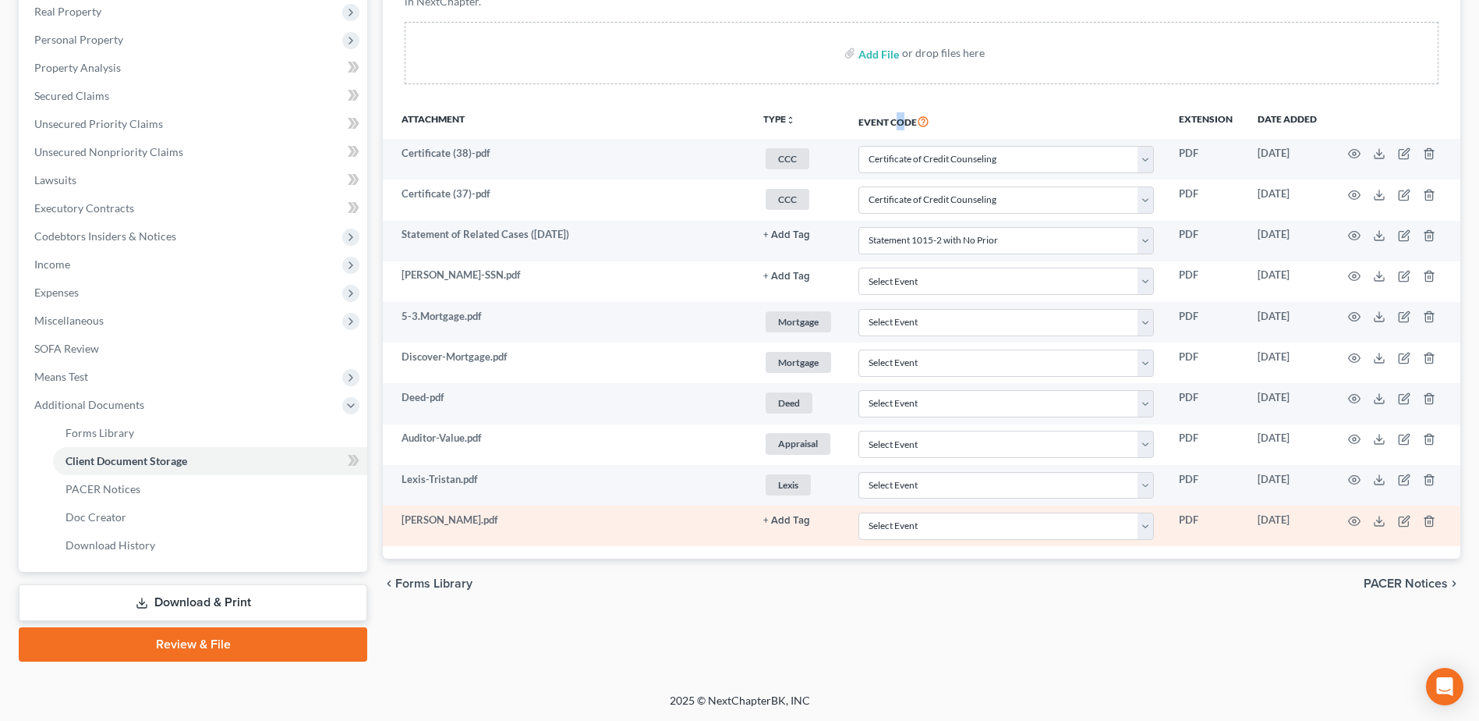
click at [784, 512] on link "+ Add Tag" at bounding box center [798, 519] width 70 height 15
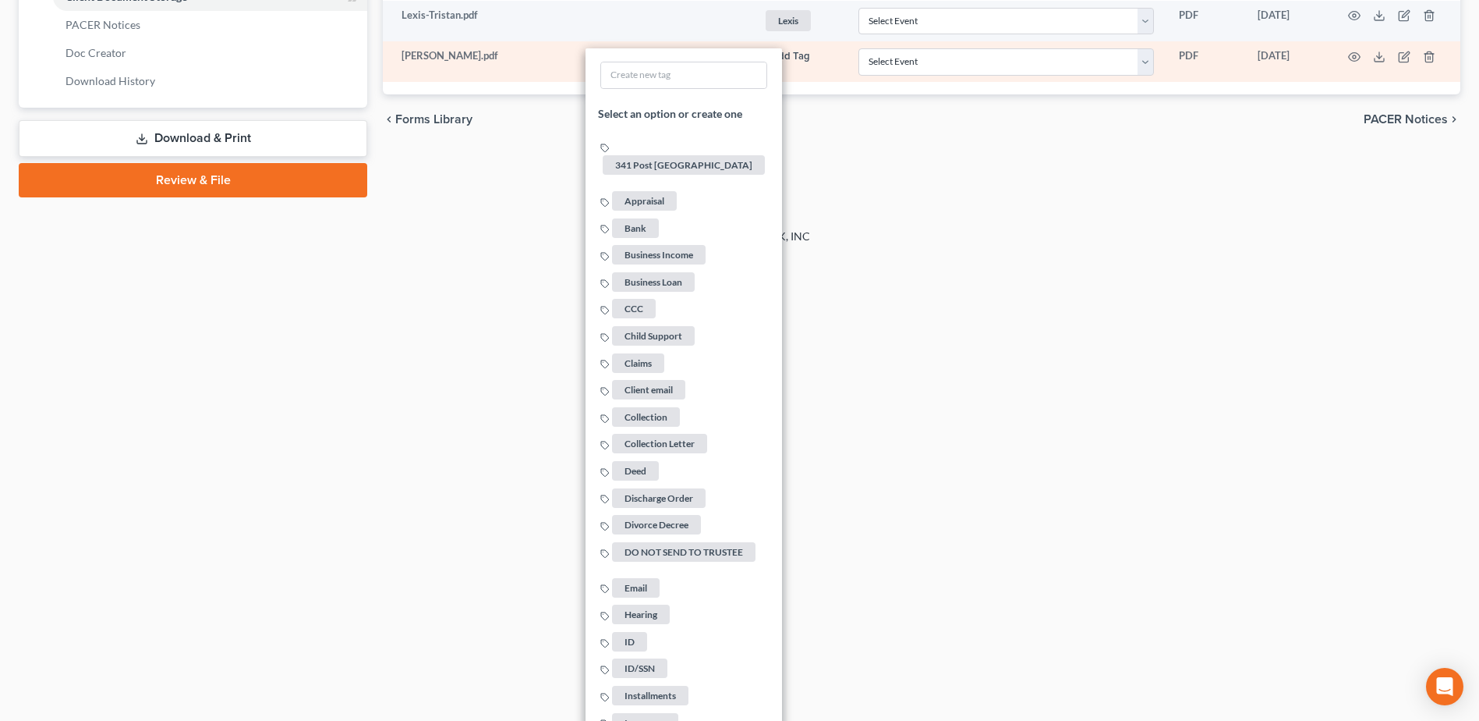
scroll to position [1135, 0]
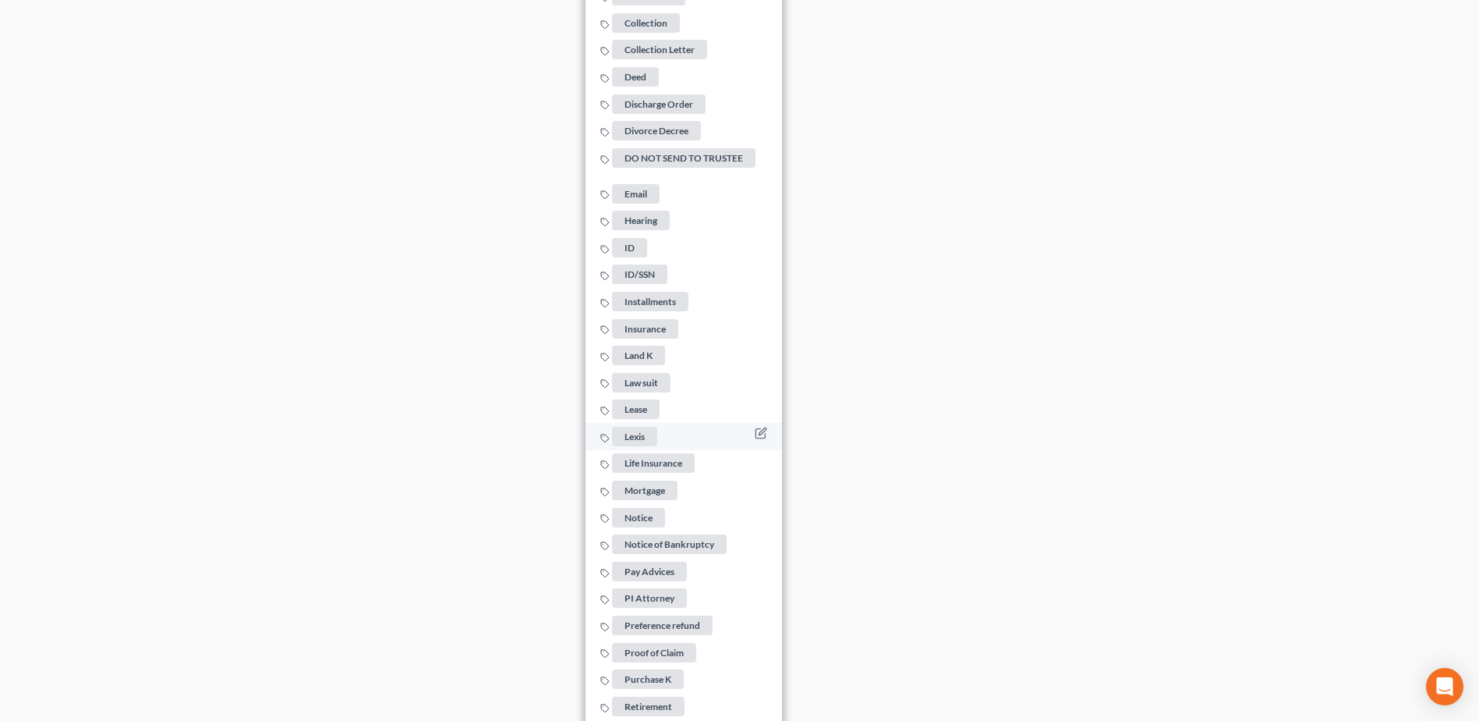
click at [646, 431] on span "Lexis" at bounding box center [634, 436] width 45 height 19
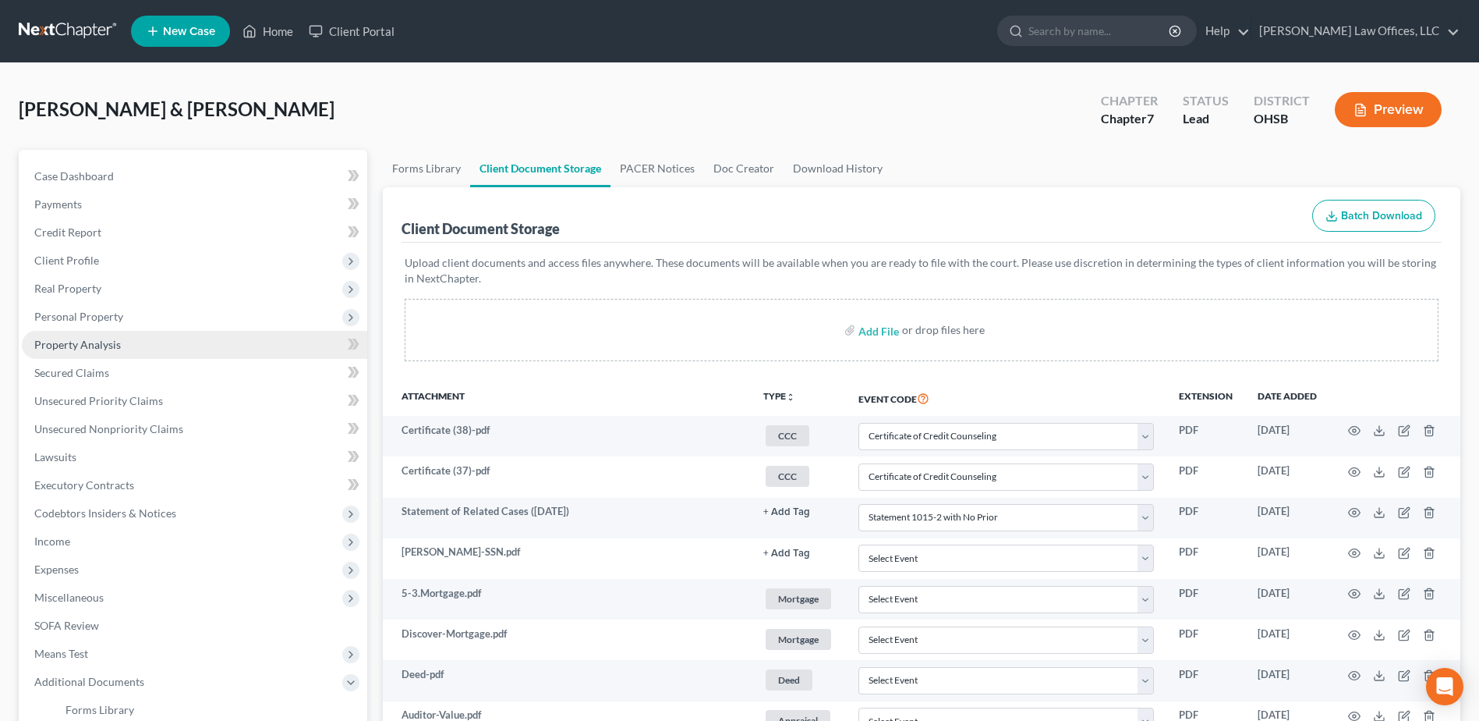
scroll to position [277, 0]
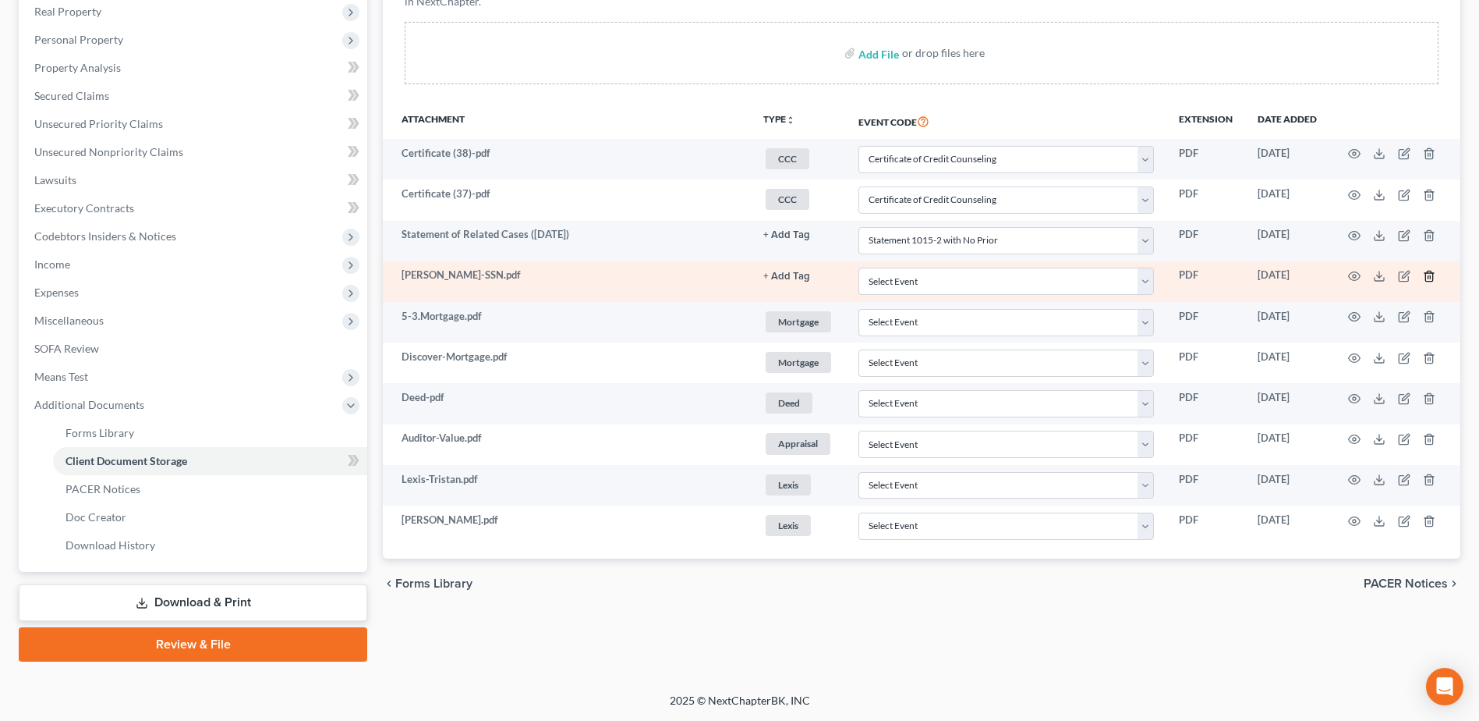
click at [1428, 274] on icon "button" at bounding box center [1429, 276] width 12 height 12
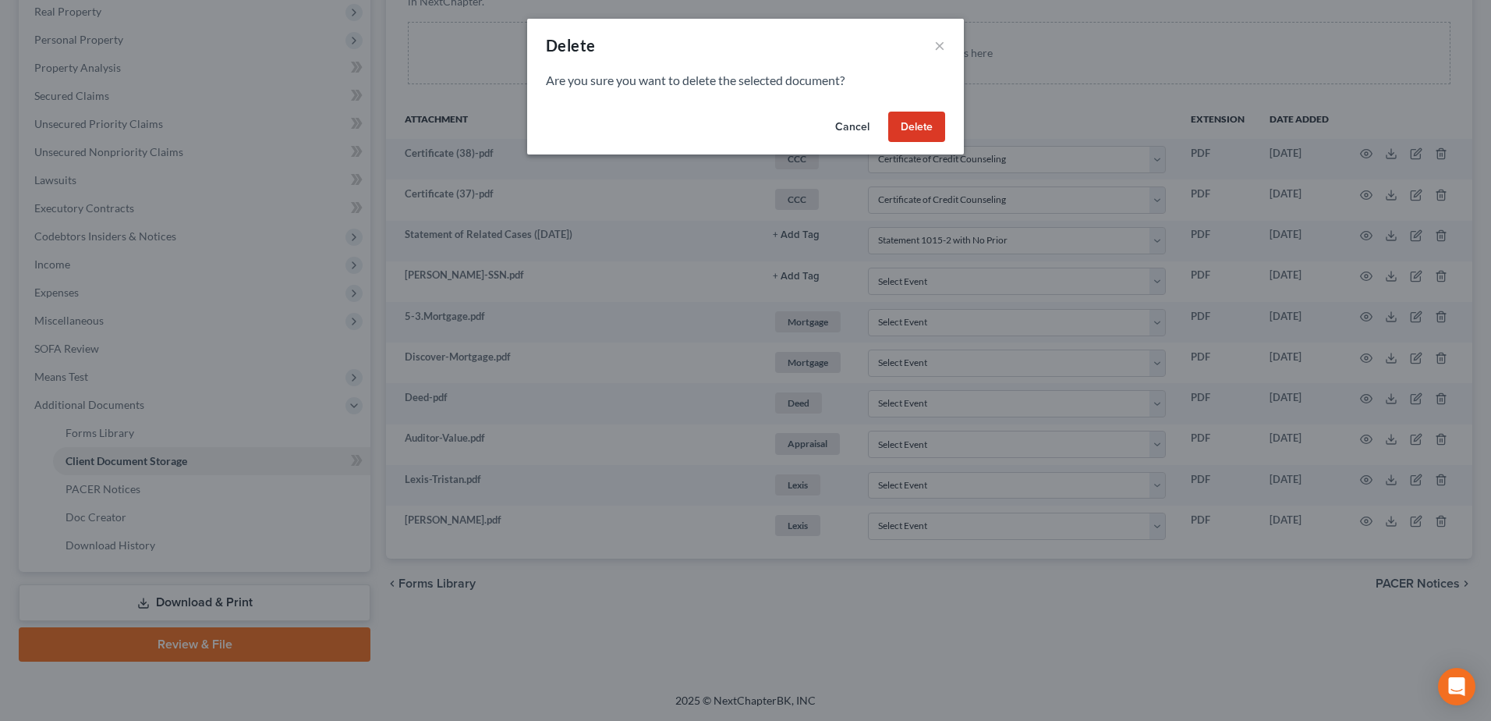
drag, startPoint x: 934, startPoint y: 132, endPoint x: 867, endPoint y: 156, distance: 71.3
click at [933, 132] on button "Delete" at bounding box center [916, 127] width 57 height 31
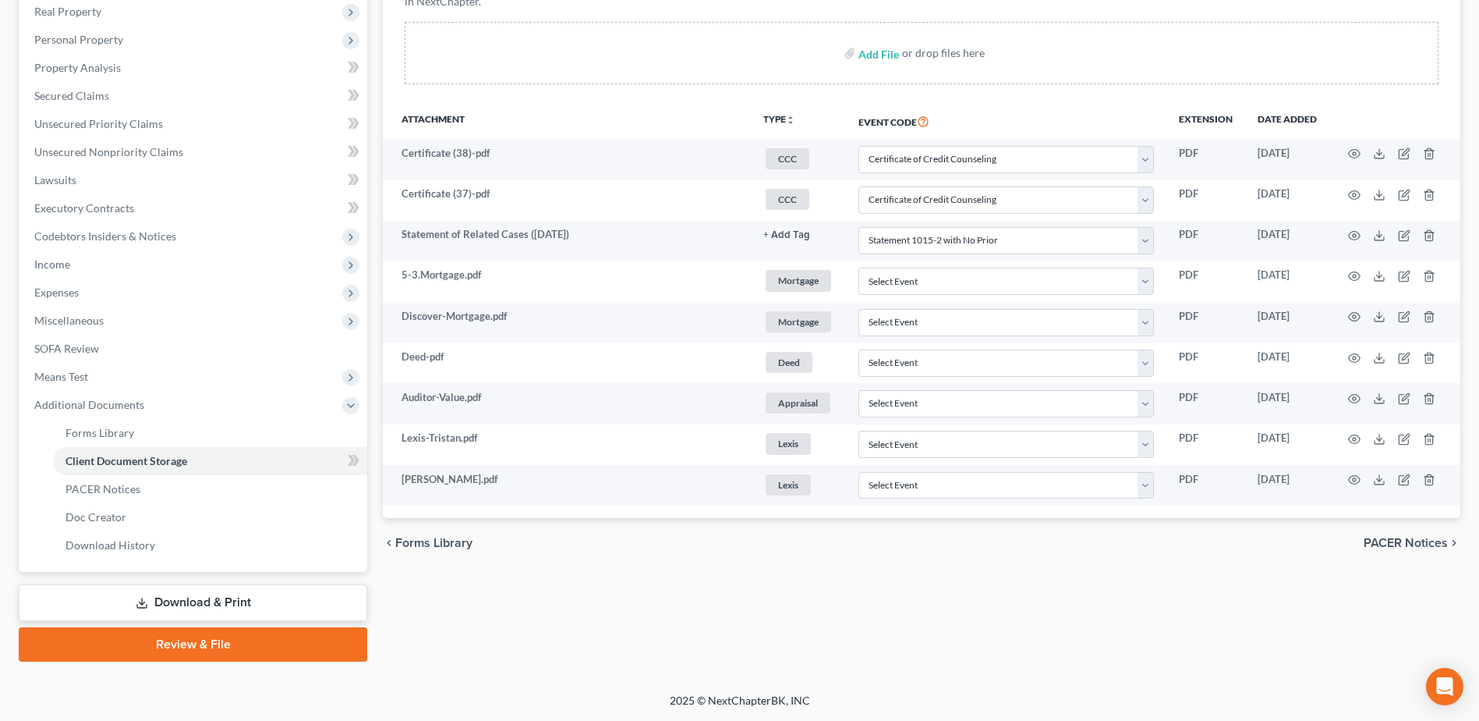
click at [190, 608] on link "Download & Print" at bounding box center [193, 602] width 349 height 37
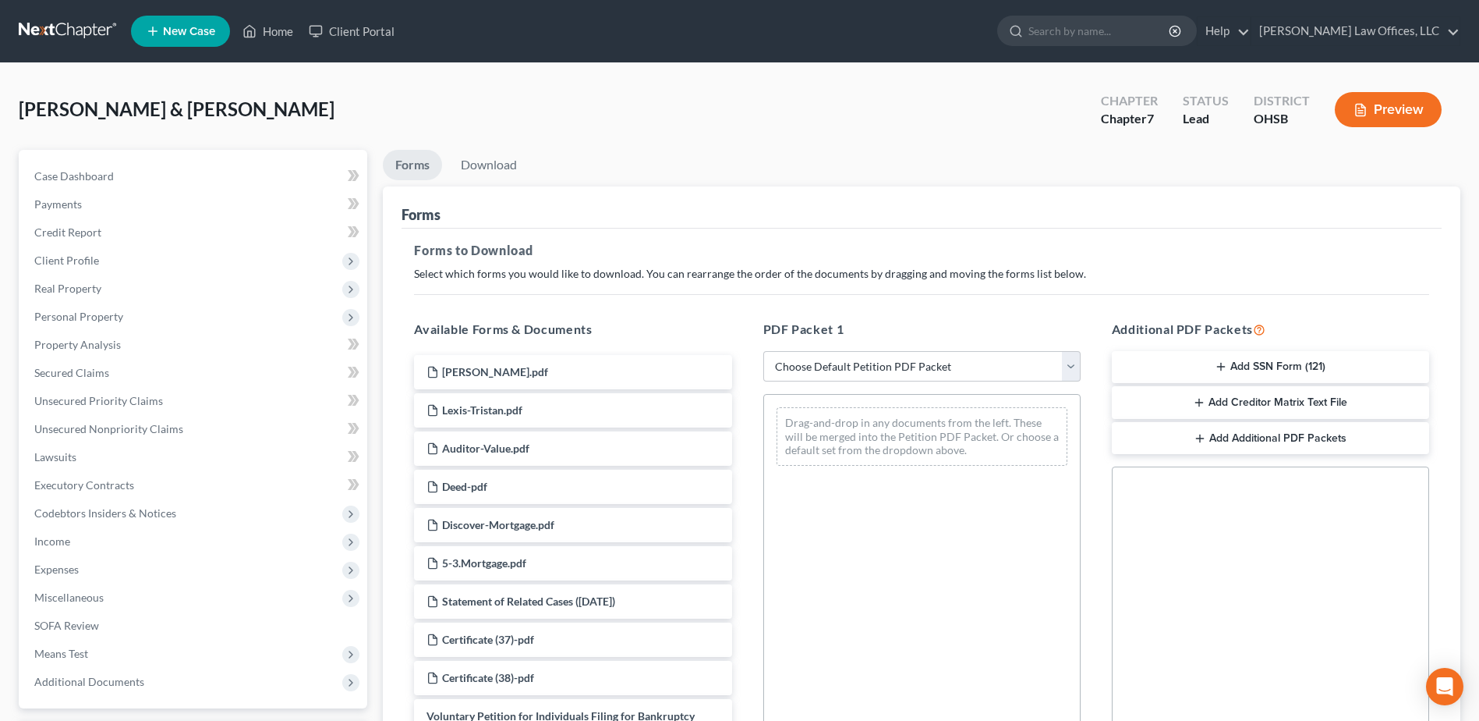
click at [1277, 359] on button "Add SSN Form (121)" at bounding box center [1270, 367] width 317 height 33
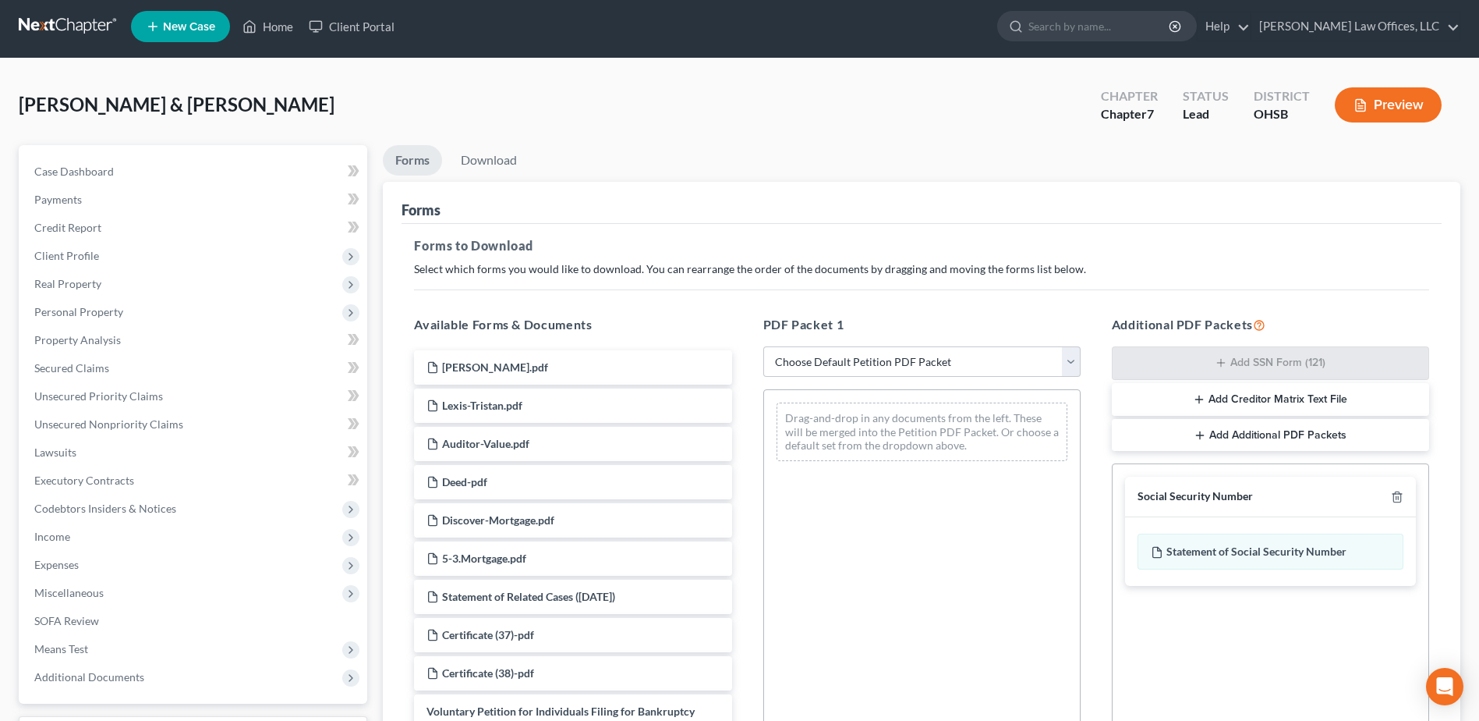
scroll to position [243, 0]
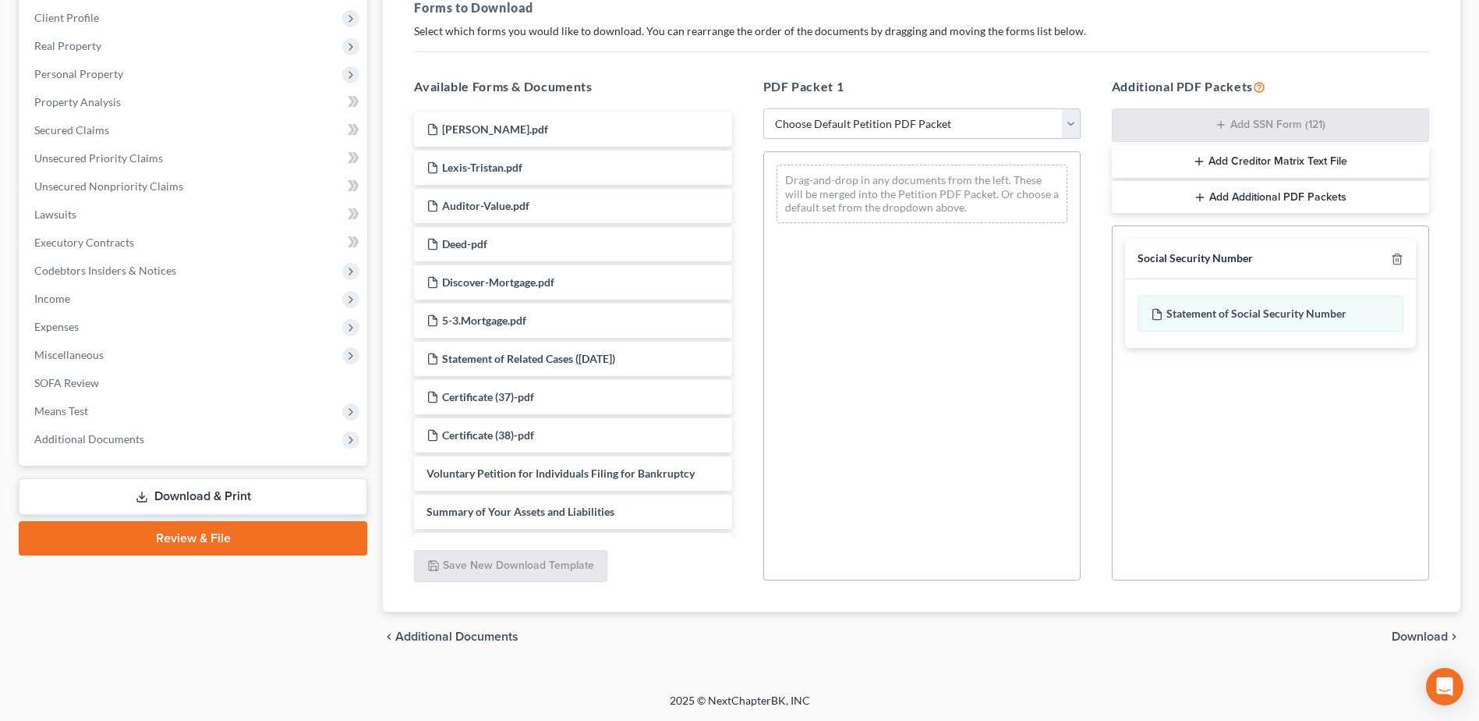
click at [1411, 633] on span "Download" at bounding box center [1420, 636] width 56 height 12
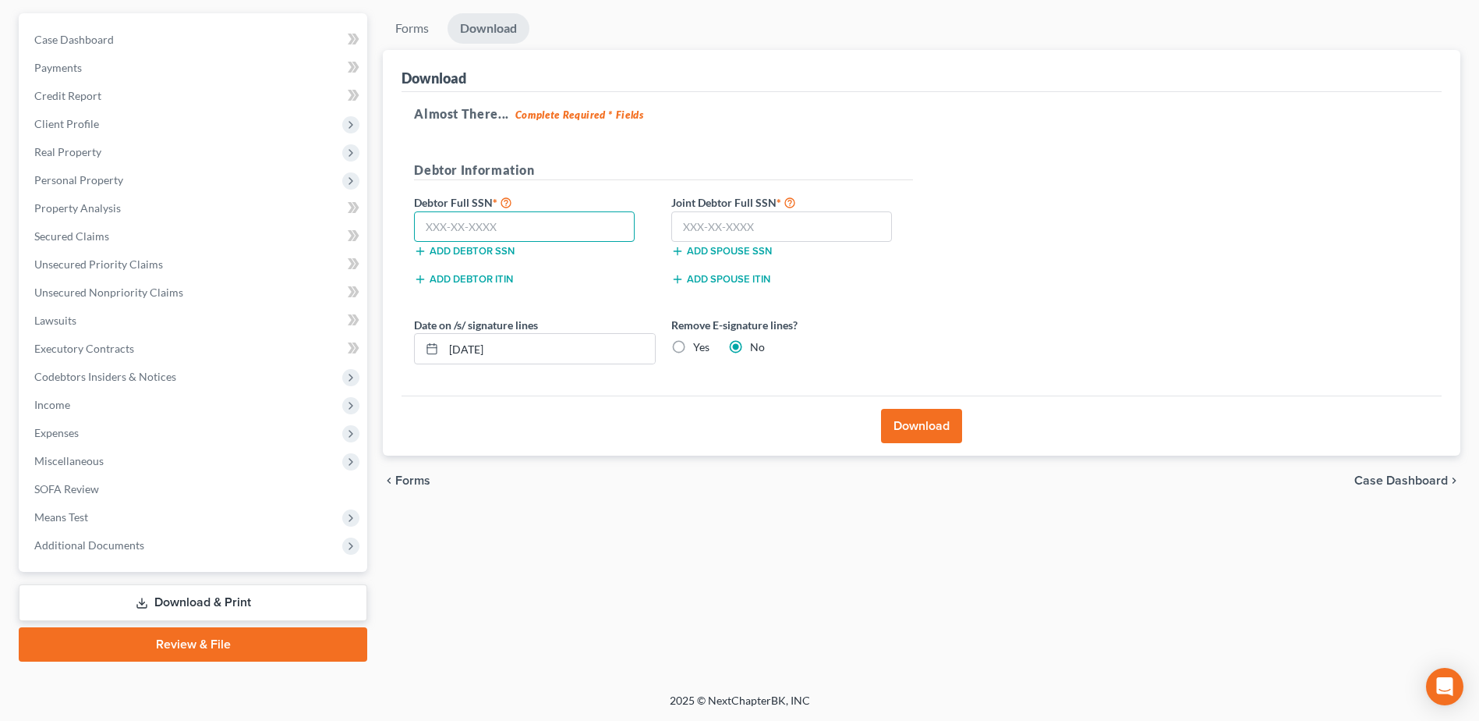
click at [604, 226] on input "text" at bounding box center [524, 226] width 221 height 31
type input "272-70-9770"
click at [738, 225] on input "text" at bounding box center [781, 226] width 221 height 31
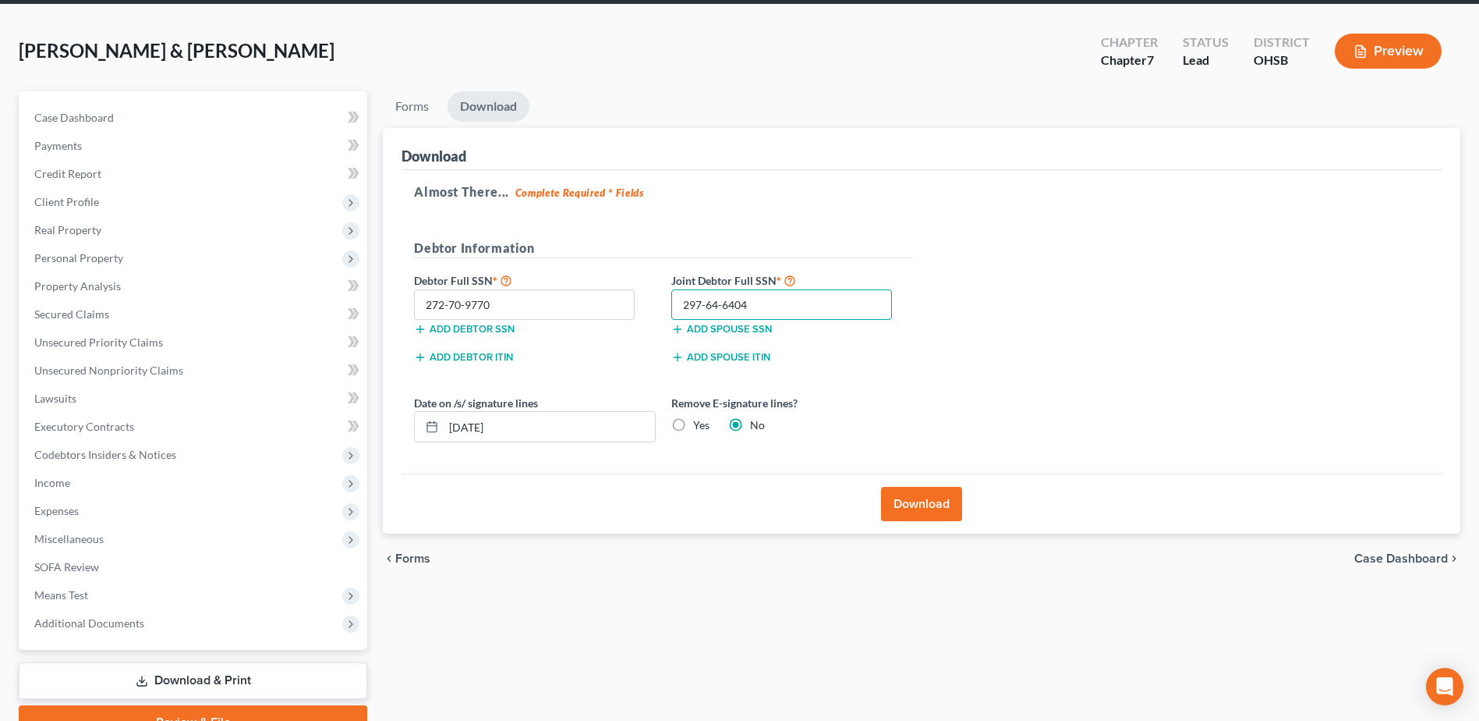
type input "297-64-6404"
click at [915, 501] on button "Download" at bounding box center [921, 504] width 81 height 34
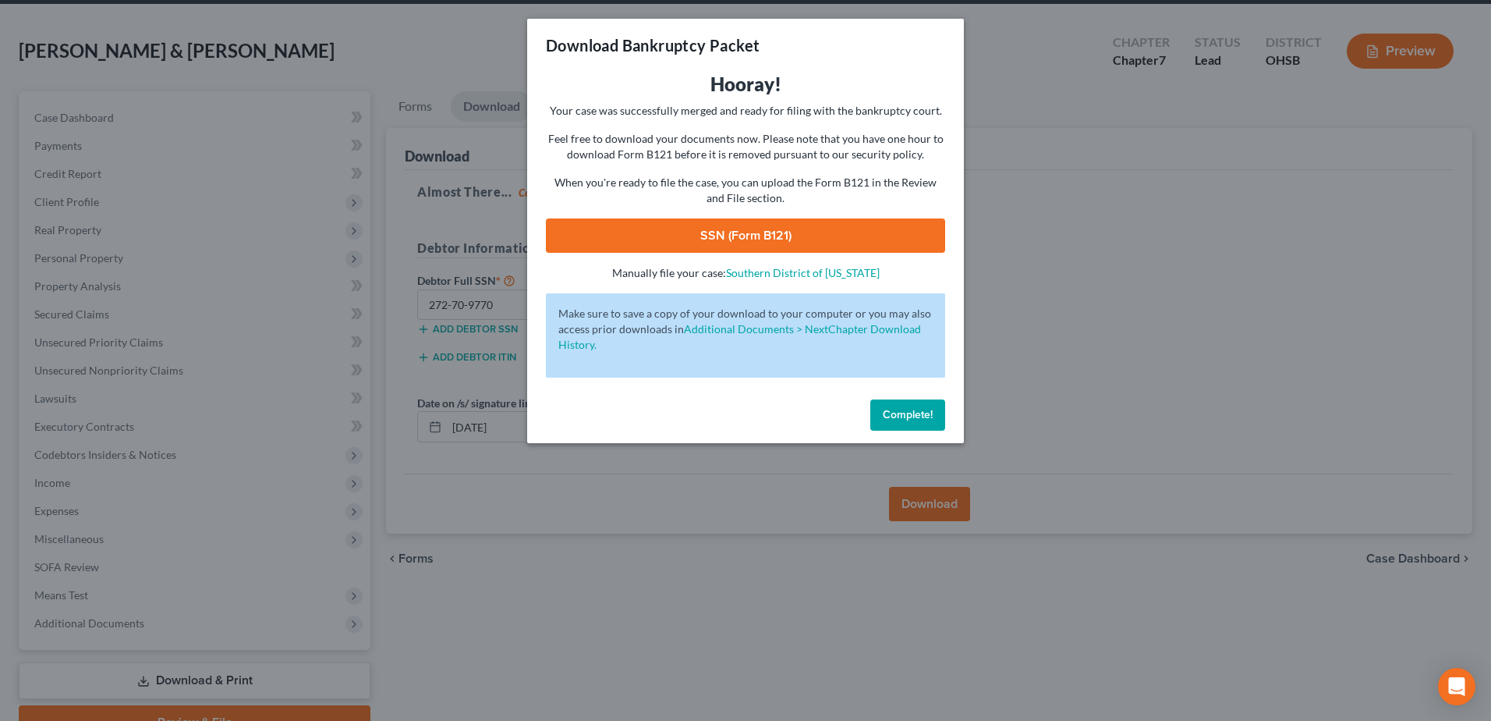
click at [869, 231] on link "SSN (Form B121)" at bounding box center [745, 235] width 399 height 34
click at [896, 411] on span "Complete!" at bounding box center [908, 414] width 50 height 13
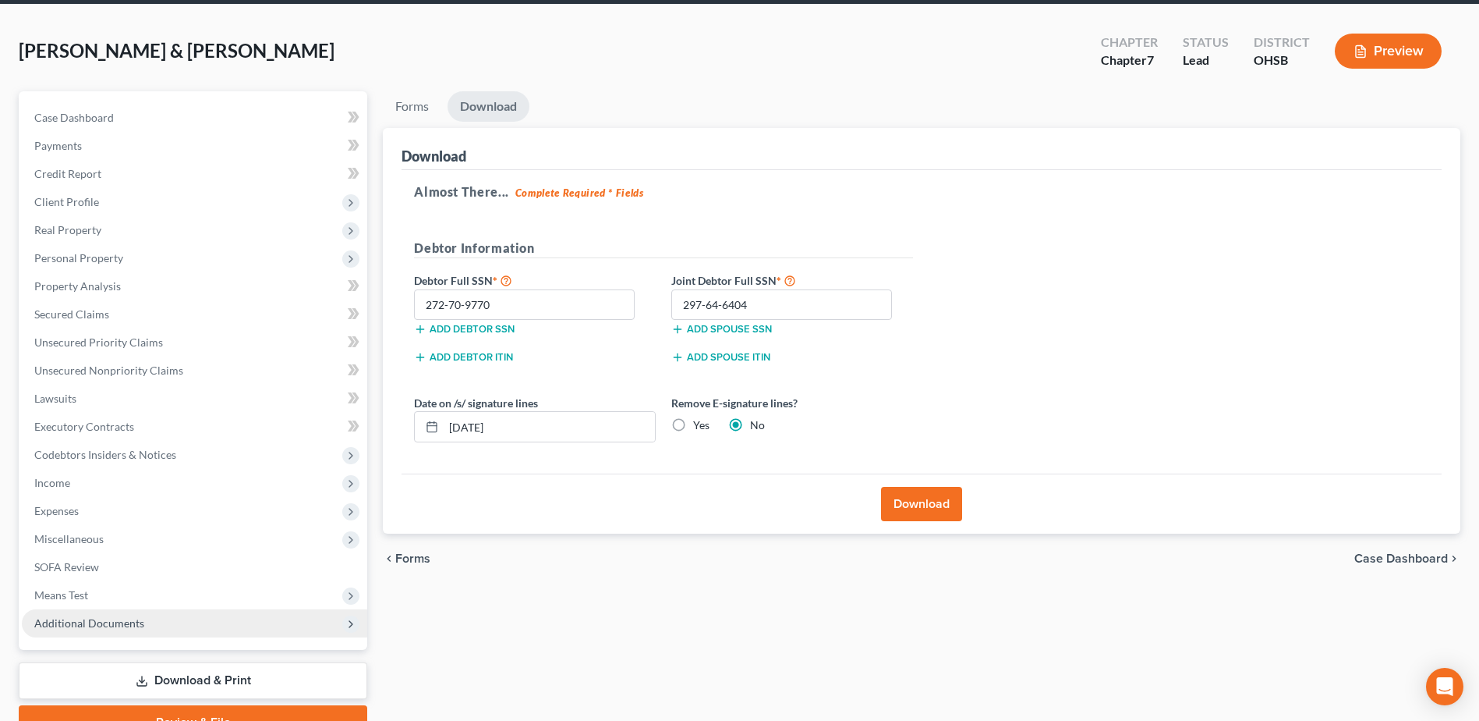
click at [140, 621] on span "Additional Documents" at bounding box center [89, 622] width 110 height 13
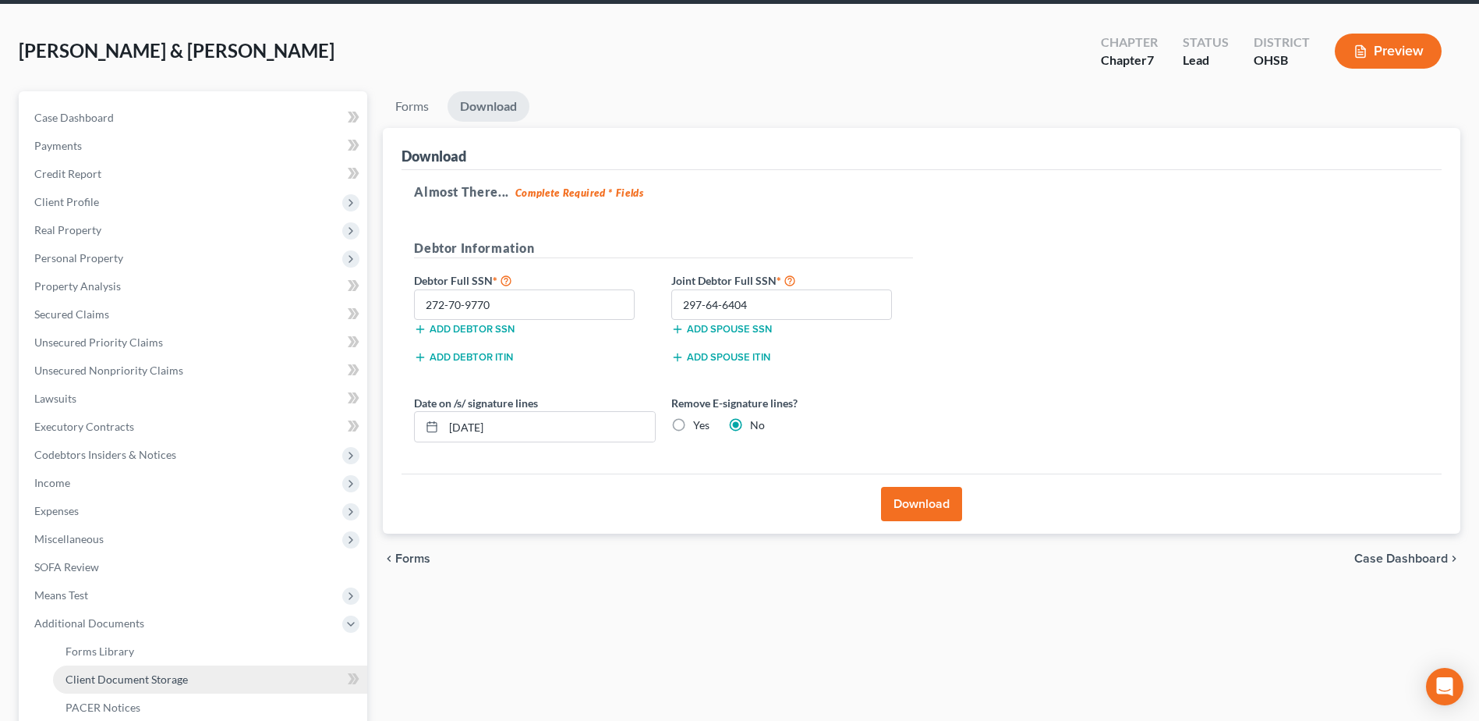
click at [227, 685] on link "Client Document Storage" at bounding box center [210, 679] width 314 height 28
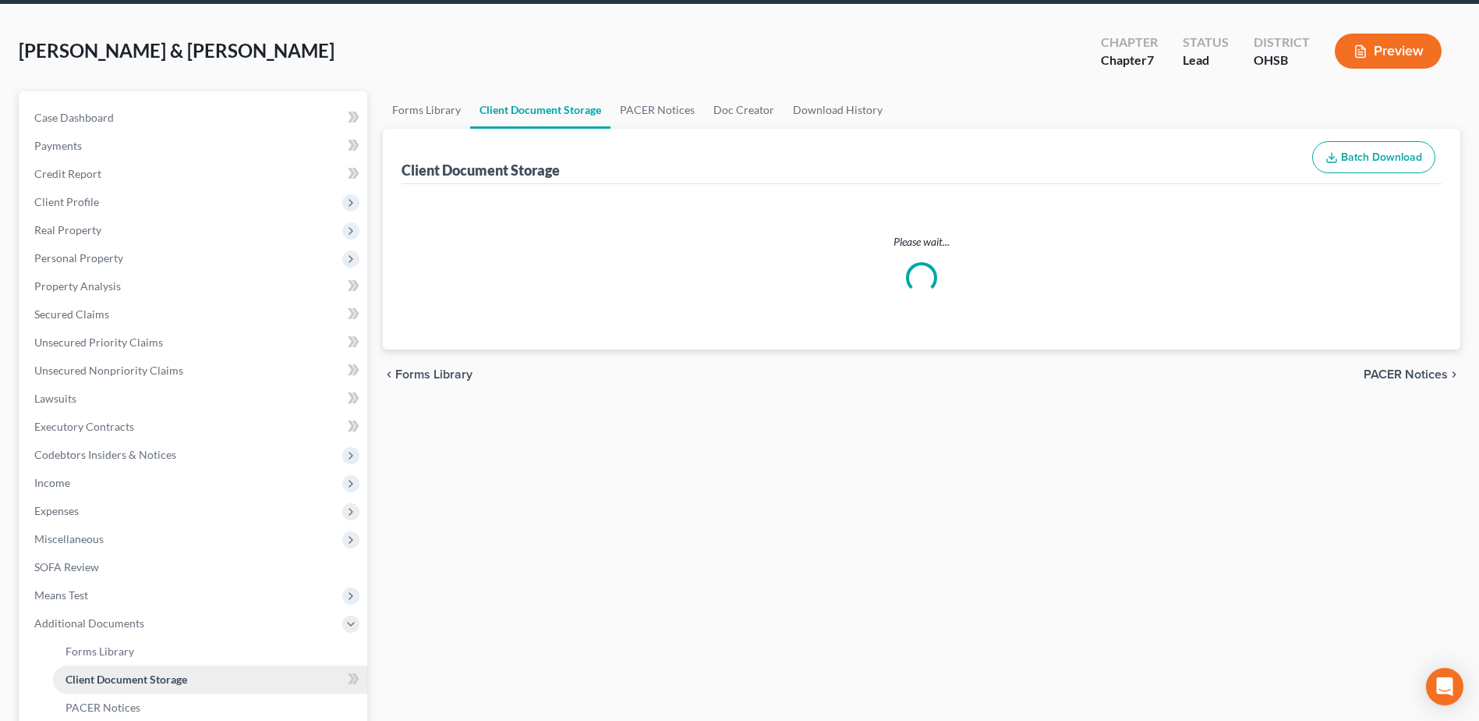
select select "7"
select select "52"
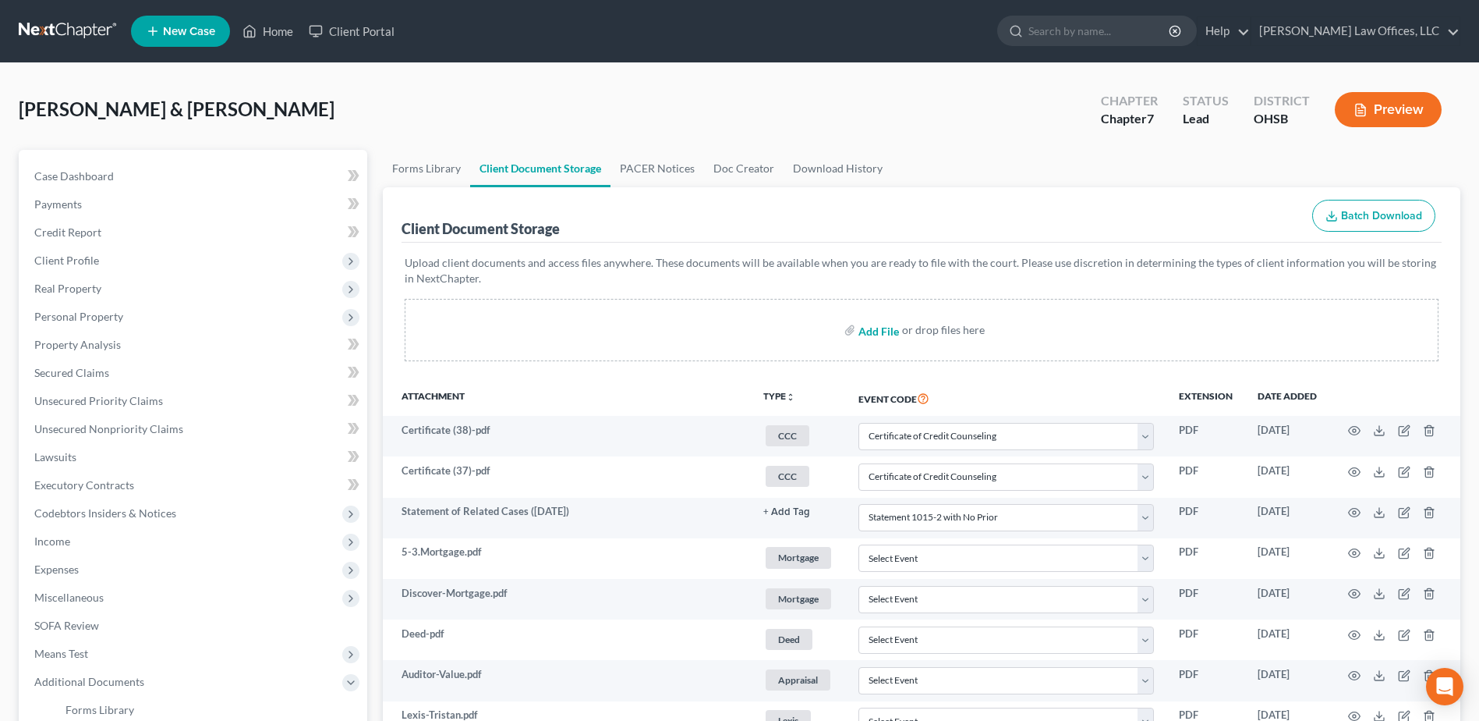
drag, startPoint x: 876, startPoint y: 334, endPoint x: 767, endPoint y: 311, distance: 110.7
click at [876, 334] on input "file" at bounding box center [877, 330] width 37 height 28
type input "C:\fakepath\Shultz.SSN.pdf"
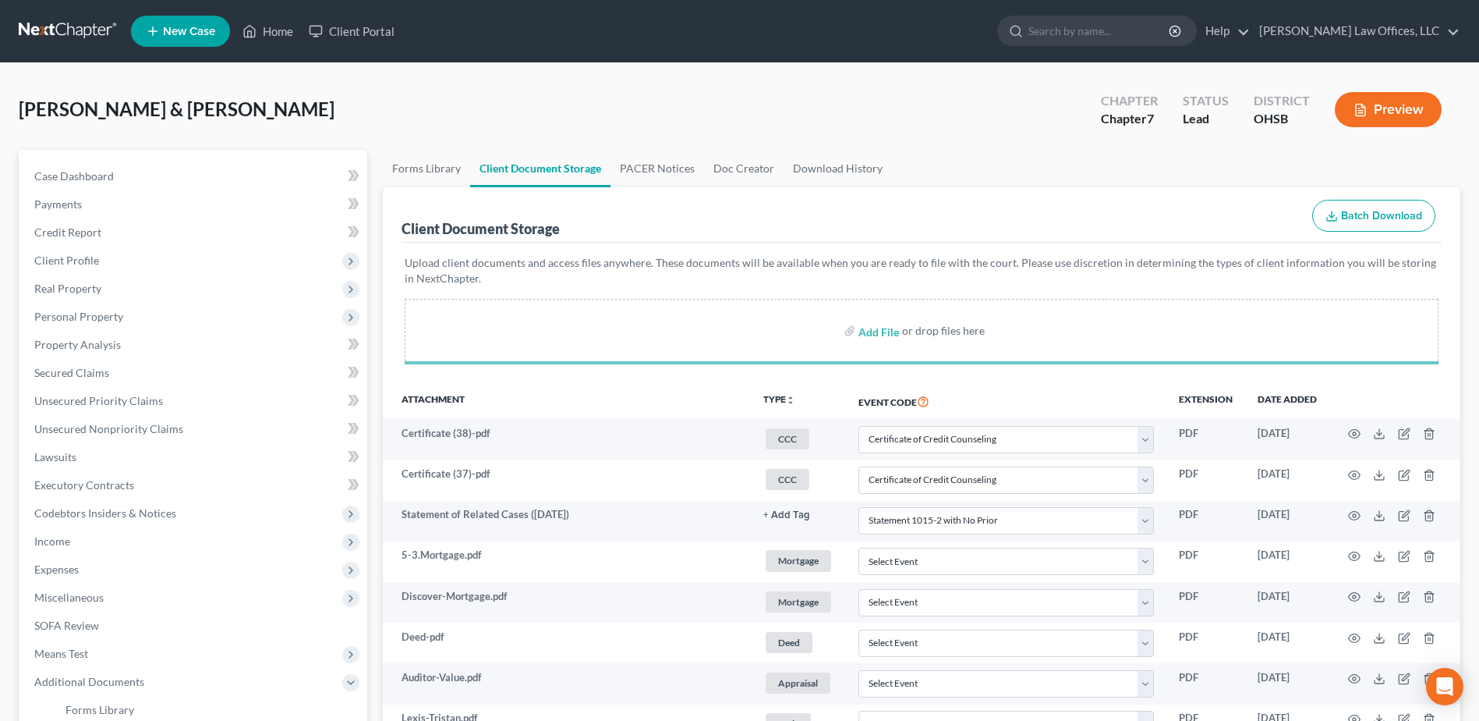
select select "7"
select select "52"
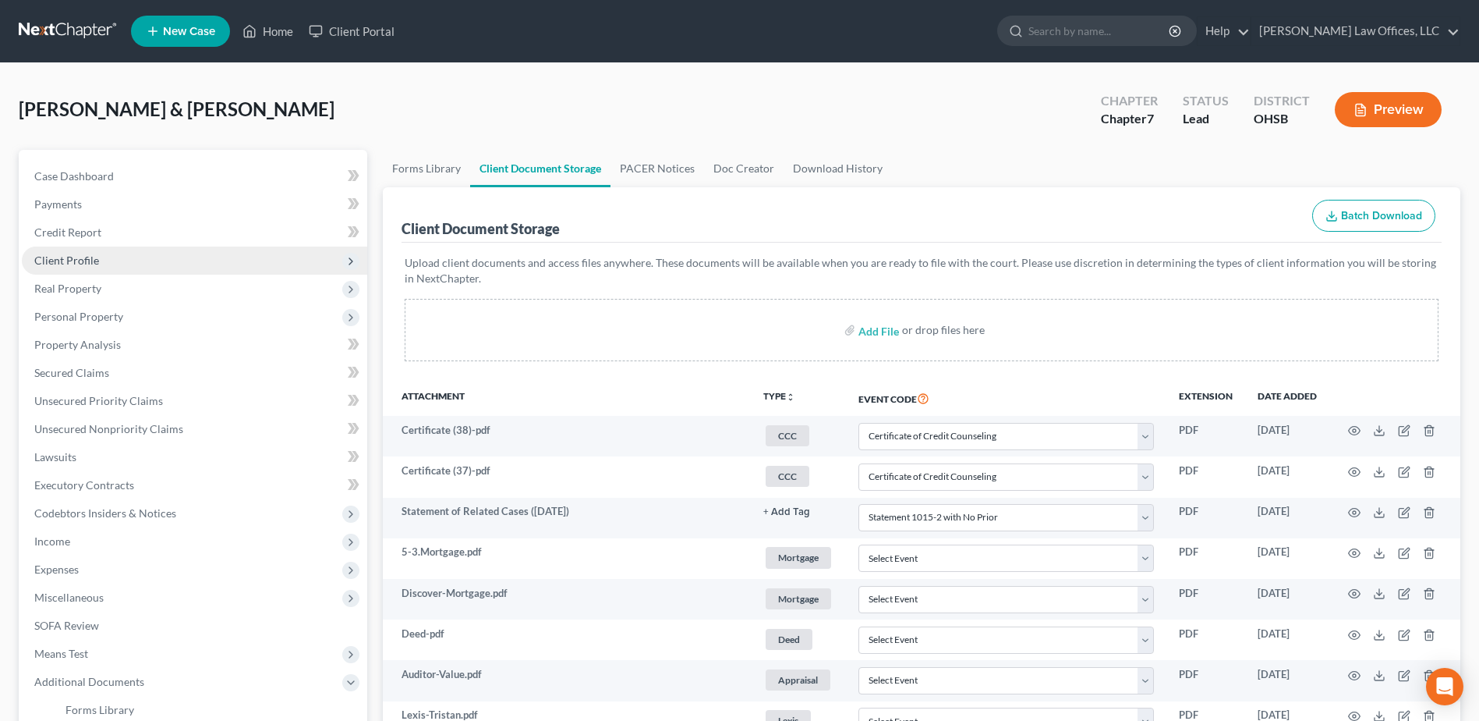
click at [98, 257] on span "Client Profile" at bounding box center [194, 260] width 345 height 28
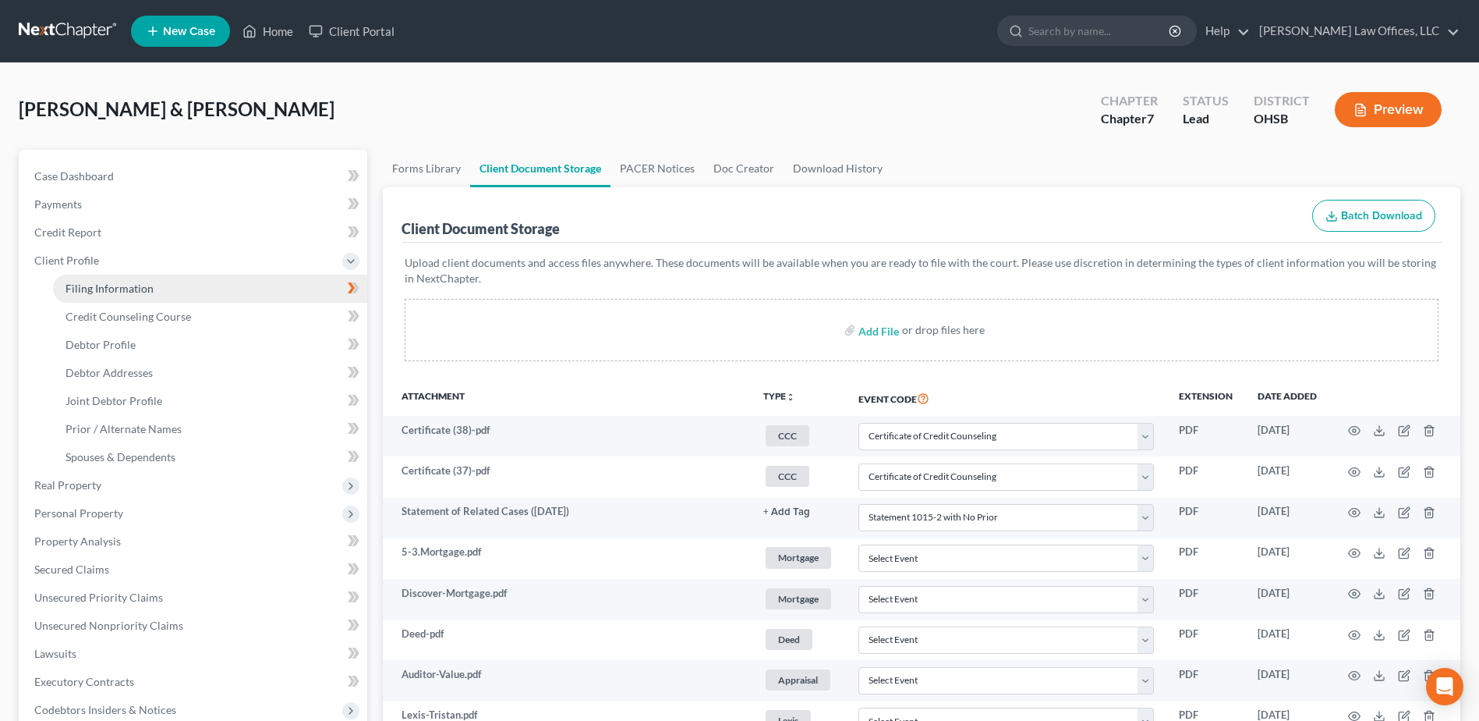
click at [184, 278] on link "Filing Information" at bounding box center [210, 288] width 314 height 28
select select "1"
select select "0"
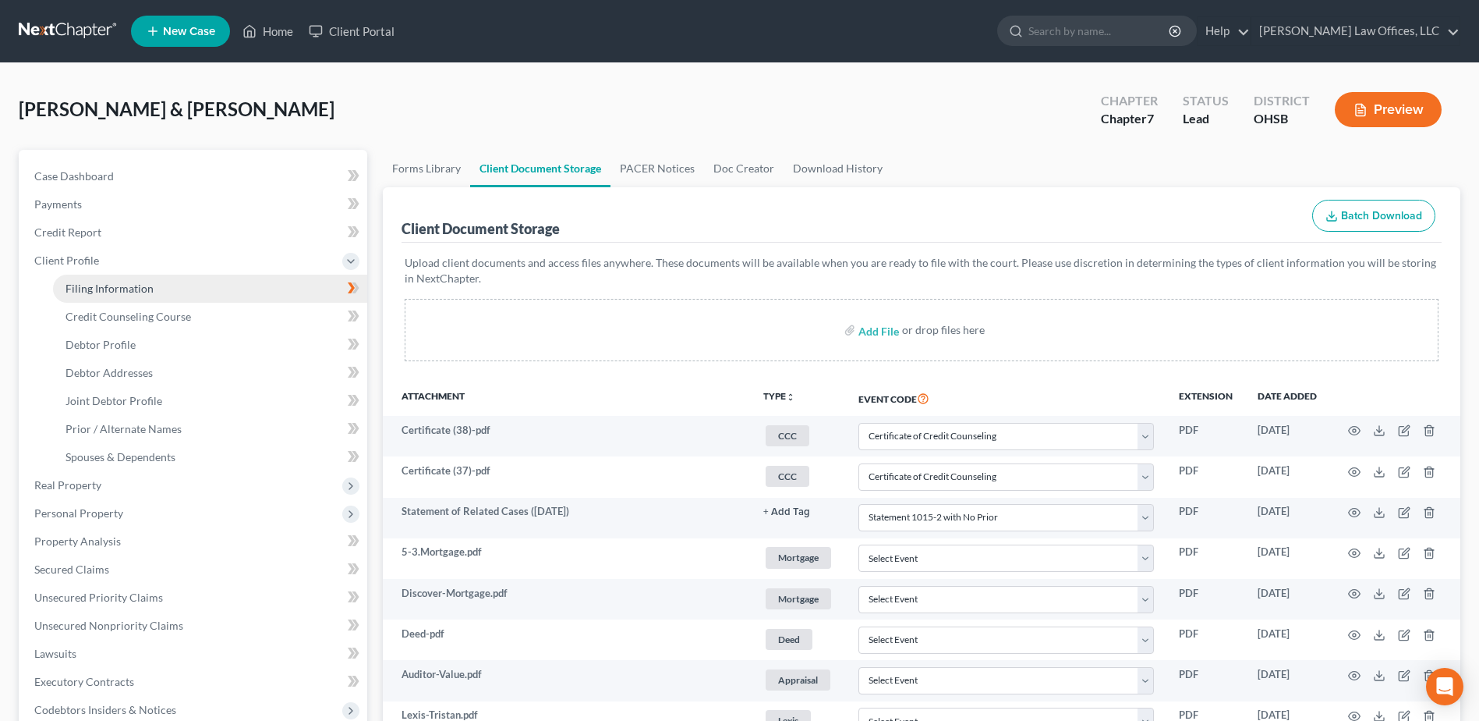
select select "36"
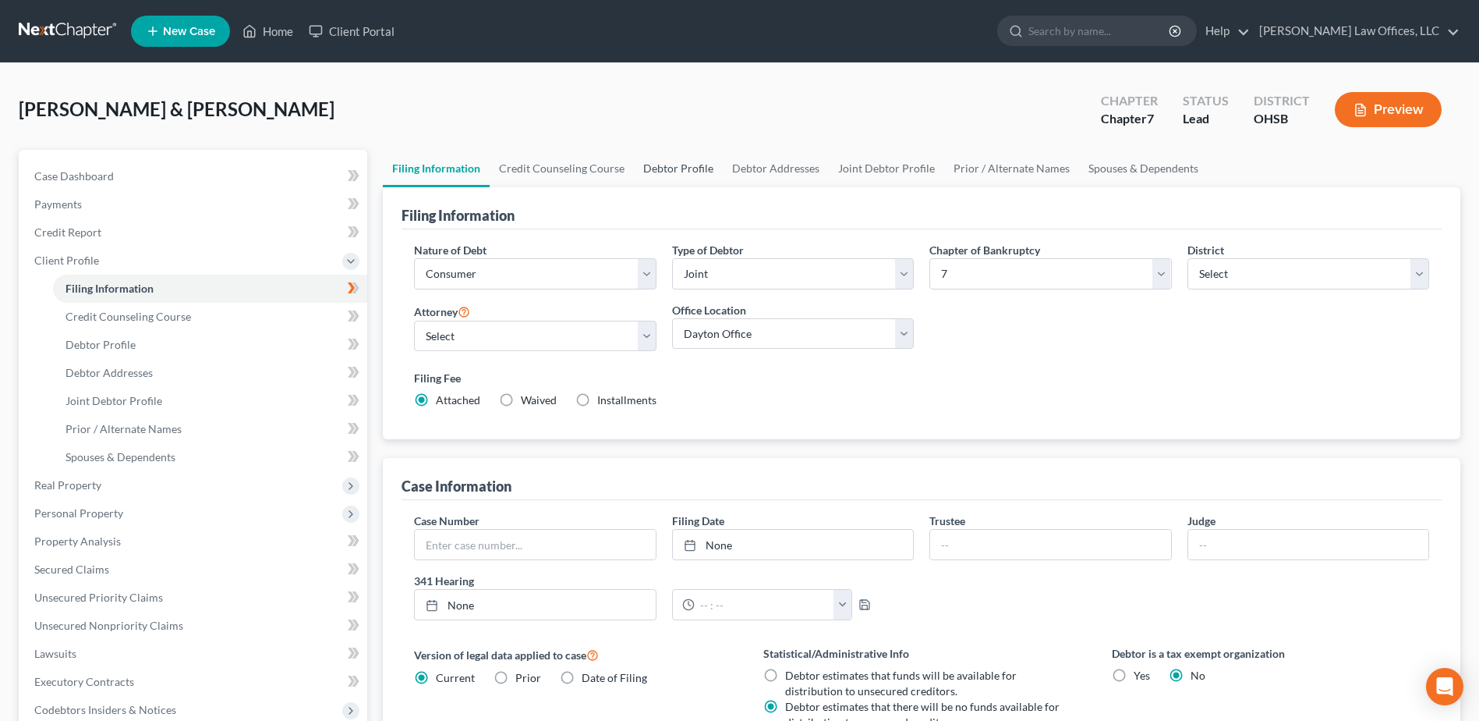
click at [682, 170] on link "Debtor Profile" at bounding box center [678, 168] width 89 height 37
select select "1"
select select "2"
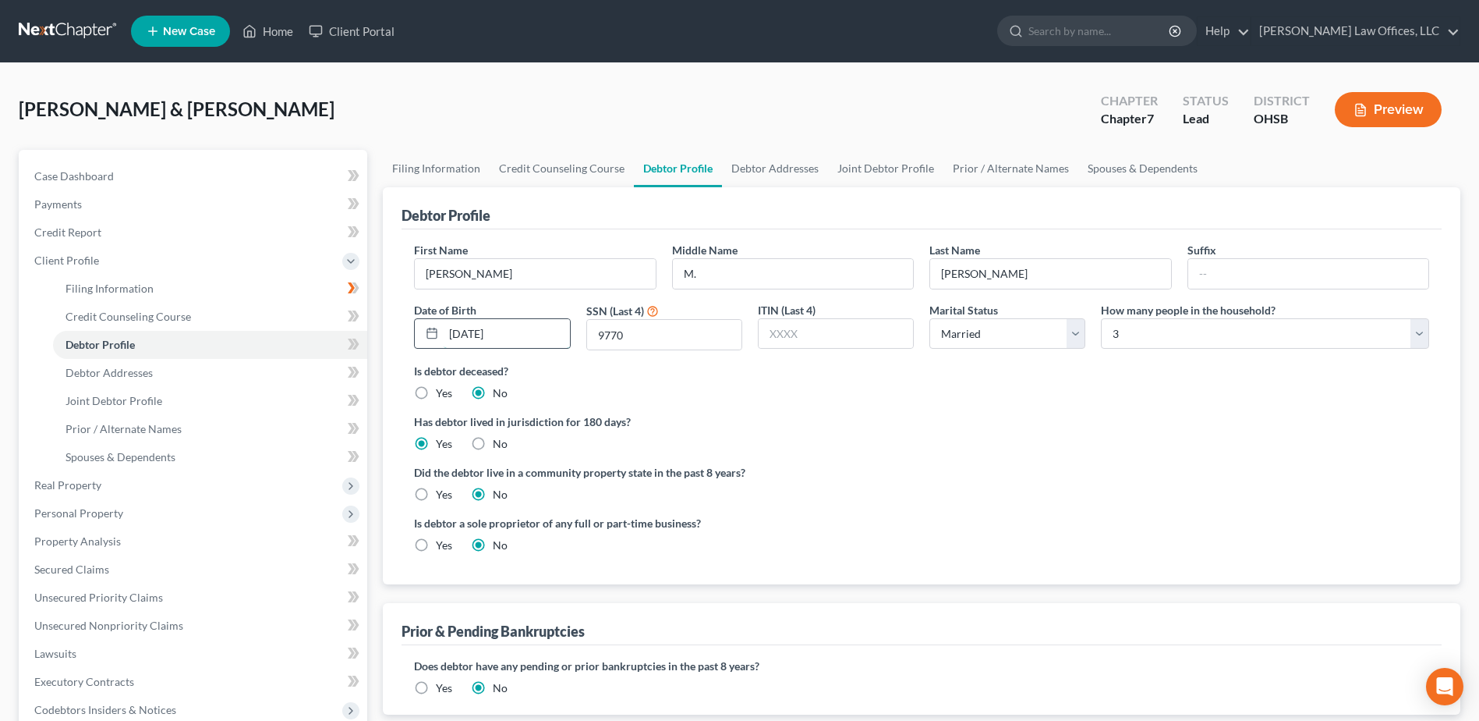
click at [500, 334] on input "02/02/1988" at bounding box center [507, 334] width 126 height 30
type input "02/02/1968"
click at [866, 156] on link "Joint Debtor Profile" at bounding box center [885, 168] width 115 height 37
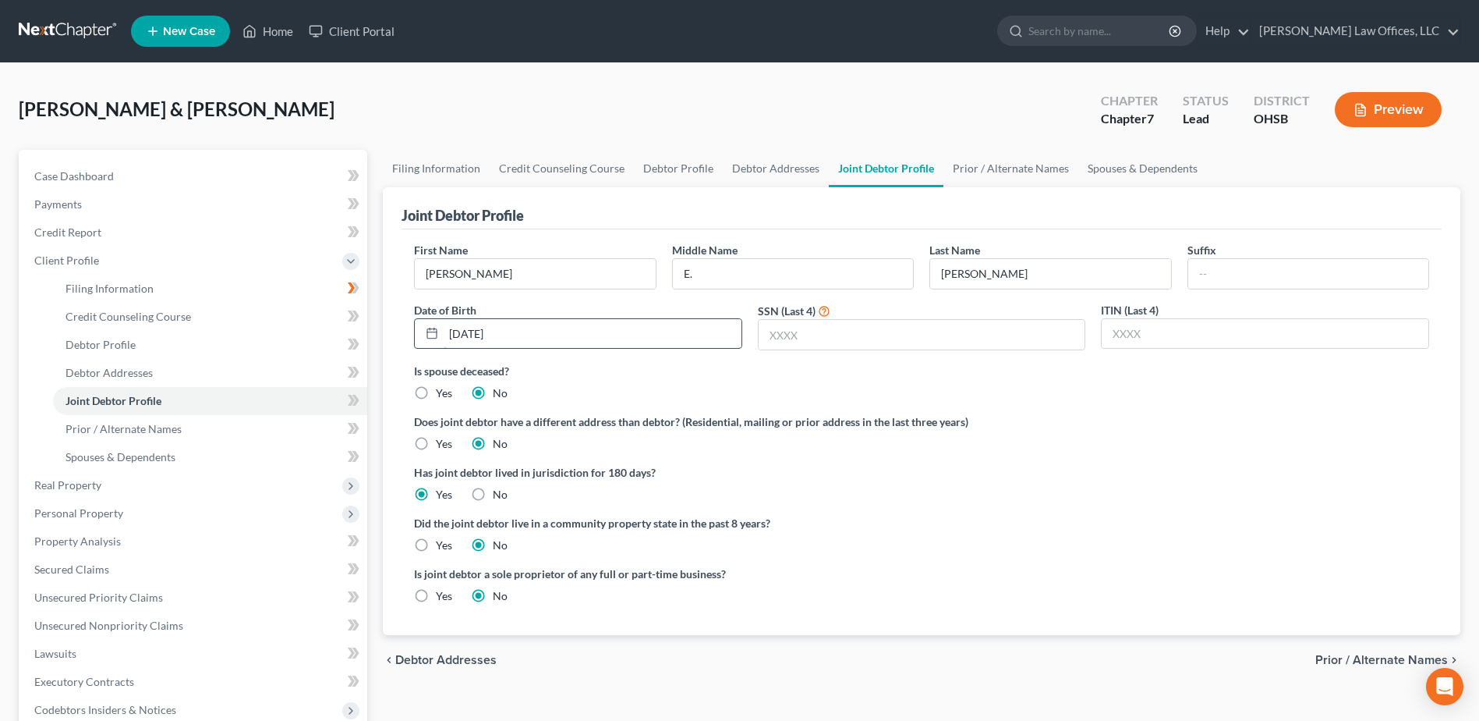
click at [499, 330] on input "02/10/1988" at bounding box center [593, 334] width 298 height 30
type input "02/10/1968"
click at [1057, 427] on label "Does joint debtor have a different address than debtor? (Residential, mailing o…" at bounding box center [921, 421] width 1015 height 16
click at [94, 167] on link "Case Dashboard" at bounding box center [194, 176] width 345 height 28
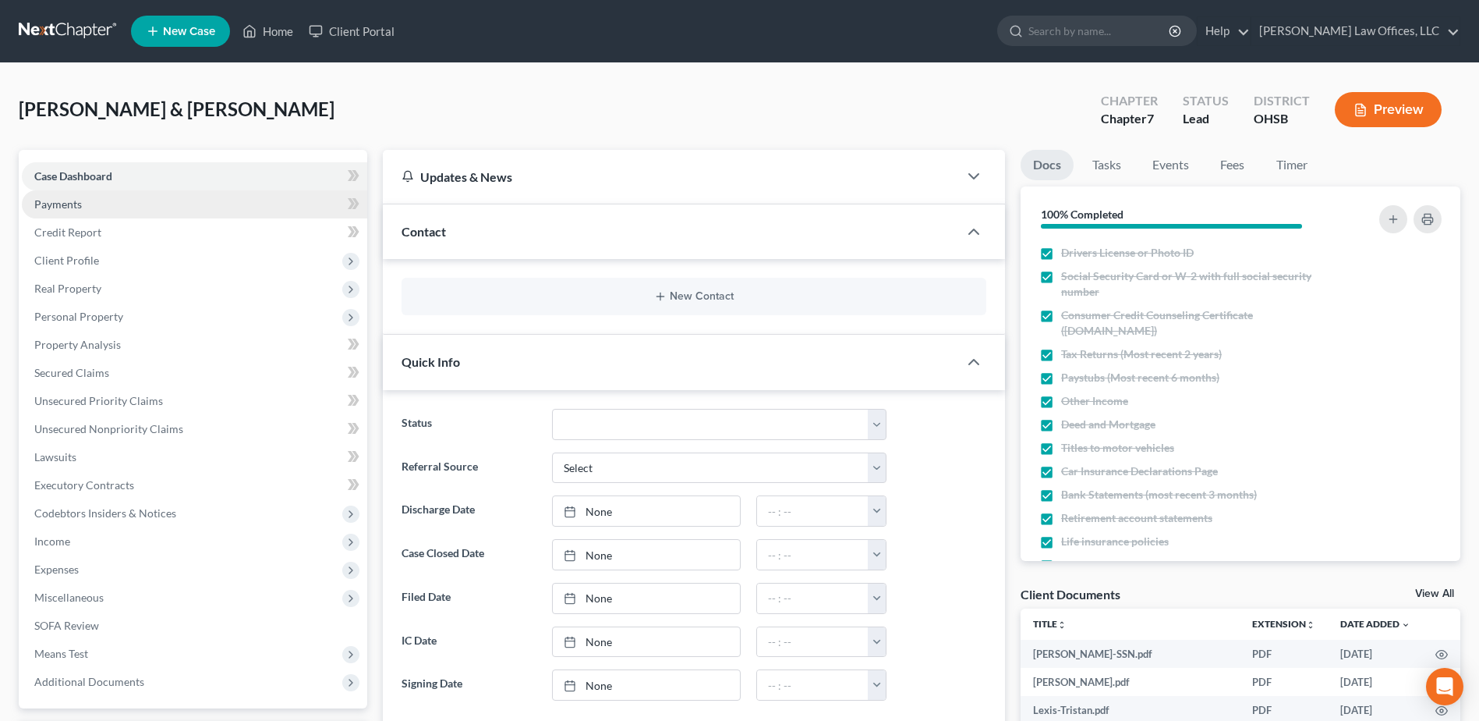
click at [90, 201] on link "Payments" at bounding box center [194, 204] width 345 height 28
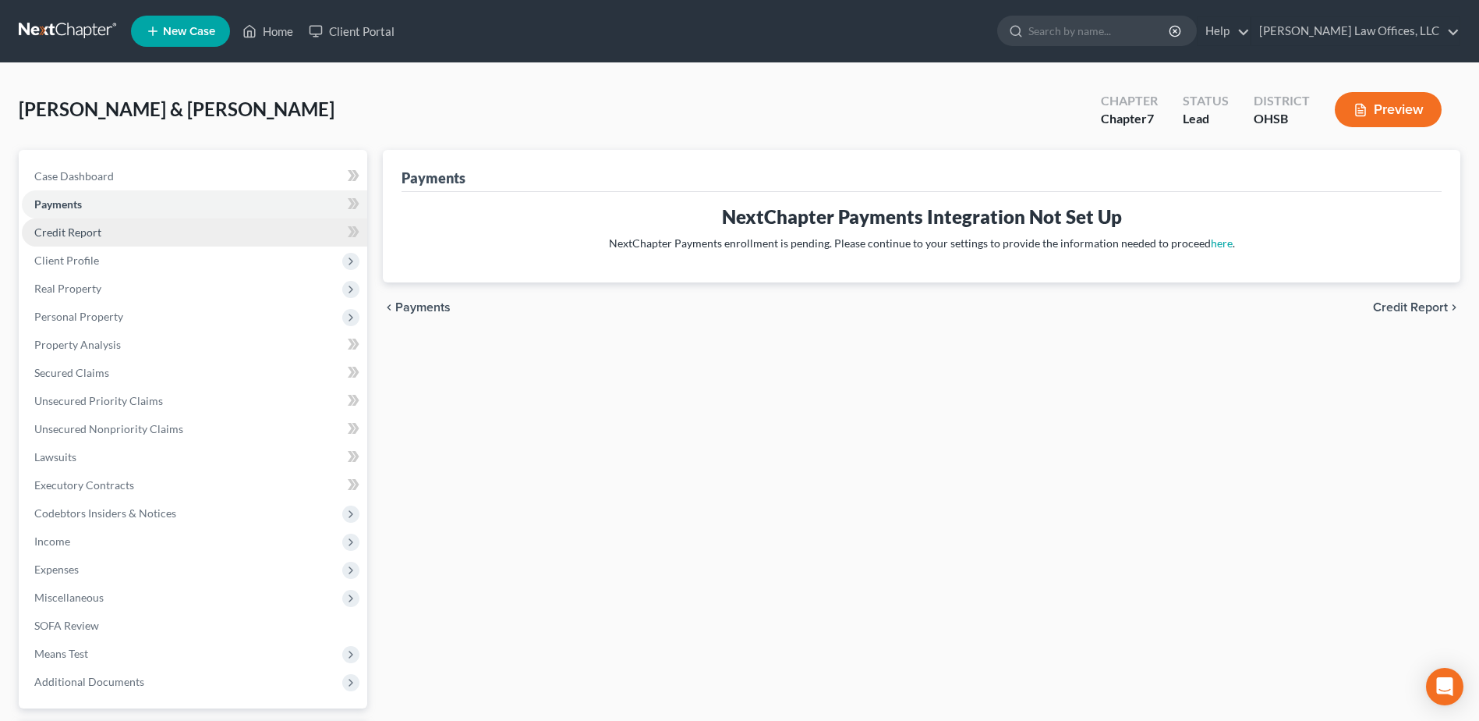
click at [78, 236] on span "Credit Report" at bounding box center [67, 231] width 67 height 13
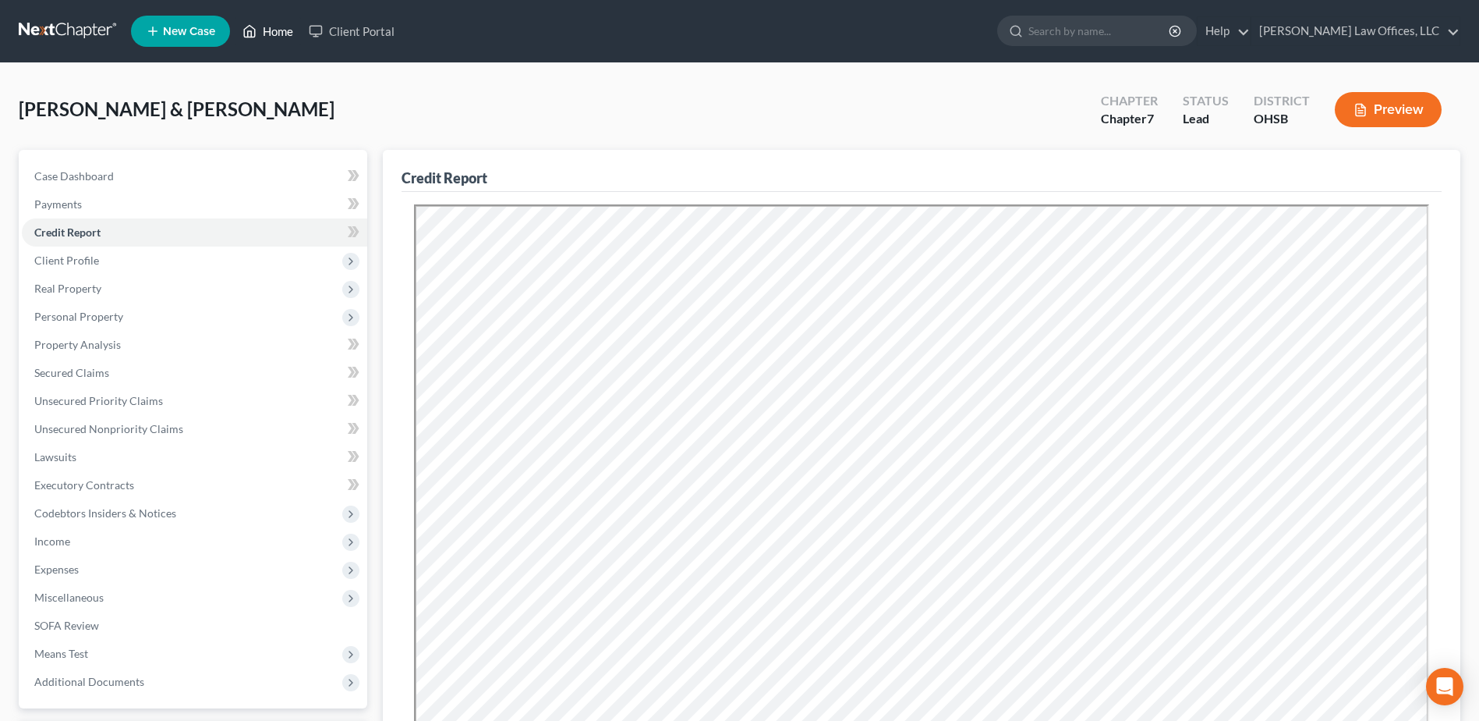
click at [274, 34] on link "Home" at bounding box center [268, 31] width 66 height 28
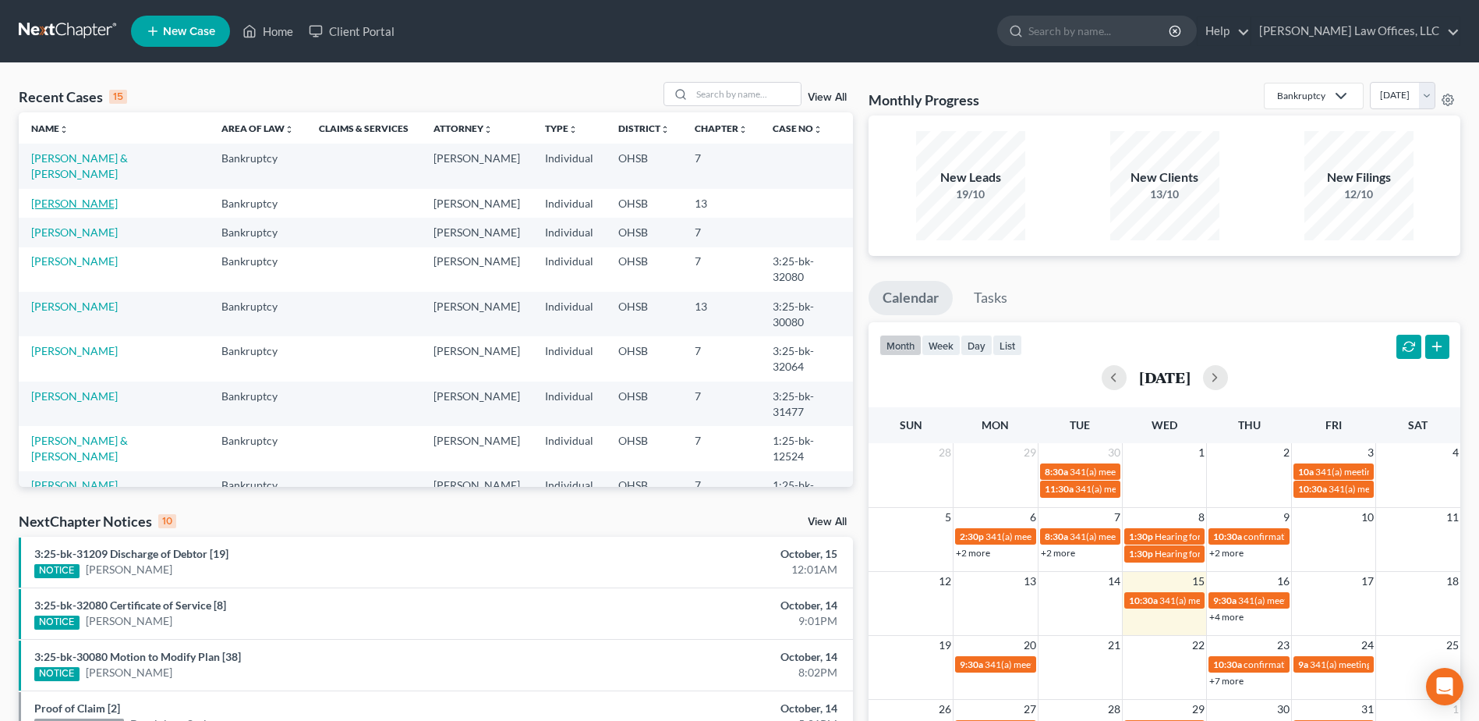
click at [76, 197] on link "[PERSON_NAME]" at bounding box center [74, 203] width 87 height 13
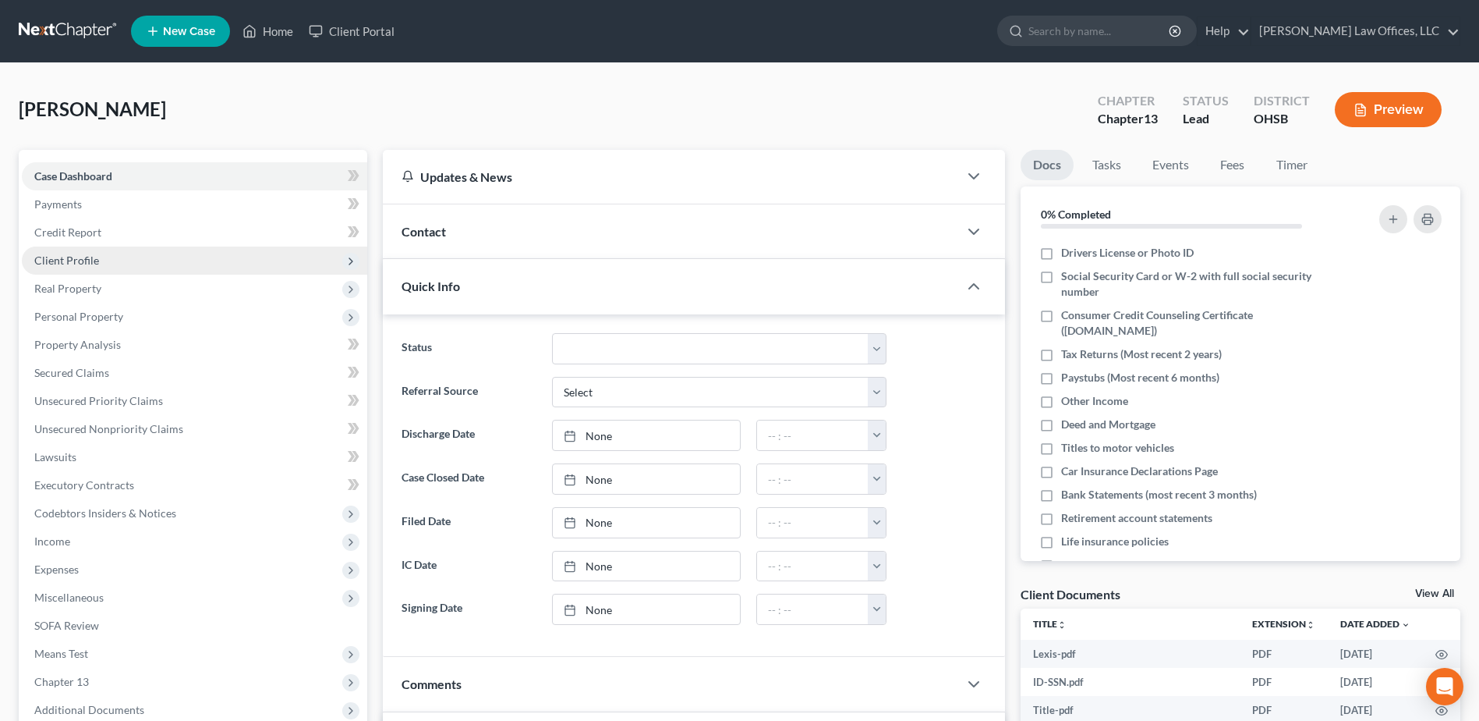
click at [80, 264] on span "Client Profile" at bounding box center [66, 259] width 65 height 13
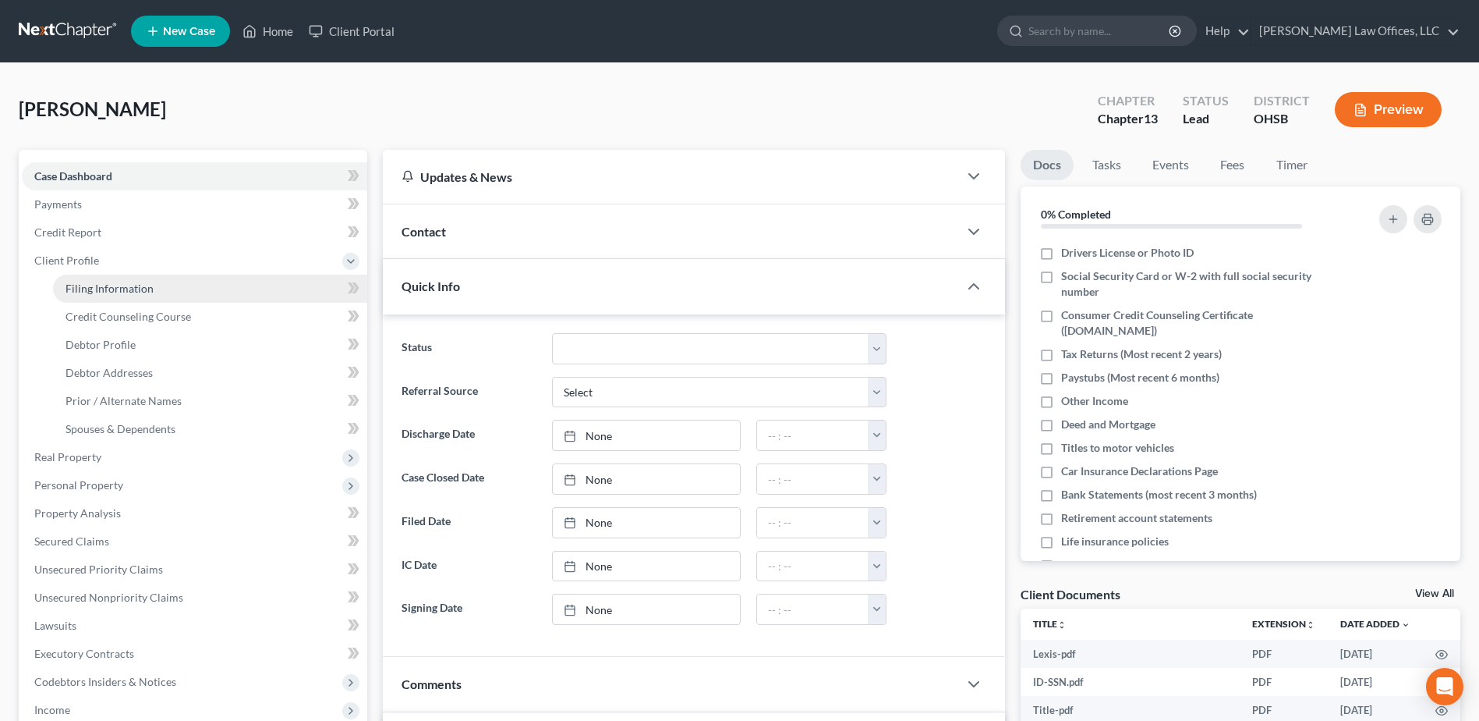
click at [125, 279] on link "Filing Information" at bounding box center [210, 288] width 314 height 28
select select "1"
select select "0"
select select "3"
select select "62"
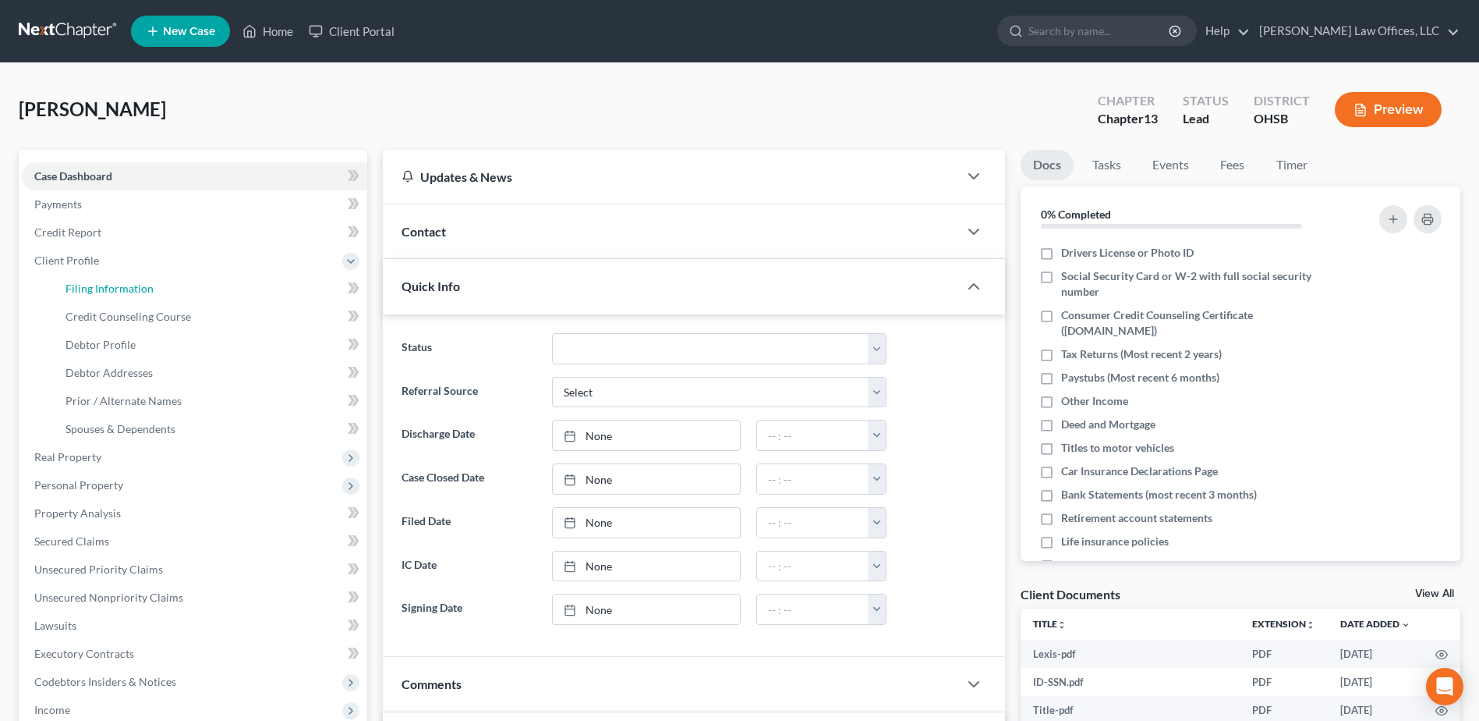
select select "0"
select select "36"
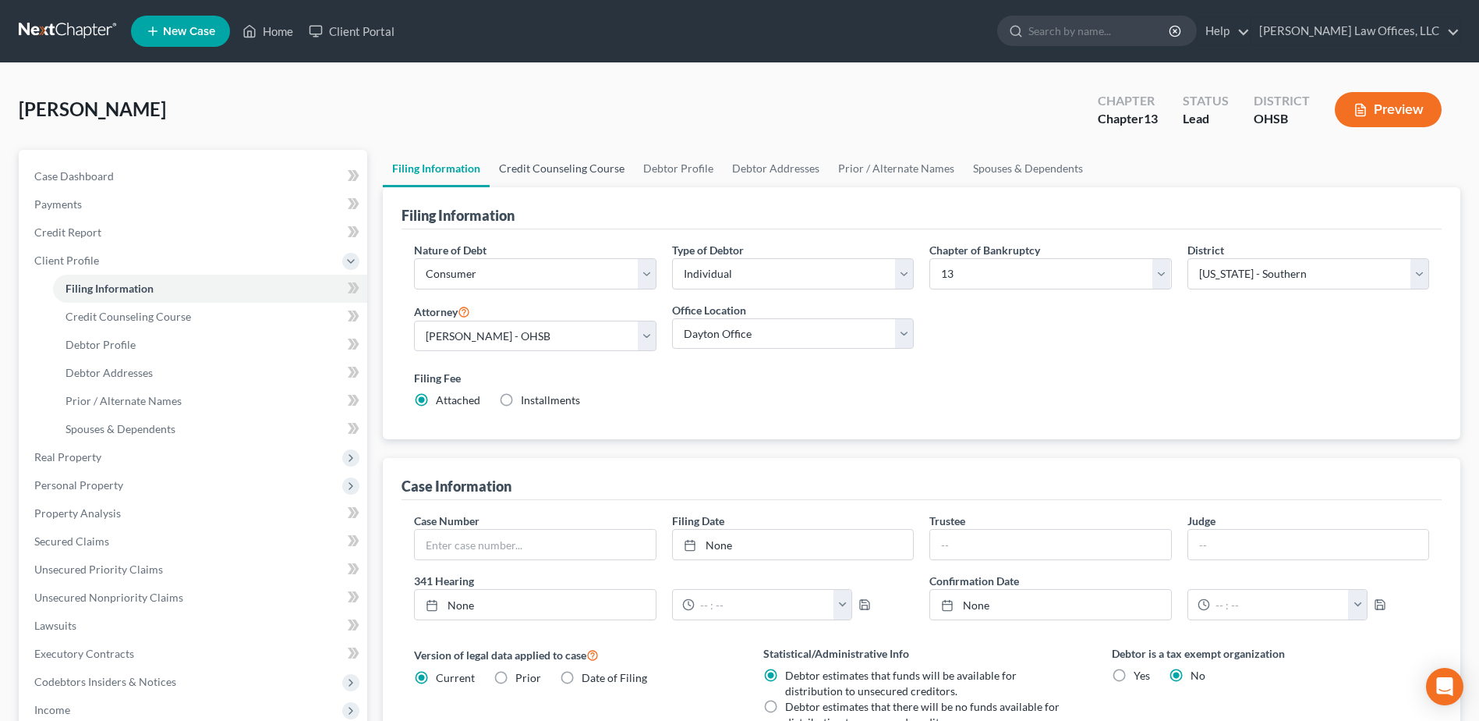
click at [578, 162] on link "Credit Counseling Course" at bounding box center [562, 168] width 144 height 37
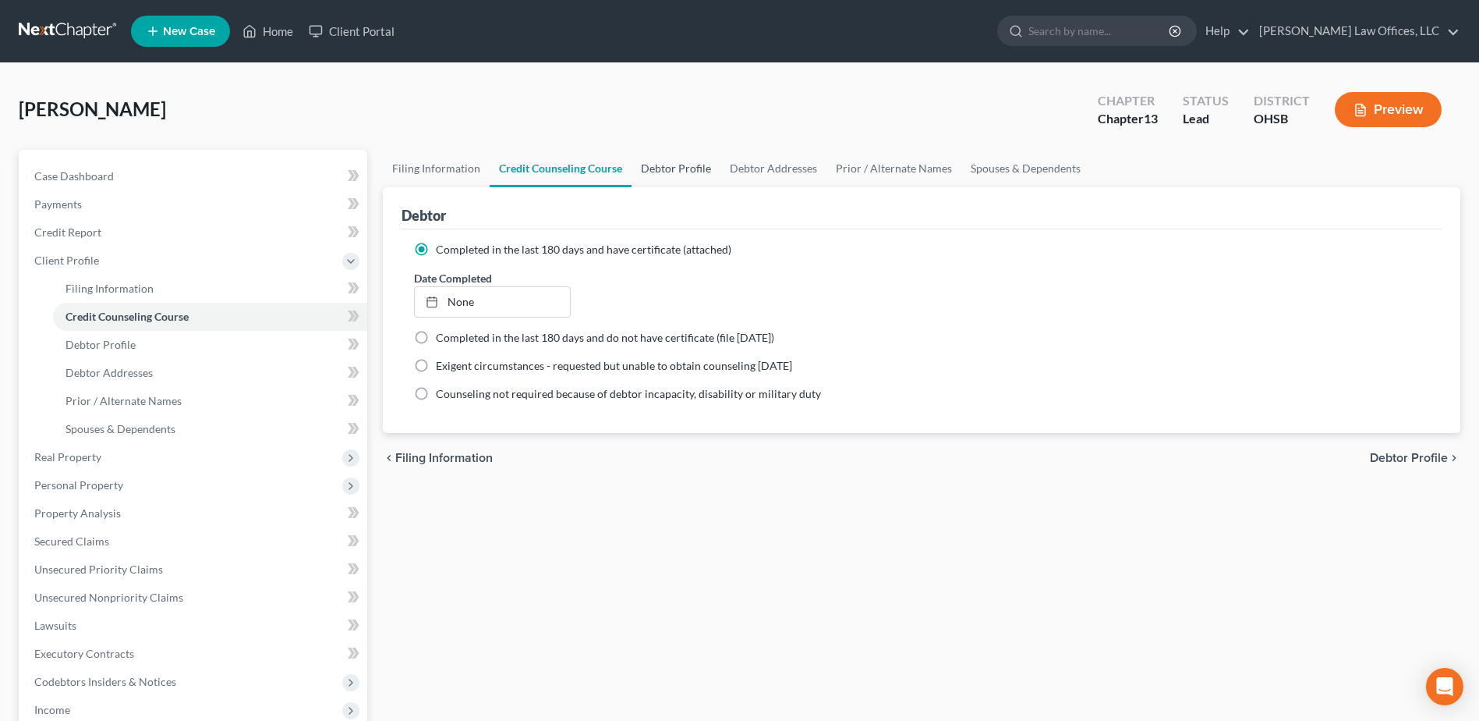
click at [677, 164] on link "Debtor Profile" at bounding box center [676, 168] width 89 height 37
select select "0"
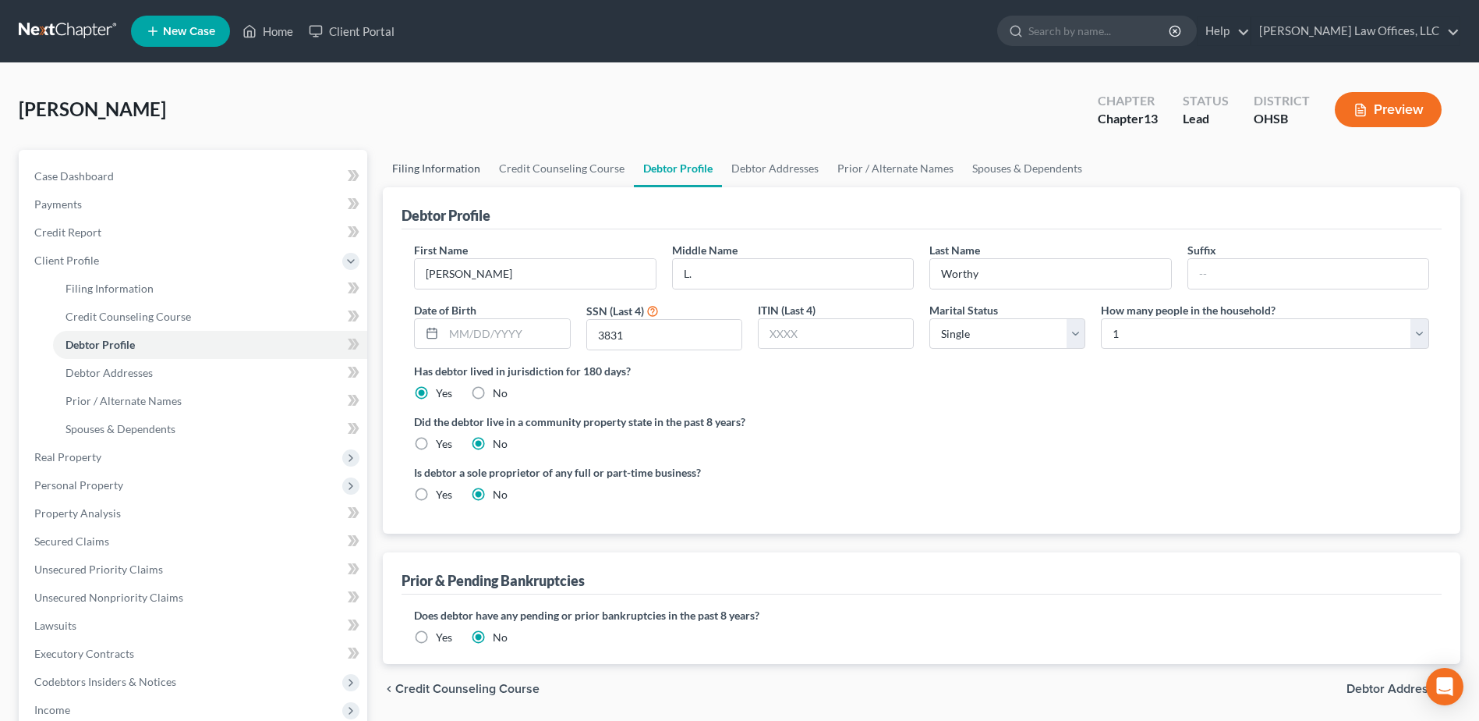
click at [427, 172] on link "Filing Information" at bounding box center [436, 168] width 107 height 37
select select "1"
select select "0"
select select "3"
select select "62"
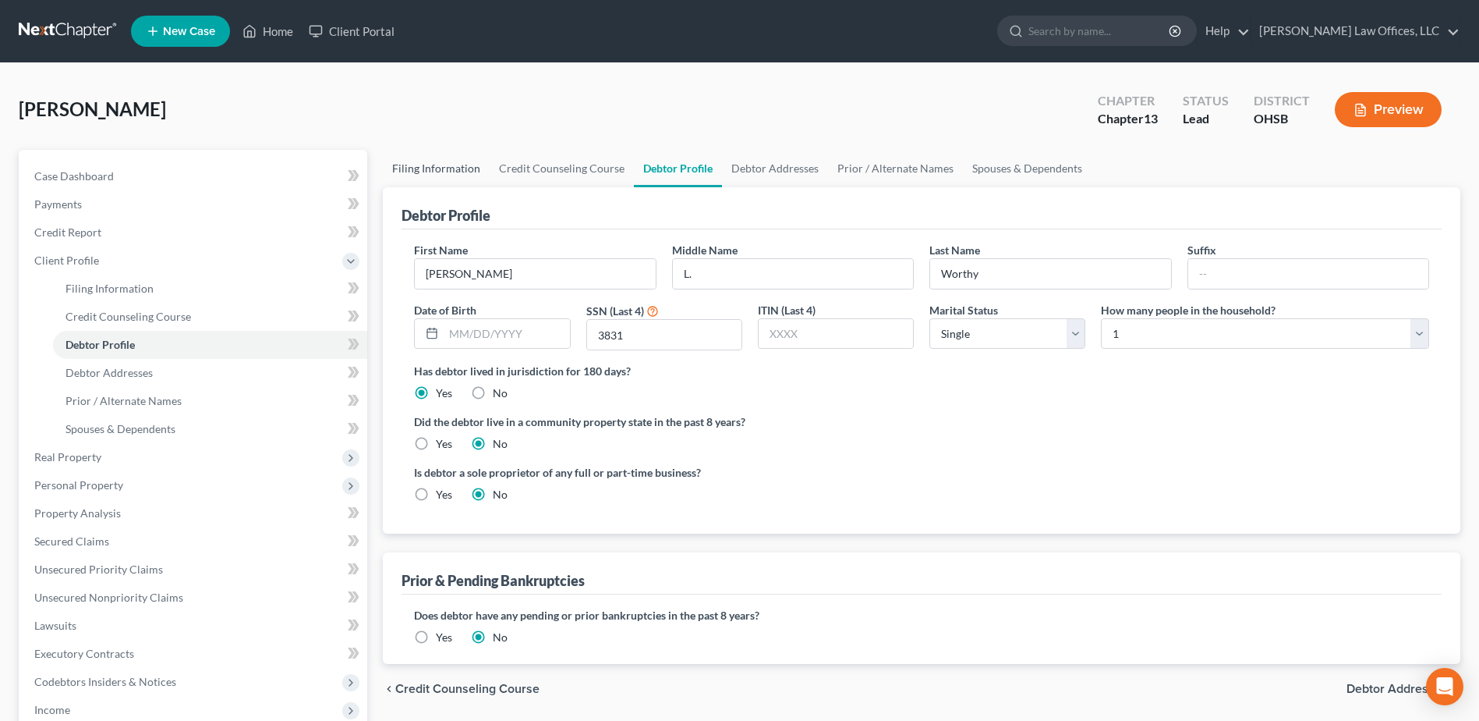
select select "0"
select select "36"
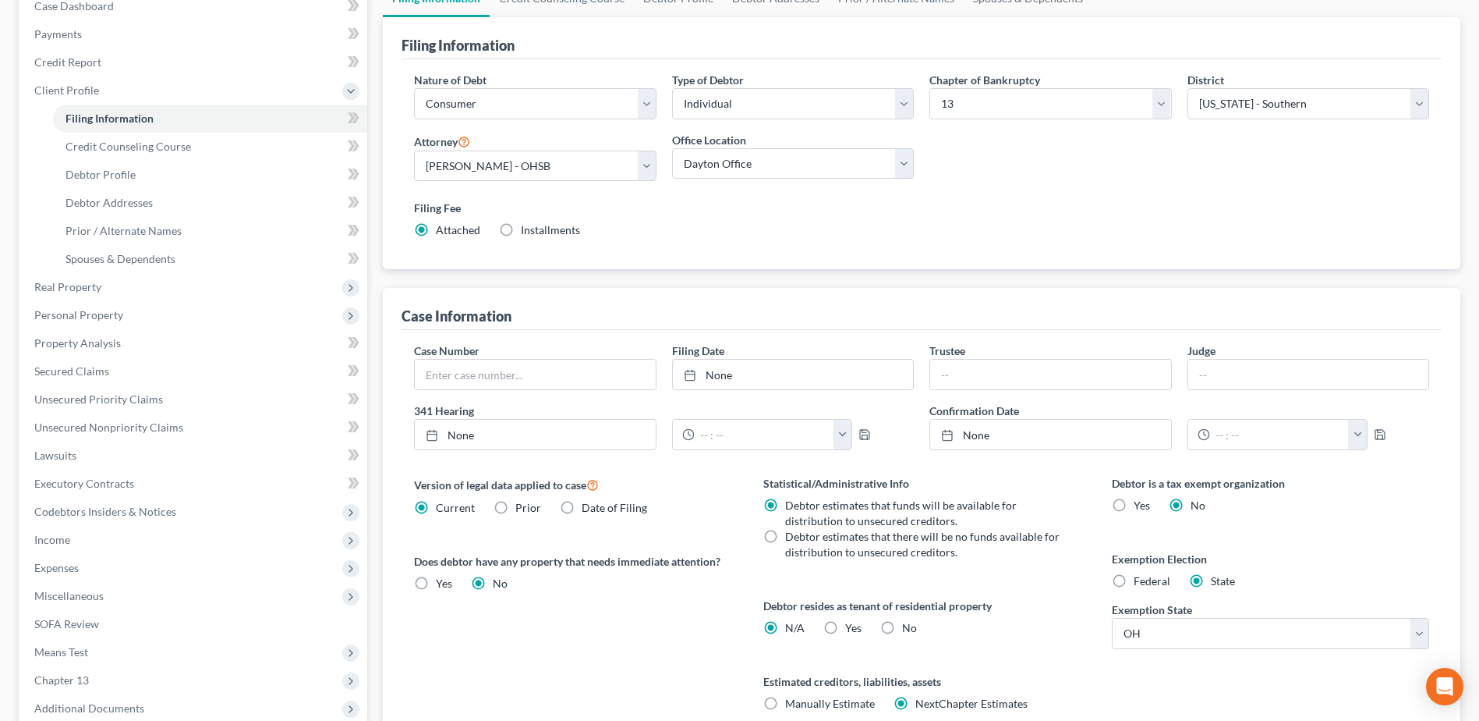
scroll to position [21, 0]
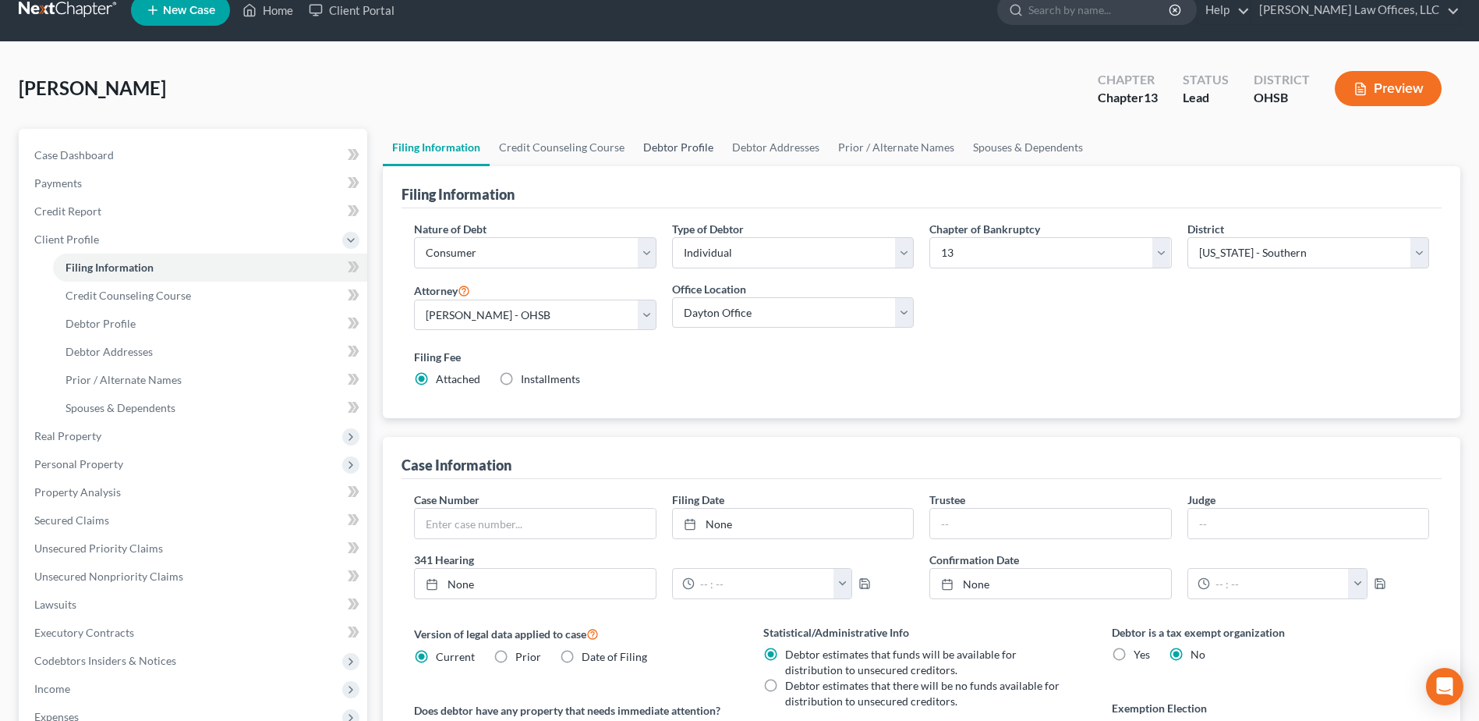
click at [678, 143] on link "Debtor Profile" at bounding box center [678, 147] width 89 height 37
select select "0"
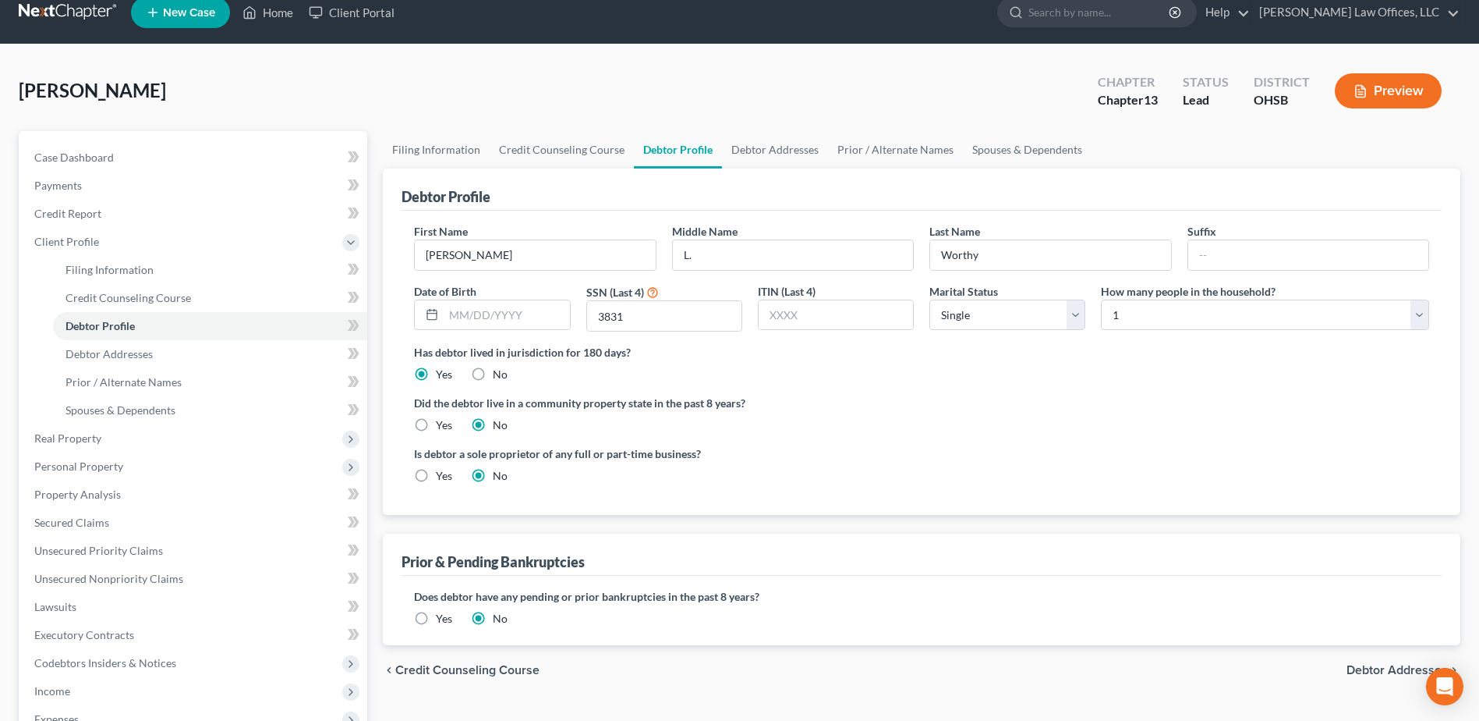
scroll to position [156, 0]
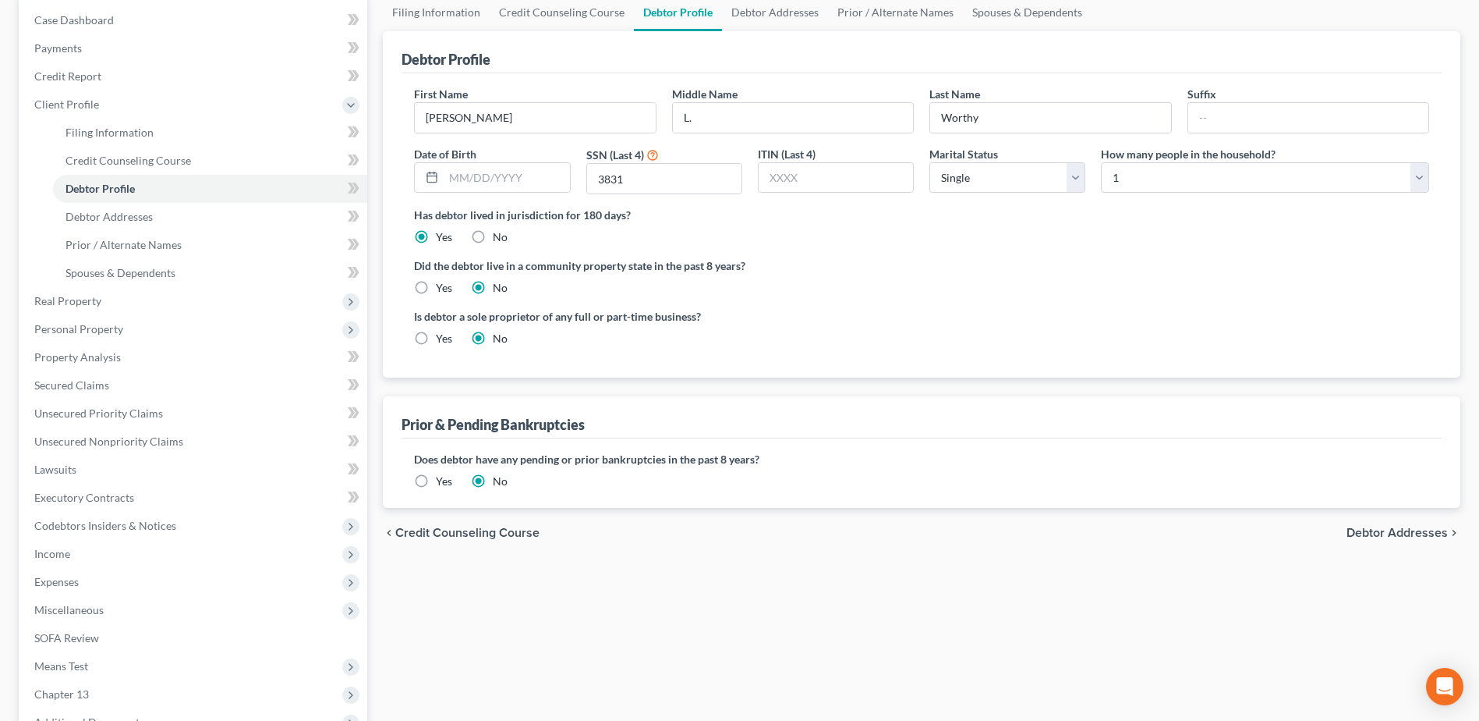
click at [436, 483] on label "Yes" at bounding box center [444, 481] width 16 height 16
click at [442, 483] on input "Yes" at bounding box center [447, 478] width 10 height 10
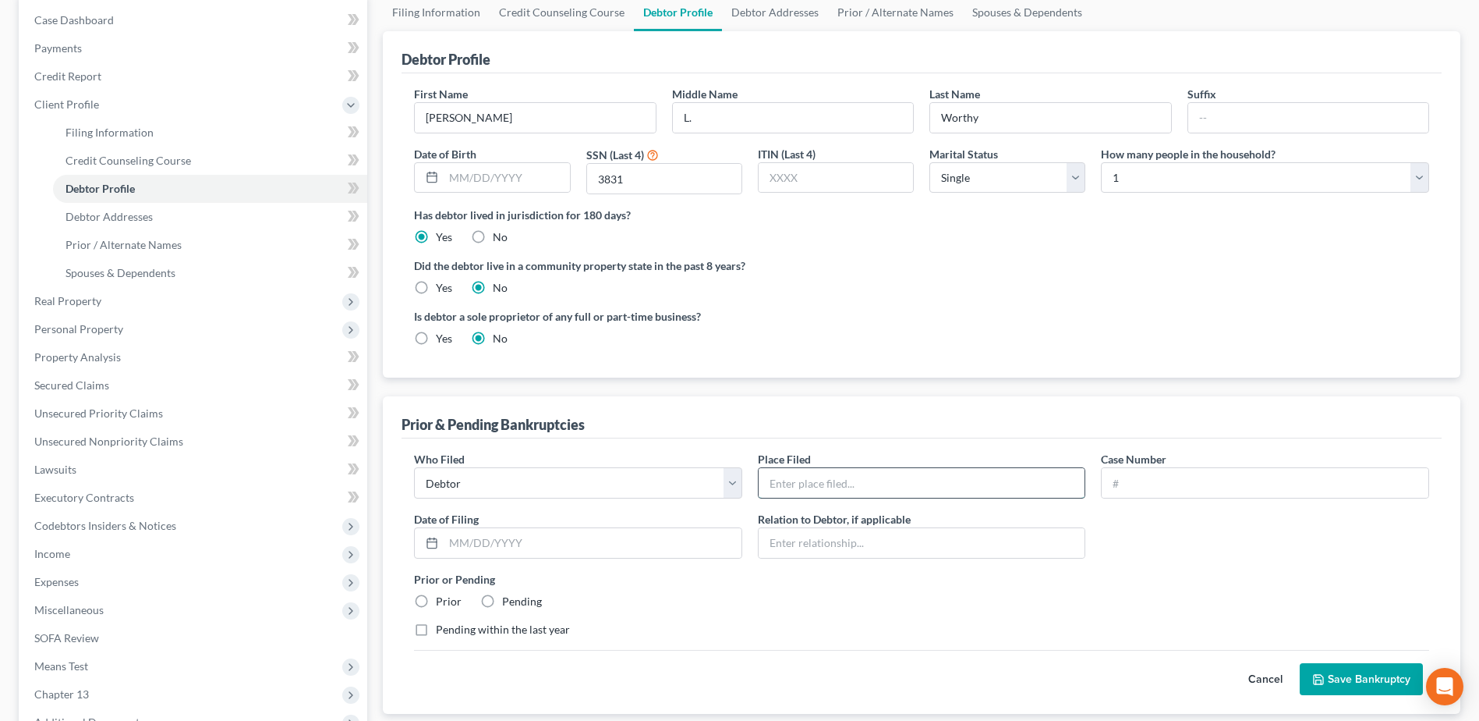
click at [809, 478] on input "text" at bounding box center [922, 483] width 327 height 30
type input "Southern District of Ohio, Western Division"
click at [1170, 483] on input "text" at bounding box center [1265, 483] width 327 height 30
type input "19-33437"
click at [534, 541] on input "text" at bounding box center [593, 543] width 298 height 30
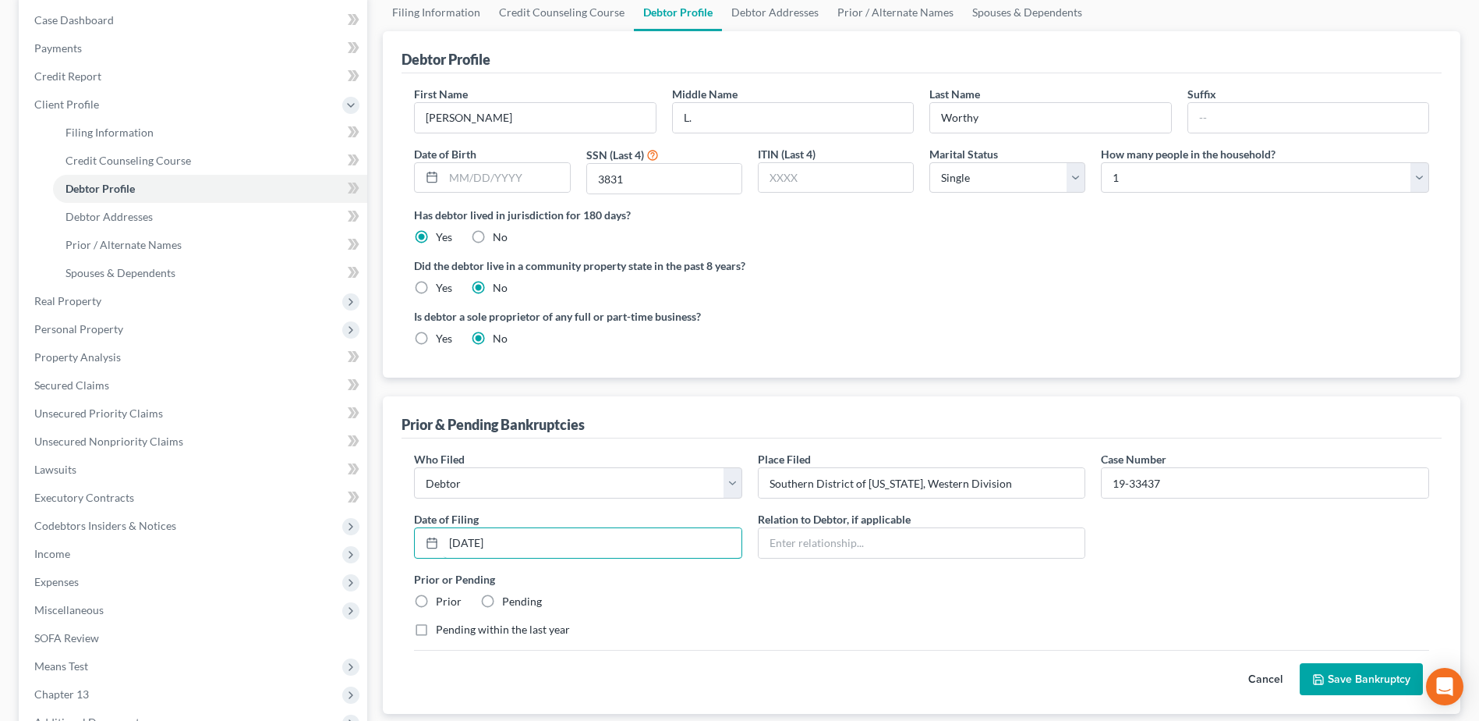
type input "11/04/2019"
click at [436, 600] on label "Prior" at bounding box center [449, 601] width 26 height 16
click at [442, 600] on input "Prior" at bounding box center [447, 598] width 10 height 10
radio input "true"
click at [1358, 677] on button "Save Bankruptcy" at bounding box center [1361, 679] width 123 height 33
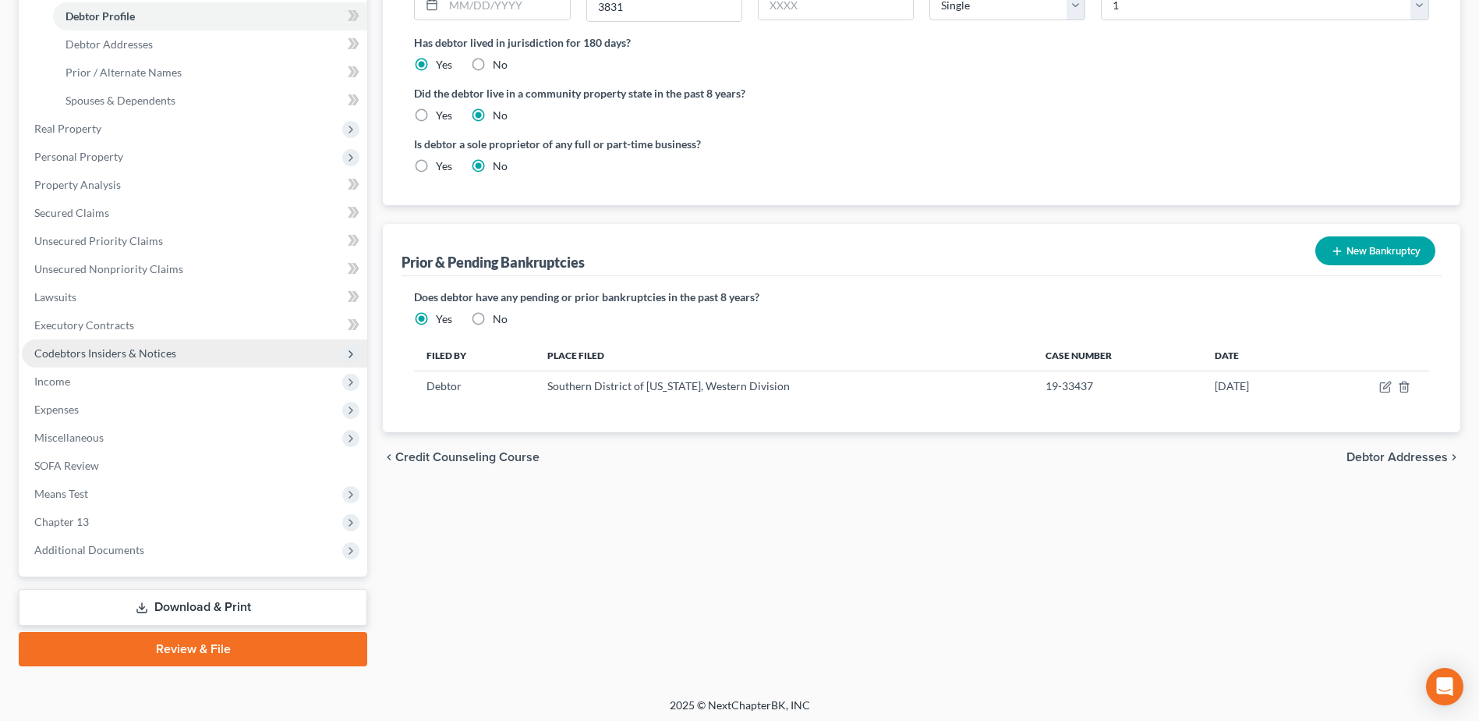
scroll to position [333, 0]
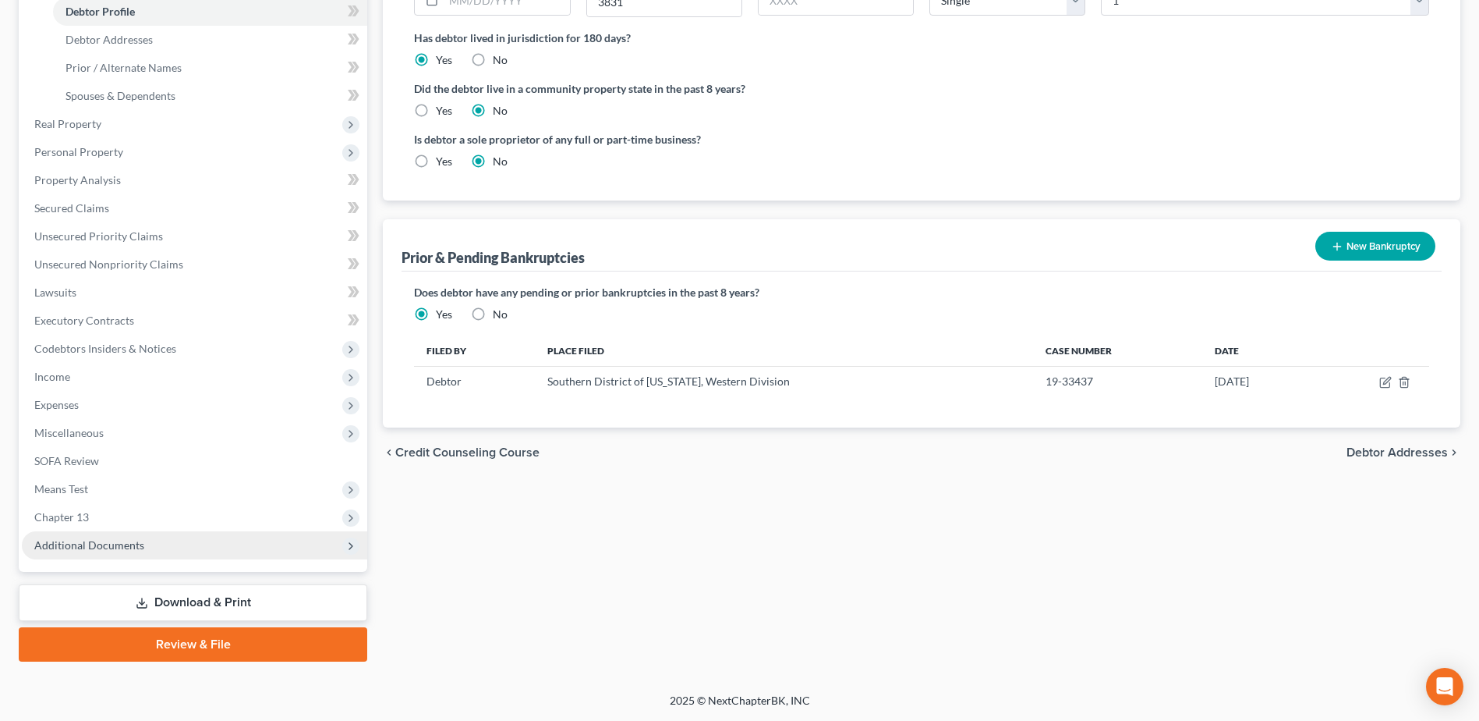
click at [154, 546] on span "Additional Documents" at bounding box center [194, 545] width 345 height 28
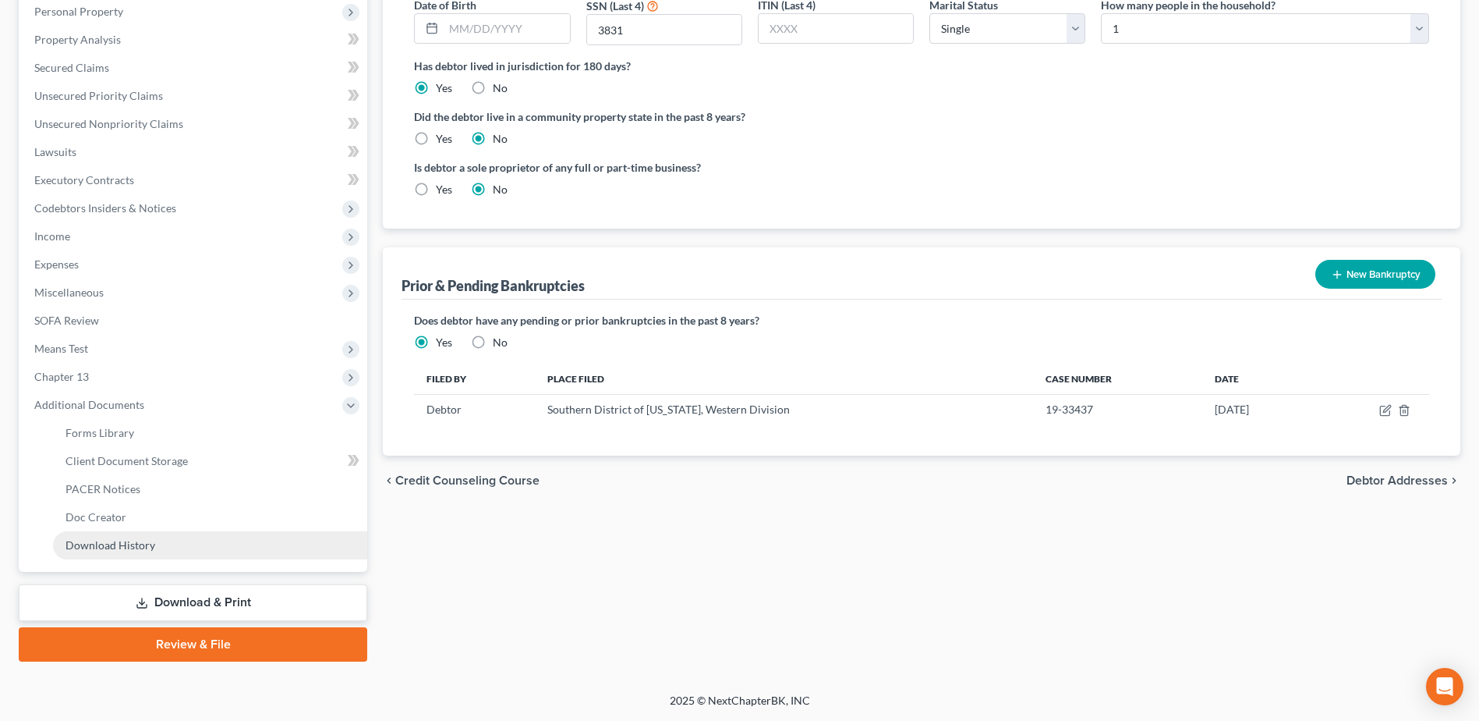
scroll to position [305, 0]
click at [160, 425] on link "Forms Library" at bounding box center [210, 433] width 314 height 28
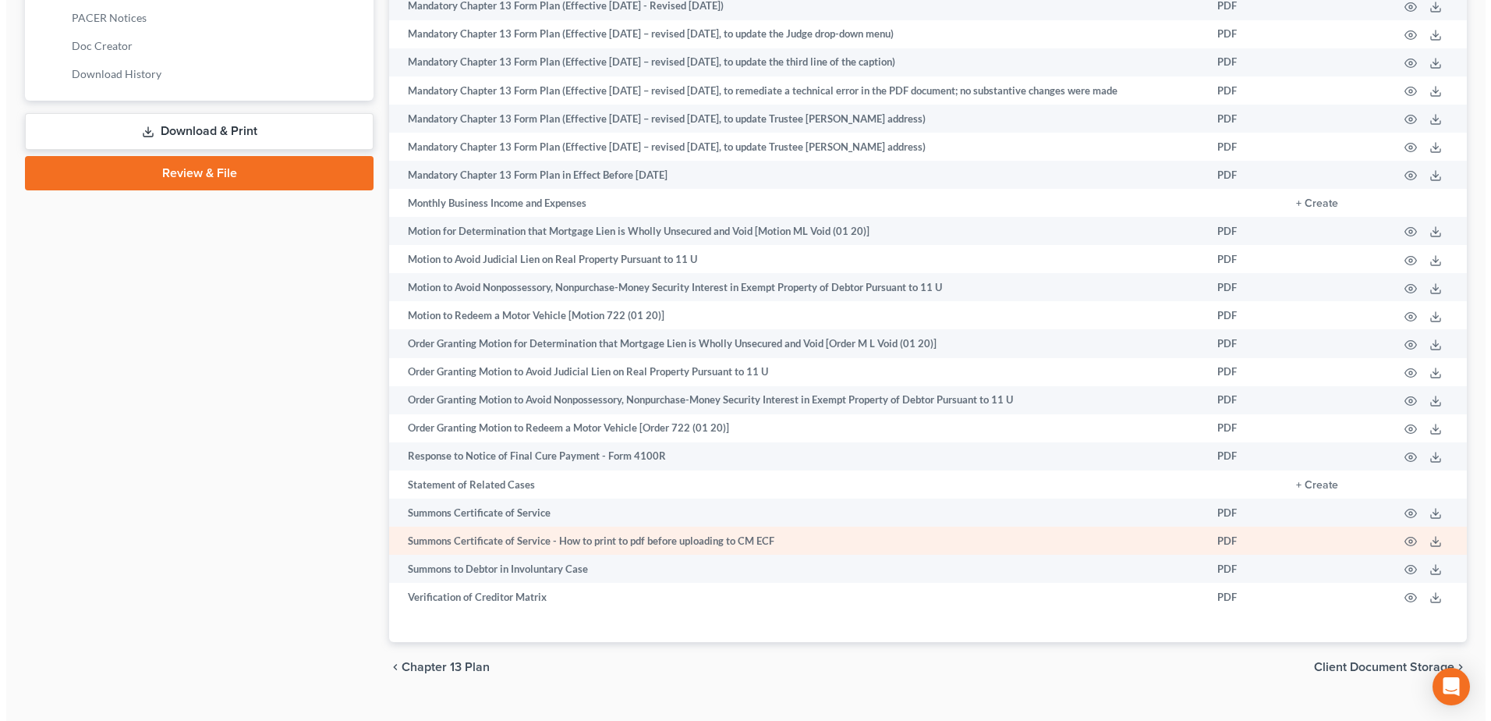
scroll to position [806, 0]
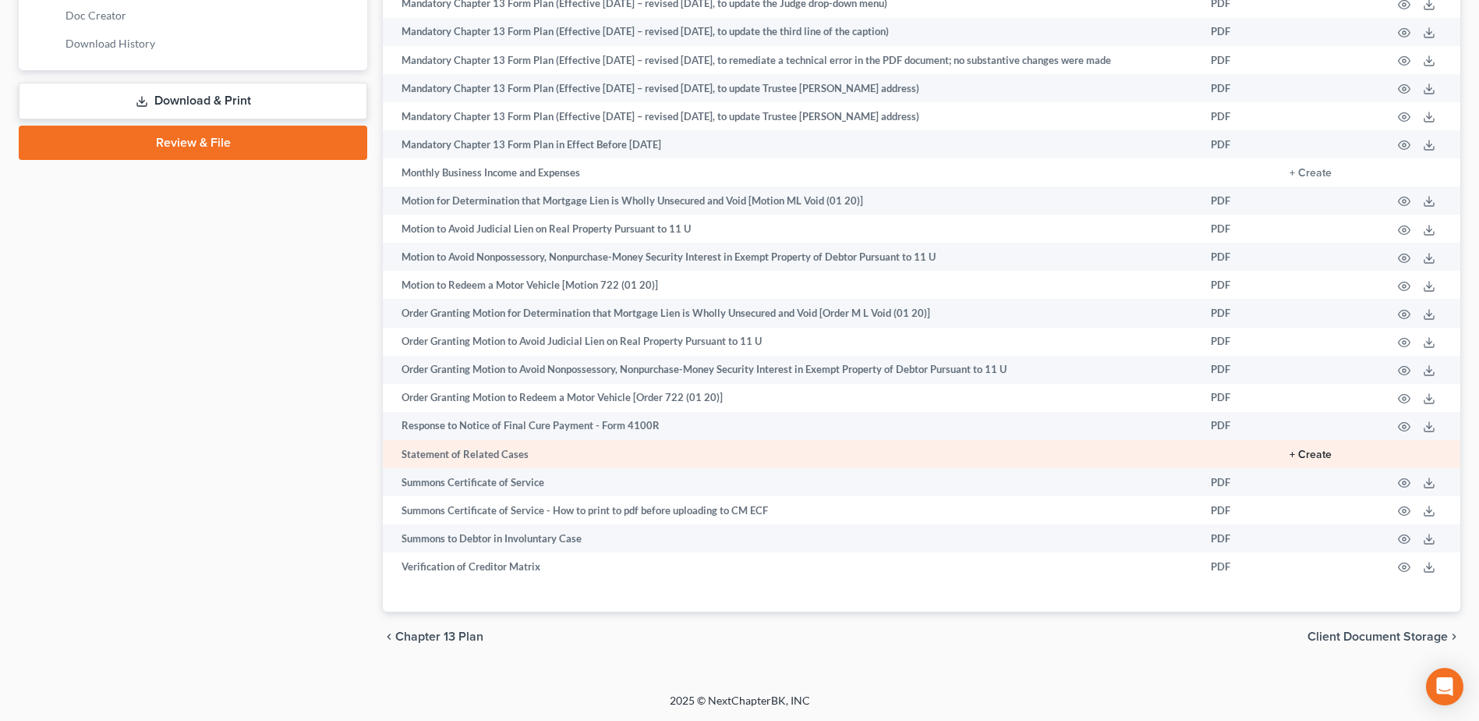
click at [1312, 457] on button "+ Create" at bounding box center [1311, 454] width 42 height 11
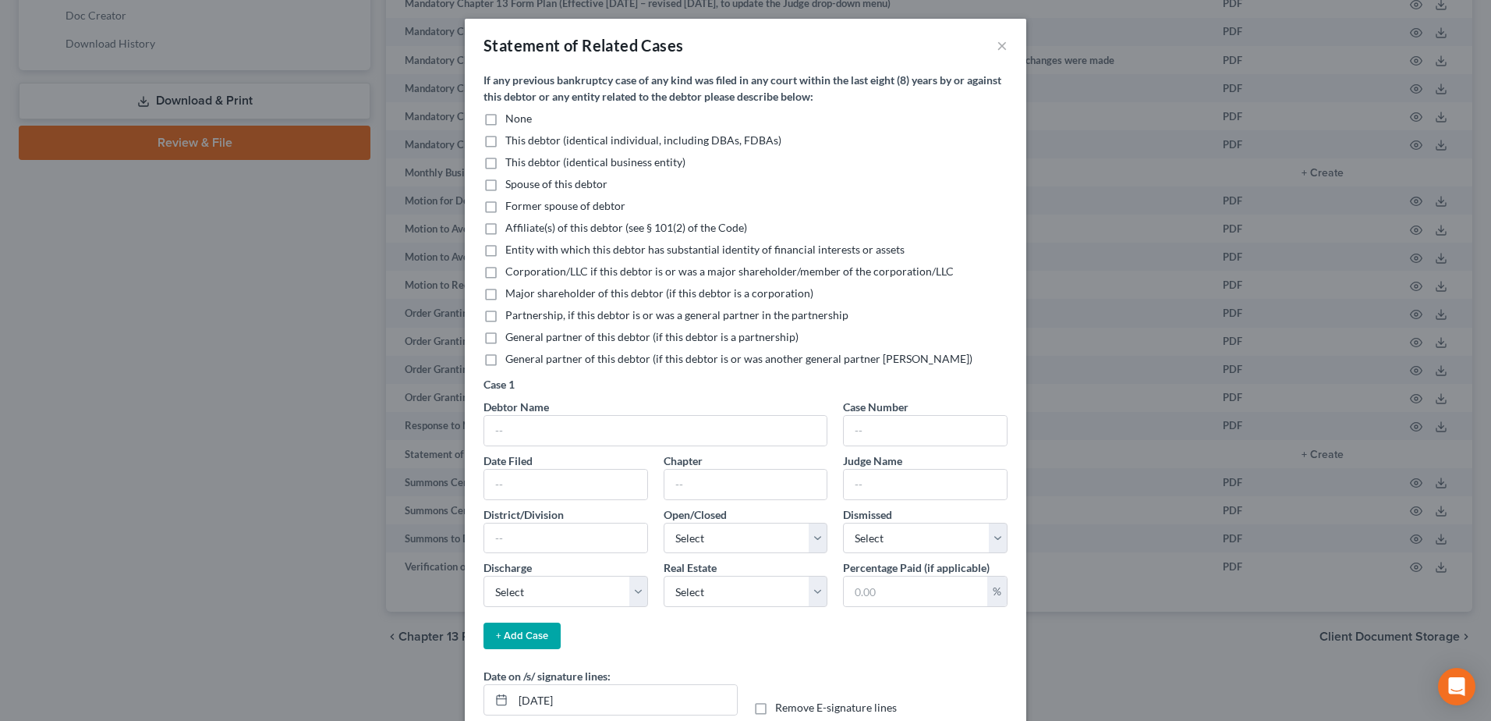
click at [505, 139] on label "This debtor (identical individual, including DBAs, FDBAs)" at bounding box center [643, 141] width 276 height 16
click at [512, 139] on input "This debtor (identical individual, including DBAs, FDBAs)" at bounding box center [517, 138] width 10 height 10
checkbox input "true"
click at [575, 425] on input "text" at bounding box center [655, 431] width 342 height 30
type input "Calvin L. Worthy"
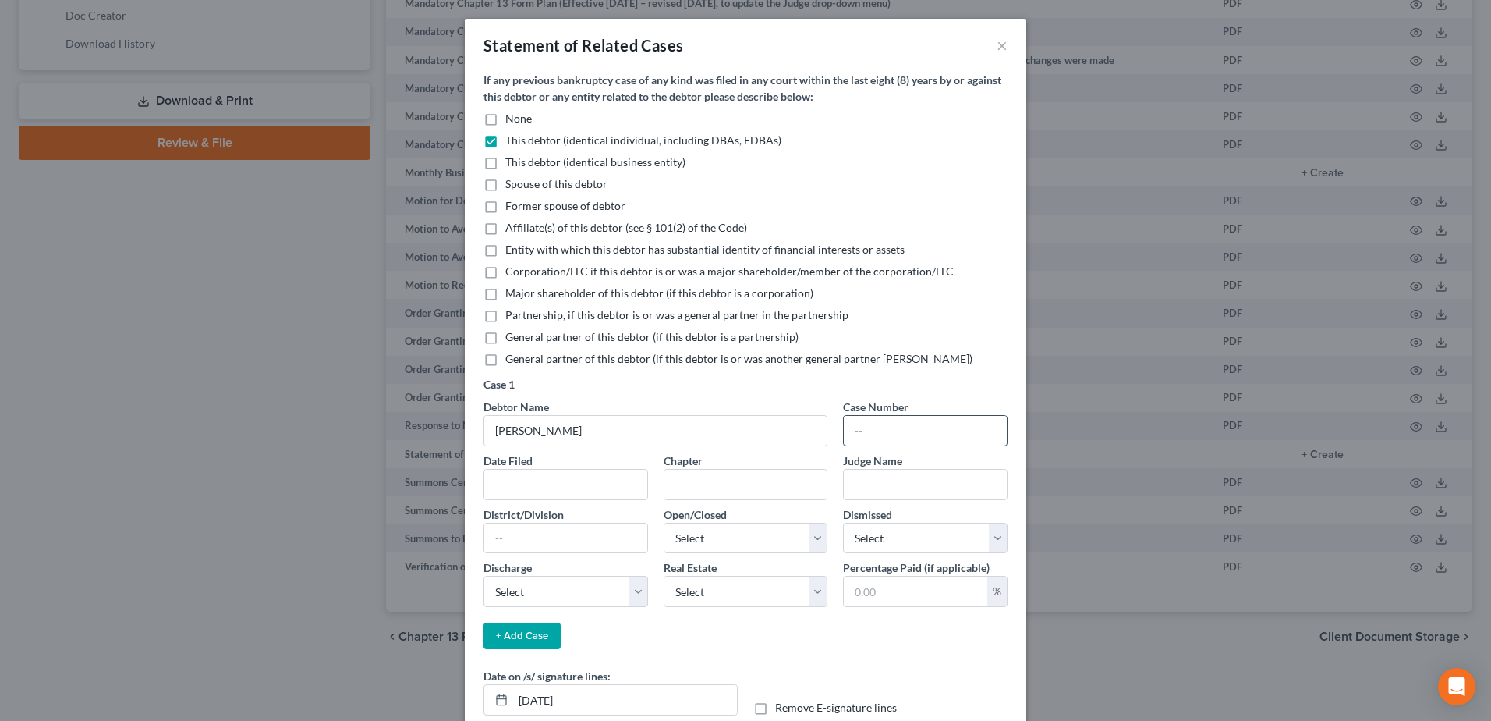
click at [964, 425] on input "text" at bounding box center [925, 431] width 163 height 30
type input "19-33437"
click at [587, 486] on input "text" at bounding box center [565, 484] width 163 height 30
type input "11/04/2019"
click at [686, 484] on input "text" at bounding box center [745, 484] width 163 height 30
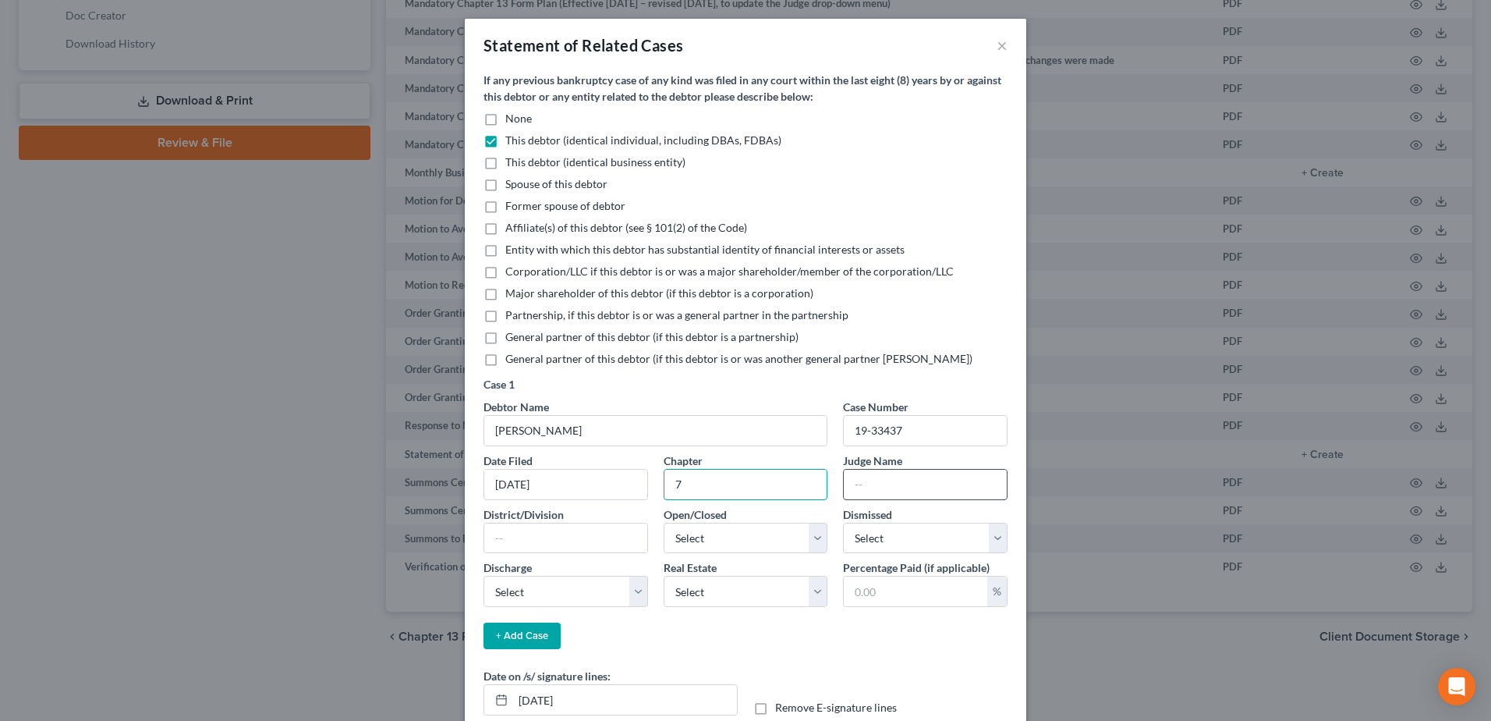
type input "7"
click at [899, 478] on input "text" at bounding box center [925, 484] width 163 height 30
type input "Humphrey"
drag, startPoint x: 590, startPoint y: 551, endPoint x: 542, endPoint y: 498, distance: 71.2
click at [544, 500] on div "Debtor Name Calvin L. Worthy Case Number 19-33437 Date Filed 11/04/2019 Chapter…" at bounding box center [746, 505] width 540 height 214
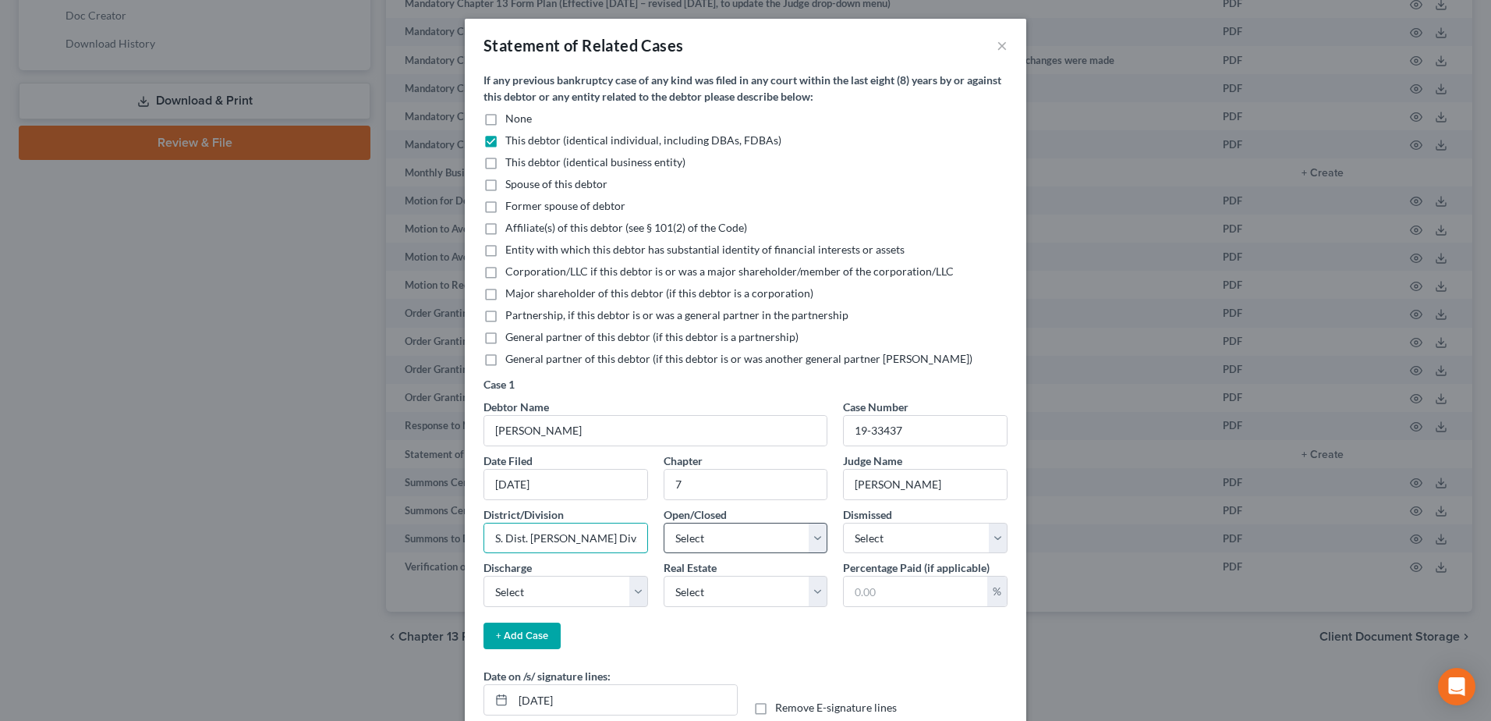
type input "S. Dist. OH, W. Div."
click at [815, 542] on select "Select Open Closed" at bounding box center [746, 537] width 165 height 31
select select "1"
click at [664, 522] on select "Select Open Closed" at bounding box center [746, 537] width 165 height 31
drag, startPoint x: 984, startPoint y: 535, endPoint x: 951, endPoint y: 548, distance: 35.3
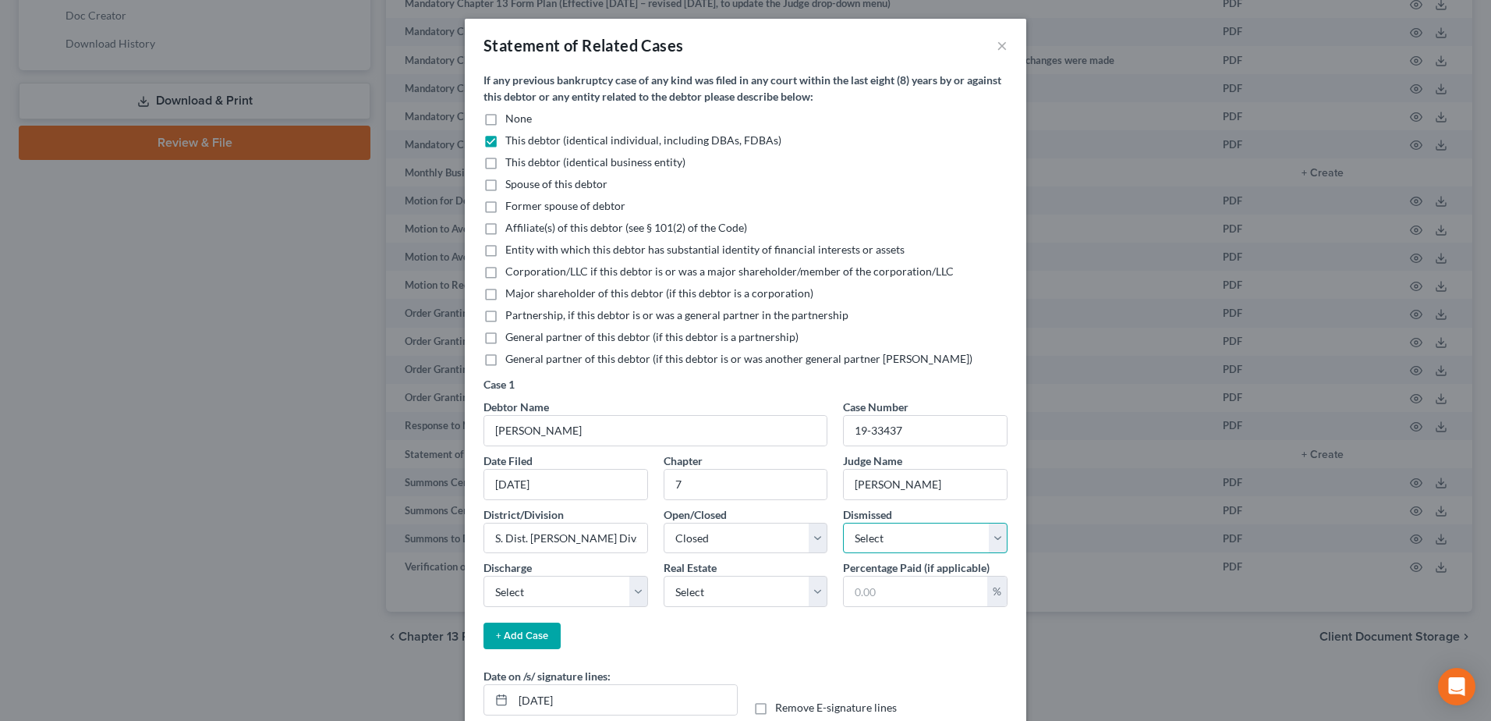
click at [984, 535] on select "Select Yes No" at bounding box center [925, 537] width 165 height 31
select select "1"
click at [843, 522] on select "Select Yes No" at bounding box center [925, 537] width 165 height 31
drag, startPoint x: 632, startPoint y: 591, endPoint x: 598, endPoint y: 592, distance: 34.3
click at [632, 591] on select "Select Granted Denied Revoked None" at bounding box center [565, 590] width 165 height 31
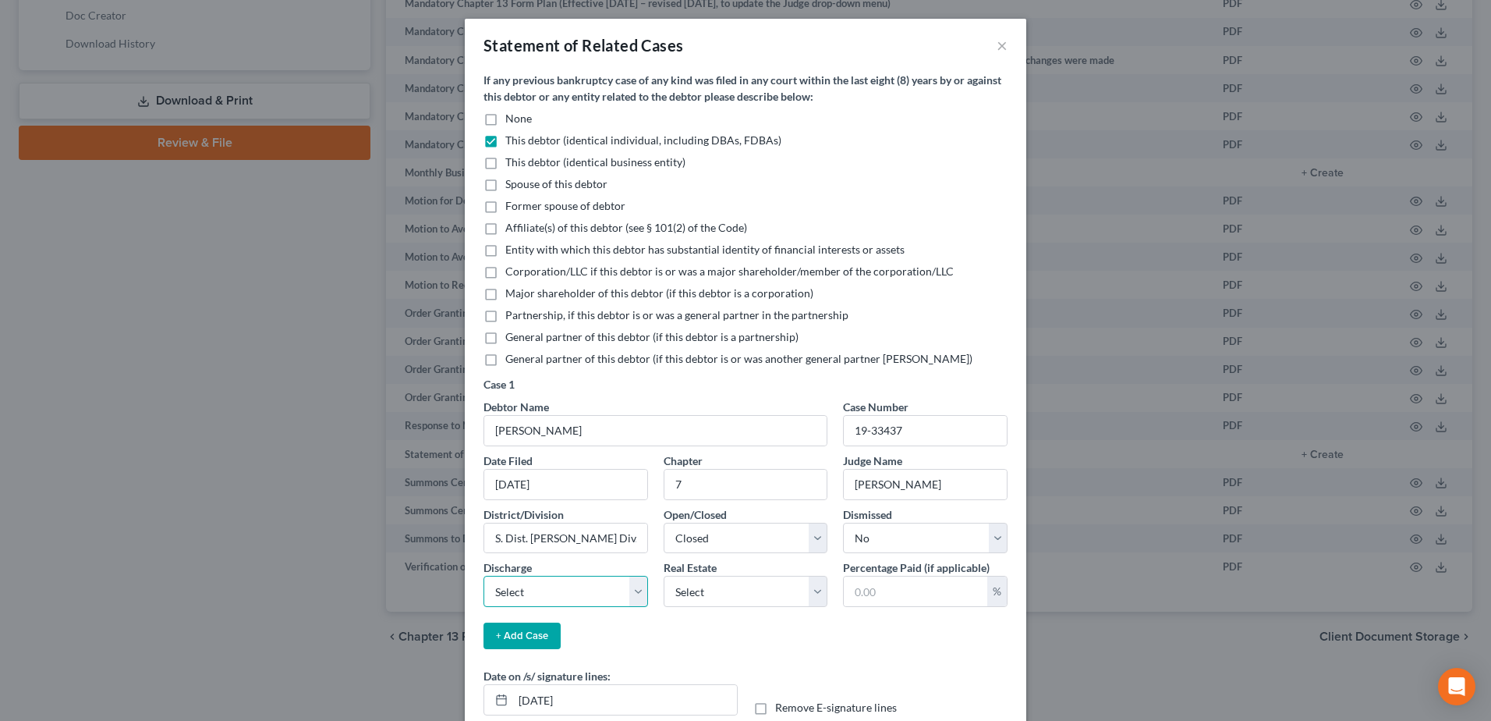
select select "0"
click at [483, 575] on select "Select Granted Denied Revoked None" at bounding box center [565, 590] width 165 height 31
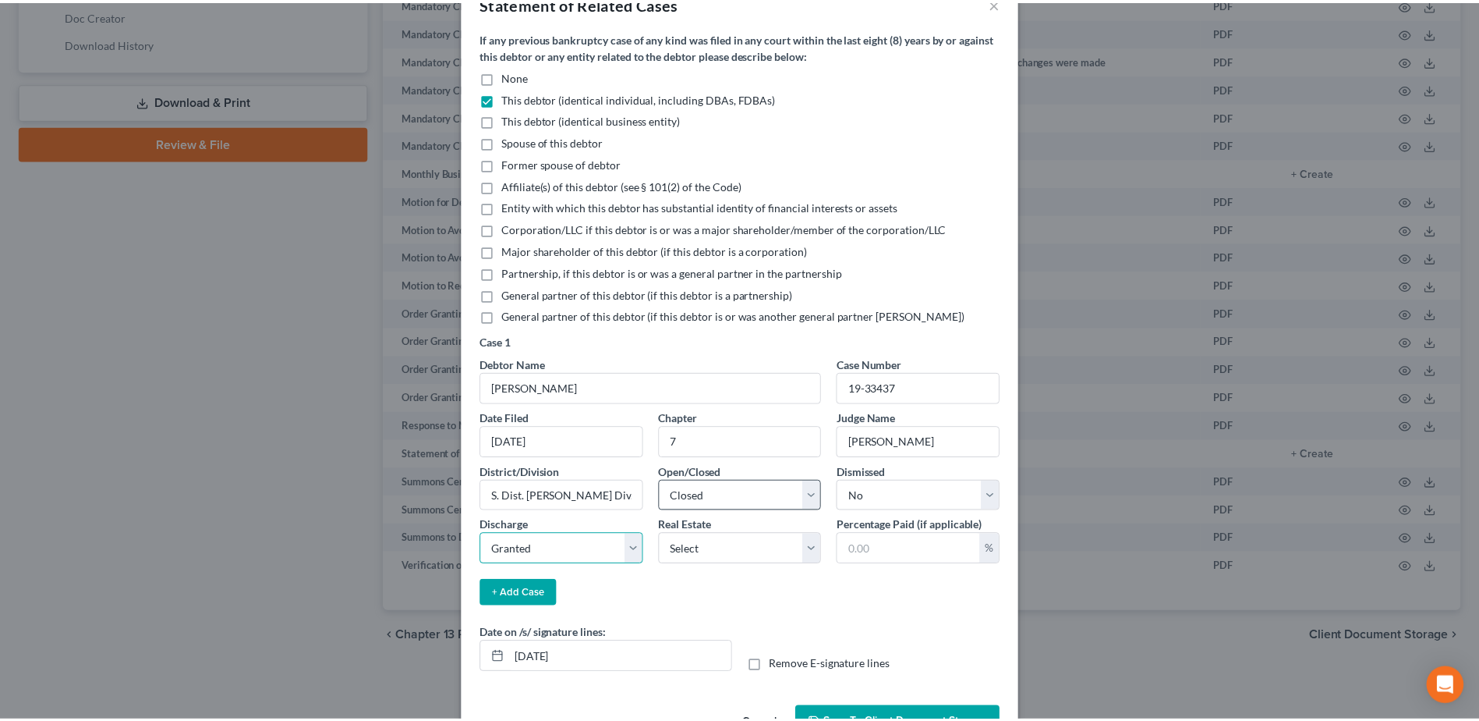
scroll to position [78, 0]
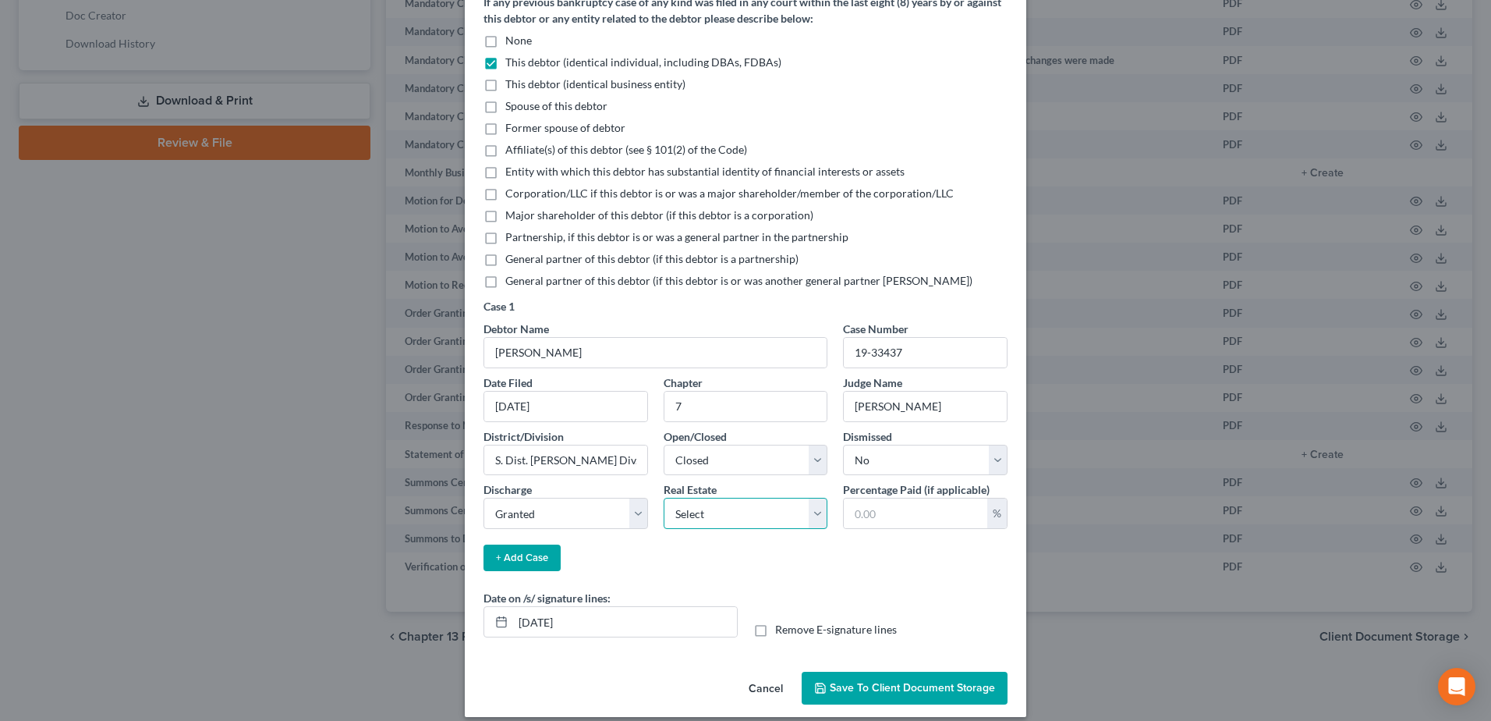
drag, startPoint x: 813, startPoint y: 516, endPoint x: 799, endPoint y: 529, distance: 19.4
click at [813, 516] on select "Select Yes No" at bounding box center [746, 513] width 165 height 31
select select "1"
click at [664, 498] on select "Select Yes No" at bounding box center [746, 513] width 165 height 31
click at [593, 618] on input "[DATE]" at bounding box center [625, 622] width 224 height 30
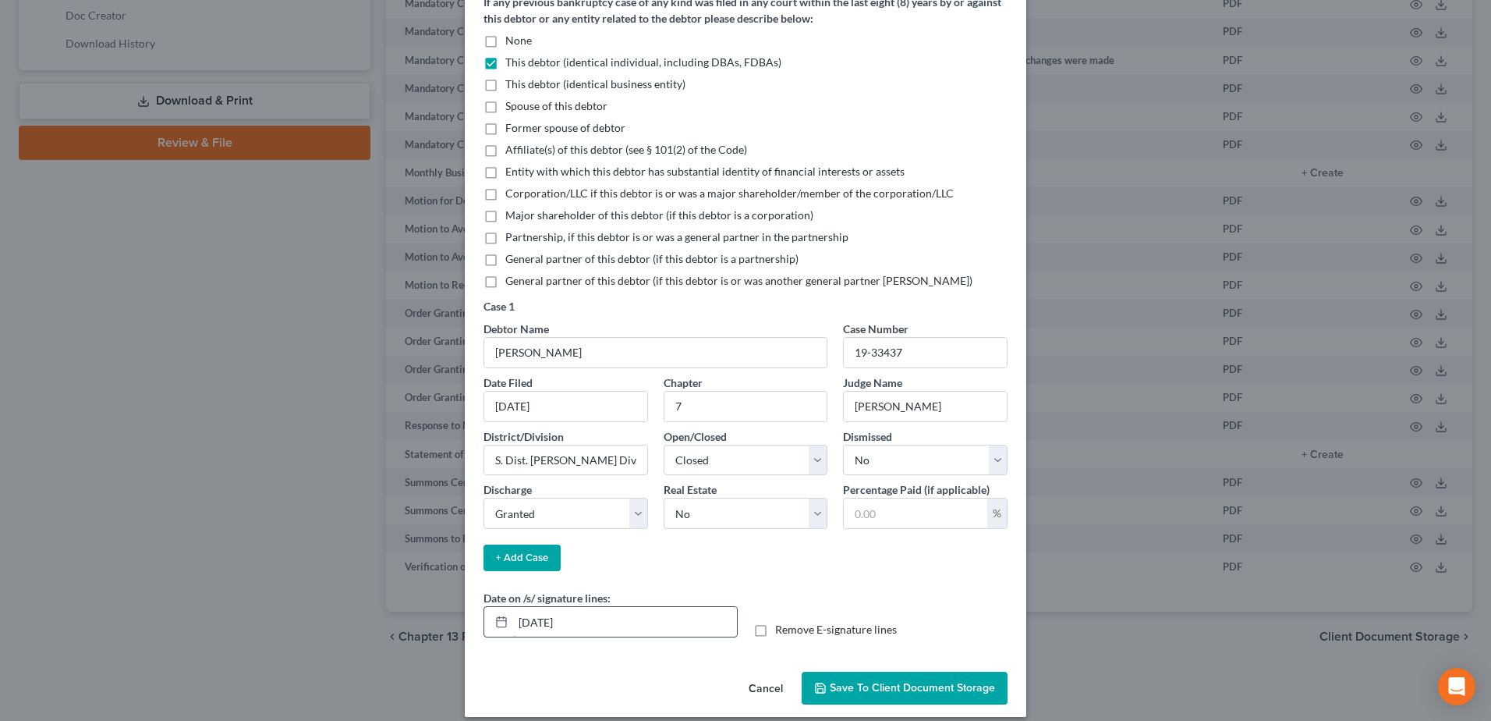
drag, startPoint x: 534, startPoint y: 621, endPoint x: 541, endPoint y: 625, distance: 8.0
click at [541, 625] on input "[DATE]" at bounding box center [625, 622] width 224 height 30
type input "10/16/2025"
click at [866, 688] on span "Save to Client Document Storage" at bounding box center [912, 687] width 165 height 13
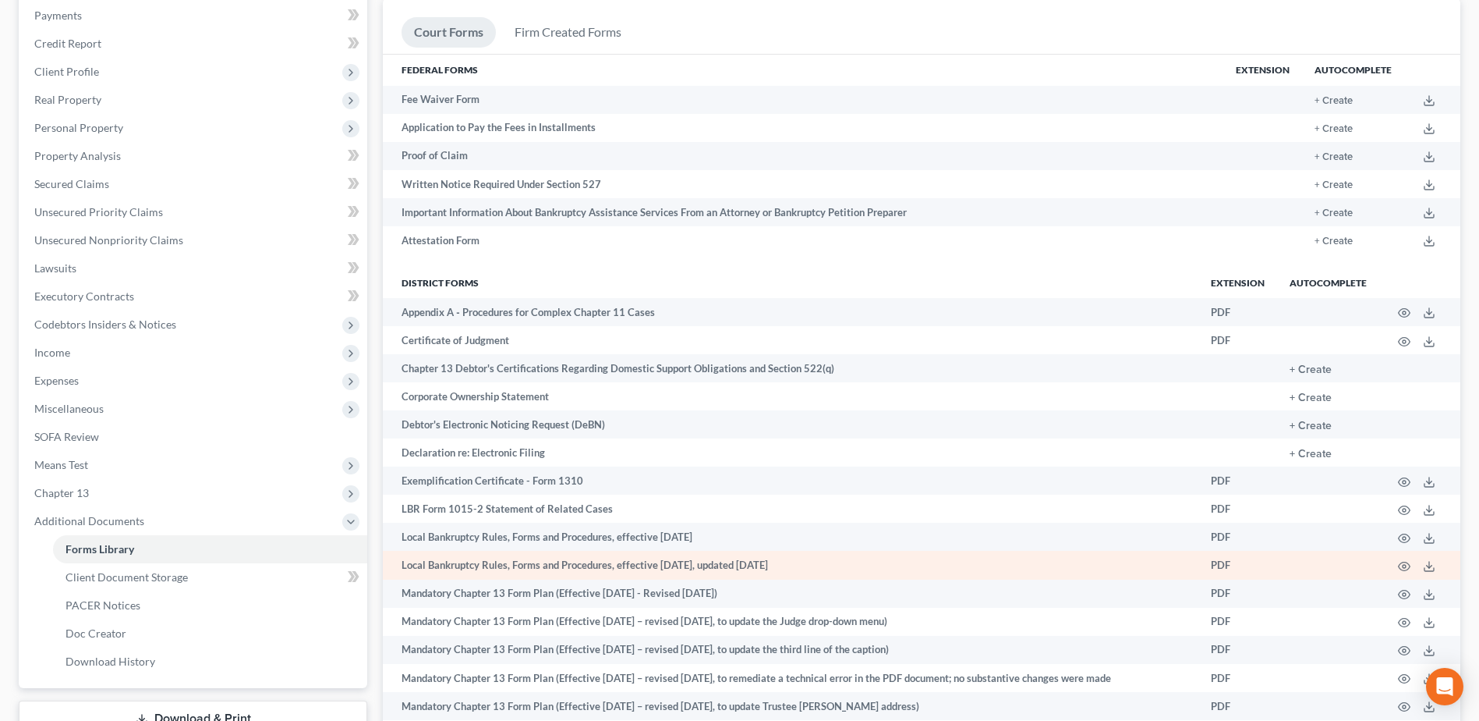
scroll to position [182, 0]
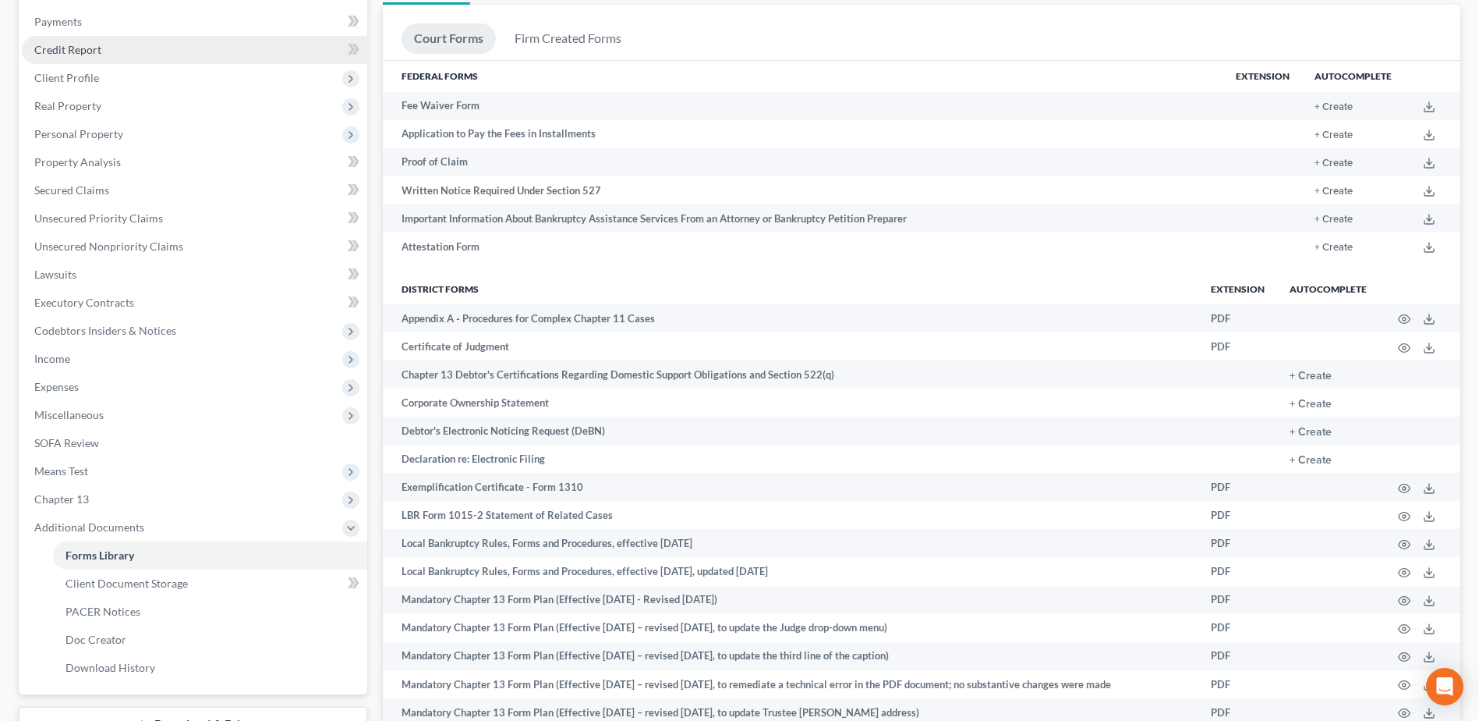
click at [104, 53] on link "Credit Report" at bounding box center [194, 50] width 345 height 28
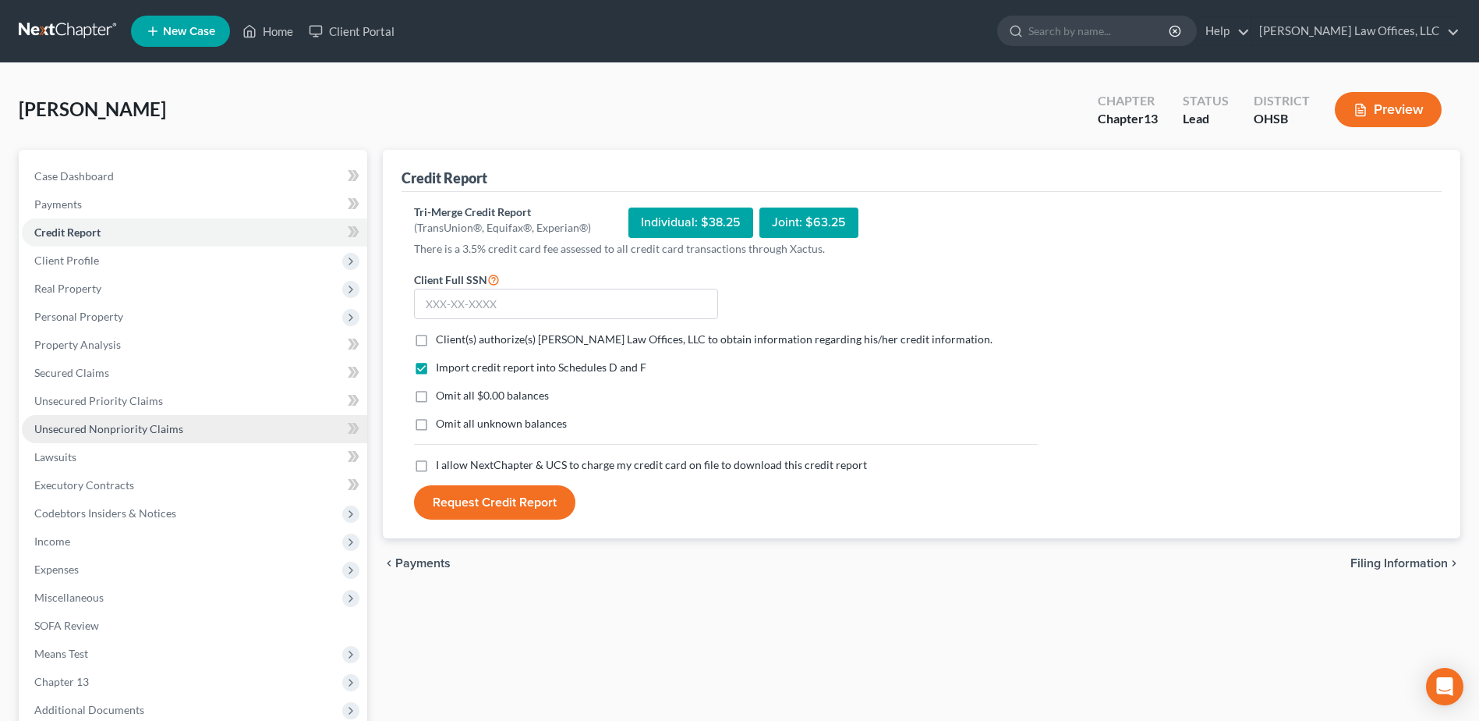
click at [138, 431] on span "Unsecured Nonpriority Claims" at bounding box center [108, 428] width 149 height 13
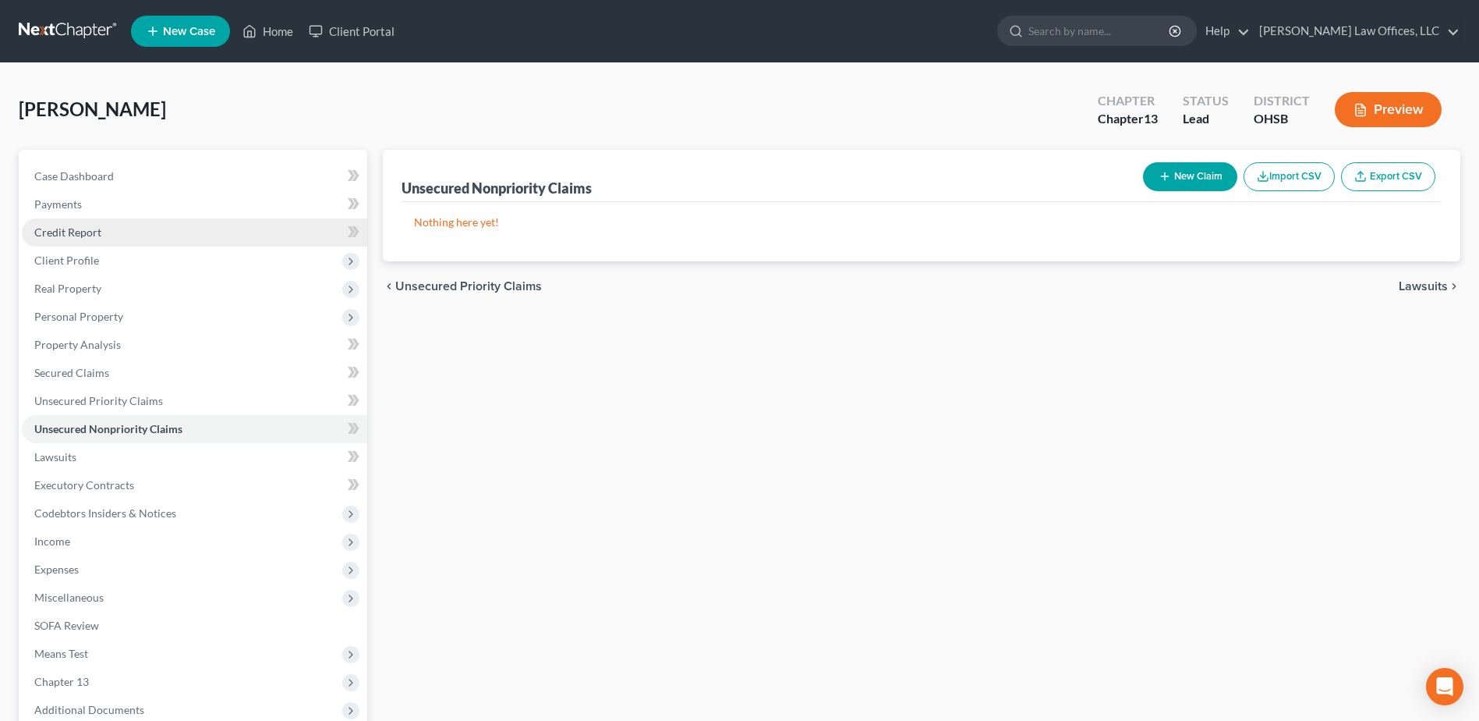
click at [101, 225] on link "Credit Report" at bounding box center [194, 232] width 345 height 28
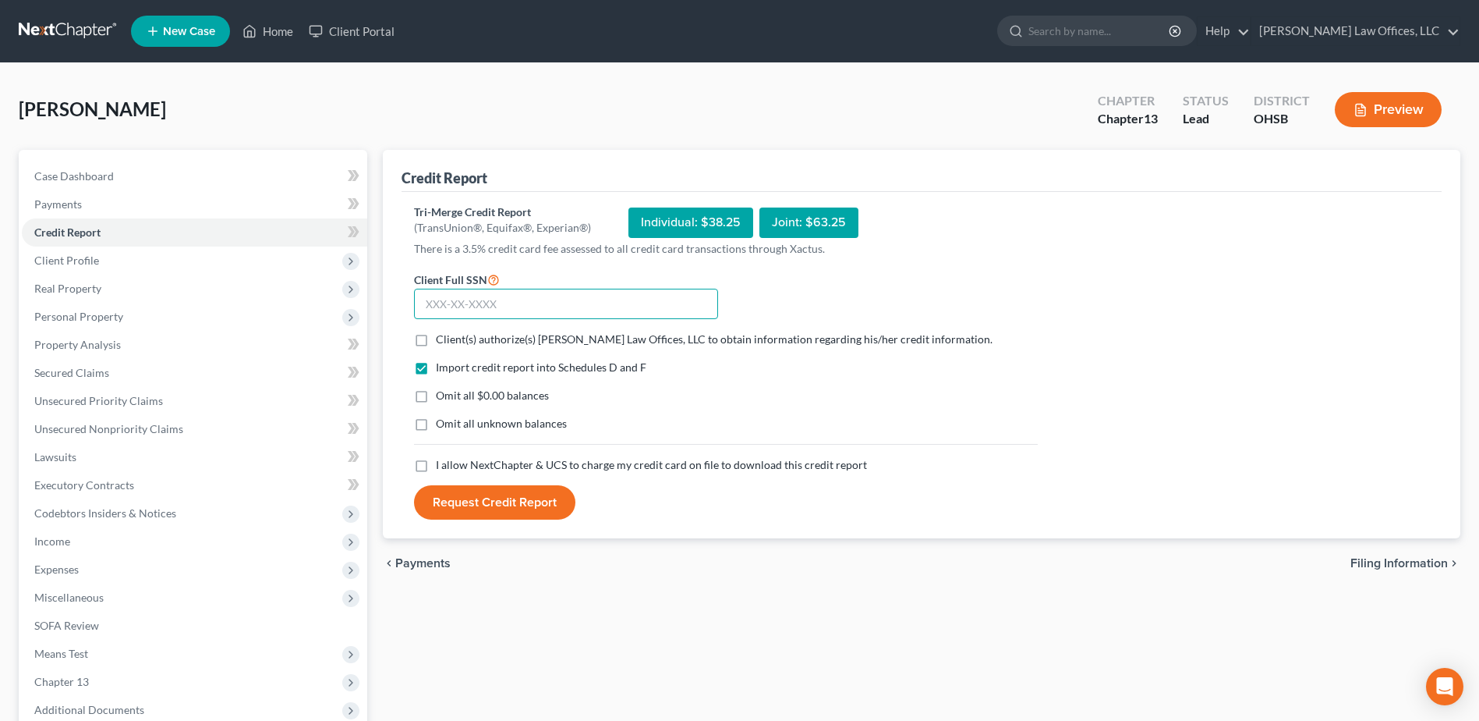
click at [517, 294] on input "text" at bounding box center [566, 304] width 304 height 31
type input "298-62-3831"
click at [436, 336] on label "Client(s) authorize(s) Fesenmyer Law Offices, LLC to obtain information regardi…" at bounding box center [714, 339] width 557 height 16
click at [442, 336] on input "Client(s) authorize(s) Fesenmyer Law Offices, LLC to obtain information regardi…" at bounding box center [447, 336] width 10 height 10
checkbox input "true"
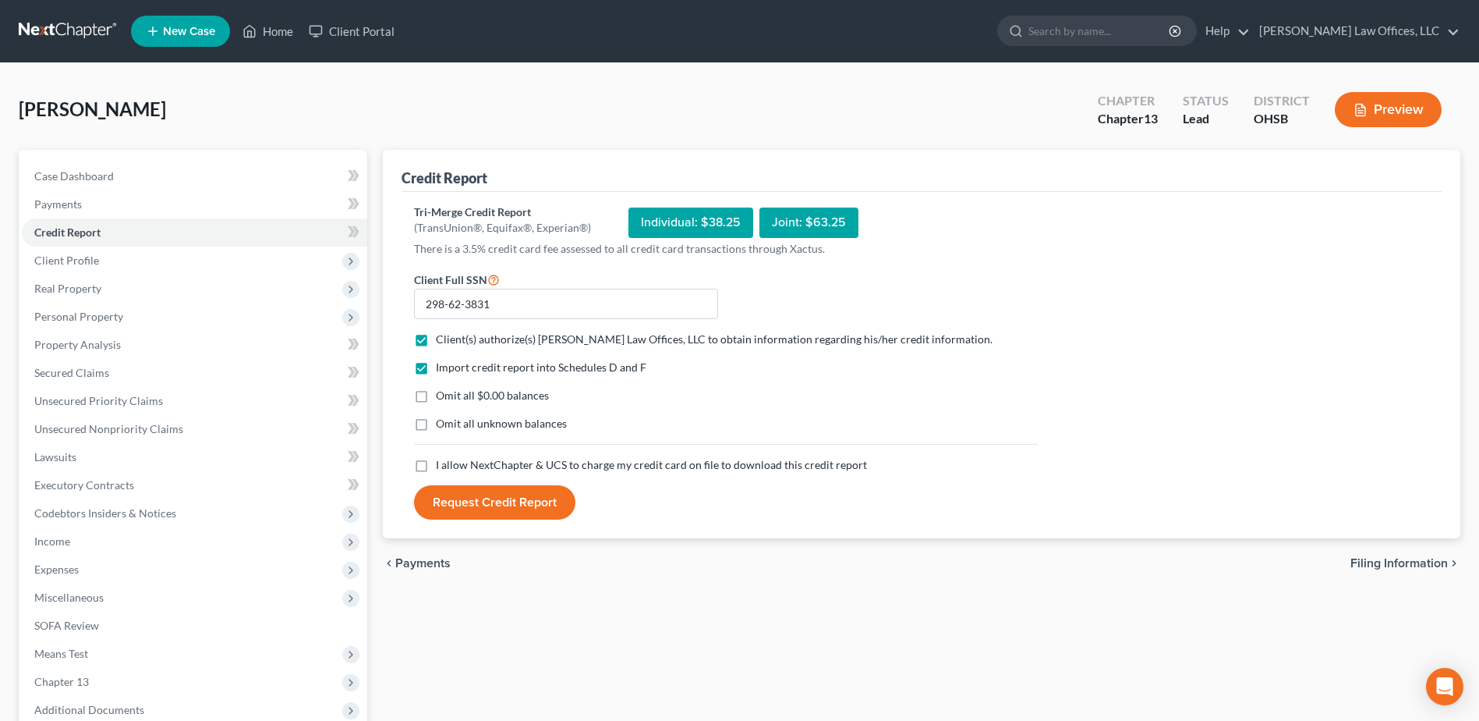
click at [436, 398] on label "Omit all $0.00 balances" at bounding box center [492, 396] width 113 height 16
click at [442, 398] on input "Omit all $0.00 balances" at bounding box center [447, 393] width 10 height 10
checkbox input "true"
click at [436, 468] on label "I allow NextChapter & UCS to charge my credit card on file to download this cre…" at bounding box center [651, 465] width 431 height 16
click at [442, 467] on input "I allow NextChapter & UCS to charge my credit card on file to download this cre…" at bounding box center [447, 462] width 10 height 10
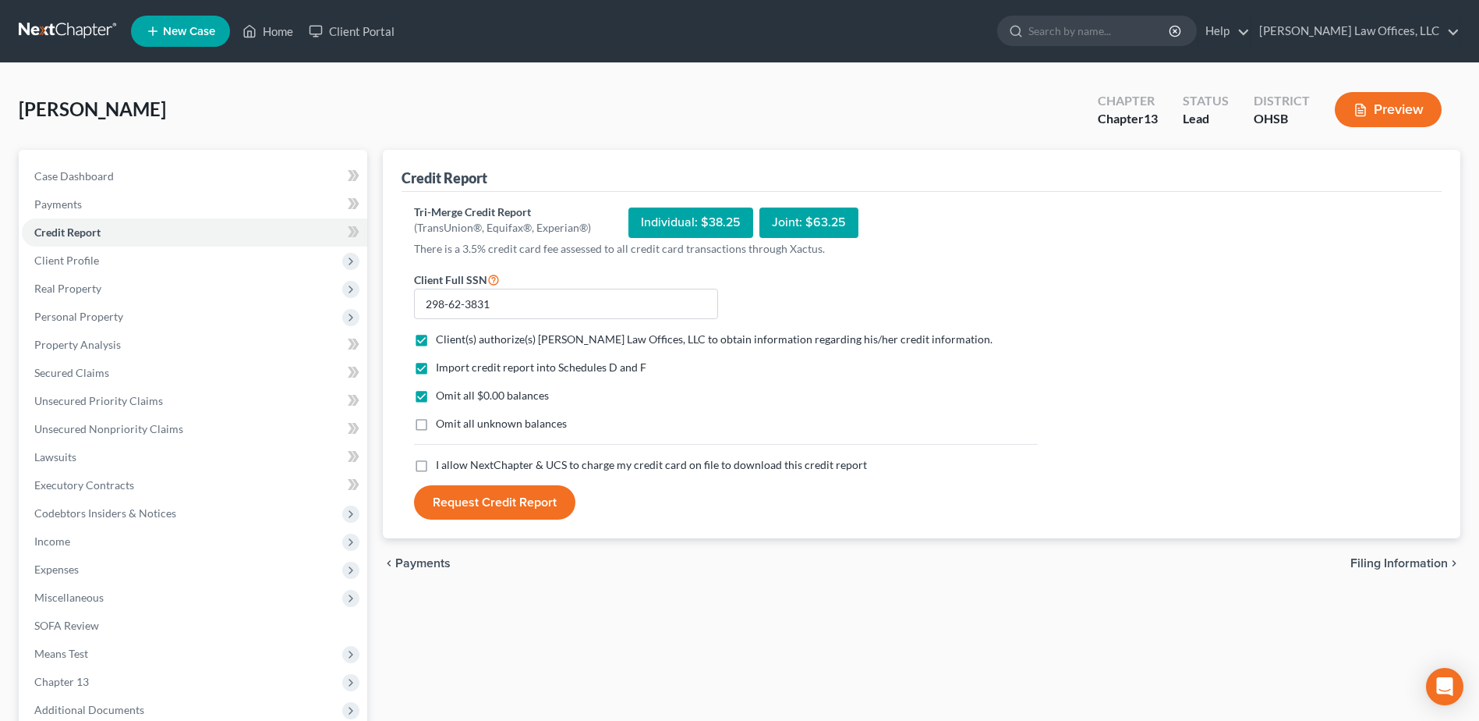
checkbox input "true"
click at [495, 501] on button "Request Credit Report" at bounding box center [494, 502] width 161 height 34
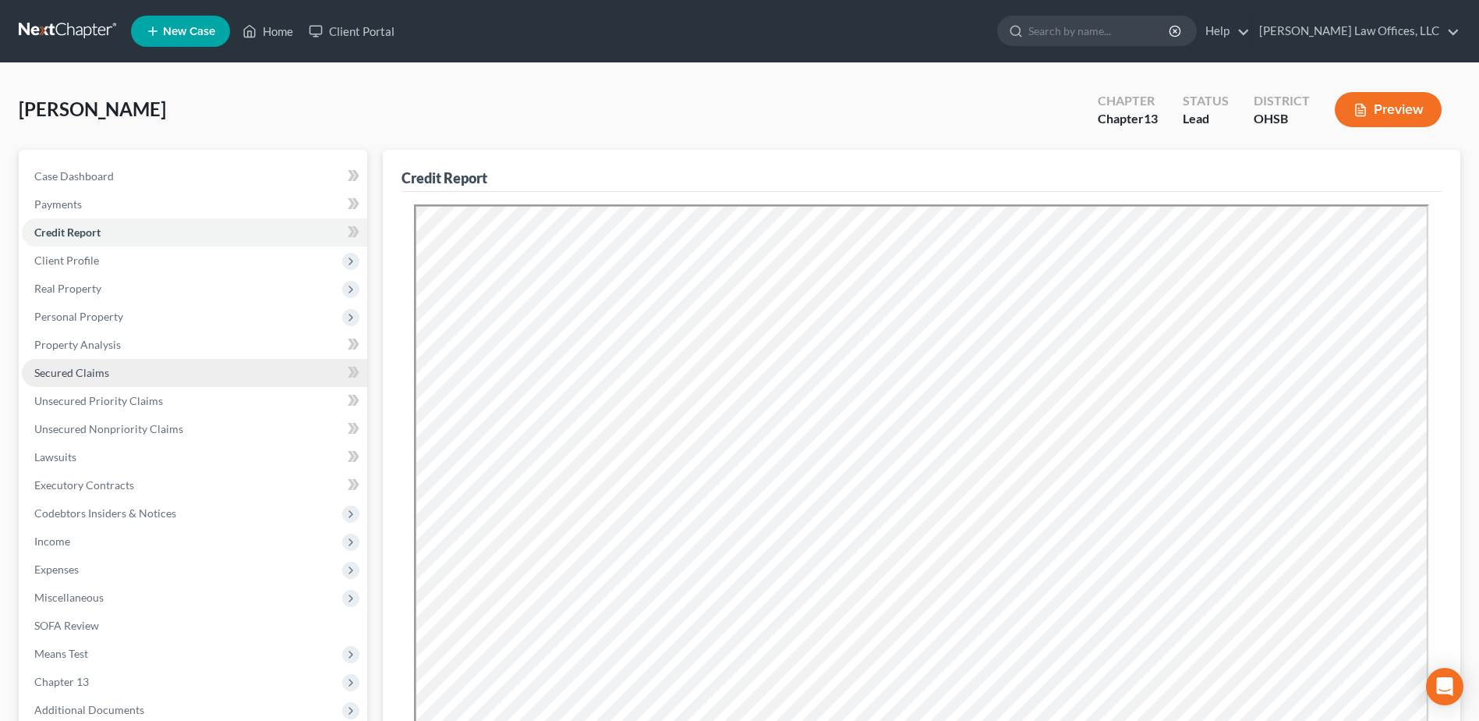
click at [97, 366] on span "Secured Claims" at bounding box center [71, 372] width 75 height 13
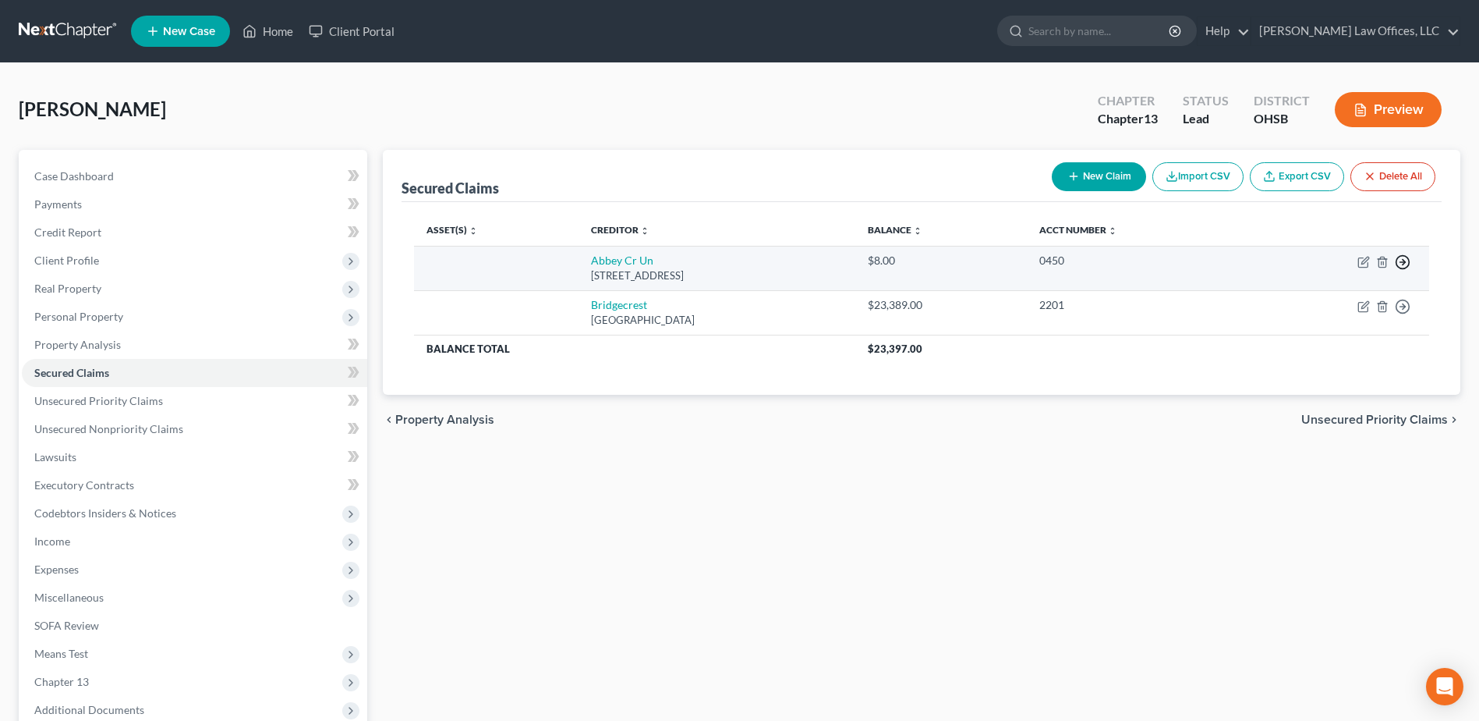
click at [1404, 260] on polyline "button" at bounding box center [1404, 262] width 2 height 5
click at [1327, 303] on link "Move to F" at bounding box center [1331, 299] width 130 height 27
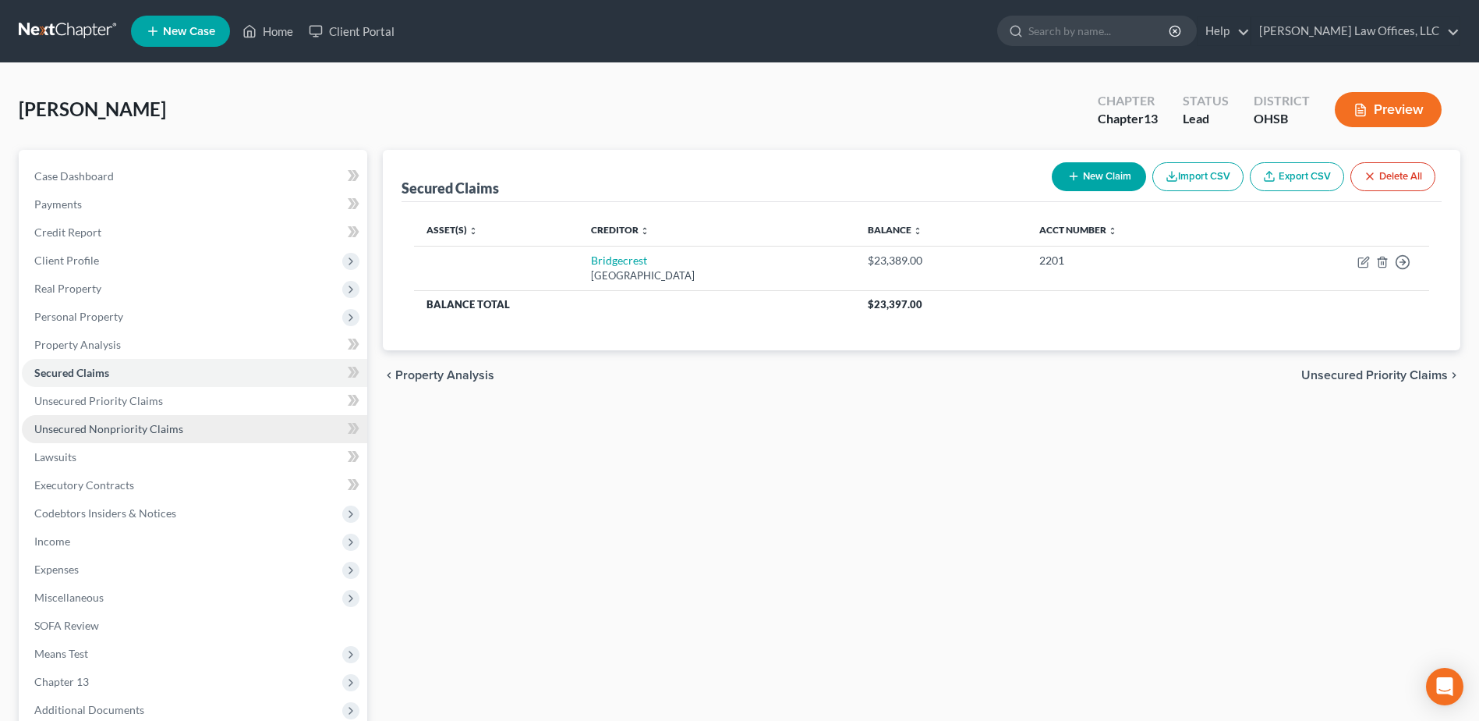
click at [143, 423] on span "Unsecured Nonpriority Claims" at bounding box center [108, 428] width 149 height 13
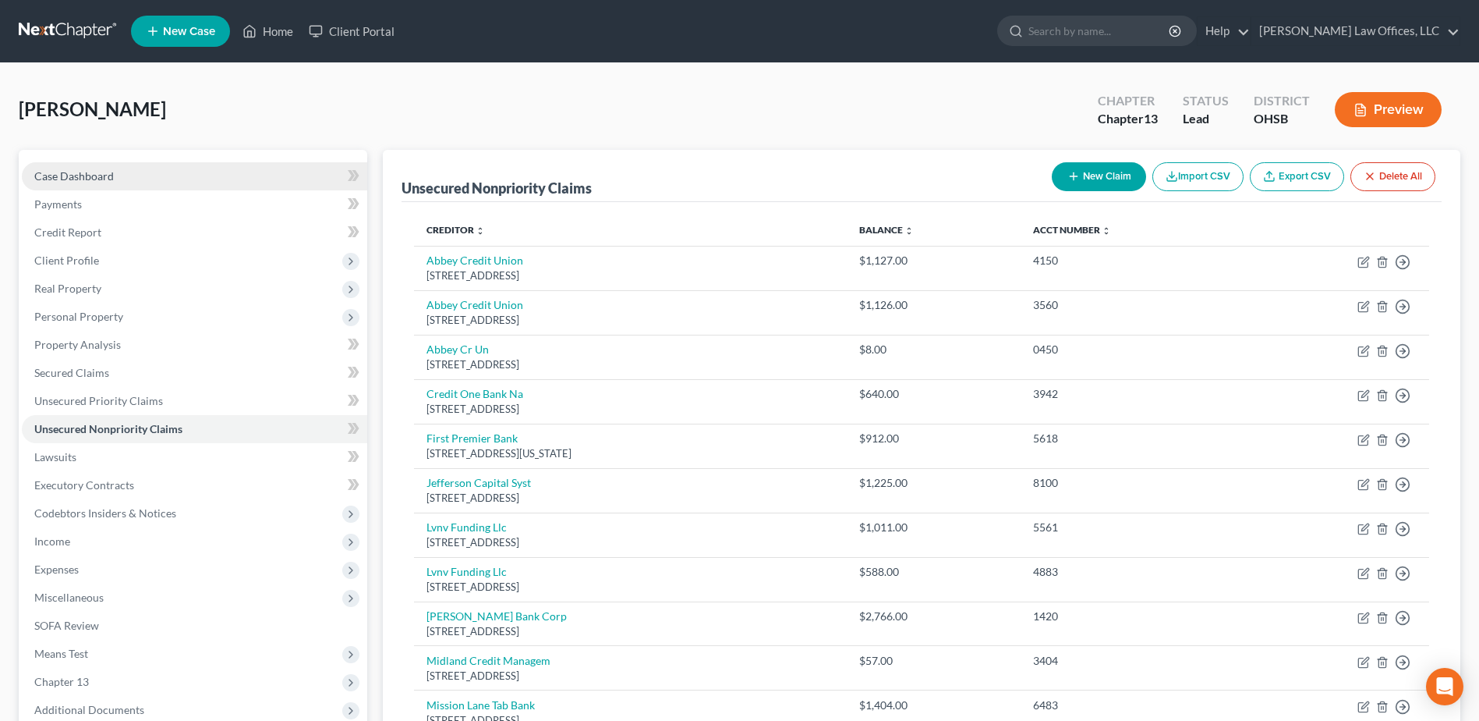
click at [121, 174] on link "Case Dashboard" at bounding box center [194, 176] width 345 height 28
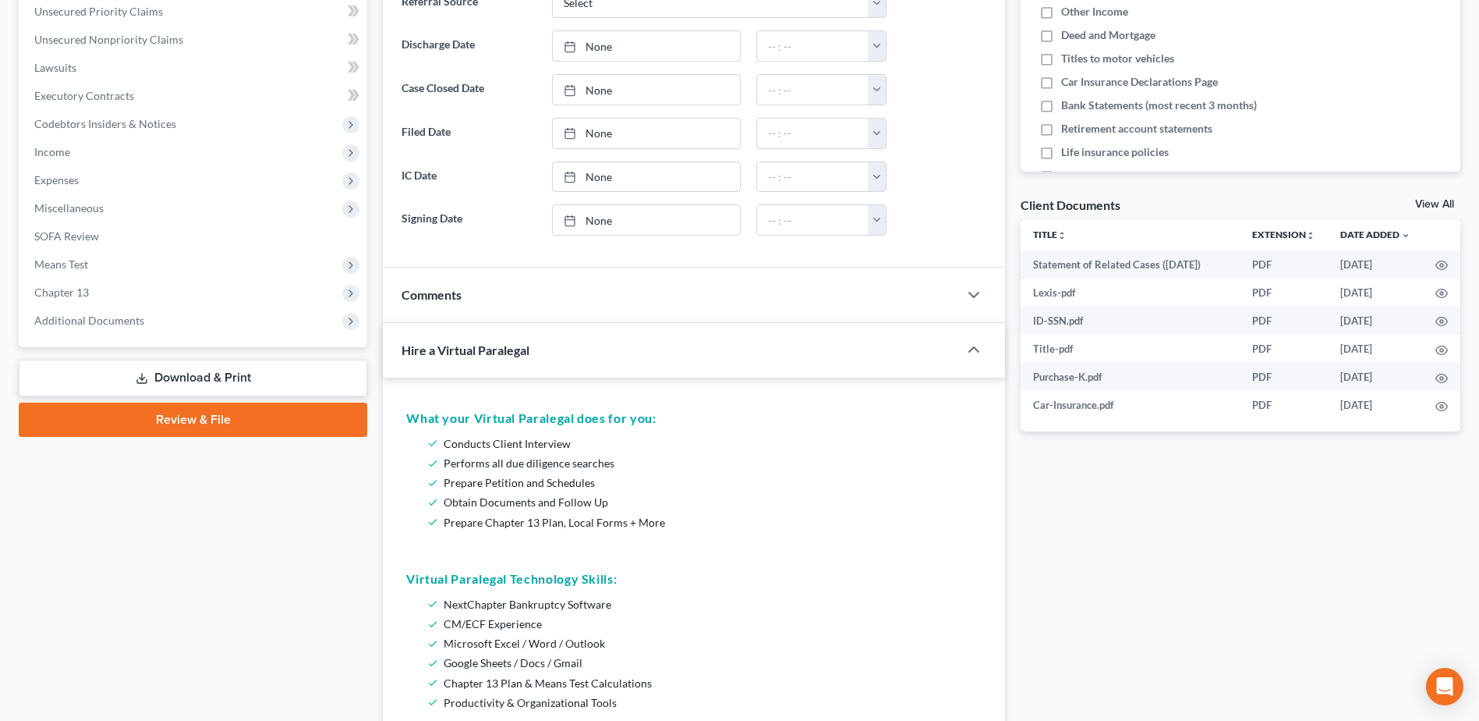
scroll to position [390, 0]
click at [136, 338] on div "Case Dashboard Payments Invoices Payments Payments Credit Report Client Profile…" at bounding box center [193, 53] width 349 height 586
click at [136, 324] on span "Additional Documents" at bounding box center [89, 319] width 110 height 13
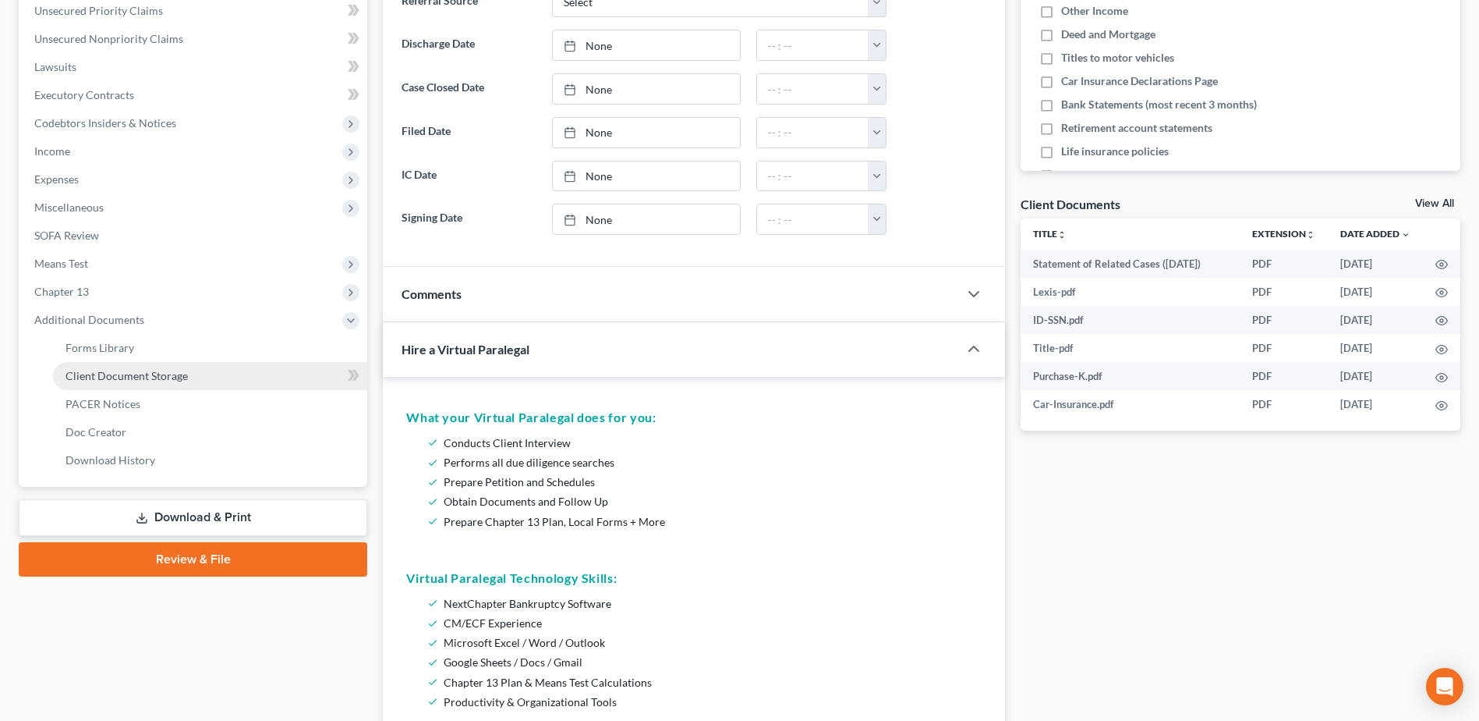
click at [159, 371] on span "Client Document Storage" at bounding box center [127, 375] width 122 height 13
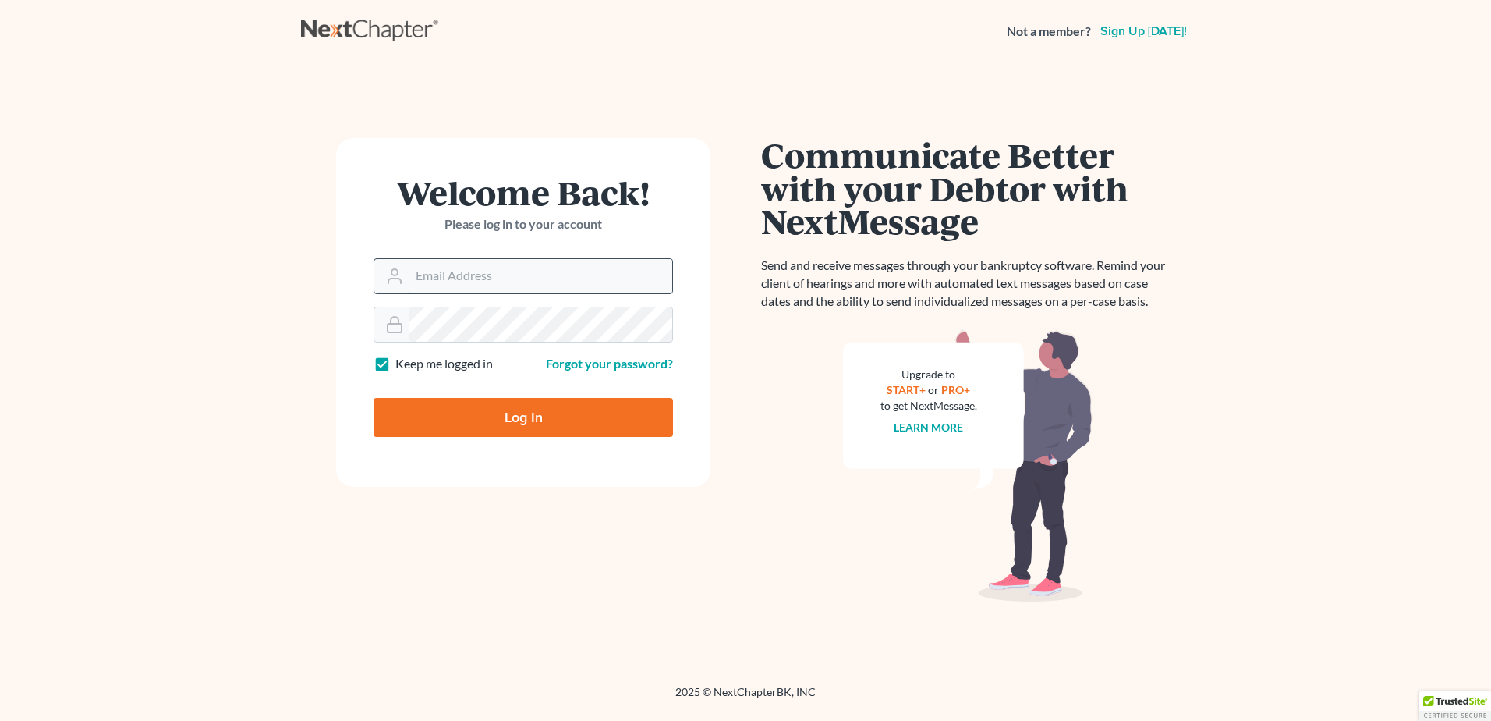
drag, startPoint x: 0, startPoint y: 0, endPoint x: 499, endPoint y: 272, distance: 568.4
click at [499, 272] on input "Email Address" at bounding box center [540, 276] width 263 height 34
type input "[EMAIL_ADDRESS][DOMAIN_NAME]"
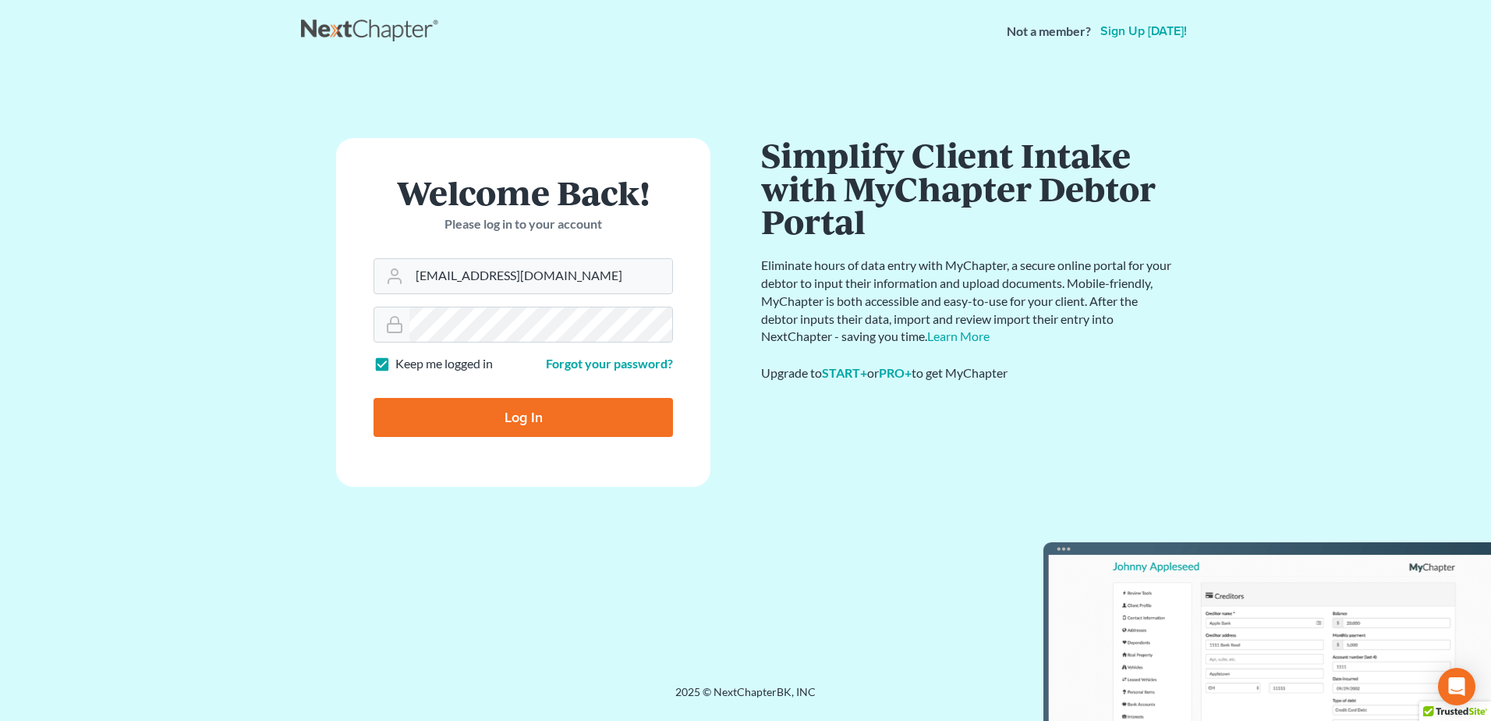
click at [549, 410] on input "Log In" at bounding box center [523, 417] width 299 height 39
type input "Thinking..."
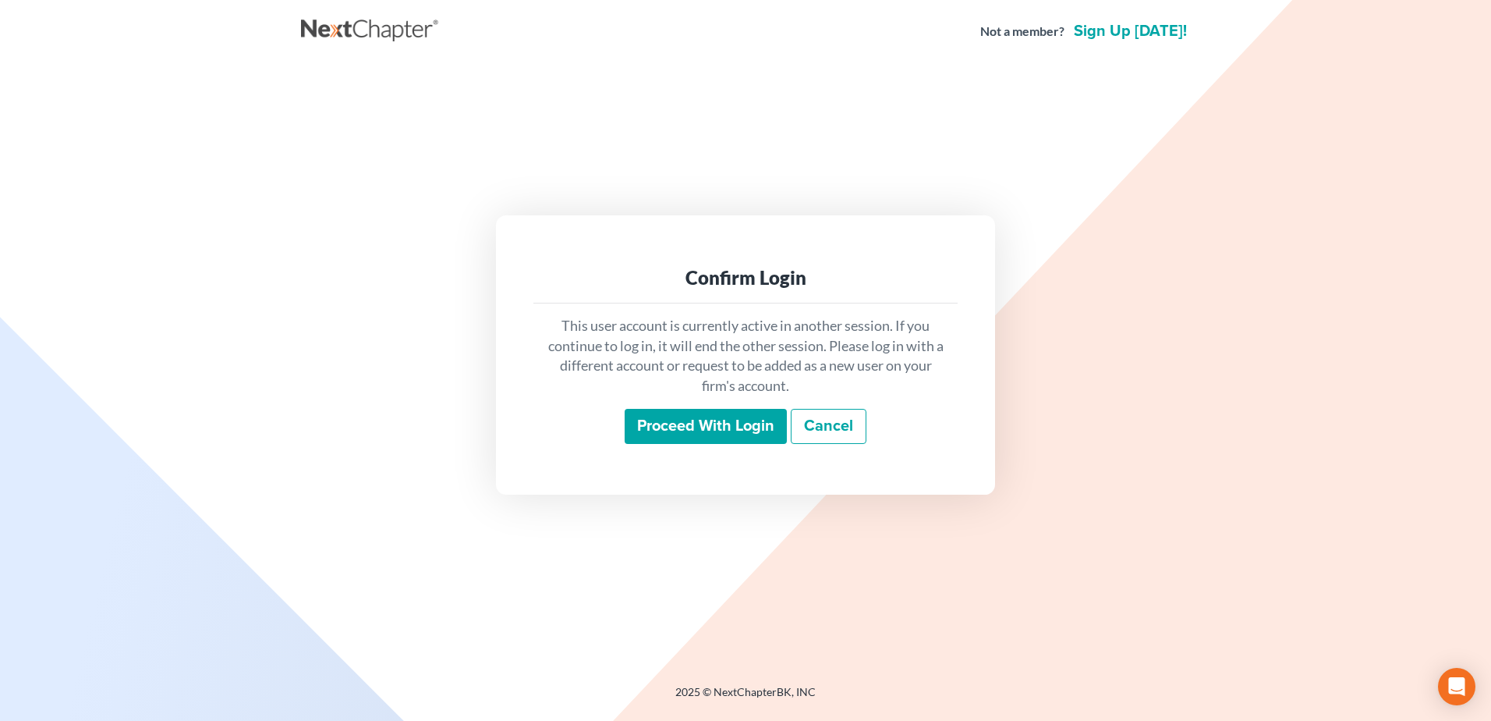
click at [697, 423] on input "Proceed with login" at bounding box center [706, 427] width 162 height 36
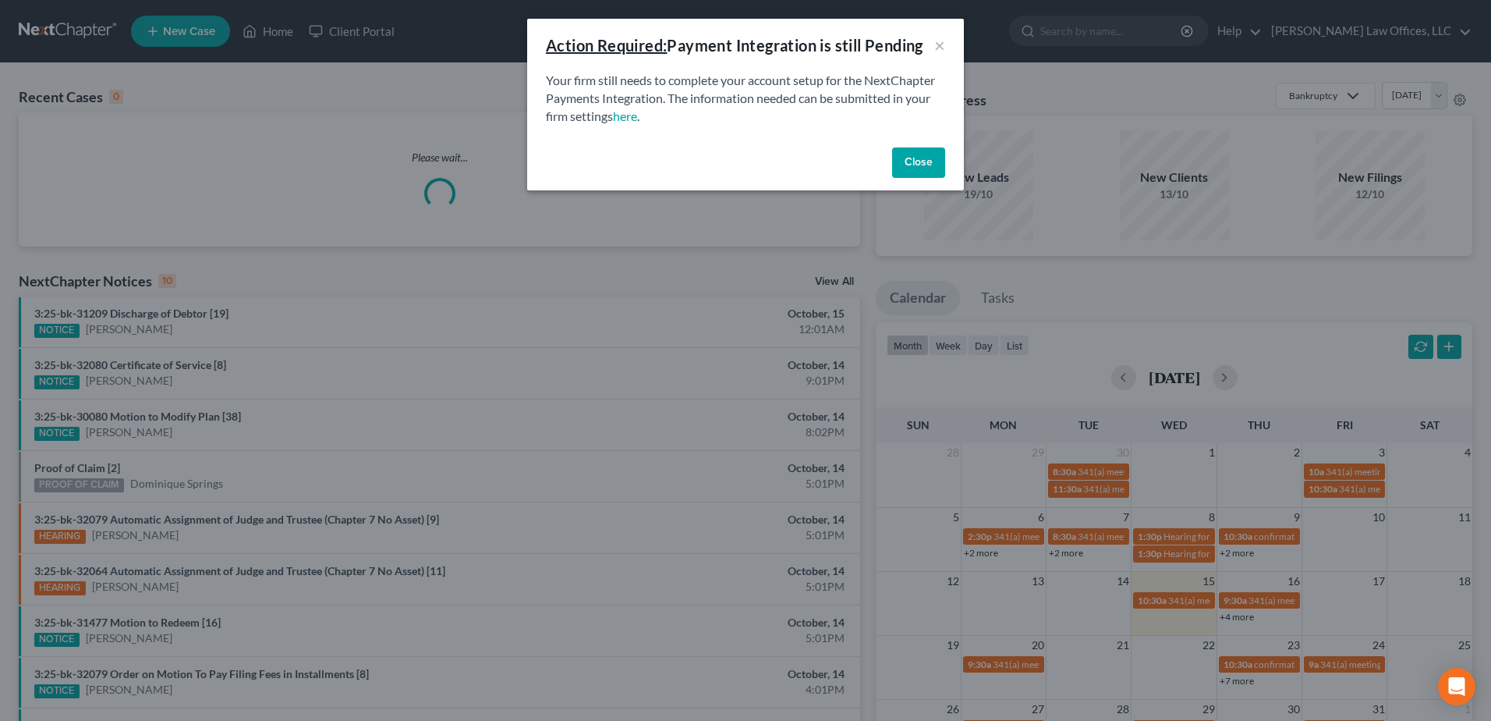
click at [913, 158] on button "Close" at bounding box center [918, 162] width 53 height 31
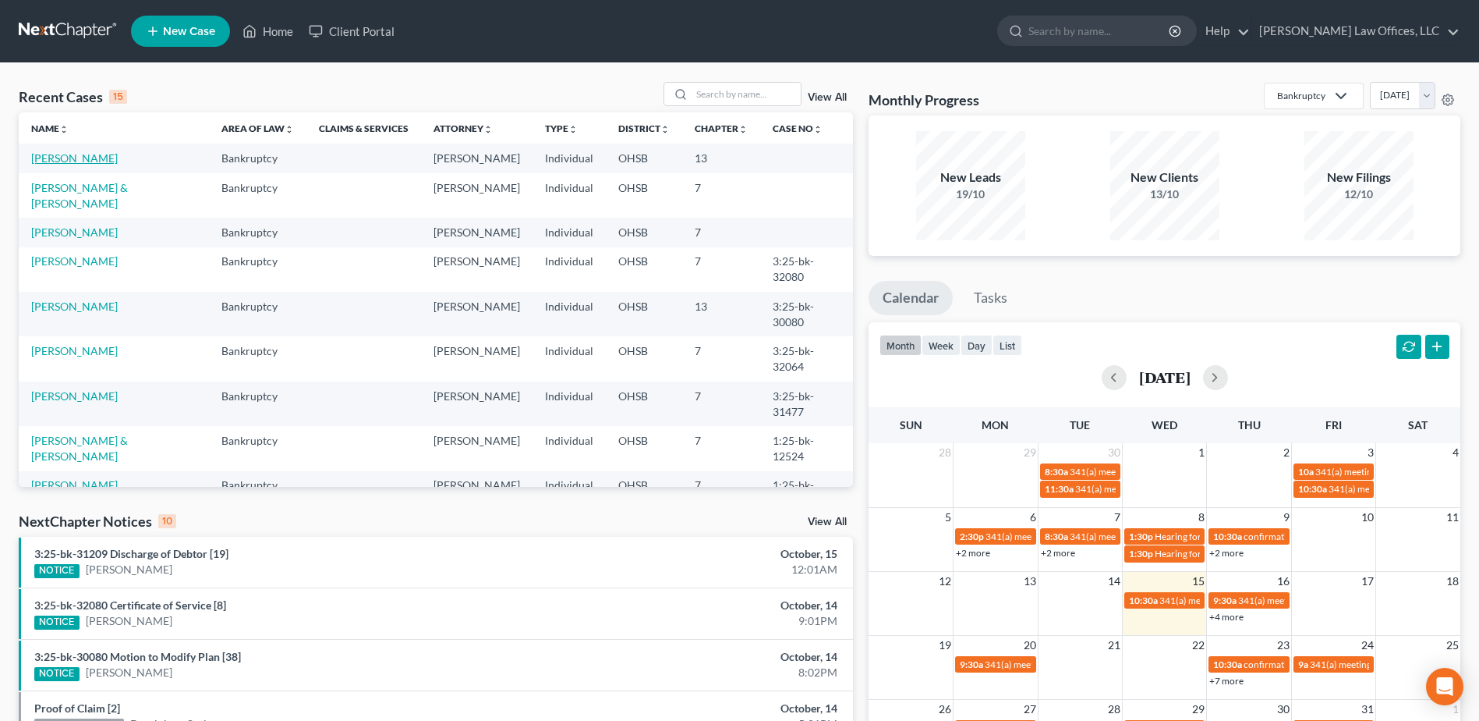
click at [76, 163] on link "[PERSON_NAME]" at bounding box center [74, 157] width 87 height 13
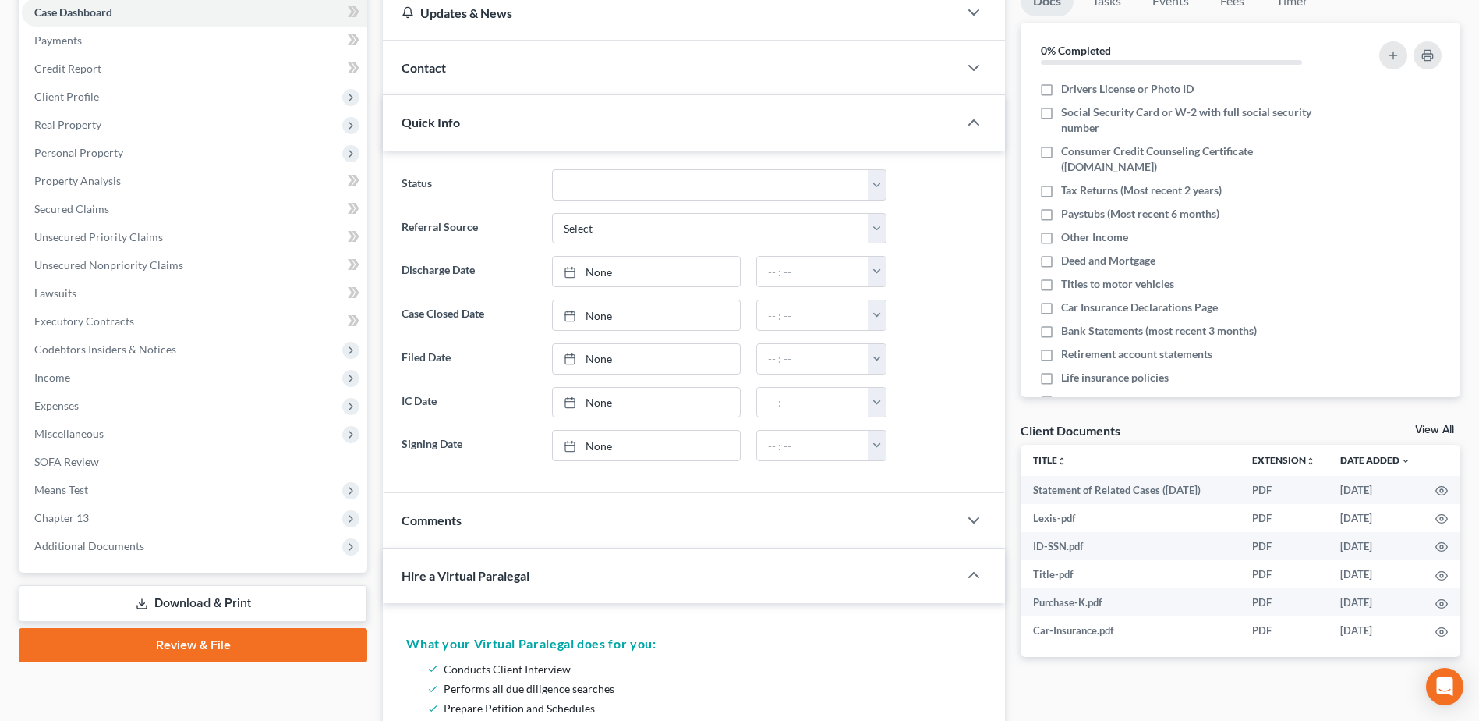
scroll to position [312, 0]
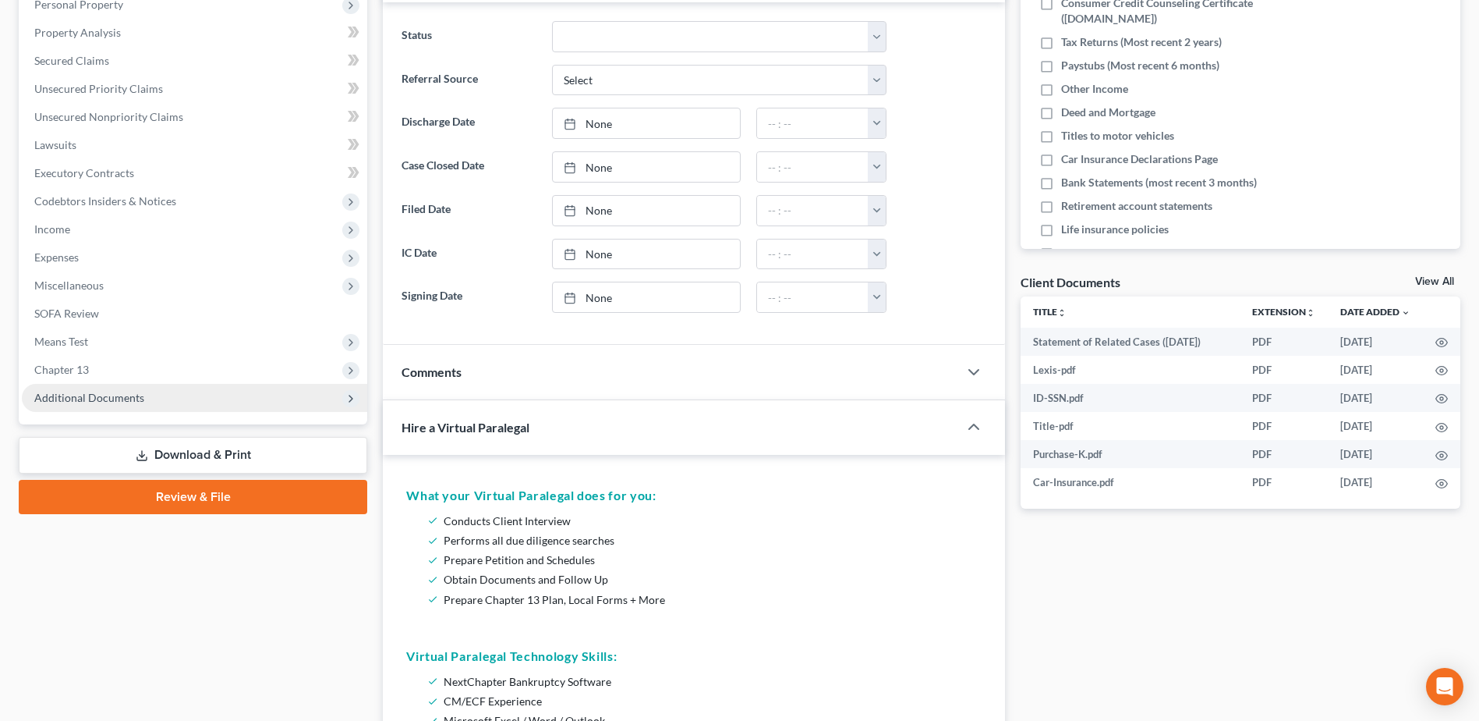
click at [122, 405] on span "Additional Documents" at bounding box center [194, 398] width 345 height 28
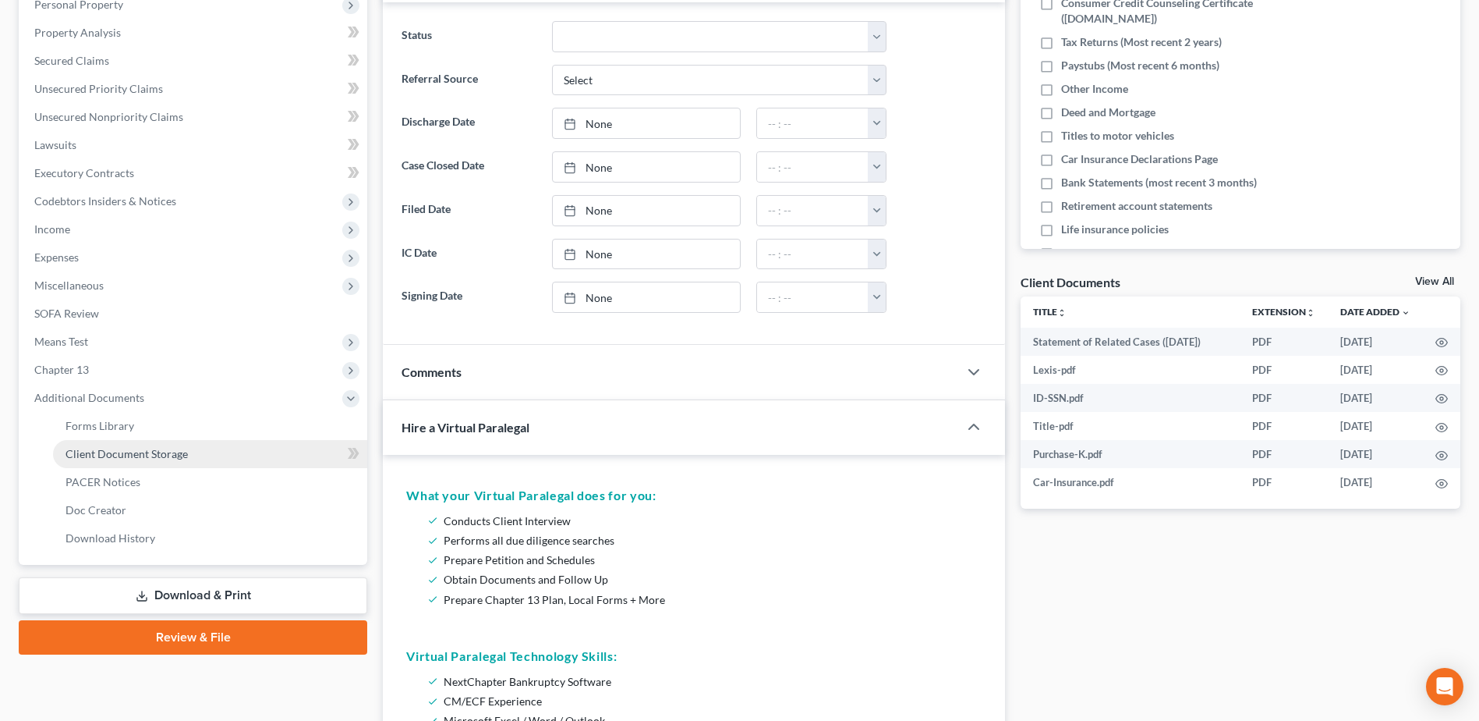
click at [189, 454] on link "Client Document Storage" at bounding box center [210, 454] width 314 height 28
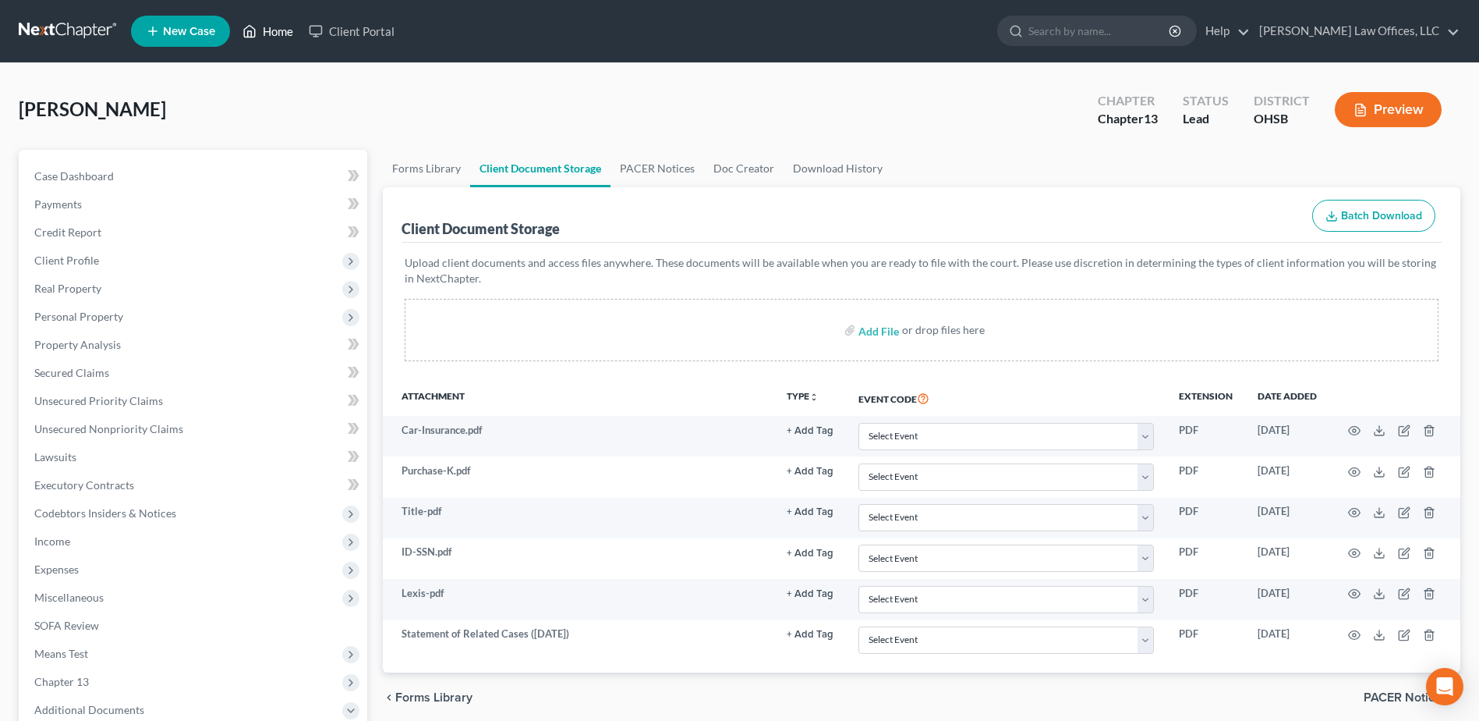
drag, startPoint x: 270, startPoint y: 28, endPoint x: 225, endPoint y: 71, distance: 62.3
click at [270, 28] on link "Home" at bounding box center [268, 31] width 66 height 28
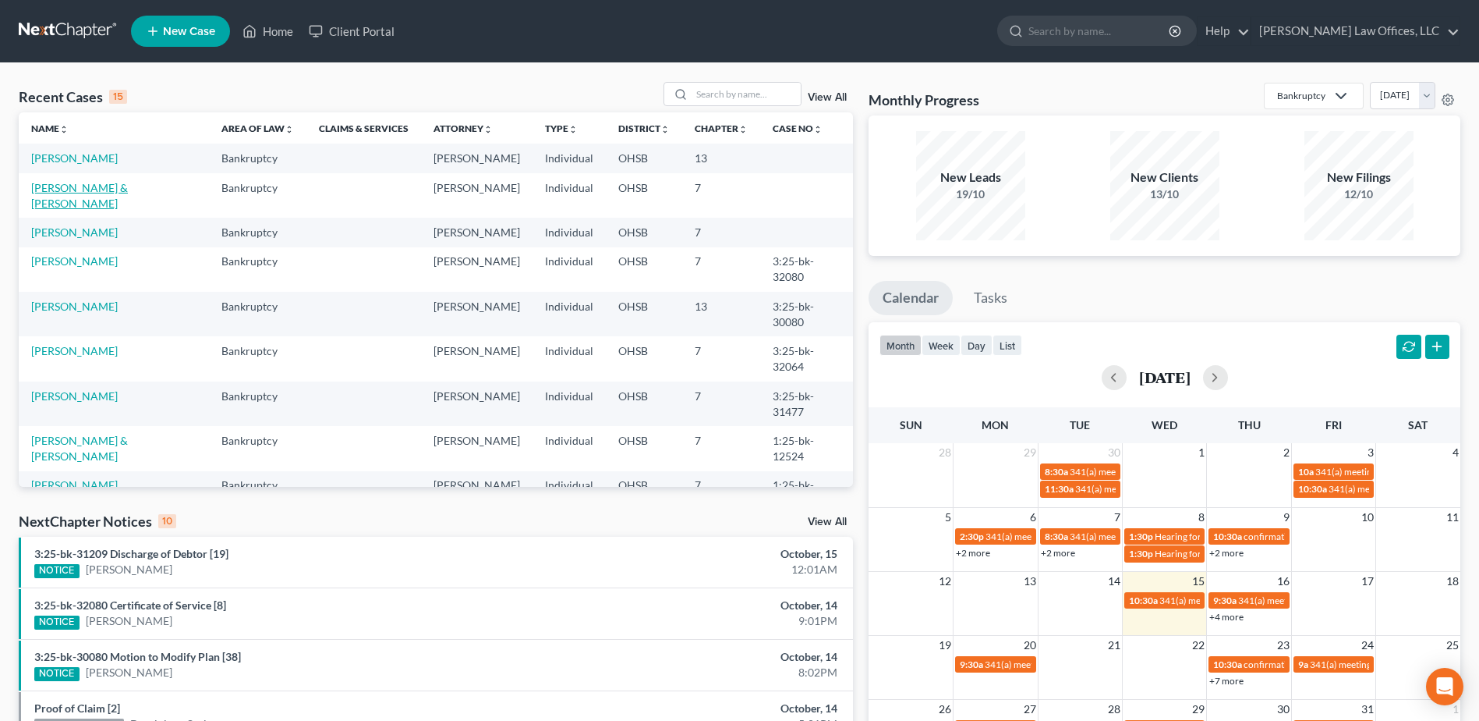
click at [91, 193] on link "[PERSON_NAME] & [PERSON_NAME]" at bounding box center [79, 195] width 97 height 29
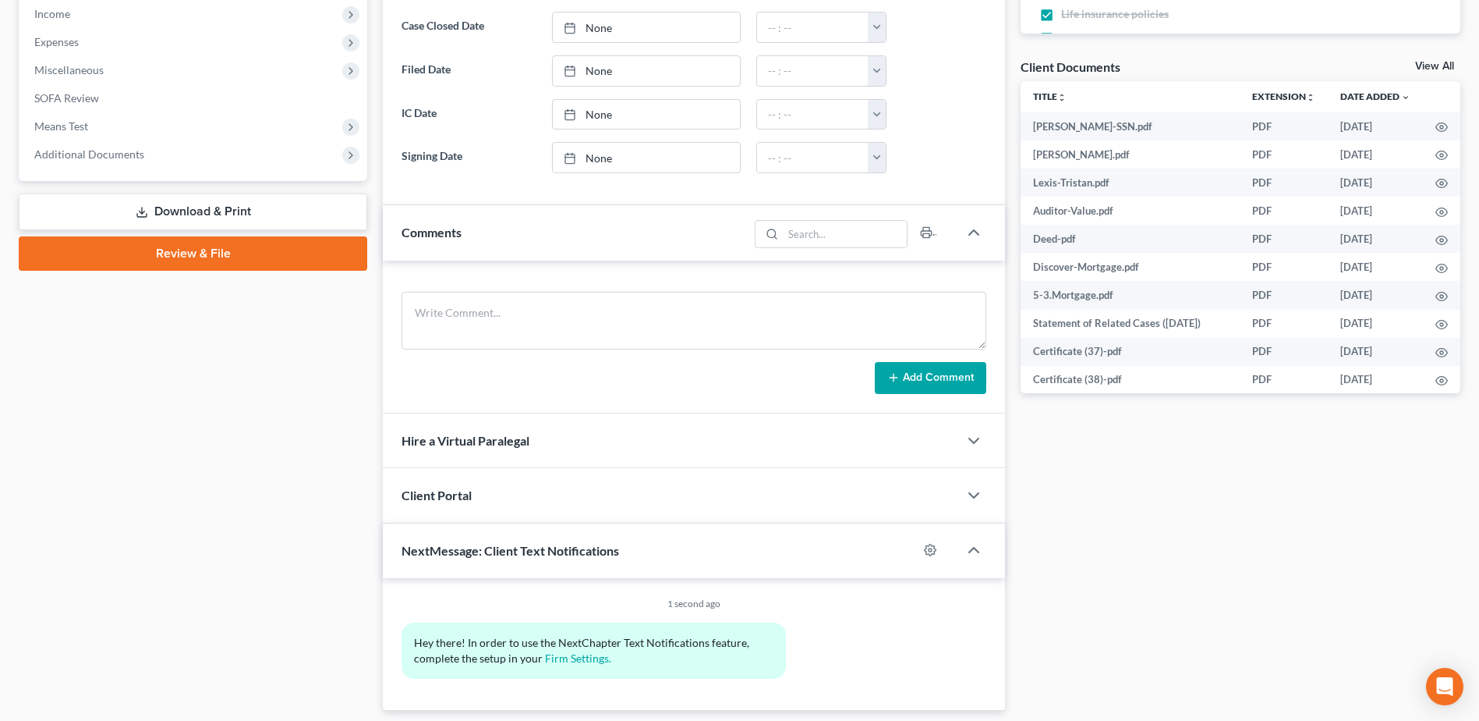
scroll to position [546, 0]
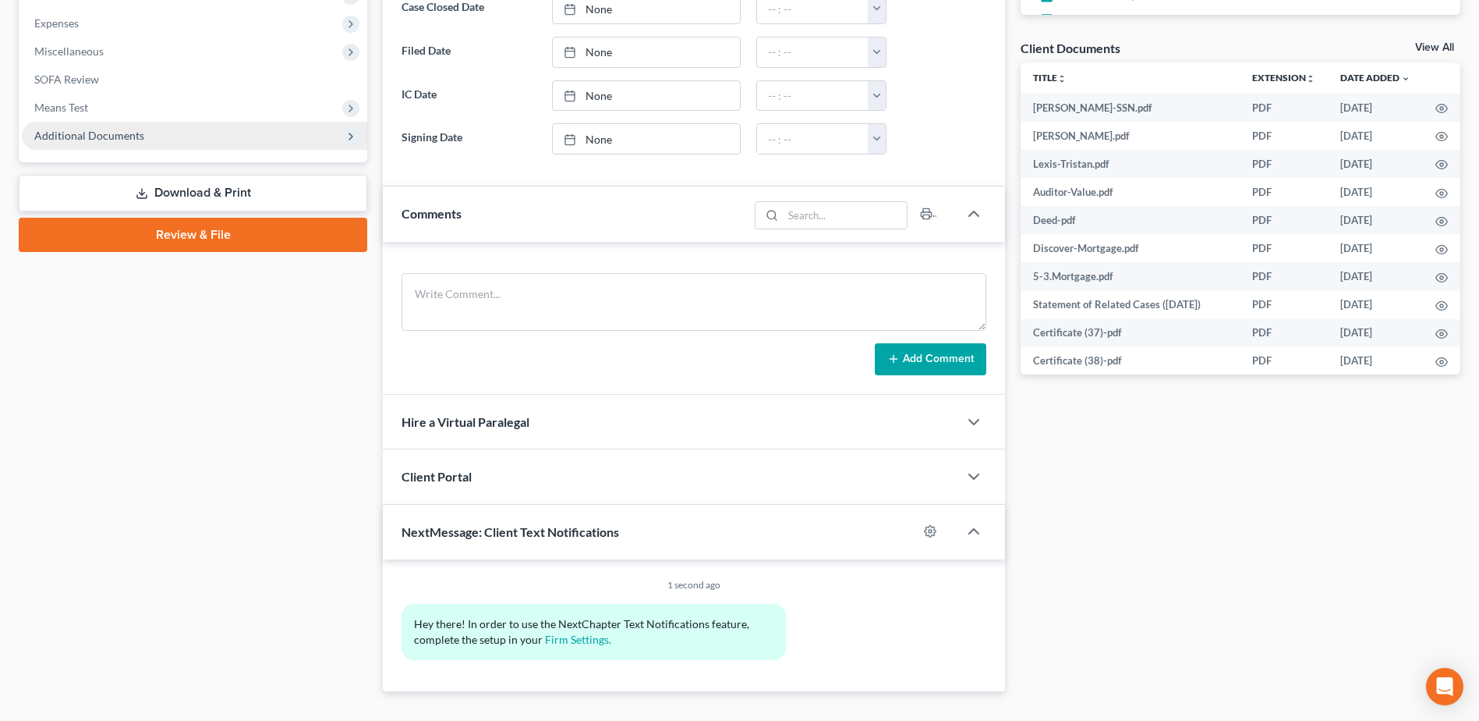
click at [152, 126] on span "Additional Documents" at bounding box center [194, 136] width 345 height 28
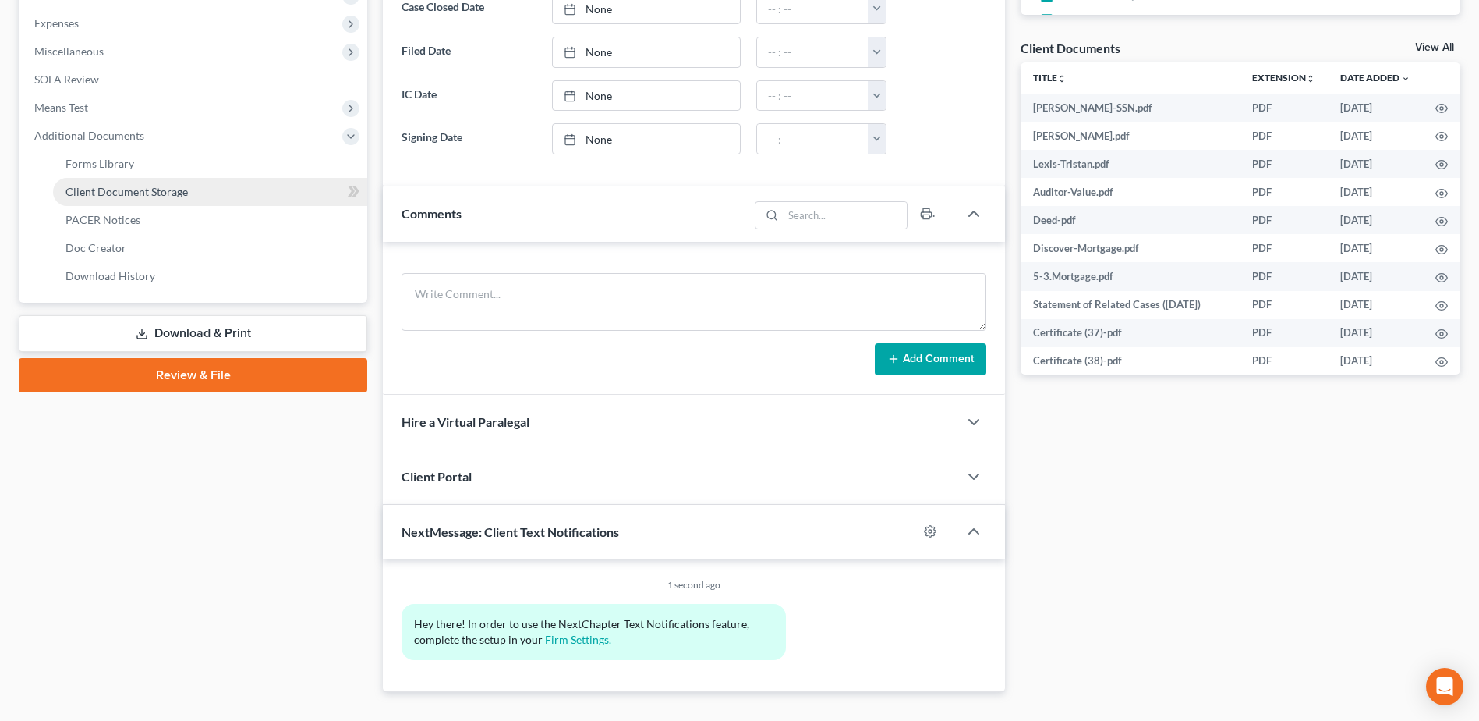
click at [196, 188] on link "Client Document Storage" at bounding box center [210, 192] width 314 height 28
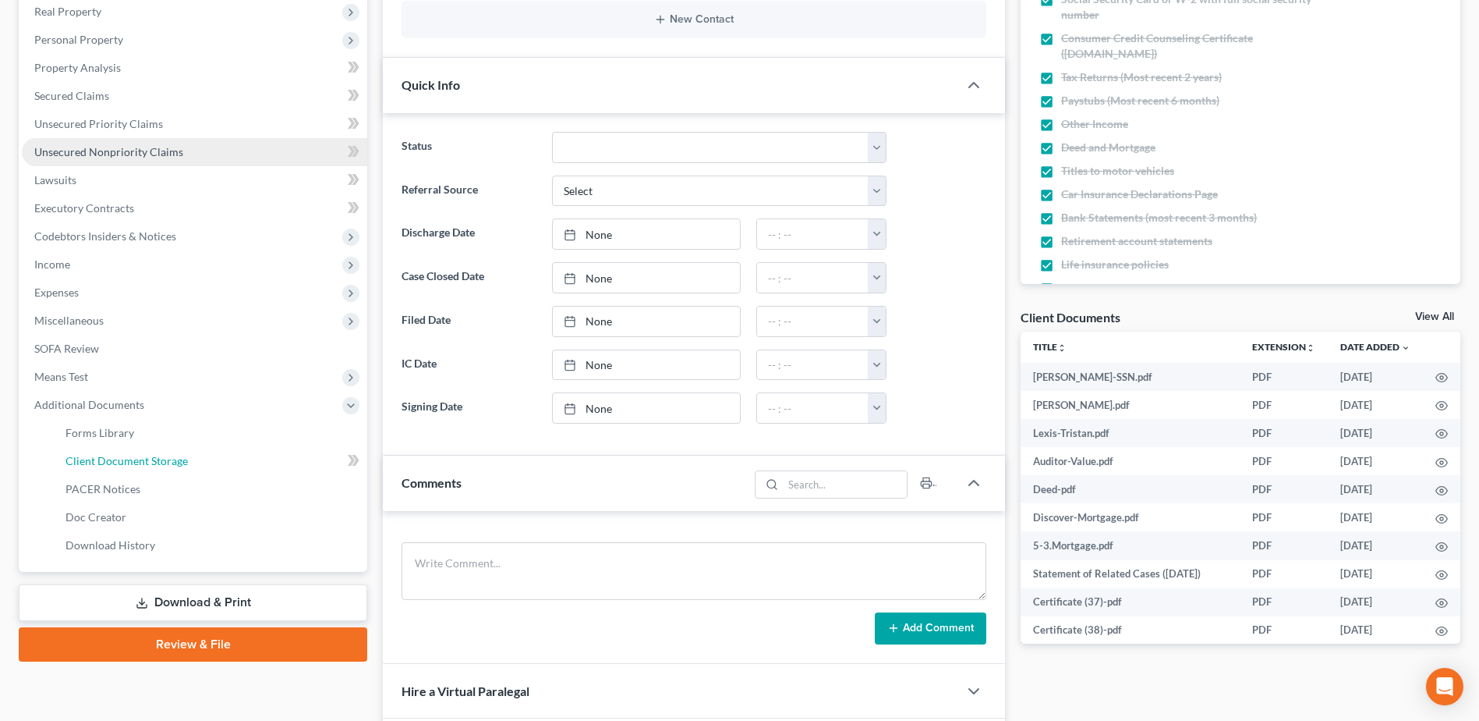
select select "7"
select select "52"
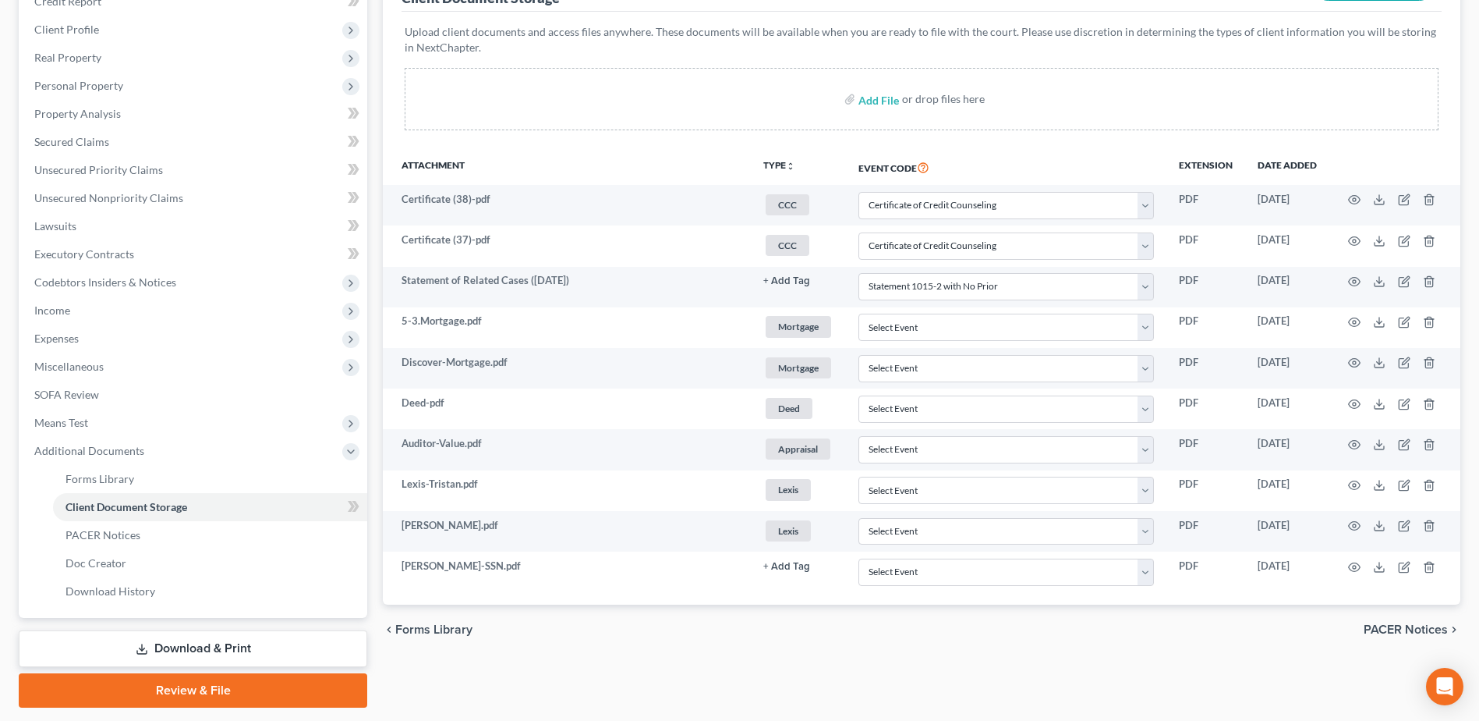
scroll to position [234, 0]
